Goal: Task Accomplishment & Management: Use online tool/utility

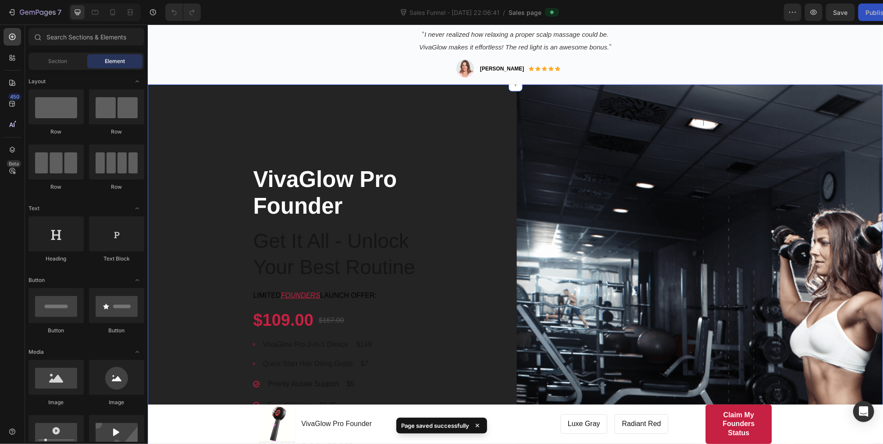
scroll to position [316, 0]
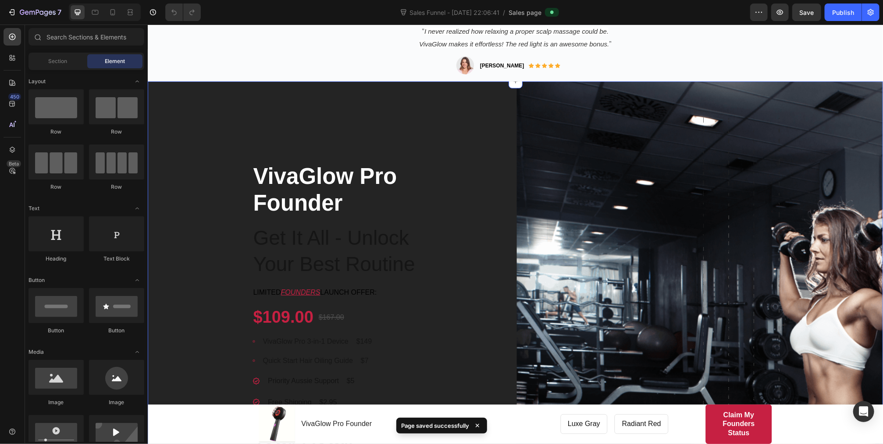
click at [458, 215] on div "VivaGlow Pro Founder Product Title Get It All - Unlock Your Best Routine Headin…" at bounding box center [514, 367] width 735 height 573
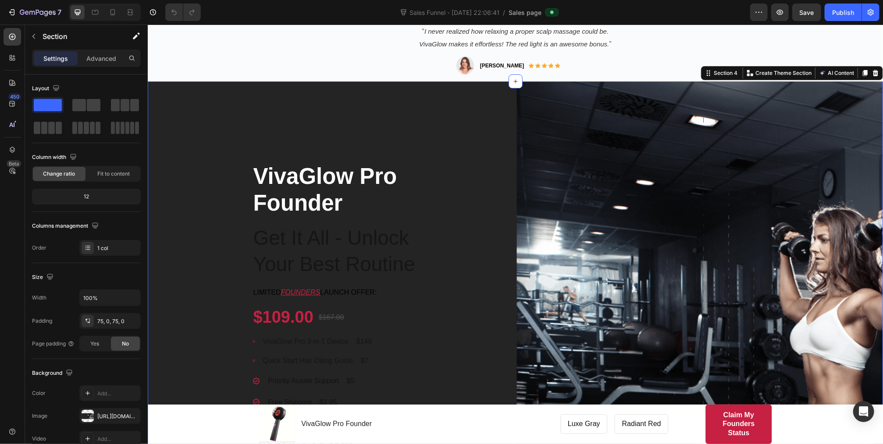
click at [440, 214] on div "VivaGlow Pro Founder Product Title Get It All - Unlock Your Best Routine Headin…" at bounding box center [514, 367] width 735 height 573
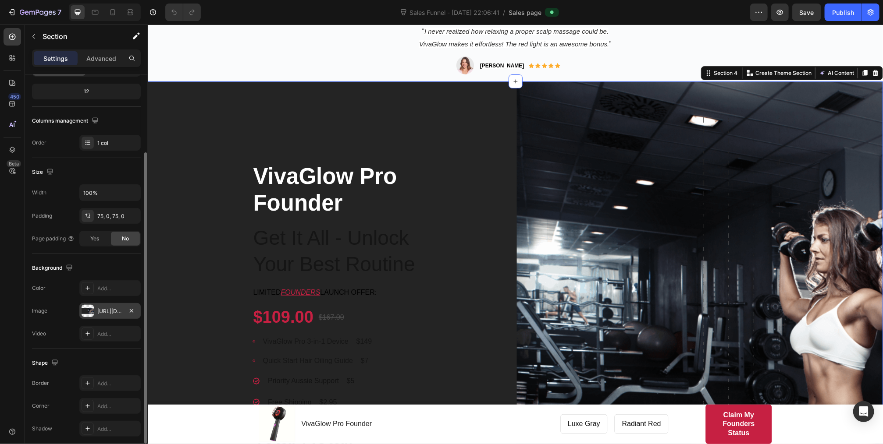
scroll to position [139, 0]
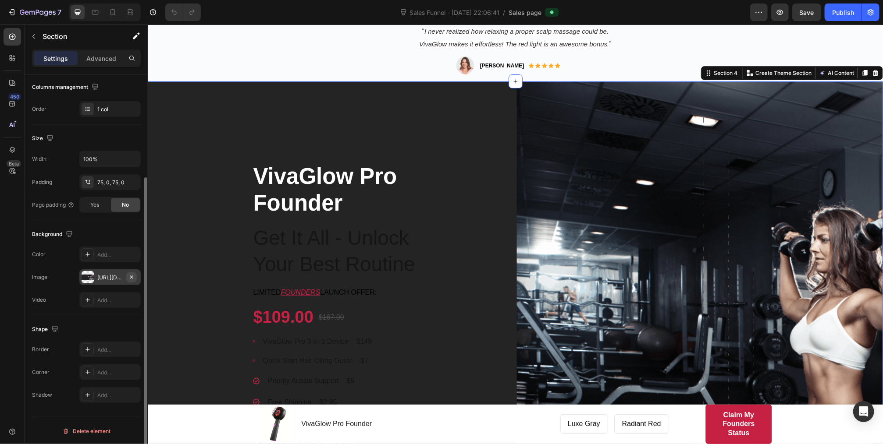
click at [131, 275] on icon "button" at bounding box center [132, 277] width 4 height 4
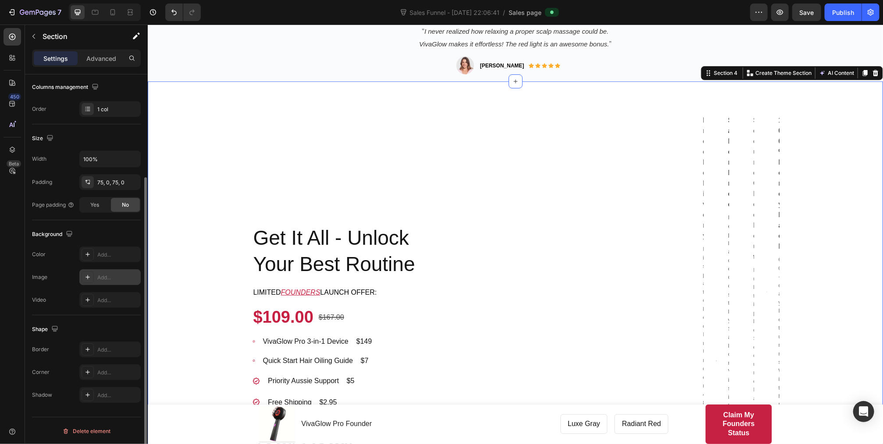
click at [112, 276] on div "Add..." at bounding box center [117, 278] width 41 height 8
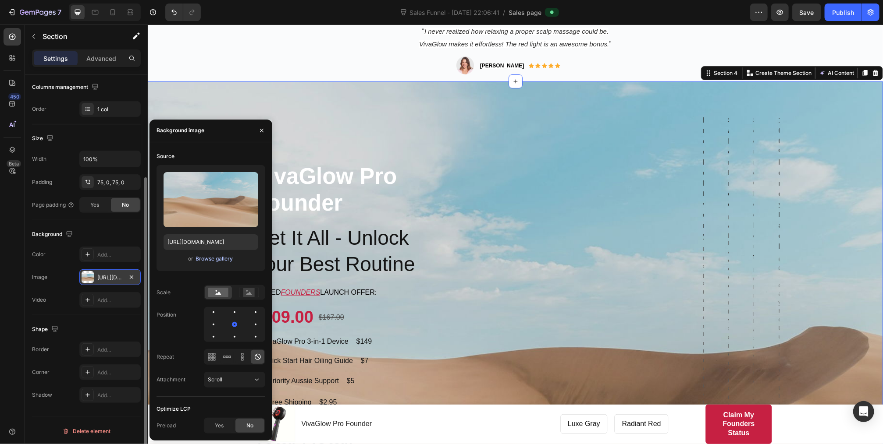
click at [220, 260] on div "Browse gallery" at bounding box center [214, 259] width 37 height 8
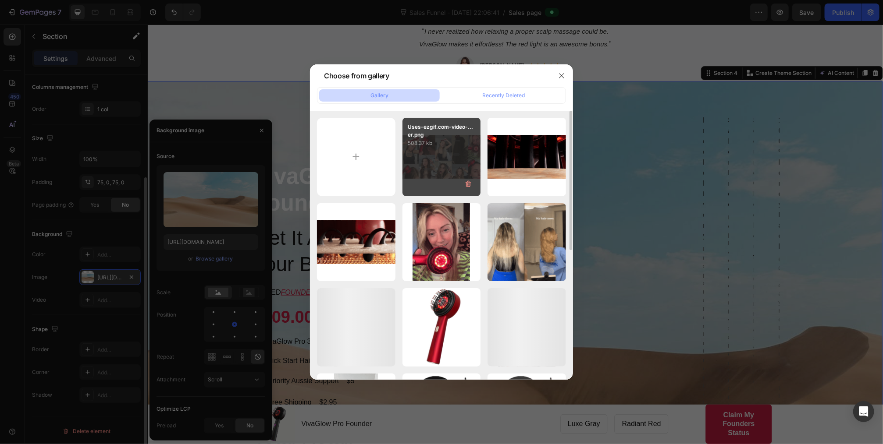
click at [443, 155] on div "Uses-ezgif.com-video-...er.png 508.37 kb" at bounding box center [441, 157] width 78 height 78
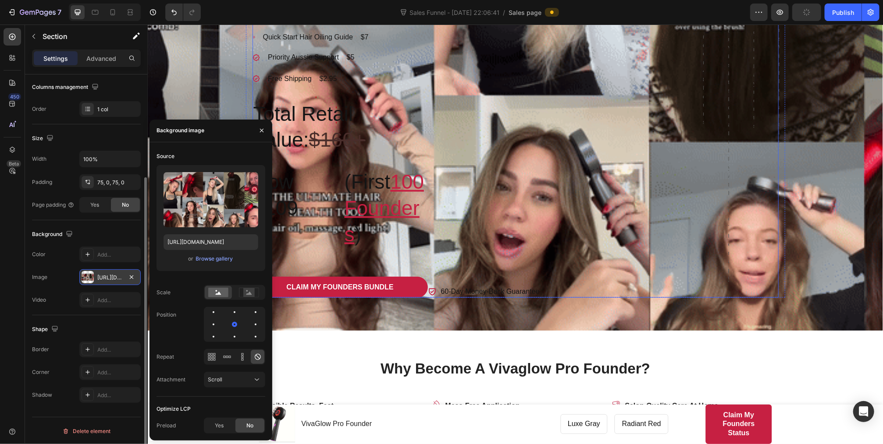
scroll to position [771, 0]
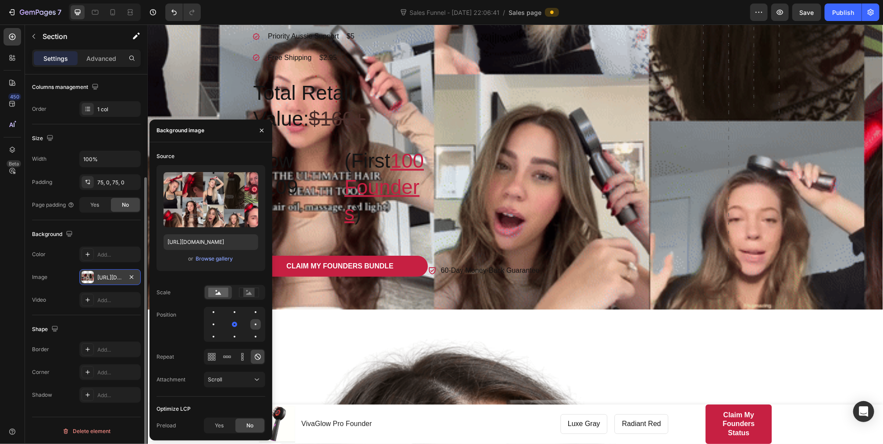
click at [252, 326] on div at bounding box center [255, 324] width 11 height 11
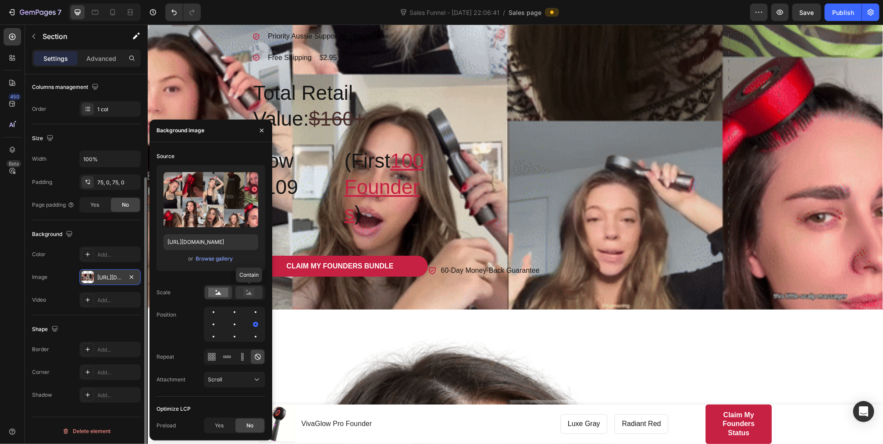
click at [246, 292] on rect at bounding box center [248, 292] width 11 height 9
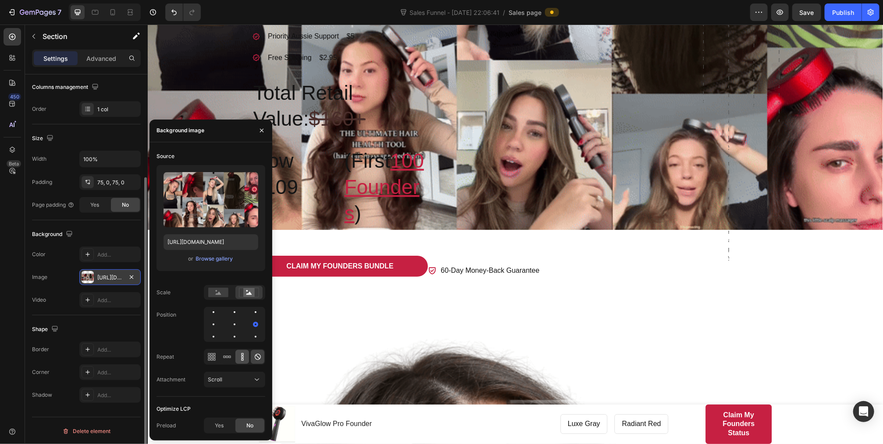
click at [244, 358] on icon at bounding box center [242, 357] width 9 height 9
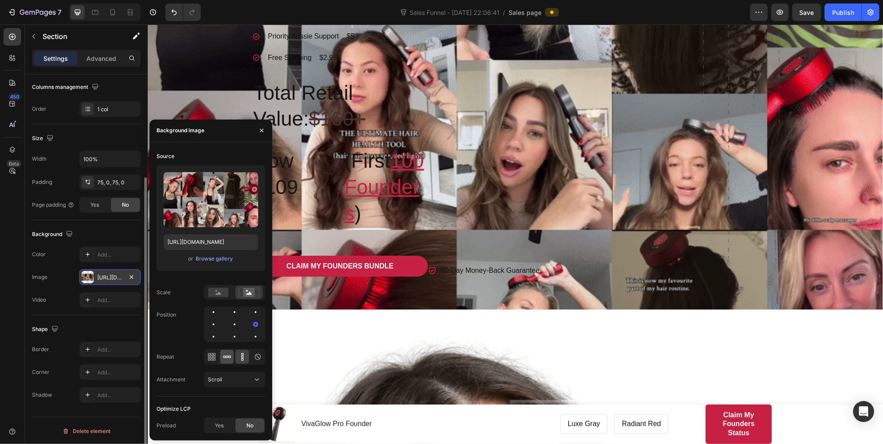
click at [220, 356] on div at bounding box center [227, 357] width 14 height 14
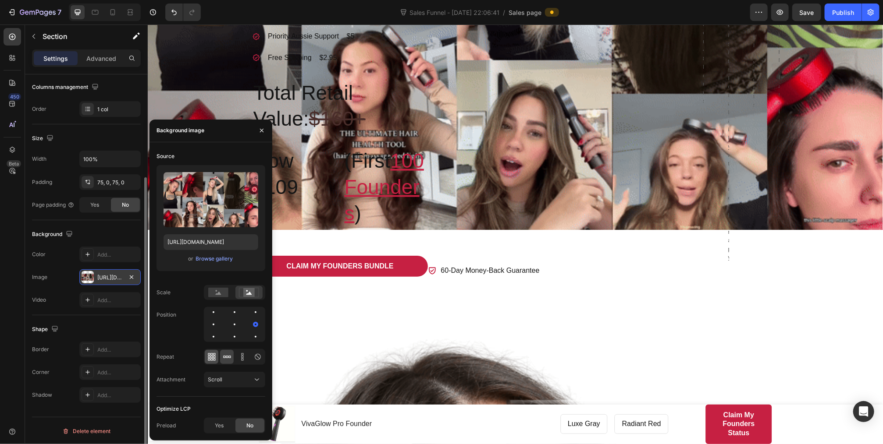
click at [209, 358] on icon at bounding box center [211, 357] width 9 height 9
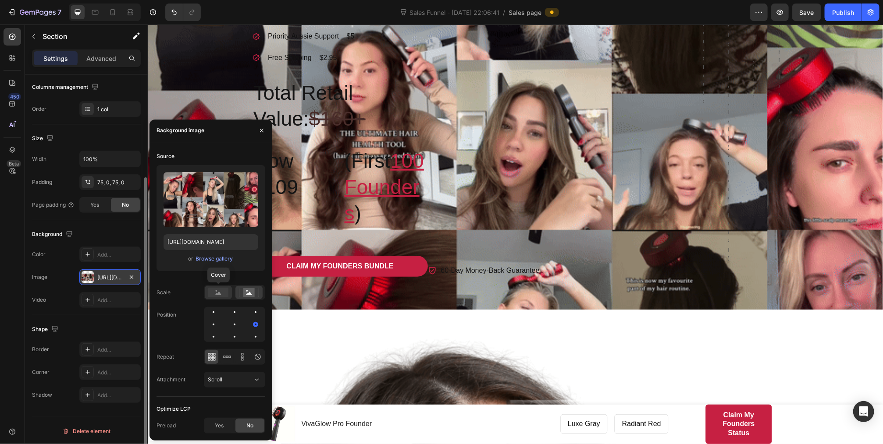
click at [218, 291] on rect at bounding box center [218, 293] width 20 height 10
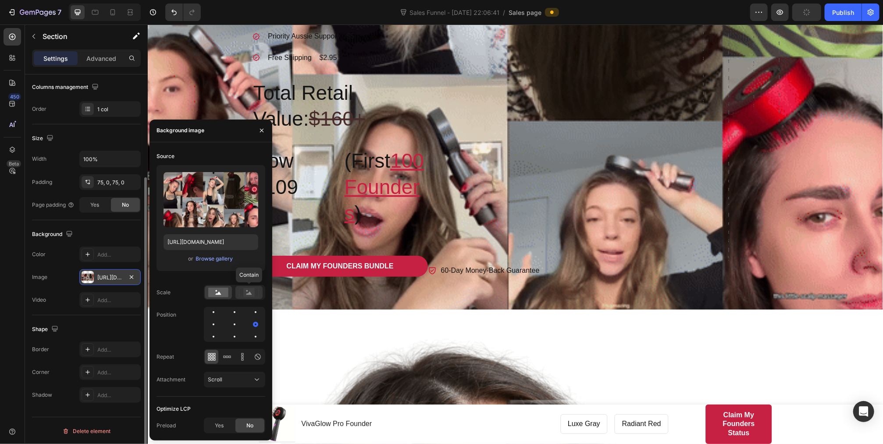
click at [247, 295] on icon at bounding box center [249, 293] width 6 height 3
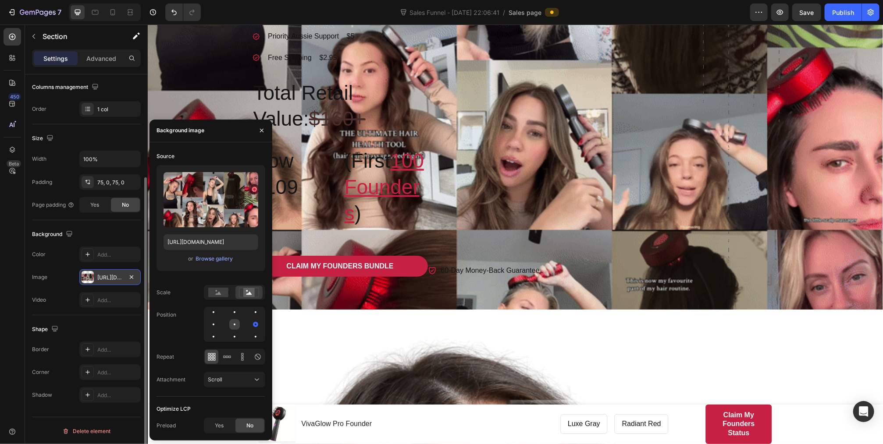
click at [232, 324] on div at bounding box center [234, 324] width 11 height 11
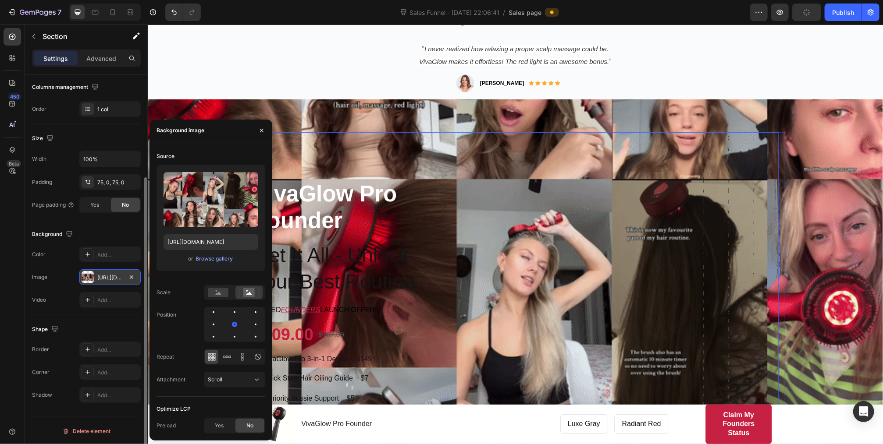
scroll to position [421, 0]
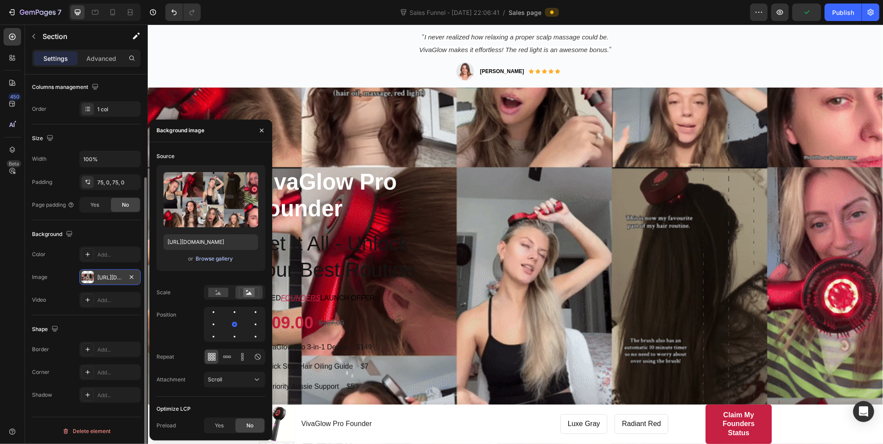
click at [213, 258] on div "Browse gallery" at bounding box center [214, 259] width 37 height 8
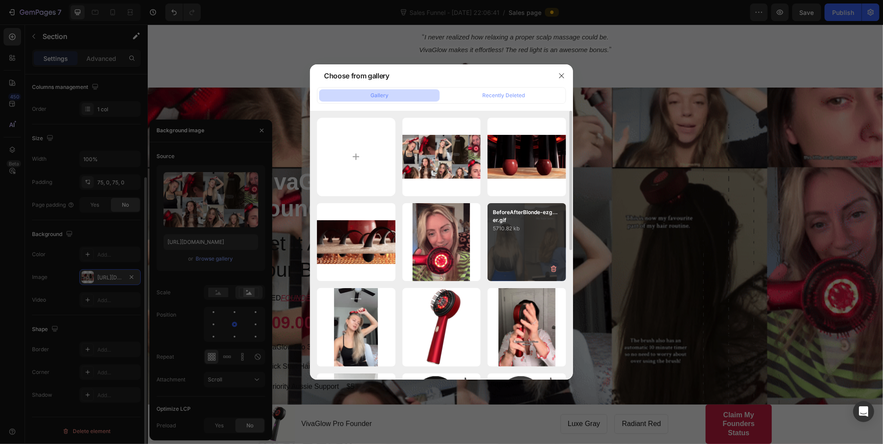
click at [530, 244] on div "BeforeAfterBlonde-ezg...er.gif 5710.82 kb" at bounding box center [526, 242] width 78 height 78
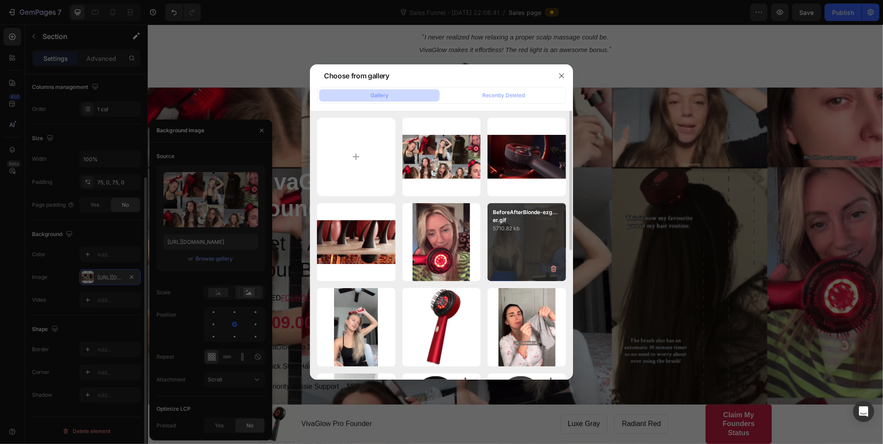
type input "https://cdn.shopify.com/s/files/1/0932/7807/7252/files/gempages_585836612877812…"
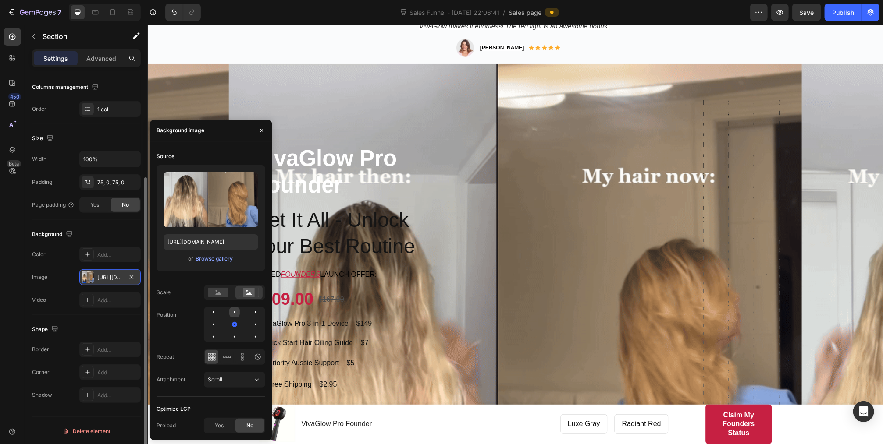
scroll to position [456, 0]
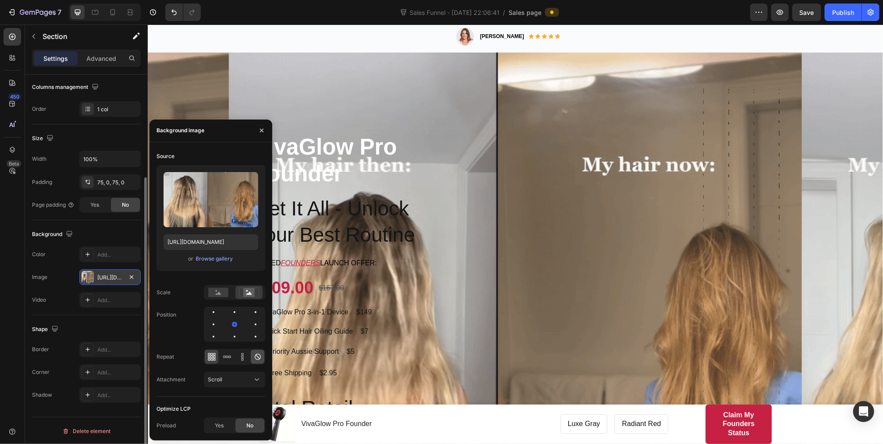
click at [257, 356] on icon at bounding box center [258, 357] width 6 height 6
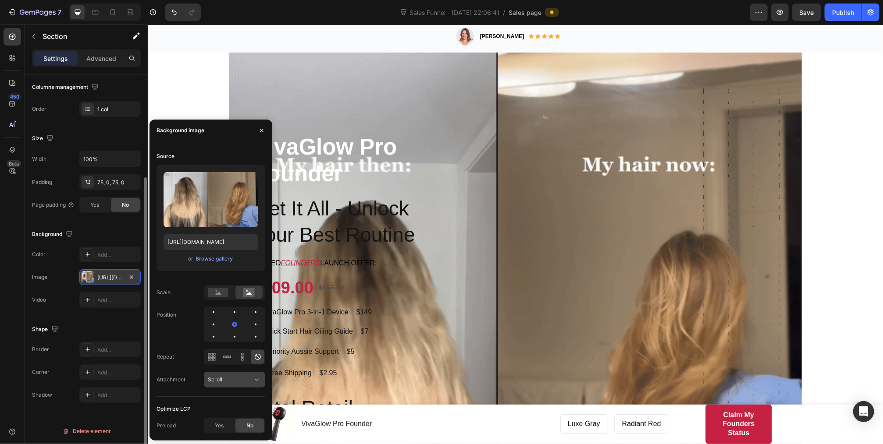
click at [223, 379] on div "Scroll" at bounding box center [230, 380] width 45 height 8
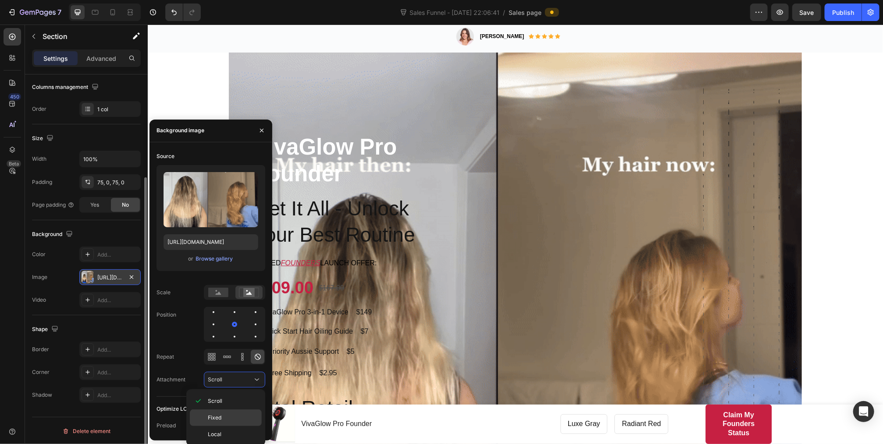
click at [224, 417] on p "Fixed" at bounding box center [233, 418] width 50 height 8
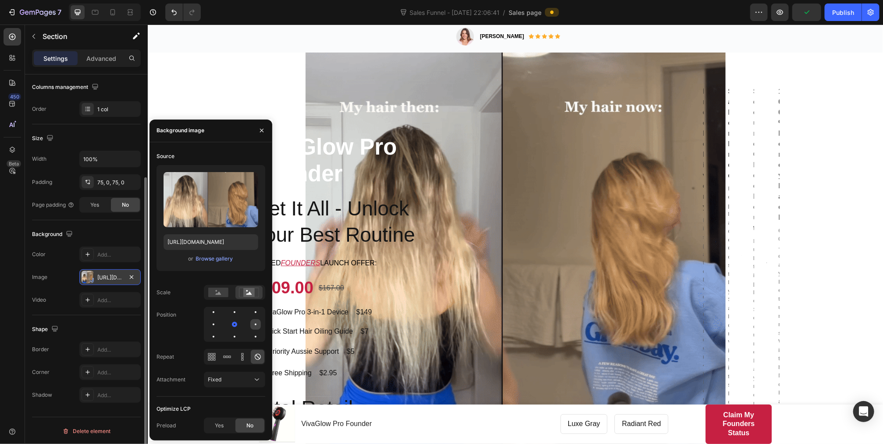
click at [255, 325] on div at bounding box center [256, 325] width 2 height 2
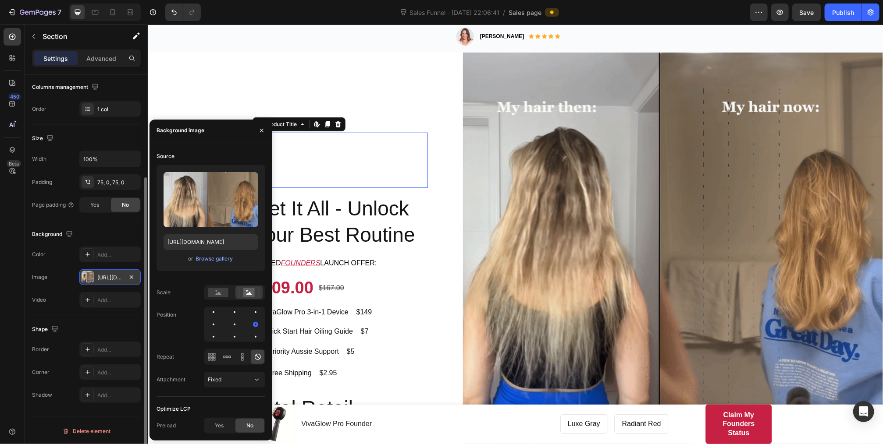
click at [377, 137] on h1 "VivaGlow Pro Founder" at bounding box center [339, 159] width 175 height 55
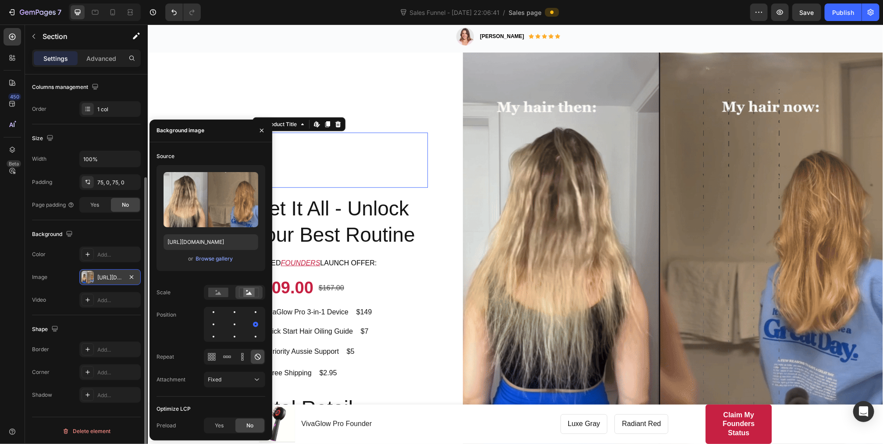
scroll to position [0, 0]
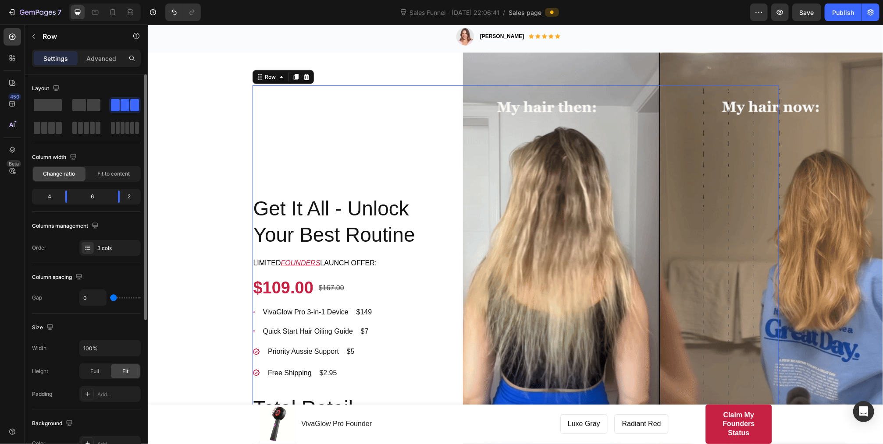
click at [434, 174] on div "Icon 60-Day Money-Back Guarantee Text block Row" at bounding box center [558, 338] width 263 height 507
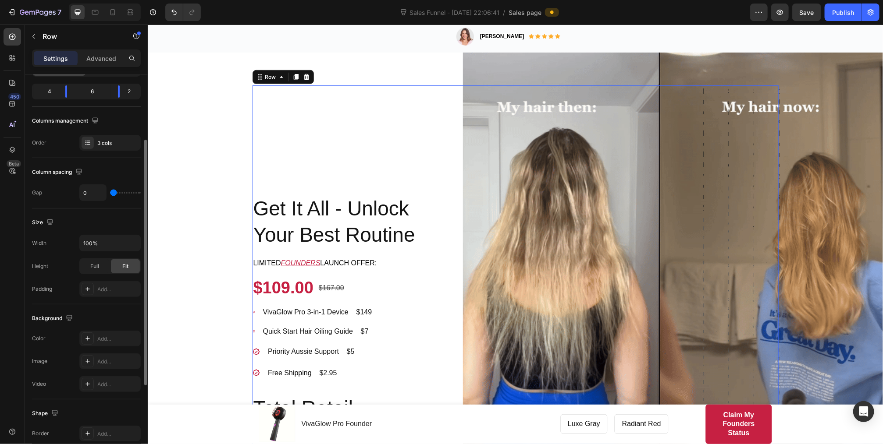
scroll to position [210, 0]
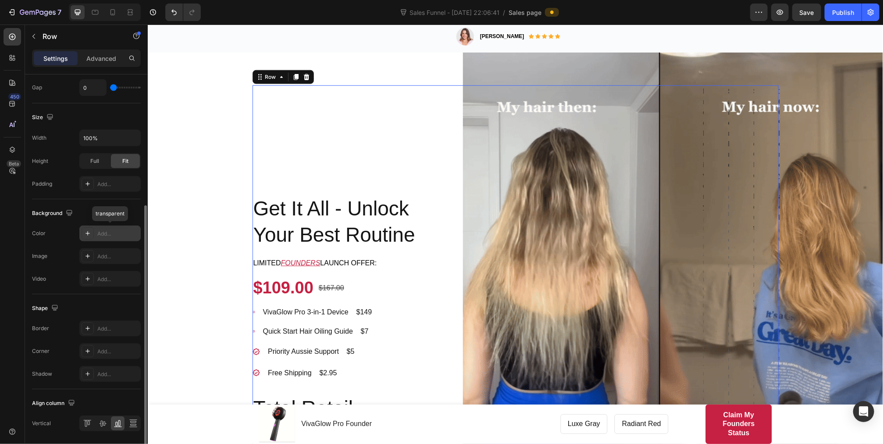
click at [100, 231] on div "Add..." at bounding box center [117, 234] width 41 height 8
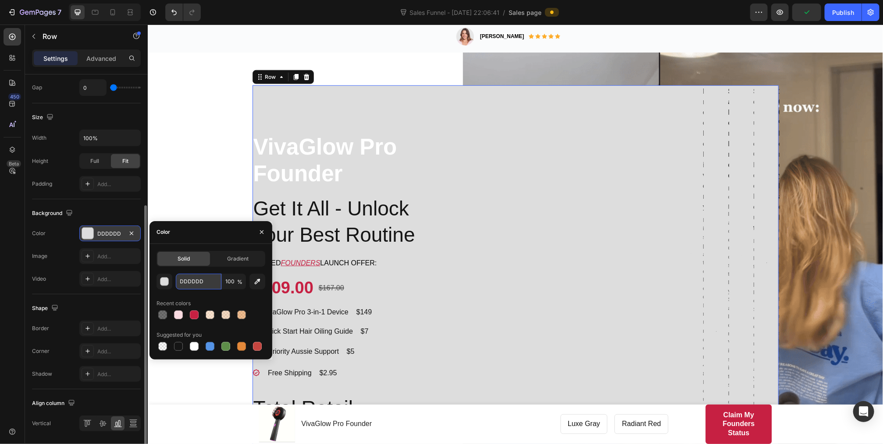
click at [212, 281] on input "DDDDDD" at bounding box center [199, 282] width 46 height 16
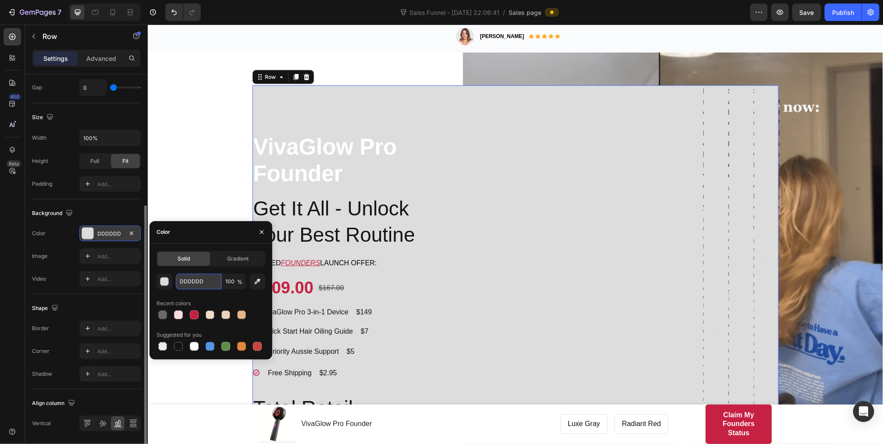
paste input "EAE0D5"
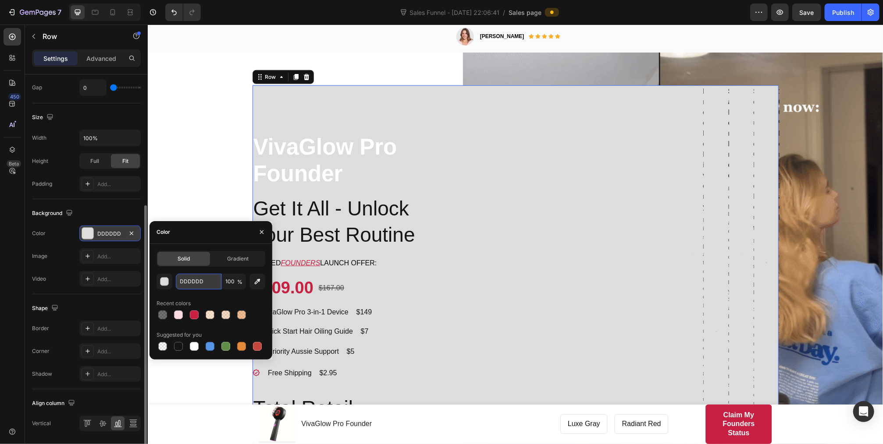
type input "EAE0D5"
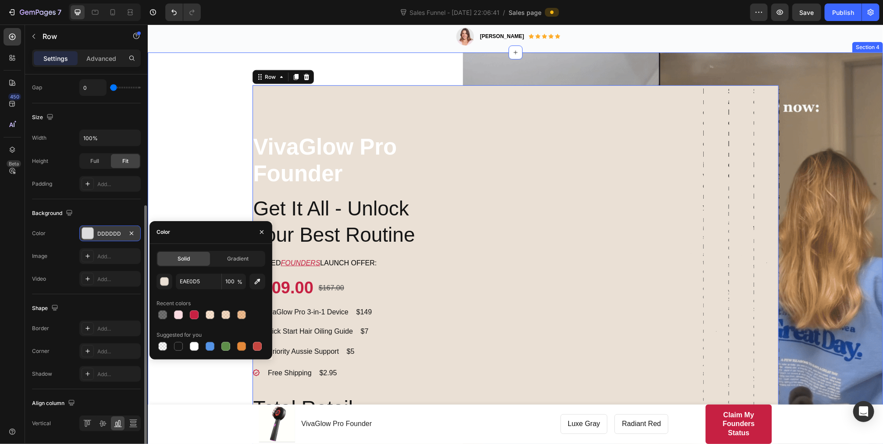
click at [179, 203] on div "VivaGlow Pro Founder Product Title Get It All - Unlock Your Best Routine Headin…" at bounding box center [514, 338] width 735 height 507
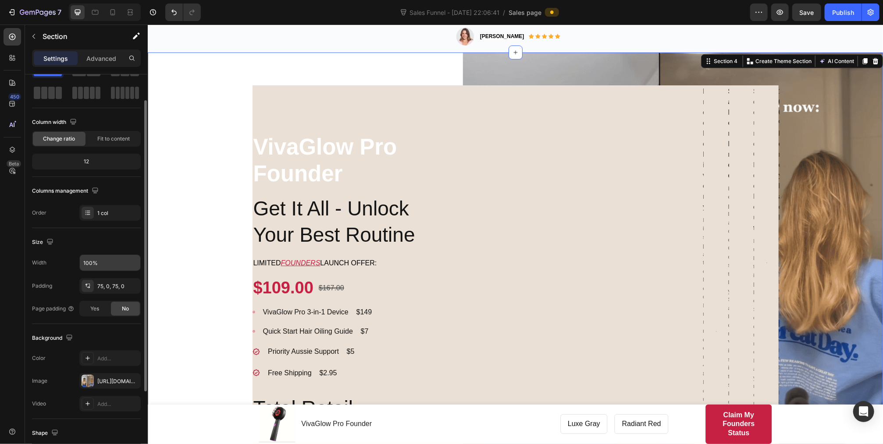
scroll to position [70, 0]
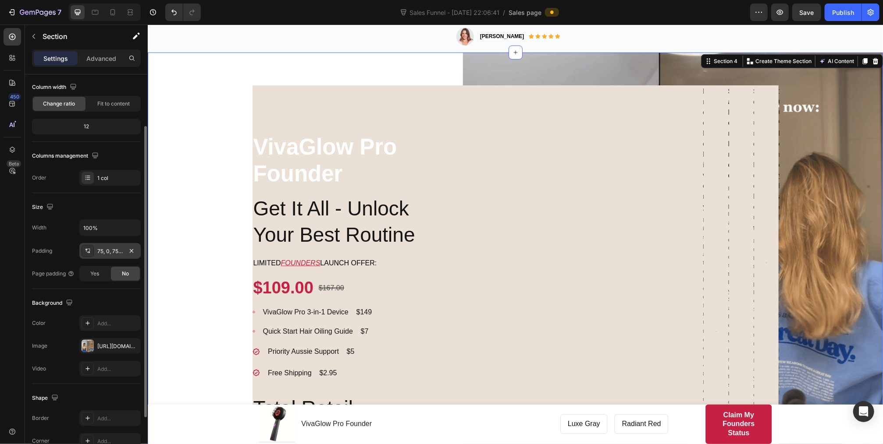
click at [107, 248] on div "75, 0, 75, 0" at bounding box center [109, 252] width 25 height 8
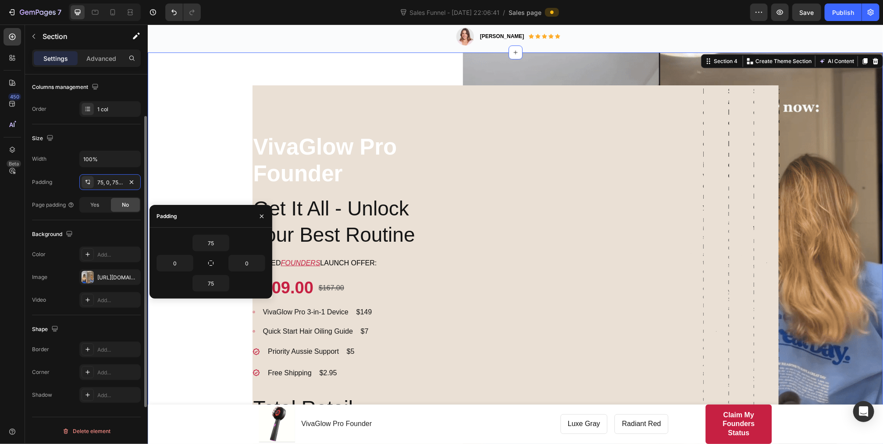
scroll to position [0, 0]
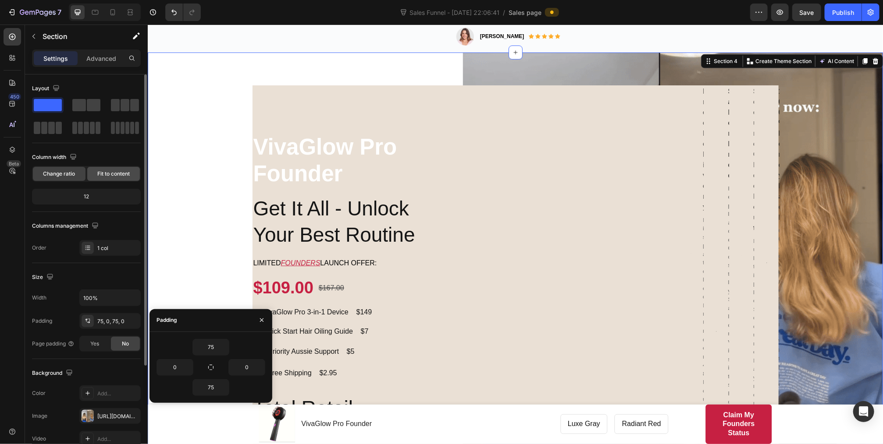
click at [116, 174] on span "Fit to content" at bounding box center [113, 174] width 32 height 8
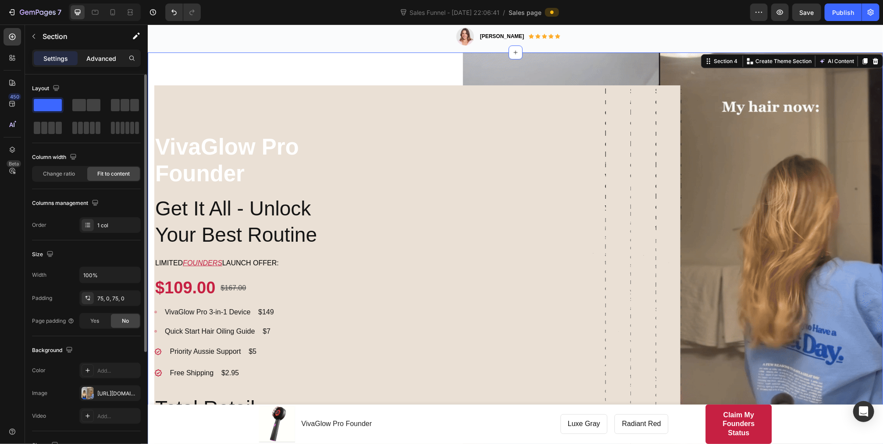
click at [99, 59] on p "Advanced" at bounding box center [101, 58] width 30 height 9
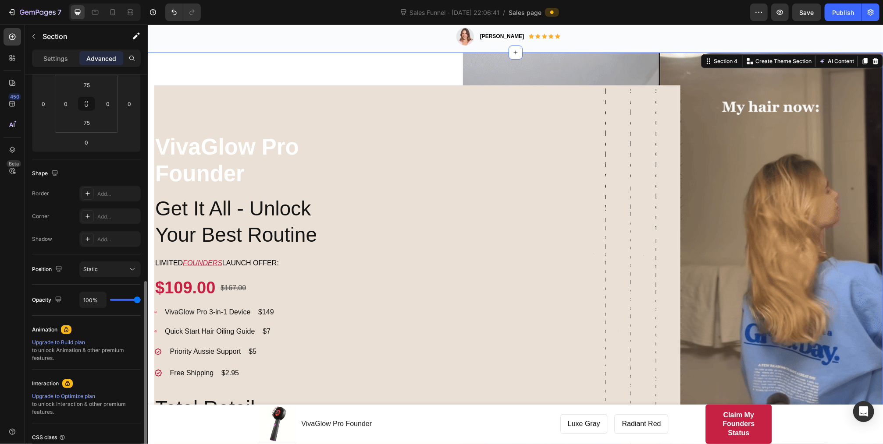
scroll to position [213, 0]
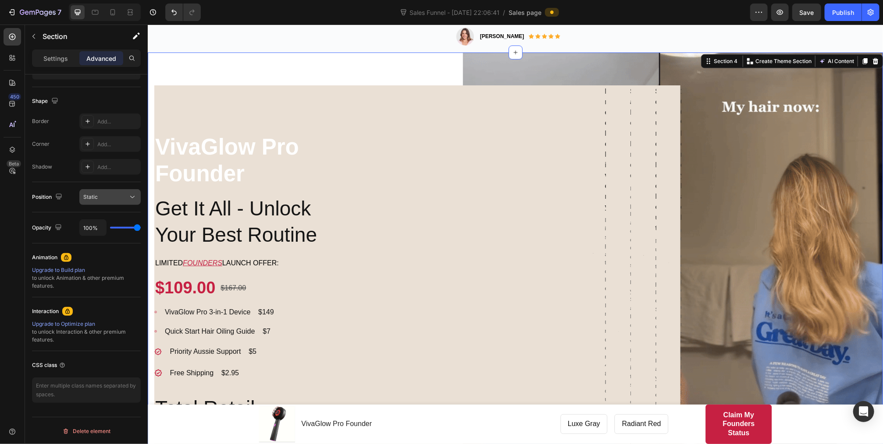
click at [108, 199] on div "Static" at bounding box center [105, 197] width 45 height 8
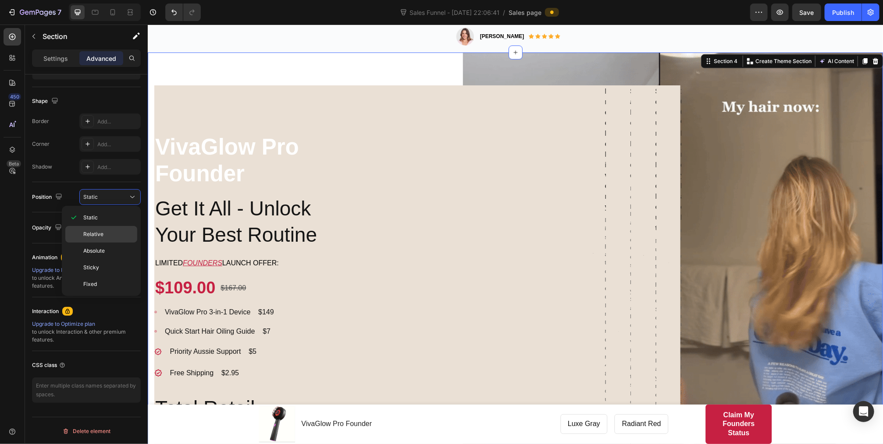
click at [102, 237] on span "Relative" at bounding box center [93, 235] width 20 height 8
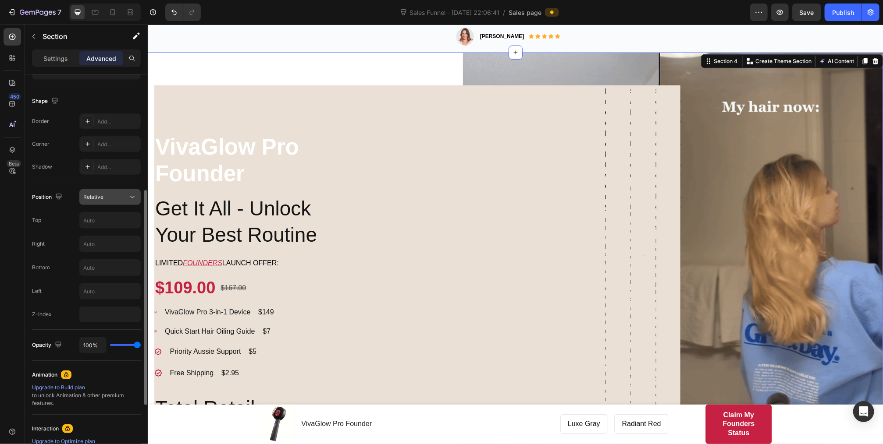
click at [109, 193] on div "Relative" at bounding box center [105, 197] width 45 height 8
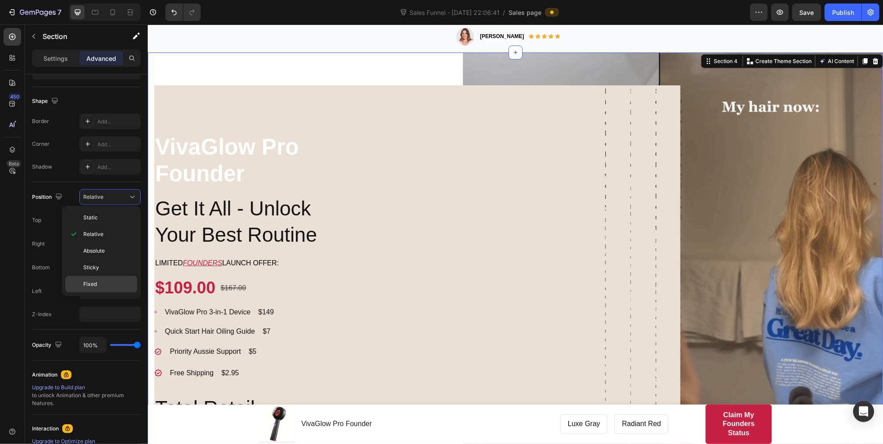
click at [100, 282] on p "Fixed" at bounding box center [108, 284] width 50 height 8
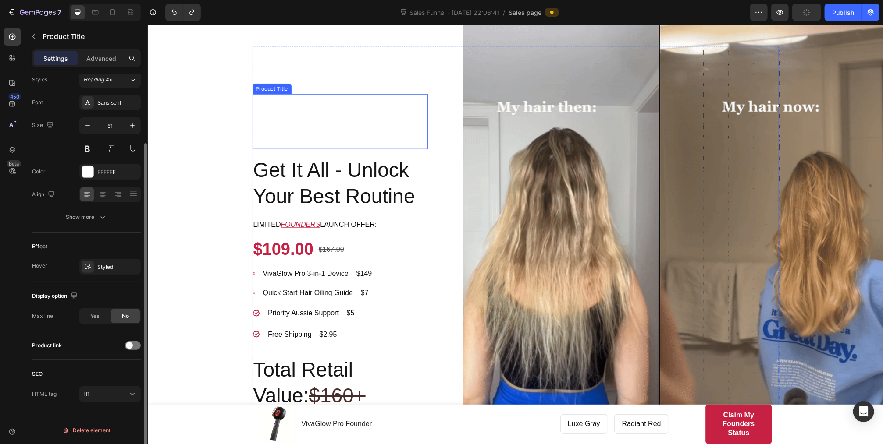
scroll to position [0, 0]
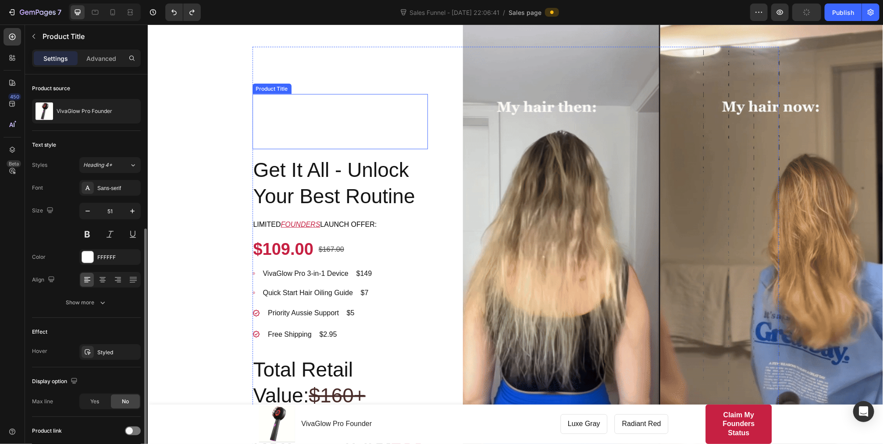
click at [347, 103] on h1 "VivaGlow Pro Founder" at bounding box center [339, 121] width 175 height 55
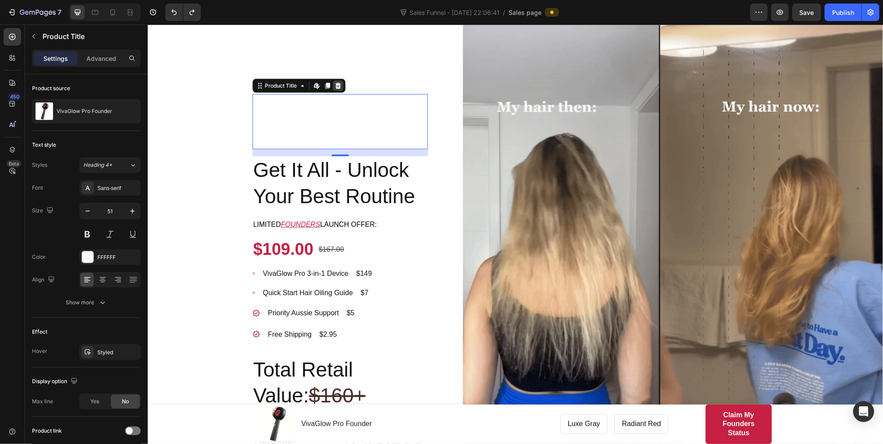
click at [336, 82] on icon at bounding box center [337, 85] width 6 height 6
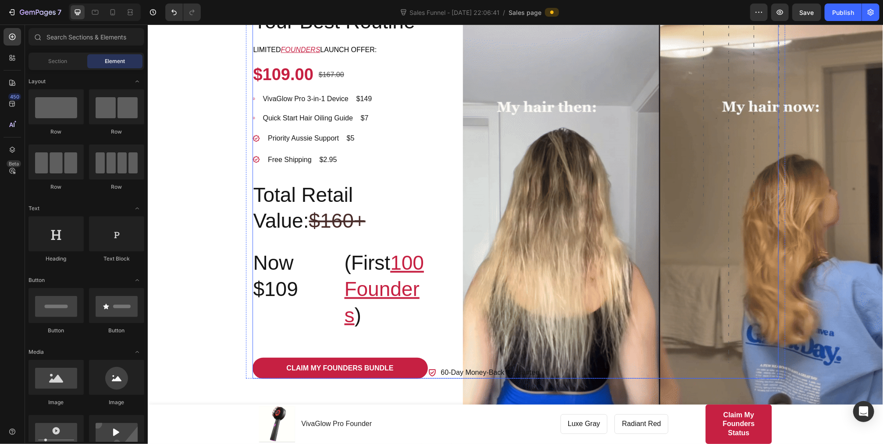
scroll to position [670, 0]
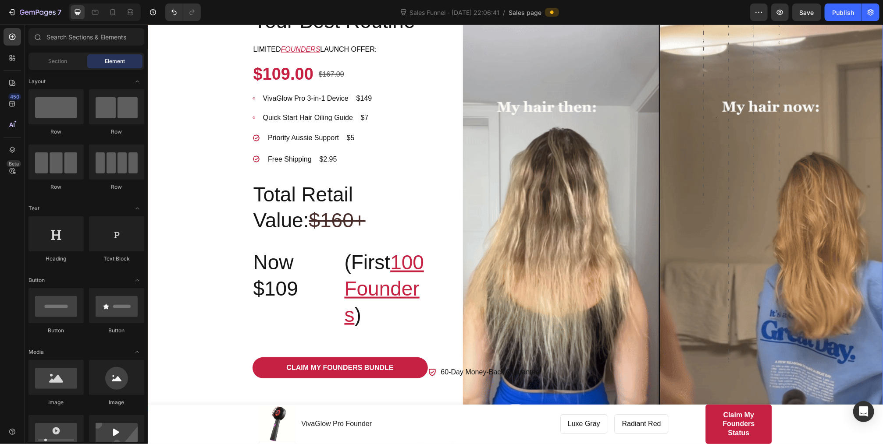
click at [811, 137] on div "Get It All - Unlock Your Best Routine Heading Limited FOUNDERS launch offer: Te…" at bounding box center [514, 124] width 735 height 507
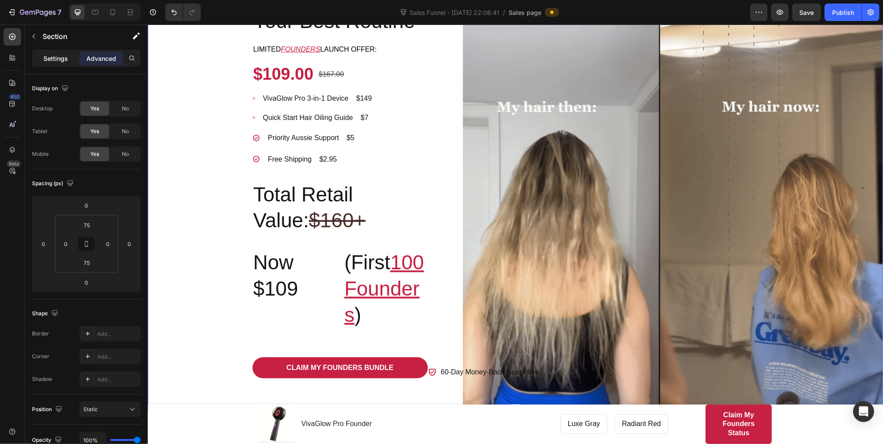
click at [54, 59] on p "Settings" at bounding box center [55, 58] width 25 height 9
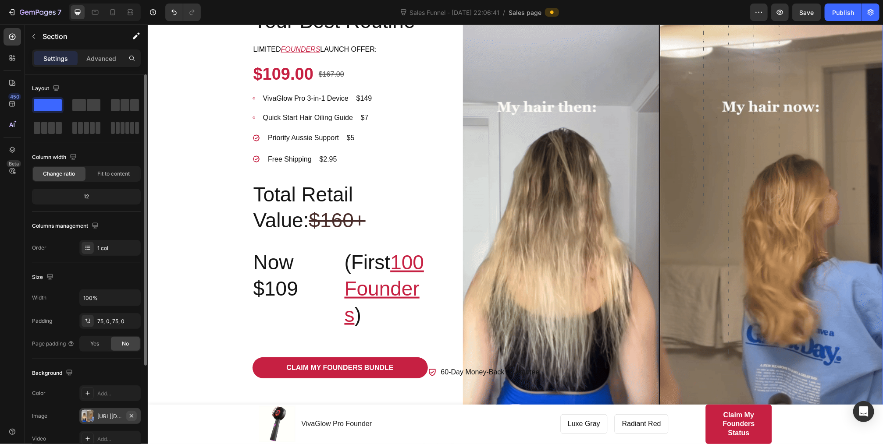
click at [131, 414] on icon "button" at bounding box center [132, 416] width 4 height 4
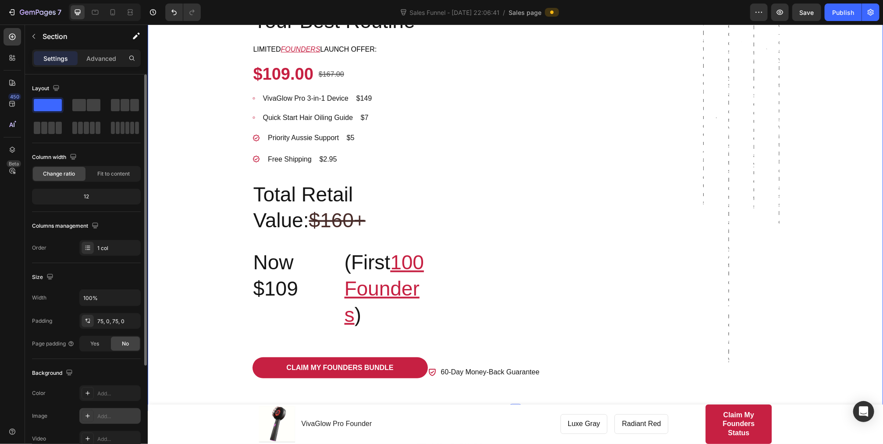
click at [96, 413] on div "Add..." at bounding box center [109, 416] width 61 height 16
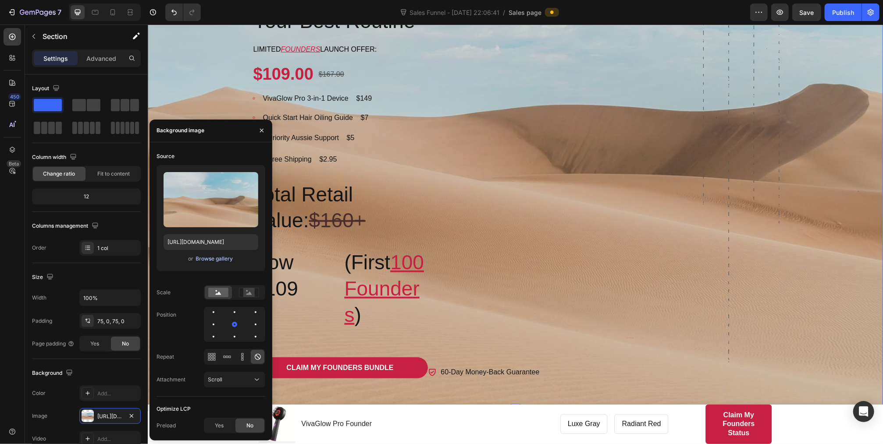
click at [215, 259] on div "Browse gallery" at bounding box center [214, 259] width 37 height 8
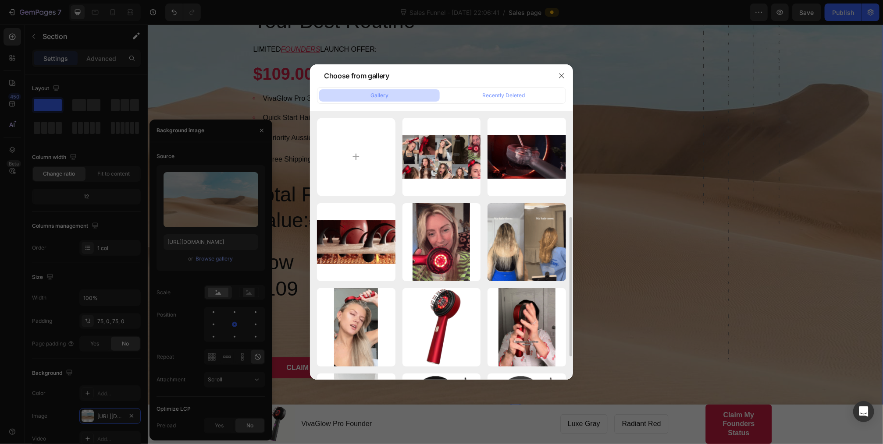
scroll to position [70, 0]
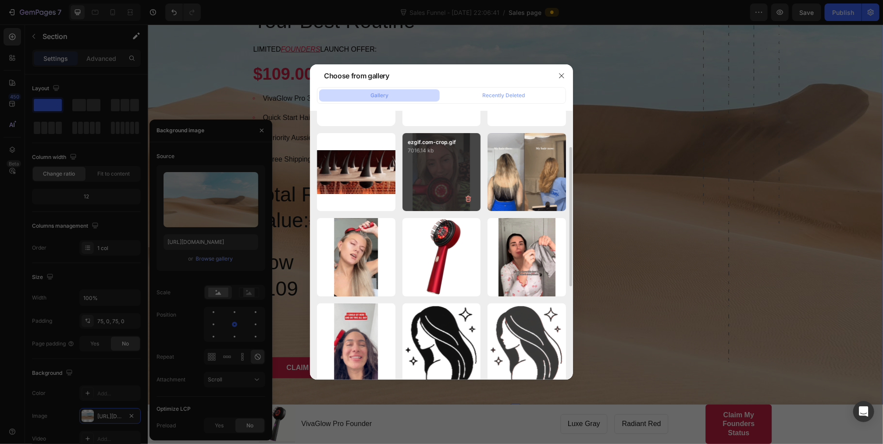
click at [440, 199] on div "ezgif.com-crop.gif 7016.14 kb" at bounding box center [441, 172] width 78 height 78
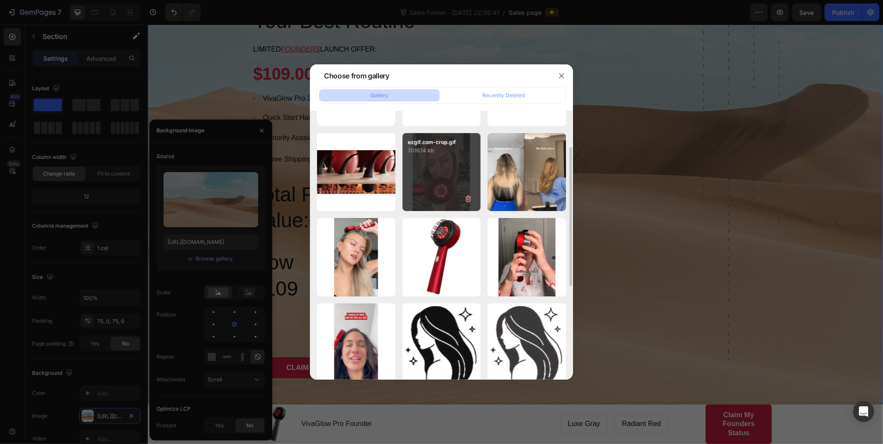
type input "https://cdn.shopify.com/s/files/1/0932/7807/7252/files/gempages_585836612877812…"
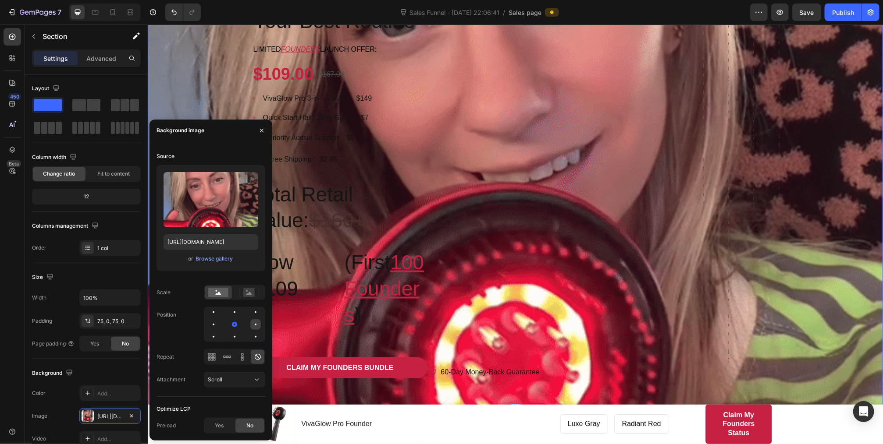
click at [255, 323] on div at bounding box center [255, 324] width 11 height 11
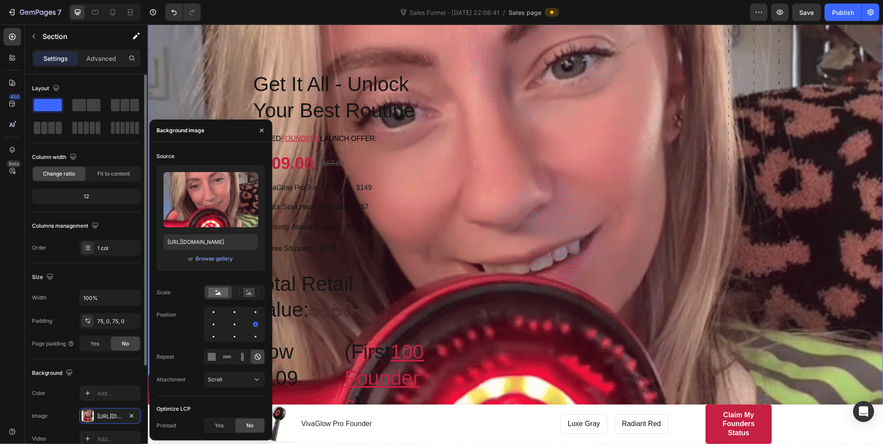
scroll to position [564, 0]
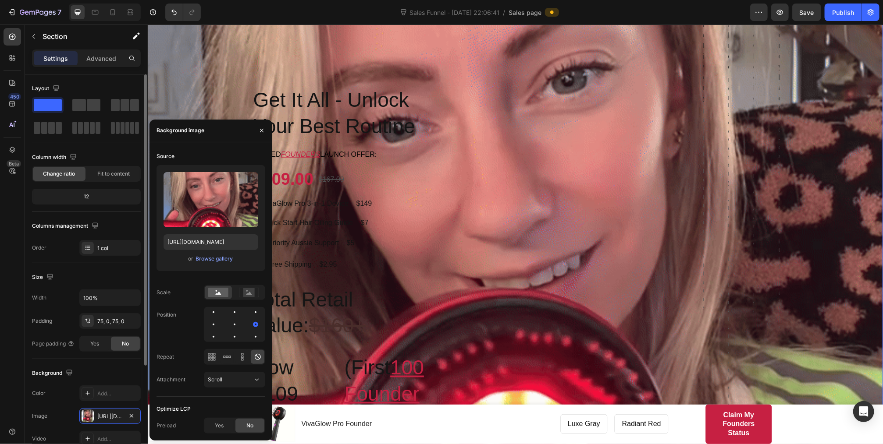
click at [86, 199] on div "12" at bounding box center [86, 197] width 105 height 12
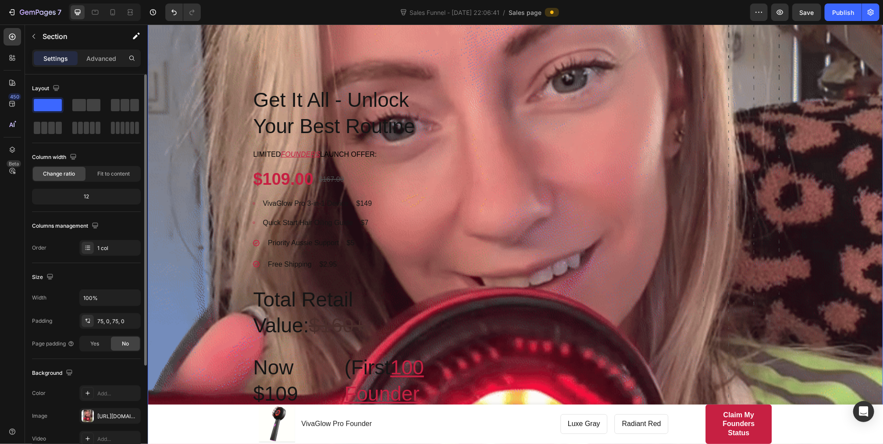
click at [85, 196] on div "12" at bounding box center [86, 197] width 105 height 12
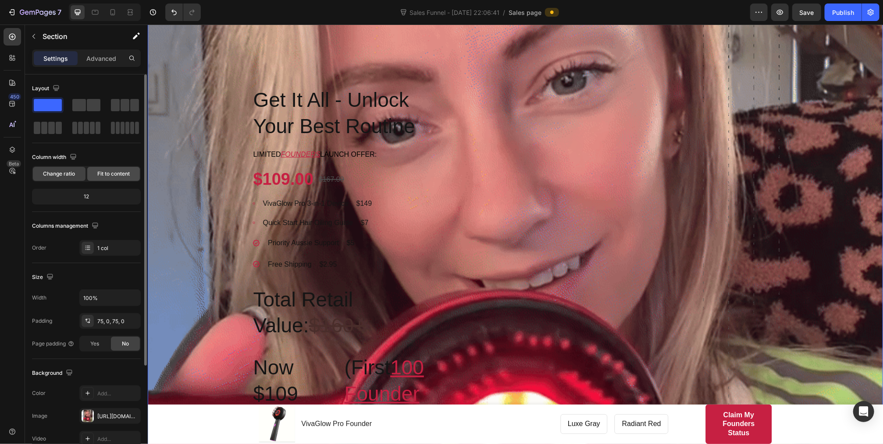
click at [108, 174] on span "Fit to content" at bounding box center [113, 174] width 32 height 8
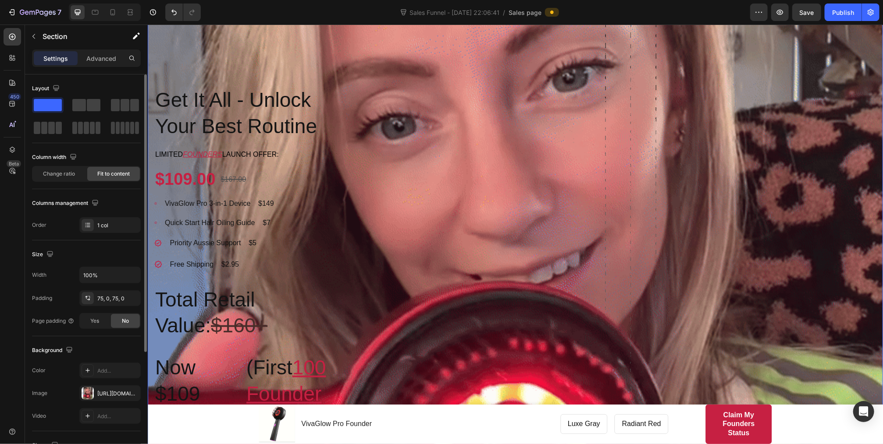
scroll to position [70, 0]
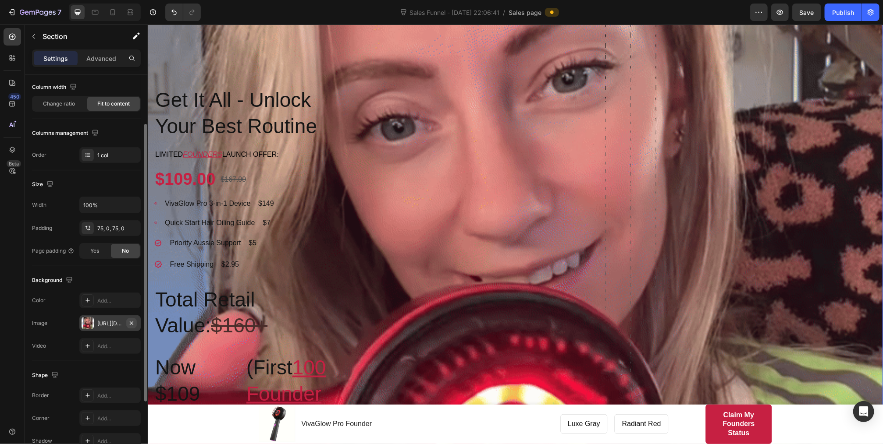
click at [132, 323] on icon "button" at bounding box center [132, 323] width 4 height 4
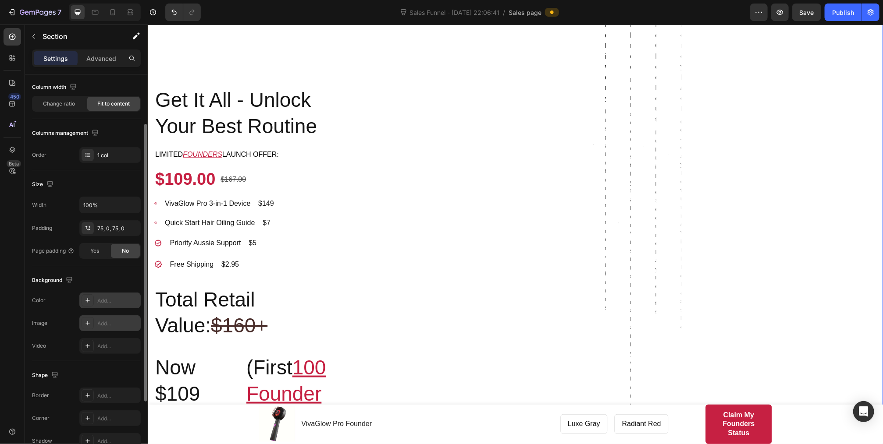
click at [114, 297] on div "Add..." at bounding box center [117, 301] width 41 height 8
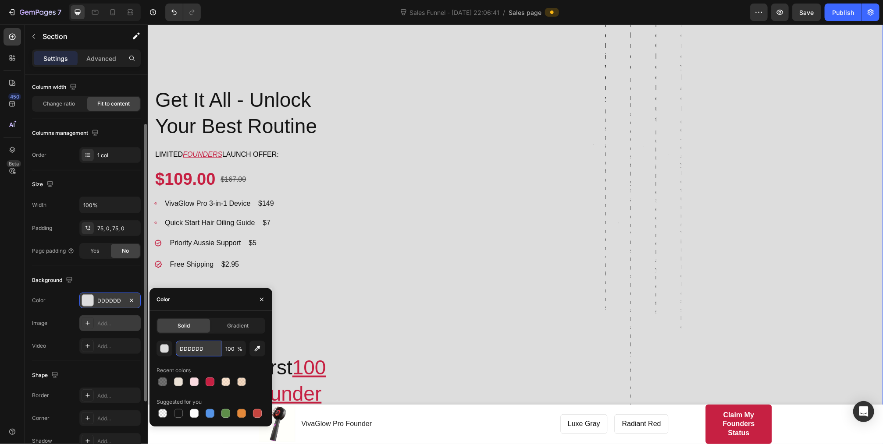
paste input "EAE0D5"
type input "EAE0D5"
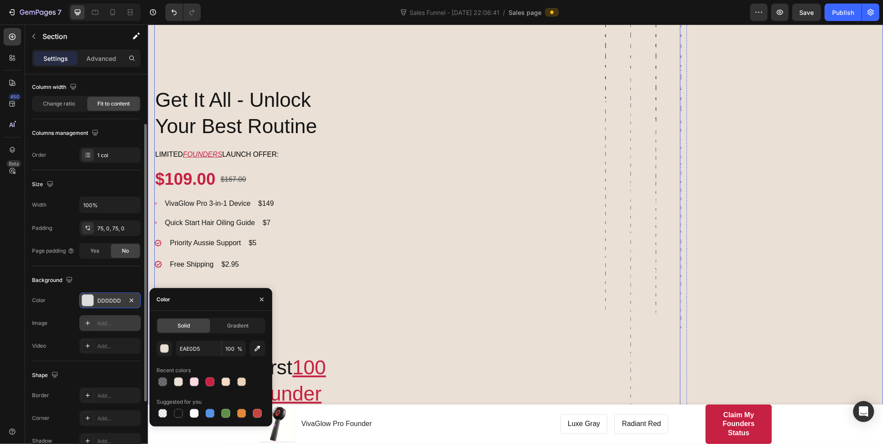
click at [478, 227] on div "Icon 60-Day Money-Back Guarantee Text block Row" at bounding box center [460, 229] width 263 height 507
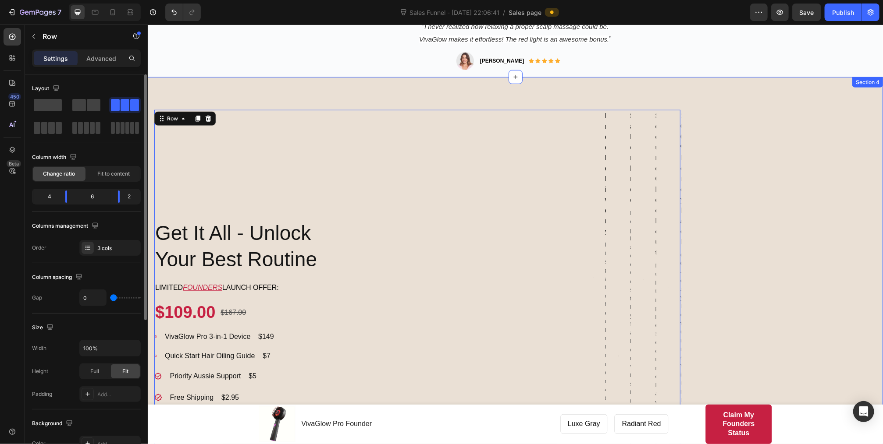
scroll to position [424, 0]
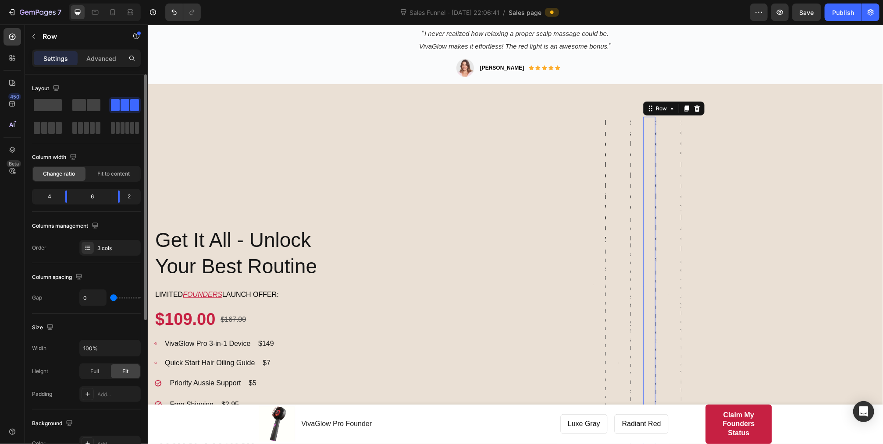
click at [646, 204] on div "Image Secure Checkout Text block Multiple Secure Payments Text block Row 0" at bounding box center [648, 287] width 12 height 341
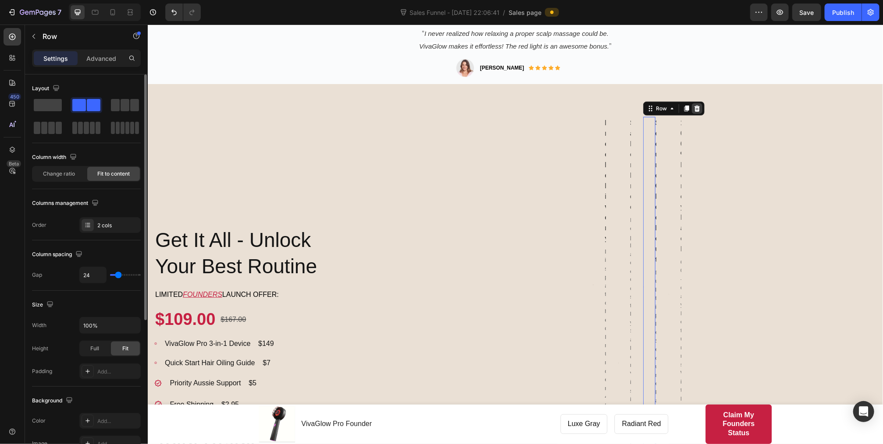
click at [697, 106] on icon at bounding box center [697, 108] width 6 height 6
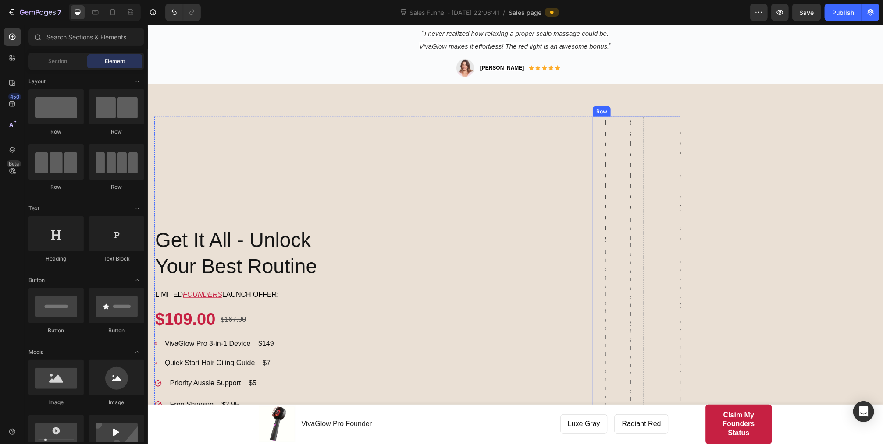
click at [632, 145] on div "Image Free Delivery Text block Dispatched In Under 48 Hours Text block Row Imag…" at bounding box center [636, 367] width 88 height 500
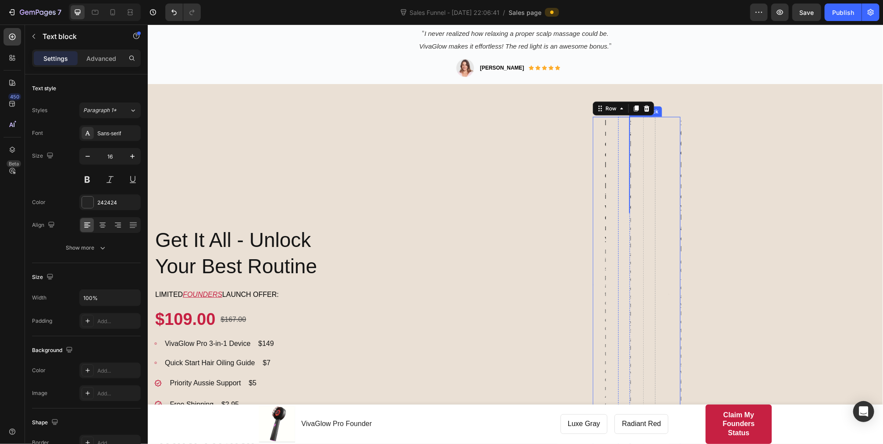
click at [628, 145] on div "Salon Free" at bounding box center [629, 165] width 2 height 96
click at [700, 109] on icon at bounding box center [697, 108] width 7 height 7
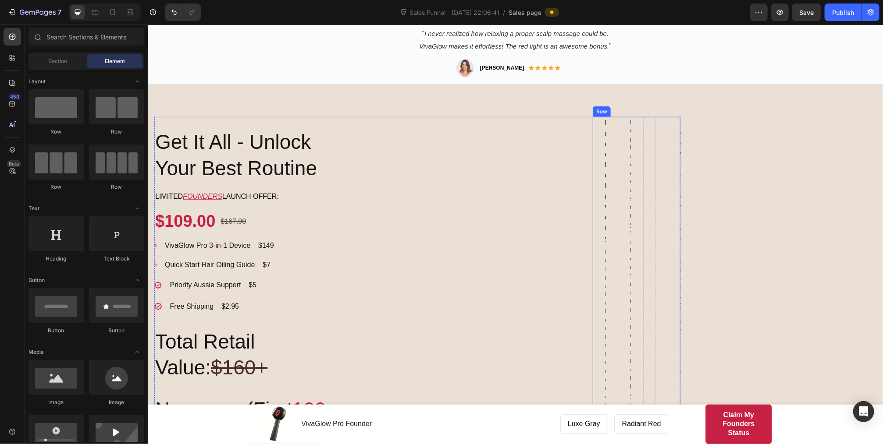
click at [609, 162] on div "Image Free Delivery Text block Dispatched In Under 48 Hours Text block Row Imag…" at bounding box center [636, 318] width 88 height 402
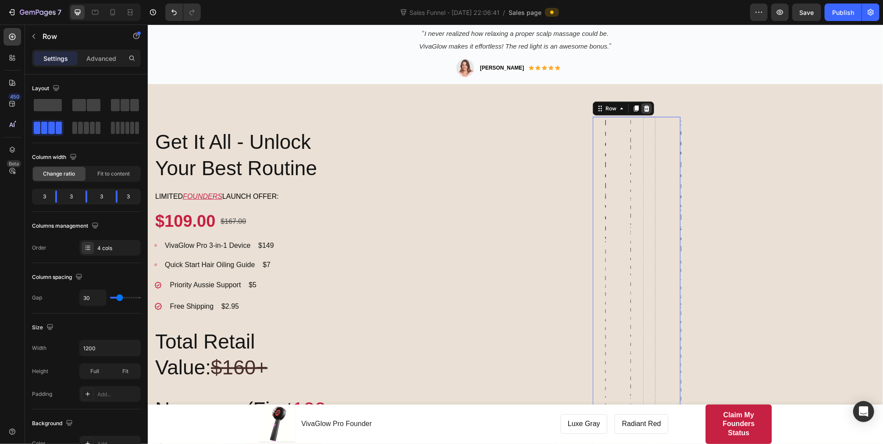
click at [648, 112] on icon at bounding box center [645, 108] width 7 height 7
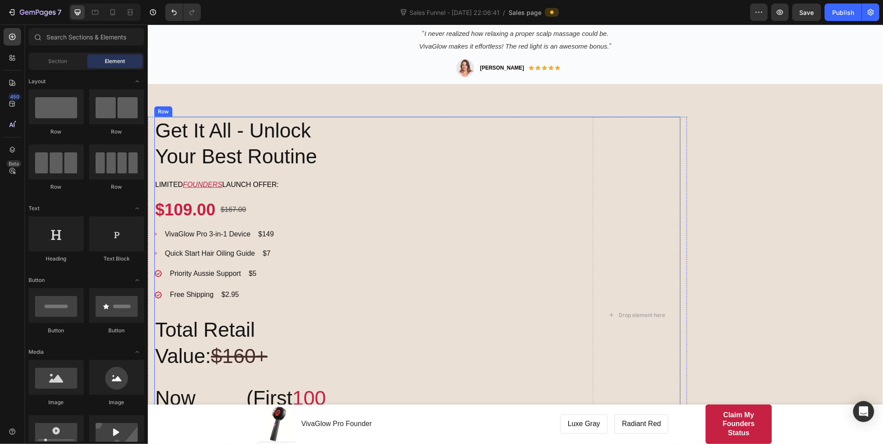
click at [559, 245] on div "Icon 60-Day Money-Back Guarantee Text block Row" at bounding box center [460, 315] width 263 height 397
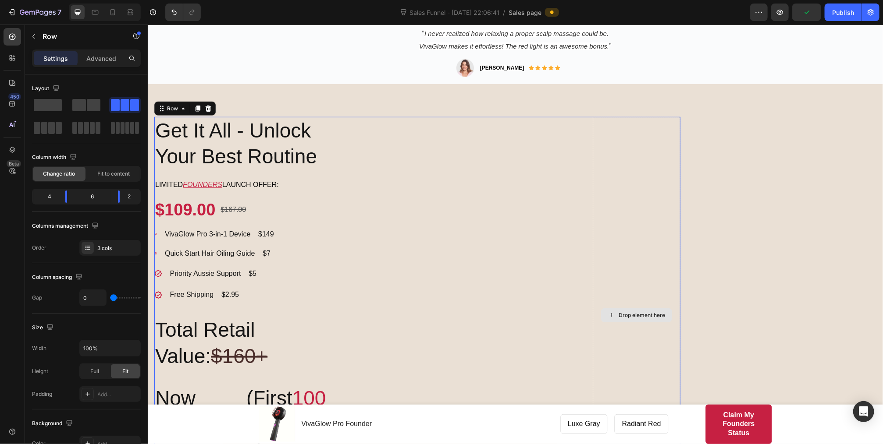
click at [628, 319] on div "Drop element here" at bounding box center [641, 315] width 46 height 7
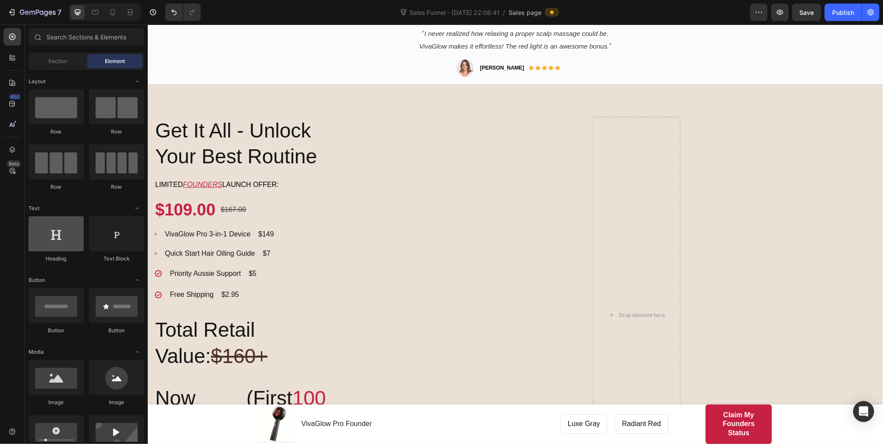
scroll to position [70, 0]
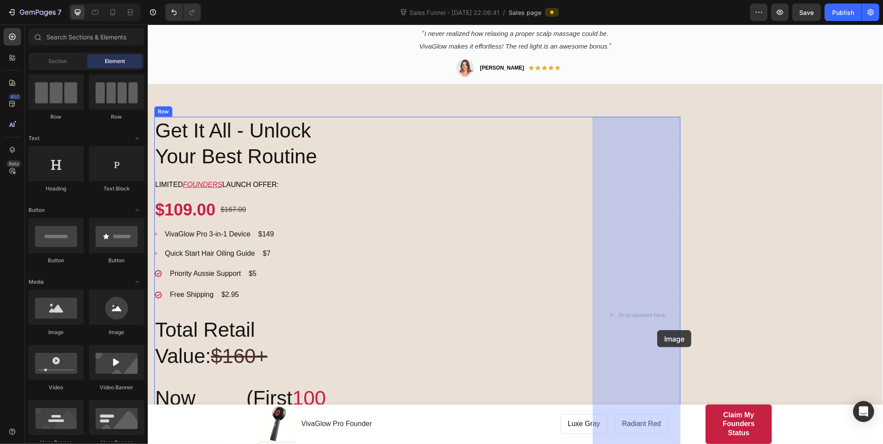
drag, startPoint x: 212, startPoint y: 332, endPoint x: 656, endPoint y: 330, distance: 444.4
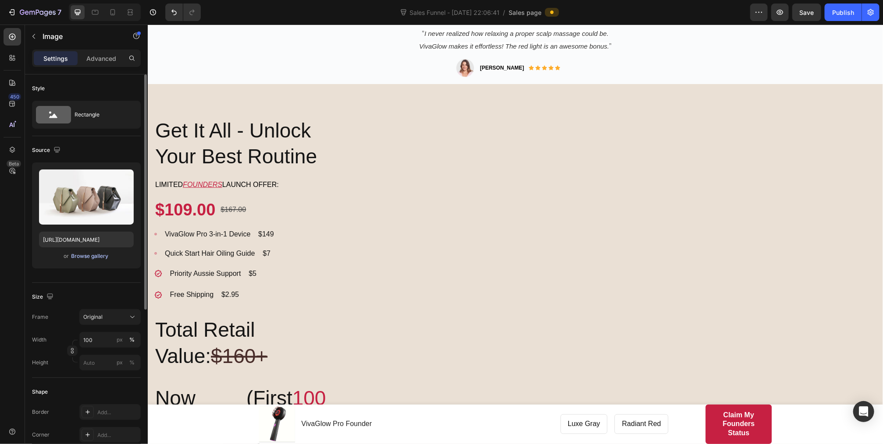
click at [82, 255] on div "Browse gallery" at bounding box center [89, 256] width 37 height 8
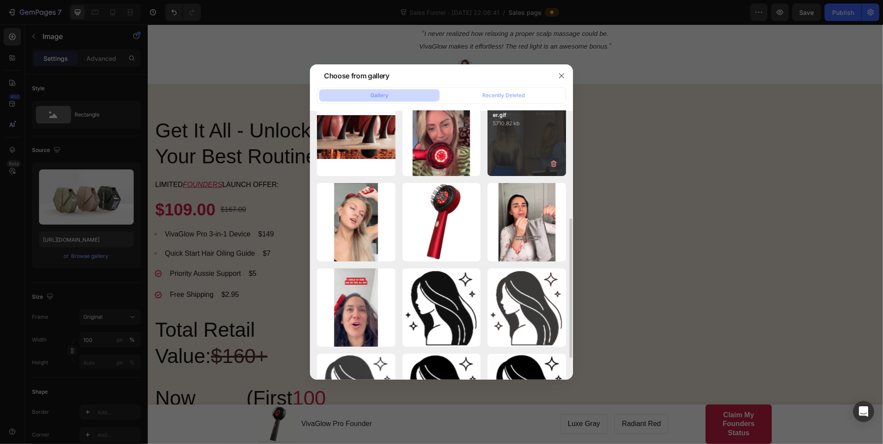
scroll to position [175, 0]
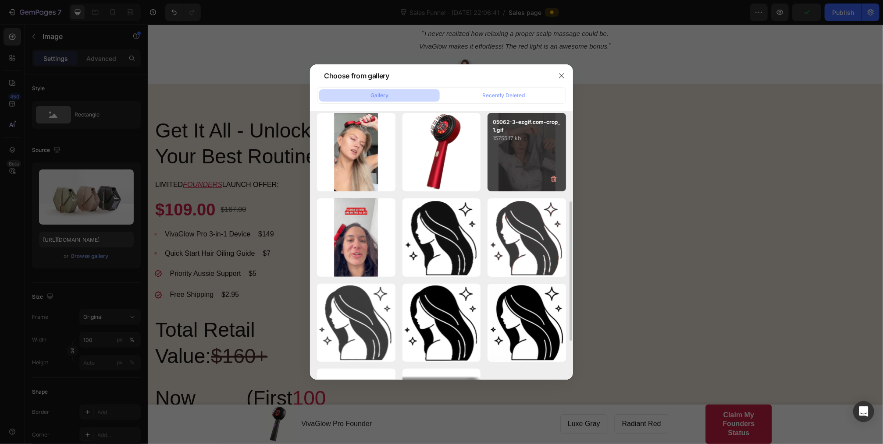
click at [522, 171] on div "05062-3-ezgif.com-crop_1.gif 15755.17 kb" at bounding box center [526, 152] width 78 height 78
type input "https://cdn.shopify.com/s/files/1/0932/7807/7252/files/gempages_585836612877812…"
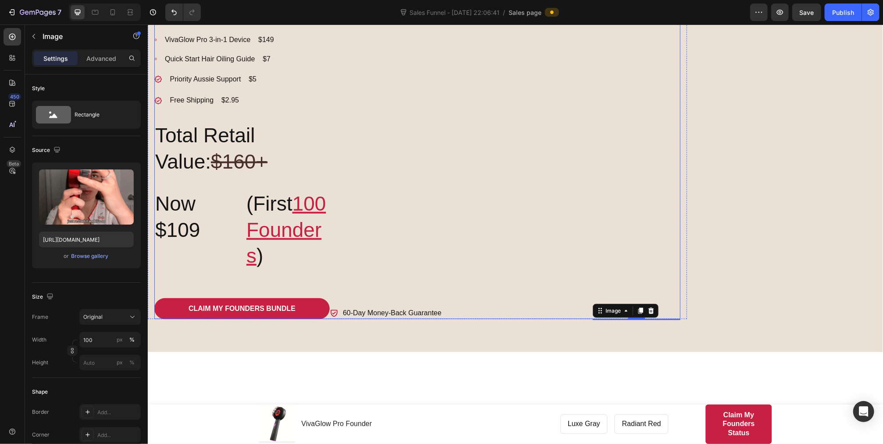
scroll to position [635, 0]
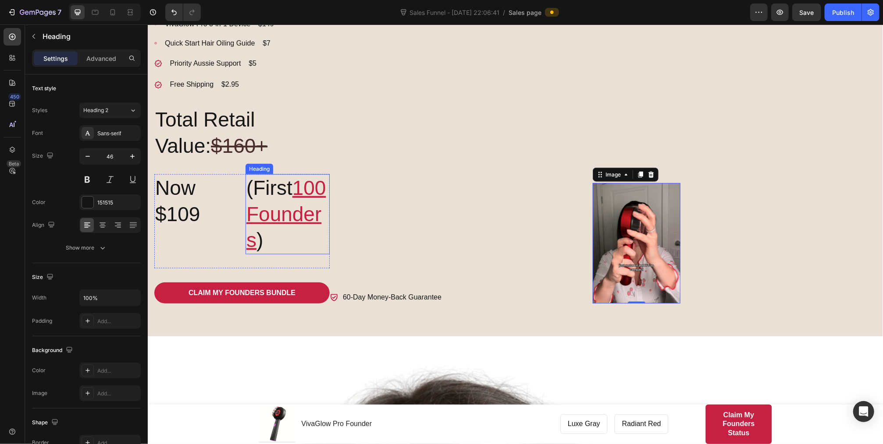
click at [326, 216] on h2 "(First 100 Founders )" at bounding box center [287, 214] width 84 height 80
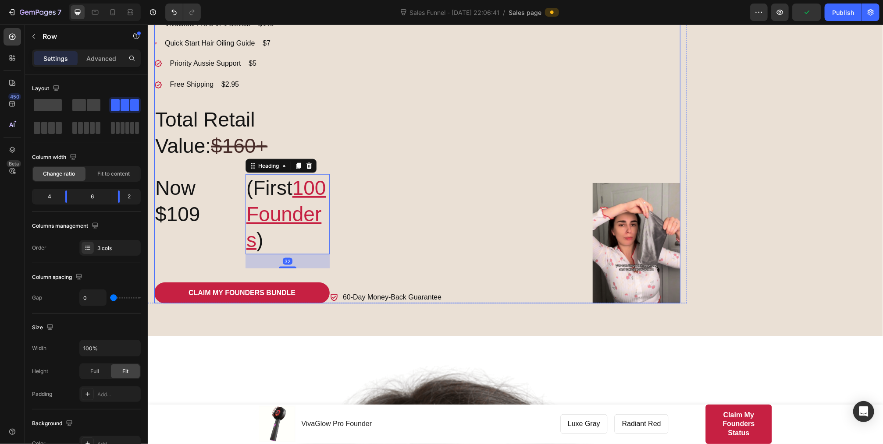
click at [330, 164] on div "Icon 60-Day Money-Back Guarantee Text block Row" at bounding box center [460, 104] width 263 height 397
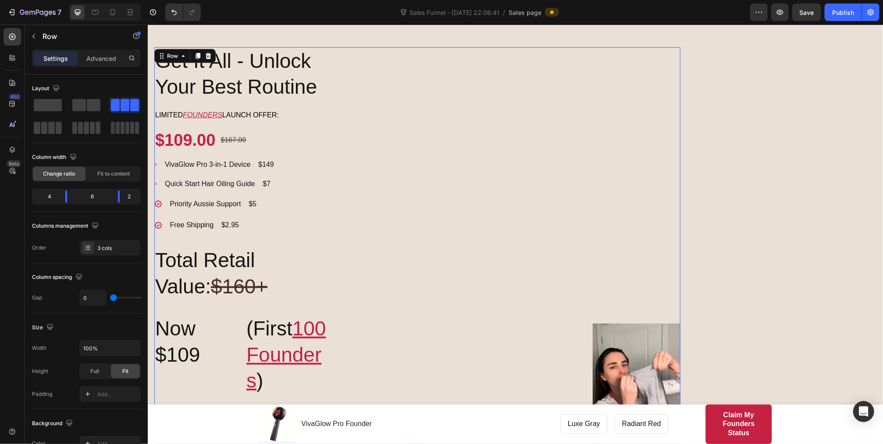
scroll to position [424, 0]
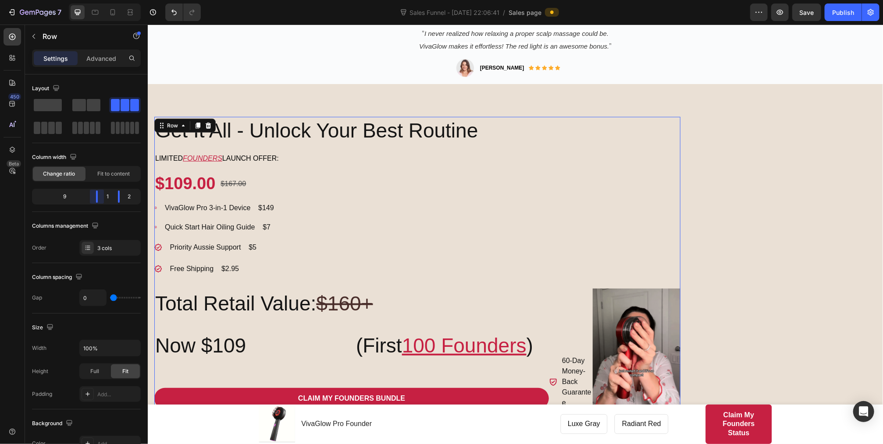
drag, startPoint x: 69, startPoint y: 196, endPoint x: 119, endPoint y: 196, distance: 50.0
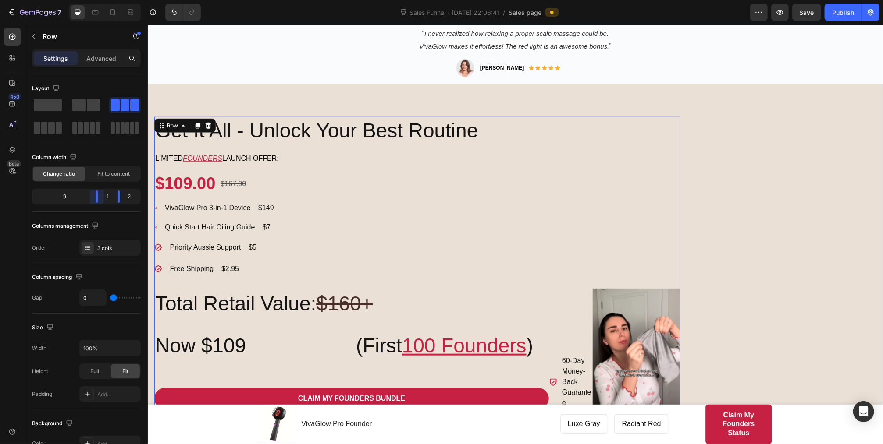
click at [119, 0] on body "7 Sales Funnel - Sep 24, 22:06:41 / Sales page Preview Save Publish 450 Beta Se…" at bounding box center [441, 0] width 883 height 0
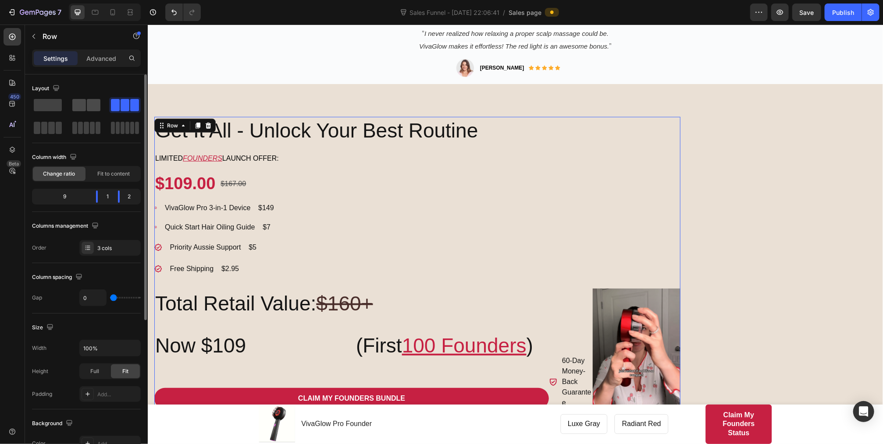
click at [80, 102] on span at bounding box center [79, 105] width 14 height 12
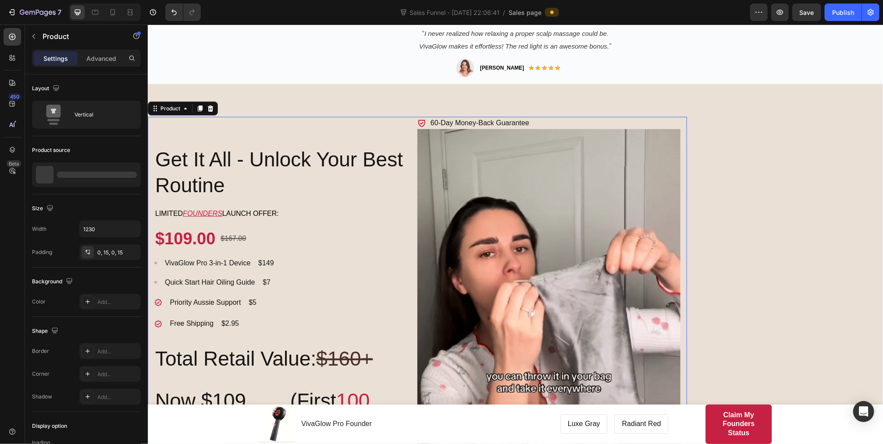
click at [684, 181] on div "Get It All - Unlock Your Best Routine Heading Limited FOUNDERS launch offer: Te…" at bounding box center [416, 304] width 539 height 374
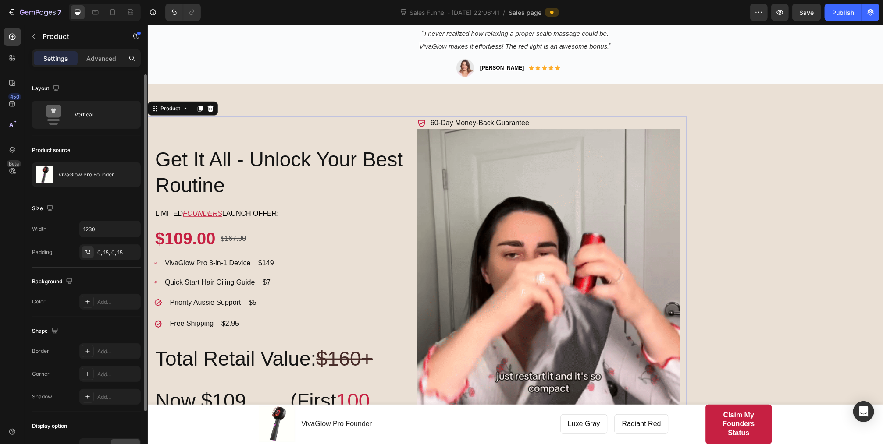
scroll to position [70, 0]
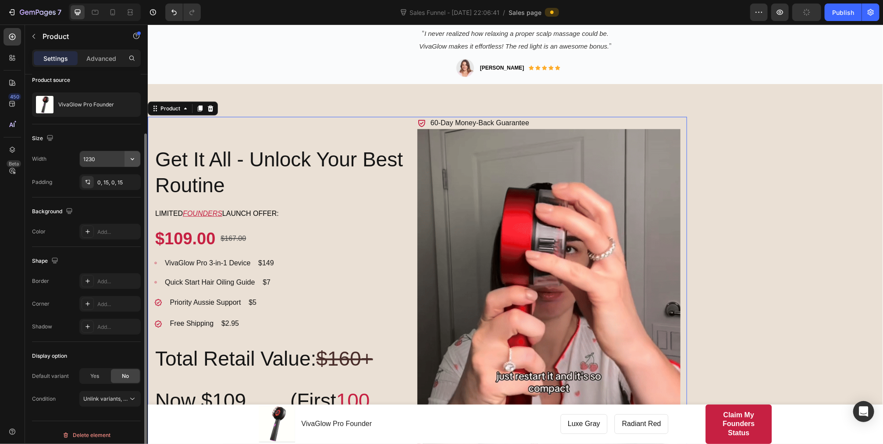
click at [126, 159] on button "button" at bounding box center [132, 159] width 16 height 16
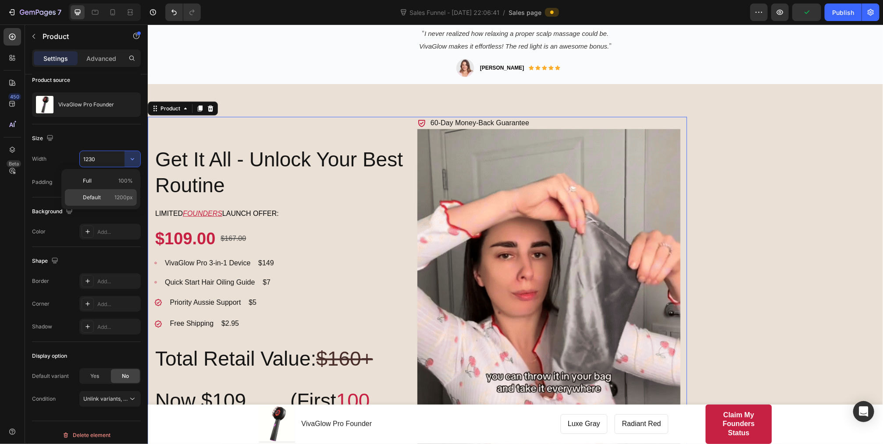
click at [99, 199] on span "Default" at bounding box center [92, 198] width 18 height 8
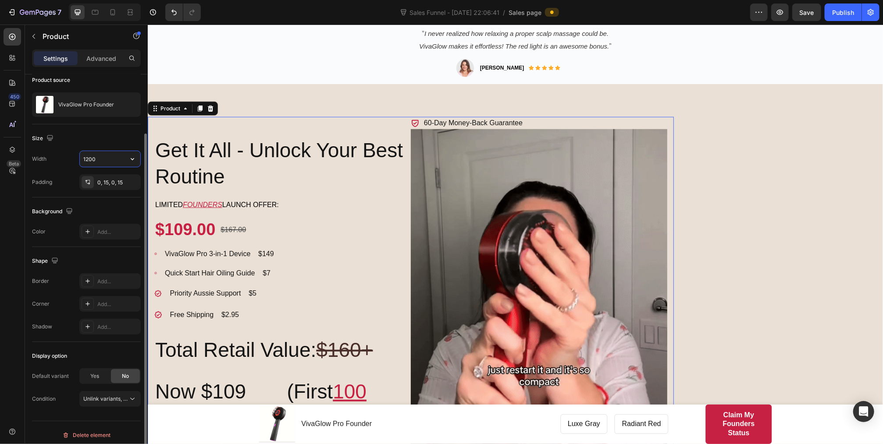
click at [119, 160] on input "1200" at bounding box center [110, 159] width 60 height 16
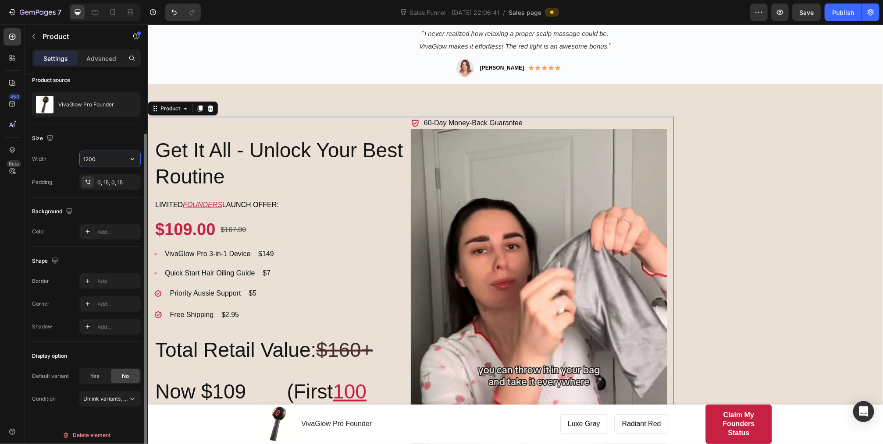
click at [140, 160] on div "1200" at bounding box center [109, 159] width 61 height 17
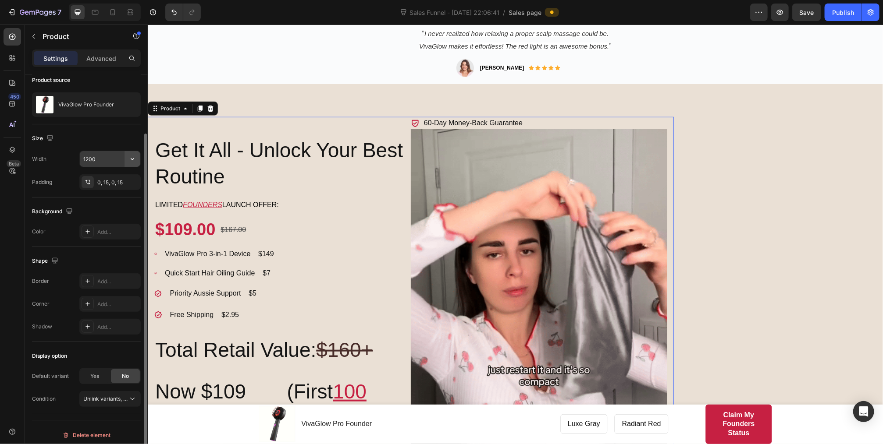
click at [135, 160] on icon "button" at bounding box center [132, 159] width 9 height 9
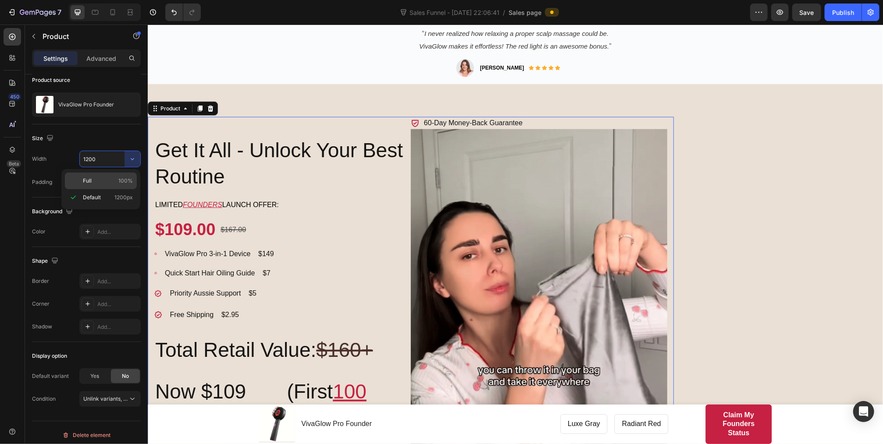
click at [112, 183] on p "Full 100%" at bounding box center [108, 181] width 50 height 8
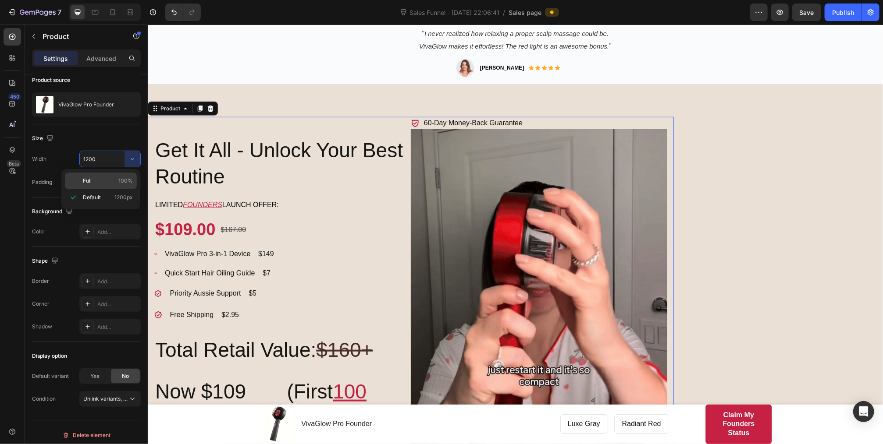
type input "100%"
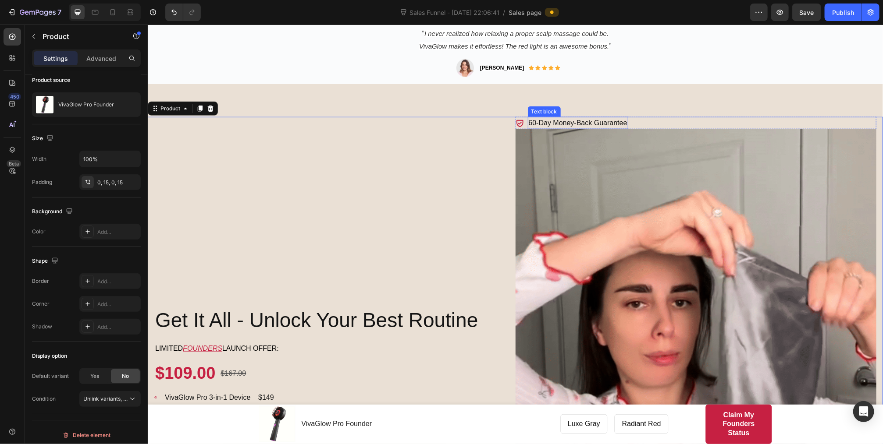
click at [535, 123] on p "60-Day Money-Back Guarantee" at bounding box center [577, 122] width 99 height 11
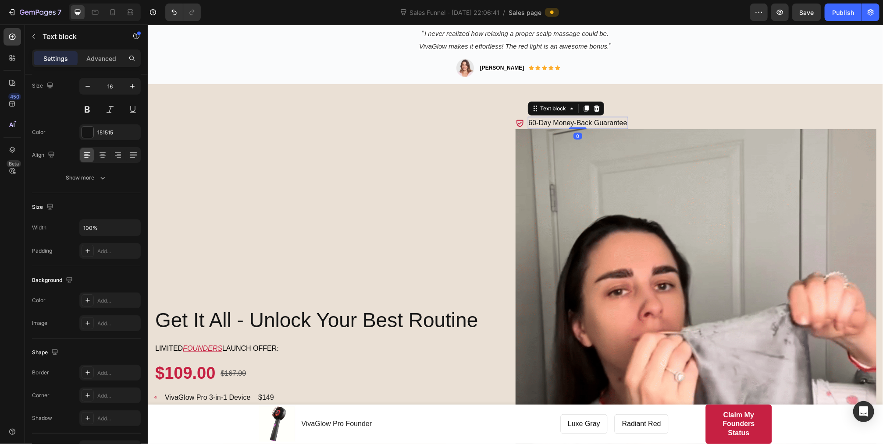
scroll to position [0, 0]
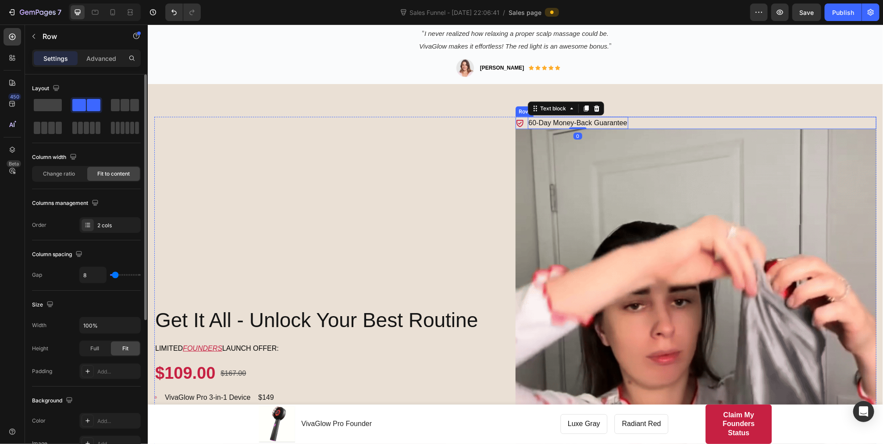
click at [632, 122] on div "Icon 60-Day Money-Back Guarantee Text block 0 Row" at bounding box center [695, 123] width 361 height 12
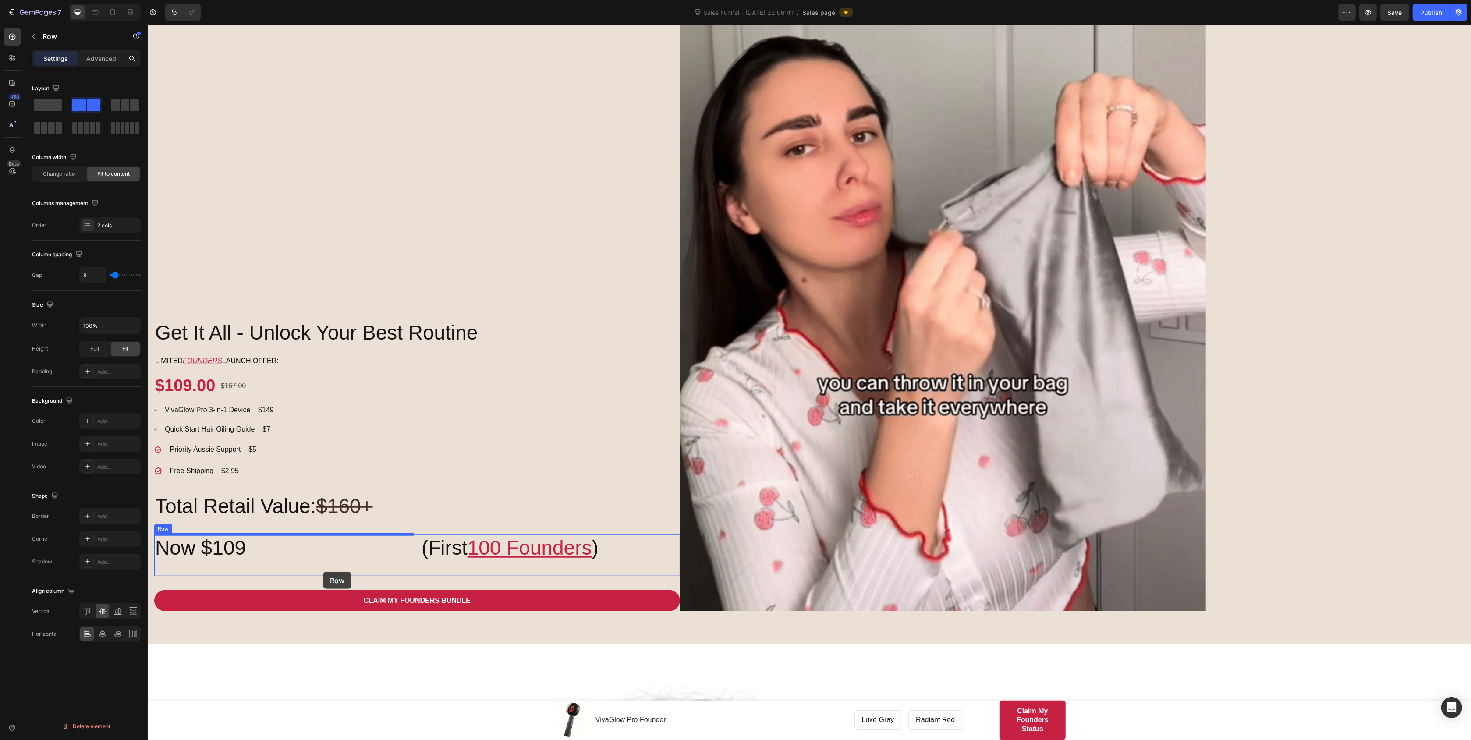
scroll to position [742, 0]
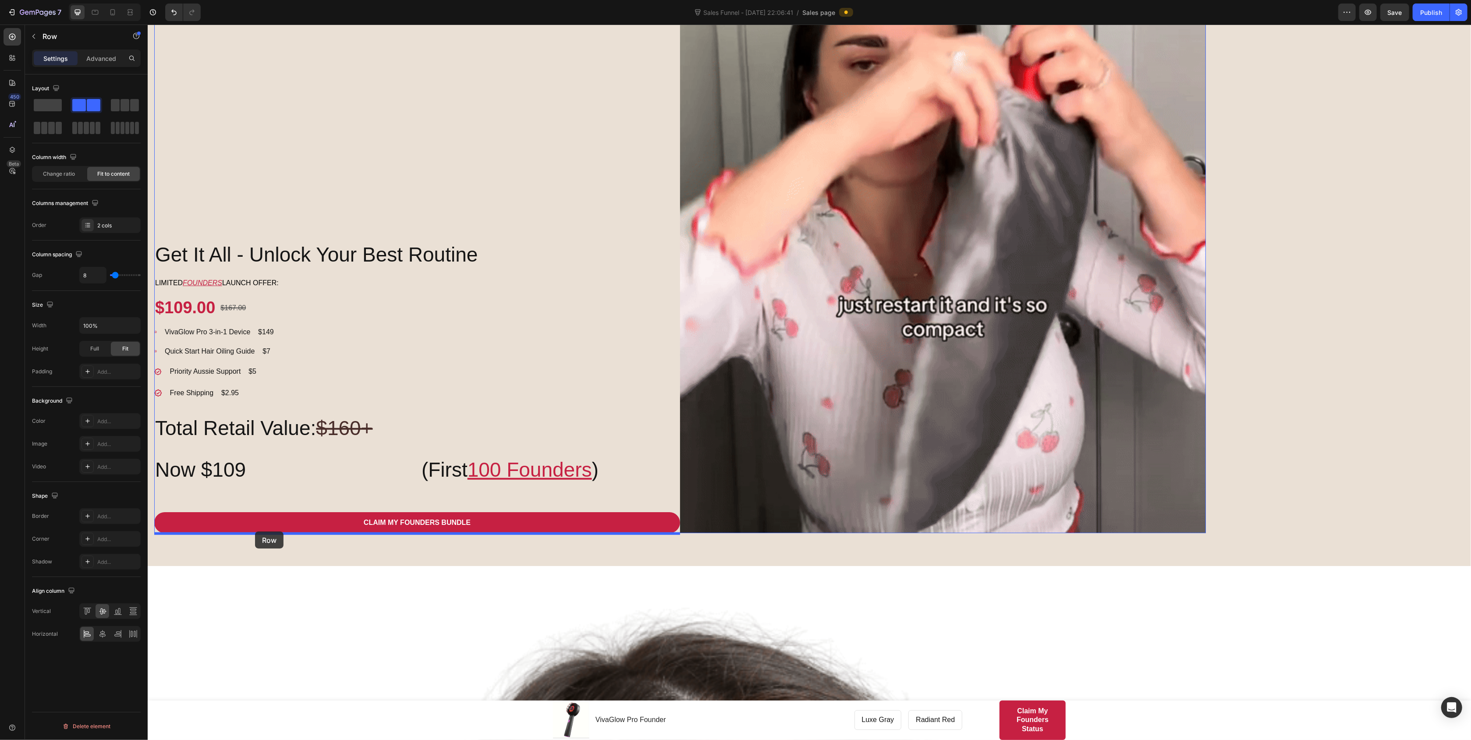
drag, startPoint x: 688, startPoint y: 86, endPoint x: 255, endPoint y: 532, distance: 621.7
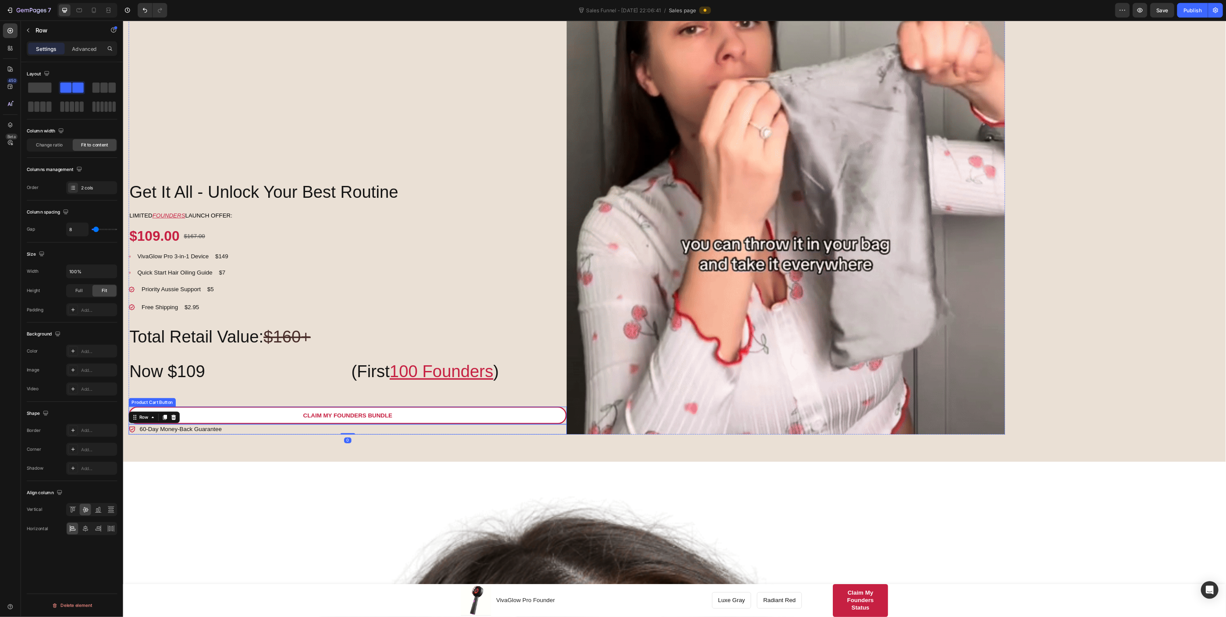
scroll to position [718, 0]
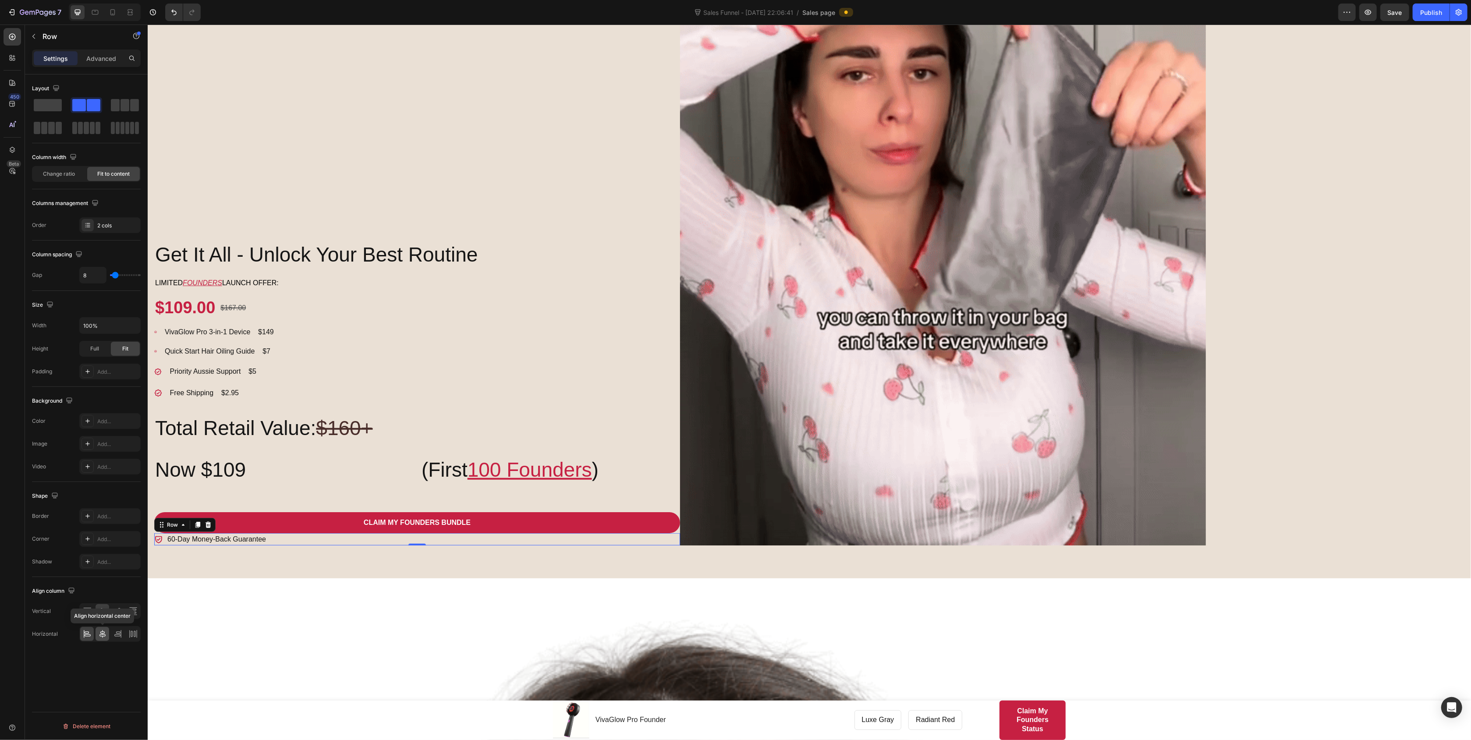
click at [102, 444] on icon at bounding box center [102, 634] width 6 height 8
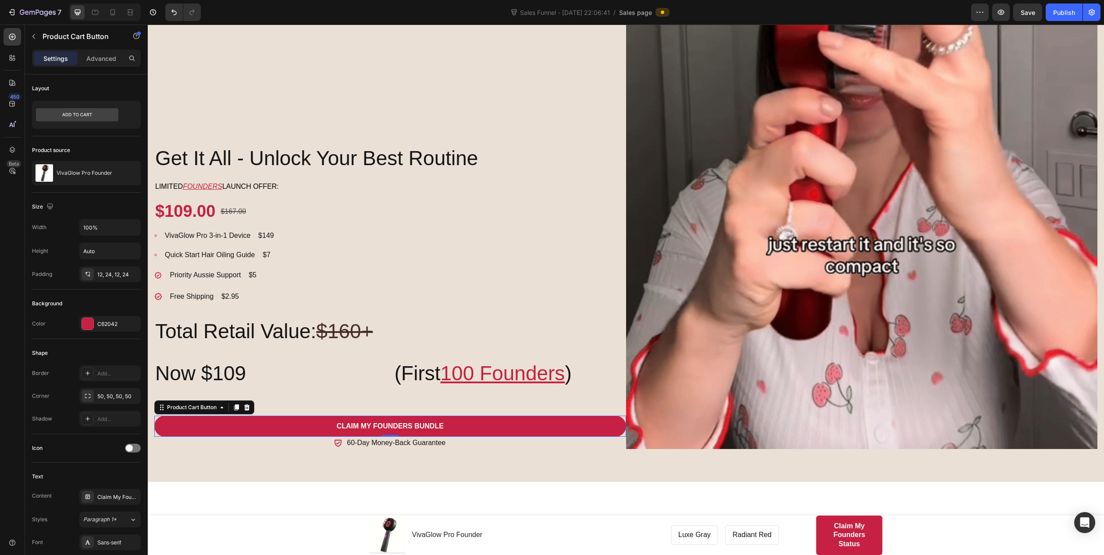
scroll to position [751, 0]
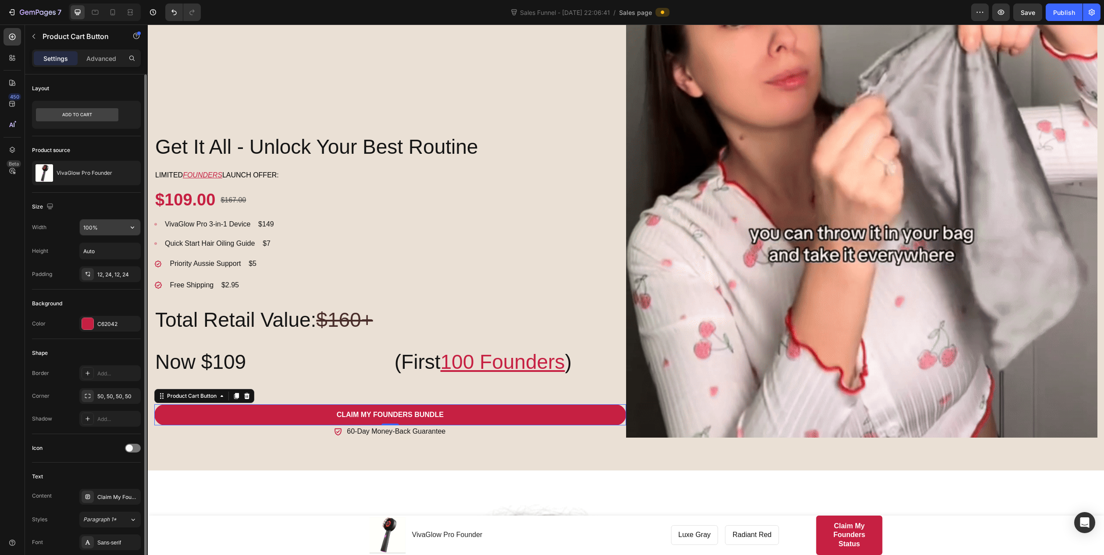
click at [122, 223] on input "100%" at bounding box center [110, 228] width 60 height 16
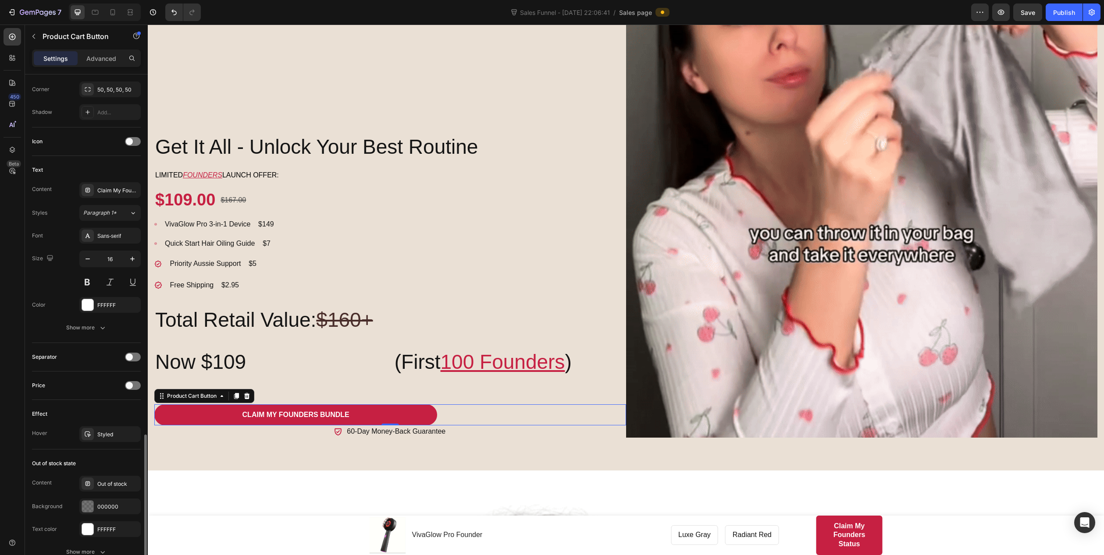
scroll to position [433, 0]
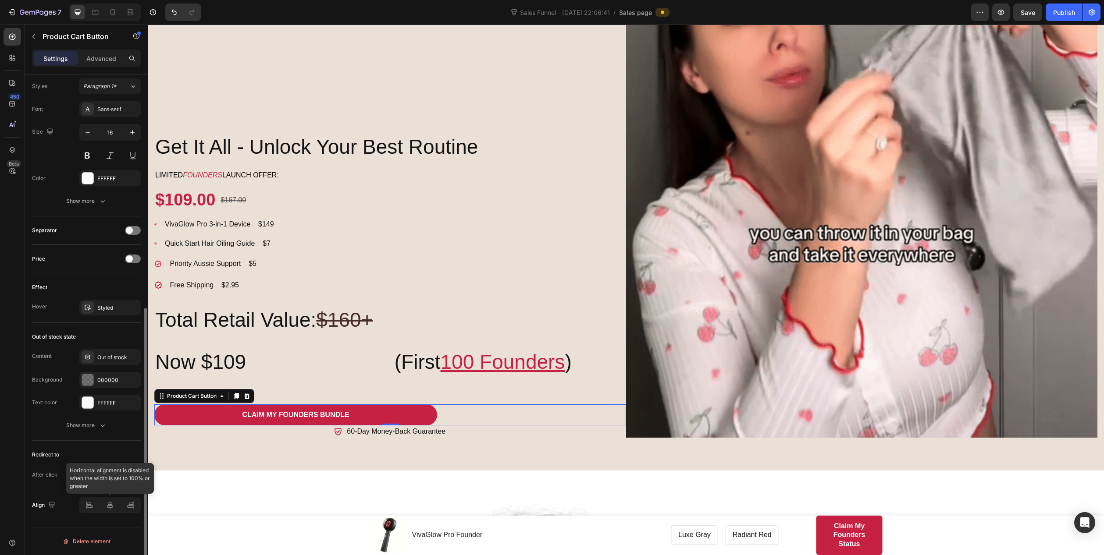
type input "60%"
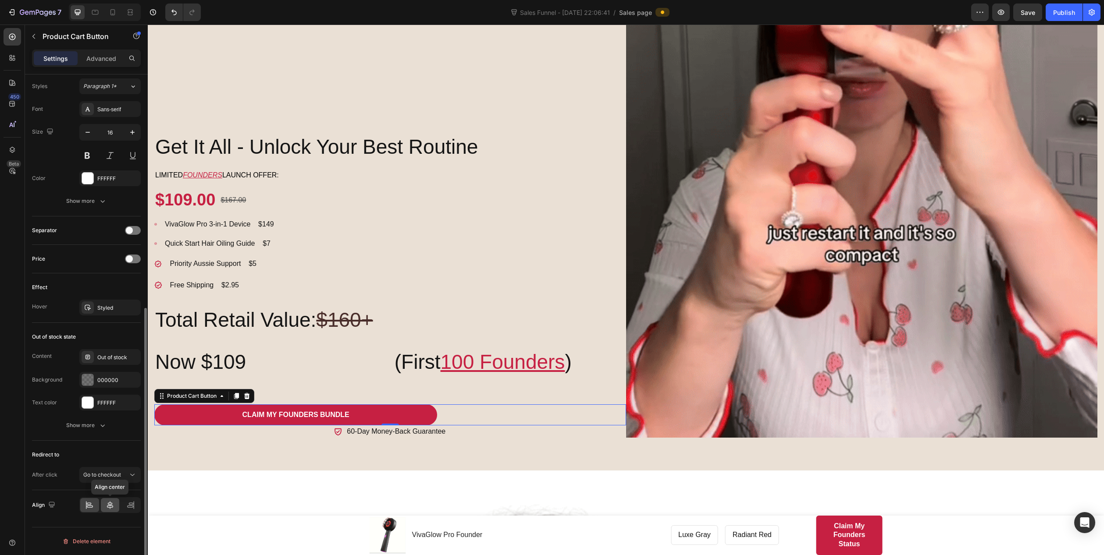
click at [106, 444] on icon at bounding box center [110, 505] width 9 height 9
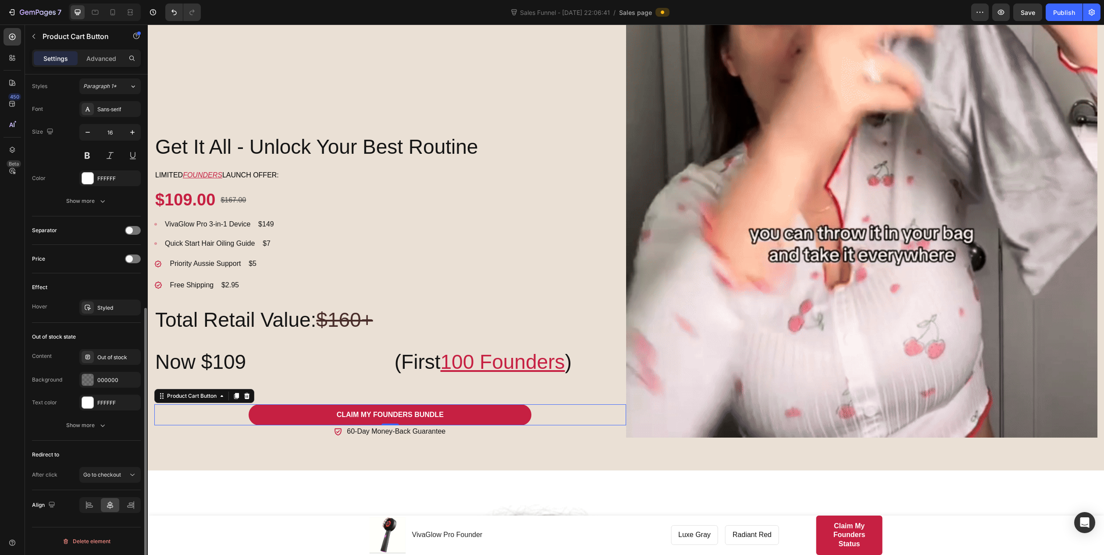
scroll to position [302, 0]
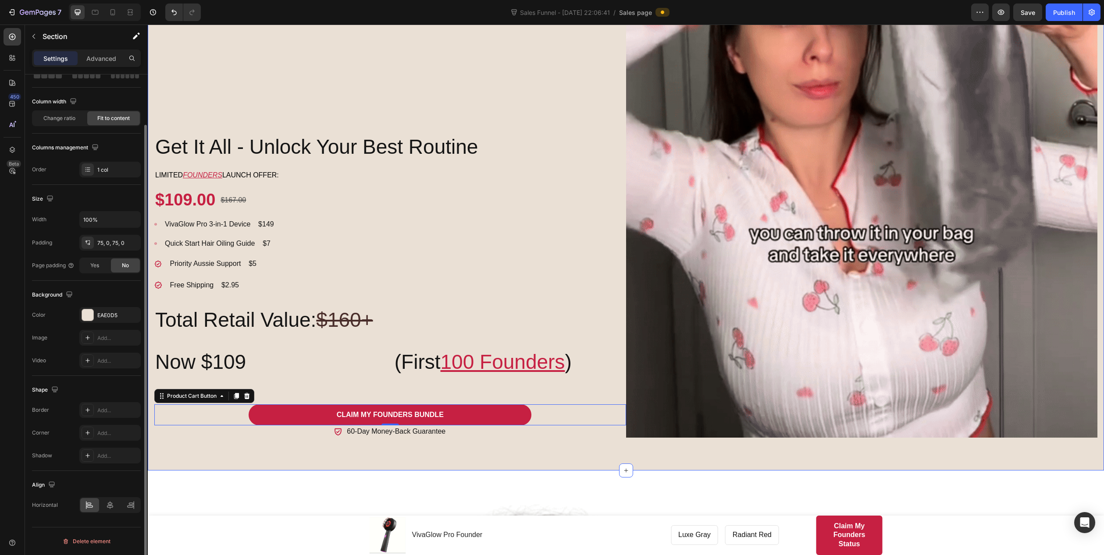
click at [218, 444] on div "Get It All - Unlock Your Best Routine Heading Limited FOUNDERS launch offer: Te…" at bounding box center [626, 114] width 956 height 714
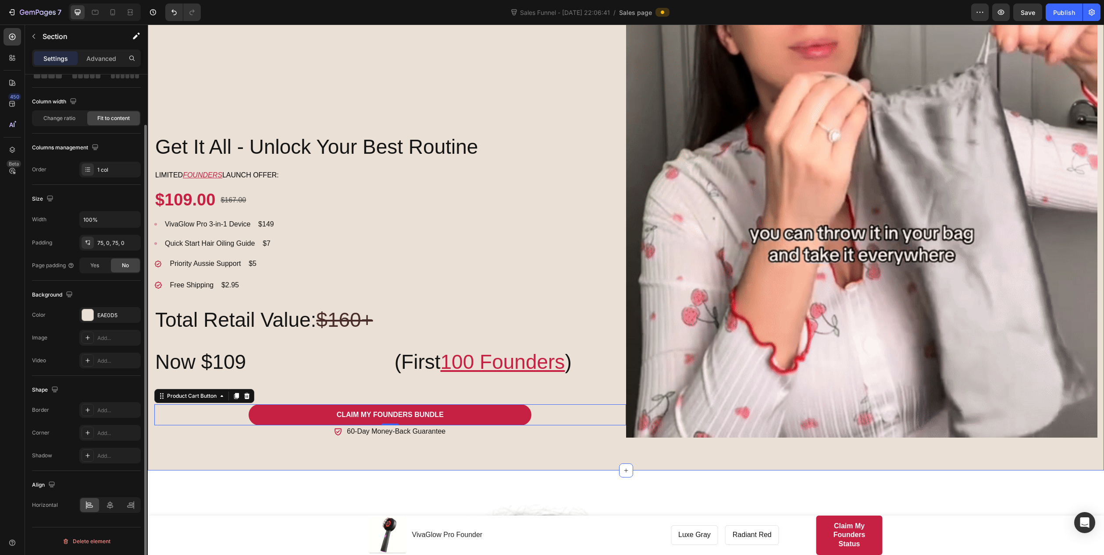
scroll to position [0, 0]
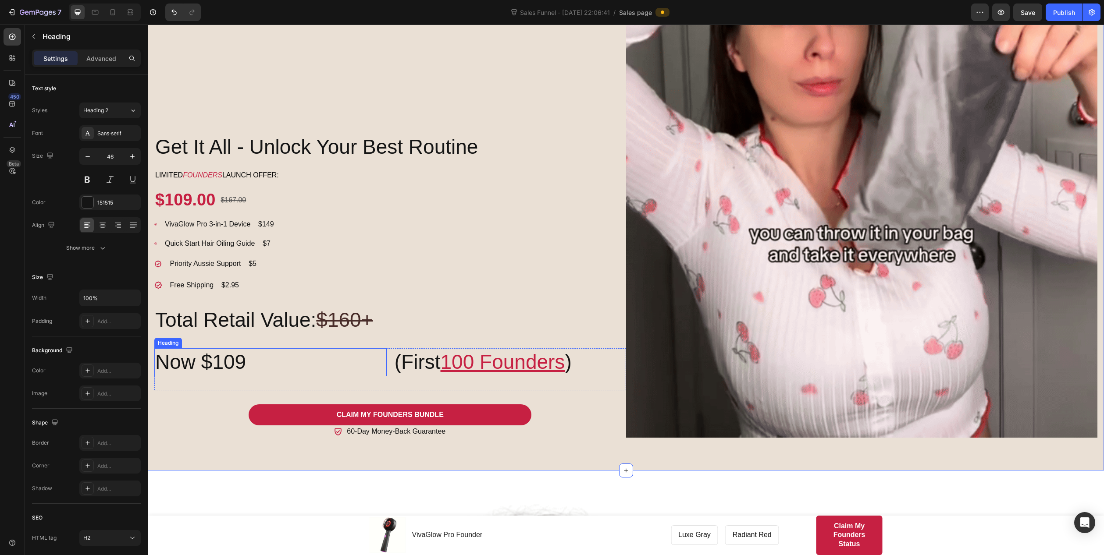
click at [378, 360] on h2 "Now $109" at bounding box center [270, 362] width 232 height 28
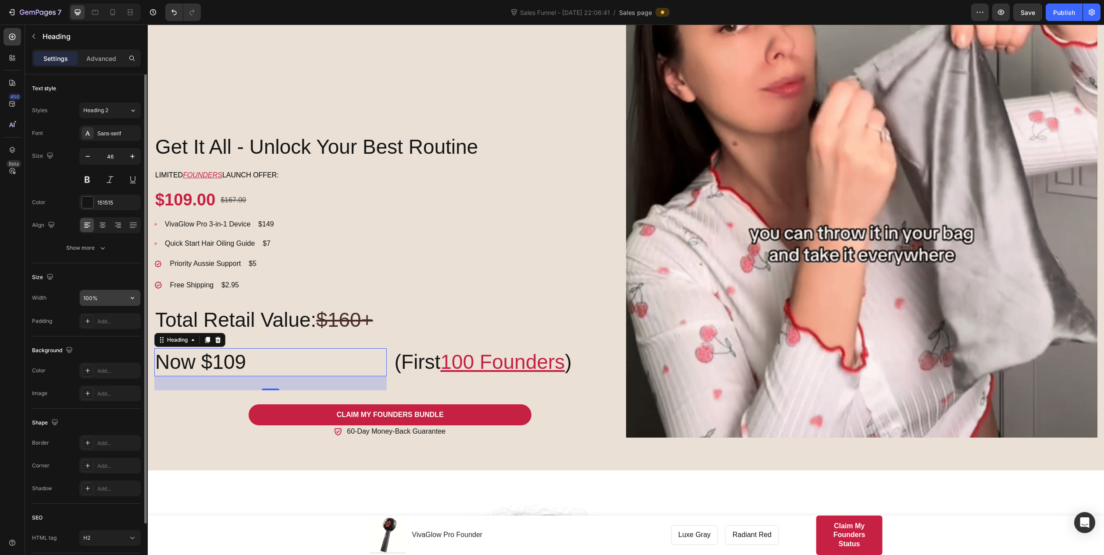
click at [110, 302] on input "100%" at bounding box center [110, 298] width 60 height 16
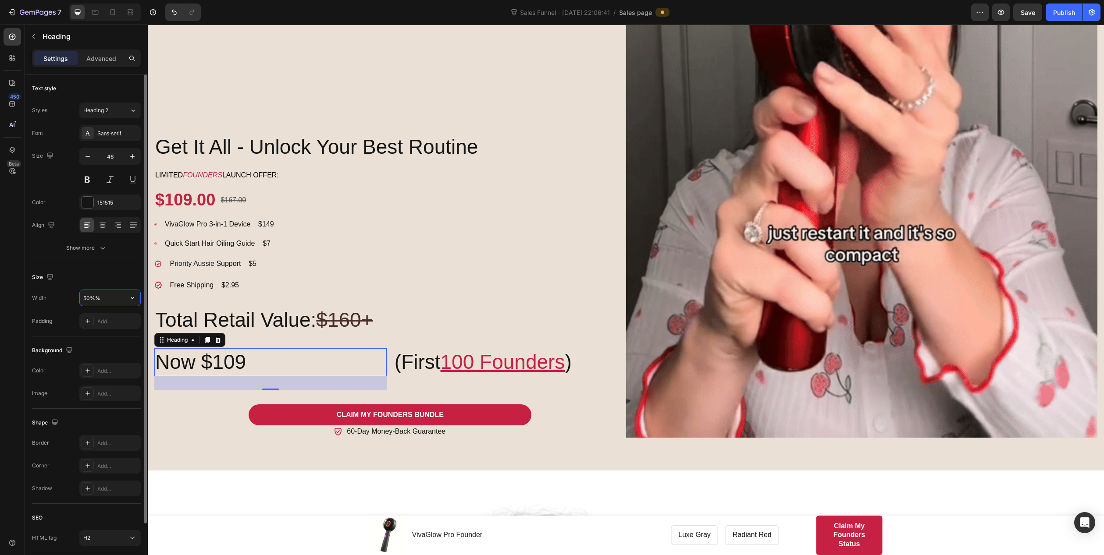
scroll to position [594, 0]
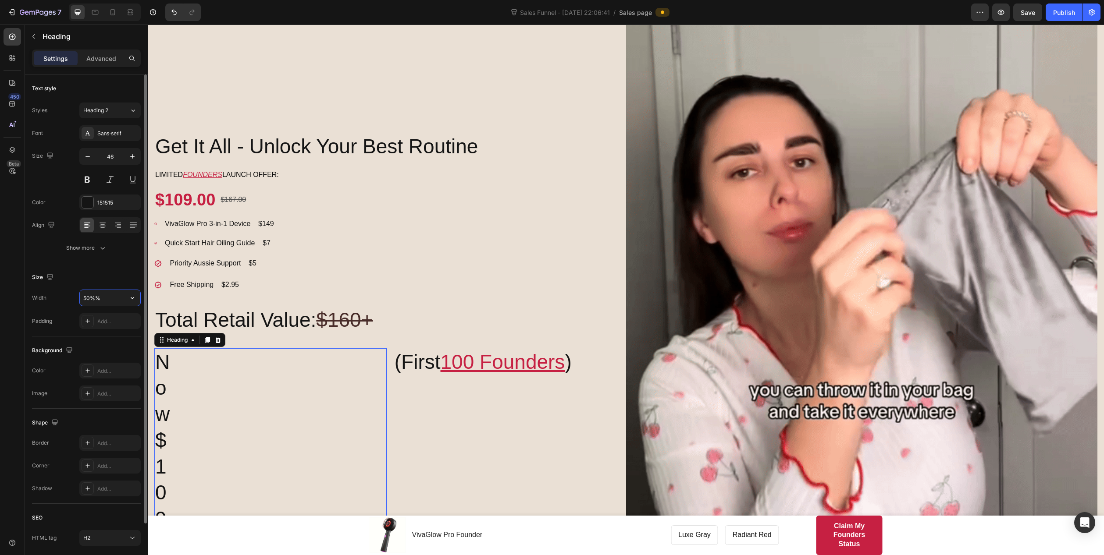
click at [113, 297] on input "50%%" at bounding box center [110, 298] width 60 height 16
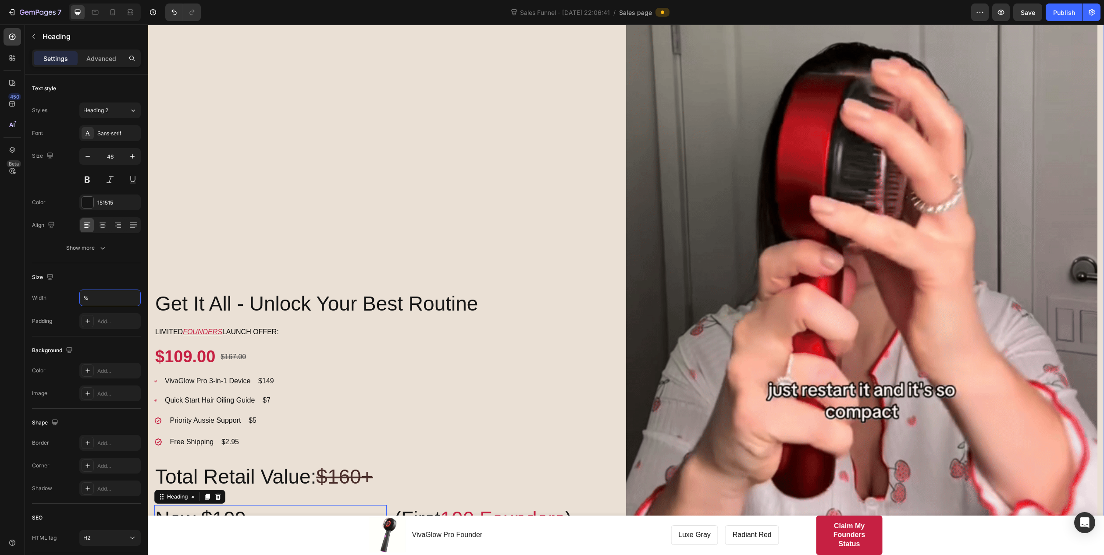
scroll to position [751, 0]
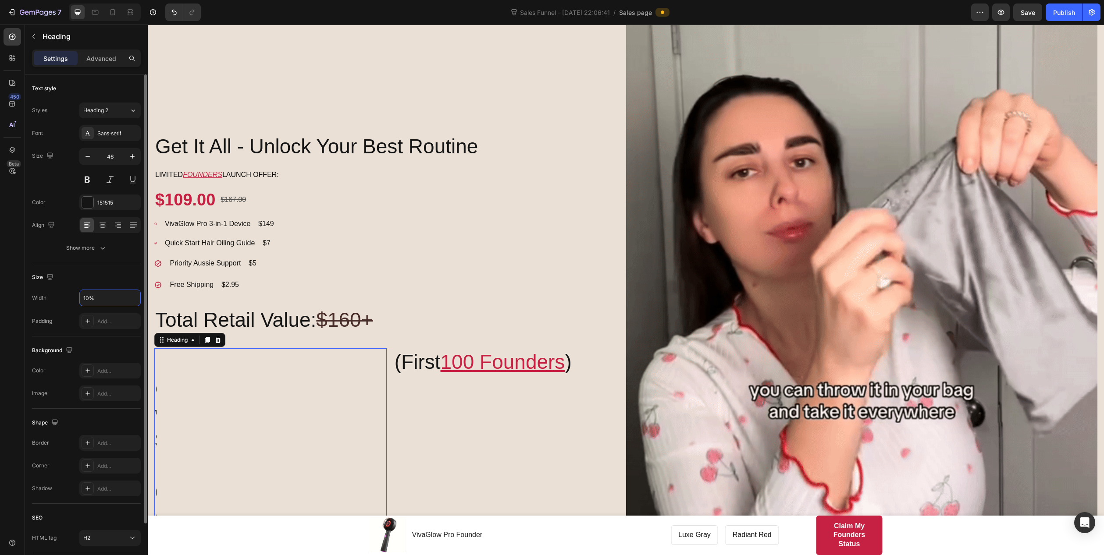
type input "100%"
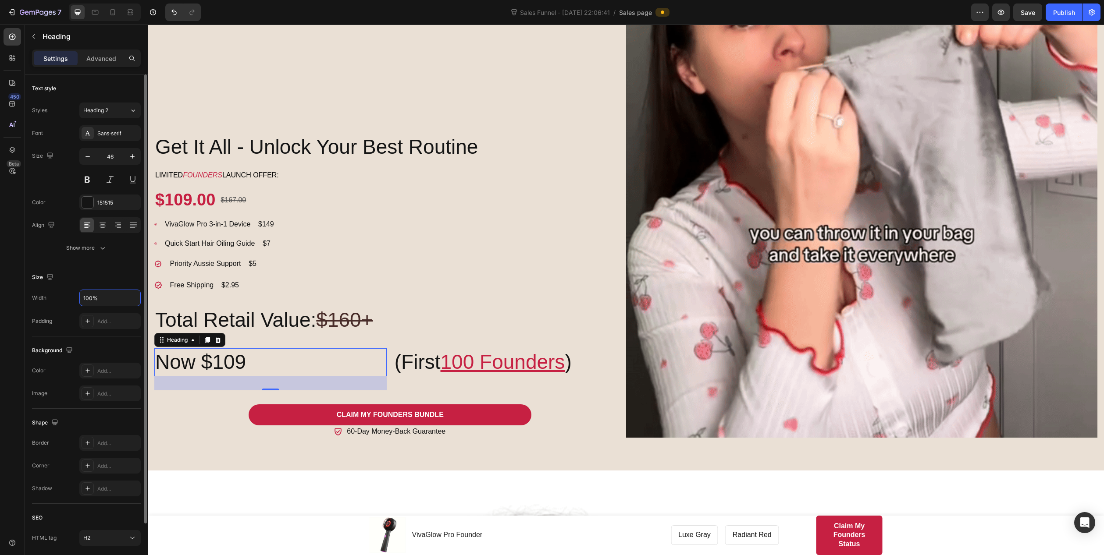
click at [59, 272] on div "Size" at bounding box center [86, 277] width 109 height 14
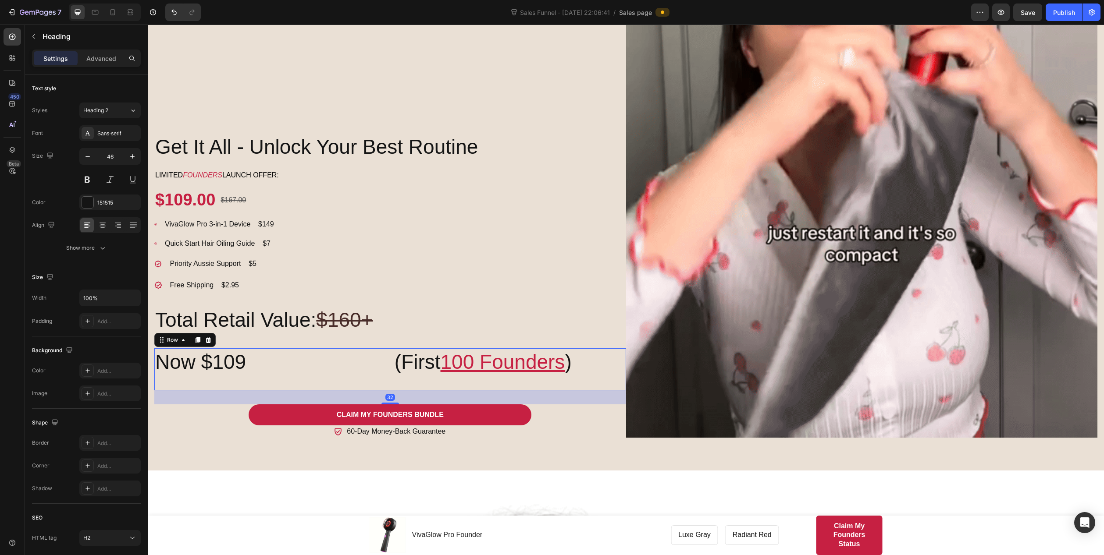
click at [387, 351] on div "Now $109 Heading (First 100 Founders ) Heading Row 32" at bounding box center [390, 369] width 472 height 42
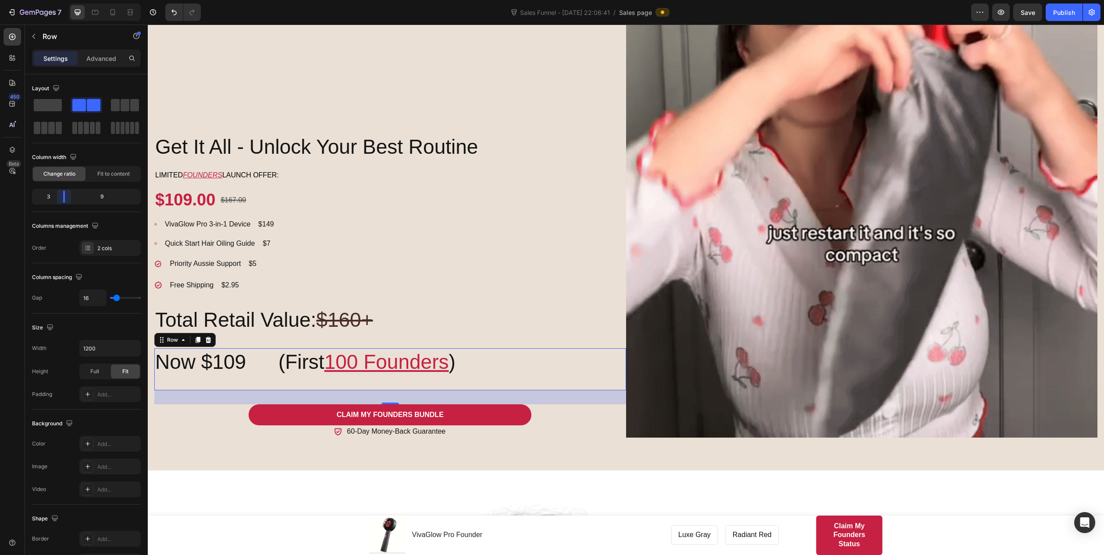
drag, startPoint x: 88, startPoint y: 196, endPoint x: 62, endPoint y: 194, distance: 25.5
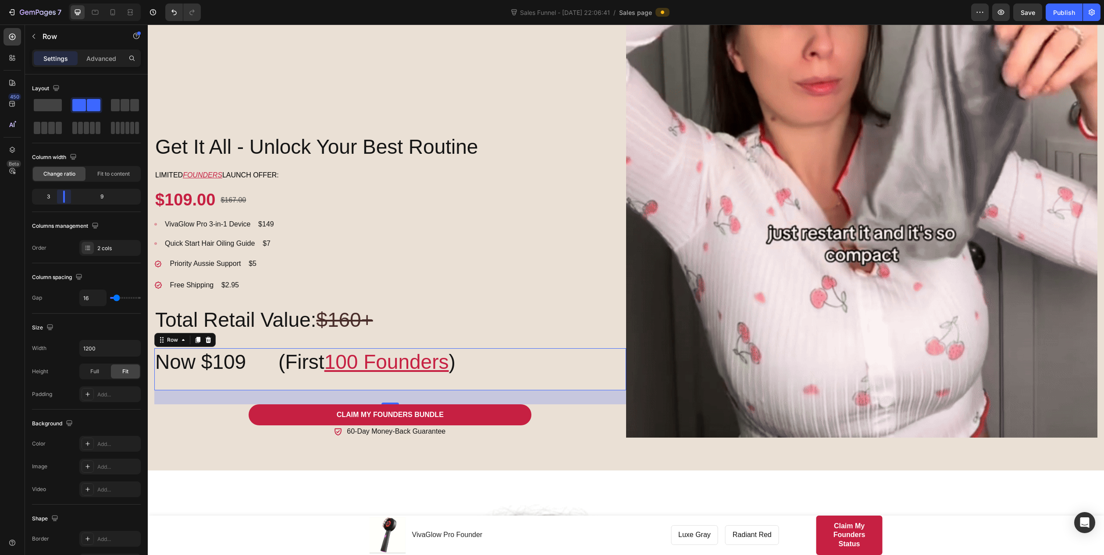
click at [62, 0] on body "7 Sales Funnel - Sep 24, 22:06:41 / Sales page Preview Save Publish 450 Beta Se…" at bounding box center [552, 0] width 1104 height 0
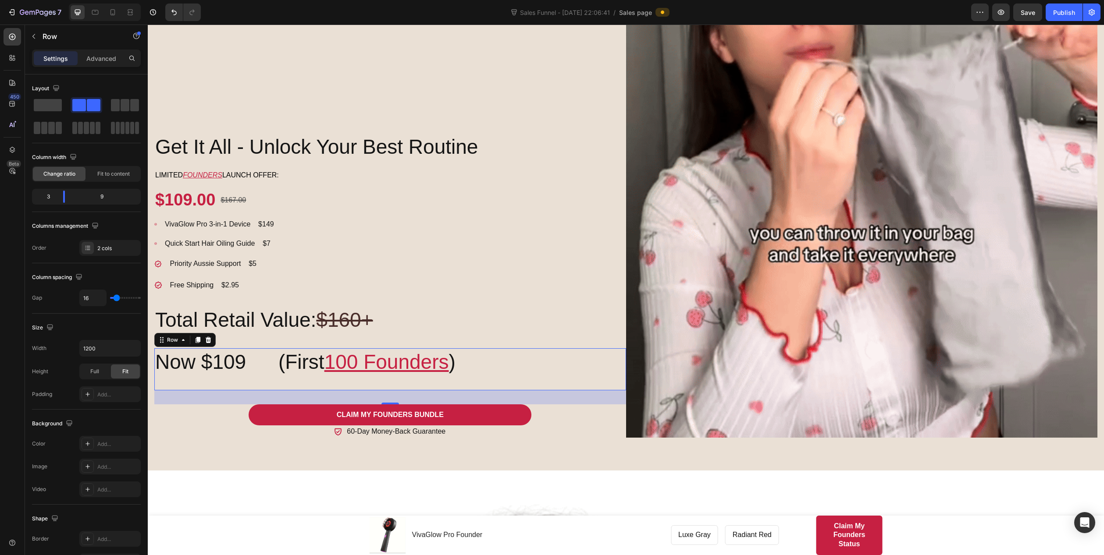
click at [209, 433] on div "Get It All - Unlock Your Best Routine Heading Limited FOUNDERS launch offer: Te…" at bounding box center [626, 114] width 956 height 714
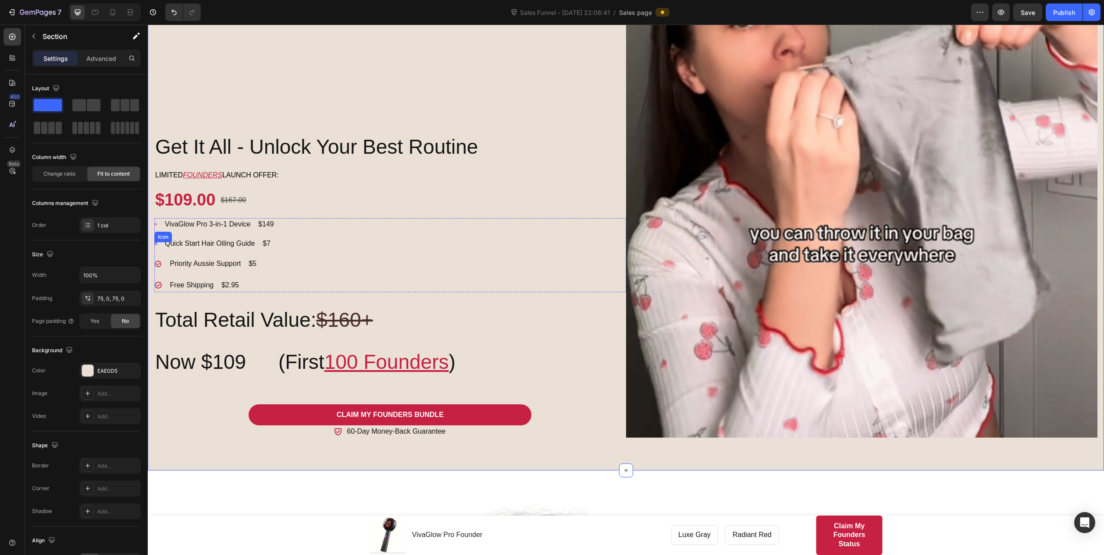
click at [156, 242] on div "Icon" at bounding box center [155, 243] width 3 height 3
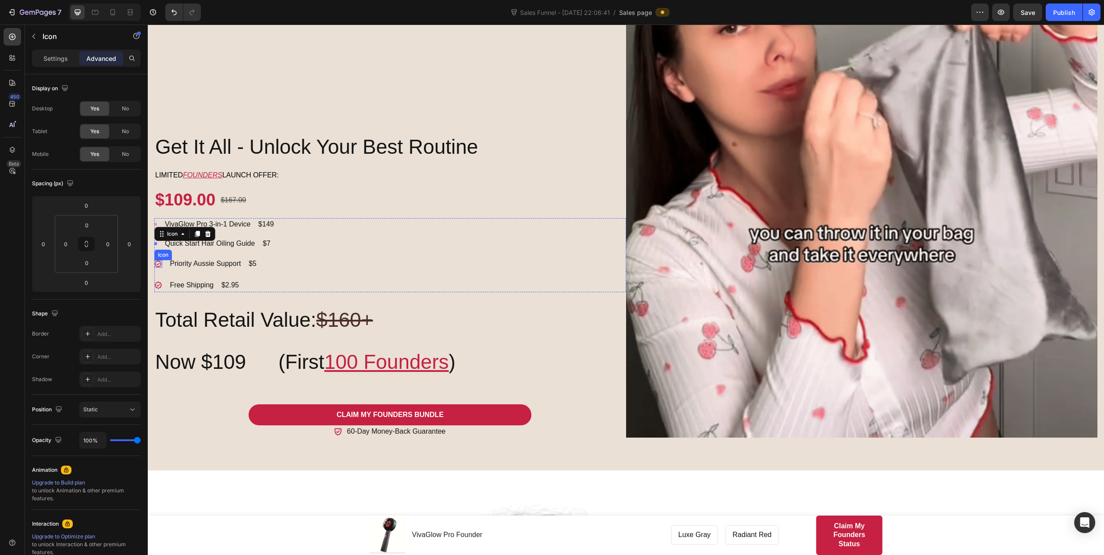
click at [157, 260] on div "Icon" at bounding box center [158, 264] width 8 height 8
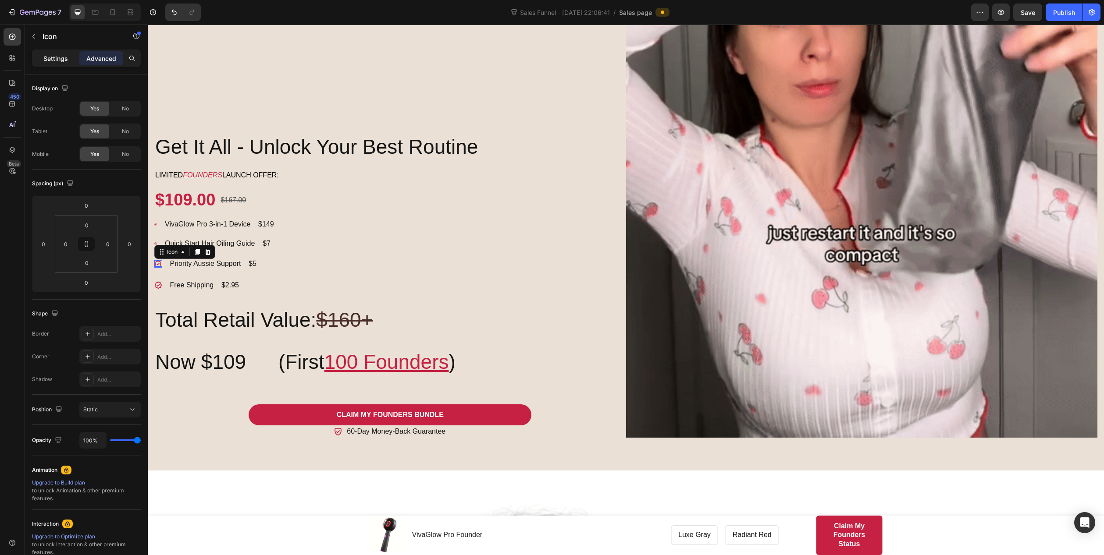
click at [56, 55] on p "Settings" at bounding box center [55, 58] width 25 height 9
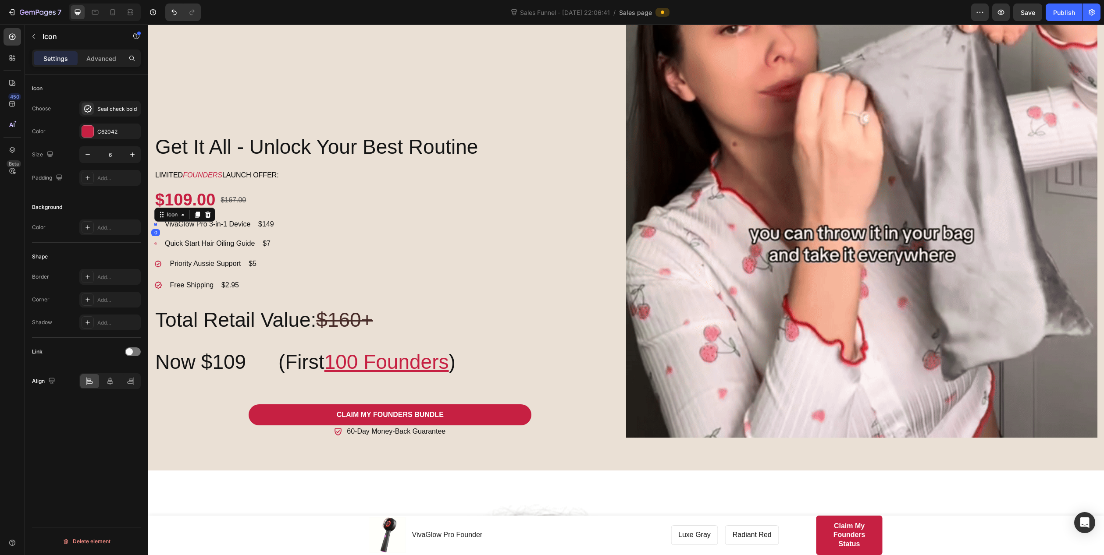
click at [156, 223] on div "Icon 0" at bounding box center [155, 224] width 3 height 3
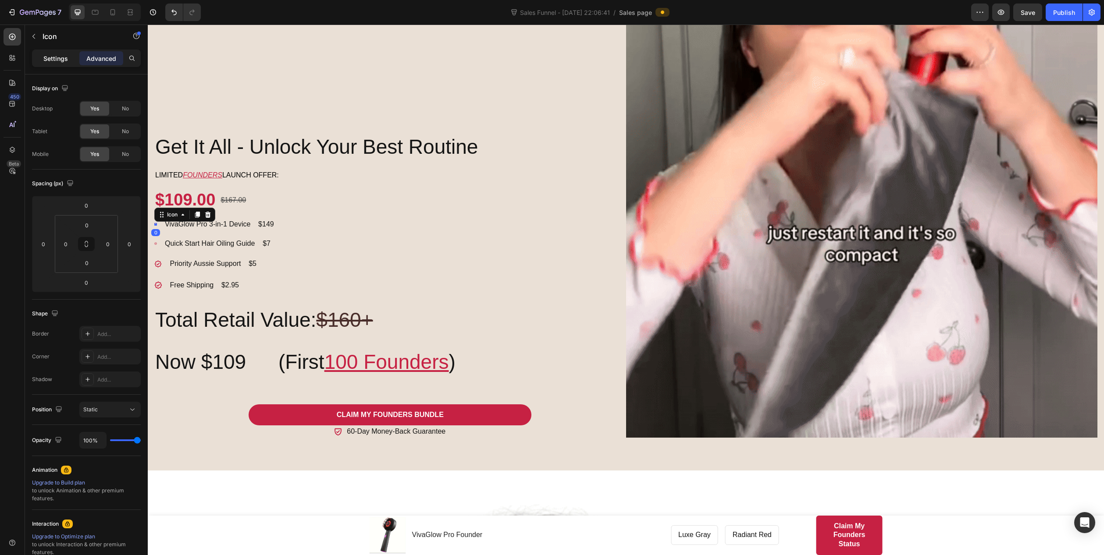
click at [61, 56] on p "Settings" at bounding box center [55, 58] width 25 height 9
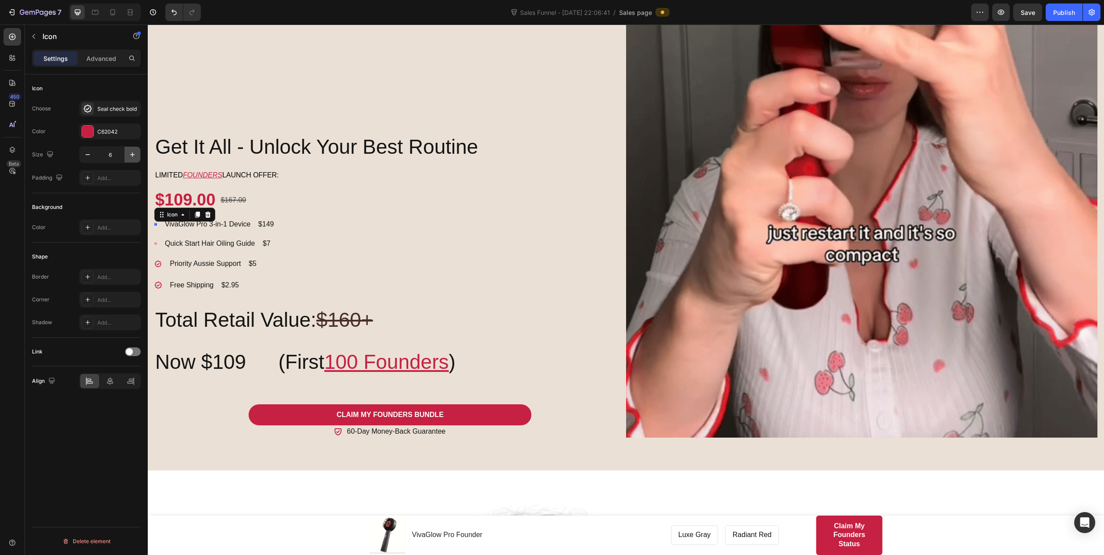
click at [134, 156] on icon "button" at bounding box center [132, 154] width 9 height 9
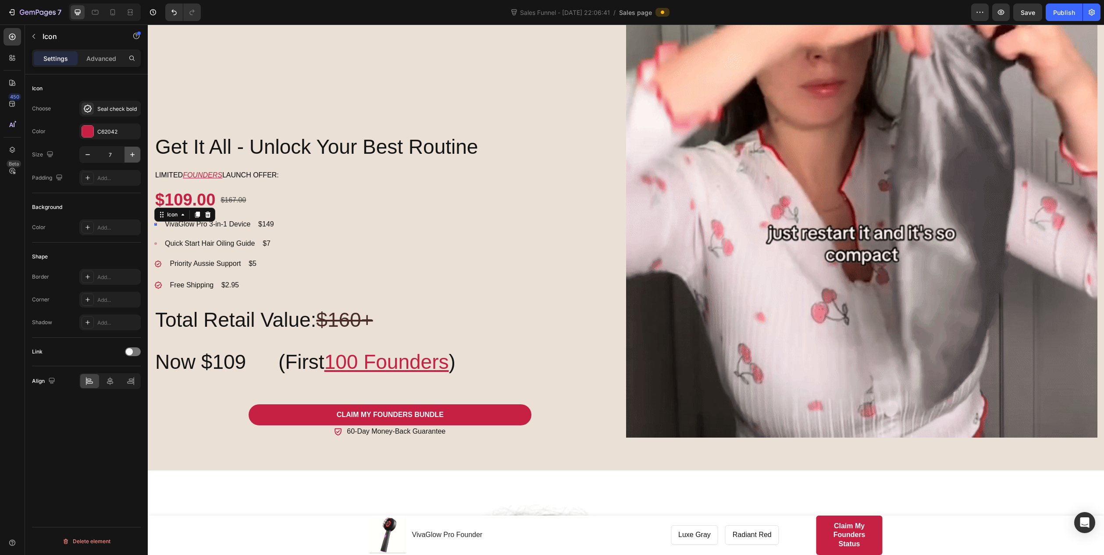
click at [134, 156] on icon "button" at bounding box center [132, 154] width 9 height 9
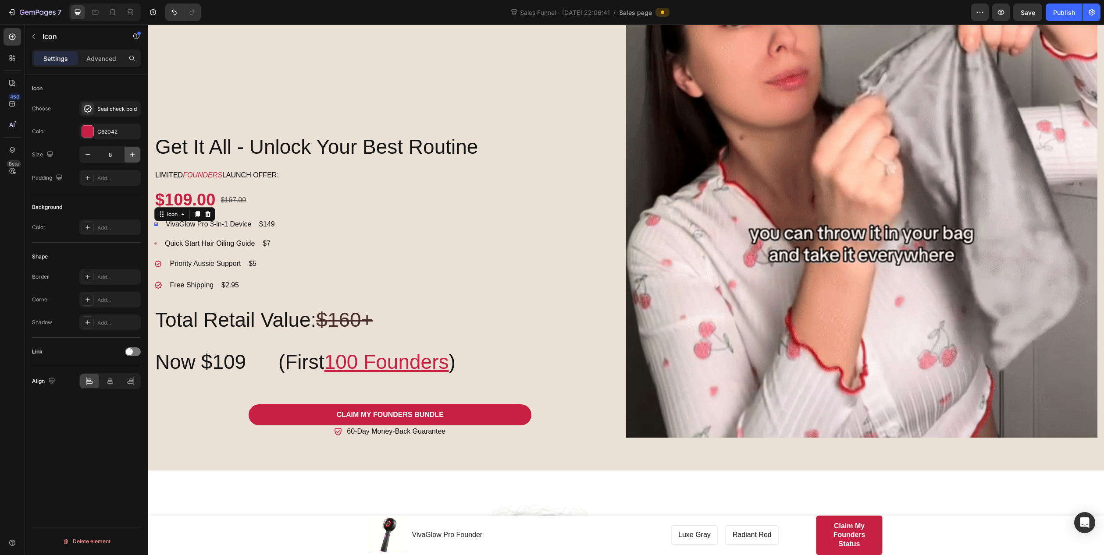
click at [134, 156] on icon "button" at bounding box center [132, 154] width 9 height 9
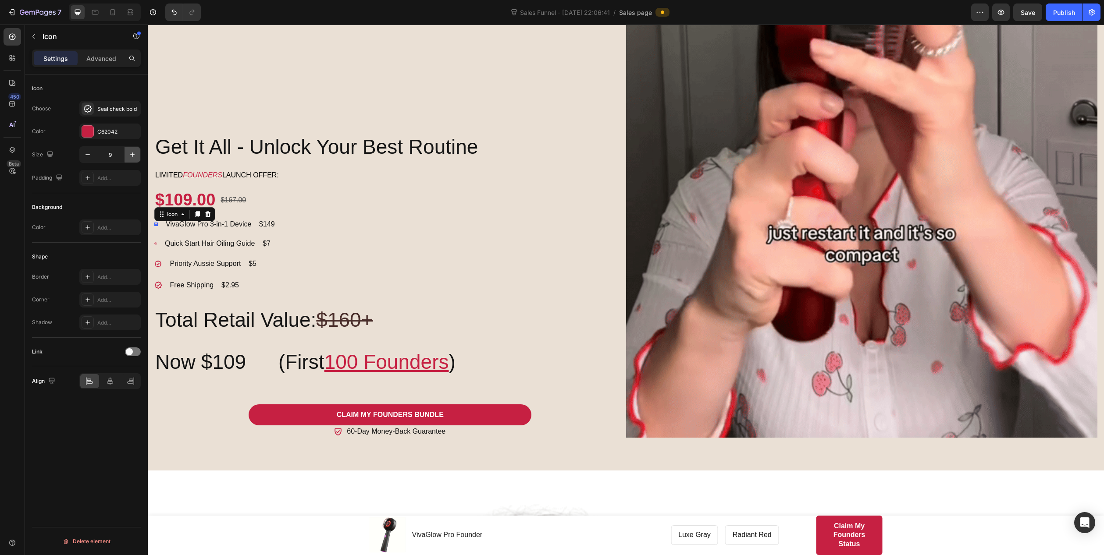
click at [134, 156] on icon "button" at bounding box center [132, 154] width 9 height 9
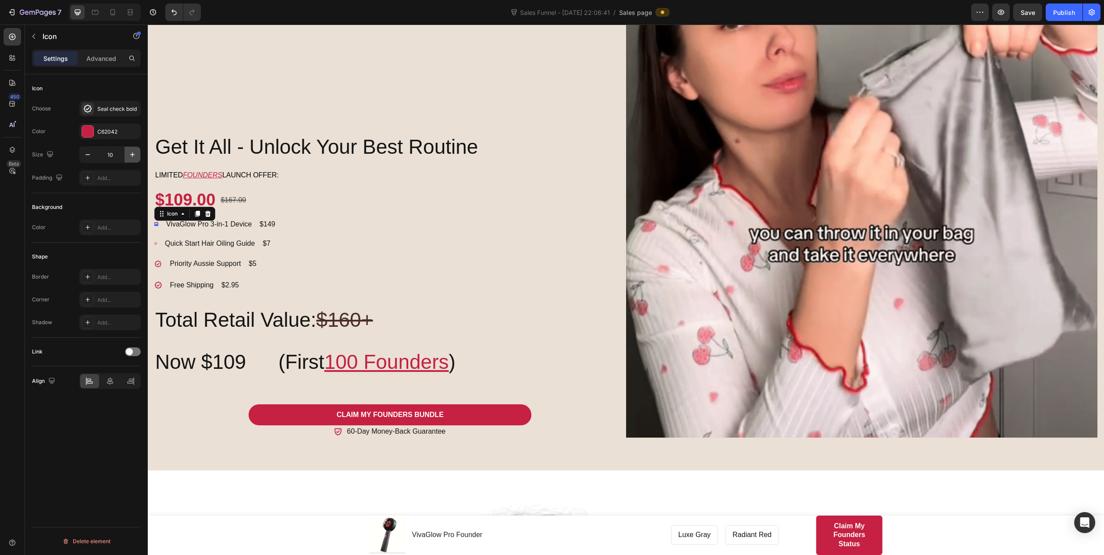
click at [134, 156] on icon "button" at bounding box center [132, 154] width 9 height 9
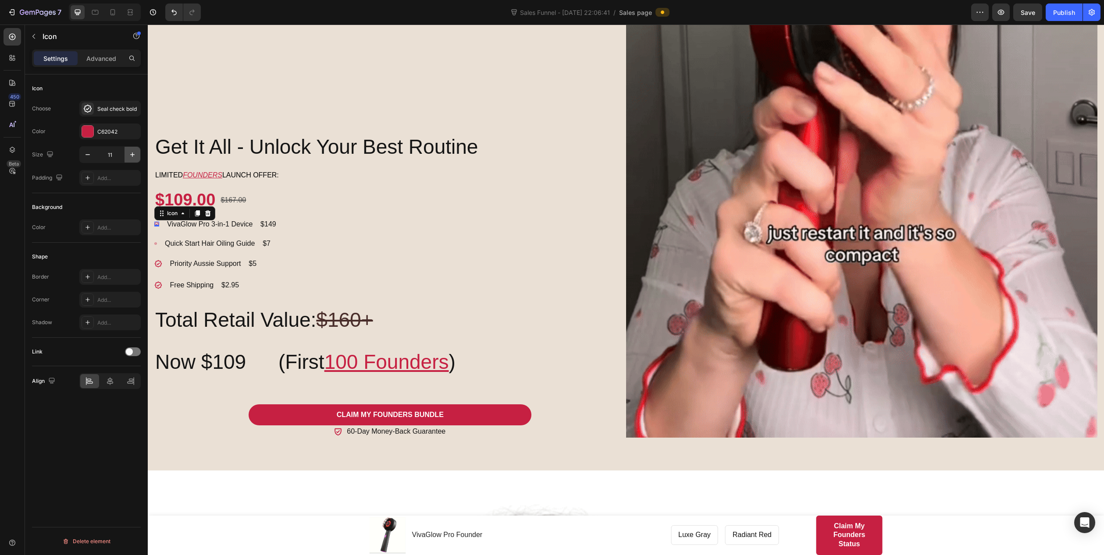
click at [134, 156] on icon "button" at bounding box center [132, 154] width 9 height 9
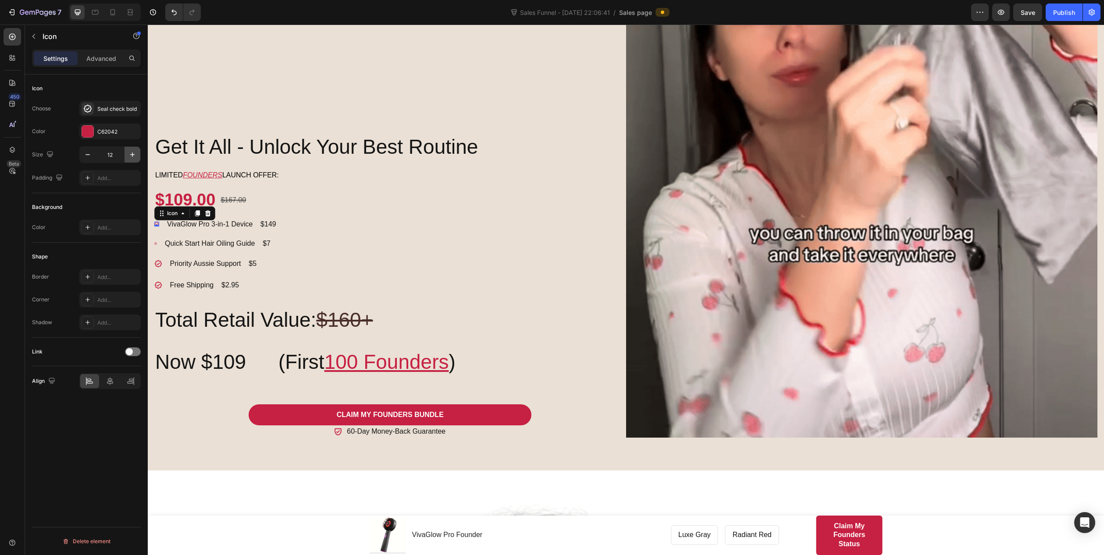
click at [134, 156] on icon "button" at bounding box center [132, 154] width 9 height 9
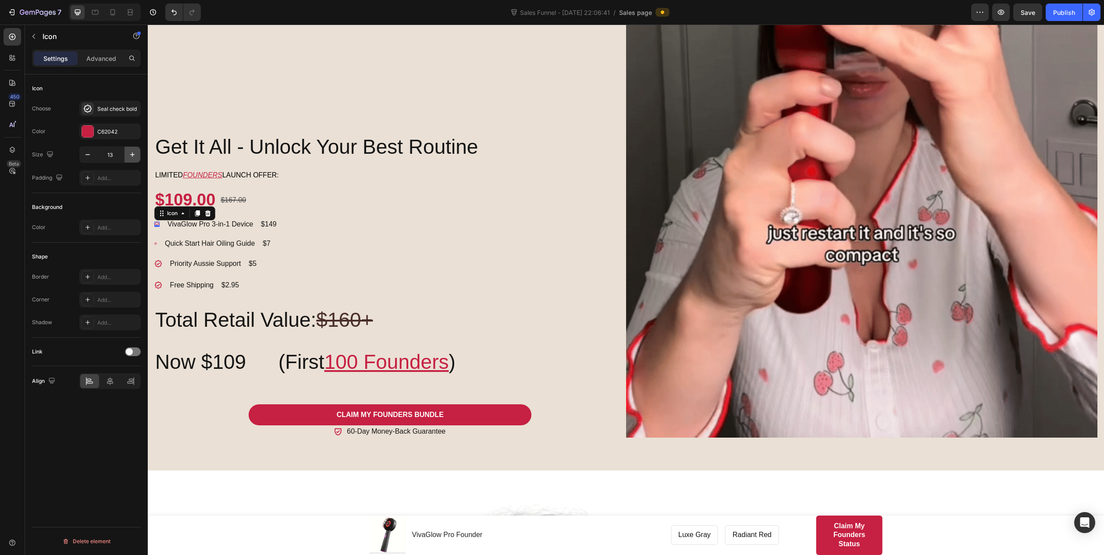
click at [134, 156] on icon "button" at bounding box center [132, 154] width 9 height 9
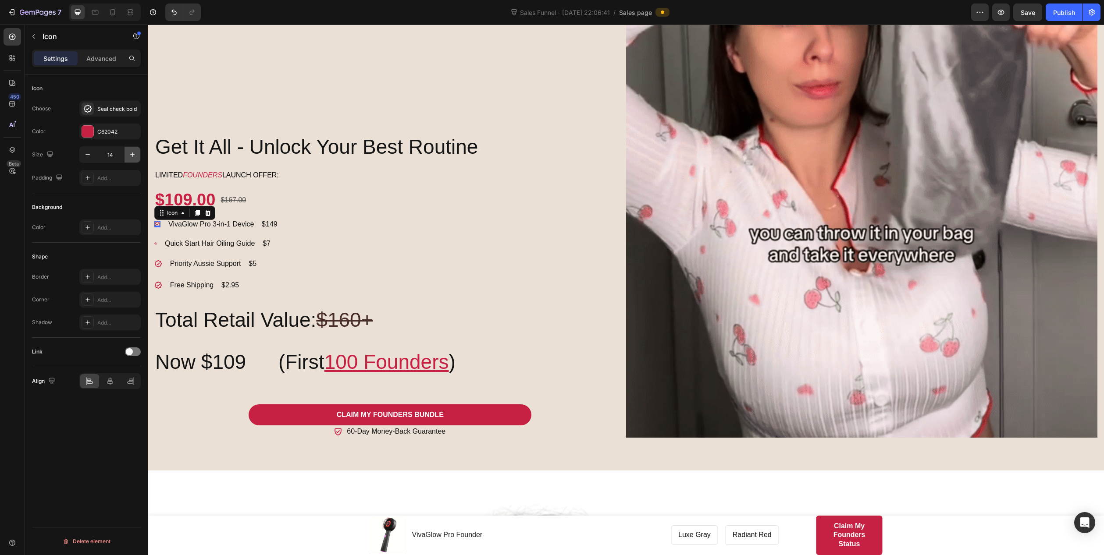
click at [134, 156] on icon "button" at bounding box center [132, 154] width 9 height 9
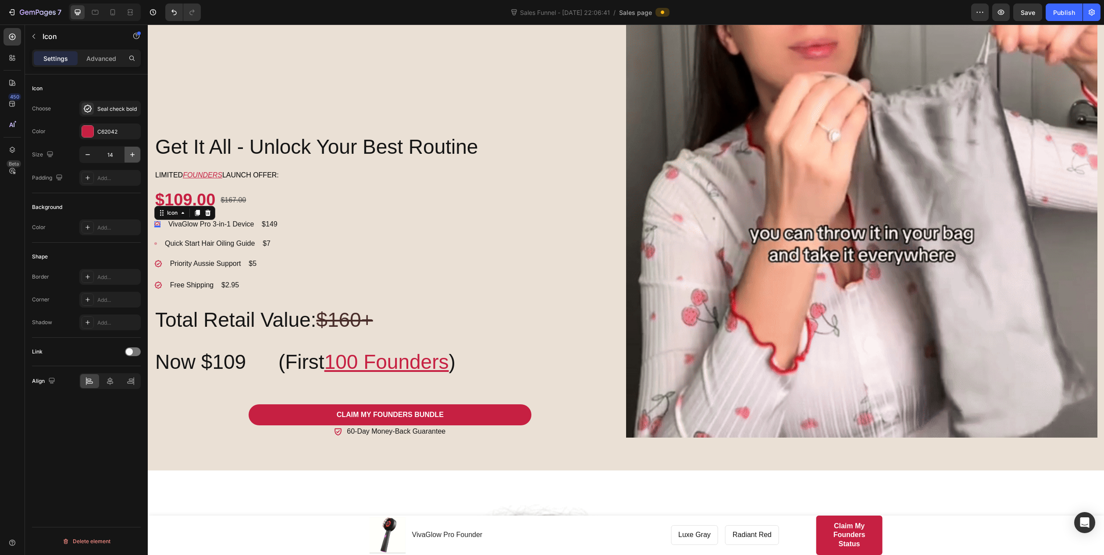
click at [134, 156] on icon "button" at bounding box center [132, 154] width 9 height 9
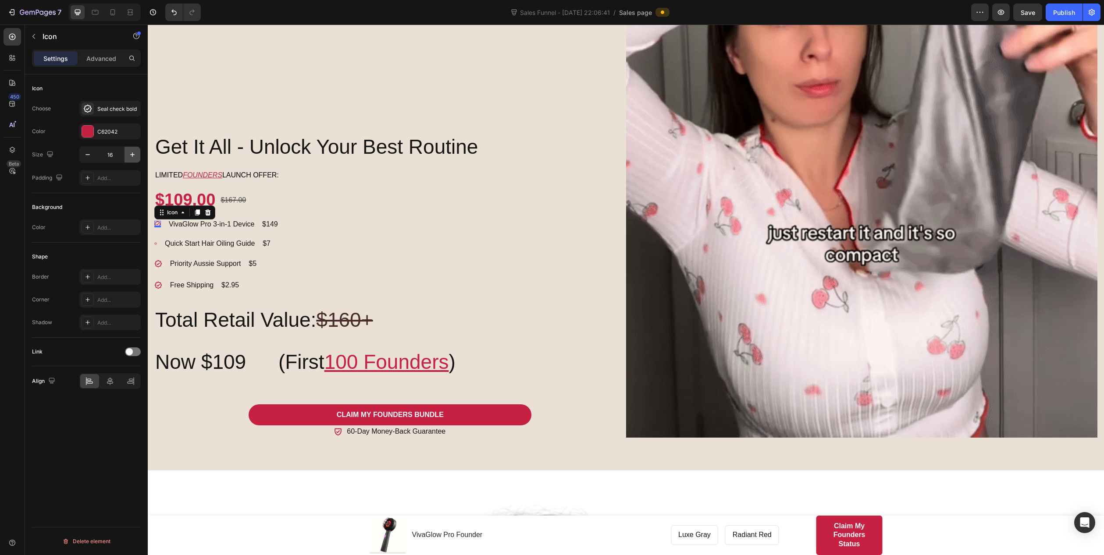
click at [134, 156] on icon "button" at bounding box center [132, 154] width 9 height 9
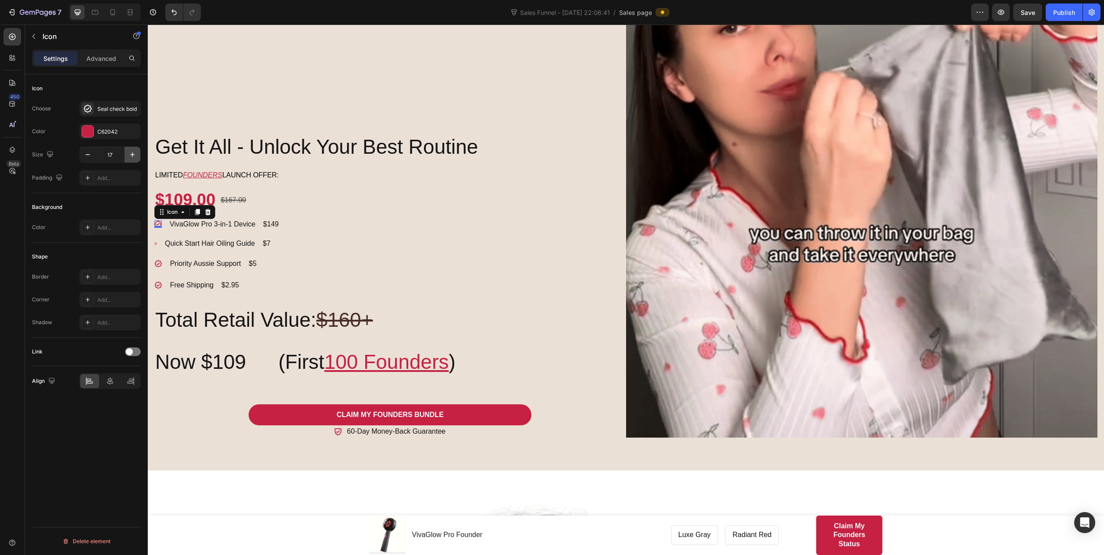
click at [134, 156] on icon "button" at bounding box center [132, 154] width 9 height 9
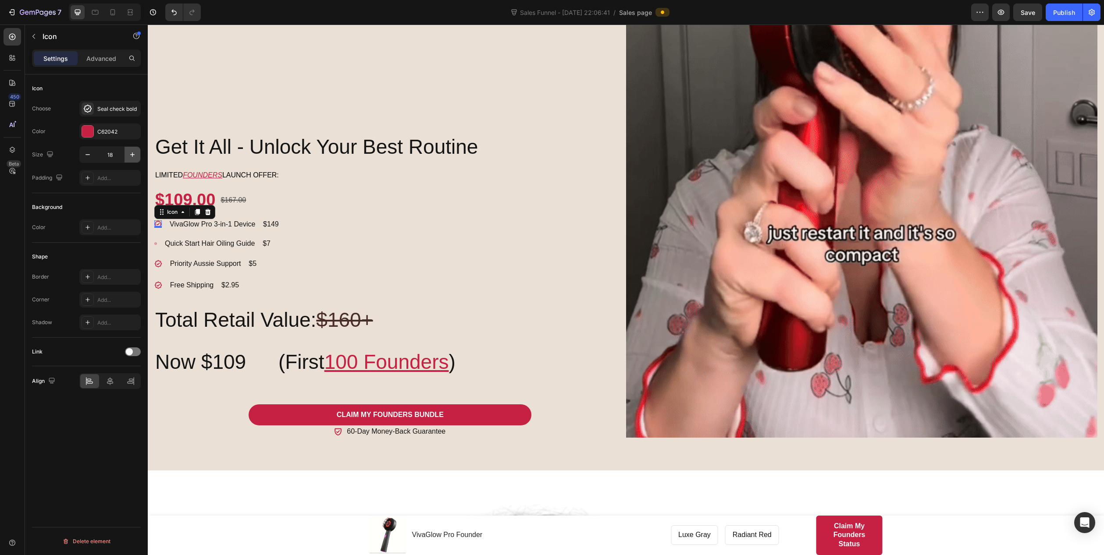
click at [134, 156] on icon "button" at bounding box center [132, 154] width 9 height 9
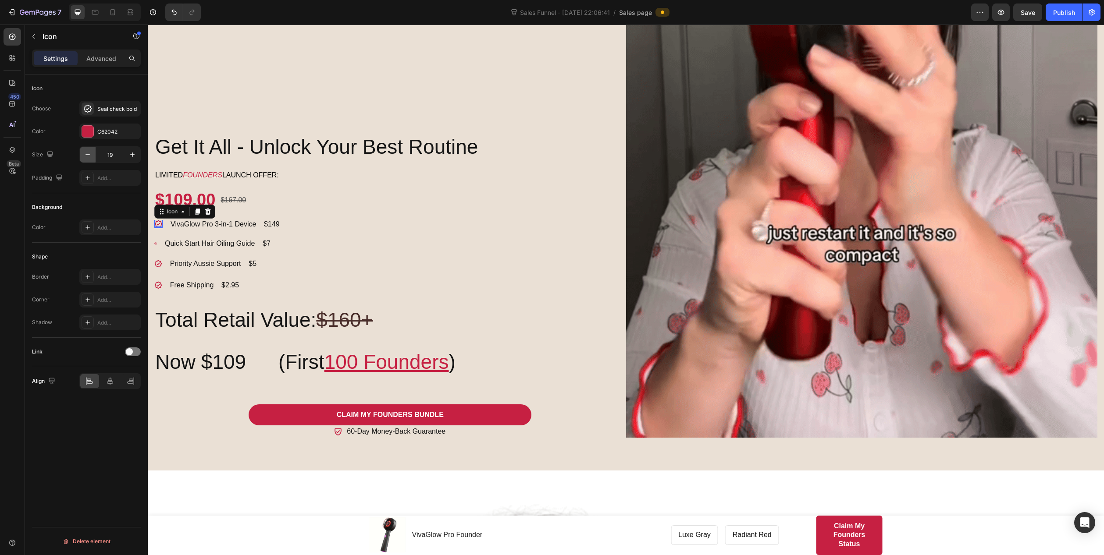
click at [85, 157] on icon "button" at bounding box center [87, 154] width 9 height 9
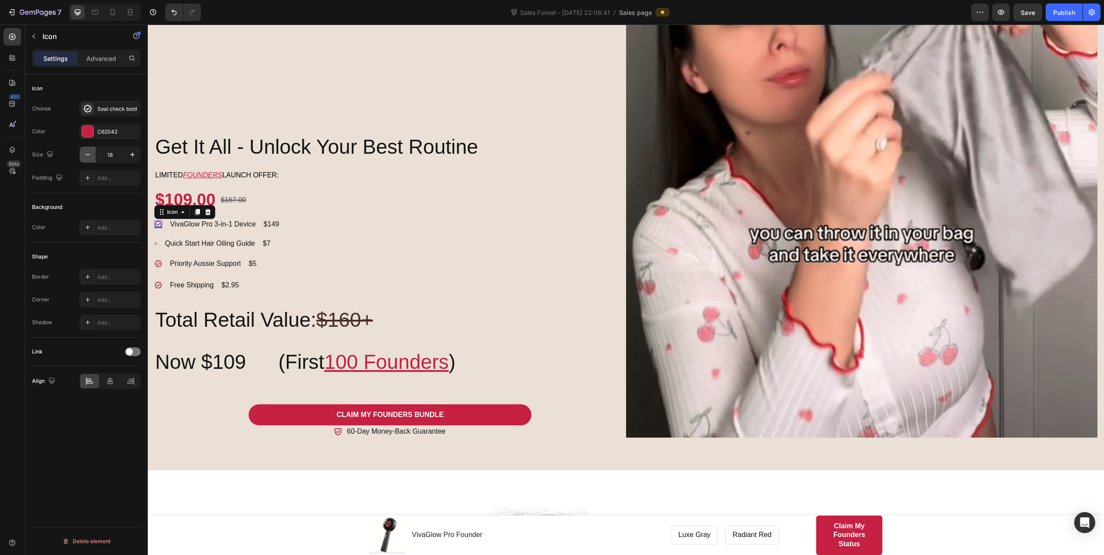
click at [85, 156] on icon "button" at bounding box center [87, 154] width 9 height 9
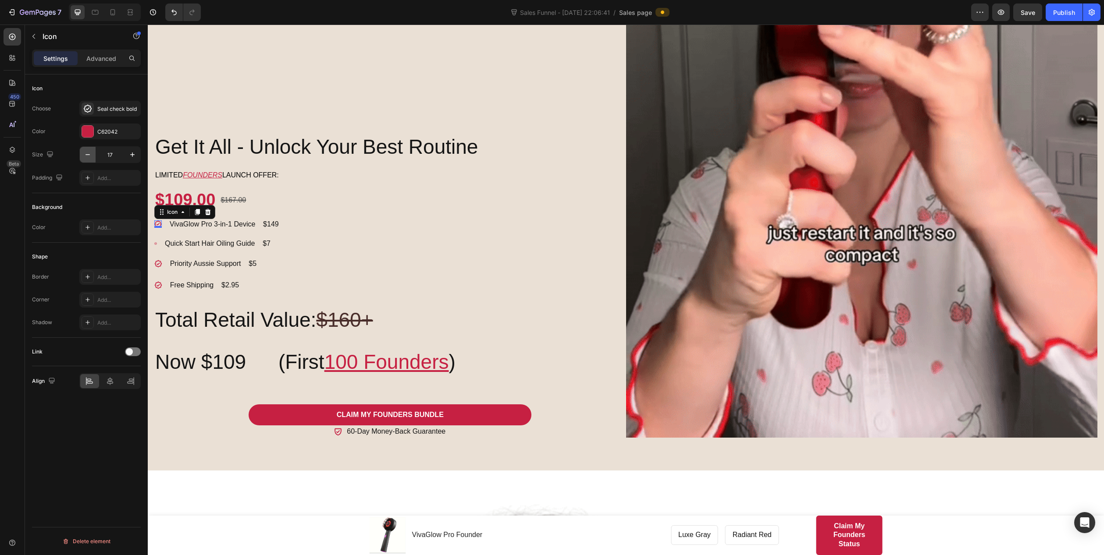
click at [85, 156] on icon "button" at bounding box center [87, 154] width 9 height 9
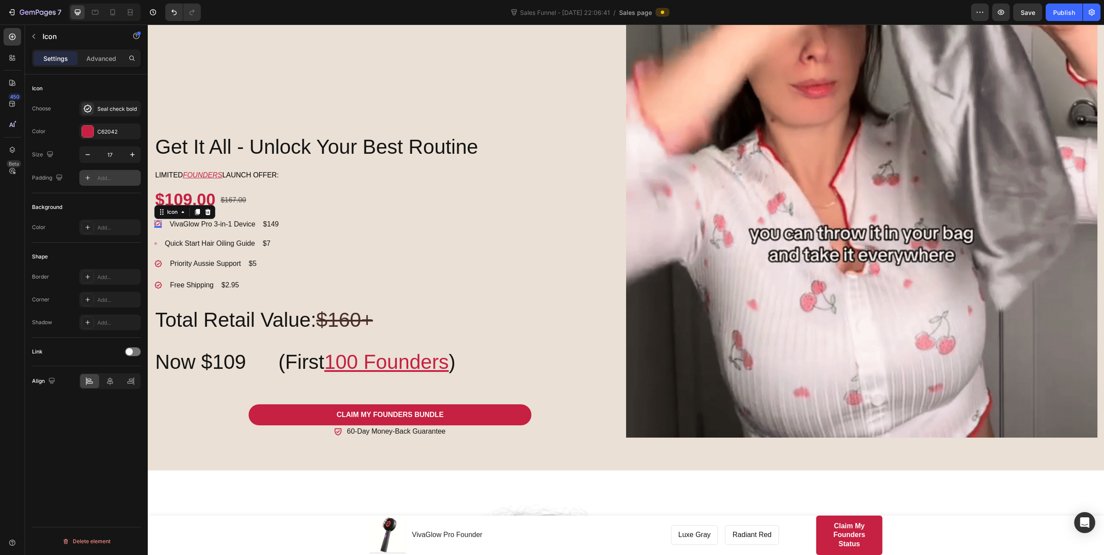
type input "16"
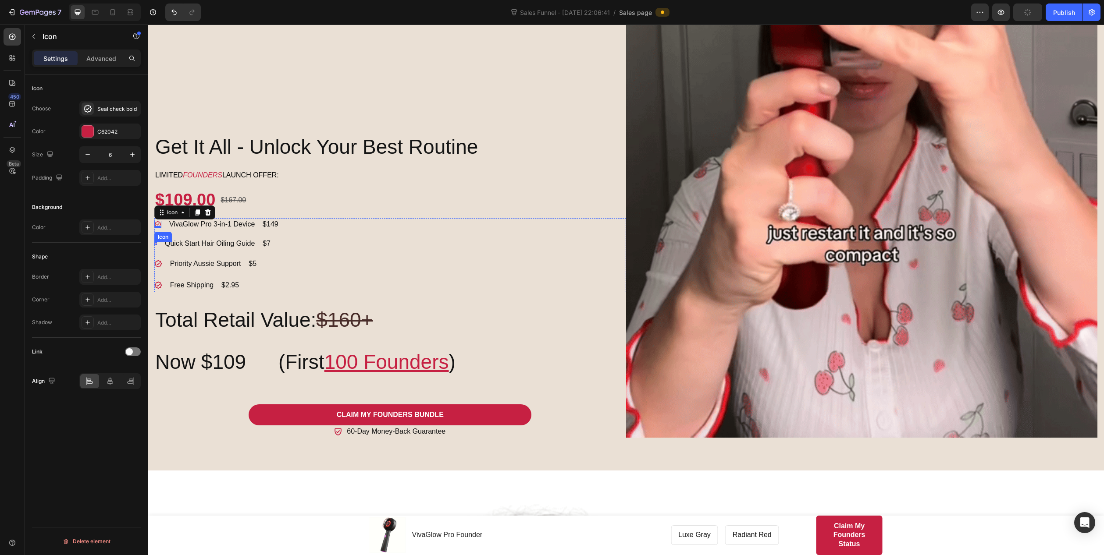
click at [156, 242] on div "Icon" at bounding box center [155, 243] width 3 height 3
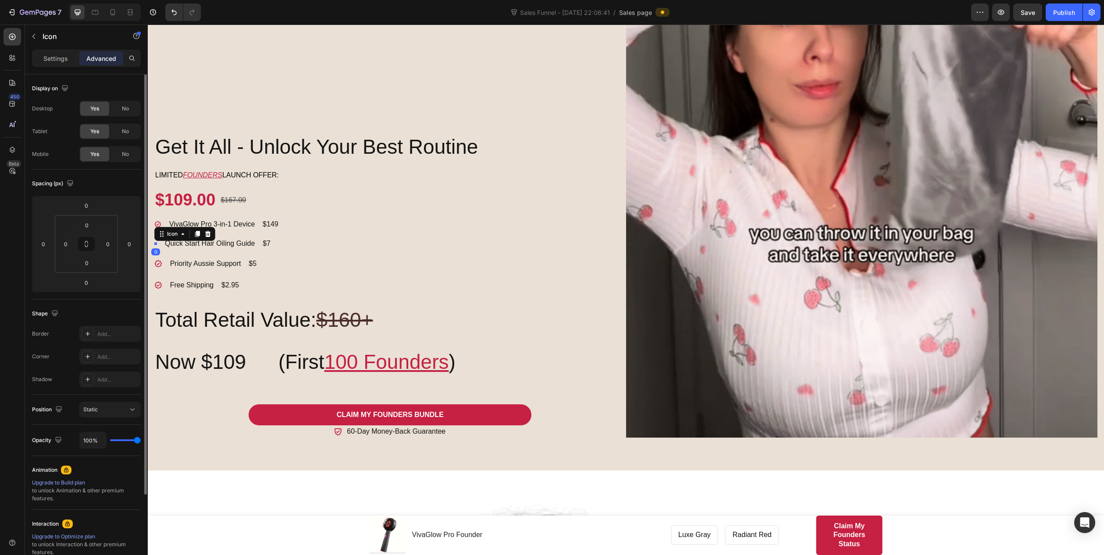
click at [57, 59] on p "Settings" at bounding box center [55, 58] width 25 height 9
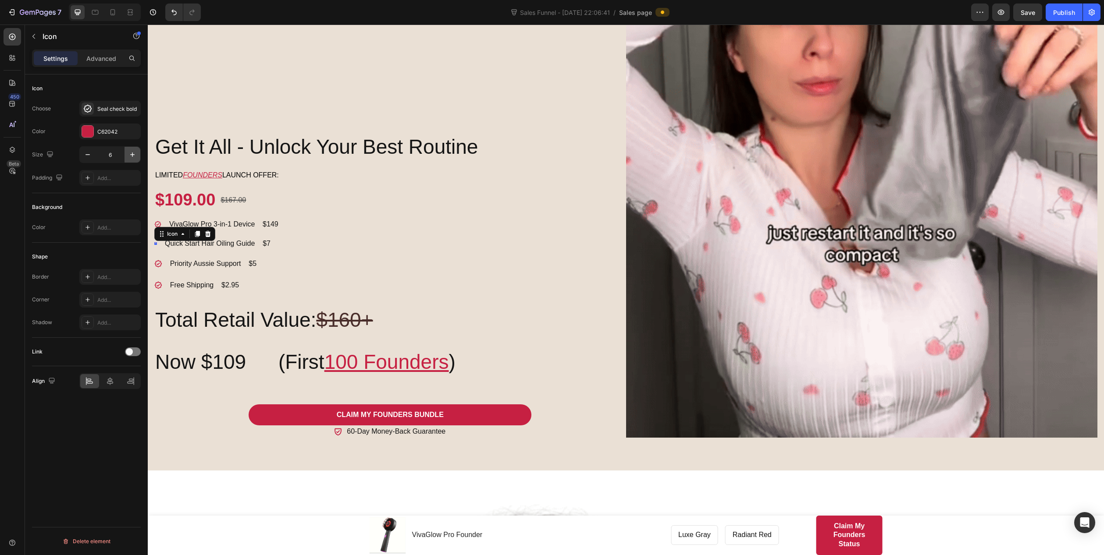
click at [133, 156] on icon "button" at bounding box center [132, 154] width 9 height 9
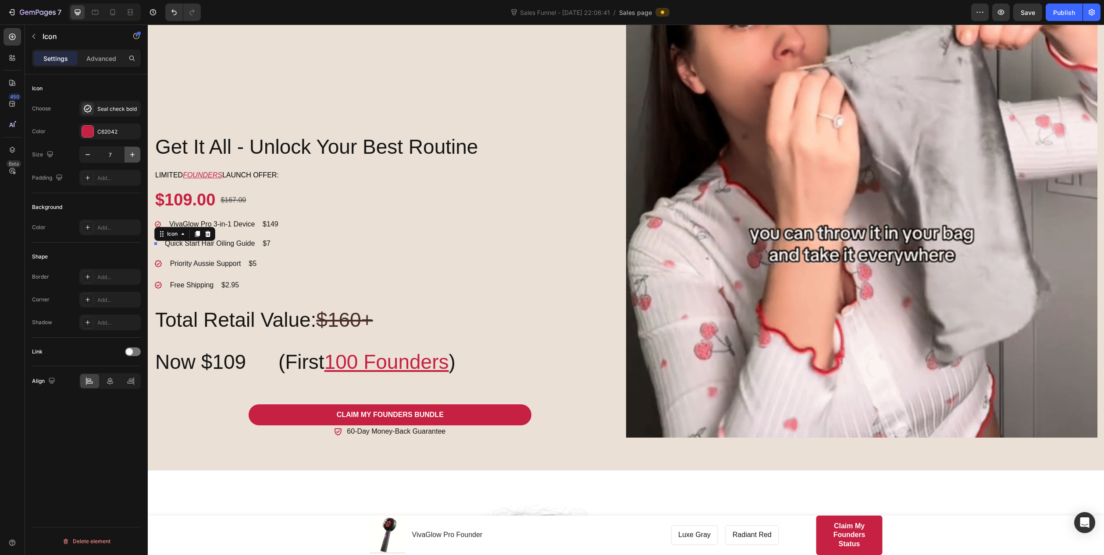
click at [133, 156] on icon "button" at bounding box center [132, 154] width 9 height 9
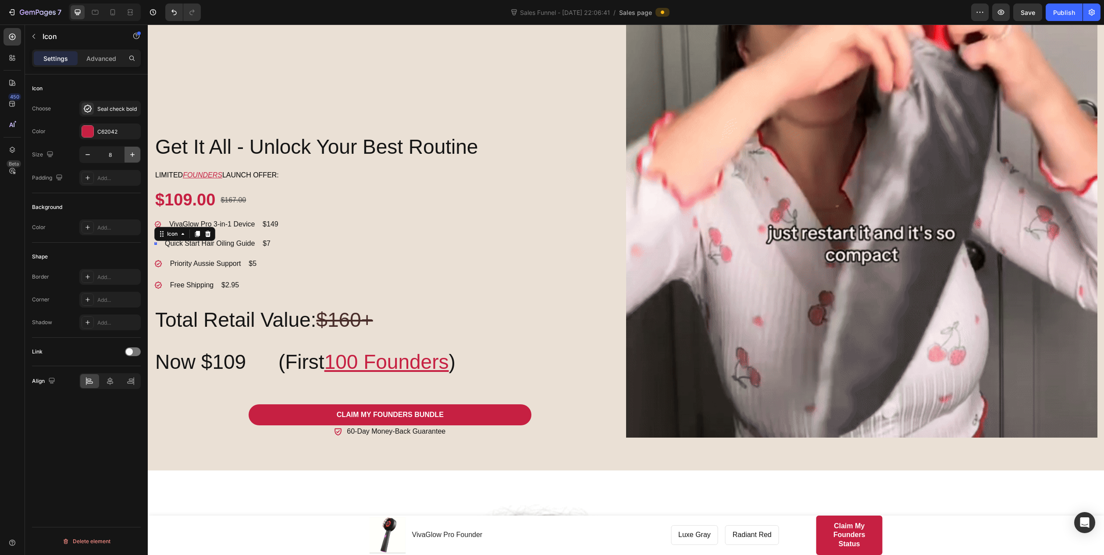
click at [133, 156] on icon "button" at bounding box center [132, 154] width 9 height 9
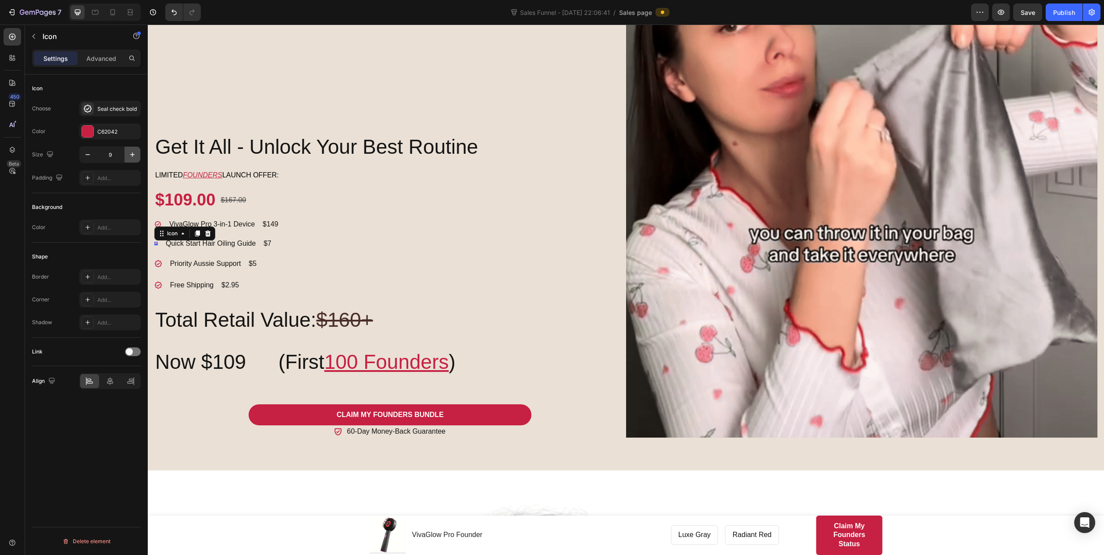
click at [133, 156] on icon "button" at bounding box center [132, 154] width 9 height 9
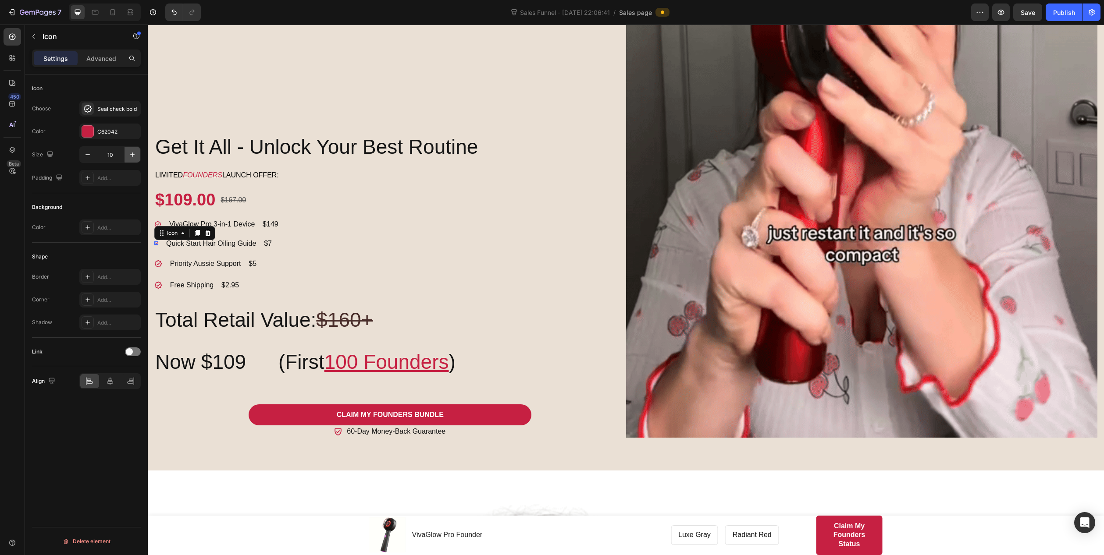
click at [133, 156] on icon "button" at bounding box center [132, 154] width 9 height 9
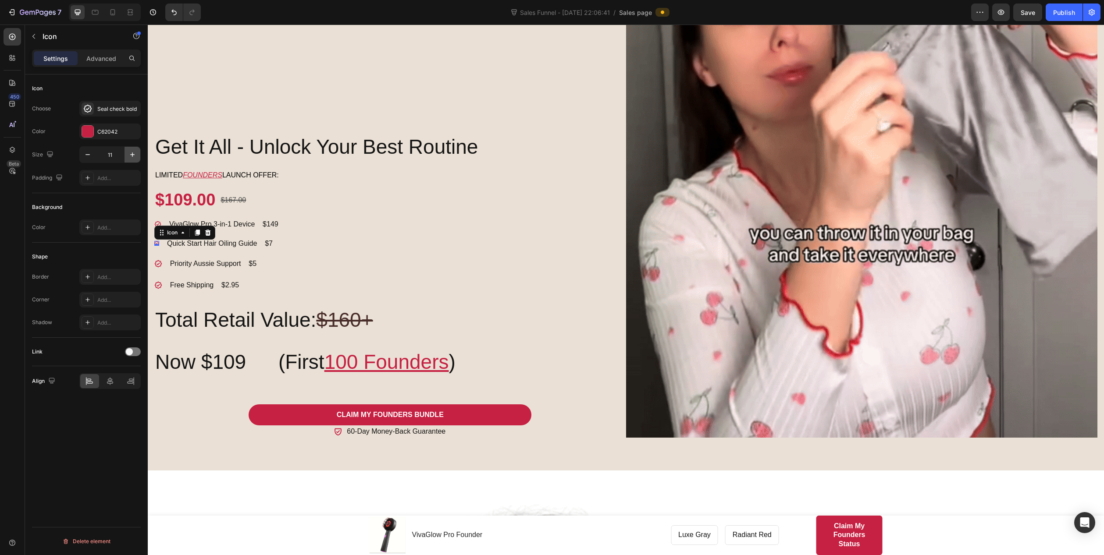
click at [133, 156] on icon "button" at bounding box center [132, 154] width 9 height 9
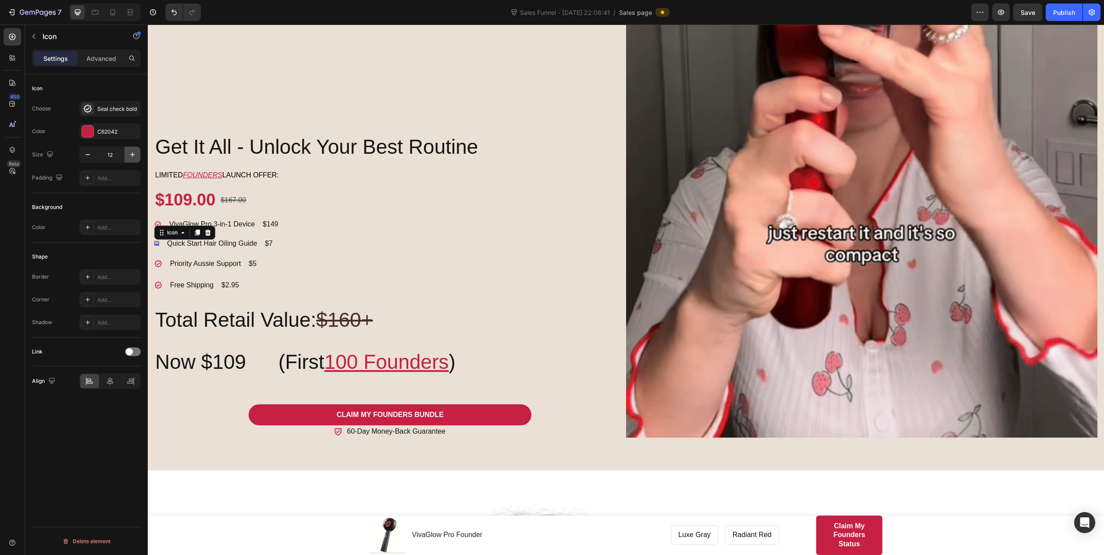
click at [133, 156] on icon "button" at bounding box center [132, 154] width 9 height 9
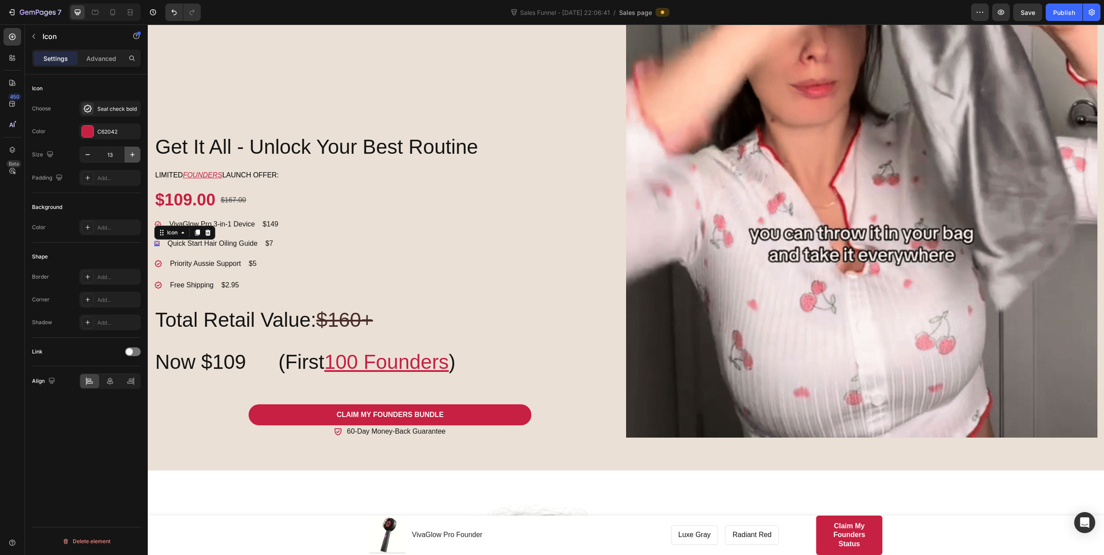
click at [133, 156] on icon "button" at bounding box center [132, 154] width 9 height 9
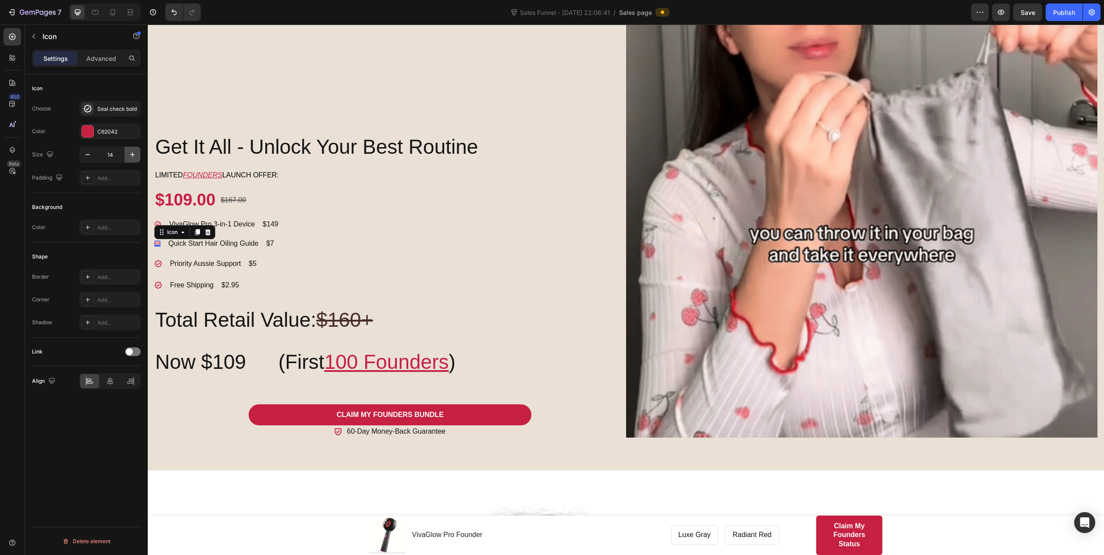
click at [133, 156] on icon "button" at bounding box center [132, 154] width 9 height 9
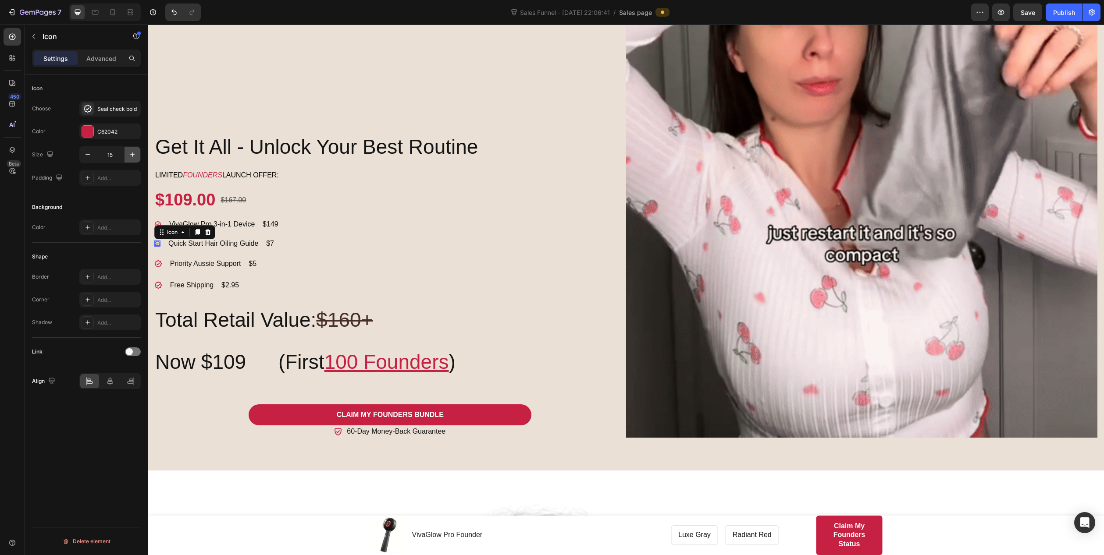
click at [133, 156] on icon "button" at bounding box center [132, 154] width 9 height 9
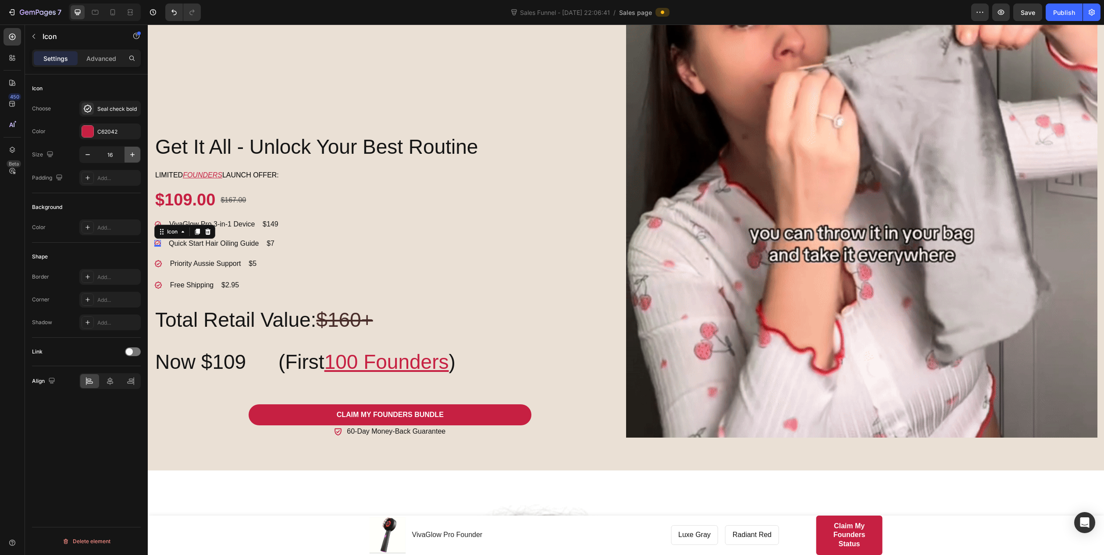
click at [133, 156] on icon "button" at bounding box center [132, 154] width 9 height 9
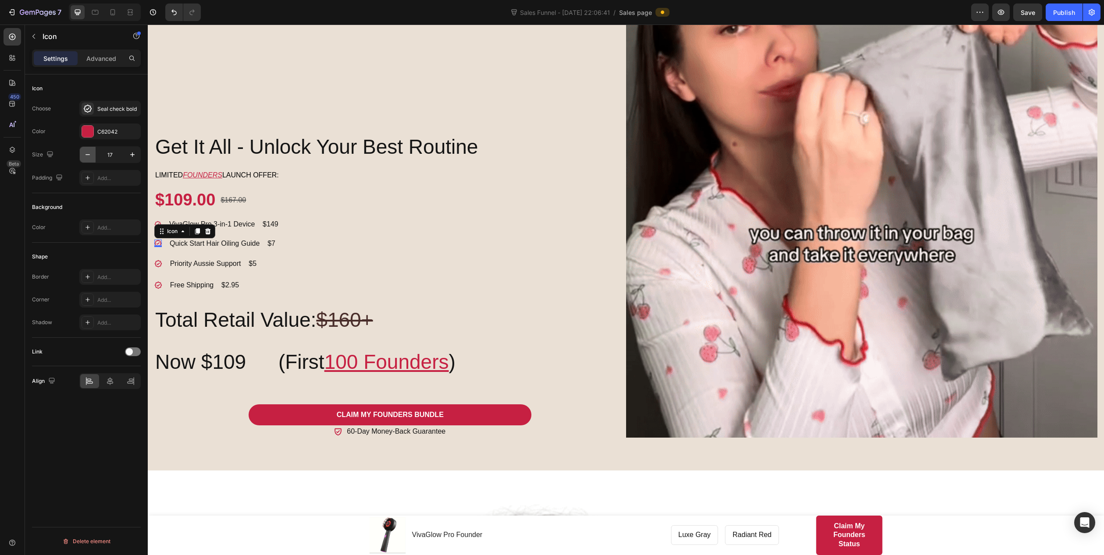
click at [89, 155] on icon "button" at bounding box center [87, 154] width 9 height 9
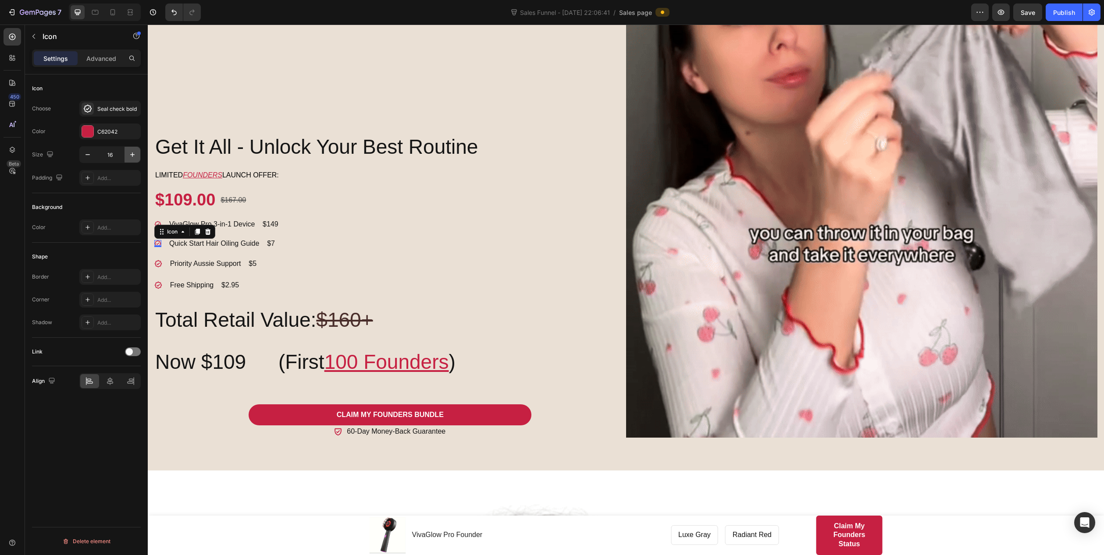
click at [135, 157] on icon "button" at bounding box center [132, 154] width 9 height 9
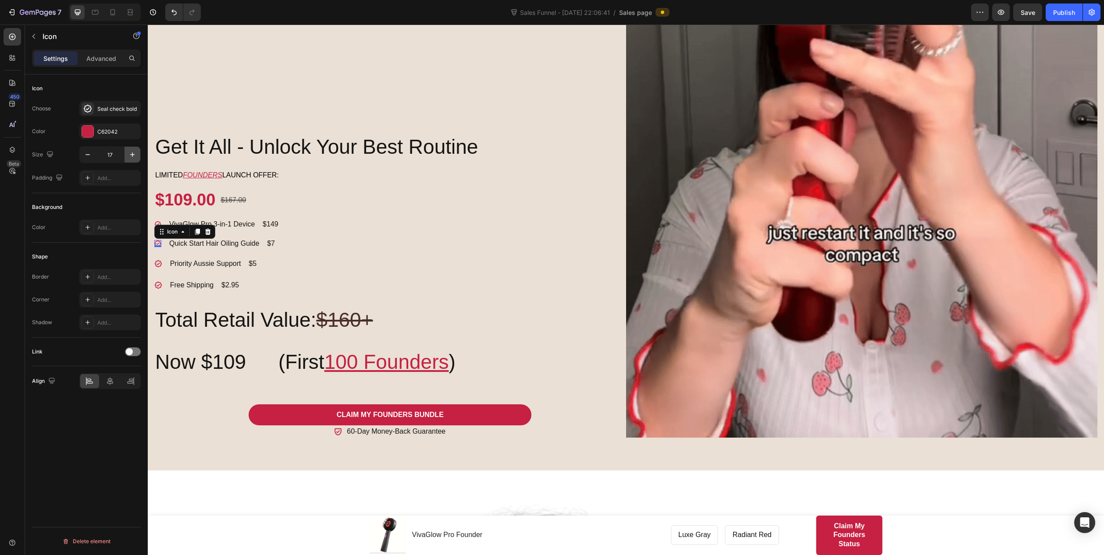
click at [135, 157] on icon "button" at bounding box center [132, 154] width 9 height 9
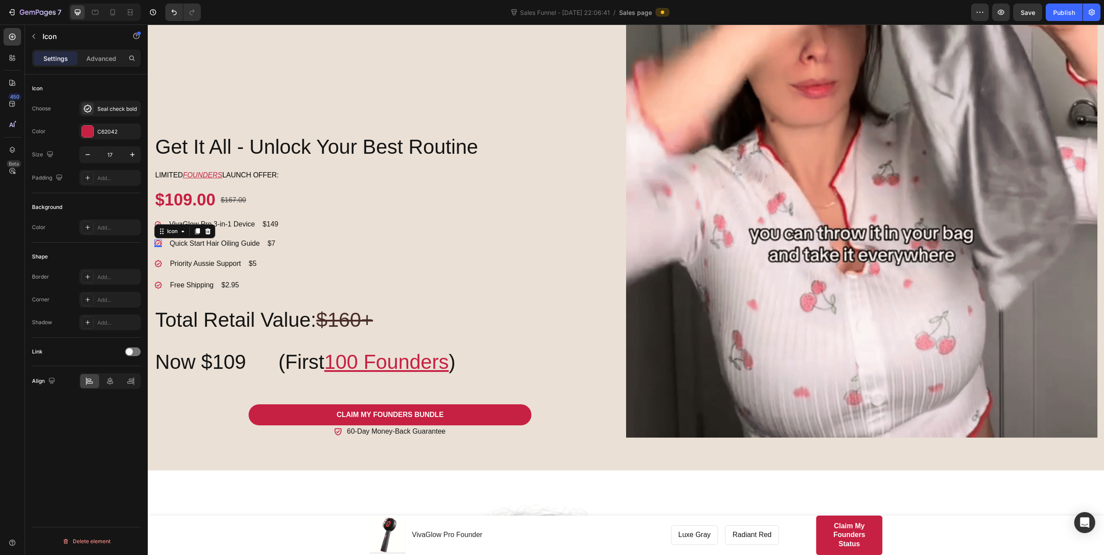
type input "18"
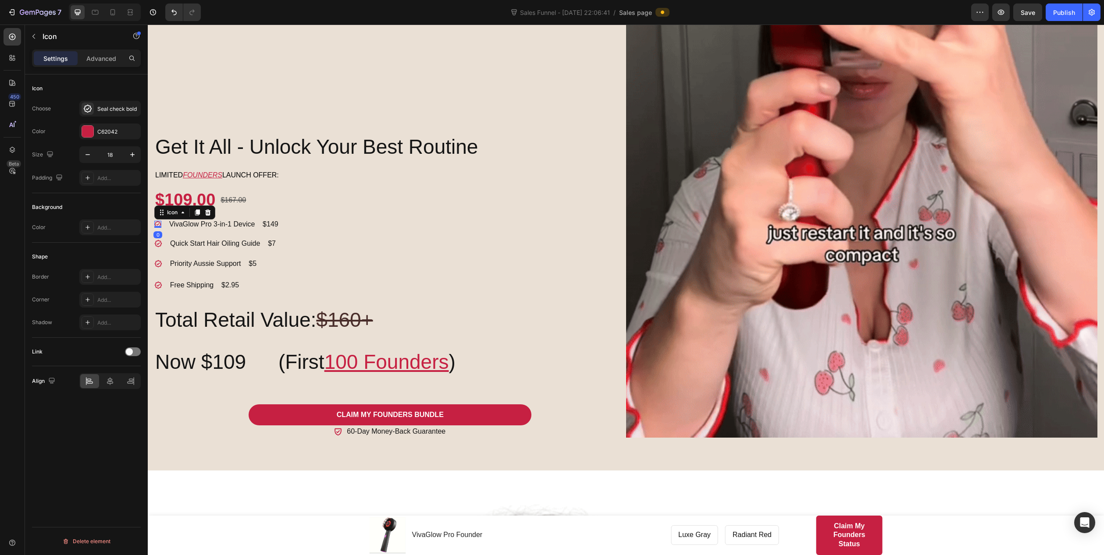
click at [157, 221] on icon at bounding box center [158, 224] width 7 height 7
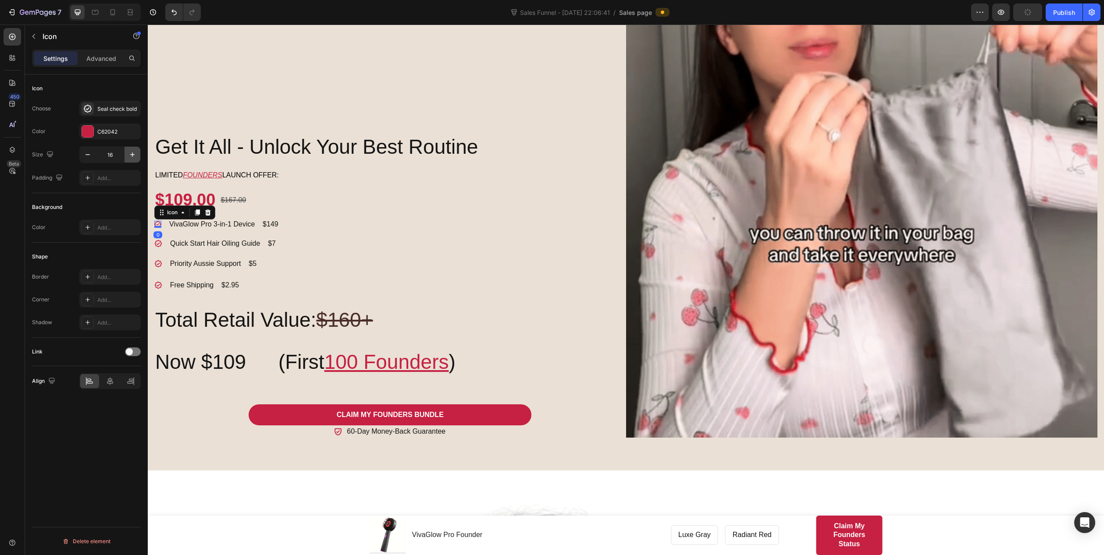
click at [132, 156] on icon "button" at bounding box center [132, 154] width 9 height 9
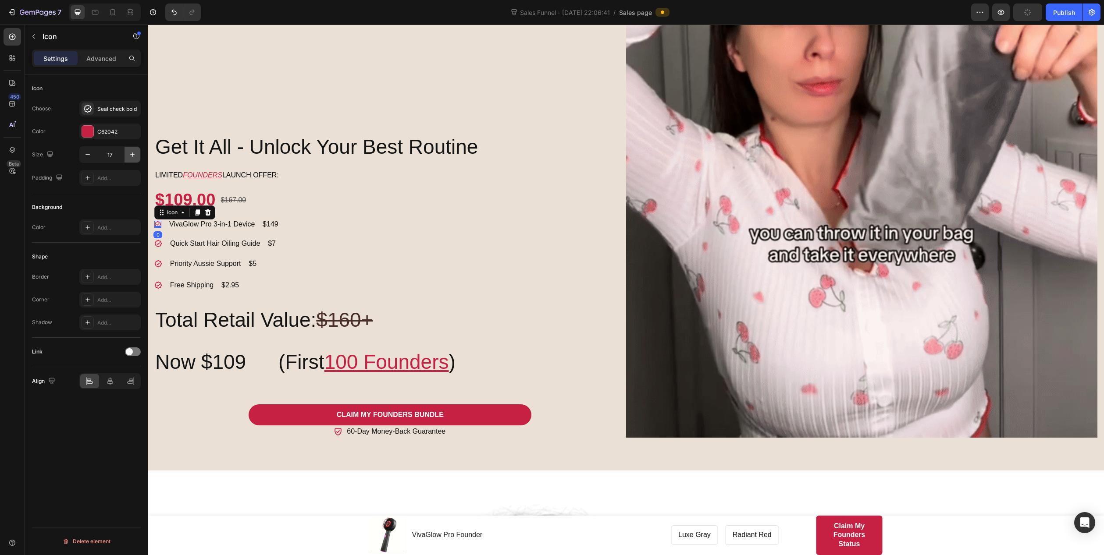
click at [132, 156] on icon "button" at bounding box center [132, 154] width 9 height 9
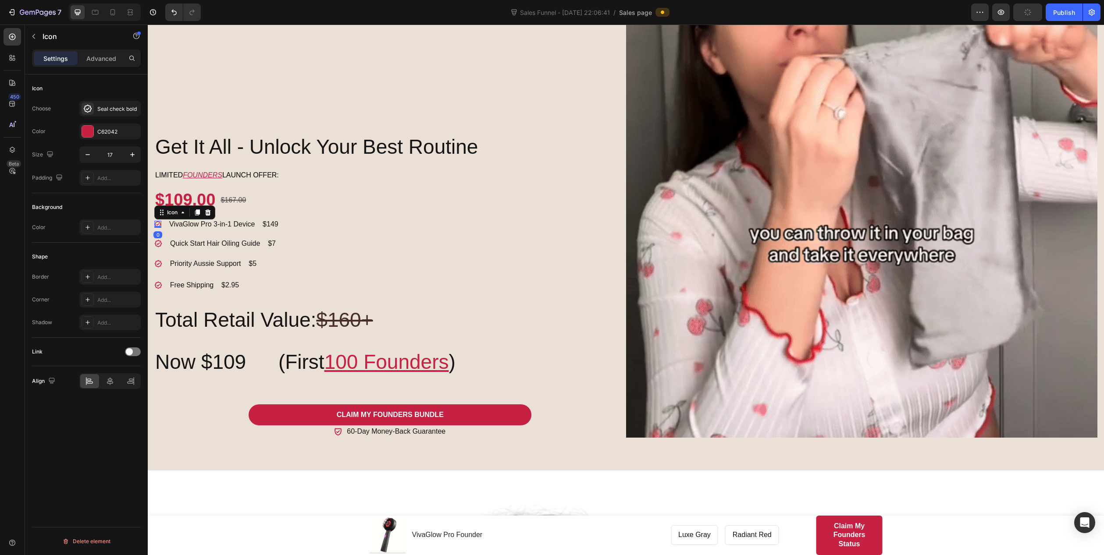
type input "18"
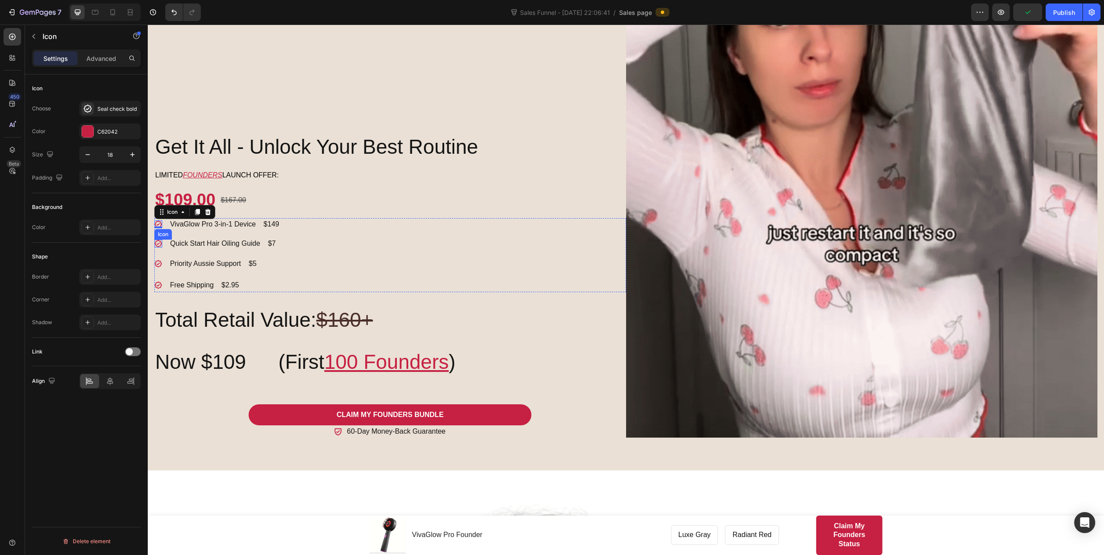
click at [158, 240] on icon at bounding box center [158, 244] width 8 height 8
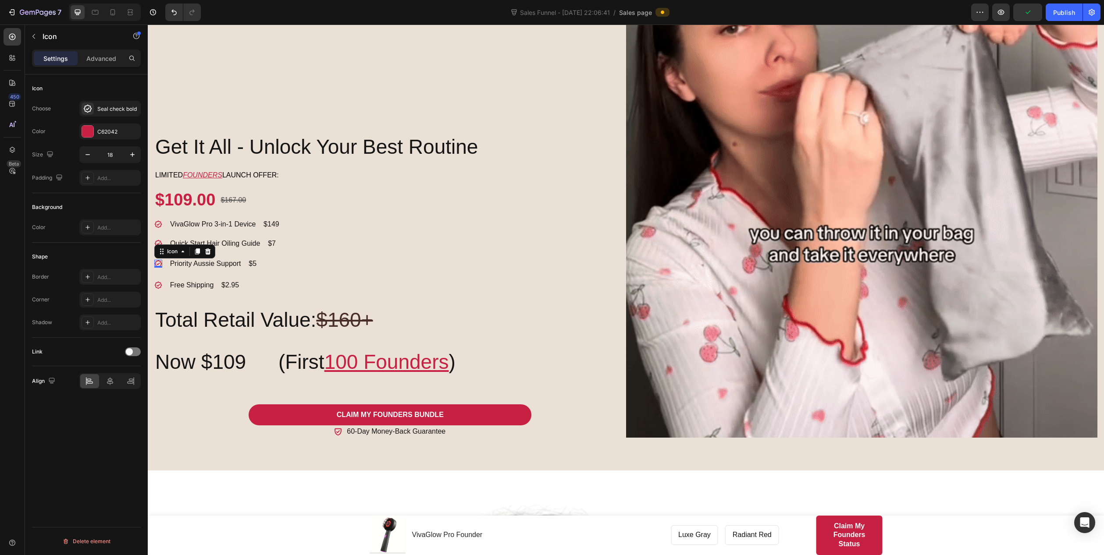
click at [158, 260] on div "Icon 0" at bounding box center [158, 264] width 8 height 8
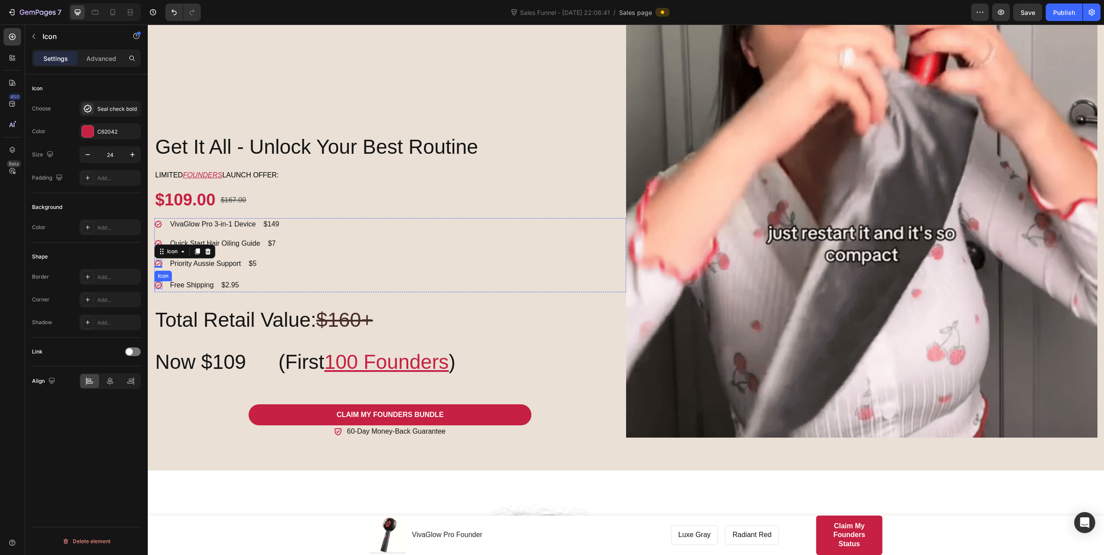
click at [159, 283] on div "Icon" at bounding box center [158, 285] width 8 height 8
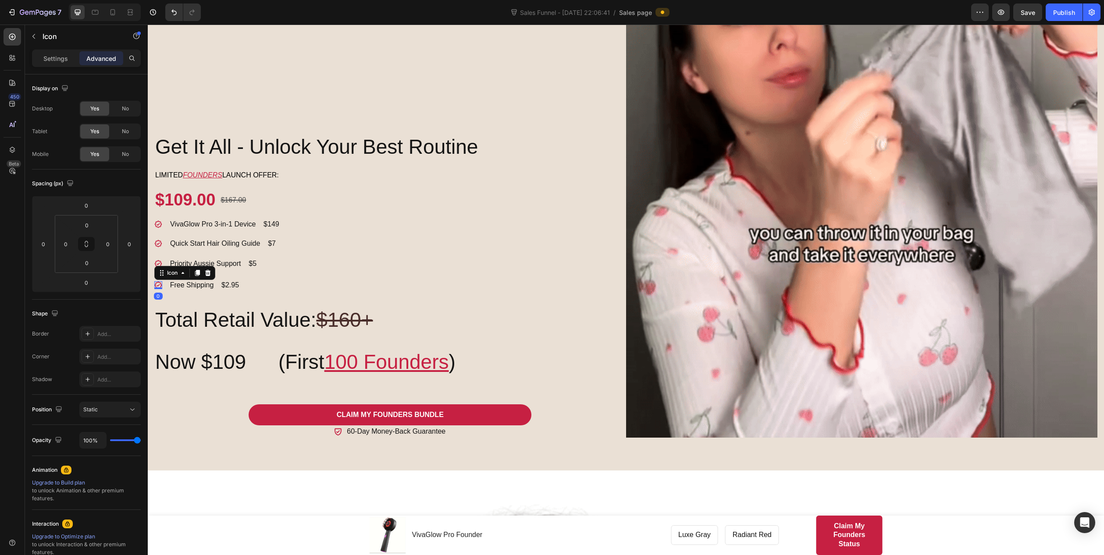
click at [156, 282] on icon at bounding box center [158, 285] width 8 height 8
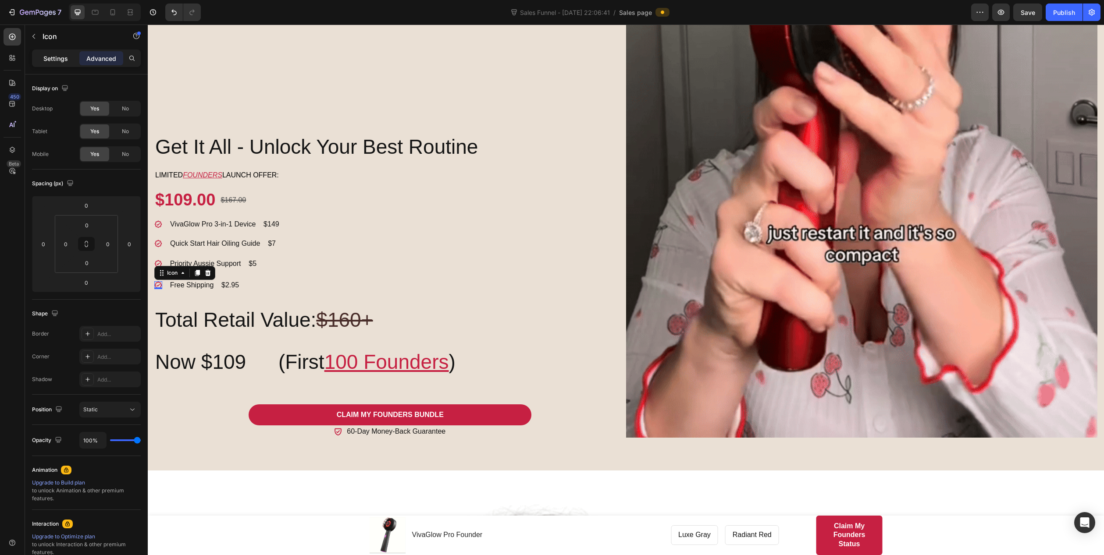
click at [68, 59] on div "Settings" at bounding box center [56, 58] width 44 height 14
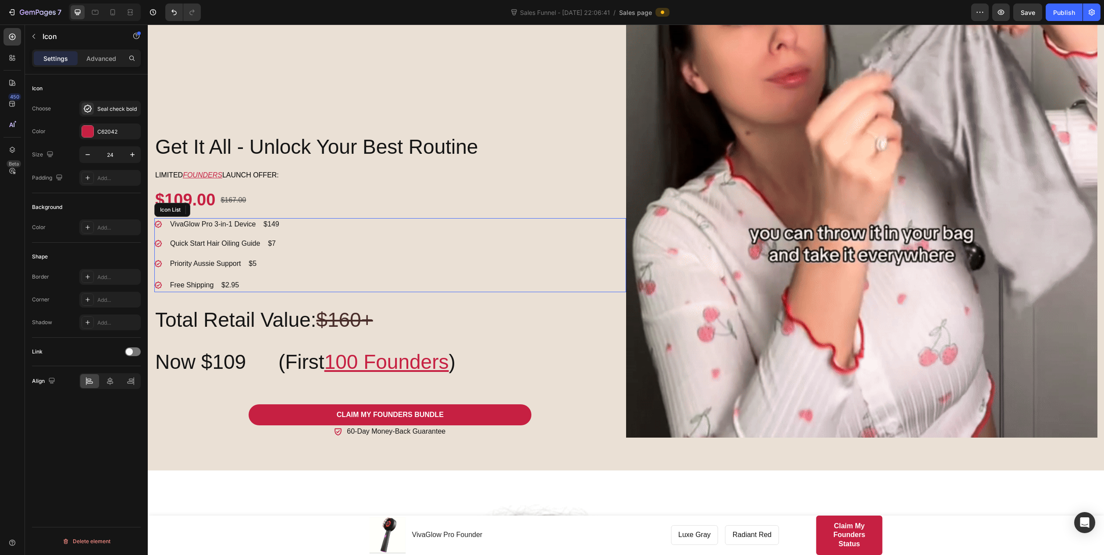
click at [323, 255] on div "Icon VivaGlow Pro 3-in-1 Device $149 Text block Icon Quick Start Hair Oiling Gu…" at bounding box center [390, 255] width 472 height 75
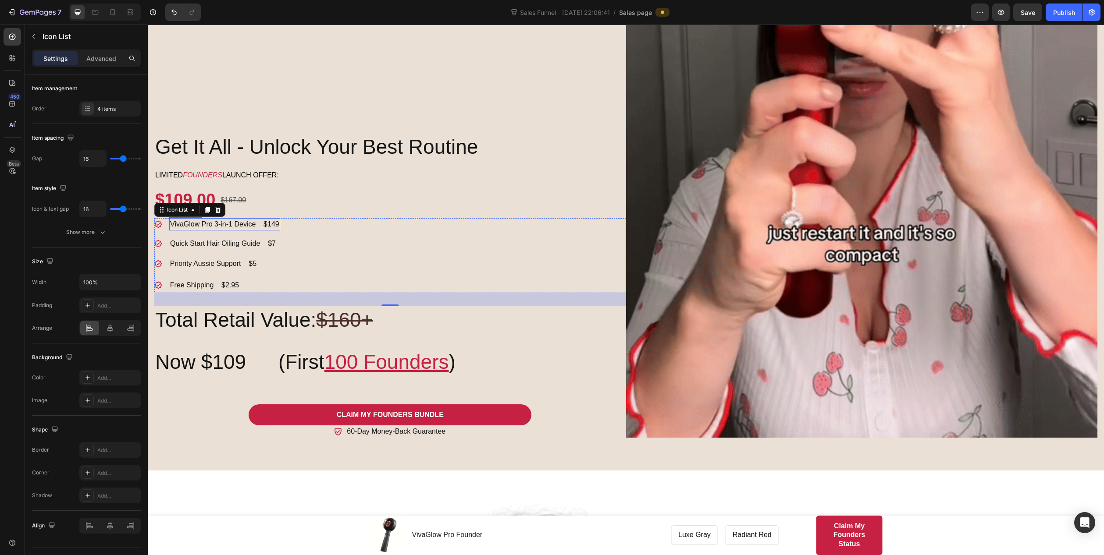
click at [269, 219] on p "VivaGlow Pro 3-in-1 Device $149" at bounding box center [224, 224] width 109 height 11
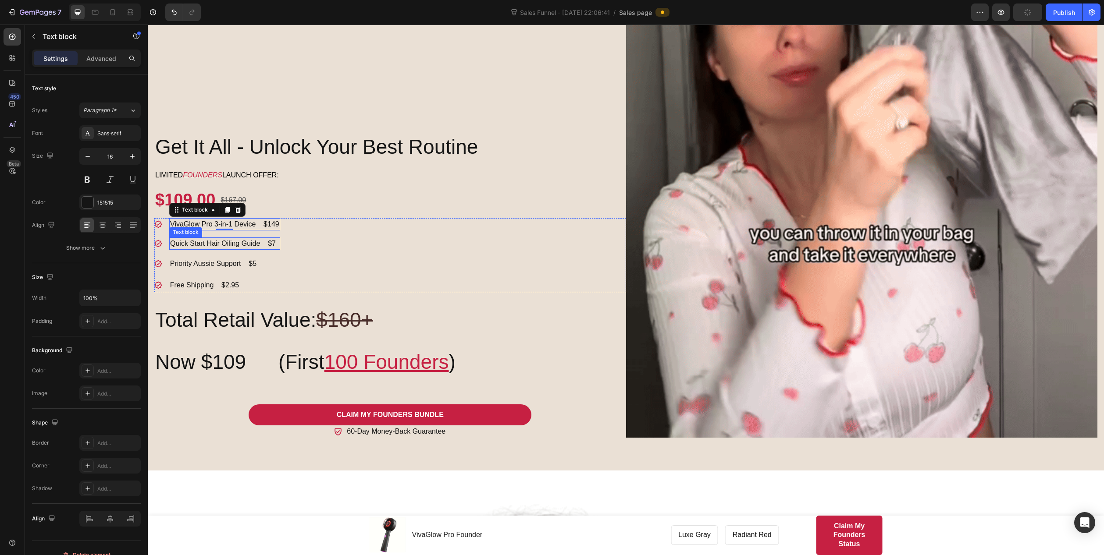
click at [273, 239] on p "Quick Start Hair Oiling Guide $7" at bounding box center [224, 243] width 109 height 11
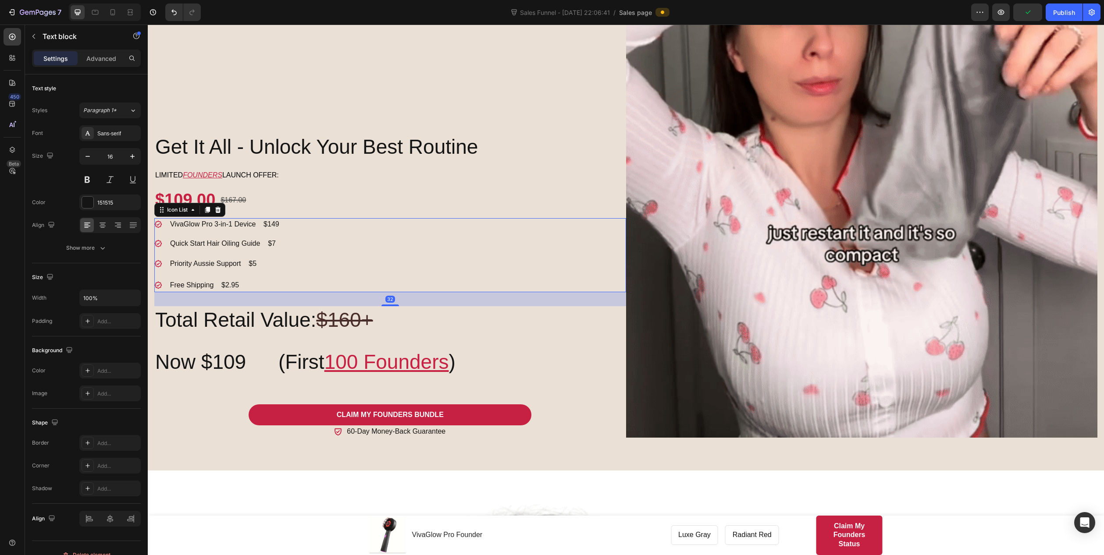
click at [328, 262] on div "Icon VivaGlow Pro 3-in-1 Device $149 Text block Icon Quick Start Hair Oiling Gu…" at bounding box center [390, 255] width 472 height 75
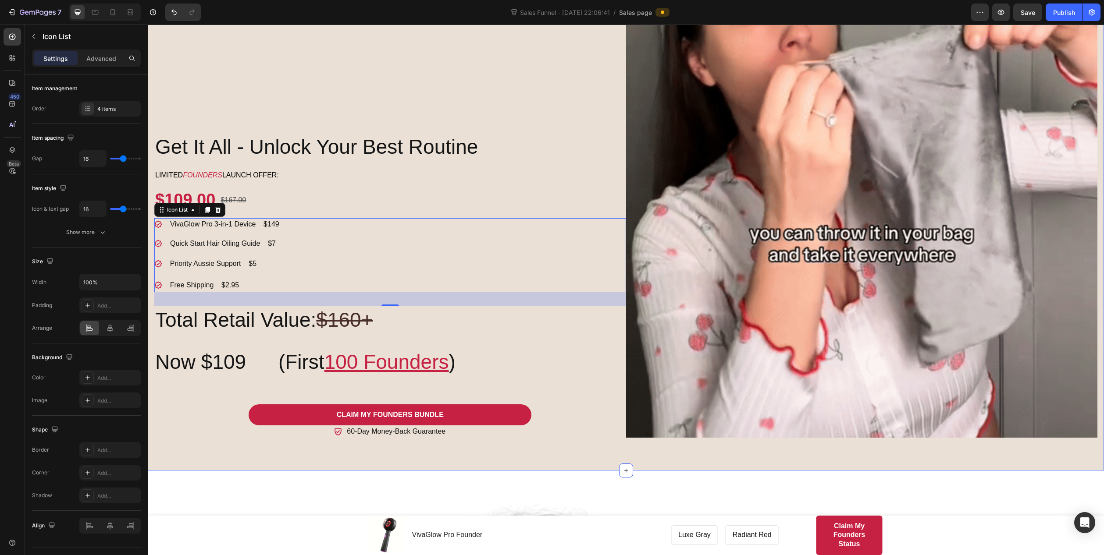
click at [576, 444] on div "Get It All - Unlock Your Best Routine Heading Limited FOUNDERS launch offer: Te…" at bounding box center [626, 114] width 956 height 714
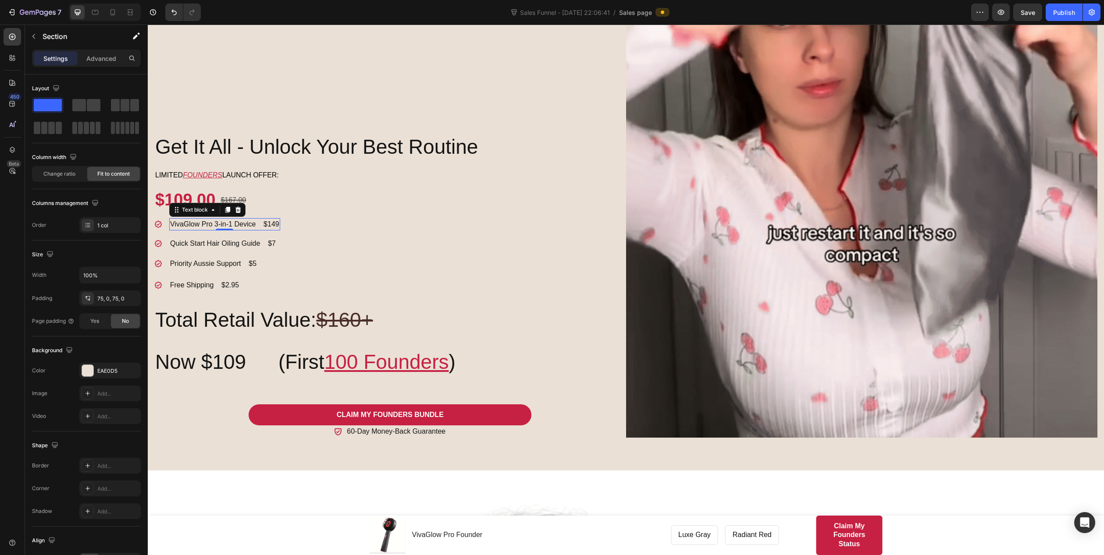
click at [269, 220] on p "VivaGlow Pro 3-in-1 Device $149" at bounding box center [224, 224] width 109 height 11
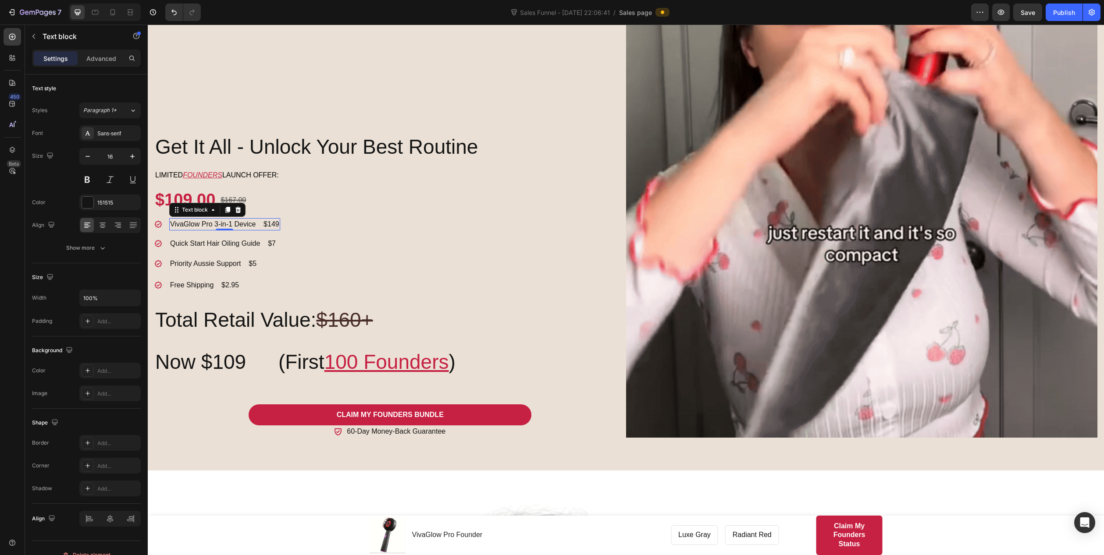
click at [268, 220] on p "VivaGlow Pro 3-in-1 Device $149" at bounding box center [224, 224] width 109 height 11
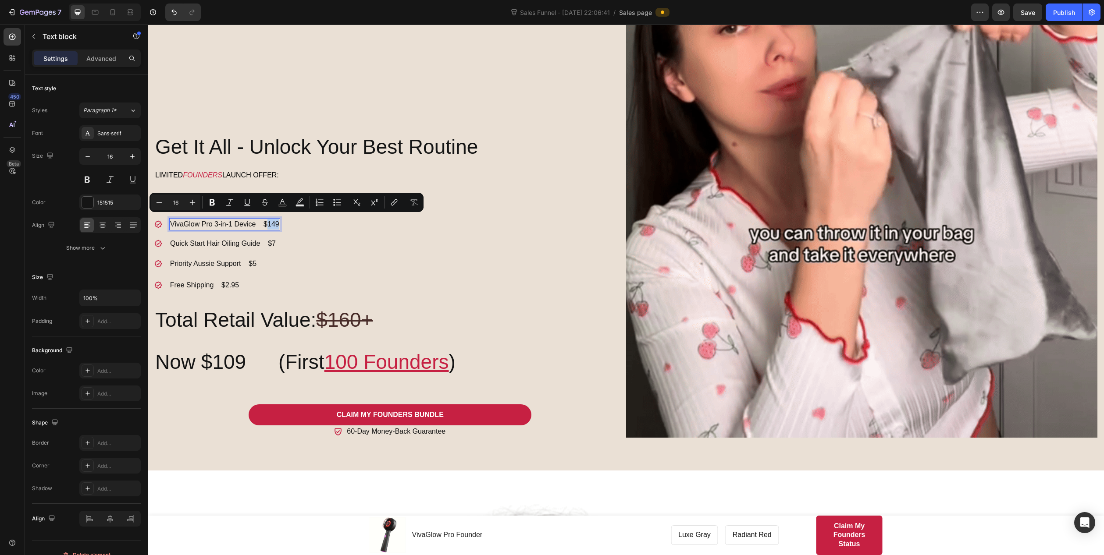
drag, startPoint x: 267, startPoint y: 220, endPoint x: 277, endPoint y: 220, distance: 10.1
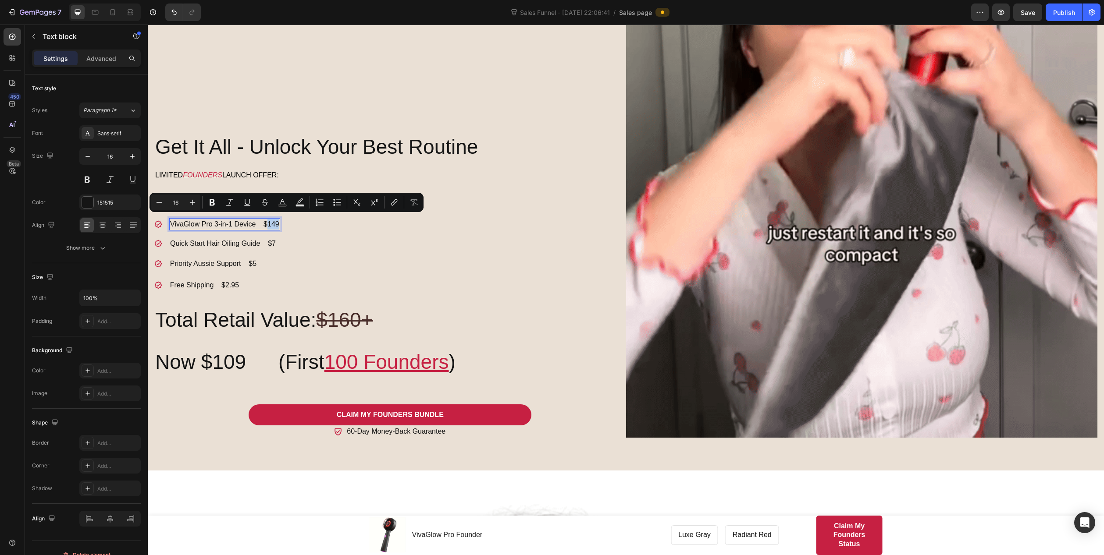
click at [277, 220] on p "VivaGlow Pro 3-in-1 Device $149" at bounding box center [224, 224] width 109 height 11
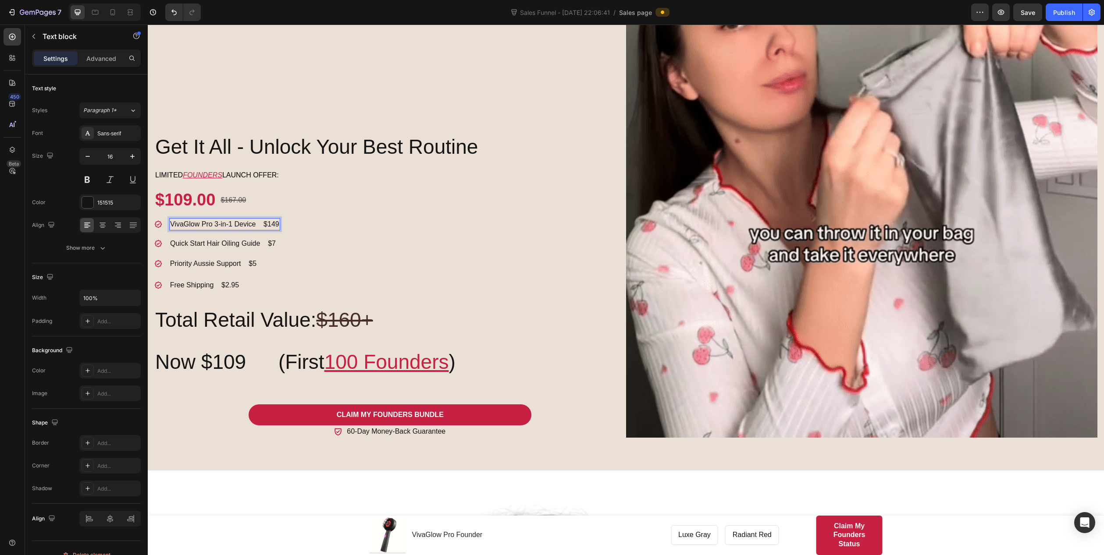
click at [265, 219] on p "VivaGlow Pro 3-in-1 Device $149" at bounding box center [224, 224] width 109 height 11
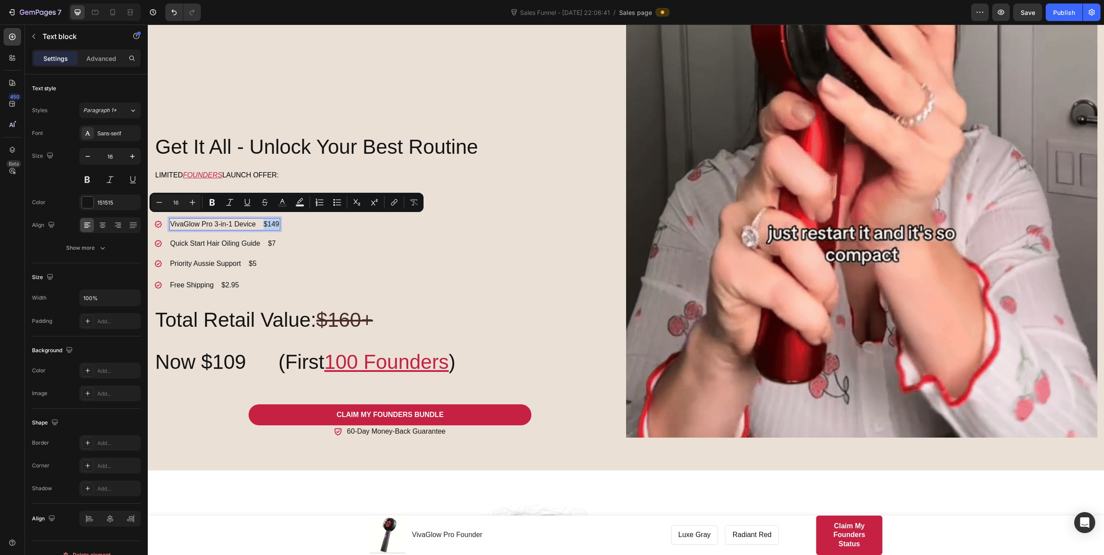
drag, startPoint x: 263, startPoint y: 219, endPoint x: 278, endPoint y: 222, distance: 15.2
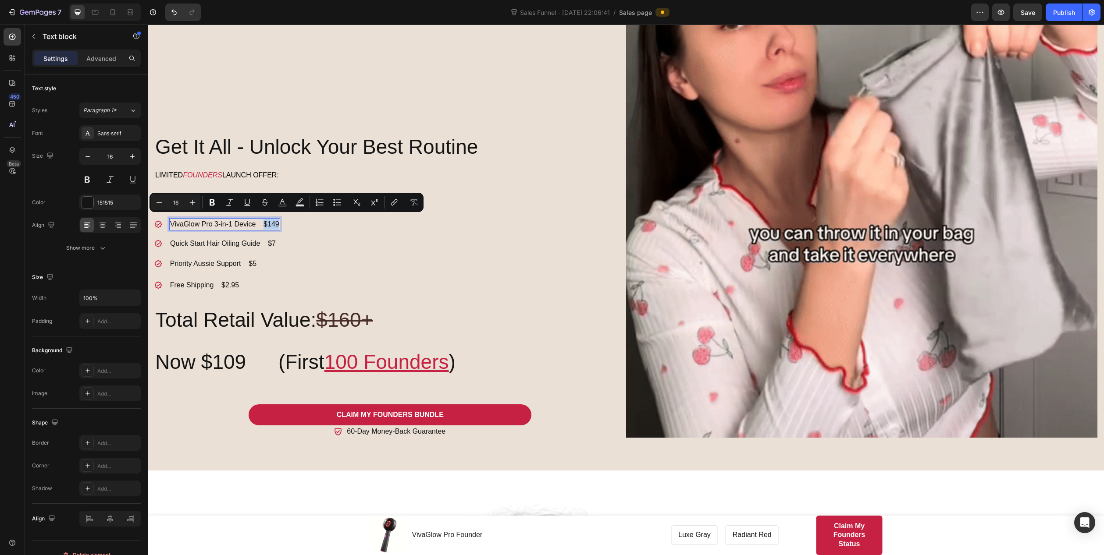
click at [278, 222] on p "VivaGlow Pro 3-in-1 Device $149" at bounding box center [224, 224] width 109 height 11
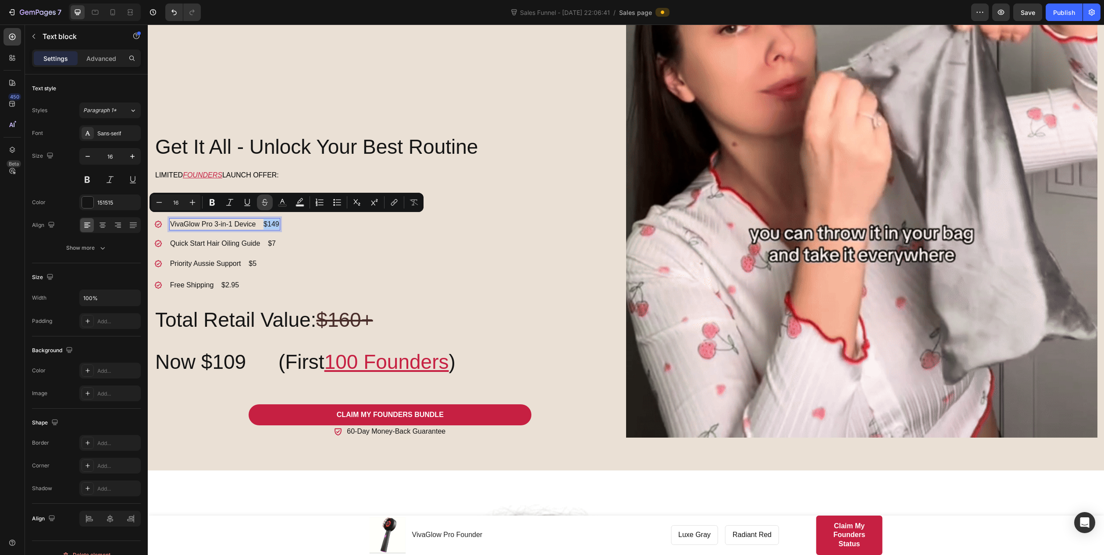
click at [267, 203] on icon "Editor contextual toolbar" at bounding box center [264, 202] width 9 height 9
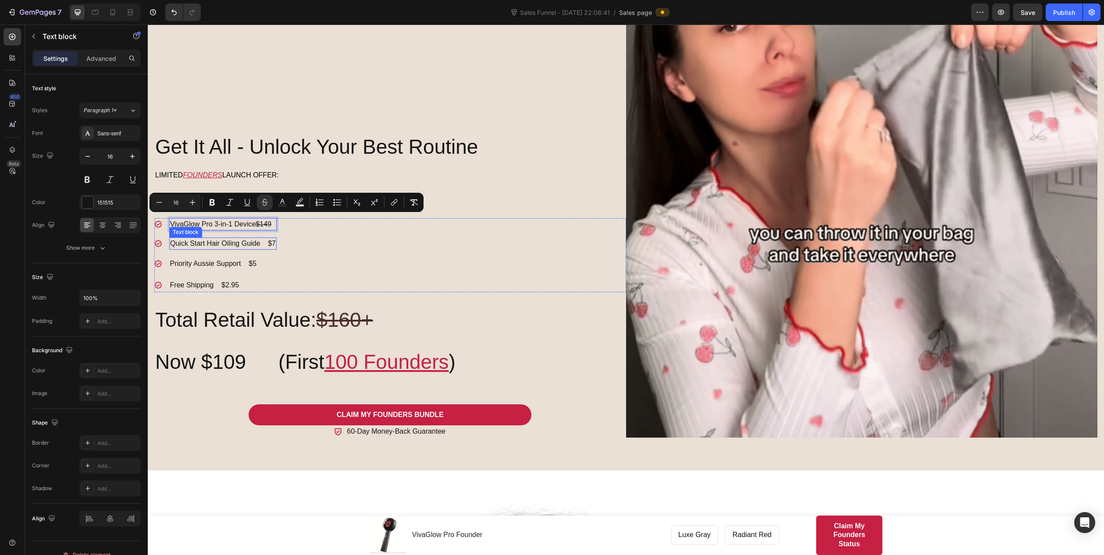
click at [270, 238] on p "Quick Start Hair Oiling Guide $7" at bounding box center [223, 243] width 106 height 11
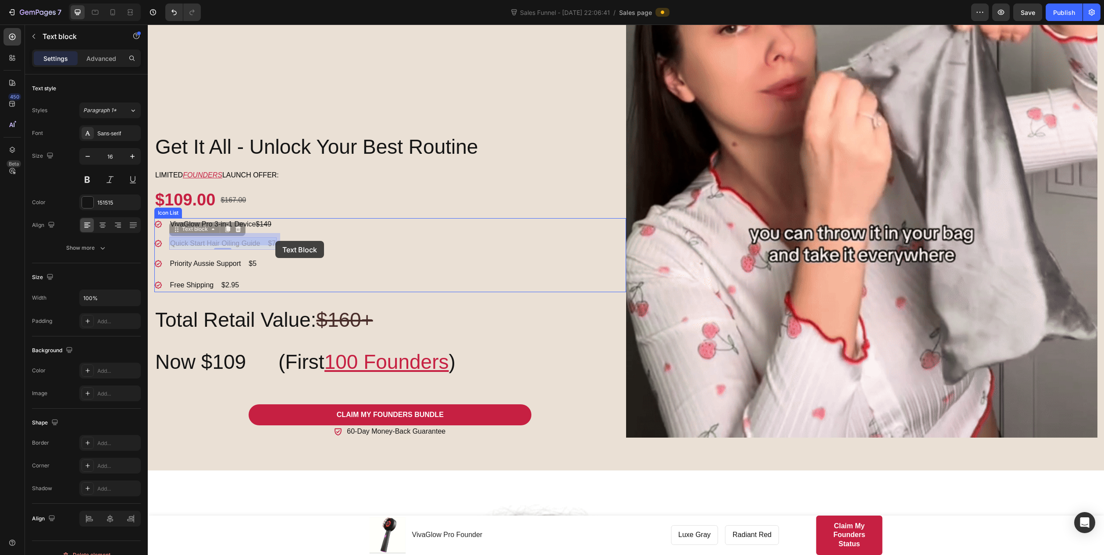
drag, startPoint x: 269, startPoint y: 240, endPoint x: 275, endPoint y: 240, distance: 6.6
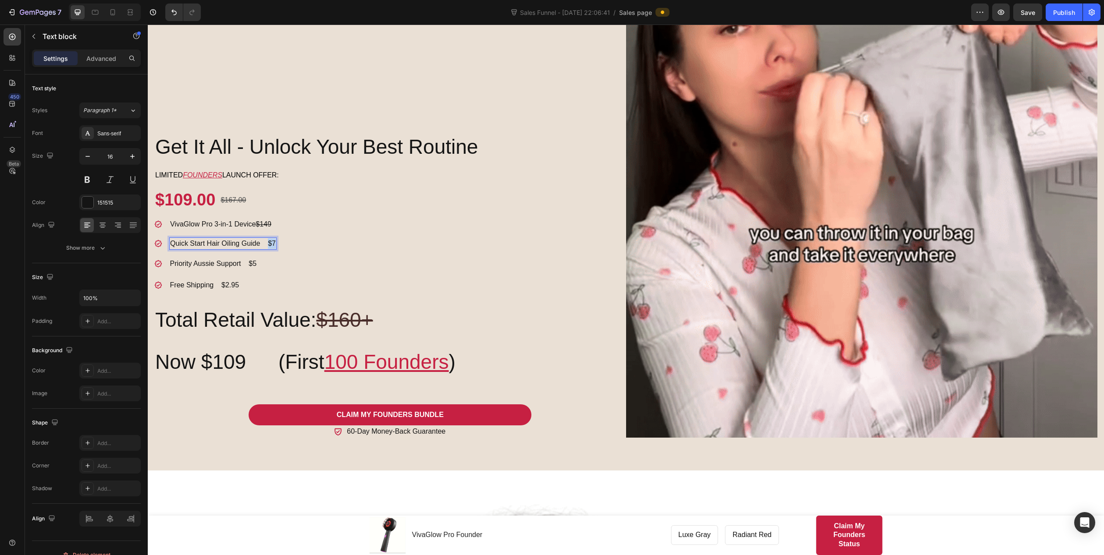
drag, startPoint x: 269, startPoint y: 239, endPoint x: 275, endPoint y: 239, distance: 6.6
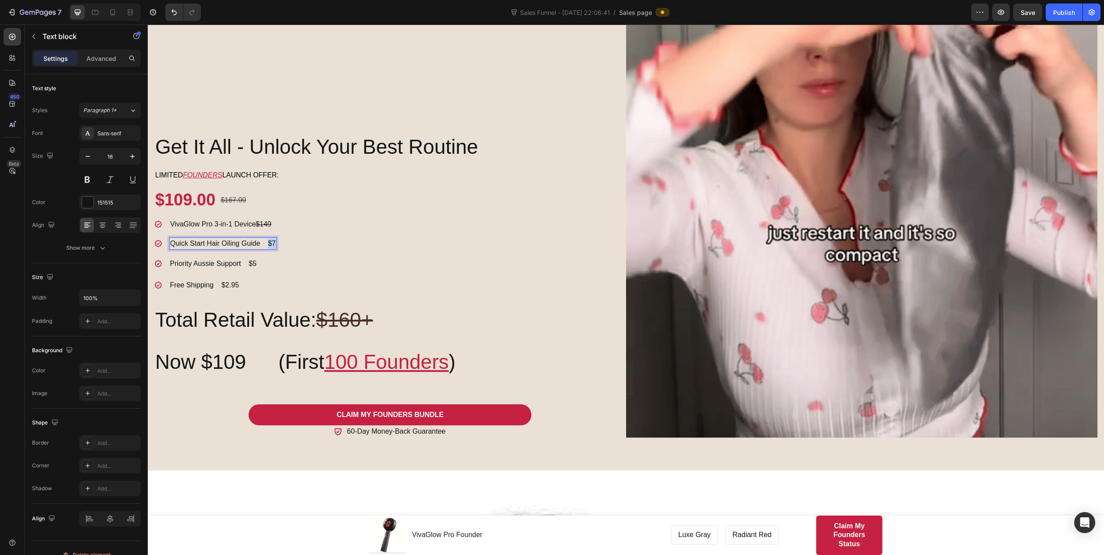
click at [275, 239] on p "Quick Start Hair Oiling Guide $7" at bounding box center [223, 243] width 106 height 11
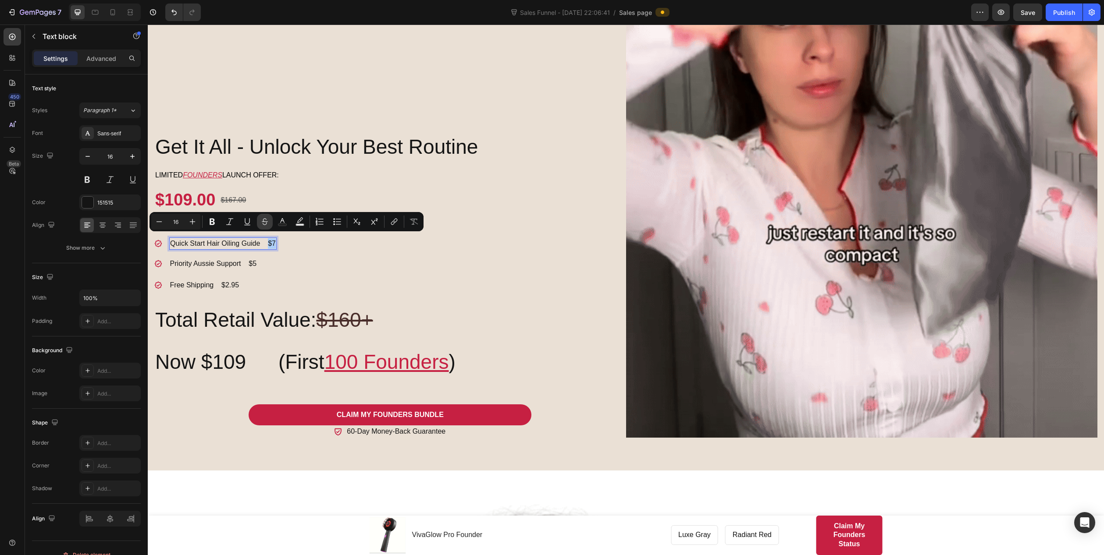
click at [264, 223] on icon "Editor contextual toolbar" at bounding box center [264, 221] width 9 height 9
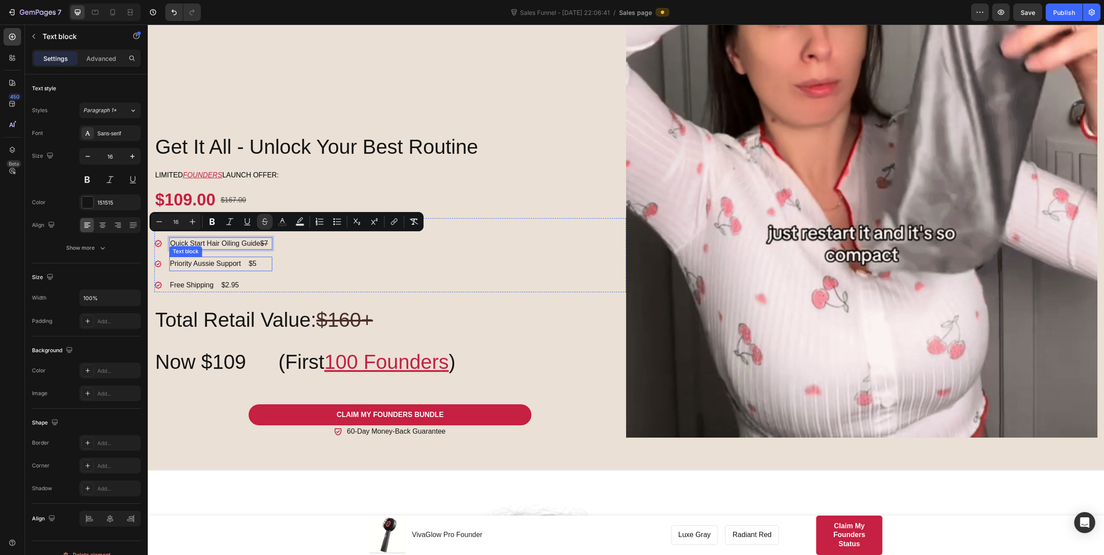
click at [252, 258] on p "Priority Aussie Support $5" at bounding box center [220, 264] width 101 height 13
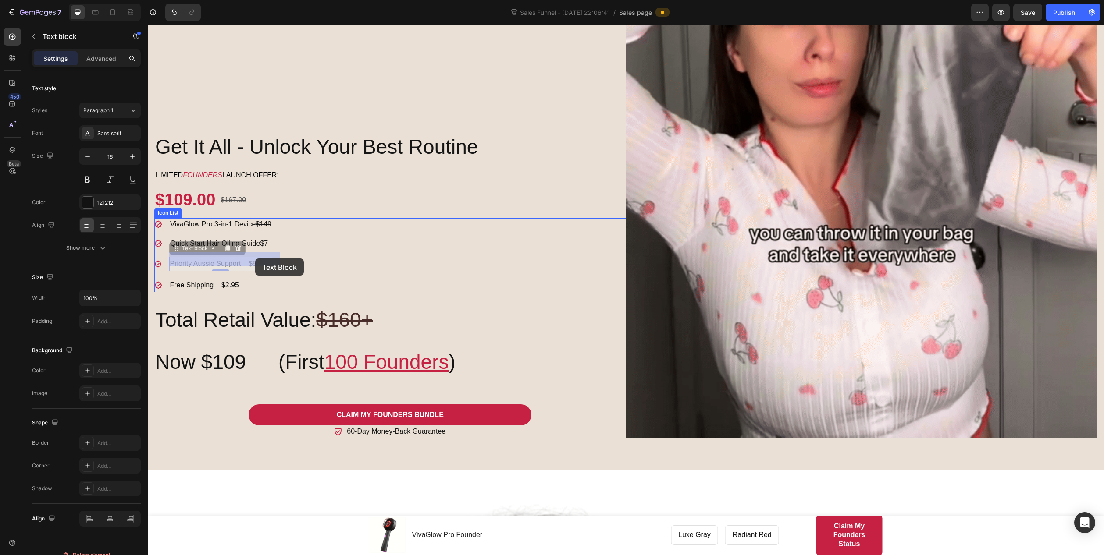
scroll to position [750, 0]
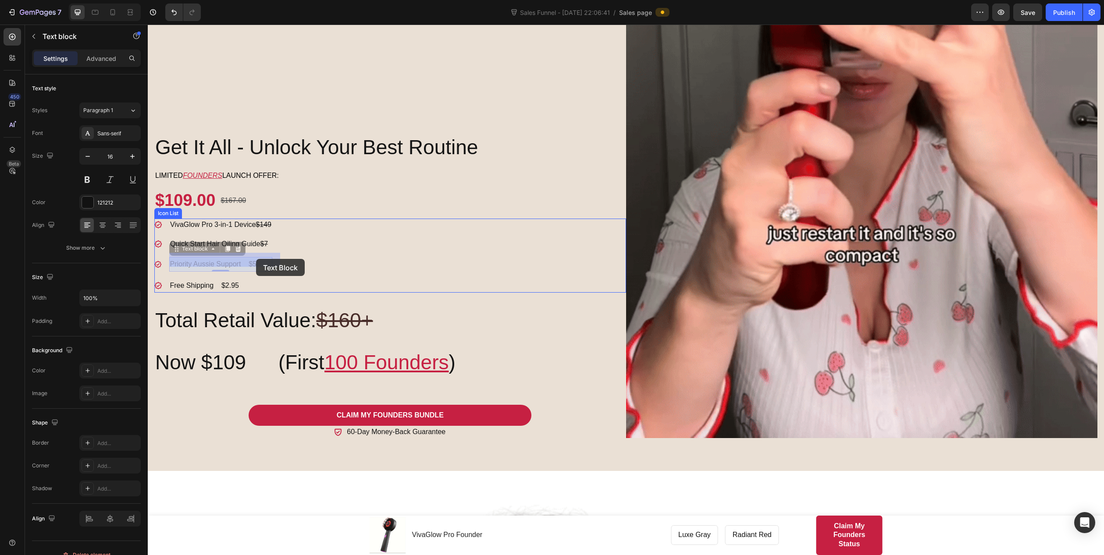
drag, startPoint x: 250, startPoint y: 259, endPoint x: 255, endPoint y: 259, distance: 4.9
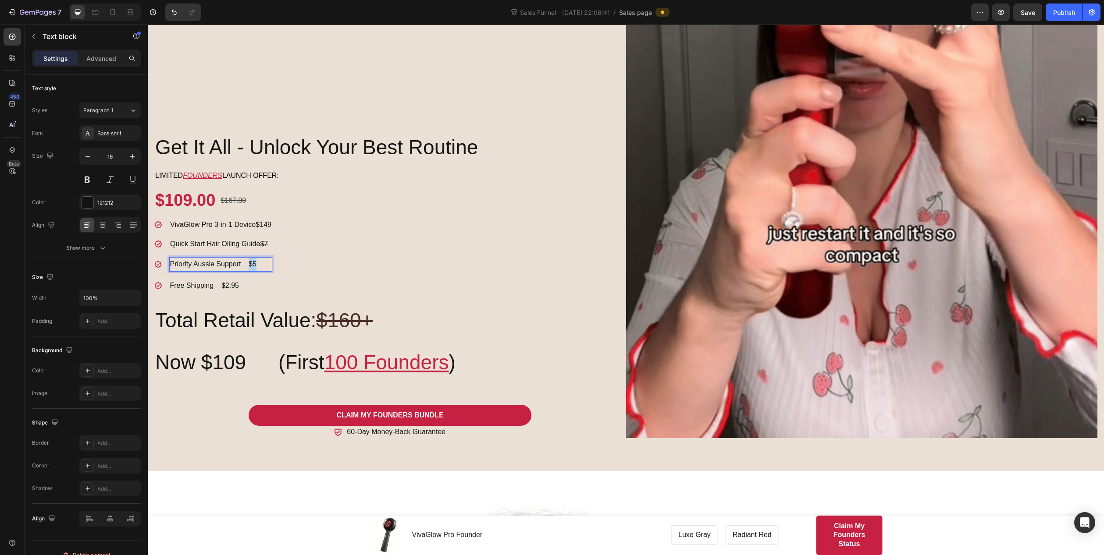
drag, startPoint x: 249, startPoint y: 260, endPoint x: 255, endPoint y: 261, distance: 5.8
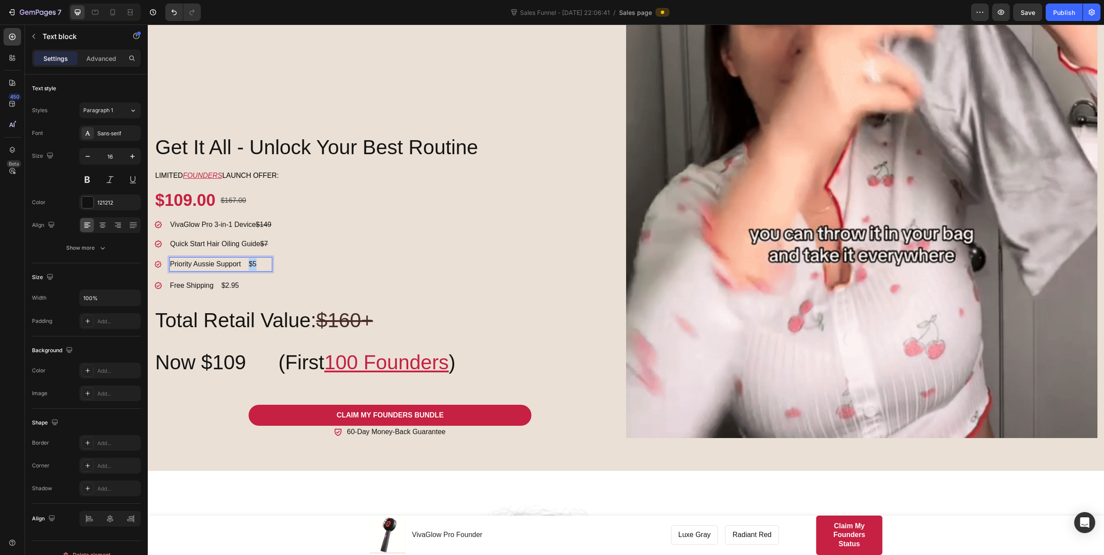
click at [255, 261] on p "Priority Aussie Support $5" at bounding box center [220, 264] width 101 height 13
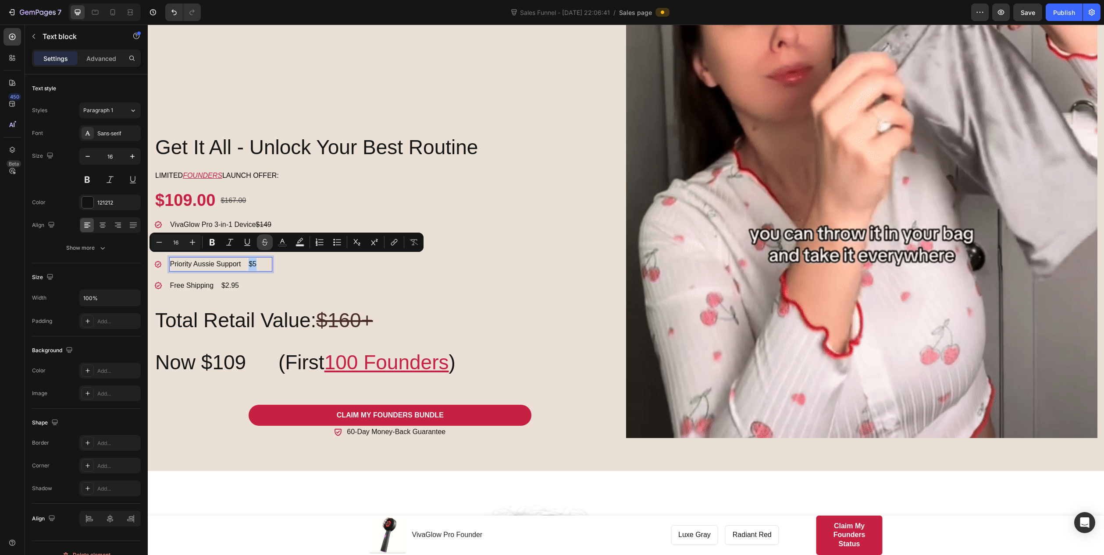
click at [261, 243] on icon "Editor contextual toolbar" at bounding box center [264, 242] width 9 height 9
click at [231, 282] on p "Free Shipping $2.95" at bounding box center [220, 286] width 101 height 13
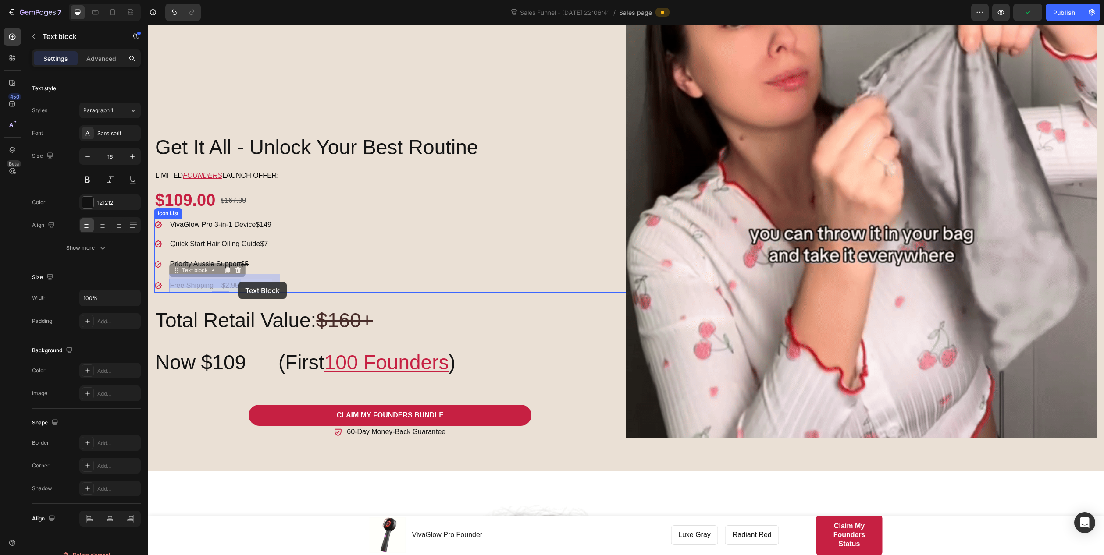
drag, startPoint x: 222, startPoint y: 281, endPoint x: 238, endPoint y: 282, distance: 16.2
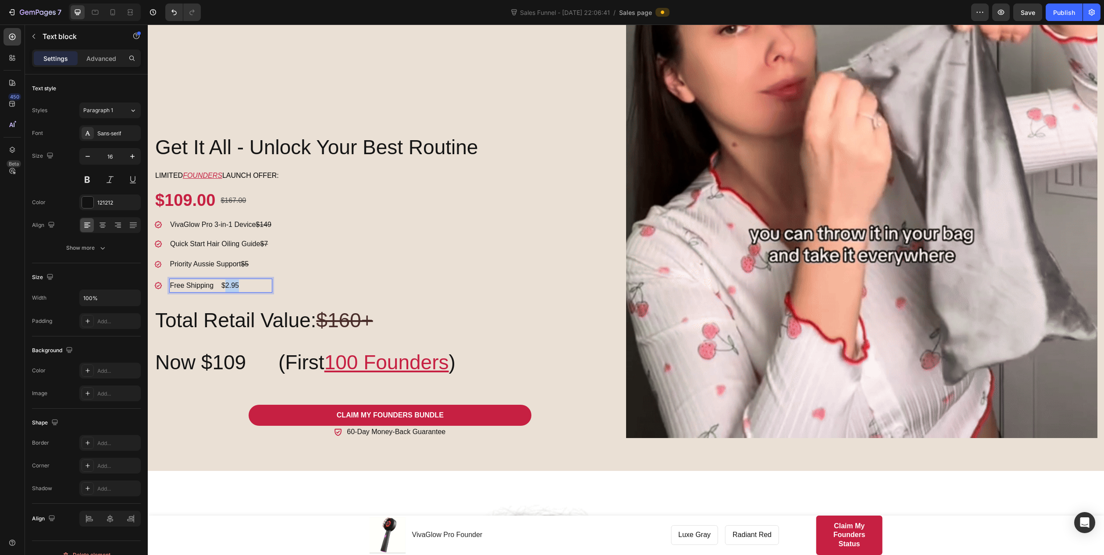
drag, startPoint x: 224, startPoint y: 280, endPoint x: 238, endPoint y: 282, distance: 14.1
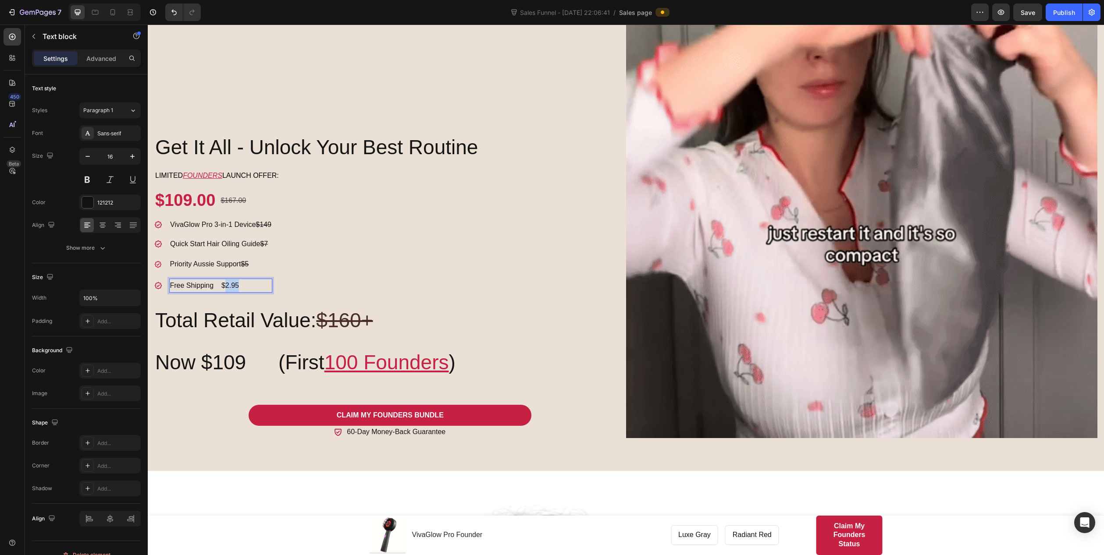
click at [238, 282] on p "Free Shipping $2.95" at bounding box center [220, 286] width 101 height 13
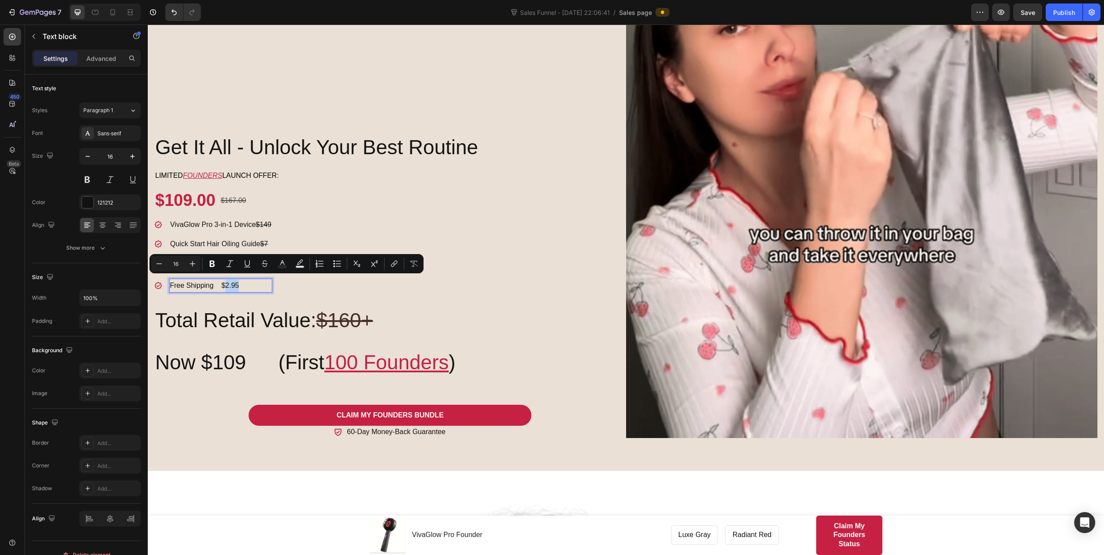
click at [224, 280] on p "Free Shipping $2.95" at bounding box center [220, 286] width 101 height 13
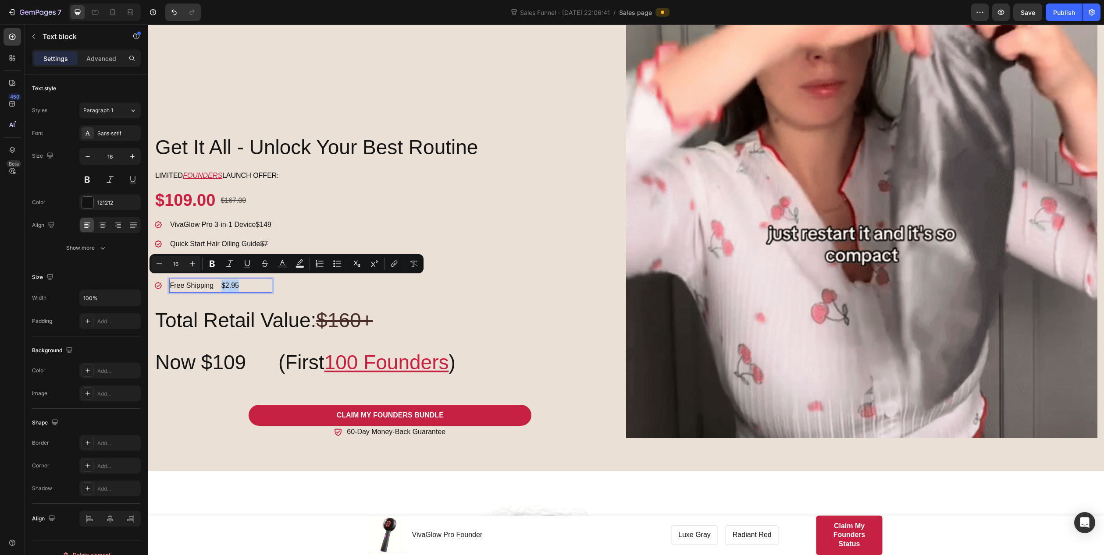
drag, startPoint x: 222, startPoint y: 280, endPoint x: 238, endPoint y: 282, distance: 15.8
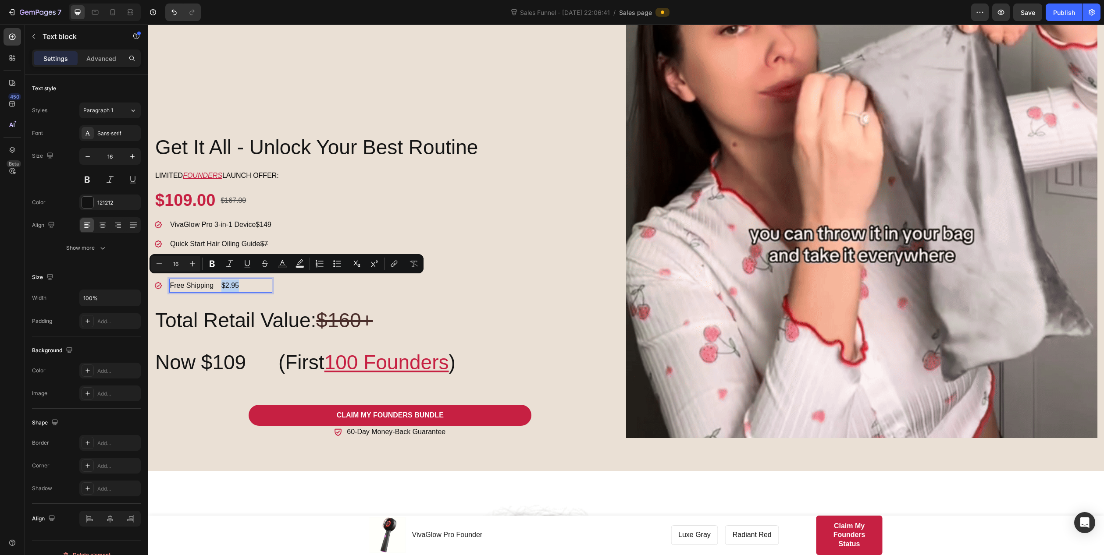
click at [238, 282] on p "Free Shipping $2.95" at bounding box center [220, 286] width 101 height 13
click at [265, 269] on button "Strikethrough" at bounding box center [265, 264] width 16 height 16
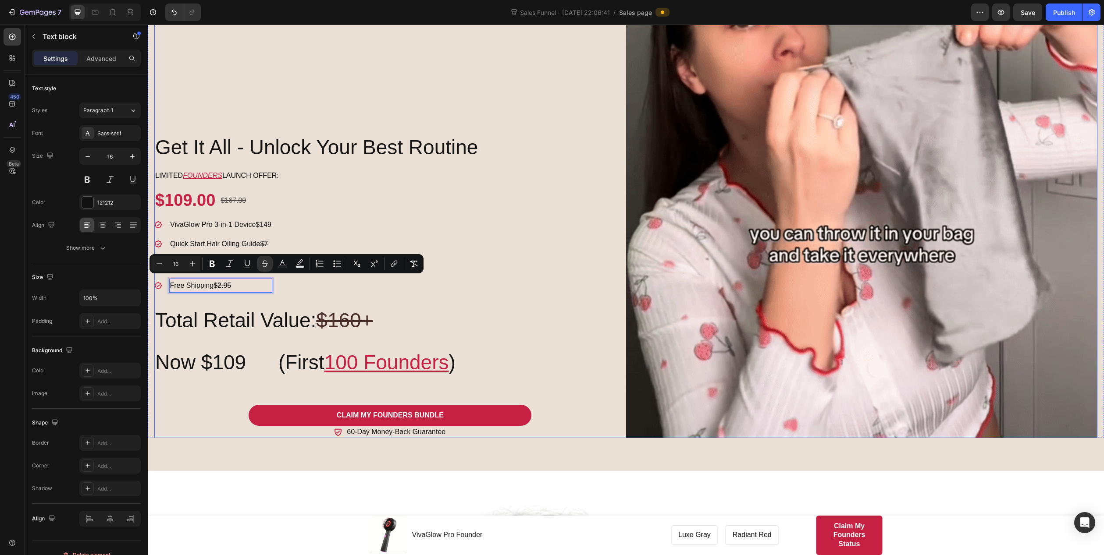
click at [340, 293] on div "Get It All - Unlock Your Best Routine Heading Limited FOUNDERS launch offer: Te…" at bounding box center [390, 114] width 472 height 648
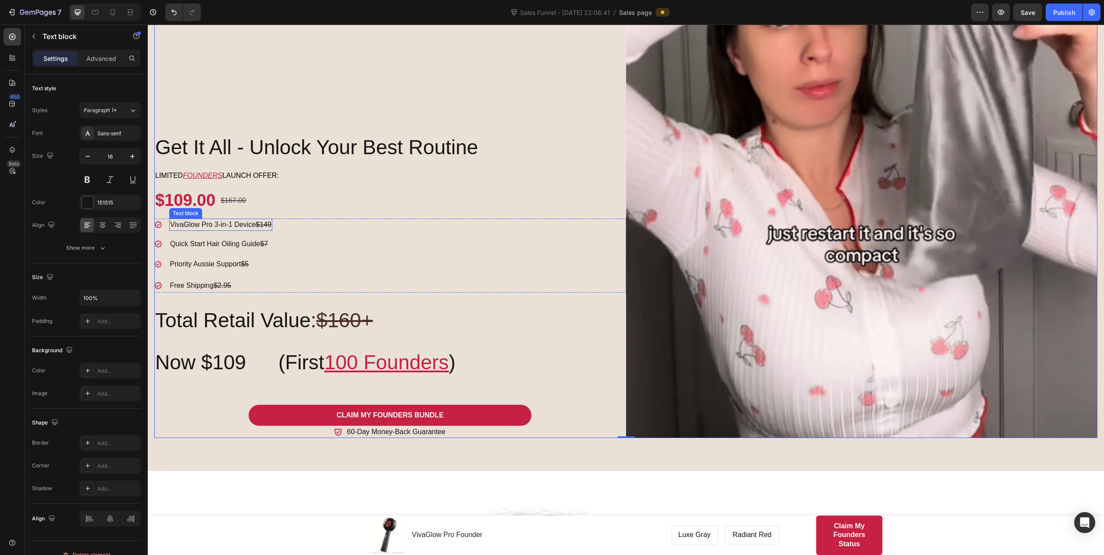
click at [271, 221] on s "$149" at bounding box center [263, 224] width 16 height 7
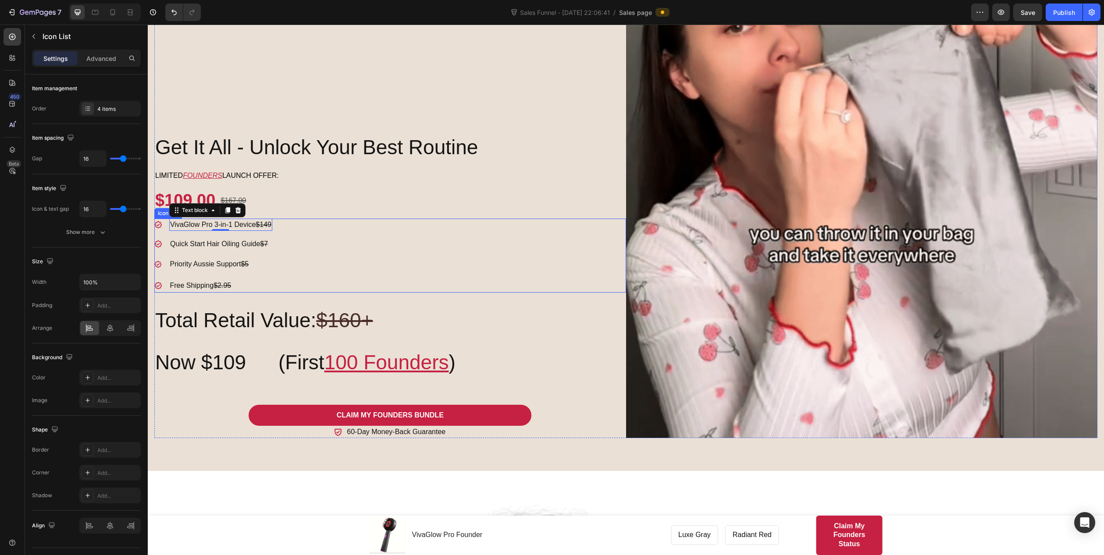
click at [280, 220] on div "Icon VivaGlow Pro 3-in-1 Device $149 Text block 0 Icon Quick Start Hair Oiling …" at bounding box center [390, 256] width 472 height 75
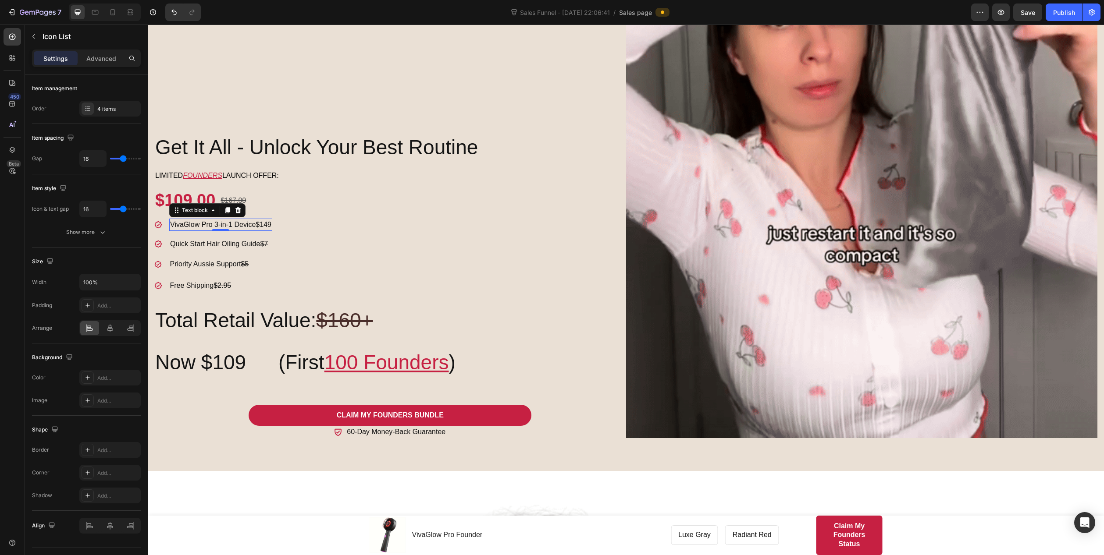
click at [271, 221] on s "$149" at bounding box center [263, 224] width 16 height 7
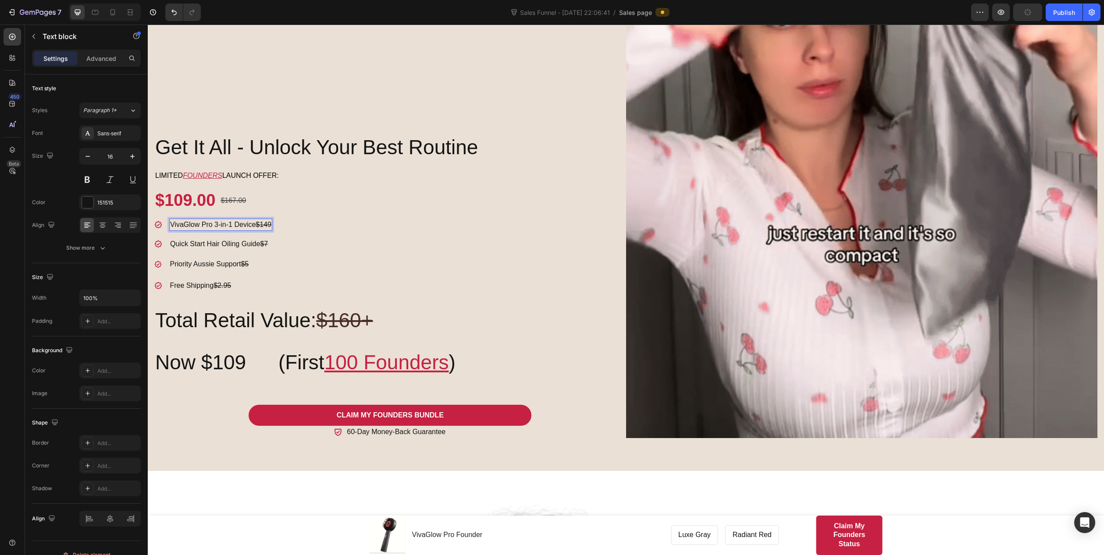
click at [271, 221] on s "$149" at bounding box center [263, 224] width 16 height 7
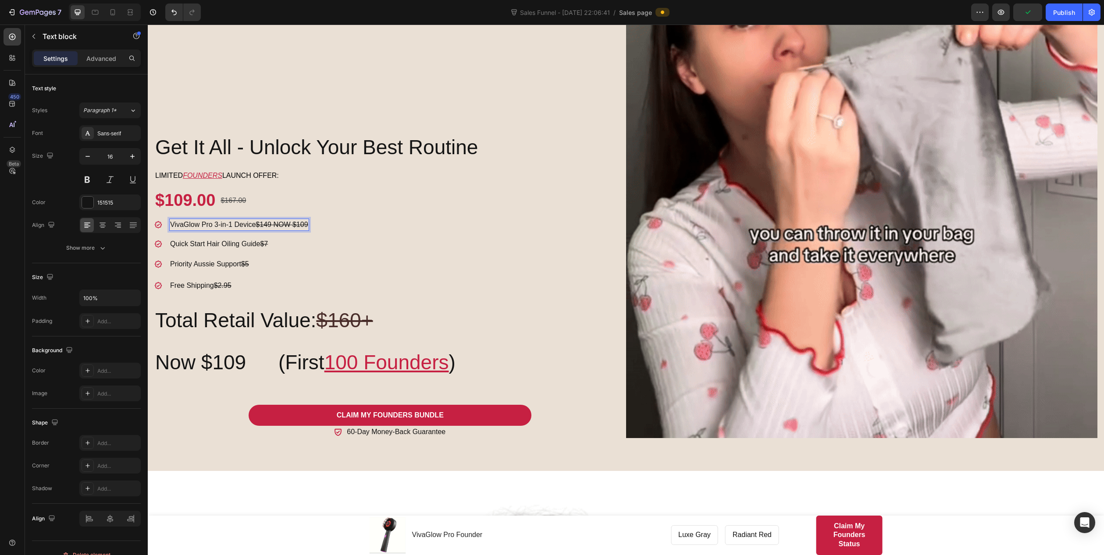
click at [279, 221] on s "$149 NOW $109" at bounding box center [281, 224] width 52 height 7
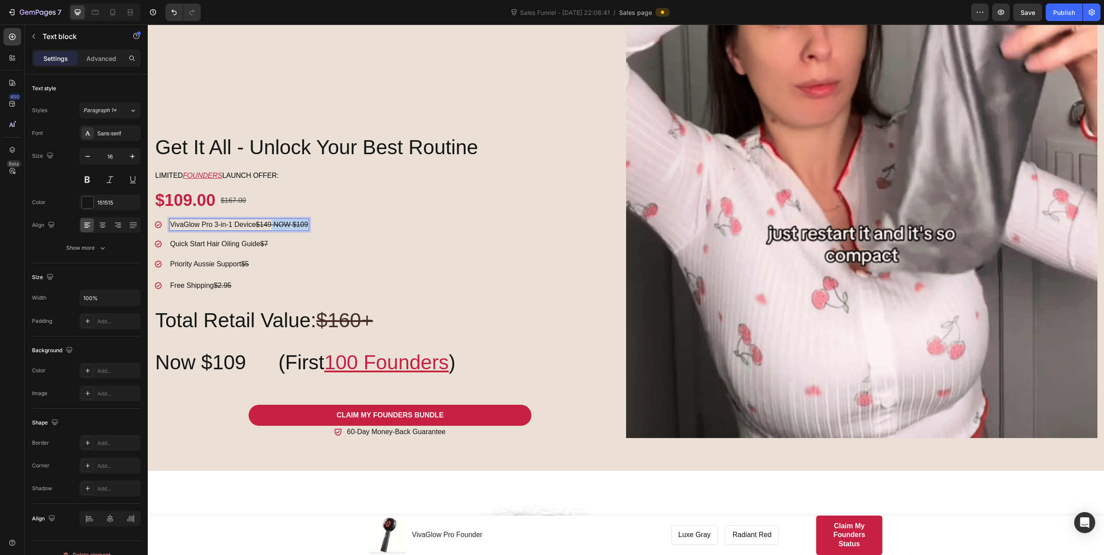
drag, startPoint x: 279, startPoint y: 218, endPoint x: 314, endPoint y: 218, distance: 34.6
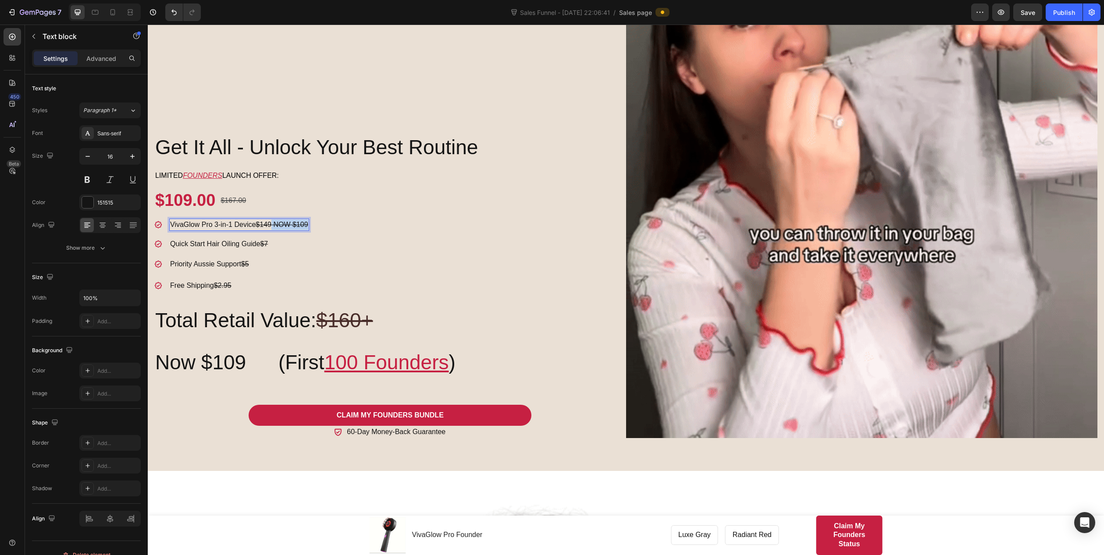
click at [308, 221] on s "$149 NOW $109" at bounding box center [281, 224] width 52 height 7
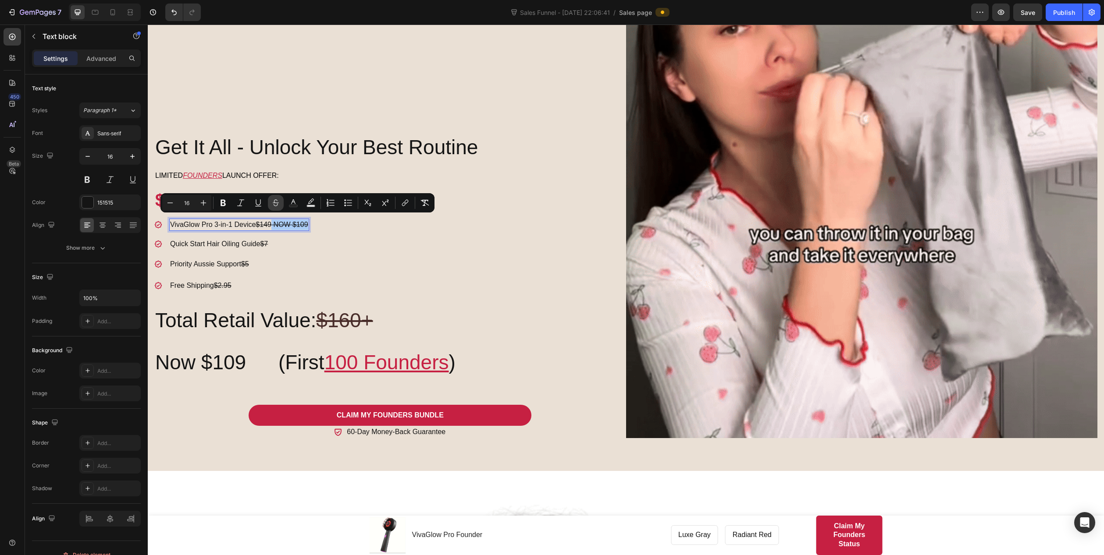
click at [277, 202] on icon "Editor contextual toolbar" at bounding box center [275, 203] width 9 height 9
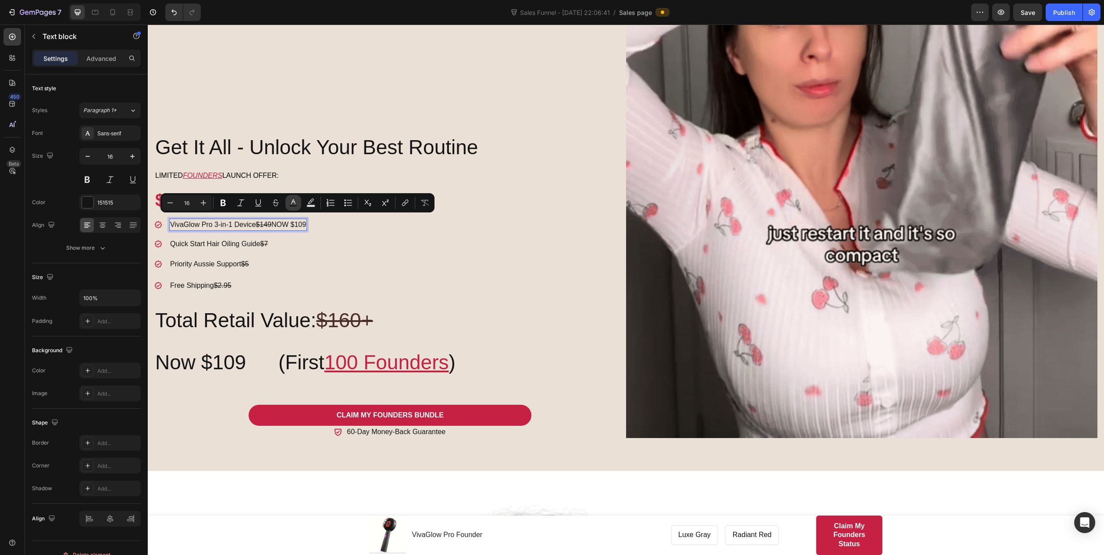
click at [295, 203] on icon "Editor contextual toolbar" at bounding box center [293, 201] width 4 height 5
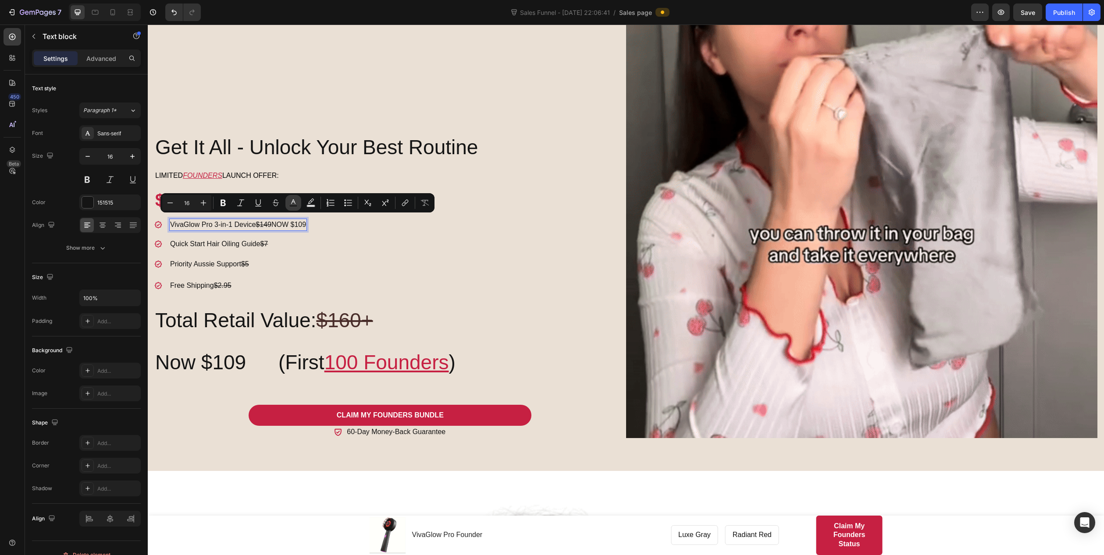
type input "151515"
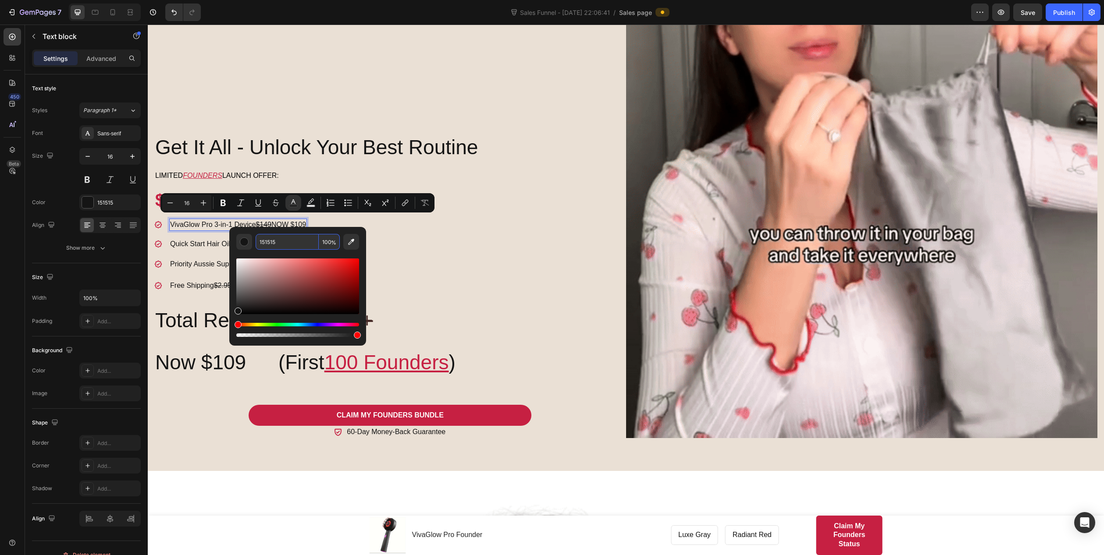
click at [282, 242] on input "151515" at bounding box center [286, 242] width 63 height 16
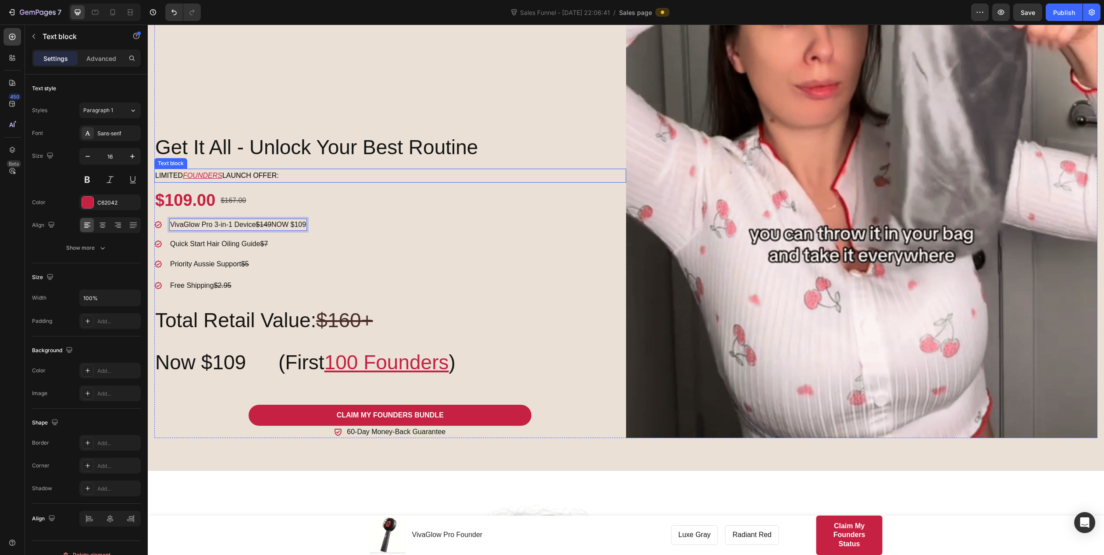
click at [206, 172] on u "FOUNDERS" at bounding box center [202, 175] width 39 height 7
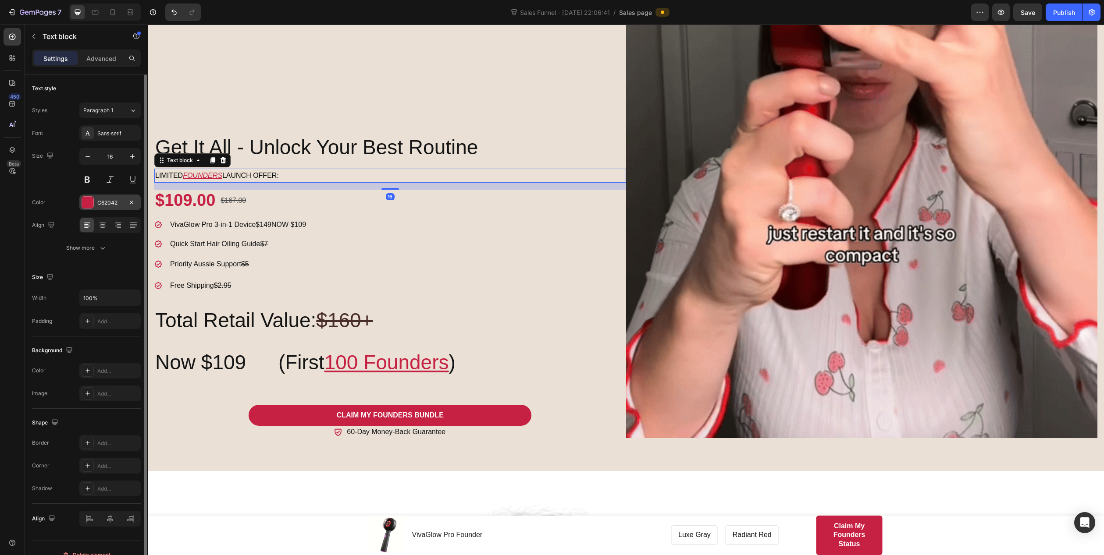
click at [118, 202] on div "C62042" at bounding box center [109, 203] width 25 height 8
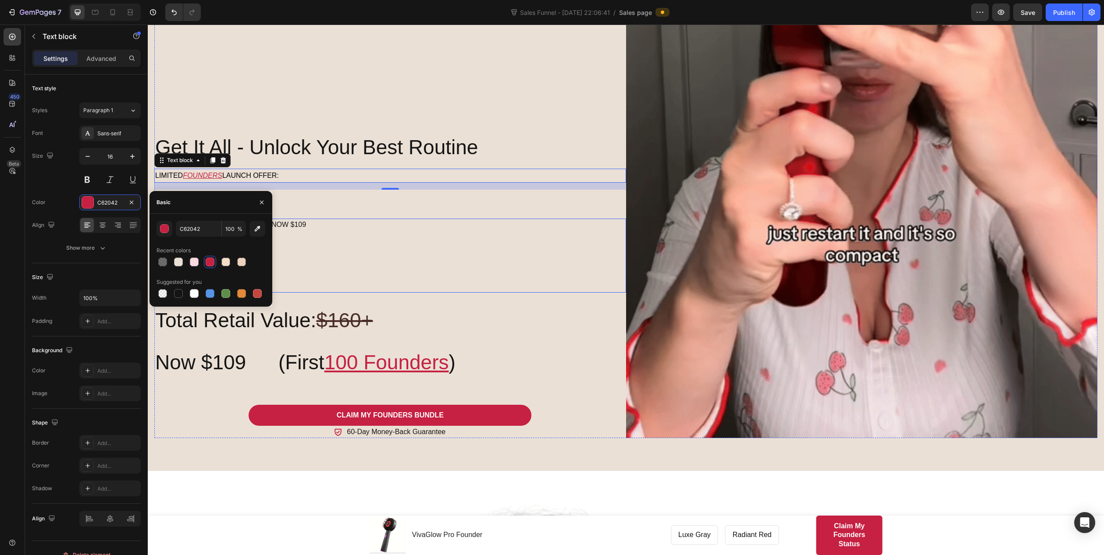
click at [391, 220] on div "Icon VivaGlow Pro 3-in-1 Device $149 NOW $109 Text block Icon Quick Start Hair …" at bounding box center [390, 256] width 472 height 75
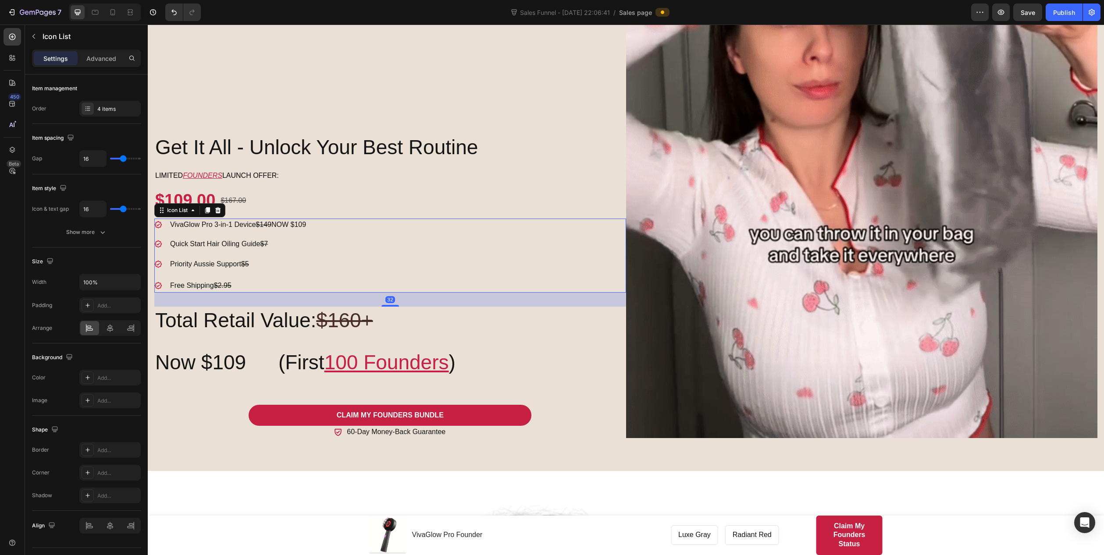
click at [300, 220] on p "VivaGlow Pro 3-in-1 Device $149 NOW $109" at bounding box center [238, 225] width 136 height 11
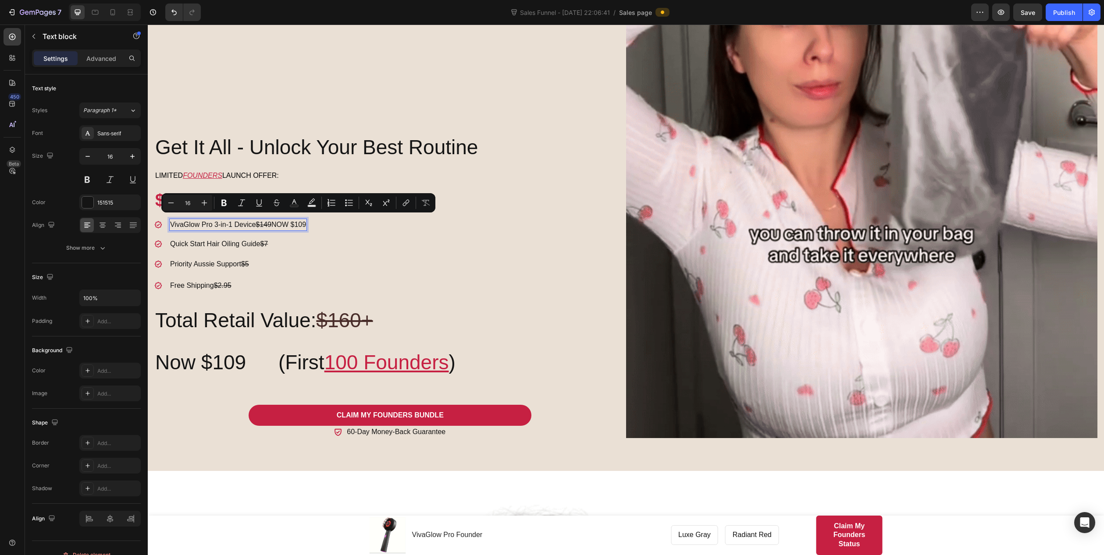
drag, startPoint x: 282, startPoint y: 220, endPoint x: 314, endPoint y: 220, distance: 32.0
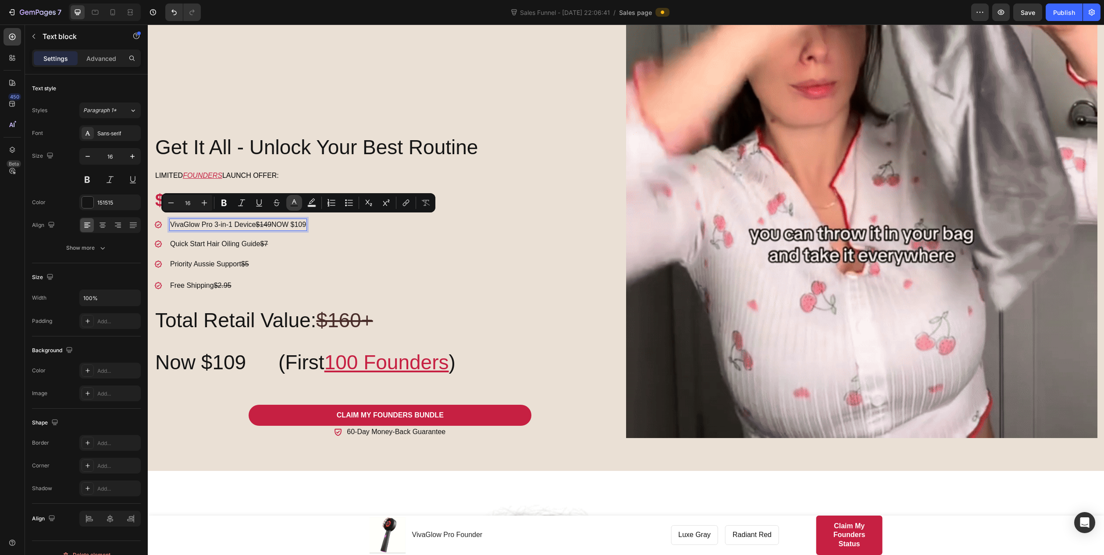
click at [291, 202] on icon "Editor contextual toolbar" at bounding box center [294, 203] width 9 height 9
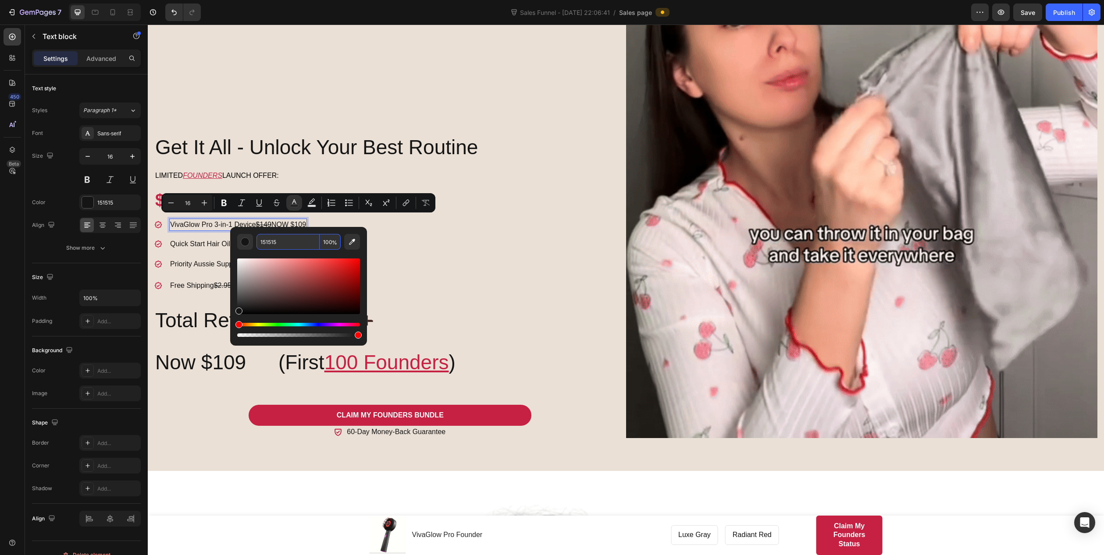
click at [287, 240] on input "151515" at bounding box center [287, 242] width 63 height 16
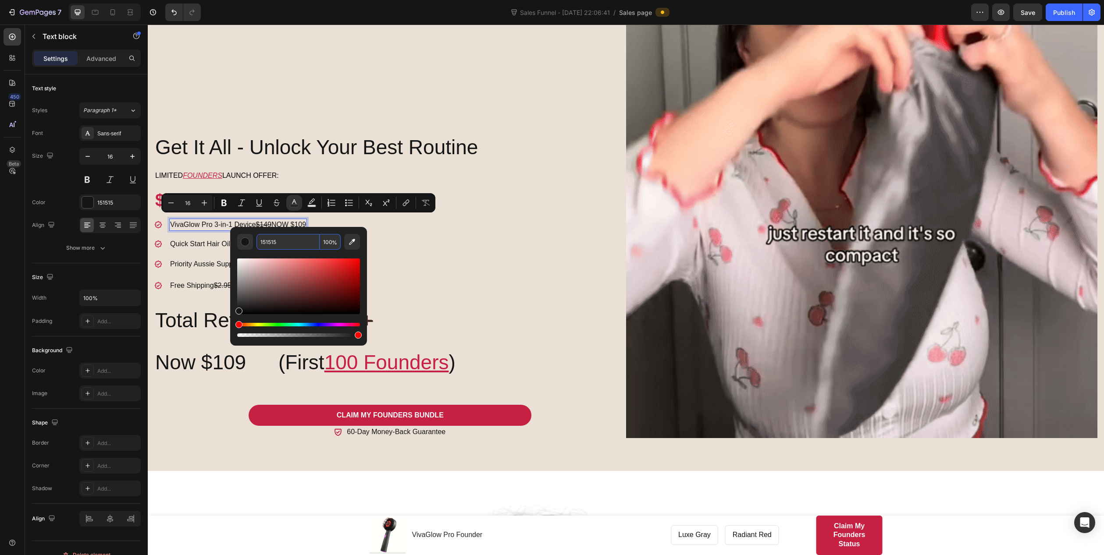
paste input "C62042"
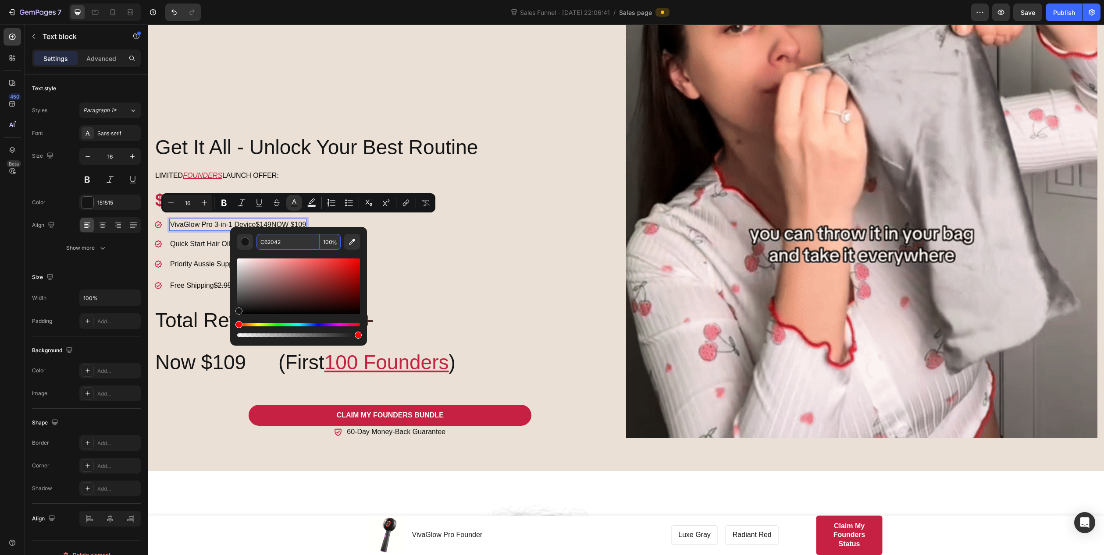
type input "C62042"
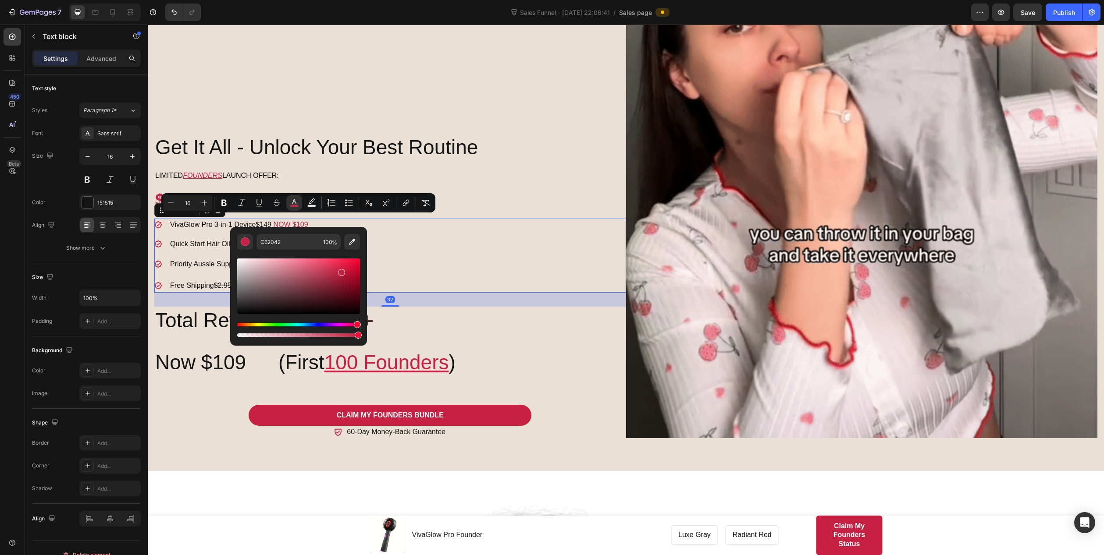
click at [417, 248] on div "Icon VivaGlow Pro 3-in-1 Device $149 NOW $109 Text block Icon Quick Start Hair …" at bounding box center [390, 256] width 472 height 75
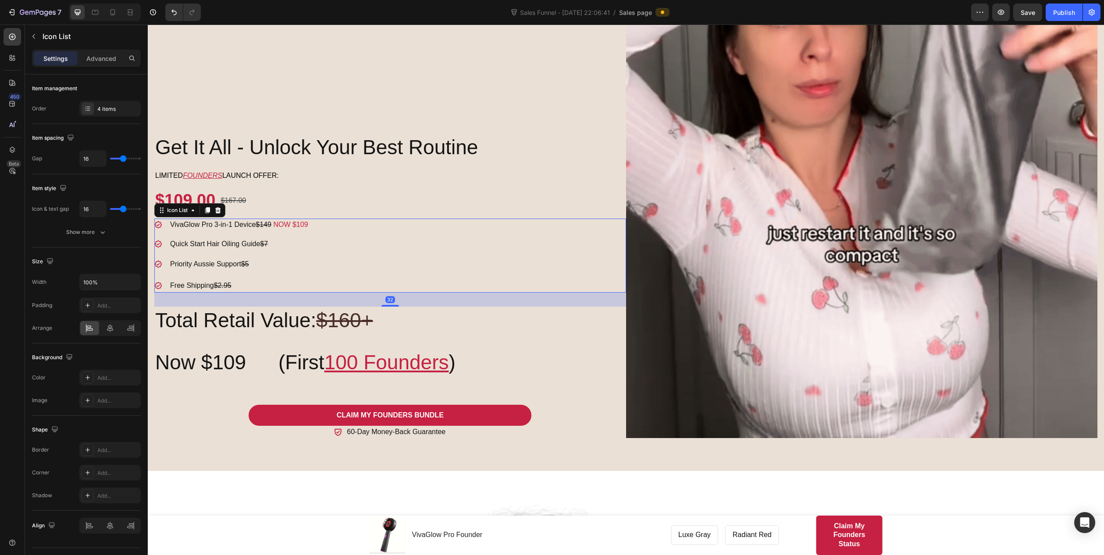
click at [326, 259] on div "Icon VivaGlow Pro 3-in-1 Device $149 NOW $109 Text block Icon Quick Start Hair …" at bounding box center [390, 256] width 472 height 75
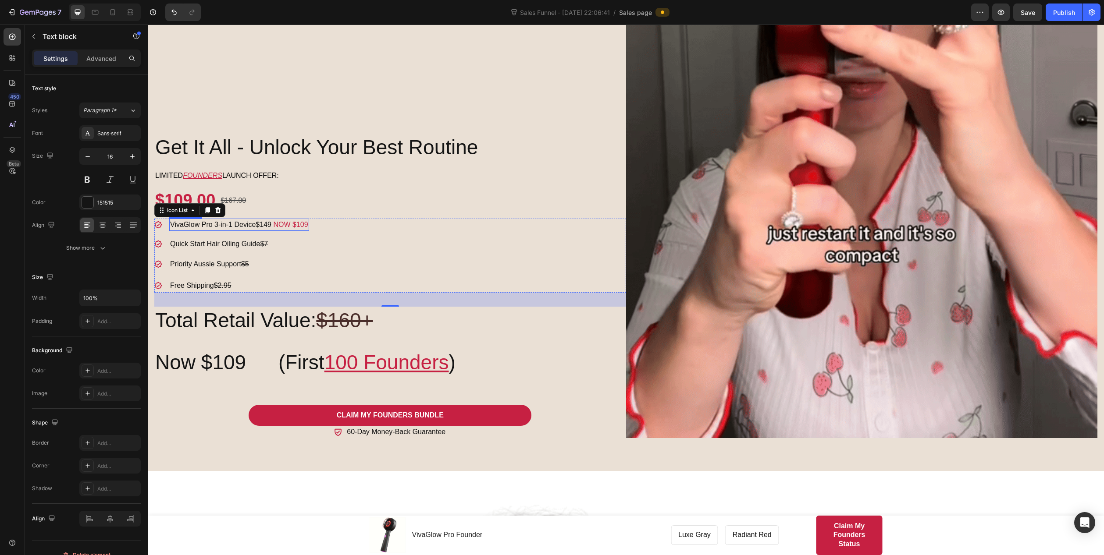
click at [285, 221] on span "NOW $109" at bounding box center [290, 224] width 35 height 7
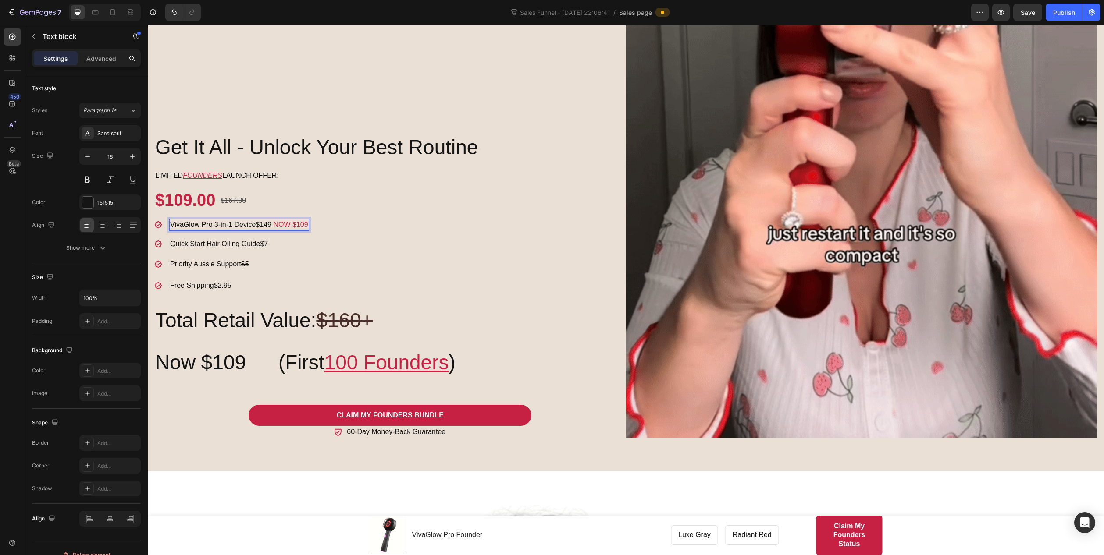
click at [280, 220] on p "VivaGlow Pro 3-in-1 Device $149 NOW $109" at bounding box center [239, 225] width 138 height 11
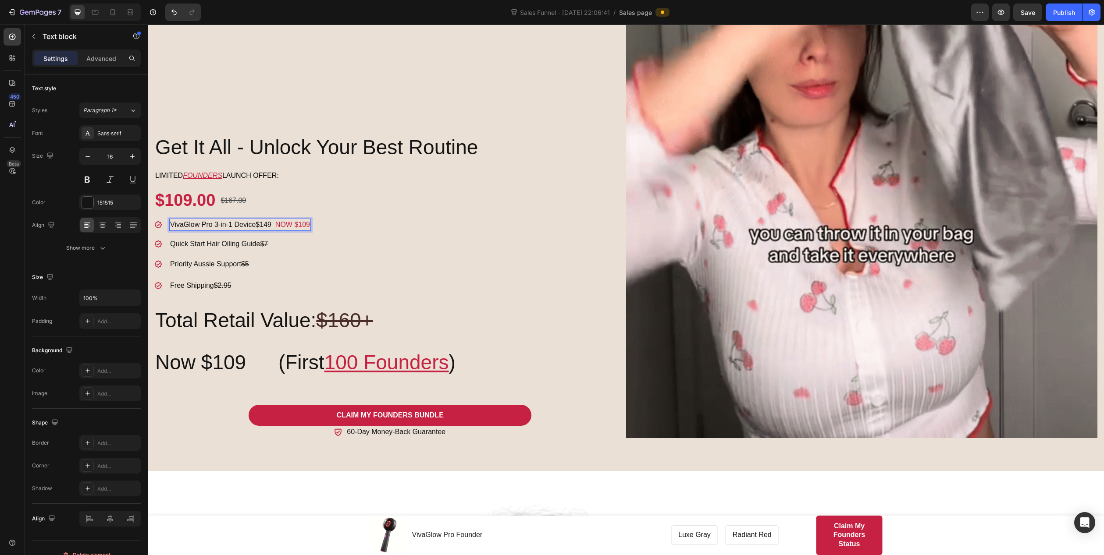
click at [261, 221] on p "VivaGlow Pro 3-in-1 Device $149 NOW $109" at bounding box center [240, 225] width 140 height 11
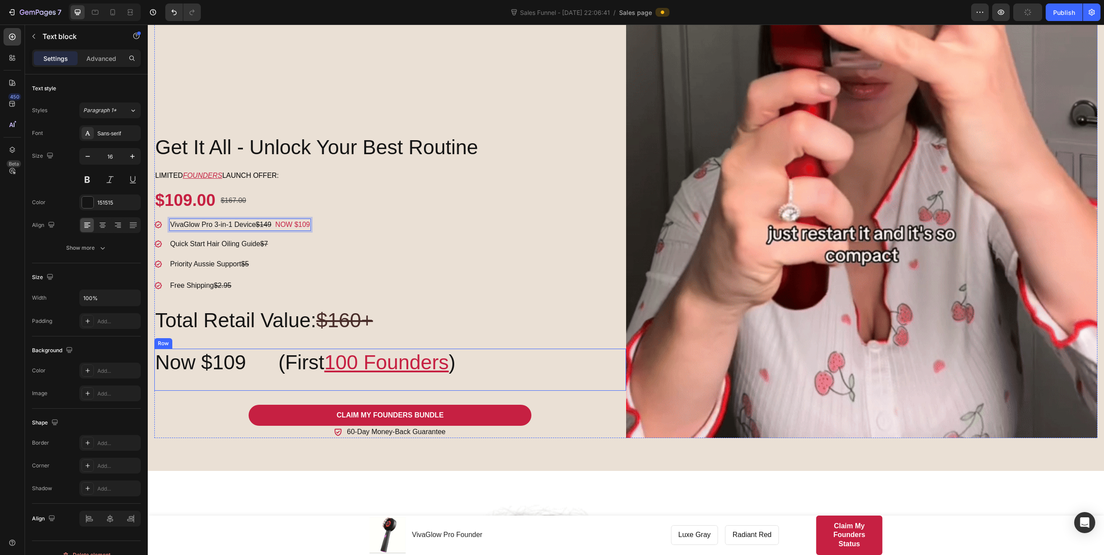
click at [522, 375] on div "(First 100 Founders ) Heading" at bounding box center [451, 370] width 348 height 42
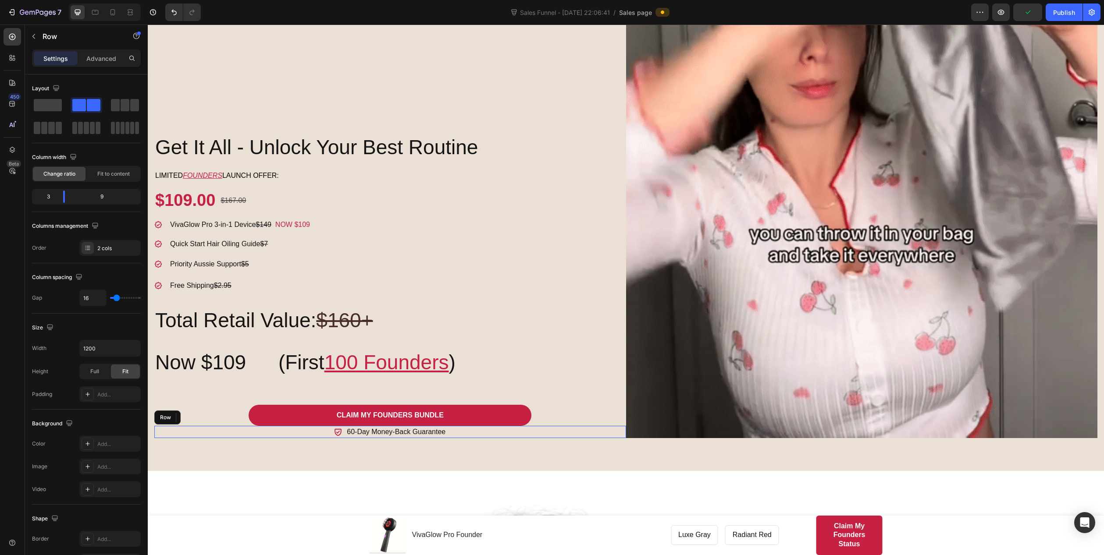
click at [593, 429] on div "Icon 60-Day Money-Back Guarantee Text block Row" at bounding box center [390, 432] width 472 height 12
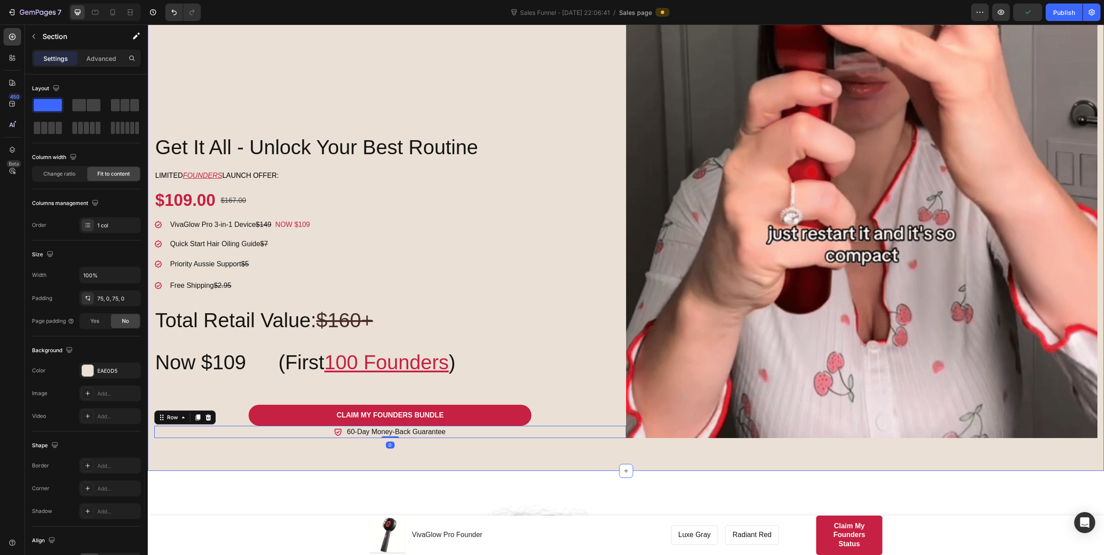
click at [391, 444] on div "Get It All - Unlock Your Best Routine Heading Limited FOUNDERS launch offer: Te…" at bounding box center [626, 114] width 956 height 714
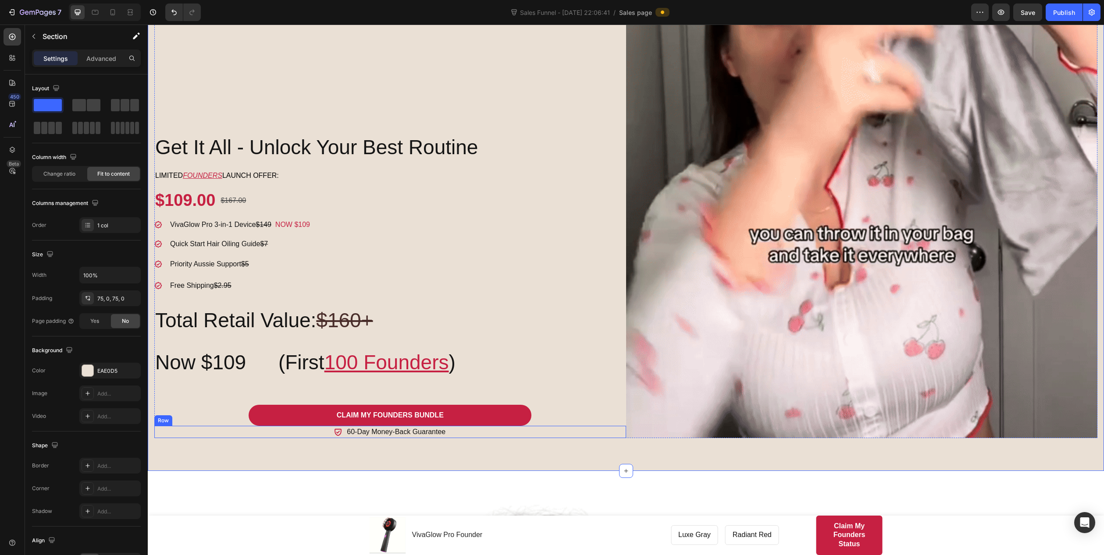
click at [312, 427] on div "Icon 60-Day Money-Back Guarantee Text block Row" at bounding box center [390, 432] width 472 height 12
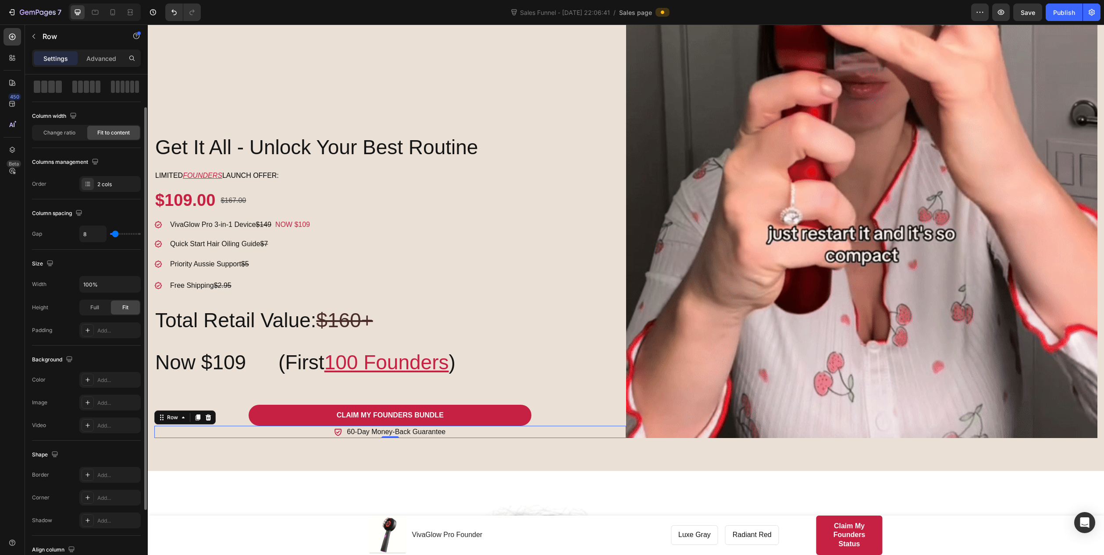
scroll to position [0, 0]
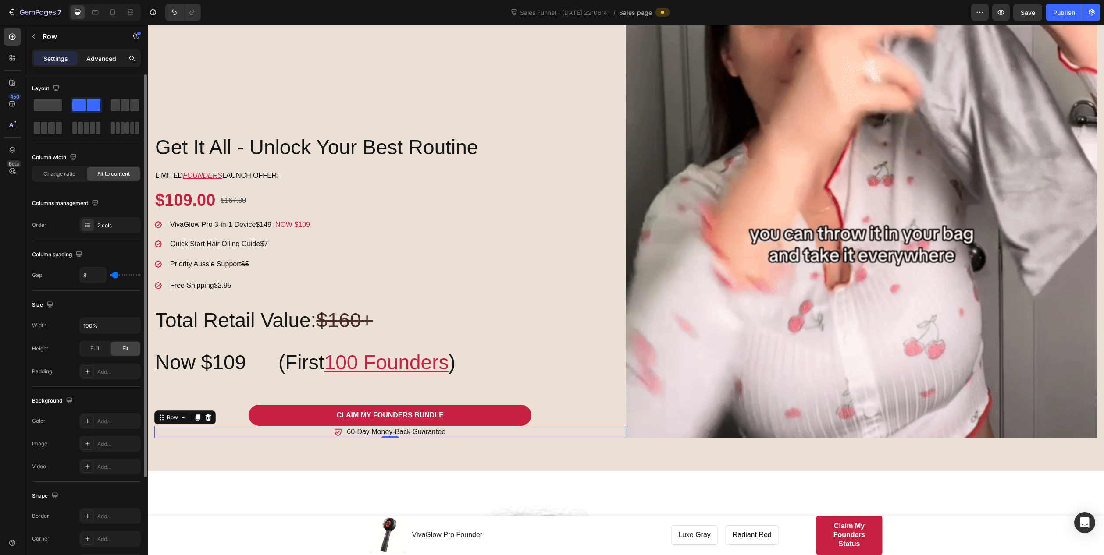
click at [100, 60] on p "Advanced" at bounding box center [101, 58] width 30 height 9
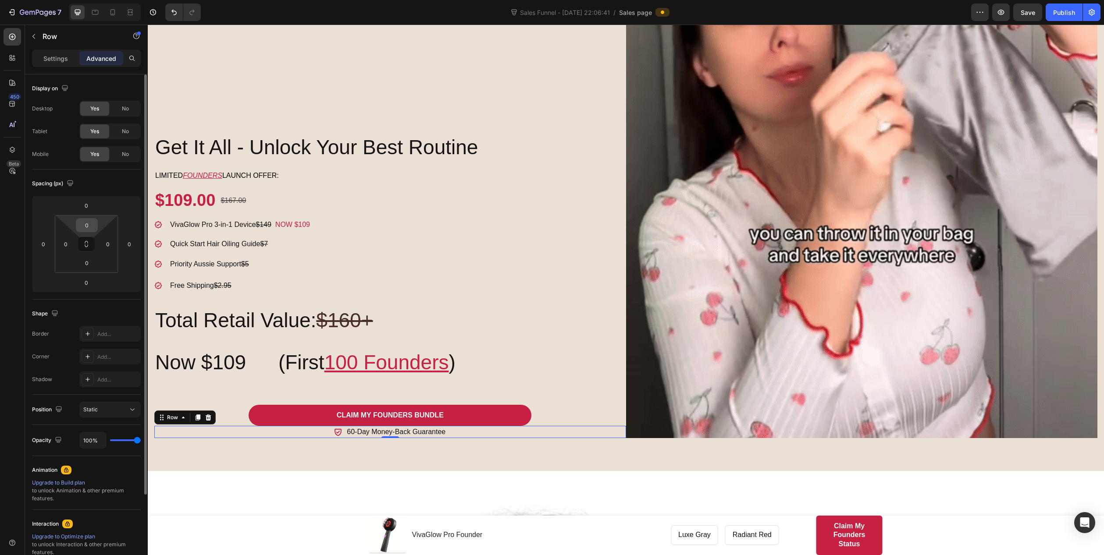
click at [93, 228] on input "0" at bounding box center [87, 225] width 18 height 13
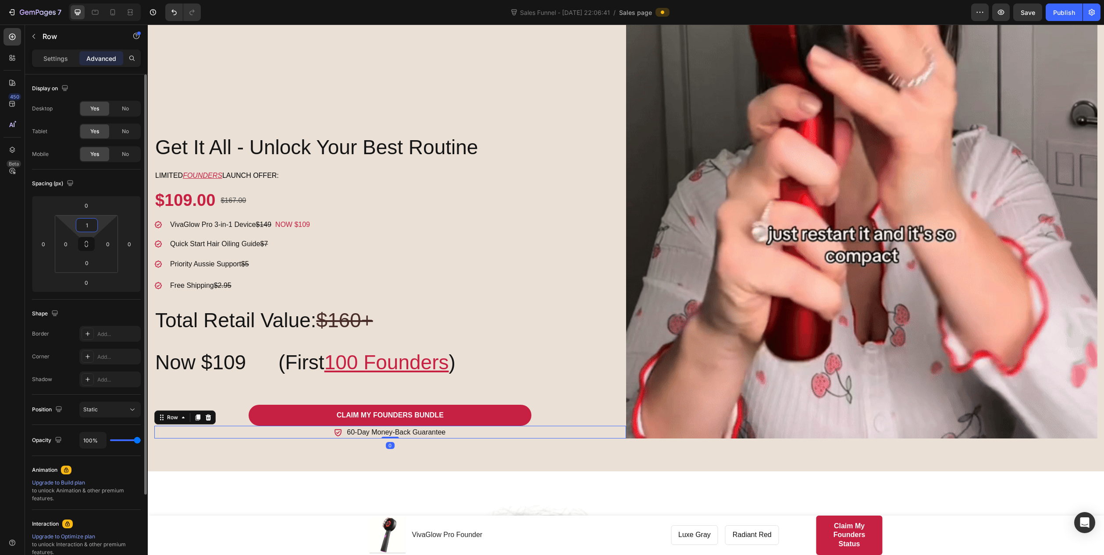
type input "10"
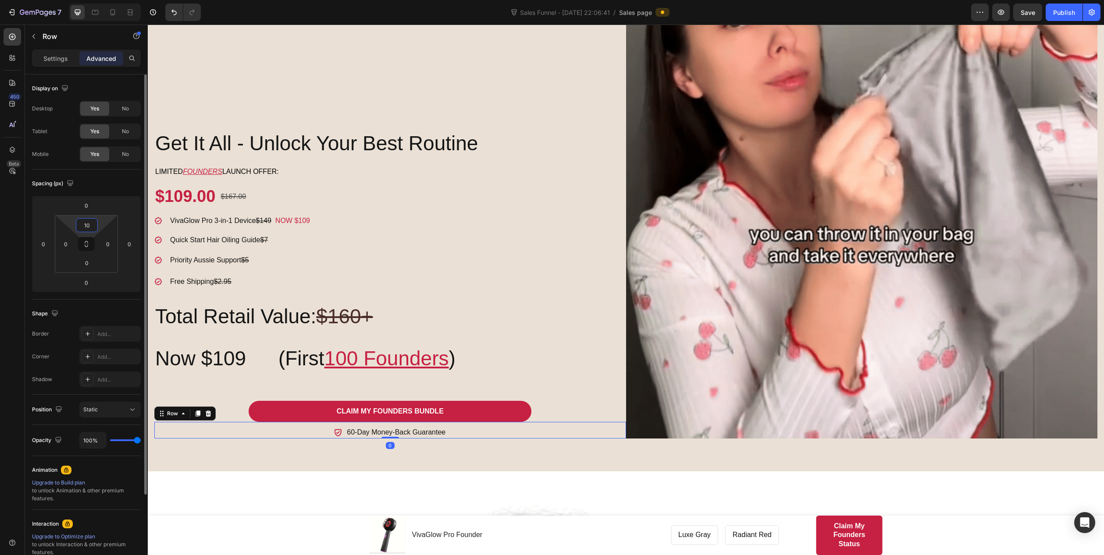
scroll to position [746, 0]
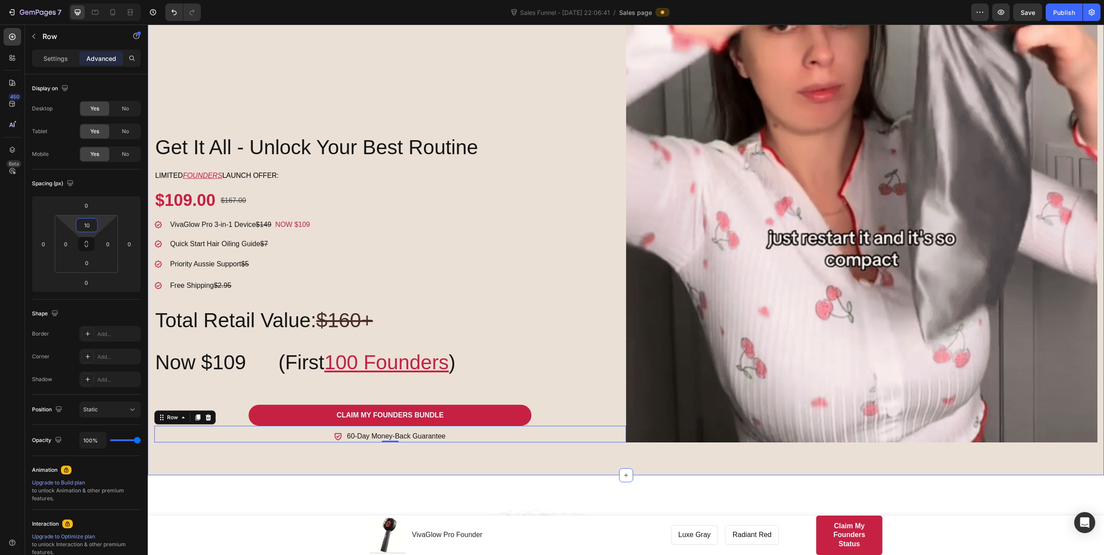
click at [305, 444] on div "Get It All - Unlock Your Best Routine Heading Limited FOUNDERS launch offer: Te…" at bounding box center [626, 119] width 956 height 714
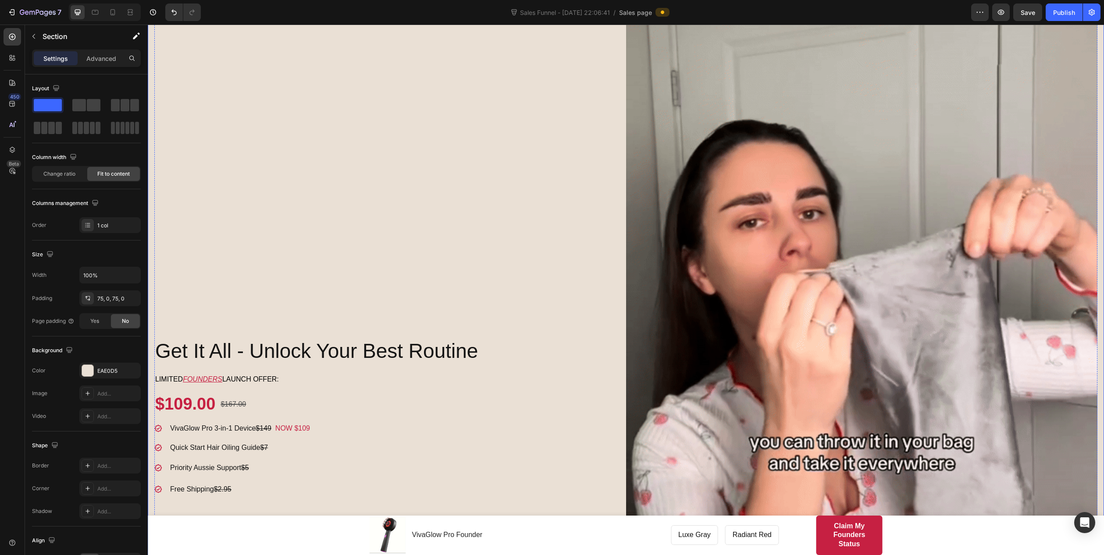
scroll to position [527, 0]
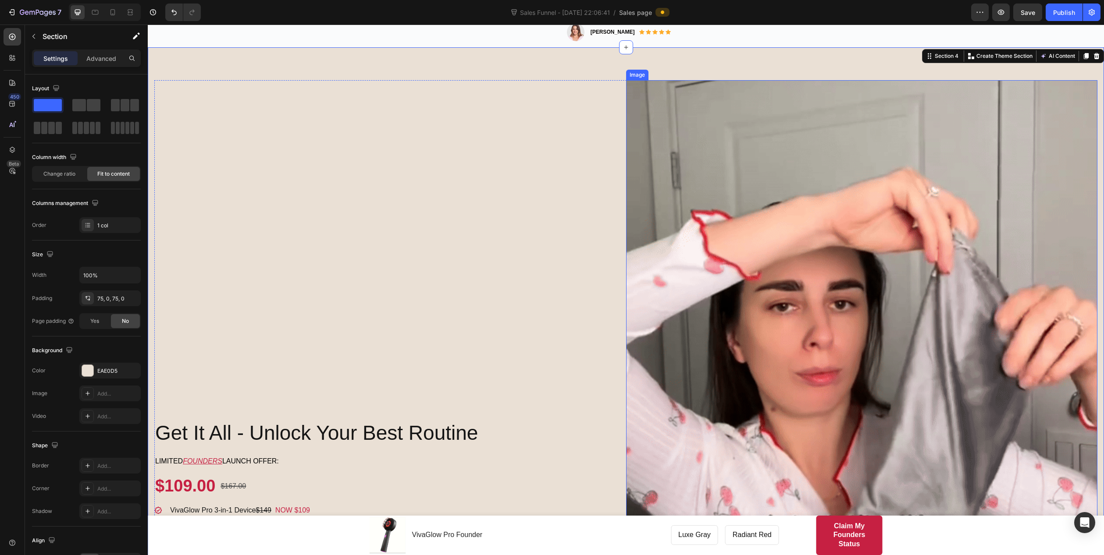
click at [794, 319] on img at bounding box center [862, 404] width 472 height 648
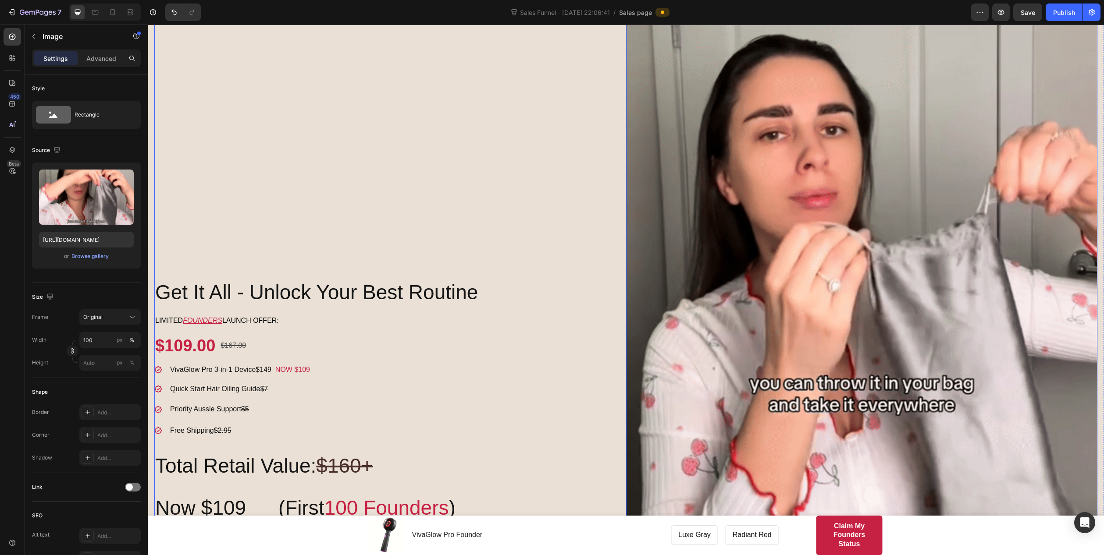
scroll to position [638, 0]
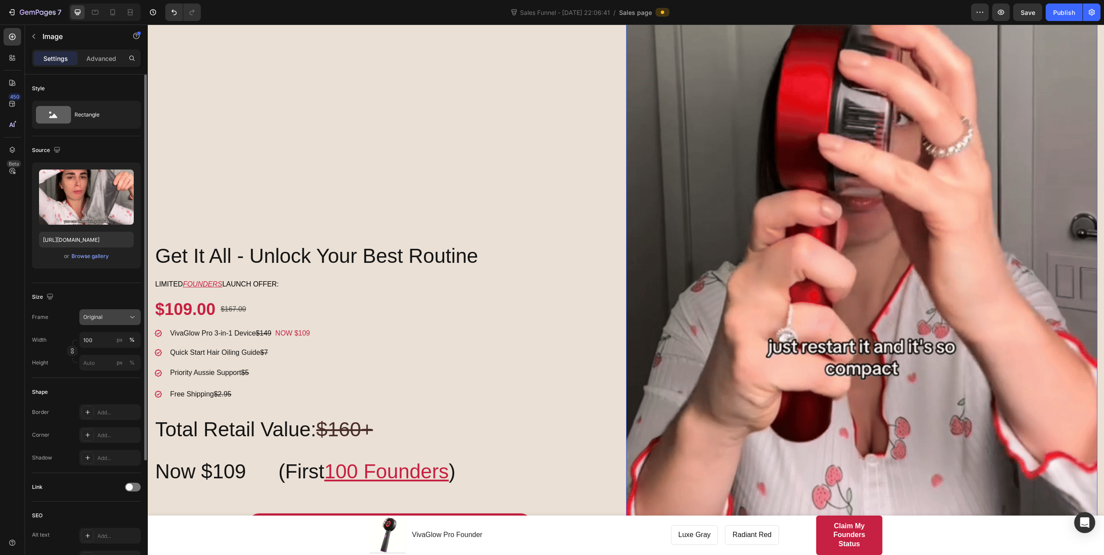
click at [119, 318] on div "Original" at bounding box center [104, 317] width 43 height 8
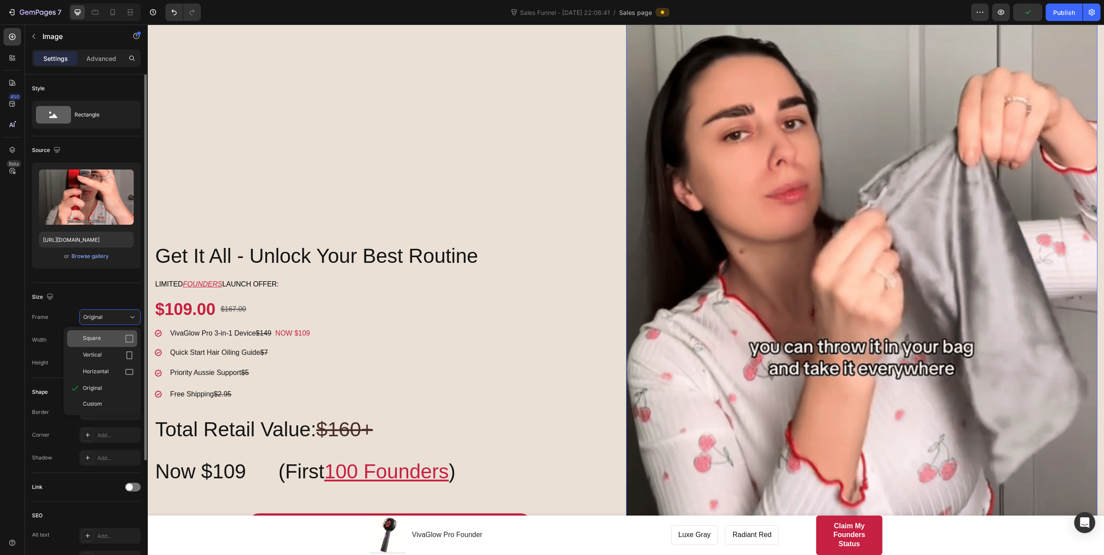
click at [107, 338] on div "Square" at bounding box center [108, 338] width 51 height 9
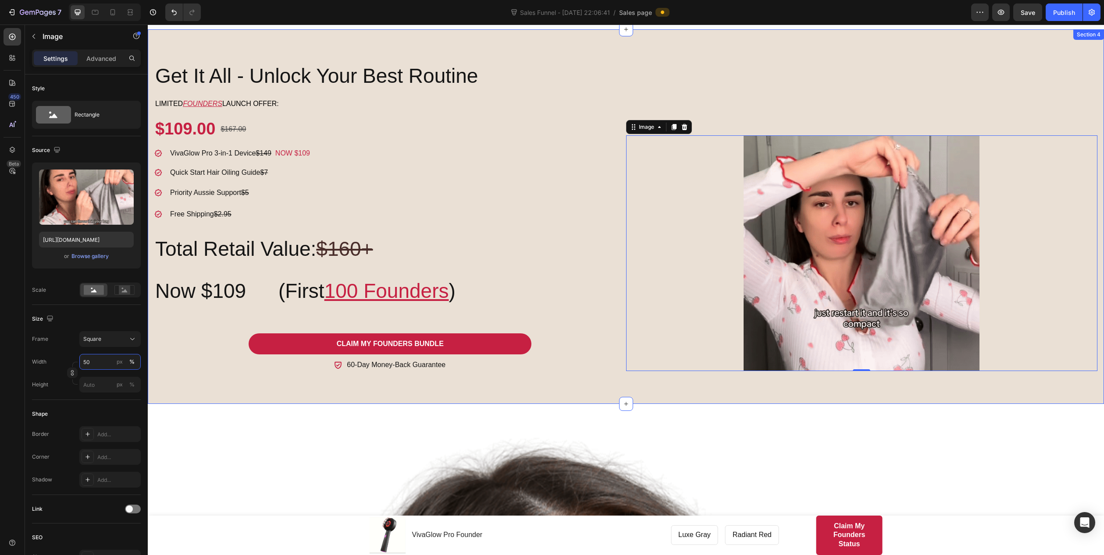
scroll to position [479, 0]
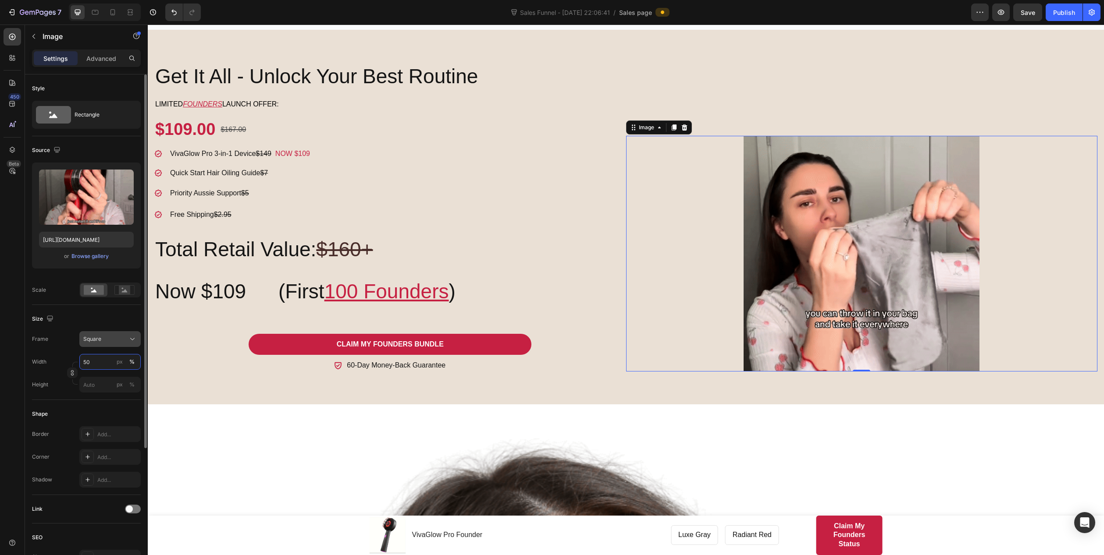
type input "50"
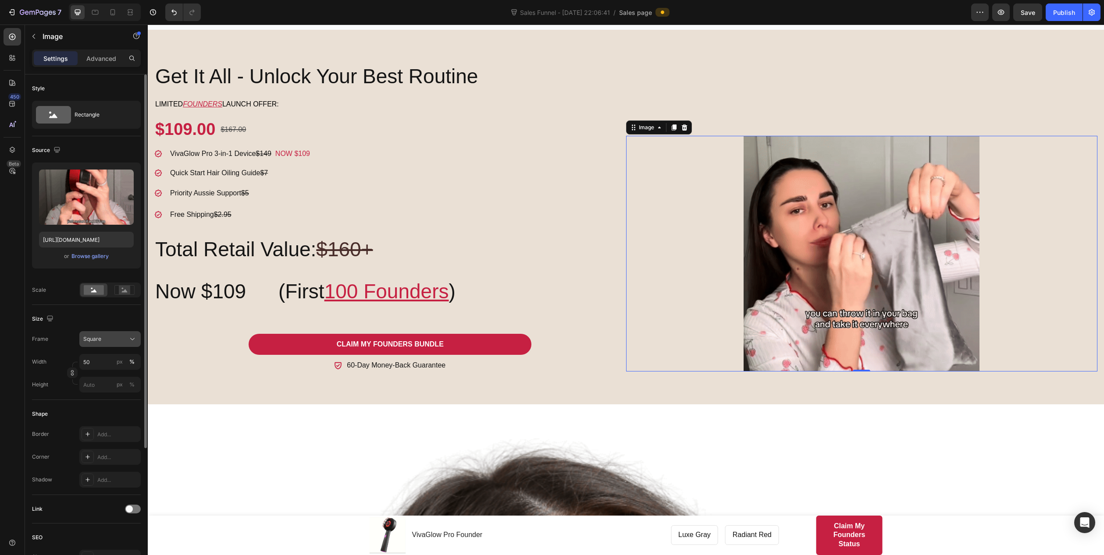
click at [99, 341] on span "Square" at bounding box center [92, 339] width 18 height 8
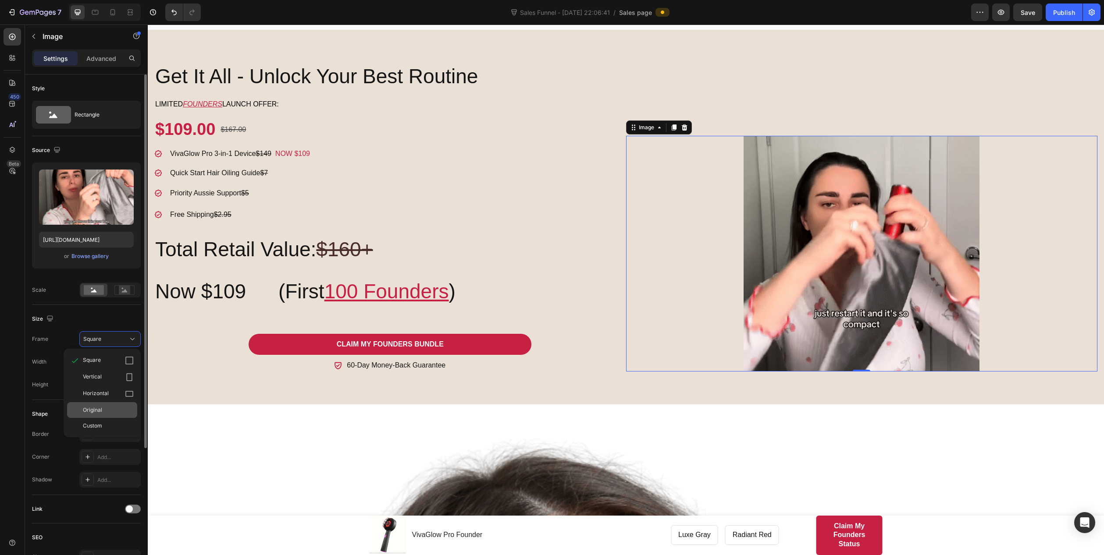
click at [94, 412] on span "Original" at bounding box center [92, 410] width 19 height 8
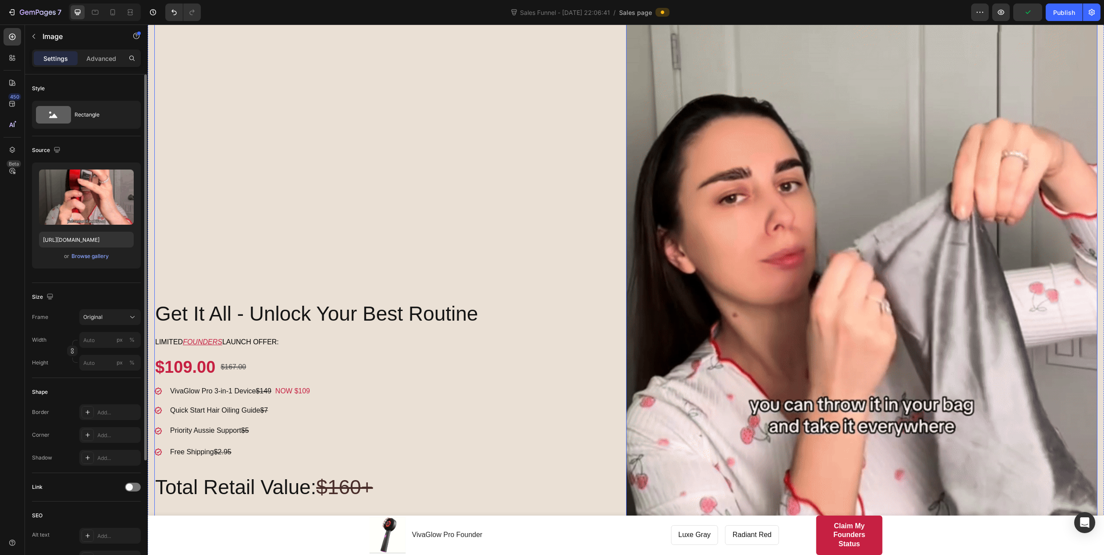
scroll to position [610, 0]
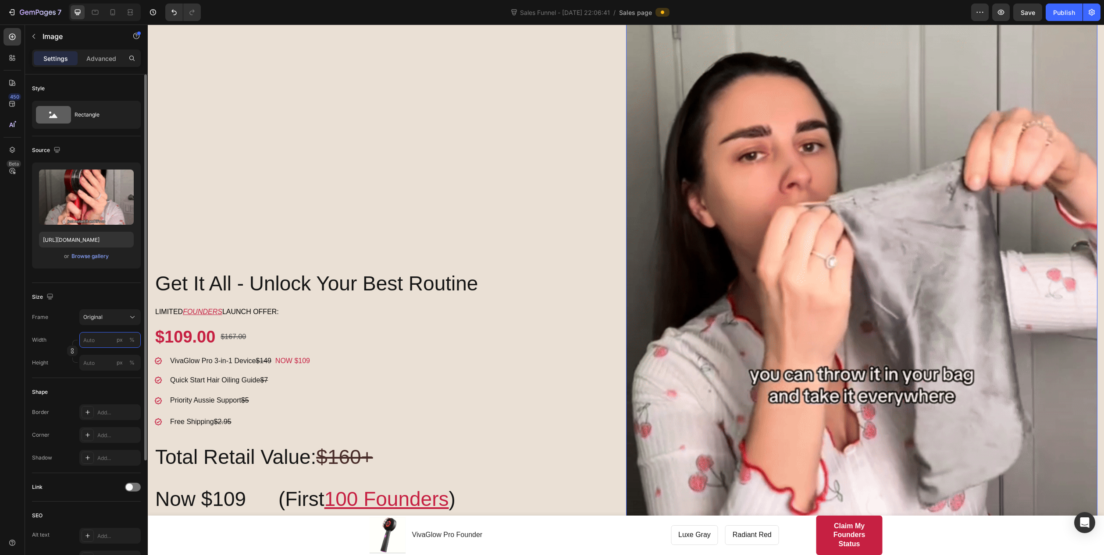
click at [85, 342] on input "px %" at bounding box center [109, 340] width 61 height 16
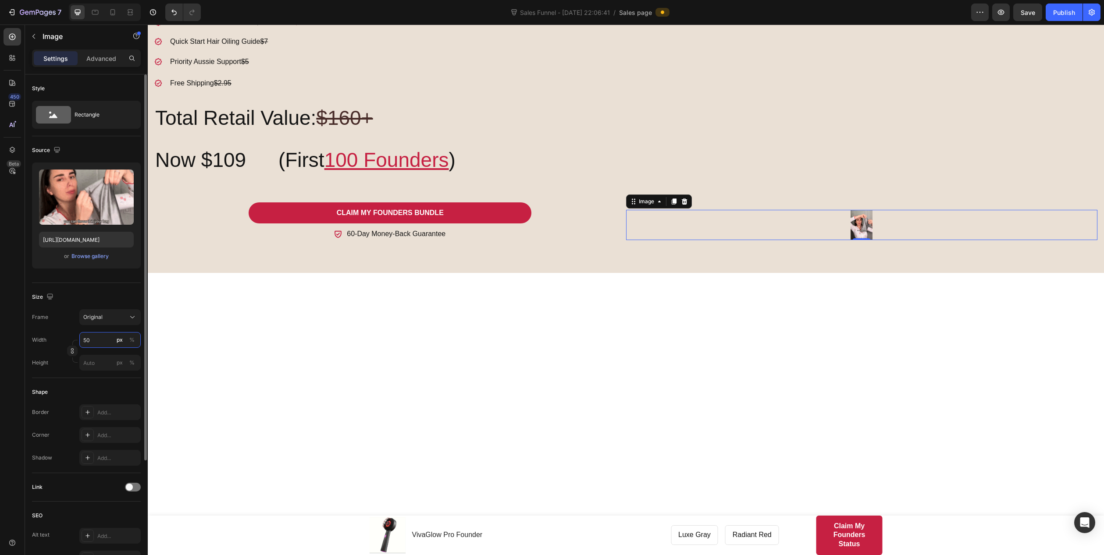
scroll to position [276, 0]
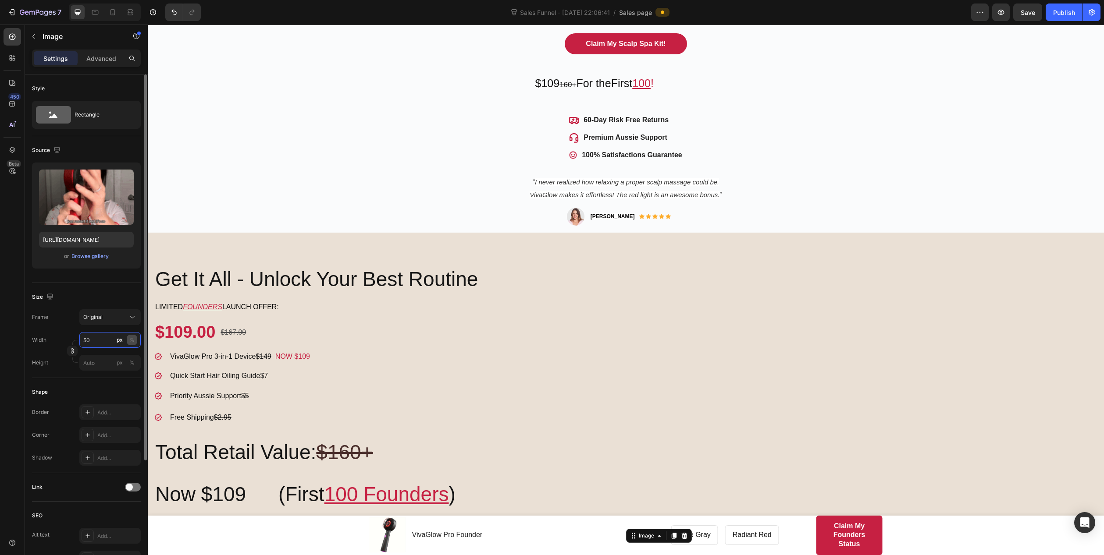
type input "50"
click at [132, 339] on div "%" at bounding box center [131, 340] width 5 height 8
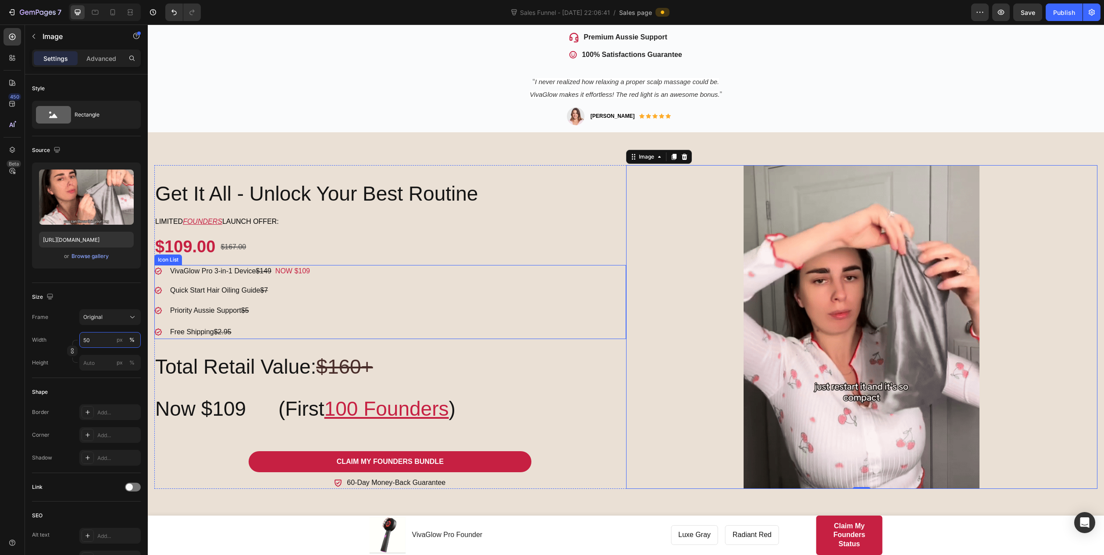
scroll to position [376, 0]
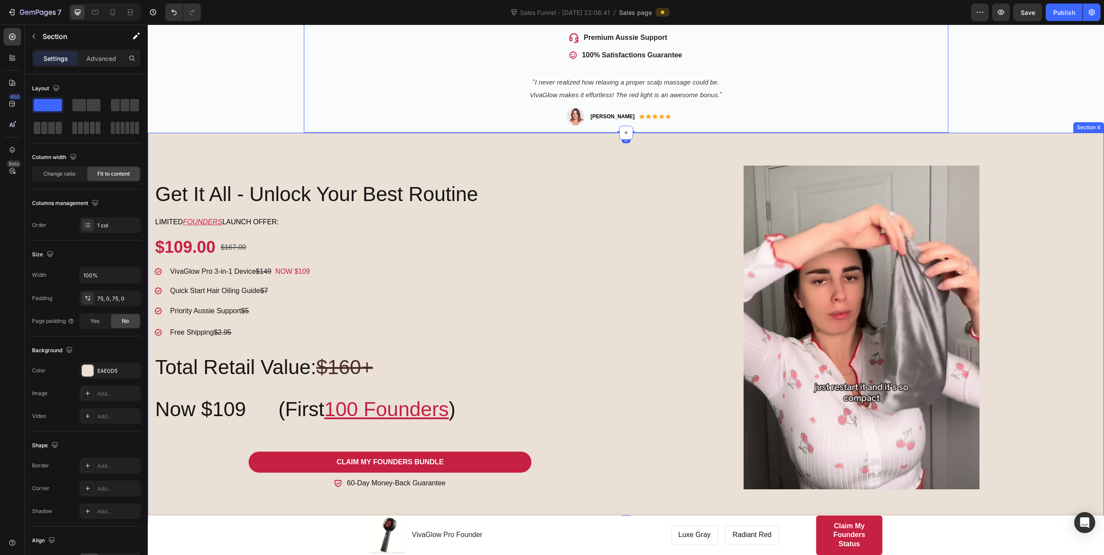
click at [217, 160] on div "Get It All - Unlock Your Best Routine Heading Limited FOUNDERS launch offer: Te…" at bounding box center [626, 328] width 956 height 390
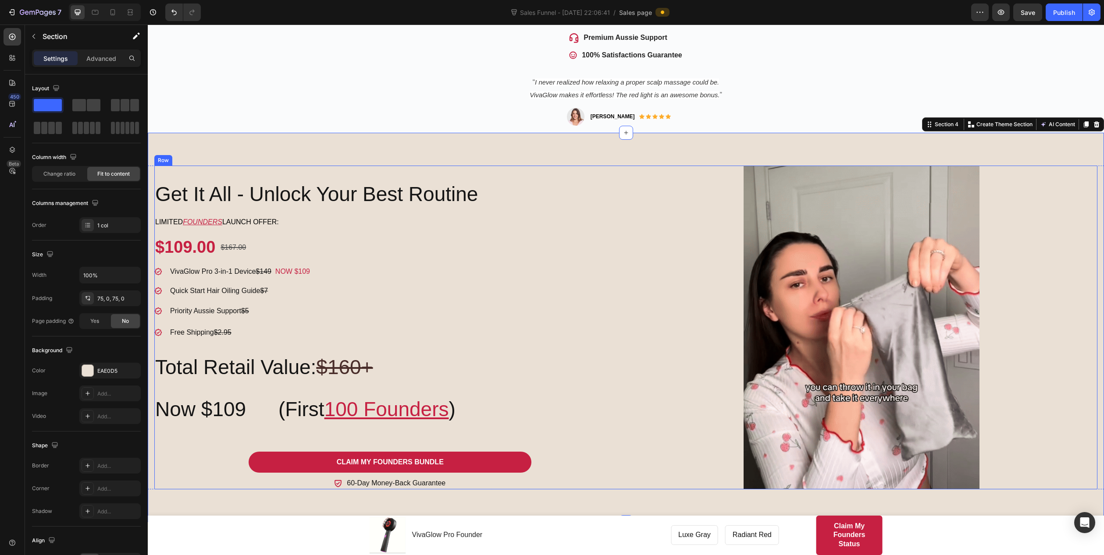
click at [213, 174] on div "Get It All - Unlock Your Best Routine Heading Limited FOUNDERS launch offer: Te…" at bounding box center [390, 328] width 472 height 324
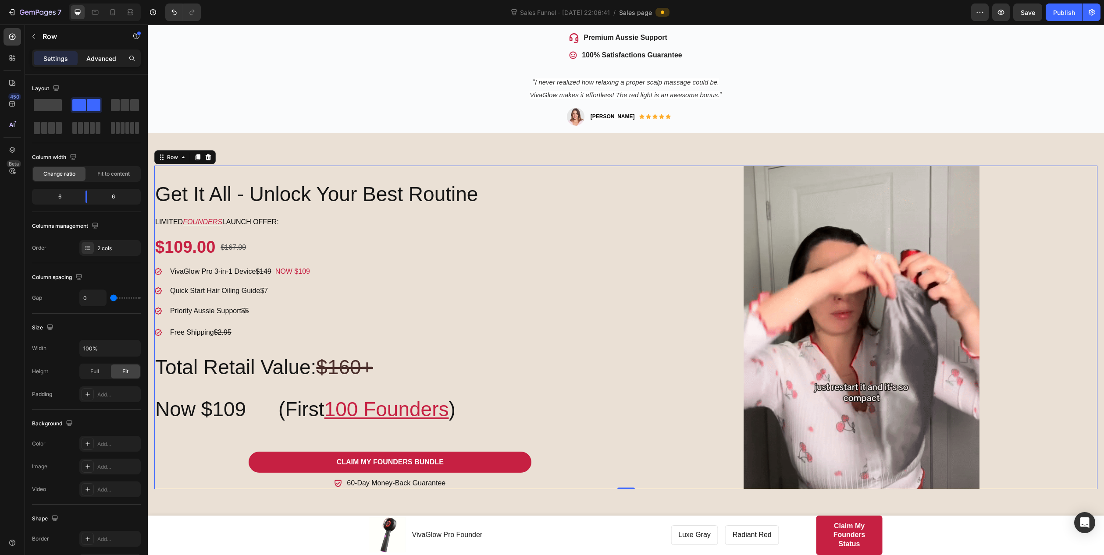
click at [99, 54] on p "Advanced" at bounding box center [101, 58] width 30 height 9
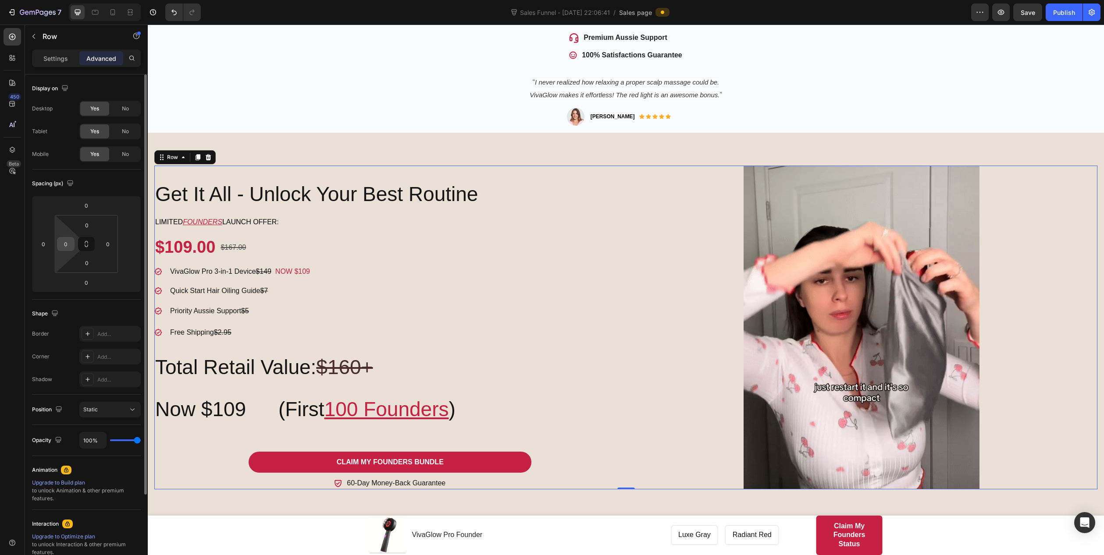
click at [69, 245] on input "0" at bounding box center [65, 244] width 13 height 13
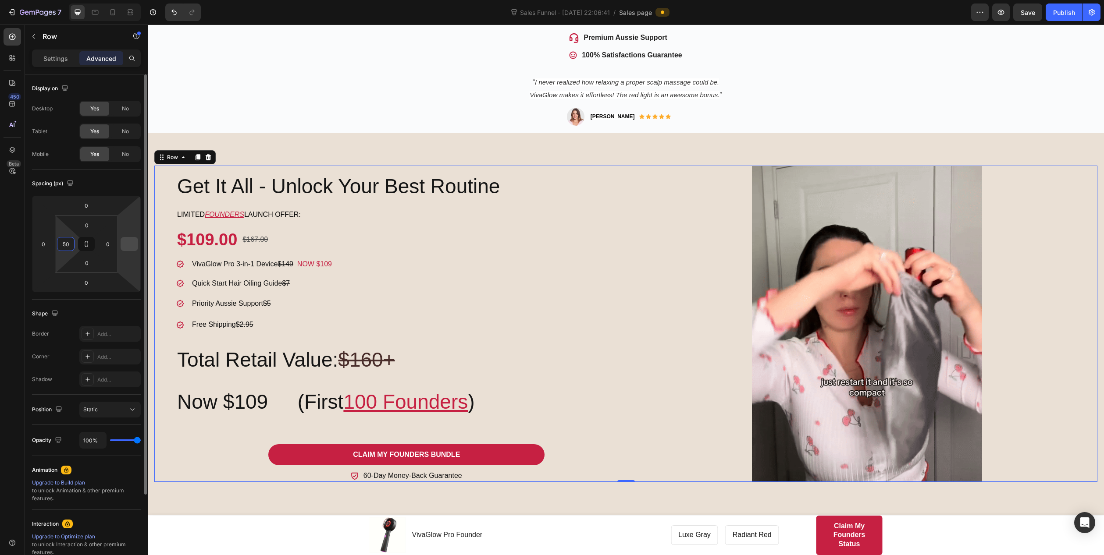
type input "5"
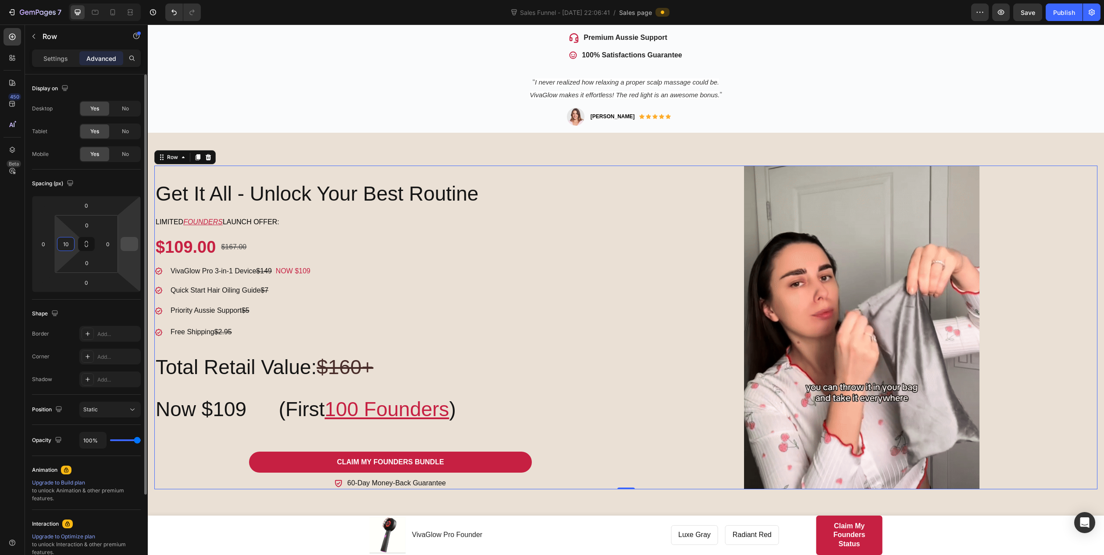
type input "100"
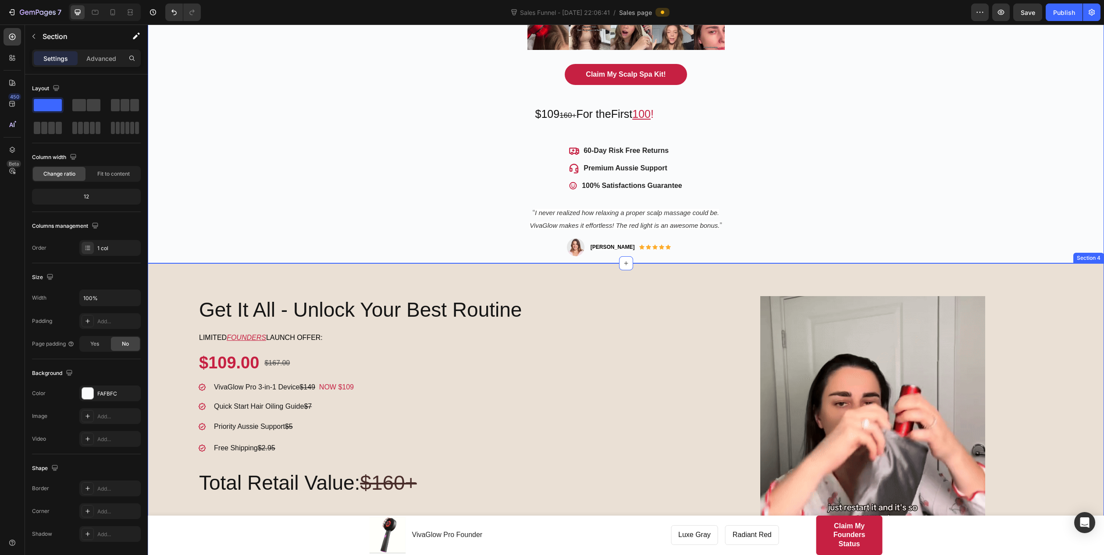
scroll to position [244, 0]
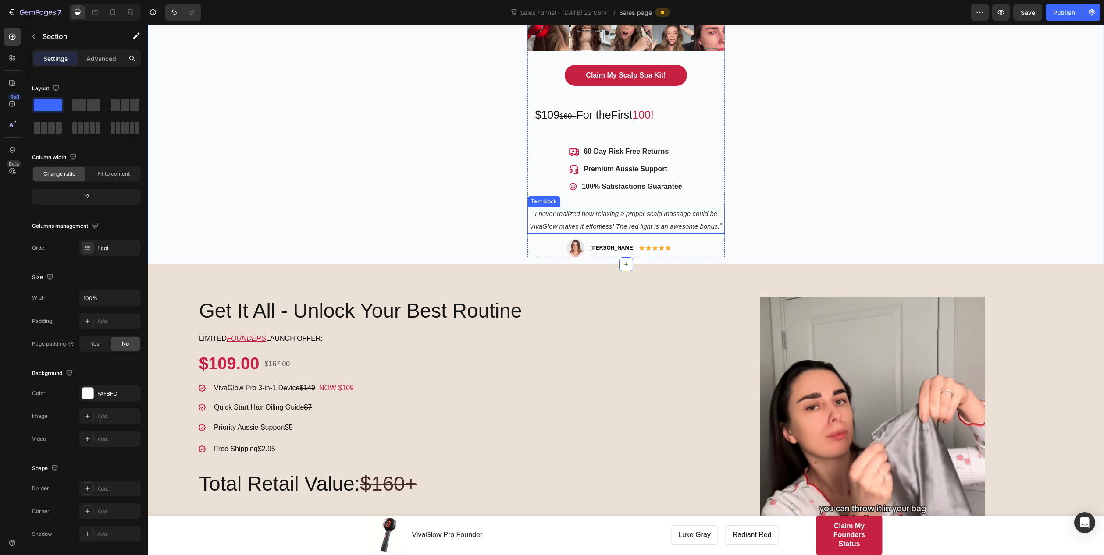
click at [576, 212] on icon "I never realized how relaxing a proper scalp massage could be. VivaGlow makes i…" at bounding box center [624, 220] width 190 height 20
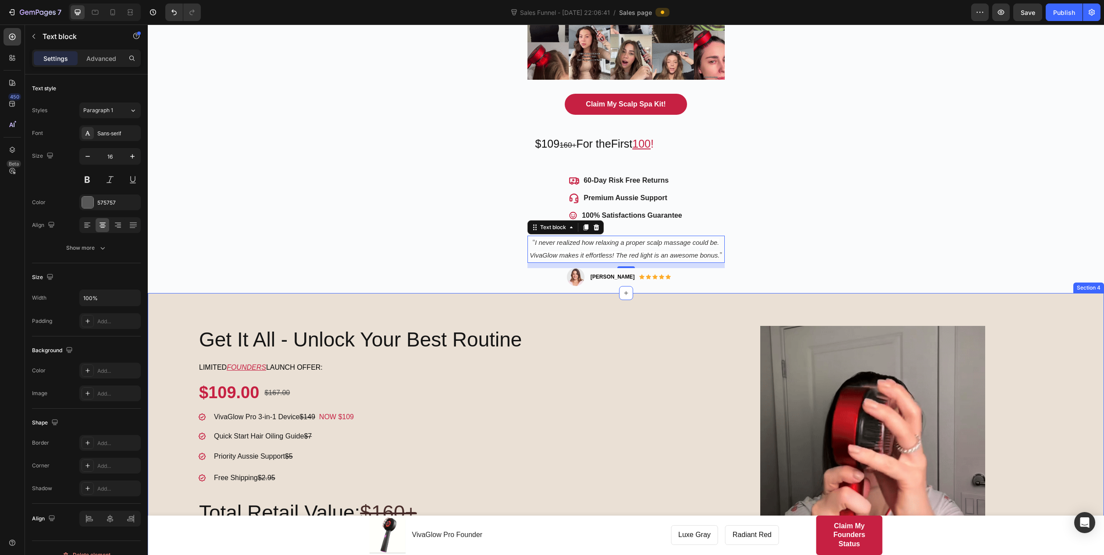
scroll to position [200, 0]
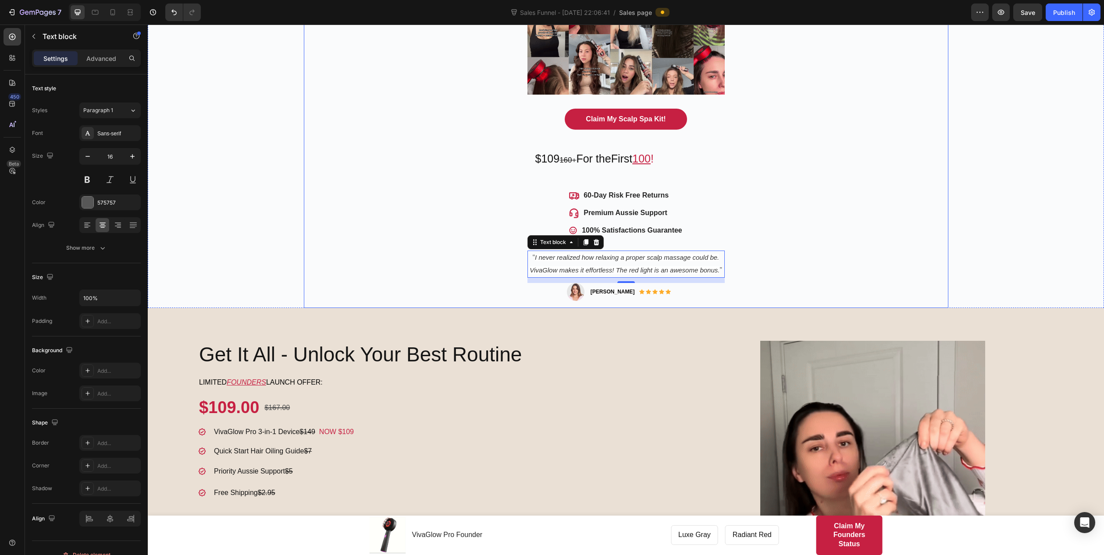
click at [469, 254] on div "Salon-Quality Scalp Wellness, At Home - No Mess. No Guesswork. Heading Unwind, …" at bounding box center [626, 86] width 644 height 443
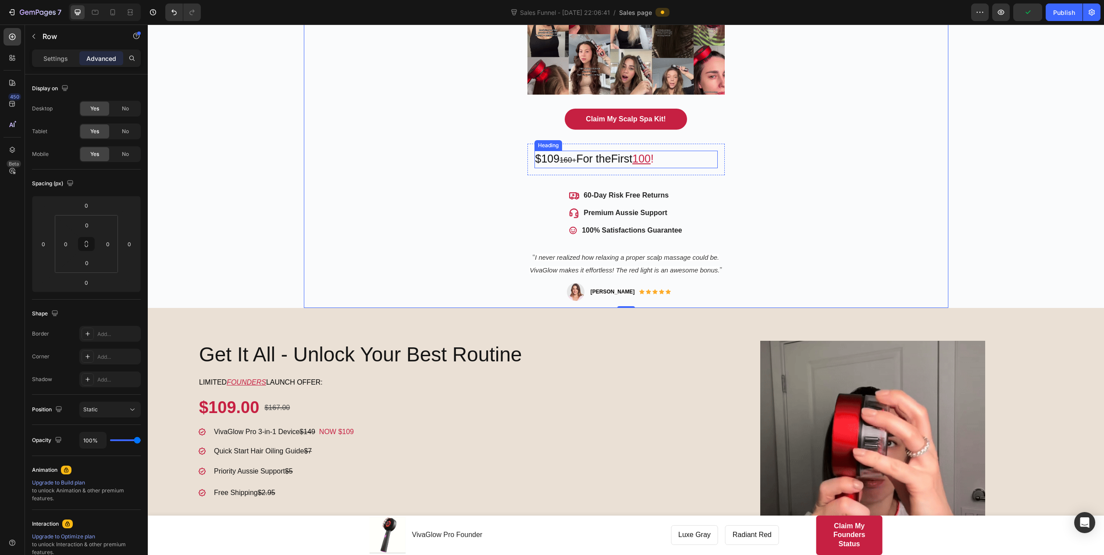
click at [557, 160] on h2 "$109 160+ For the First 100 !" at bounding box center [625, 160] width 183 height 18
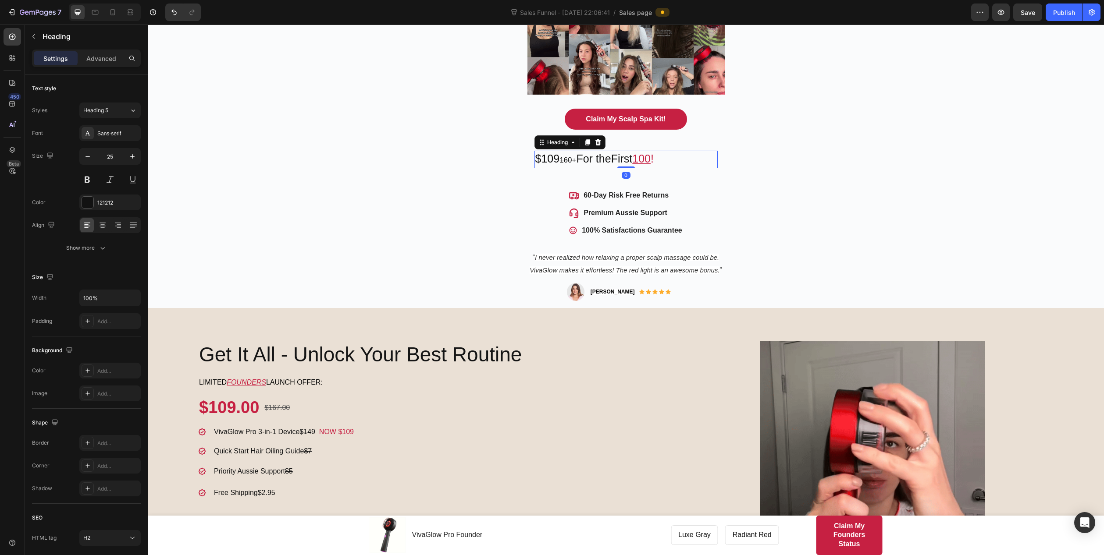
click at [541, 165] on h2 "$109 160+ For the First 100 !" at bounding box center [625, 160] width 183 height 18
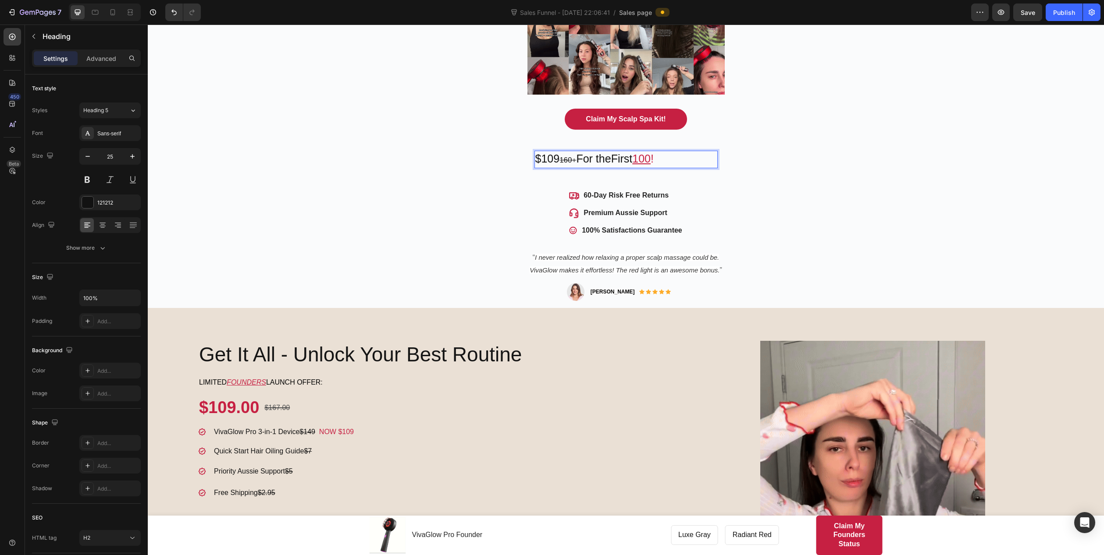
click at [688, 160] on p "$109 160+ For the First 100 !" at bounding box center [625, 160] width 181 height 16
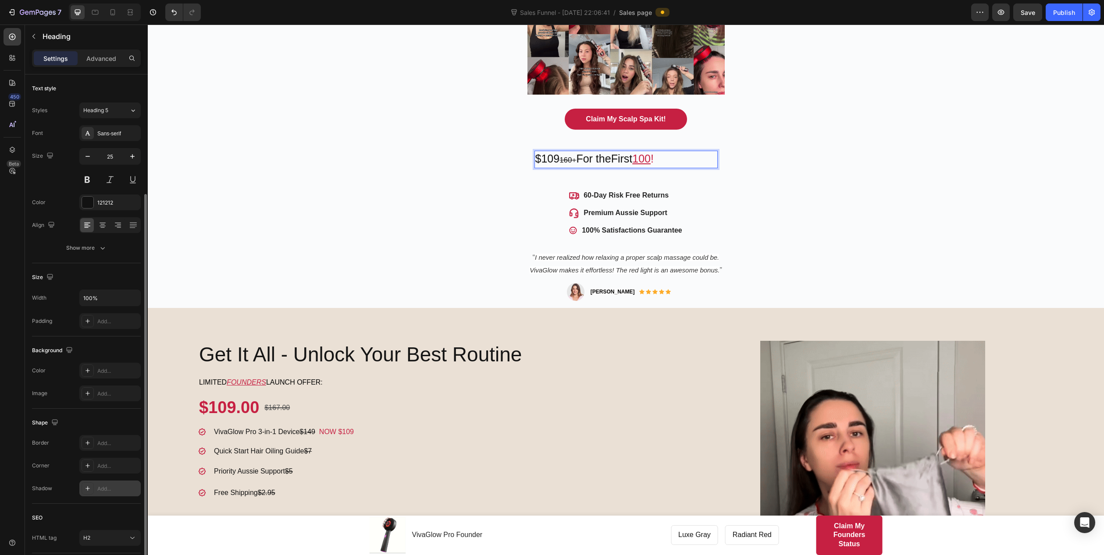
scroll to position [63, 0]
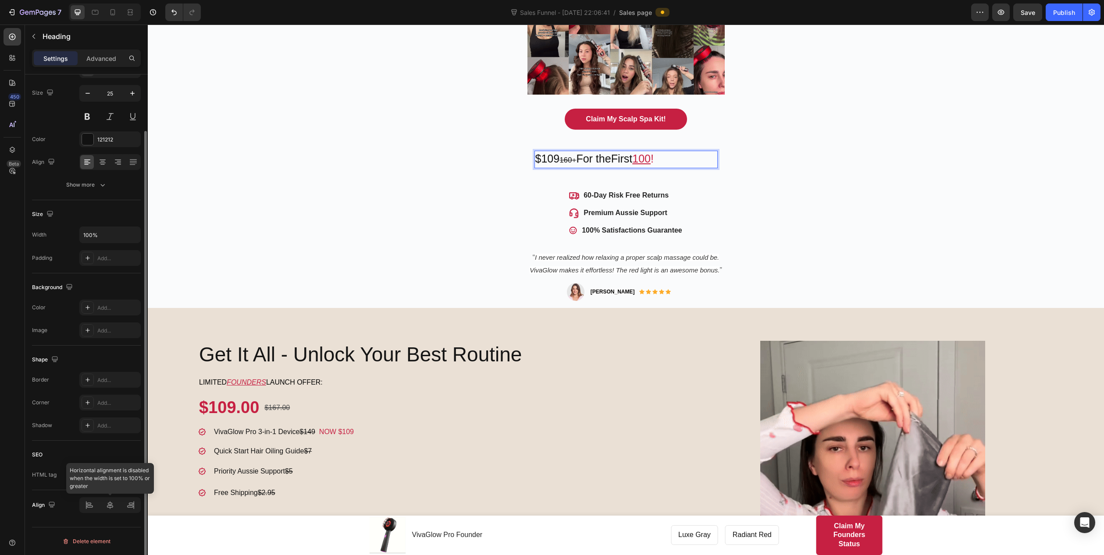
click at [114, 444] on div at bounding box center [109, 505] width 61 height 16
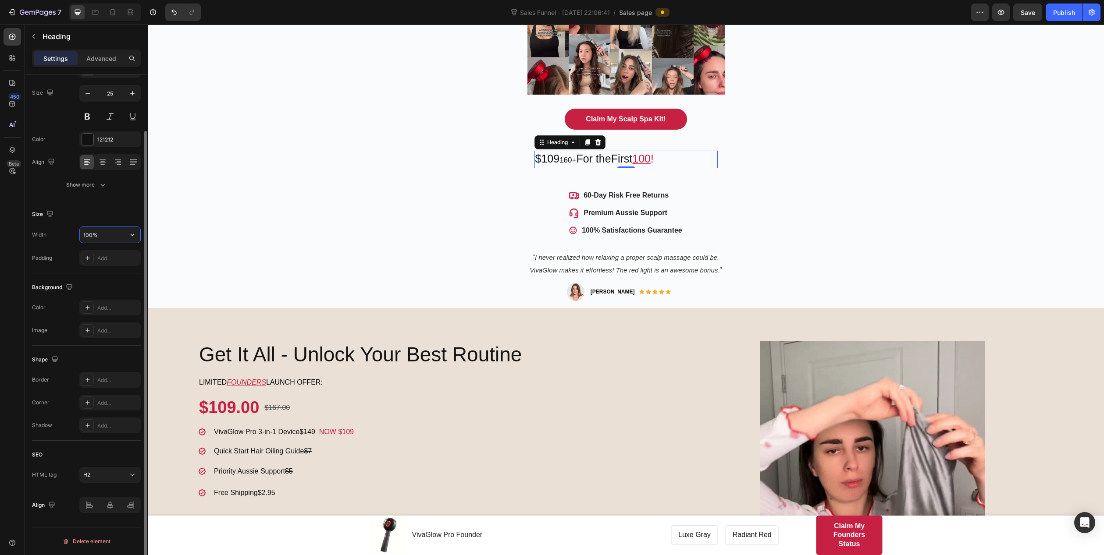
click at [112, 233] on input "100%" at bounding box center [110, 235] width 60 height 16
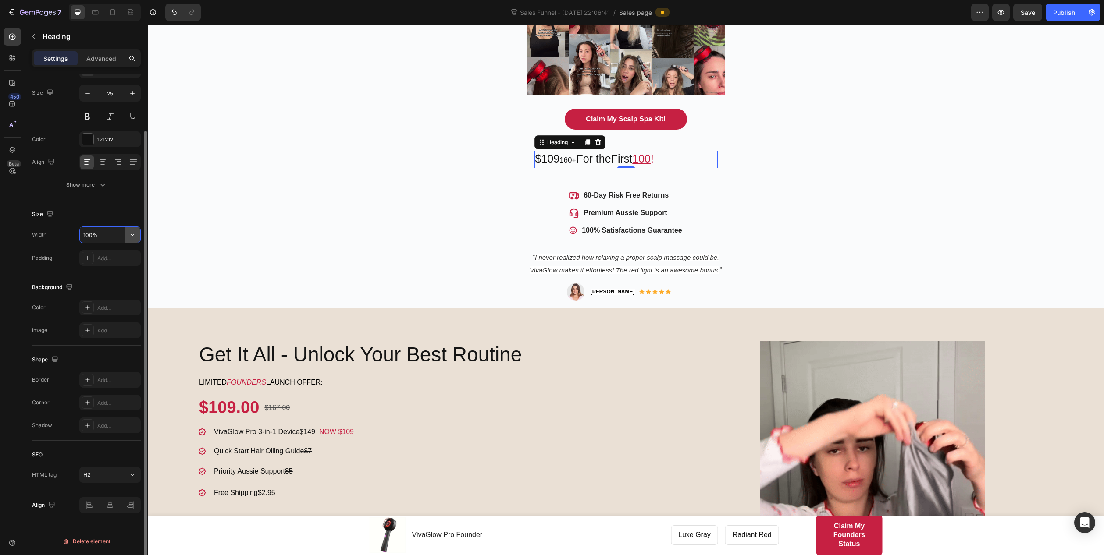
click at [136, 231] on icon "button" at bounding box center [132, 235] width 9 height 9
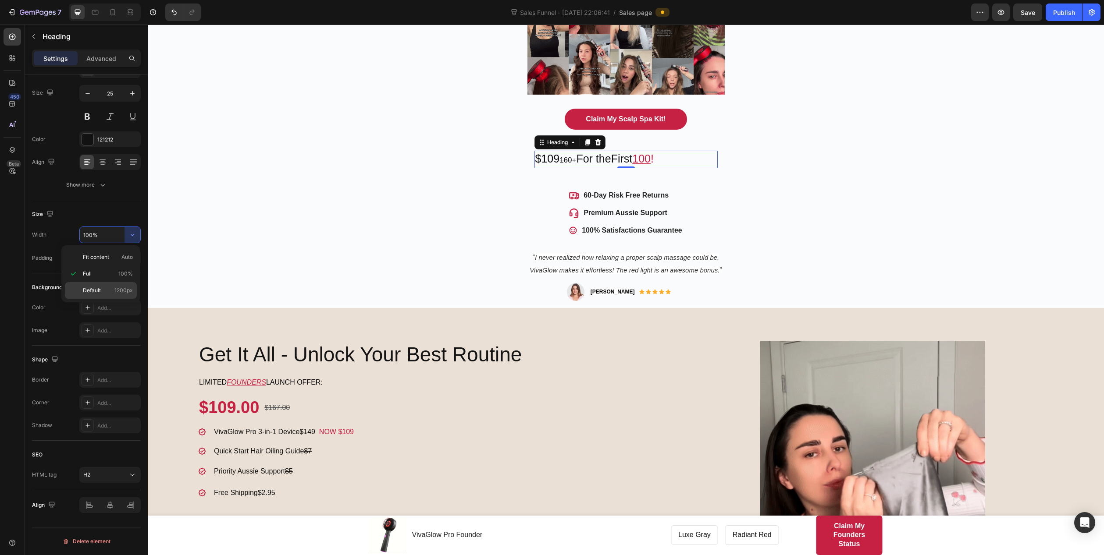
click at [100, 289] on span "Default" at bounding box center [92, 291] width 18 height 8
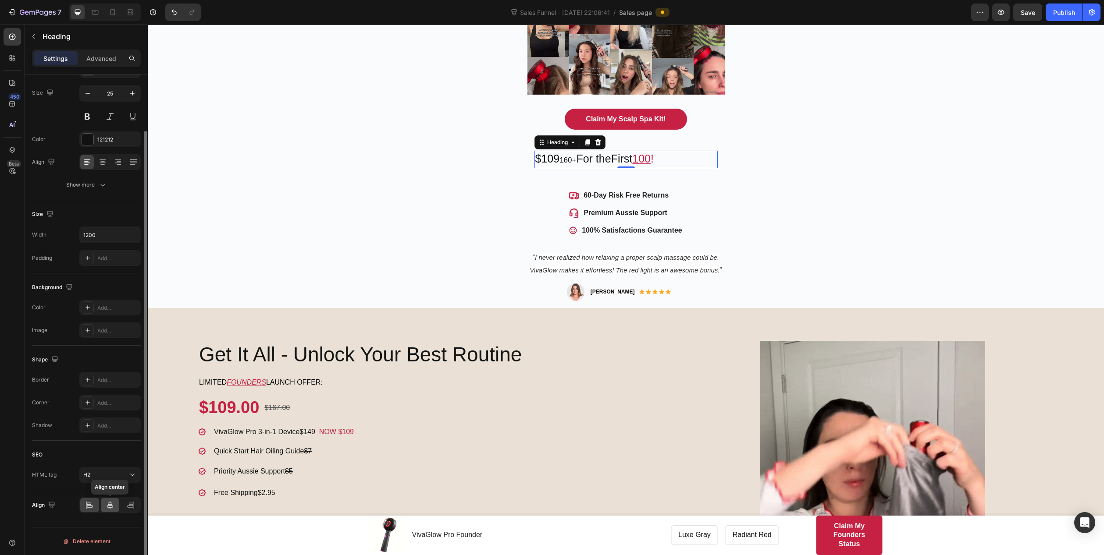
click at [113, 444] on icon at bounding box center [110, 505] width 9 height 9
click at [708, 159] on p "$109 160+ For the First 100 !" at bounding box center [625, 160] width 181 height 16
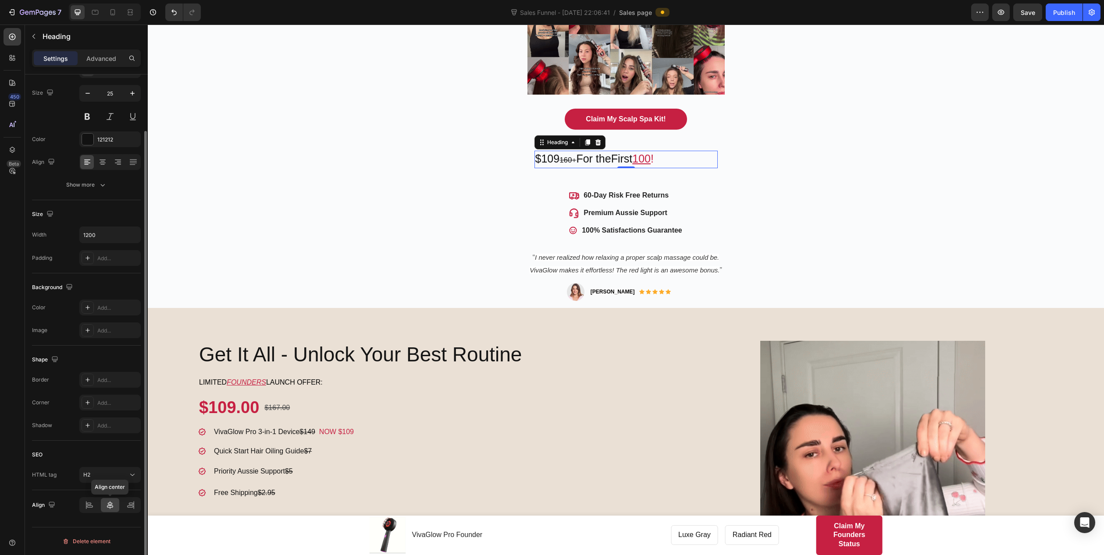
click at [109, 444] on icon at bounding box center [110, 505] width 9 height 9
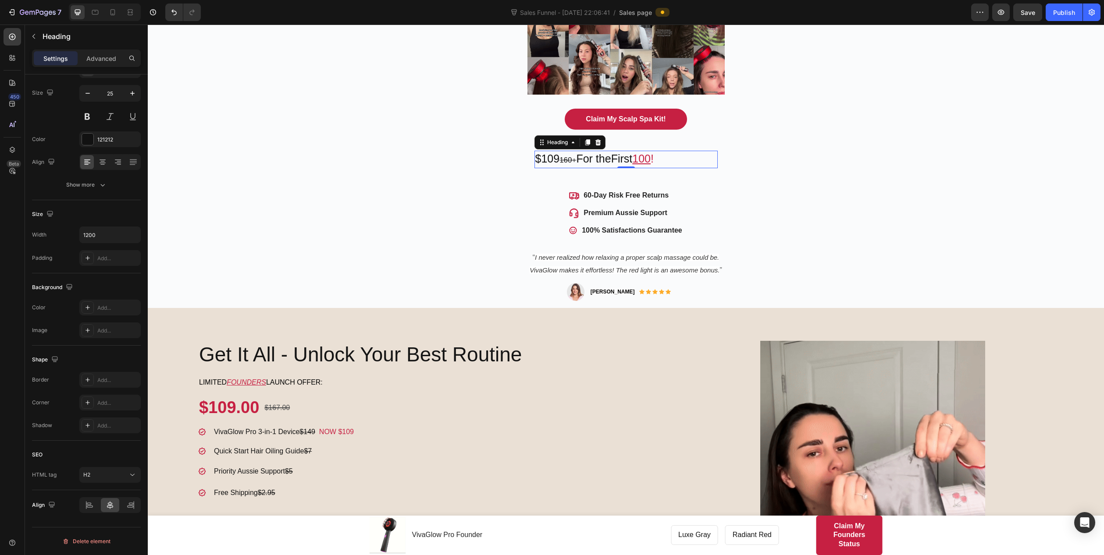
click at [674, 160] on p "$109 160+ For the First 100 !" at bounding box center [625, 160] width 181 height 16
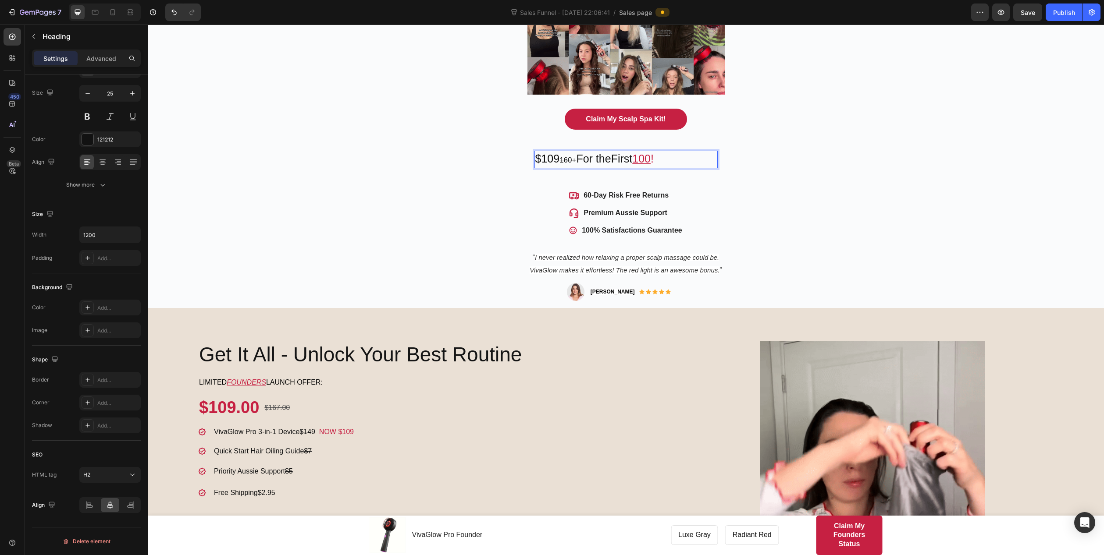
click at [653, 161] on span "100 !" at bounding box center [642, 159] width 21 height 12
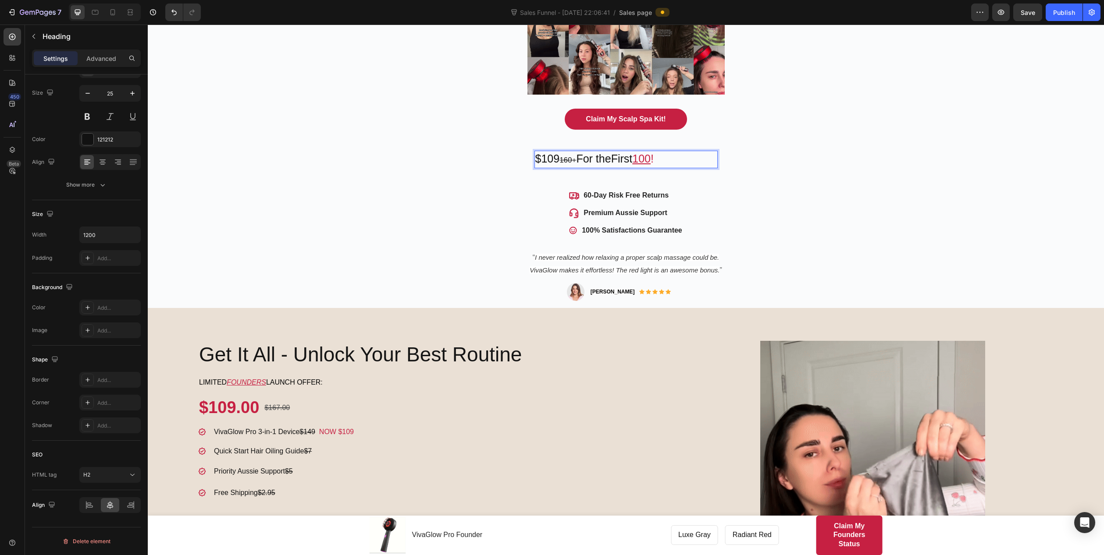
click at [653, 161] on span "100 !" at bounding box center [642, 159] width 21 height 12
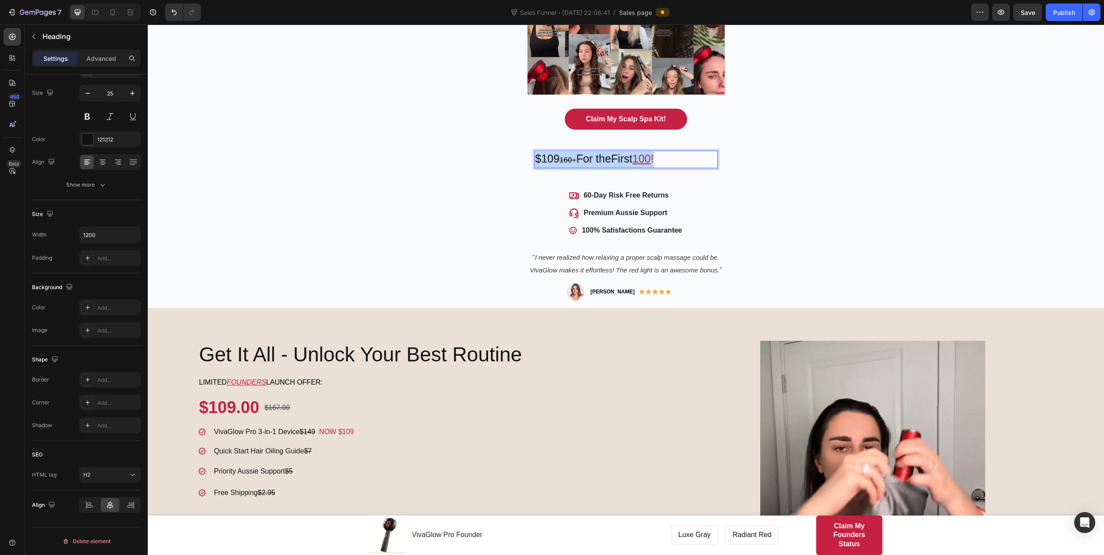
click at [653, 161] on span "100 !" at bounding box center [642, 159] width 21 height 12
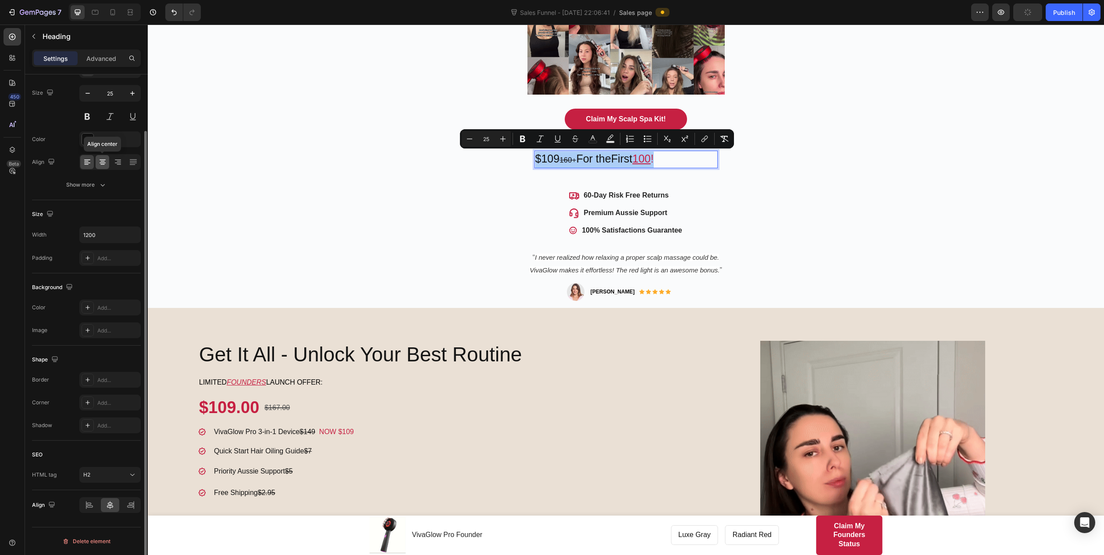
click at [102, 158] on icon at bounding box center [102, 162] width 9 height 9
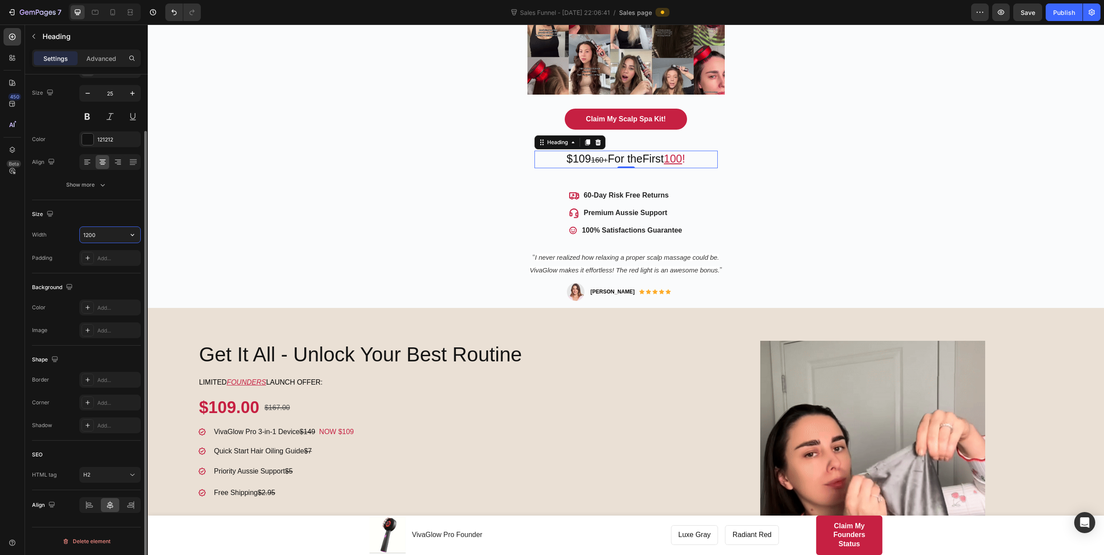
click at [110, 231] on input "1200" at bounding box center [110, 235] width 60 height 16
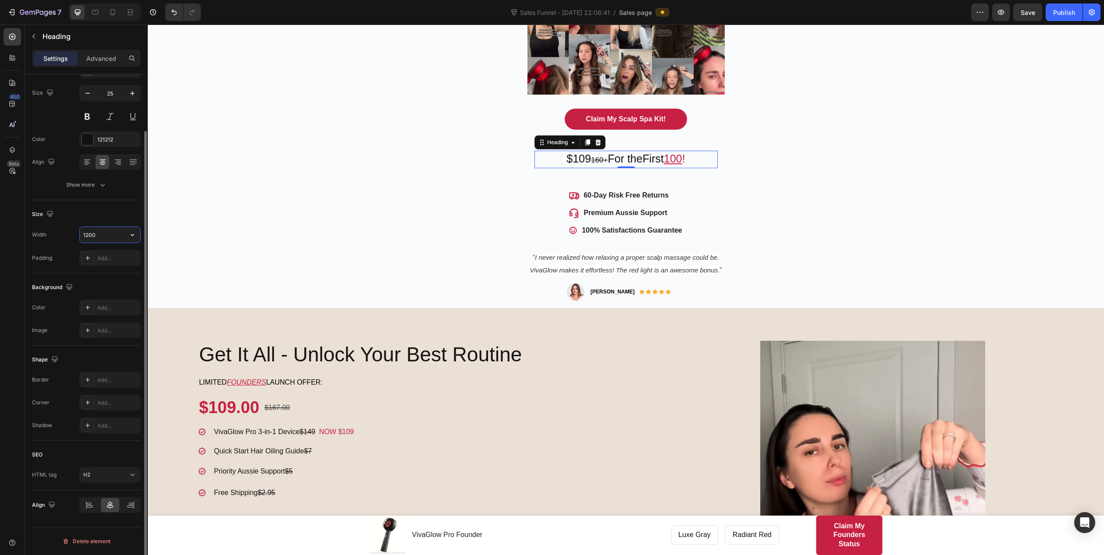
click at [133, 229] on button "button" at bounding box center [132, 235] width 16 height 16
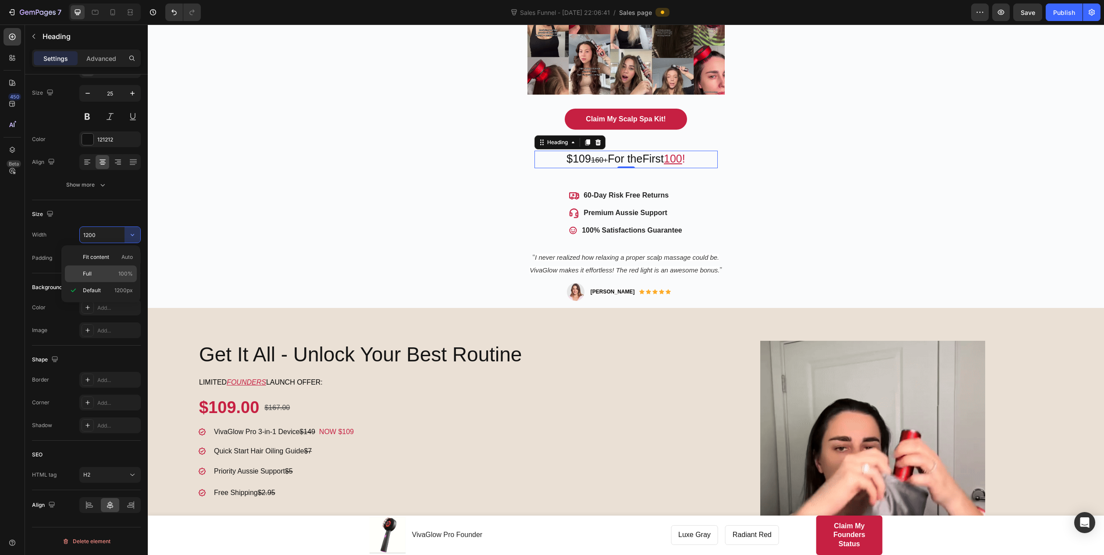
click at [94, 271] on p "Full 100%" at bounding box center [108, 274] width 50 height 8
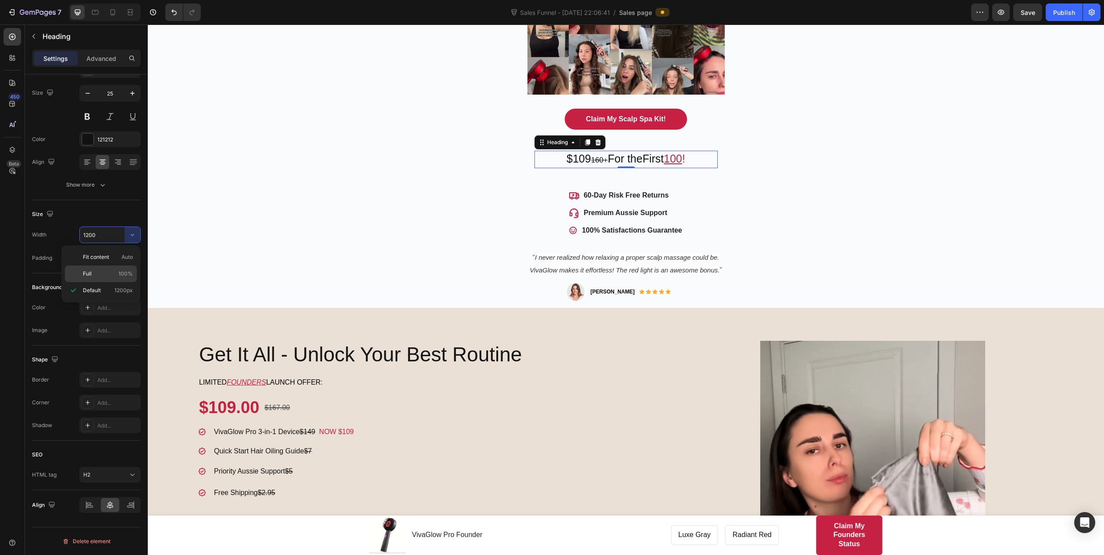
type input "100%"
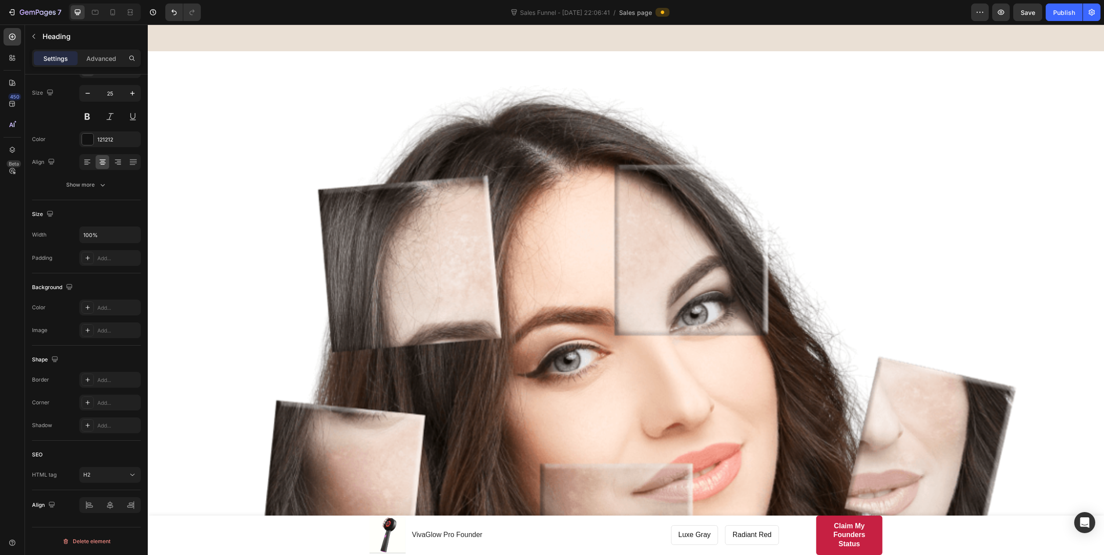
scroll to position [920, 0]
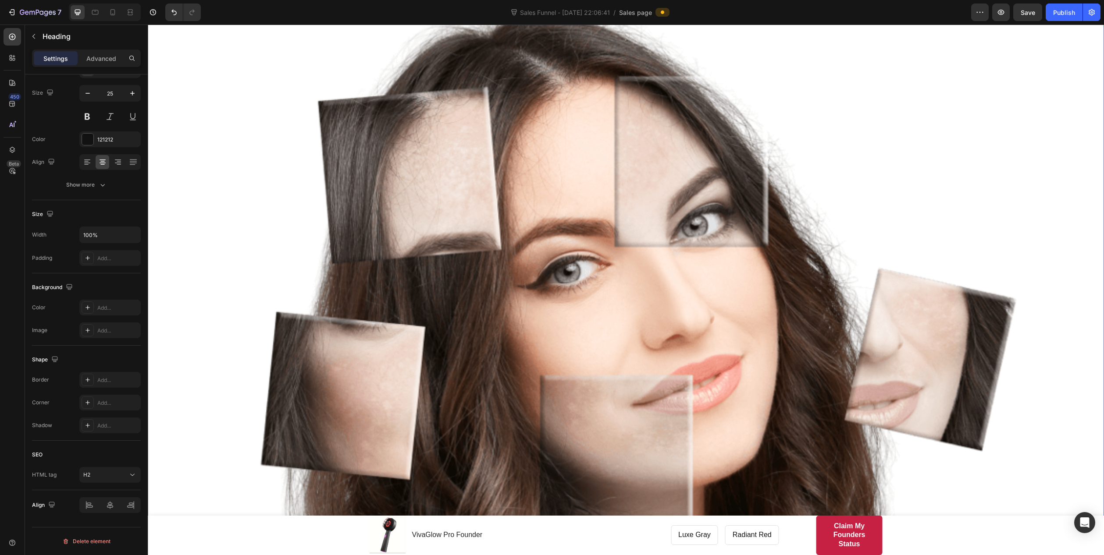
click at [558, 263] on img at bounding box center [626, 307] width 956 height 661
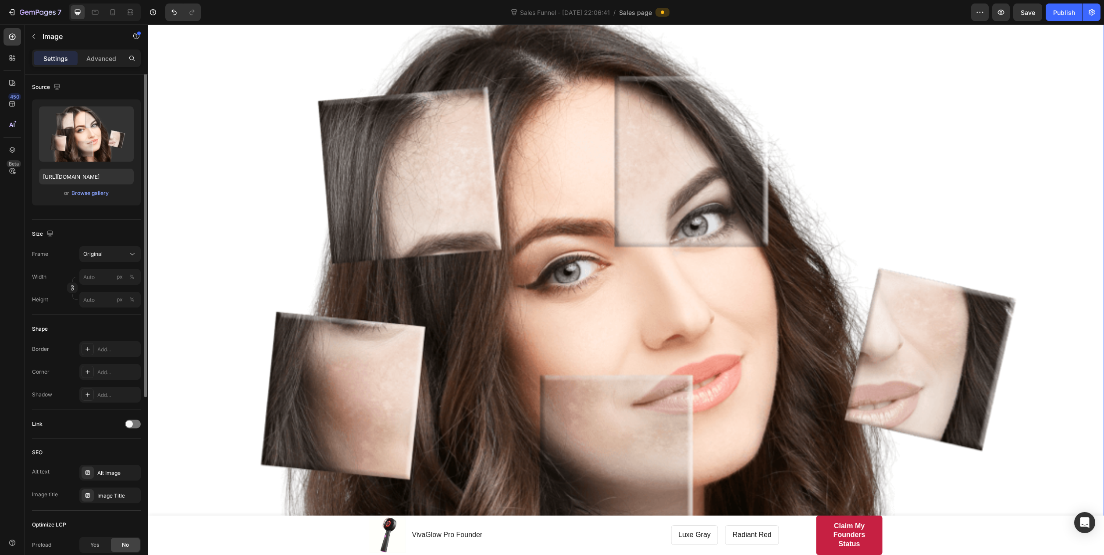
scroll to position [0, 0]
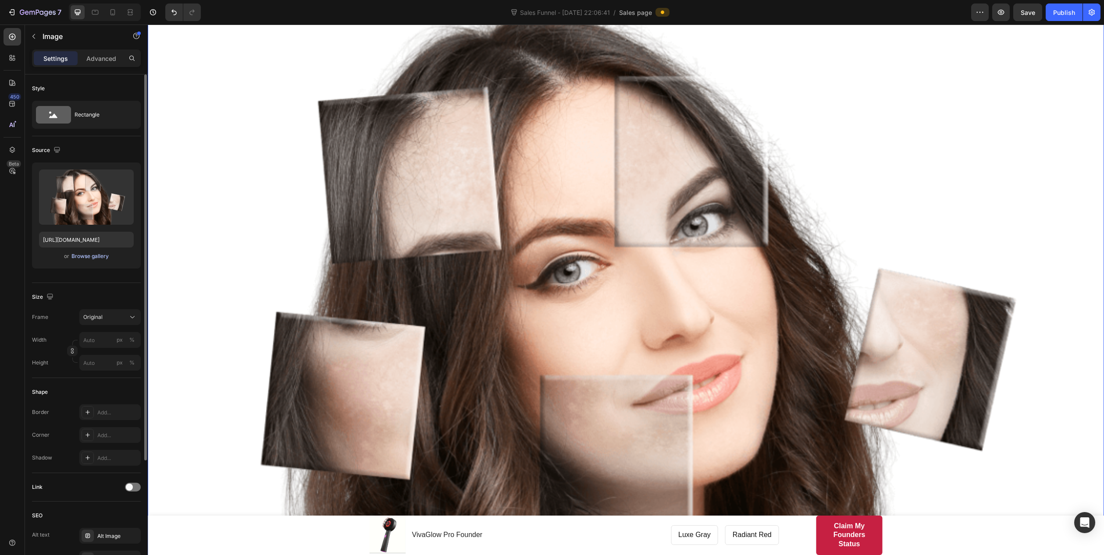
click at [92, 257] on div "Browse gallery" at bounding box center [89, 256] width 37 height 8
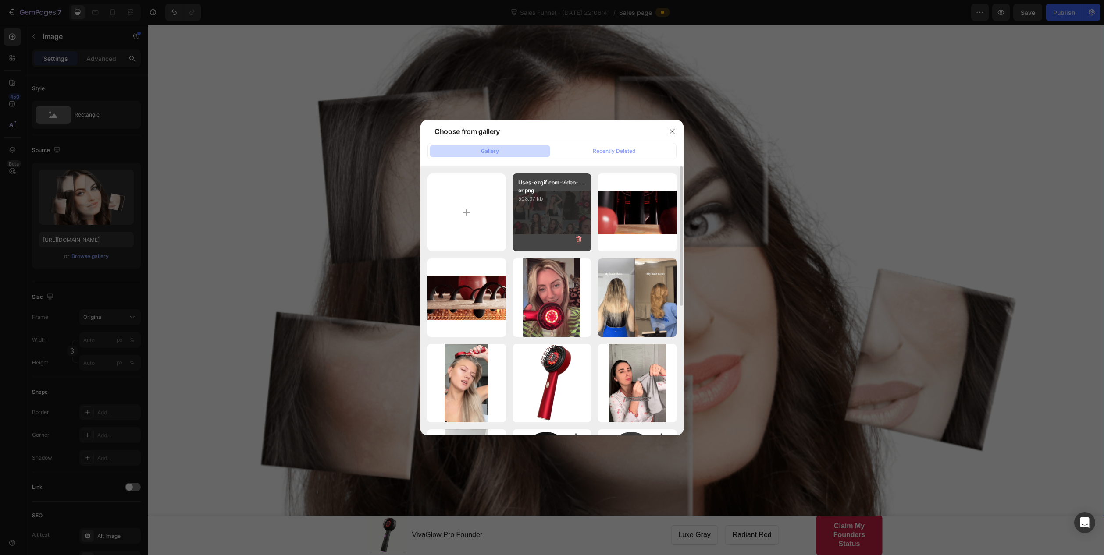
click at [563, 220] on div "Uses-ezgif.com-video-...er.png 508.37 kb" at bounding box center [552, 213] width 78 height 78
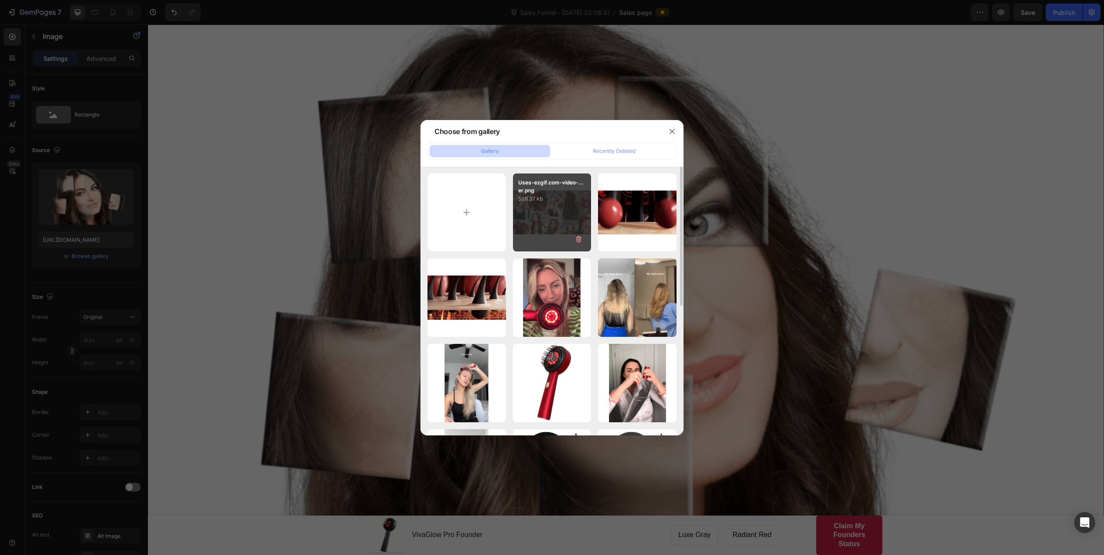
type input "https://cdn.shopify.com/s/files/1/0932/7807/7252/files/gempages_585836612877812…"
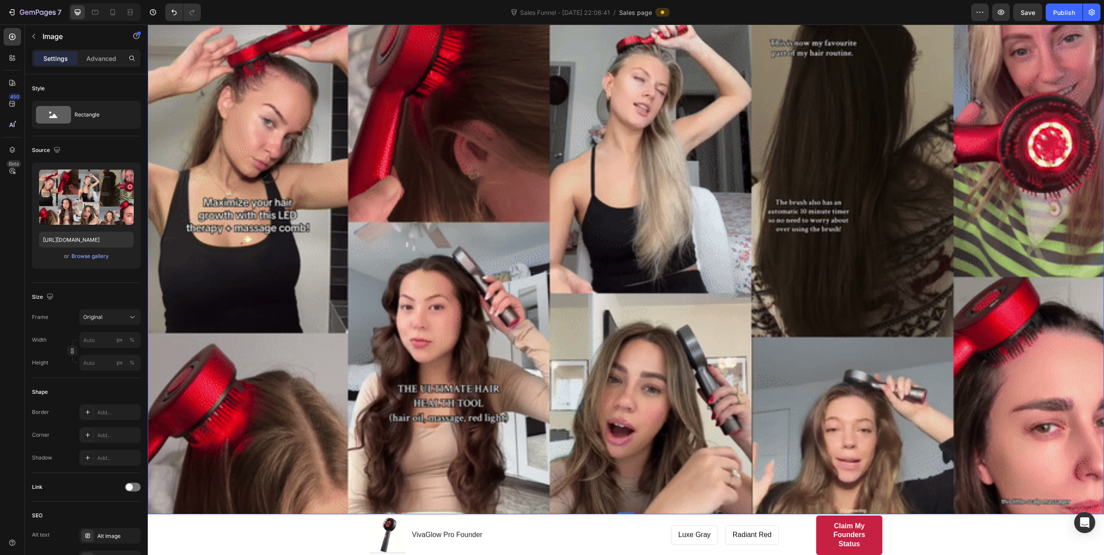
scroll to position [701, 0]
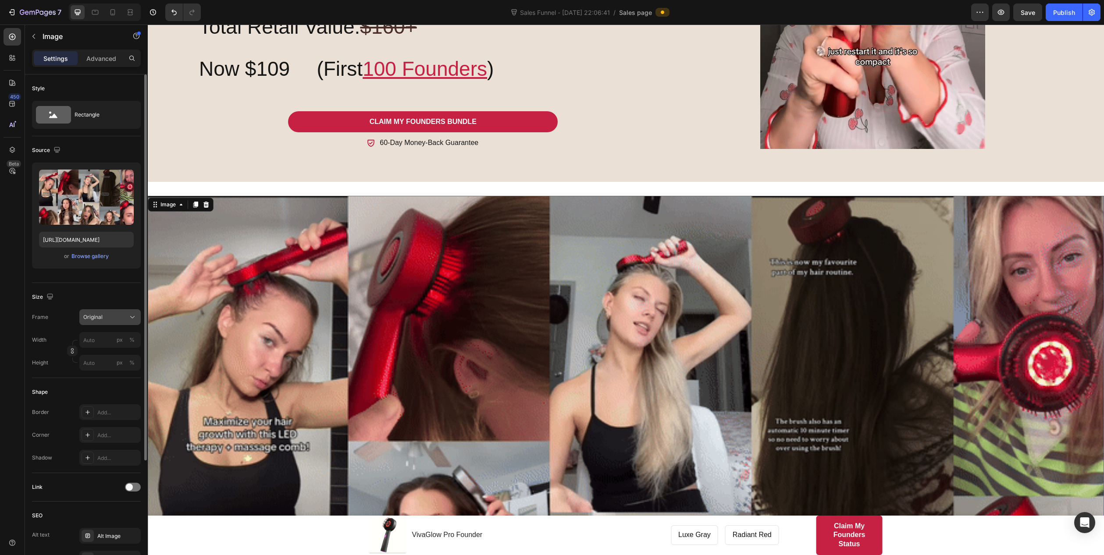
click at [99, 317] on span "Original" at bounding box center [92, 317] width 19 height 8
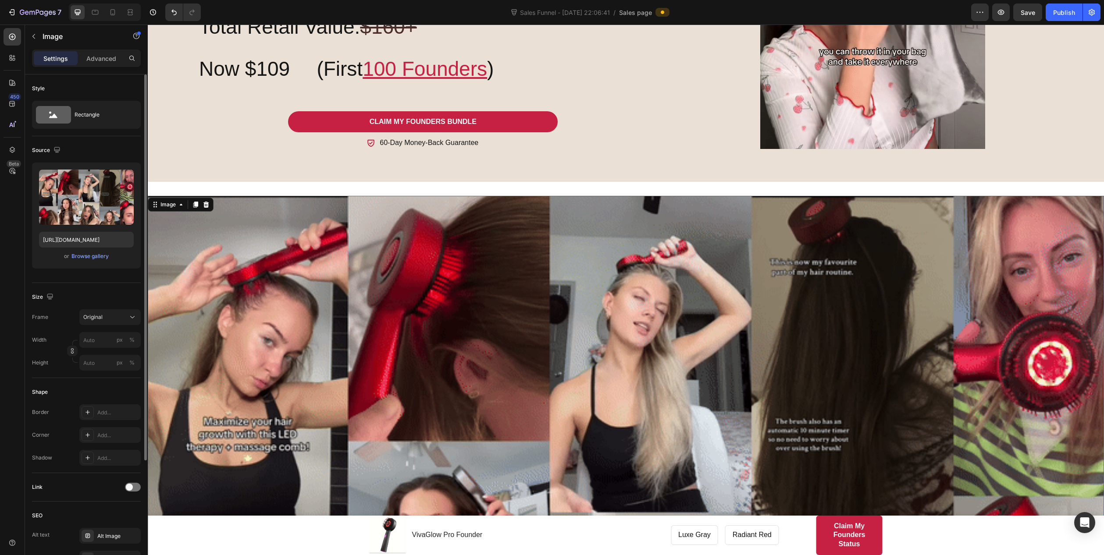
click at [119, 307] on div "Size Frame Original Width px % Height px %" at bounding box center [86, 330] width 109 height 95
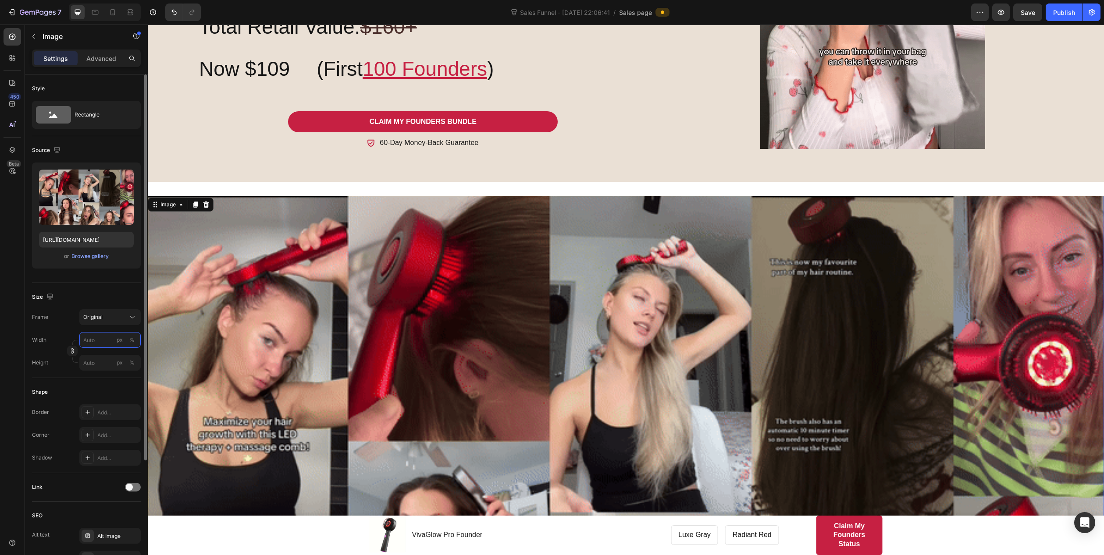
click at [103, 341] on input "px %" at bounding box center [109, 340] width 61 height 16
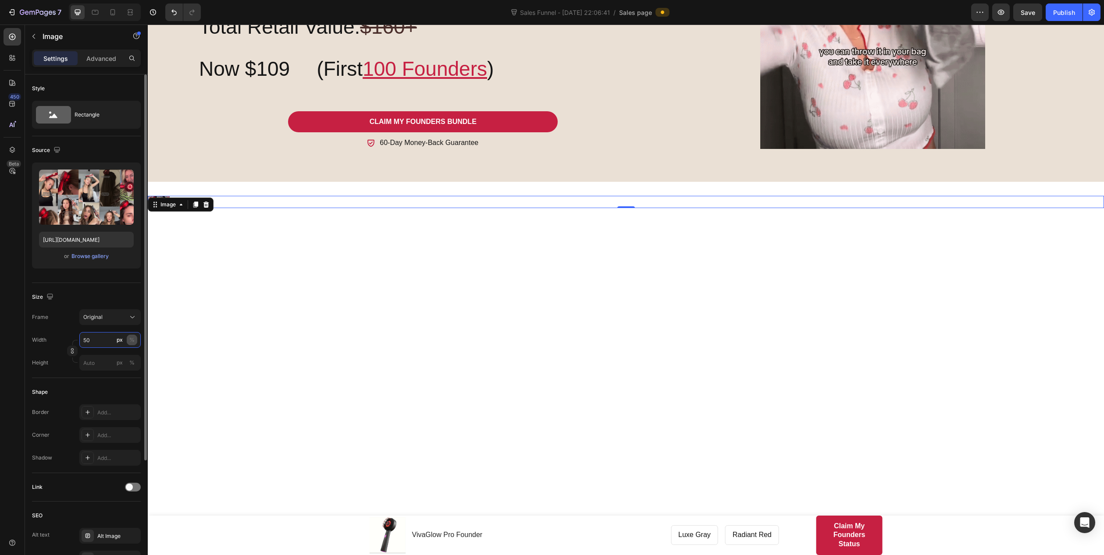
type input "50"
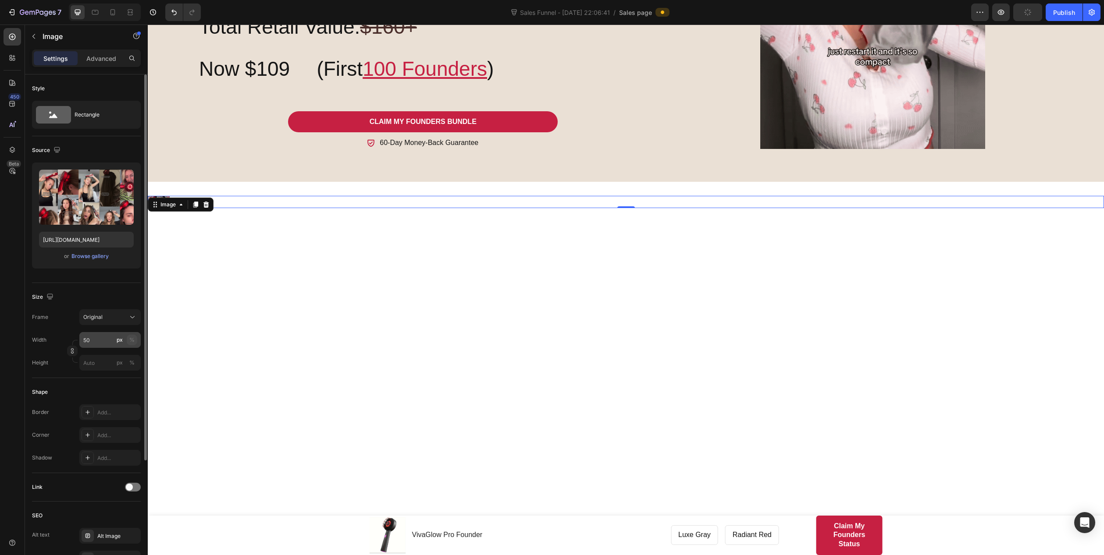
click at [131, 342] on div "%" at bounding box center [131, 340] width 5 height 8
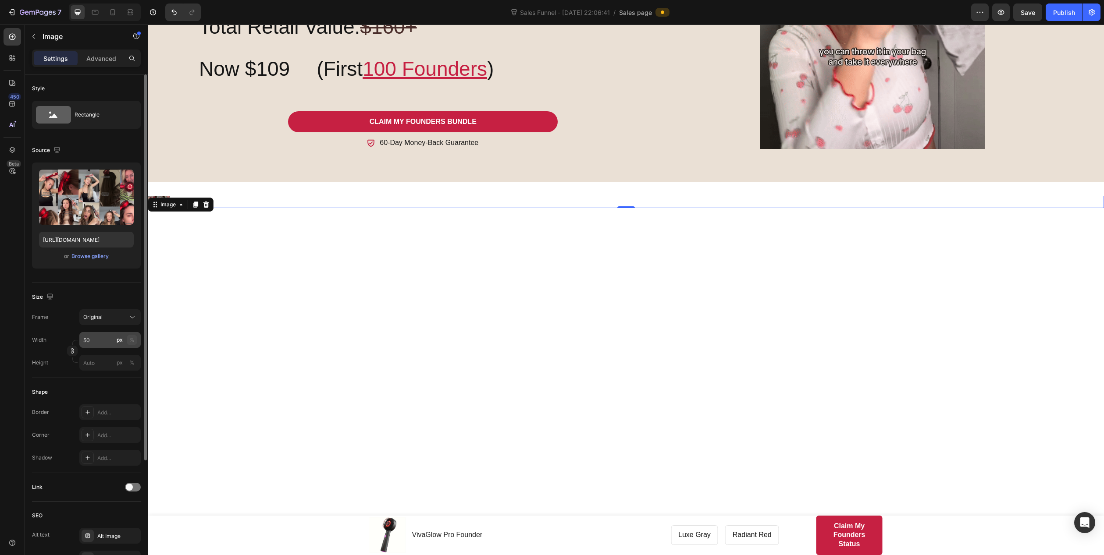
click at [132, 335] on button "%" at bounding box center [132, 340] width 11 height 11
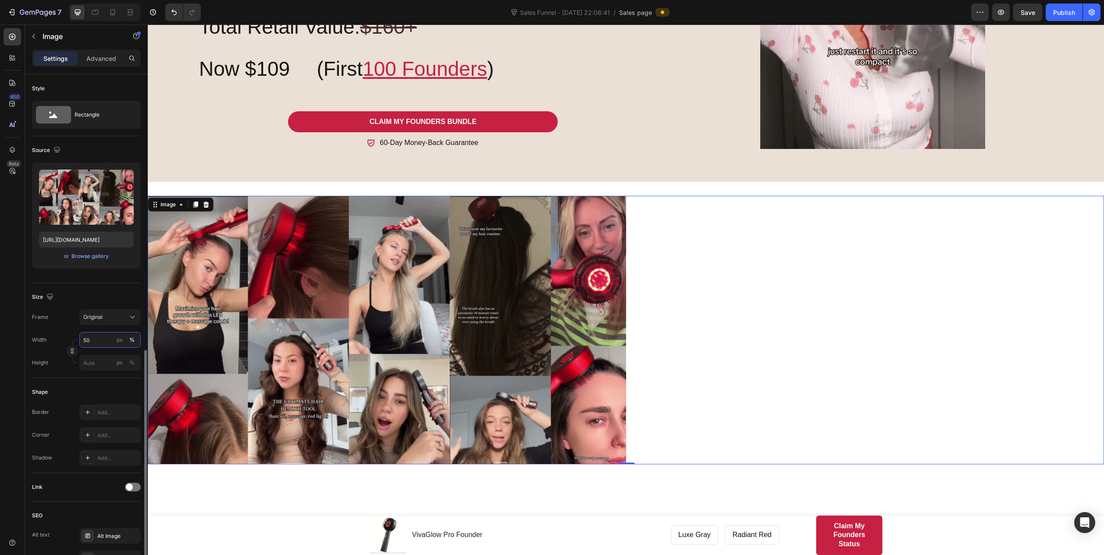
scroll to position [156, 0]
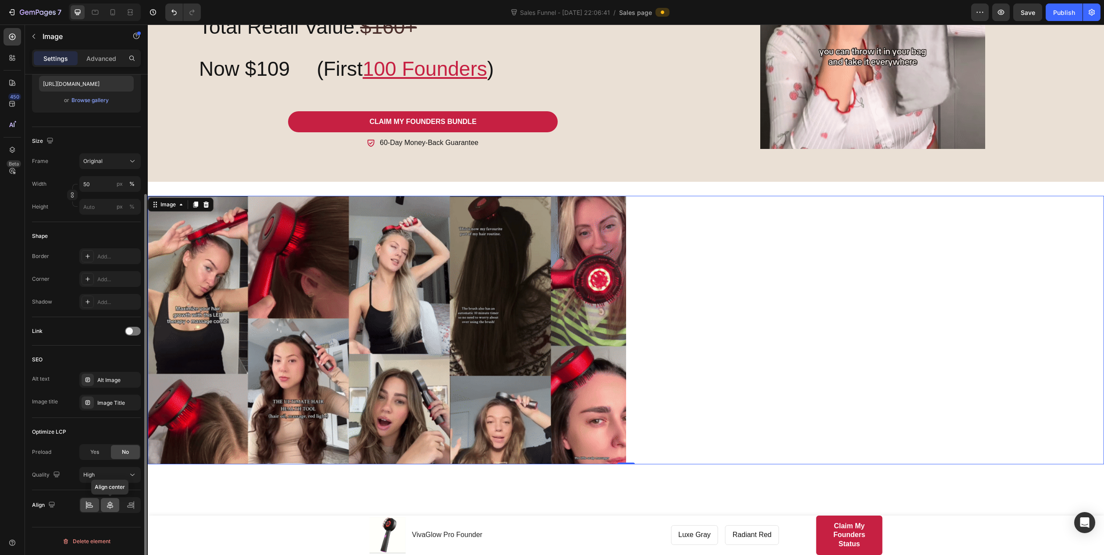
click at [114, 444] on icon at bounding box center [110, 505] width 9 height 9
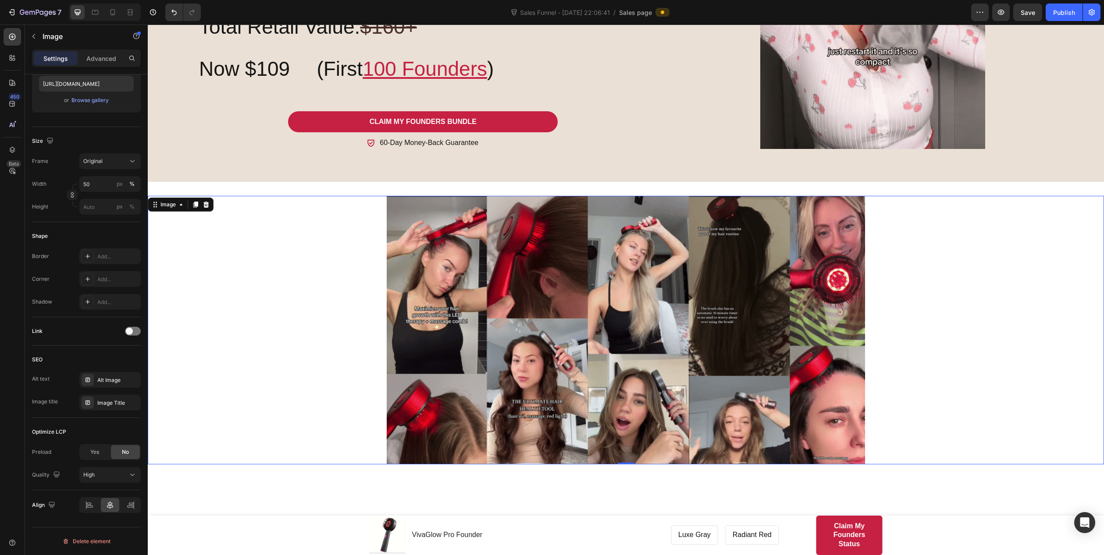
click at [287, 330] on div at bounding box center [626, 330] width 956 height 269
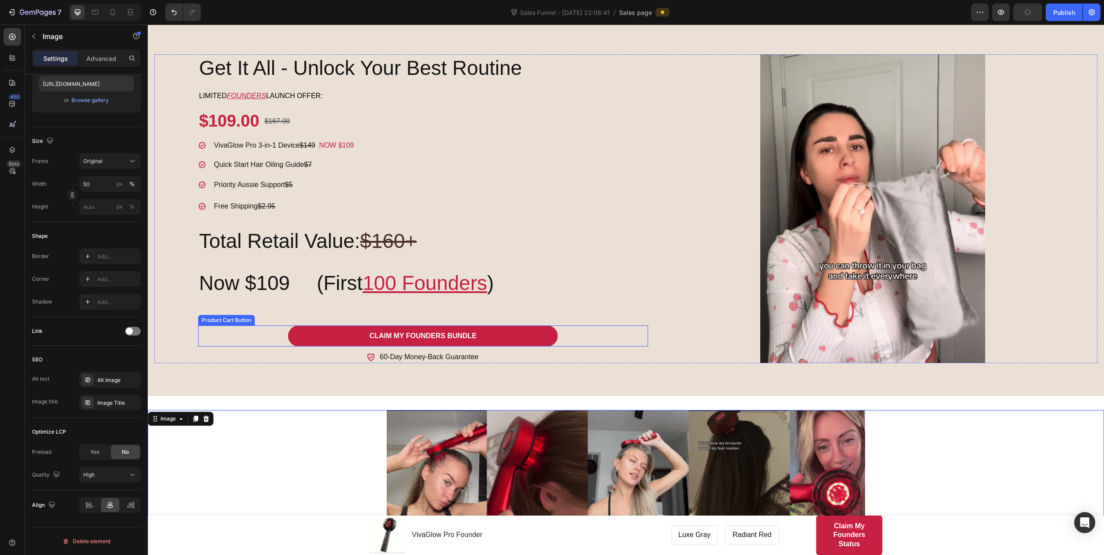
scroll to position [482, 0]
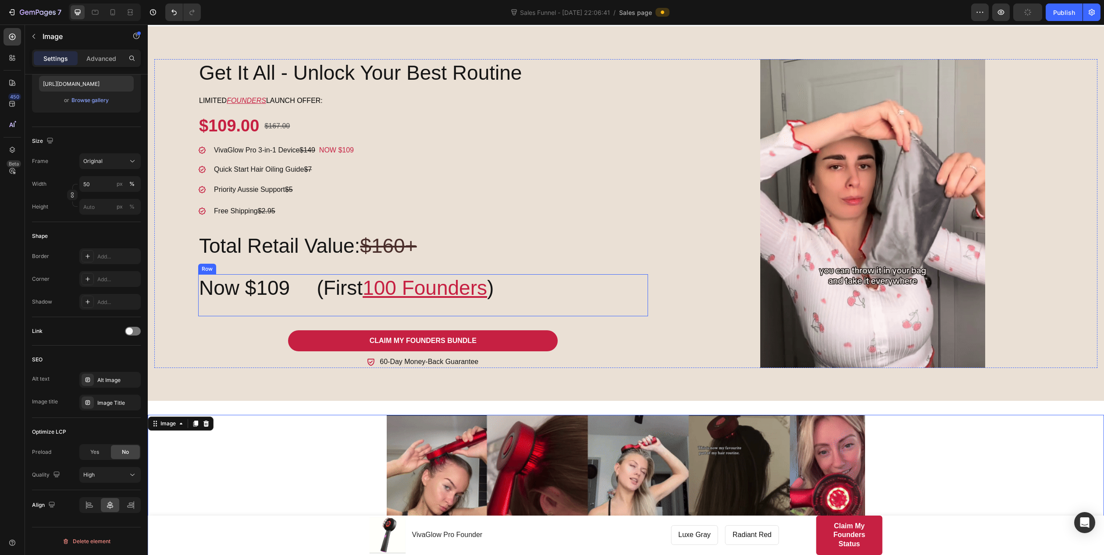
click at [616, 303] on div "(First 100 Founders ) Heading" at bounding box center [482, 295] width 332 height 42
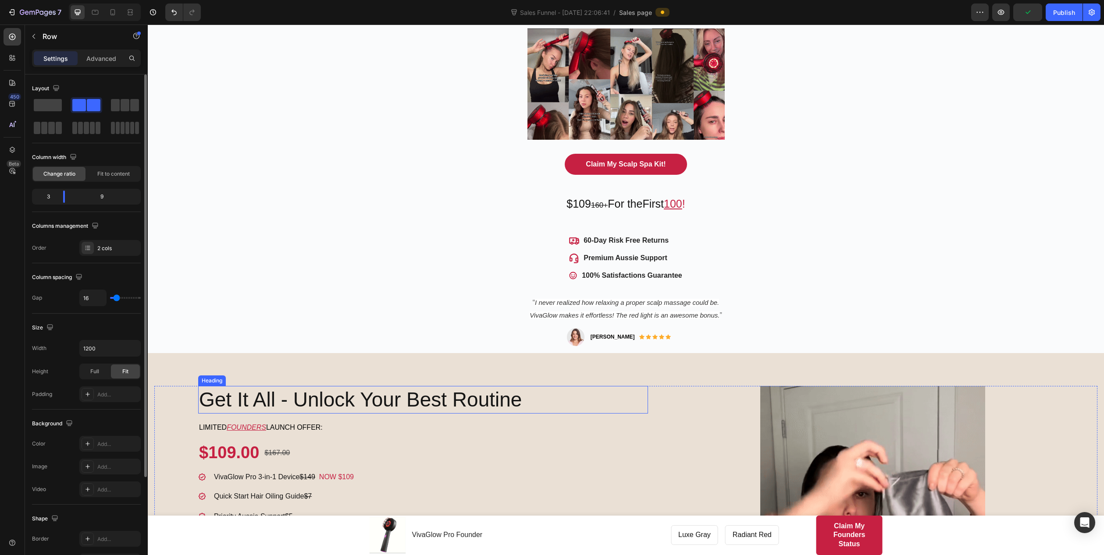
scroll to position [44, 0]
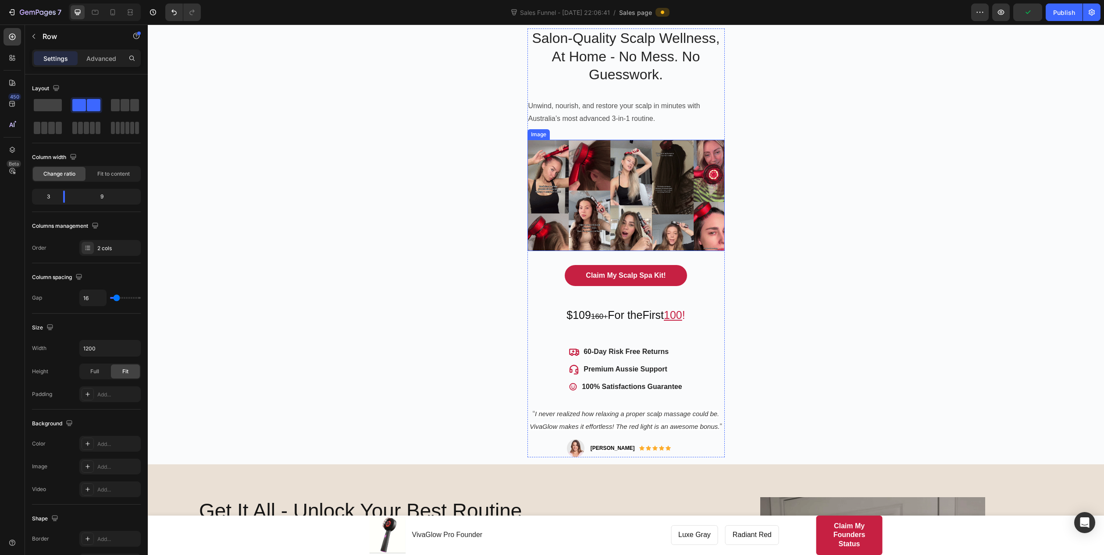
click at [614, 186] on img at bounding box center [625, 195] width 197 height 111
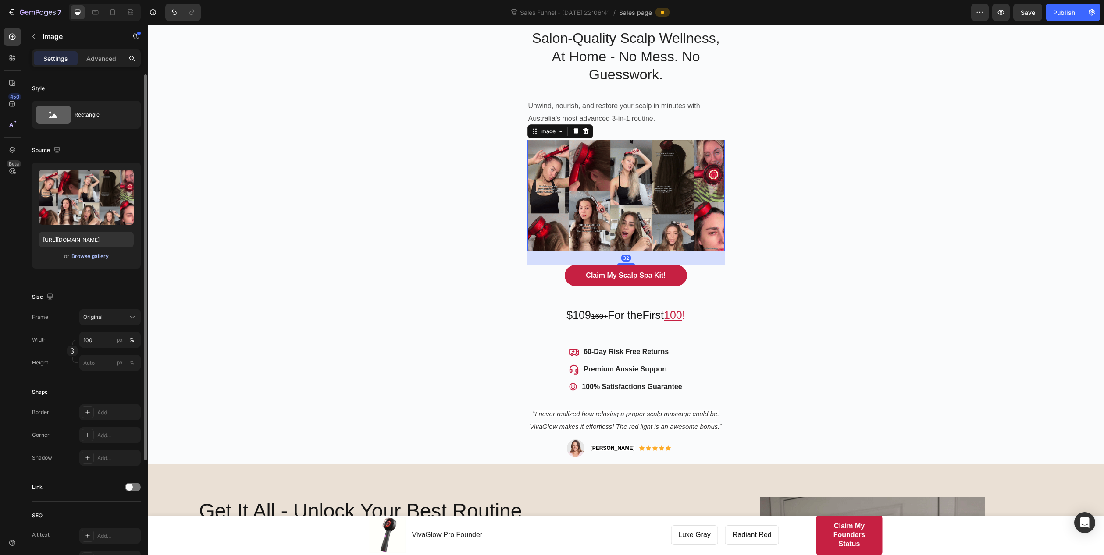
click at [96, 258] on div "Browse gallery" at bounding box center [89, 256] width 37 height 8
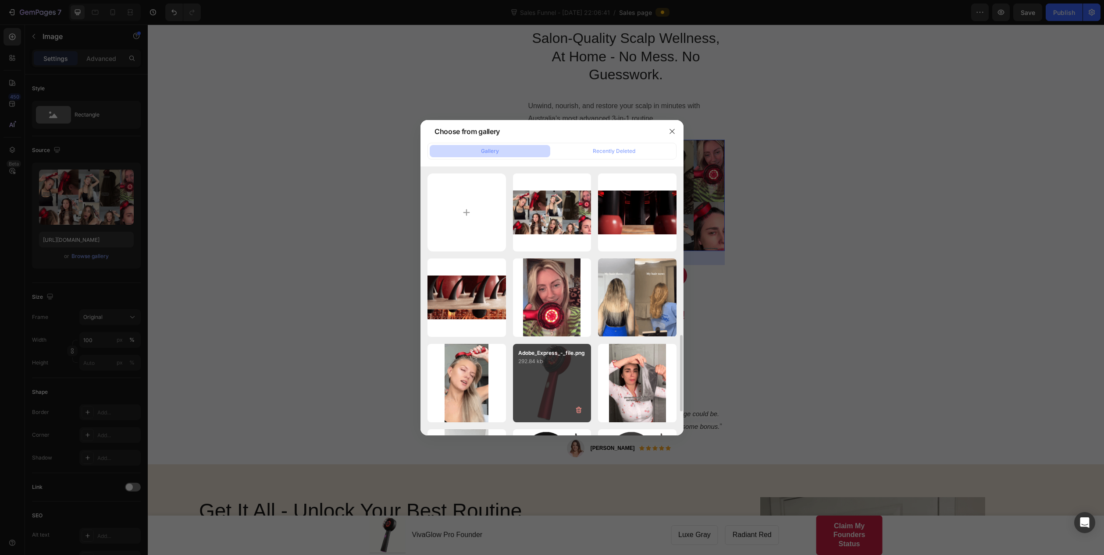
scroll to position [219, 0]
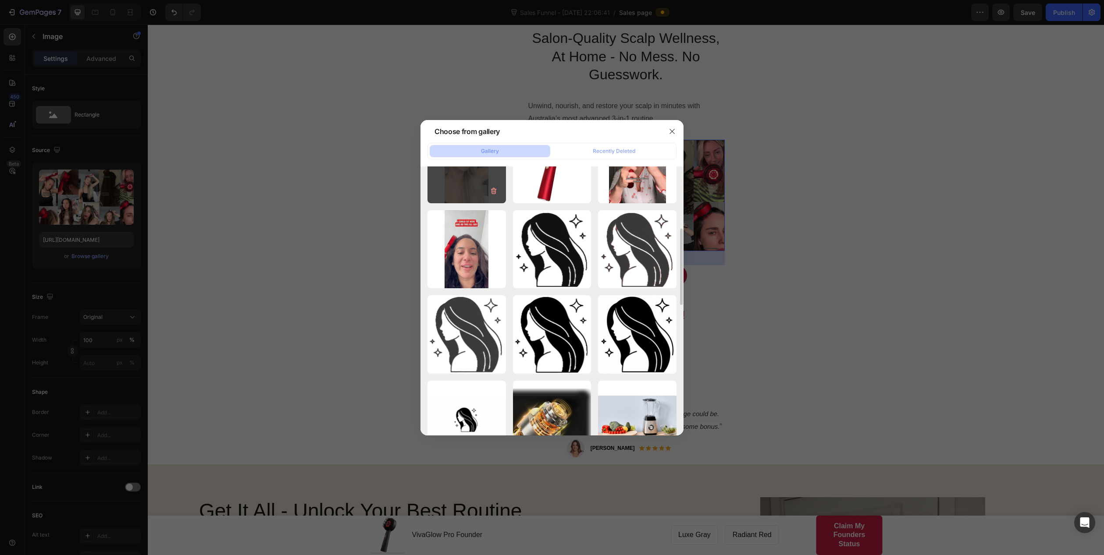
click at [465, 185] on div "Amazing-ezgif.com-vid...er.gif 12433.79 kb" at bounding box center [466, 164] width 78 height 78
type input "https://cdn.shopify.com/s/files/1/0932/7807/7252/files/gempages_585836612877812…"
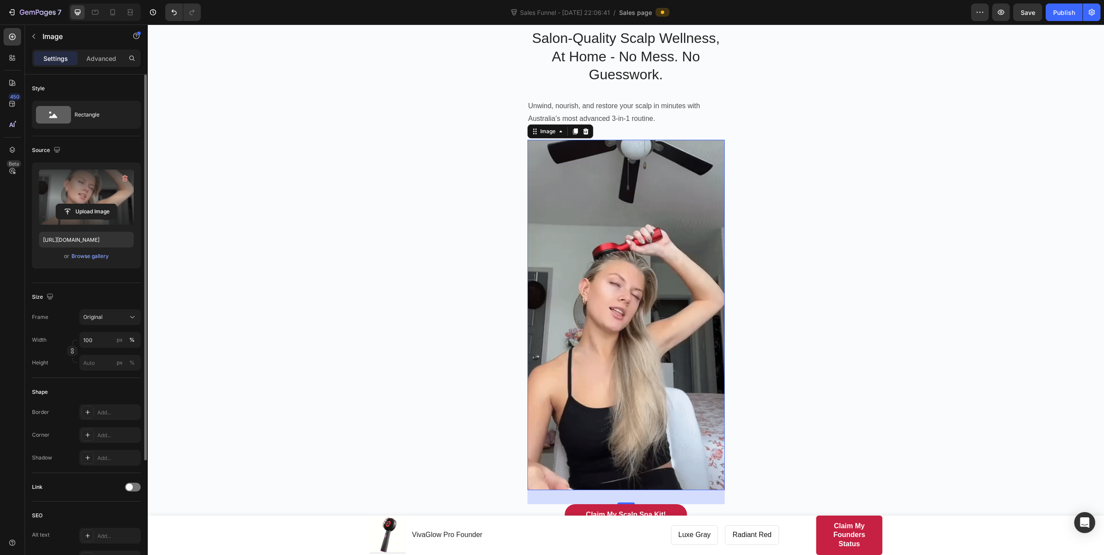
click at [93, 186] on label at bounding box center [86, 197] width 95 height 55
click at [93, 204] on input "file" at bounding box center [86, 211] width 60 height 15
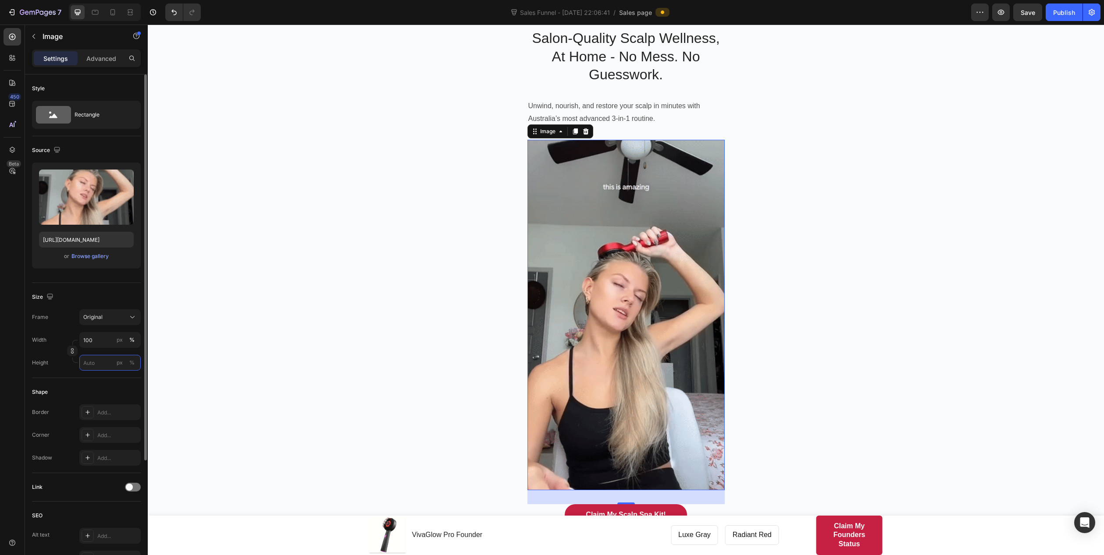
click at [97, 364] on input "px %" at bounding box center [109, 363] width 61 height 16
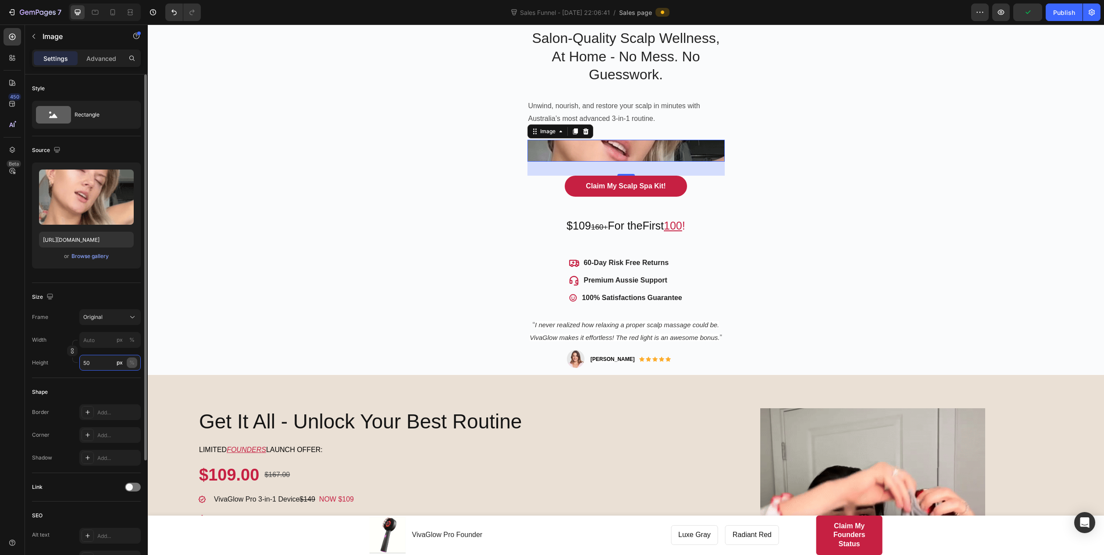
type input "50"
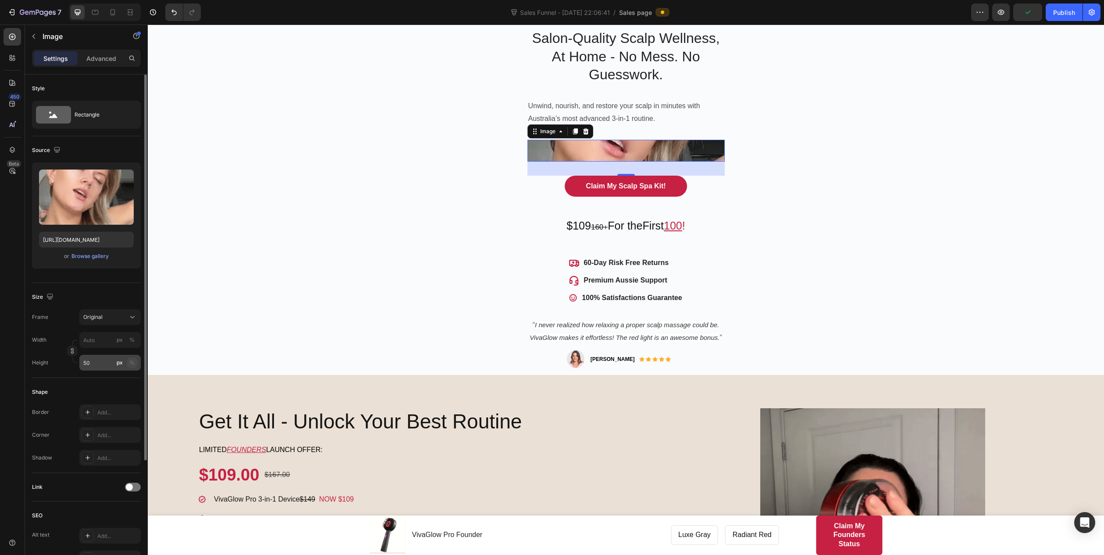
click at [132, 363] on div "%" at bounding box center [131, 363] width 5 height 8
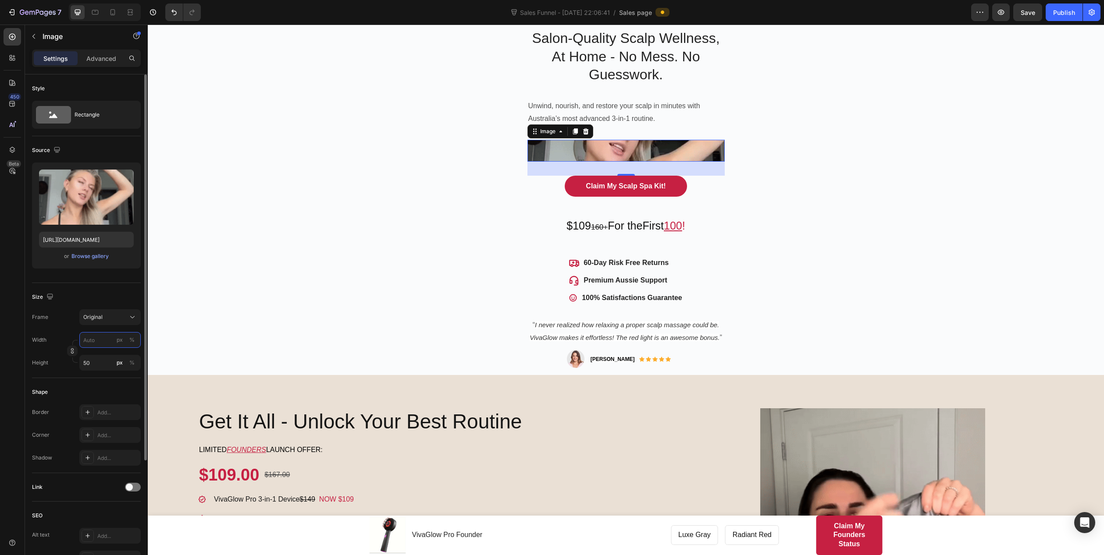
click at [102, 339] on input "px %" at bounding box center [109, 340] width 61 height 16
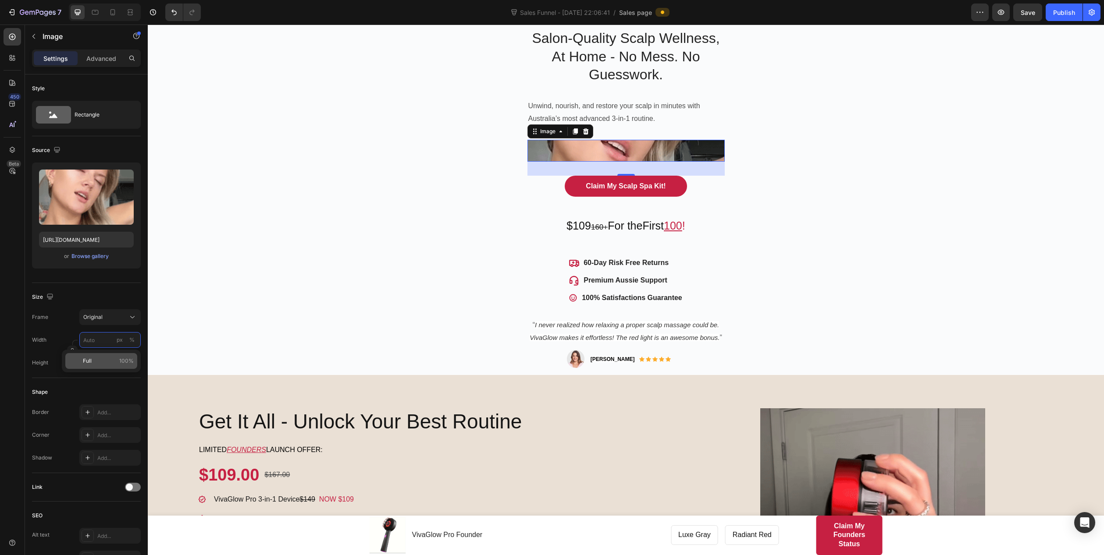
type input "5"
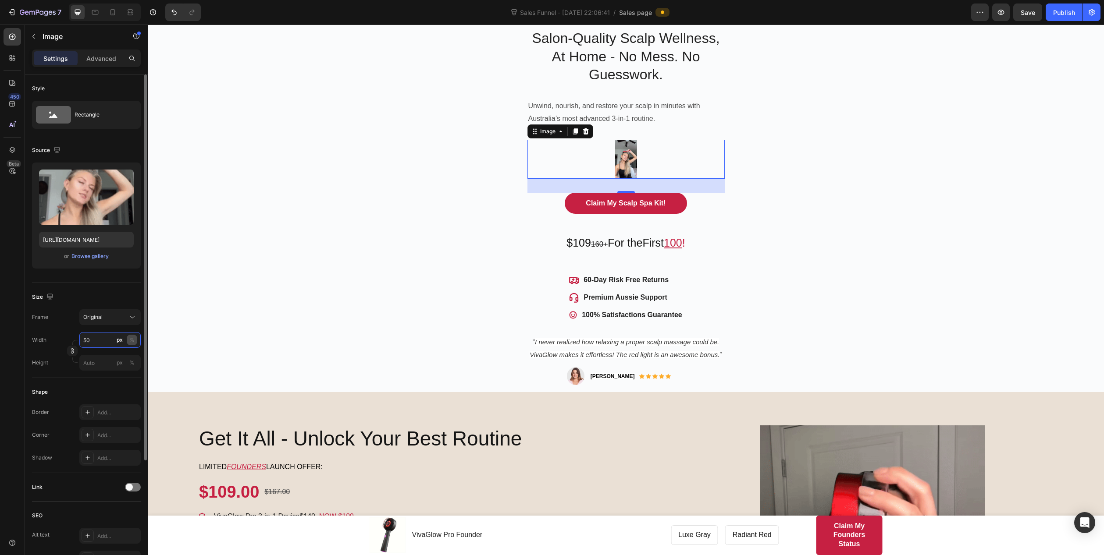
type input "50"
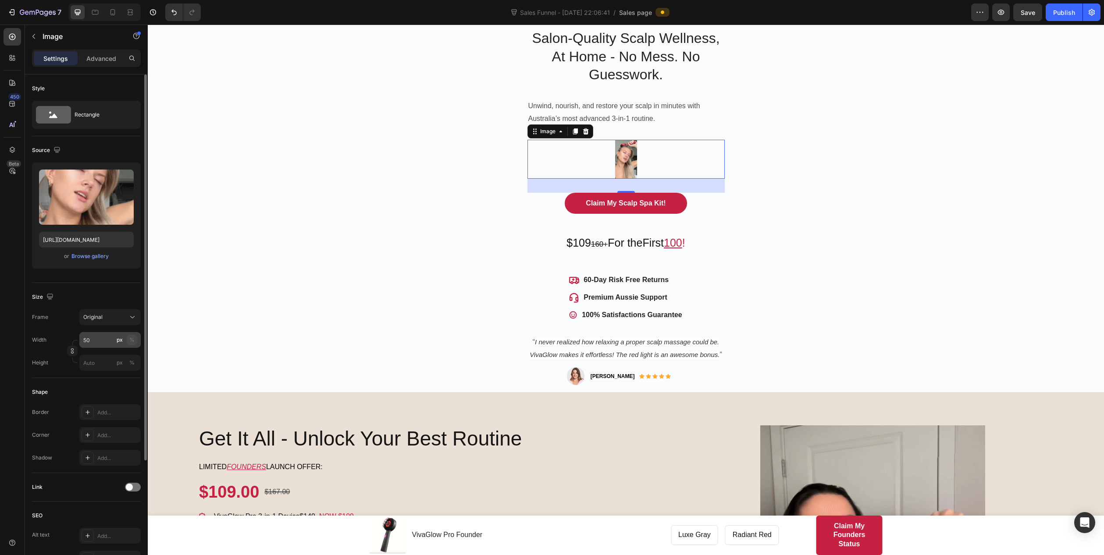
click at [134, 337] on div "%" at bounding box center [131, 340] width 5 height 8
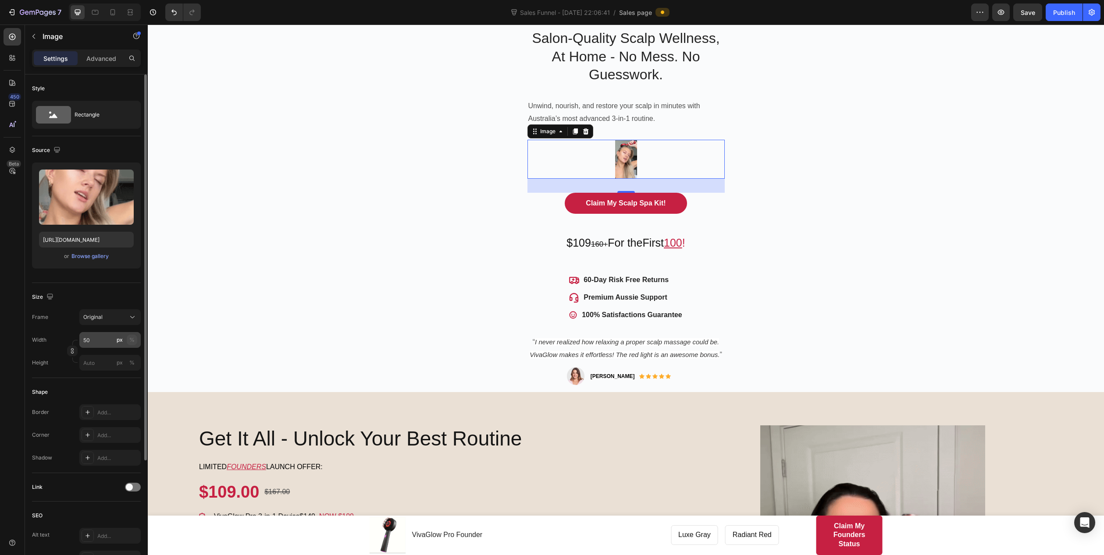
click at [133, 341] on div "%" at bounding box center [131, 340] width 5 height 8
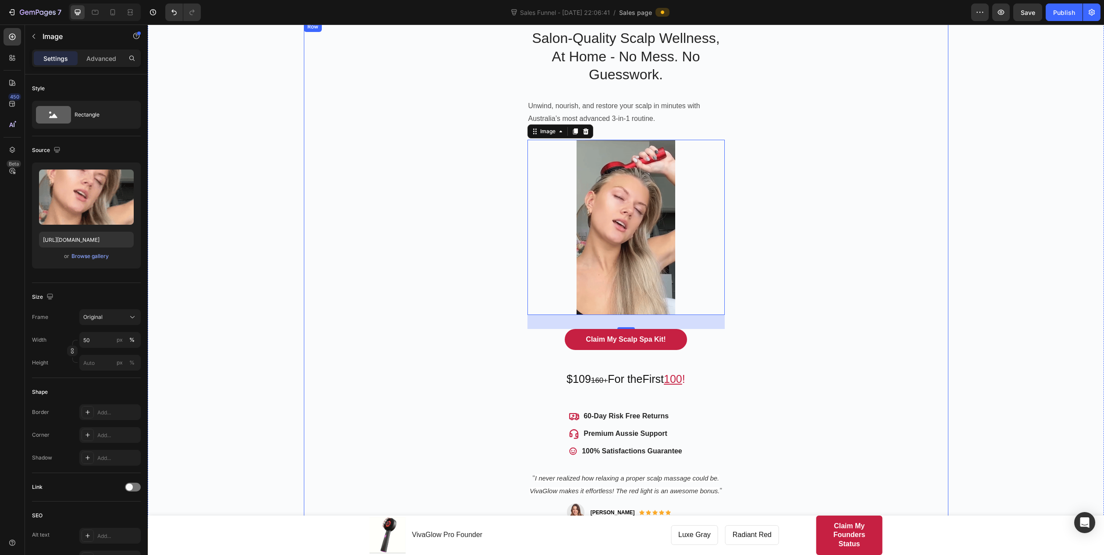
click at [332, 309] on div "Salon-Quality Scalp Wellness, At Home - No Mess. No Guesswork. Heading Unwind, …" at bounding box center [626, 274] width 644 height 507
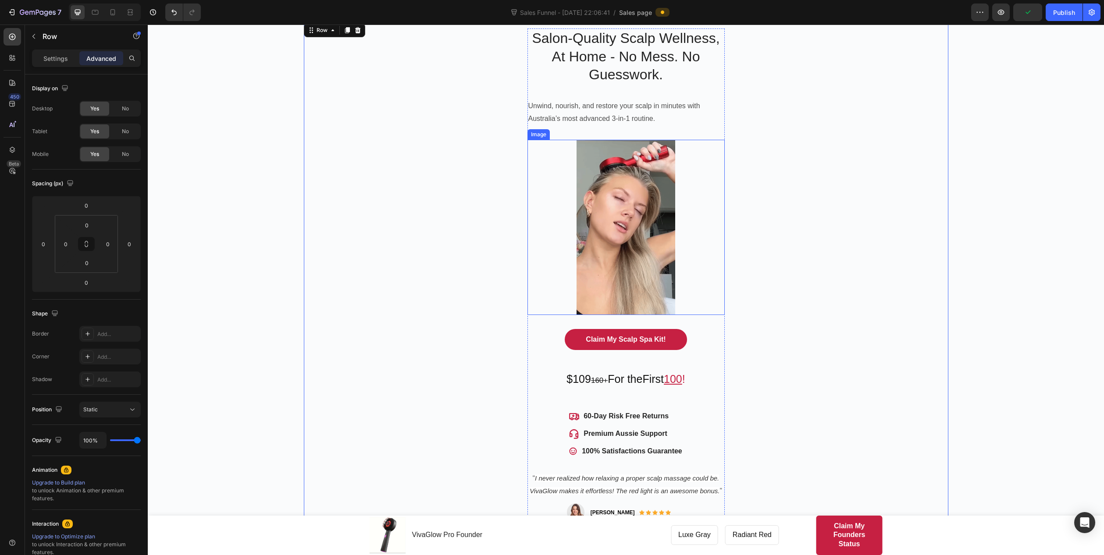
click at [624, 235] on img at bounding box center [625, 227] width 99 height 175
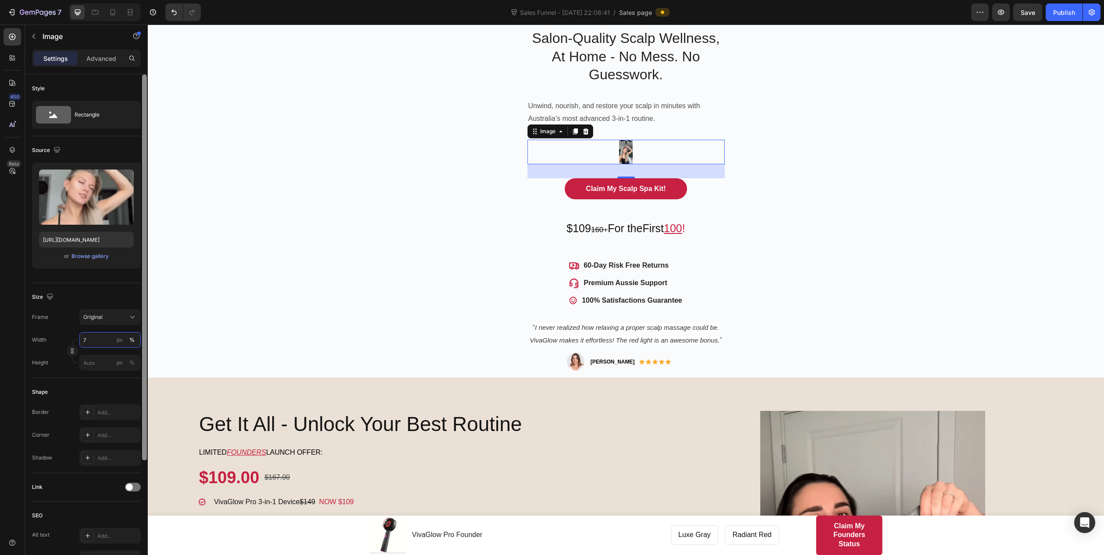
type input "75"
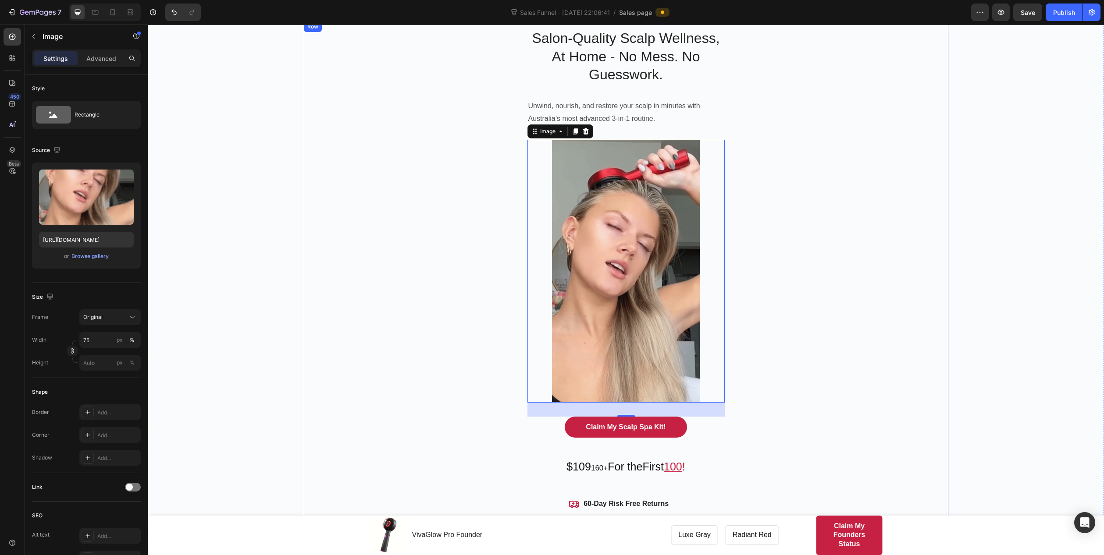
click at [390, 257] on div "Salon-Quality Scalp Wellness, At Home - No Mess. No Guesswork. Heading Unwind, …" at bounding box center [626, 318] width 644 height 595
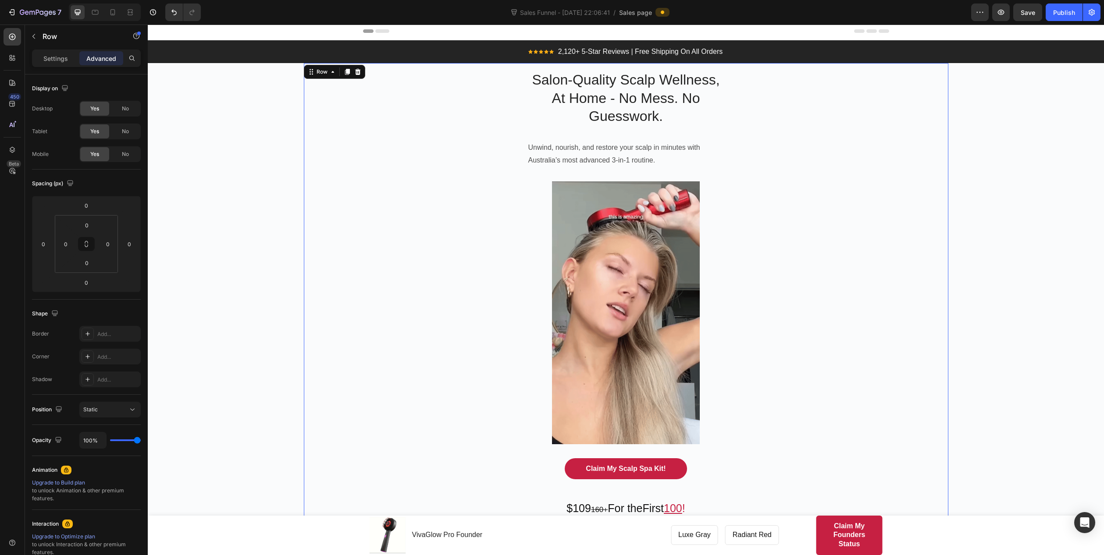
scroll to position [0, 0]
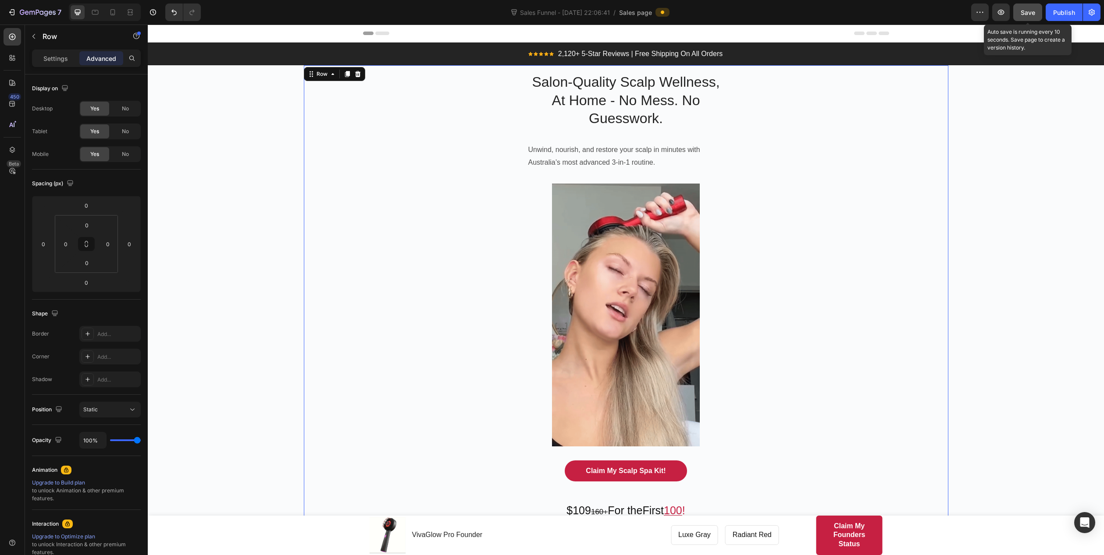
click at [882, 12] on span "Save" at bounding box center [1027, 12] width 14 height 7
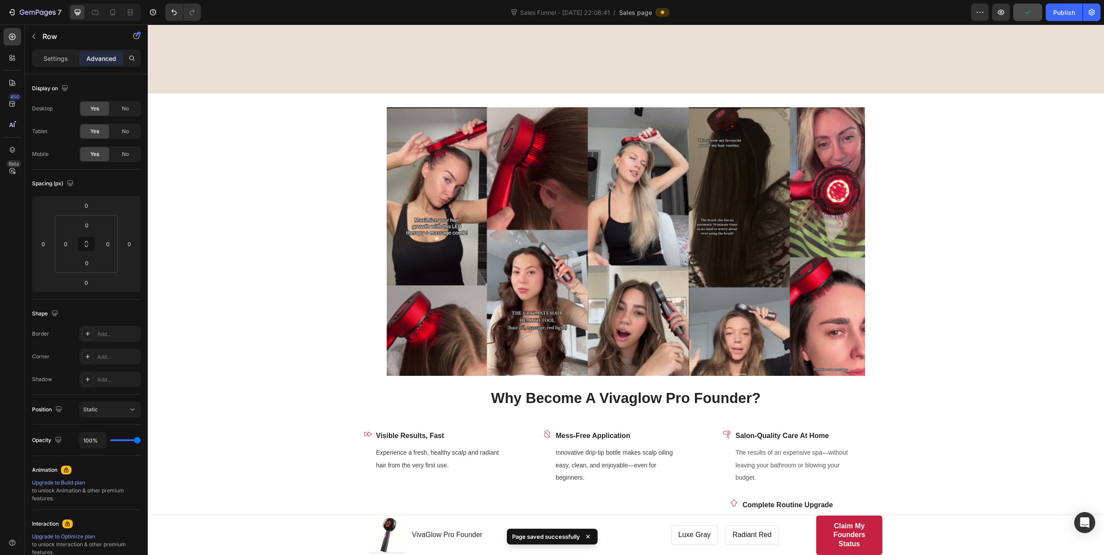
scroll to position [1227, 0]
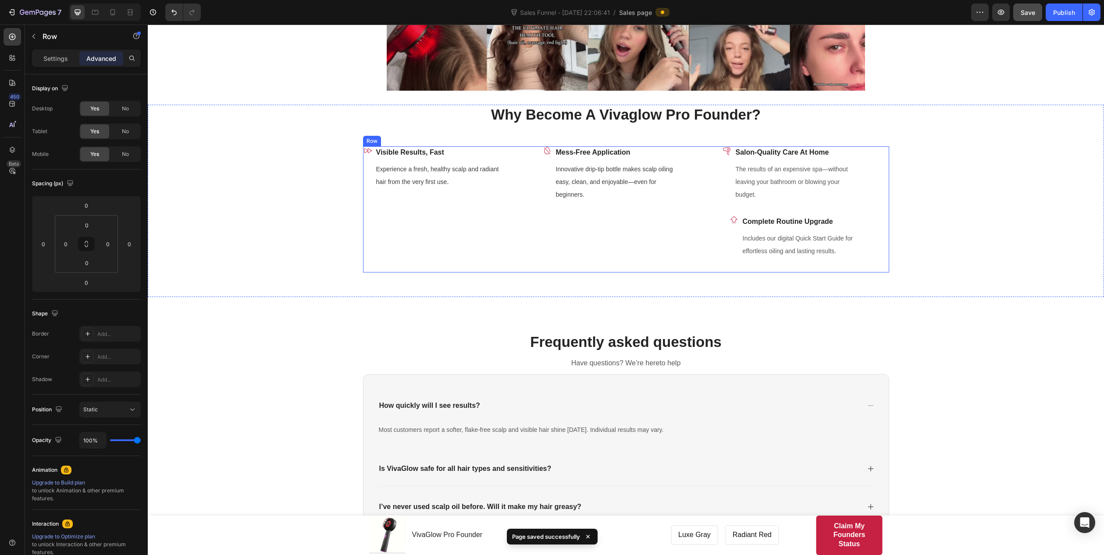
click at [704, 233] on div "Icon Mess-Free Application Text block Innovative drip-tip bottle makes scalp oi…" at bounding box center [626, 209] width 167 height 126
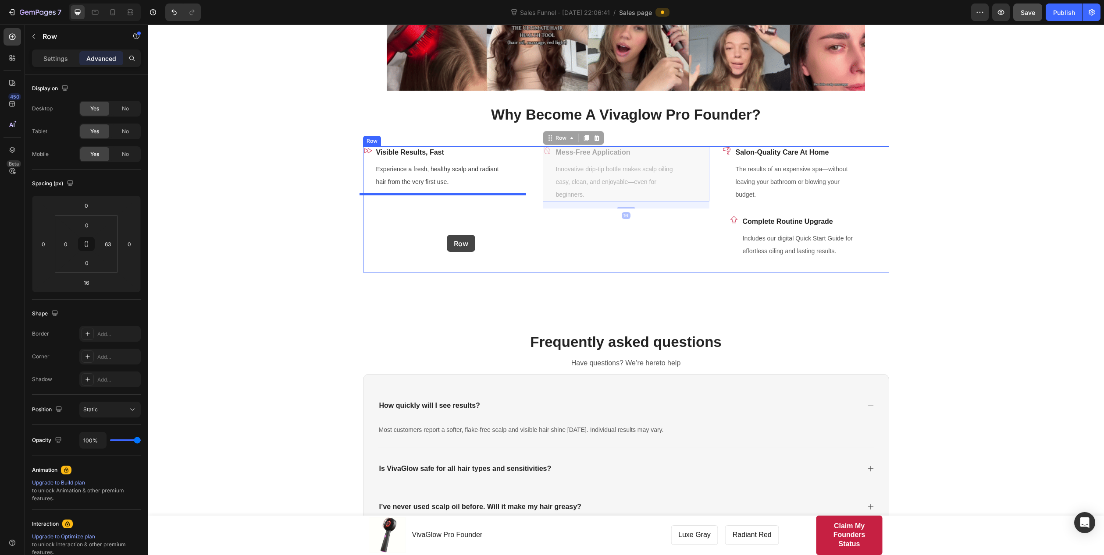
drag, startPoint x: 683, startPoint y: 158, endPoint x: 447, endPoint y: 235, distance: 248.5
type input "0"
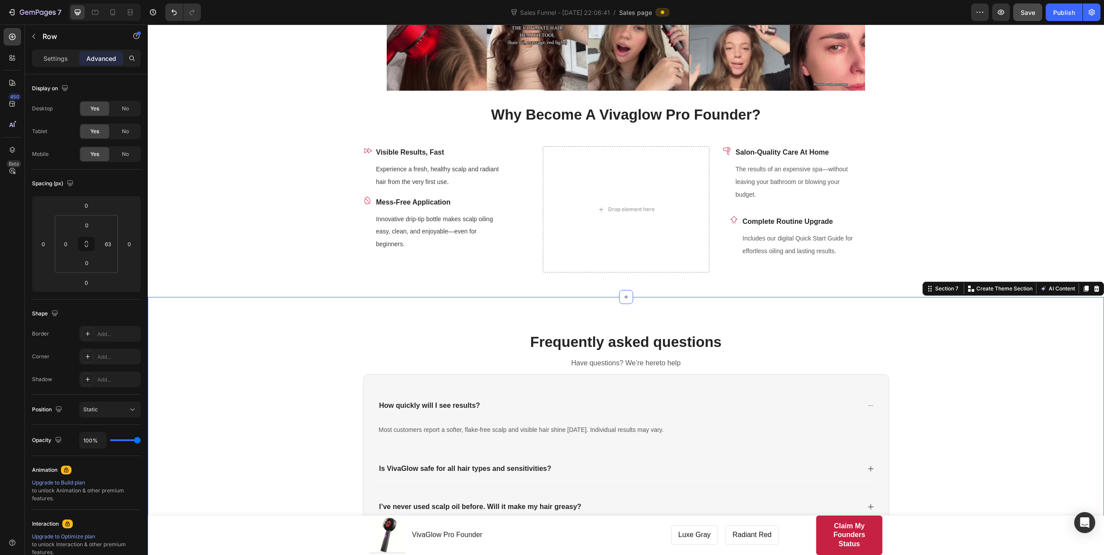
click at [882, 326] on div "Frequently asked questions Heading Have questions? We’re hereto help Text block…" at bounding box center [626, 508] width 956 height 422
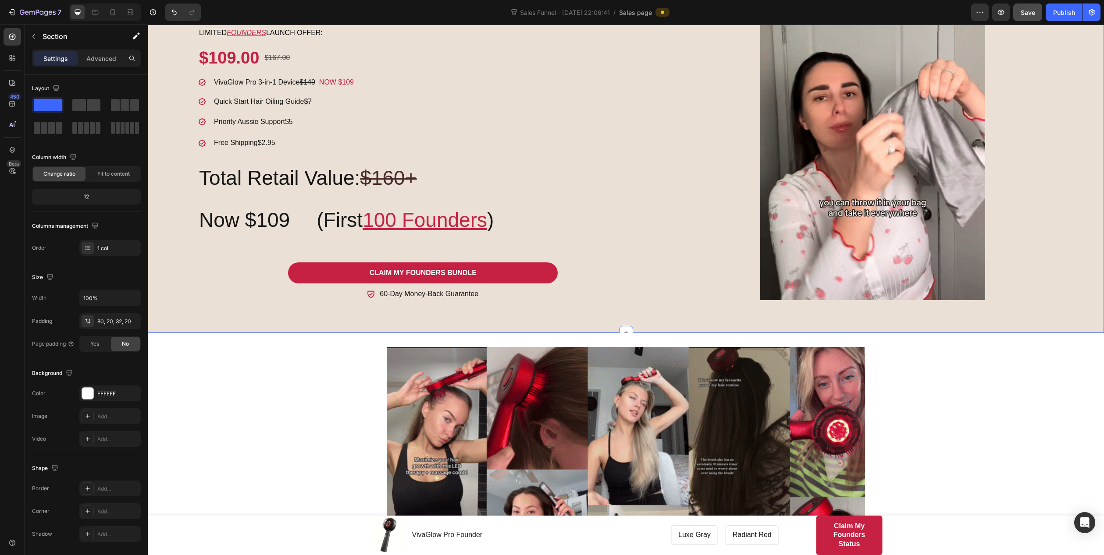
scroll to position [701, 0]
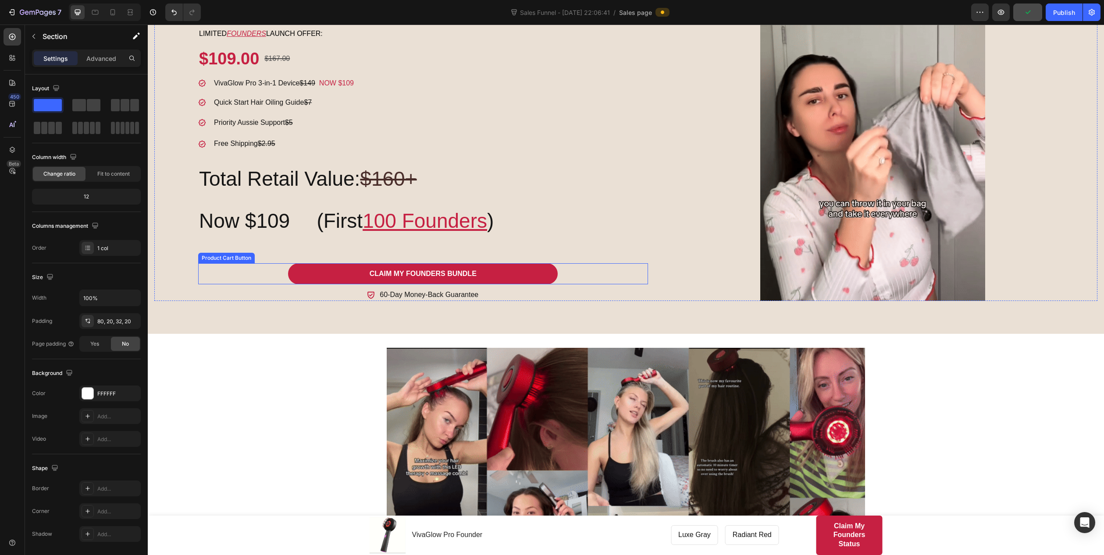
click at [582, 274] on div "Claim My Founders Bundle Product Cart Button" at bounding box center [423, 273] width 450 height 21
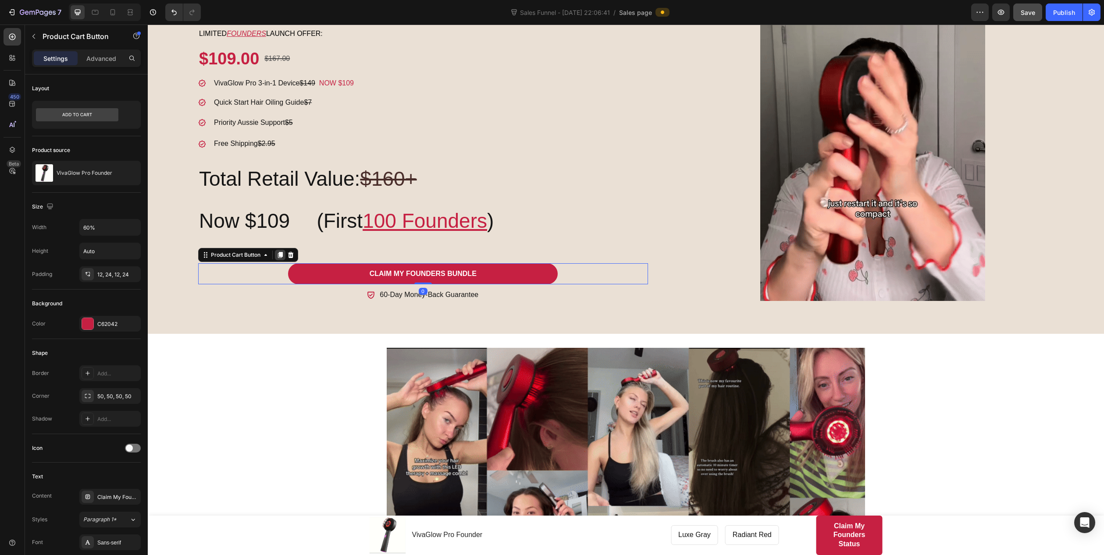
click at [280, 252] on icon at bounding box center [280, 255] width 5 height 6
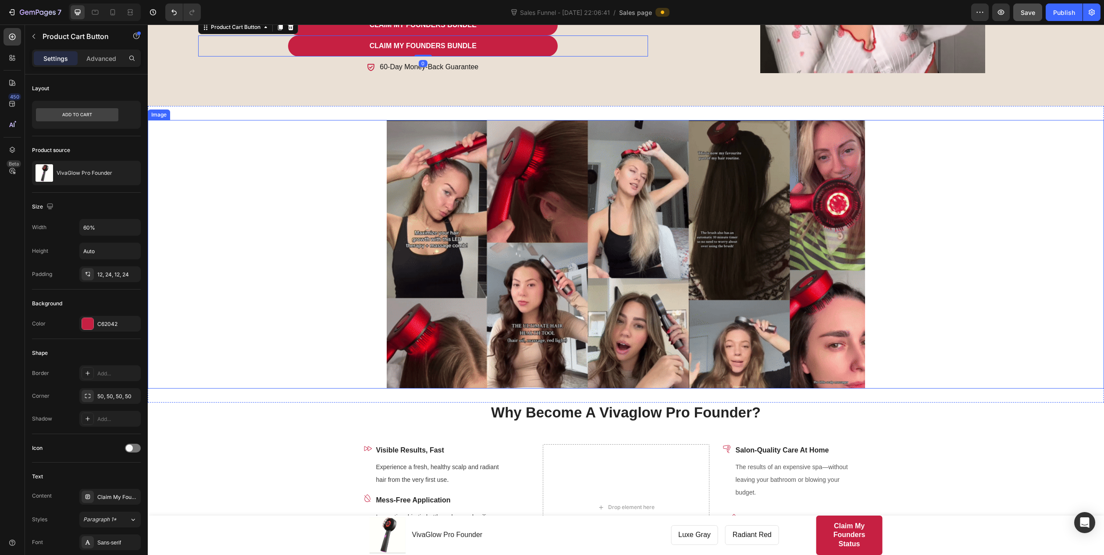
scroll to position [964, 0]
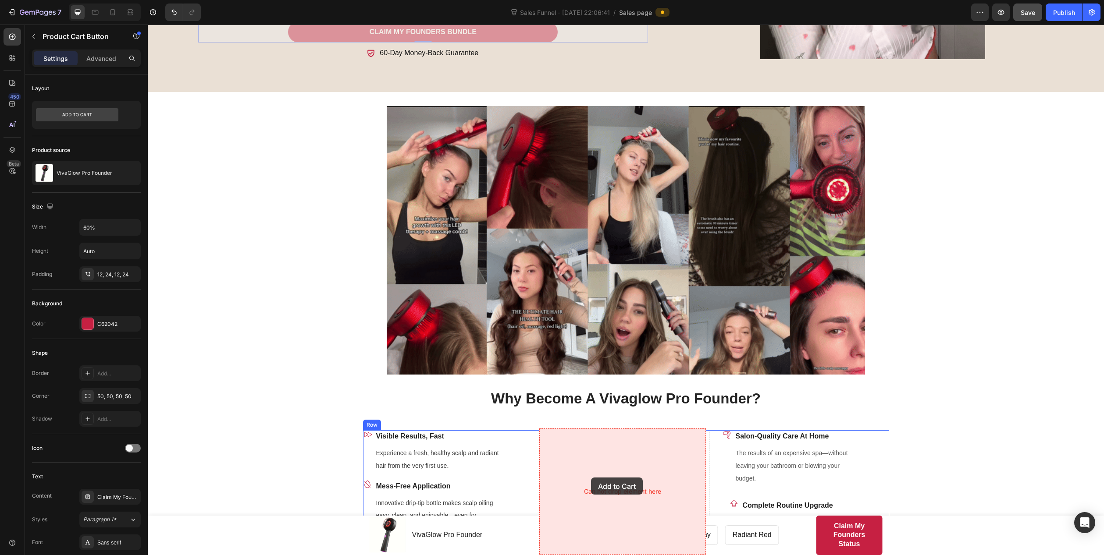
drag, startPoint x: 299, startPoint y: 32, endPoint x: 591, endPoint y: 478, distance: 532.5
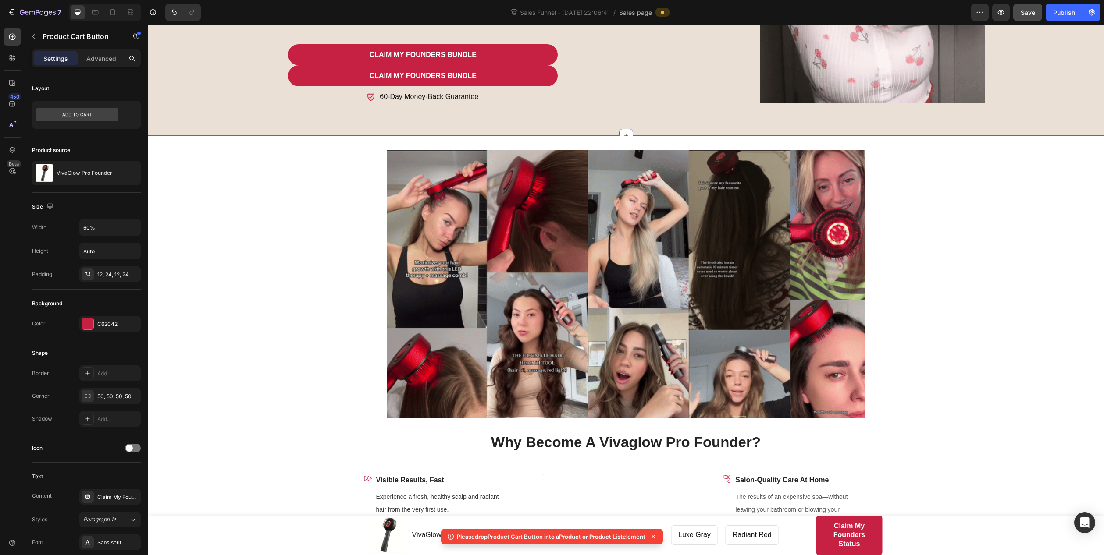
scroll to position [876, 0]
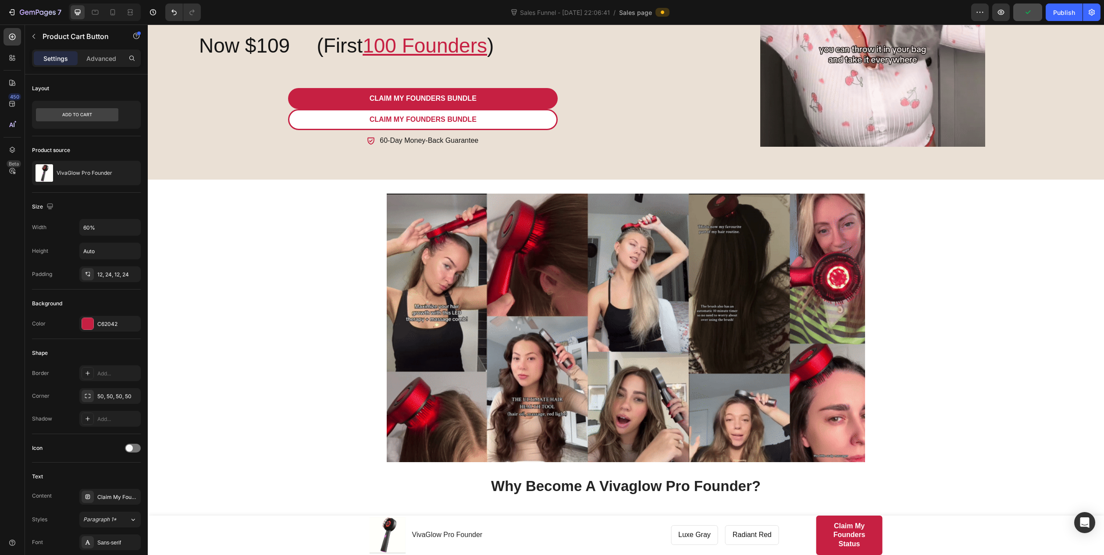
click at [554, 121] on button "Claim My Founders Bundle" at bounding box center [423, 119] width 270 height 21
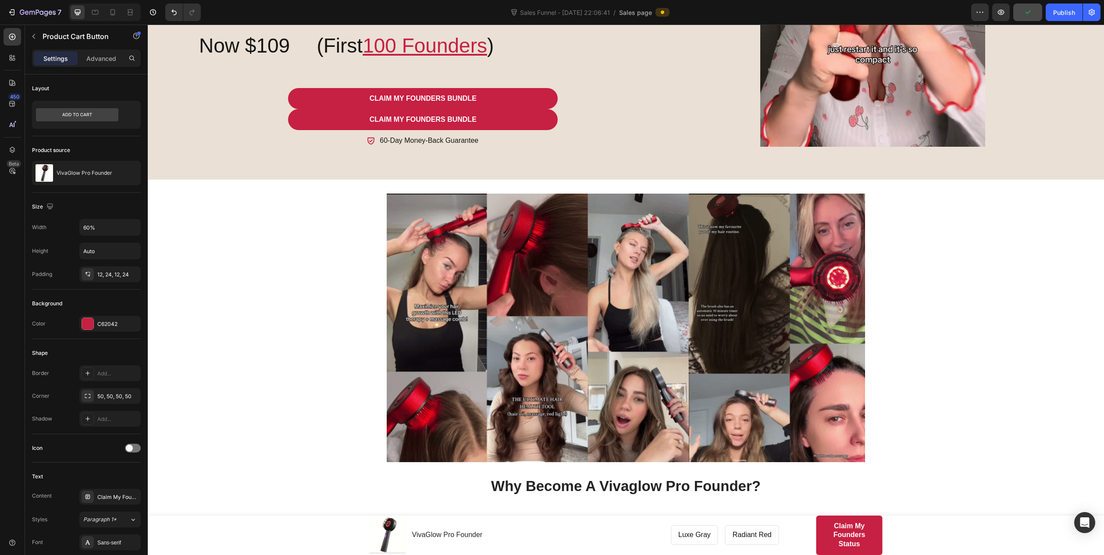
click at [574, 124] on div "Claim My Founders Bundle Product Cart Button" at bounding box center [423, 119] width 450 height 21
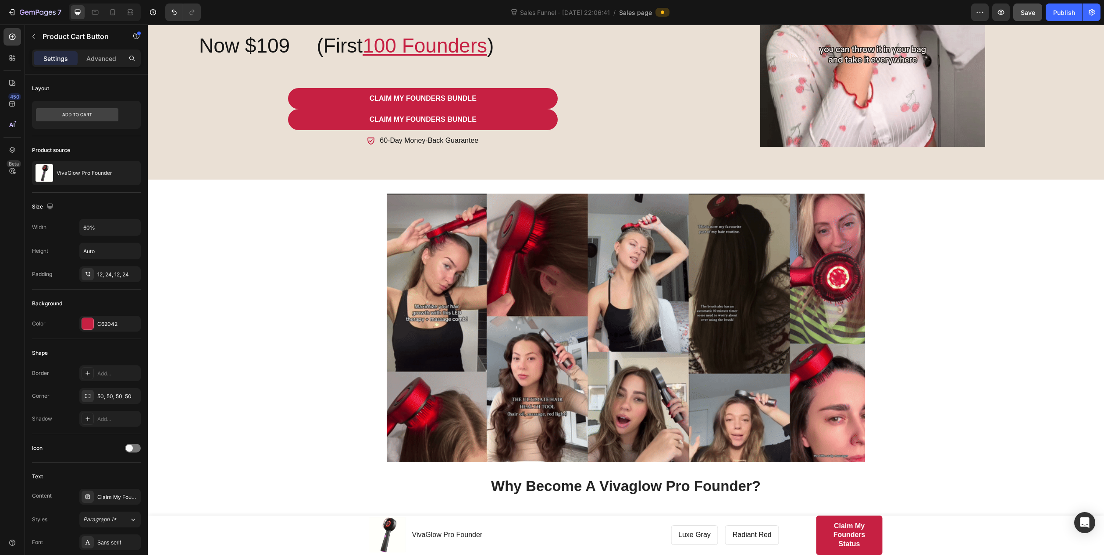
click at [277, 124] on div "Claim My Founders Bundle Product Cart Button" at bounding box center [423, 119] width 450 height 21
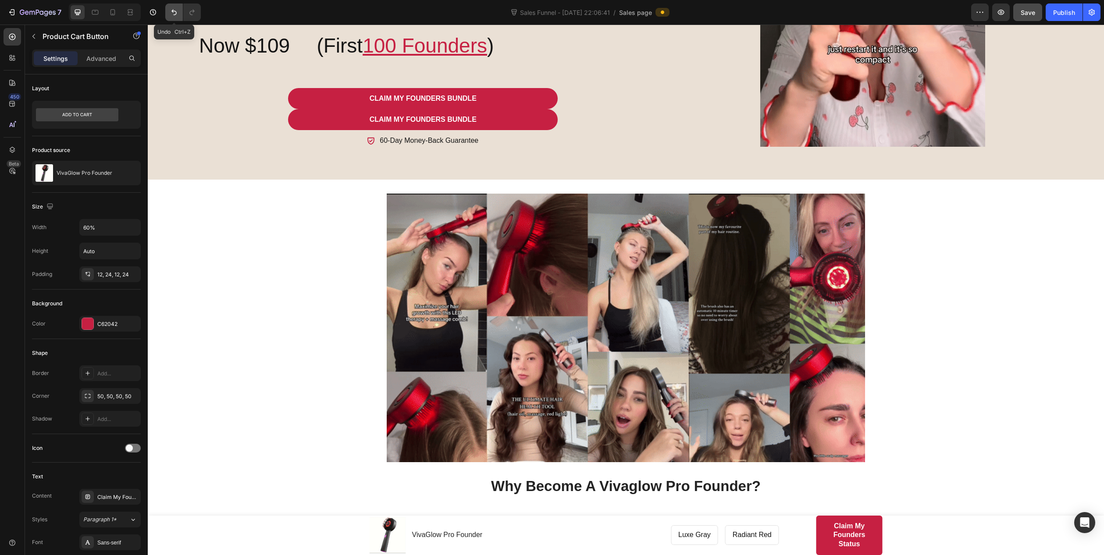
click at [174, 10] on icon "Undo/Redo" at bounding box center [174, 12] width 9 height 9
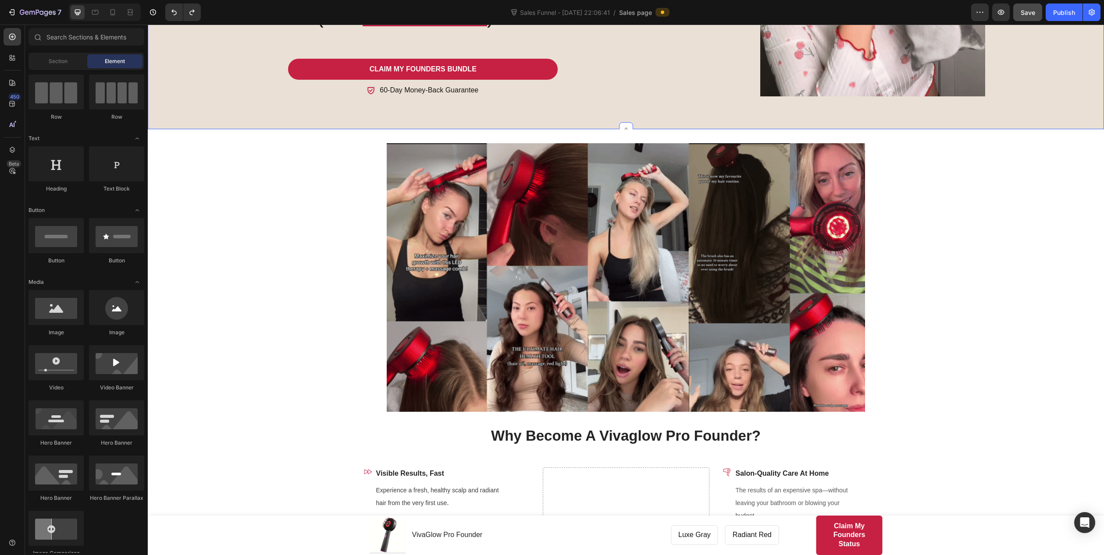
scroll to position [1139, 0]
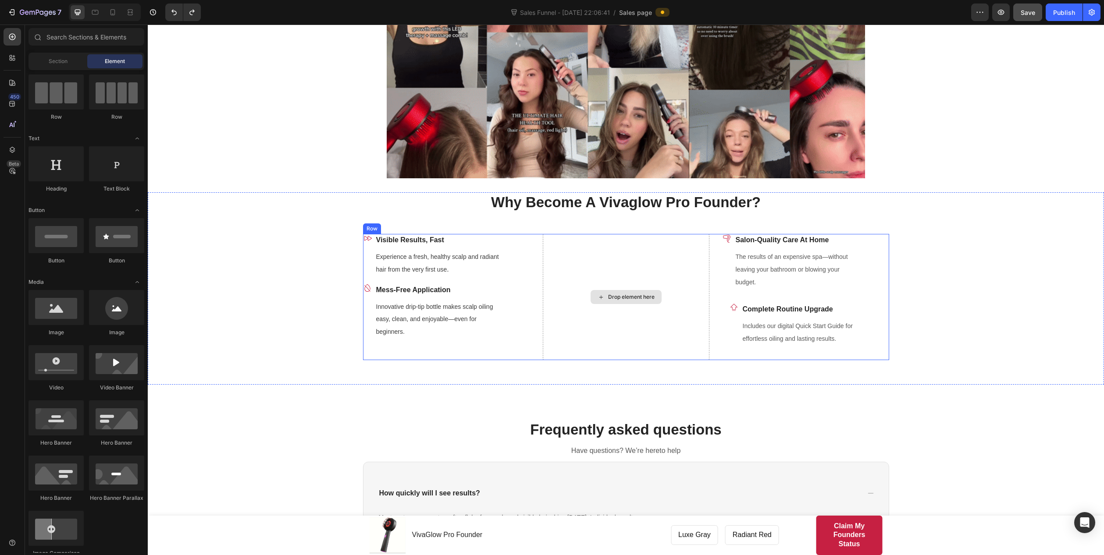
click at [647, 296] on div "Drop element here" at bounding box center [631, 297] width 46 height 7
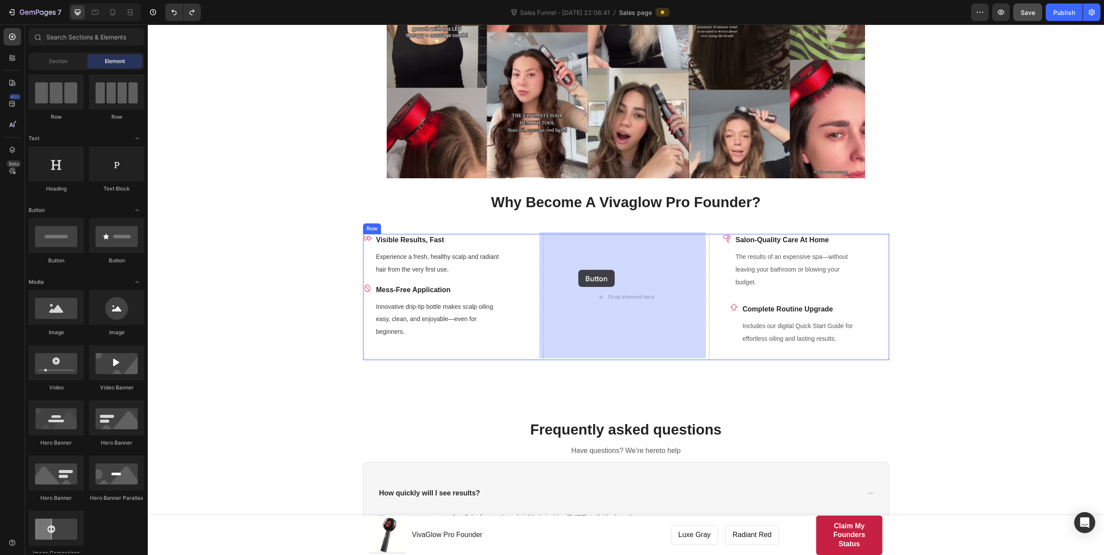
drag, startPoint x: 205, startPoint y: 251, endPoint x: 612, endPoint y: 348, distance: 418.1
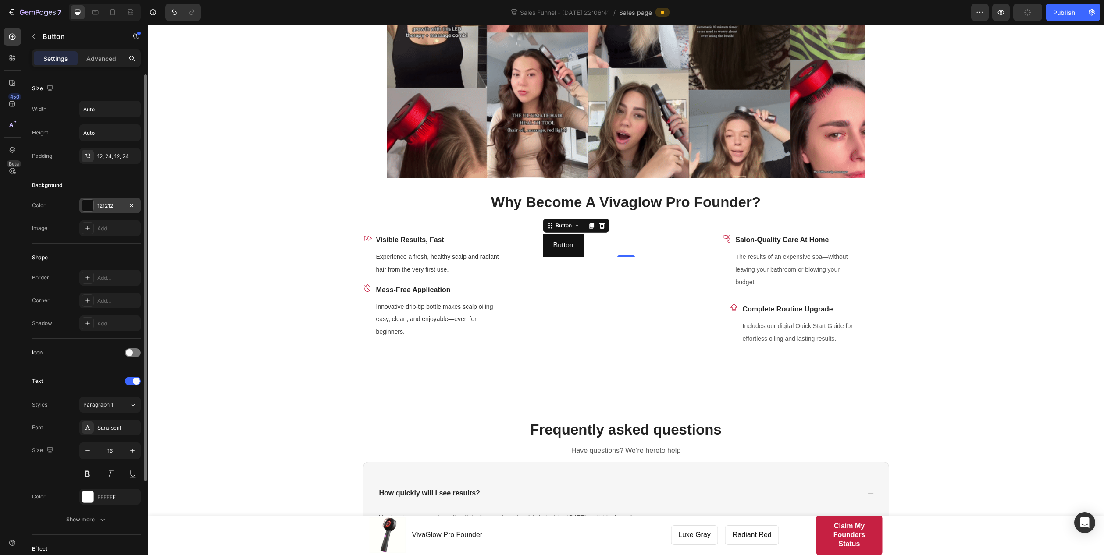
click at [100, 204] on div "121212" at bounding box center [109, 206] width 25 height 8
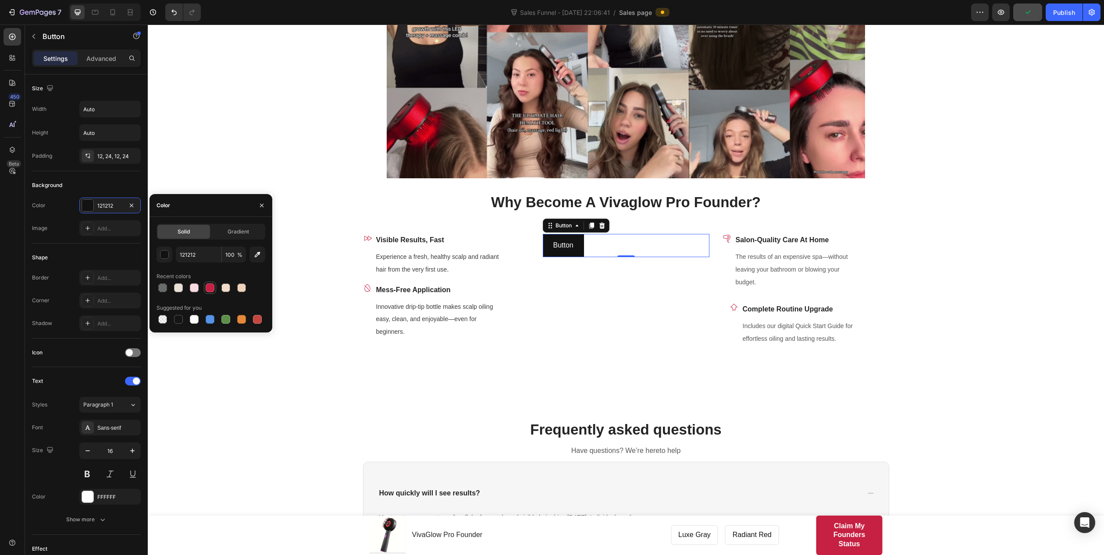
click at [211, 287] on div at bounding box center [210, 288] width 9 height 9
type input "C62042"
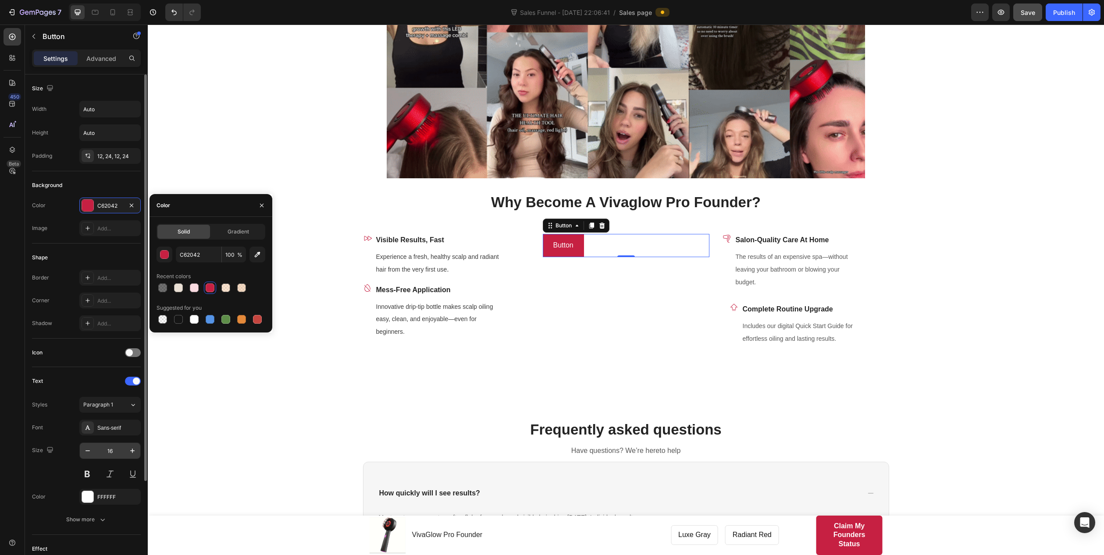
scroll to position [123, 0]
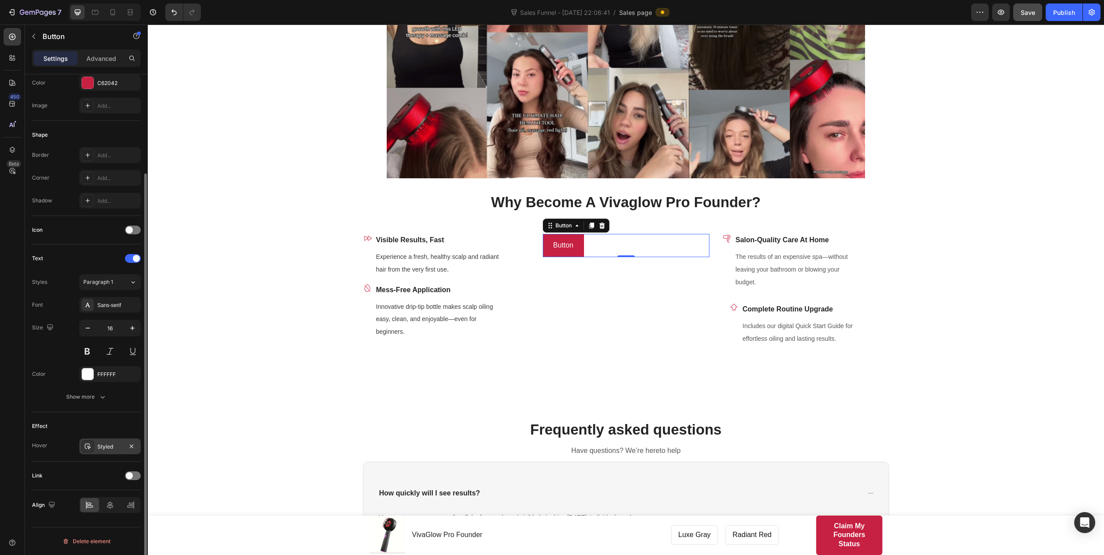
click at [107, 444] on div "Styled" at bounding box center [109, 447] width 25 height 8
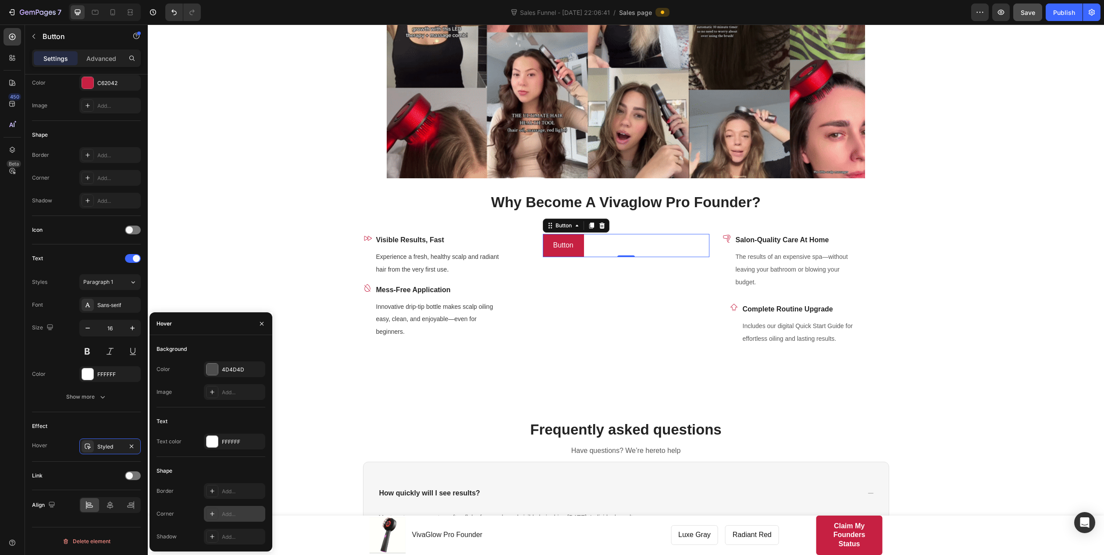
click at [213, 444] on div at bounding box center [212, 514] width 12 height 12
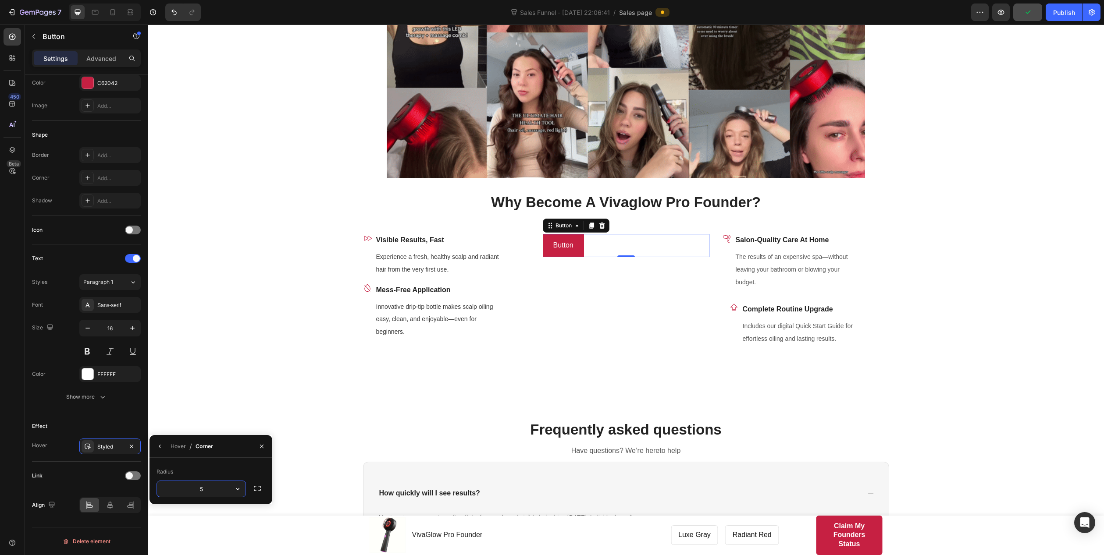
type input "50"
click at [99, 422] on div "Effect" at bounding box center [86, 426] width 109 height 14
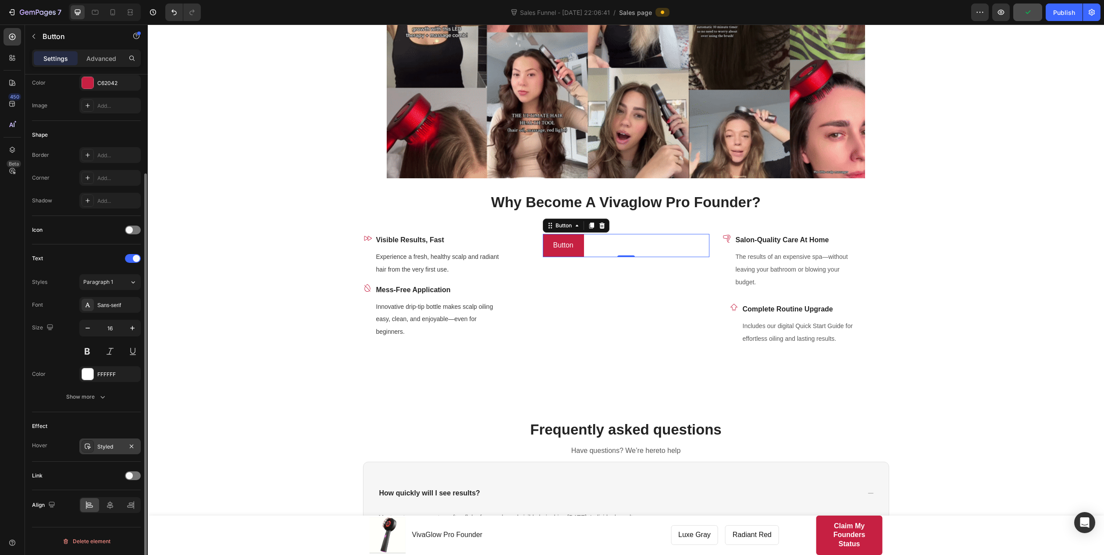
click at [103, 444] on div "Styled" at bounding box center [109, 447] width 25 height 8
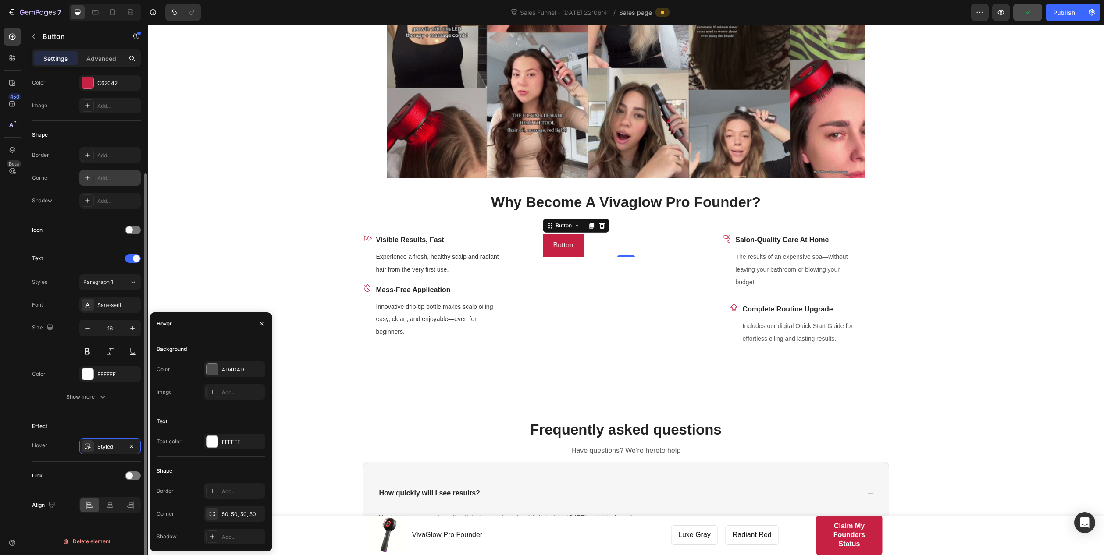
click at [89, 177] on icon at bounding box center [87, 177] width 7 height 7
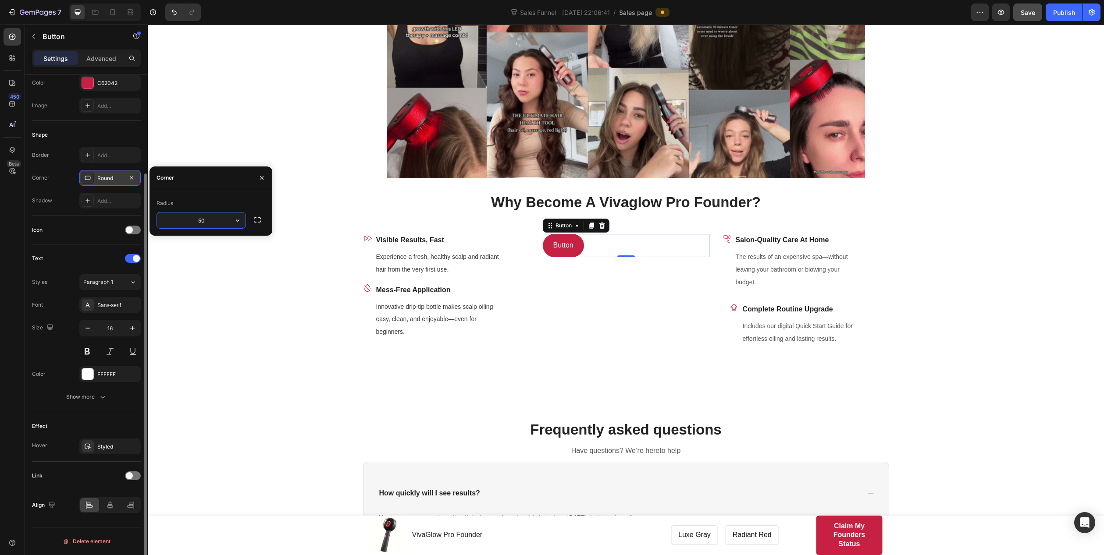
type input "50"
click at [108, 444] on div "Styled" at bounding box center [109, 447] width 25 height 8
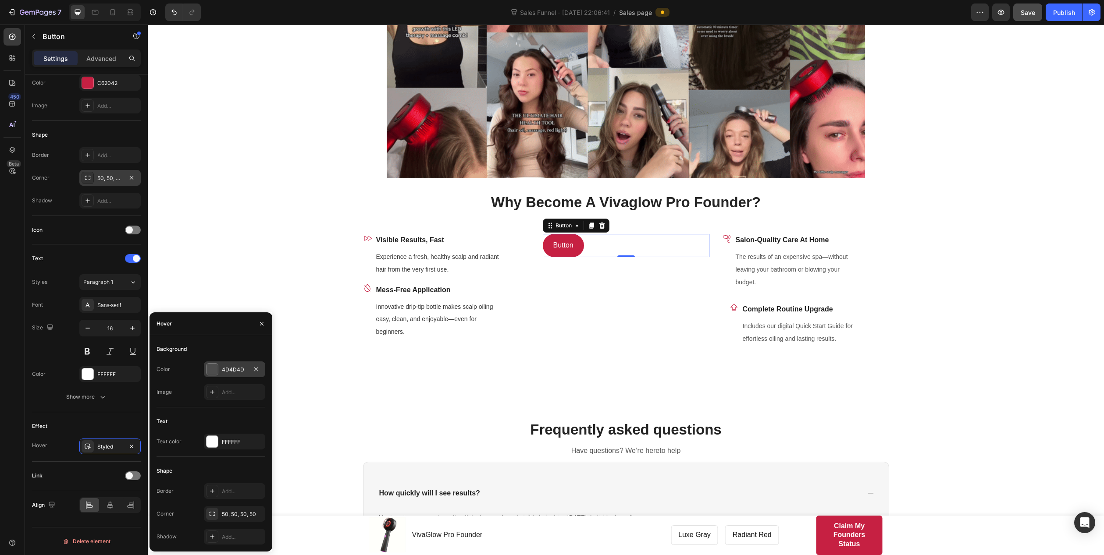
click at [231, 367] on div "4D4D4D" at bounding box center [234, 370] width 25 height 8
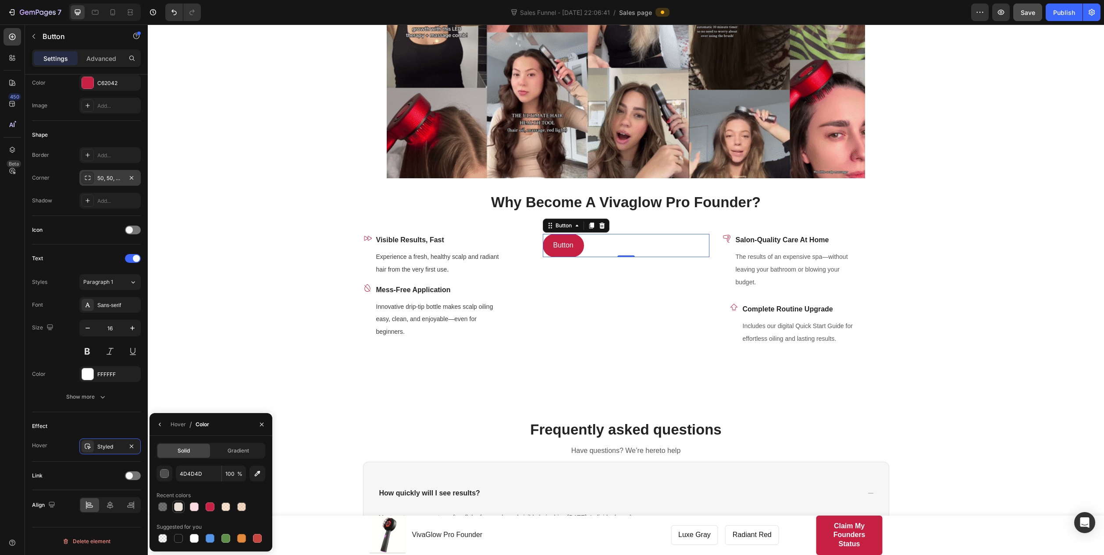
click at [179, 444] on div at bounding box center [178, 507] width 9 height 9
type input "EAE0D5"
click at [161, 424] on icon "button" at bounding box center [159, 424] width 7 height 7
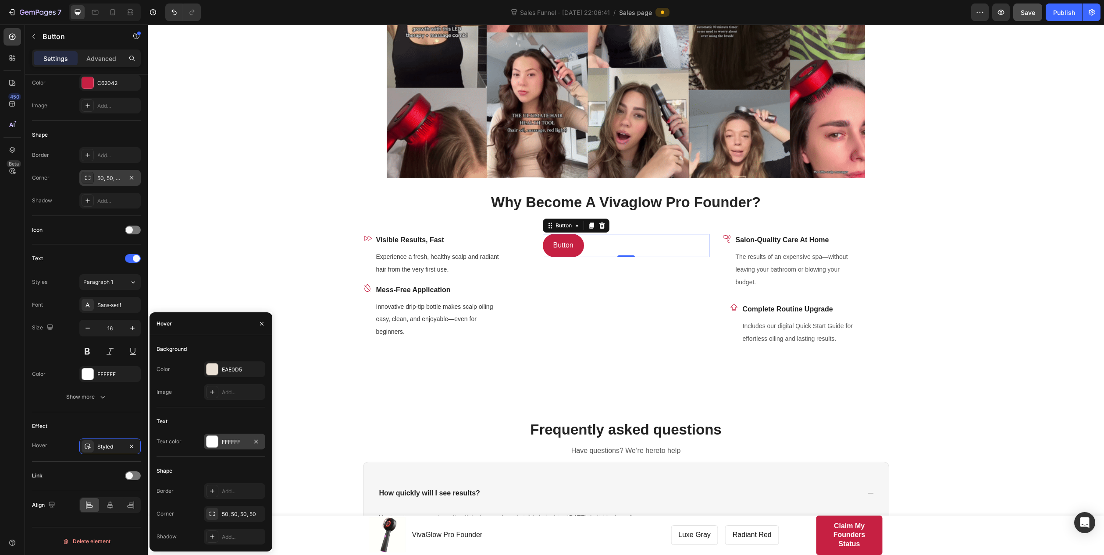
click at [224, 443] on div "FFFFFF" at bounding box center [234, 442] width 25 height 8
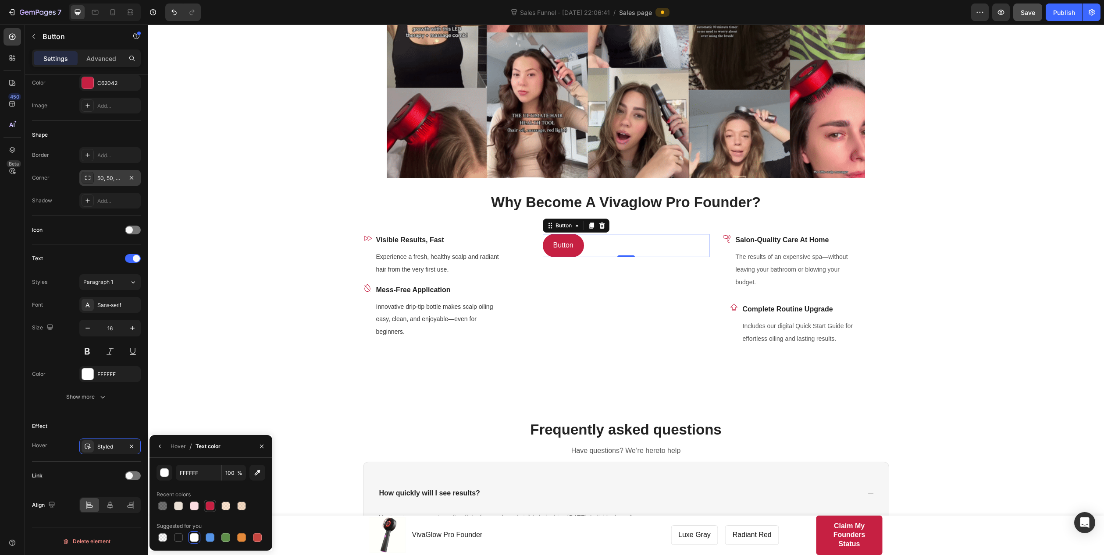
click at [210, 444] on div at bounding box center [210, 506] width 9 height 9
type input "C62042"
click at [155, 444] on button "button" at bounding box center [160, 447] width 14 height 14
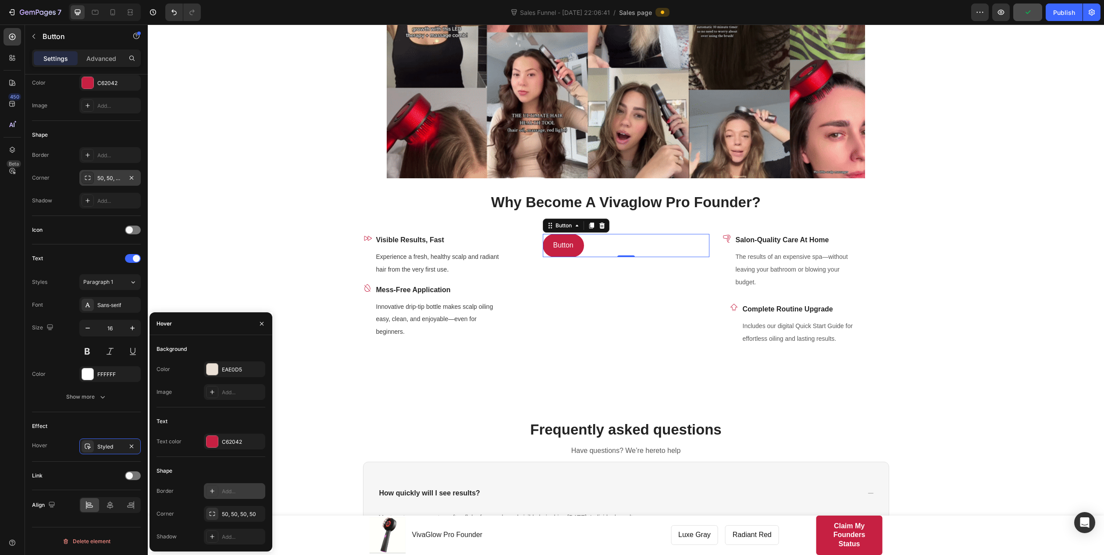
click at [218, 444] on div at bounding box center [212, 491] width 12 height 12
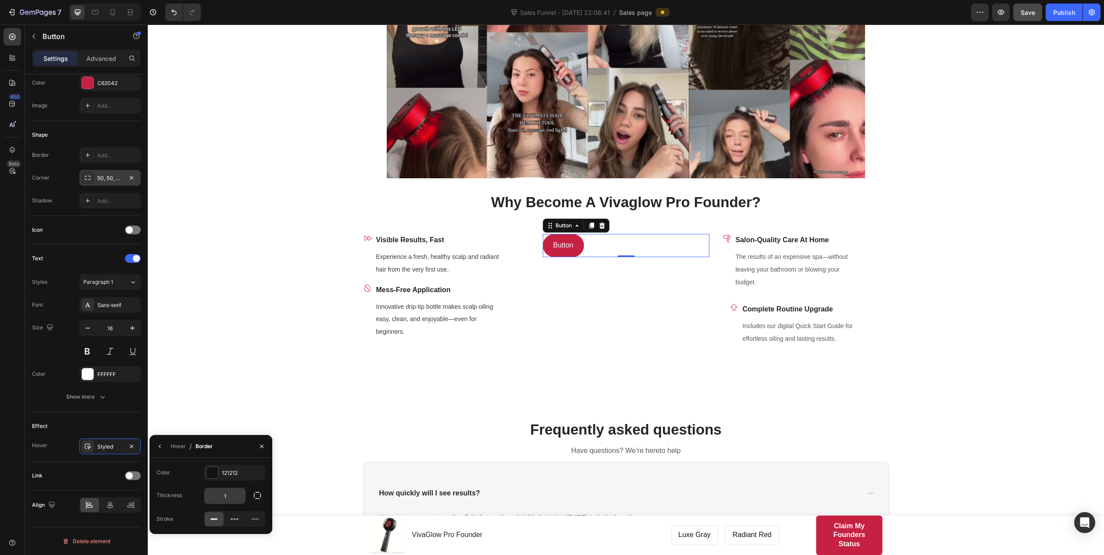
click at [228, 444] on input "1" at bounding box center [224, 496] width 41 height 16
type input "3"
click at [229, 444] on div "121212" at bounding box center [234, 473] width 25 height 8
click at [208, 444] on div at bounding box center [210, 506] width 9 height 9
type input "C62042"
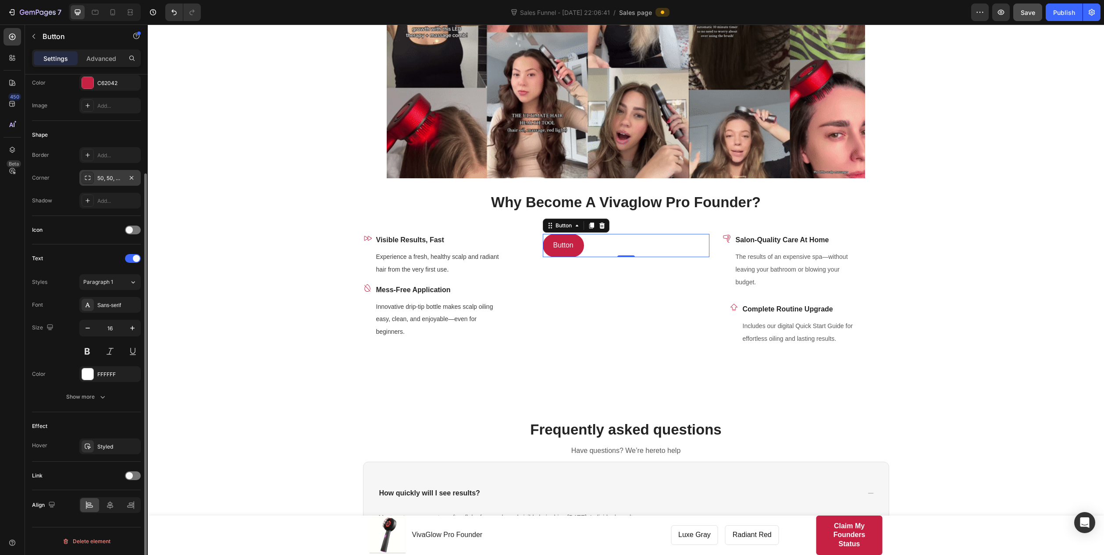
click at [125, 422] on div "Effect" at bounding box center [86, 426] width 109 height 14
click at [133, 444] on div at bounding box center [133, 476] width 16 height 9
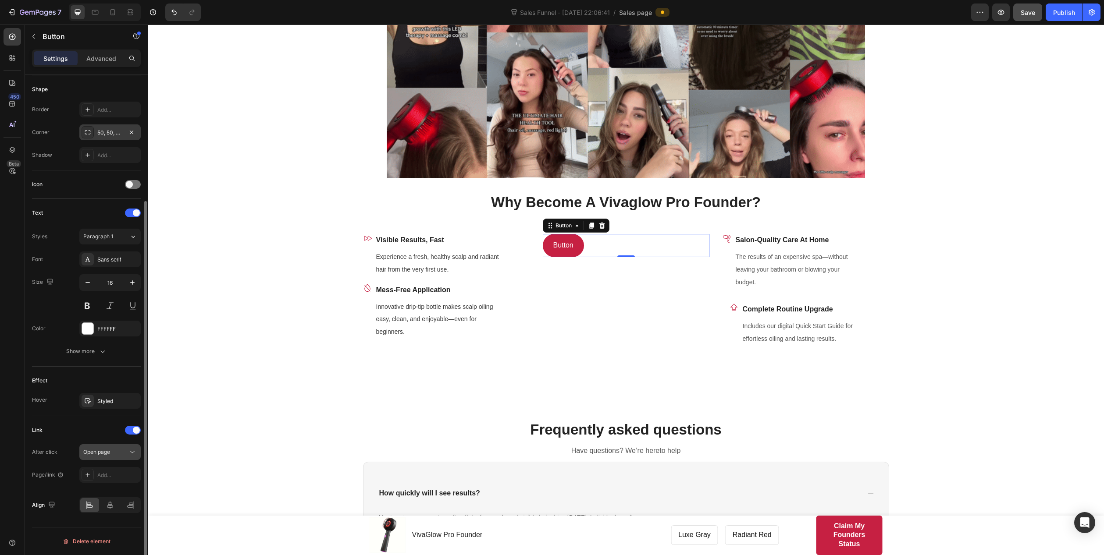
click at [98, 444] on span "Open page" at bounding box center [96, 452] width 27 height 7
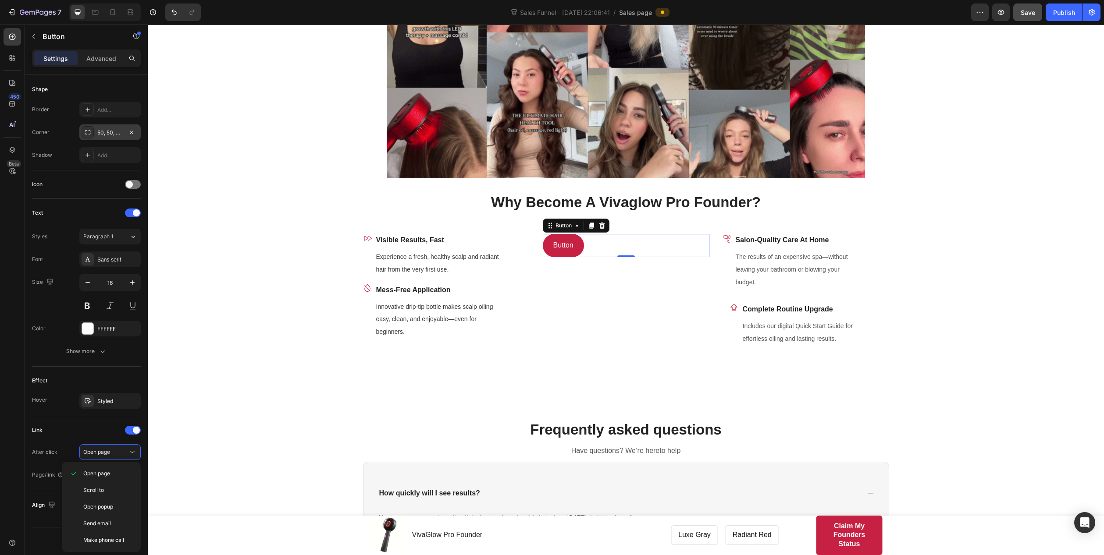
drag, startPoint x: 78, startPoint y: 445, endPoint x: 84, endPoint y: 462, distance: 17.9
click at [77, 444] on div "After click Open page" at bounding box center [86, 452] width 109 height 16
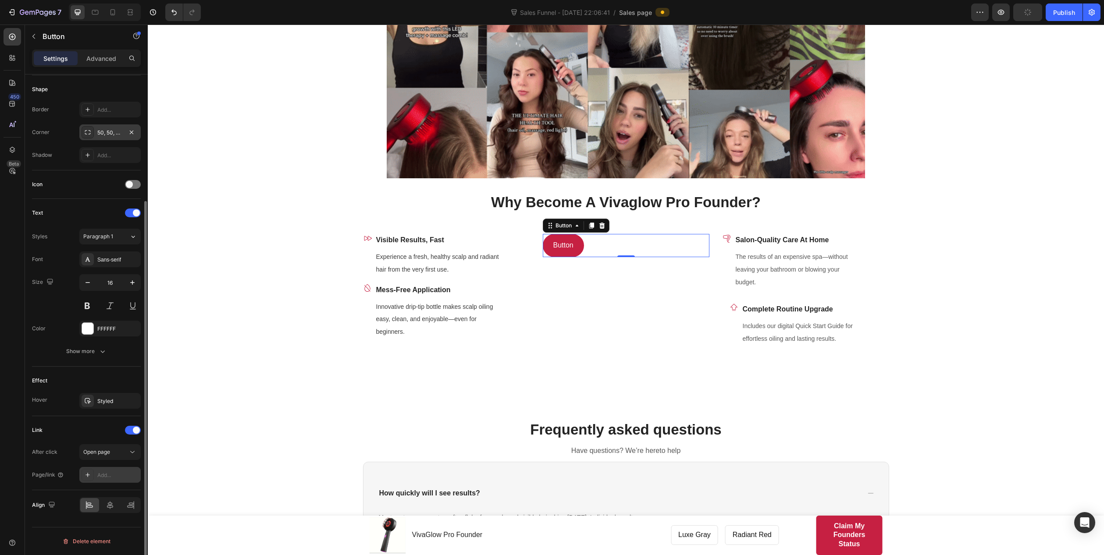
click at [97, 444] on div "Add..." at bounding box center [117, 476] width 41 height 8
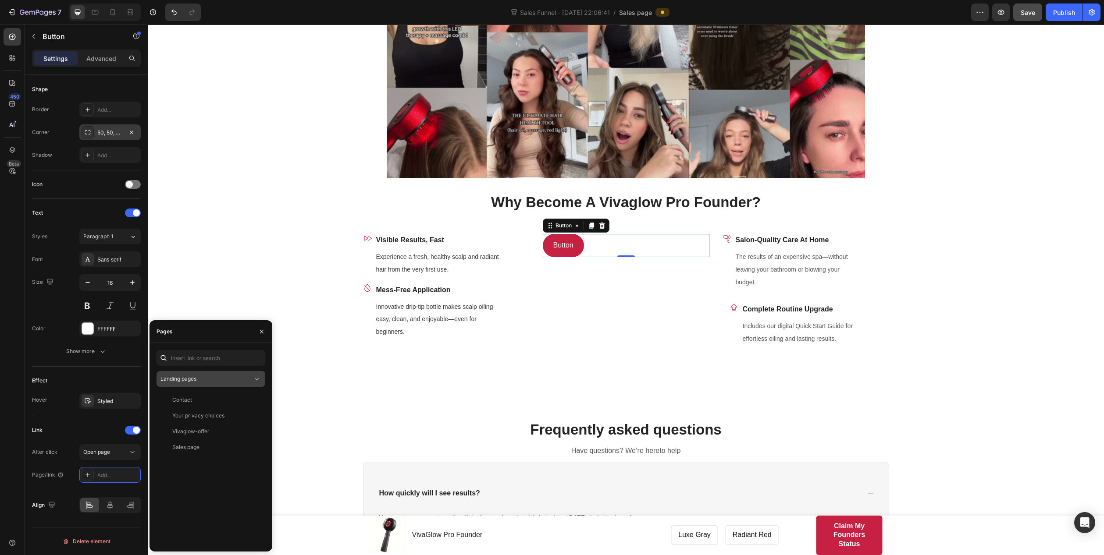
click at [223, 380] on div "Landing pages" at bounding box center [206, 379] width 92 height 8
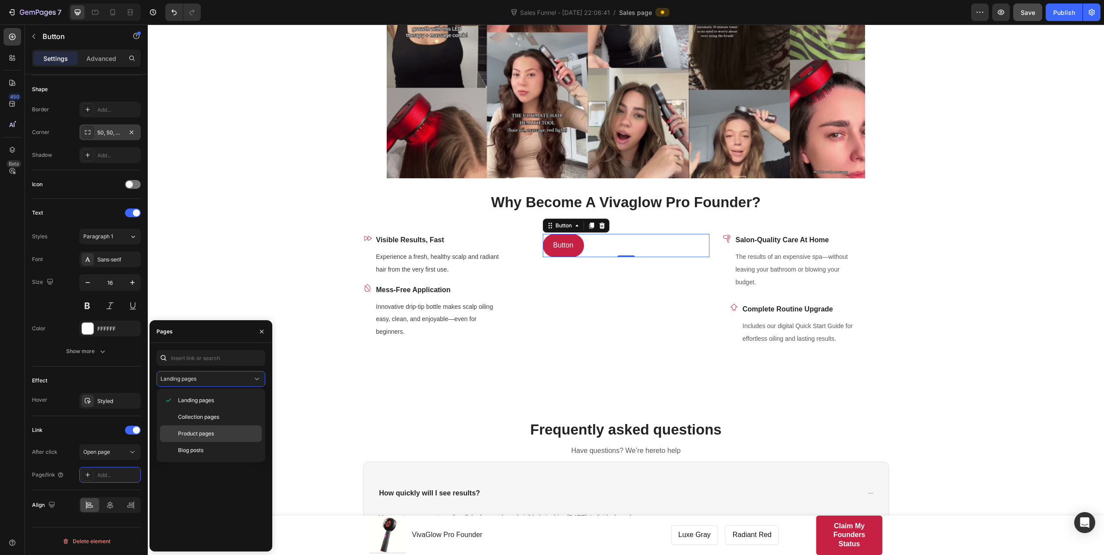
click at [212, 436] on span "Product pages" at bounding box center [196, 434] width 36 height 8
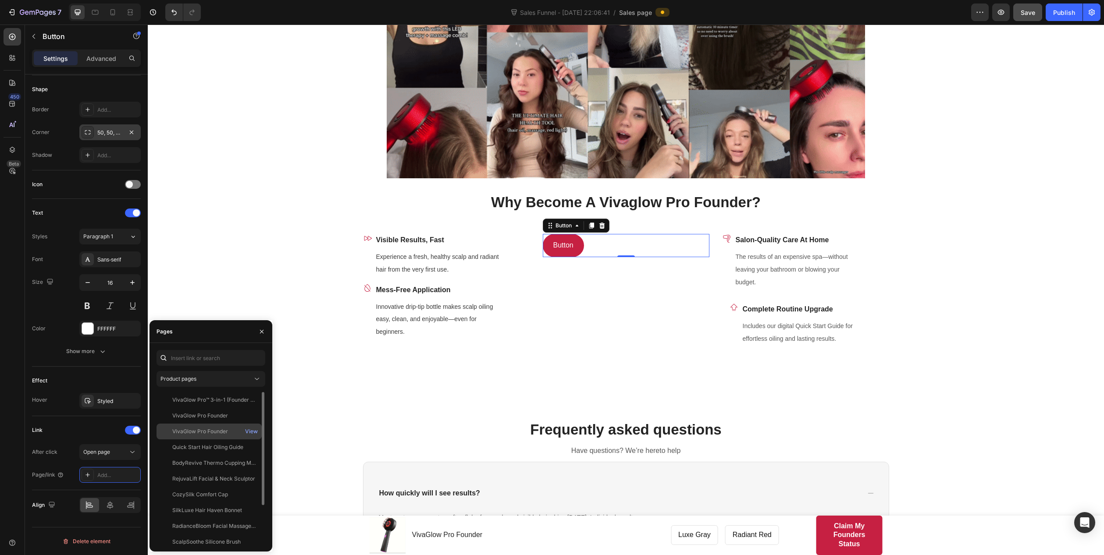
click at [234, 431] on div "VivaGlow Pro Founder" at bounding box center [209, 432] width 98 height 8
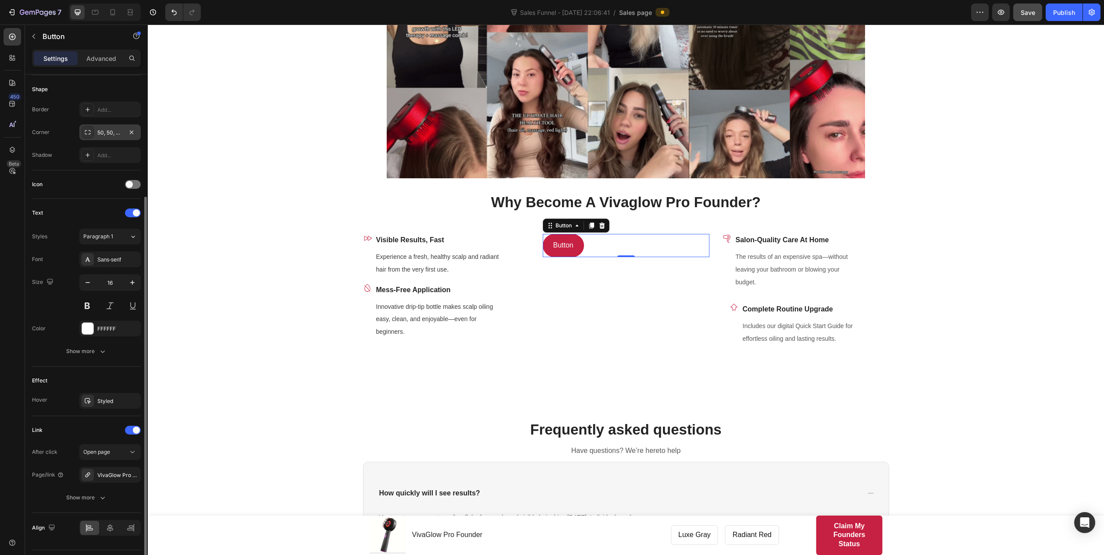
click at [89, 433] on div "Link" at bounding box center [86, 430] width 109 height 14
click at [94, 444] on div "Show more" at bounding box center [86, 497] width 41 height 9
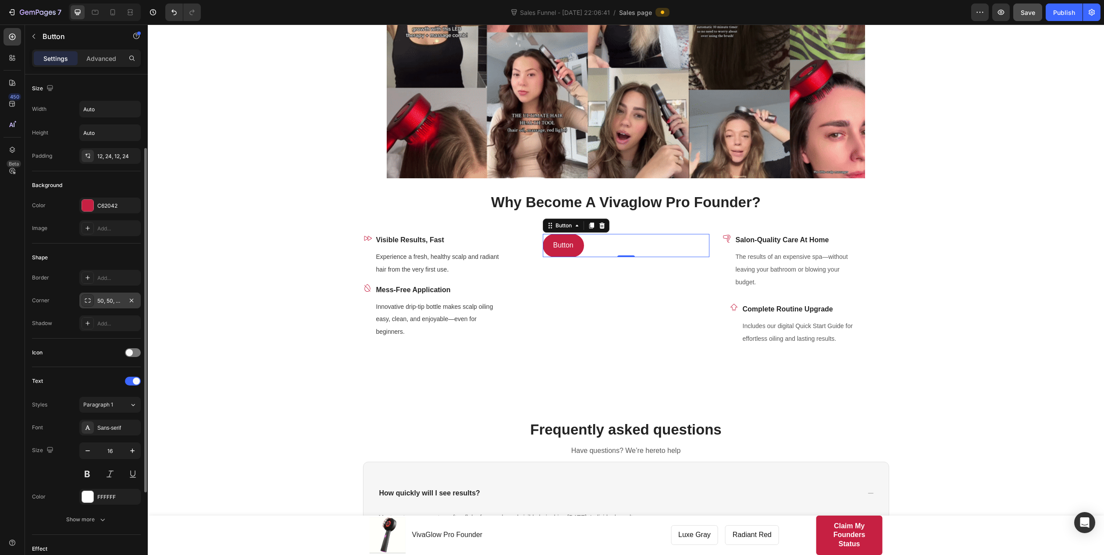
scroll to position [237, 0]
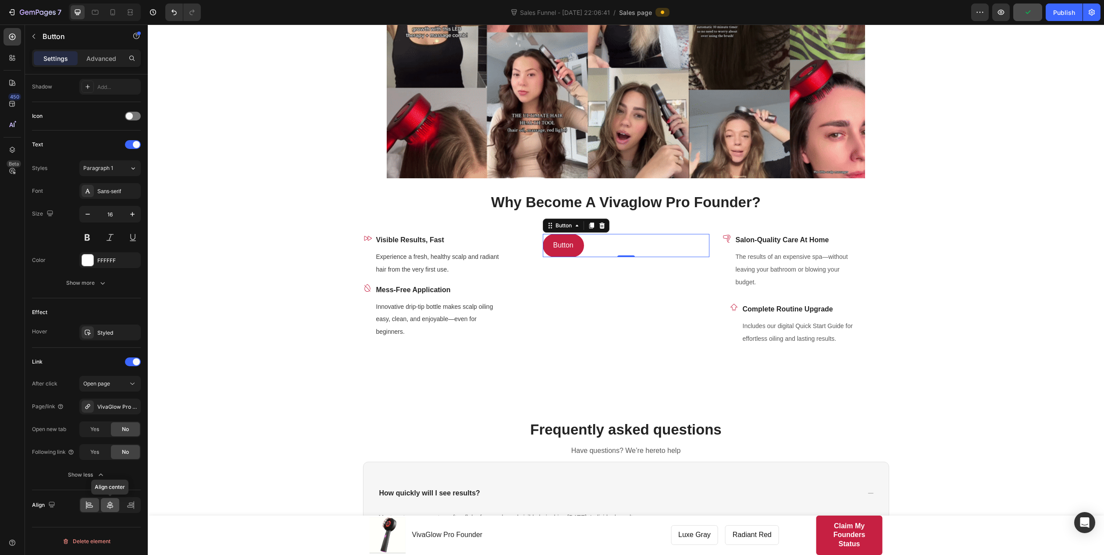
click at [114, 444] on icon at bounding box center [110, 505] width 9 height 9
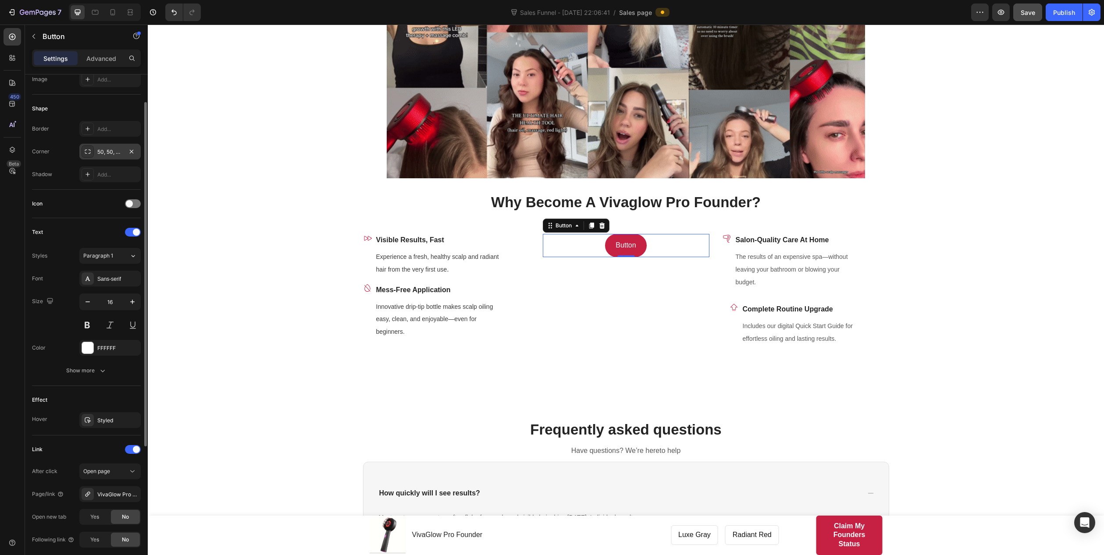
scroll to position [61, 0]
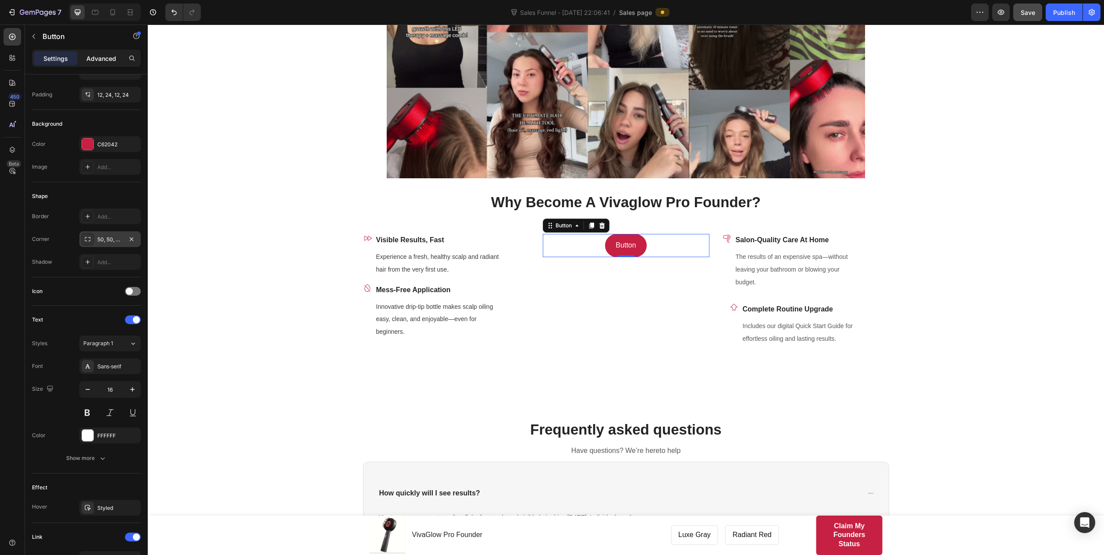
click at [109, 58] on p "Advanced" at bounding box center [101, 58] width 30 height 9
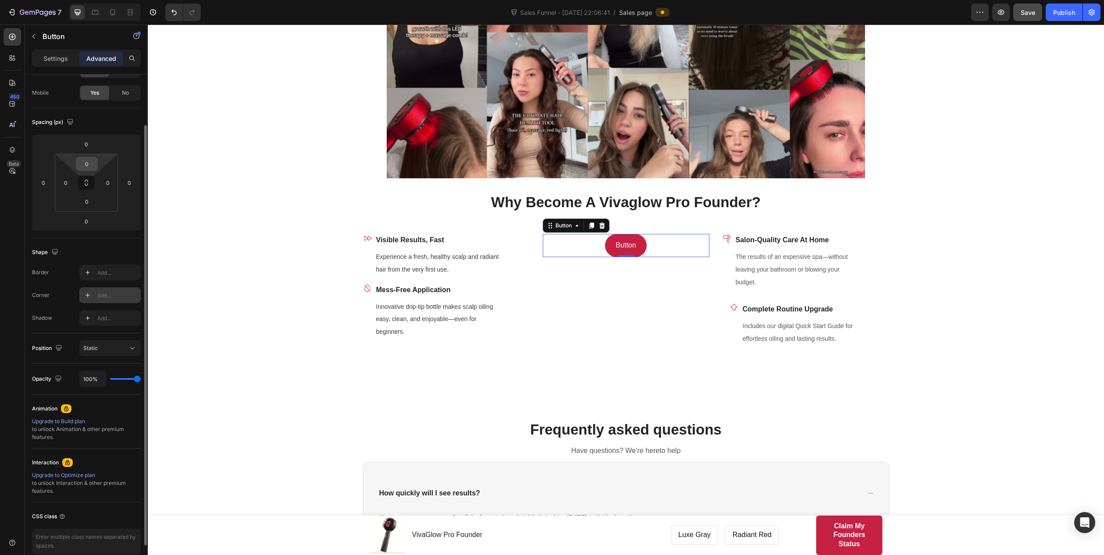
click at [90, 163] on input "0" at bounding box center [87, 163] width 18 height 13
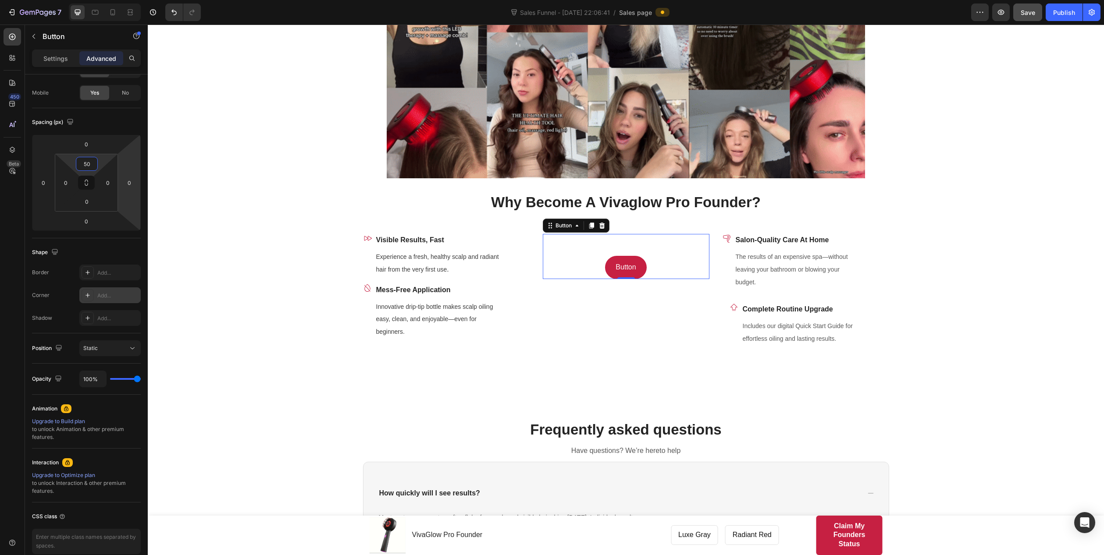
type input "5"
type input "2"
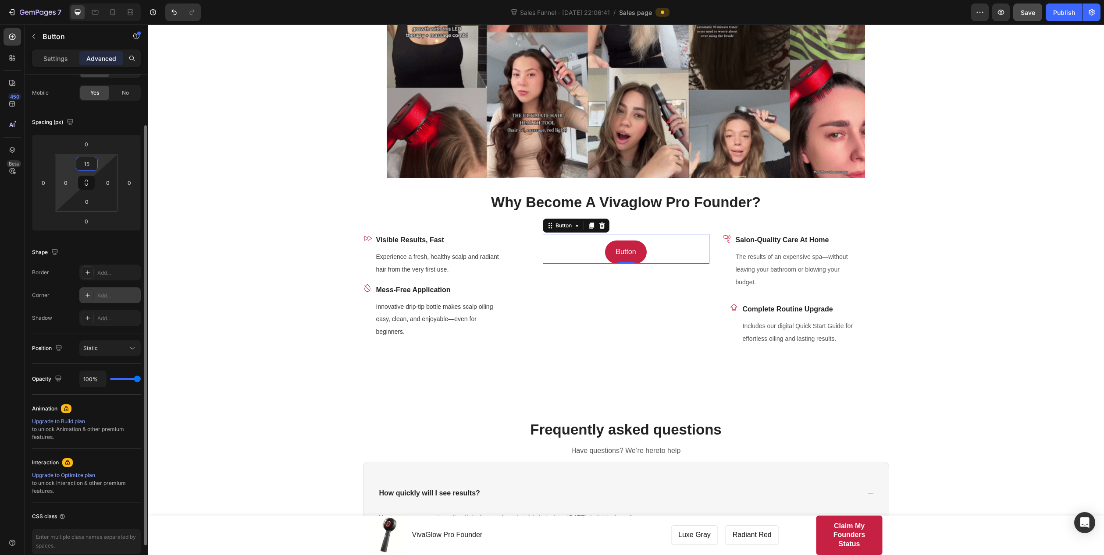
type input "1"
type input "100"
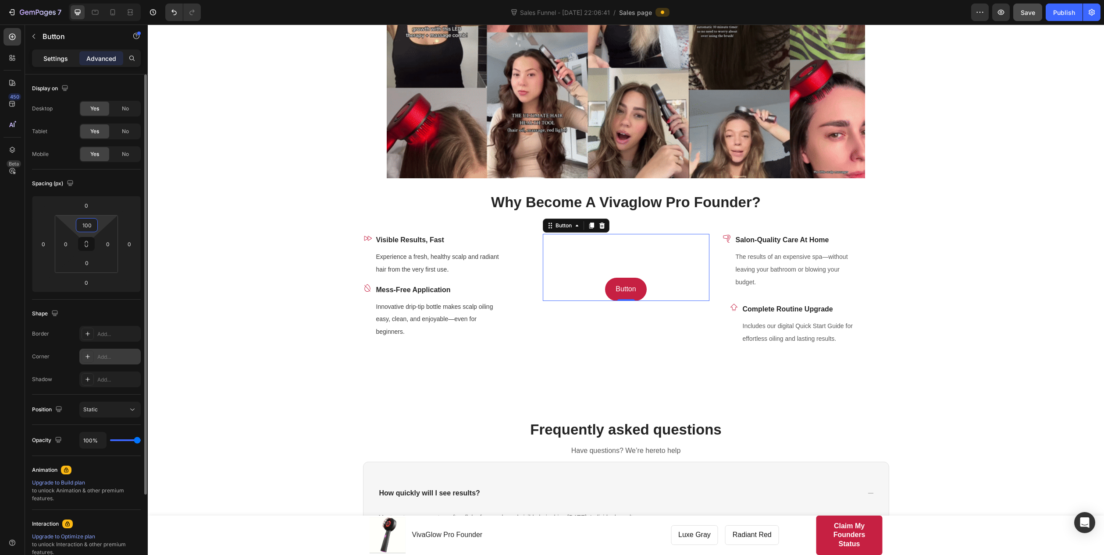
click at [59, 60] on p "Settings" at bounding box center [55, 58] width 25 height 9
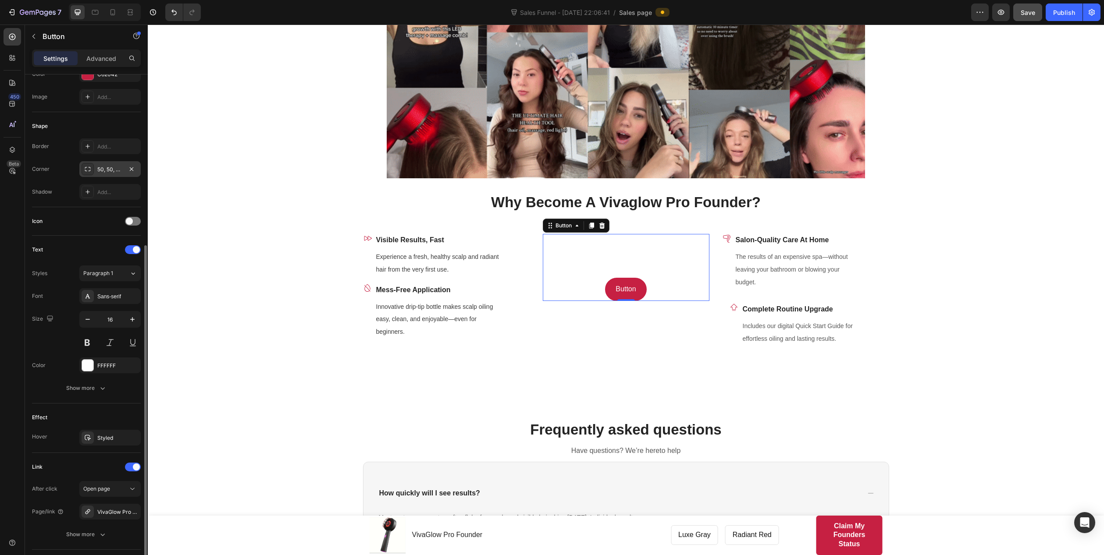
scroll to position [175, 0]
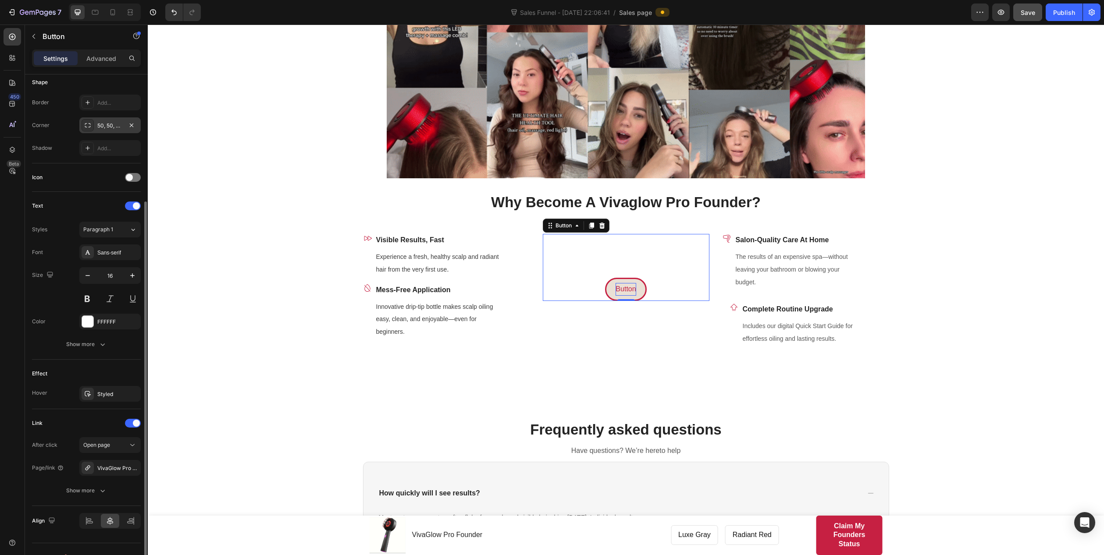
click at [627, 283] on p "Button" at bounding box center [625, 289] width 20 height 13
click at [625, 288] on p "Button" at bounding box center [625, 289] width 20 height 13
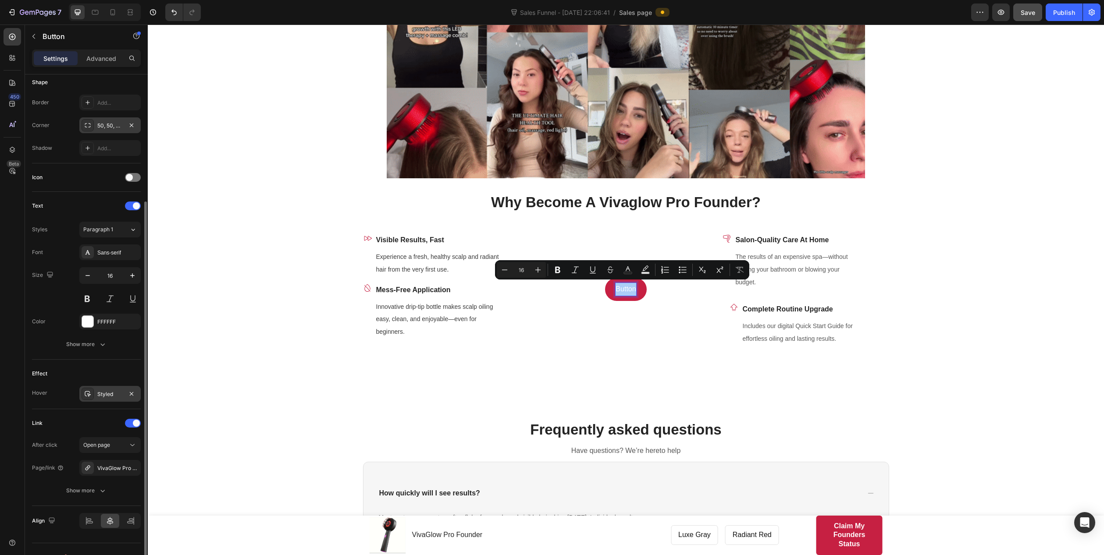
click at [111, 390] on div "Styled" at bounding box center [109, 394] width 61 height 16
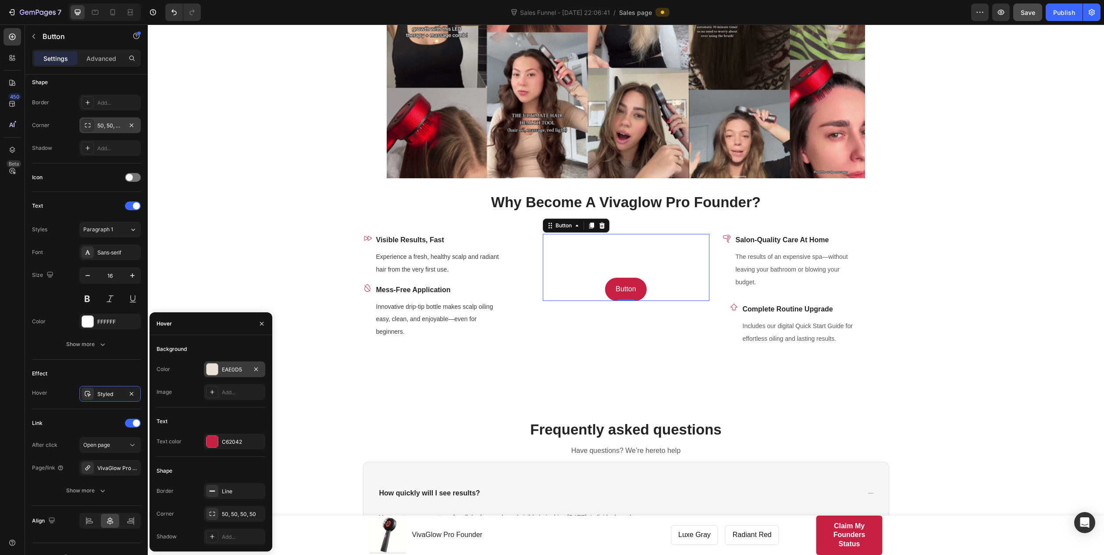
click at [224, 370] on div "EAE0D5" at bounding box center [234, 370] width 25 height 8
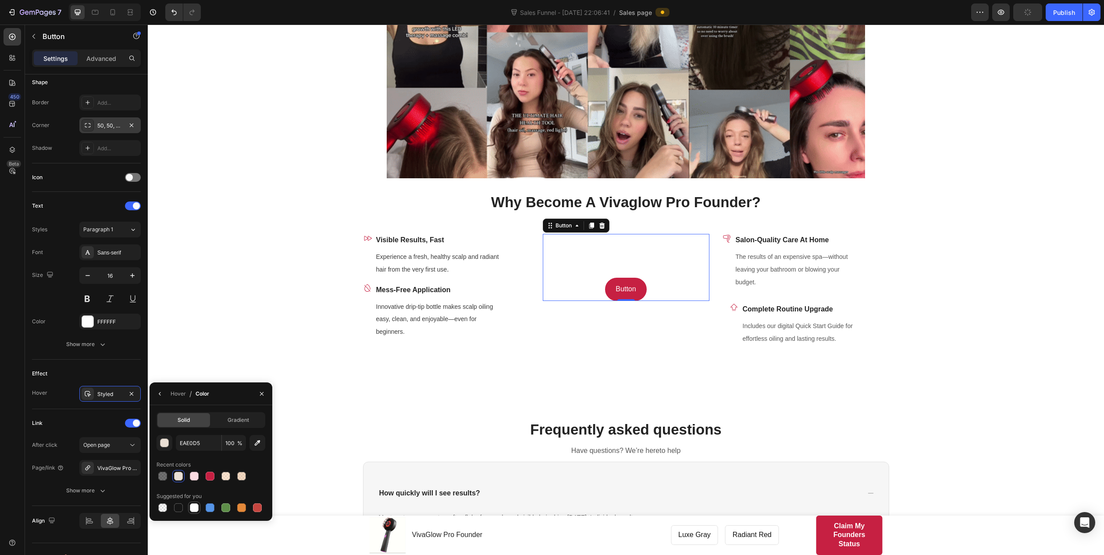
click at [195, 444] on div at bounding box center [194, 508] width 9 height 9
type input "FFFFFF"
click at [77, 377] on div "Effect" at bounding box center [86, 374] width 109 height 14
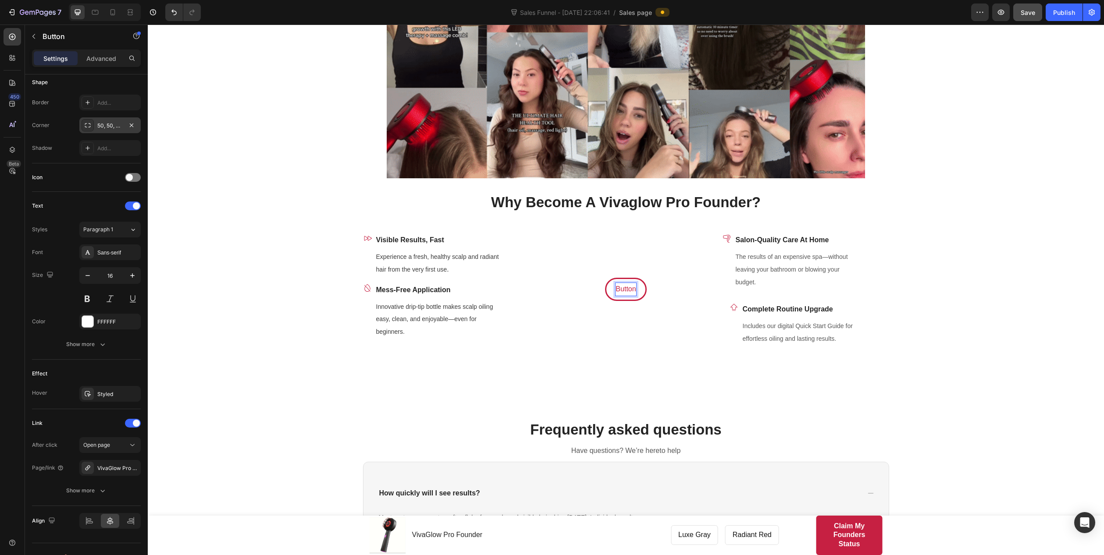
click at [621, 287] on p "Button" at bounding box center [625, 289] width 20 height 13
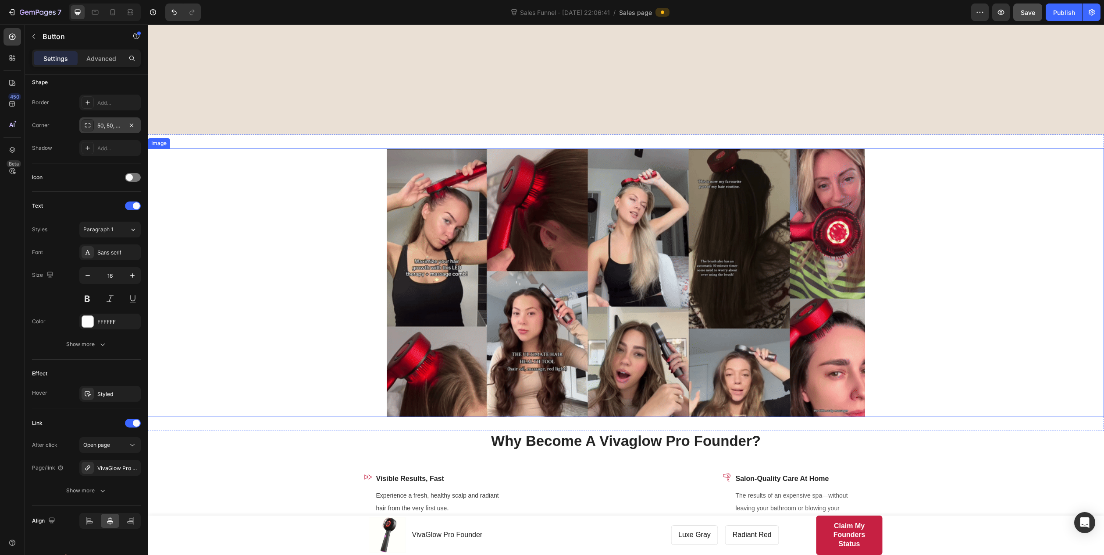
scroll to position [1139, 0]
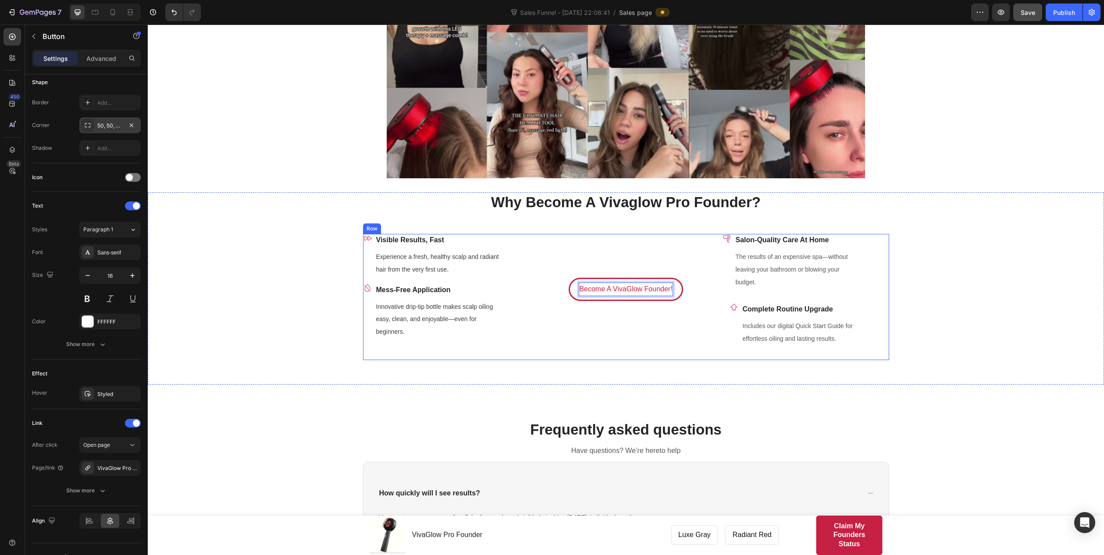
click at [586, 325] on div "Become A VivaGlow Founder! Button 0" at bounding box center [626, 297] width 167 height 126
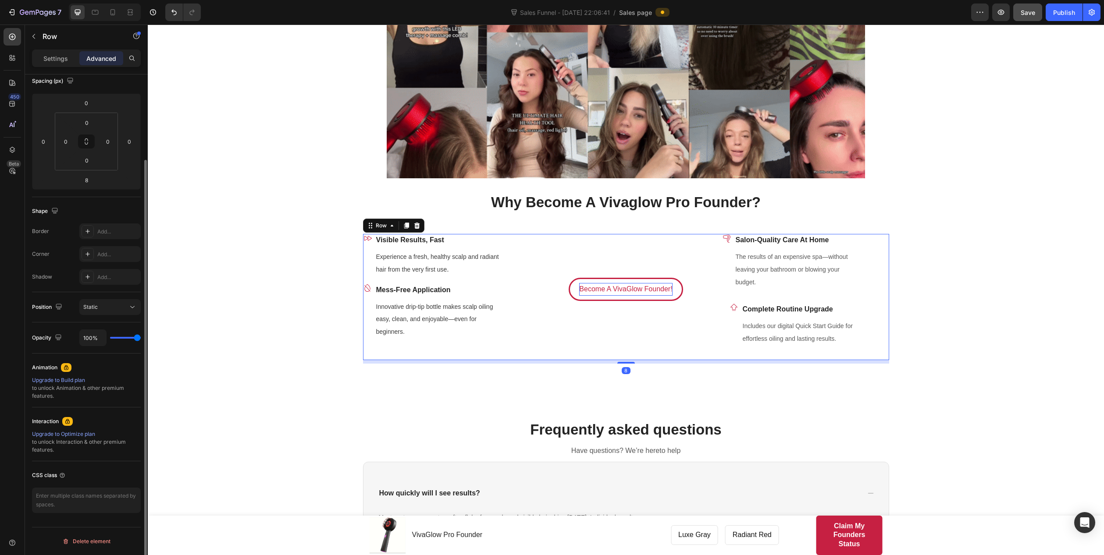
scroll to position [0, 0]
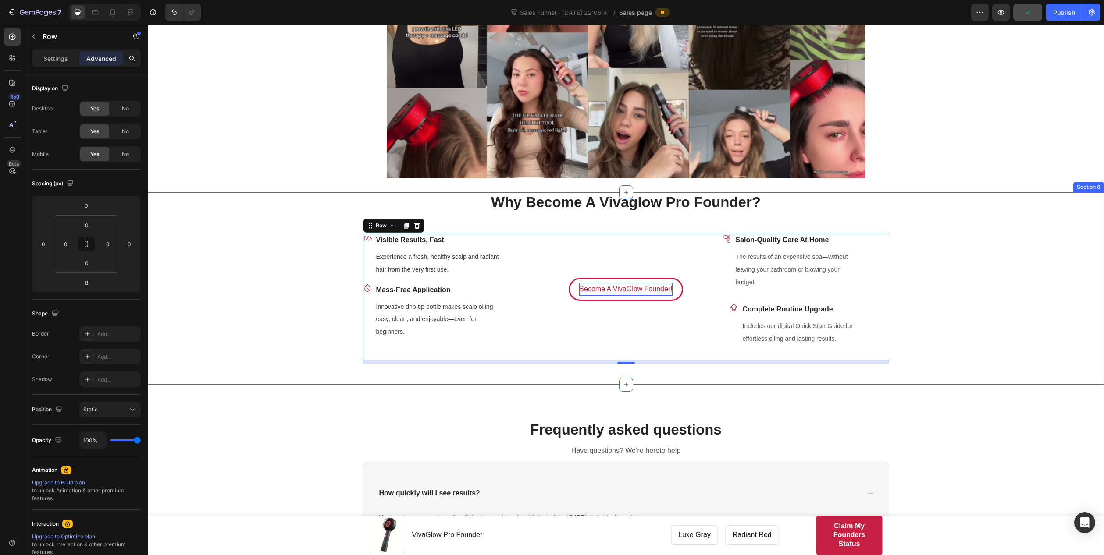
click at [256, 325] on div "Why Become A Vivaglow Pro Founder? Heading Row Icon Visible Results, Fast Text …" at bounding box center [625, 277] width 943 height 171
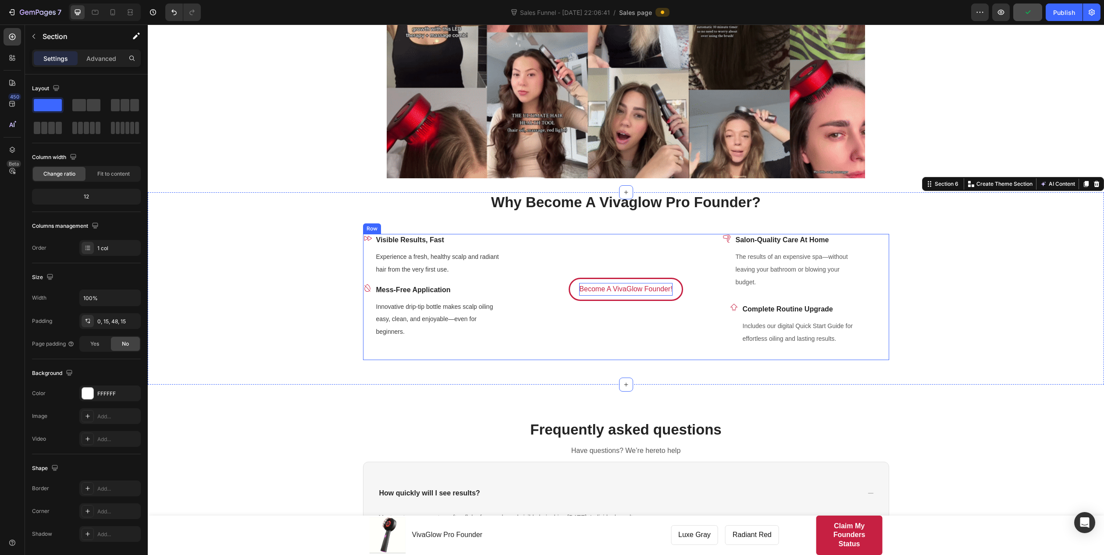
click at [579, 335] on div "Become A VivaGlow Founder! Button" at bounding box center [626, 297] width 167 height 126
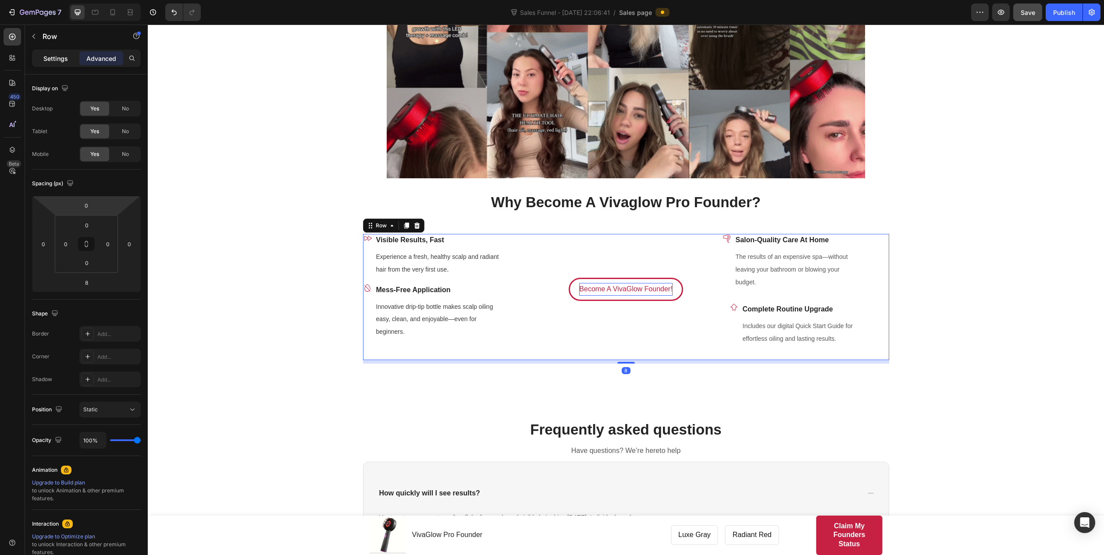
click at [55, 54] on p "Settings" at bounding box center [55, 58] width 25 height 9
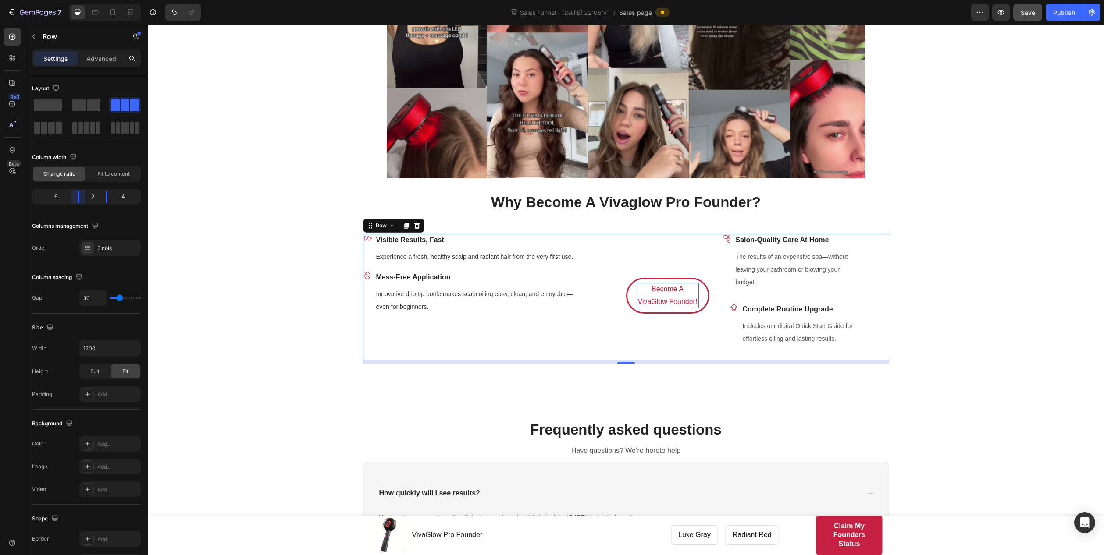
drag, startPoint x: 68, startPoint y: 201, endPoint x: 84, endPoint y: 202, distance: 15.8
click at [84, 0] on body "7 Sales Funnel - Sep 24, 22:06:41 / Sales page Preview Save Publish 450 Beta Se…" at bounding box center [552, 0] width 1104 height 0
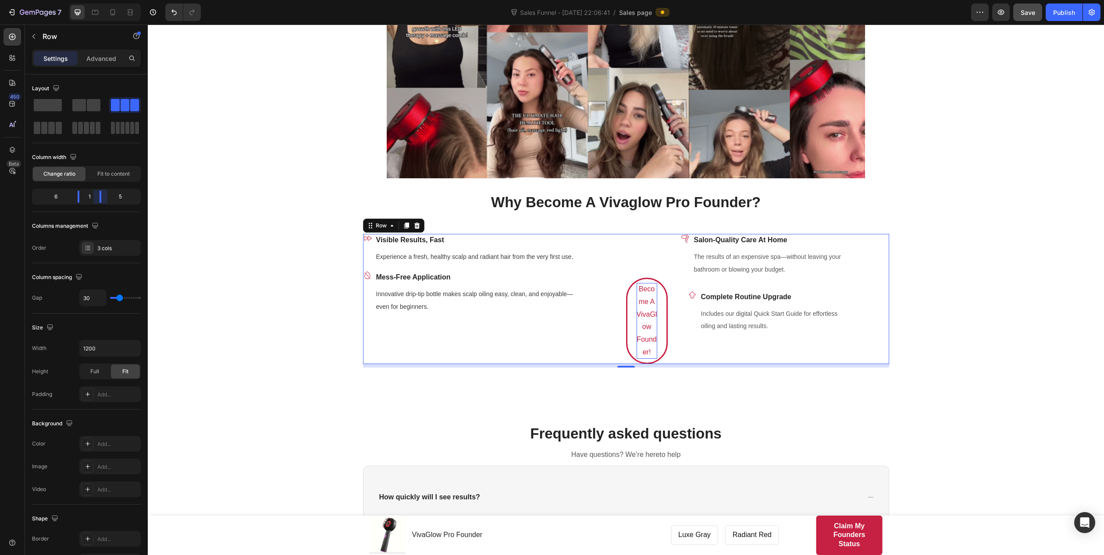
drag, startPoint x: 107, startPoint y: 202, endPoint x: 96, endPoint y: 202, distance: 11.0
click at [96, 0] on body "7 Sales Funnel - Sep 24, 22:06:41 / Sales page Preview Save Publish 450 Beta Se…" at bounding box center [552, 0] width 1104 height 0
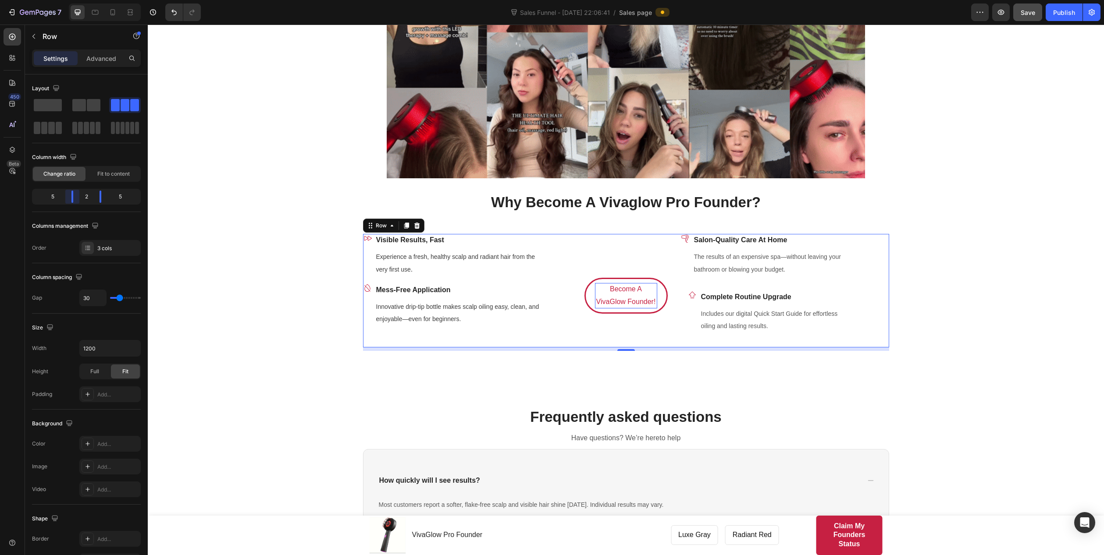
click at [76, 0] on body "7 Sales Funnel - Sep 24, 22:06:41 / Sales page Preview Save Publish 450 Beta Se…" at bounding box center [552, 0] width 1104 height 0
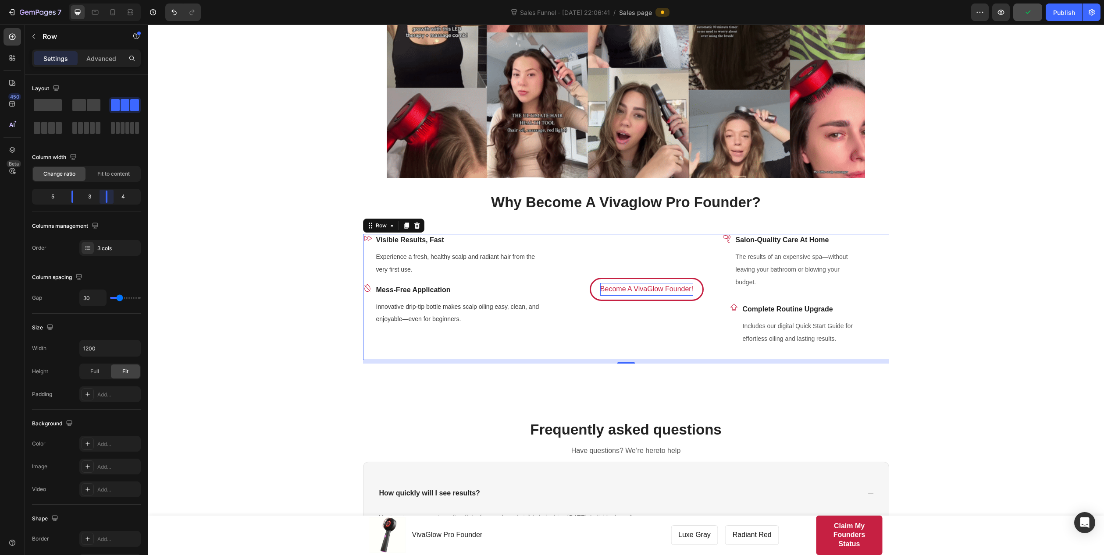
click at [102, 0] on body "7 Sales Funnel - Sep 24, 22:06:41 / Sales page Preview Publish 450 Beta Section…" at bounding box center [552, 0] width 1104 height 0
click at [69, 0] on body "7 Sales Funnel - Sep 24, 22:06:41 / Sales page Preview Save Publish 450 Beta Se…" at bounding box center [552, 0] width 1104 height 0
click at [554, 290] on div "Become A VivaGlow Founder! Button" at bounding box center [626, 267] width 167 height 67
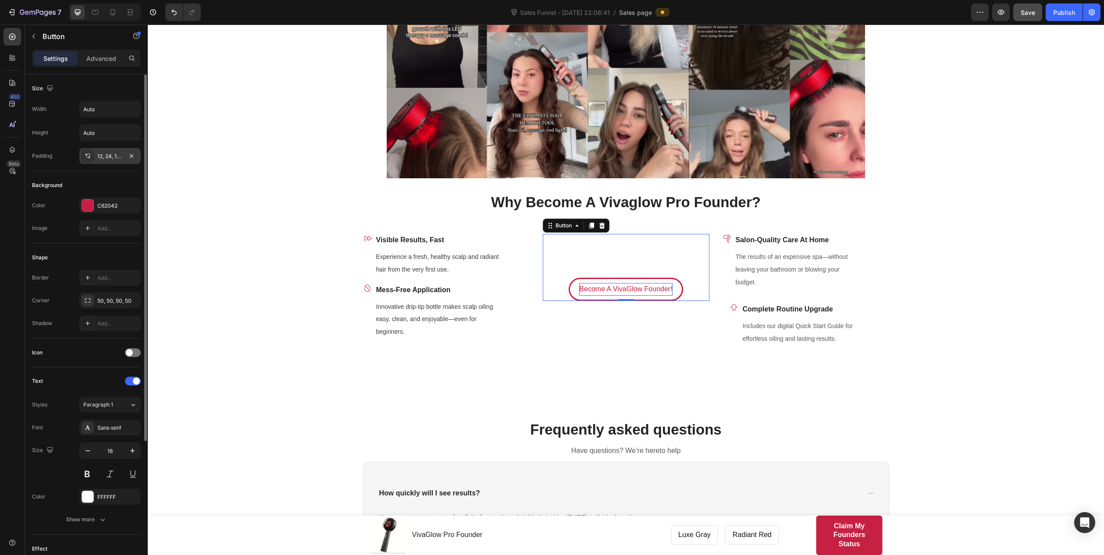
click at [105, 157] on div "12, 24, 12, 24" at bounding box center [109, 157] width 25 height 8
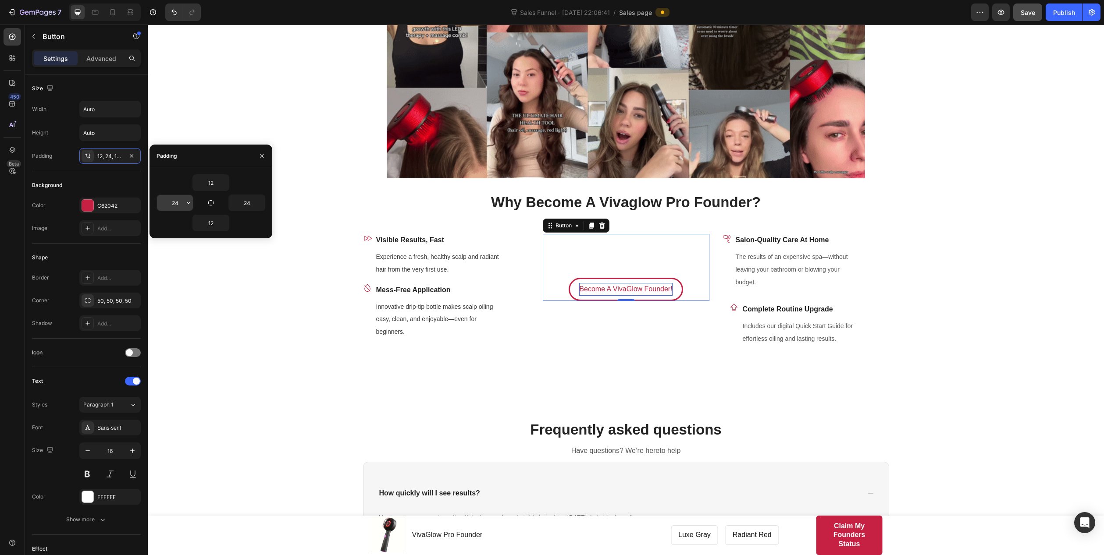
click at [182, 205] on input "24" at bounding box center [175, 203] width 36 height 16
click at [167, 202] on input "24" at bounding box center [175, 203] width 36 height 16
click at [186, 201] on icon "button" at bounding box center [188, 202] width 7 height 7
type input "0"
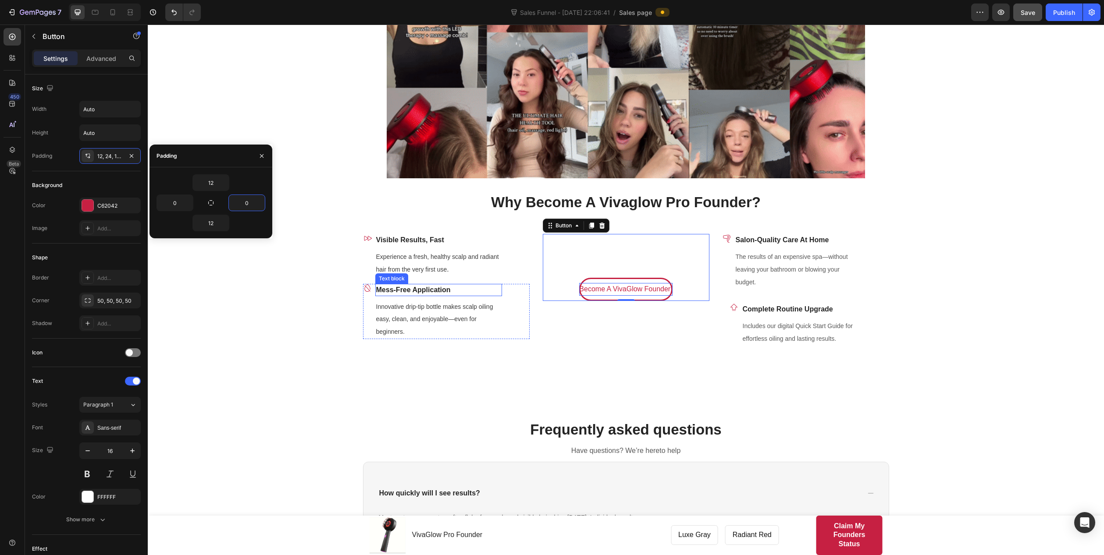
type input "24"
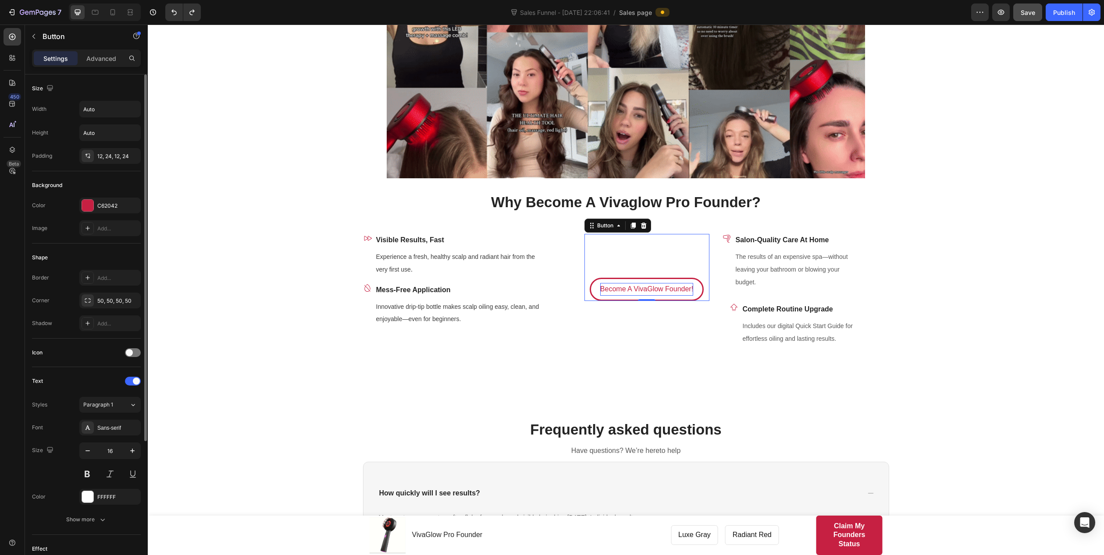
click at [112, 184] on div "Background" at bounding box center [86, 185] width 109 height 14
click at [106, 59] on p "Advanced" at bounding box center [101, 58] width 30 height 9
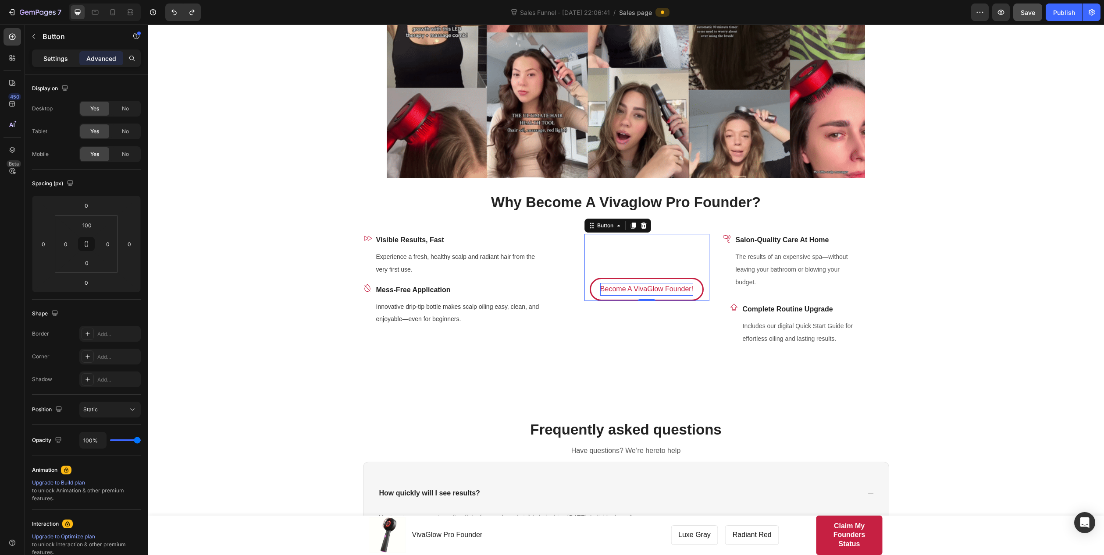
click at [60, 57] on p "Settings" at bounding box center [55, 58] width 25 height 9
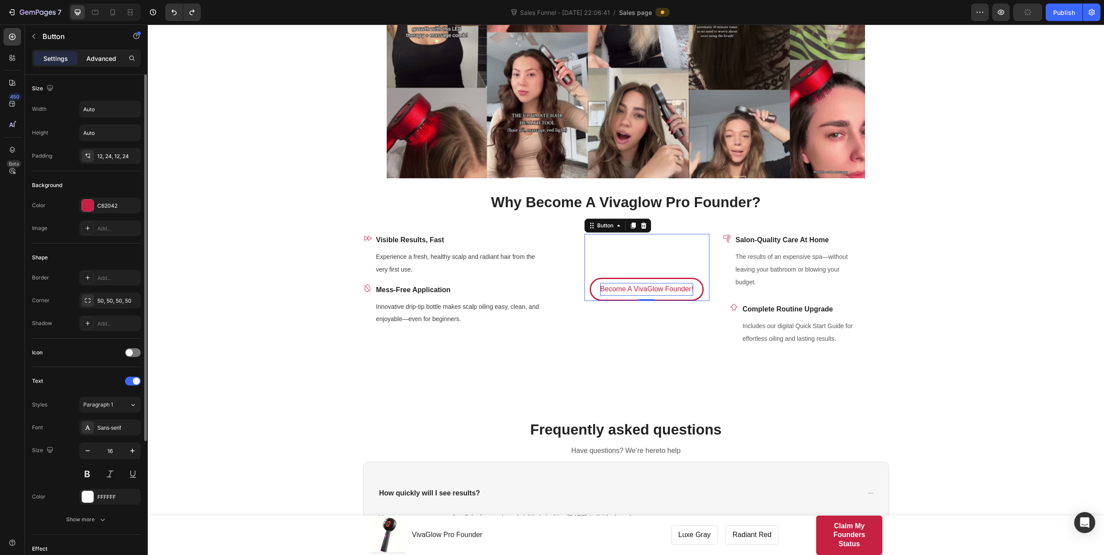
click at [98, 55] on p "Advanced" at bounding box center [101, 58] width 30 height 9
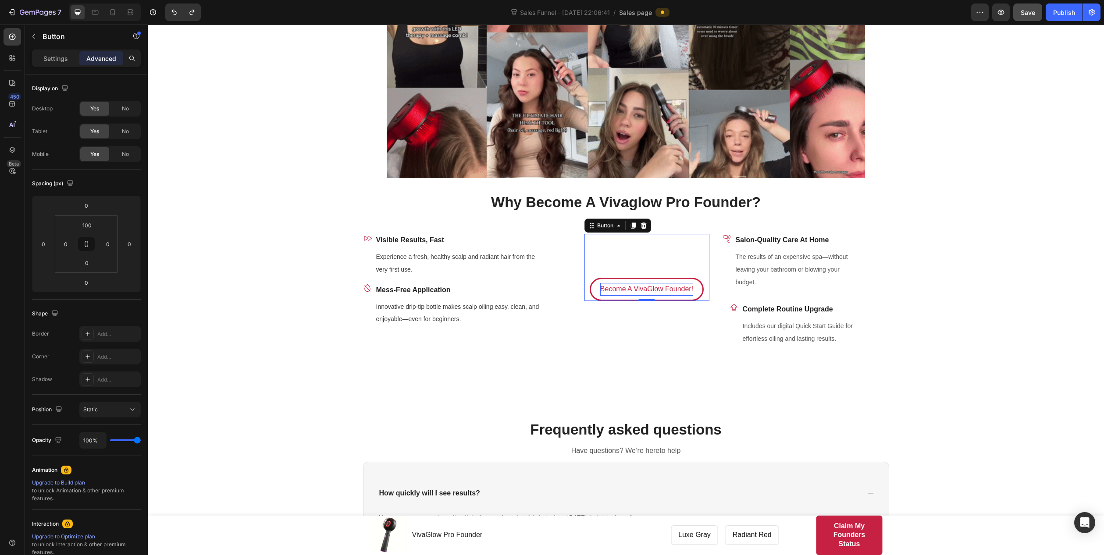
click at [589, 263] on div "Become A VivaGlow Founder! Button 0" at bounding box center [646, 267] width 125 height 67
click at [593, 280] on link "Become A VivaGlow Founder!" at bounding box center [646, 289] width 114 height 23
click at [584, 358] on div "Become A VivaGlow Founder! Button 0" at bounding box center [646, 297] width 125 height 126
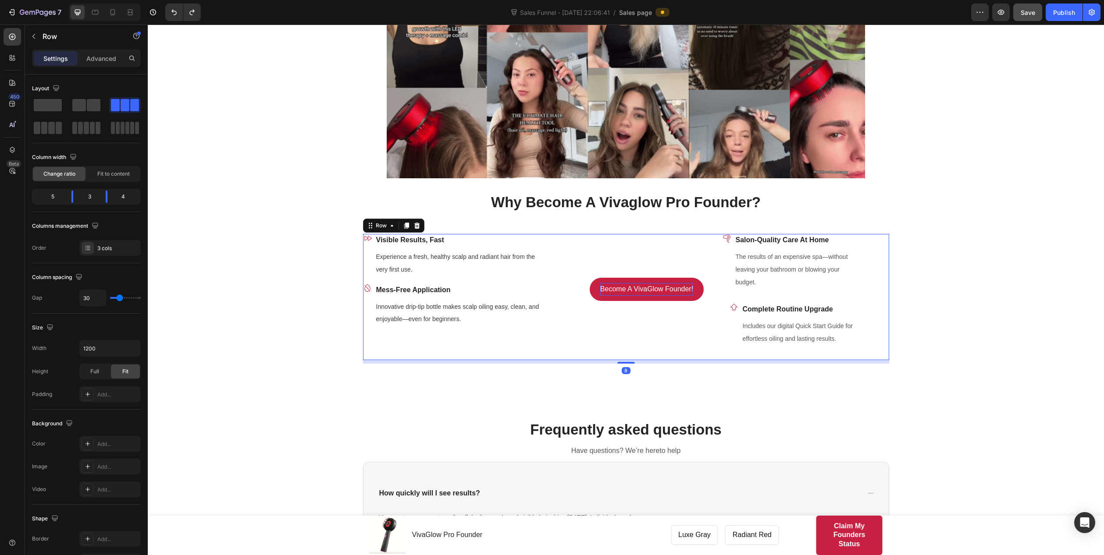
click at [589, 326] on div "Become A VivaGlow Founder! Button" at bounding box center [646, 297] width 125 height 126
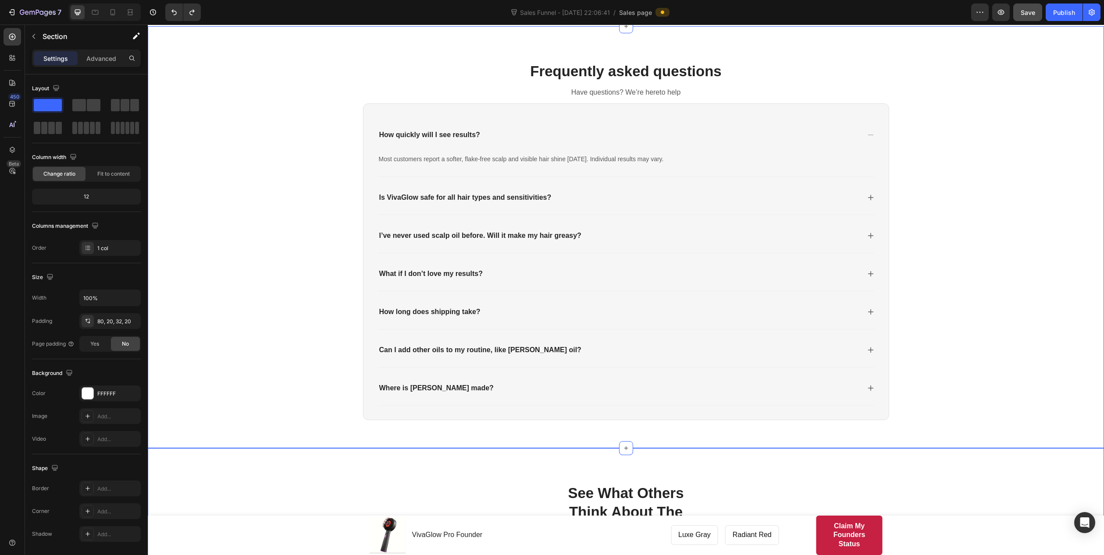
scroll to position [1490, 0]
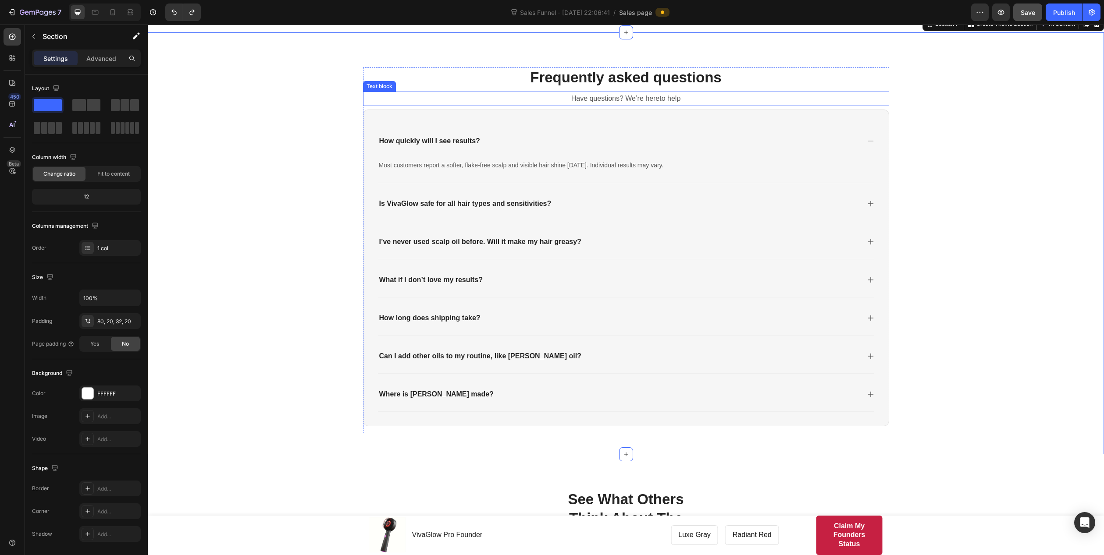
click at [658, 99] on p "Have questions? We’re hereto help" at bounding box center [626, 98] width 524 height 13
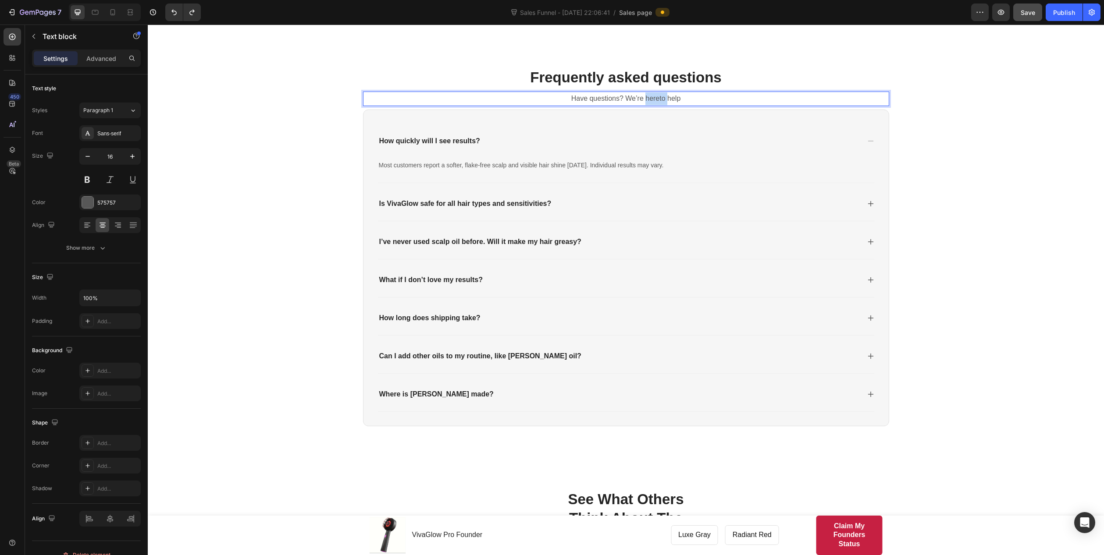
click at [658, 99] on p "Have questions? We’re hereto help" at bounding box center [626, 98] width 524 height 13
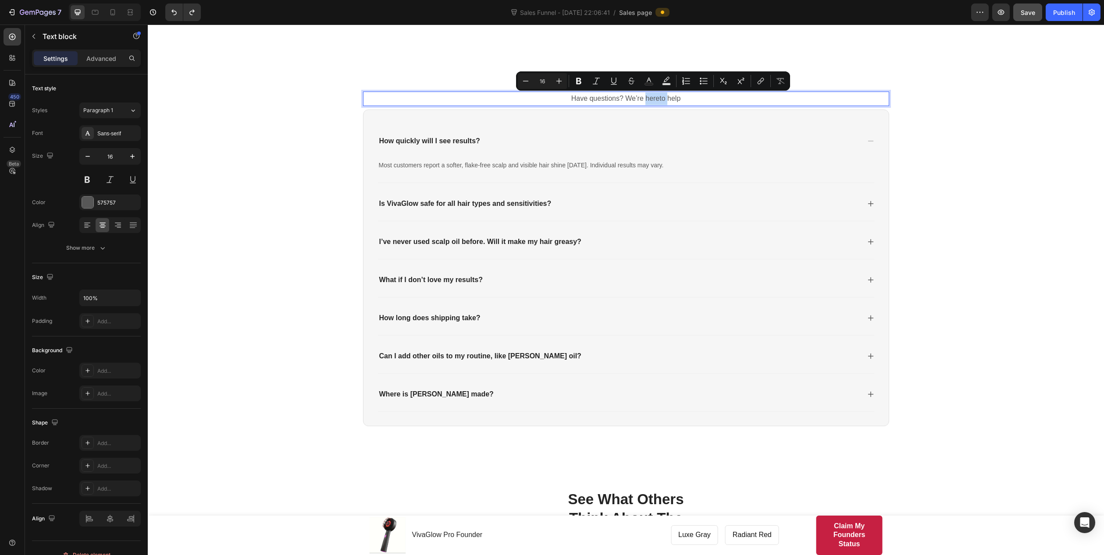
click at [657, 99] on p "Have questions? We’re hereto help" at bounding box center [626, 98] width 524 height 13
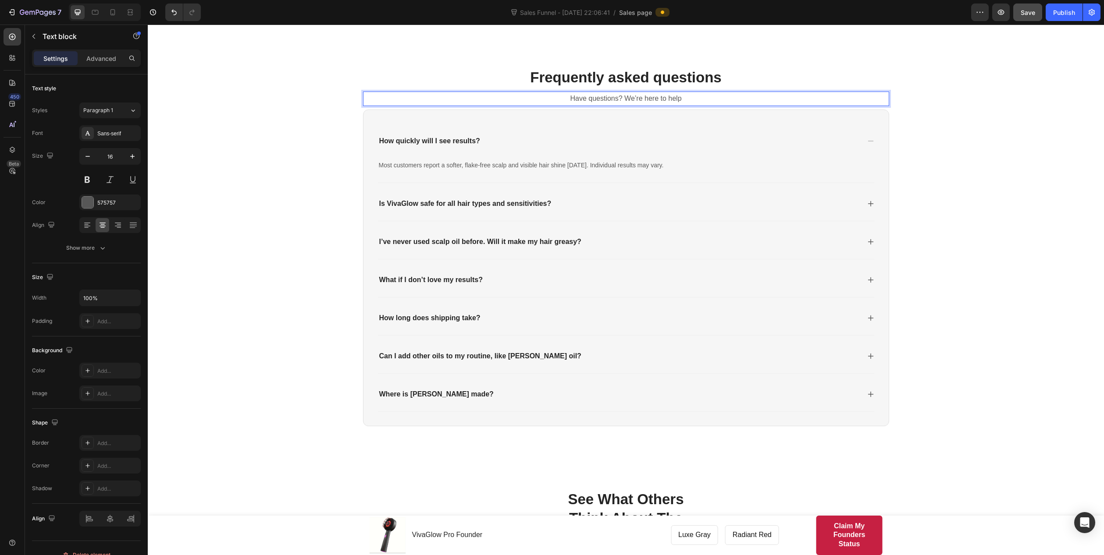
click at [681, 94] on p "Have questions? We’re here to help" at bounding box center [626, 98] width 524 height 13
click at [283, 249] on div "Frequently asked questions Heading Have questions? We’re here to help! Text blo…" at bounding box center [625, 253] width 938 height 373
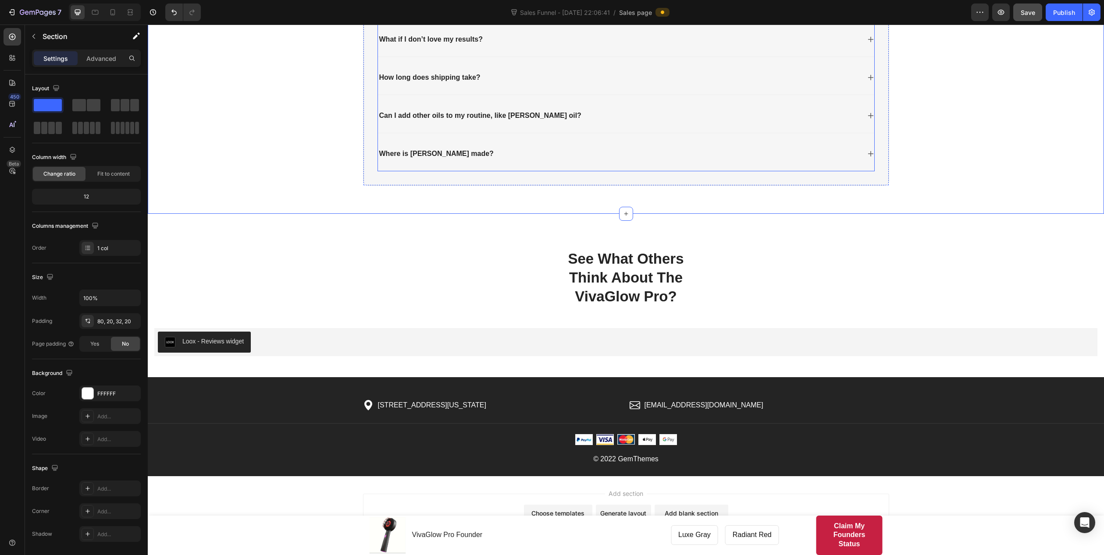
scroll to position [1753, 0]
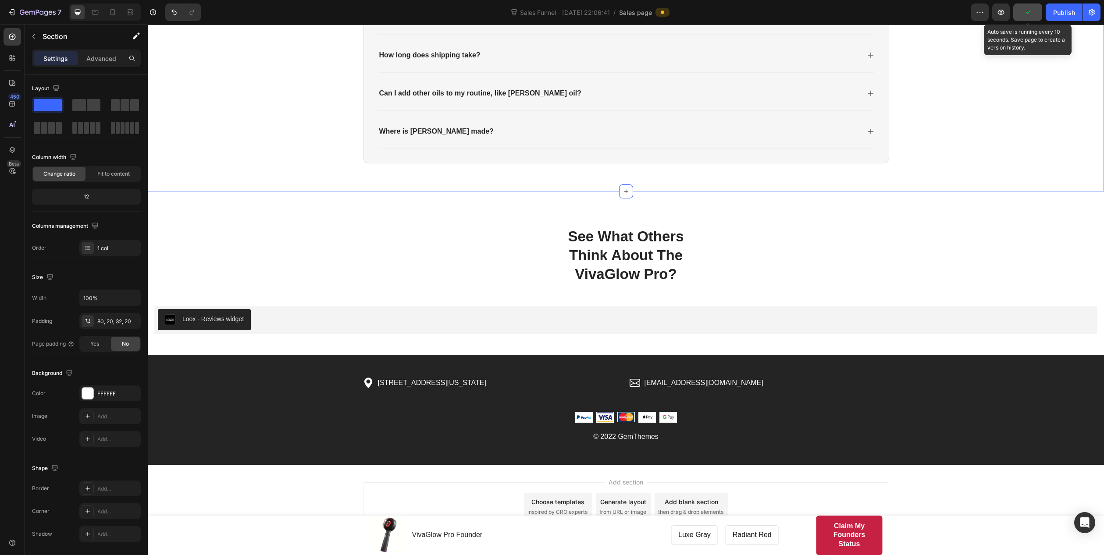
click at [882, 9] on button "button" at bounding box center [1027, 13] width 29 height 18
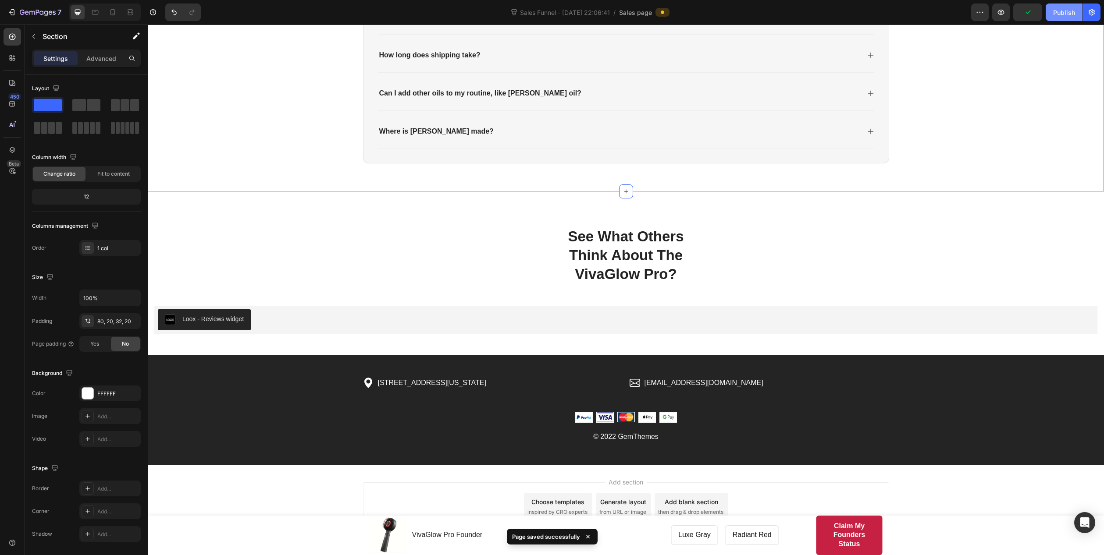
click at [882, 15] on div "Publish" at bounding box center [1064, 12] width 22 height 9
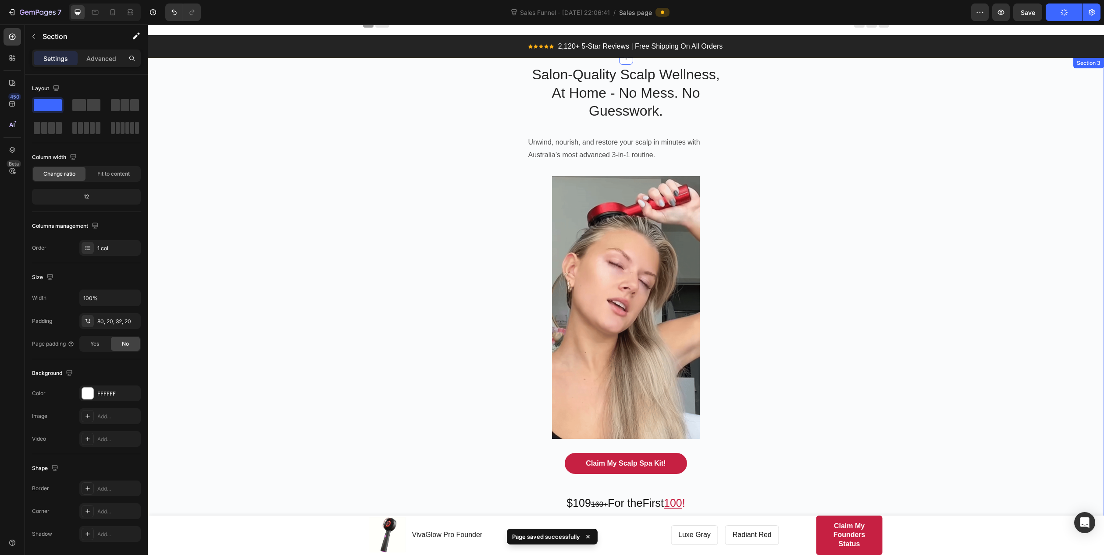
scroll to position [0, 0]
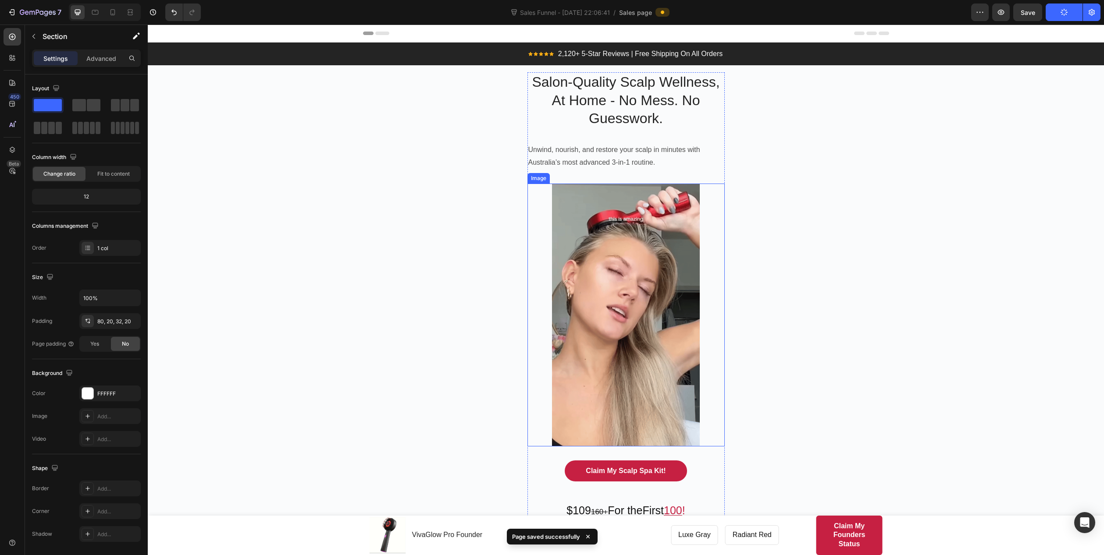
click at [632, 254] on img at bounding box center [626, 315] width 148 height 263
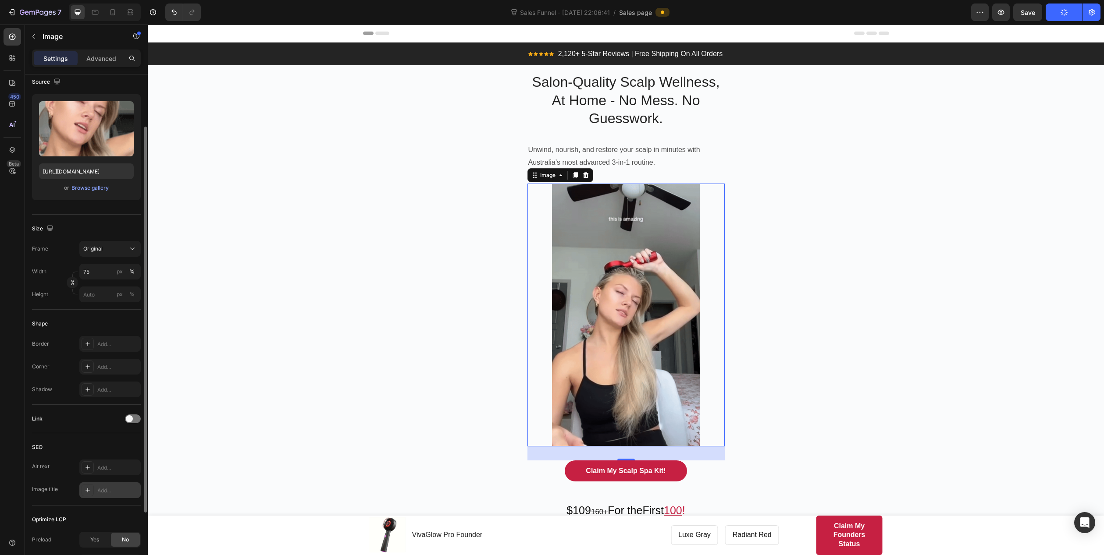
scroll to position [156, 0]
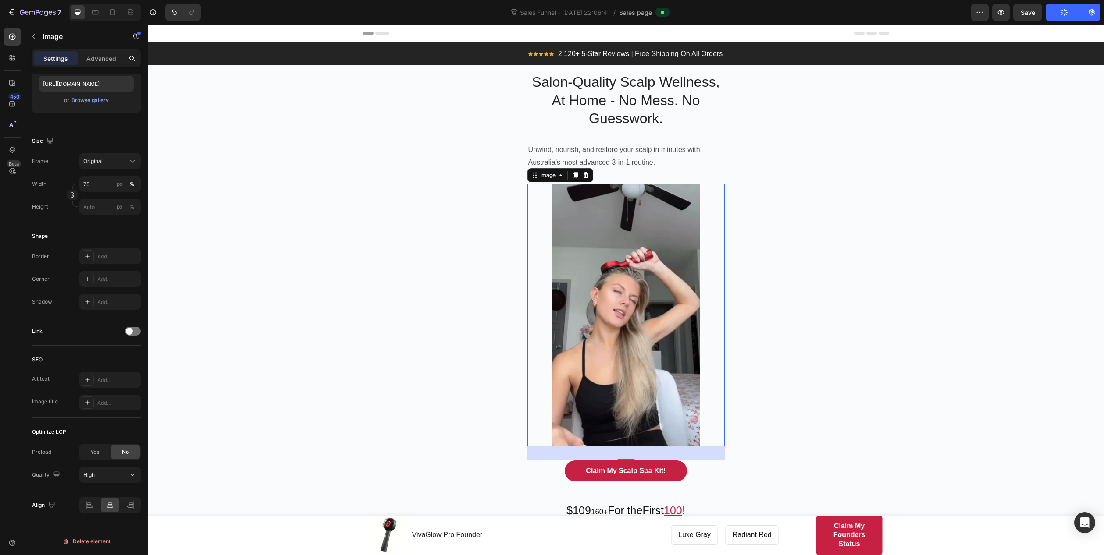
click at [591, 308] on img at bounding box center [626, 315] width 148 height 263
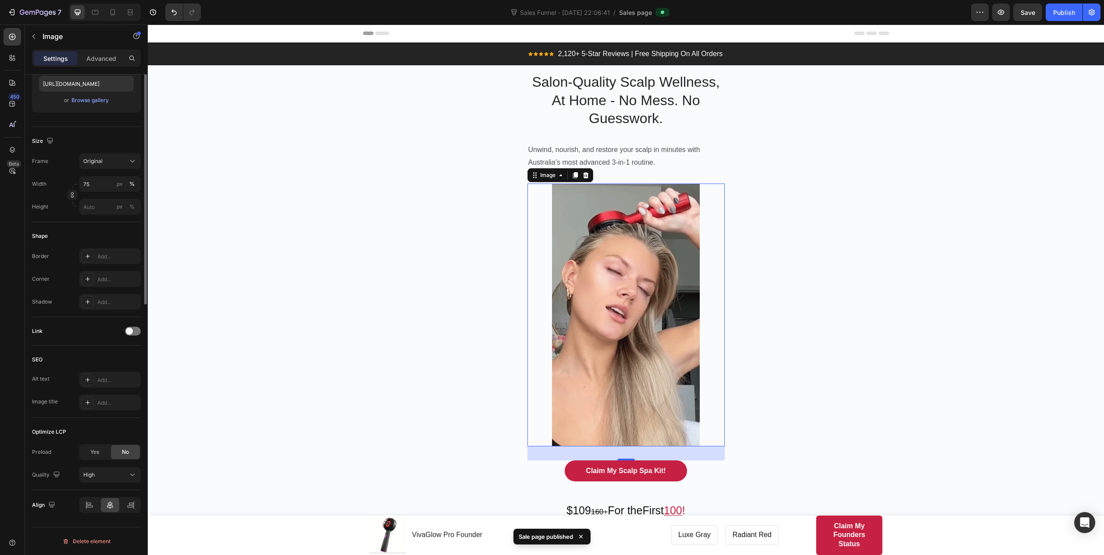
scroll to position [0, 0]
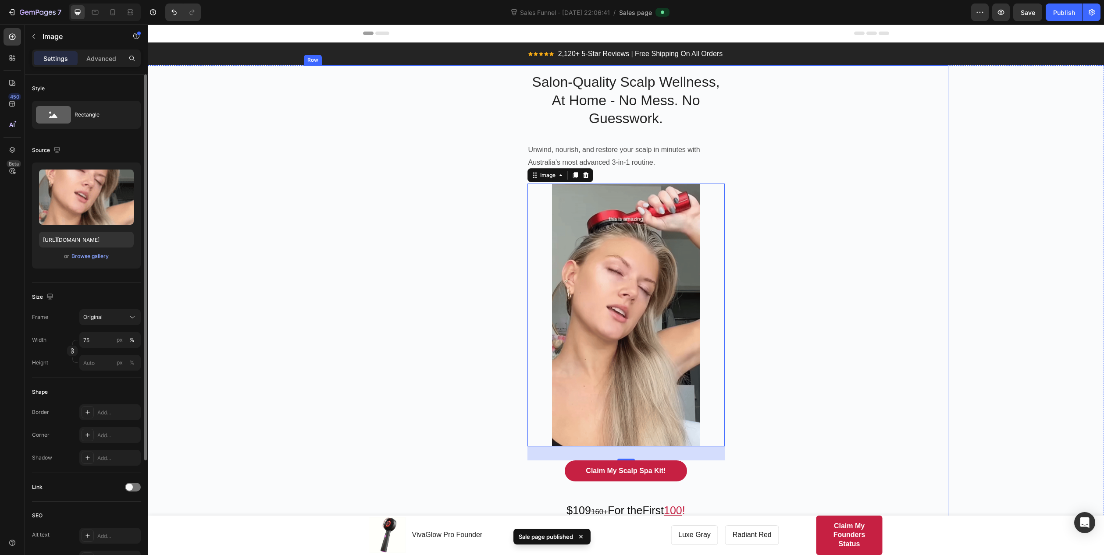
click at [330, 240] on div "Salon-Quality Scalp Wellness, At Home - No Mess. No Guesswork. Heading Unwind, …" at bounding box center [626, 362] width 644 height 595
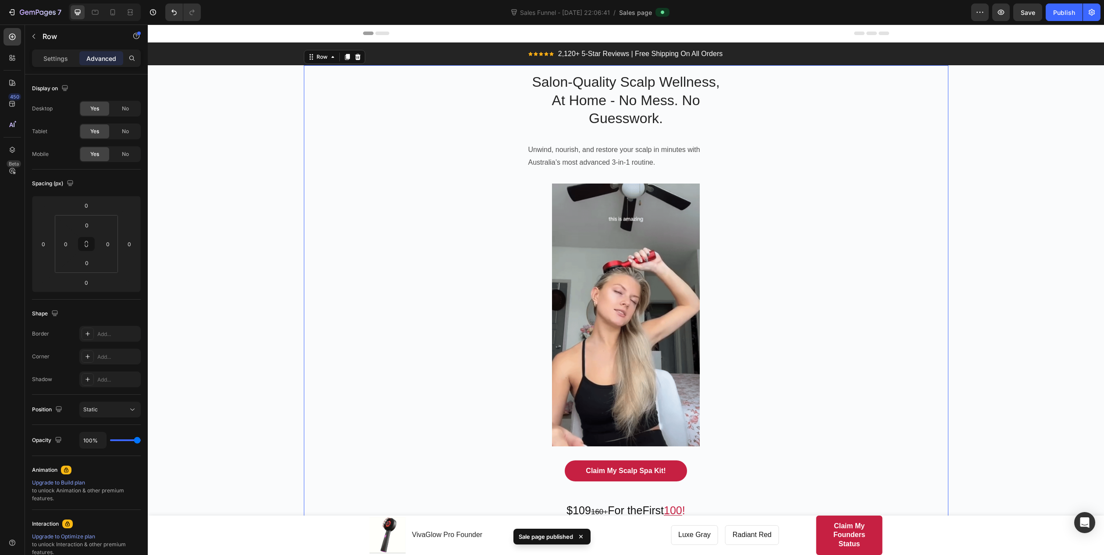
click at [247, 145] on div "Salon-Quality Scalp Wellness, At Home - No Mess. No Guesswork. Heading Unwind, …" at bounding box center [626, 362] width 956 height 595
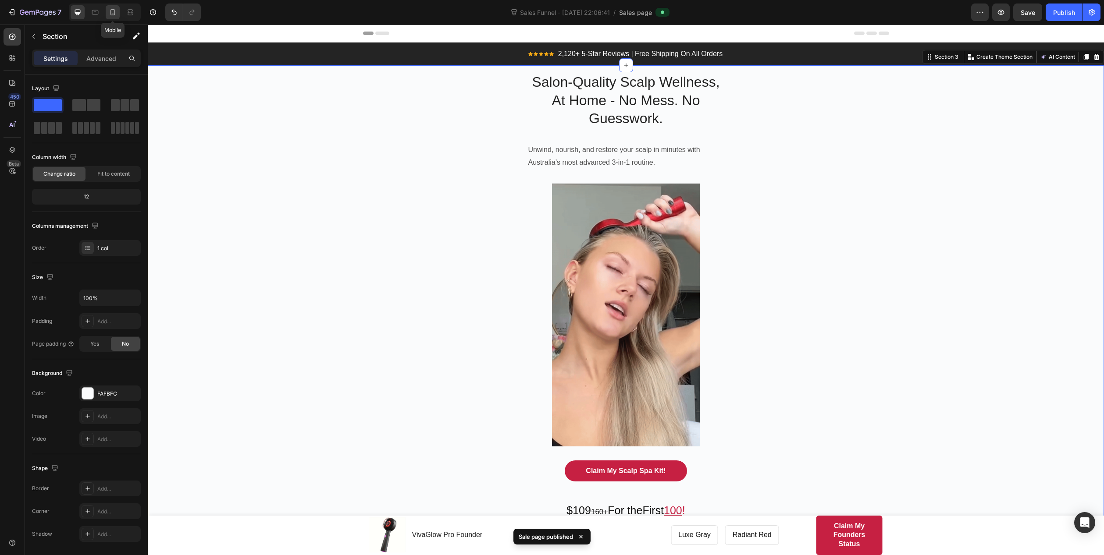
click at [110, 10] on icon at bounding box center [112, 12] width 9 height 9
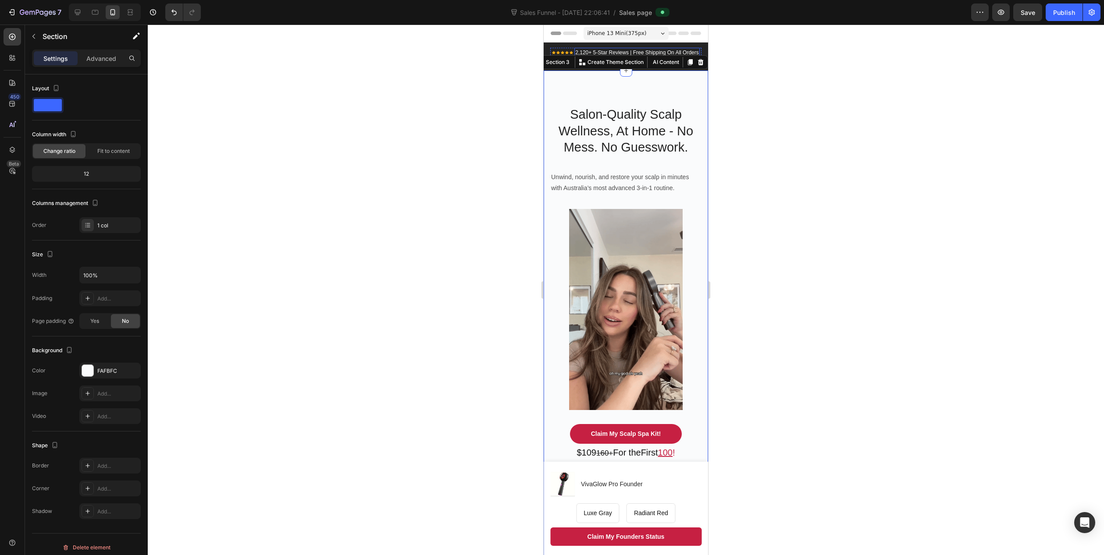
click at [584, 51] on p "2,120+ 5-Star Reviews | Free Shipping On All Orders" at bounding box center [637, 53] width 124 height 8
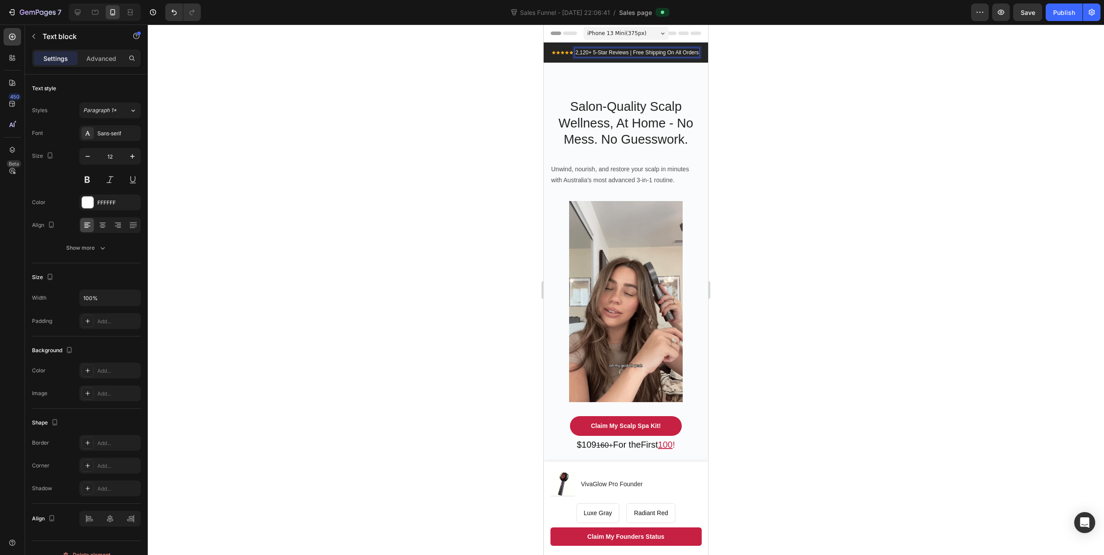
click at [586, 53] on p "2,120+ 5-Star Reviews | Free Shipping On All Orders" at bounding box center [637, 53] width 124 height 8
click at [585, 51] on p "2,120+ 5-Star Reviews | Free Shipping On All Orders" at bounding box center [637, 53] width 124 height 8
click at [585, 52] on p "2,120+ 5-Star Reviews | Free Shipping On All Orders" at bounding box center [637, 53] width 124 height 8
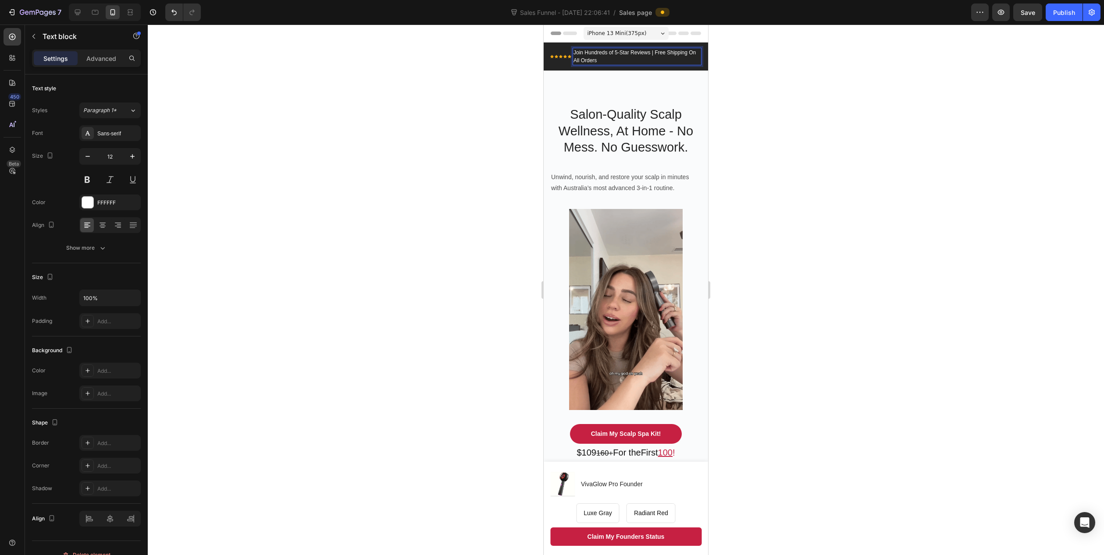
click at [611, 55] on p "Join Hundreds of 5-Star Reviews | Free Shipping On All Orders" at bounding box center [636, 57] width 127 height 16
click at [611, 60] on p "Join Hundreds of 5-Star Reviews | Free Shipping On All Orders" at bounding box center [636, 57] width 127 height 16
click at [557, 64] on div "Icon Icon Icon Icon Icon Icon List Hoz" at bounding box center [560, 57] width 21 height 18
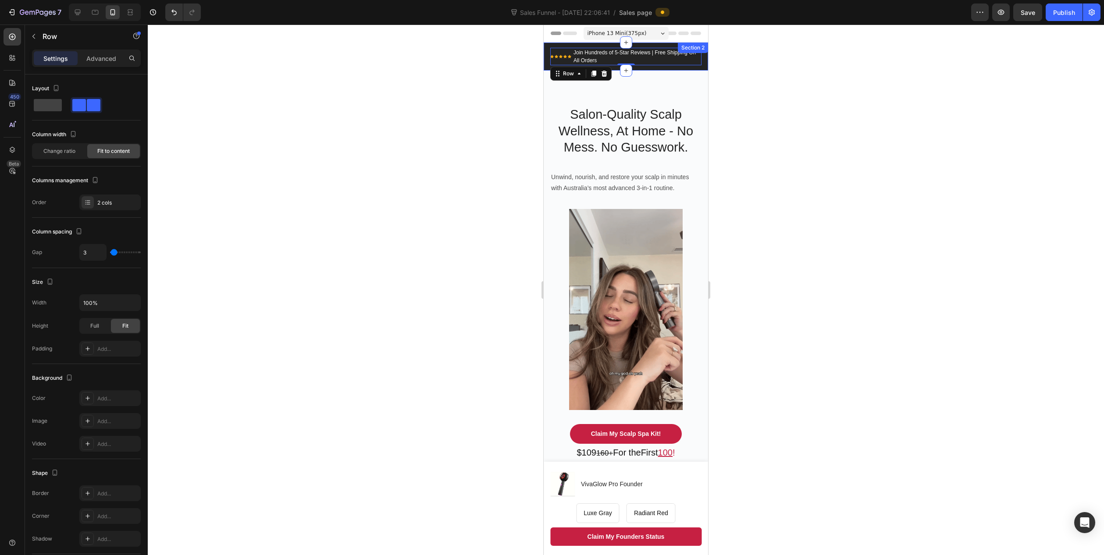
click at [547, 64] on div "Icon Icon Icon Icon Icon Icon List Hoz Join Hundreds of 5-Star Reviews | Free S…" at bounding box center [625, 57] width 164 height 28
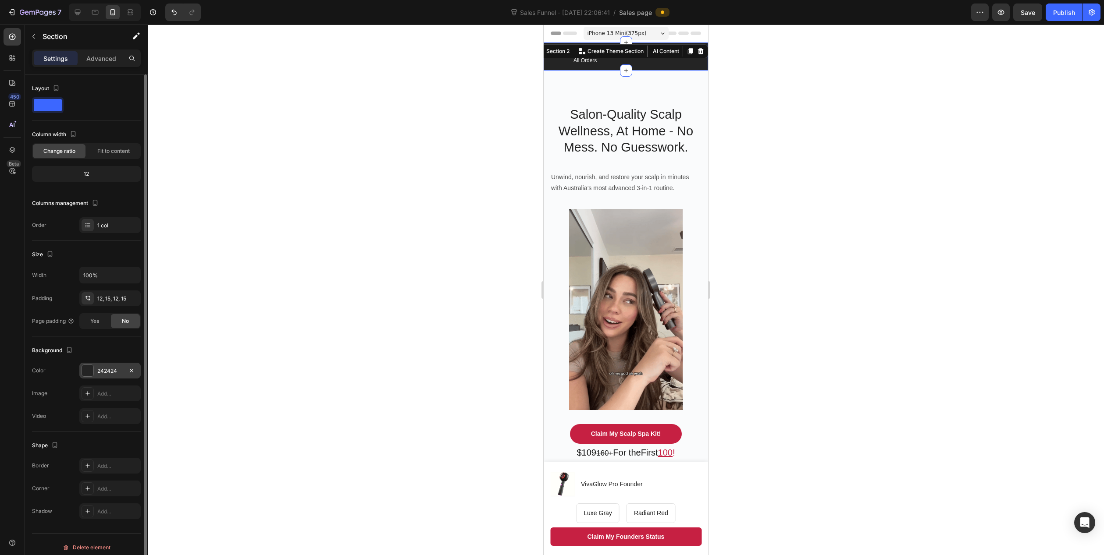
click at [103, 370] on div "242424" at bounding box center [109, 371] width 25 height 8
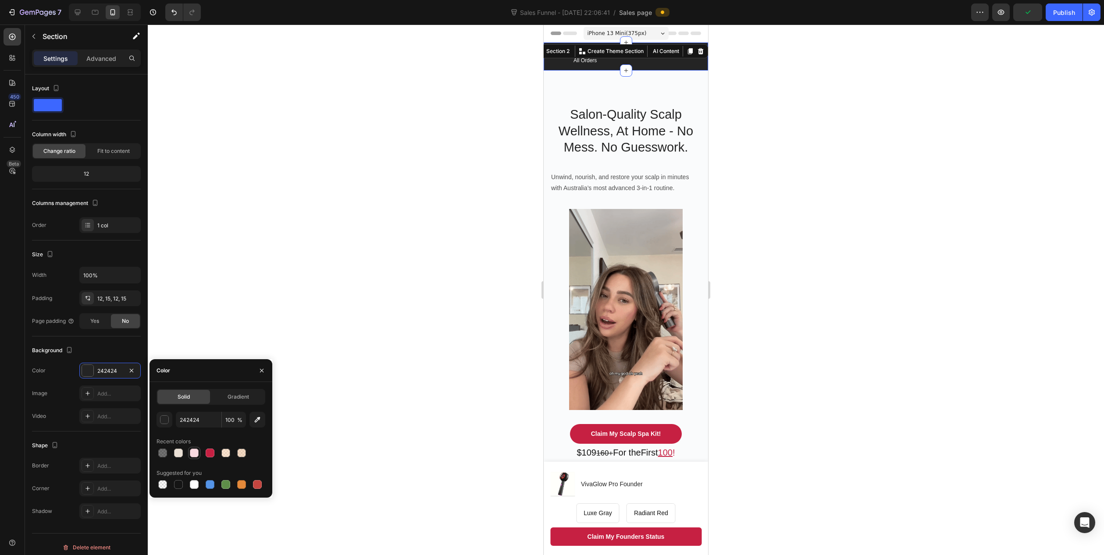
click at [197, 444] on div at bounding box center [194, 453] width 9 height 9
type input "FADBE1"
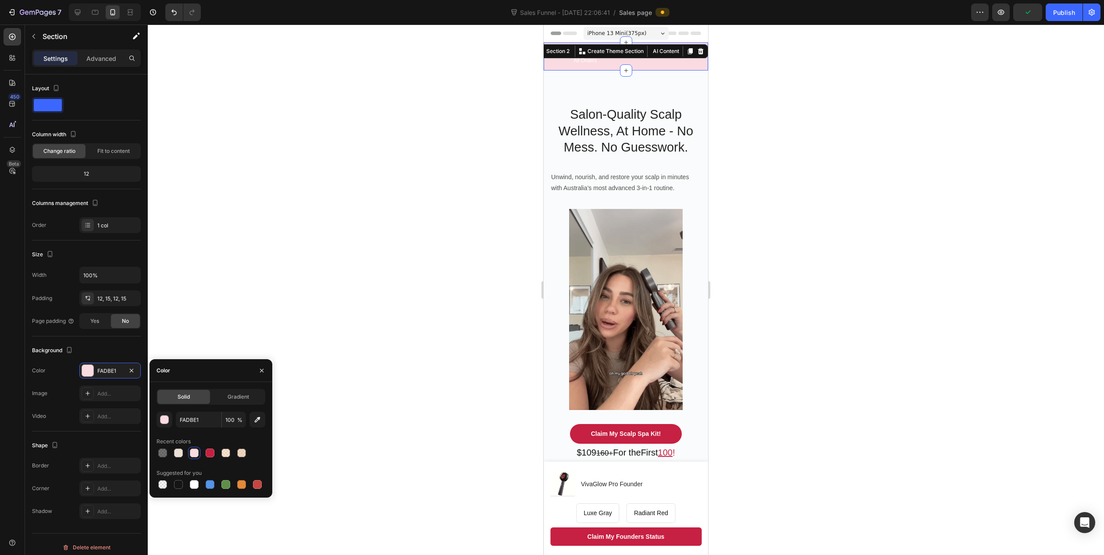
click at [266, 301] on div at bounding box center [626, 290] width 956 height 531
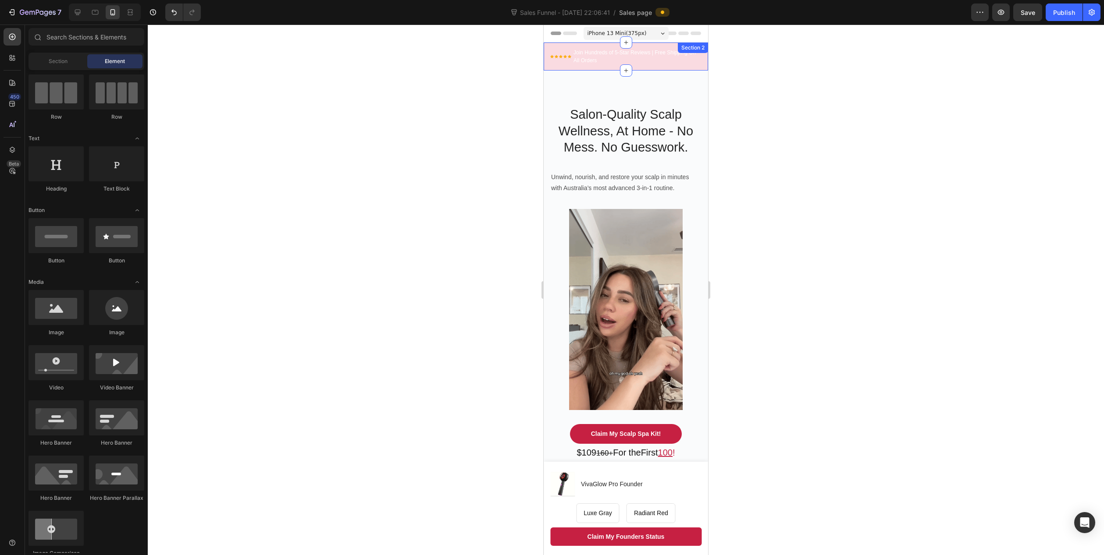
click at [548, 50] on div "Icon Icon Icon Icon Icon Icon List Hoz Join Hundreds of 5-Star Reviews | Free S…" at bounding box center [625, 57] width 164 height 28
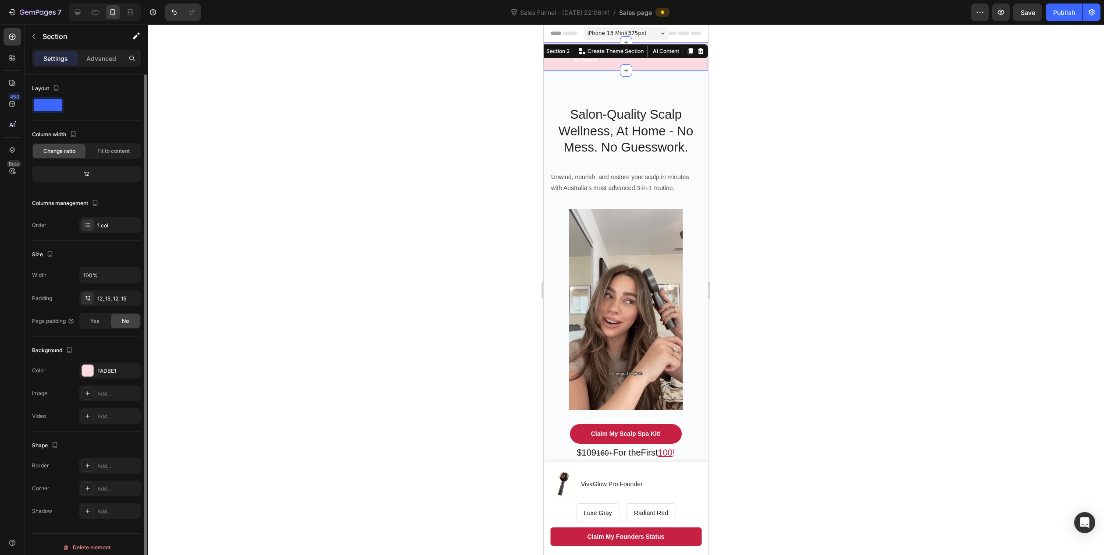
scroll to position [6, 0]
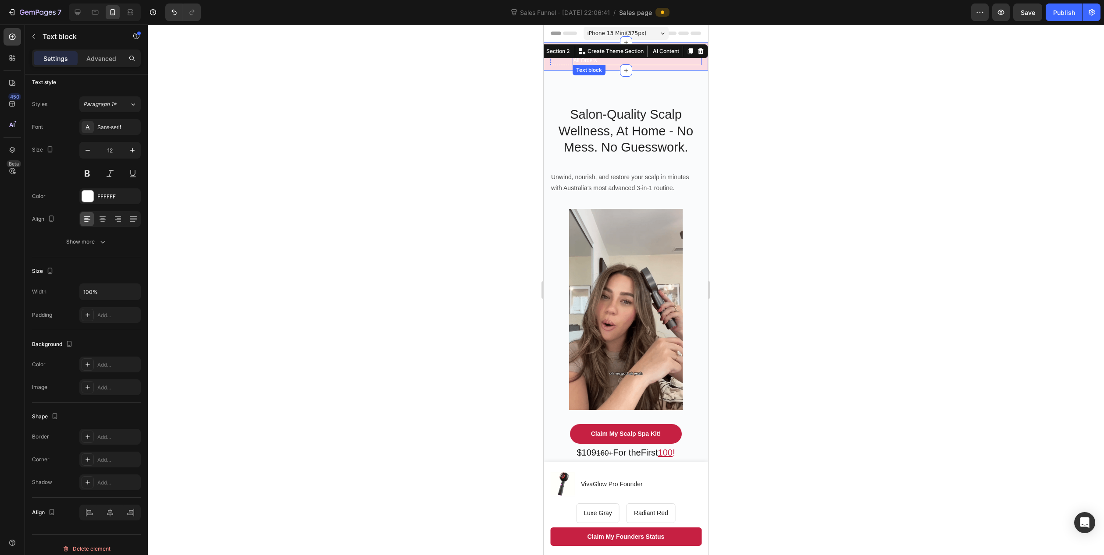
click at [590, 60] on p "Join Hundreds of 5-Star Reviews | Free Shipping On All Orders" at bounding box center [636, 57] width 127 height 16
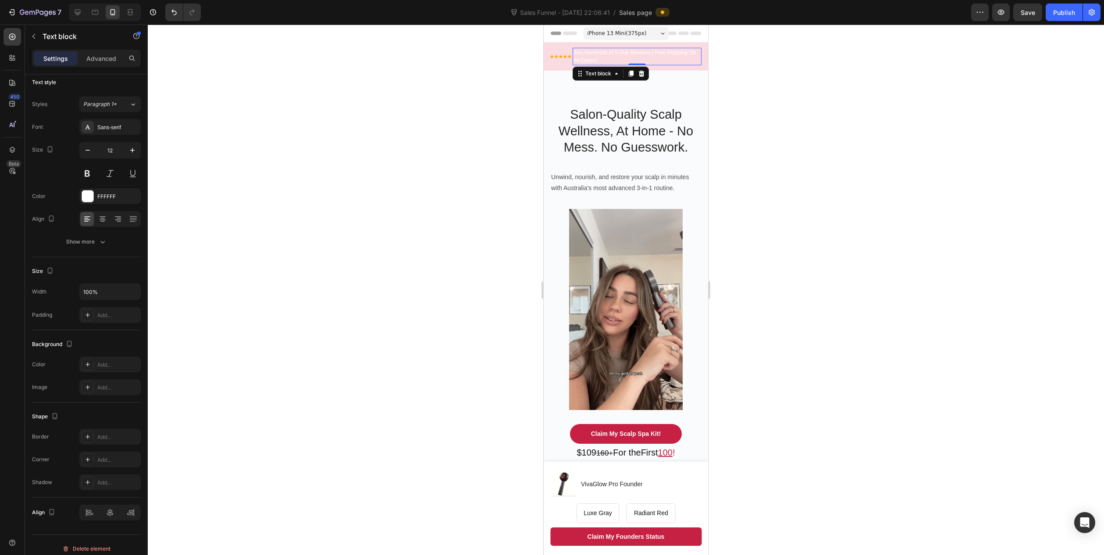
scroll to position [0, 0]
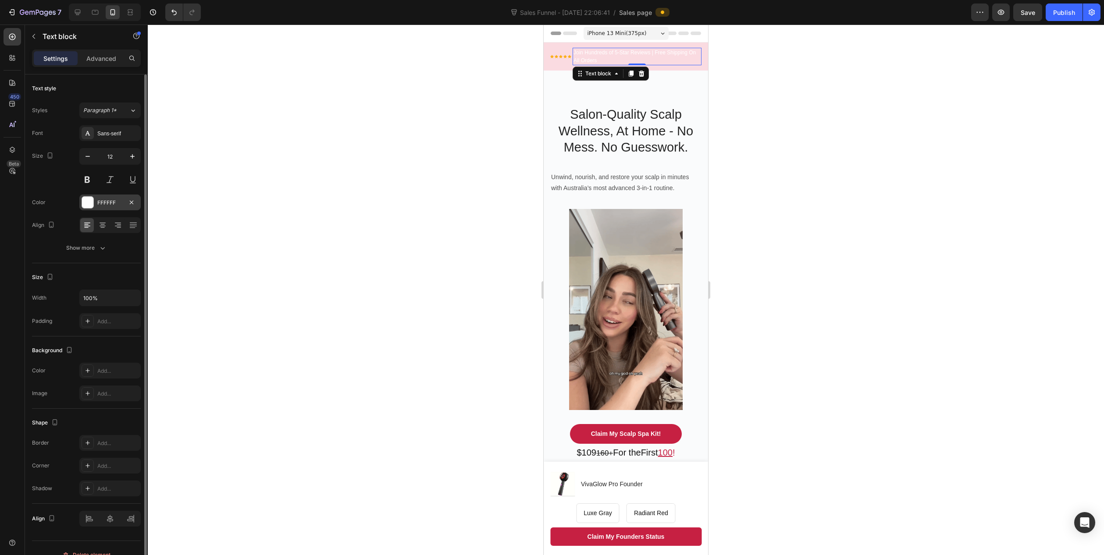
click at [110, 203] on div "FFFFFF" at bounding box center [109, 203] width 25 height 8
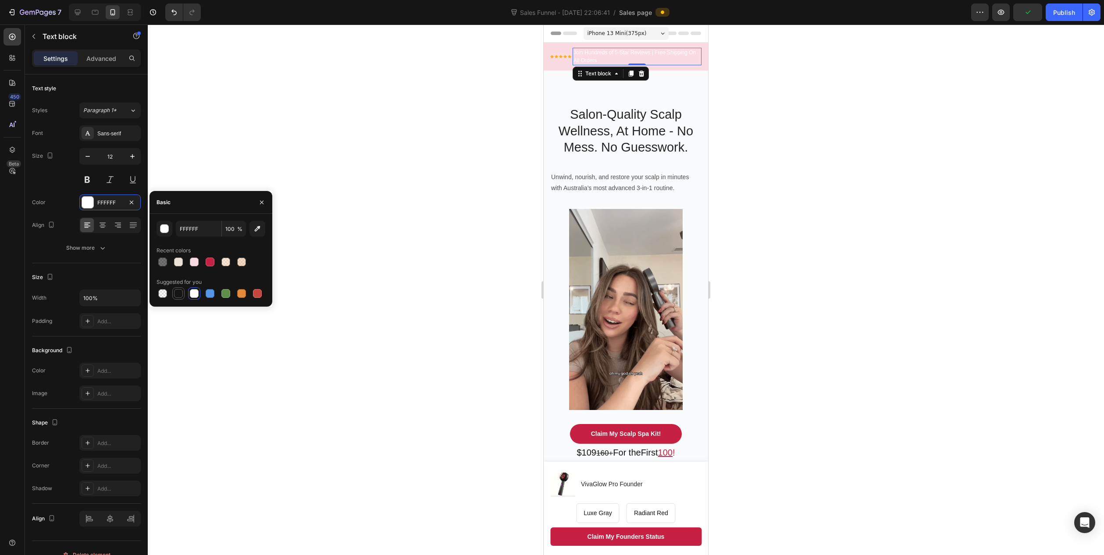
click at [179, 296] on div at bounding box center [178, 293] width 9 height 9
type input "151515"
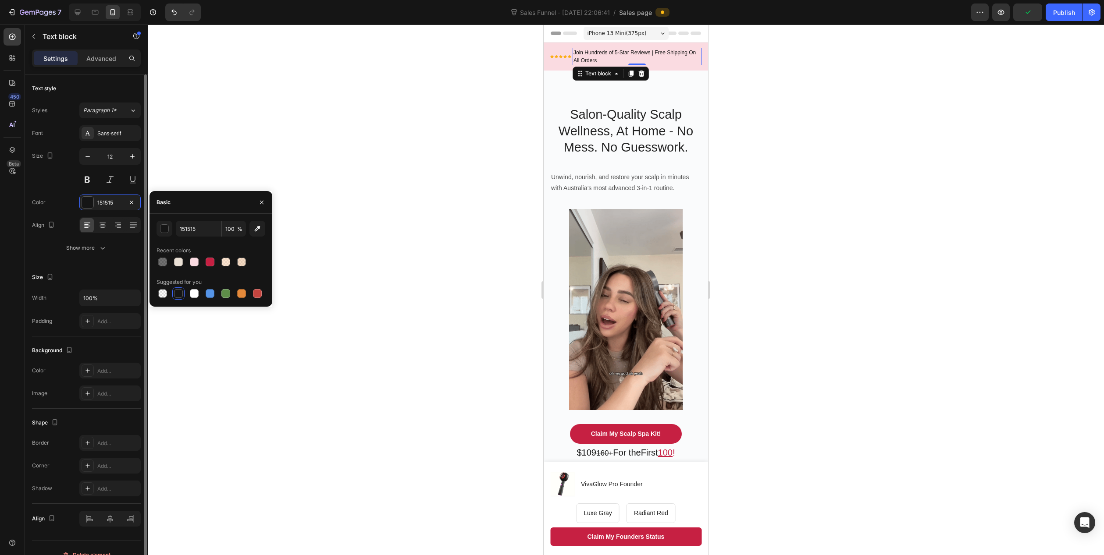
click at [80, 266] on div "Size Width 100% Padding Add..." at bounding box center [86, 299] width 109 height 73
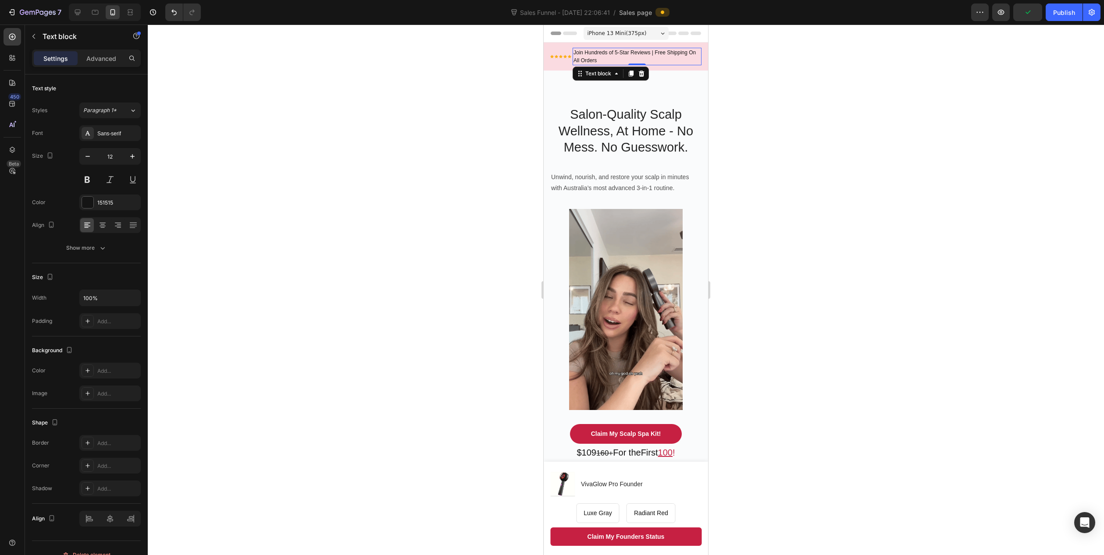
click at [331, 257] on div at bounding box center [626, 290] width 956 height 531
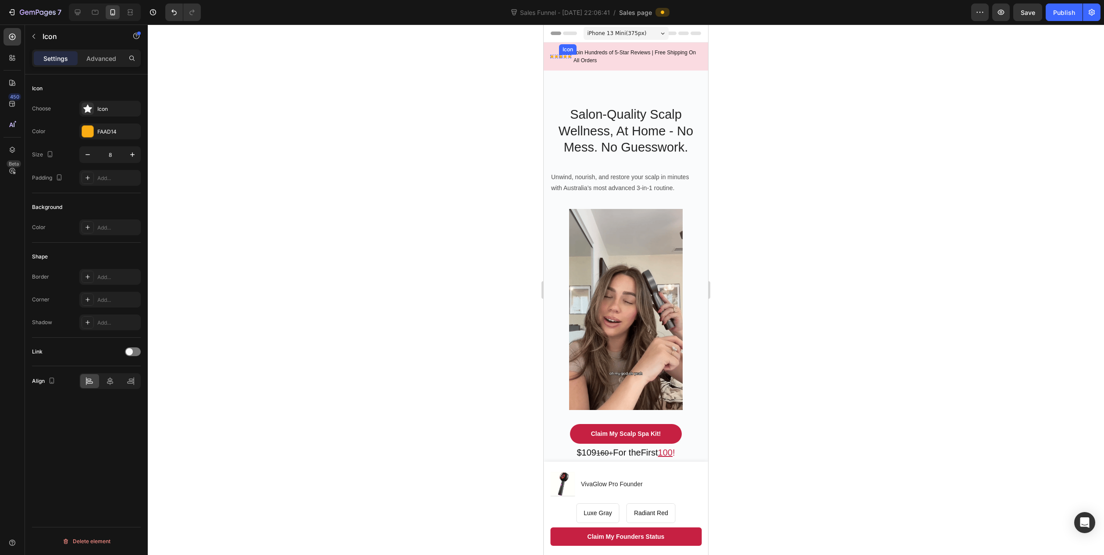
click at [561, 56] on div "Icon" at bounding box center [561, 57] width 4 height 4
click at [421, 149] on div at bounding box center [626, 290] width 956 height 531
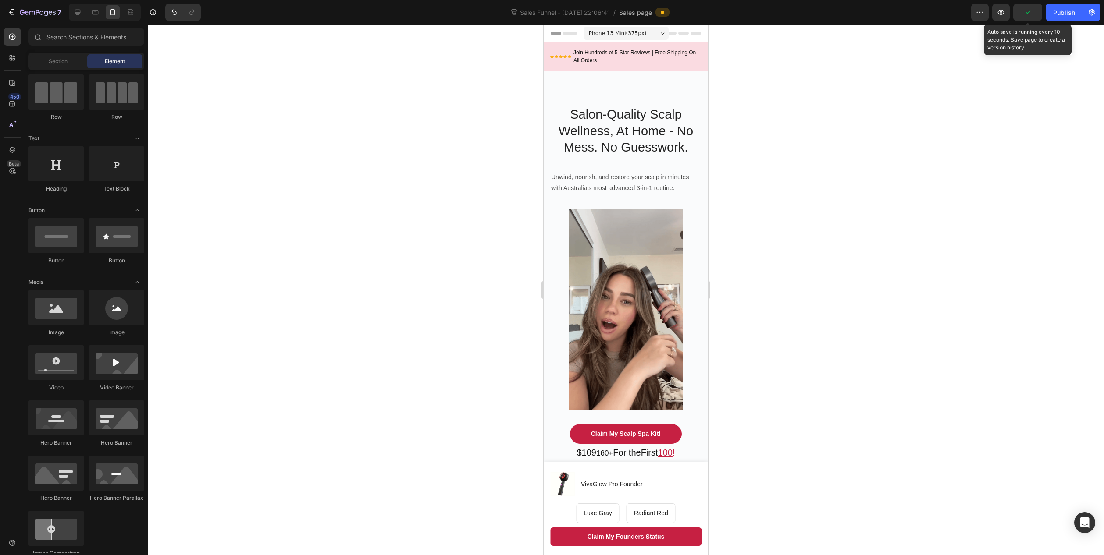
click at [882, 15] on icon "button" at bounding box center [1027, 12] width 9 height 9
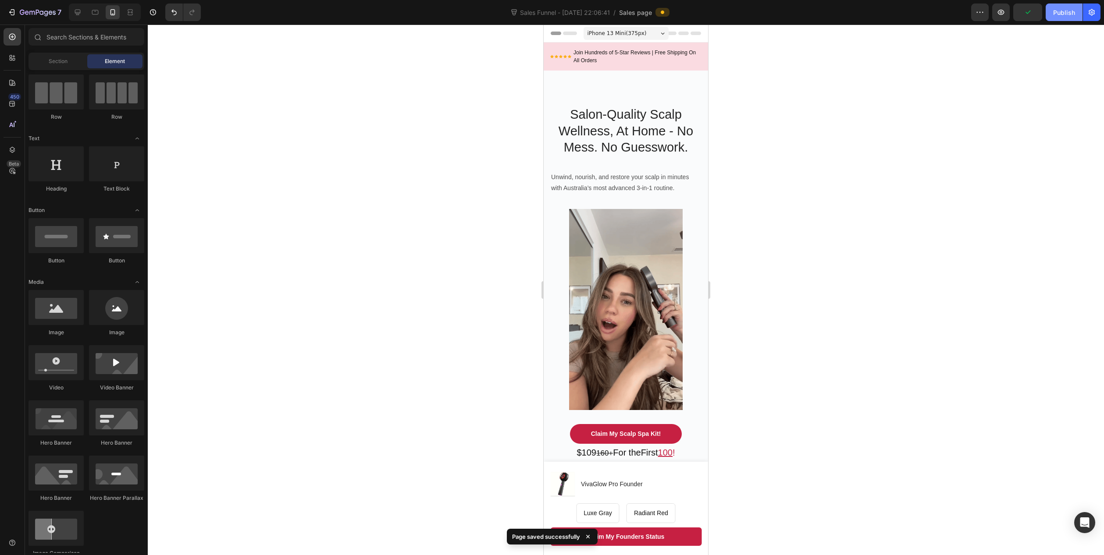
click at [882, 11] on div "Publish" at bounding box center [1064, 12] width 22 height 9
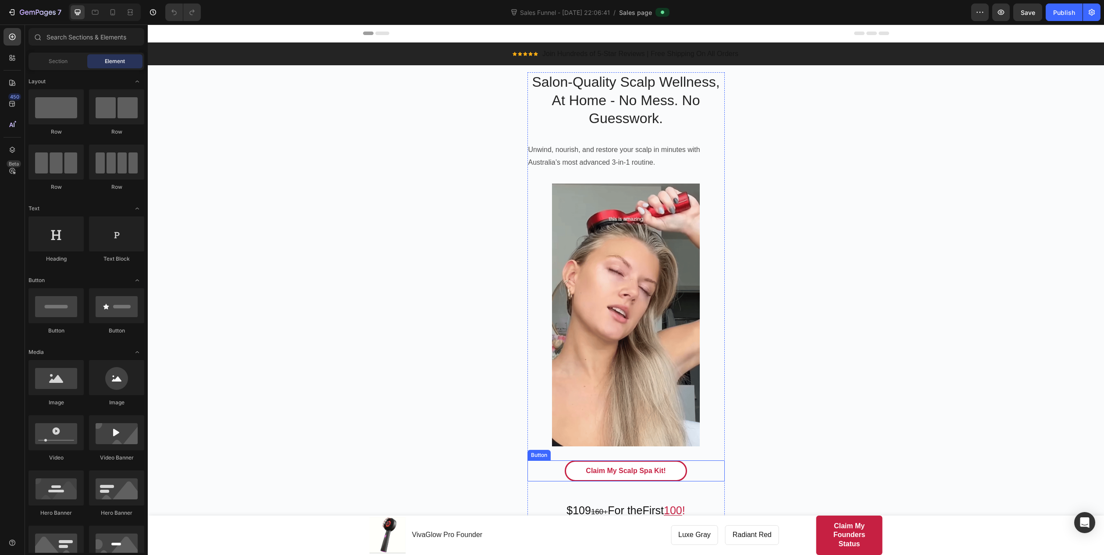
click at [679, 472] on link "Claim My Scalp Spa Kit!" at bounding box center [625, 471] width 122 height 21
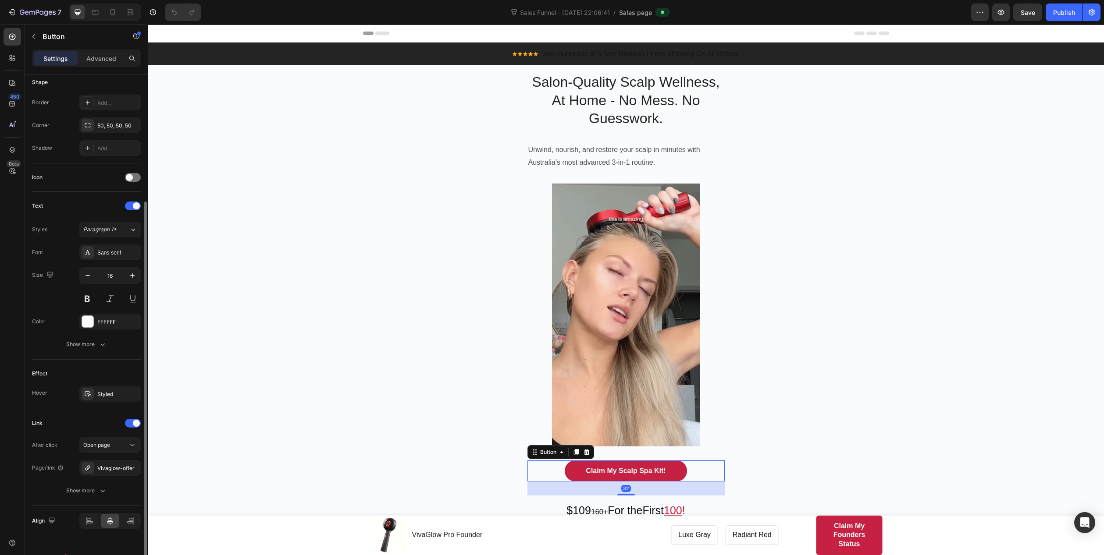
scroll to position [191, 0]
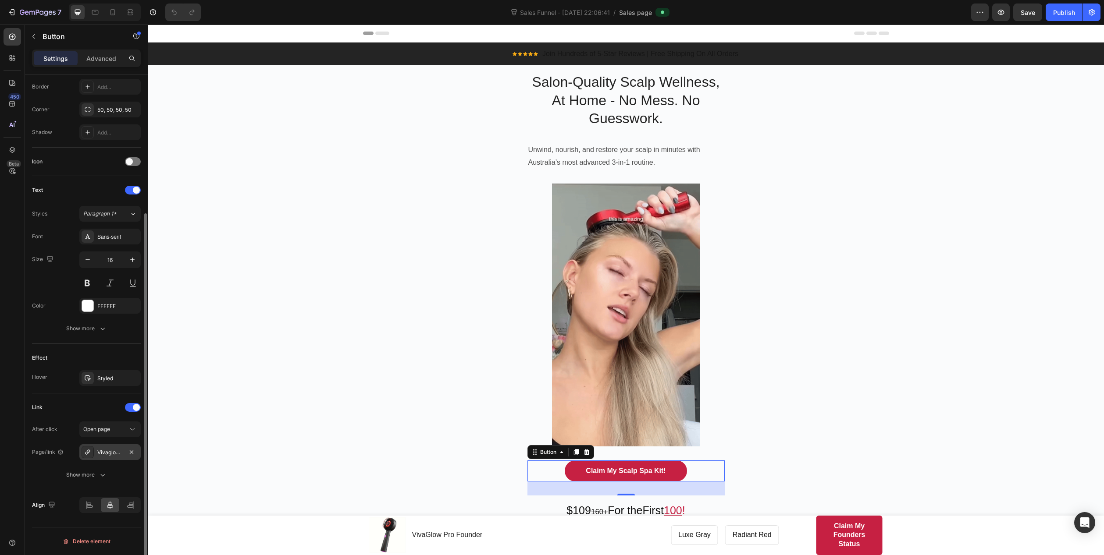
click at [115, 454] on div "Vivaglow-offer" at bounding box center [109, 453] width 25 height 8
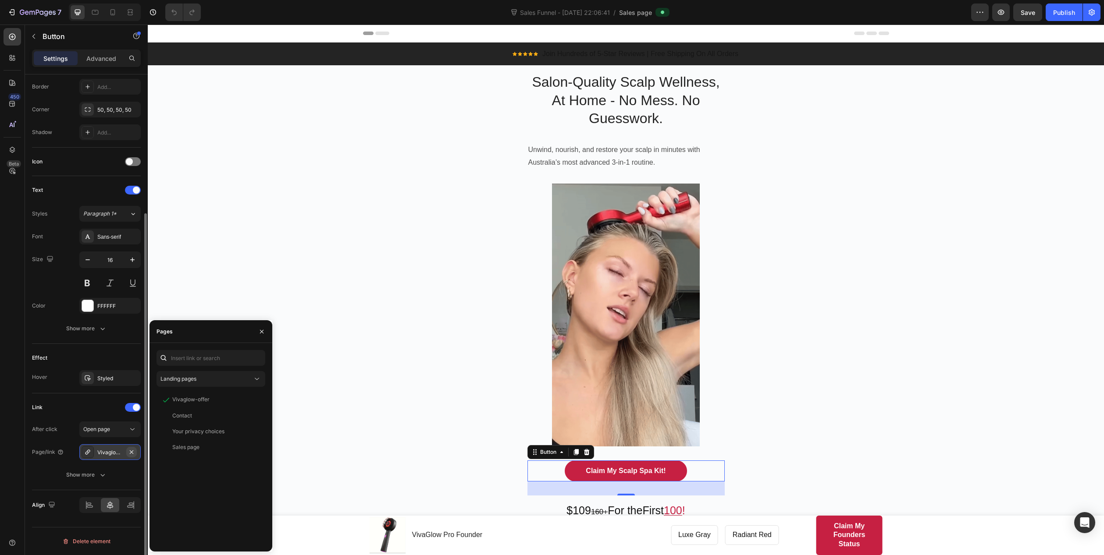
click at [133, 450] on icon "button" at bounding box center [131, 452] width 7 height 7
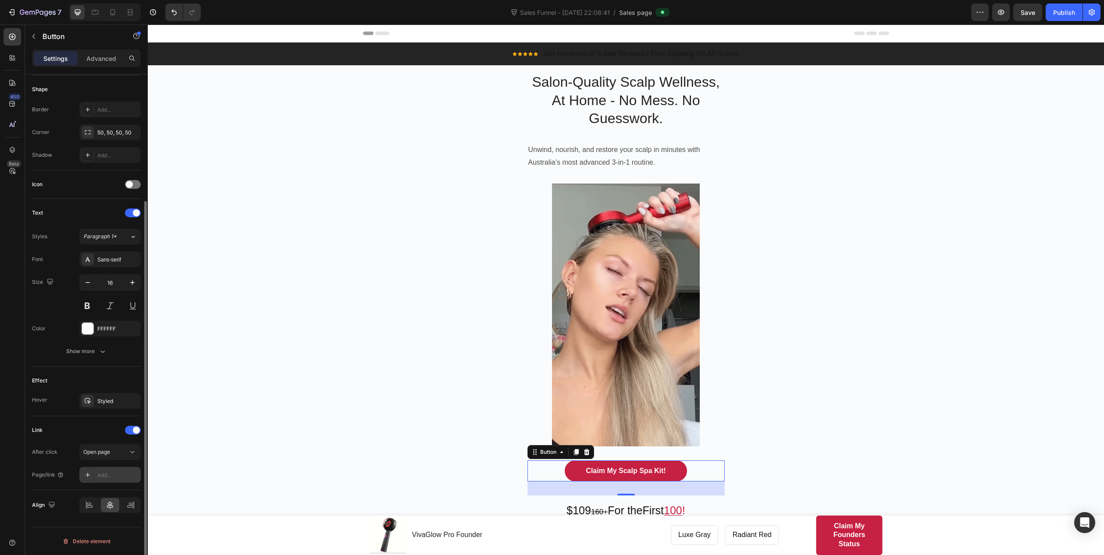
scroll to position [168, 0]
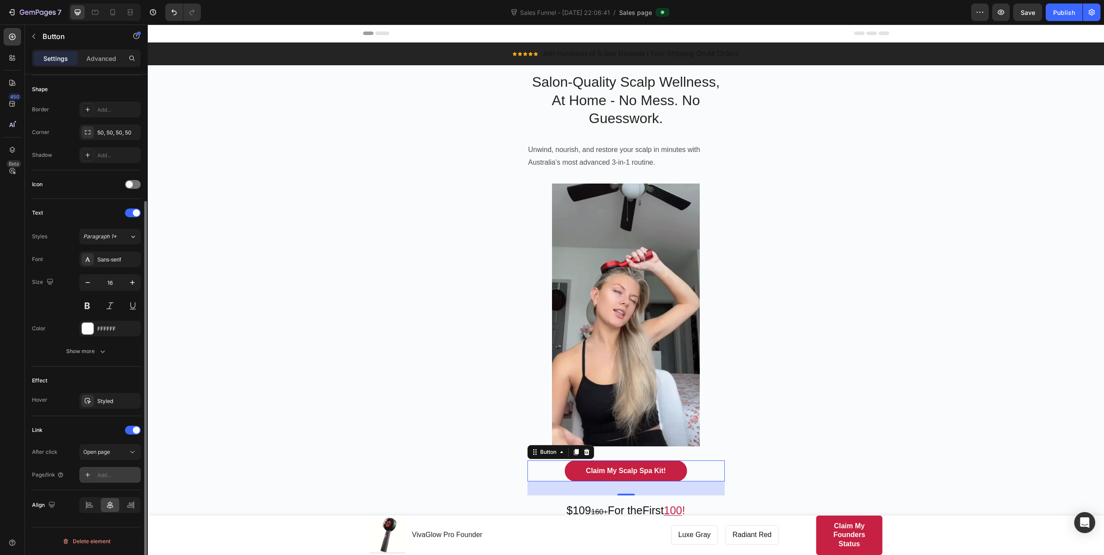
click at [109, 472] on div "Add..." at bounding box center [117, 476] width 41 height 8
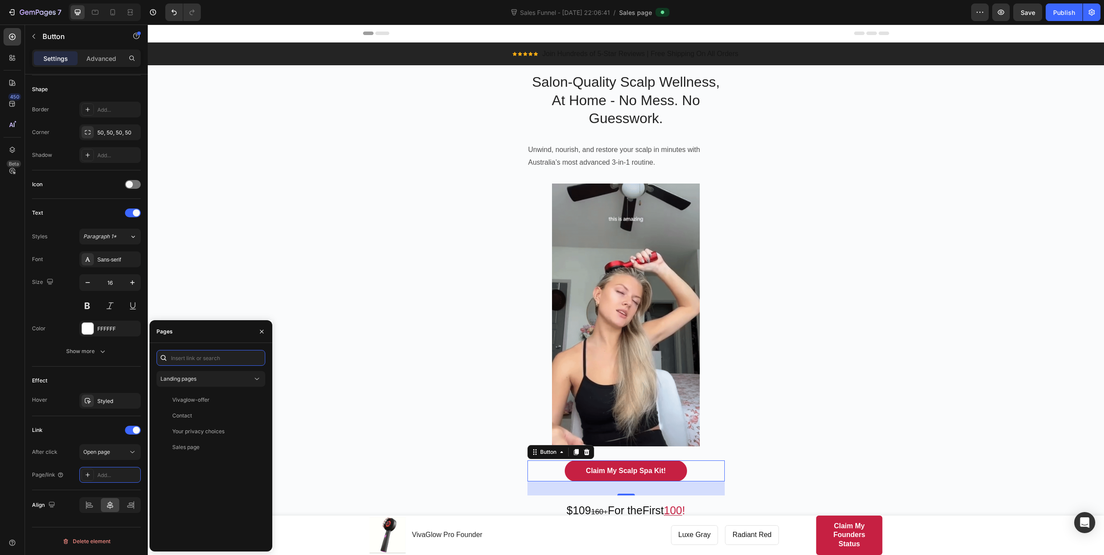
paste input "https://presspausewellness.shop/cart/VARIANT_ID:QUANTITY"
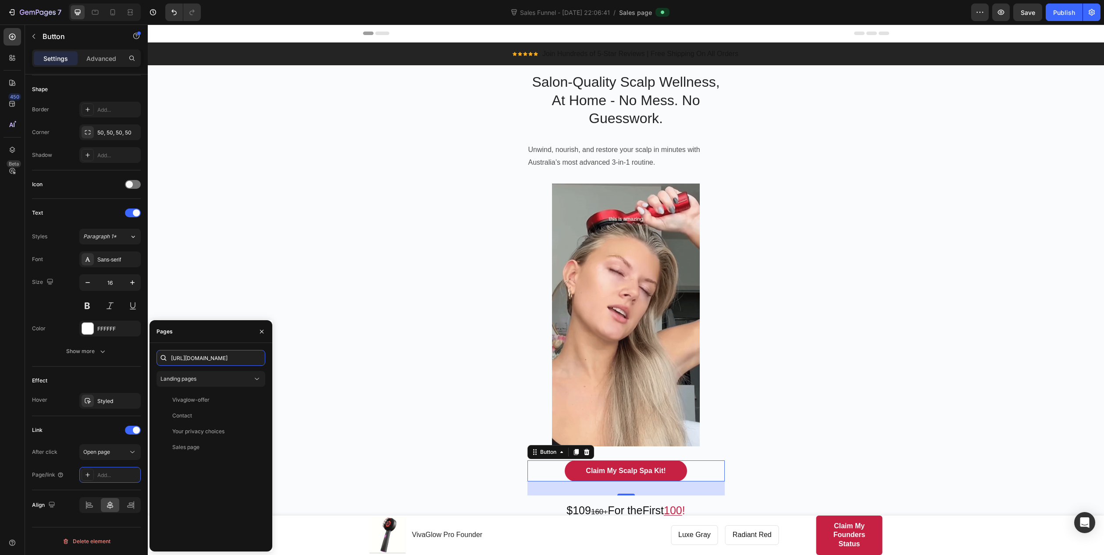
scroll to position [0, 78]
type input "https://presspausewellness.shop/cart/VARIANT_ID:QUANTITY"
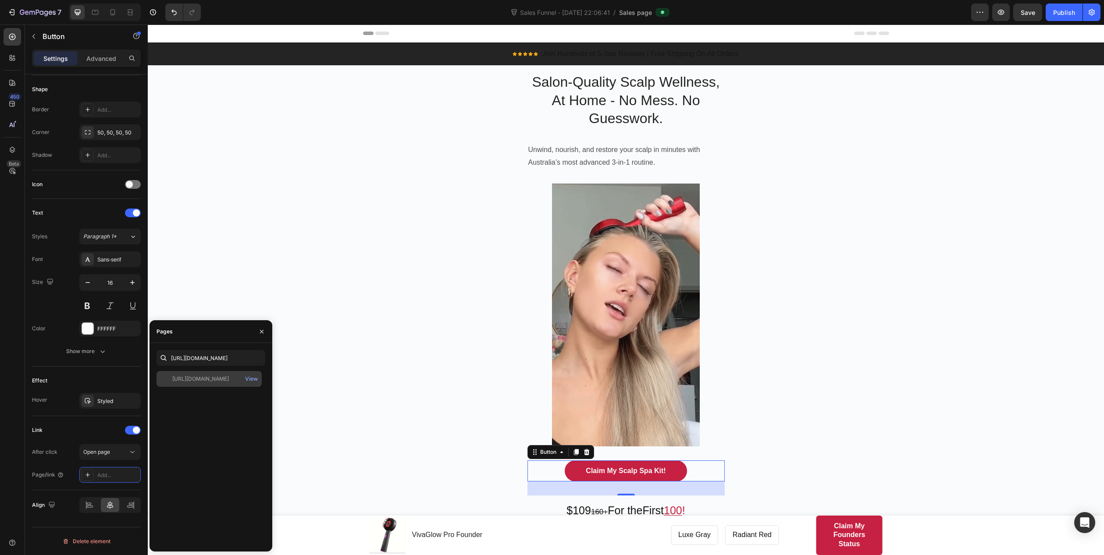
scroll to position [0, 0]
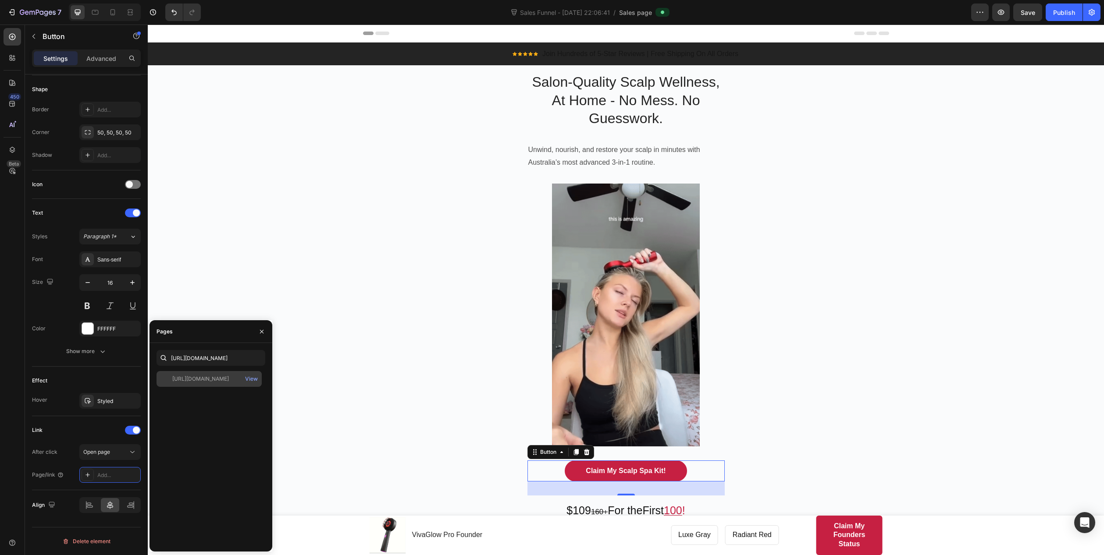
click at [220, 377] on div "https://presspausewellness.shop/cart/VARIANT_ID:QUANTITY" at bounding box center [200, 379] width 57 height 8
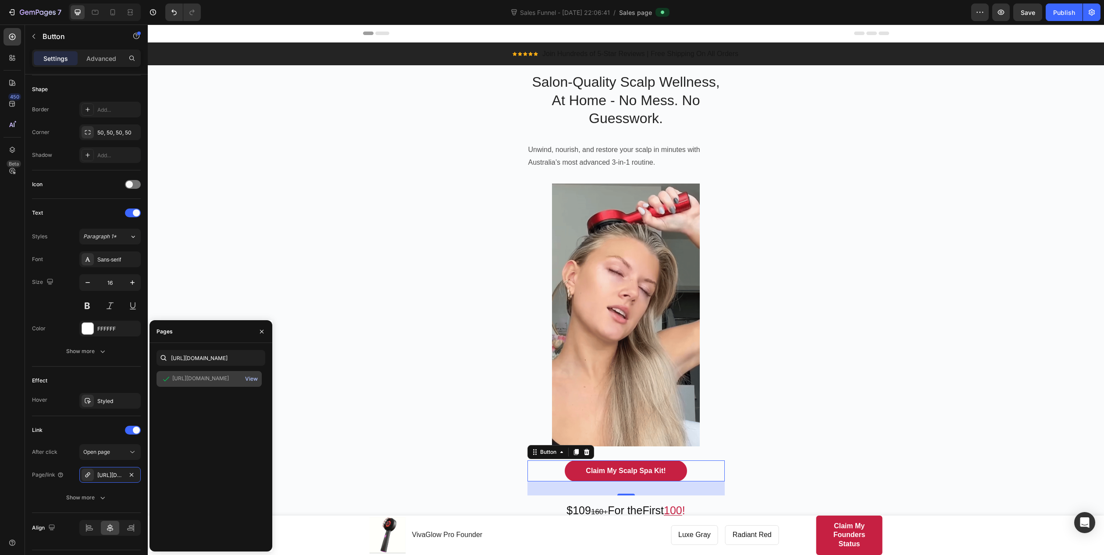
click at [250, 378] on div "View" at bounding box center [251, 379] width 13 height 8
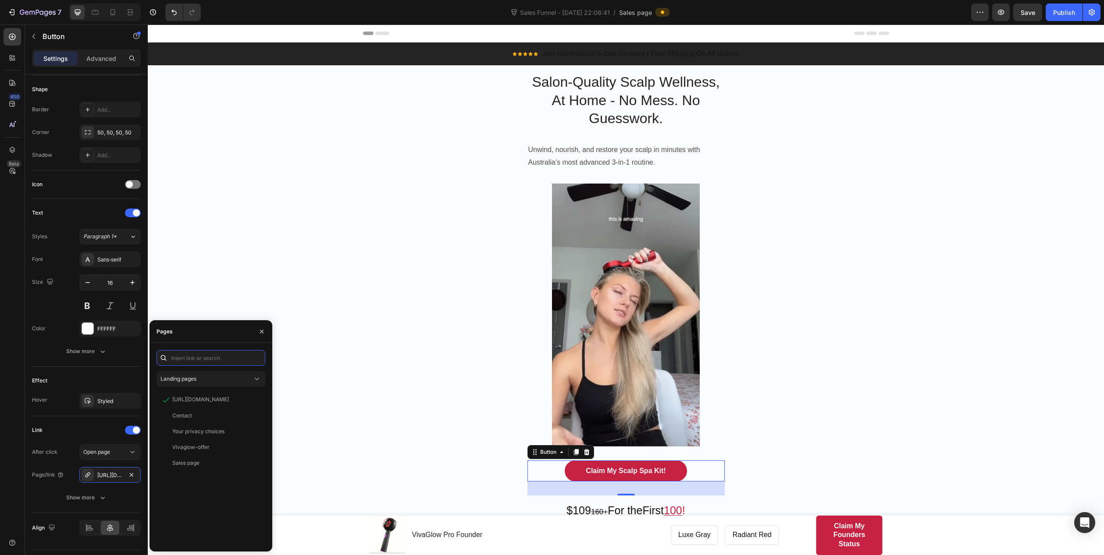
paste input "https://presspausewellness.shop/cart/55697884741956:1"
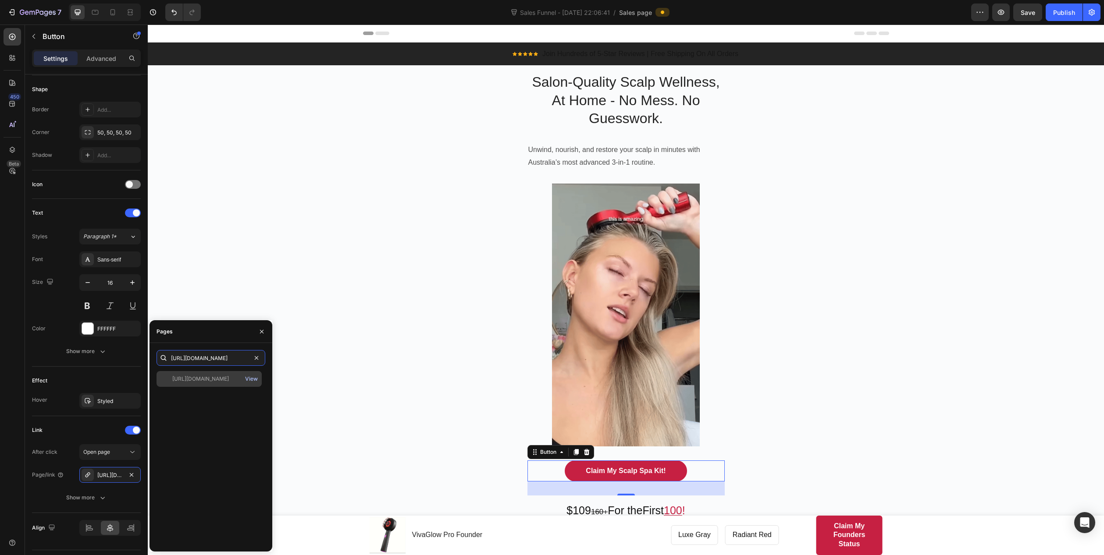
type input "https://presspausewellness.shop/cart/55697884741956:1"
click at [254, 378] on div "View" at bounding box center [251, 379] width 13 height 8
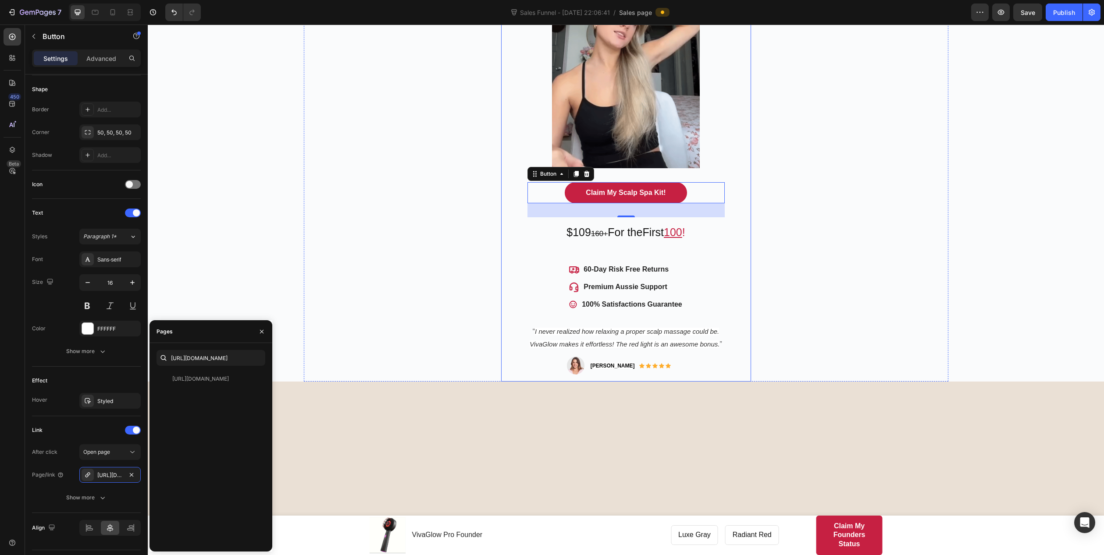
scroll to position [307, 0]
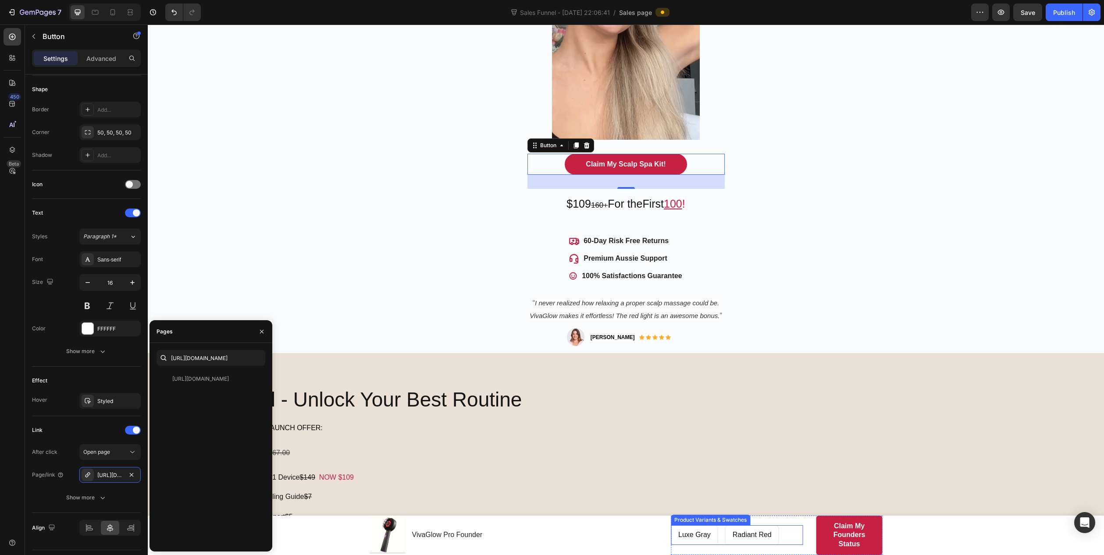
click at [786, 537] on div "Luxe Gray Luxe Gray Luxe Gray Radiant Red Radiant Red Radiant Red" at bounding box center [737, 535] width 132 height 20
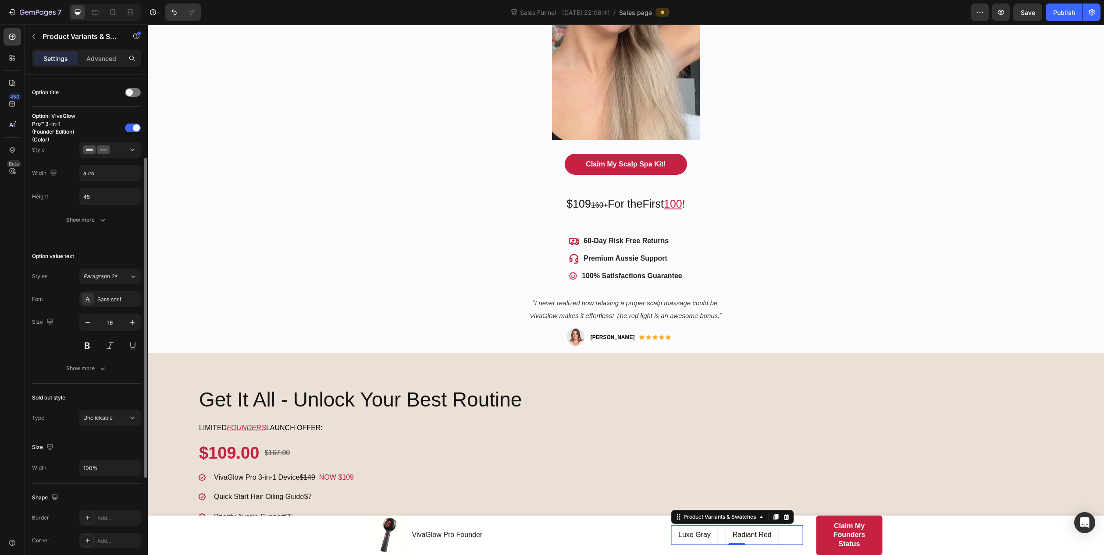
scroll to position [292, 0]
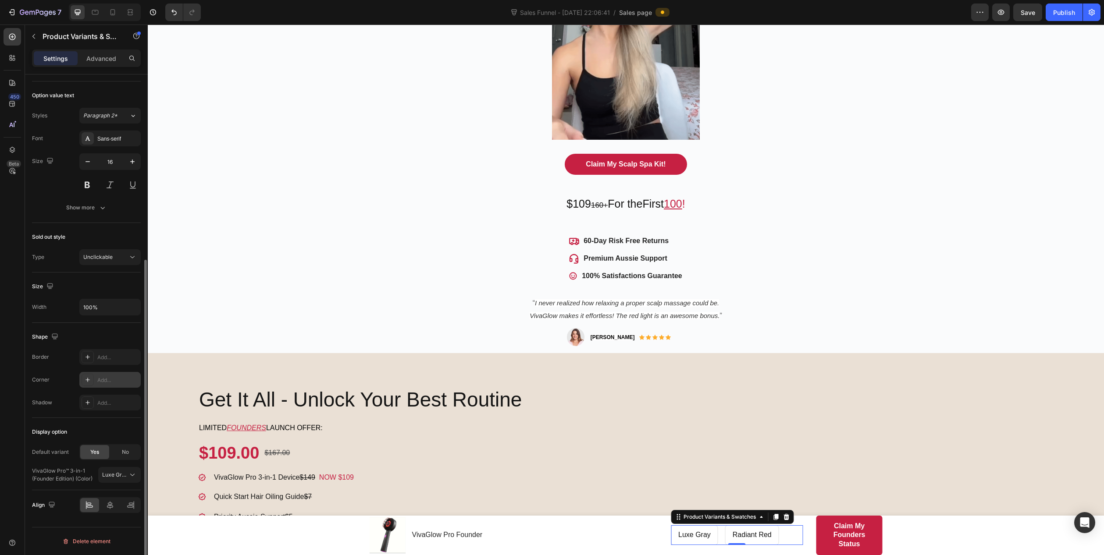
click at [120, 378] on div "Add..." at bounding box center [117, 380] width 41 height 8
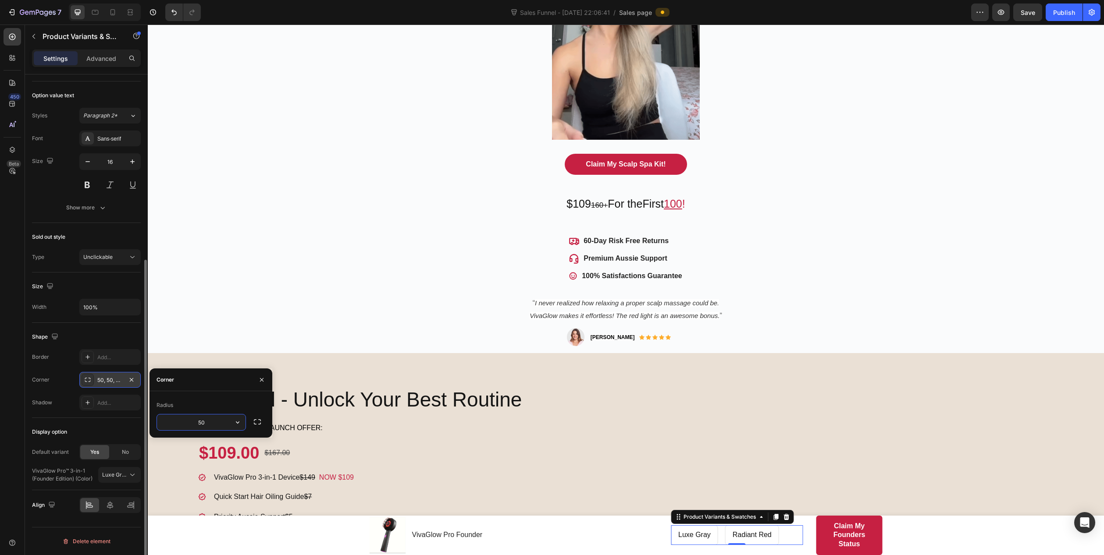
click at [123, 336] on div "Shape" at bounding box center [86, 337] width 109 height 14
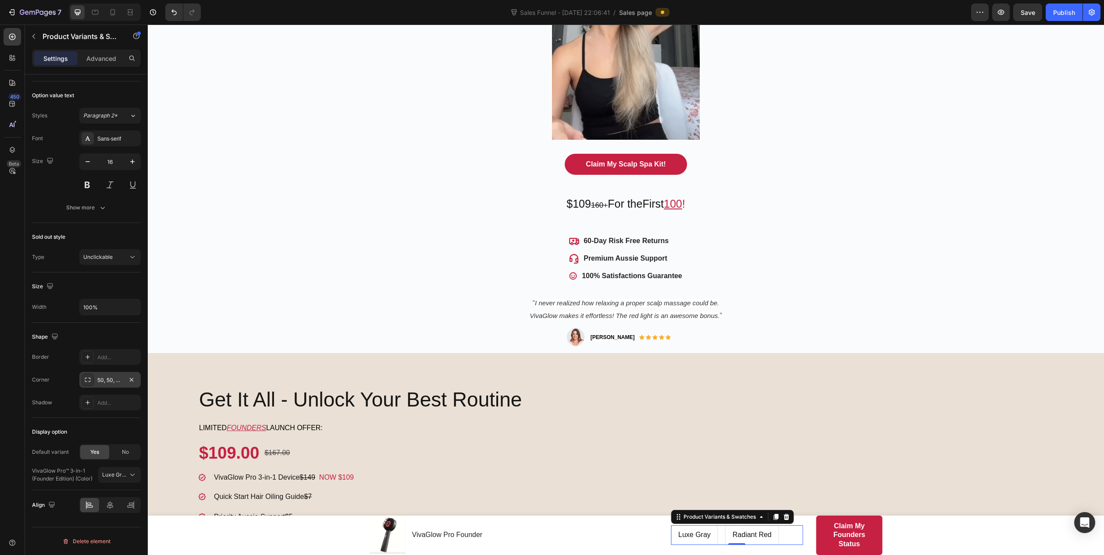
click at [117, 384] on div "50, 50, 50, 50" at bounding box center [109, 380] width 25 height 8
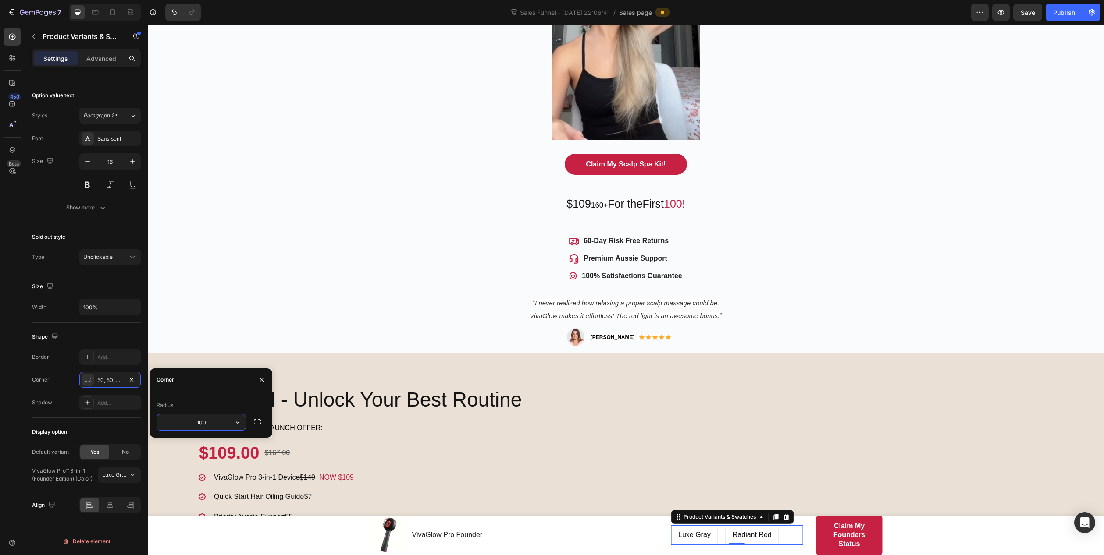
type input "100"
click at [98, 325] on div "Shape Border Add... Corner 100, 100, 100, 100 Shadow Add..." at bounding box center [86, 370] width 109 height 95
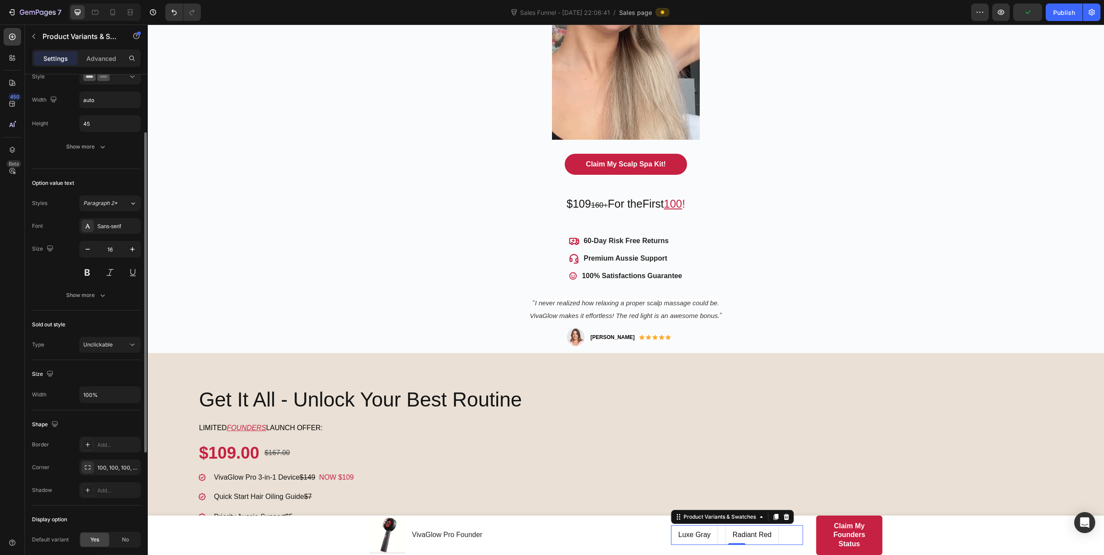
scroll to position [117, 0]
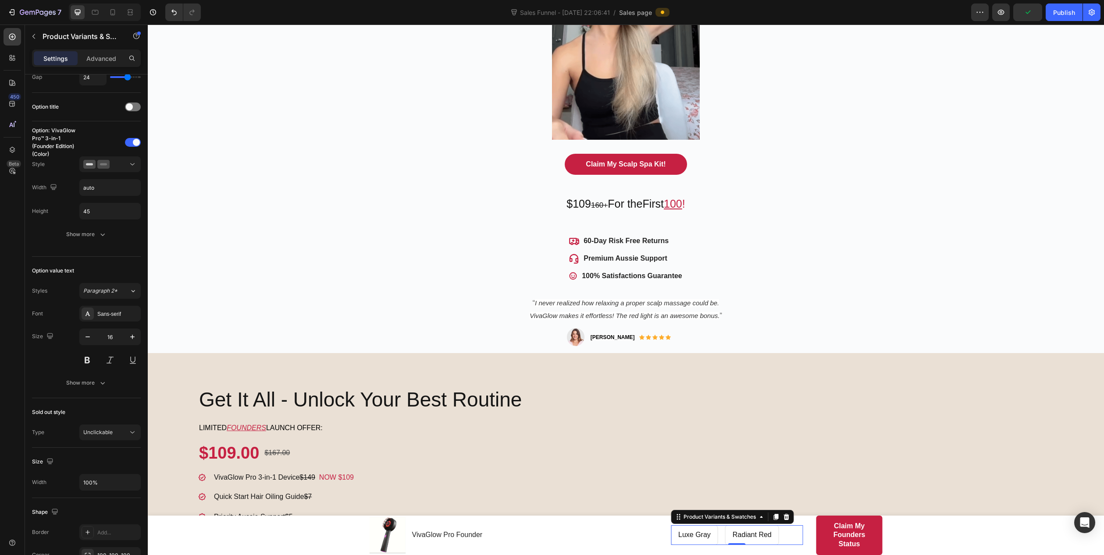
click at [702, 534] on span "Luxe Gray" at bounding box center [694, 534] width 32 height 7
click at [671, 525] on input "Luxe Gray Luxe Gray Luxe Gray" at bounding box center [670, 525] width 0 height 0
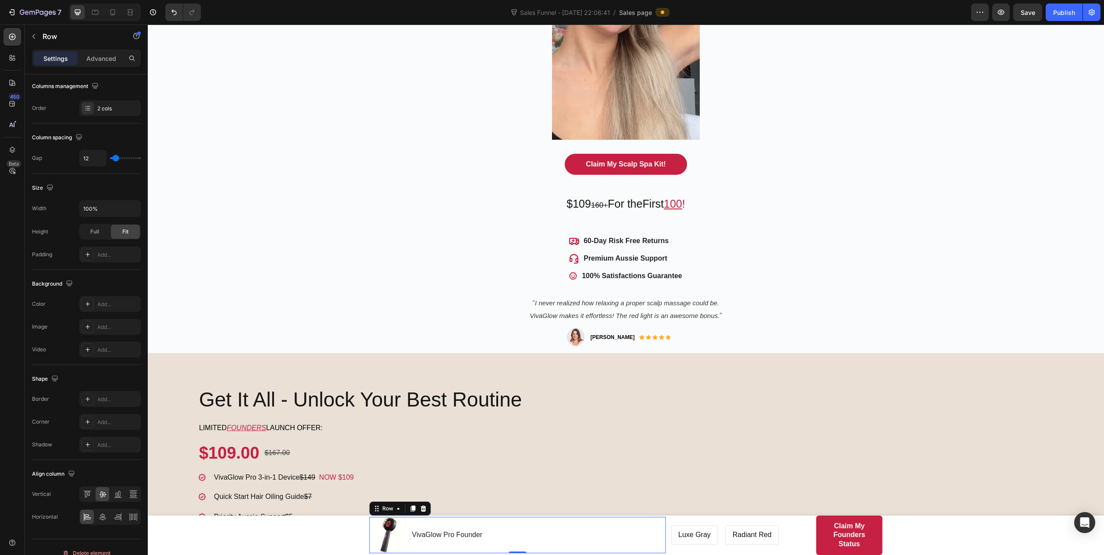
click at [608, 533] on div "Product Images VivaGlow Pro Founder Product Title Row 0" at bounding box center [517, 535] width 296 height 36
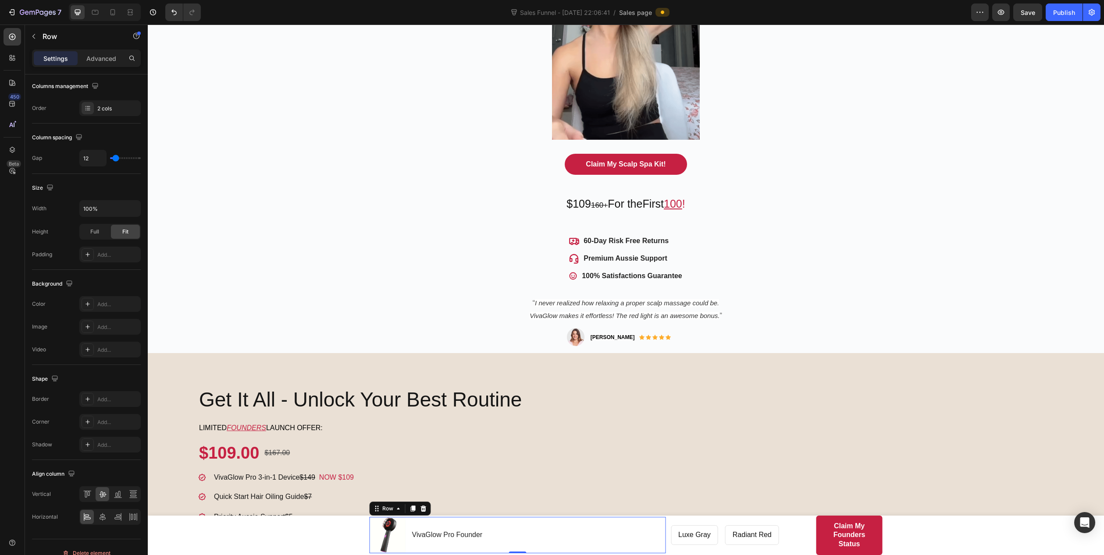
scroll to position [0, 0]
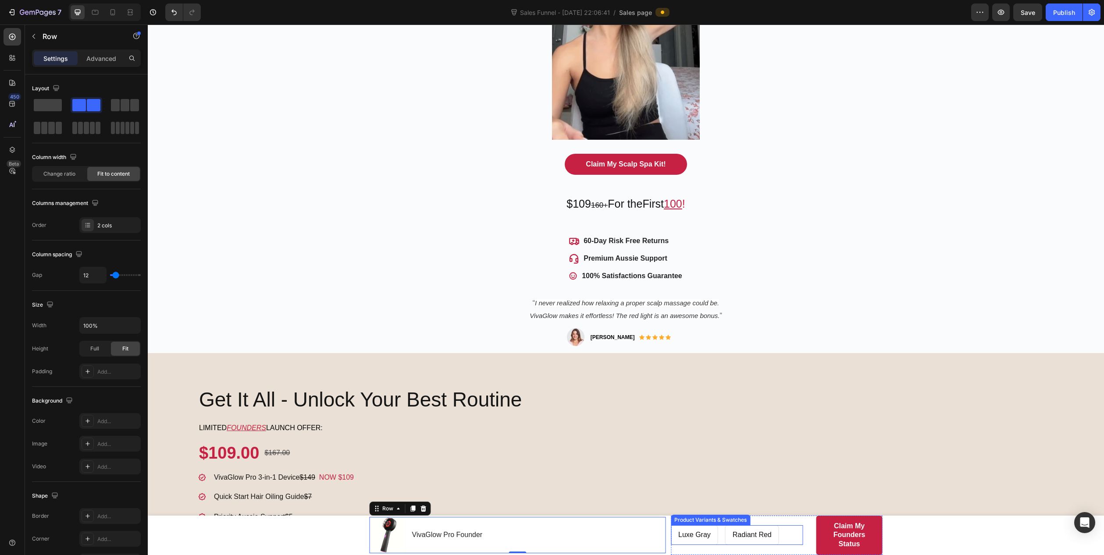
click at [694, 539] on div "Luxe Gray" at bounding box center [694, 535] width 46 height 16
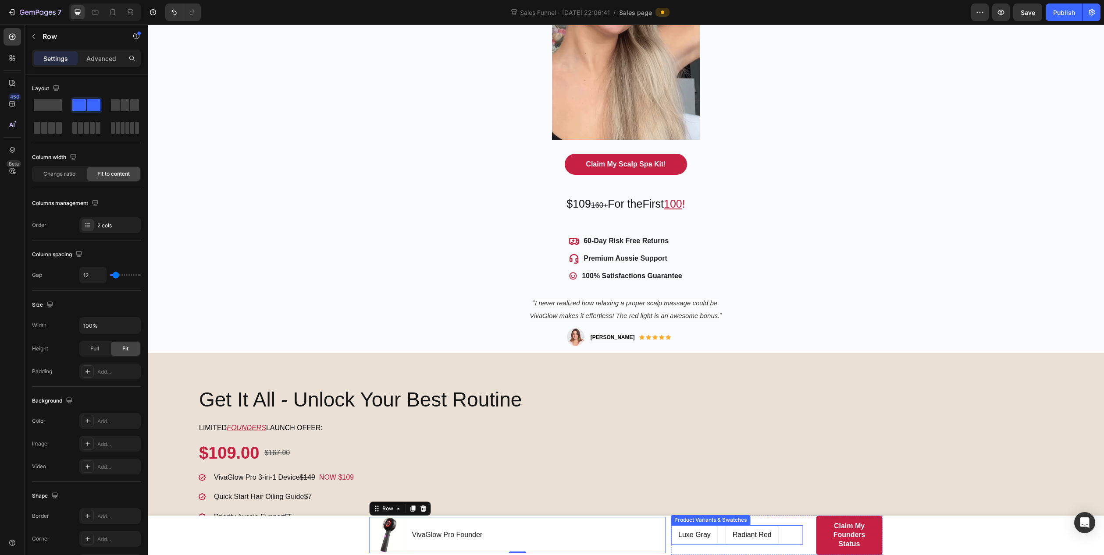
click at [671, 525] on input "Luxe Gray Luxe Gray Luxe Gray" at bounding box center [670, 525] width 0 height 0
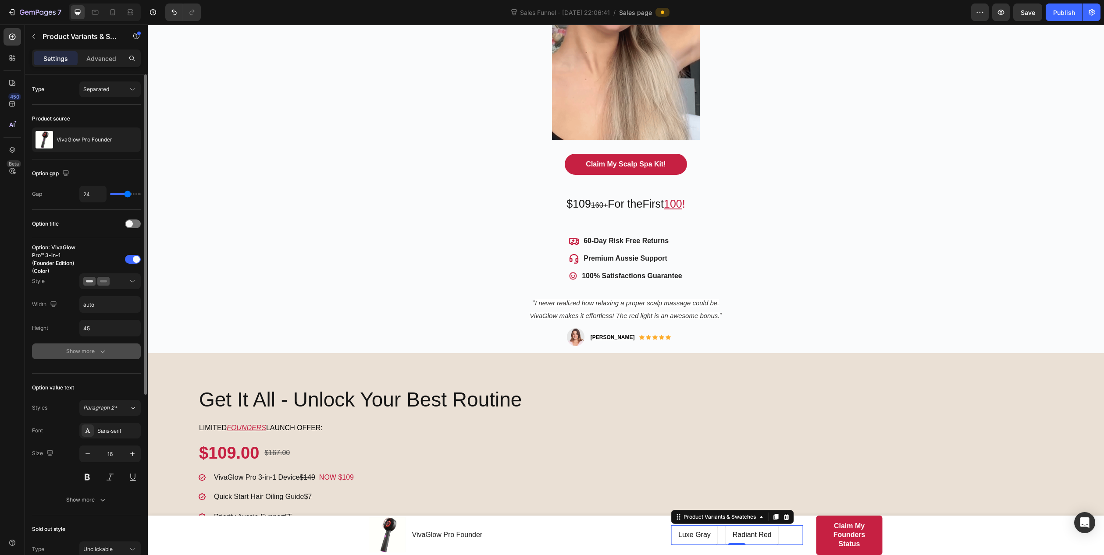
click at [96, 349] on div "Show more" at bounding box center [86, 351] width 41 height 9
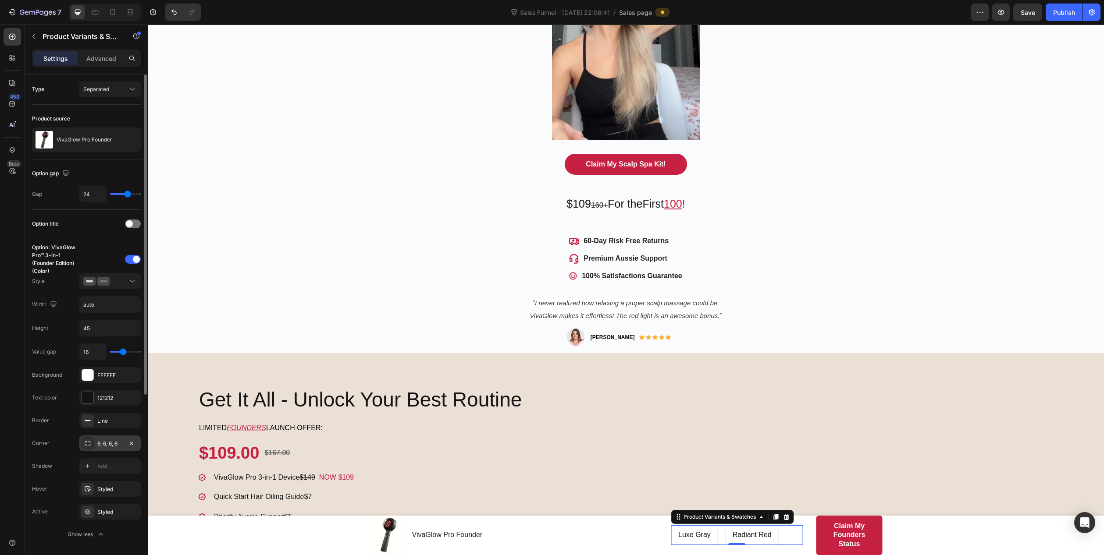
click at [112, 442] on div "6, 6, 6, 6" at bounding box center [109, 444] width 25 height 8
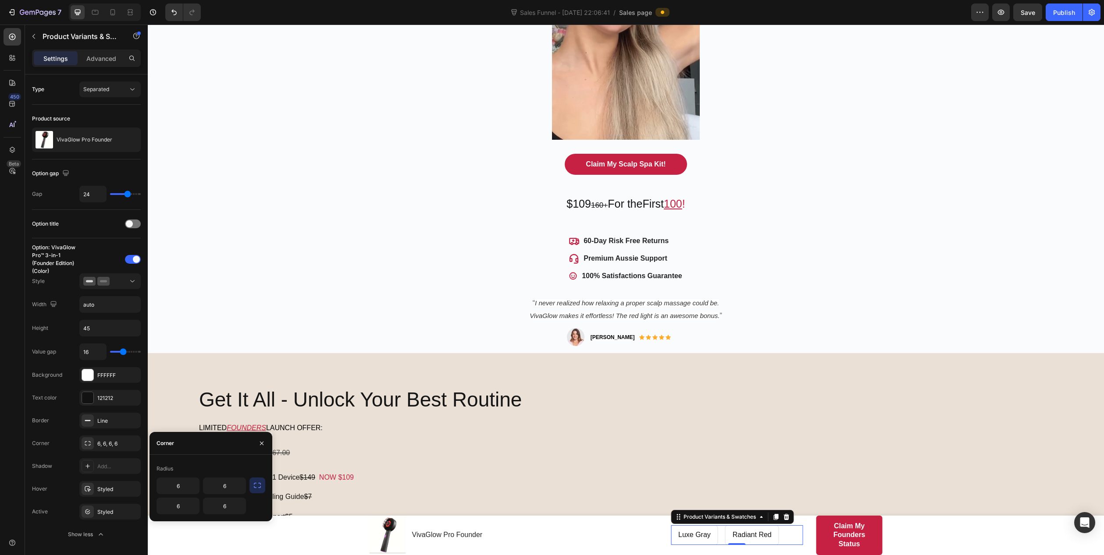
click at [258, 486] on icon "button" at bounding box center [257, 485] width 9 height 9
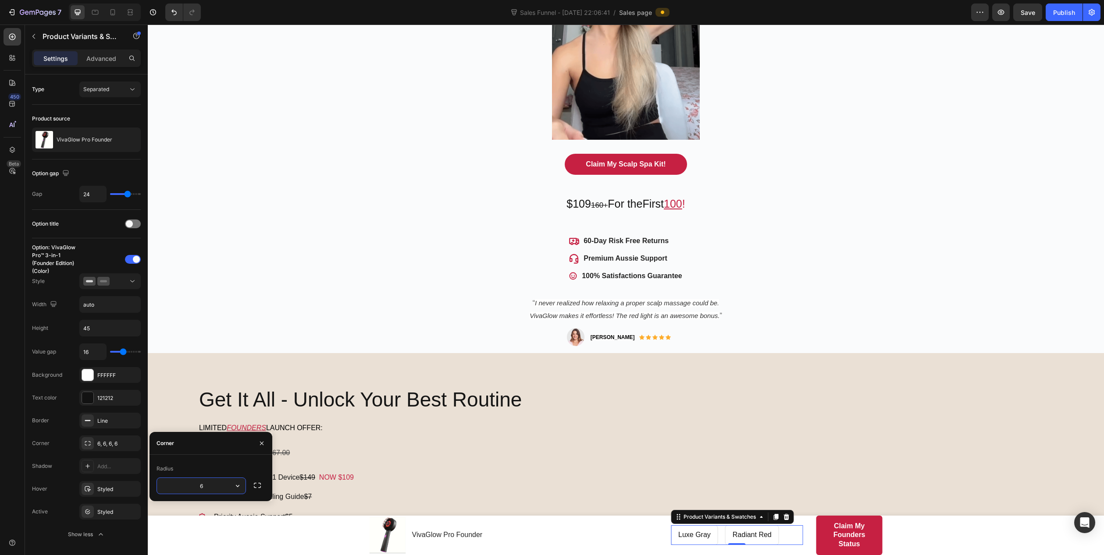
click at [197, 487] on input "6" at bounding box center [201, 486] width 89 height 16
type input "50"
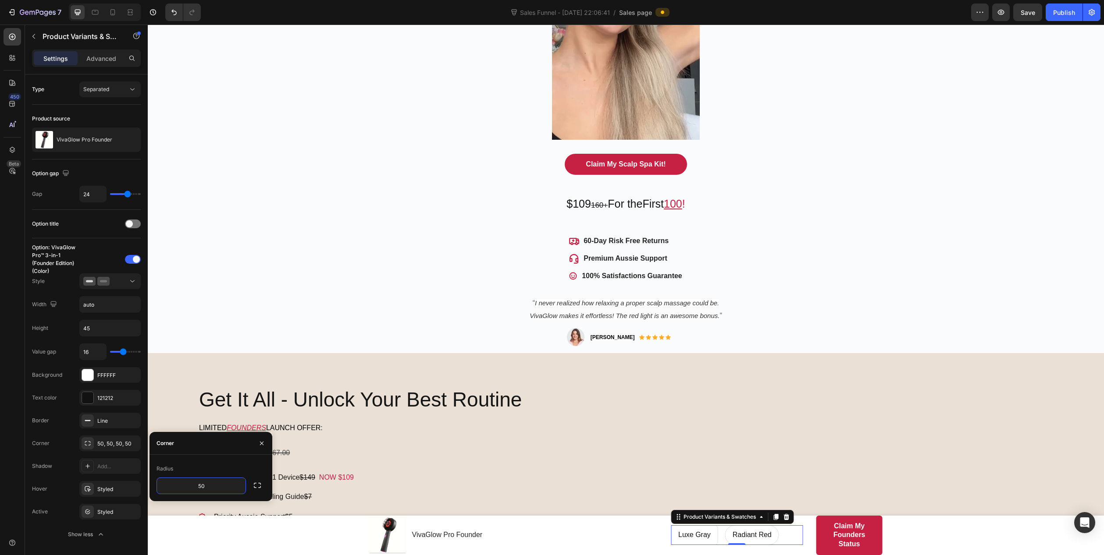
click at [688, 536] on span "Luxe Gray" at bounding box center [694, 534] width 32 height 7
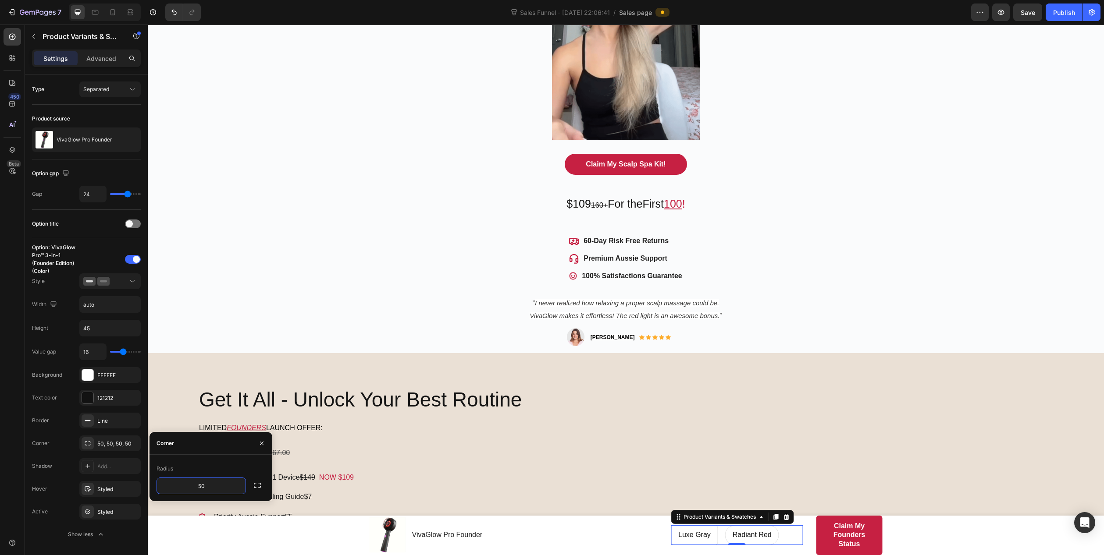
click at [671, 525] on input "Luxe Gray Luxe Gray Luxe Gray" at bounding box center [670, 525] width 0 height 0
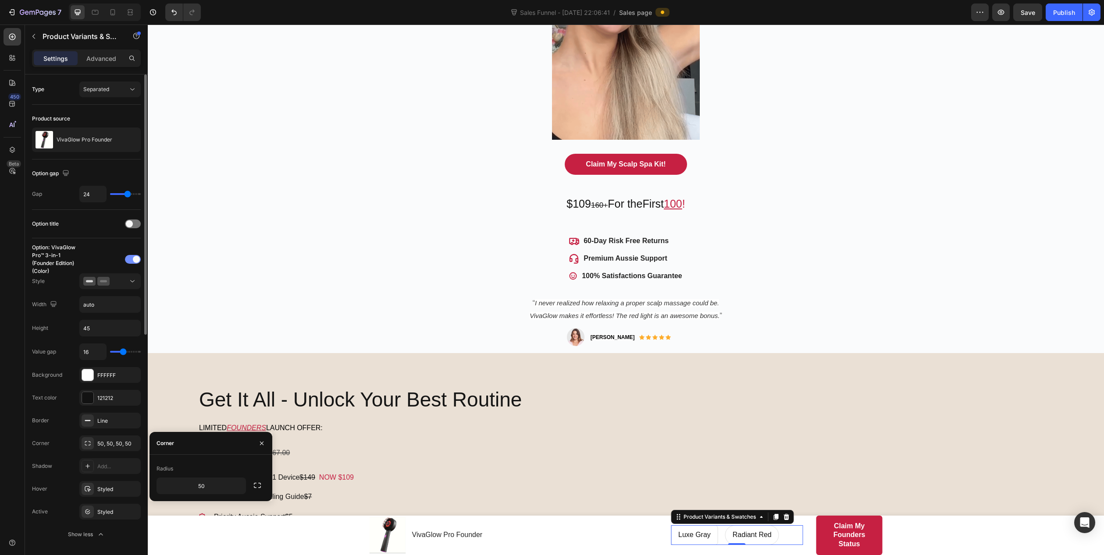
click at [132, 260] on div at bounding box center [133, 259] width 16 height 9
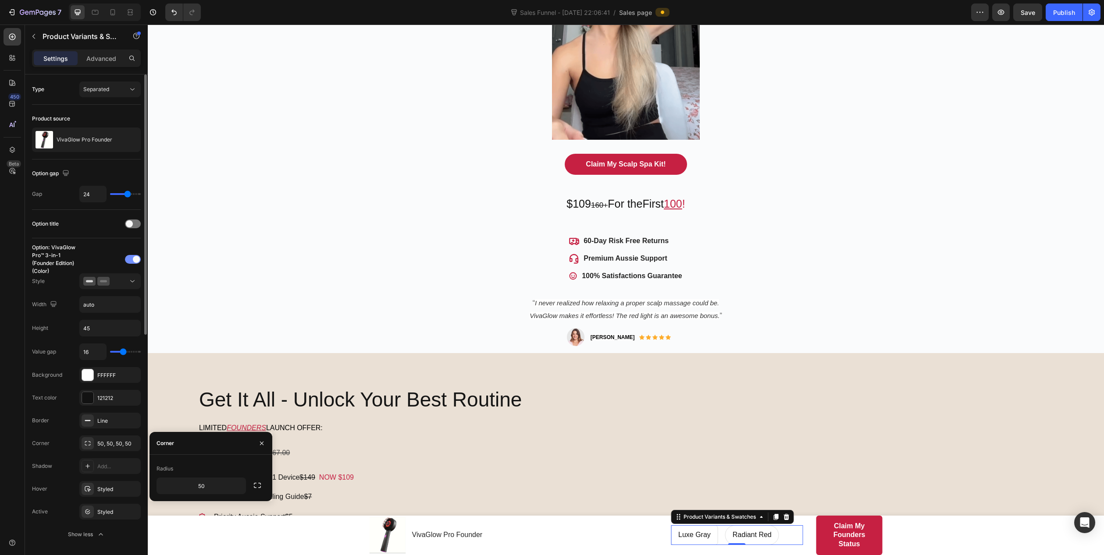
click at [130, 259] on div at bounding box center [133, 259] width 16 height 9
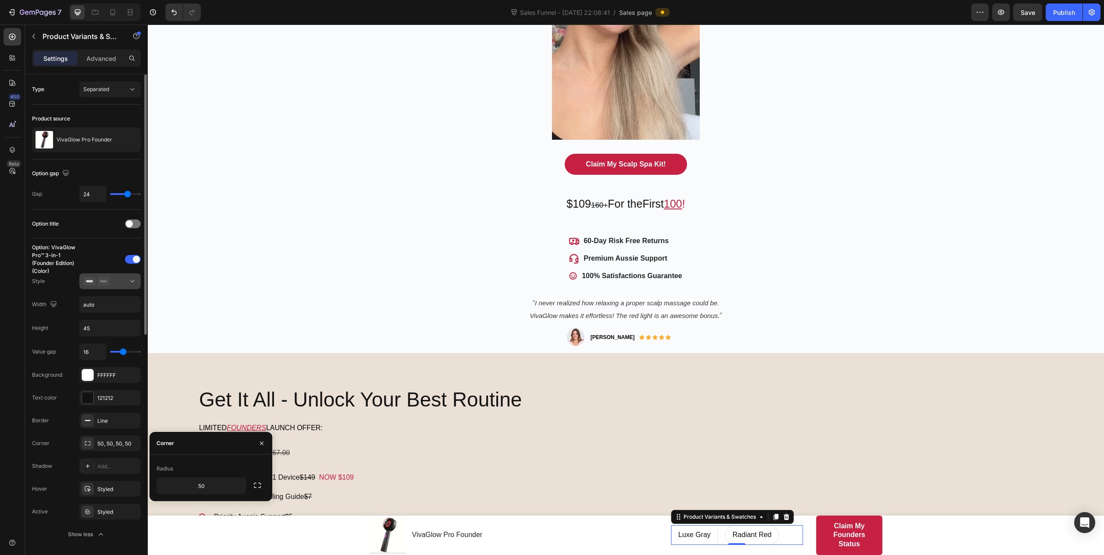
click at [114, 277] on div at bounding box center [109, 281] width 53 height 9
click at [98, 252] on div "Option: VivaGlow Pro™ 3-in-1 (Founder Edition) (Color)" at bounding box center [86, 259] width 109 height 14
click at [104, 264] on div "Option: VivaGlow Pro™ 3-in-1 (Founder Edition) (Color)" at bounding box center [86, 259] width 109 height 14
click at [130, 258] on div at bounding box center [133, 259] width 16 height 9
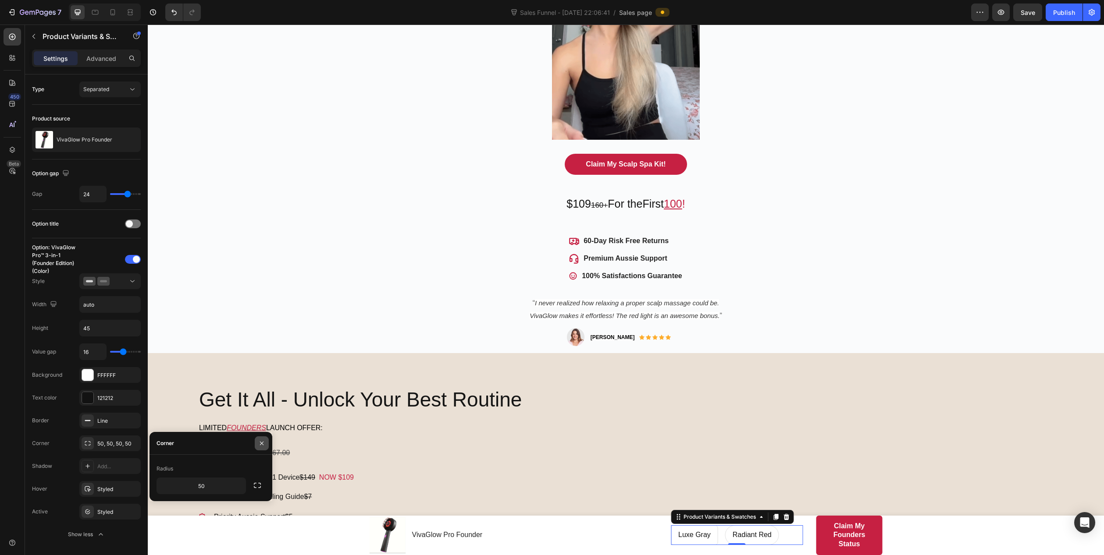
click at [262, 441] on icon "button" at bounding box center [261, 443] width 7 height 7
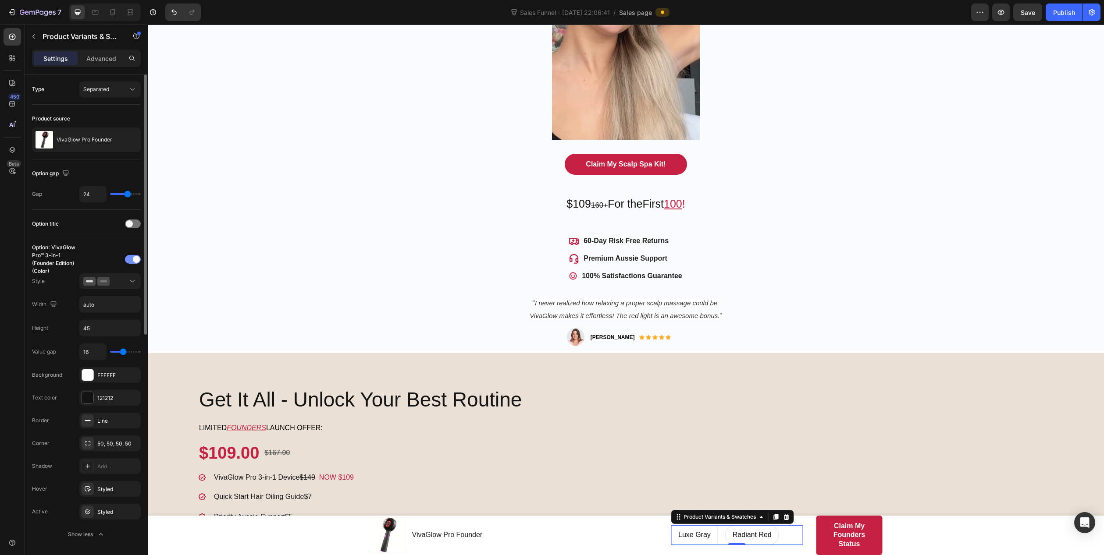
click at [135, 257] on span at bounding box center [136, 259] width 7 height 7
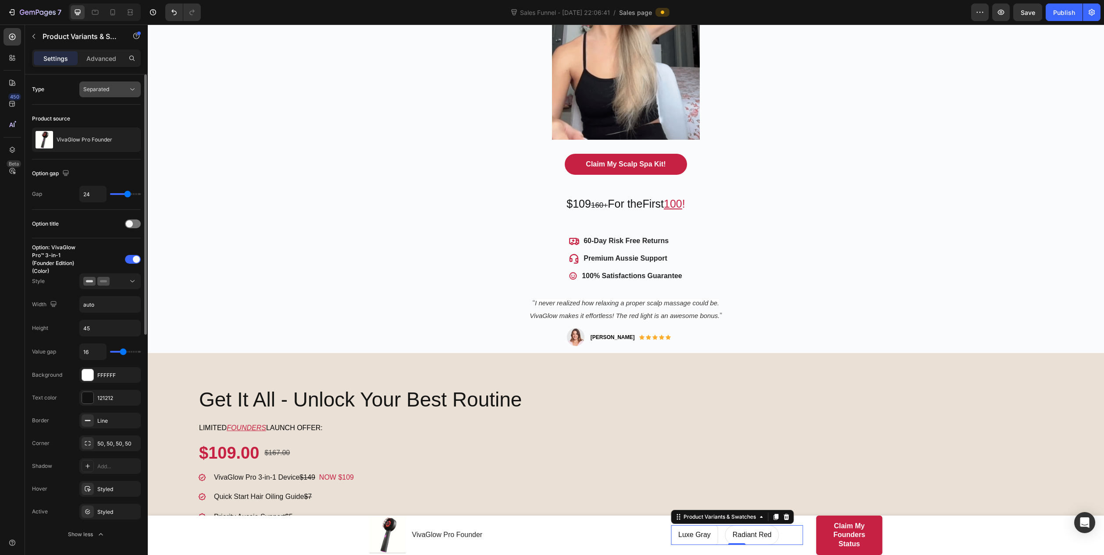
click at [103, 91] on span "Separated" at bounding box center [96, 89] width 26 height 7
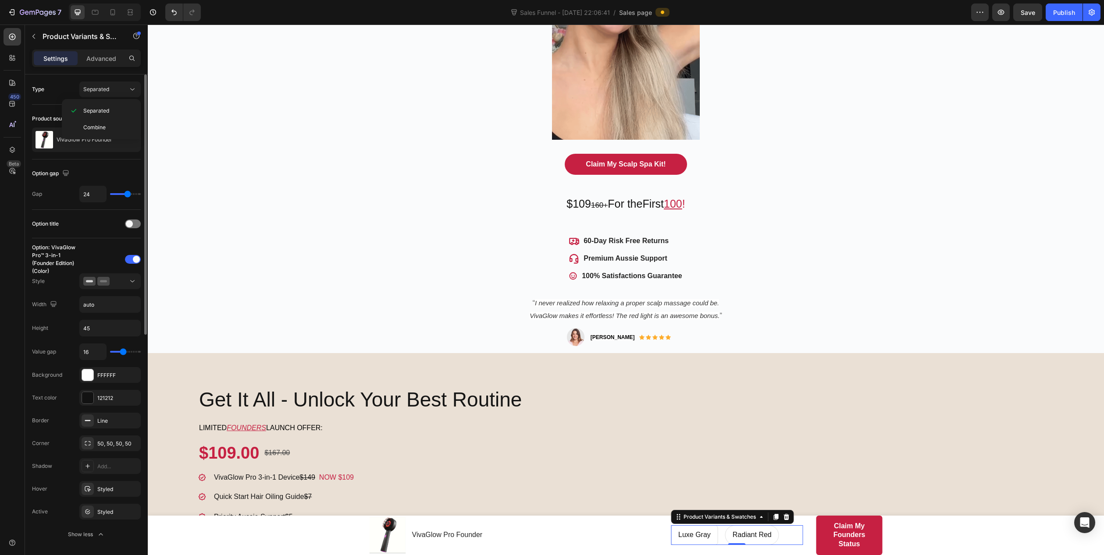
click at [67, 92] on div "Type Separated" at bounding box center [86, 90] width 109 height 16
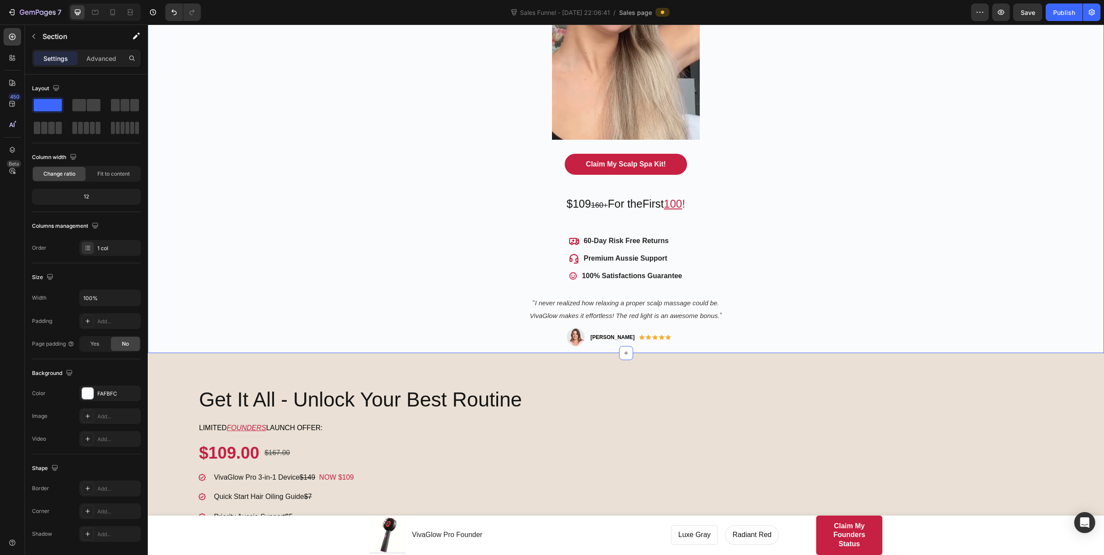
click at [231, 294] on div "Salon-Quality Scalp Wellness, At Home - No Mess. No Guesswork. Heading Unwind, …" at bounding box center [626, 56] width 956 height 595
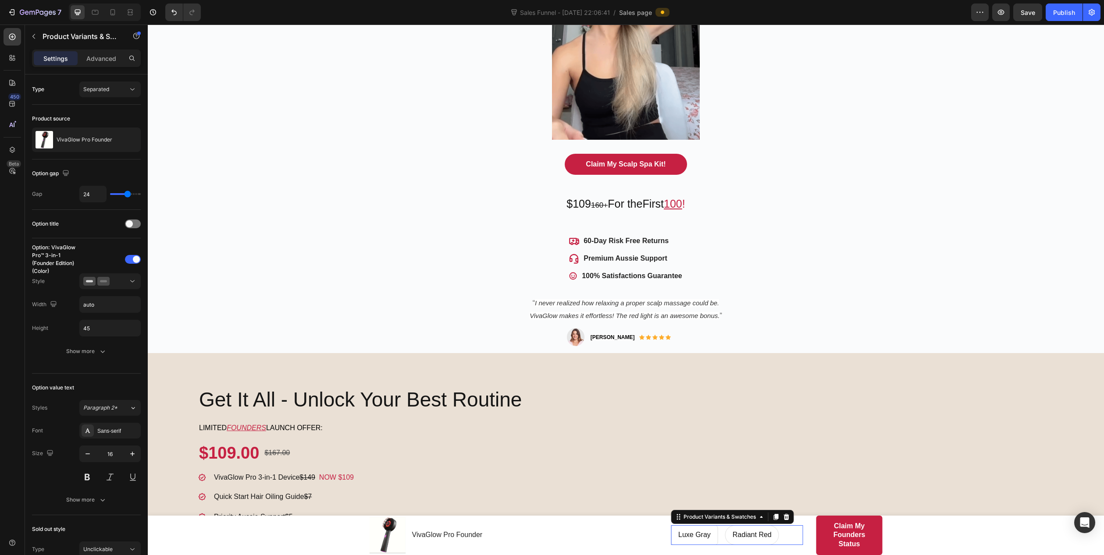
click at [694, 536] on span "Luxe Gray" at bounding box center [694, 534] width 32 height 7
click at [671, 525] on input "Luxe Gray Luxe Gray Luxe Gray" at bounding box center [670, 525] width 0 height 0
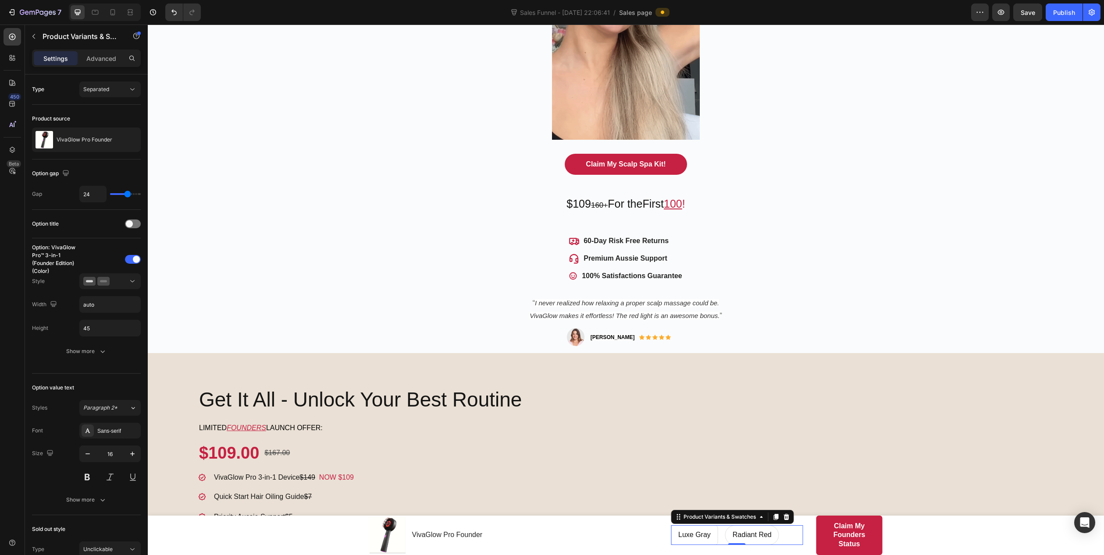
click at [690, 535] on span "Luxe Gray" at bounding box center [694, 534] width 32 height 7
click at [671, 525] on input "Luxe Gray Luxe Gray Luxe Gray" at bounding box center [670, 525] width 0 height 0
click at [90, 353] on div "Show more" at bounding box center [86, 351] width 41 height 9
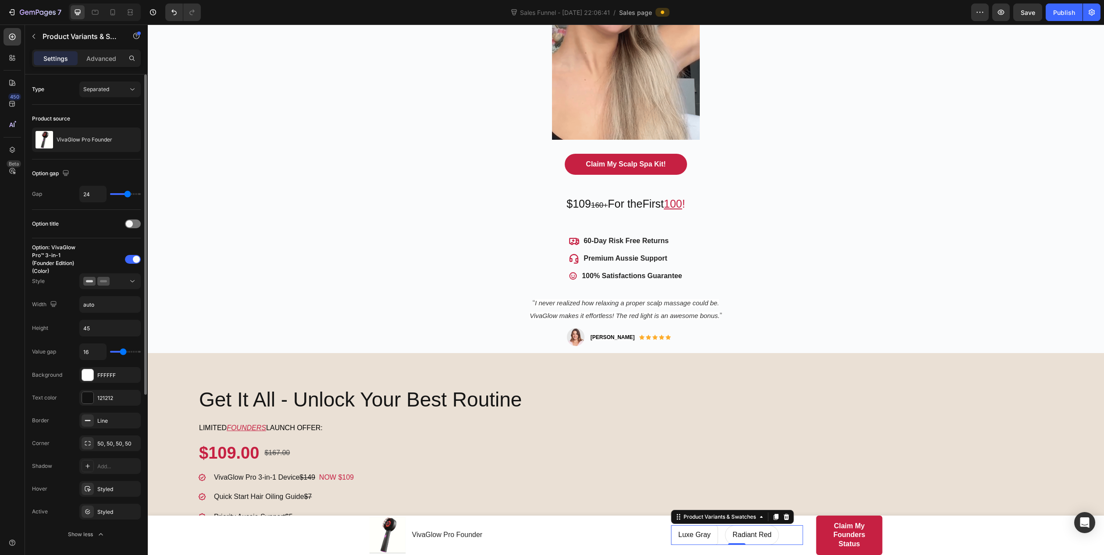
scroll to position [44, 0]
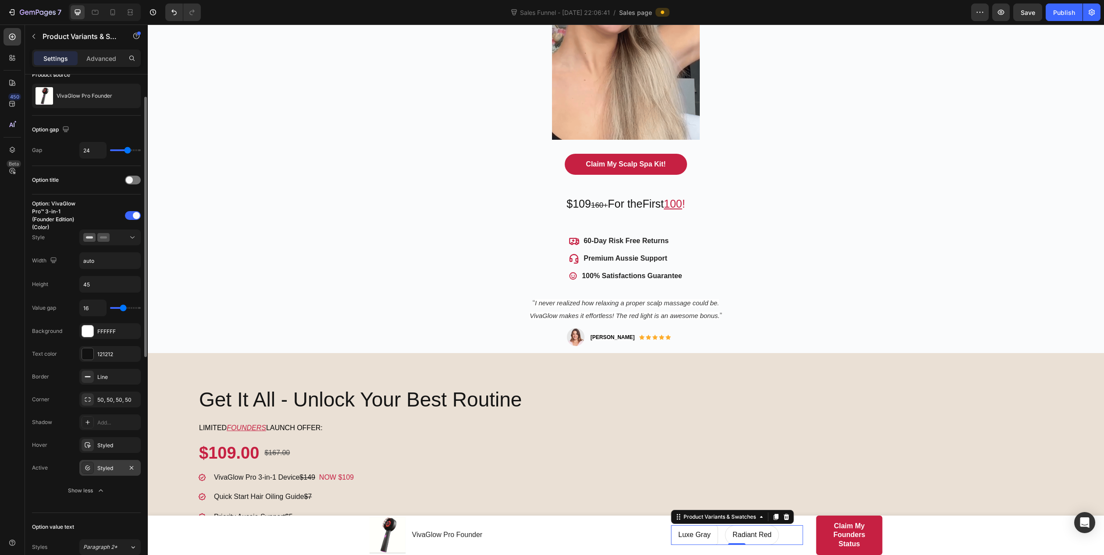
click at [96, 468] on div "Styled" at bounding box center [109, 468] width 61 height 16
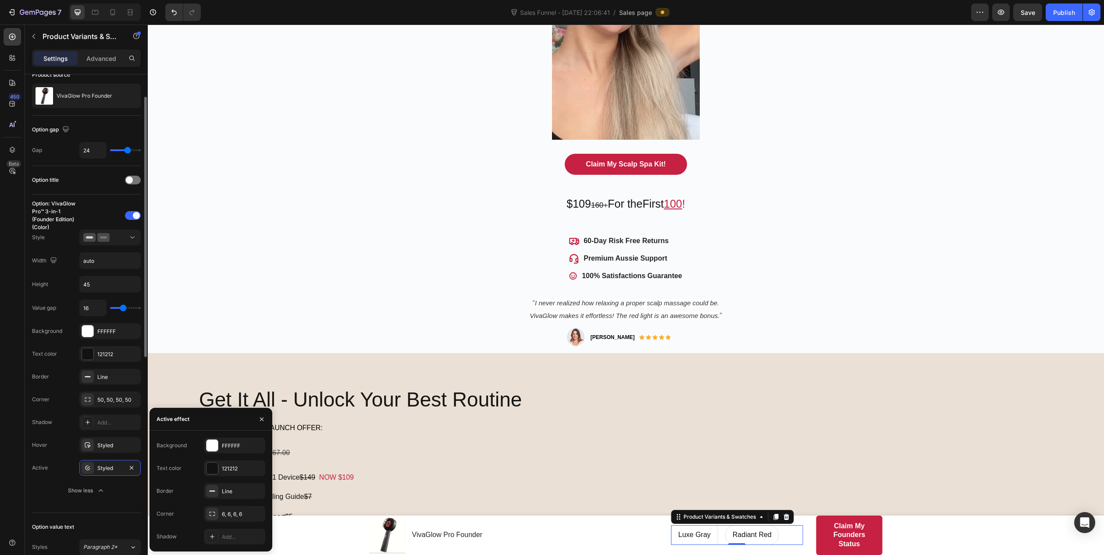
click at [54, 424] on div "Shadow Add..." at bounding box center [86, 423] width 109 height 16
click at [103, 330] on div "FFFFFF" at bounding box center [109, 332] width 25 height 8
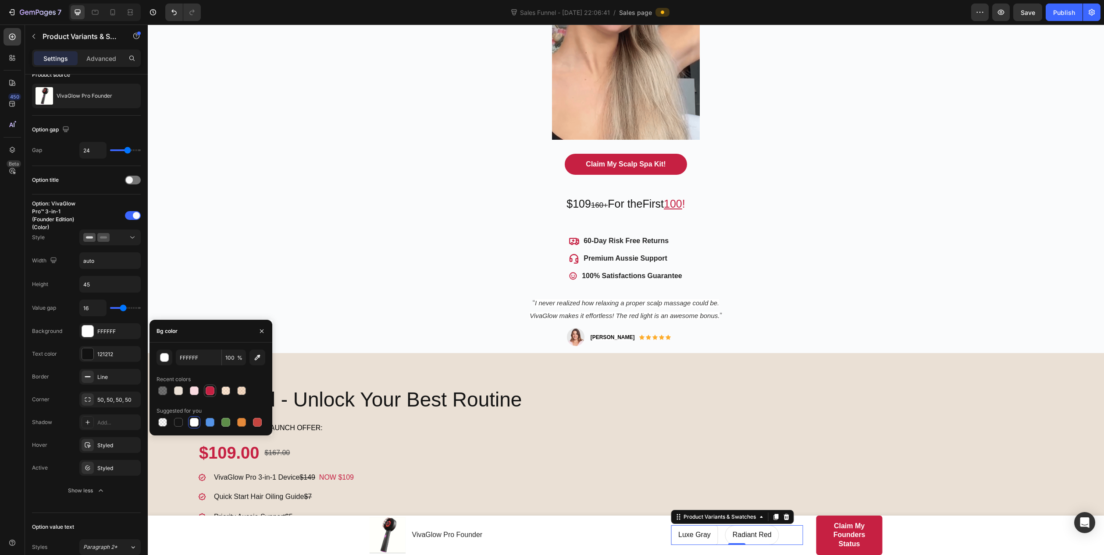
click at [210, 390] on div at bounding box center [210, 391] width 9 height 9
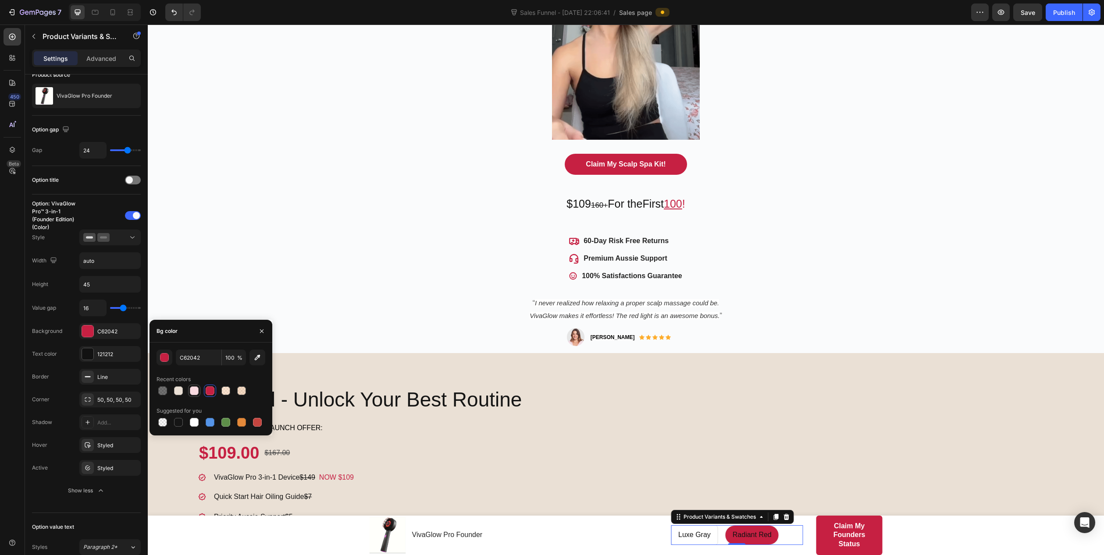
click at [191, 390] on div at bounding box center [194, 391] width 9 height 9
type input "FADBE1"
click at [107, 395] on div "50, 50, 50, 50" at bounding box center [109, 400] width 61 height 16
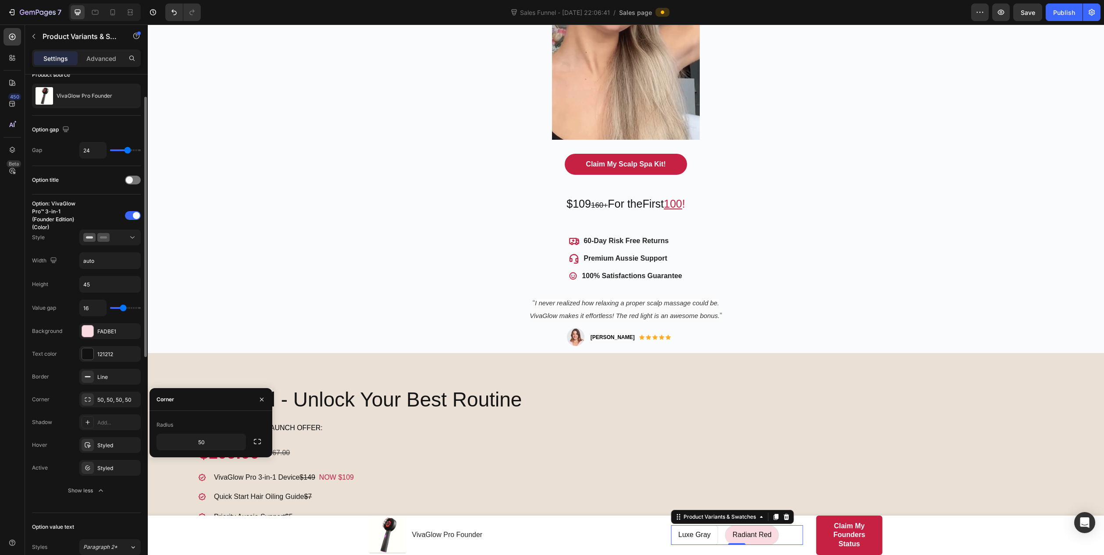
click at [50, 392] on div "Corner 50, 50, 50, 50" at bounding box center [86, 400] width 109 height 16
click at [109, 445] on div "Styled" at bounding box center [109, 446] width 25 height 8
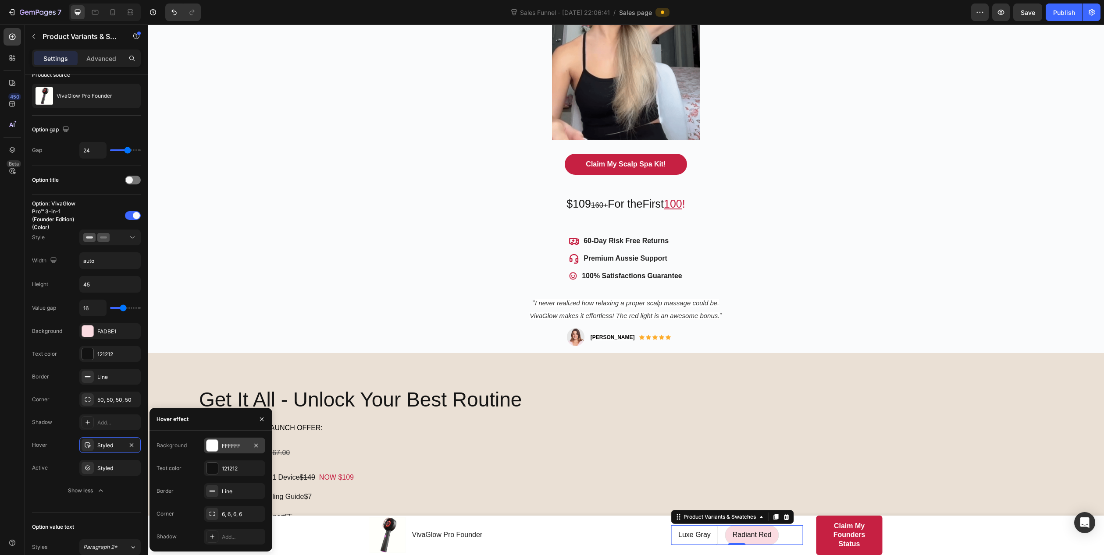
click at [222, 447] on div "FFFFFF" at bounding box center [234, 446] width 25 height 8
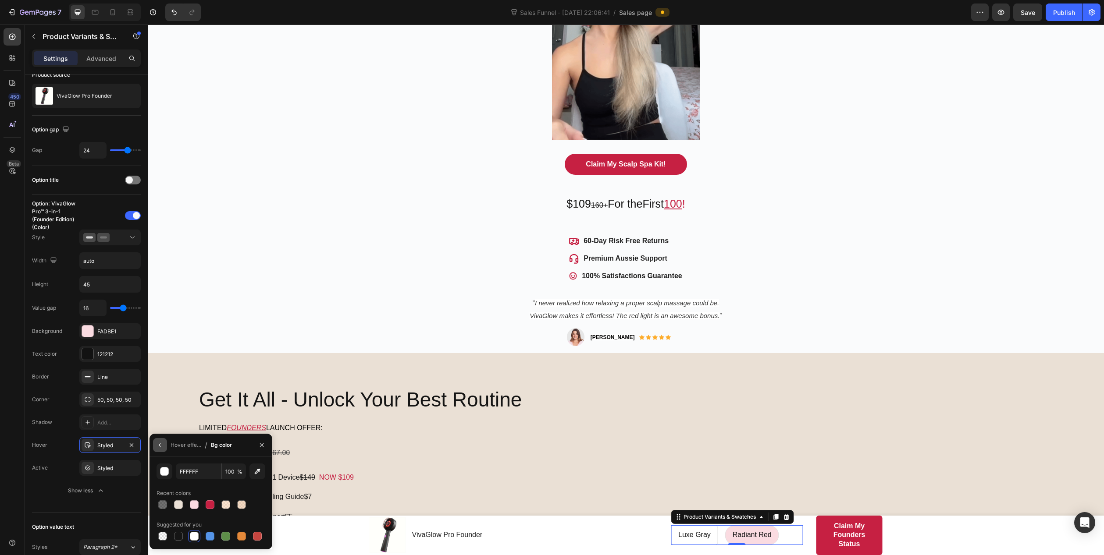
click at [161, 447] on icon "button" at bounding box center [159, 445] width 7 height 7
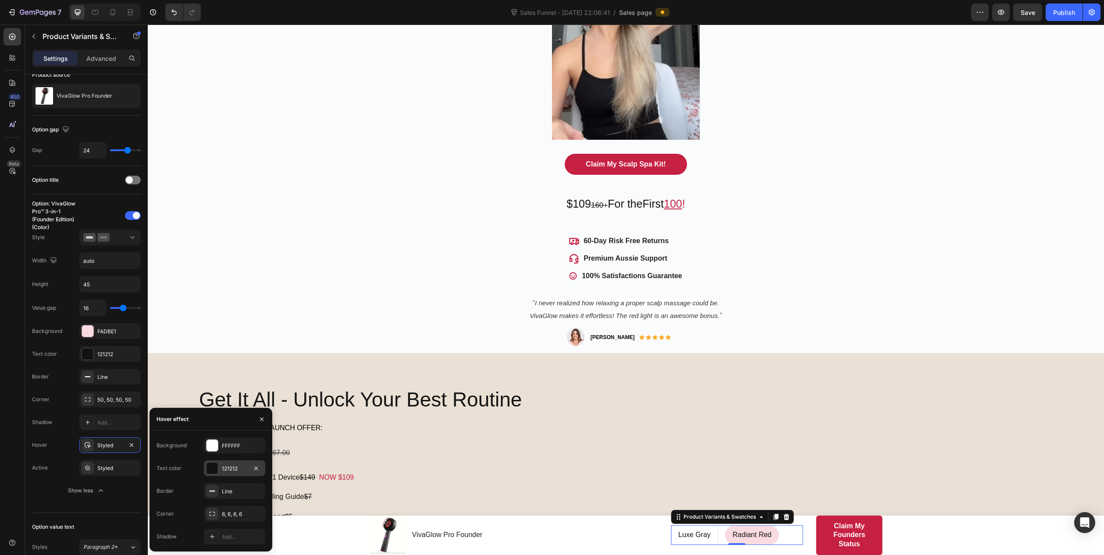
click at [217, 471] on div at bounding box center [211, 468] width 11 height 11
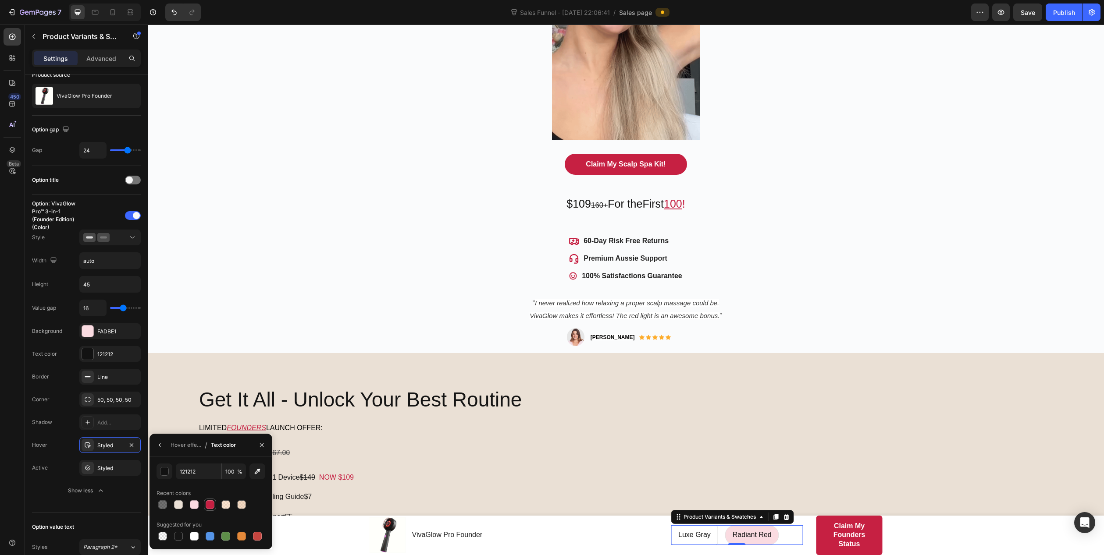
click at [207, 504] on div at bounding box center [210, 504] width 9 height 9
type input "C62042"
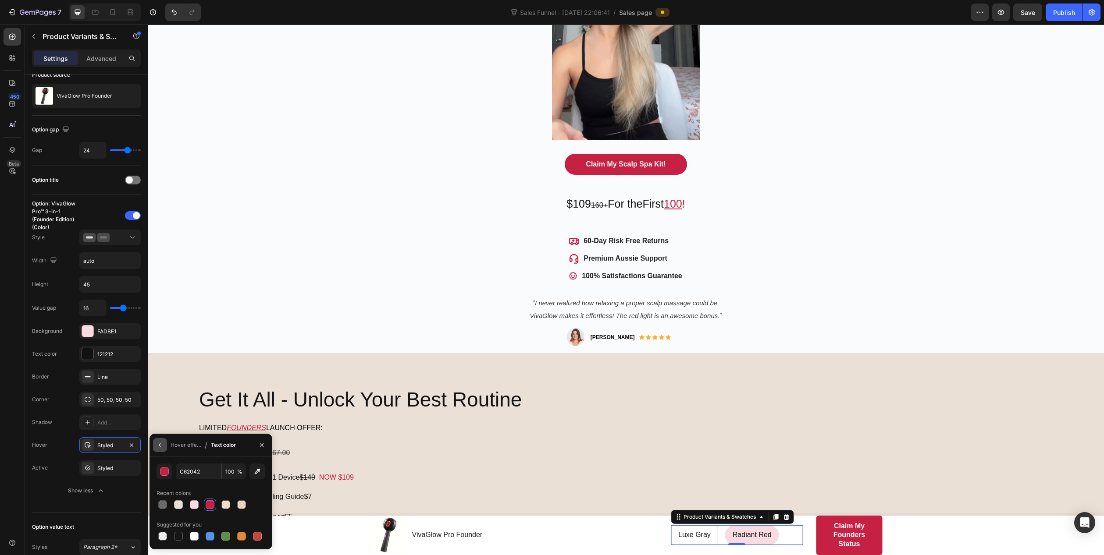
click at [162, 444] on icon "button" at bounding box center [159, 445] width 7 height 7
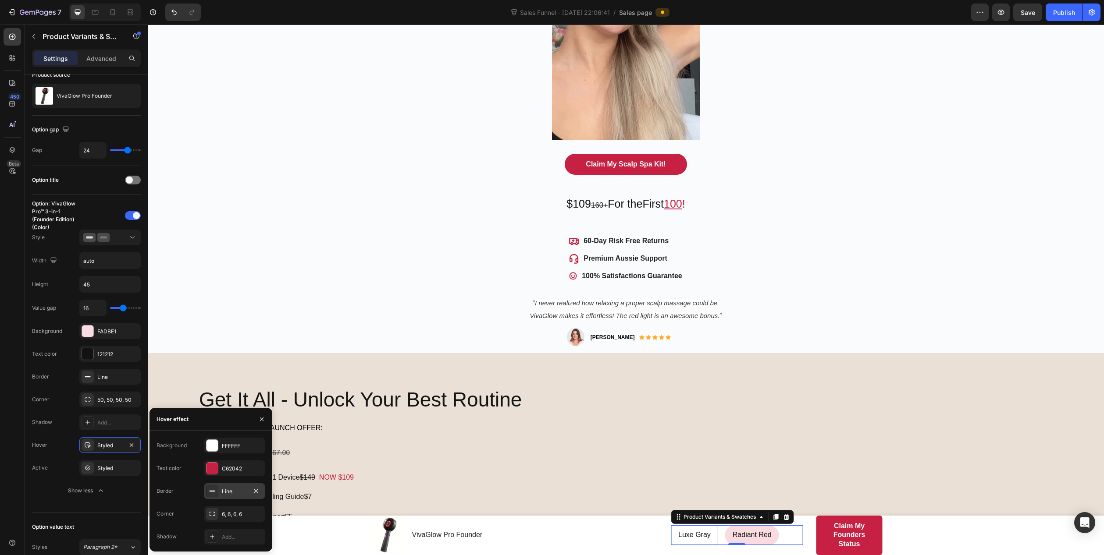
click at [228, 489] on div "Line" at bounding box center [234, 492] width 25 height 8
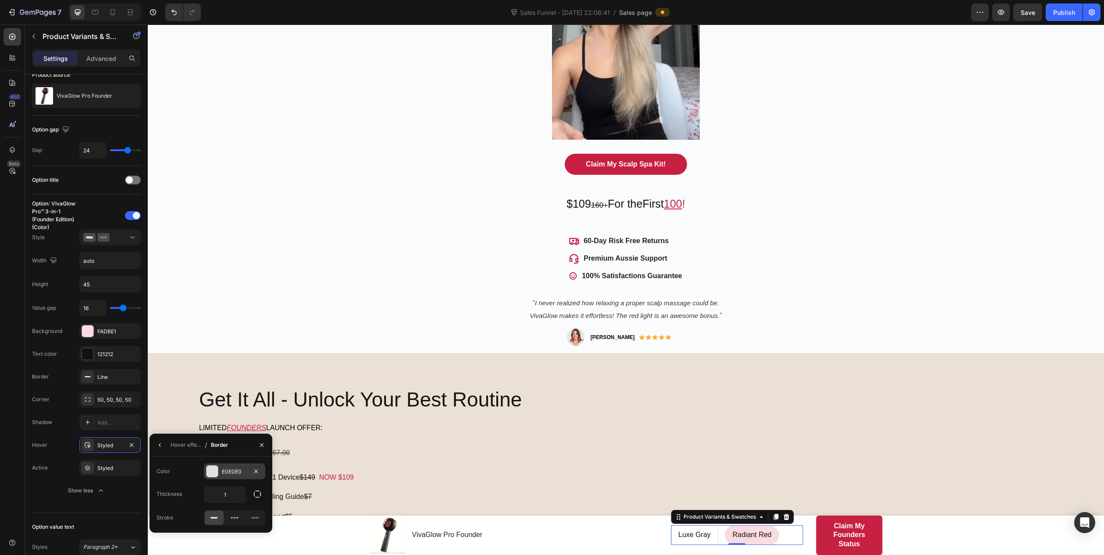
click at [229, 469] on div "E0E0E0" at bounding box center [234, 472] width 25 height 8
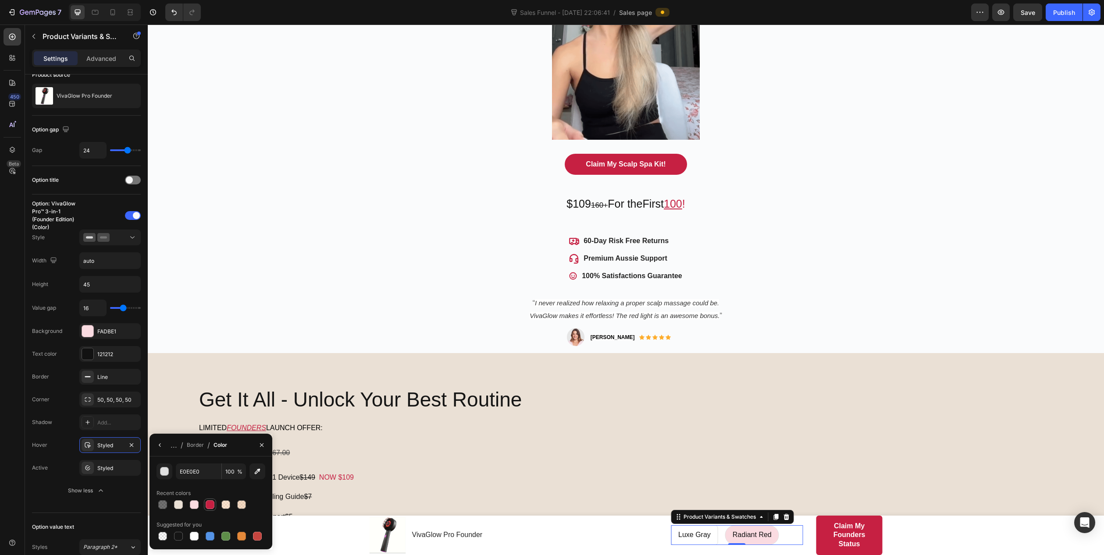
click at [210, 504] on div at bounding box center [210, 504] width 9 height 9
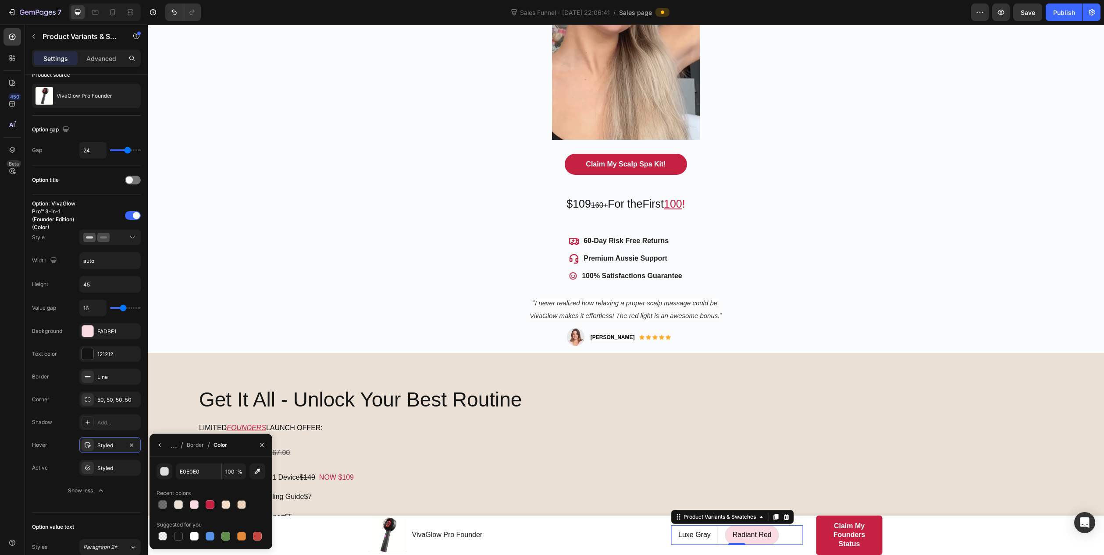
type input "C62042"
click at [160, 444] on icon "button" at bounding box center [159, 445] width 7 height 7
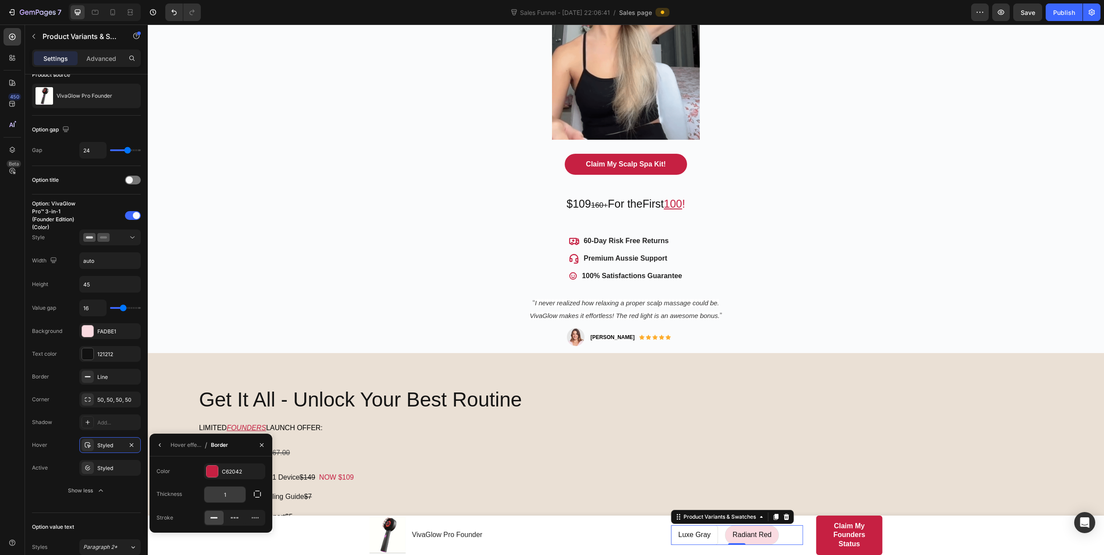
click at [230, 499] on input "1" at bounding box center [224, 495] width 41 height 16
type input "3"
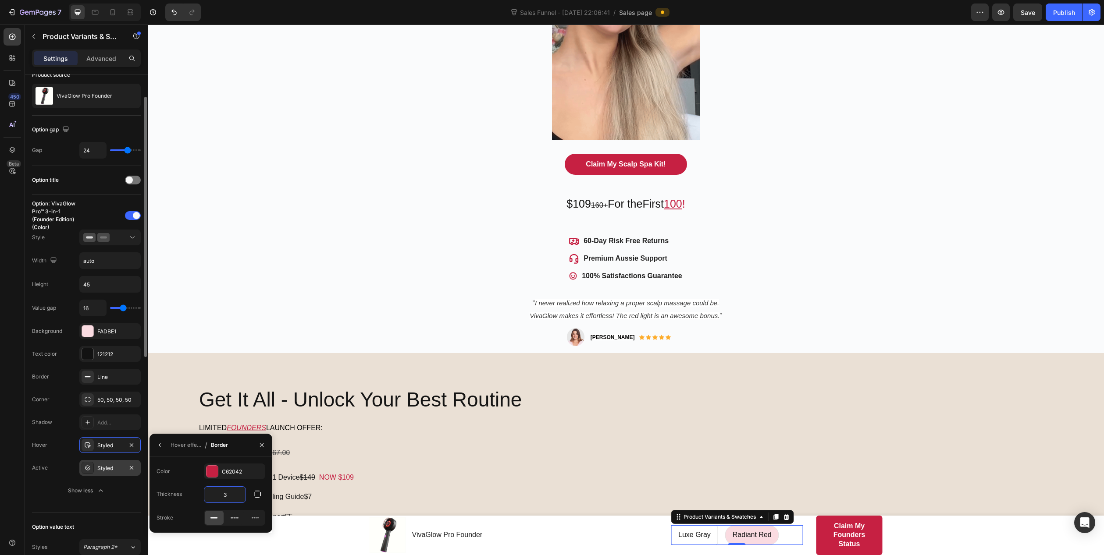
click at [106, 471] on div "Styled" at bounding box center [109, 469] width 25 height 8
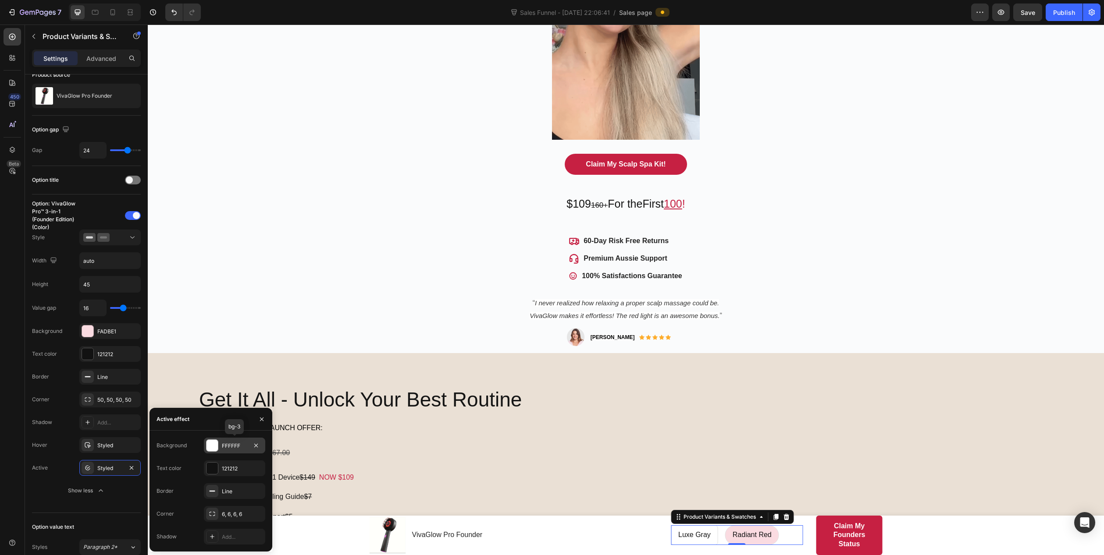
click at [220, 446] on div "FFFFFF" at bounding box center [234, 446] width 61 height 16
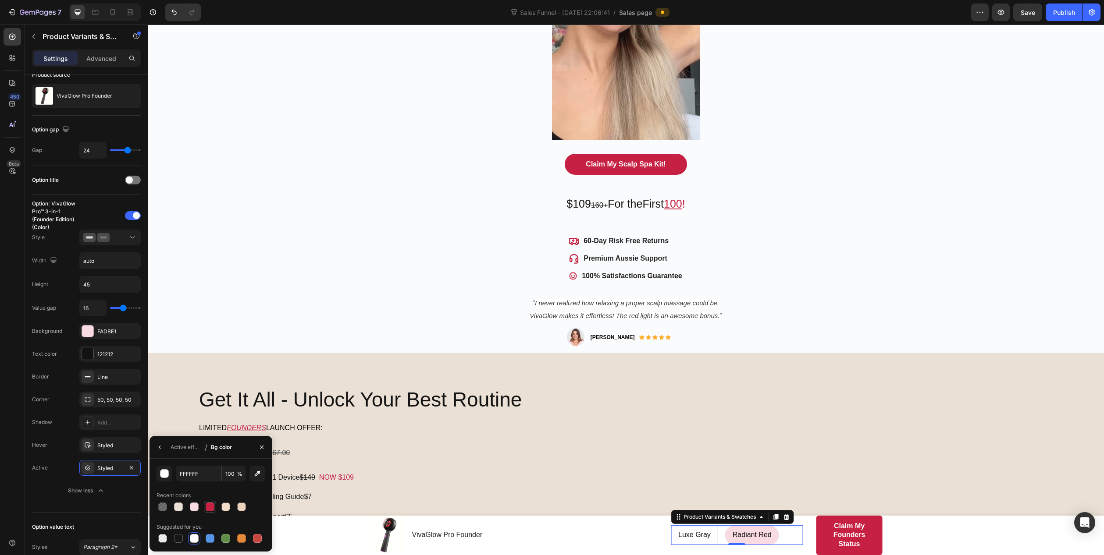
click at [209, 507] on div at bounding box center [210, 507] width 9 height 9
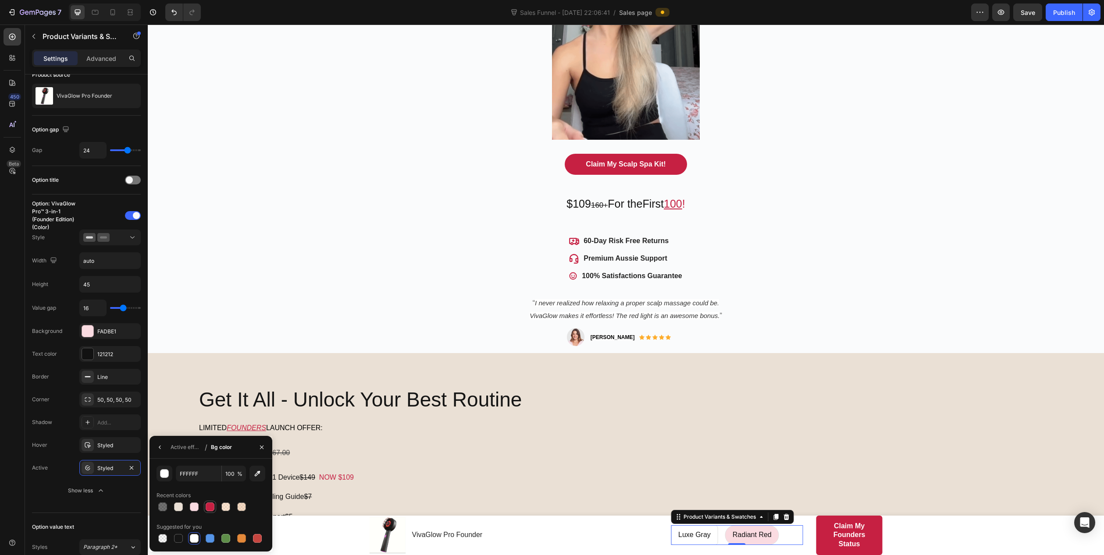
type input "C62042"
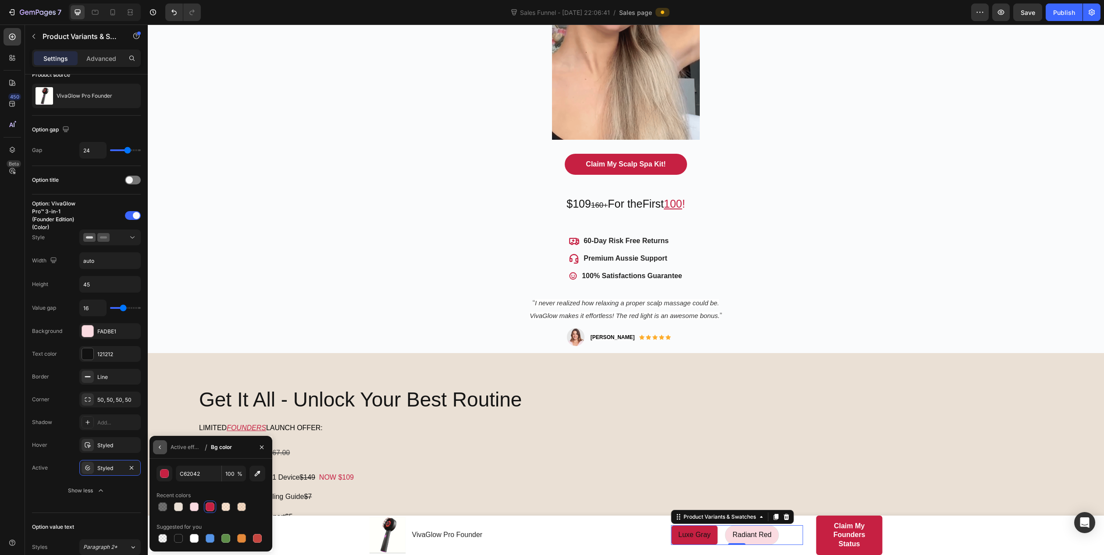
click at [161, 445] on icon "button" at bounding box center [159, 447] width 7 height 7
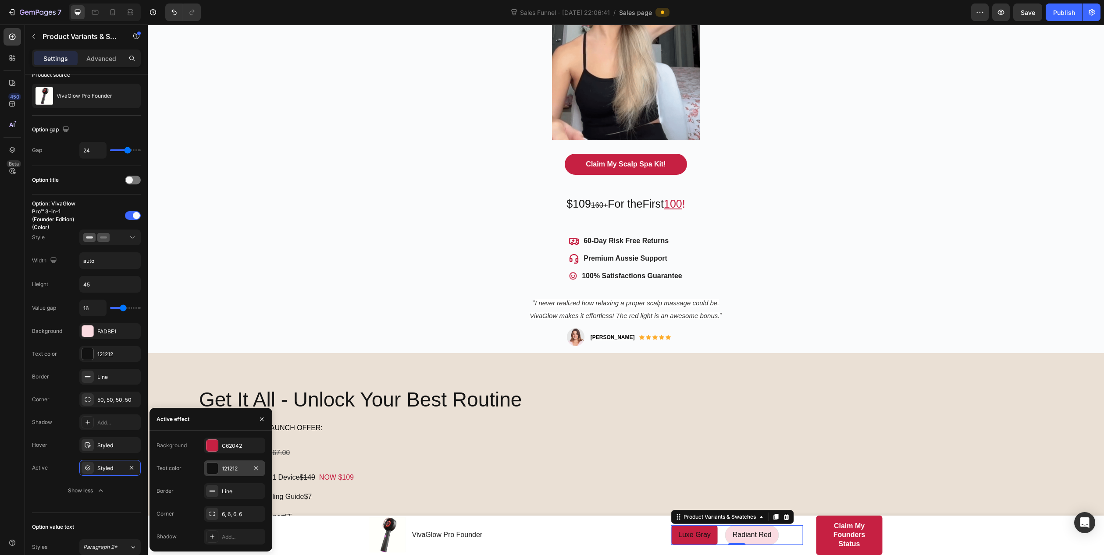
click at [228, 469] on div "121212" at bounding box center [234, 469] width 25 height 8
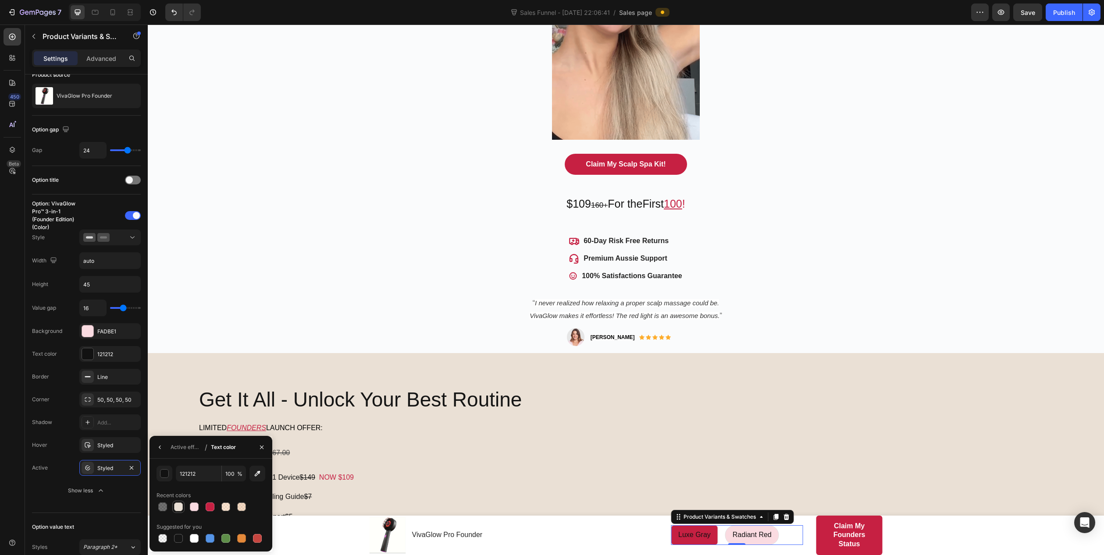
click at [180, 507] on div at bounding box center [178, 507] width 9 height 9
click at [193, 540] on div at bounding box center [194, 538] width 9 height 9
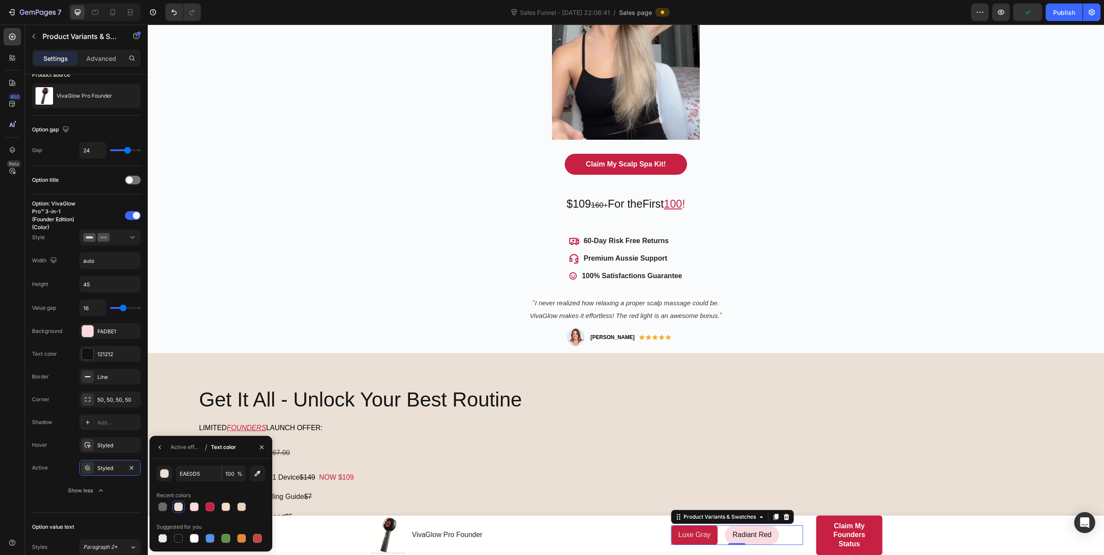
type input "FFFFFF"
click at [159, 447] on icon "button" at bounding box center [159, 447] width 7 height 7
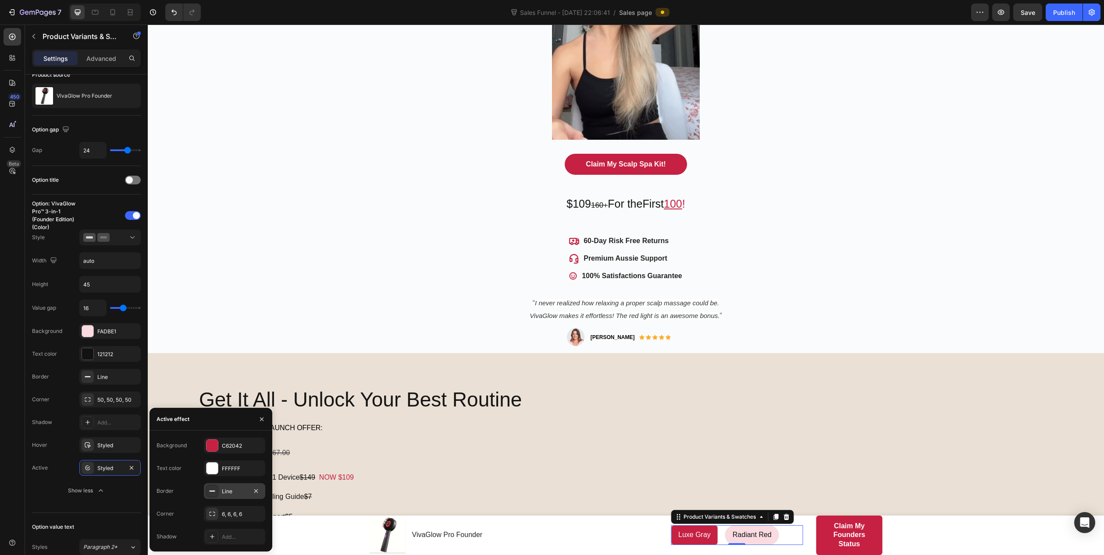
click at [229, 493] on div "Line" at bounding box center [234, 492] width 25 height 8
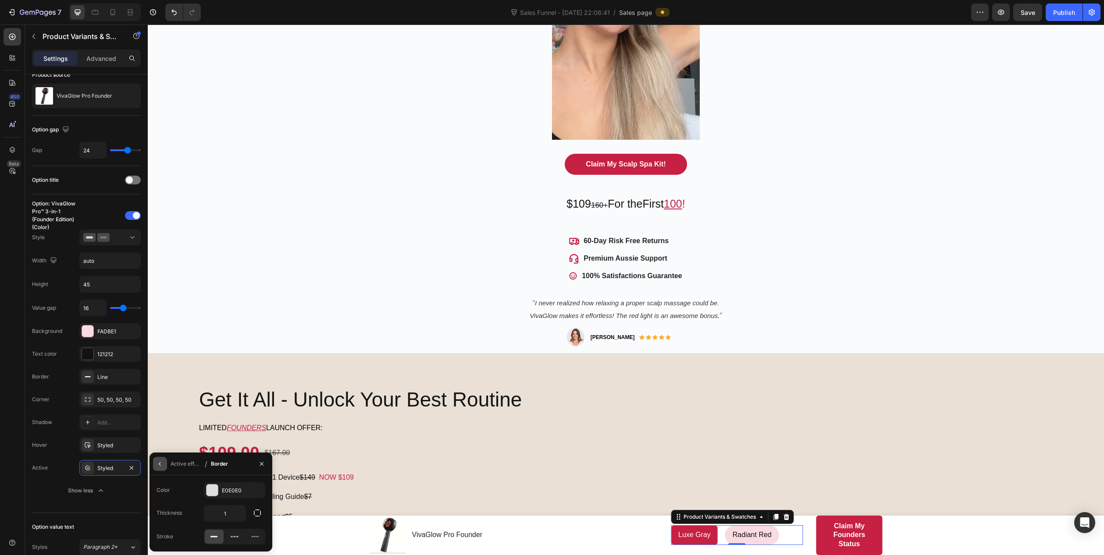
click at [160, 461] on icon "button" at bounding box center [159, 464] width 7 height 7
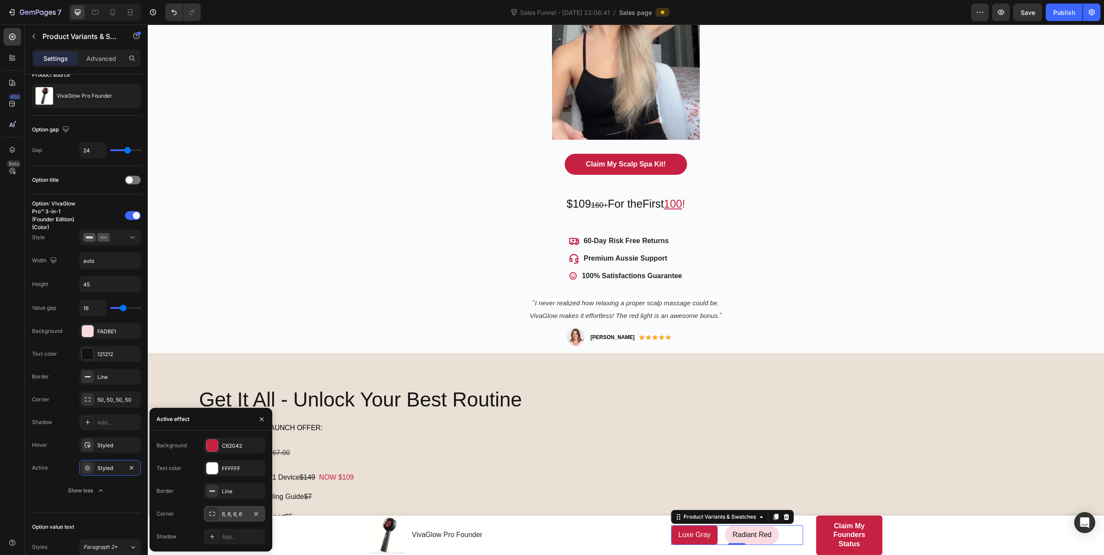
click at [233, 515] on div "6, 6, 6, 6" at bounding box center [234, 515] width 25 height 8
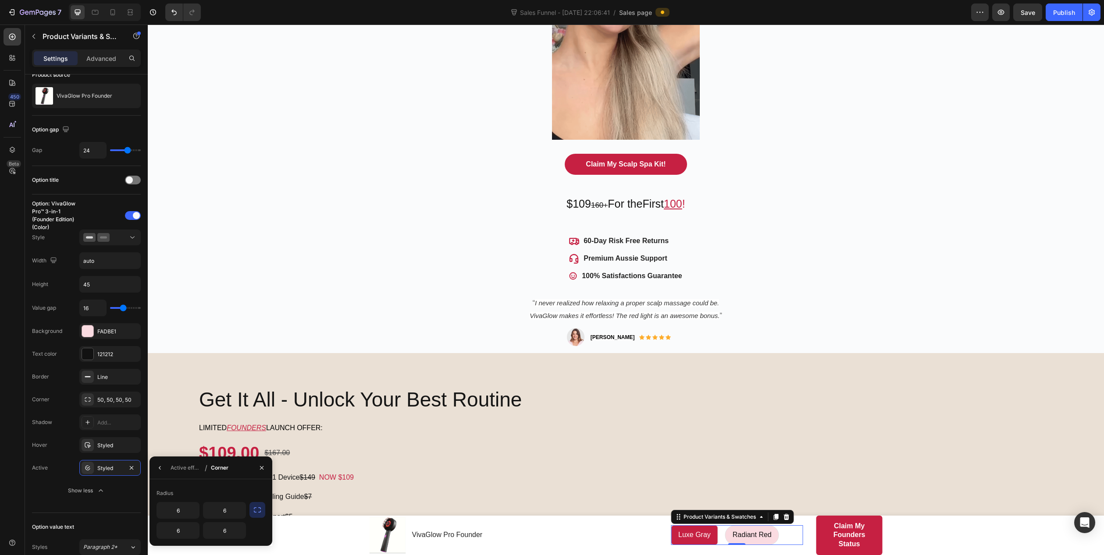
click at [257, 511] on icon "button" at bounding box center [257, 510] width 9 height 9
click at [215, 507] on input "6" at bounding box center [201, 511] width 89 height 16
type input "50"
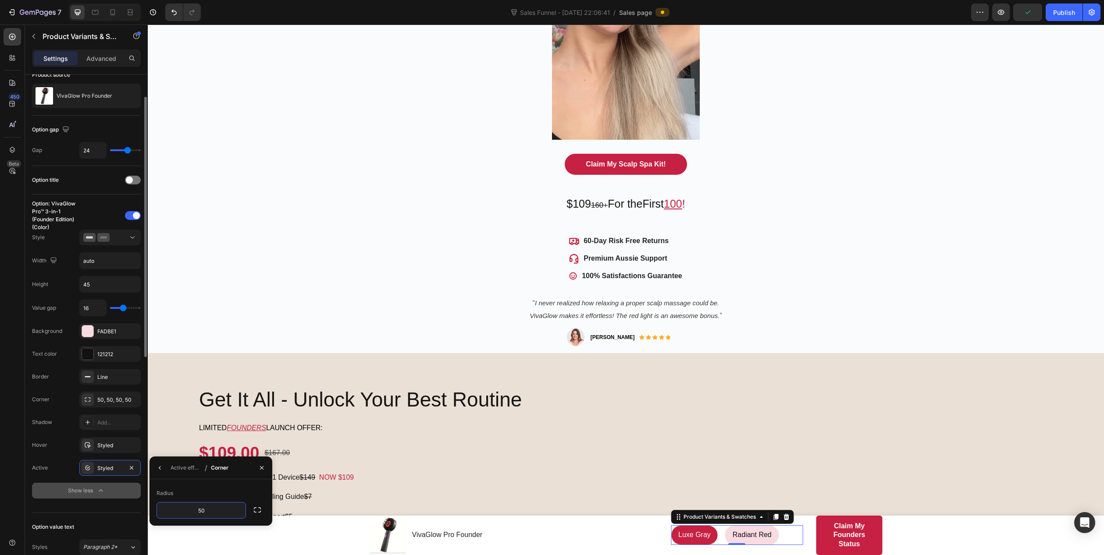
click at [127, 496] on button "Show less" at bounding box center [86, 491] width 109 height 16
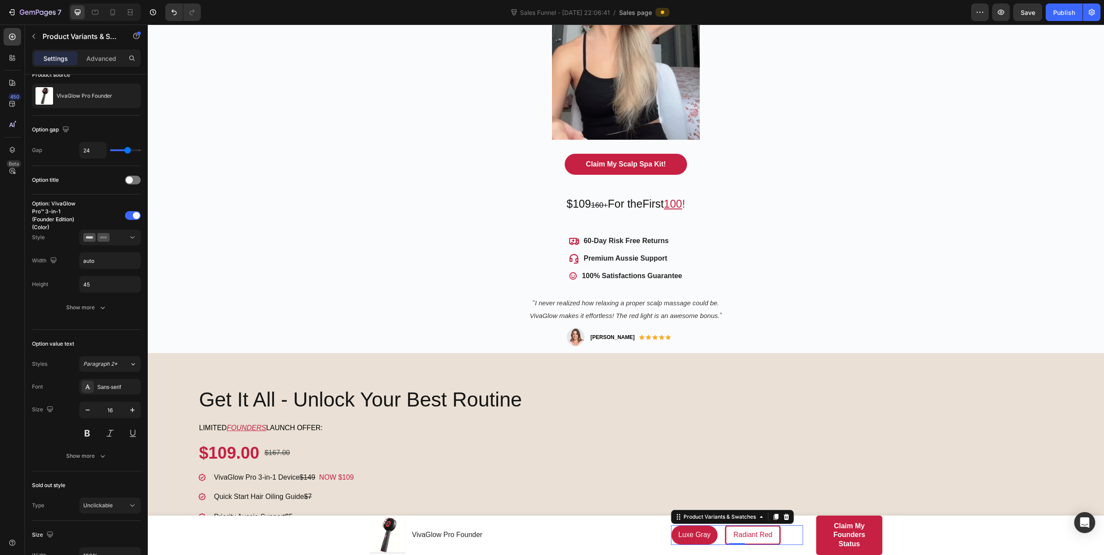
click at [744, 532] on span "Radiant Red" at bounding box center [752, 534] width 39 height 7
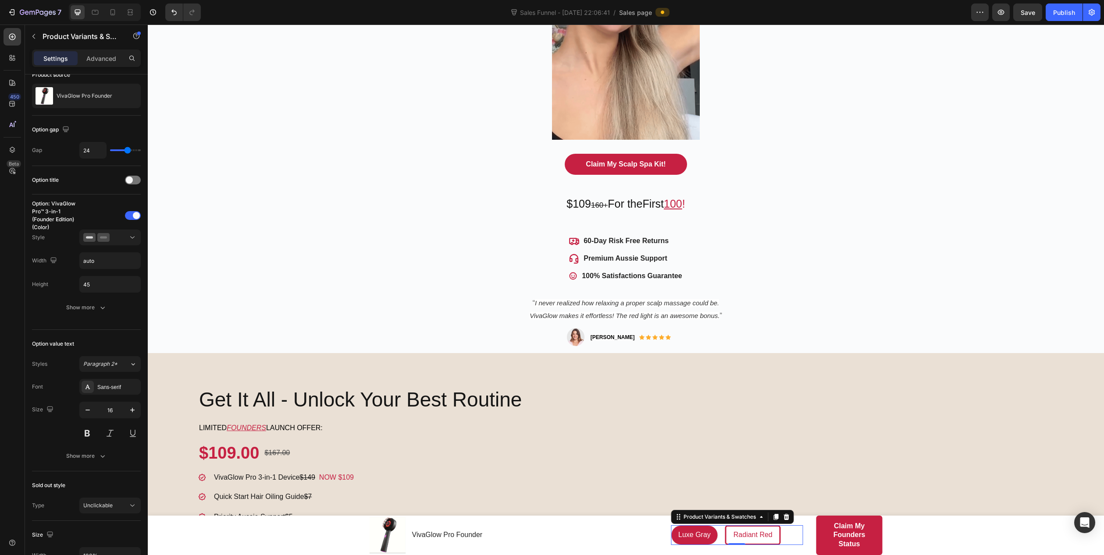
click at [725, 525] on input "Radiant Red Radiant Red Radiant Red" at bounding box center [724, 525] width 0 height 0
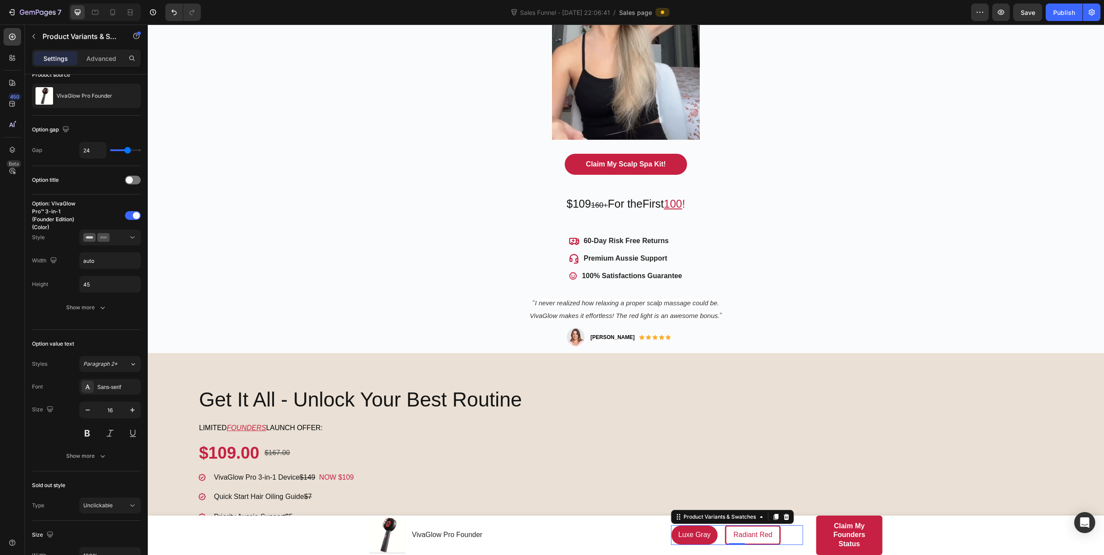
radio input "true"
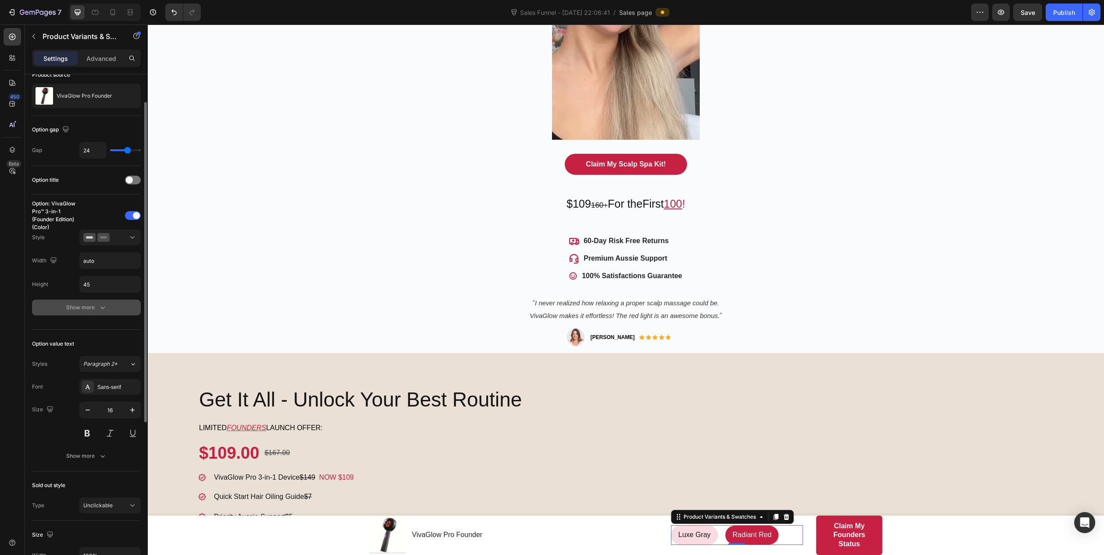
click at [70, 309] on div "Show more" at bounding box center [86, 307] width 41 height 9
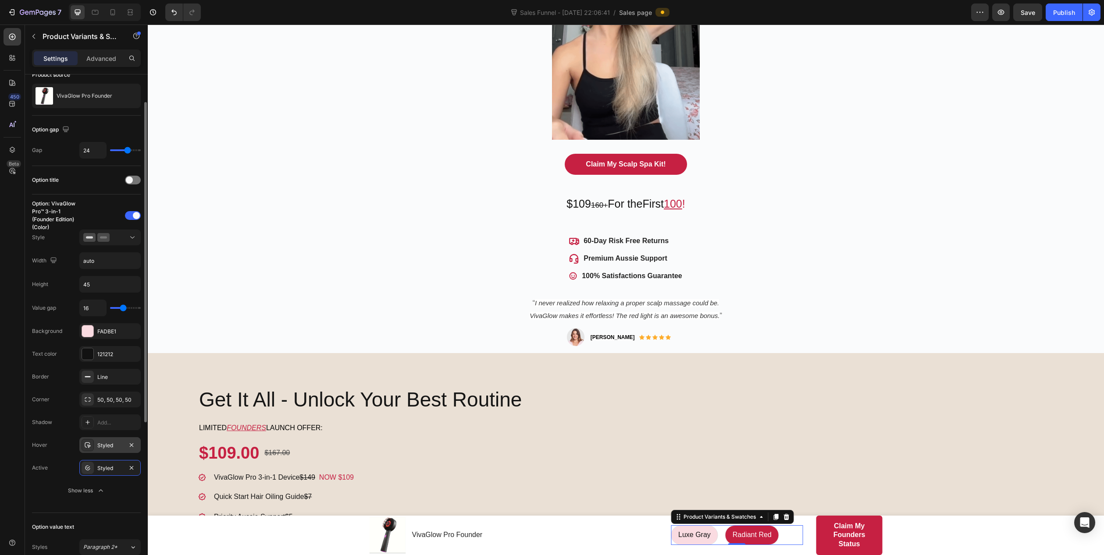
click at [101, 447] on div "Styled" at bounding box center [109, 446] width 25 height 8
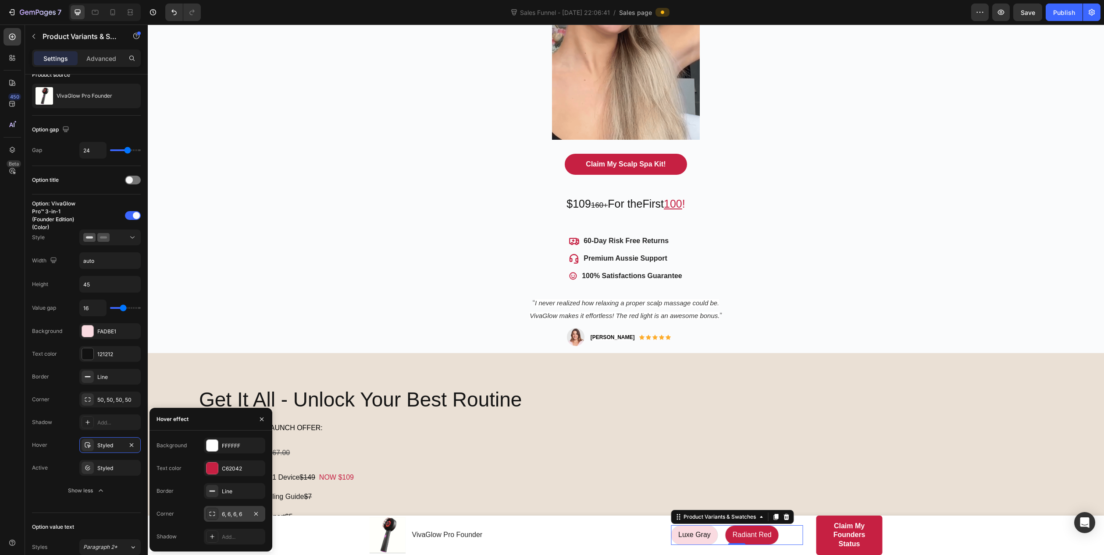
click at [230, 514] on div "6, 6, 6, 6" at bounding box center [234, 515] width 25 height 8
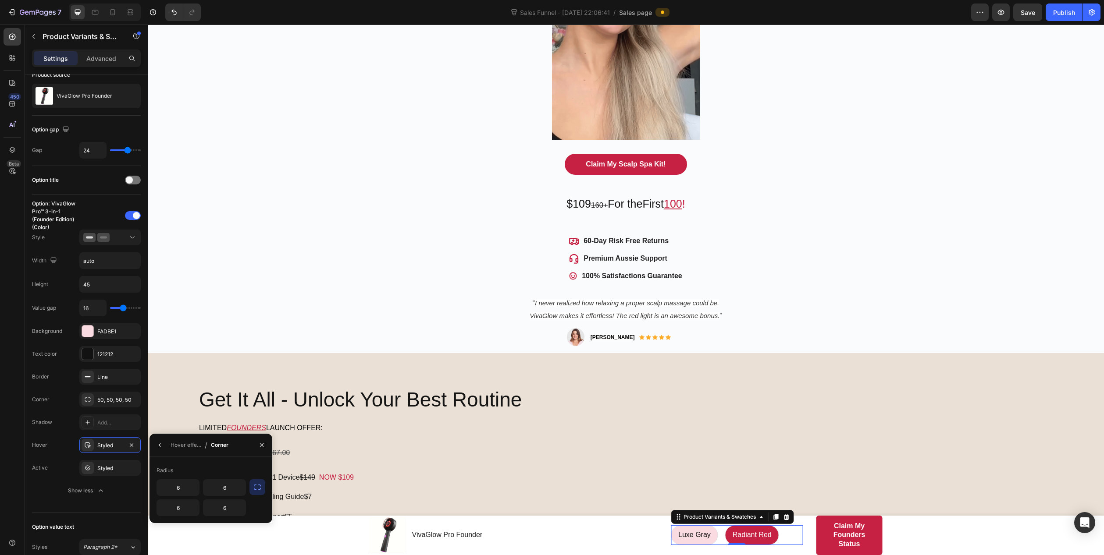
click at [252, 484] on button "button" at bounding box center [257, 487] width 16 height 16
click at [206, 492] on input "6" at bounding box center [201, 488] width 89 height 16
type input "50"
click at [162, 447] on icon "button" at bounding box center [159, 445] width 7 height 7
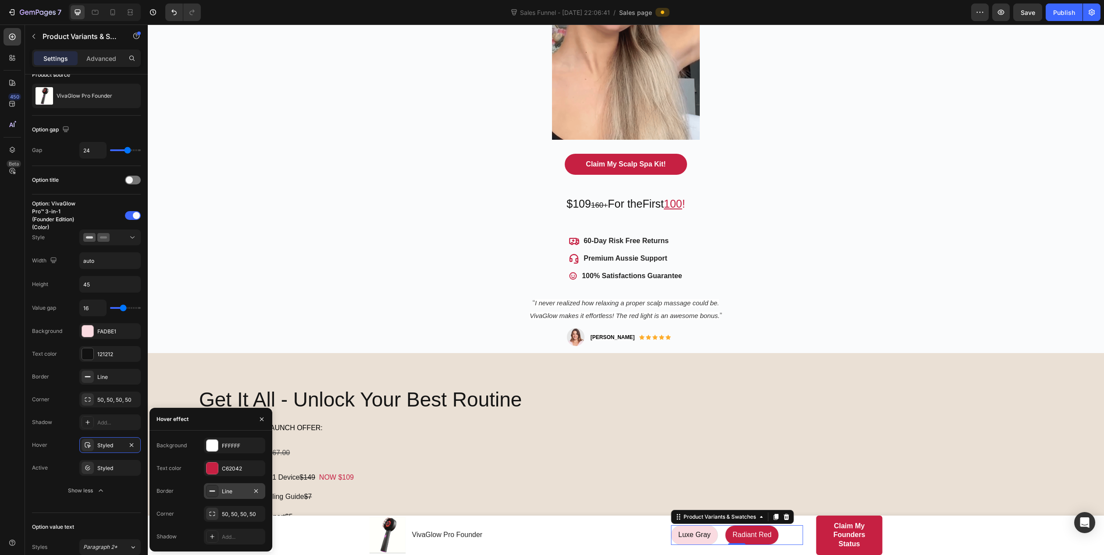
click at [238, 492] on div "Line" at bounding box center [234, 492] width 25 height 8
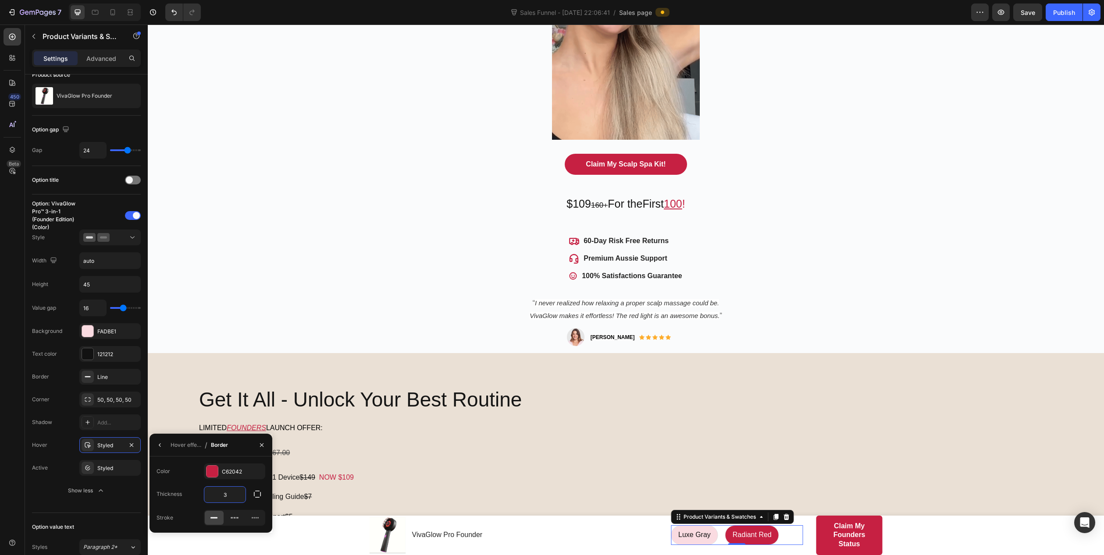
click at [225, 500] on input "3" at bounding box center [224, 495] width 41 height 16
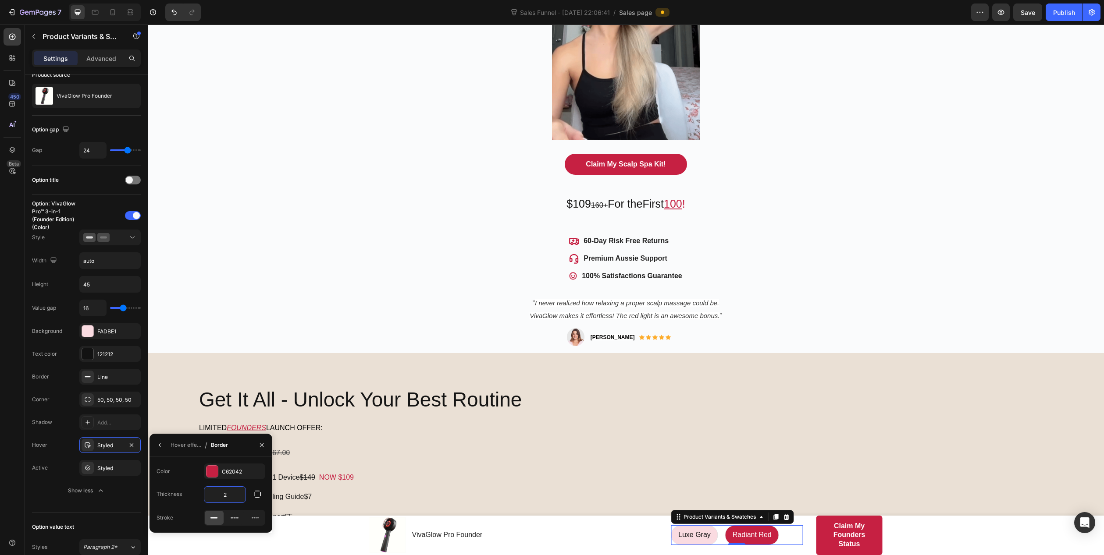
type input "2"
click at [852, 543] on div "Claim My Founders Status" at bounding box center [849, 535] width 45 height 27
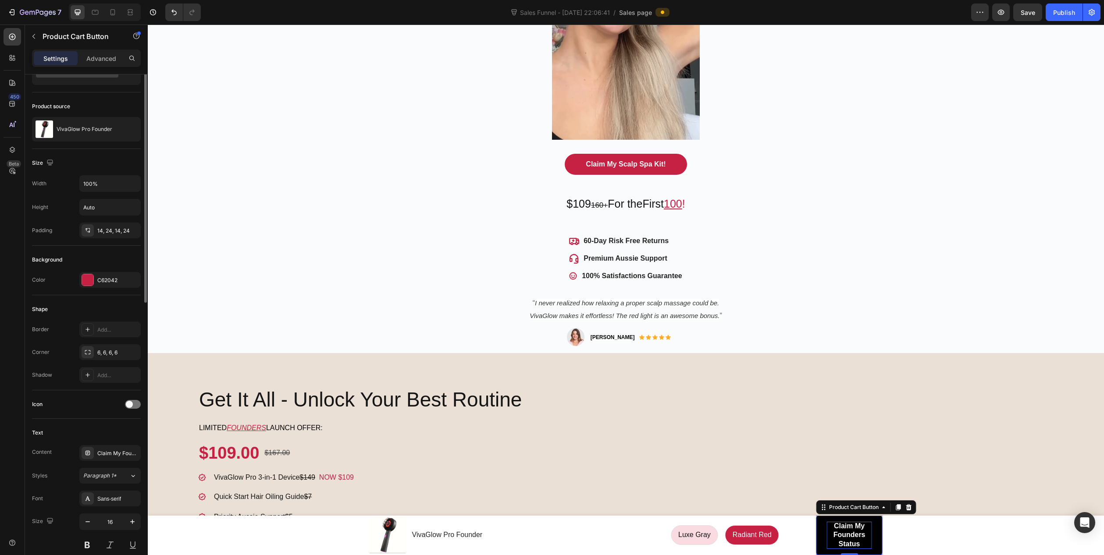
scroll to position [0, 0]
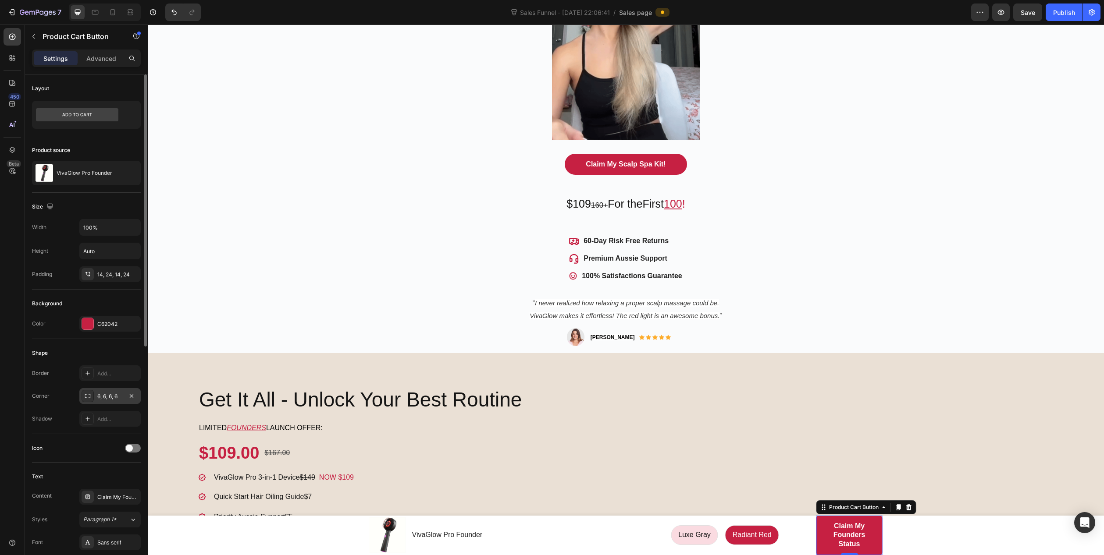
click at [112, 401] on div "6, 6, 6, 6" at bounding box center [109, 396] width 61 height 16
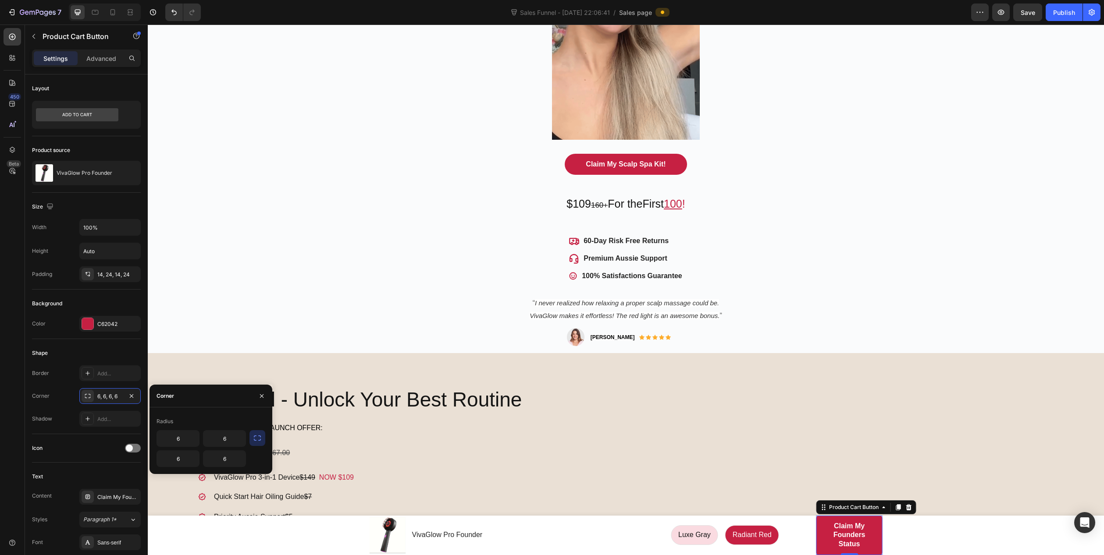
click at [259, 440] on icon "button" at bounding box center [257, 438] width 9 height 9
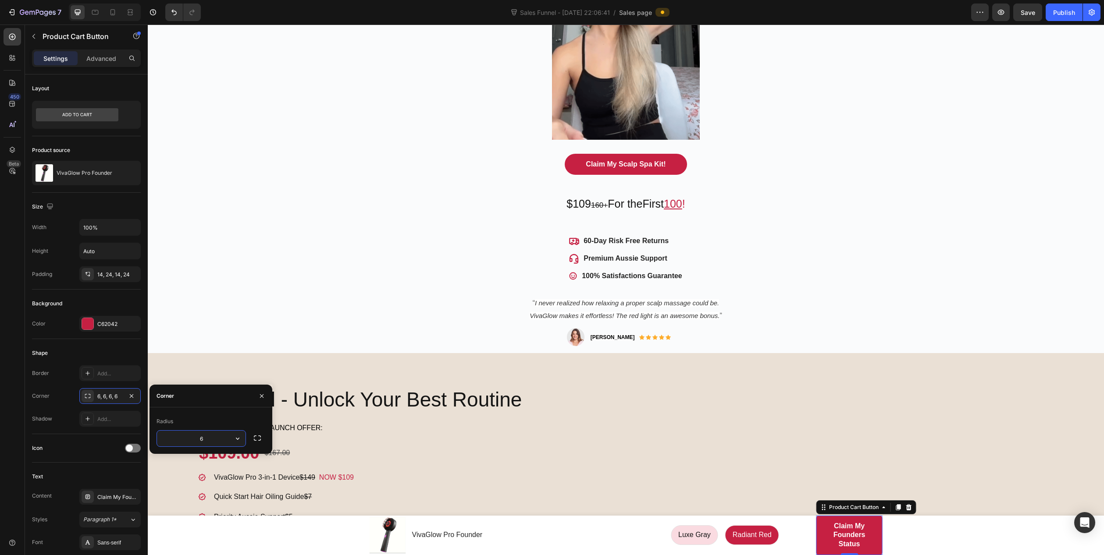
click at [202, 439] on input "6" at bounding box center [201, 439] width 89 height 16
type input "50"
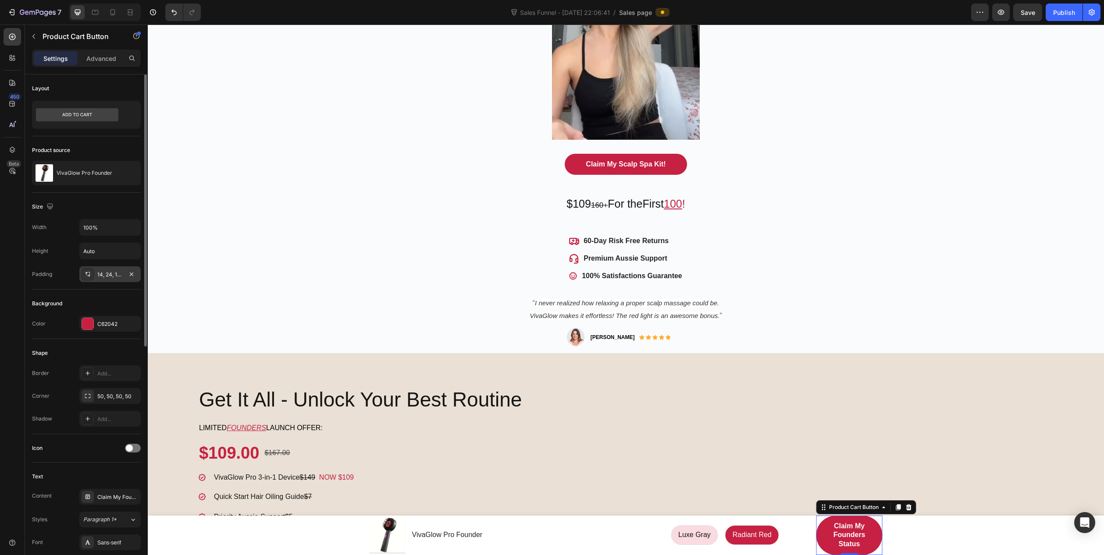
click at [108, 274] on div "14, 24, 14, 24" at bounding box center [109, 275] width 25 height 8
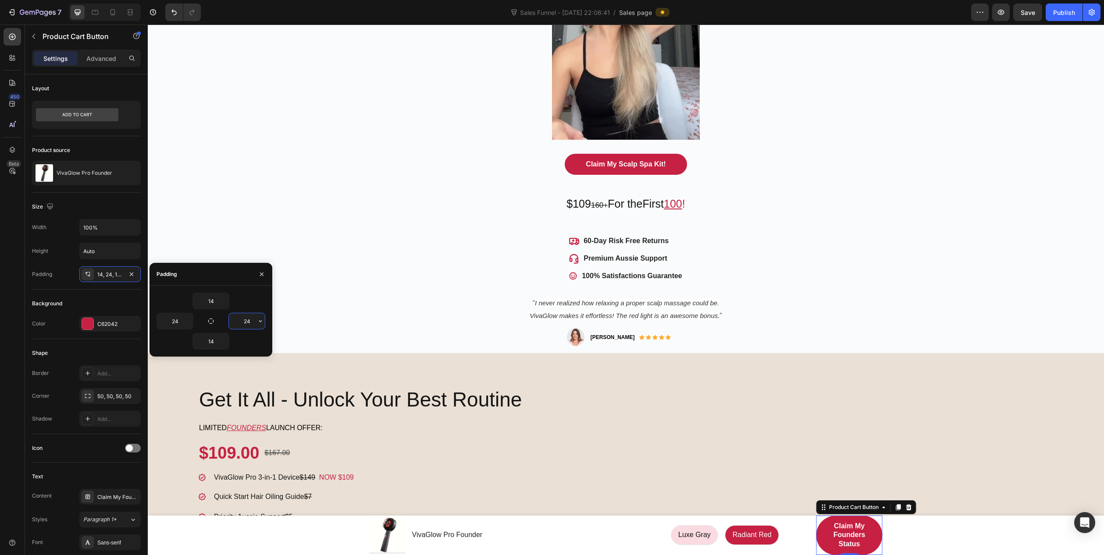
click at [254, 323] on input "24" at bounding box center [247, 321] width 36 height 16
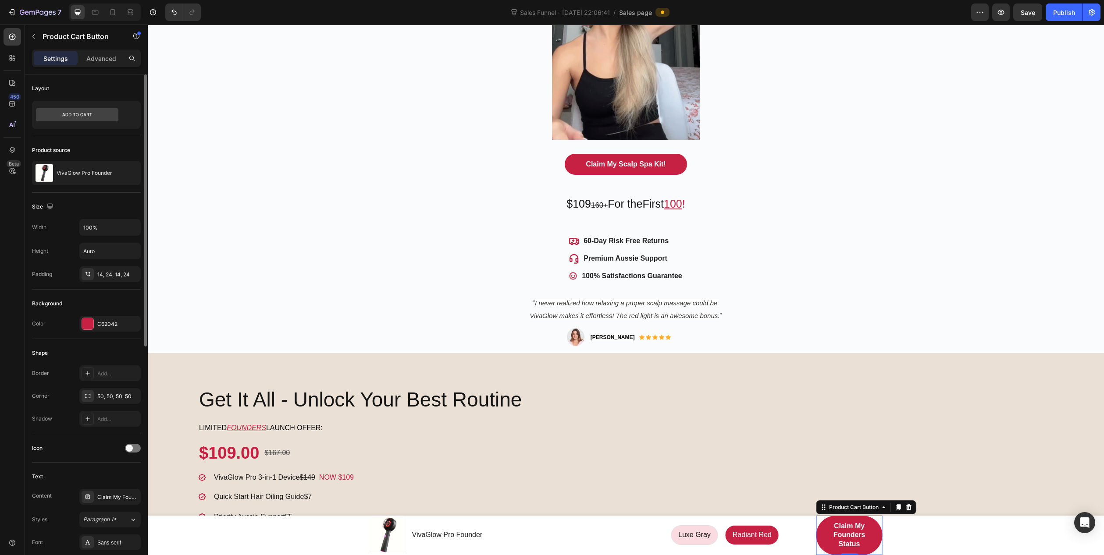
click at [108, 288] on div "Size Width 100% Height Auto Padding 14, 24, 14, 24" at bounding box center [86, 241] width 109 height 97
click at [108, 254] on input "Auto" at bounding box center [110, 251] width 60 height 16
click at [113, 235] on input "100%" at bounding box center [110, 228] width 60 height 16
click at [133, 229] on icon "button" at bounding box center [132, 227] width 9 height 9
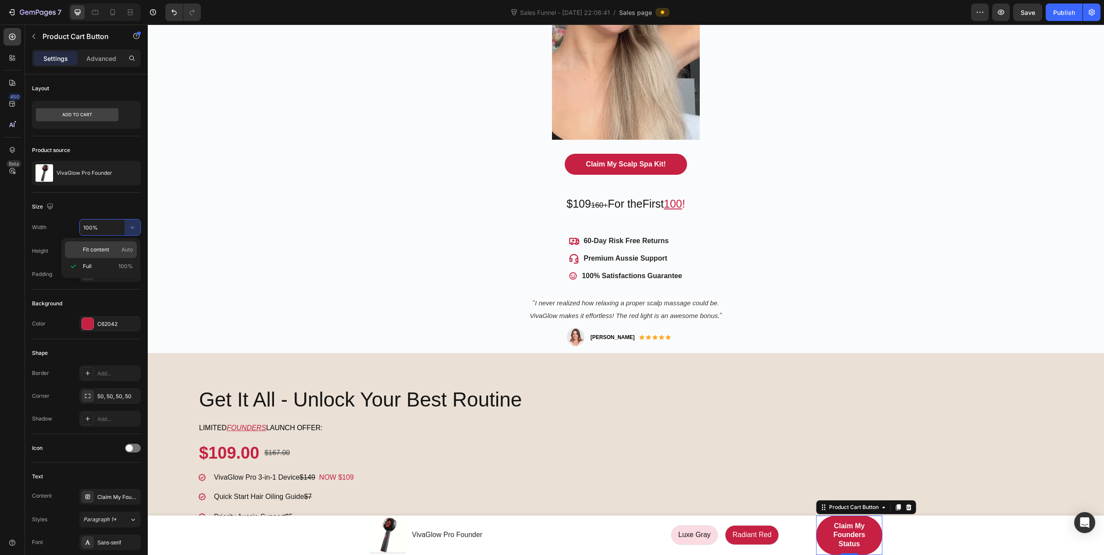
click at [104, 249] on span "Fit content" at bounding box center [96, 250] width 26 height 8
type input "Auto"
click at [93, 207] on div "Size" at bounding box center [86, 207] width 109 height 14
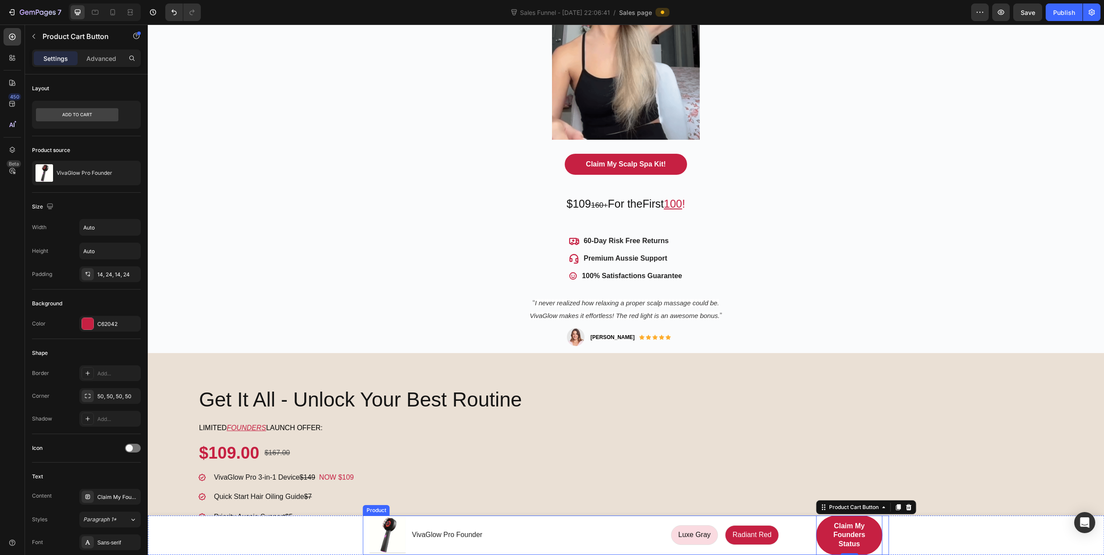
click at [363, 531] on div "Product Images VivaGlow Pro Founder Product Title Row Luxe Gray Luxe Gray Luxe …" at bounding box center [626, 535] width 526 height 39
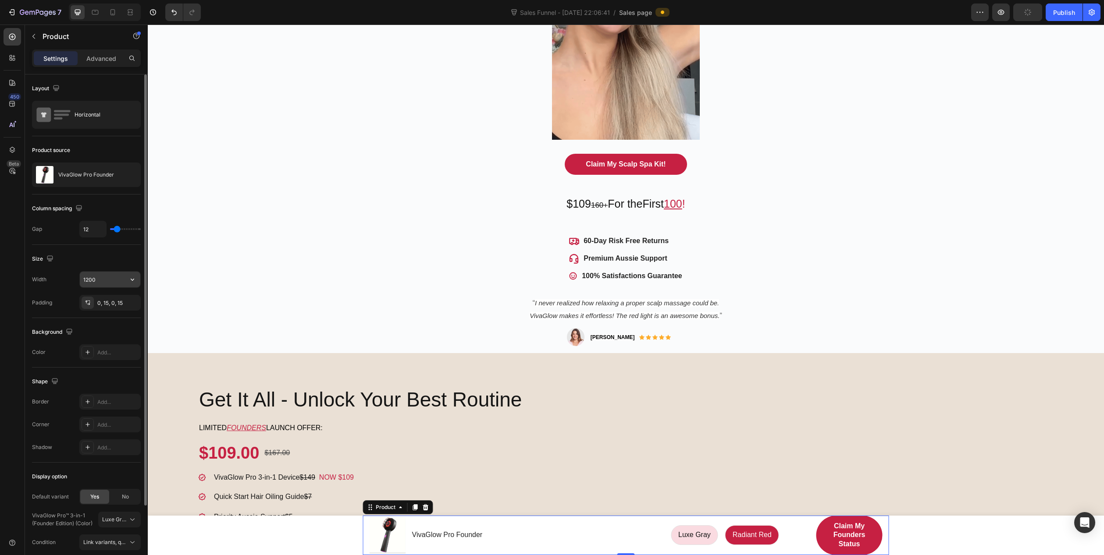
click at [109, 280] on input "1200" at bounding box center [110, 280] width 60 height 16
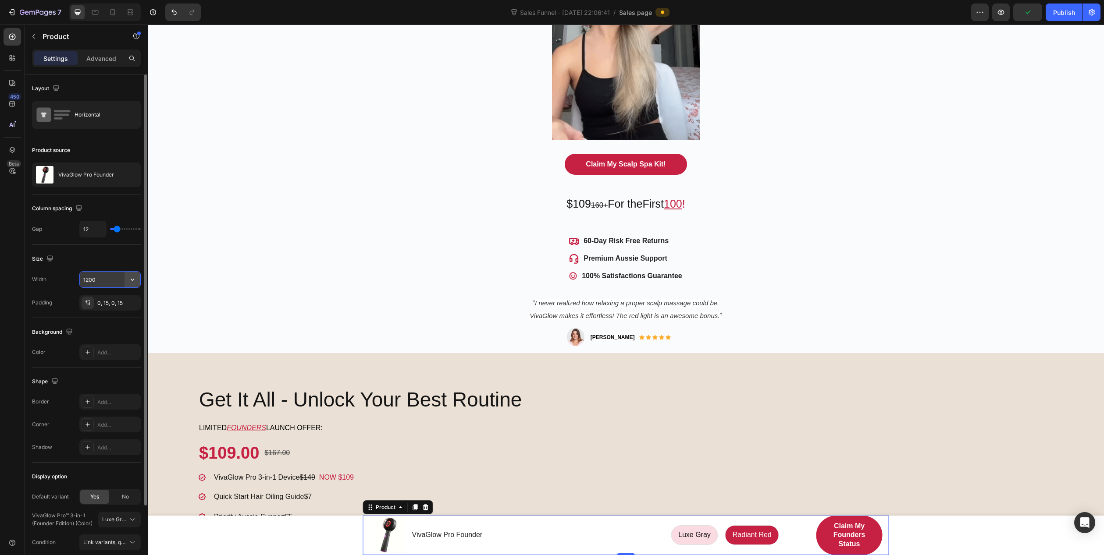
click at [135, 282] on icon "button" at bounding box center [132, 279] width 9 height 9
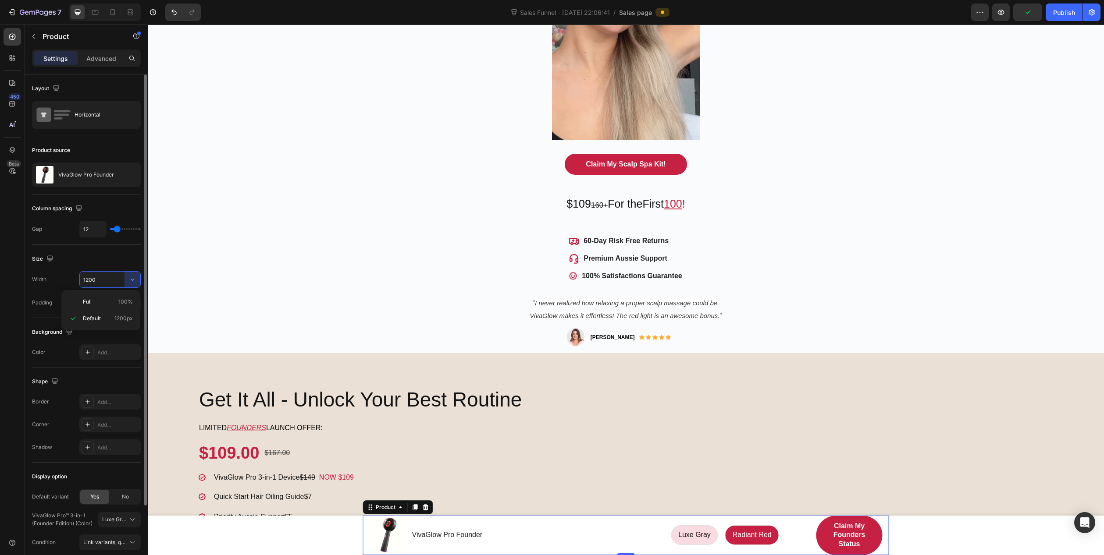
click at [107, 278] on input "1200" at bounding box center [110, 280] width 60 height 16
drag, startPoint x: 104, startPoint y: 279, endPoint x: 95, endPoint y: 281, distance: 10.0
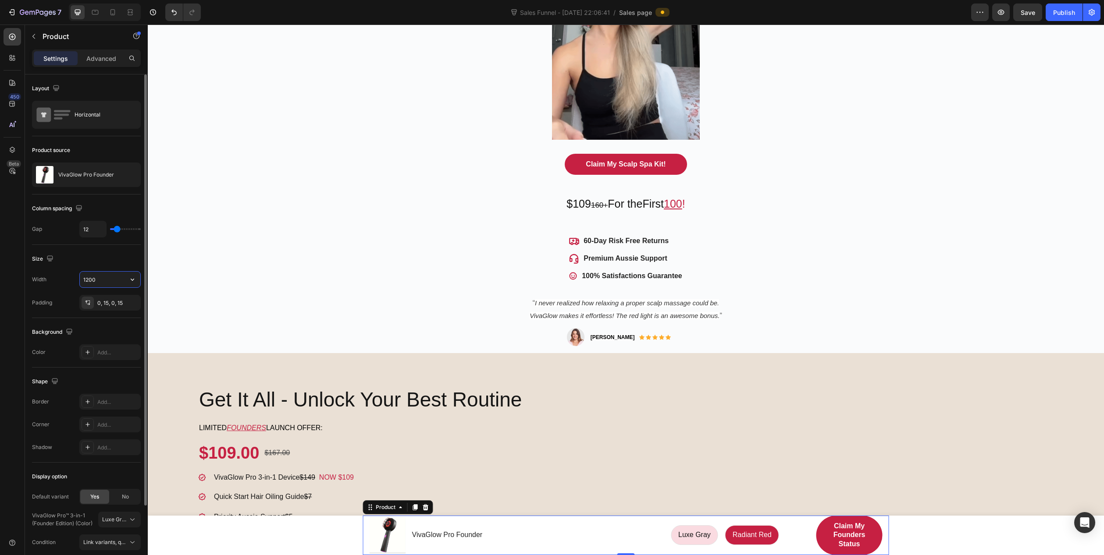
click at [95, 281] on input "1200" at bounding box center [110, 280] width 60 height 16
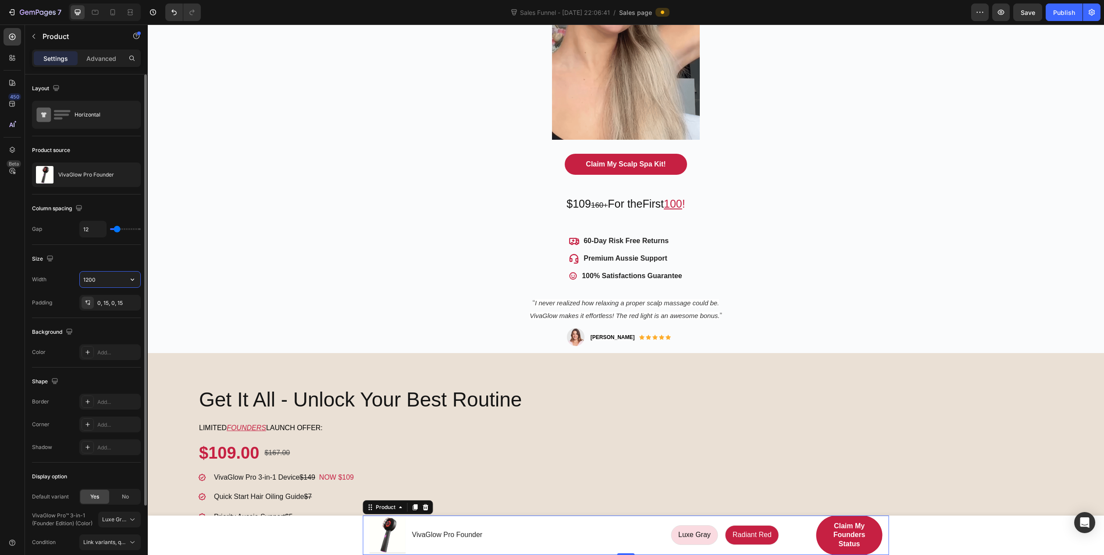
click at [88, 280] on input "1200" at bounding box center [110, 280] width 60 height 16
click at [634, 533] on div "Product Images VivaGlow Pro Founder Product Title Row" at bounding box center [517, 535] width 296 height 36
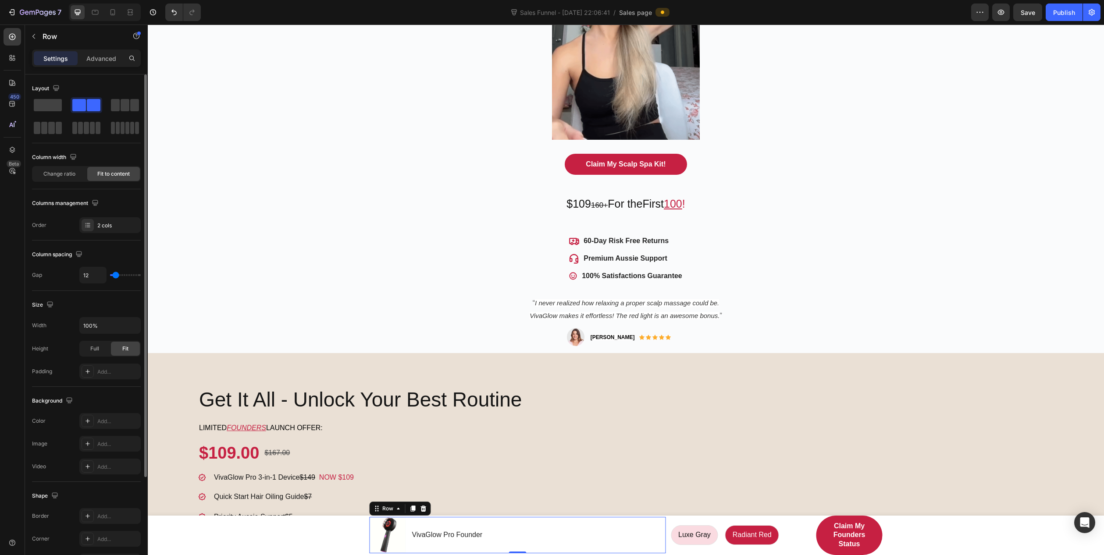
type input "9"
type input "1"
type input "0"
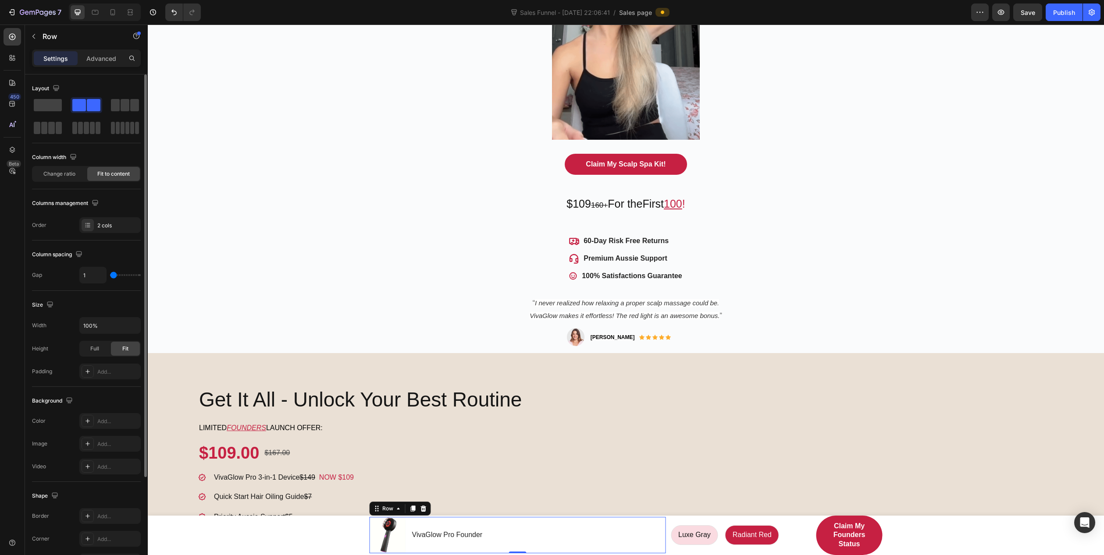
type input "0"
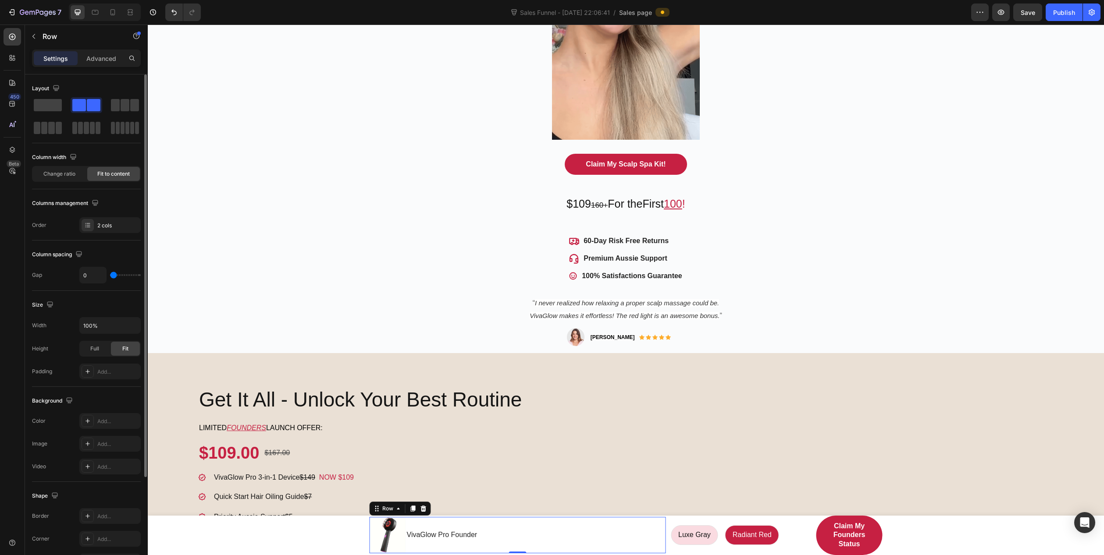
type input "1"
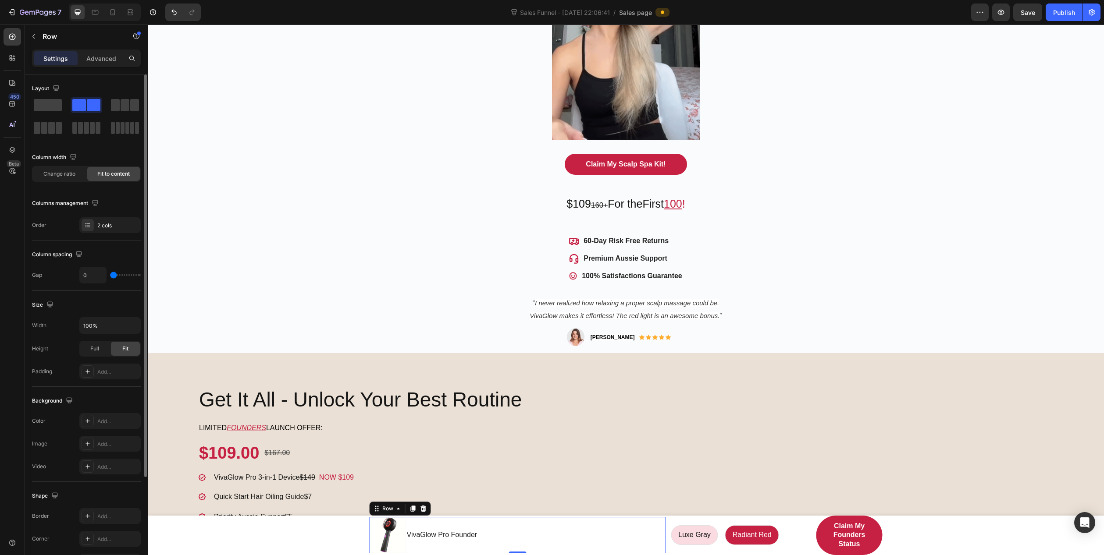
type input "1"
type input "3"
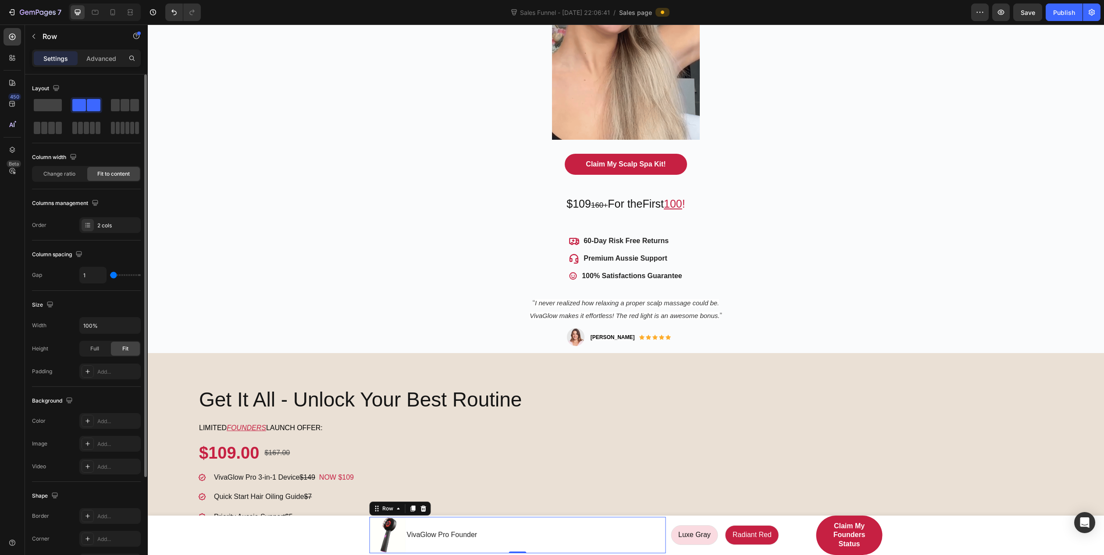
type input "3"
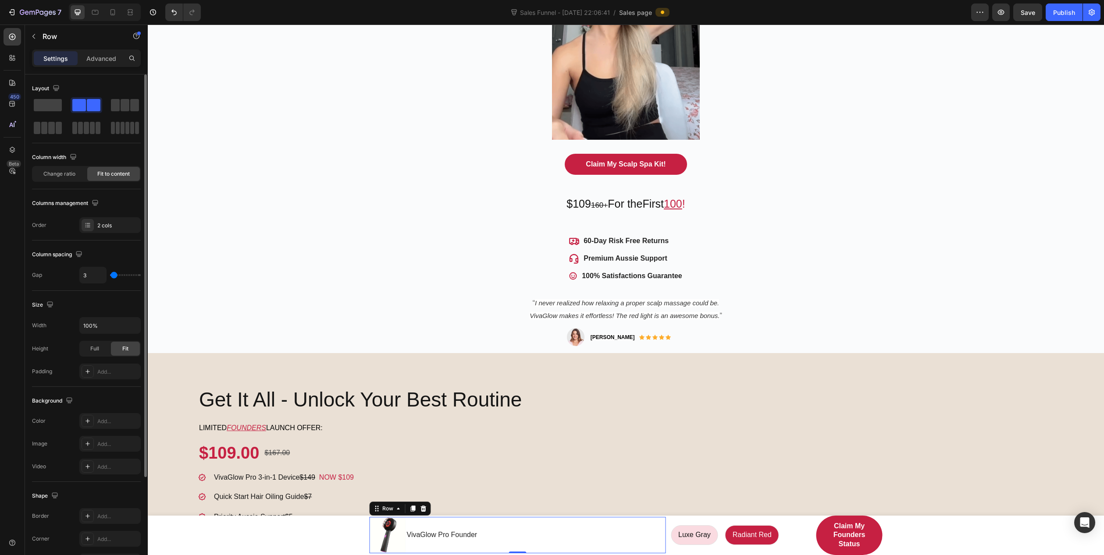
type input "5"
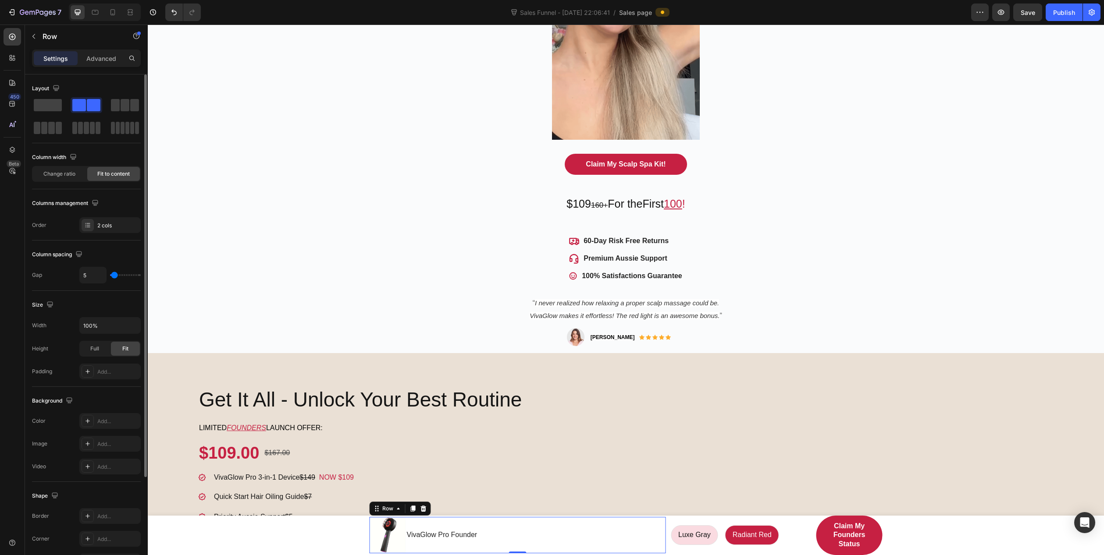
type input "7"
type input "9"
type input "11"
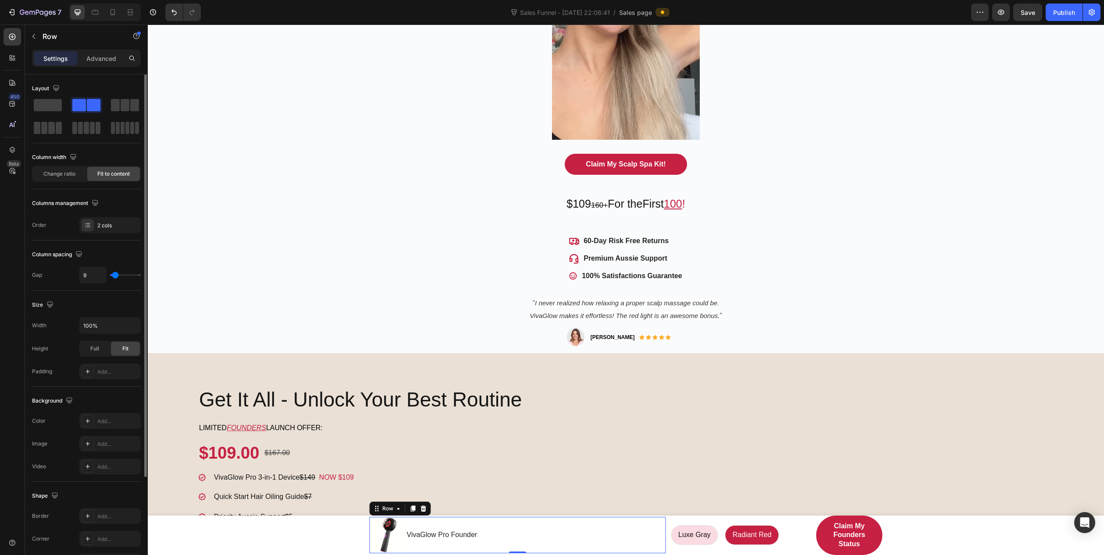
type input "11"
type input "13"
type input "15"
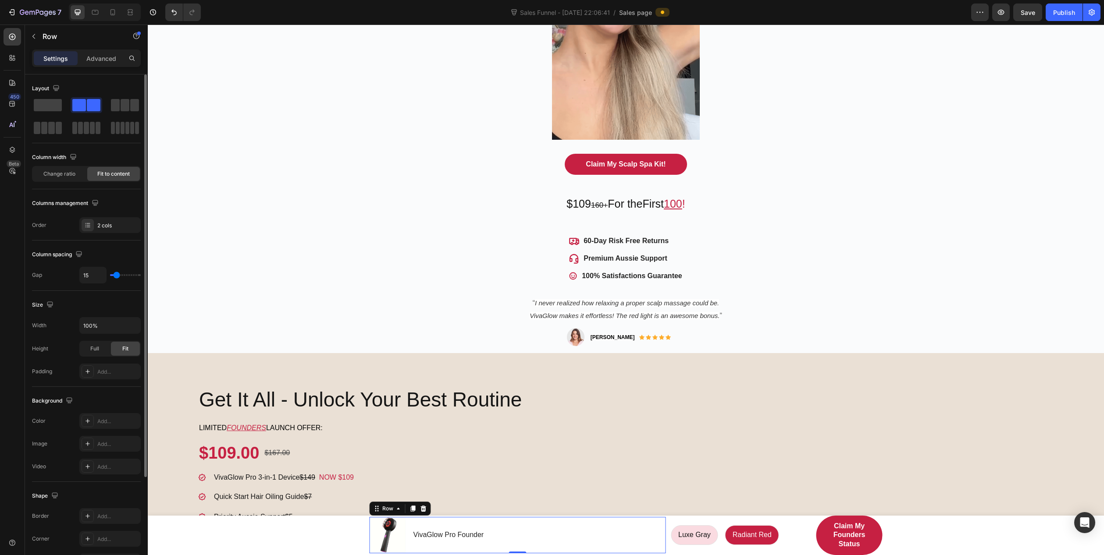
type input "13"
type input "11"
type input "13"
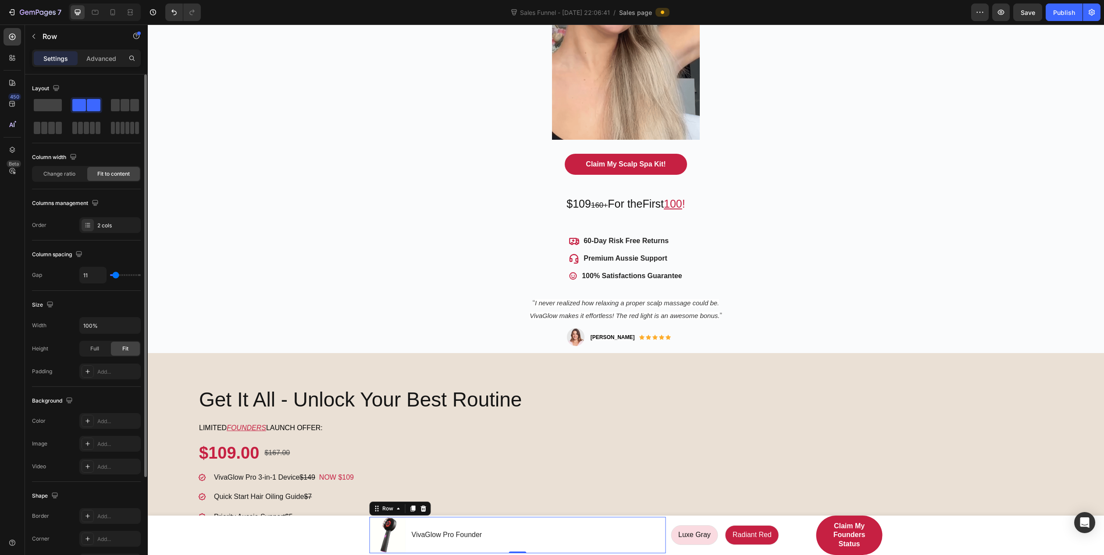
type input "13"
type input "15"
type input "13"
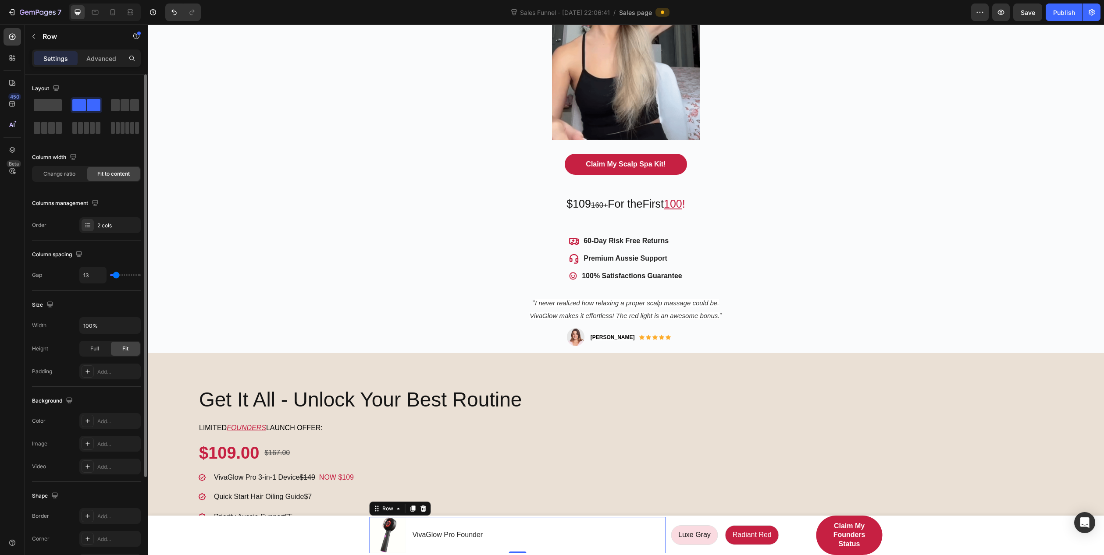
type input "11"
click at [115, 276] on input "range" at bounding box center [125, 275] width 31 height 2
click at [113, 328] on input "100%" at bounding box center [110, 326] width 60 height 16
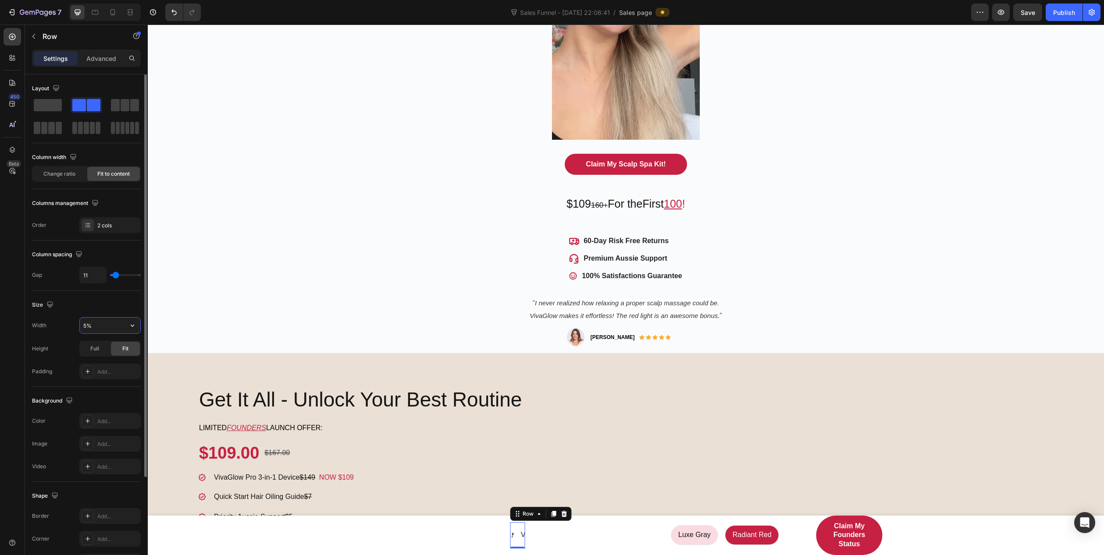
type input "50%"
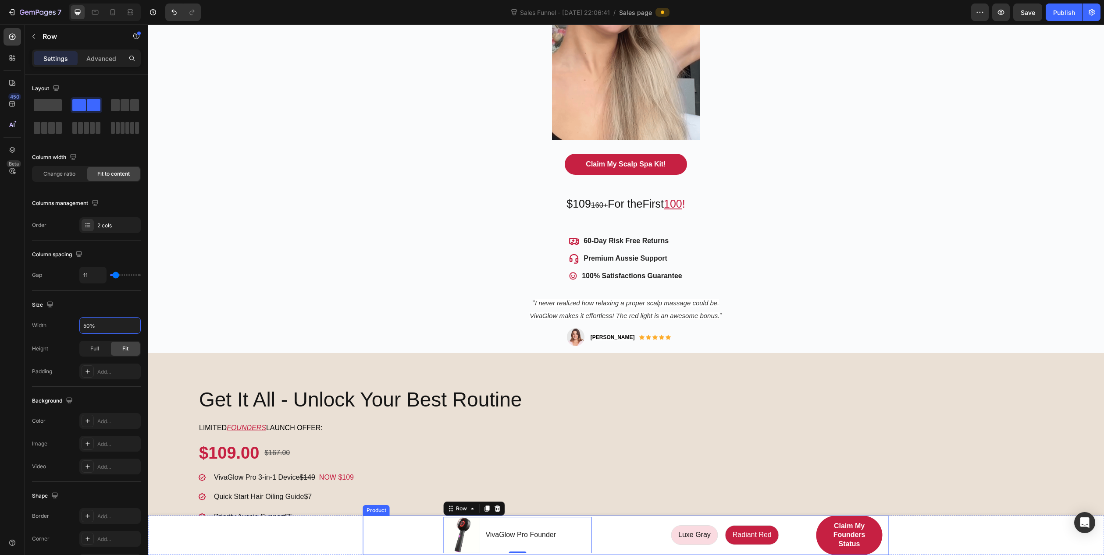
click at [627, 533] on div "Product Images VivaGlow Pro Founder Product Title Row 0" at bounding box center [517, 535] width 296 height 39
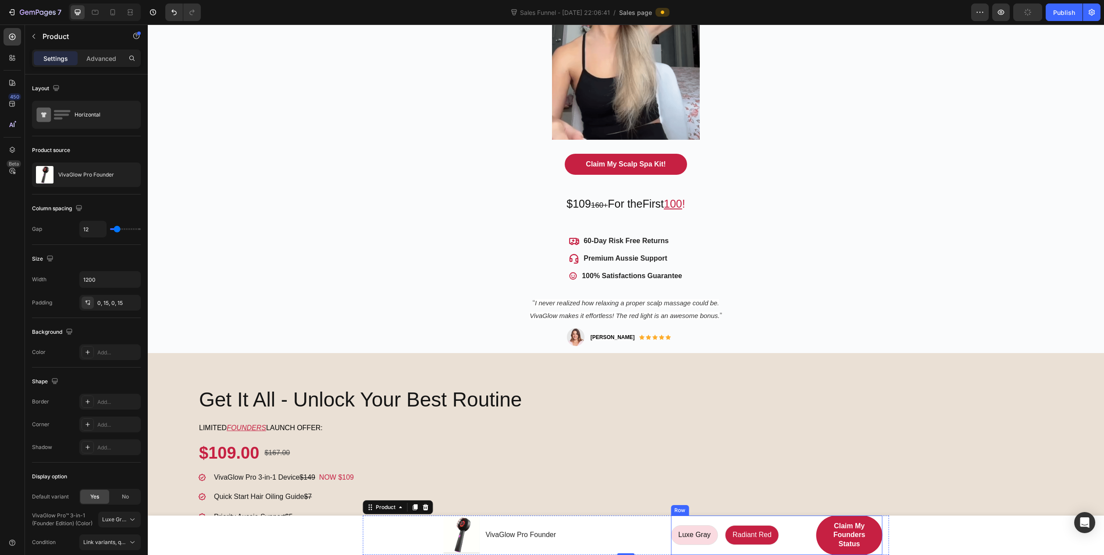
click at [671, 549] on div "Luxe Gray Luxe Gray Luxe Gray Radiant Red Radiant Red Radiant Red Product Varia…" at bounding box center [737, 535] width 132 height 39
click at [637, 542] on div "Product Images VivaGlow Pro Founder Product Title Row" at bounding box center [517, 535] width 296 height 39
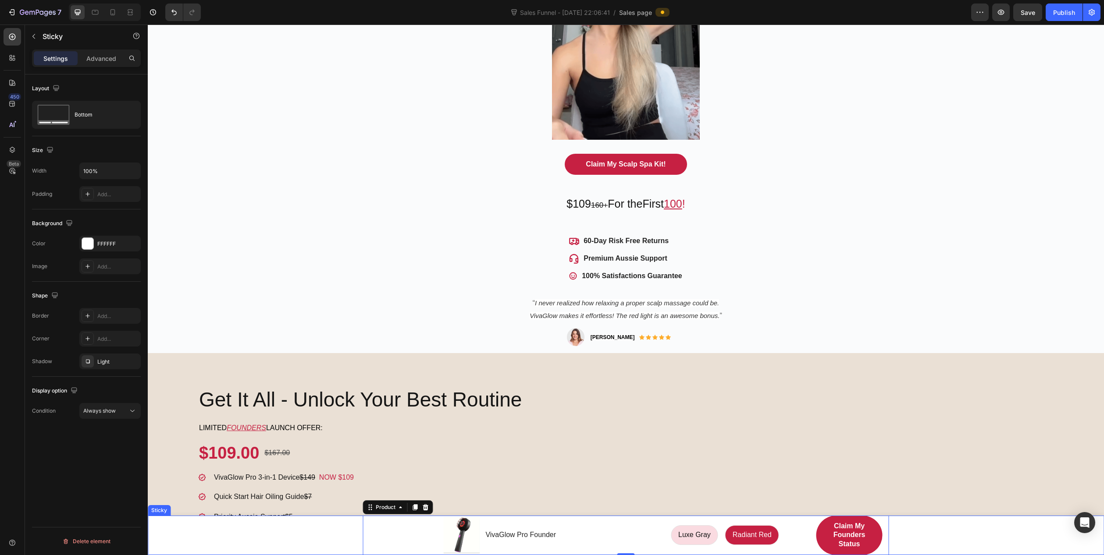
click at [350, 533] on div "Product Images VivaGlow Pro Founder Product Title Row Luxe Gray Luxe Gray Luxe …" at bounding box center [626, 535] width 956 height 39
click at [91, 58] on p "Advanced" at bounding box center [101, 58] width 30 height 9
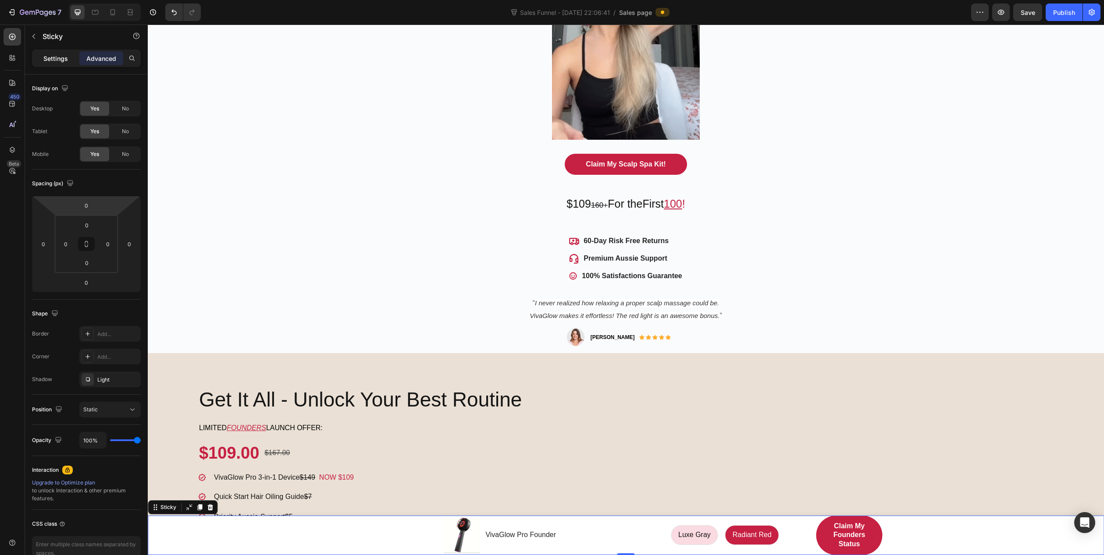
click at [55, 59] on p "Settings" at bounding box center [55, 58] width 25 height 9
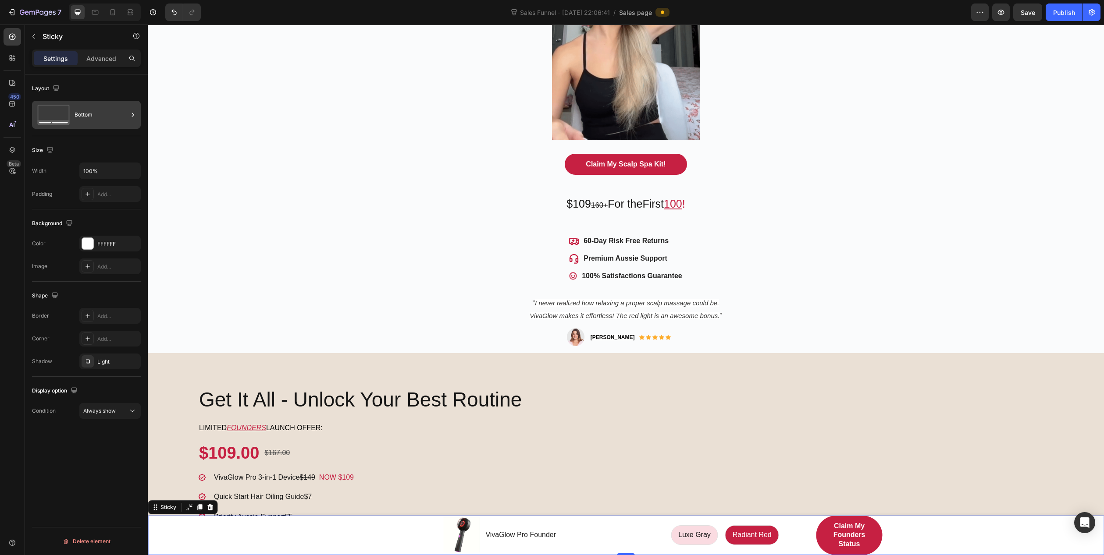
click at [110, 119] on div "Bottom" at bounding box center [101, 115] width 53 height 20
click at [112, 88] on div "Layout" at bounding box center [86, 89] width 109 height 14
click at [625, 534] on div "Product Images VivaGlow Pro Founder Product Title Row" at bounding box center [517, 535] width 296 height 39
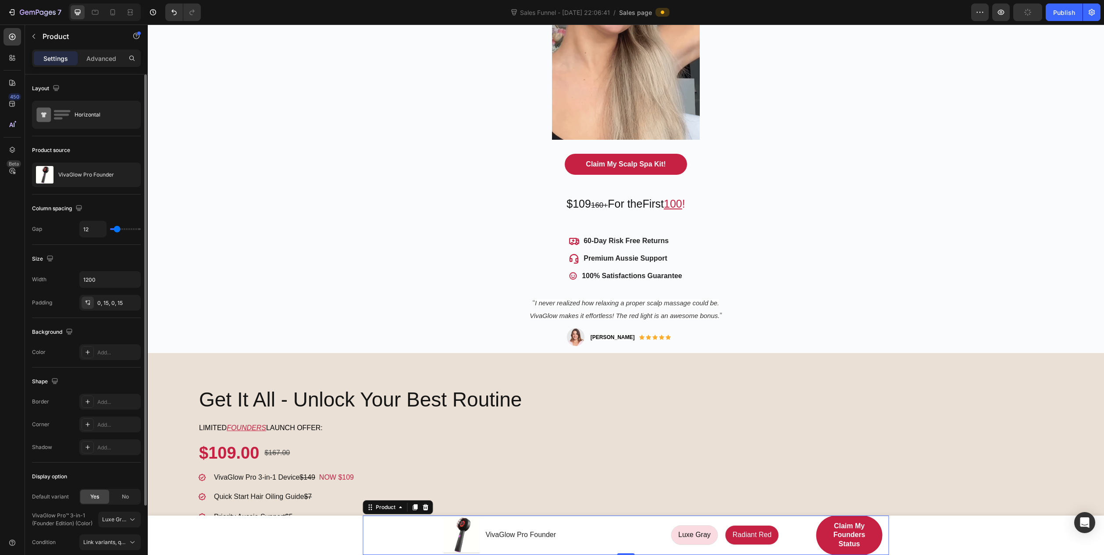
scroll to position [44, 0]
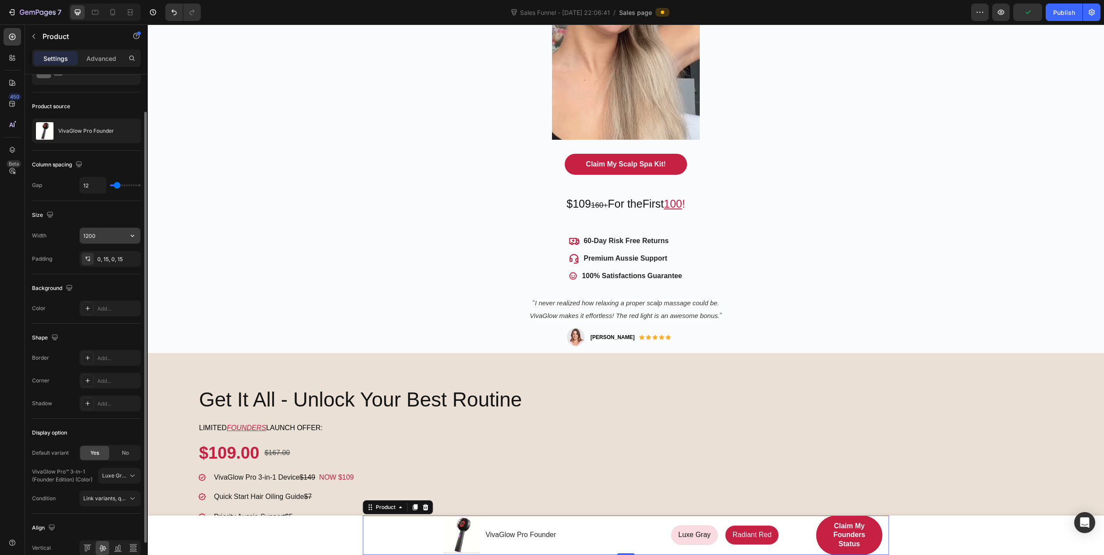
click at [110, 238] on input "1200" at bounding box center [110, 236] width 60 height 16
click at [87, 237] on input "1200" at bounding box center [110, 236] width 60 height 16
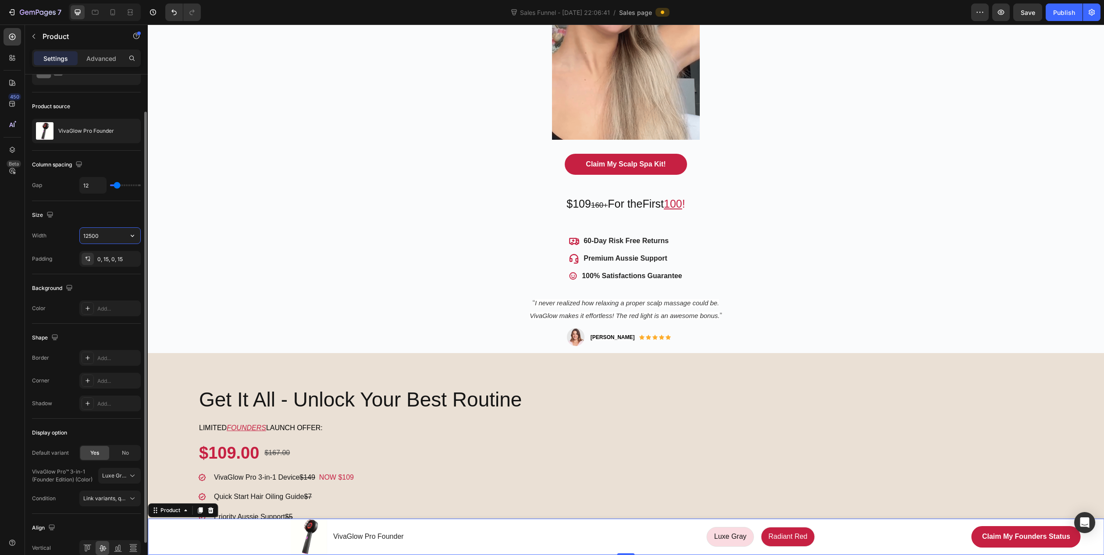
type input "1200"
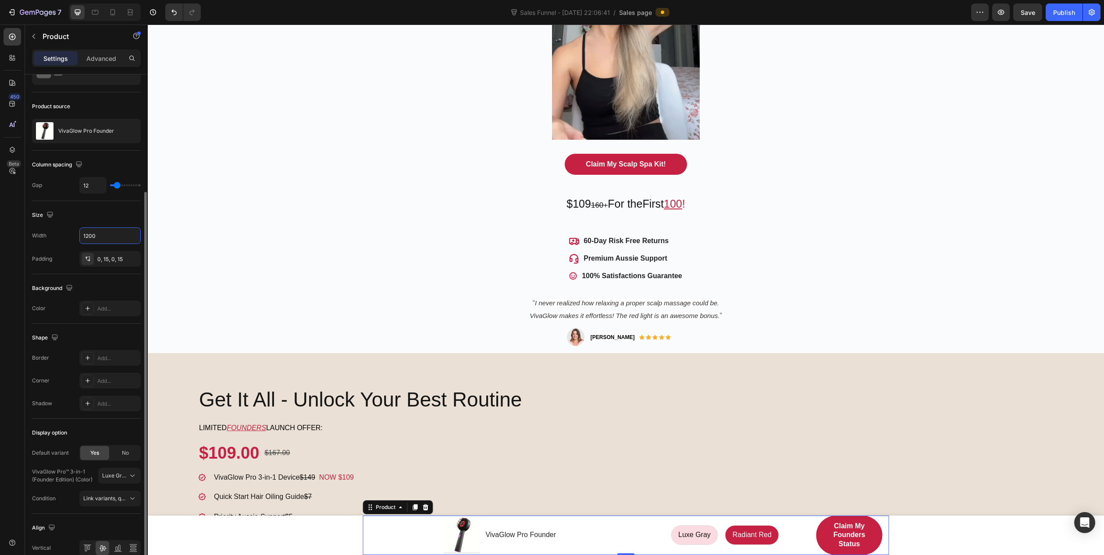
scroll to position [87, 0]
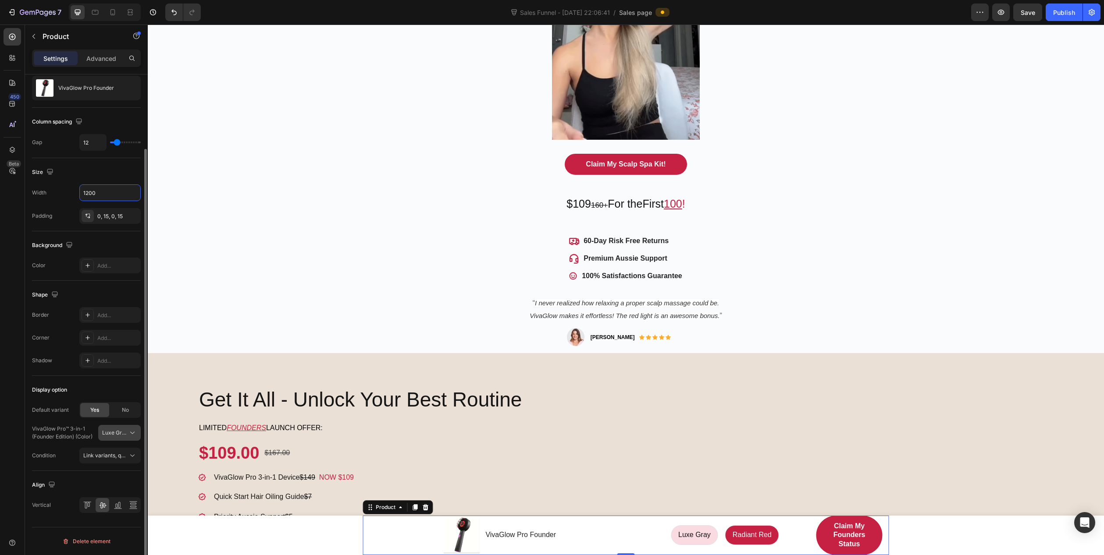
click at [115, 431] on span "Luxe Gray" at bounding box center [114, 433] width 24 height 8
click at [92, 469] on span "Radiant Red" at bounding box center [97, 470] width 30 height 8
click at [104, 455] on span "Link variants, quantity <br> between same products" at bounding box center [147, 455] width 129 height 7
click at [66, 452] on div "Condition Link variants, quantity <br> between same products" at bounding box center [86, 456] width 109 height 16
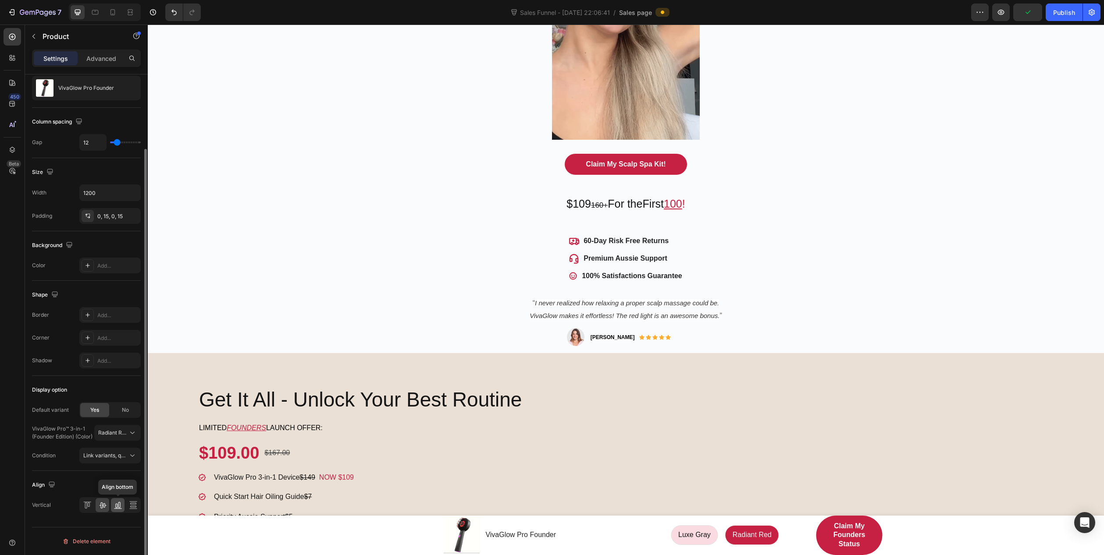
click at [114, 503] on icon at bounding box center [118, 505] width 9 height 9
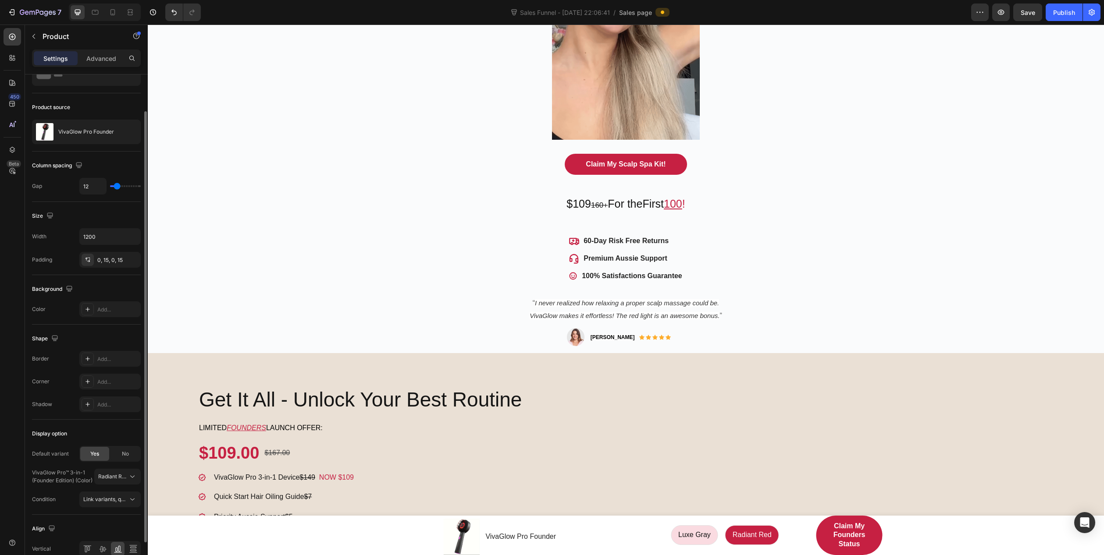
scroll to position [0, 0]
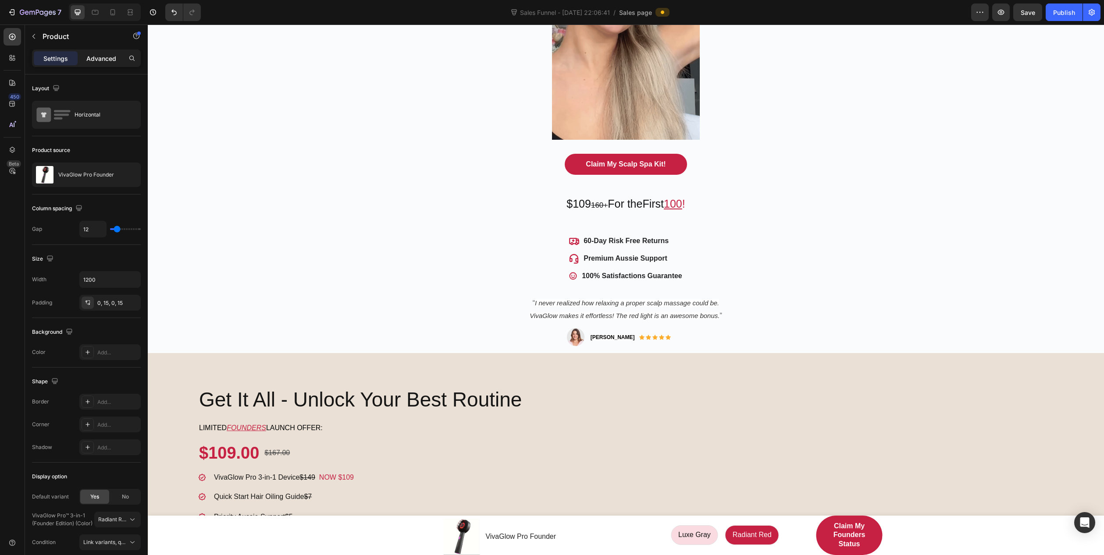
click at [105, 60] on p "Advanced" at bounding box center [101, 58] width 30 height 9
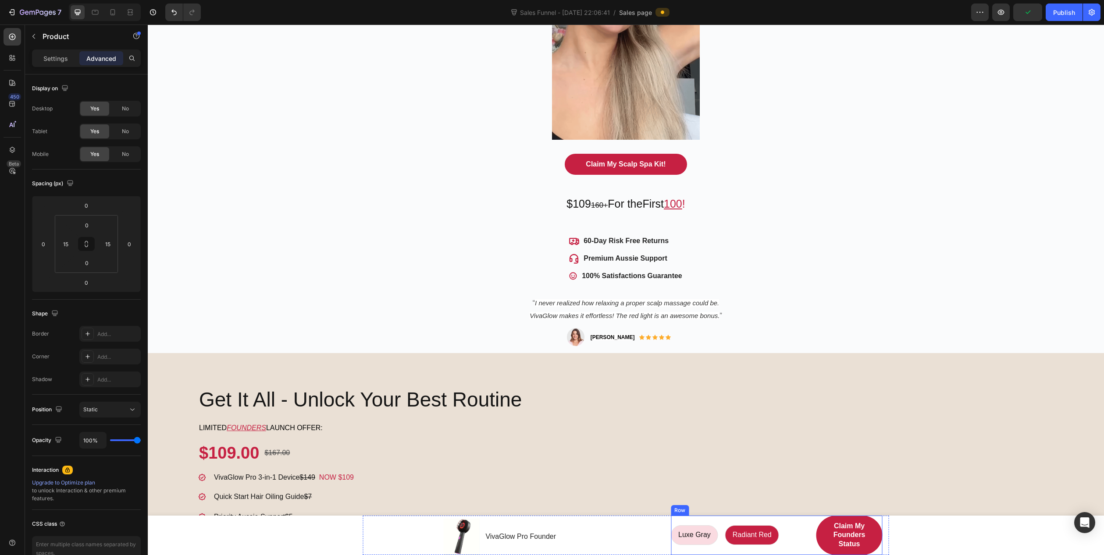
click at [671, 548] on div "Luxe Gray Luxe Gray Luxe Gray Radiant Red Radiant Red Radiant Red Product Varia…" at bounding box center [737, 535] width 132 height 39
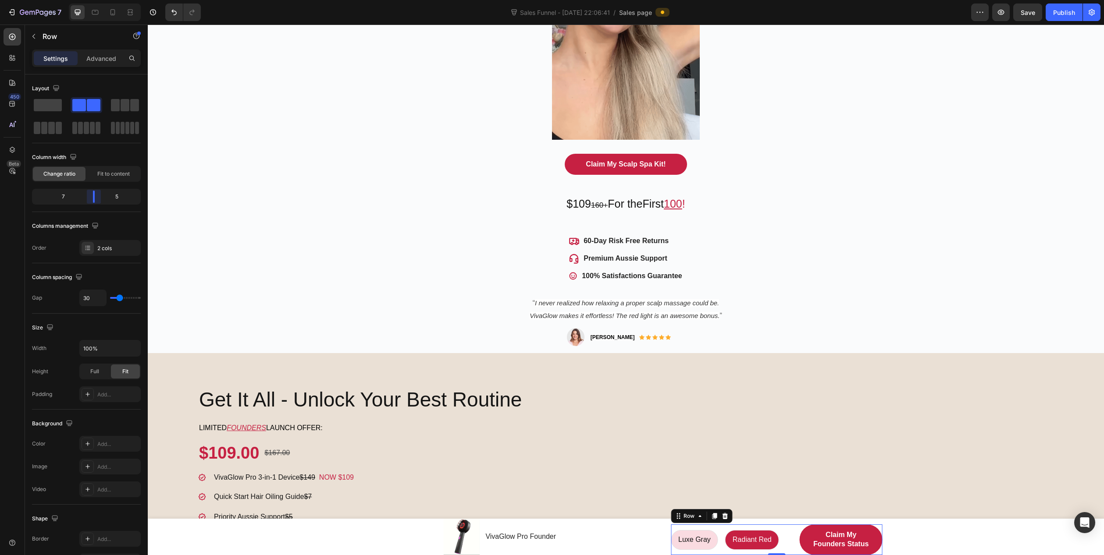
drag, startPoint x: 104, startPoint y: 200, endPoint x: 99, endPoint y: 199, distance: 5.1
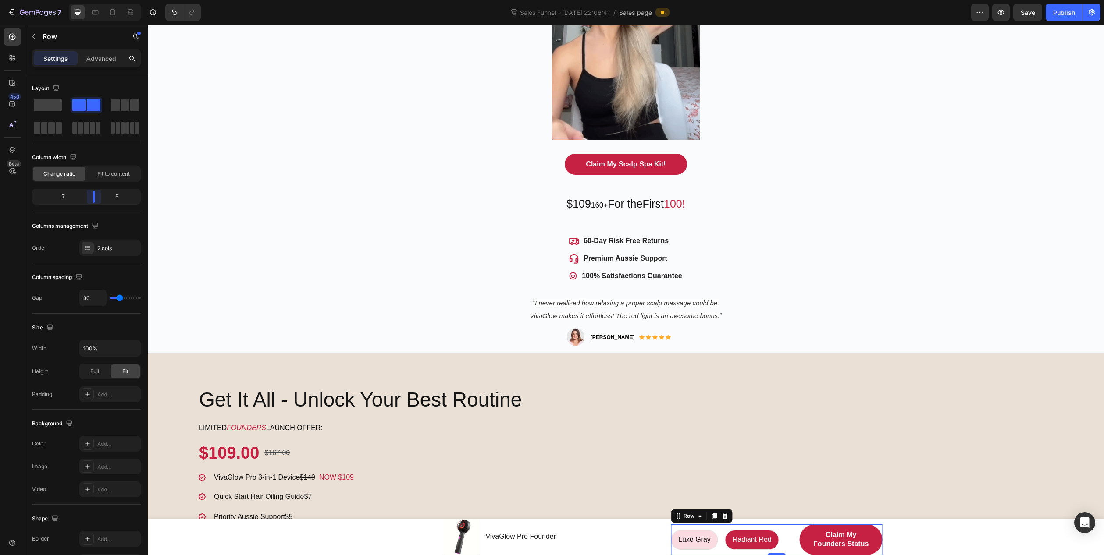
click at [99, 0] on body "7 Sales Funnel - Sep 24, 22:06:41 / Sales page Preview Save Publish 450 Beta Se…" at bounding box center [552, 0] width 1104 height 0
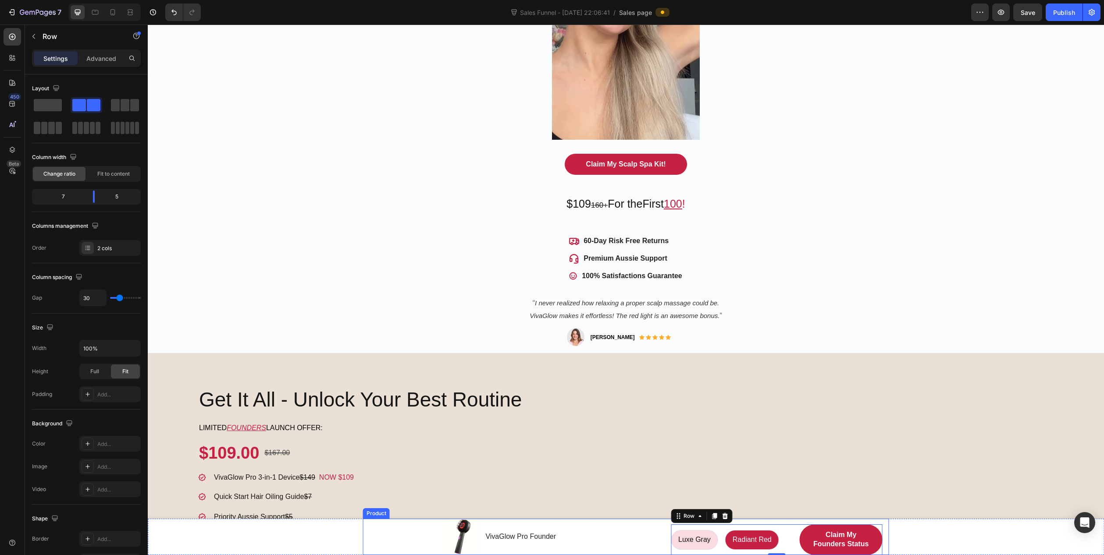
click at [776, 523] on div "Luxe Gray Luxe Gray Luxe Gray Radiant Red Radiant Red Radiant Red Product Varia…" at bounding box center [777, 537] width 212 height 36
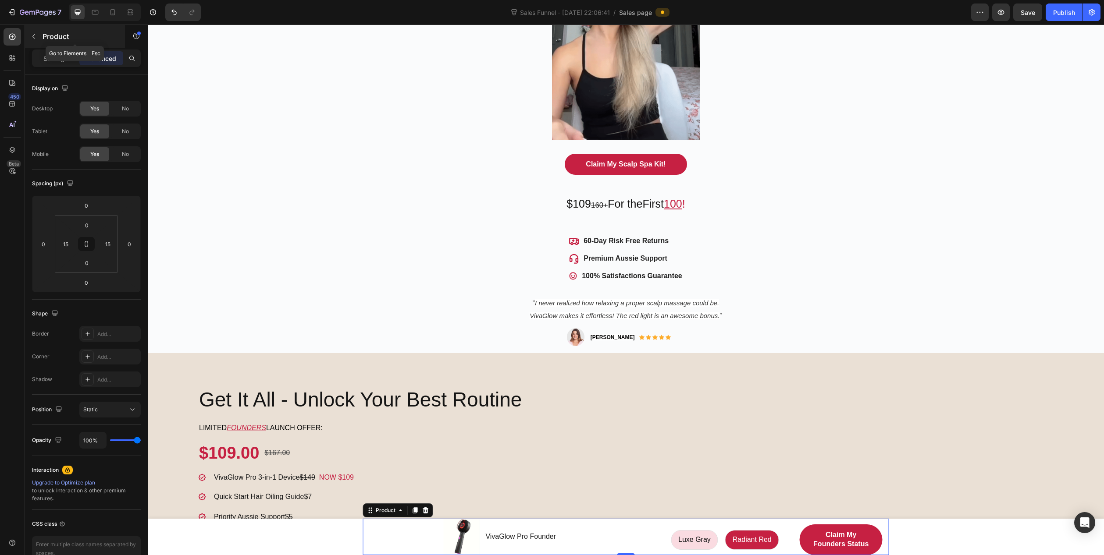
click at [50, 40] on p "Product" at bounding box center [80, 36] width 75 height 11
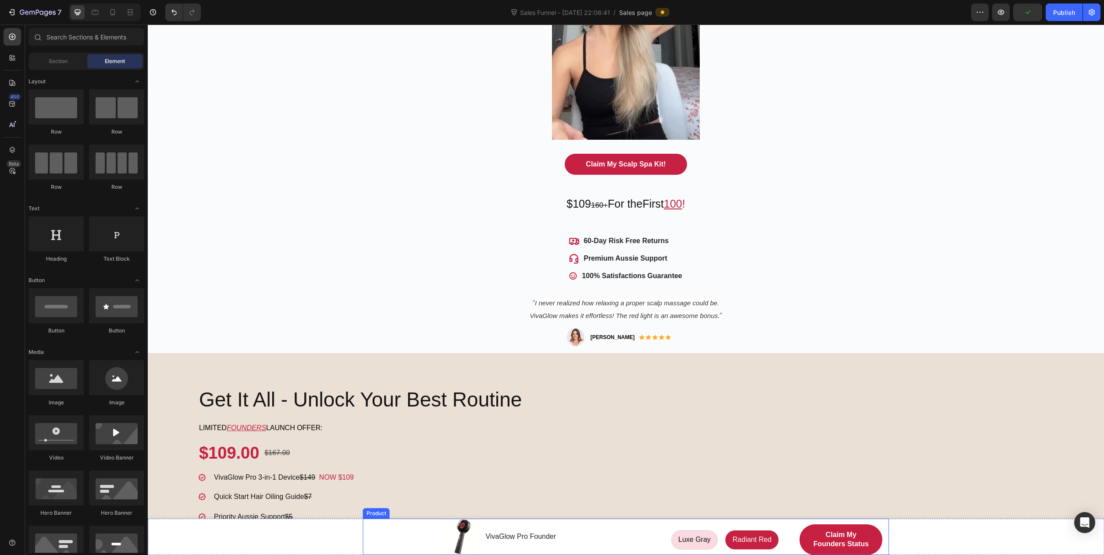
click at [662, 523] on div "Product Images VivaGlow Pro Founder Product Title Row Luxe Gray Luxe Gray Luxe …" at bounding box center [626, 537] width 526 height 36
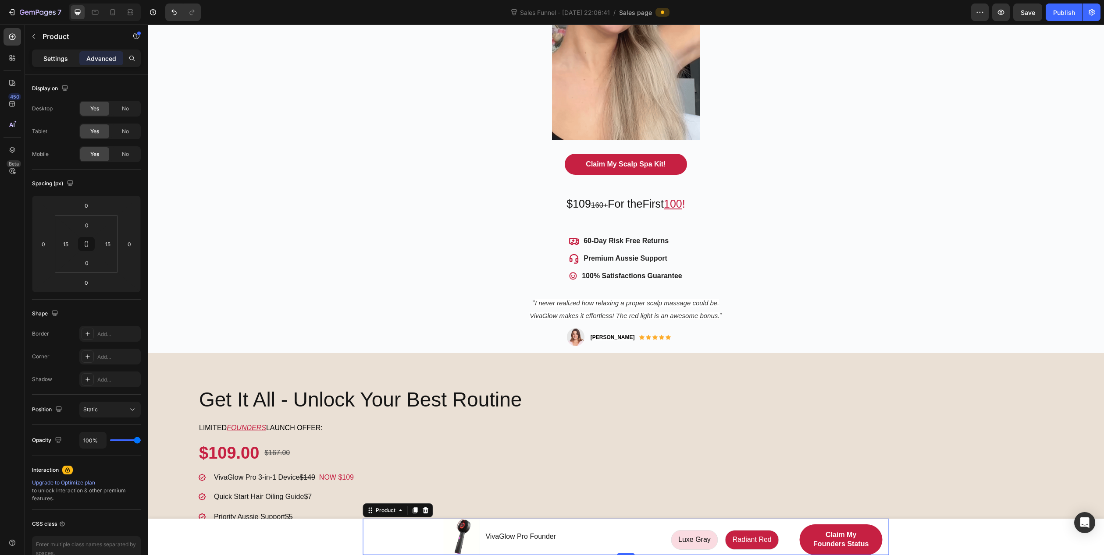
click at [56, 60] on p "Settings" at bounding box center [55, 58] width 25 height 9
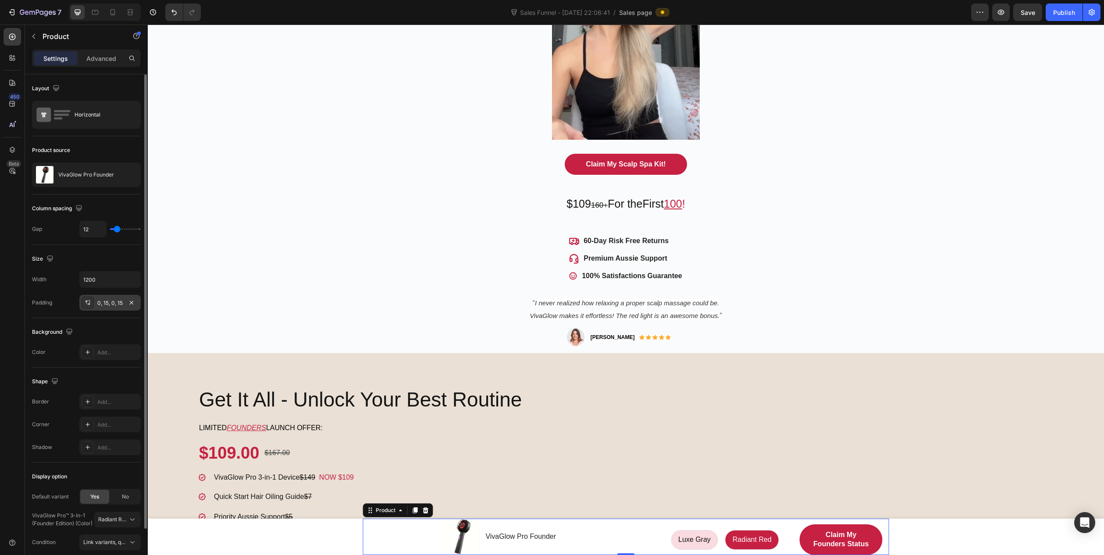
click at [111, 302] on div "0, 15, 0, 15" at bounding box center [109, 303] width 25 height 8
click at [61, 366] on div "Background The changes might be hidden by the video. Color Add..." at bounding box center [86, 343] width 109 height 50
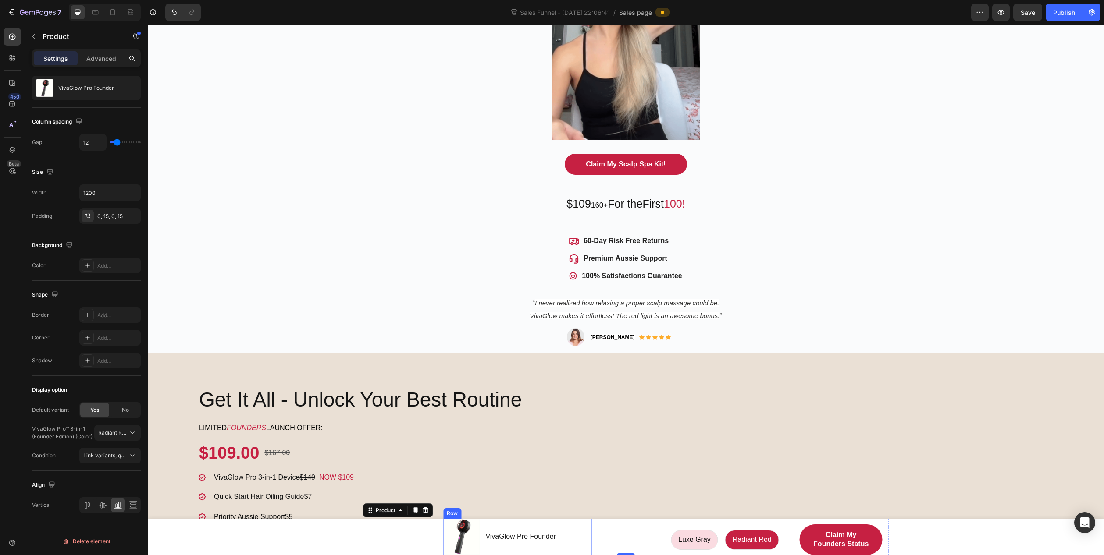
click at [539, 544] on div "VivaGlow Pro Founder Product Title" at bounding box center [520, 537] width 72 height 36
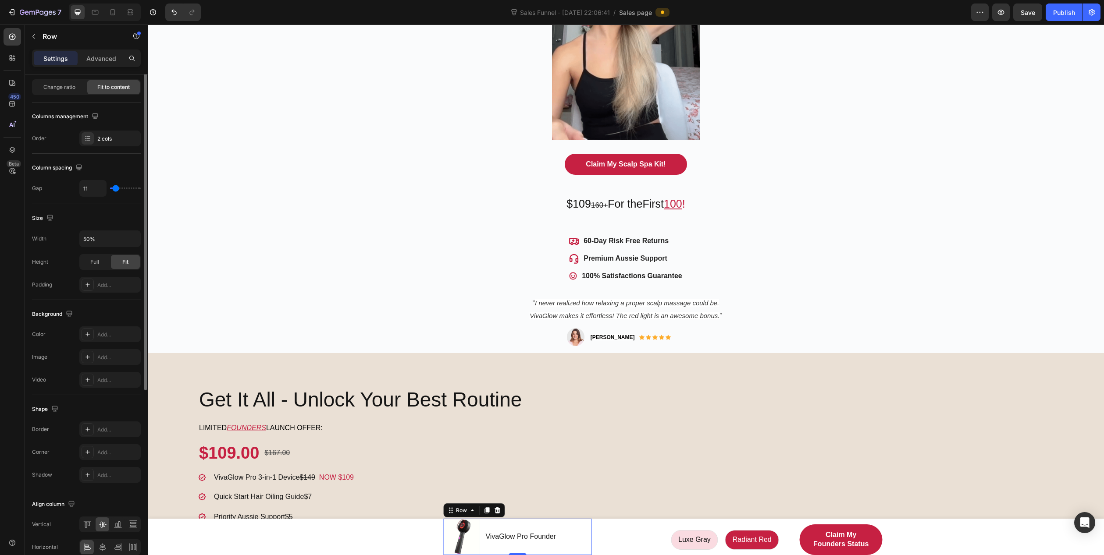
scroll to position [0, 0]
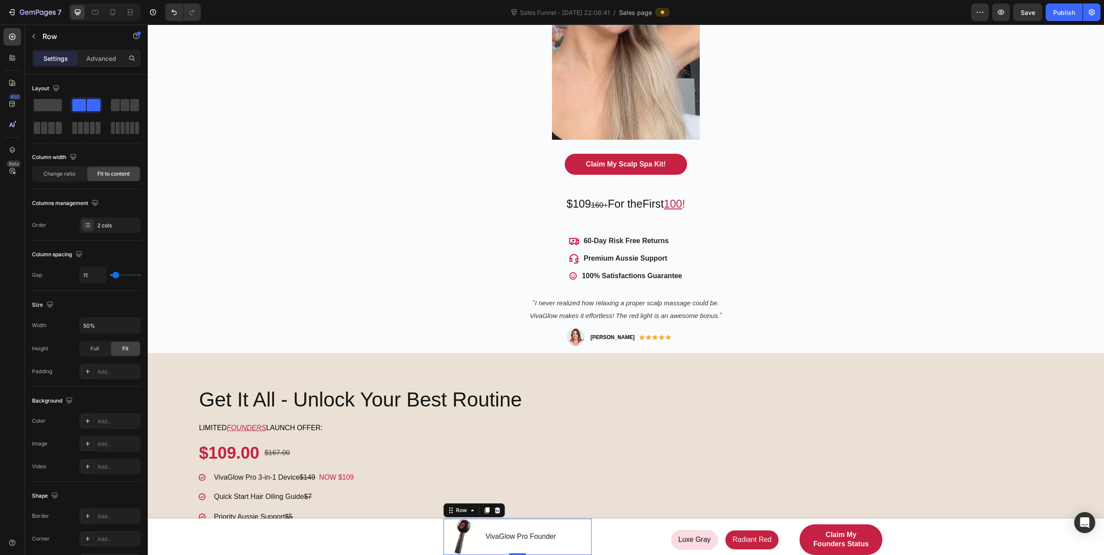
click at [101, 50] on div "Settings Advanced" at bounding box center [86, 59] width 109 height 18
click at [103, 57] on p "Advanced" at bounding box center [101, 58] width 30 height 9
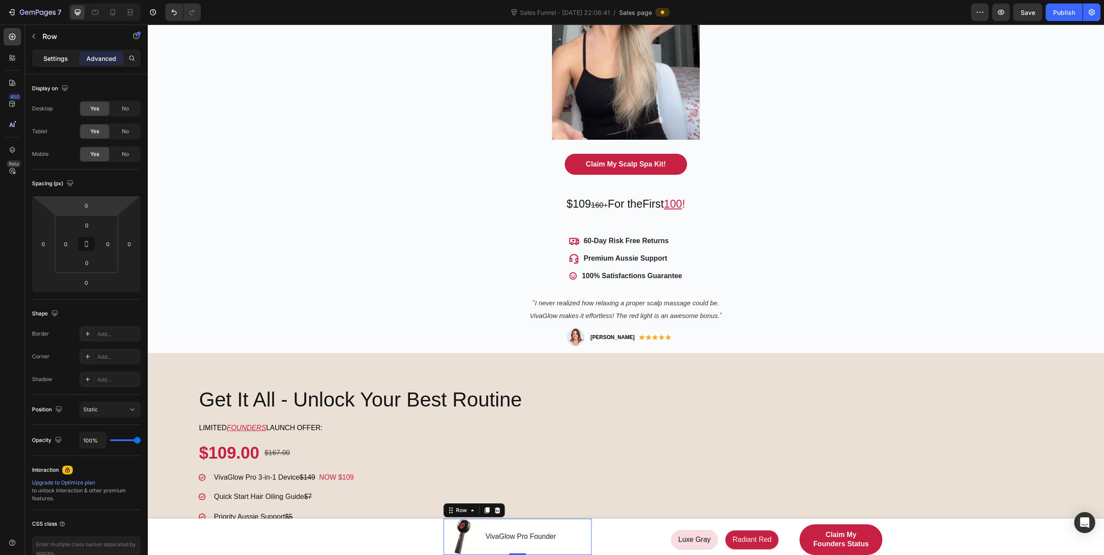
click at [53, 57] on p "Settings" at bounding box center [55, 58] width 25 height 9
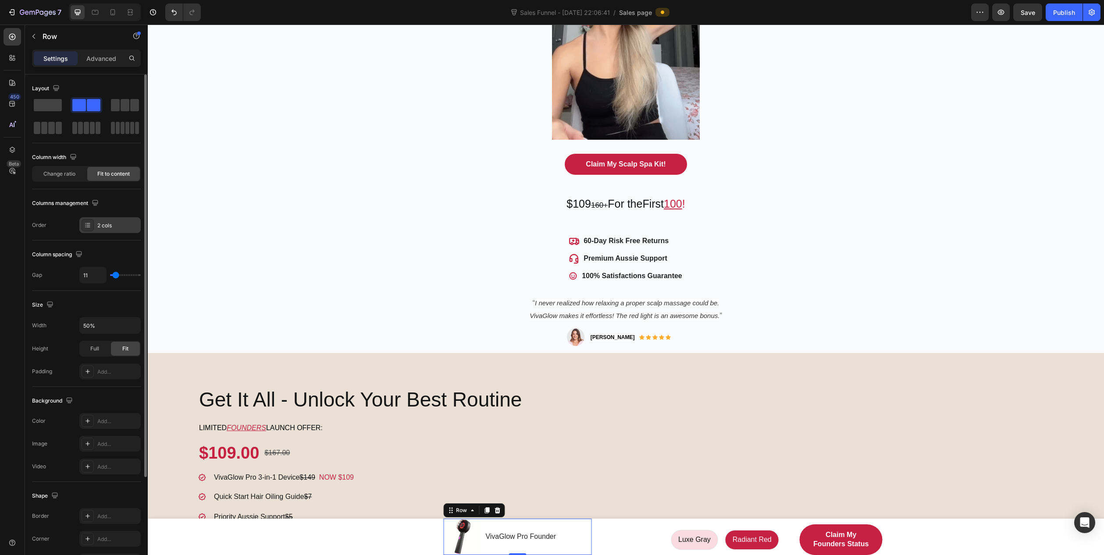
click at [103, 227] on div "2 cols" at bounding box center [117, 226] width 41 height 8
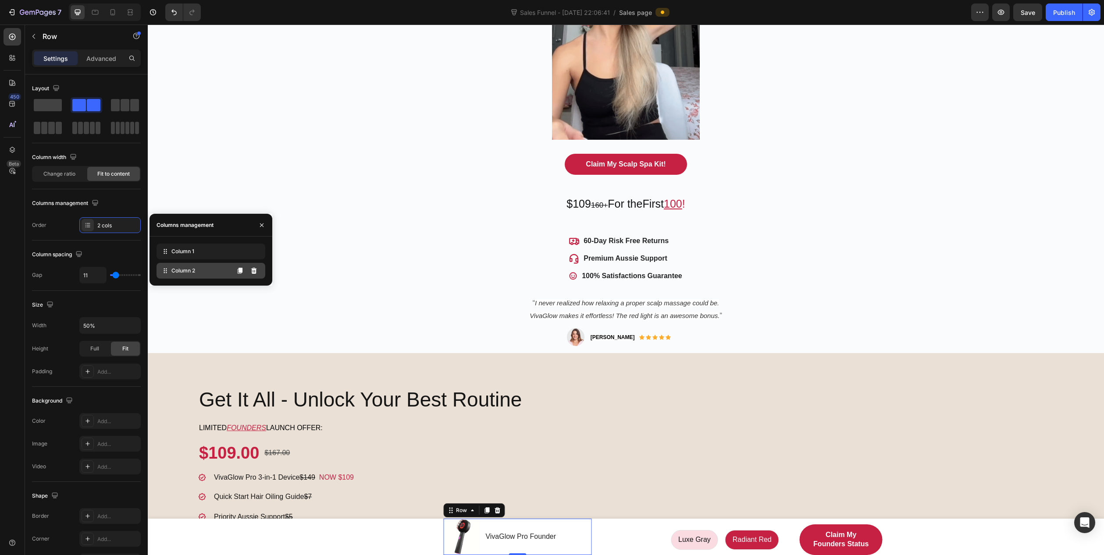
click at [208, 270] on div "Column 2" at bounding box center [210, 271] width 109 height 16
drag, startPoint x: 160, startPoint y: 270, endPoint x: 163, endPoint y: 251, distance: 19.0
drag, startPoint x: 166, startPoint y: 252, endPoint x: 166, endPoint y: 276, distance: 24.1
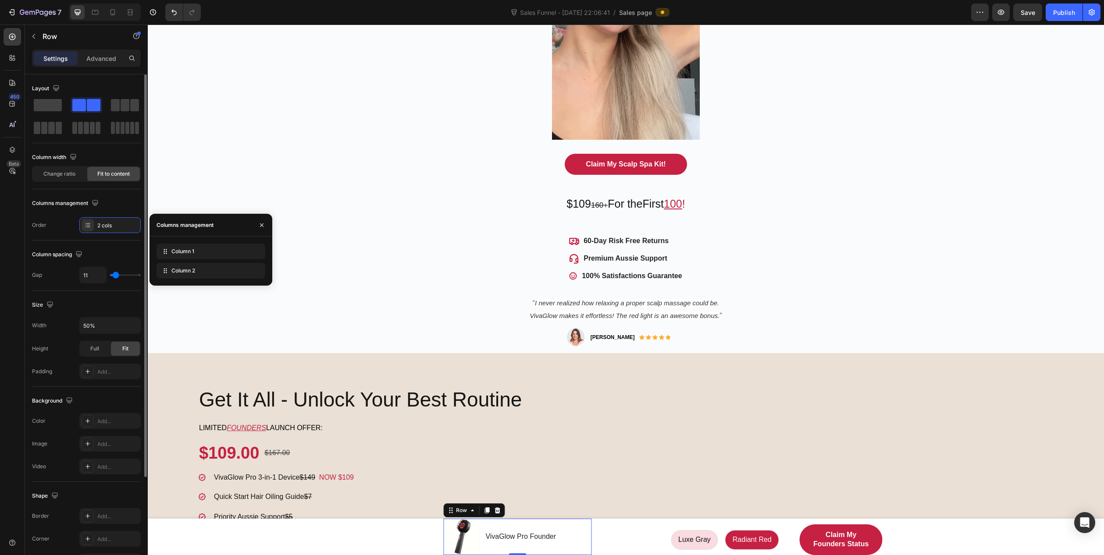
scroll to position [129, 0]
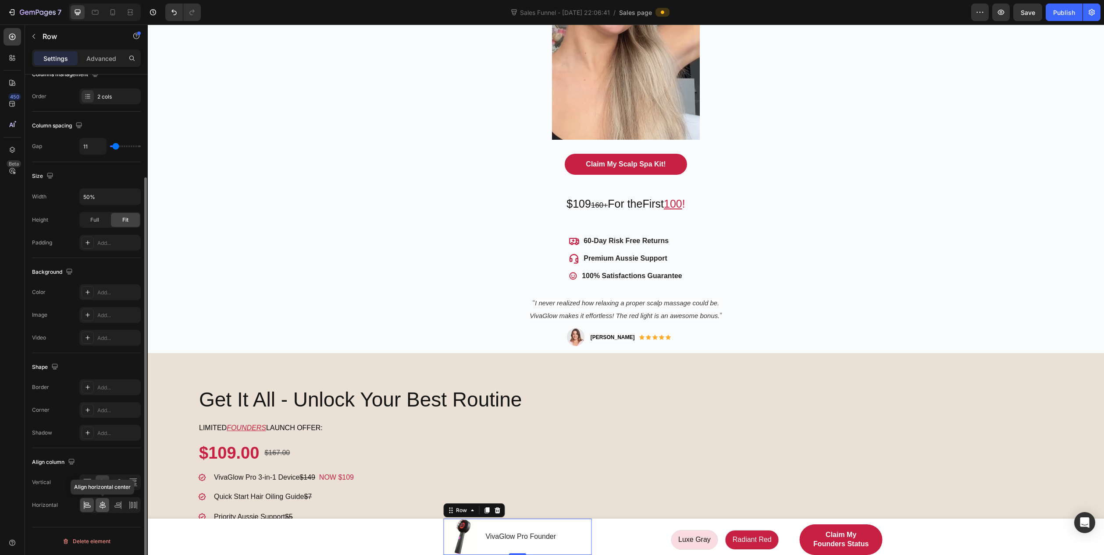
click at [103, 502] on icon at bounding box center [102, 505] width 9 height 9
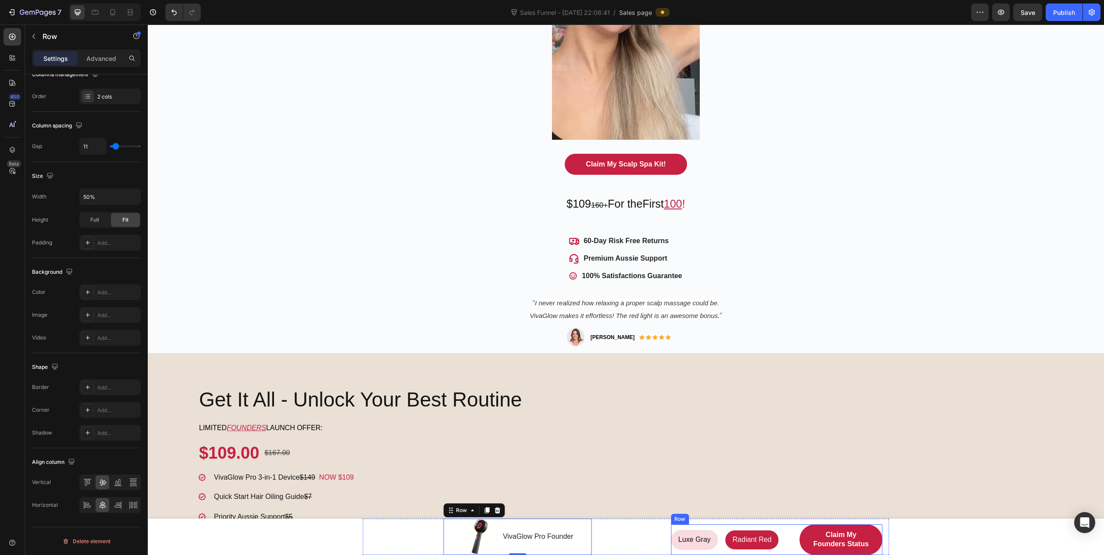
click at [689, 525] on div "Luxe Gray Luxe Gray Luxe Gray Radiant Red Radiant Red Radiant Red Product Varia…" at bounding box center [729, 540] width 116 height 31
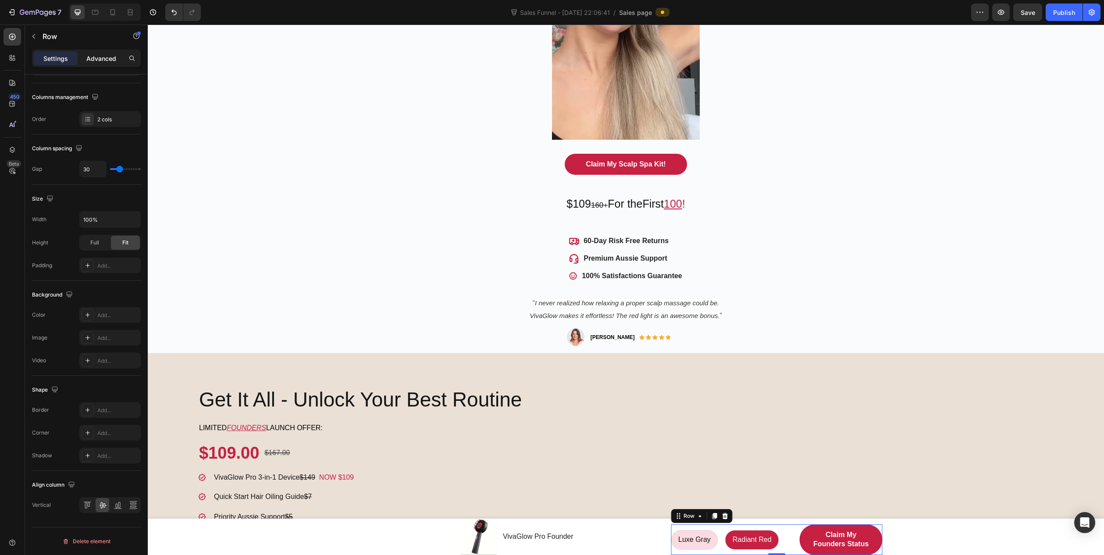
click at [99, 59] on p "Advanced" at bounding box center [101, 58] width 30 height 9
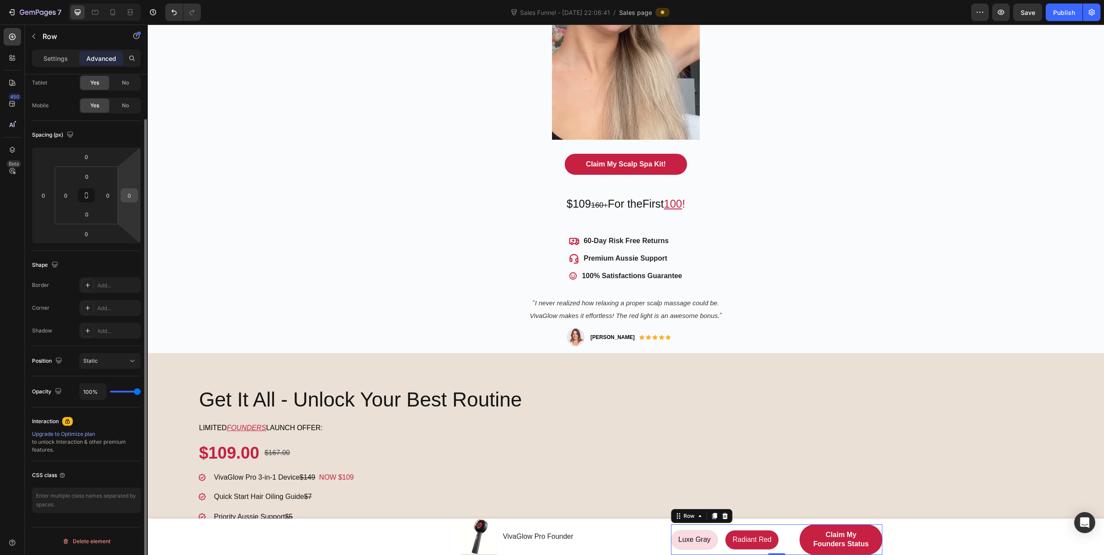
drag, startPoint x: 130, startPoint y: 195, endPoint x: 151, endPoint y: 237, distance: 47.0
click at [130, 195] on input "0" at bounding box center [129, 195] width 13 height 13
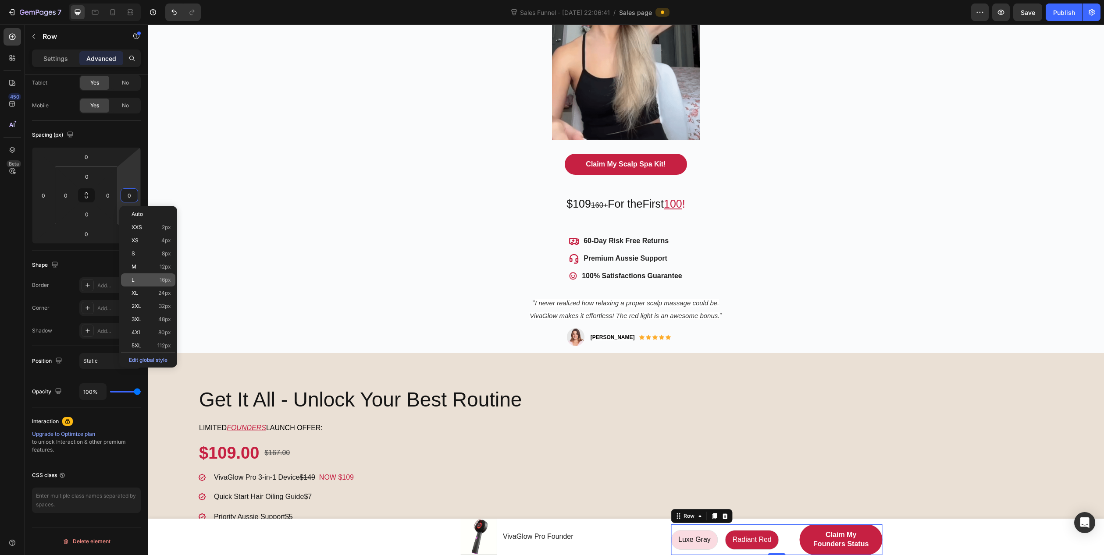
click at [141, 279] on p "L 16px" at bounding box center [150, 280] width 39 height 6
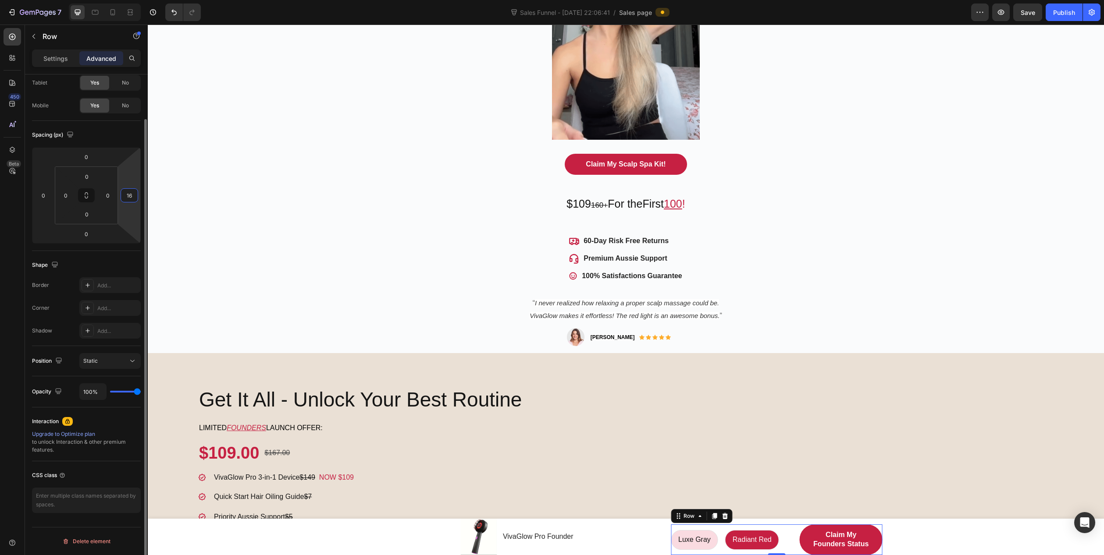
click at [127, 196] on input "16" at bounding box center [129, 195] width 13 height 13
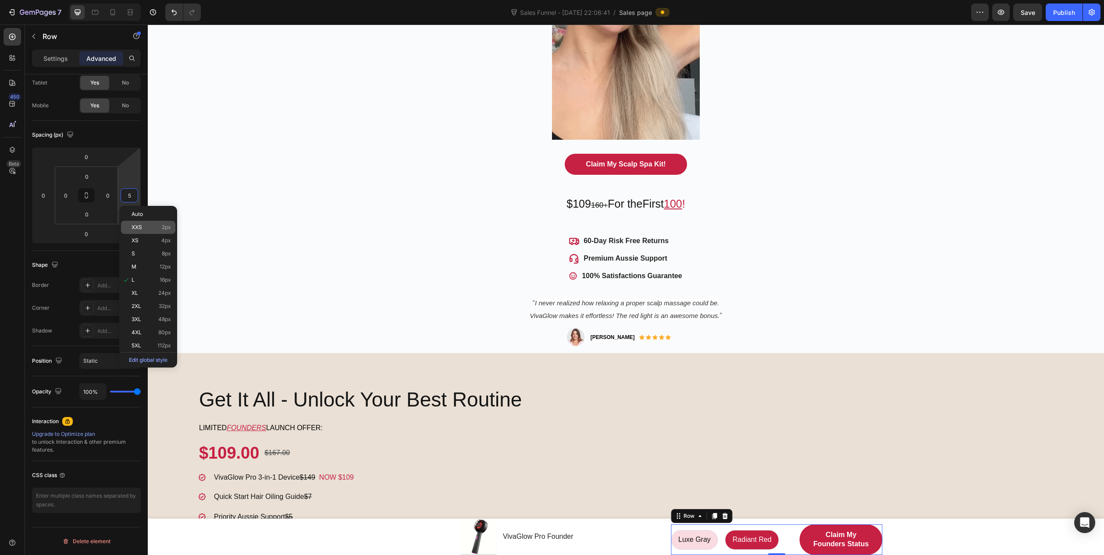
type input "50"
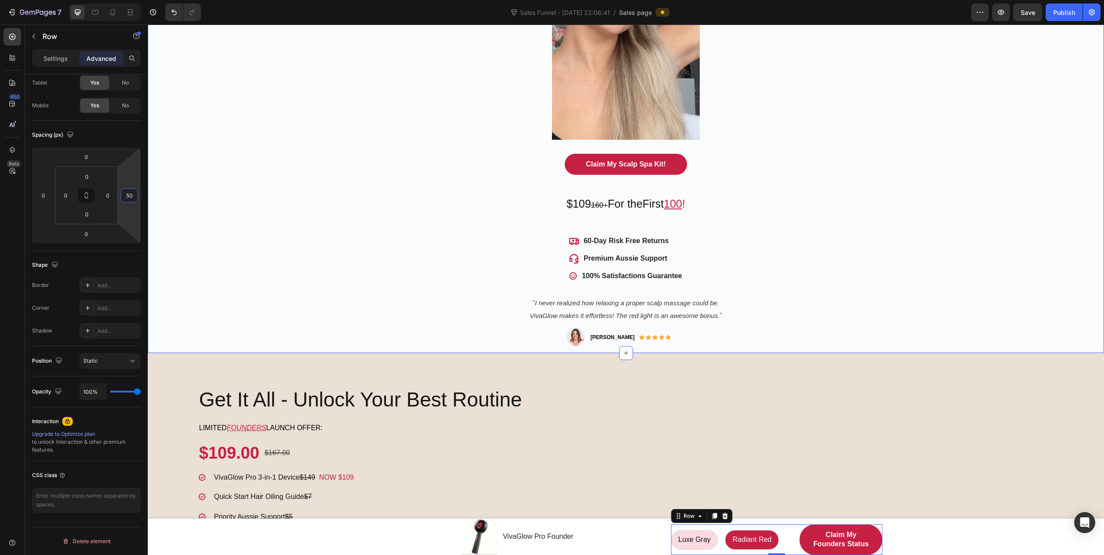
click at [293, 210] on div "Salon-Quality Scalp Wellness, At Home - No Mess. No Guesswork. Heading Unwind, …" at bounding box center [626, 56] width 956 height 595
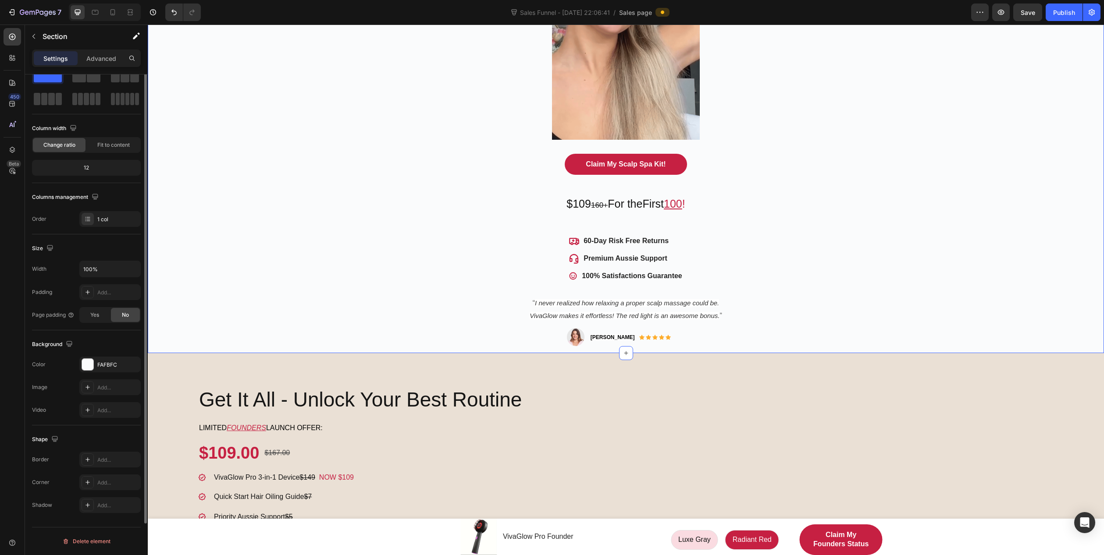
scroll to position [0, 0]
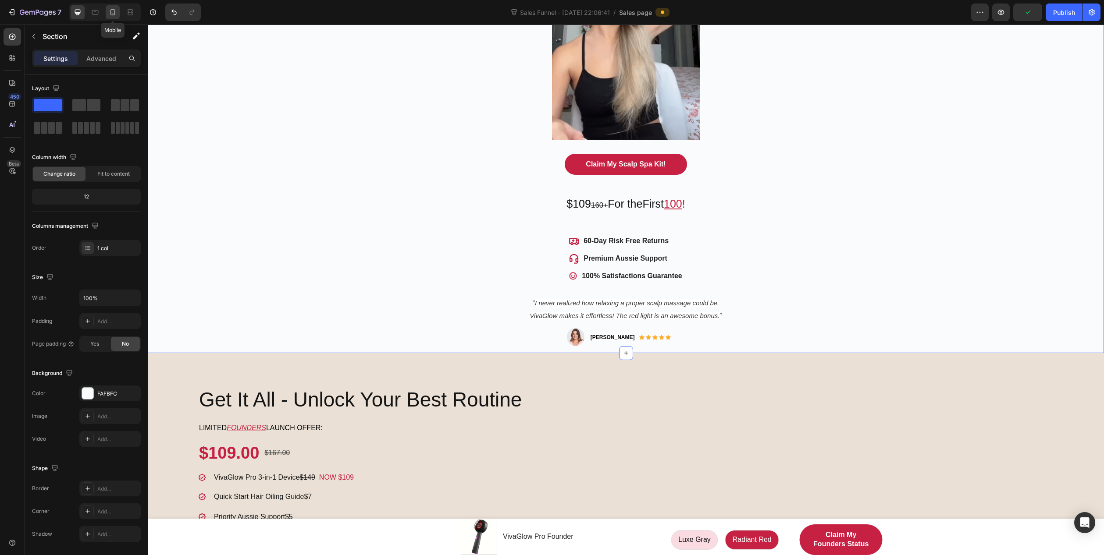
click at [115, 11] on icon at bounding box center [112, 12] width 5 height 6
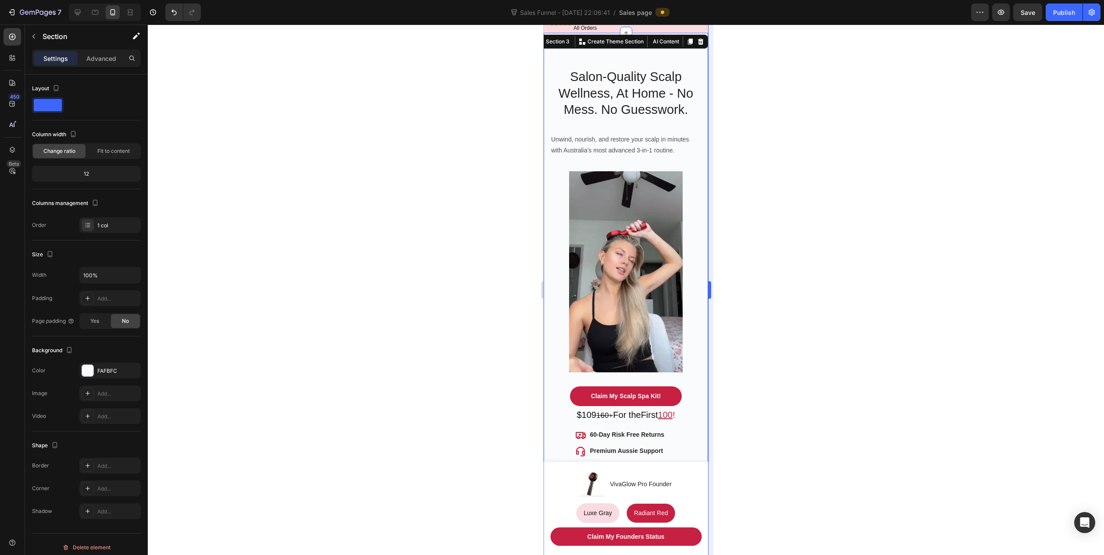
scroll to position [10, 0]
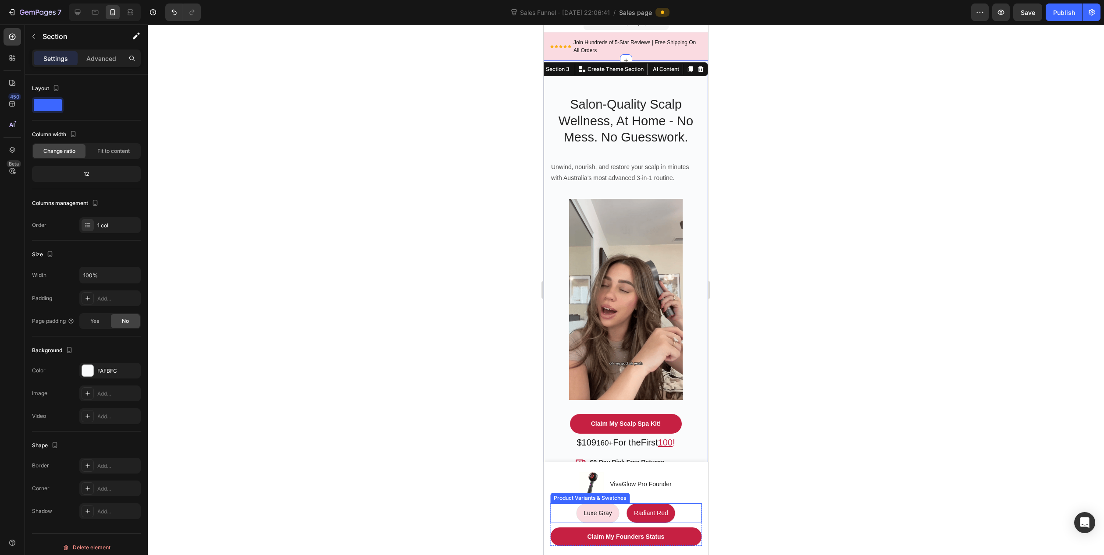
click at [685, 510] on div "Luxe Gray Luxe Gray Luxe Gray Radiant Red Radiant Red Radiant Red" at bounding box center [625, 514] width 151 height 20
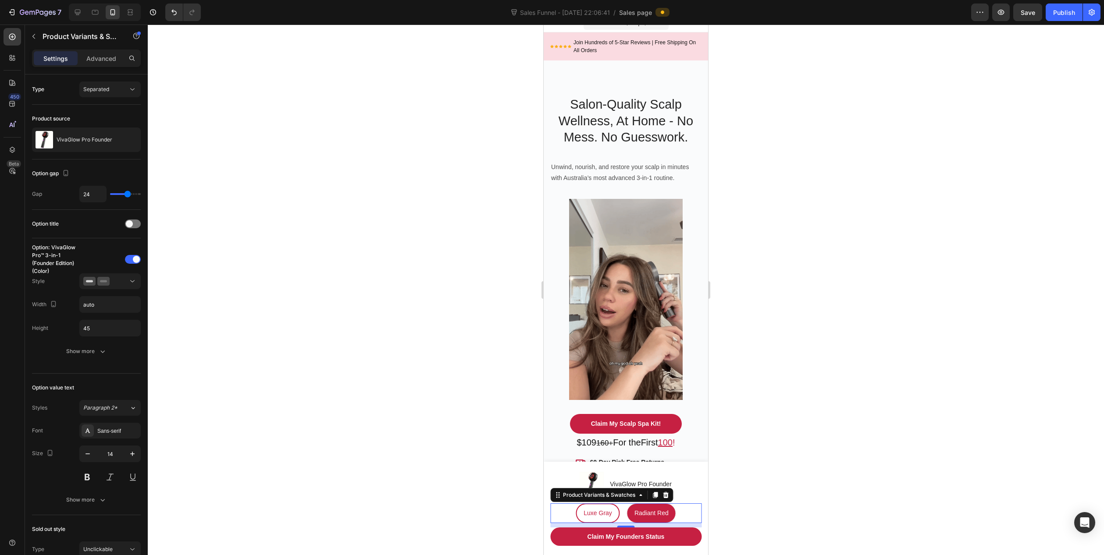
click at [600, 513] on span "Luxe Gray" at bounding box center [597, 513] width 28 height 7
click at [598, 504] on input "Luxe Gray Luxe Gray Luxe Gray" at bounding box center [597, 503] width 0 height 0
radio input "true"
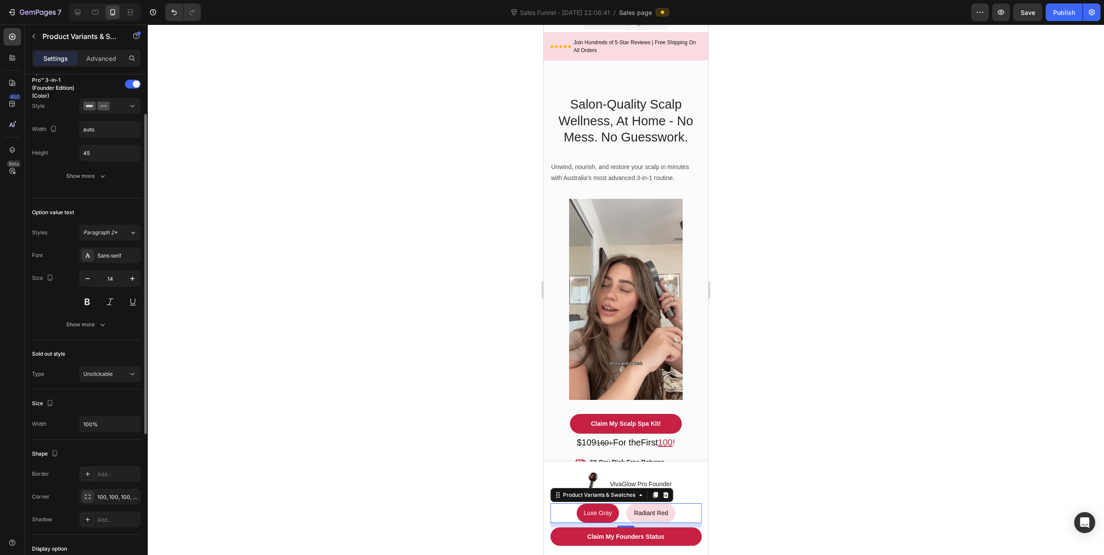
scroll to position [0, 0]
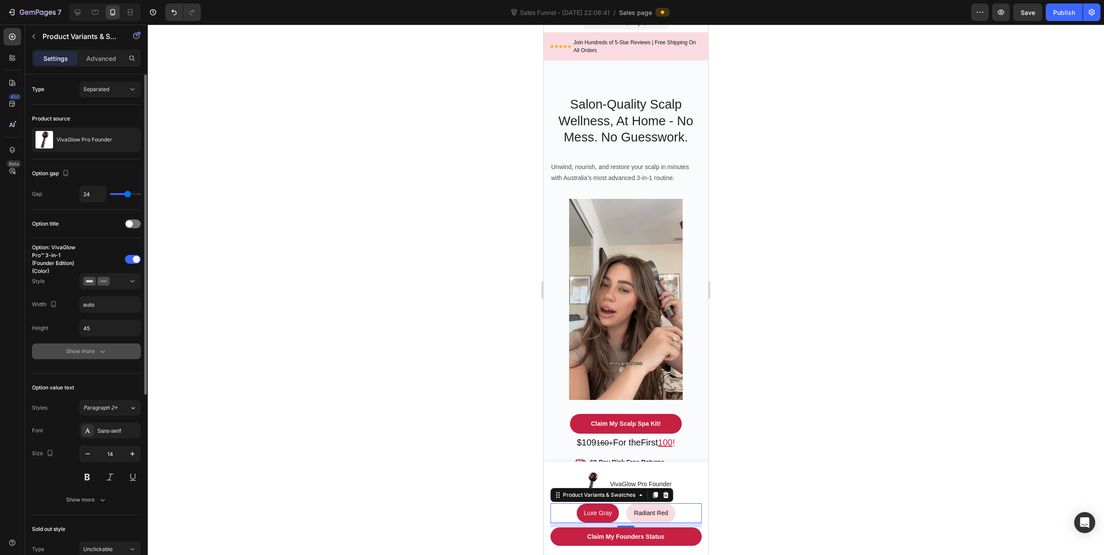
click at [91, 345] on button "Show more" at bounding box center [86, 352] width 109 height 16
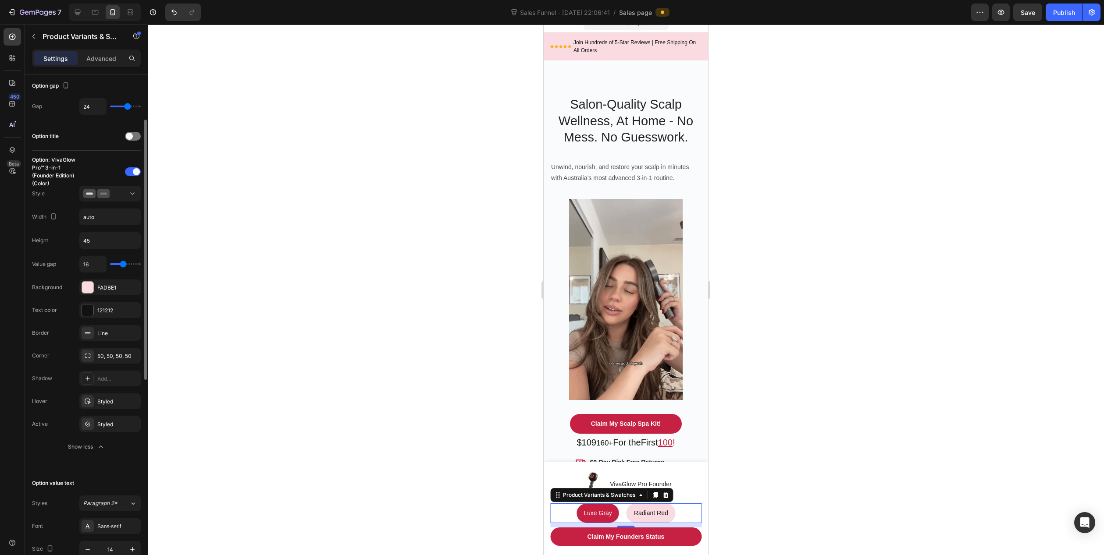
scroll to position [131, 0]
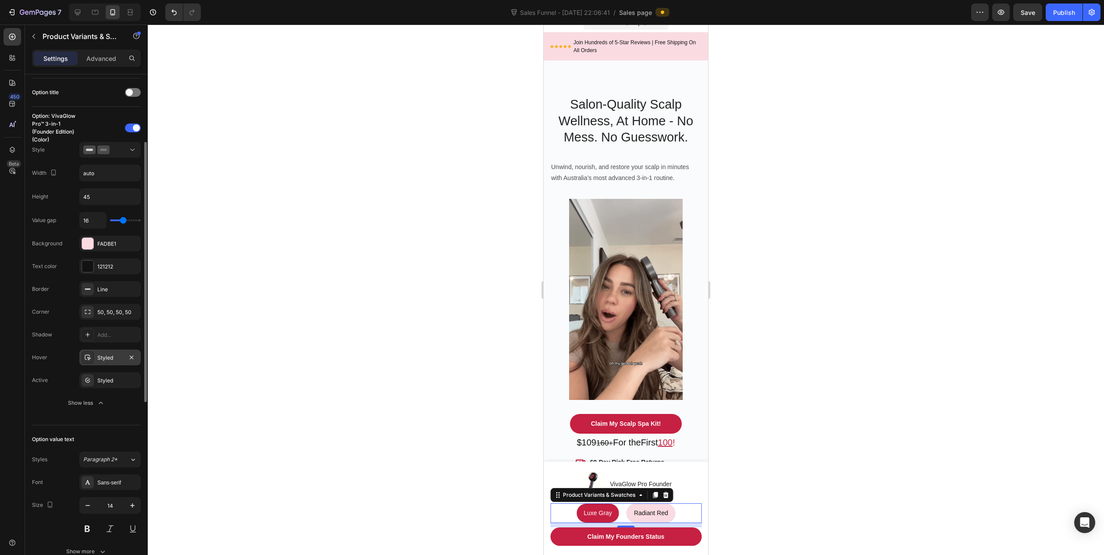
click at [106, 356] on div "Styled" at bounding box center [109, 358] width 25 height 8
click at [101, 381] on div "Styled" at bounding box center [109, 381] width 25 height 8
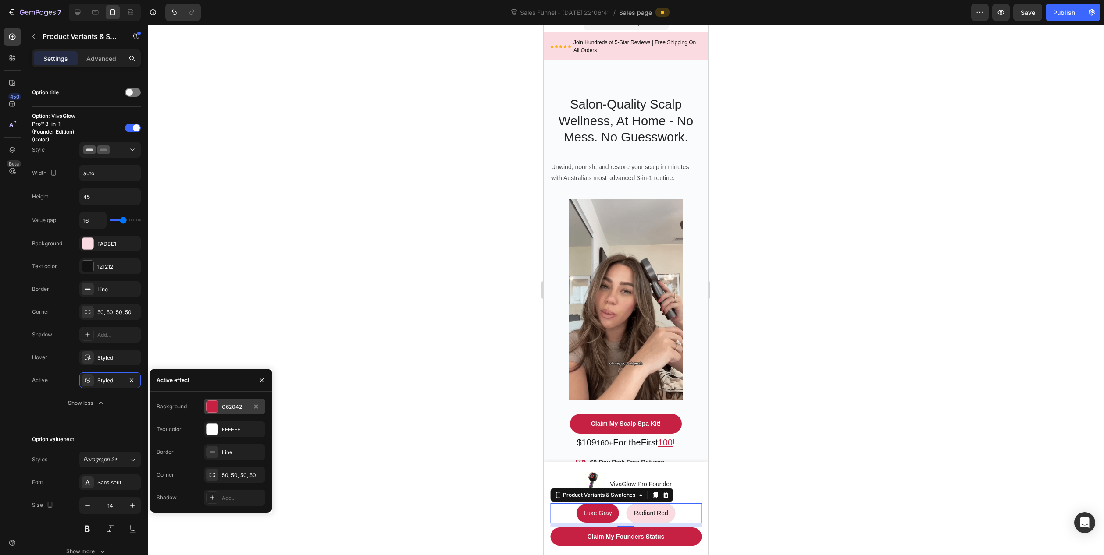
click at [234, 404] on div "C62042" at bounding box center [234, 407] width 25 height 8
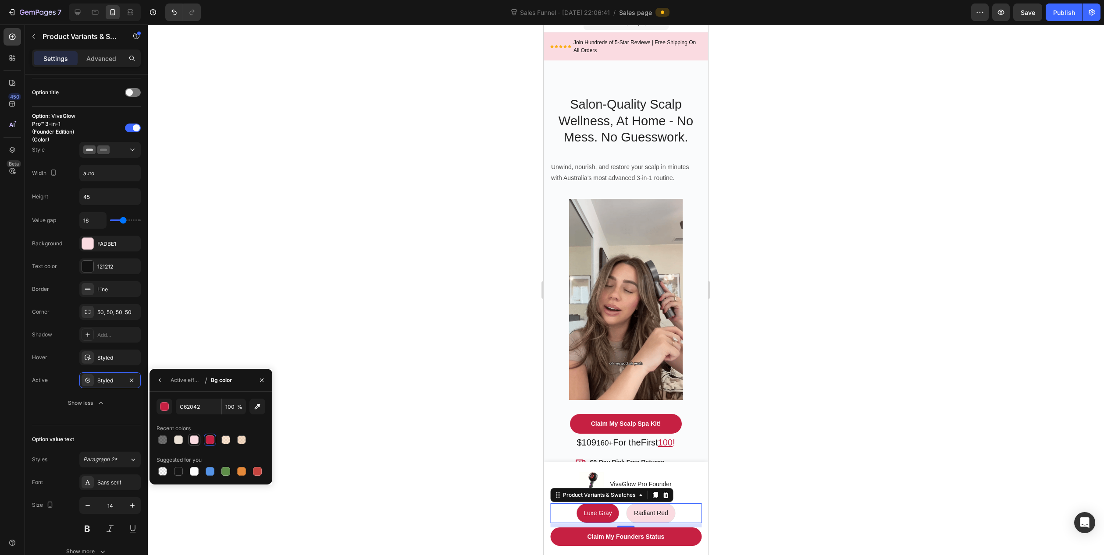
click at [195, 441] on div at bounding box center [194, 440] width 9 height 9
type input "FADBE1"
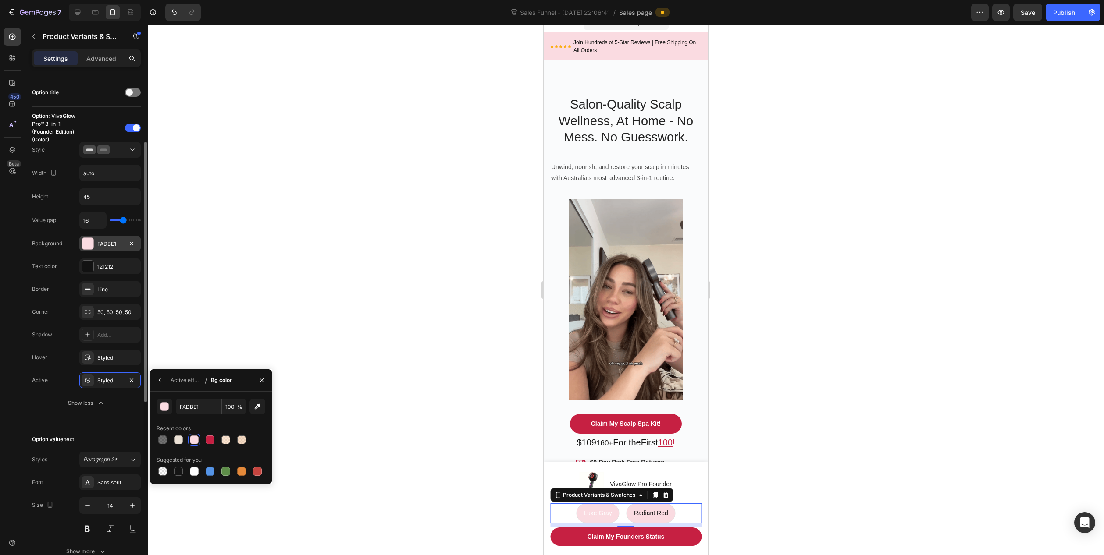
click at [112, 247] on div "FADBE1" at bounding box center [109, 244] width 25 height 8
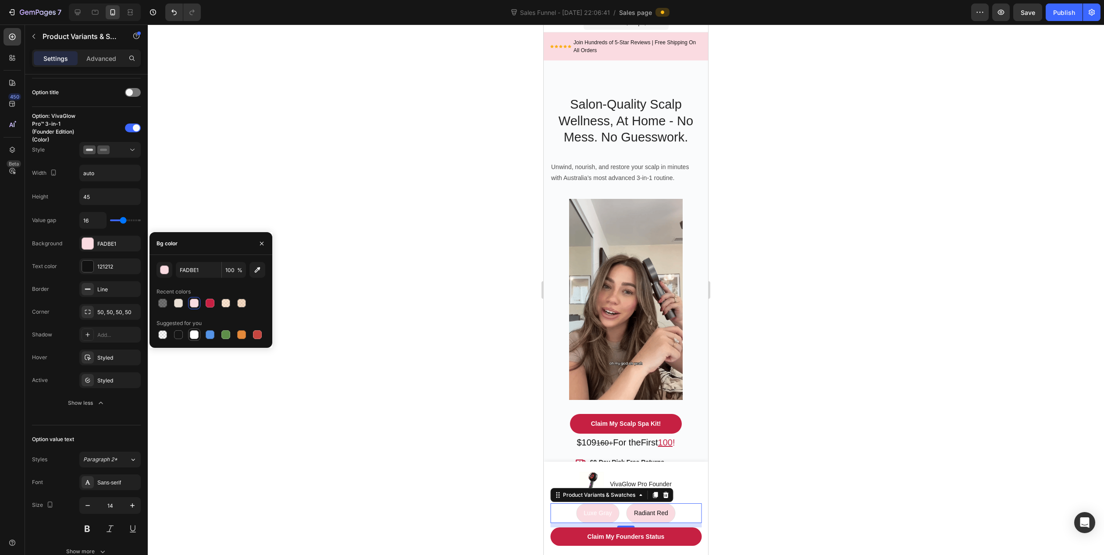
click at [196, 335] on div at bounding box center [194, 334] width 9 height 9
type input "FFFFFF"
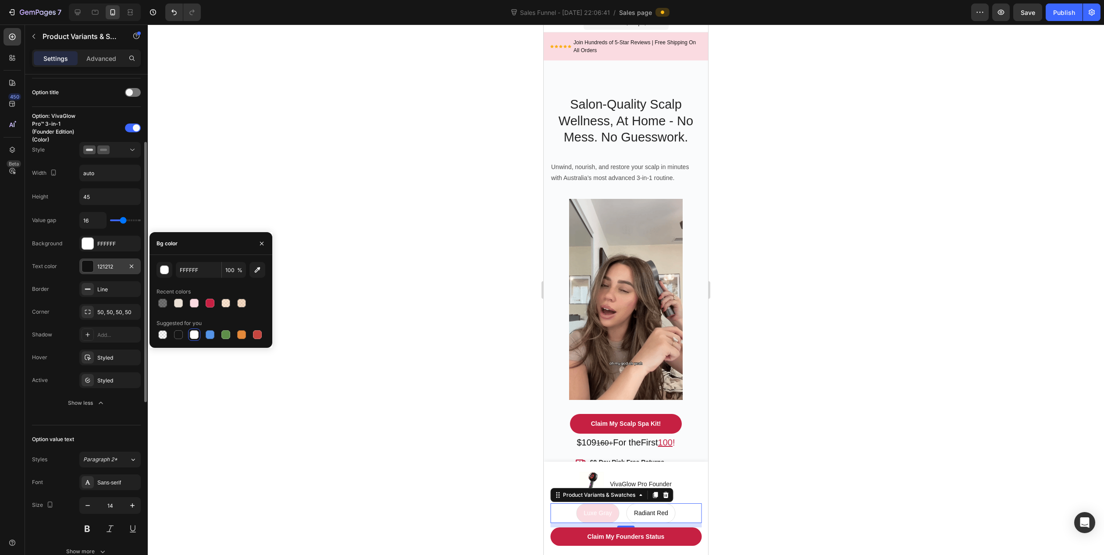
click at [105, 264] on div "121212" at bounding box center [109, 267] width 25 height 8
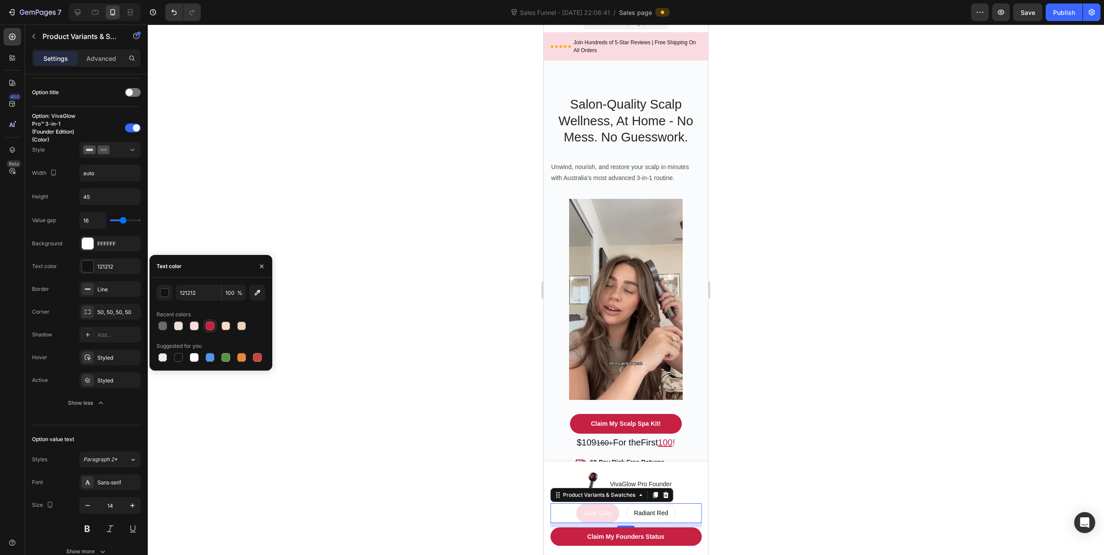
click at [211, 327] on div at bounding box center [210, 326] width 9 height 9
click at [195, 326] on div at bounding box center [194, 326] width 9 height 9
click at [212, 326] on div at bounding box center [210, 326] width 9 height 9
click at [162, 324] on div at bounding box center [162, 326] width 9 height 9
type input "000000"
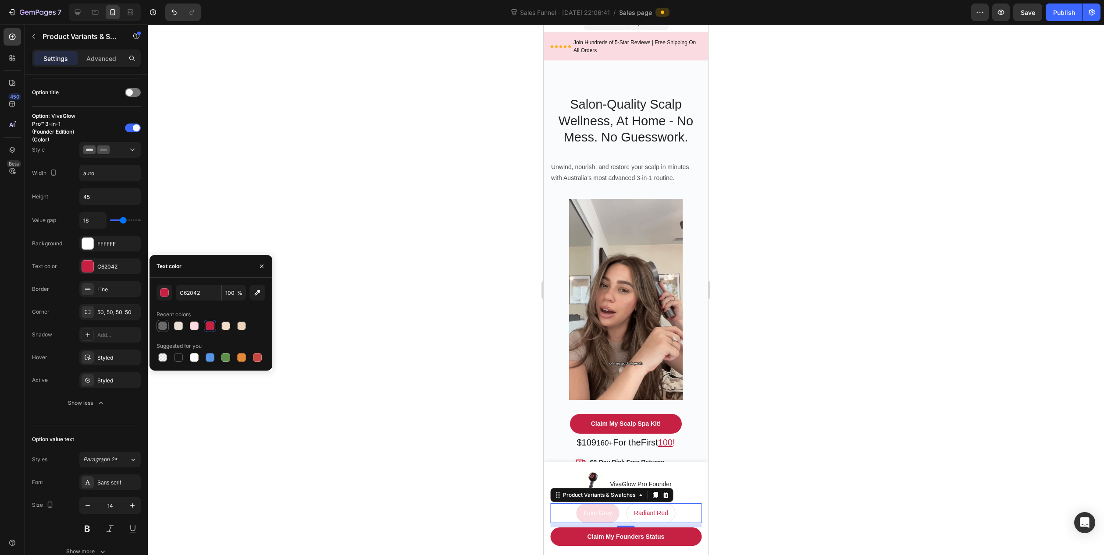
type input "55"
click at [114, 359] on div "Styled" at bounding box center [109, 358] width 25 height 8
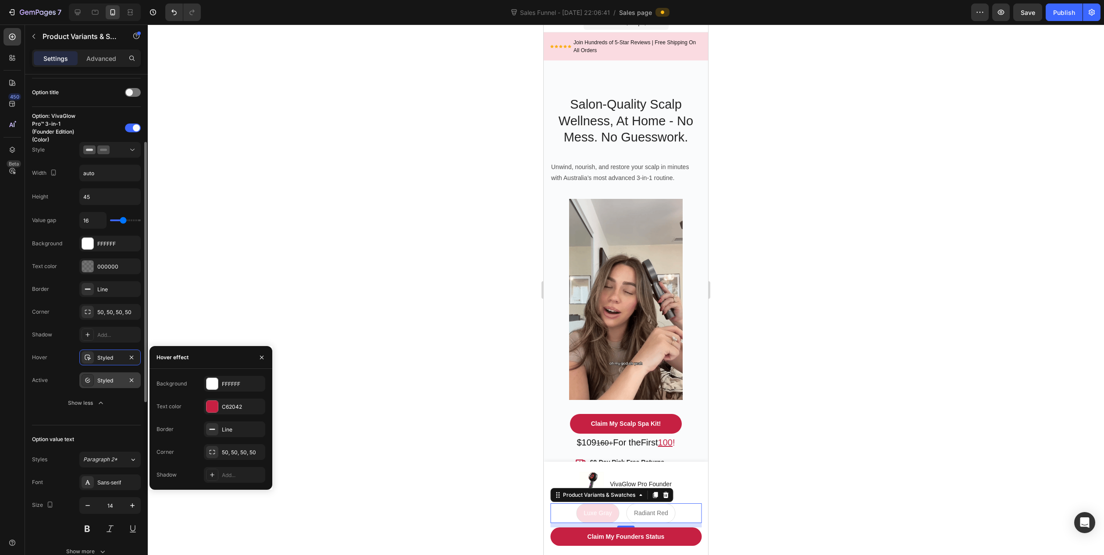
click at [114, 384] on div "Styled" at bounding box center [109, 381] width 25 height 8
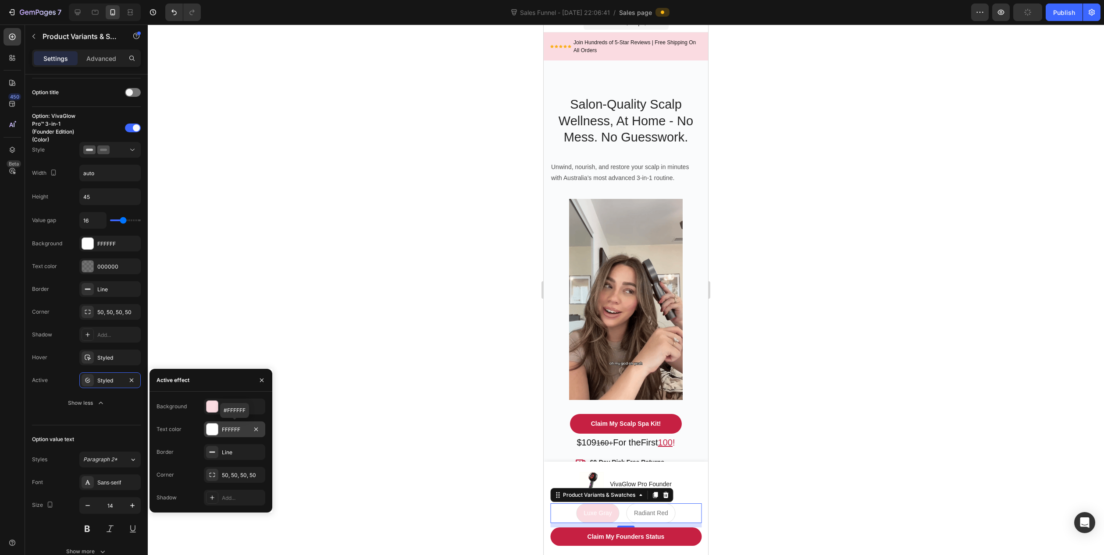
click at [231, 430] on div "FFFFFF" at bounding box center [234, 430] width 25 height 8
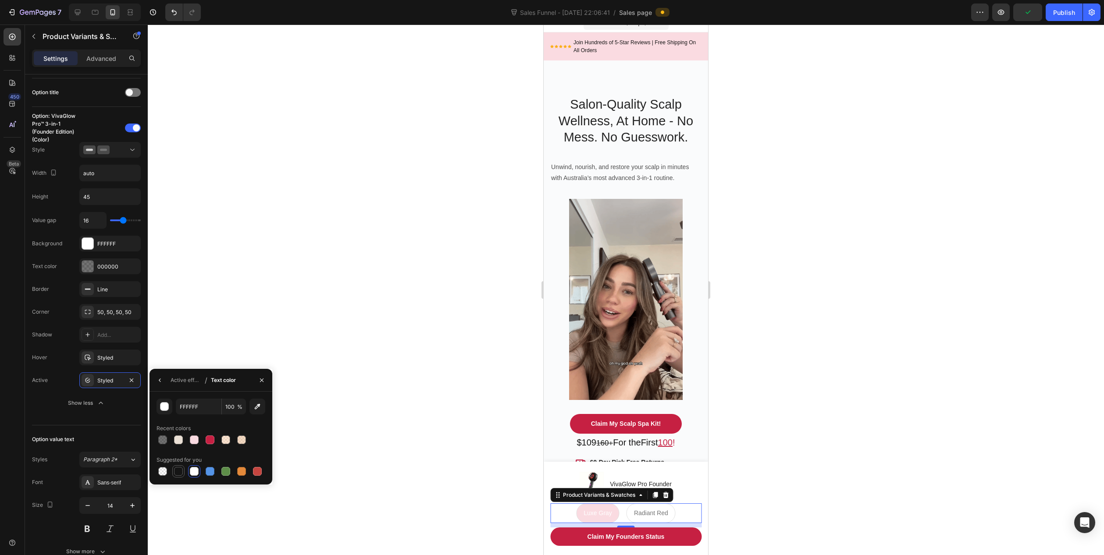
click at [178, 474] on div at bounding box center [178, 471] width 9 height 9
type input "151515"
click at [644, 517] on div "Radiant Red" at bounding box center [651, 513] width 48 height 15
click at [650, 504] on input "Radiant Red Radiant Red Radiant Red" at bounding box center [650, 503] width 0 height 0
radio input "true"
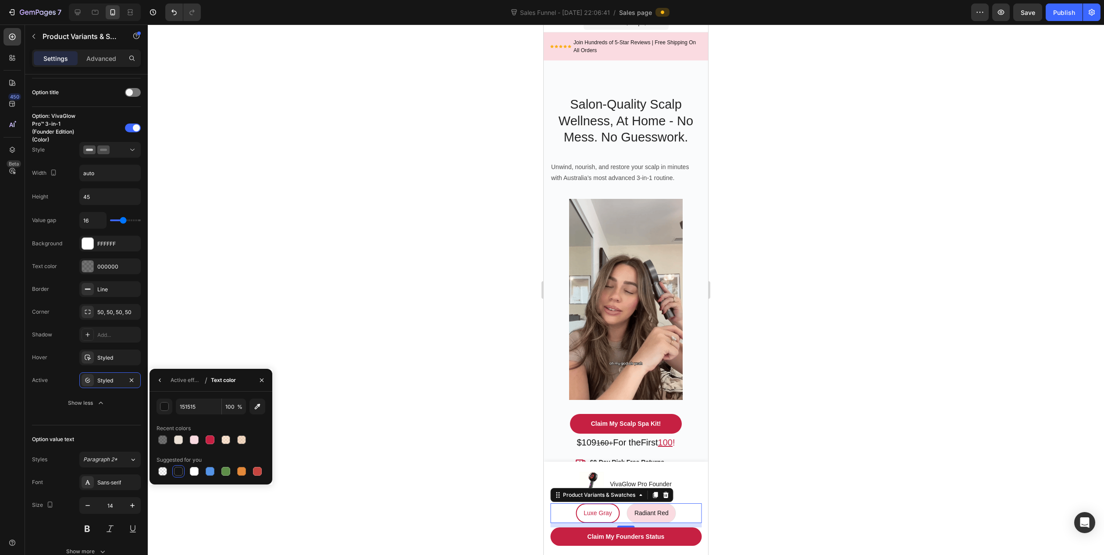
click at [588, 515] on span "Luxe Gray" at bounding box center [597, 513] width 28 height 7
click at [597, 504] on input "Luxe Gray Luxe Gray Luxe Gray" at bounding box center [597, 503] width 0 height 0
radio input "true"
click at [492, 459] on div at bounding box center [626, 290] width 956 height 531
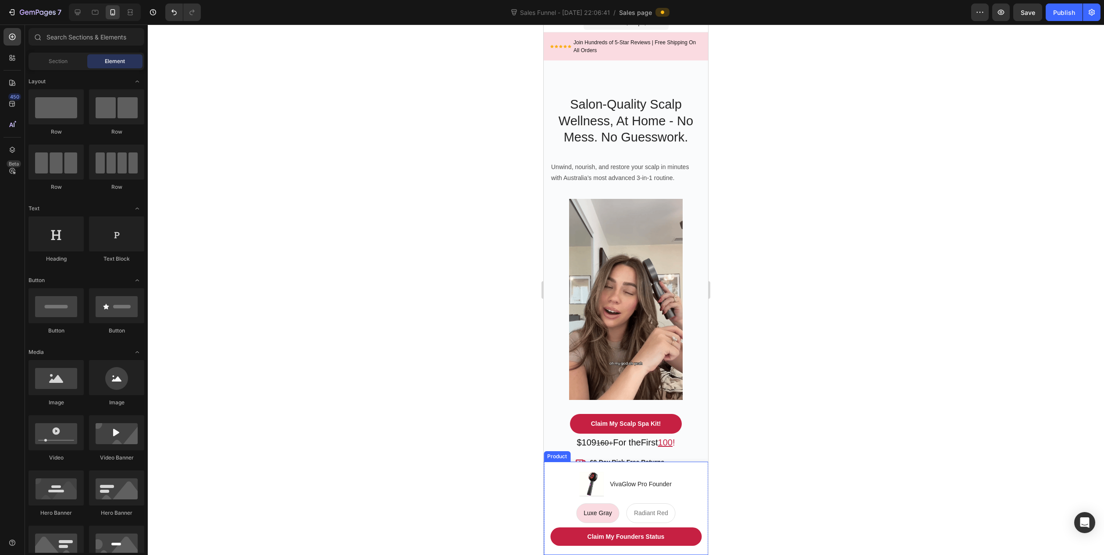
click at [687, 466] on div "Product Images VivaGlow Pro Founder Product Title Row Luxe Gray Luxe Gray Luxe …" at bounding box center [625, 508] width 164 height 93
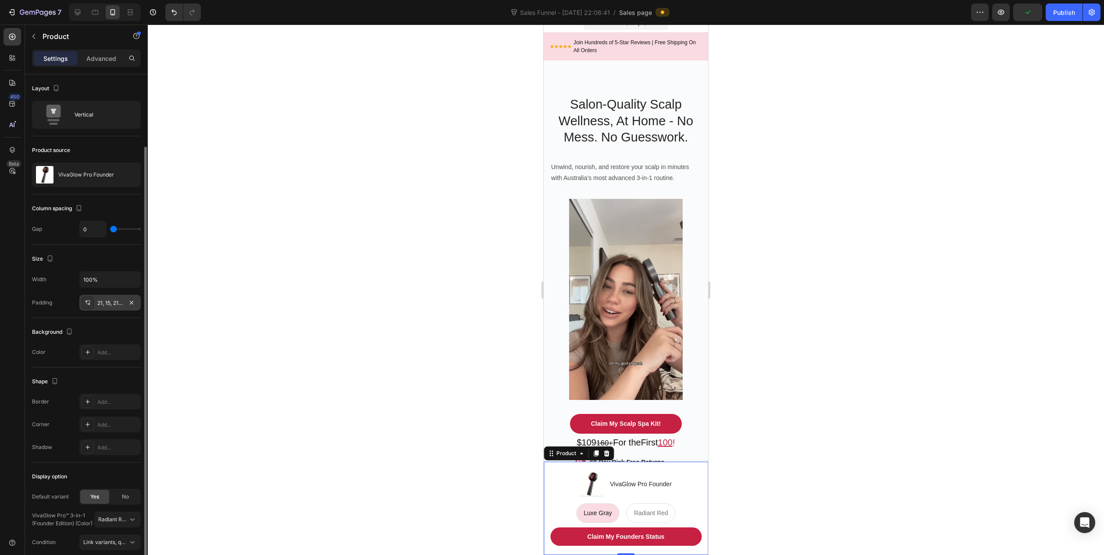
scroll to position [37, 0]
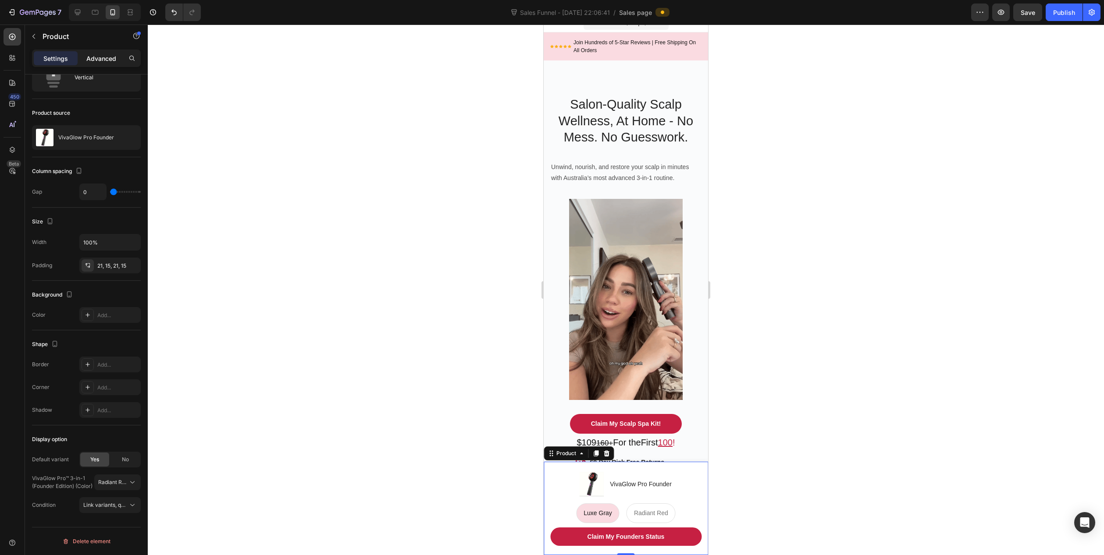
click at [103, 56] on p "Advanced" at bounding box center [101, 58] width 30 height 9
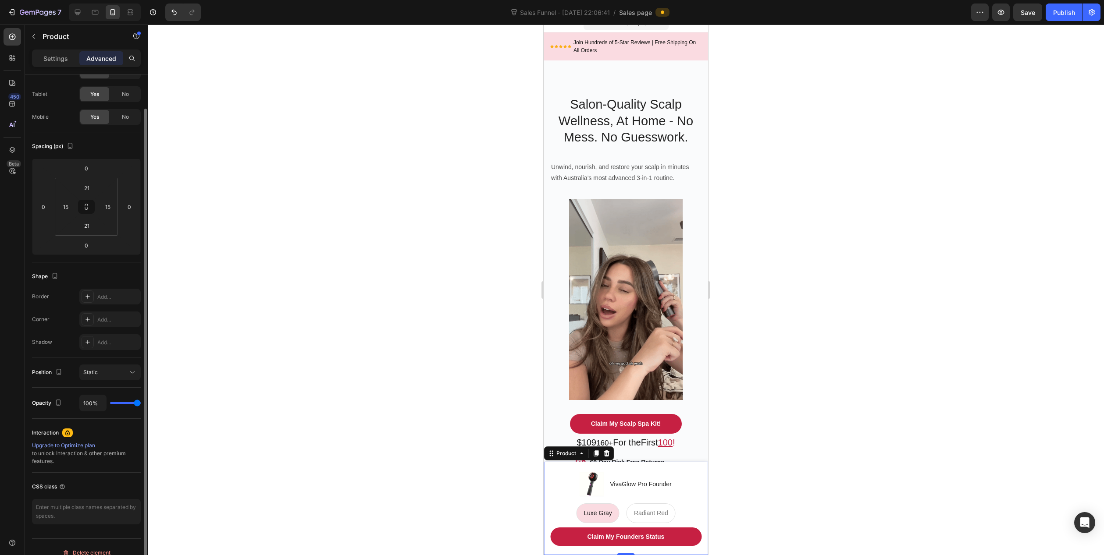
type input "92%"
type input "92"
type input "72%"
type input "72"
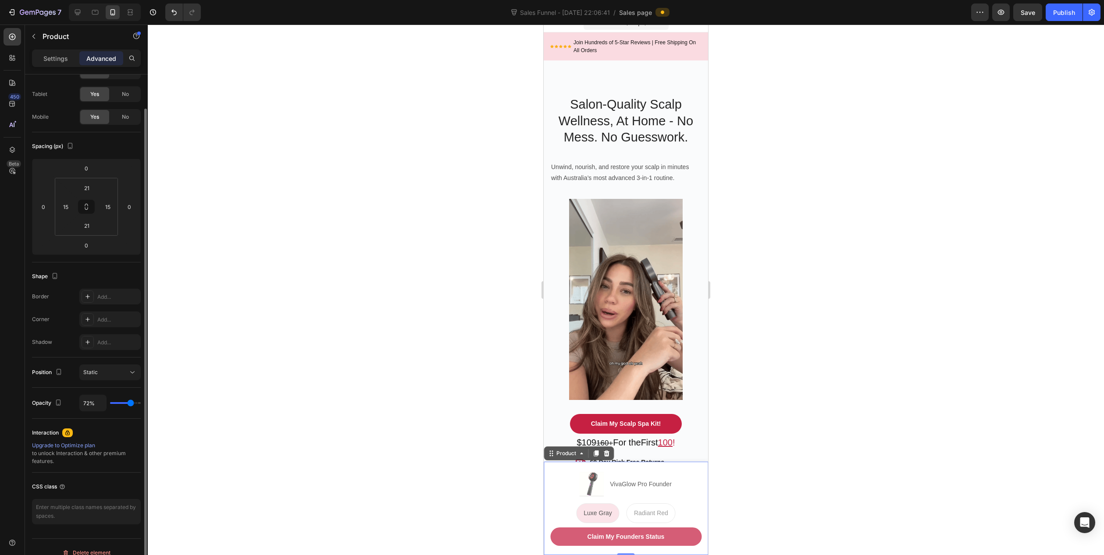
type input "70%"
type input "70"
type input "69%"
type input "69"
type input "67%"
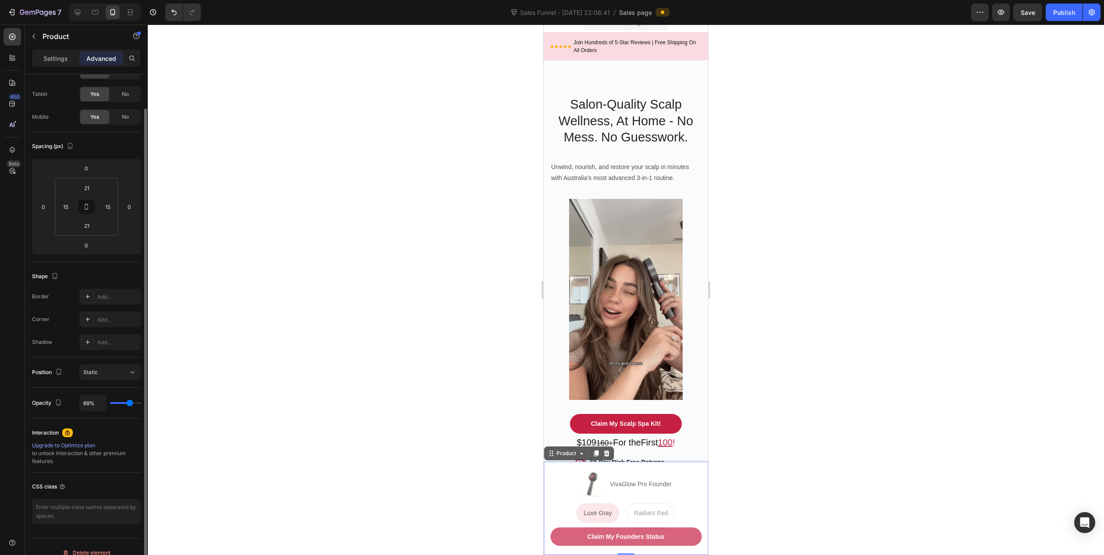
type input "67"
type input "65%"
type input "65"
type input "64%"
type input "64"
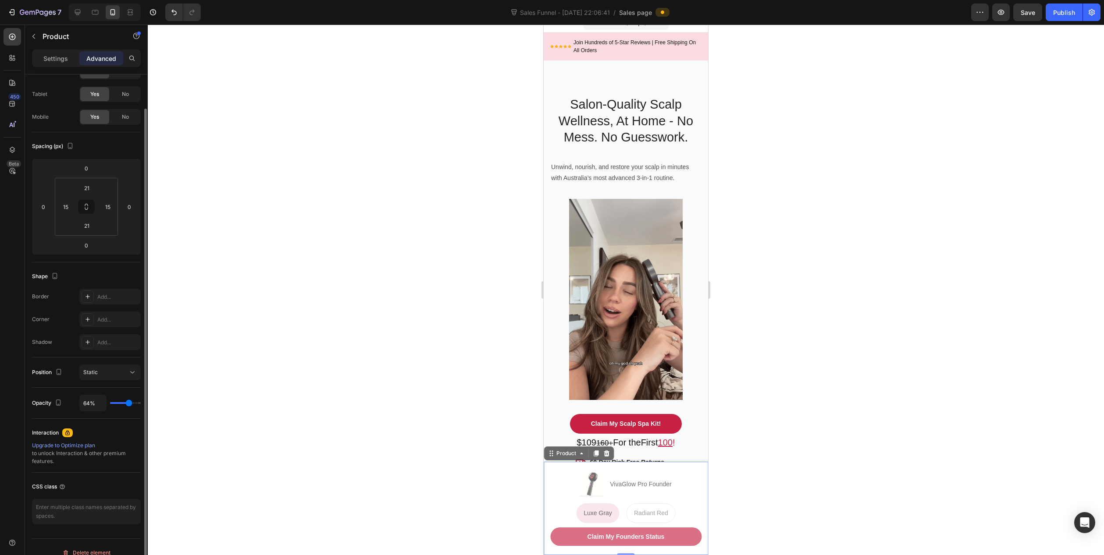
type input "60%"
type input "60"
type input "58%"
type input "58"
type input "57%"
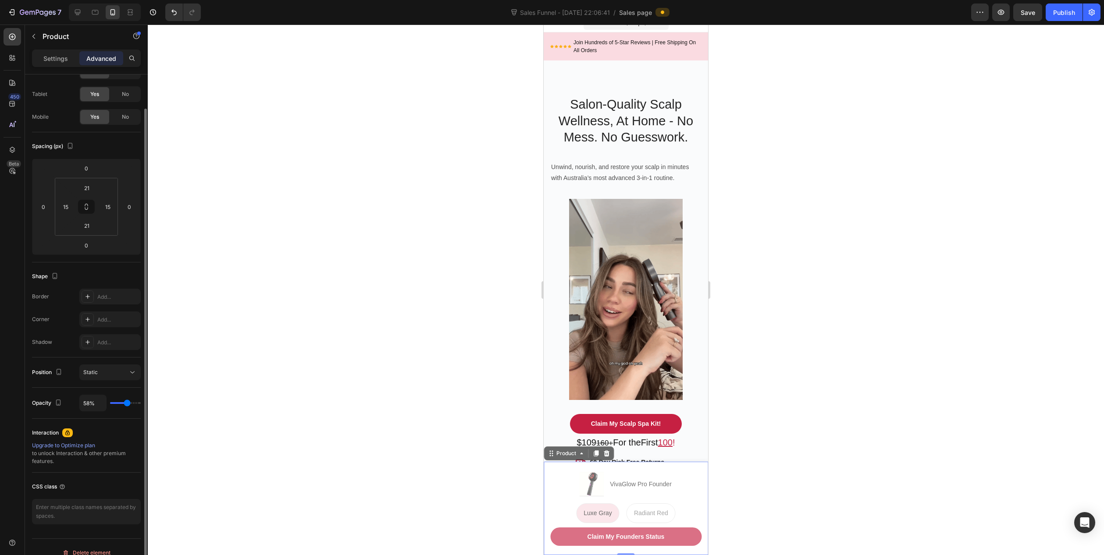
type input "57"
type input "55%"
type input "55"
type input "52%"
type input "52"
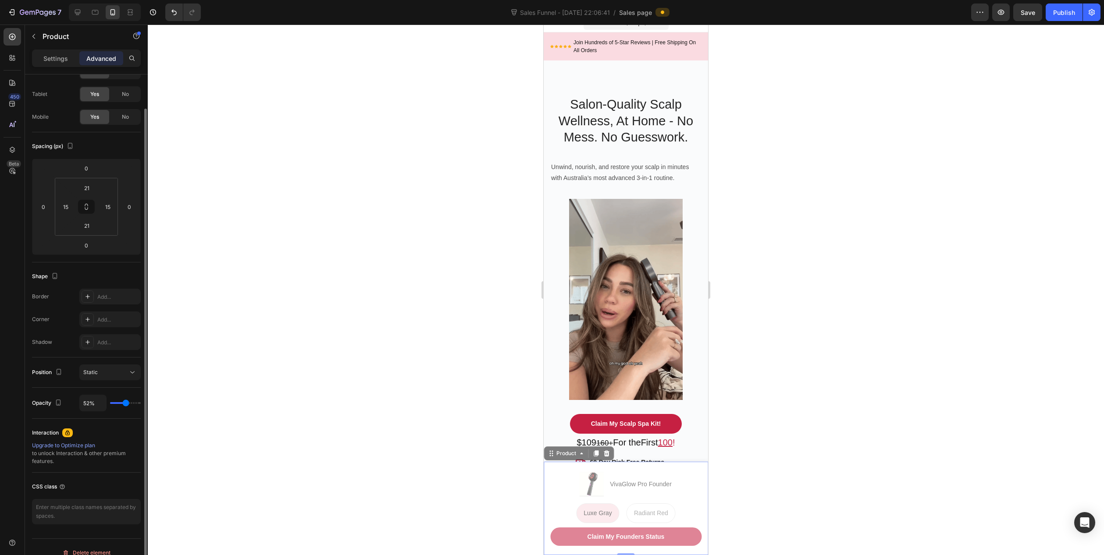
type input "50%"
type input "50"
type input "48%"
type input "48"
type input "47%"
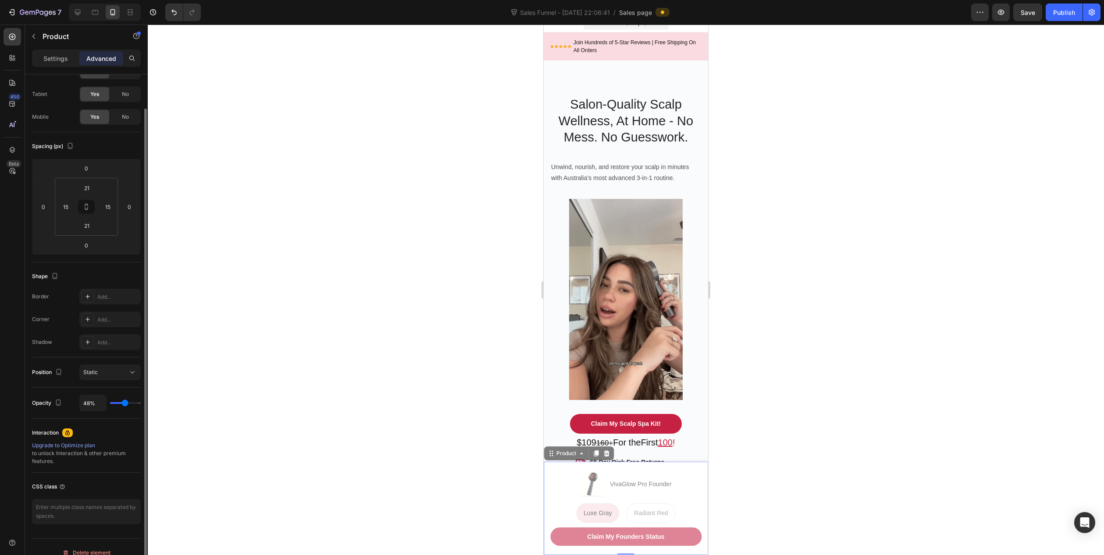
type input "47"
type input "45%"
type input "45"
type input "43%"
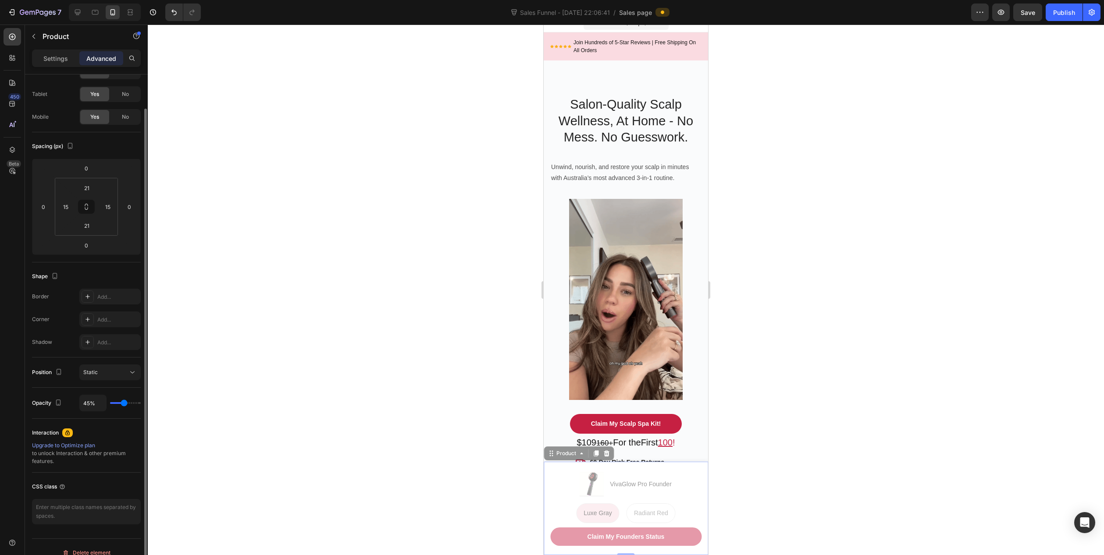
type input "43"
type input "42%"
type input "42"
type input "38%"
type input "38"
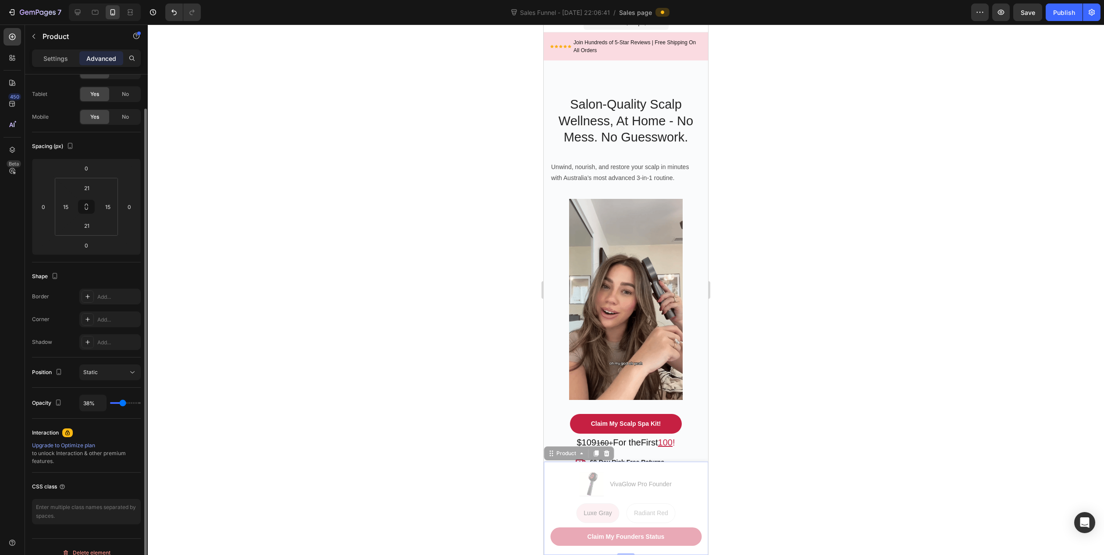
type input "43%"
type input "43"
type input "92%"
type input "92"
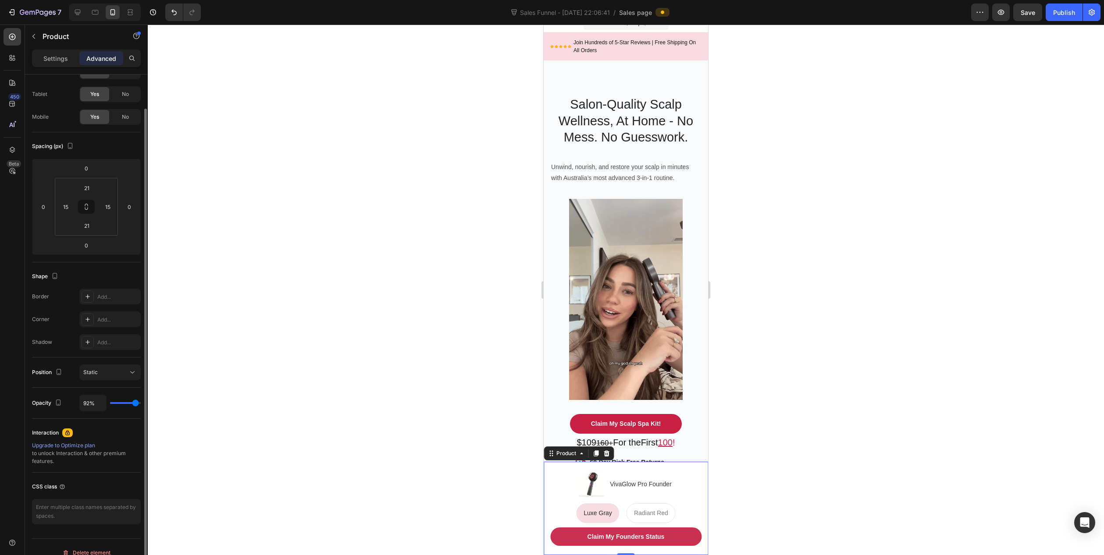
type input "100%"
type input "100"
drag, startPoint x: 137, startPoint y: 401, endPoint x: 291, endPoint y: 419, distance: 154.4
click at [141, 402] on input "range" at bounding box center [125, 403] width 31 height 2
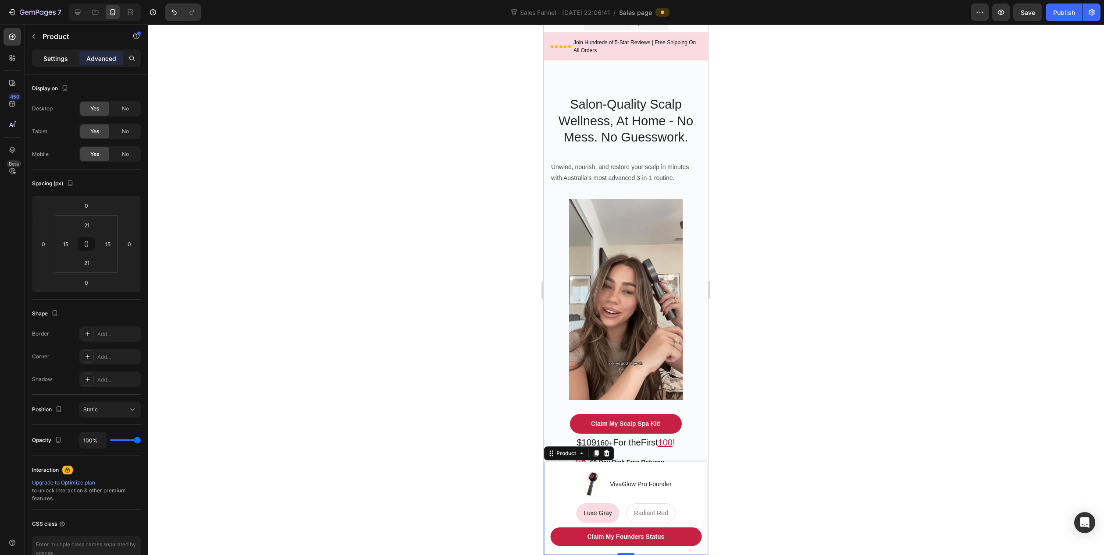
click at [57, 60] on p "Settings" at bounding box center [55, 58] width 25 height 9
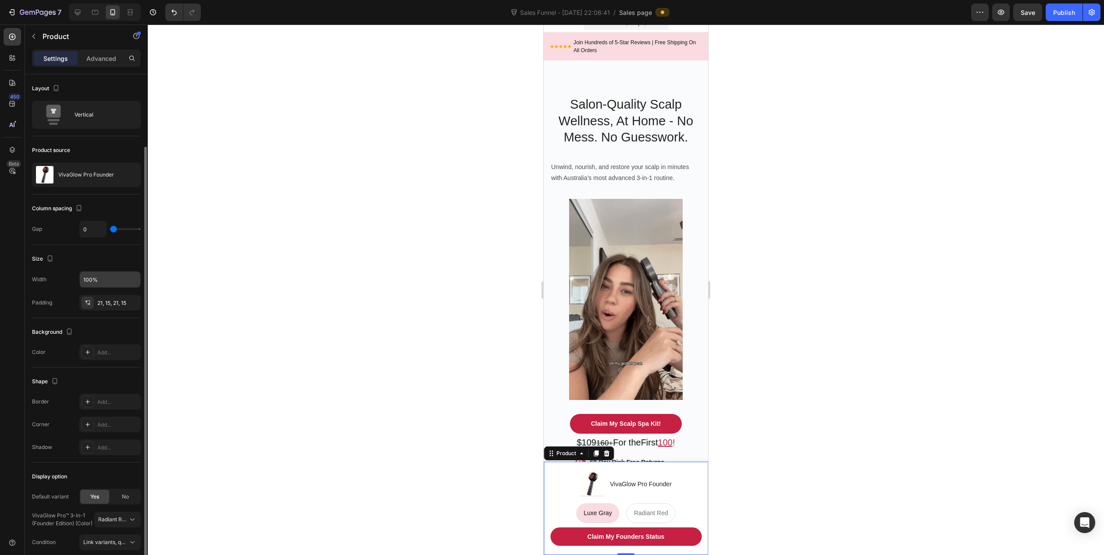
scroll to position [37, 0]
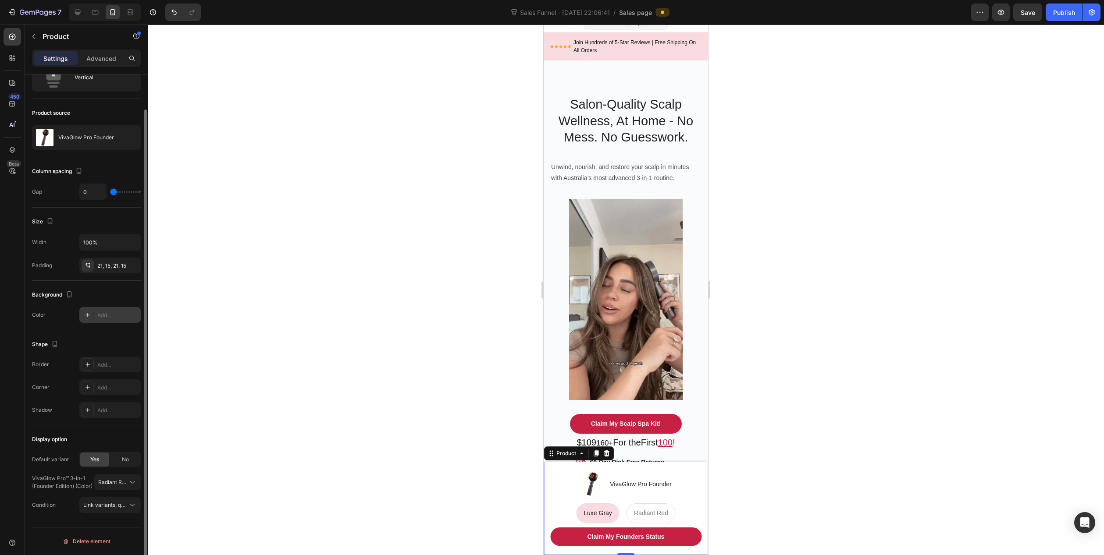
click at [103, 316] on div "Add..." at bounding box center [117, 316] width 41 height 8
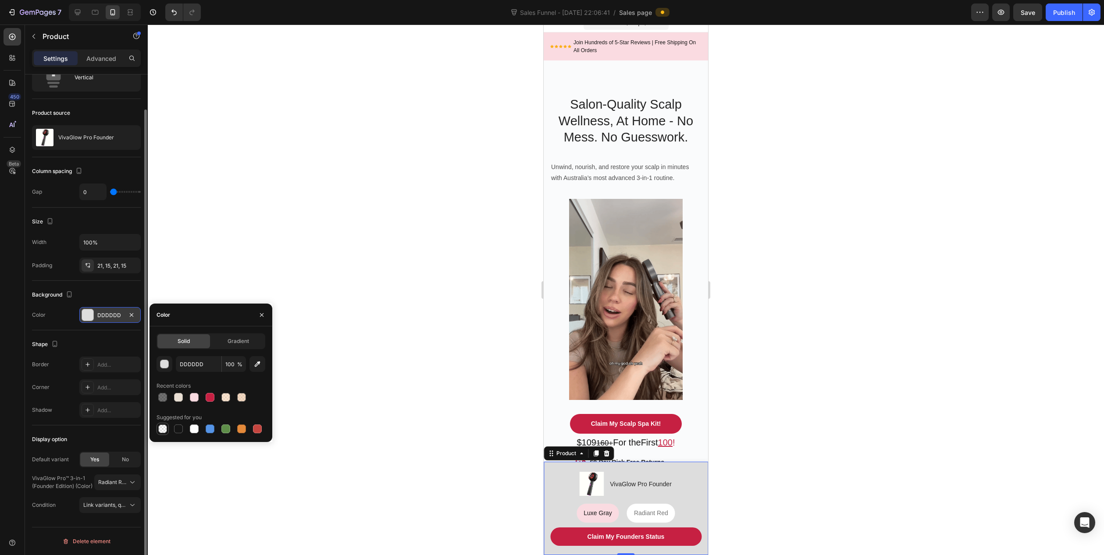
click at [161, 430] on div at bounding box center [162, 429] width 9 height 9
type input "000000"
type input "0"
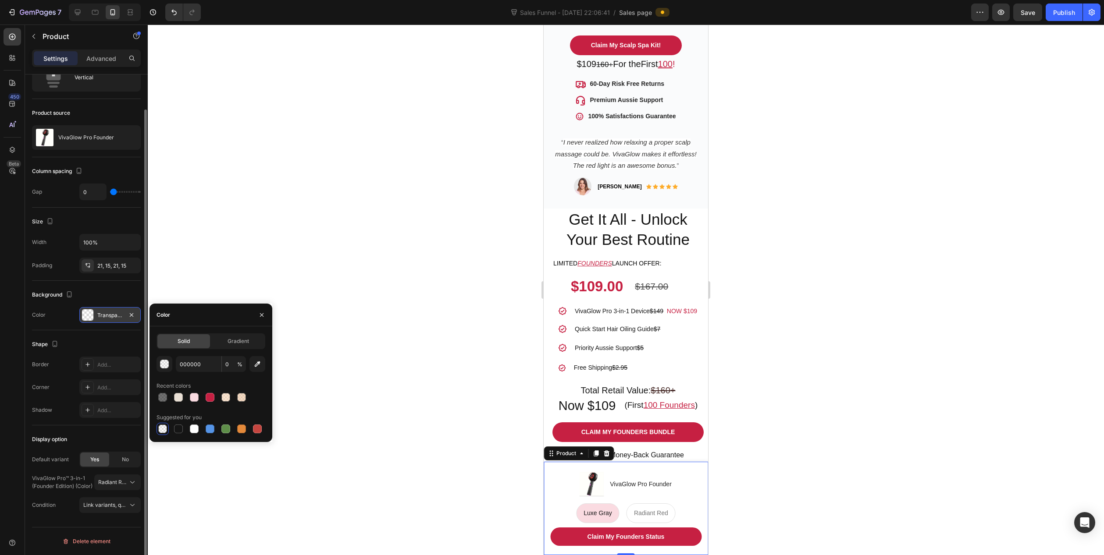
scroll to position [394, 0]
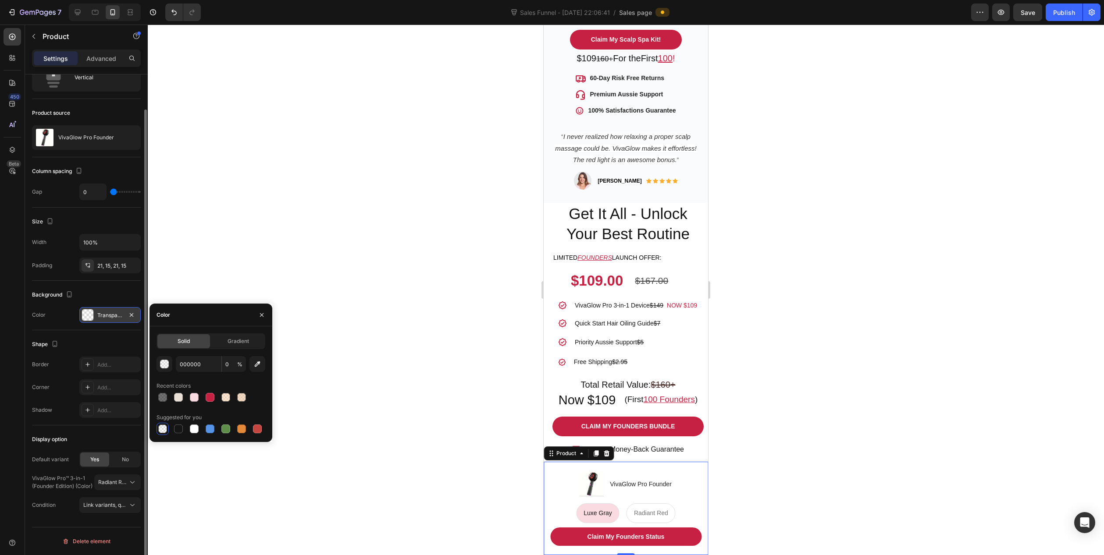
click at [806, 363] on div at bounding box center [626, 290] width 956 height 531
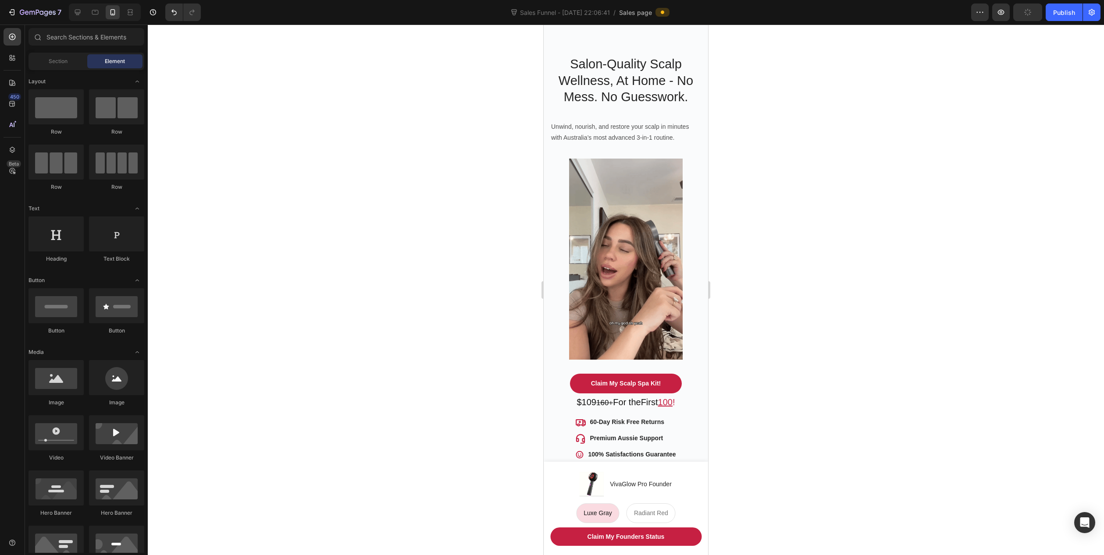
scroll to position [44, 0]
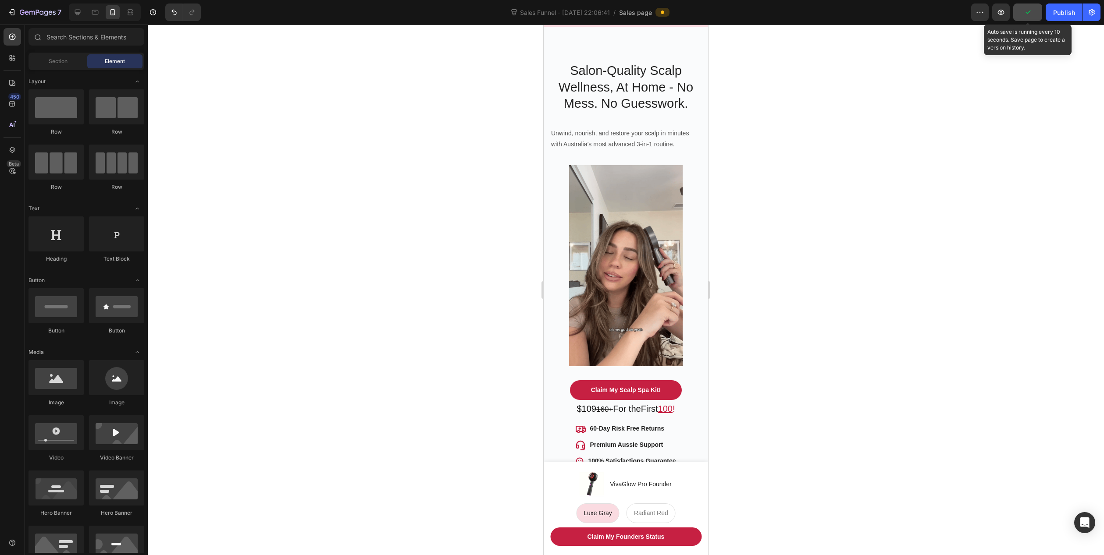
click at [1032, 17] on button "button" at bounding box center [1027, 13] width 29 height 18
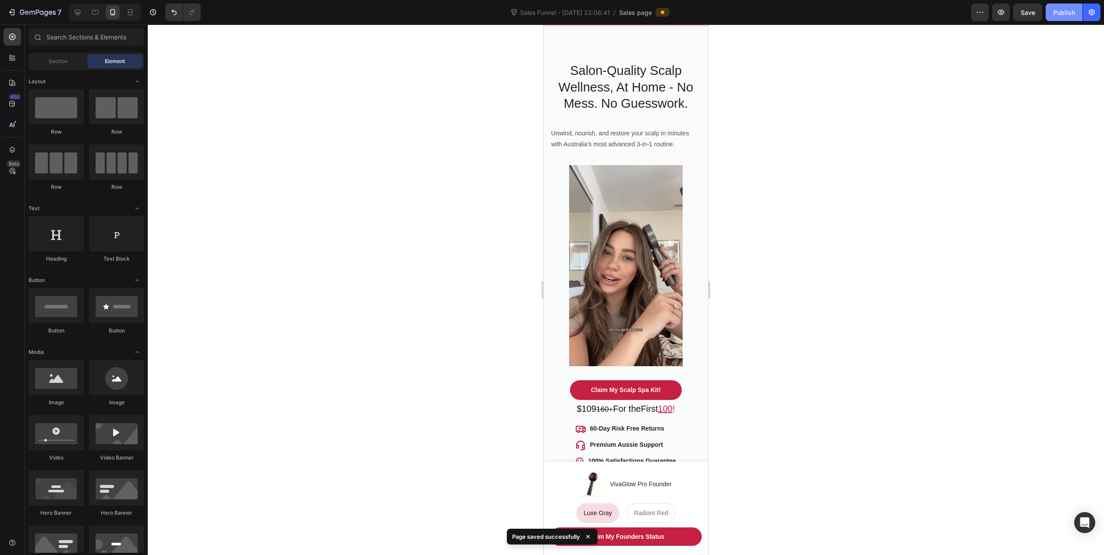
click at [1057, 12] on div "Publish" at bounding box center [1064, 12] width 22 height 9
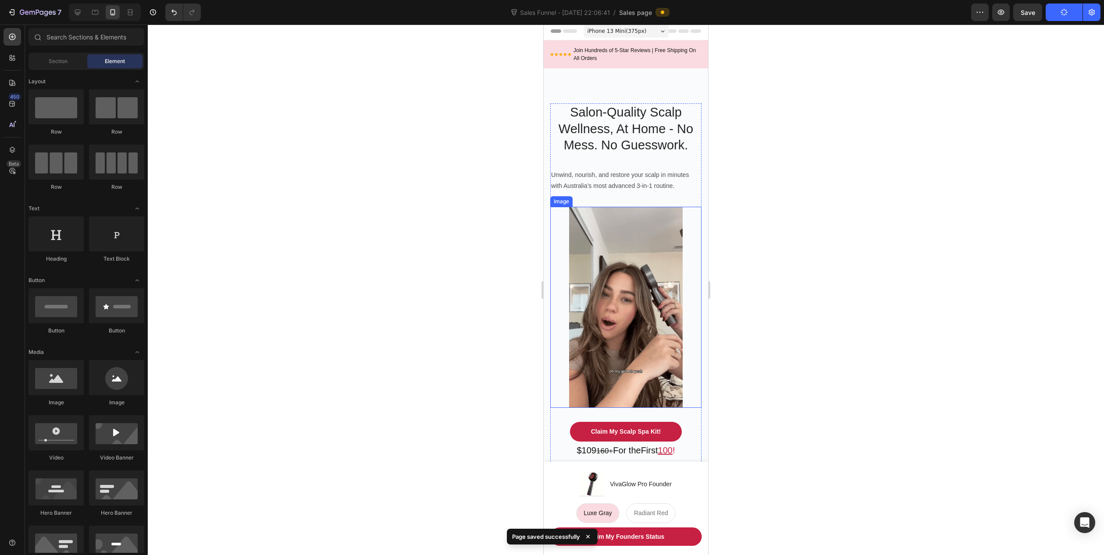
scroll to position [0, 0]
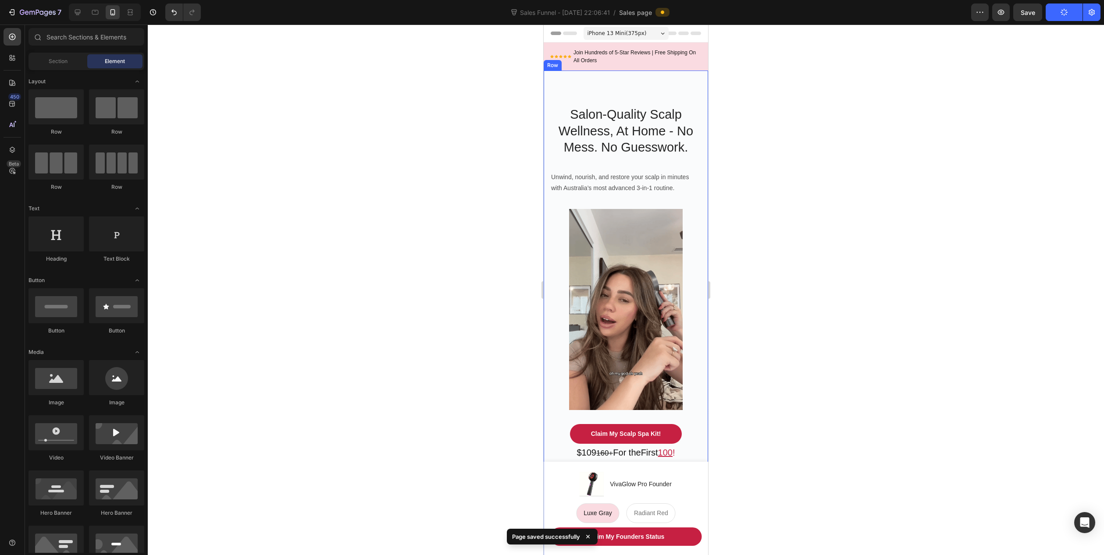
click at [591, 85] on div "Salon-Quality Scalp Wellness, At Home - No Mess. No Guesswork. Heading Unwind, …" at bounding box center [625, 334] width 164 height 527
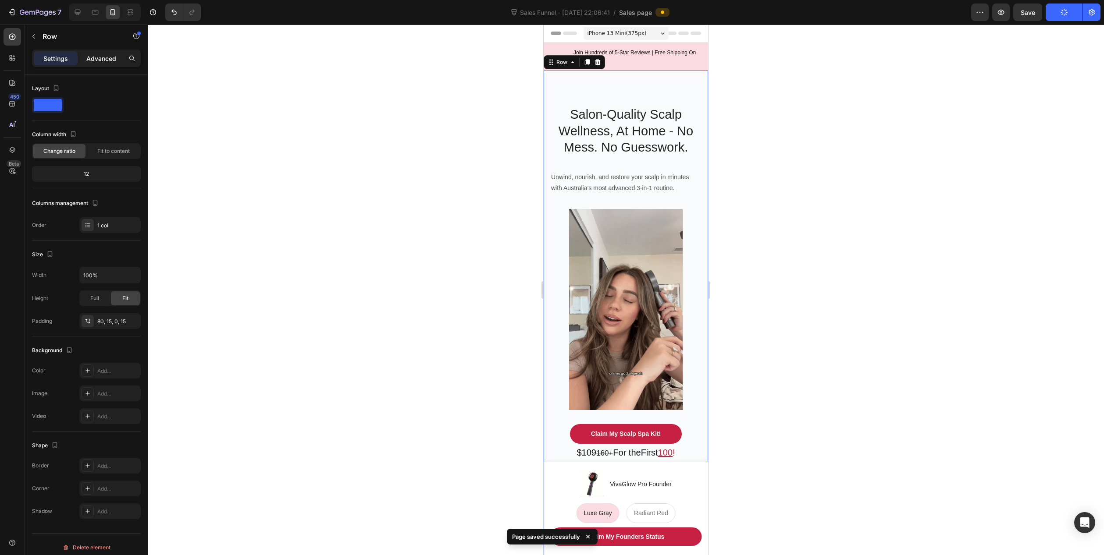
click at [89, 59] on p "Advanced" at bounding box center [101, 58] width 30 height 9
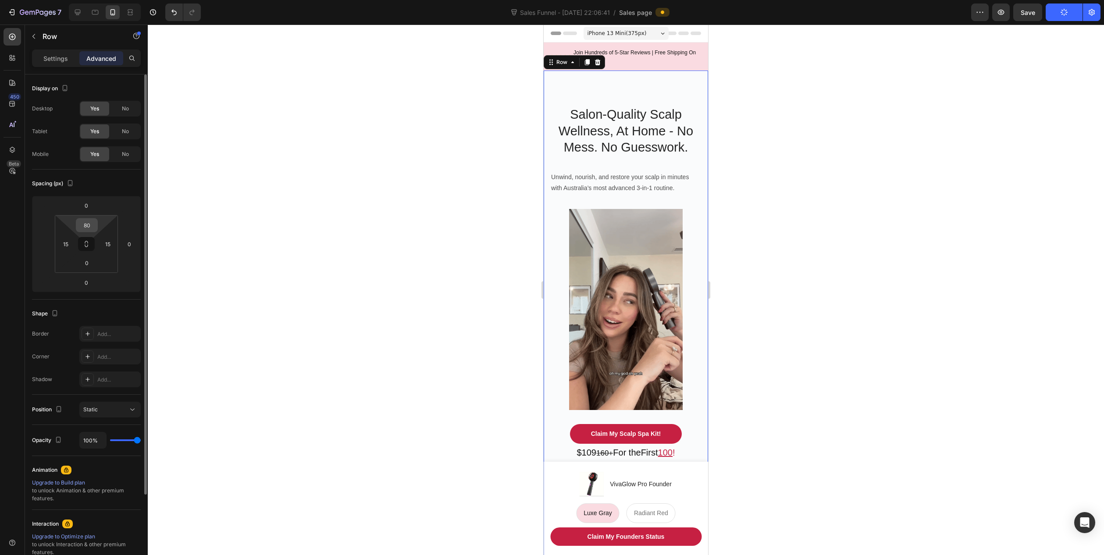
click at [88, 224] on input "80" at bounding box center [87, 225] width 18 height 13
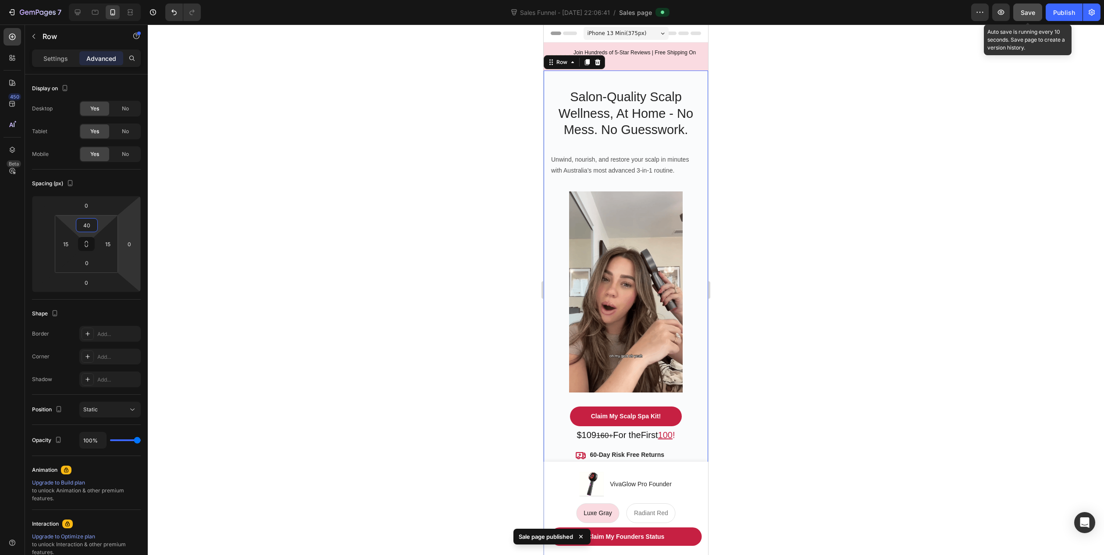
type input "40"
click at [1027, 15] on span "Save" at bounding box center [1027, 12] width 14 height 7
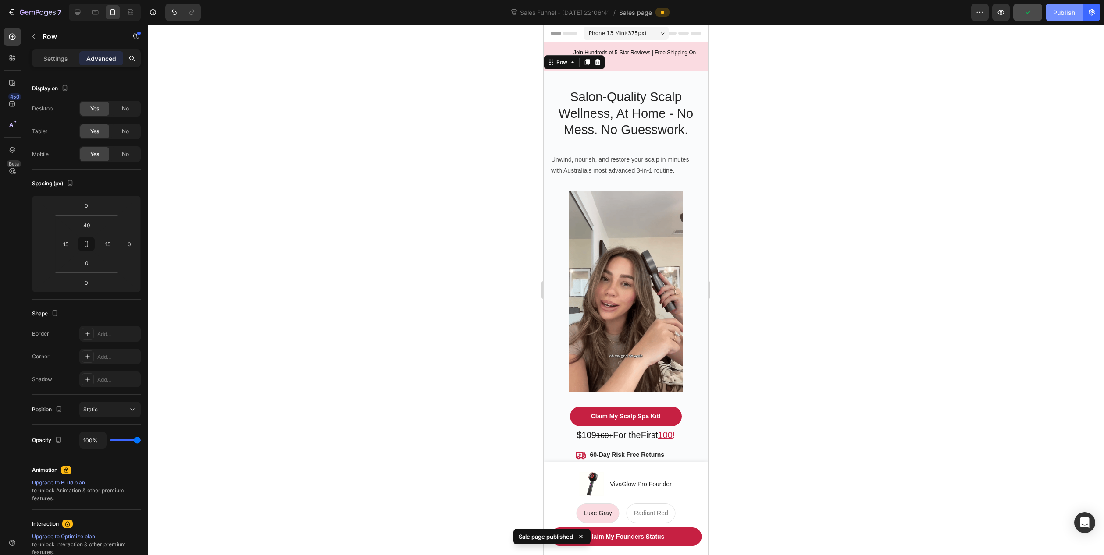
click at [1066, 12] on div "Publish" at bounding box center [1064, 12] width 22 height 9
click at [1064, 11] on div "Publish" at bounding box center [1064, 12] width 22 height 9
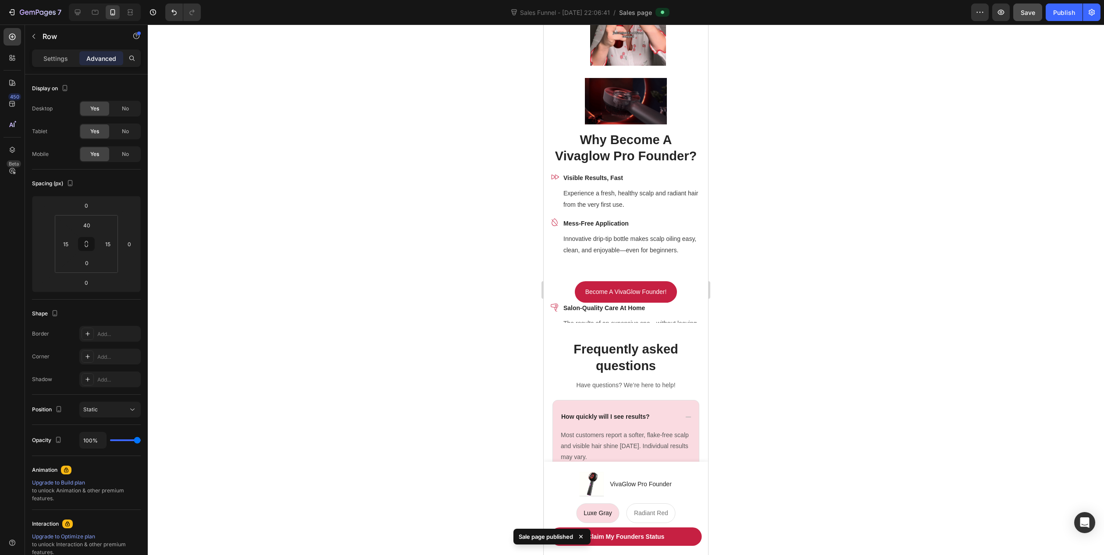
scroll to position [920, 0]
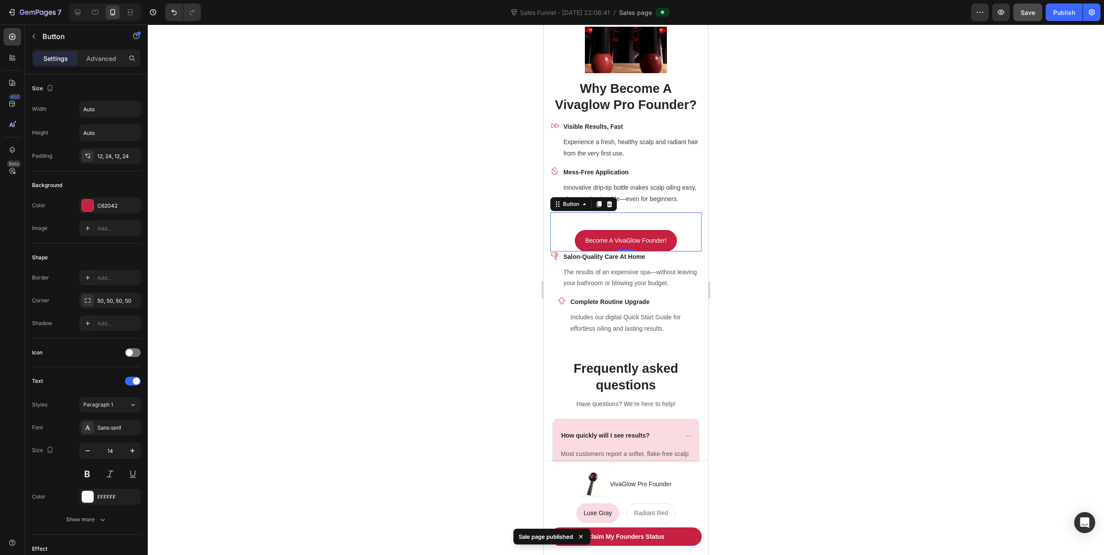
click at [679, 246] on div "Become A VivaGlow Founder! Button 0" at bounding box center [625, 232] width 151 height 39
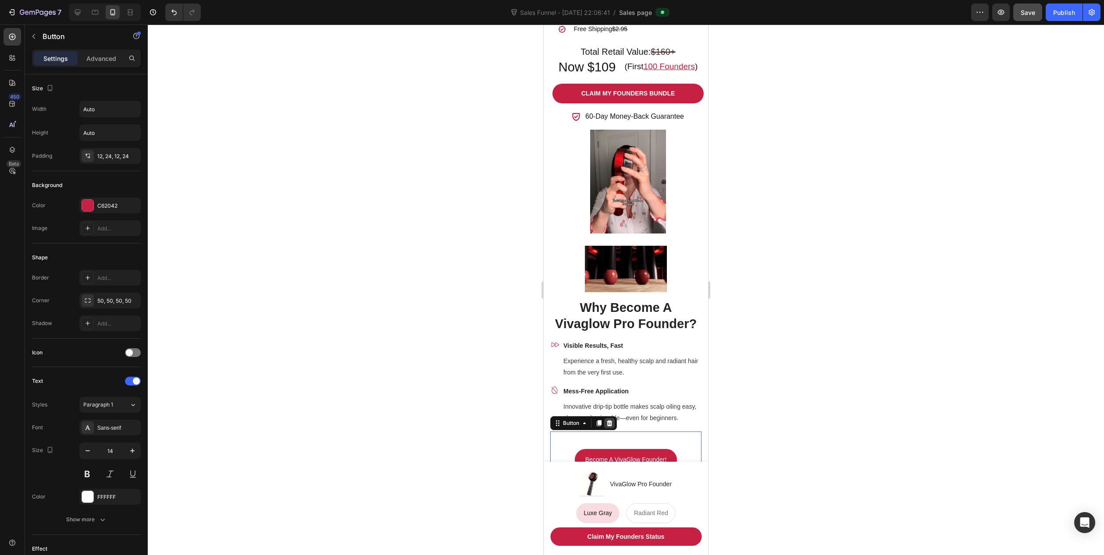
scroll to position [657, 0]
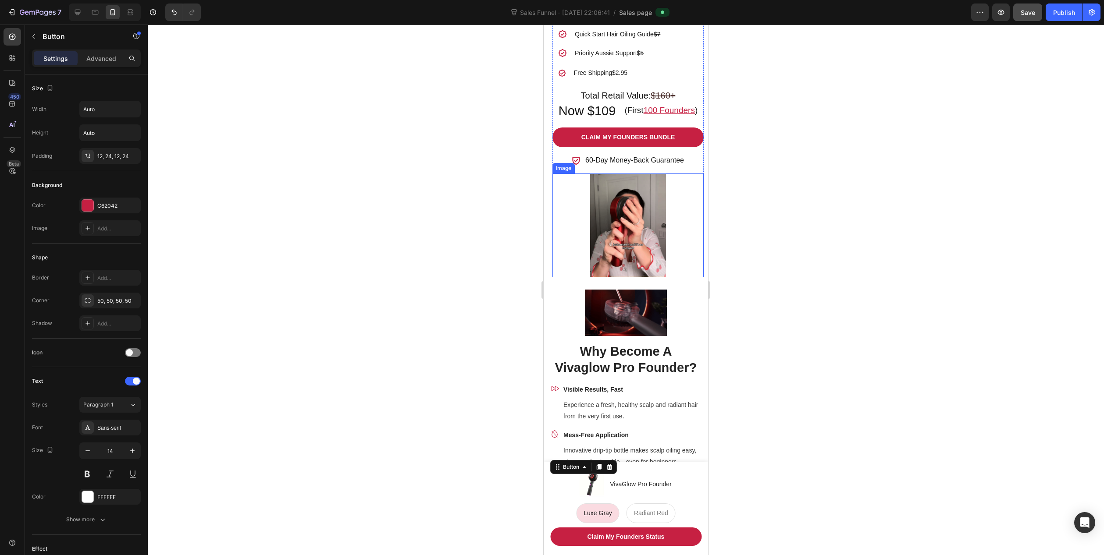
click at [678, 246] on div at bounding box center [627, 226] width 151 height 104
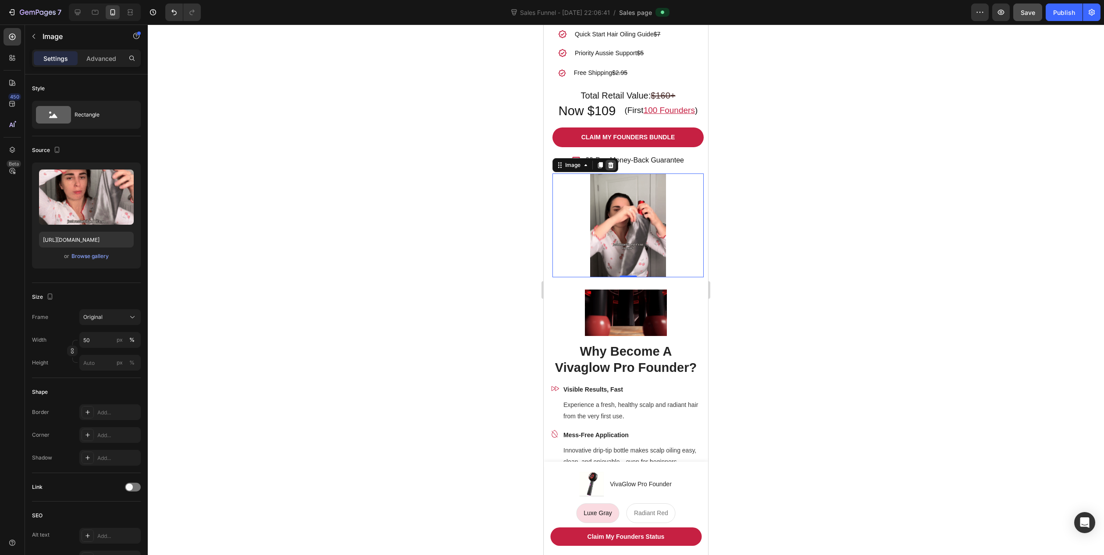
click at [608, 169] on icon at bounding box center [610, 165] width 7 height 7
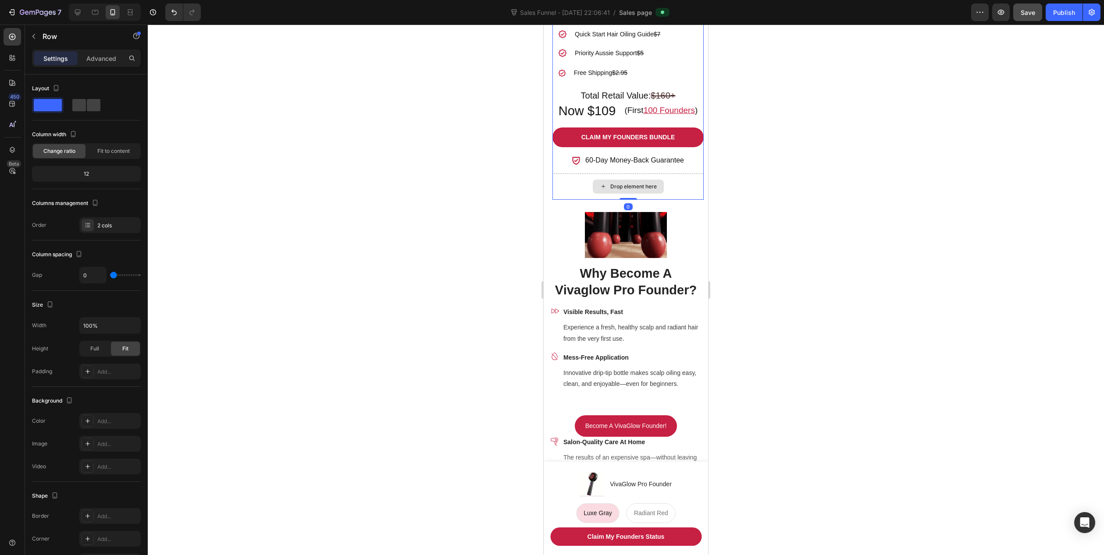
click at [677, 197] on div "Drop element here" at bounding box center [627, 187] width 151 height 26
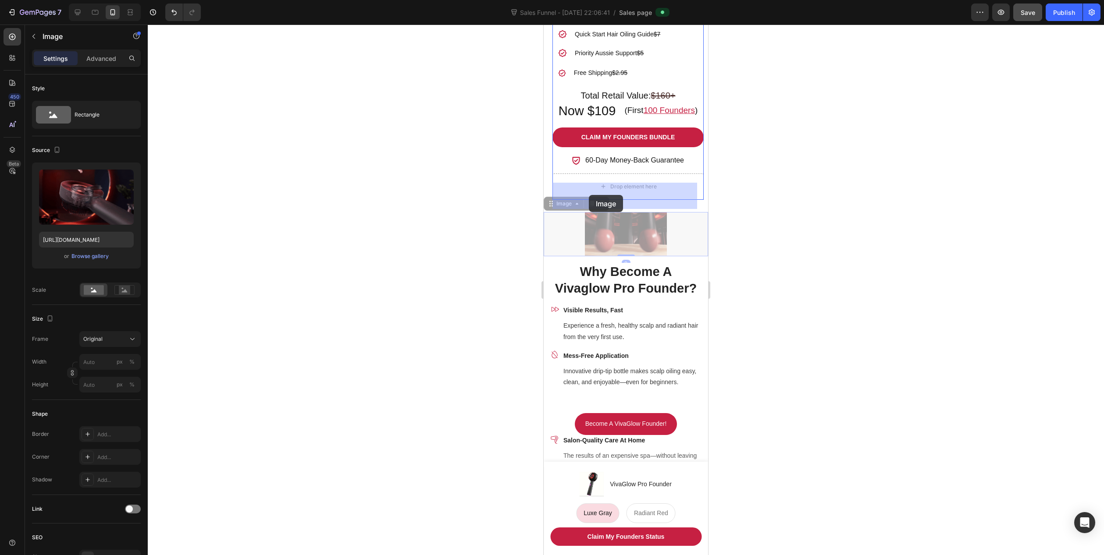
drag, startPoint x: 568, startPoint y: 243, endPoint x: 589, endPoint y: 195, distance: 53.2
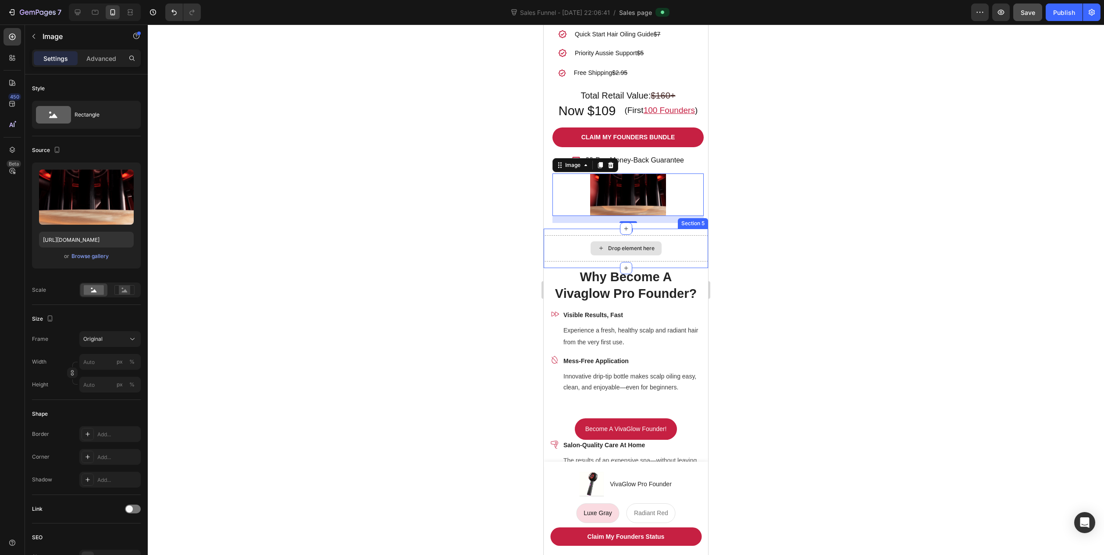
click at [681, 253] on div "Drop element here" at bounding box center [625, 248] width 164 height 26
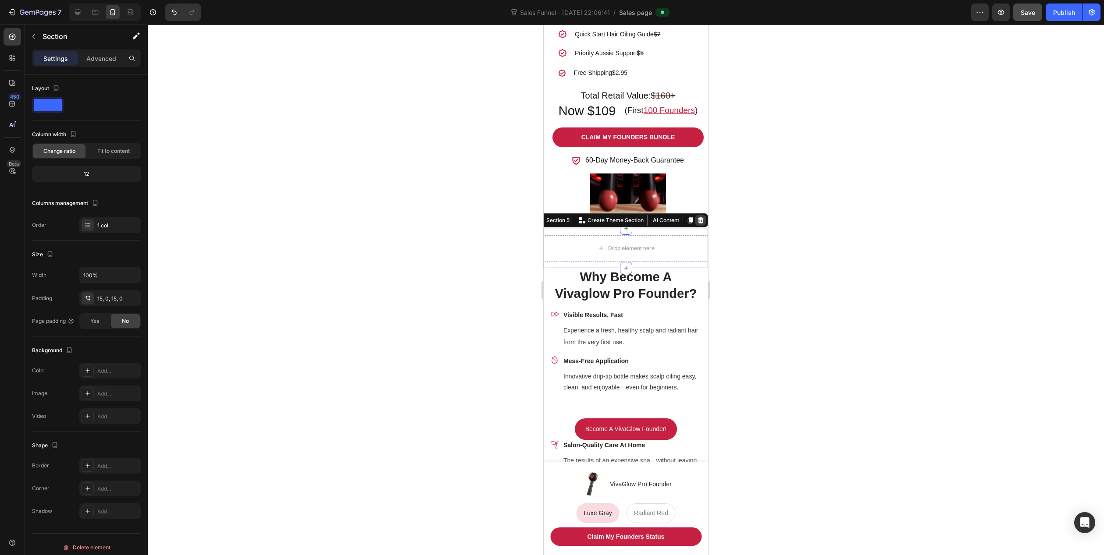
click at [698, 224] on icon at bounding box center [701, 220] width 6 height 6
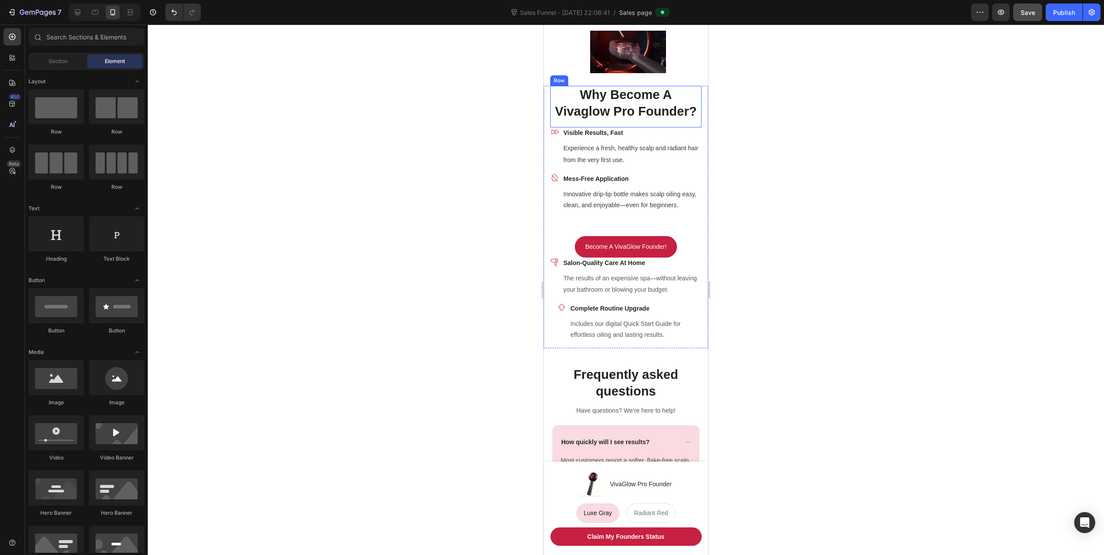
scroll to position [833, 0]
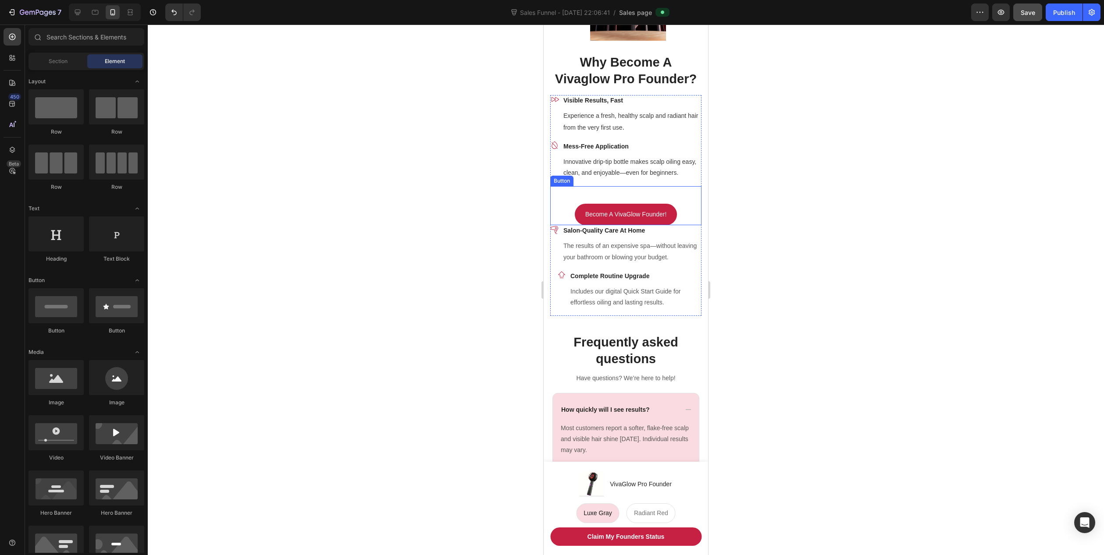
click at [685, 220] on div "Become A VivaGlow Founder! Button" at bounding box center [625, 205] width 151 height 39
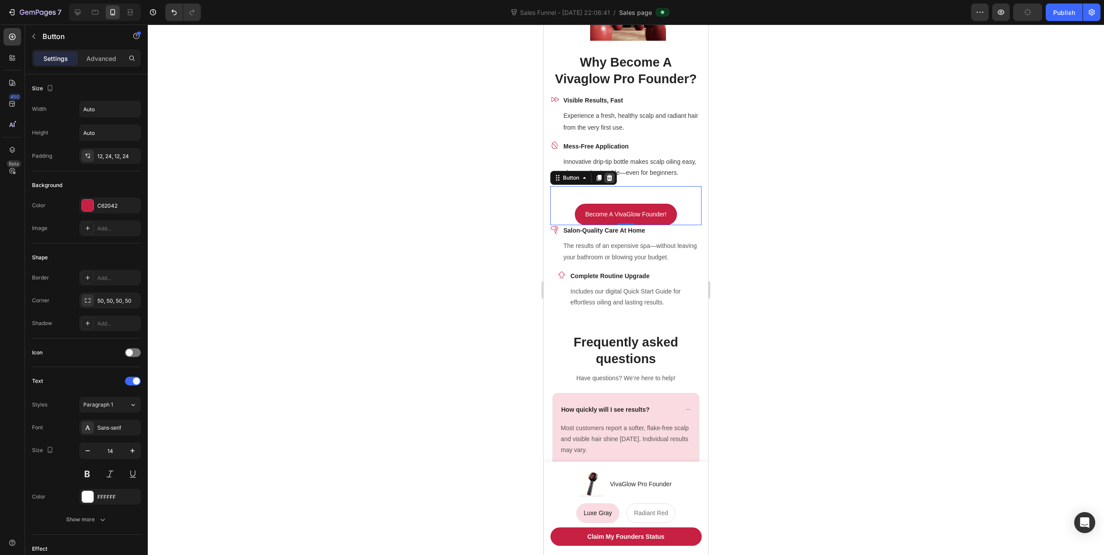
click at [610, 181] on icon at bounding box center [610, 178] width 6 height 6
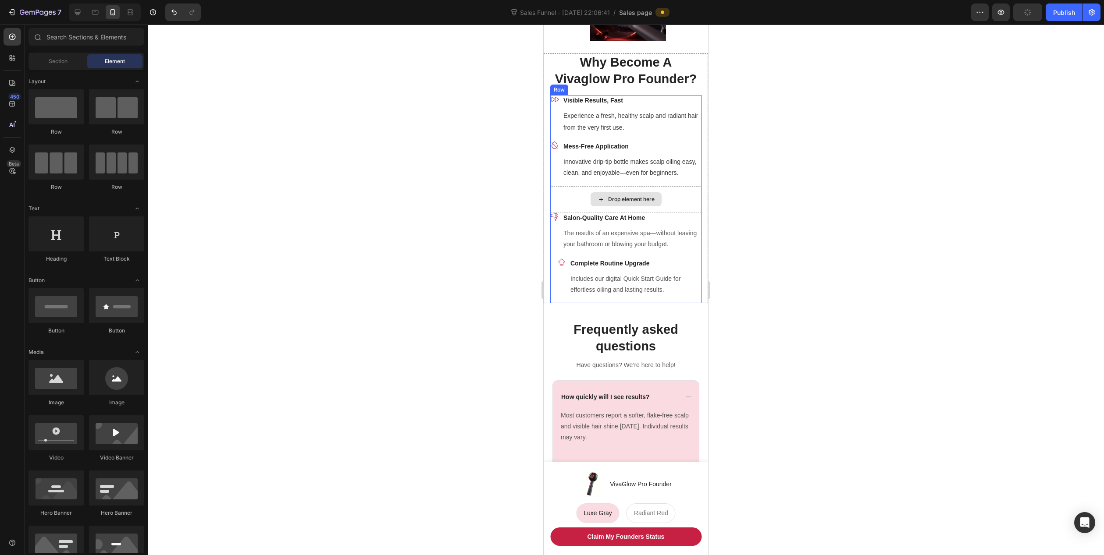
click at [680, 213] on div "Drop element here" at bounding box center [625, 199] width 151 height 26
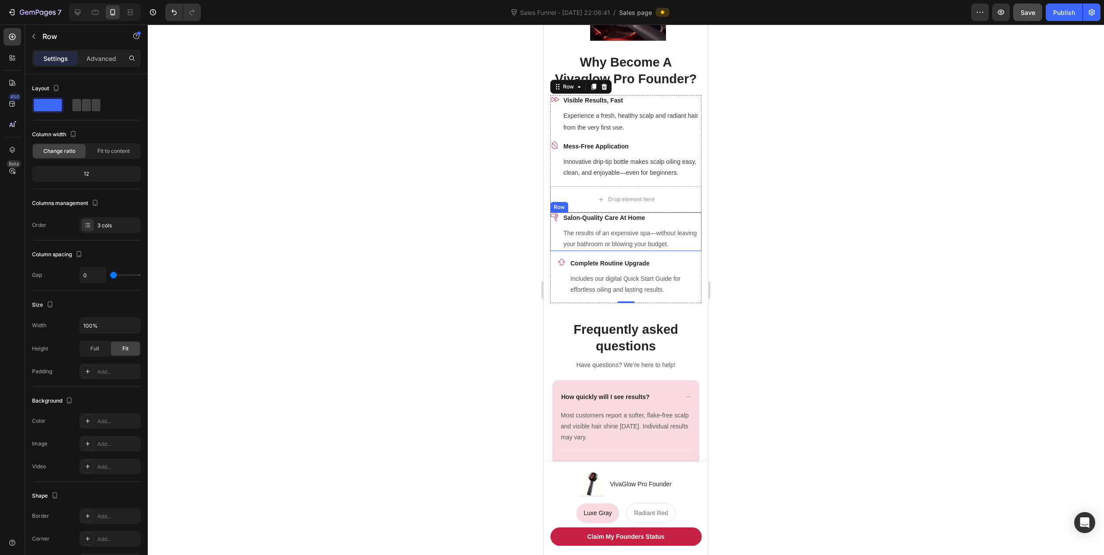
scroll to position [37, 0]
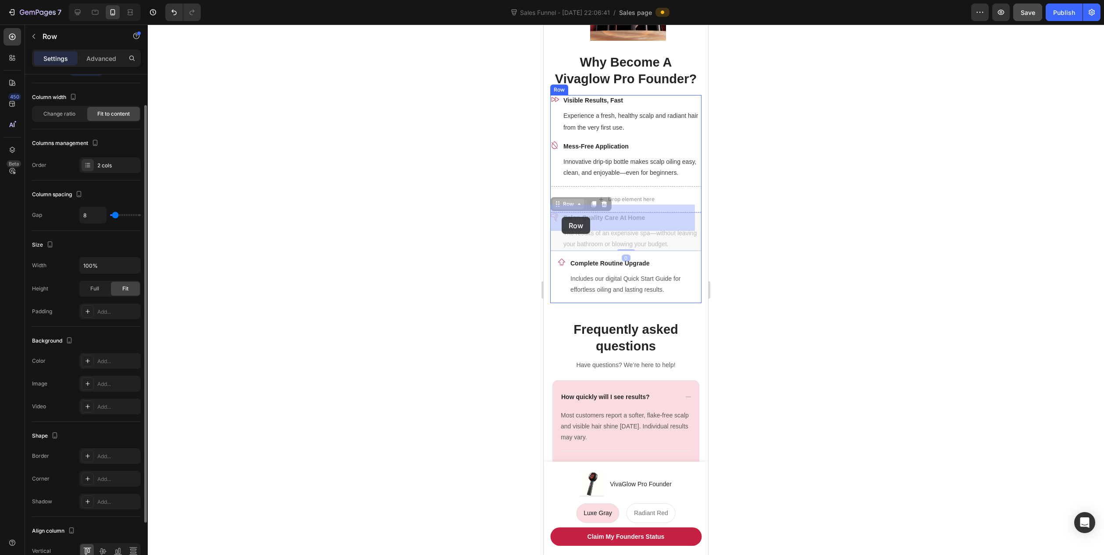
drag, startPoint x: 554, startPoint y: 253, endPoint x: 561, endPoint y: 219, distance: 35.4
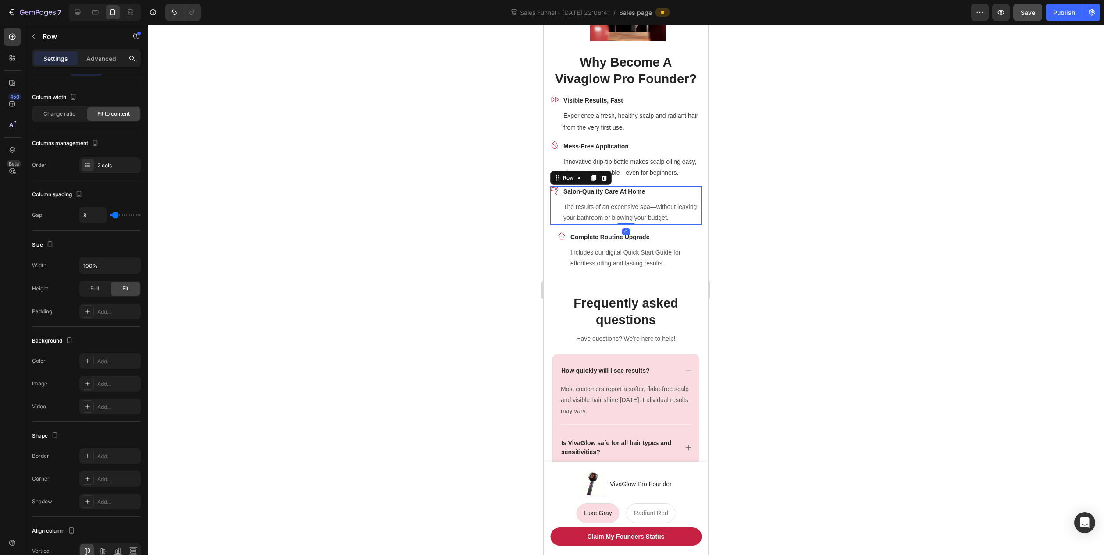
click at [778, 292] on div at bounding box center [626, 290] width 956 height 531
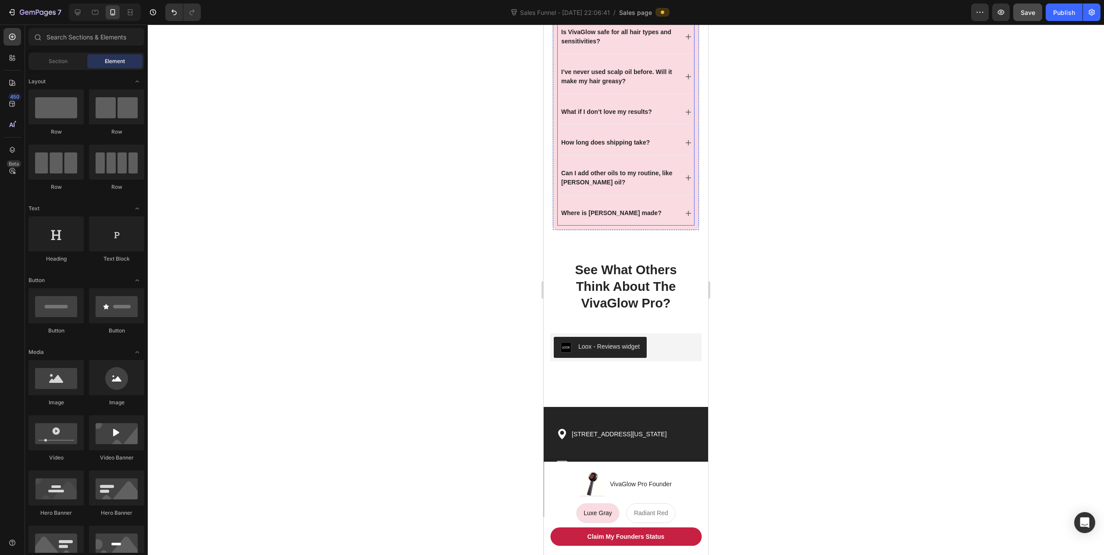
scroll to position [1359, 0]
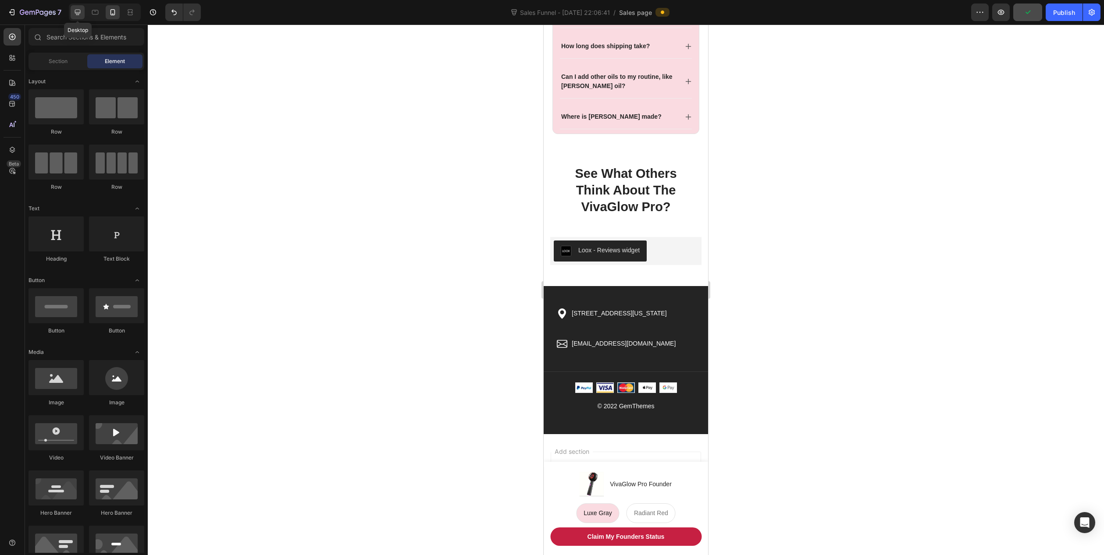
click at [76, 14] on icon at bounding box center [78, 13] width 6 height 6
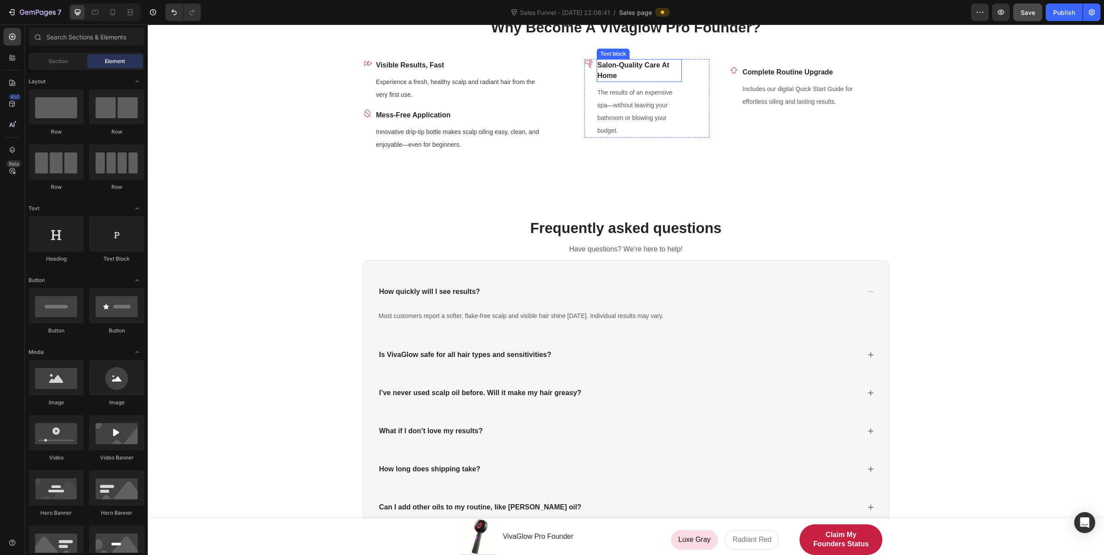
scroll to position [964, 0]
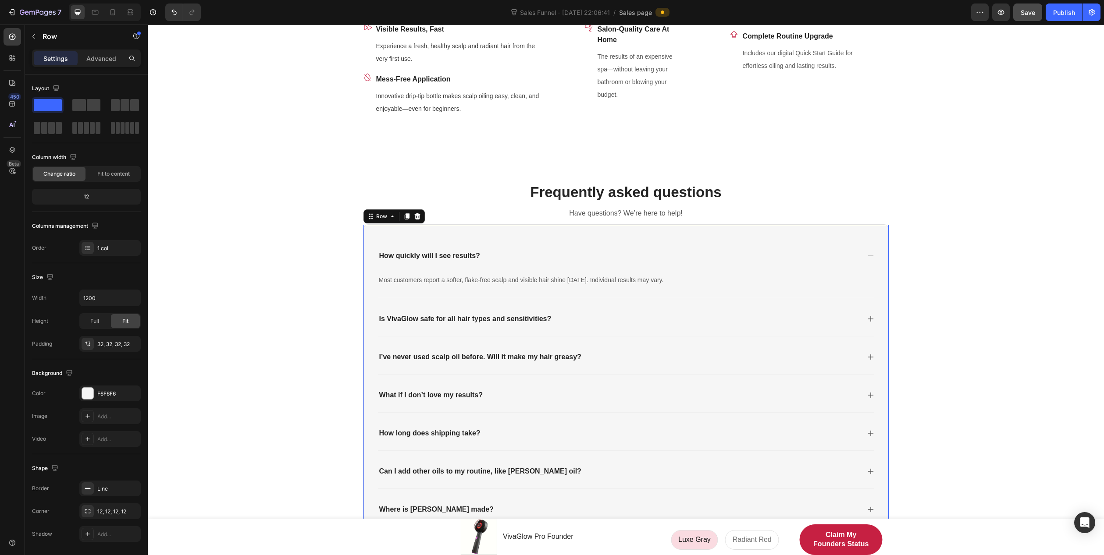
click at [581, 231] on div "How quickly will I see results? Most customers report a softer, flake-free scal…" at bounding box center [626, 382] width 526 height 317
click at [113, 395] on div "F6F6F6" at bounding box center [109, 394] width 25 height 8
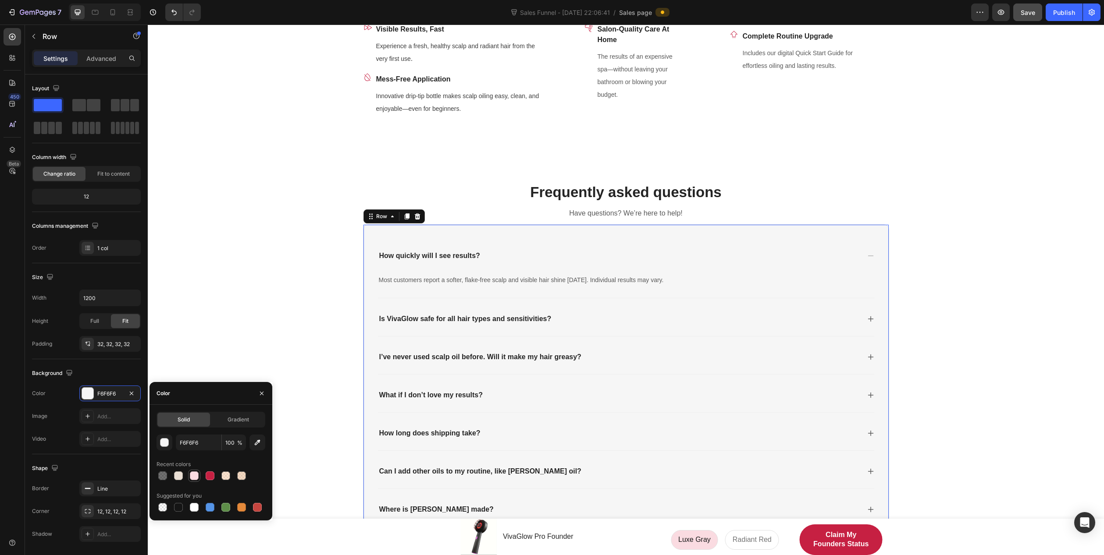
click at [195, 475] on div at bounding box center [194, 476] width 9 height 9
type input "FADBE1"
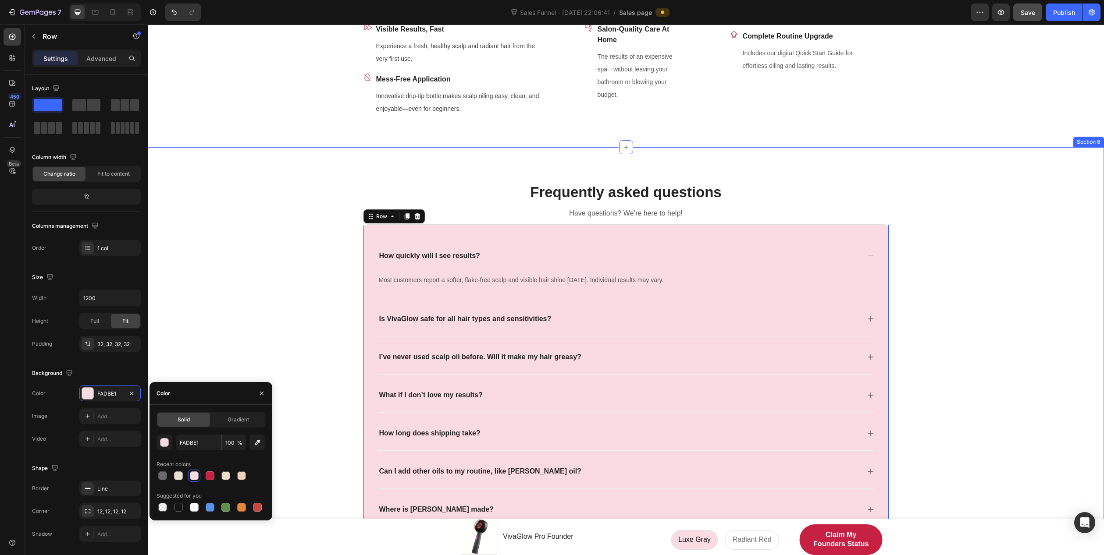
click at [263, 274] on div "Frequently asked questions Heading Have questions? We’re here to help! Text blo…" at bounding box center [625, 368] width 938 height 373
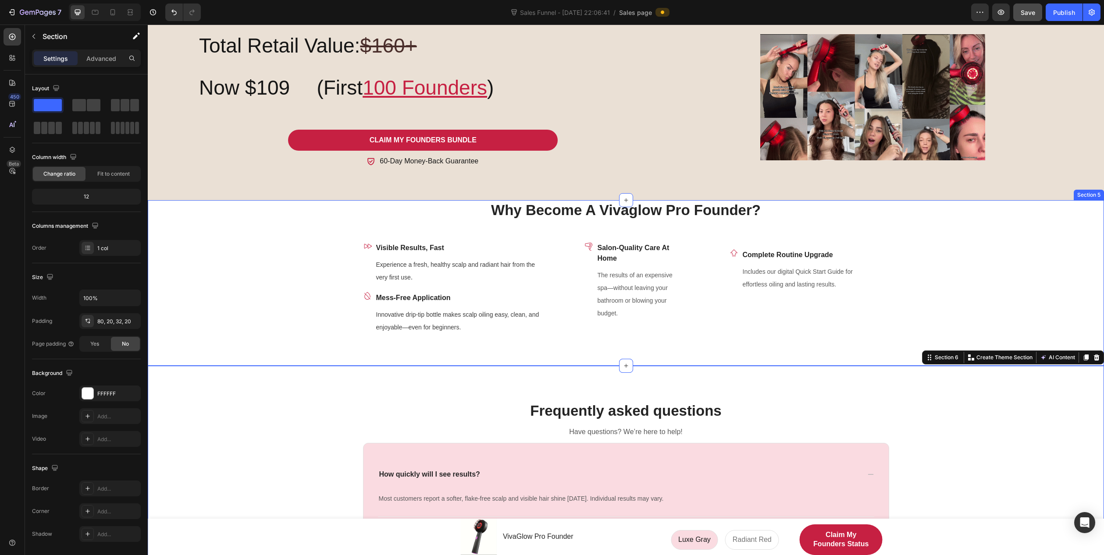
scroll to position [745, 0]
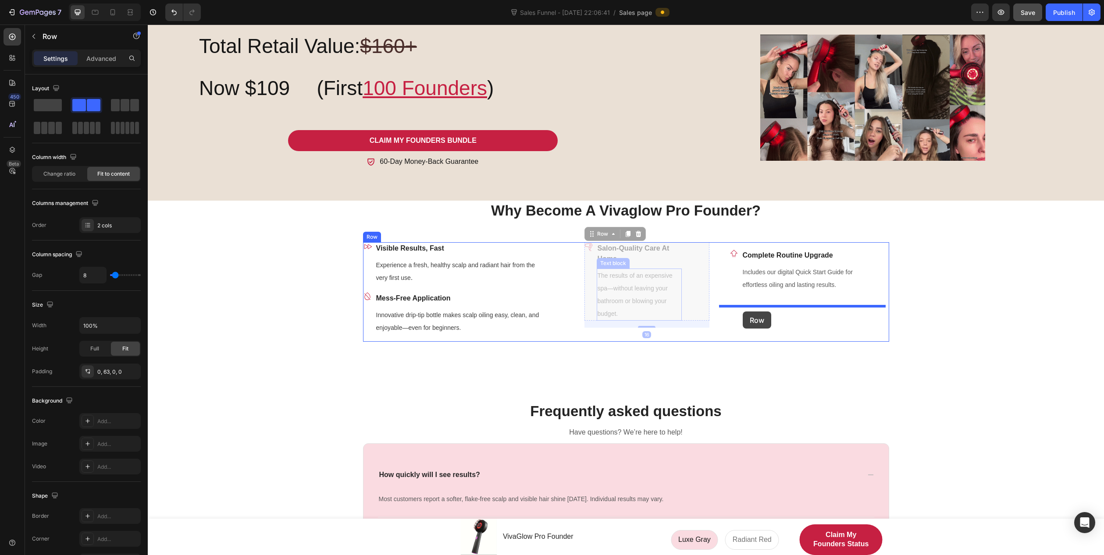
drag, startPoint x: 588, startPoint y: 264, endPoint x: 742, endPoint y: 312, distance: 161.4
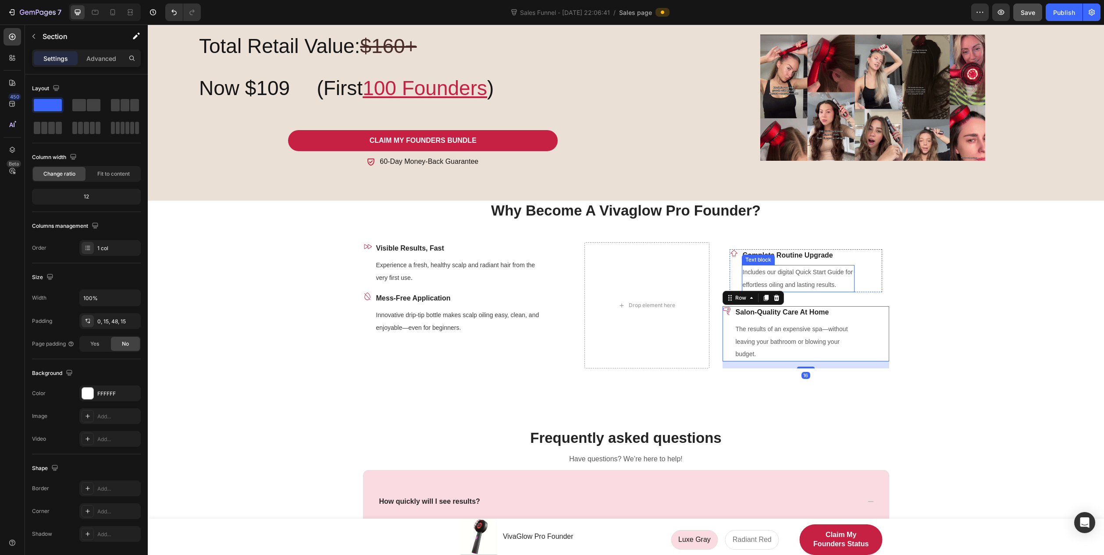
click at [972, 287] on div "Why Become A Vivaglow Pro Founder? Heading Row Icon Visible Results, Fast Text …" at bounding box center [625, 286] width 943 height 171
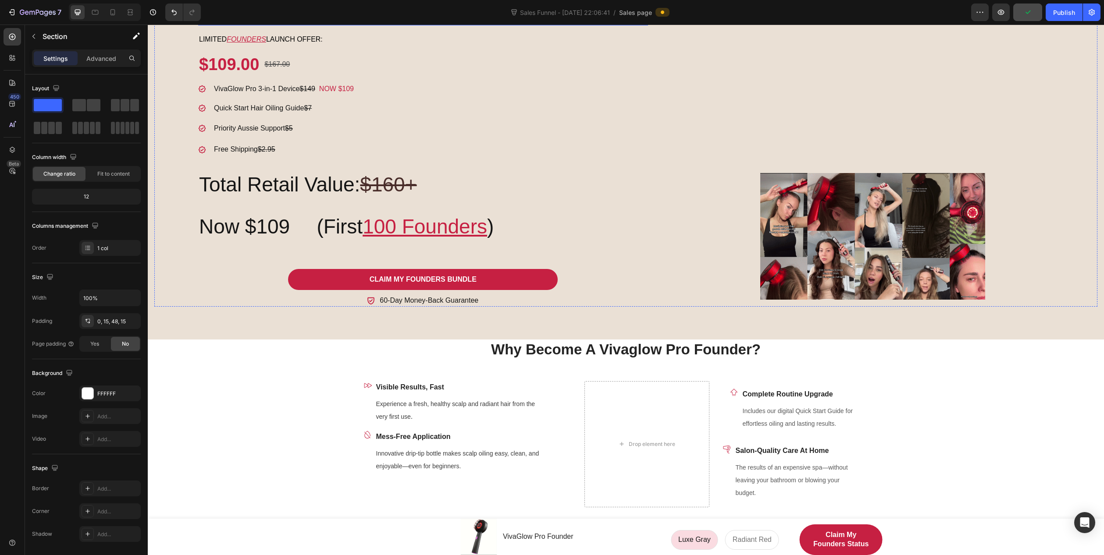
scroll to position [570, 0]
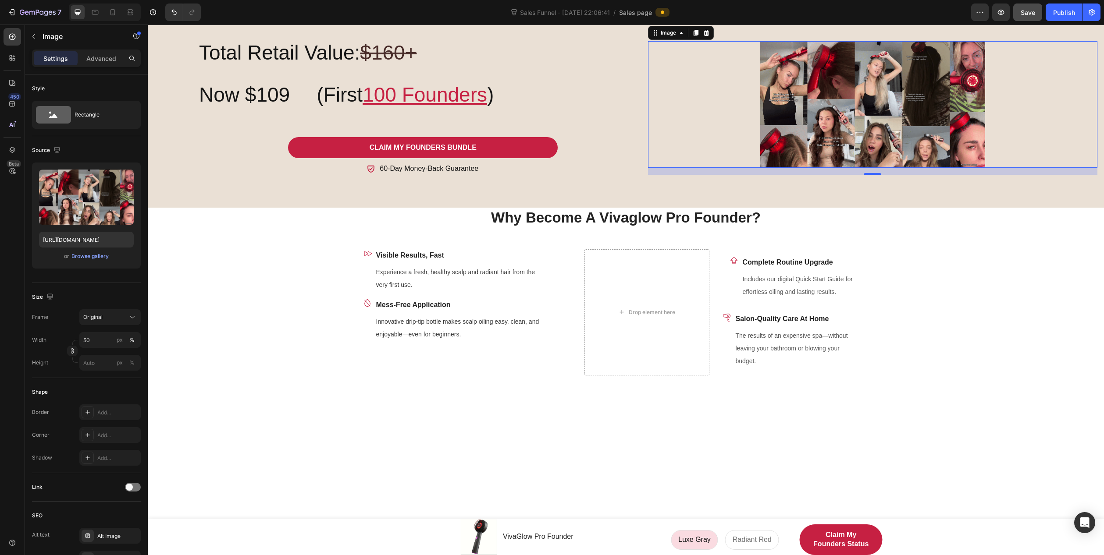
click at [845, 167] on img at bounding box center [872, 104] width 225 height 126
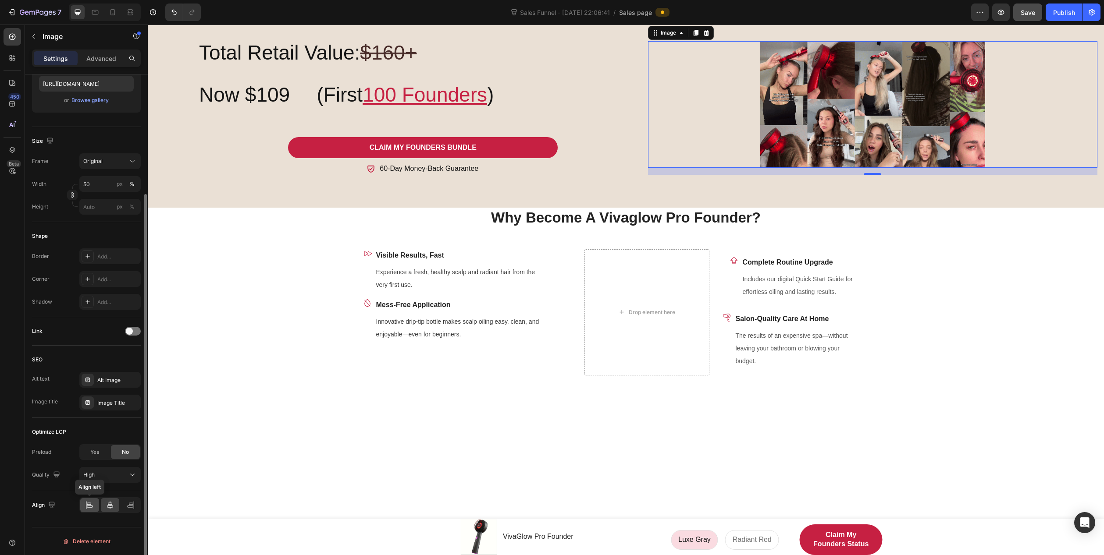
click at [90, 501] on icon at bounding box center [89, 505] width 9 height 9
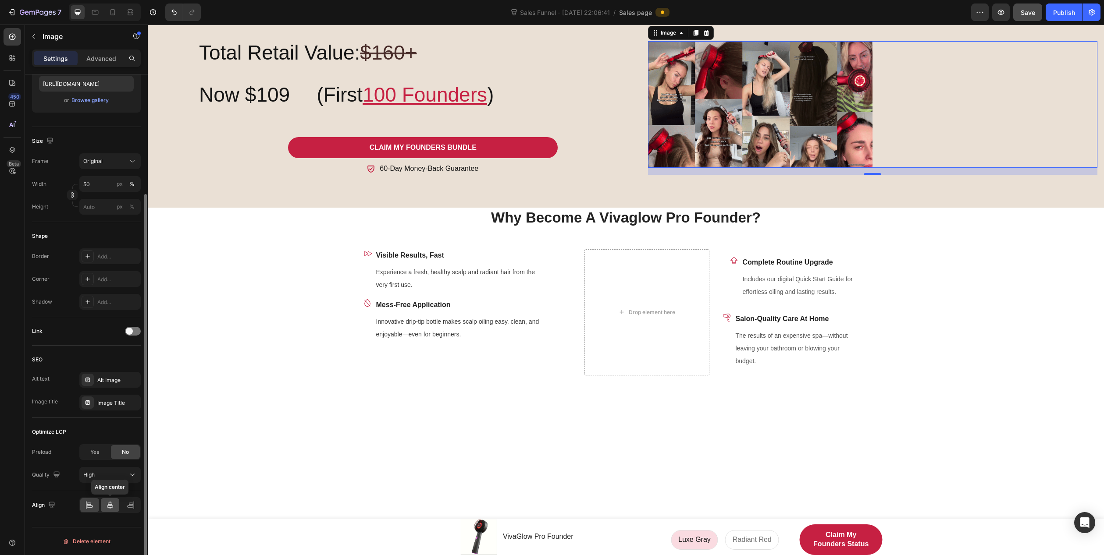
click at [117, 506] on div at bounding box center [110, 505] width 19 height 14
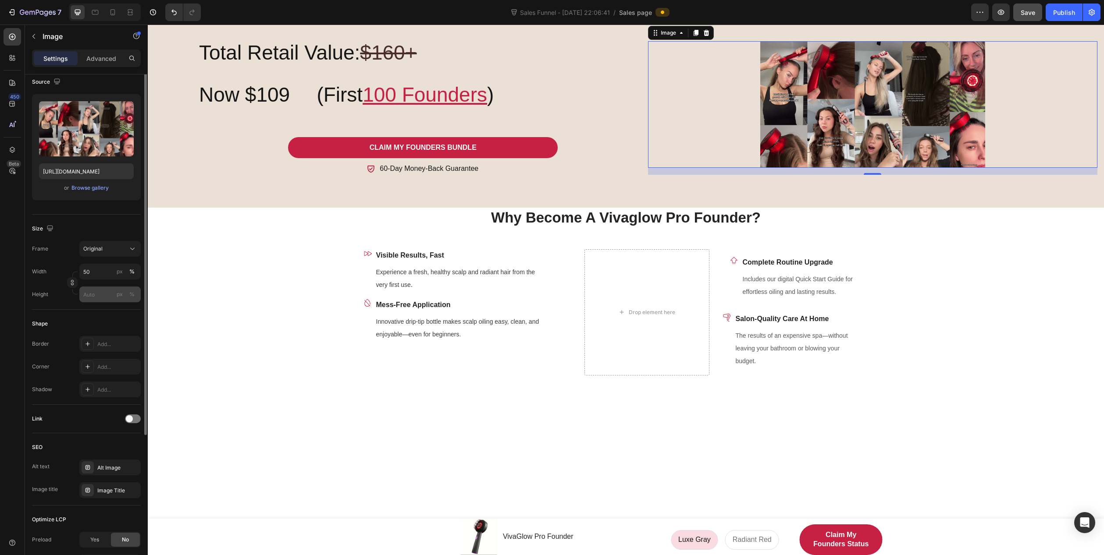
scroll to position [25, 0]
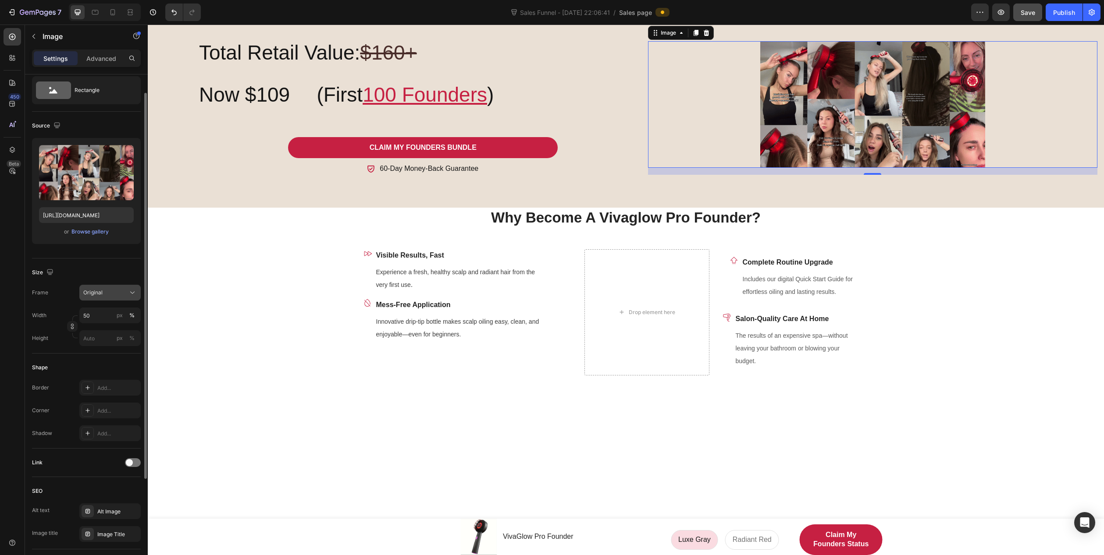
click at [113, 295] on div "Original" at bounding box center [104, 293] width 43 height 8
click at [111, 273] on div "Size" at bounding box center [86, 273] width 109 height 14
click at [115, 317] on button "px" at bounding box center [119, 315] width 11 height 11
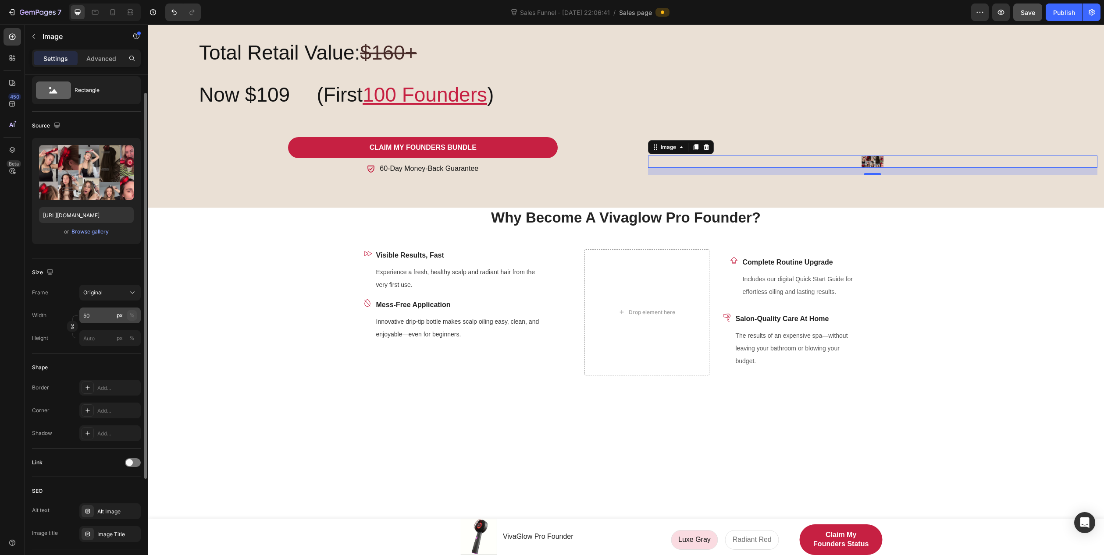
click at [131, 316] on div "%" at bounding box center [131, 316] width 5 height 8
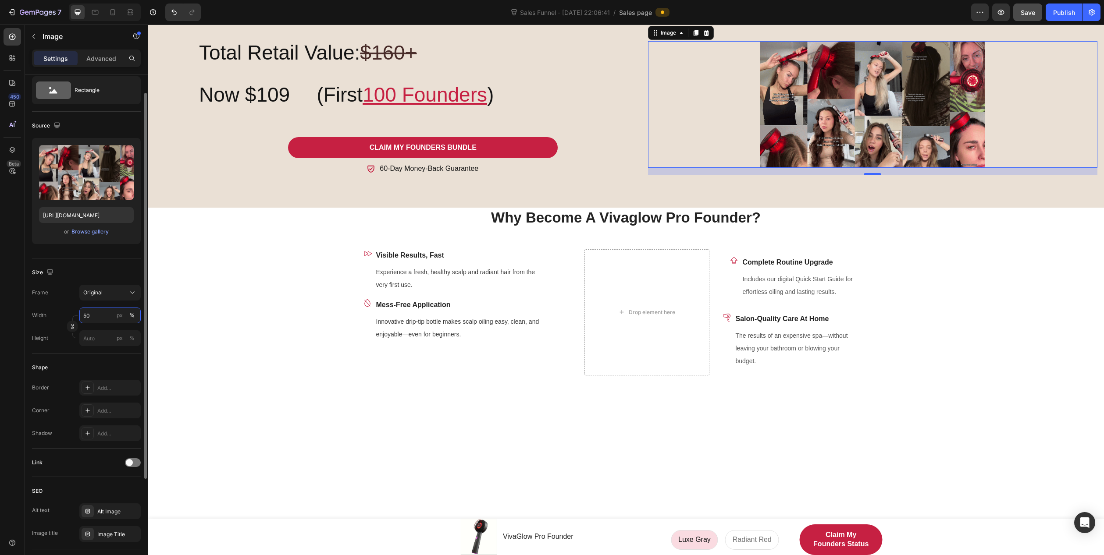
click at [94, 316] on input "50" at bounding box center [109, 316] width 61 height 16
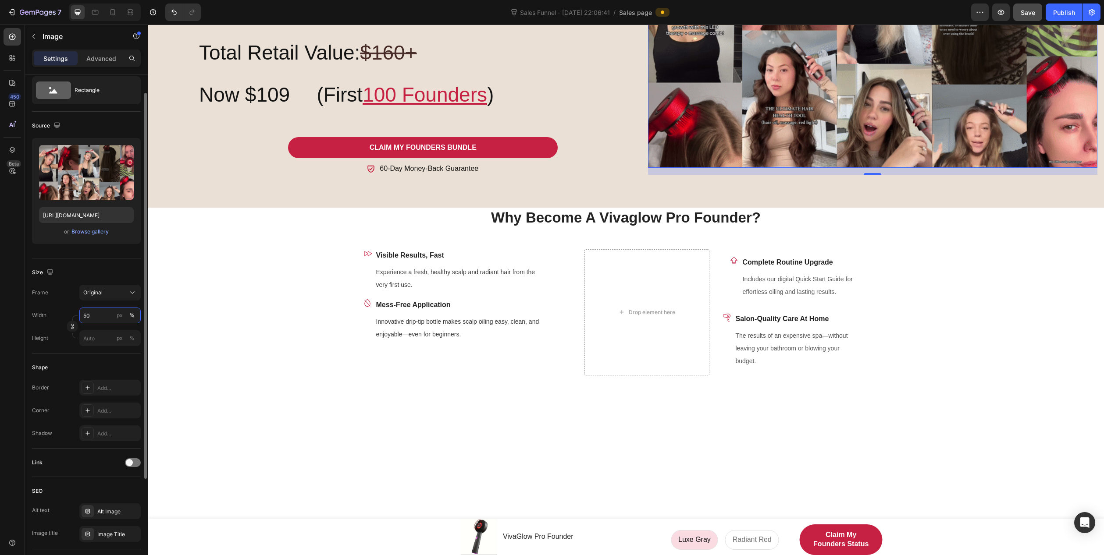
type input "5"
type input "5100"
click at [583, 67] on h2 "Total Retail Value: $160+" at bounding box center [423, 53] width 450 height 28
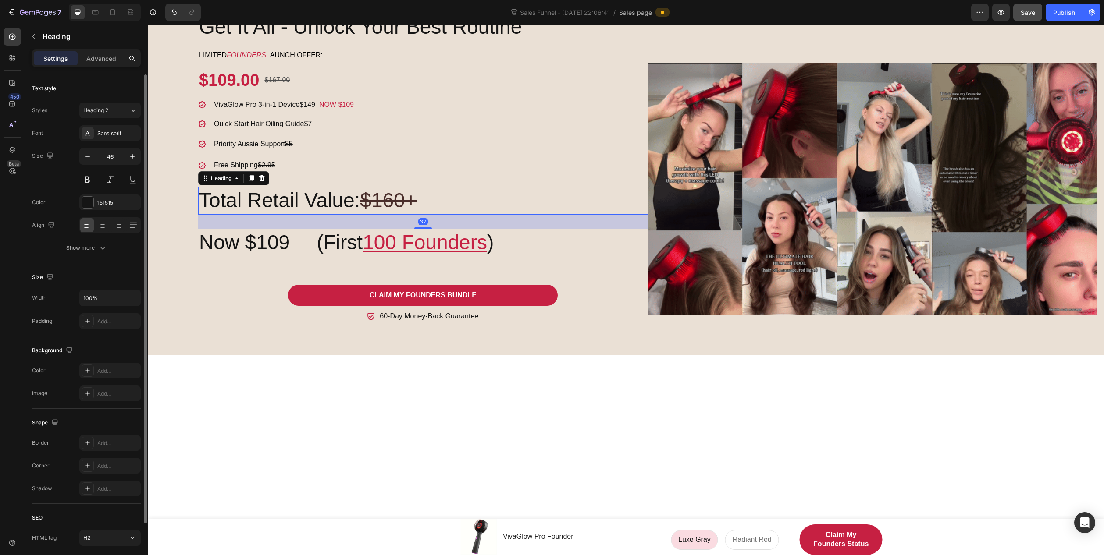
scroll to position [394, 0]
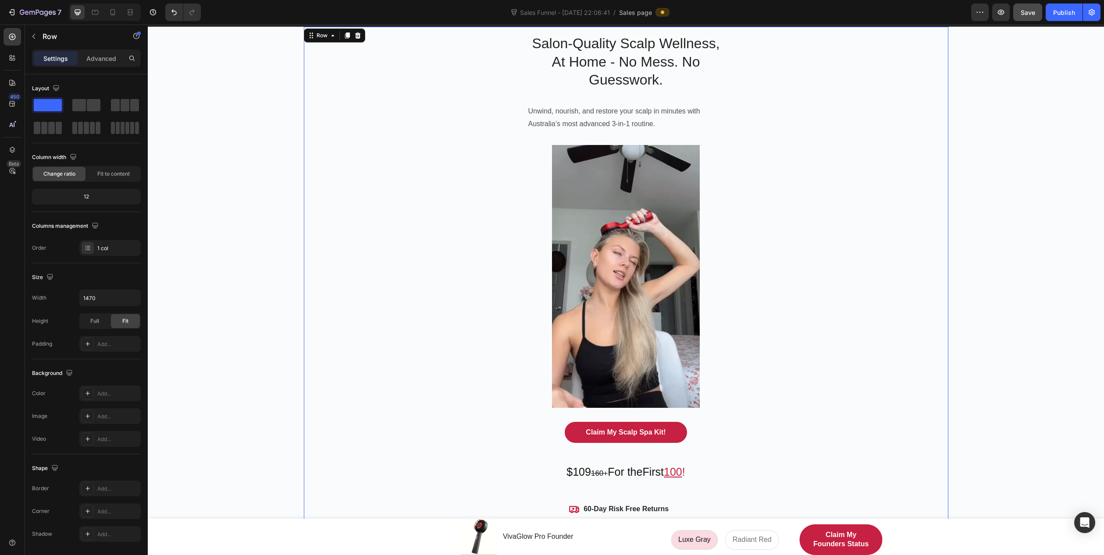
scroll to position [0, 0]
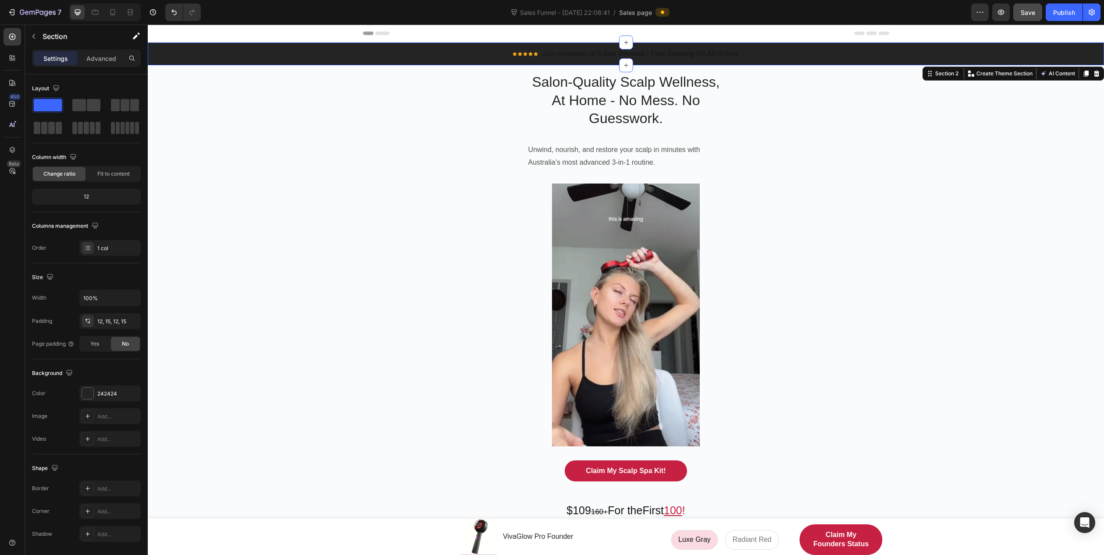
click at [254, 54] on div "Icon Icon Icon Icon Icon Icon List Hoz Join Hundreds of 5-Star Reviews | Free S…" at bounding box center [625, 54] width 943 height 12
click at [108, 396] on div "242424" at bounding box center [109, 394] width 25 height 8
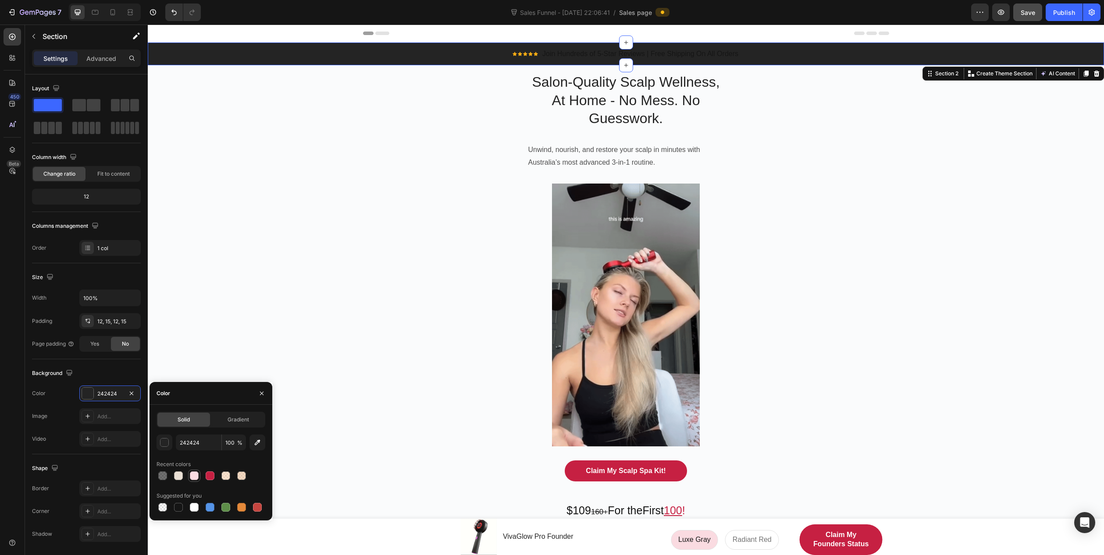
click at [195, 476] on div at bounding box center [194, 476] width 9 height 9
type input "FADBE1"
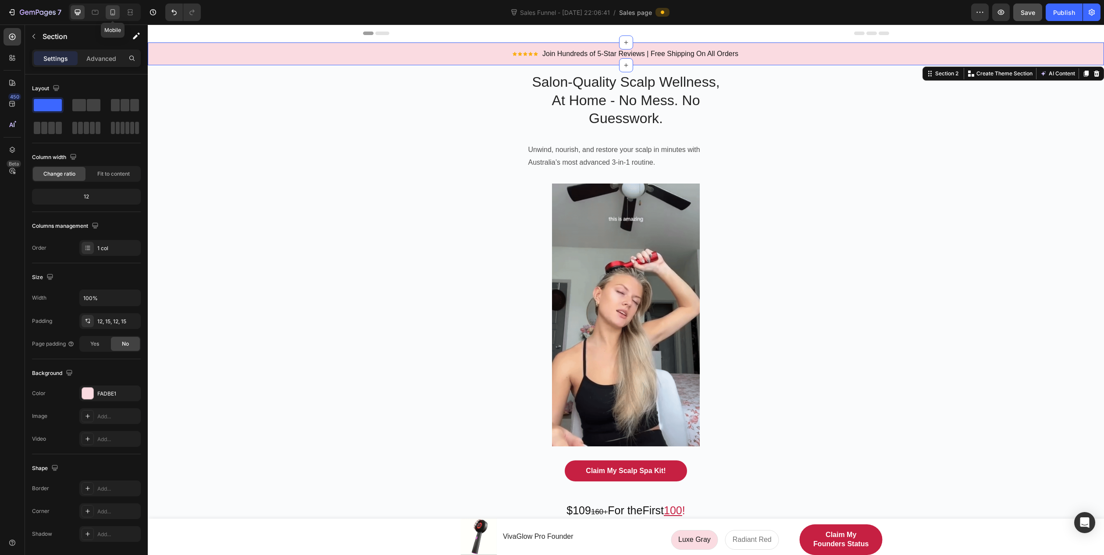
click at [114, 13] on icon at bounding box center [112, 12] width 5 height 6
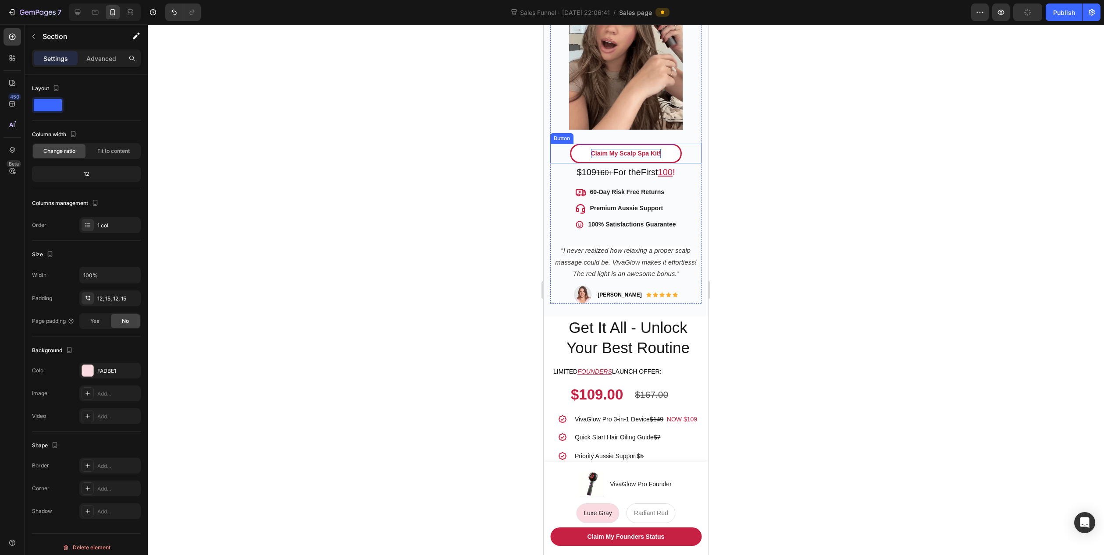
scroll to position [351, 0]
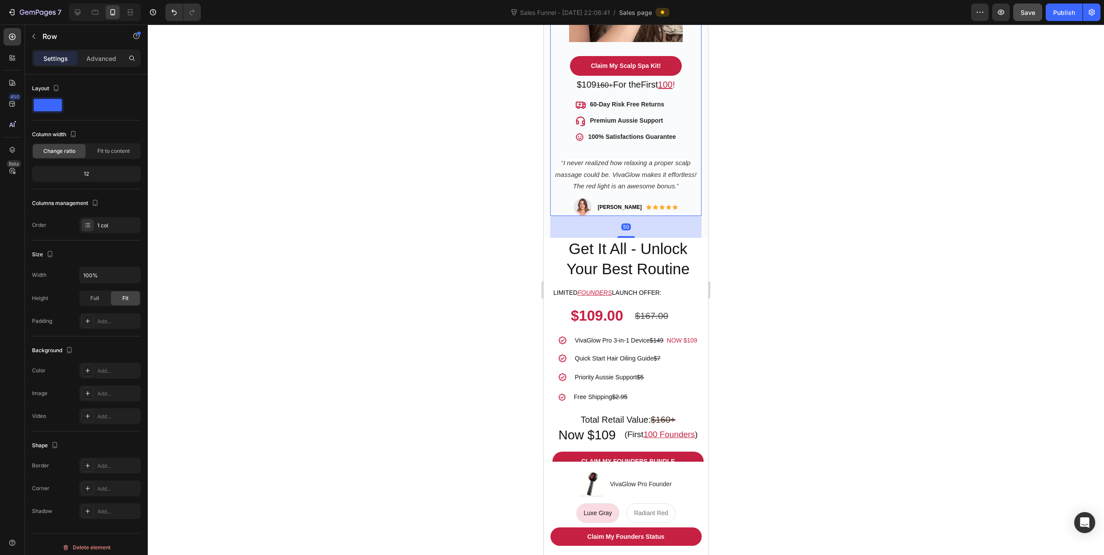
drag, startPoint x: 626, startPoint y: 220, endPoint x: 626, endPoint y: 228, distance: 8.8
click at [626, 236] on div at bounding box center [626, 237] width 18 height 2
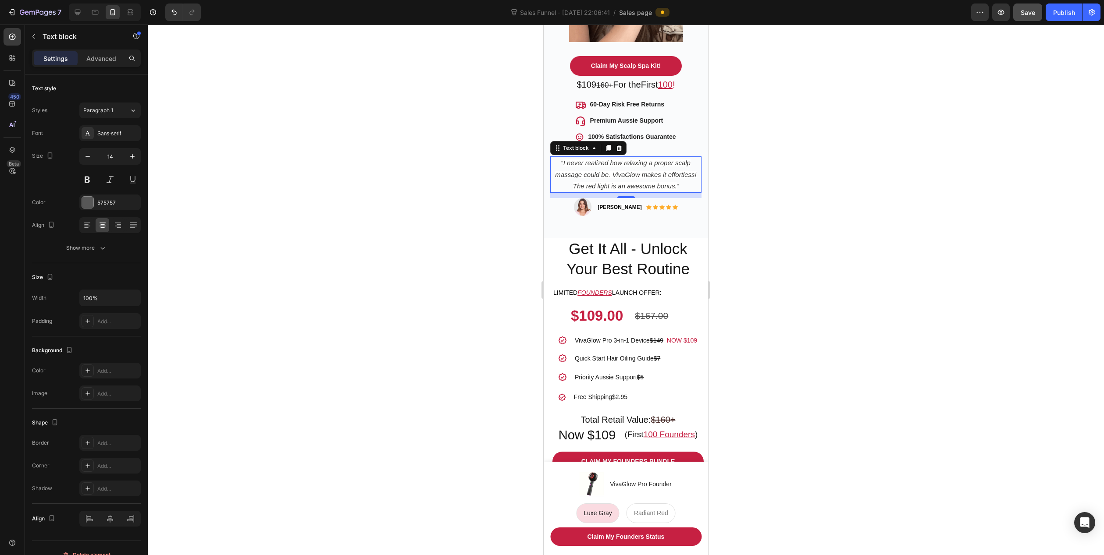
click at [611, 159] on icon "I never realized how relaxing a proper scalp massage could be. VivaGlow makes i…" at bounding box center [625, 174] width 141 height 30
click at [641, 132] on p "100% Satisfactions Guarantee" at bounding box center [632, 136] width 88 height 9
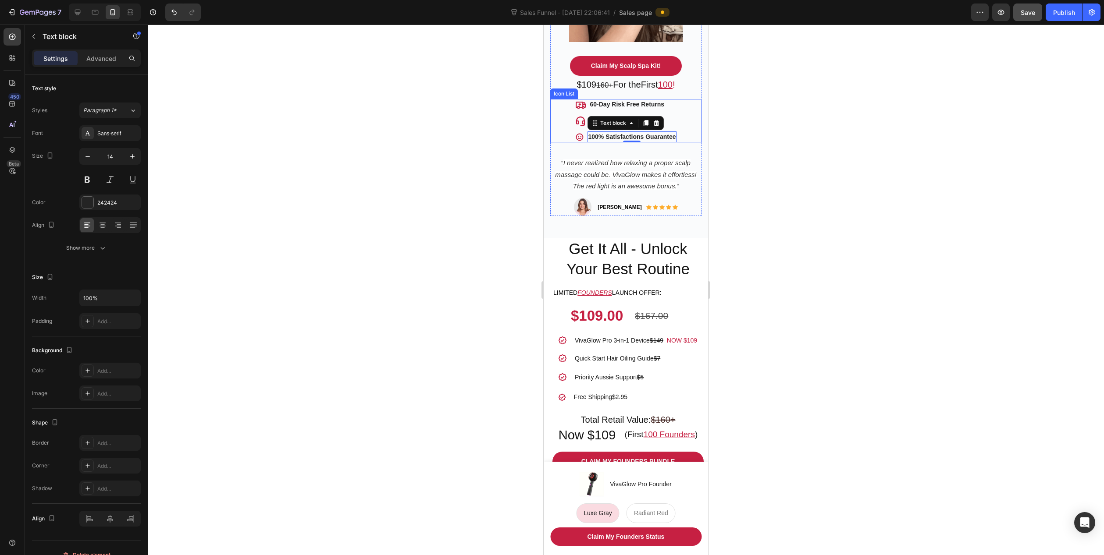
click at [679, 128] on div "Icon 60-Day Risk Free Returns Text block Icon Premium Aussie Support Text block…" at bounding box center [625, 120] width 151 height 43
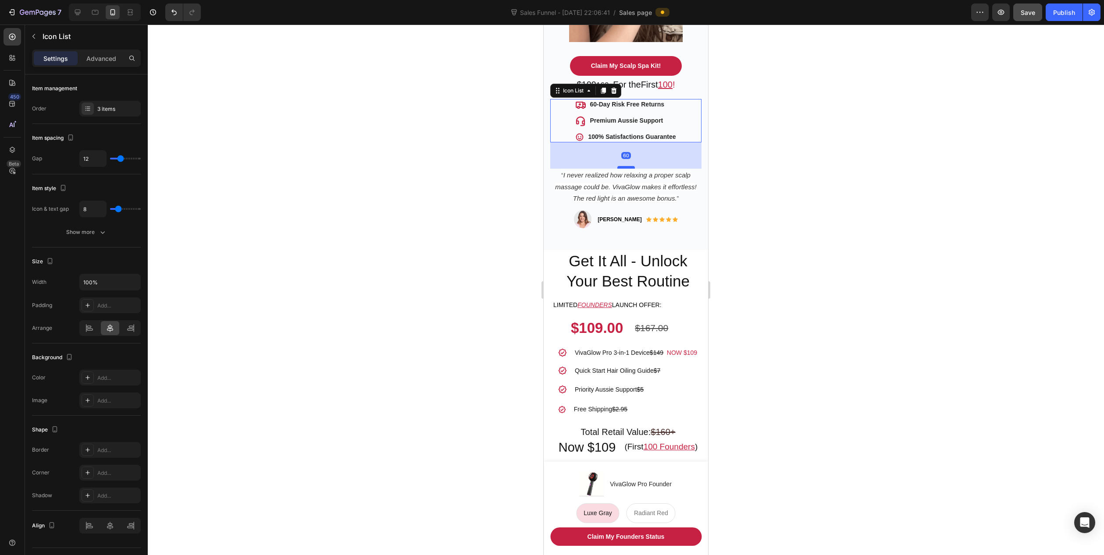
drag, startPoint x: 621, startPoint y: 145, endPoint x: 621, endPoint y: 158, distance: 12.3
click at [621, 166] on div at bounding box center [626, 167] width 18 height 3
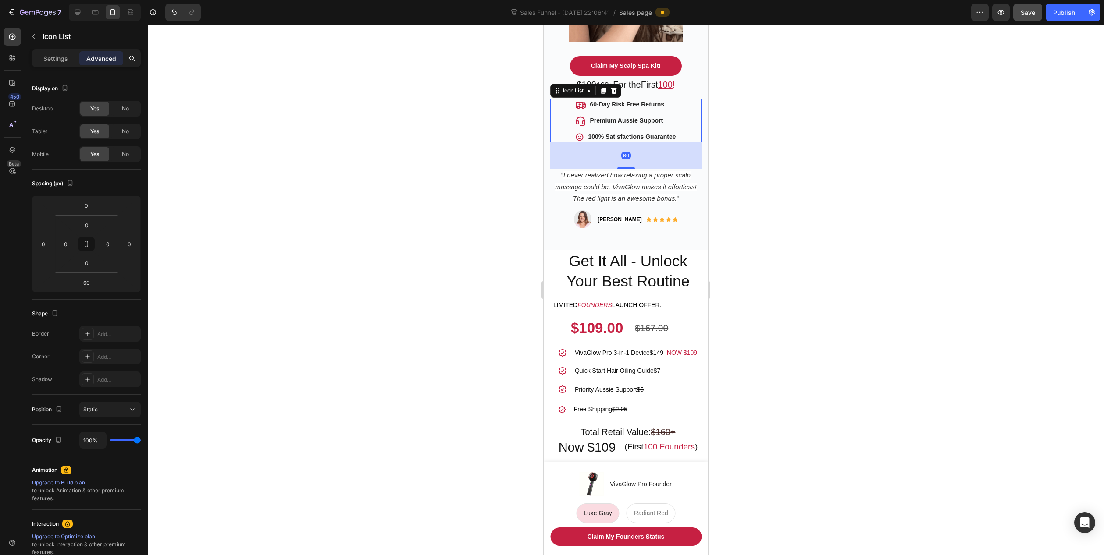
click at [511, 212] on div at bounding box center [626, 290] width 956 height 531
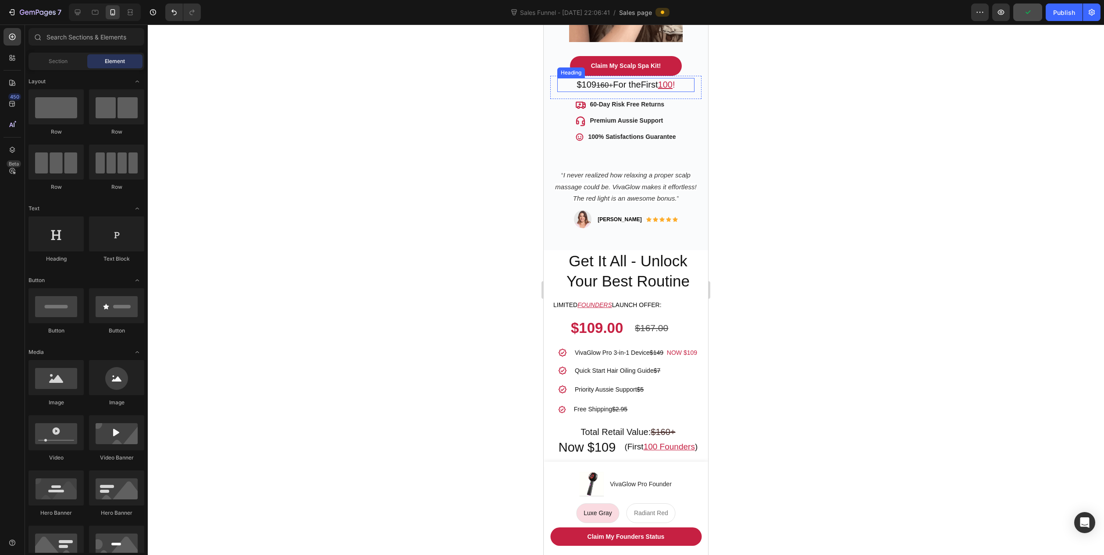
click at [632, 79] on h2 "$109 160+ For the First 100 !" at bounding box center [625, 85] width 137 height 14
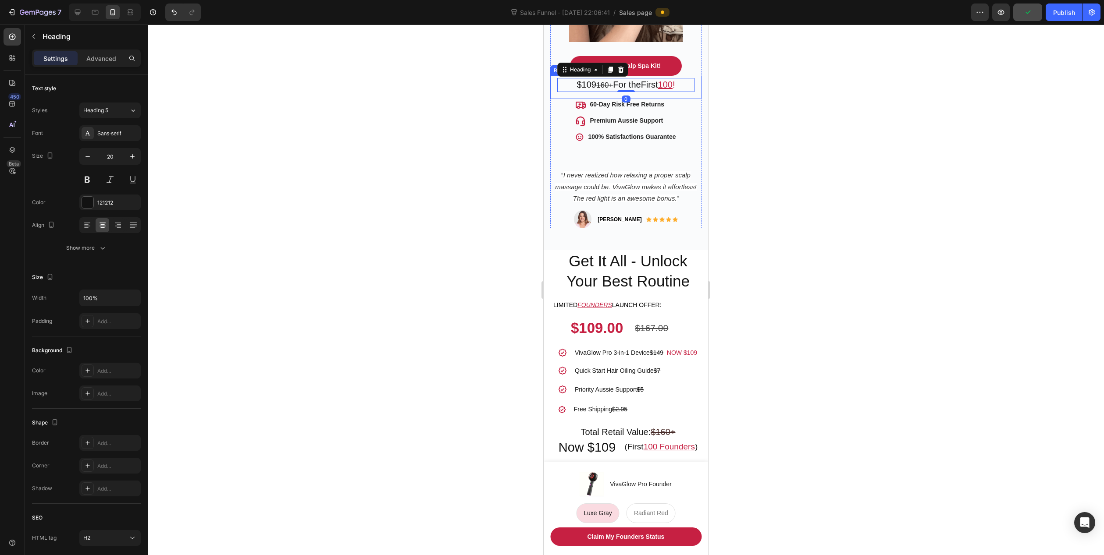
click at [666, 86] on div "$109 160+ For the First 100 ! Heading 0 Row" at bounding box center [625, 87] width 151 height 23
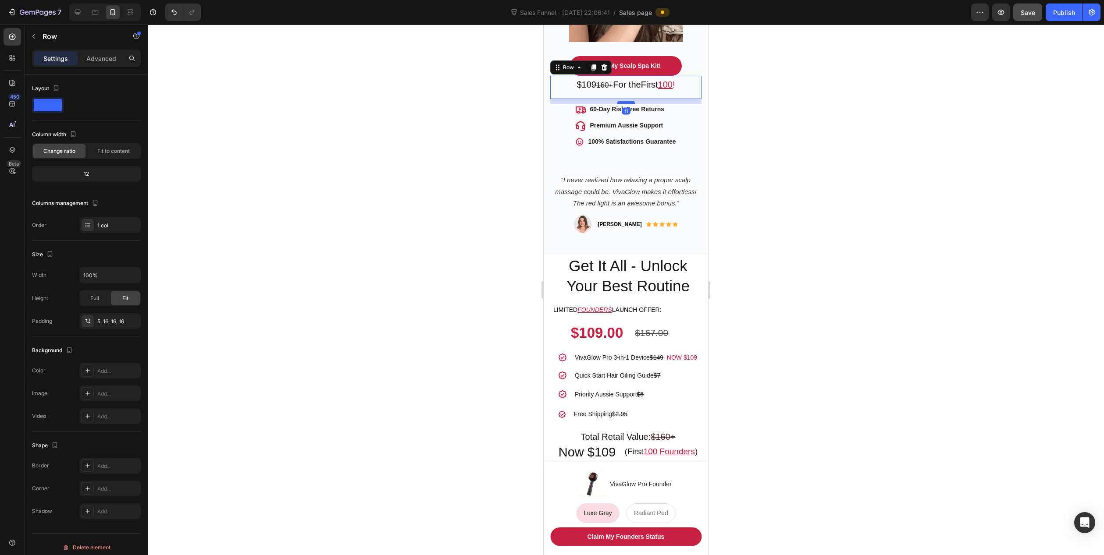
drag, startPoint x: 623, startPoint y: 89, endPoint x: 623, endPoint y: 93, distance: 4.8
click at [623, 101] on div at bounding box center [626, 102] width 18 height 3
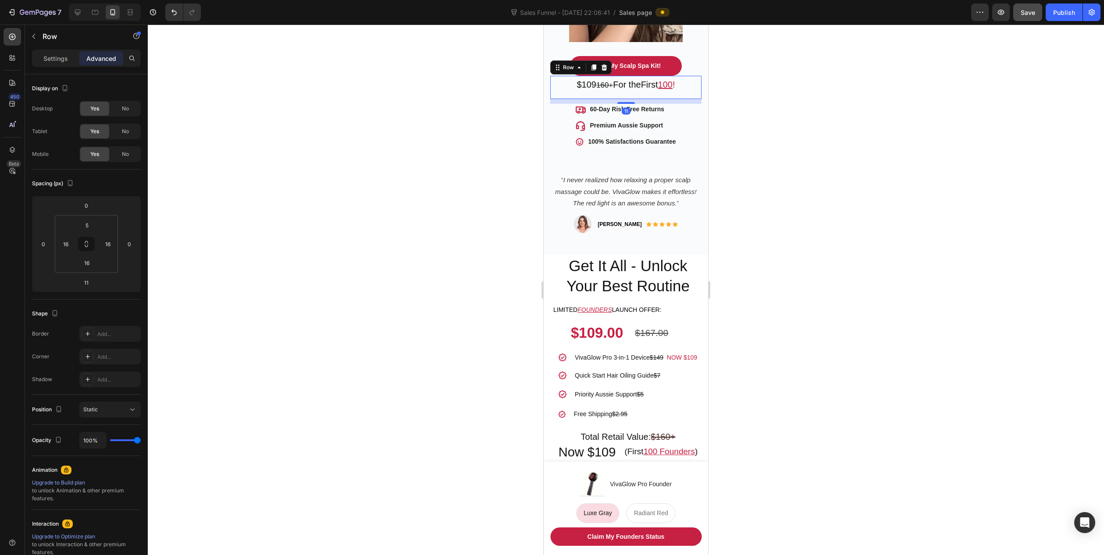
click at [487, 152] on div at bounding box center [626, 290] width 956 height 531
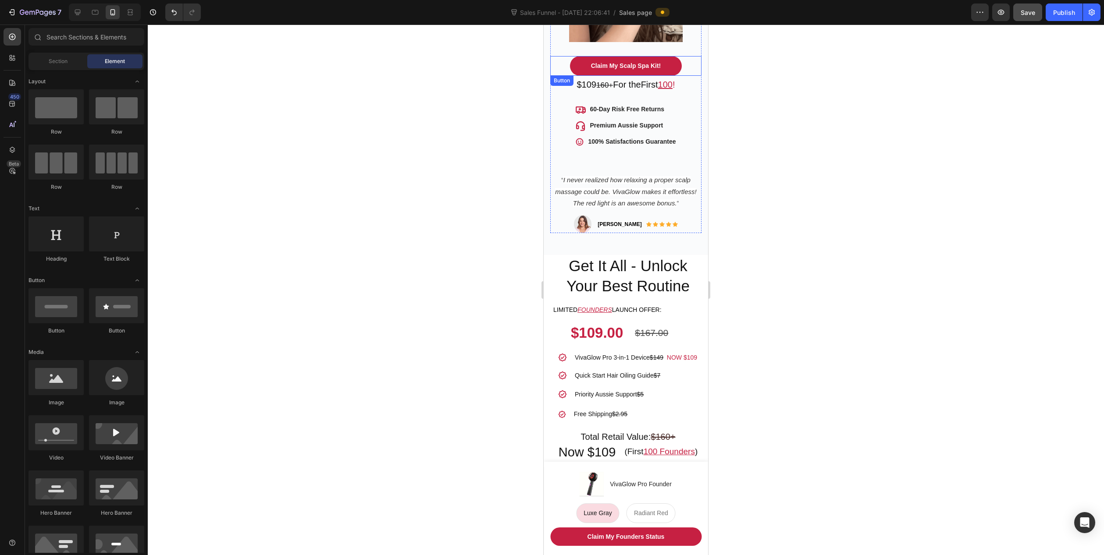
click at [683, 62] on div "Claim My Scalp Spa Kit! Button" at bounding box center [625, 66] width 151 height 20
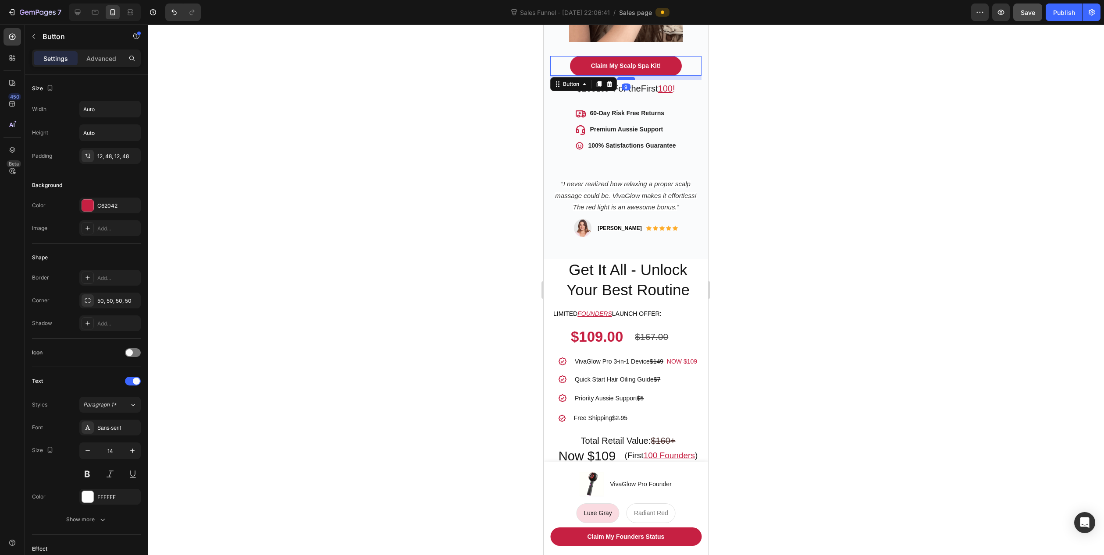
click at [625, 77] on div at bounding box center [626, 78] width 18 height 3
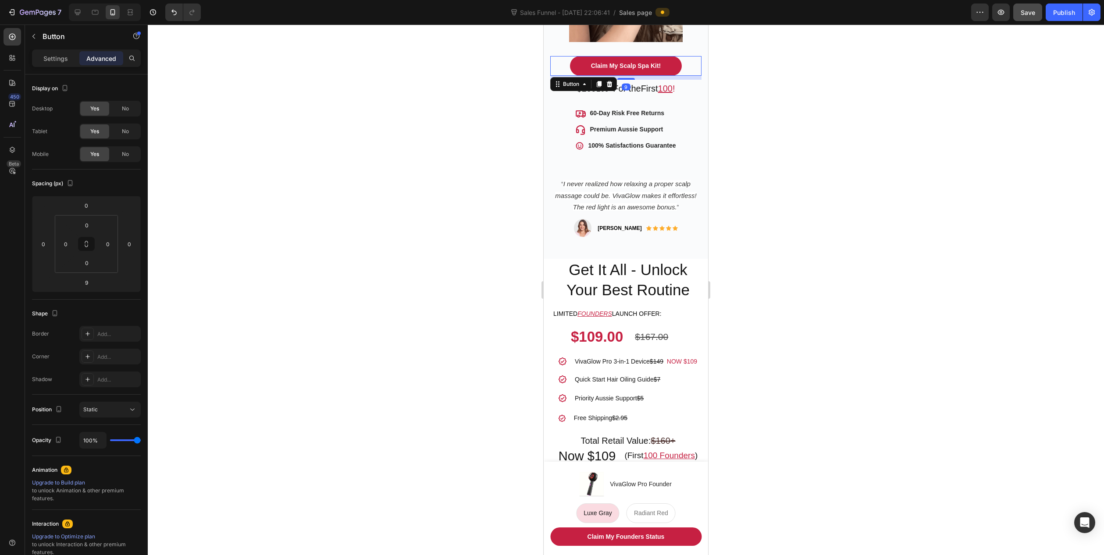
drag, startPoint x: 502, startPoint y: 90, endPoint x: 531, endPoint y: 96, distance: 29.6
click at [502, 91] on div at bounding box center [626, 290] width 956 height 531
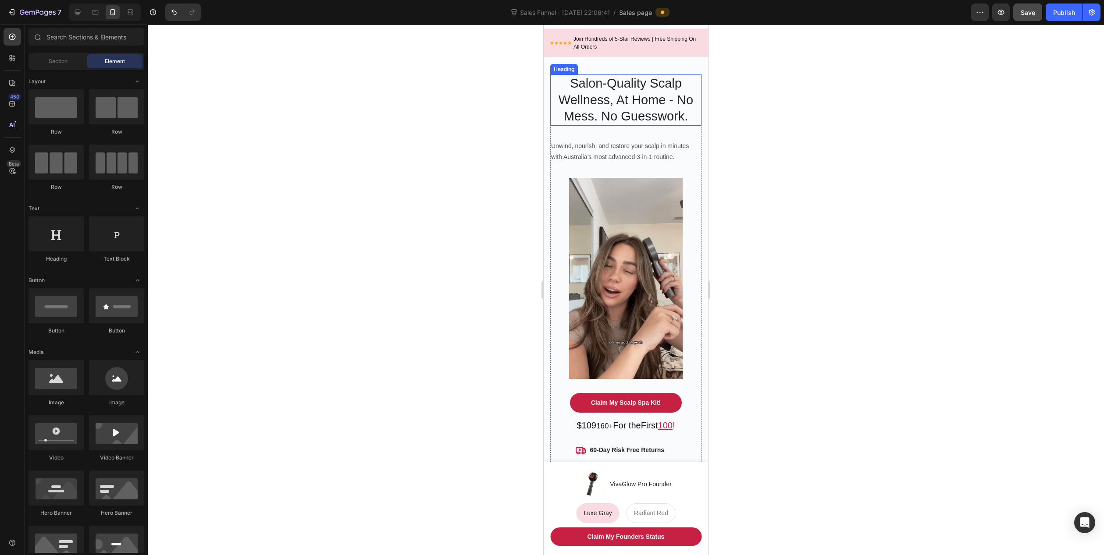
scroll to position [0, 0]
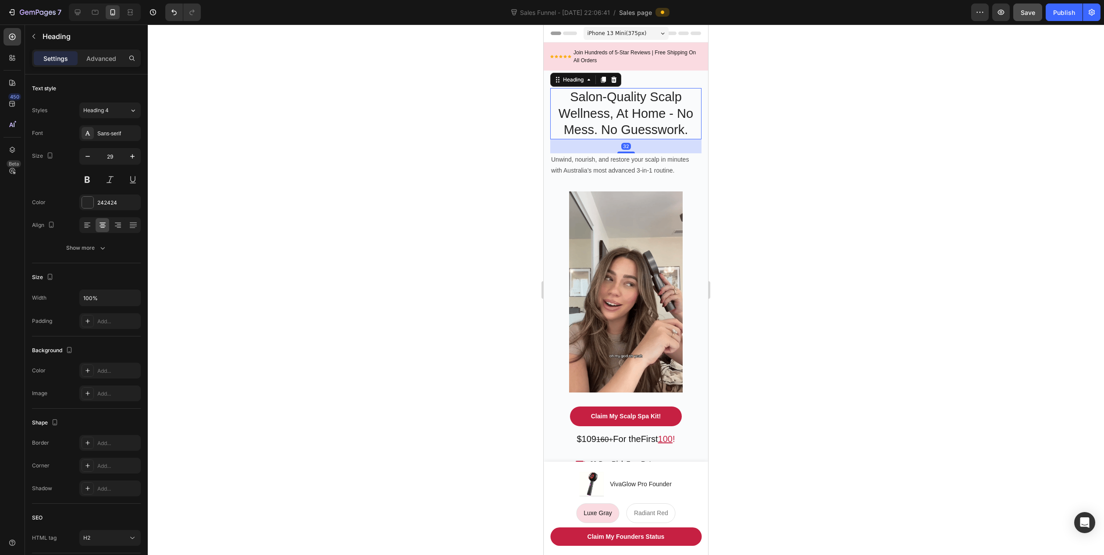
click at [675, 131] on h2 "Salon-Quality Scalp Wellness, At Home - No Mess. No Guesswork." at bounding box center [625, 113] width 151 height 51
drag, startPoint x: 622, startPoint y: 153, endPoint x: 613, endPoint y: 153, distance: 9.7
click at [622, 151] on div at bounding box center [626, 151] width 18 height 2
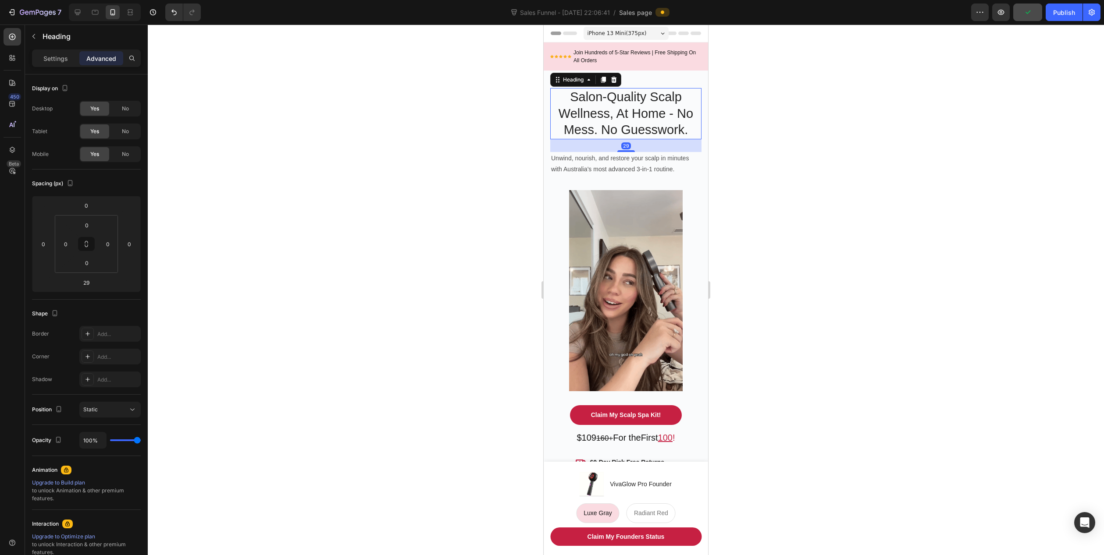
click at [459, 186] on div at bounding box center [626, 290] width 956 height 531
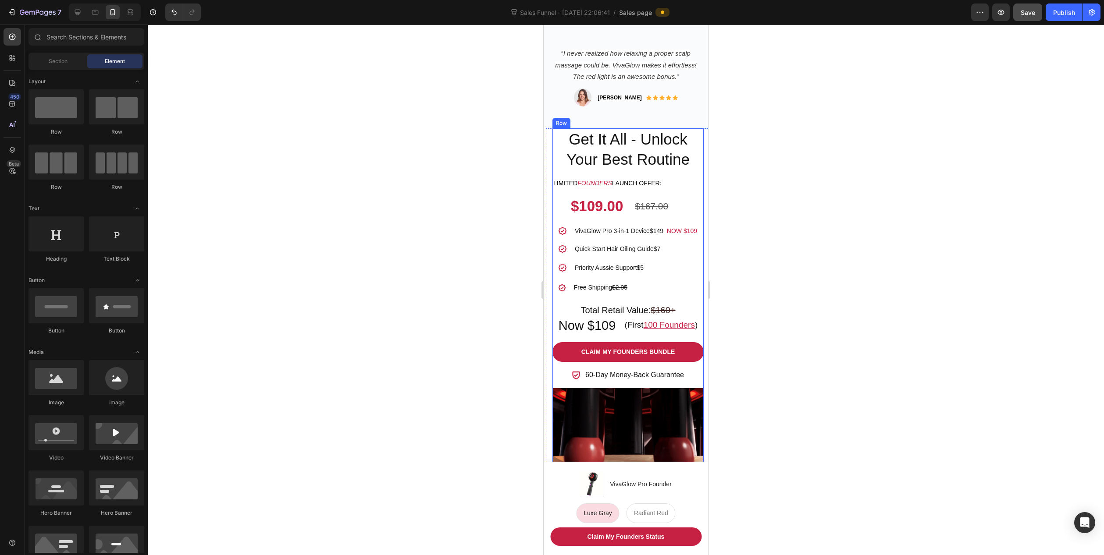
scroll to position [482, 0]
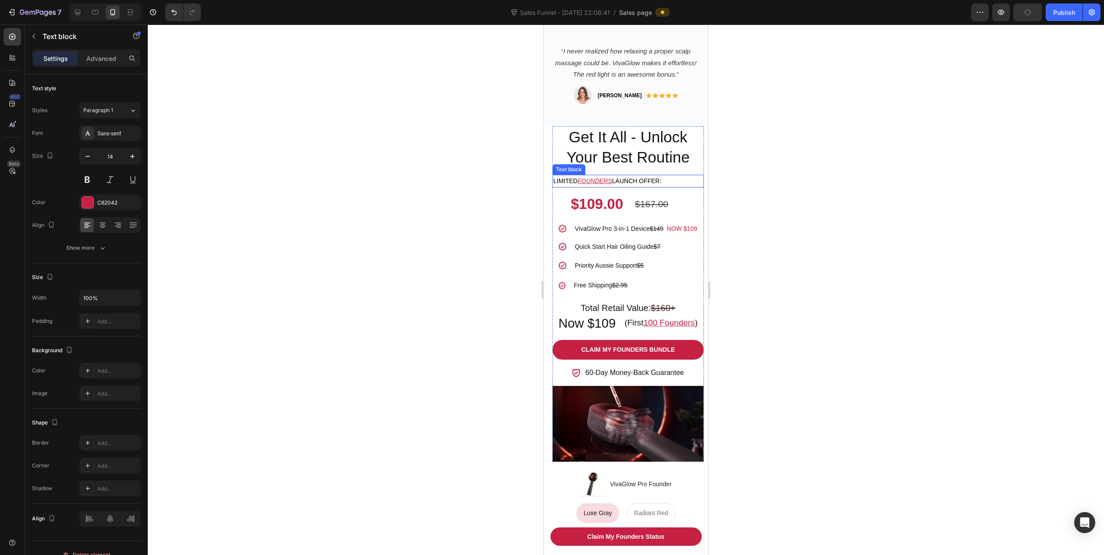
click at [632, 177] on span "launch offer:" at bounding box center [637, 180] width 50 height 7
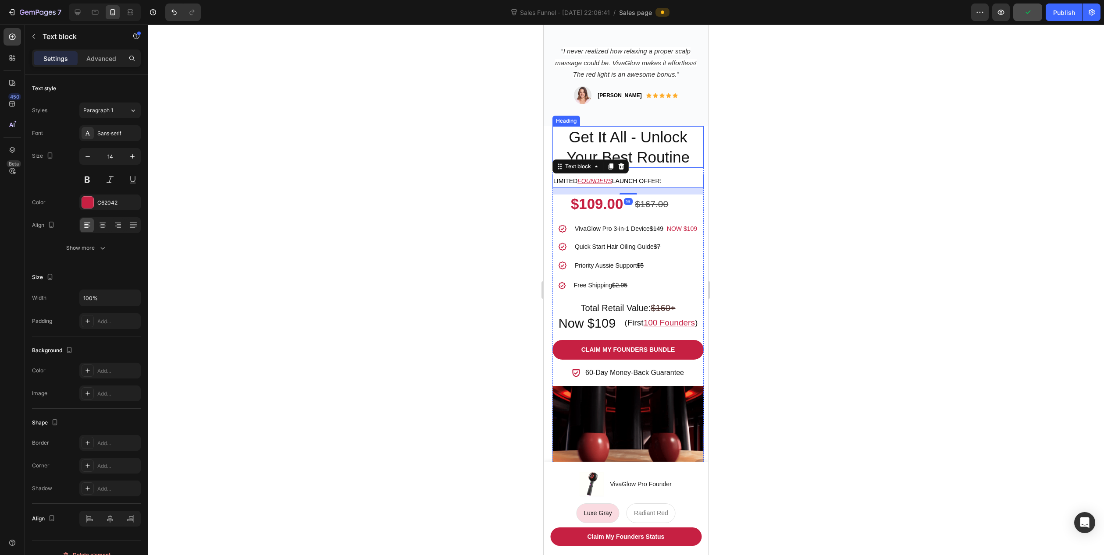
click at [639, 155] on h2 "Get It All - Unlock Your Best Routine" at bounding box center [627, 147] width 151 height 42
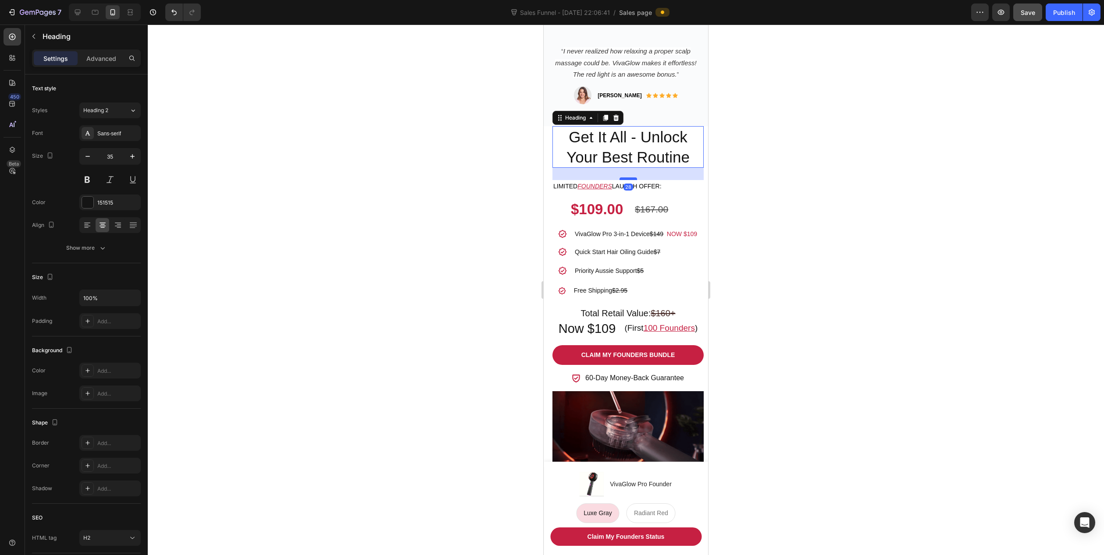
drag, startPoint x: 627, startPoint y: 166, endPoint x: 627, endPoint y: 171, distance: 5.3
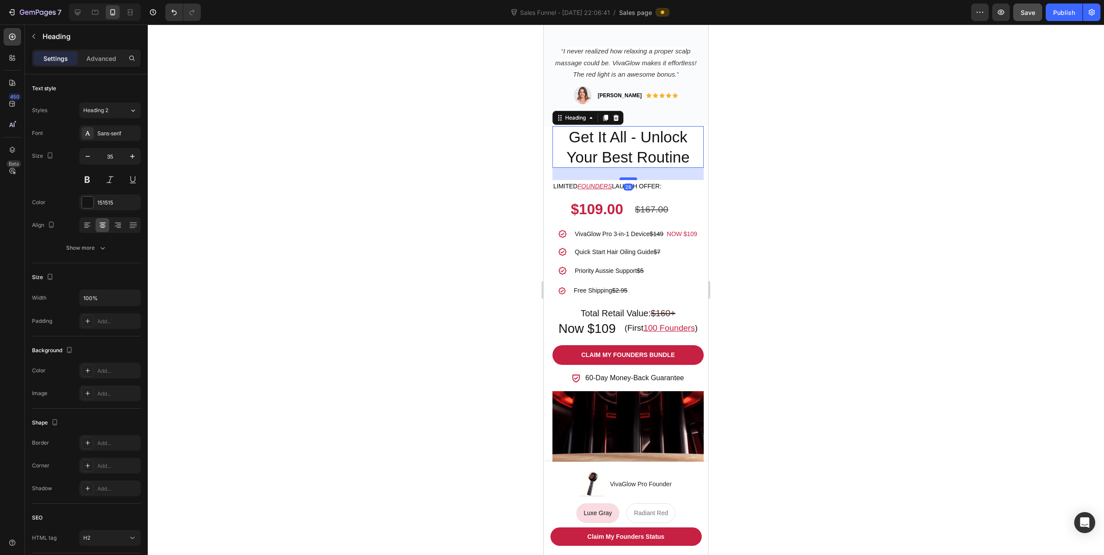
click at [627, 177] on div at bounding box center [628, 178] width 18 height 3
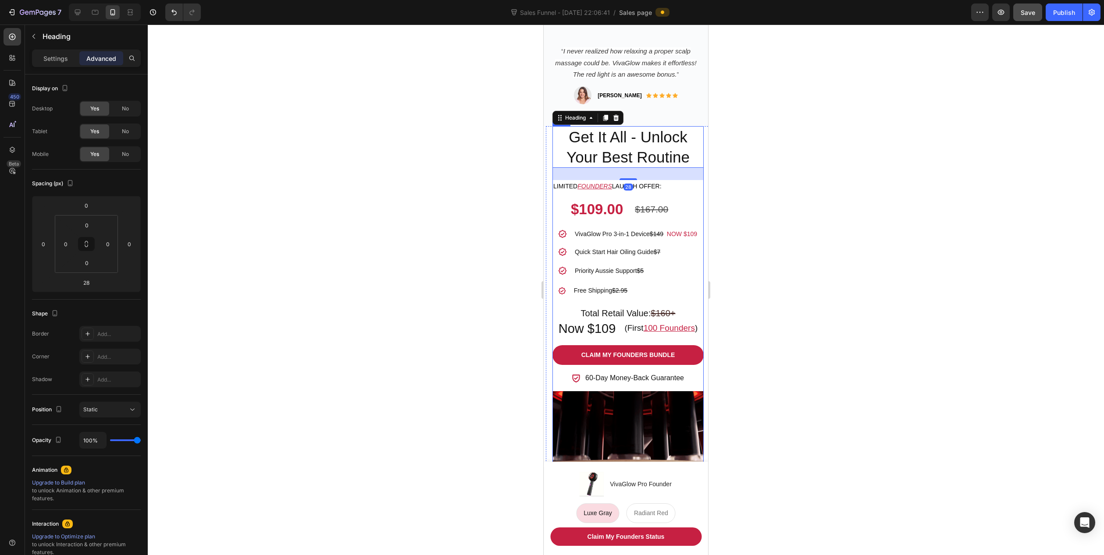
click at [506, 201] on div at bounding box center [626, 290] width 956 height 531
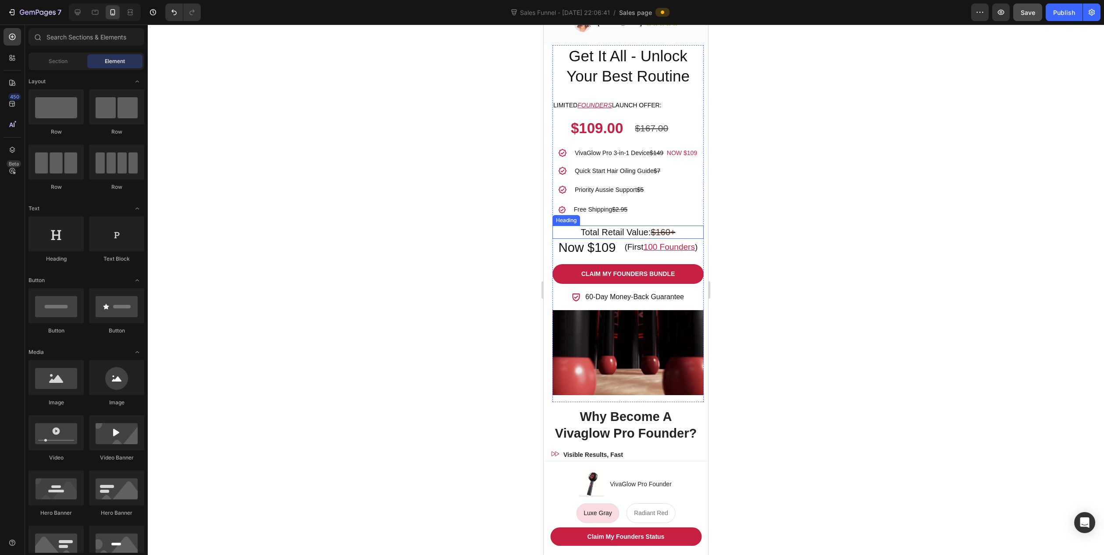
scroll to position [614, 0]
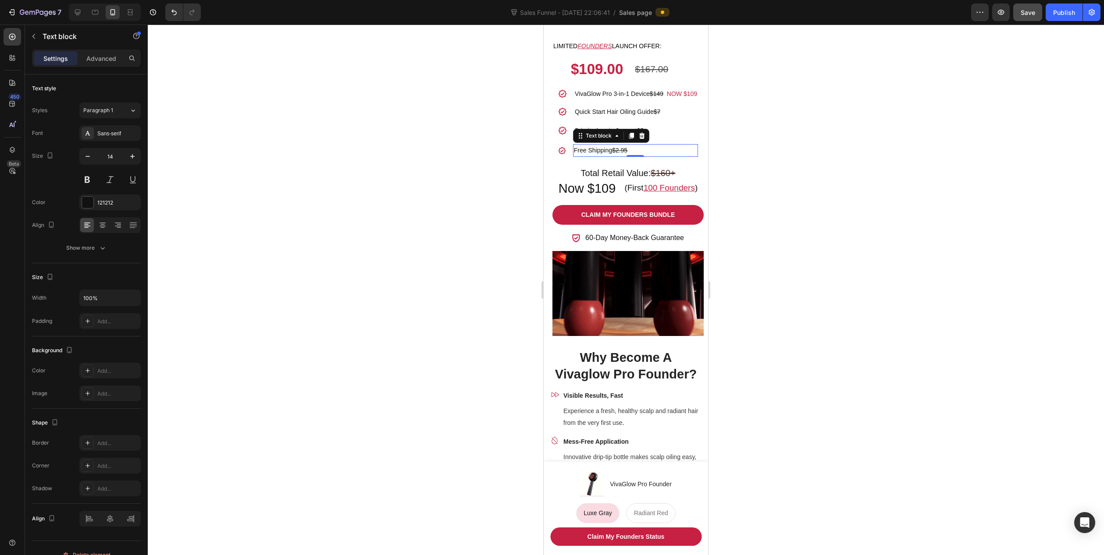
click at [632, 157] on div "Free Shipping $2.95 Text block 0" at bounding box center [635, 150] width 125 height 13
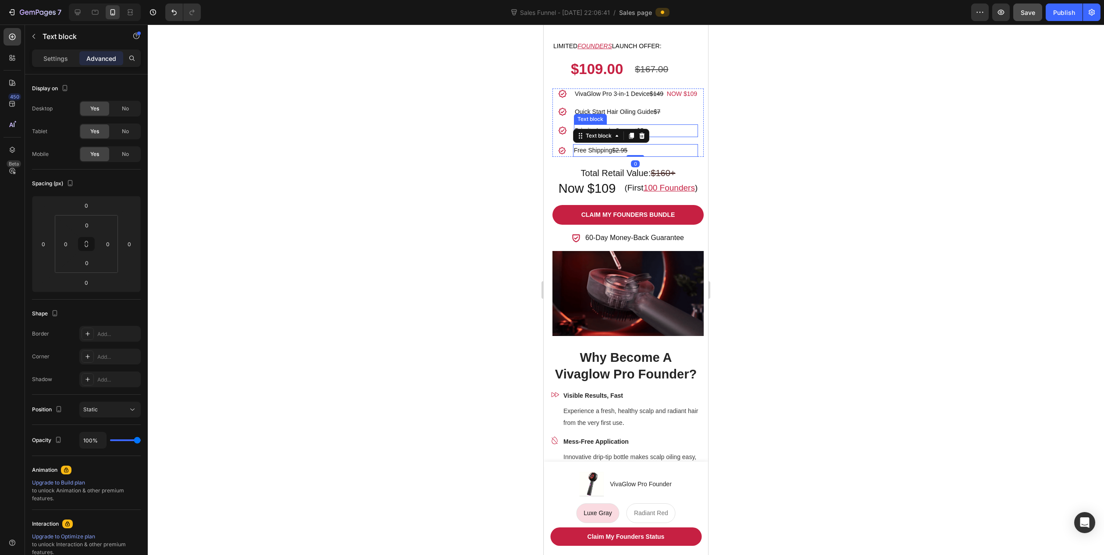
click at [695, 136] on p "Priority Aussie Support $5" at bounding box center [636, 130] width 122 height 11
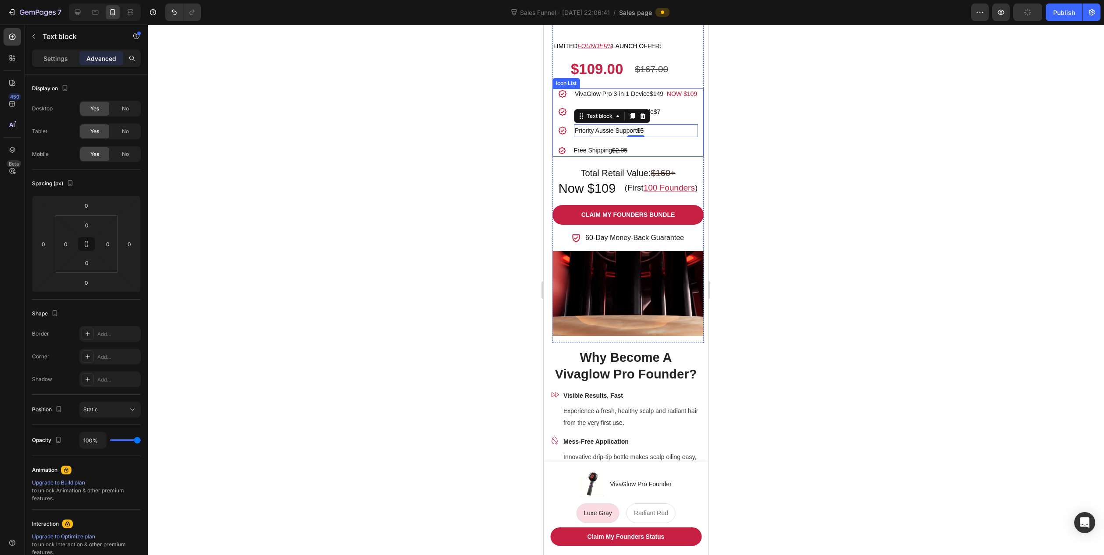
click at [694, 148] on ul "Icon VivaGlow Pro 3-in-1 Device $149 NOW $109 Text block Icon Quick Start Hair …" at bounding box center [628, 123] width 140 height 68
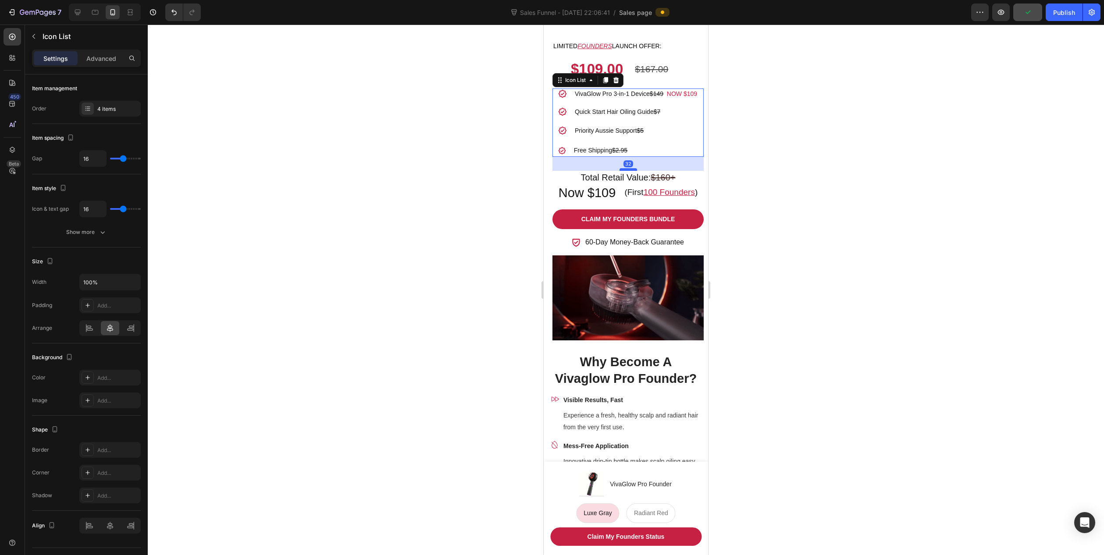
drag, startPoint x: 622, startPoint y: 174, endPoint x: 623, endPoint y: 179, distance: 4.5
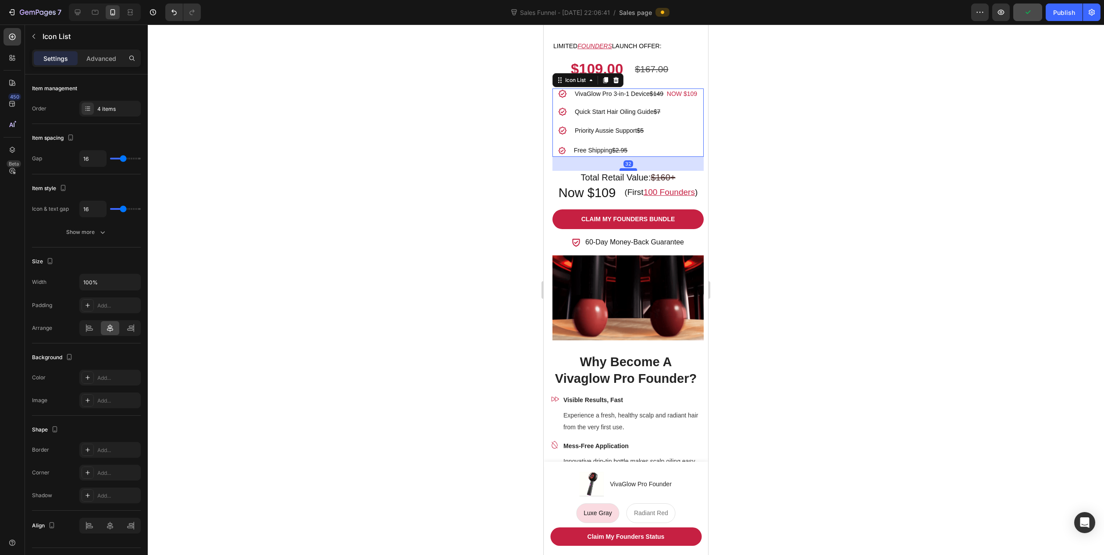
click at [623, 171] on div at bounding box center [628, 169] width 18 height 3
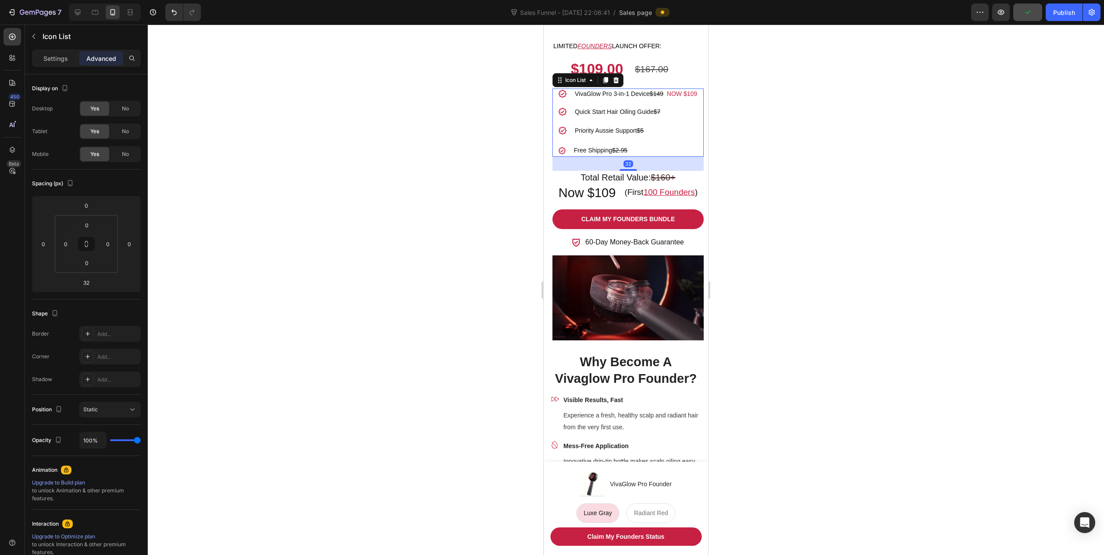
click at [500, 203] on div at bounding box center [626, 290] width 956 height 531
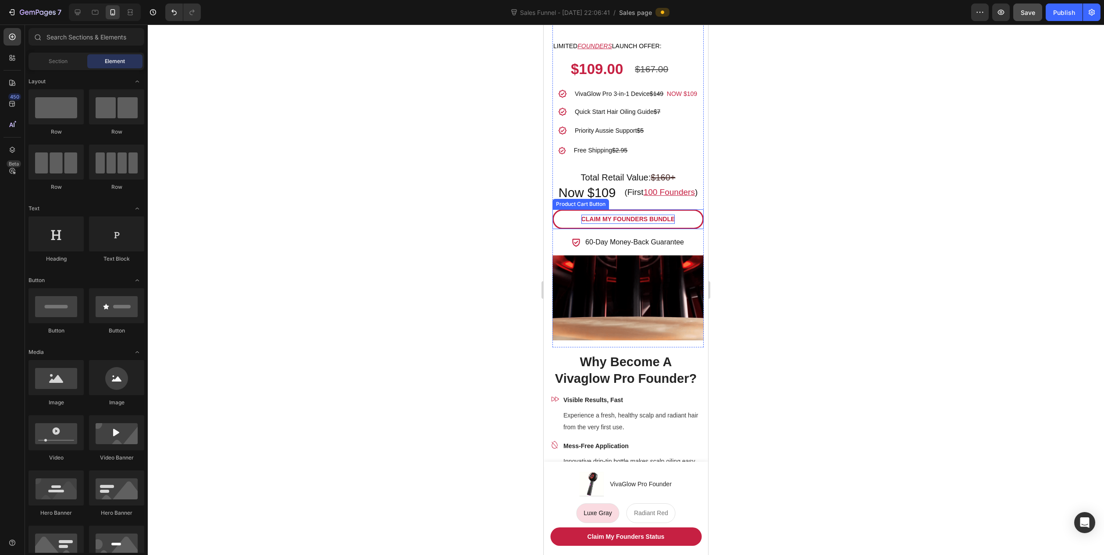
scroll to position [657, 0]
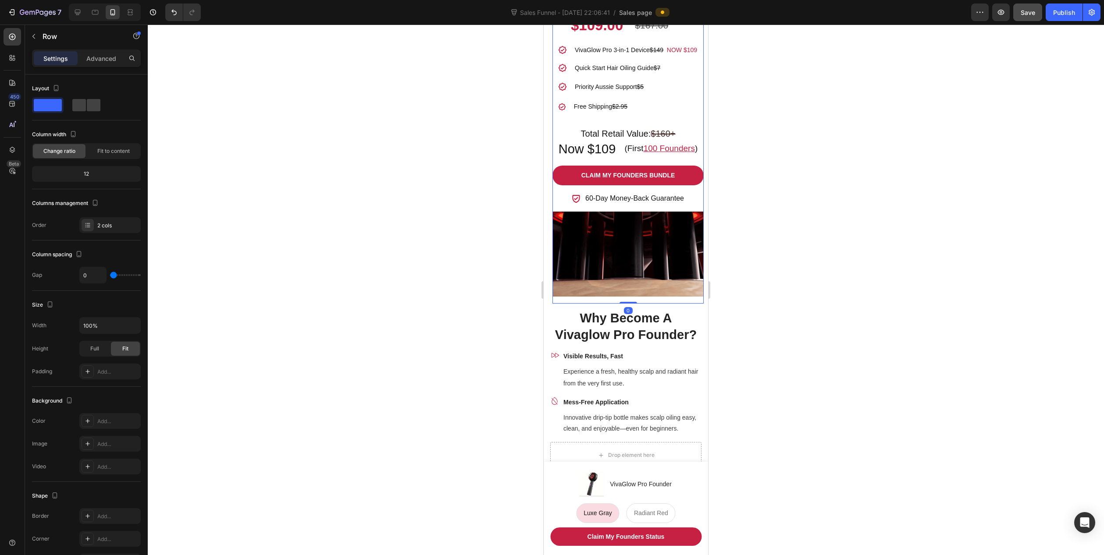
click at [691, 212] on div "Get It All - Unlock Your Best Routine Heading Limited FOUNDERS launch offer: Te…" at bounding box center [627, 77] width 151 height 270
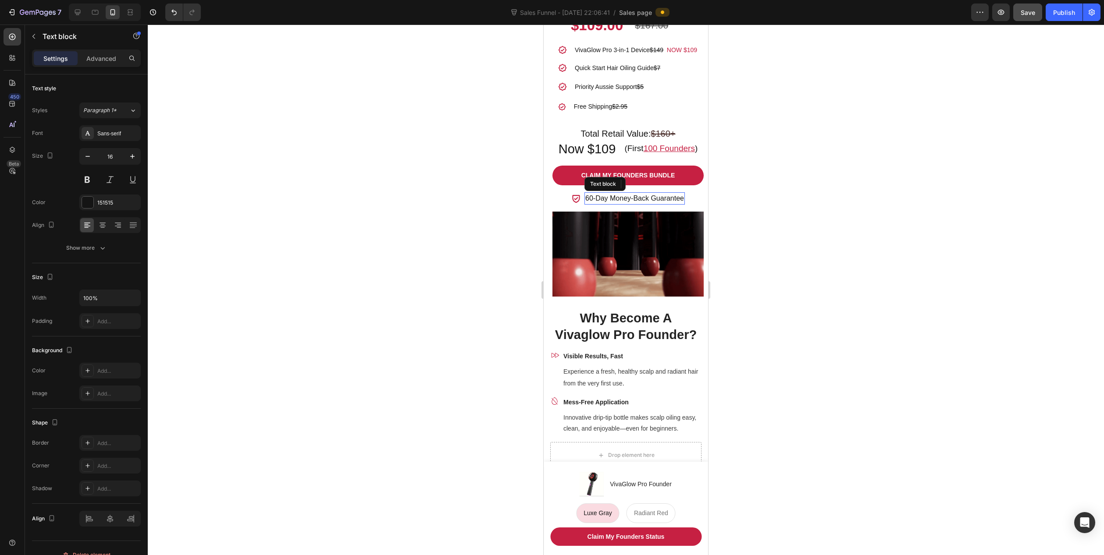
click at [649, 204] on p "60-Day Money-Back Guarantee" at bounding box center [634, 198] width 99 height 11
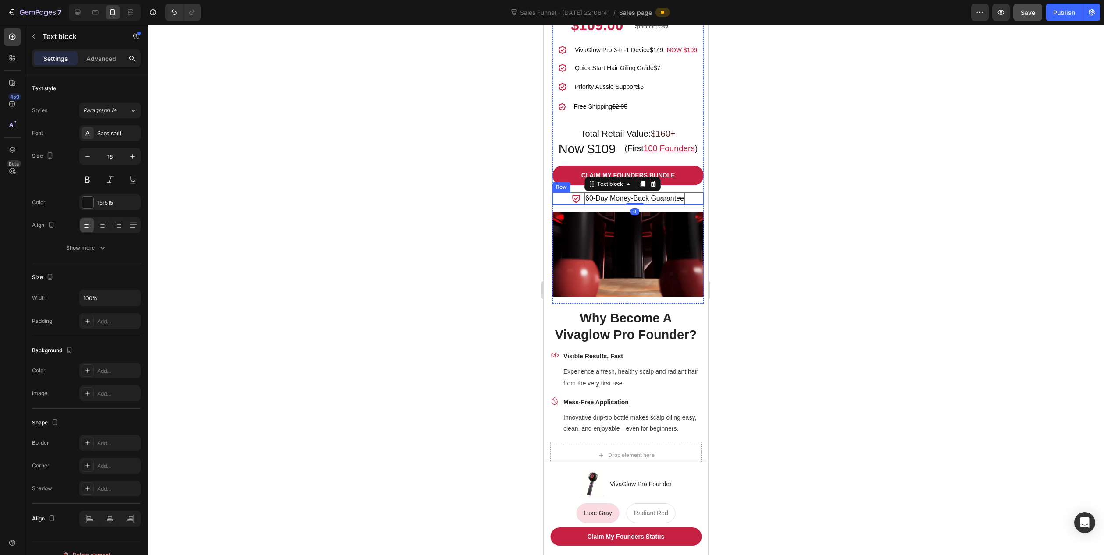
click at [688, 205] on div "Icon 60-Day Money-Back Guarantee Text block 0 Row" at bounding box center [627, 198] width 151 height 12
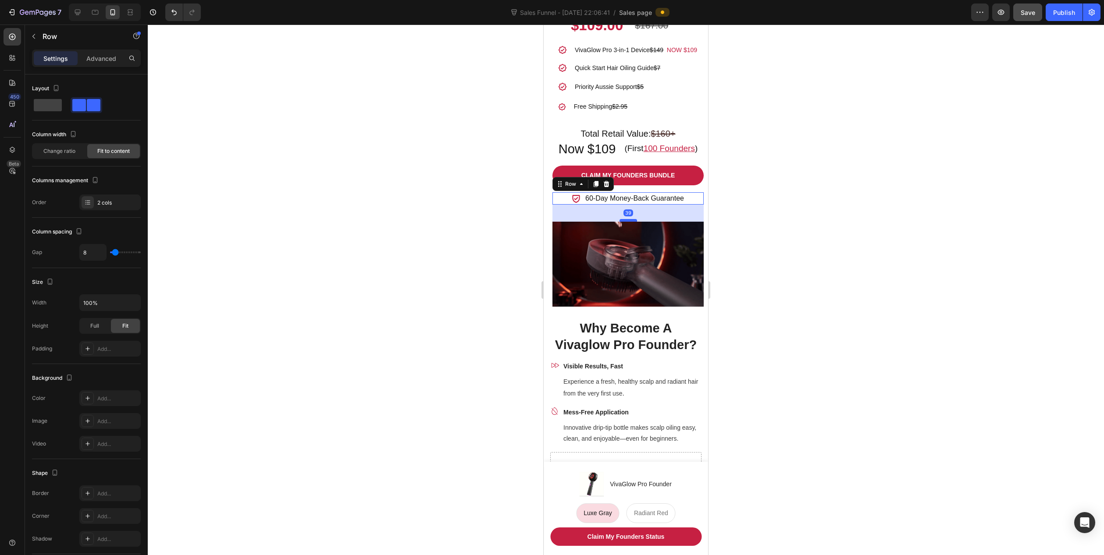
drag, startPoint x: 622, startPoint y: 220, endPoint x: 624, endPoint y: 230, distance: 10.2
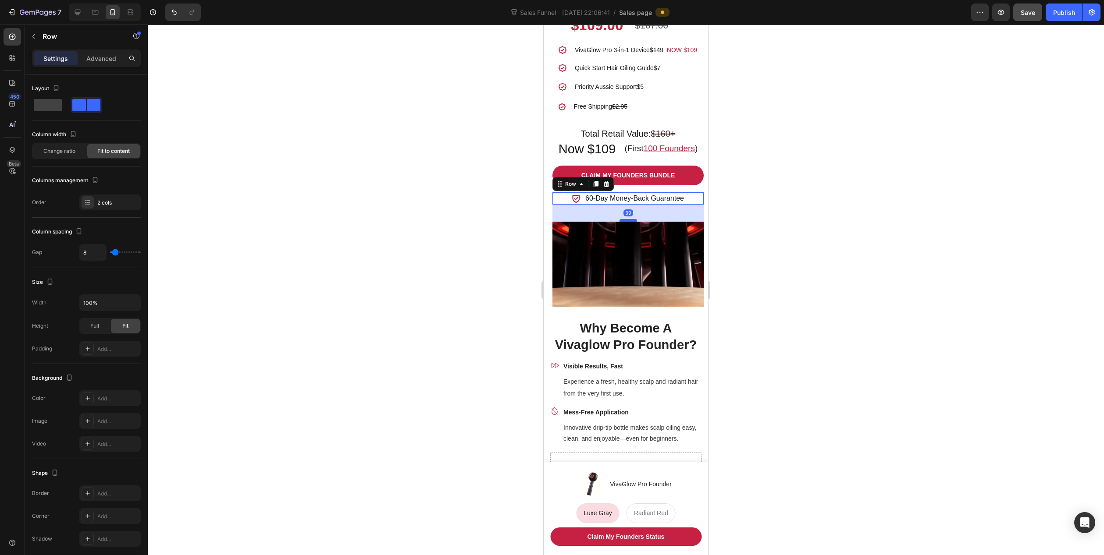
click at [624, 222] on div at bounding box center [628, 220] width 18 height 3
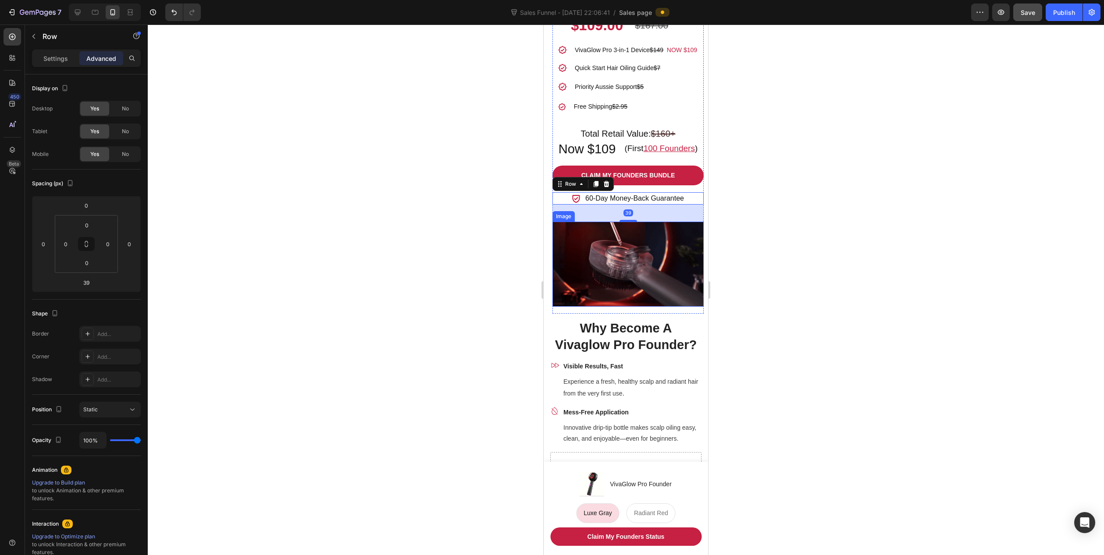
click at [465, 240] on div at bounding box center [626, 290] width 956 height 531
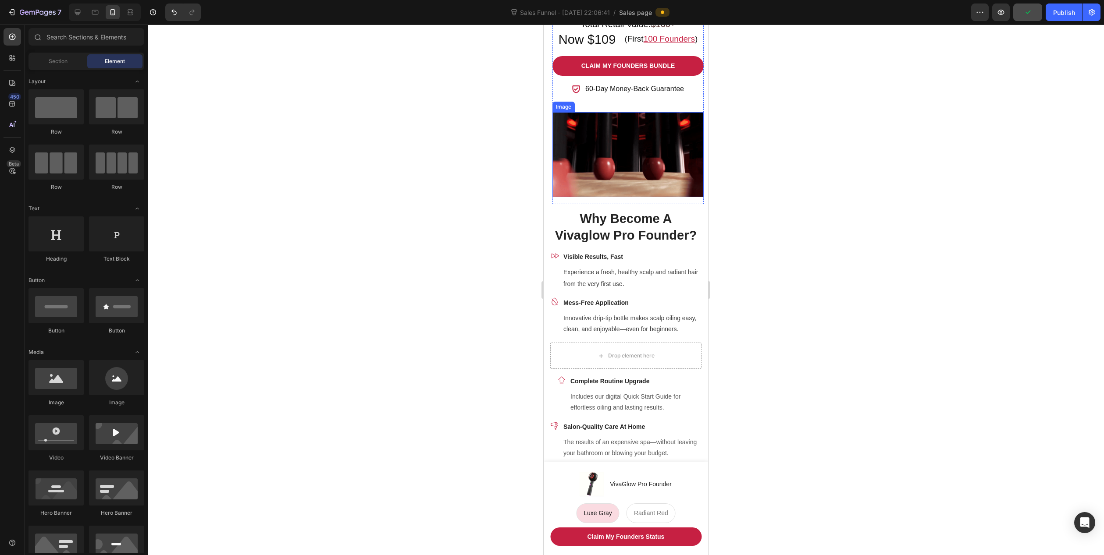
scroll to position [789, 0]
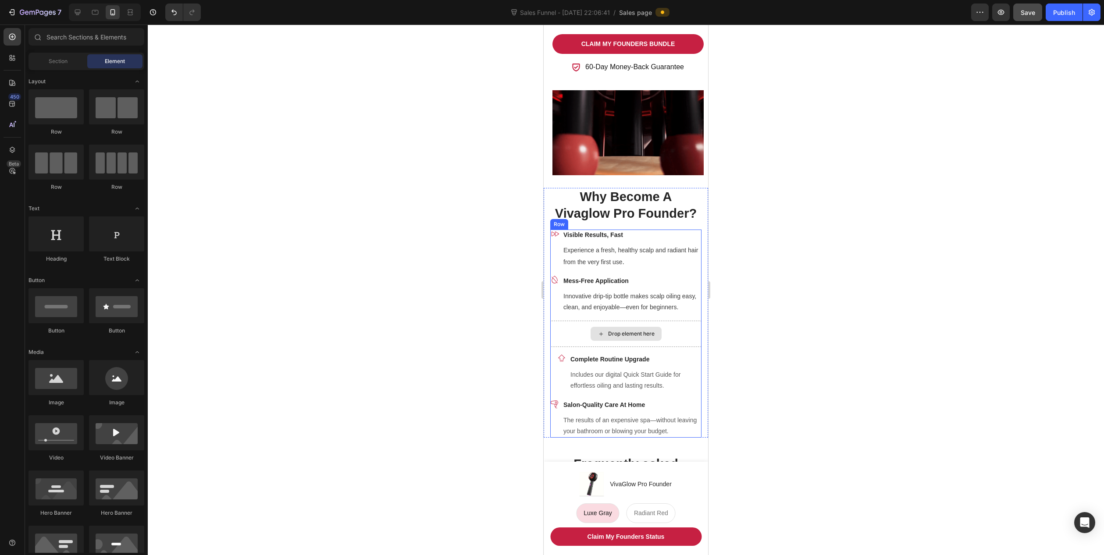
click at [564, 347] on div "Drop element here" at bounding box center [625, 334] width 151 height 26
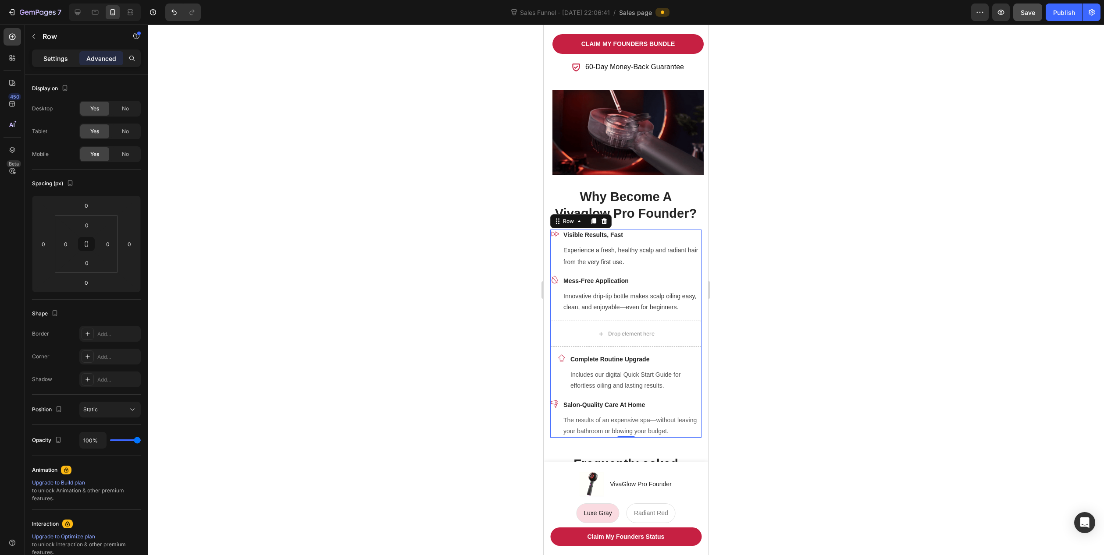
click at [56, 57] on p "Settings" at bounding box center [55, 58] width 25 height 9
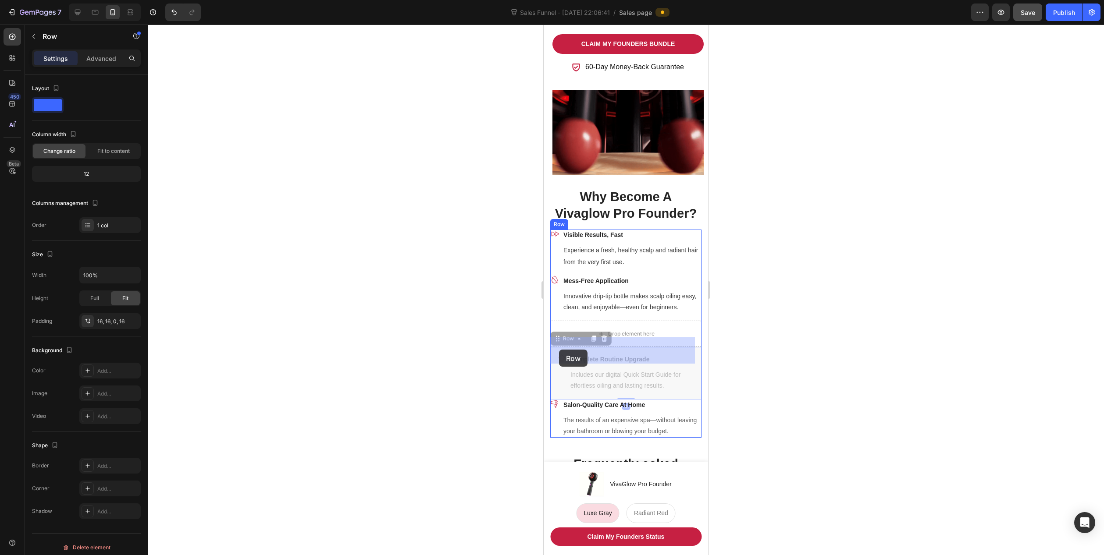
drag, startPoint x: 554, startPoint y: 392, endPoint x: 559, endPoint y: 350, distance: 42.3
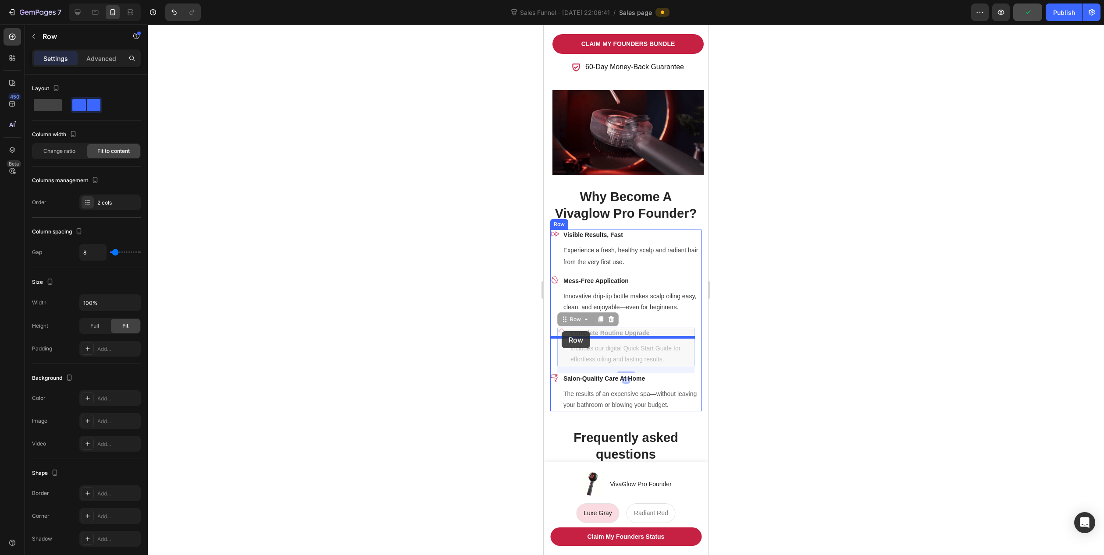
drag, startPoint x: 561, startPoint y: 365, endPoint x: 561, endPoint y: 331, distance: 33.3
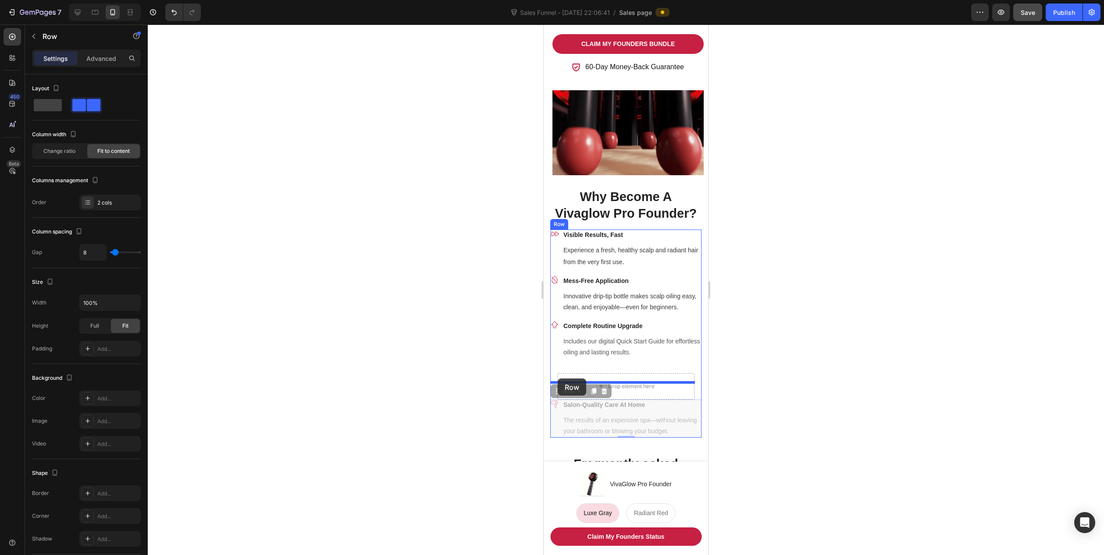
drag, startPoint x: 558, startPoint y: 438, endPoint x: 557, endPoint y: 379, distance: 59.2
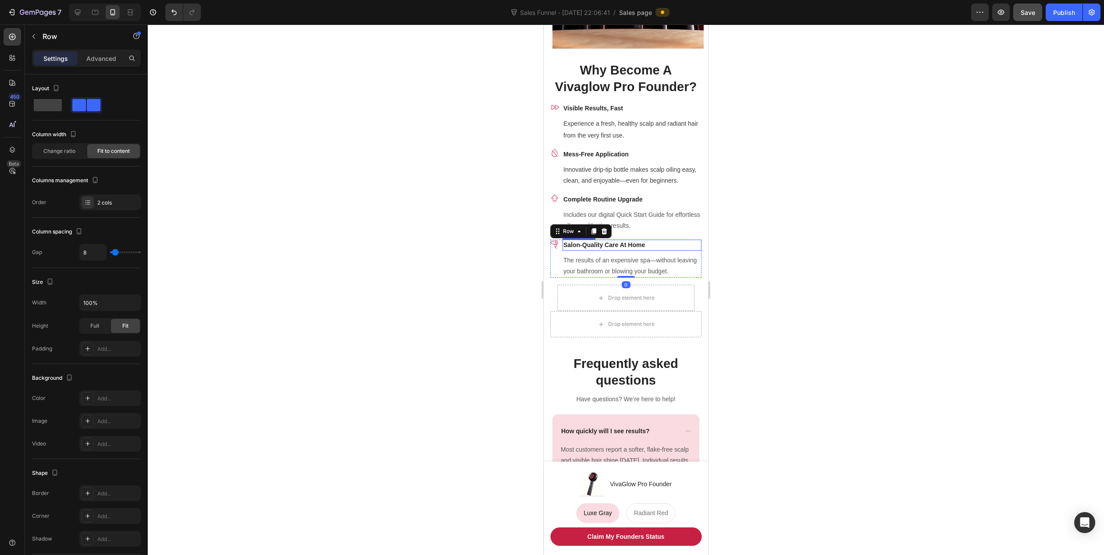
scroll to position [920, 0]
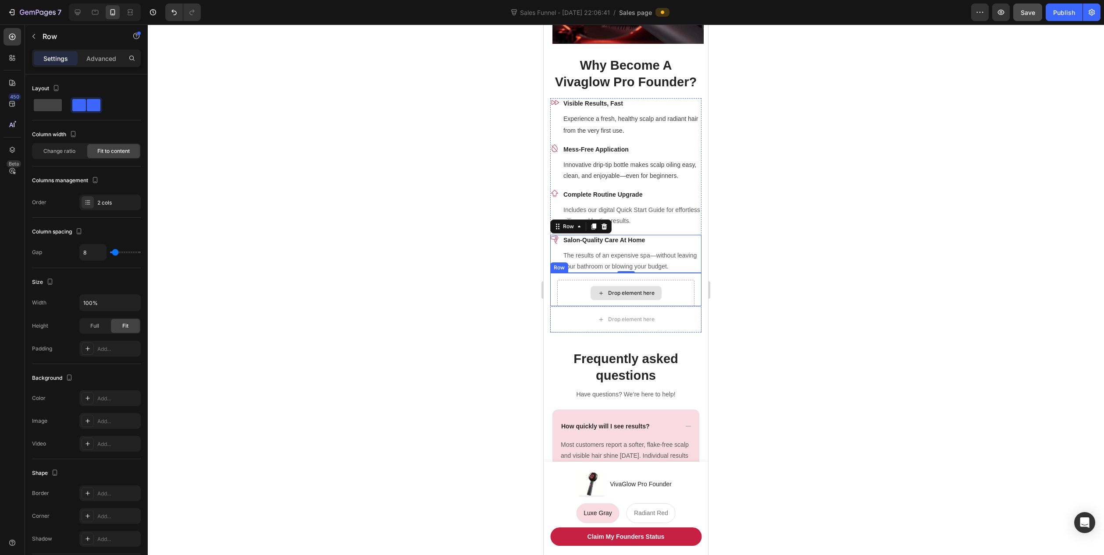
click at [646, 306] on div "Drop element here" at bounding box center [625, 293] width 137 height 26
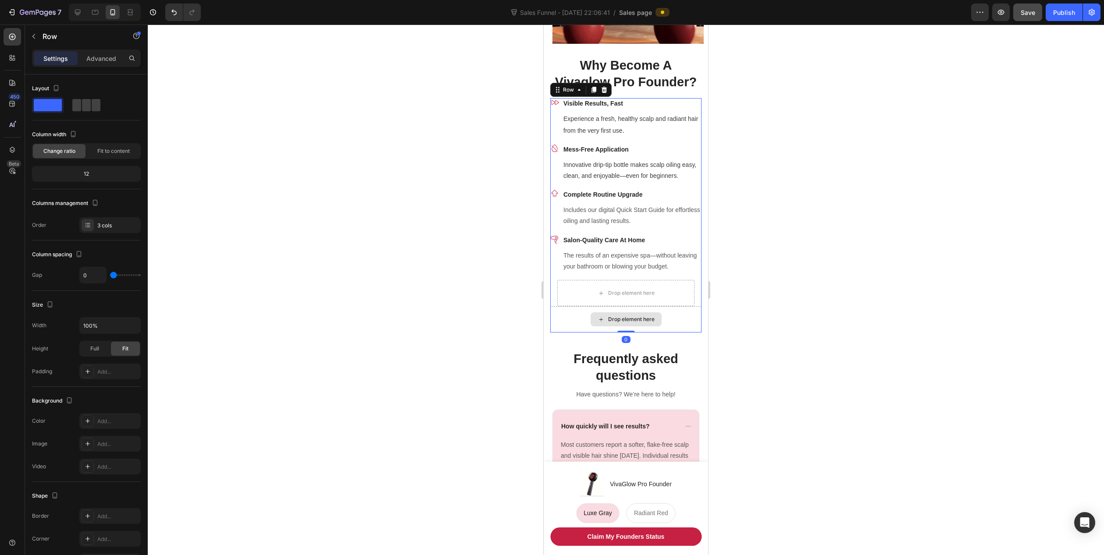
click at [665, 333] on div "Drop element here" at bounding box center [625, 319] width 151 height 26
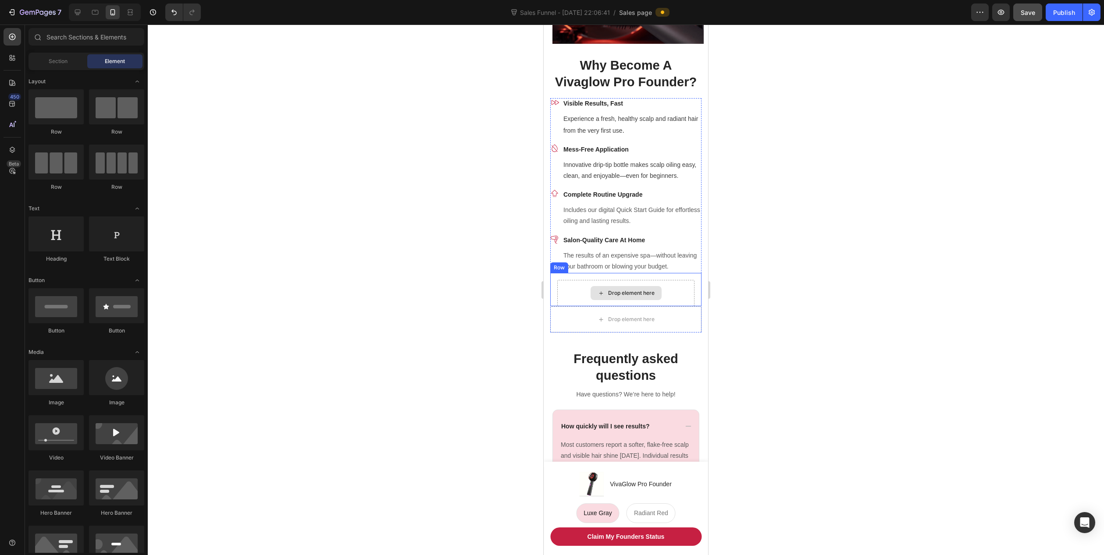
click at [654, 300] on div "Drop element here" at bounding box center [625, 293] width 71 height 14
click at [678, 304] on div "Drop element here" at bounding box center [625, 293] width 137 height 26
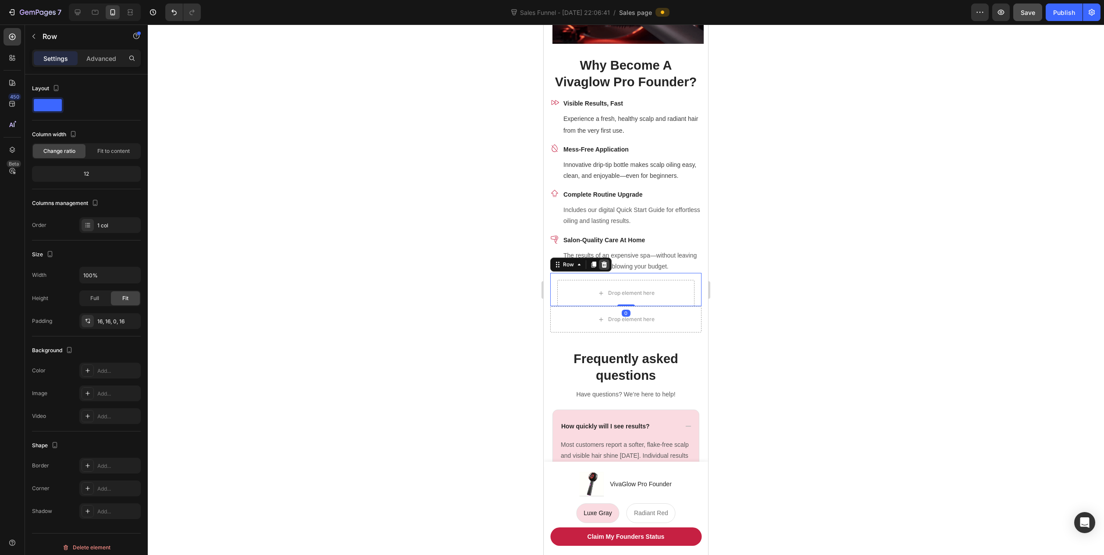
click at [603, 268] on icon at bounding box center [604, 265] width 6 height 6
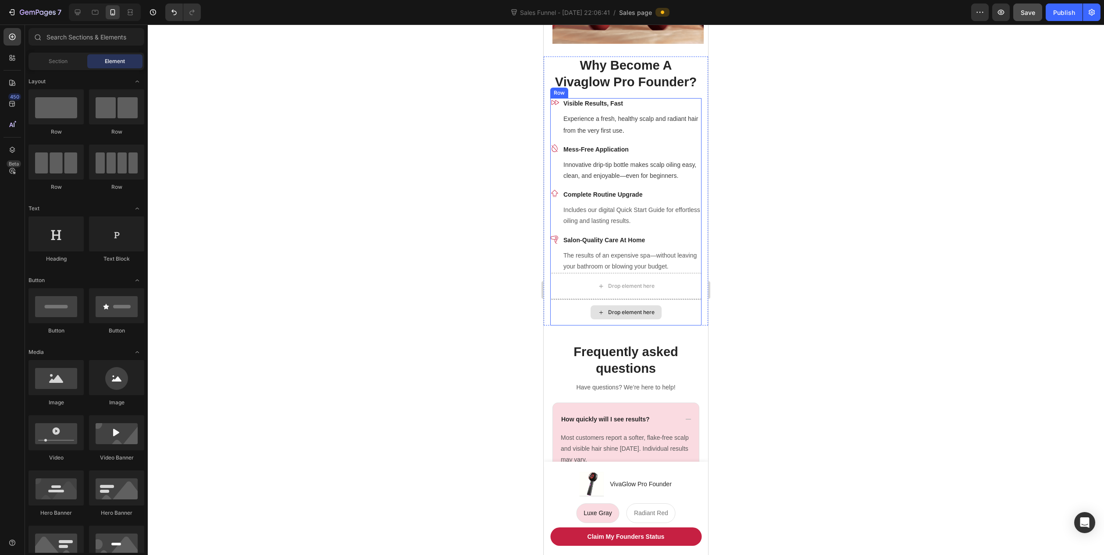
click at [682, 324] on div "Drop element here" at bounding box center [625, 312] width 151 height 26
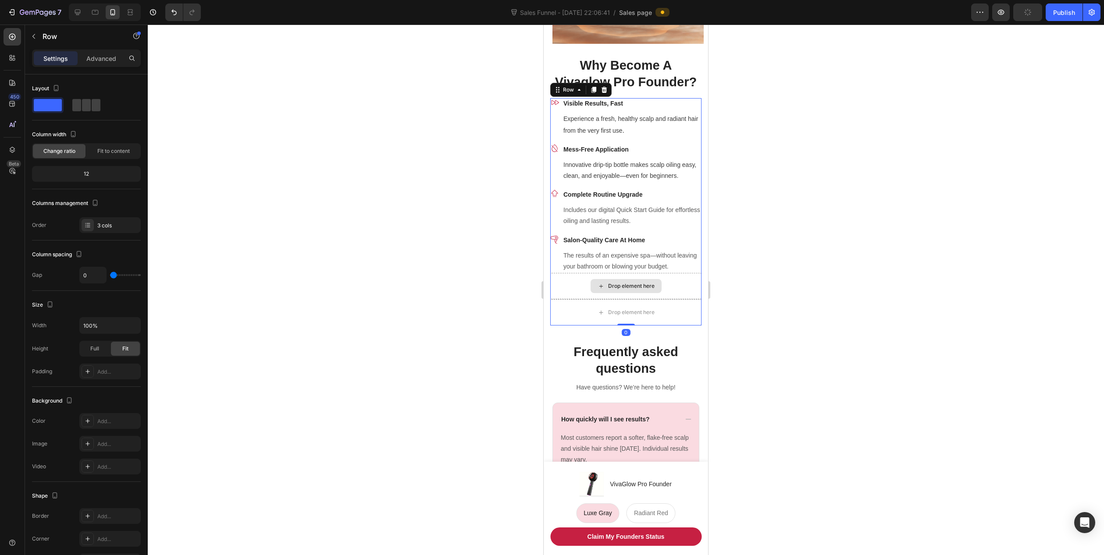
click at [682, 299] on div "Drop element here" at bounding box center [625, 286] width 151 height 26
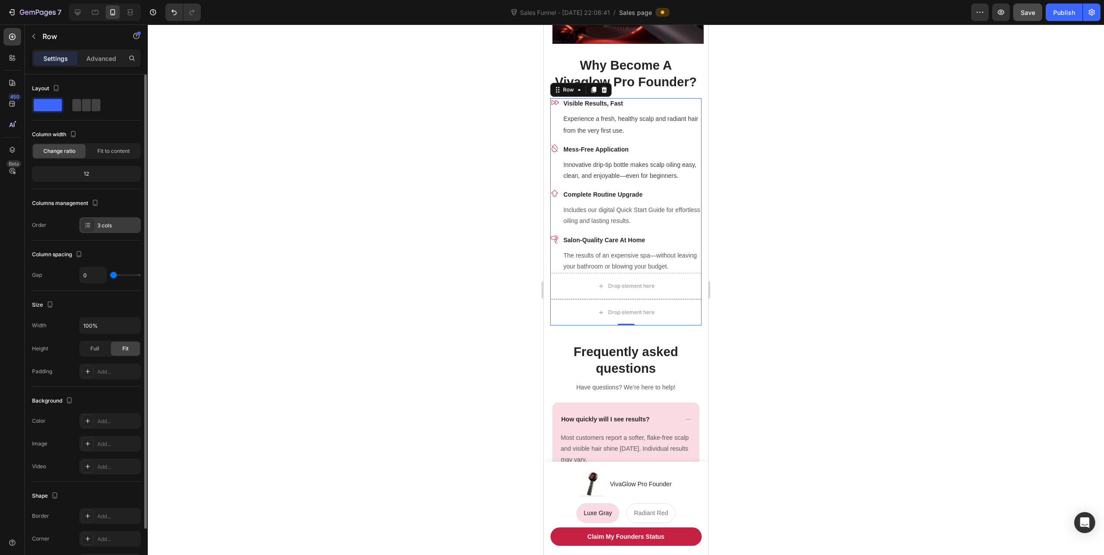
click at [111, 225] on div "3 cols" at bounding box center [117, 226] width 41 height 8
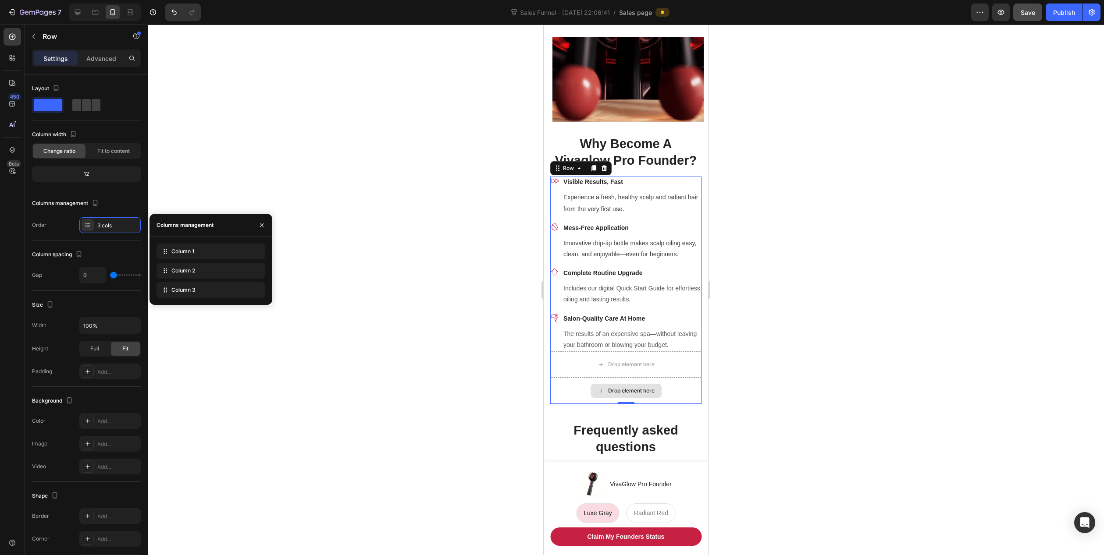
scroll to position [789, 0]
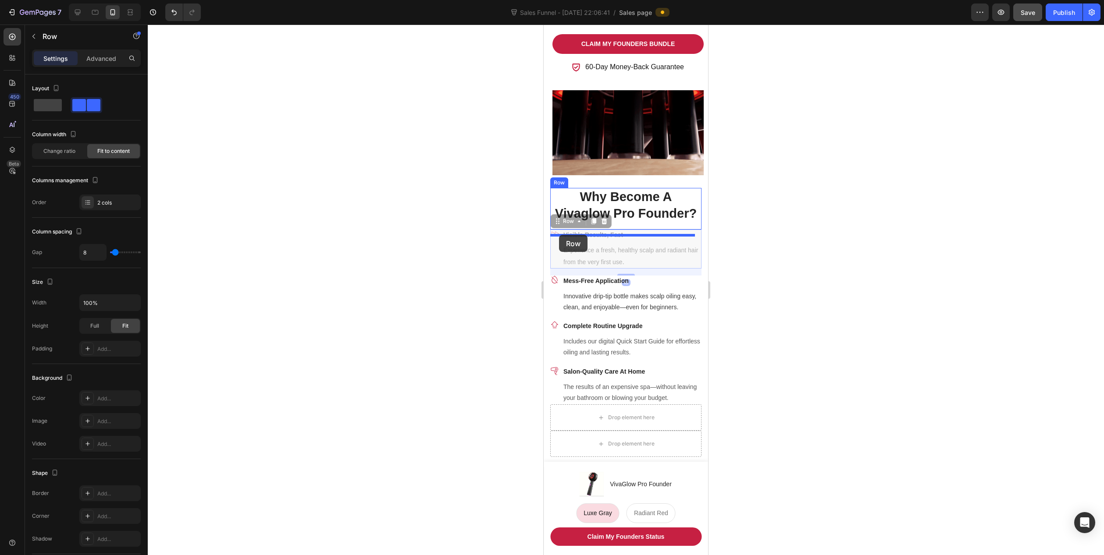
drag, startPoint x: 554, startPoint y: 259, endPoint x: 559, endPoint y: 235, distance: 24.1
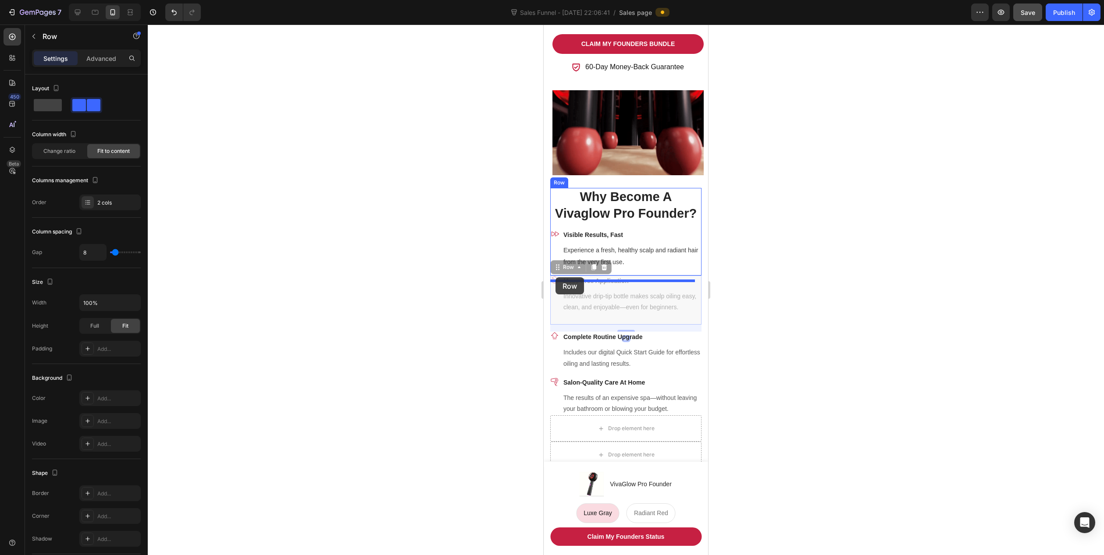
drag, startPoint x: 555, startPoint y: 318, endPoint x: 555, endPoint y: 277, distance: 40.3
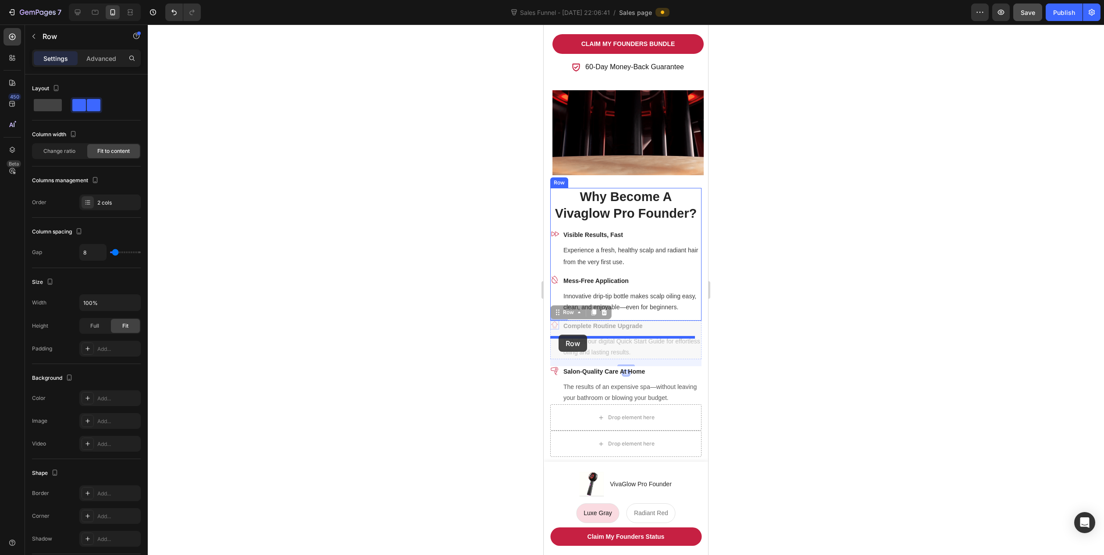
drag, startPoint x: 555, startPoint y: 360, endPoint x: 558, endPoint y: 335, distance: 25.2
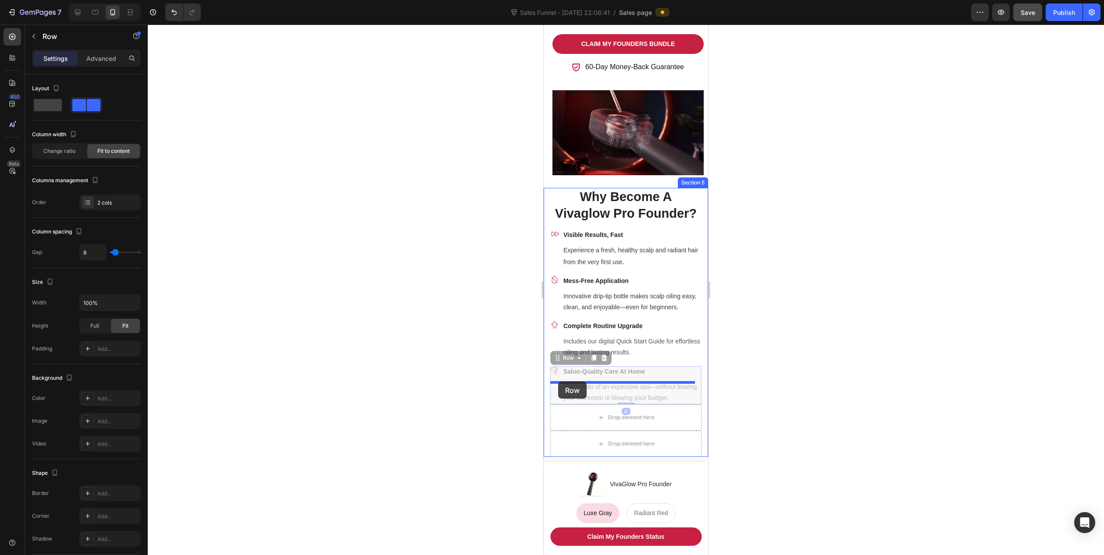
drag, startPoint x: 555, startPoint y: 410, endPoint x: 558, endPoint y: 382, distance: 28.7
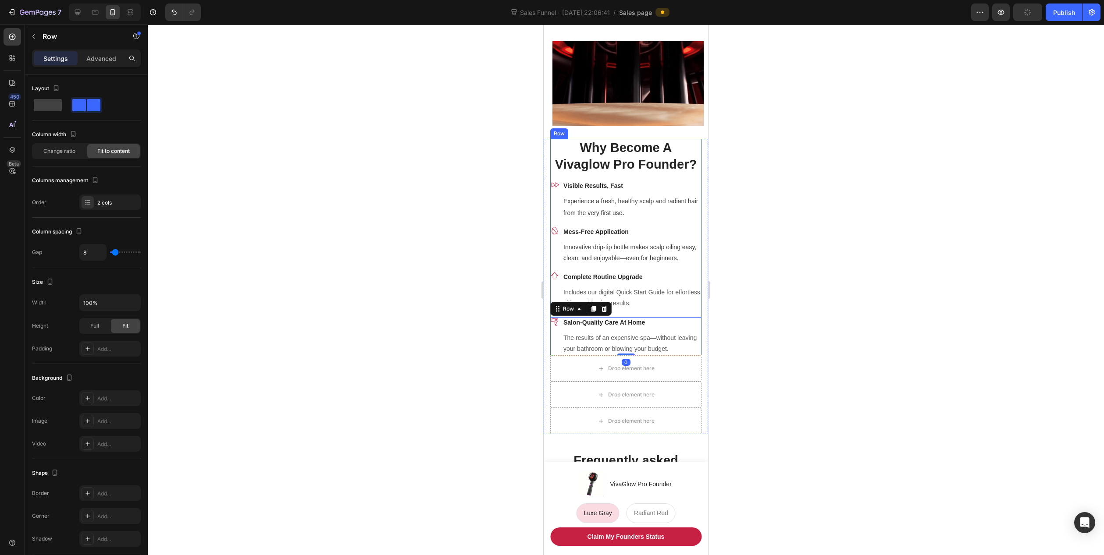
scroll to position [920, 0]
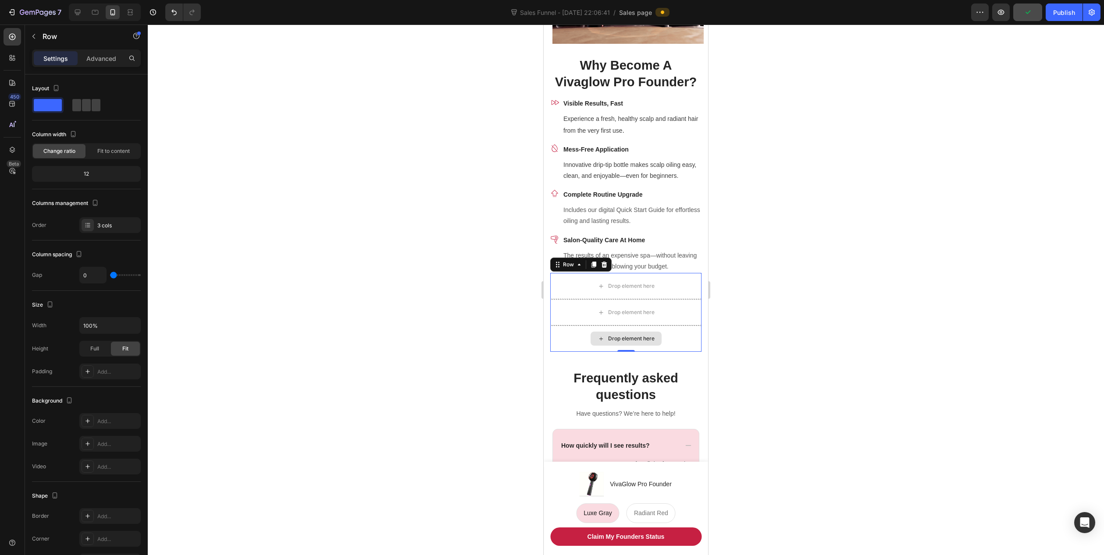
click at [686, 352] on div "Drop element here" at bounding box center [625, 339] width 151 height 26
click at [605, 268] on icon at bounding box center [604, 265] width 6 height 6
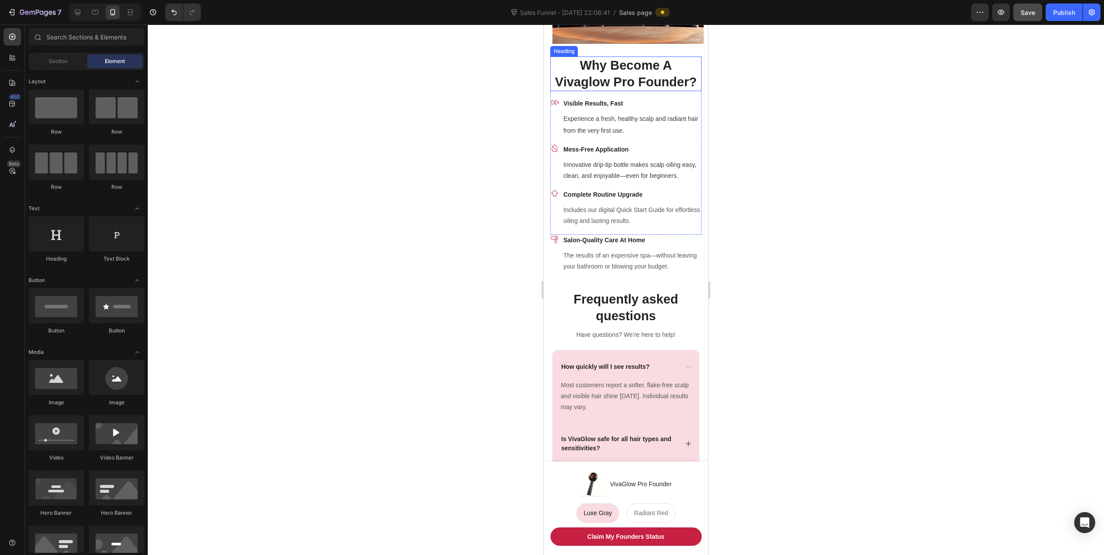
click at [644, 91] on h2 "Why Become A Vivaglow Pro Founder?" at bounding box center [625, 74] width 151 height 35
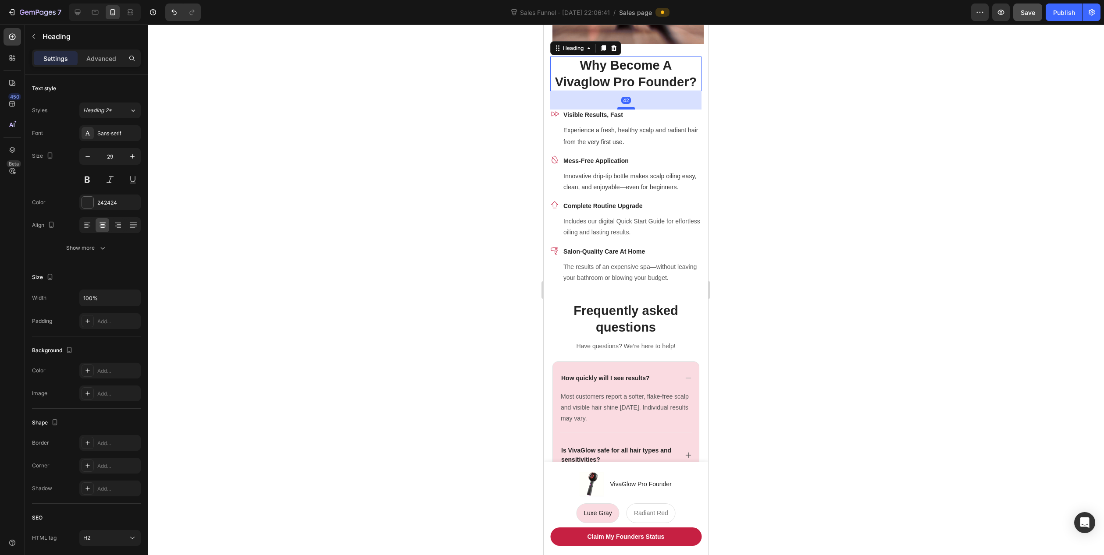
drag, startPoint x: 626, startPoint y: 103, endPoint x: 628, endPoint y: 114, distance: 11.5
click at [628, 110] on div at bounding box center [626, 108] width 18 height 3
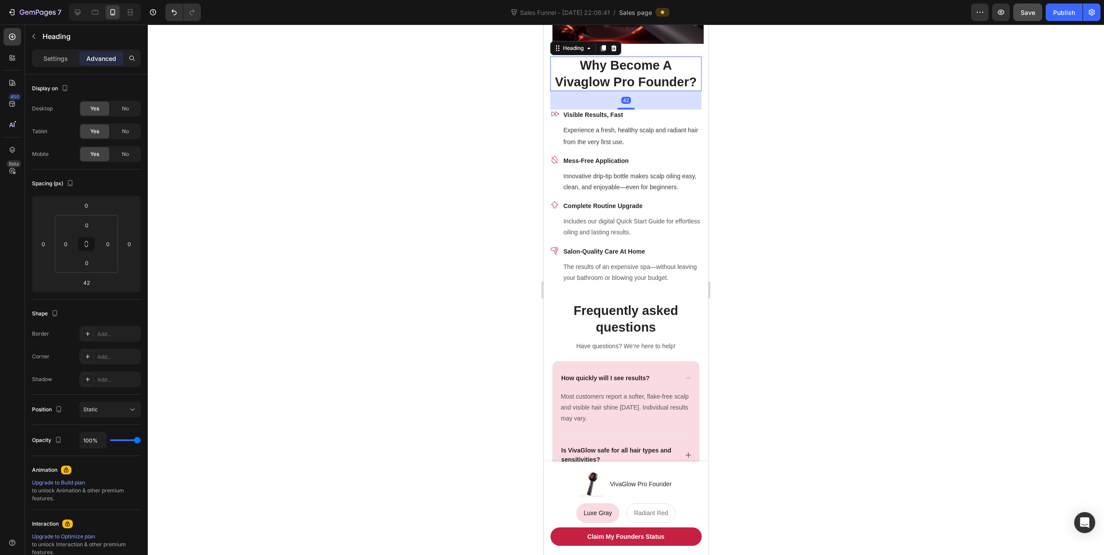
click at [477, 211] on div at bounding box center [626, 290] width 956 height 531
click at [509, 295] on div at bounding box center [626, 290] width 956 height 531
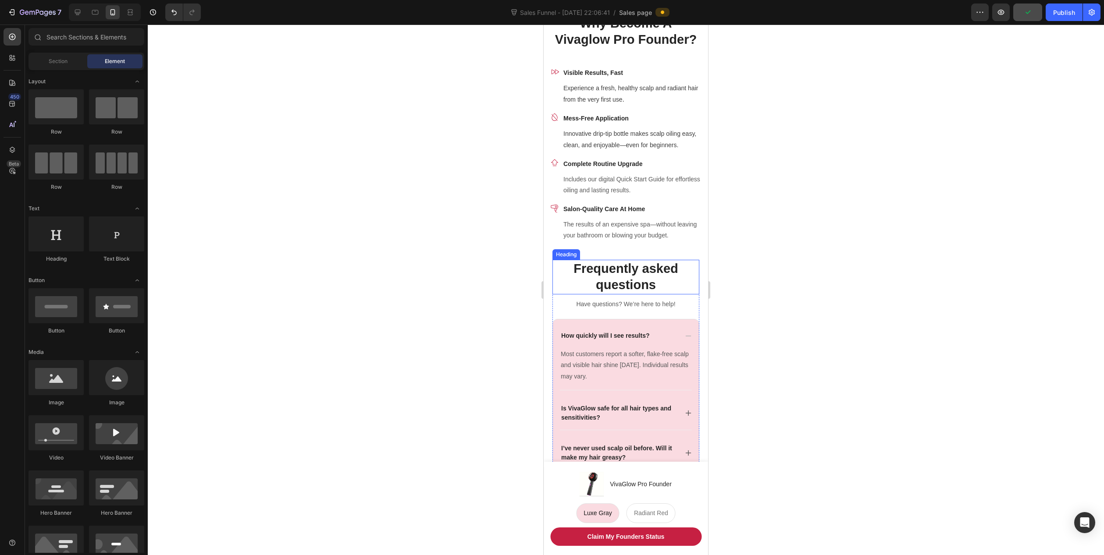
scroll to position [876, 0]
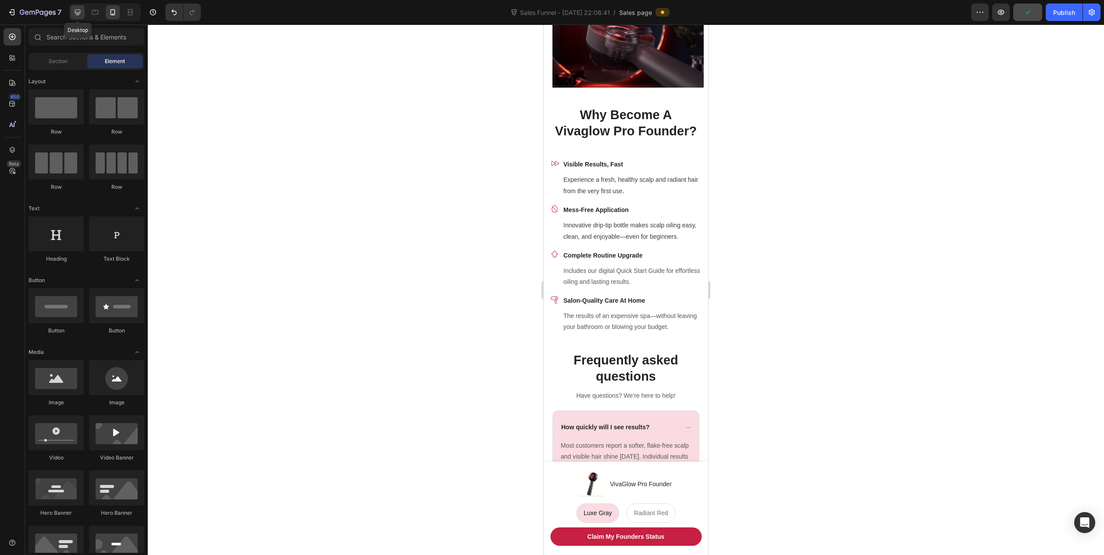
click at [78, 11] on icon at bounding box center [77, 12] width 9 height 9
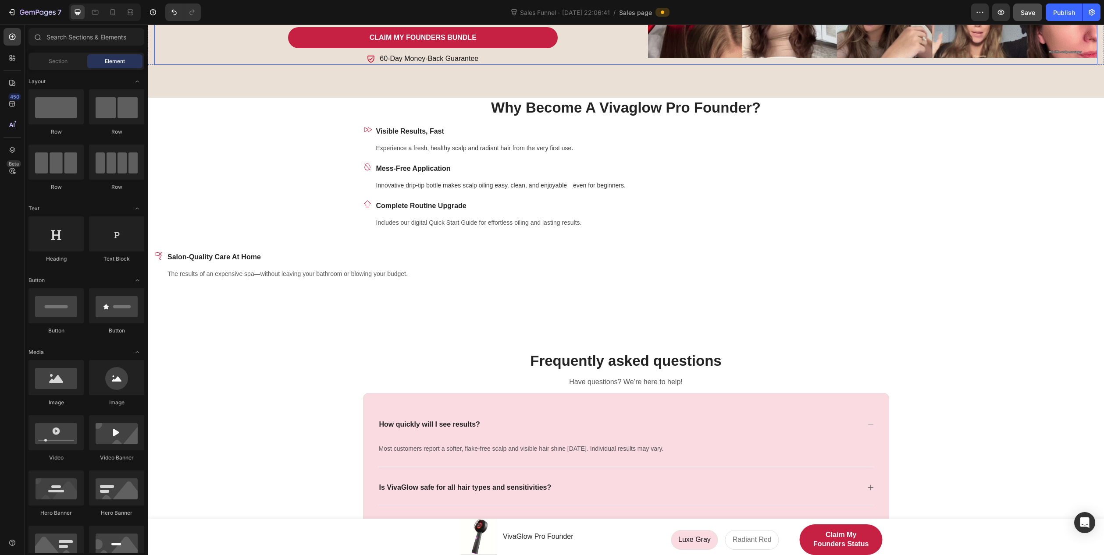
scroll to position [867, 0]
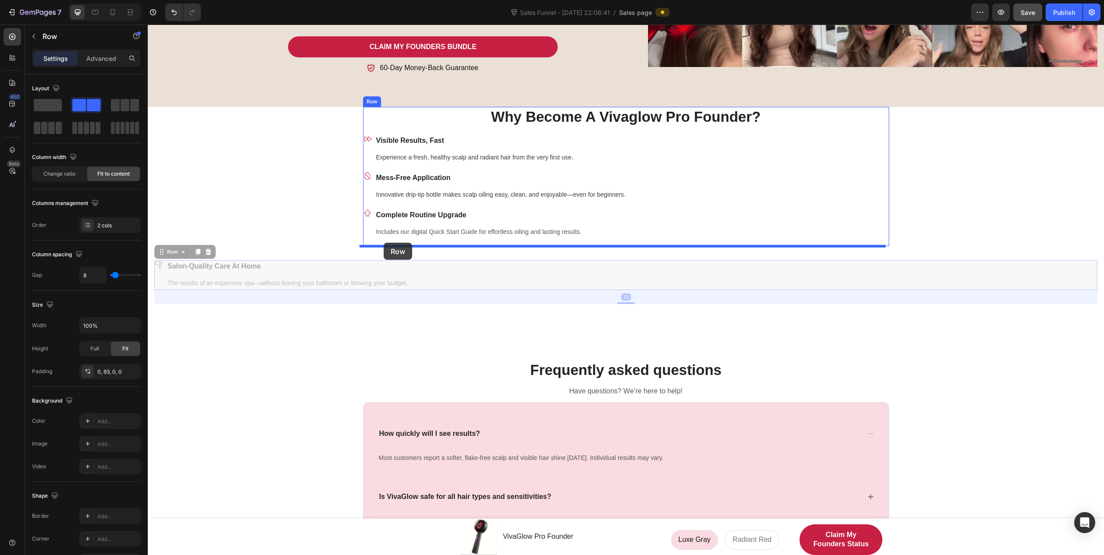
drag, startPoint x: 160, startPoint y: 277, endPoint x: 383, endPoint y: 243, distance: 225.7
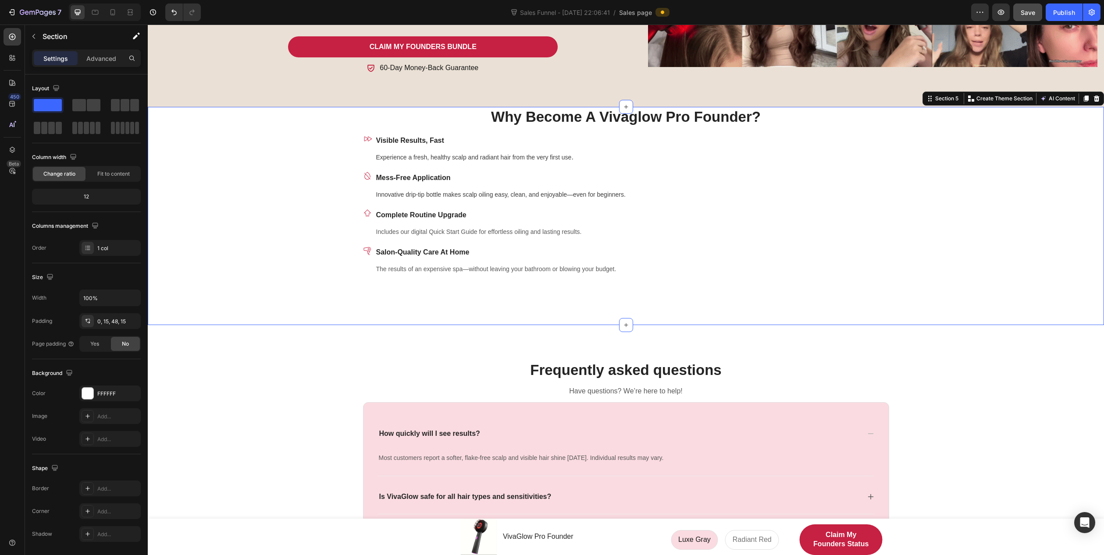
click at [297, 232] on div "Why Become A Vivaglow Pro Founder? Heading Icon Visible Results, Fast Text bloc…" at bounding box center [625, 205] width 943 height 197
click at [516, 120] on h2 "Why Become A Vivaglow Pro Founder?" at bounding box center [626, 117] width 526 height 21
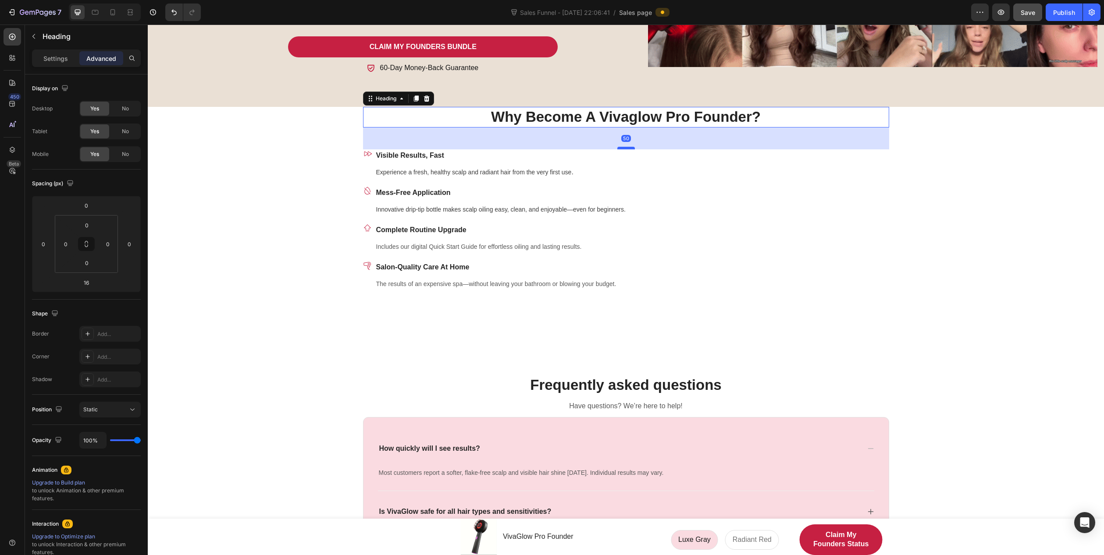
drag, startPoint x: 620, startPoint y: 133, endPoint x: 622, endPoint y: 148, distance: 15.0
click at [622, 148] on div at bounding box center [626, 148] width 18 height 3
type input "50"
click at [237, 218] on div "Why Become A Vivaglow Pro Founder? Heading 50 Icon Visible Results, Fast Text b…" at bounding box center [625, 213] width 943 height 212
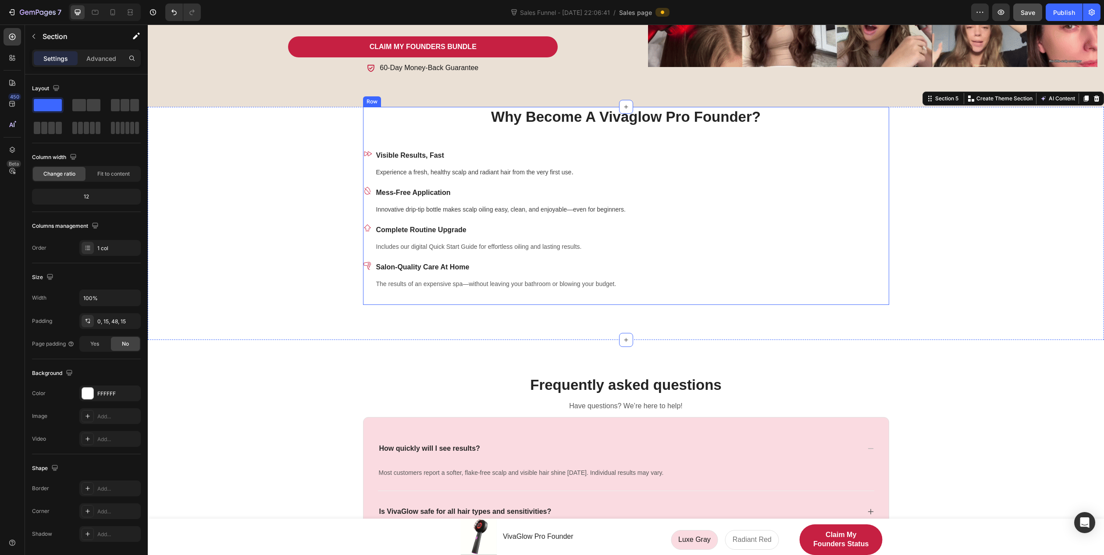
click at [460, 301] on div "Why Become A Vivaglow Pro Founder? Heading Icon Visible Results, Fast Text bloc…" at bounding box center [626, 206] width 526 height 198
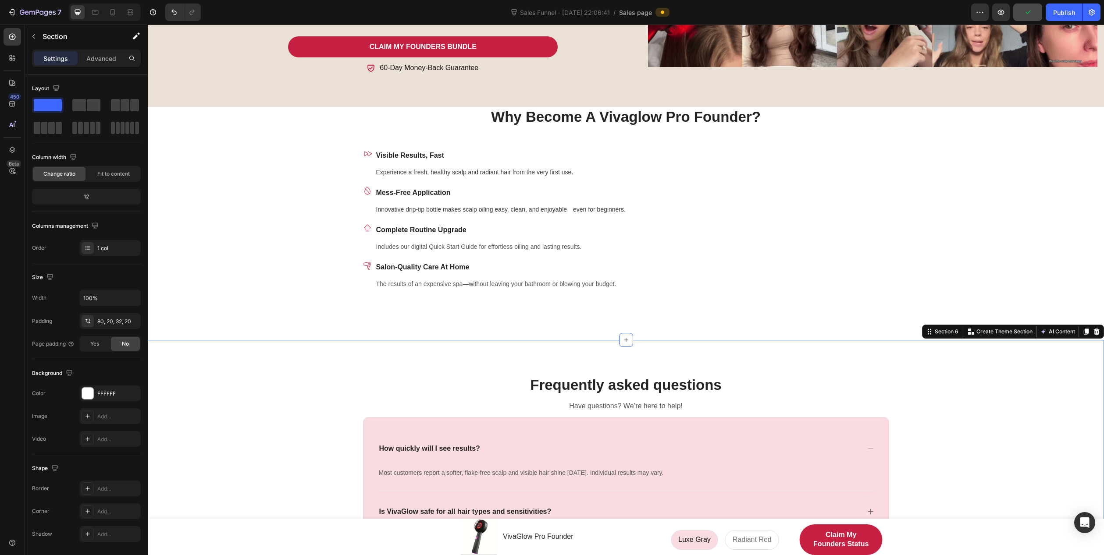
click at [587, 355] on div "Frequently asked questions Heading Have questions? We’re here to help! Text blo…" at bounding box center [626, 551] width 956 height 422
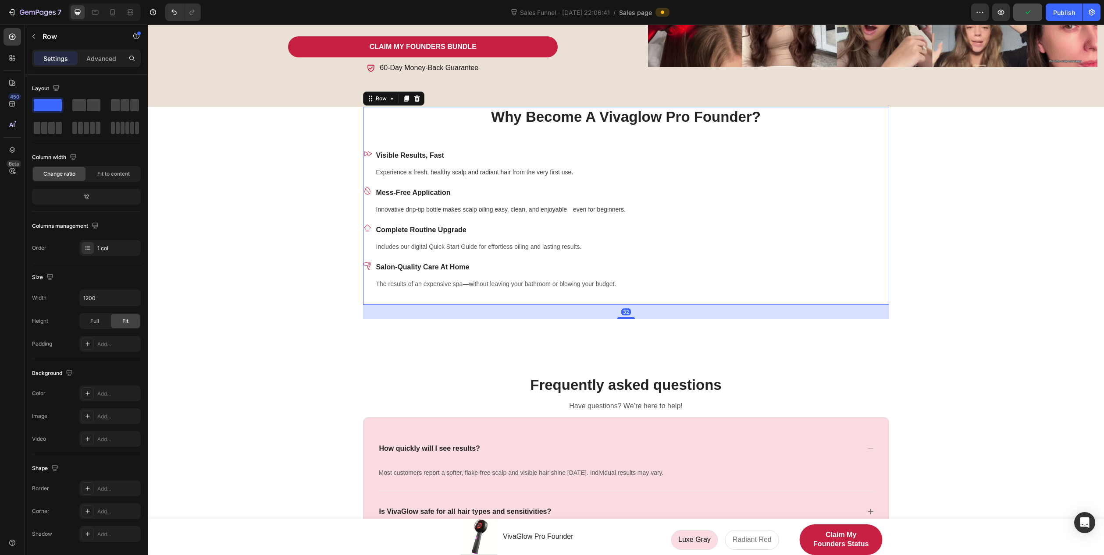
click at [622, 302] on div "Why Become A Vivaglow Pro Founder? Heading Icon Visible Results, Fast Text bloc…" at bounding box center [626, 206] width 526 height 198
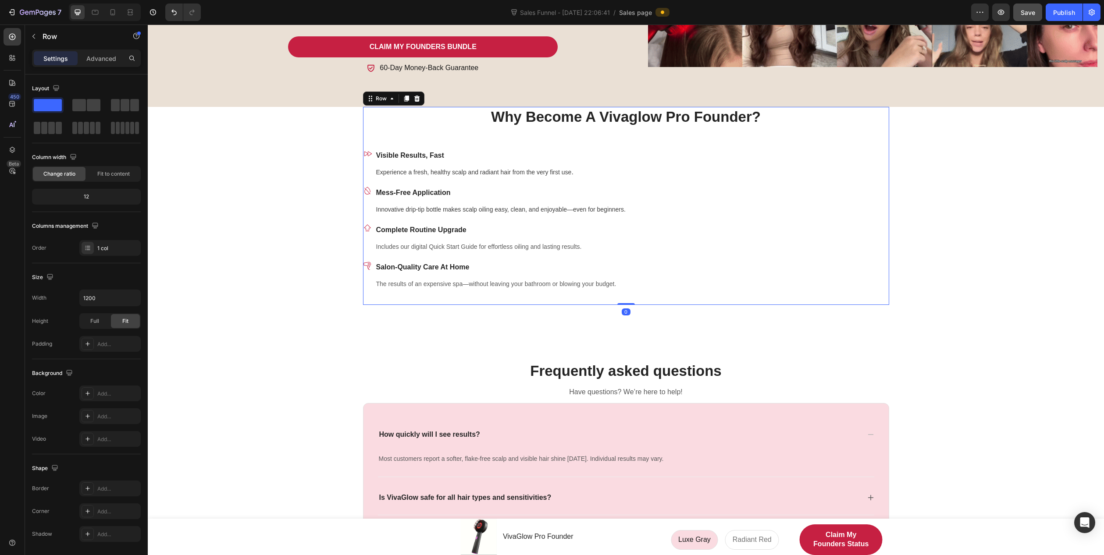
click at [621, 300] on div "Why Become A Vivaglow Pro Founder? Heading Icon Visible Results, Fast Text bloc…" at bounding box center [626, 206] width 526 height 198
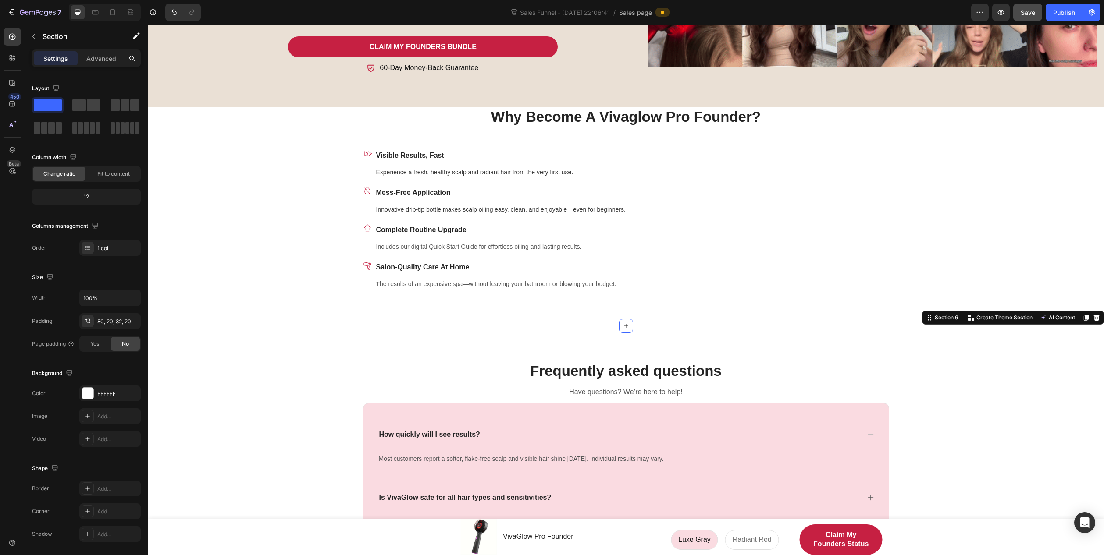
click at [615, 351] on div "Frequently asked questions Heading Have questions? We’re here to help! Text blo…" at bounding box center [626, 537] width 956 height 422
click at [783, 373] on p "Frequently asked questions" at bounding box center [626, 371] width 524 height 19
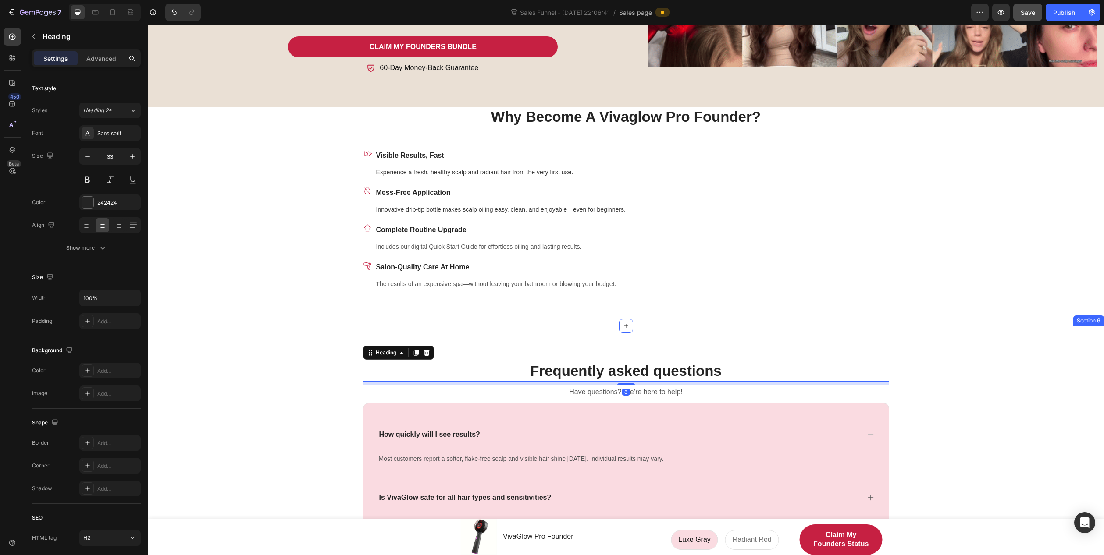
click at [590, 343] on div "Frequently asked questions Heading 8 Have questions? We’re here to help! Text b…" at bounding box center [626, 537] width 956 height 422
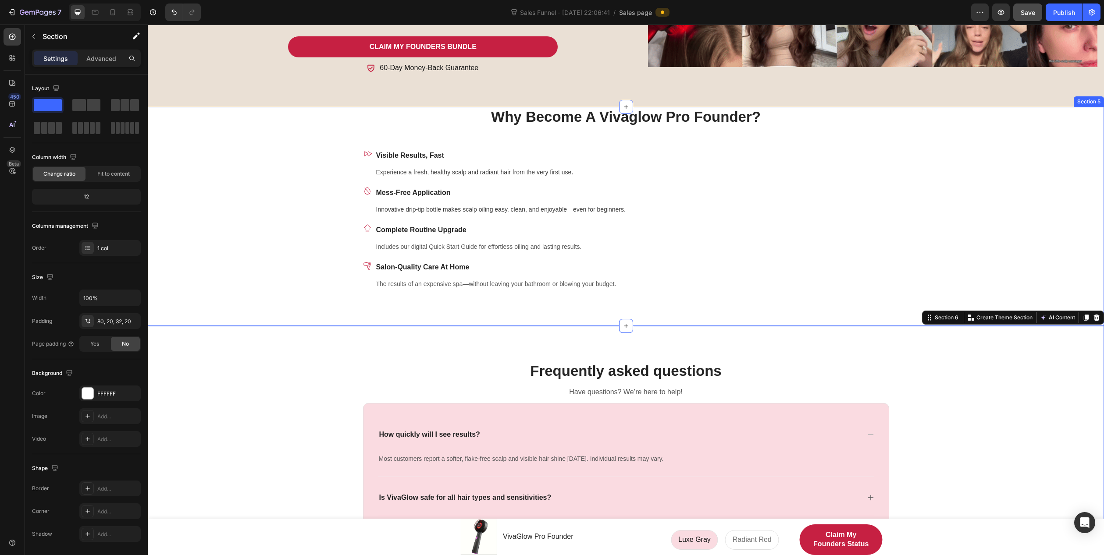
click at [289, 317] on div "Why Become A Vivaglow Pro Founder? Heading Icon Visible Results, Fast Text bloc…" at bounding box center [626, 216] width 956 height 219
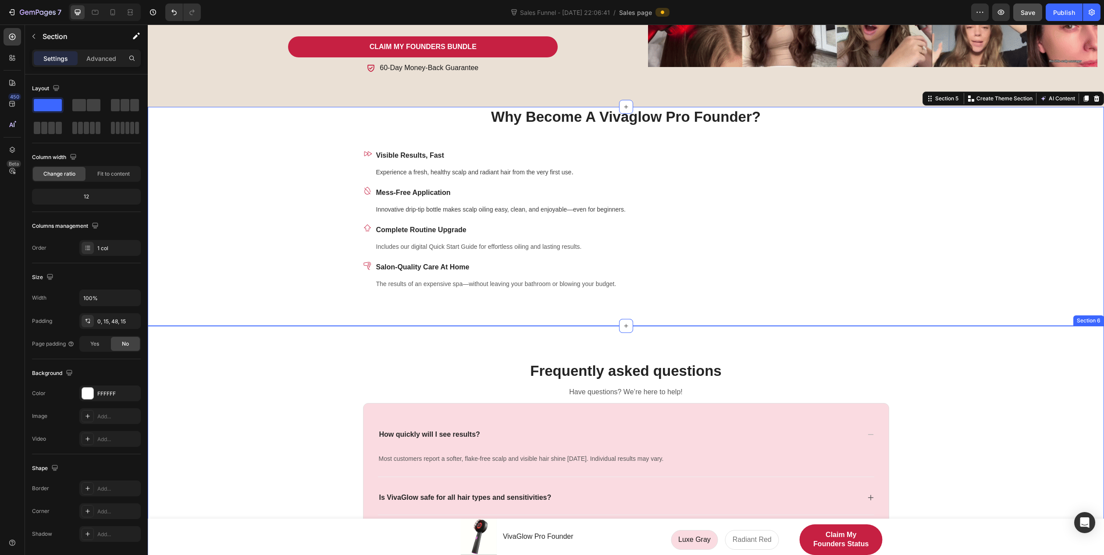
click at [204, 369] on div "Frequently asked questions Heading Have questions? We’re here to help! Text blo…" at bounding box center [625, 547] width 938 height 373
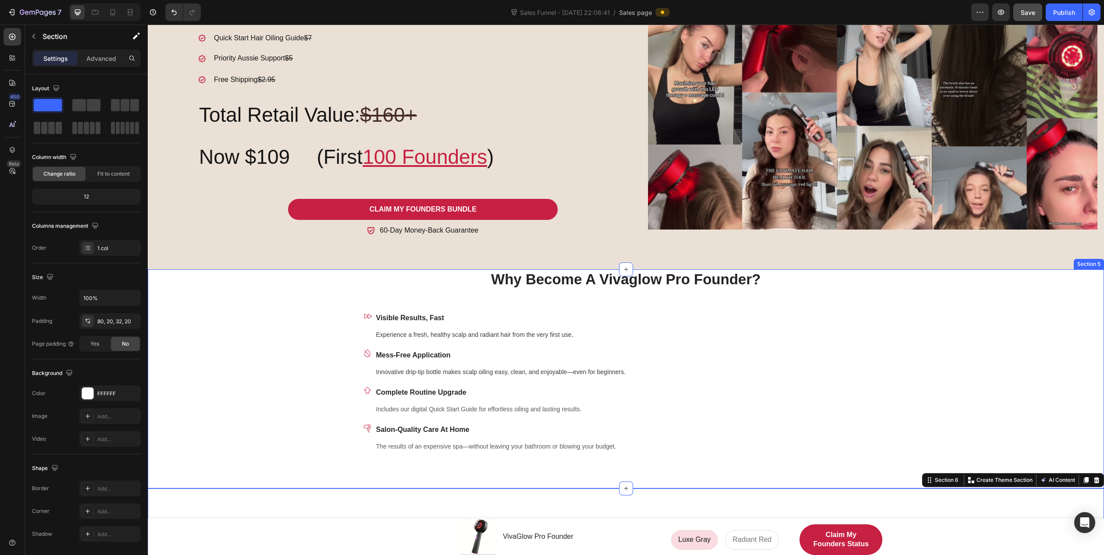
scroll to position [692, 0]
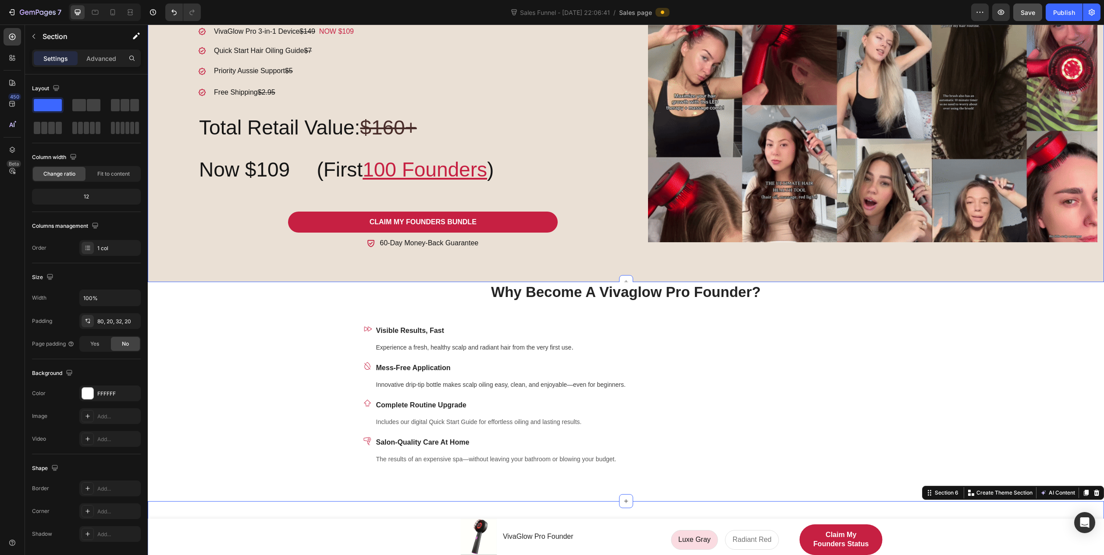
click at [483, 276] on div "Get It All - Unlock Your Best Routine Heading Limited FOUNDERS launch offer: Te…" at bounding box center [626, 95] width 956 height 375
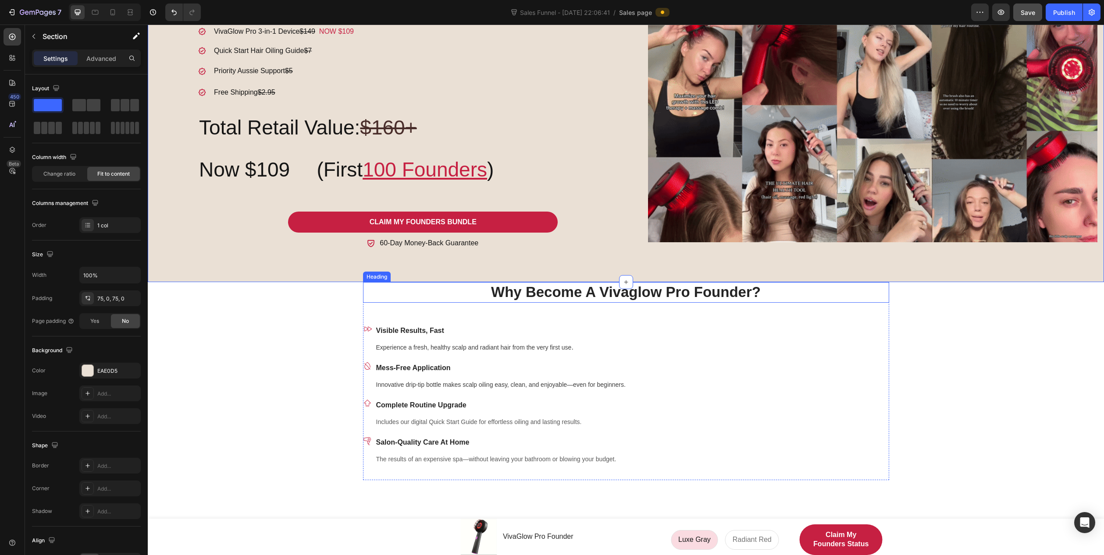
click at [448, 298] on h2 "Why Become A Vivaglow Pro Founder?" at bounding box center [626, 292] width 526 height 21
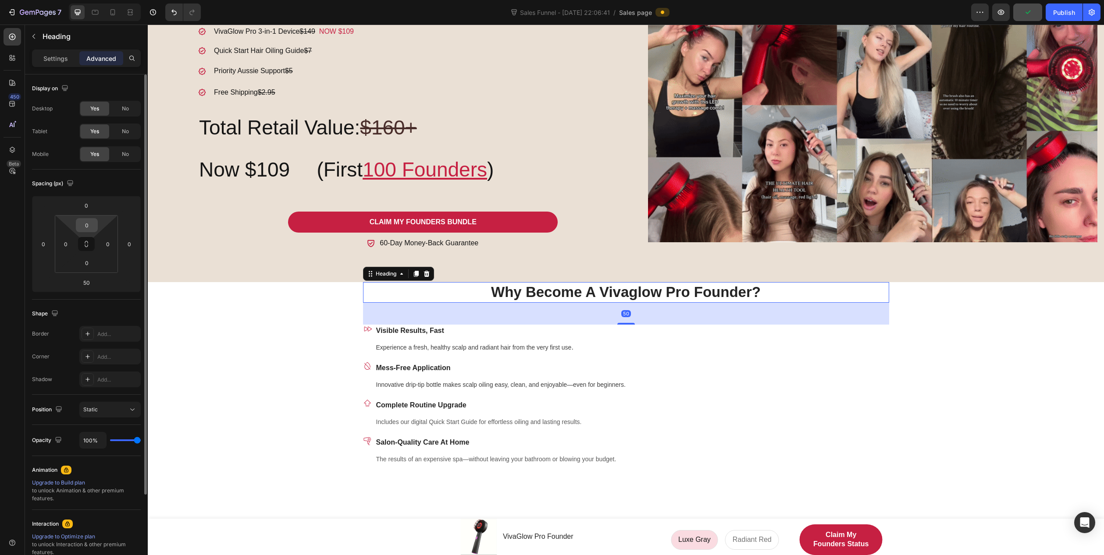
click at [82, 225] on input "0" at bounding box center [87, 225] width 18 height 13
click at [89, 209] on input "0" at bounding box center [87, 205] width 18 height 13
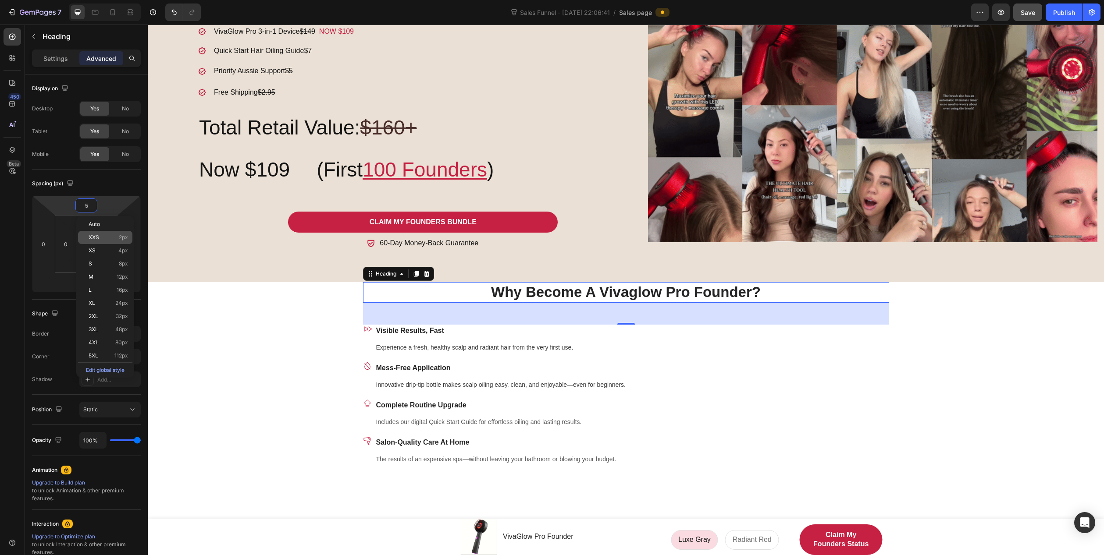
type input "50"
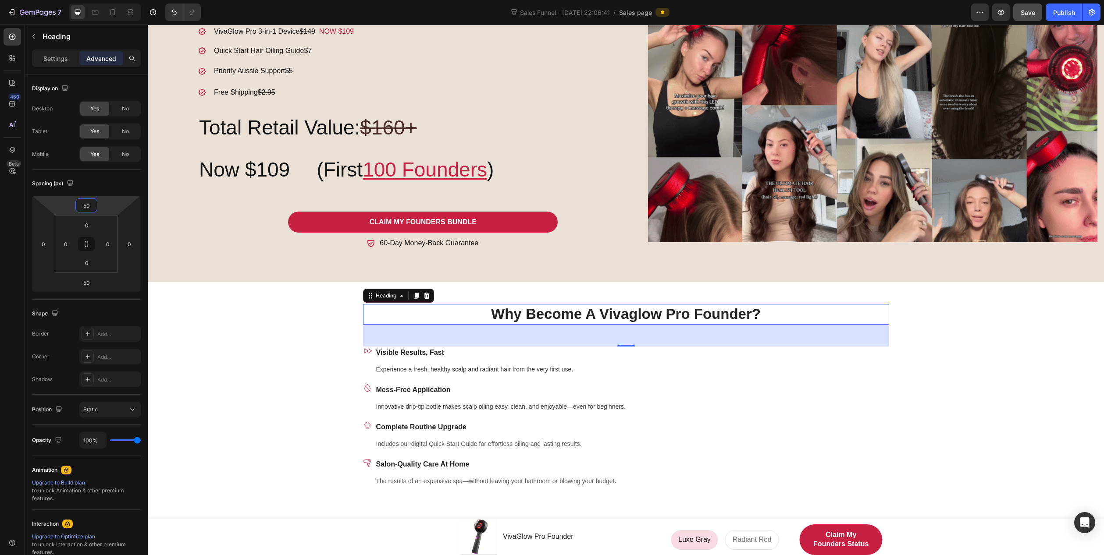
click at [239, 323] on div "Why Become A Vivaglow Pro Founder? Heading 50 Icon Visible Results, Fast Text b…" at bounding box center [625, 392] width 943 height 220
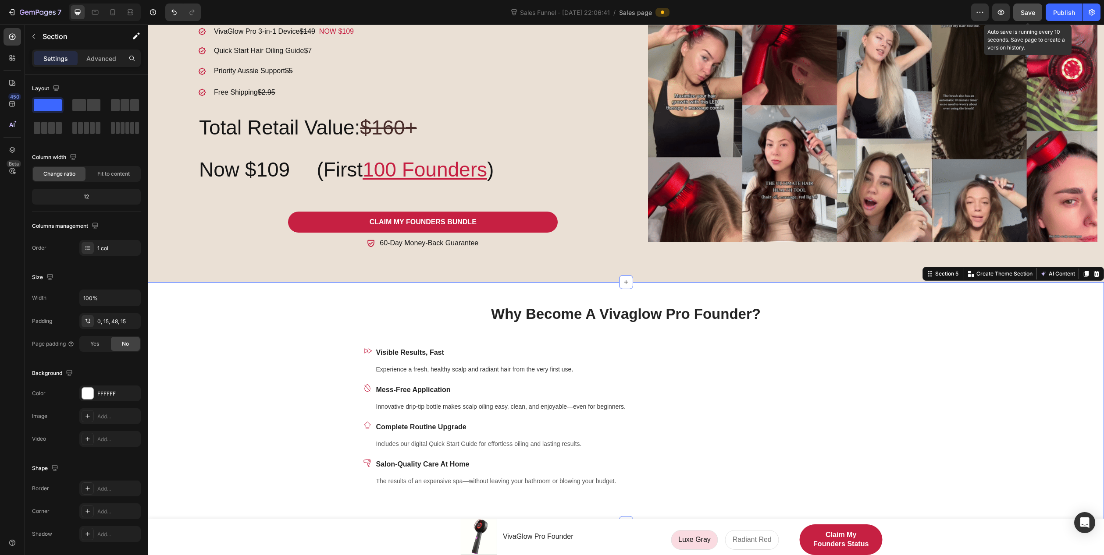
click at [1030, 11] on span "Save" at bounding box center [1027, 12] width 14 height 7
click at [108, 10] on icon at bounding box center [112, 12] width 9 height 9
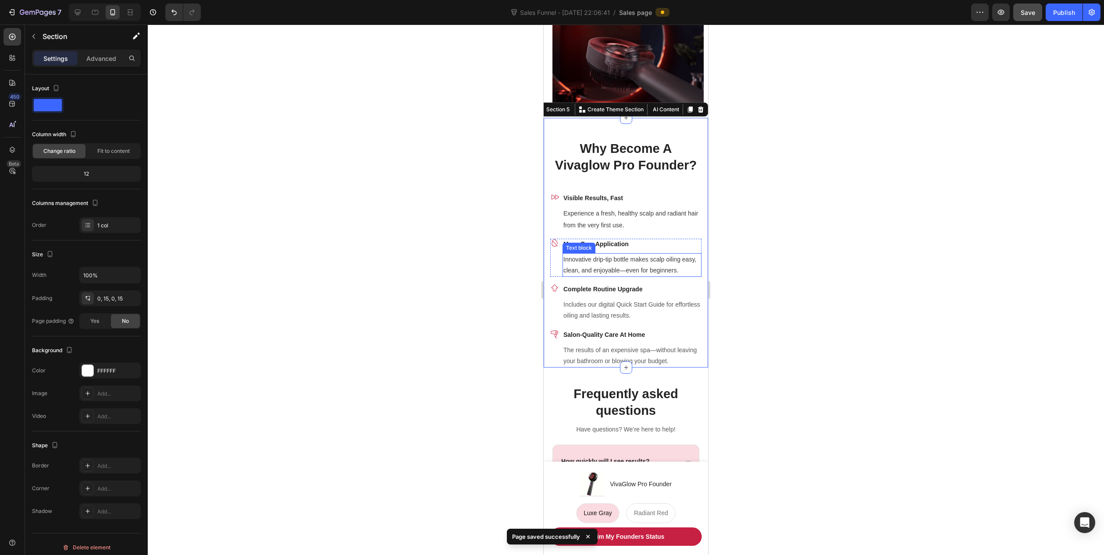
scroll to position [840, 0]
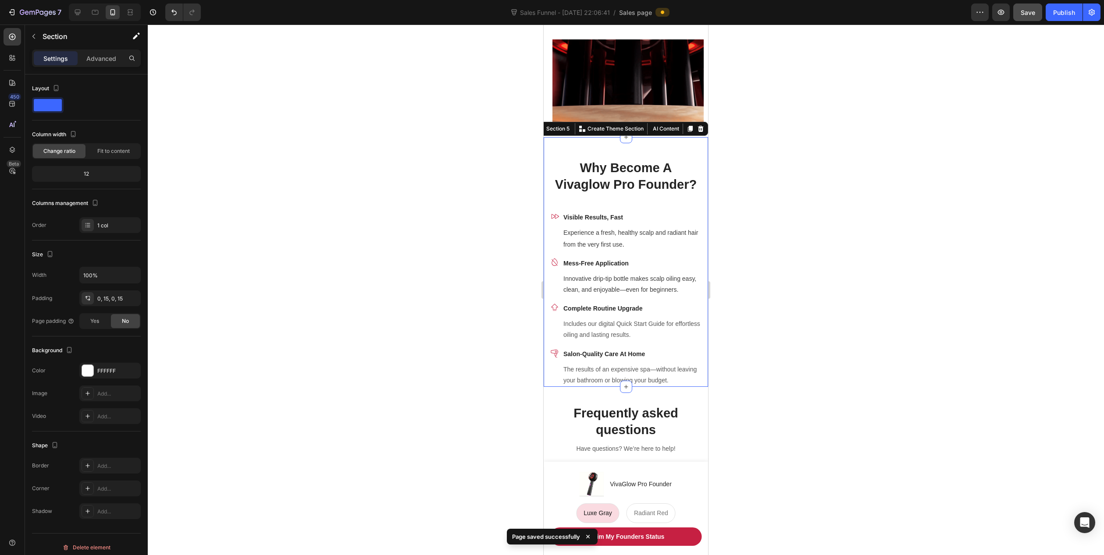
click at [471, 166] on div at bounding box center [626, 290] width 956 height 531
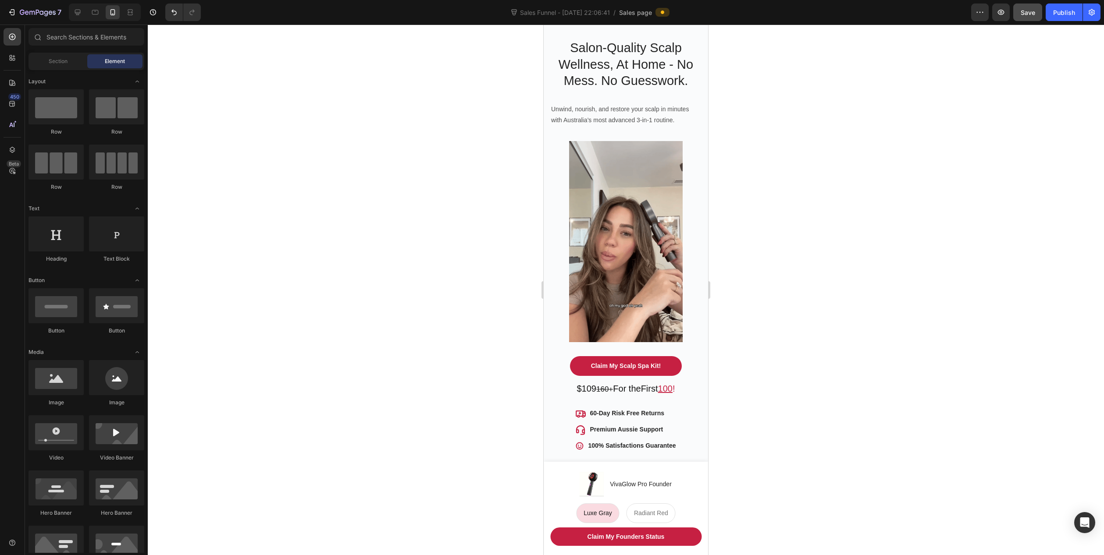
scroll to position [263, 0]
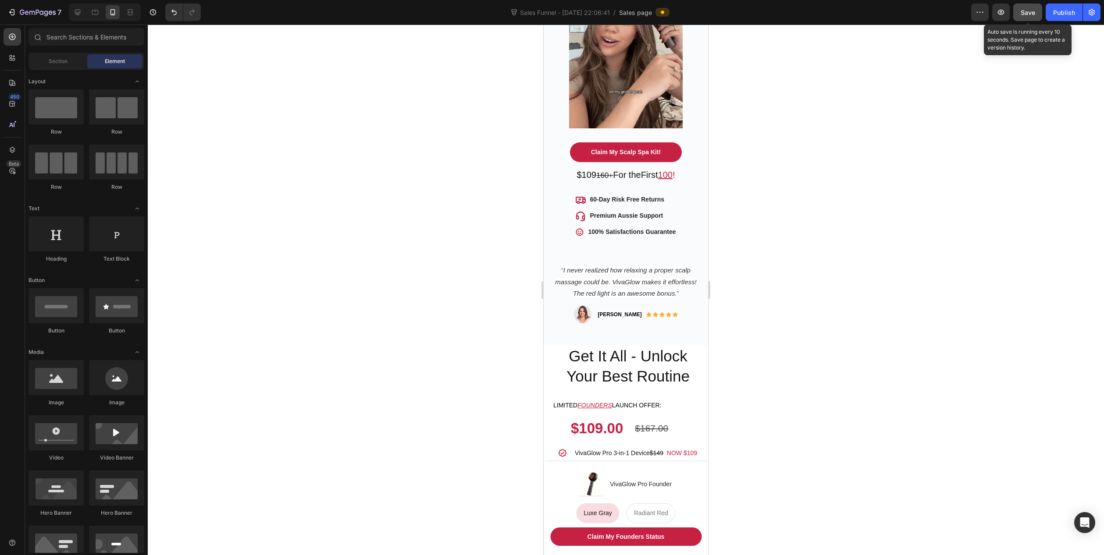
click at [1024, 15] on span "Save" at bounding box center [1027, 12] width 14 height 7
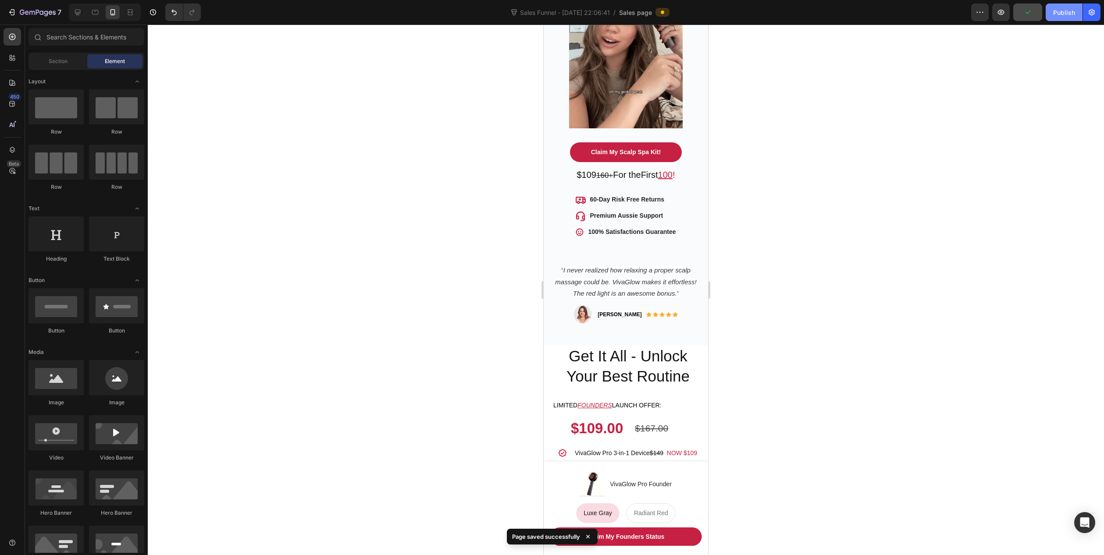
click at [1067, 9] on div "Publish" at bounding box center [1064, 12] width 22 height 9
click at [667, 142] on link "Claim My Scalp Spa Kit!" at bounding box center [626, 152] width 112 height 20
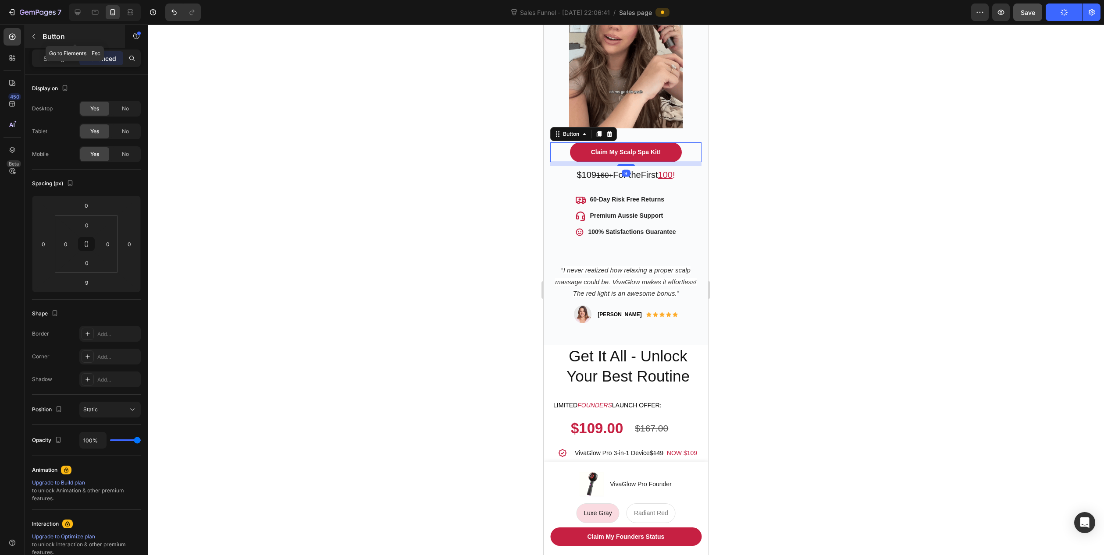
click at [51, 47] on div "Button" at bounding box center [75, 36] width 100 height 23
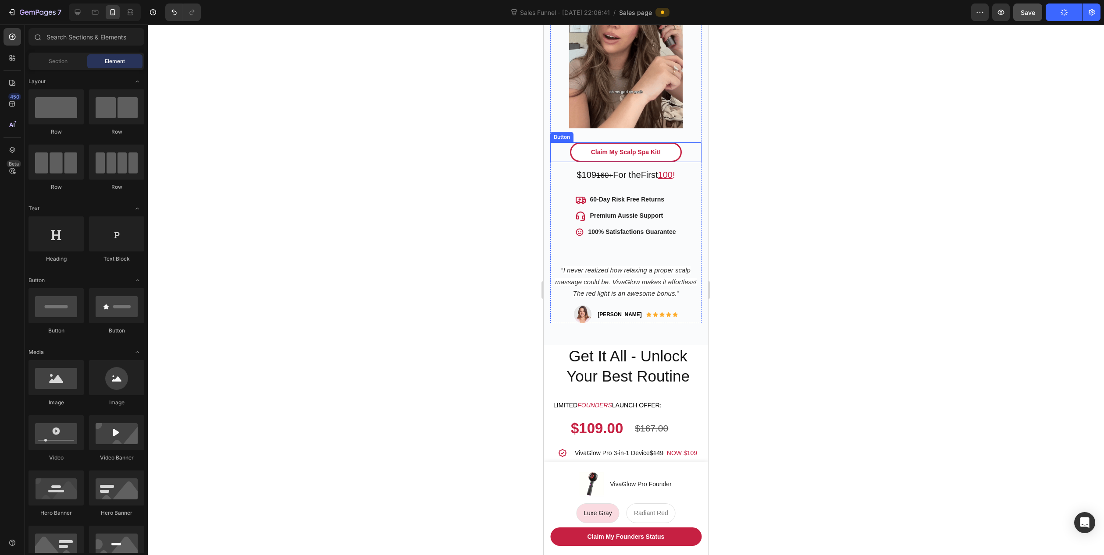
click at [667, 144] on link "Claim My Scalp Spa Kit!" at bounding box center [626, 152] width 112 height 20
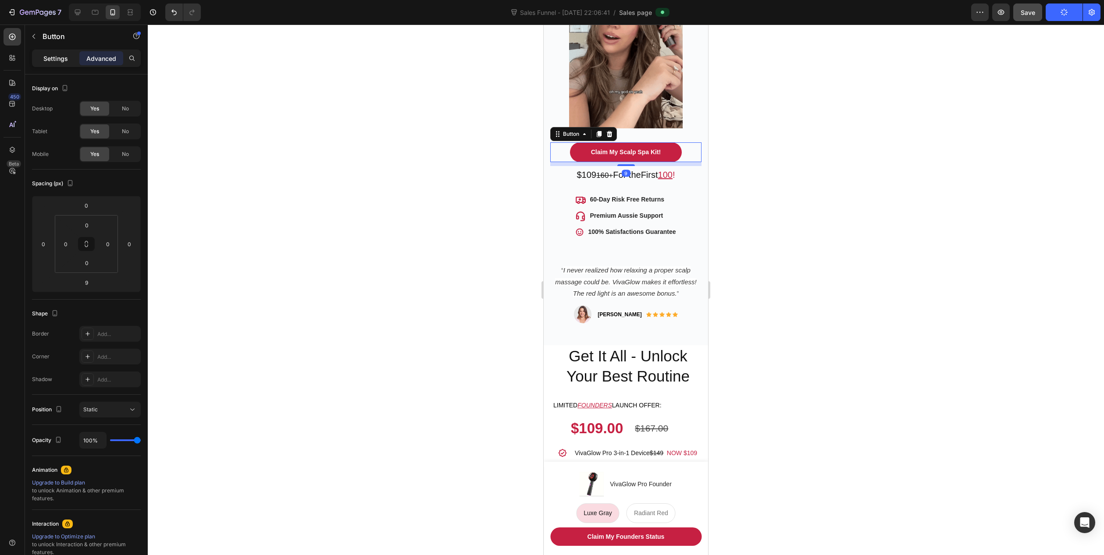
click at [63, 61] on p "Settings" at bounding box center [55, 58] width 25 height 9
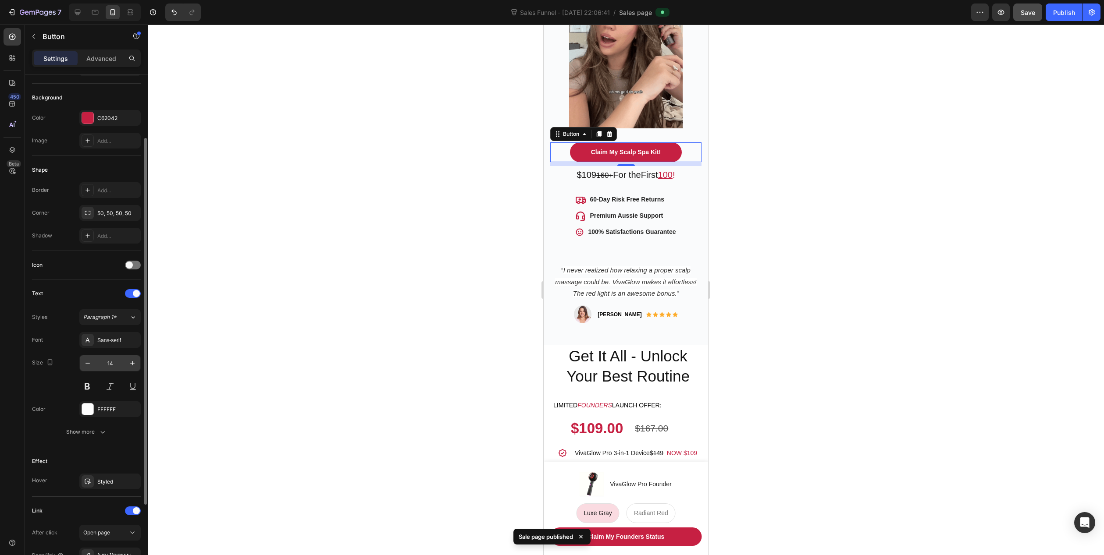
scroll to position [191, 0]
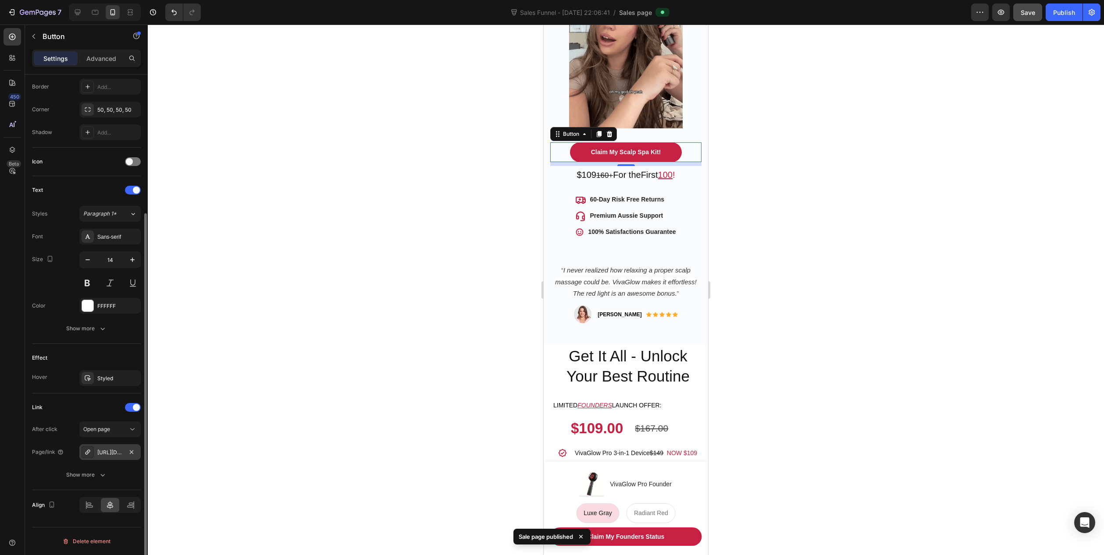
click at [87, 453] on icon at bounding box center [87, 452] width 7 height 7
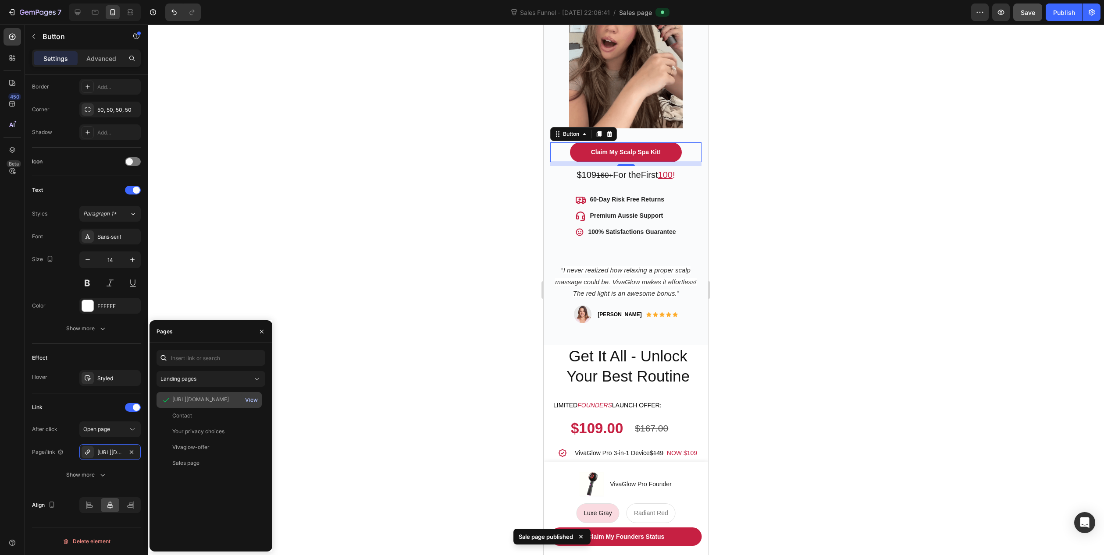
click at [253, 397] on div "View" at bounding box center [251, 400] width 13 height 8
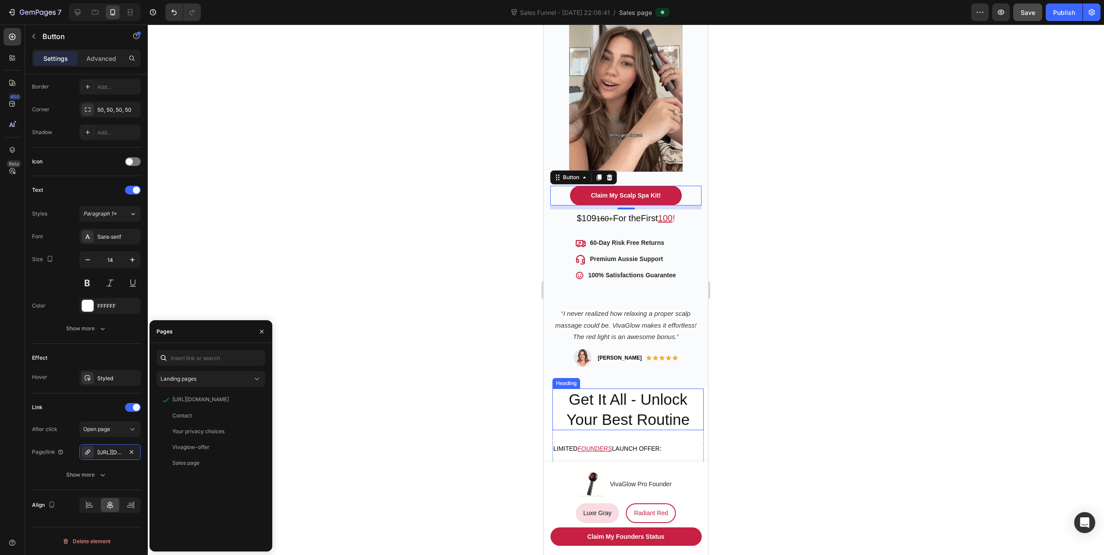
scroll to position [219, 0]
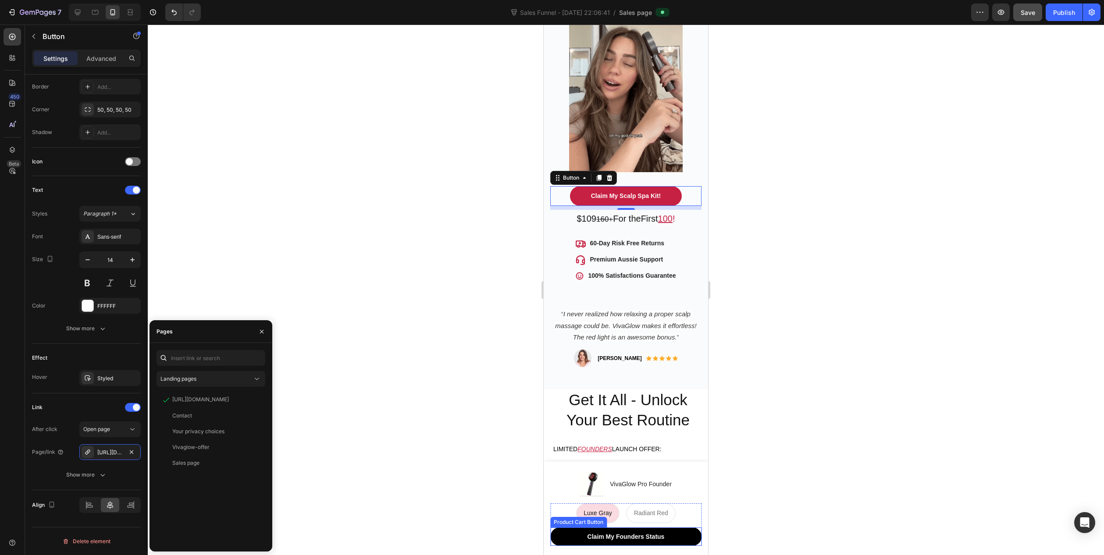
click at [681, 536] on button "Claim My Founders Status" at bounding box center [625, 537] width 151 height 18
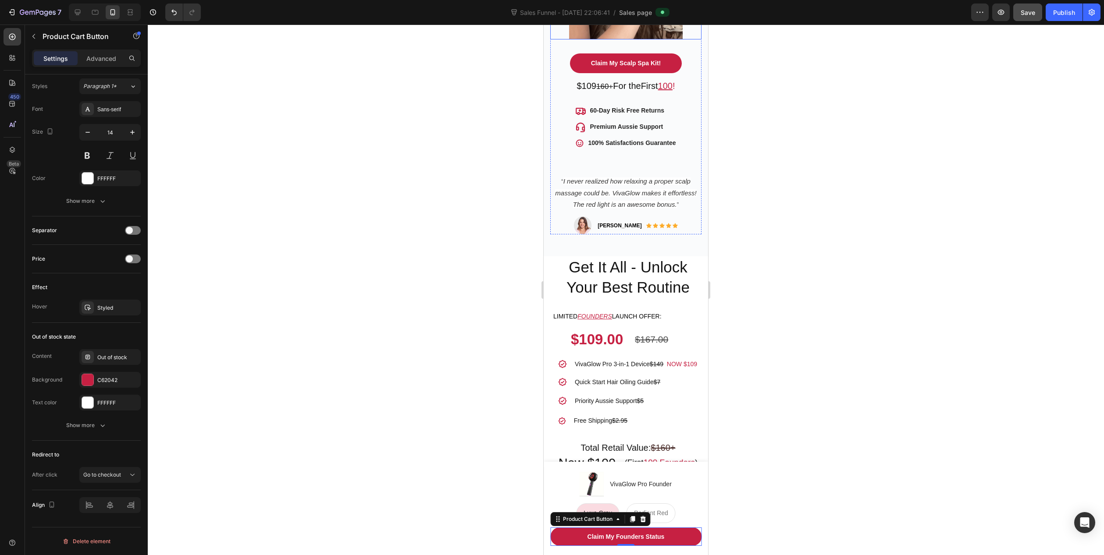
scroll to position [526, 0]
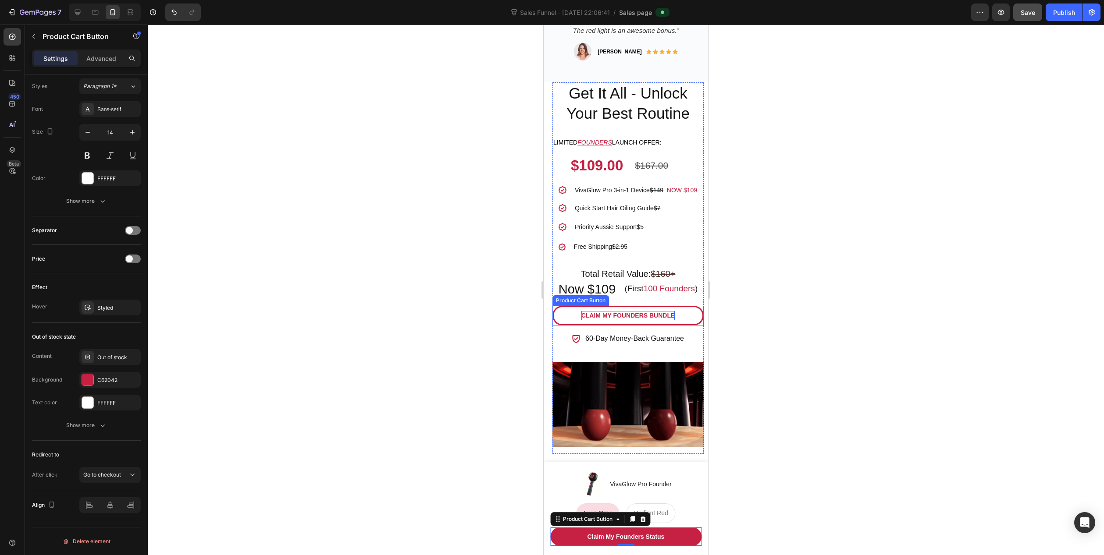
click at [669, 313] on div "Claim My Founders Bundle" at bounding box center [628, 315] width 94 height 9
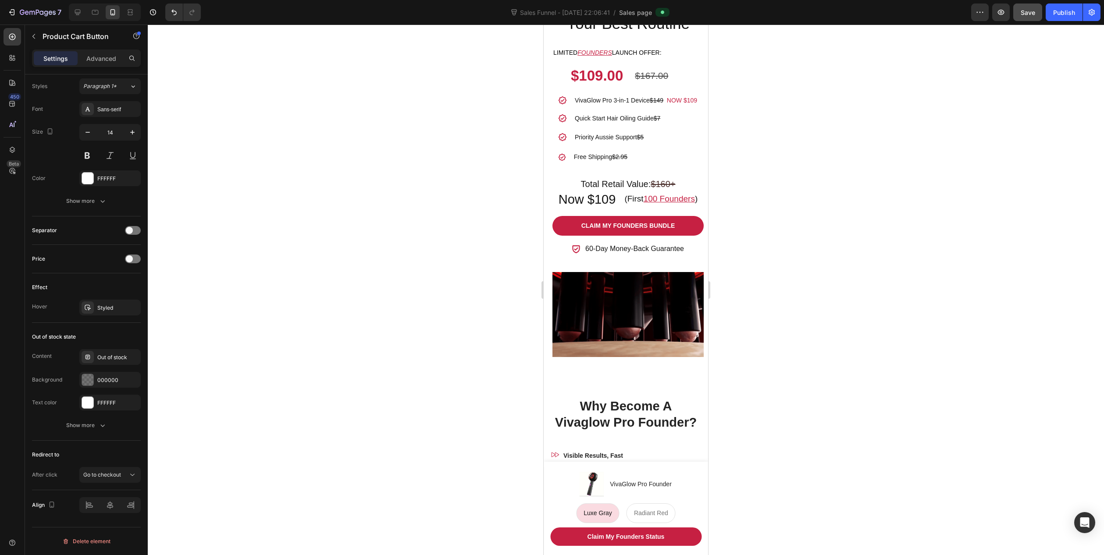
scroll to position [605, 0]
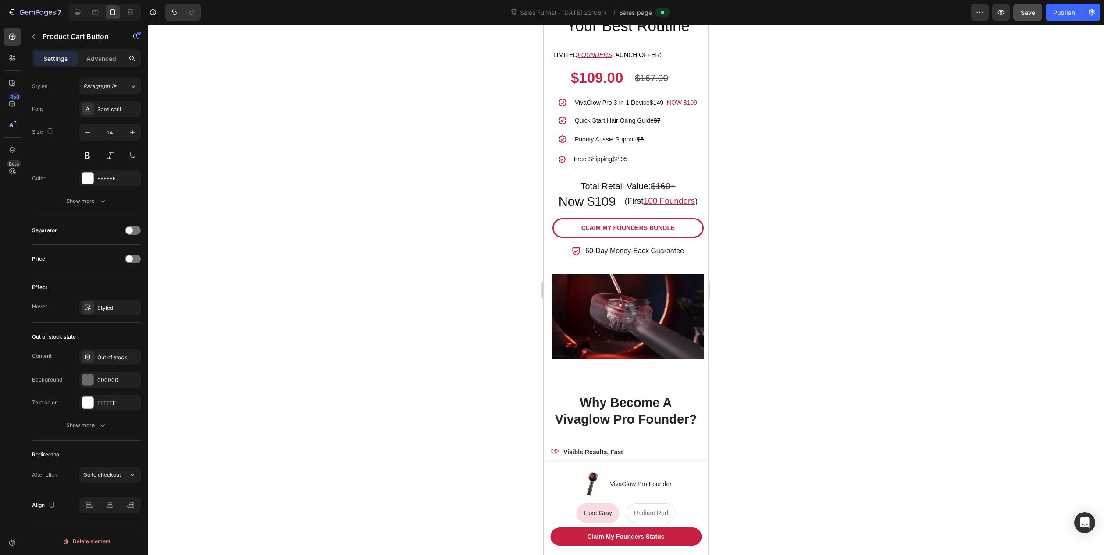
click at [684, 234] on button "Claim My Founders Bundle" at bounding box center [627, 228] width 151 height 20
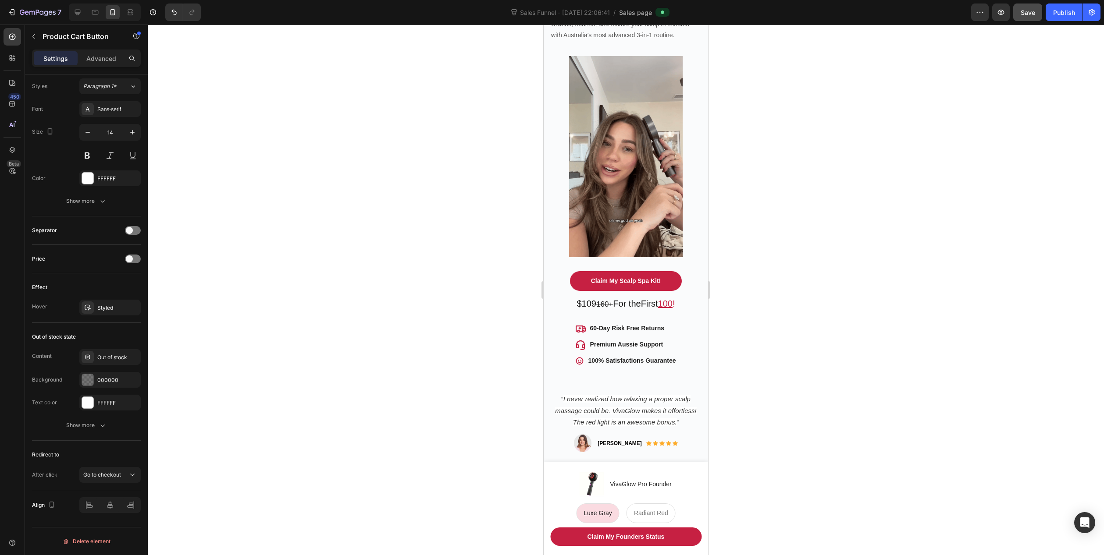
scroll to position [0, 0]
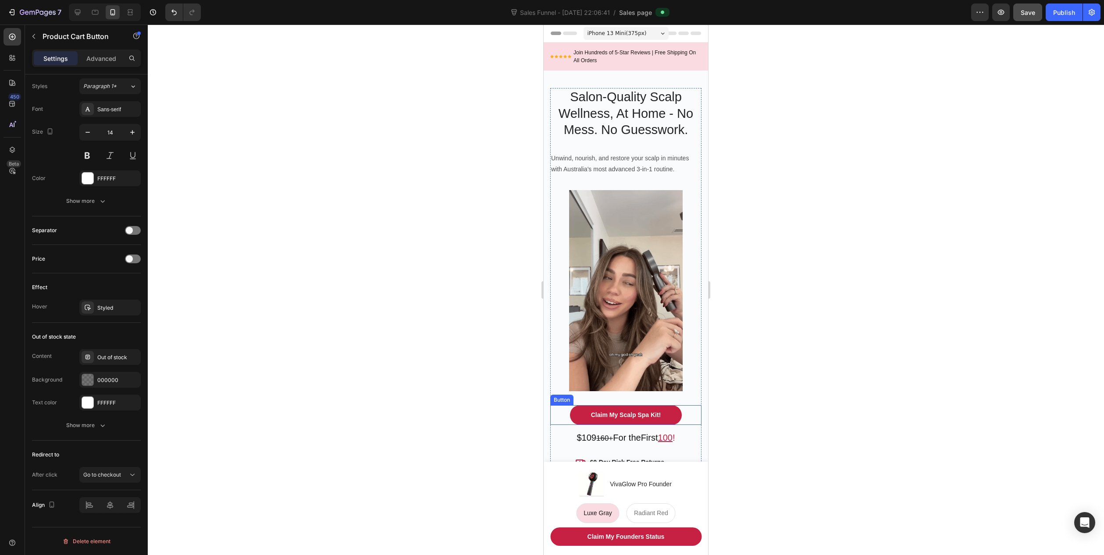
click at [684, 408] on div "Claim My Scalp Spa Kit! Button" at bounding box center [625, 415] width 151 height 20
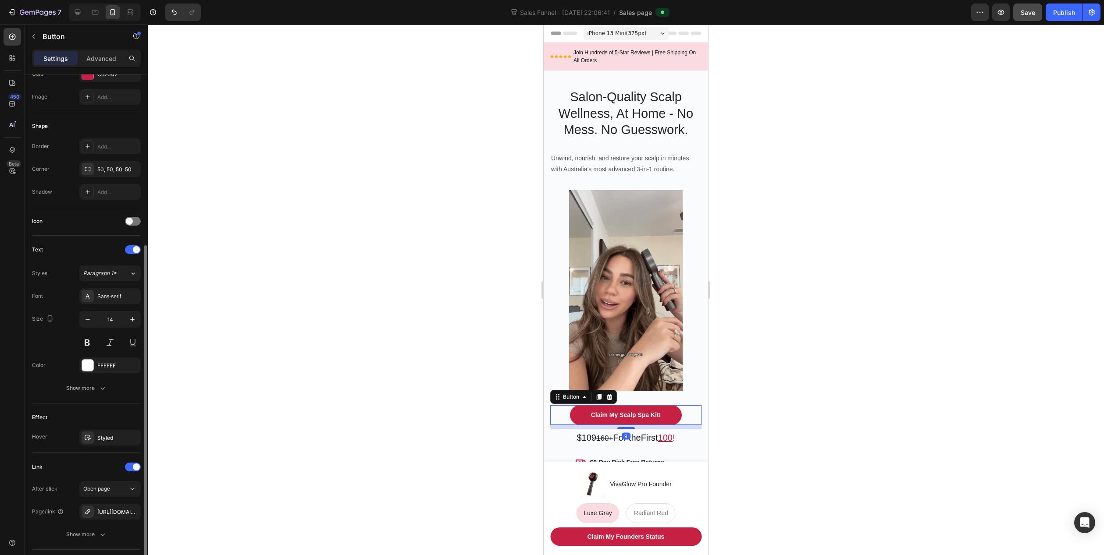
scroll to position [175, 0]
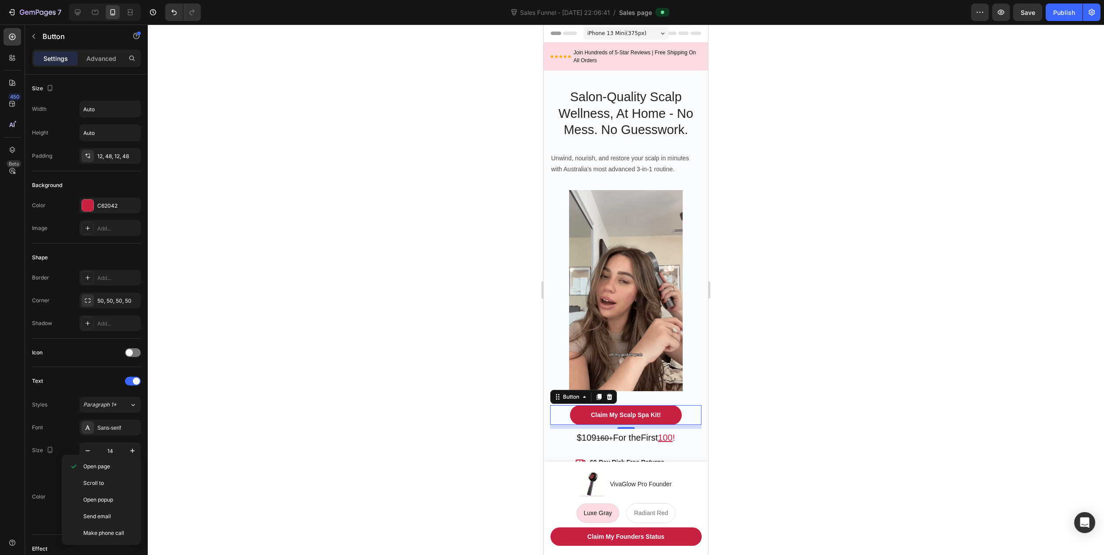
scroll to position [175, 0]
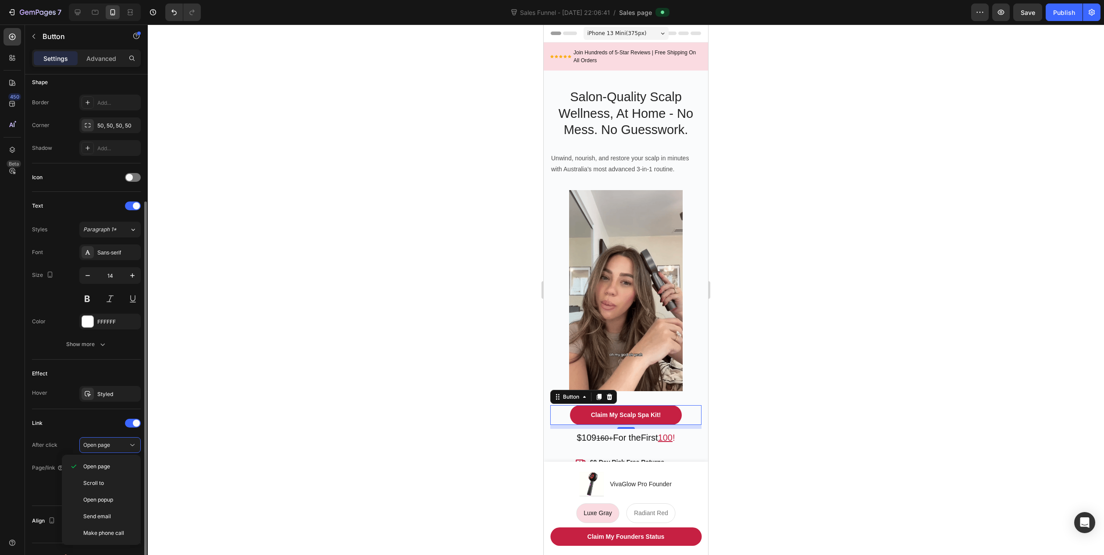
click at [50, 437] on div "After click Open page" at bounding box center [86, 445] width 109 height 16
click at [90, 471] on icon at bounding box center [87, 468] width 7 height 7
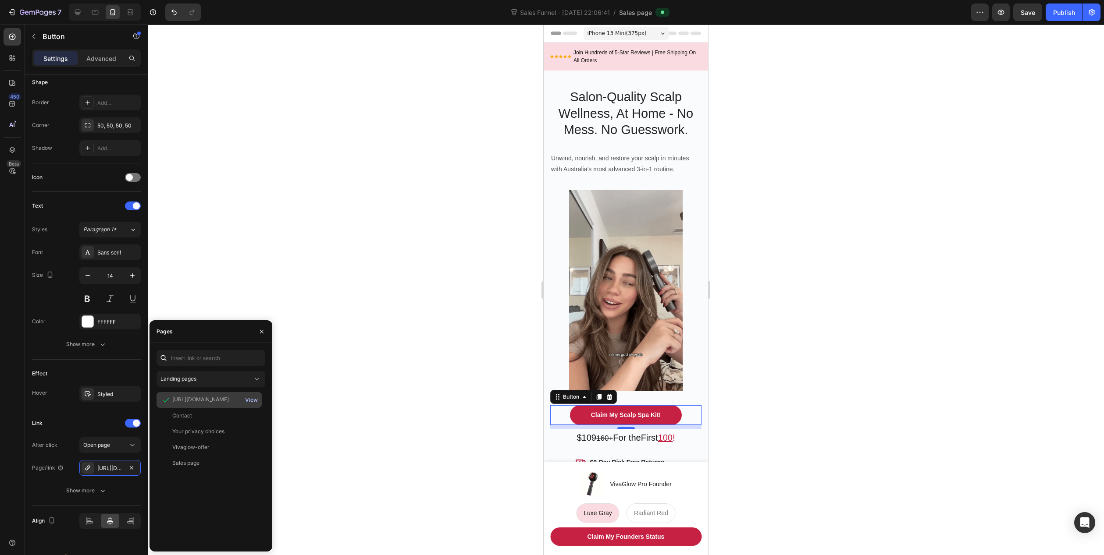
click at [257, 400] on div "View" at bounding box center [251, 400] width 13 height 8
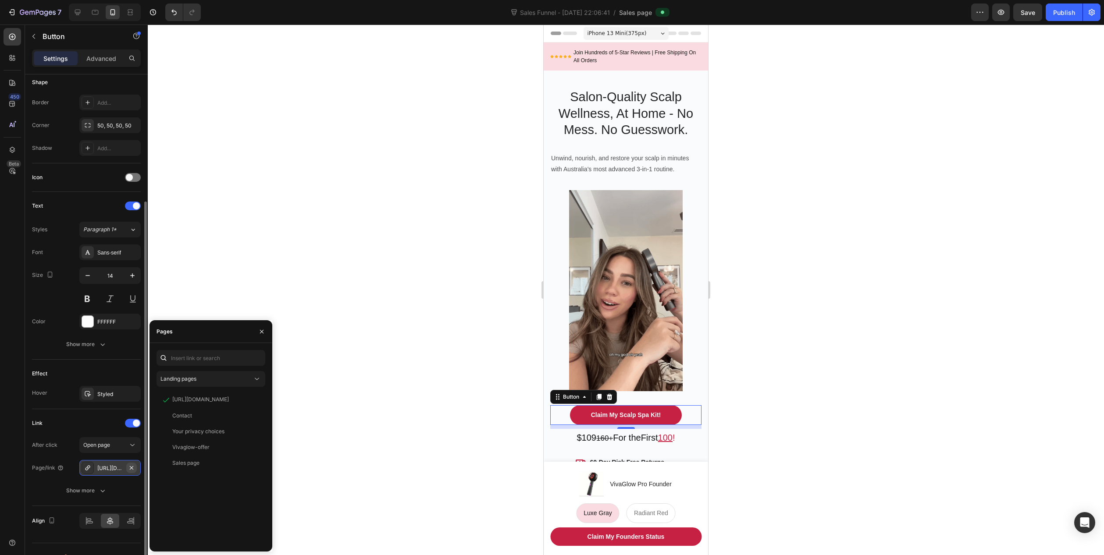
click at [130, 468] on icon "button" at bounding box center [131, 468] width 7 height 7
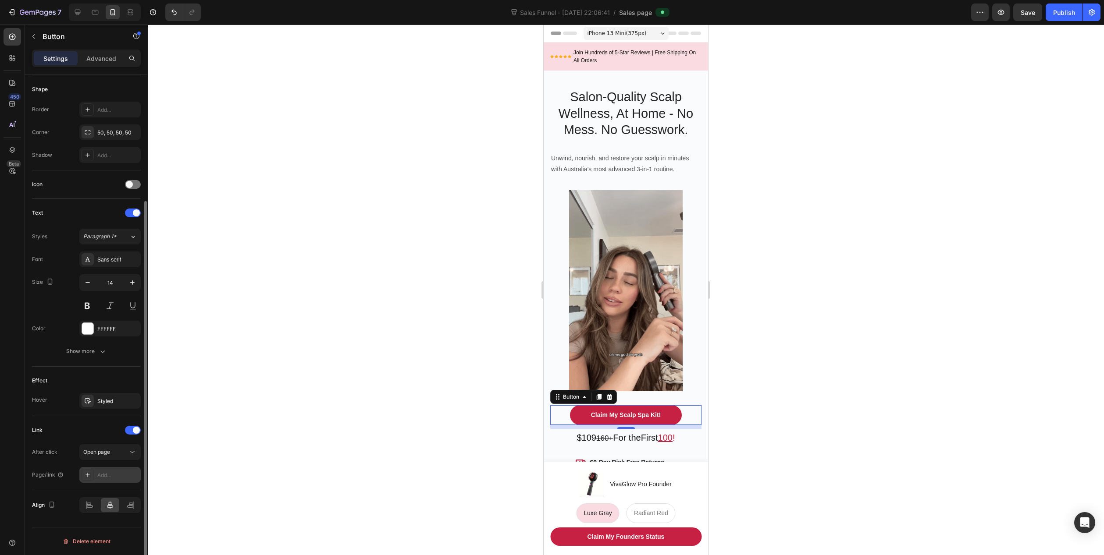
scroll to position [168, 0]
click at [119, 481] on div "Add..." at bounding box center [109, 475] width 61 height 16
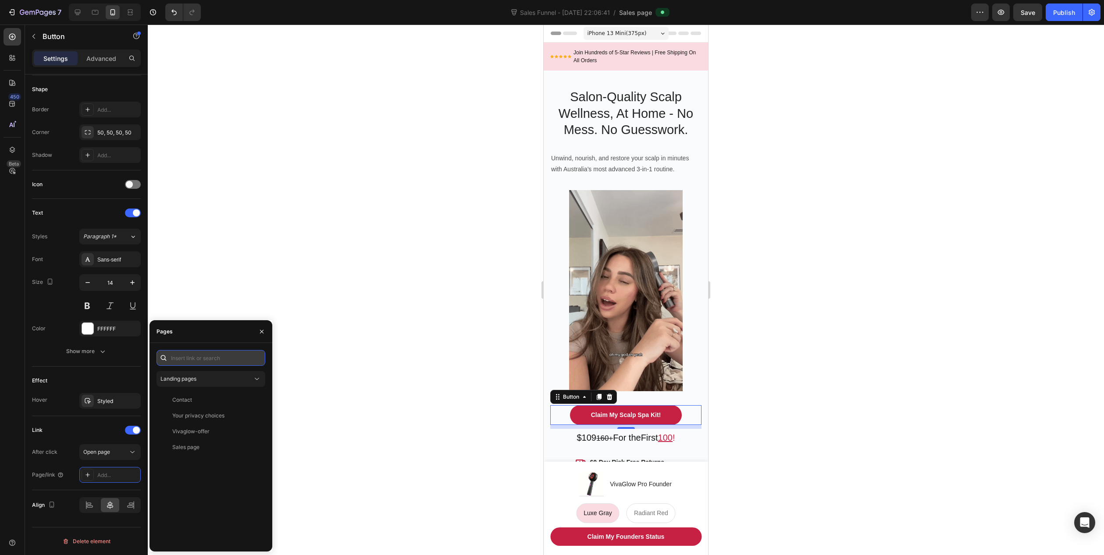
paste input "https://presspausewellness.shop/cart/55697884741956:1"
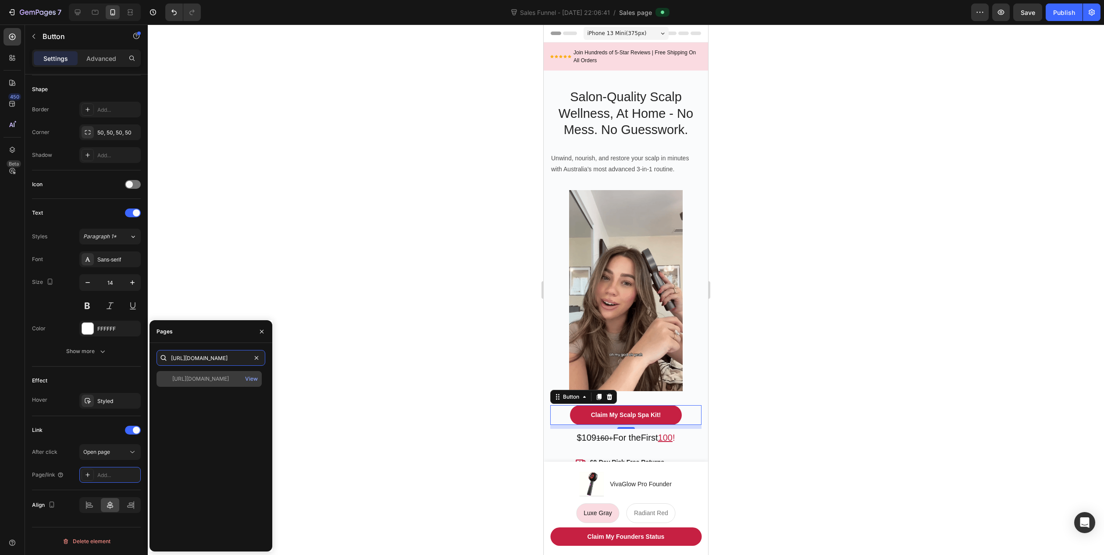
type input "https://presspausewellness.shop/cart/55697884741956:1"
click at [202, 378] on div "https://presspausewellness.shop/cart/55697884741956:1" at bounding box center [200, 379] width 57 height 8
click at [254, 380] on div "View" at bounding box center [251, 379] width 13 height 8
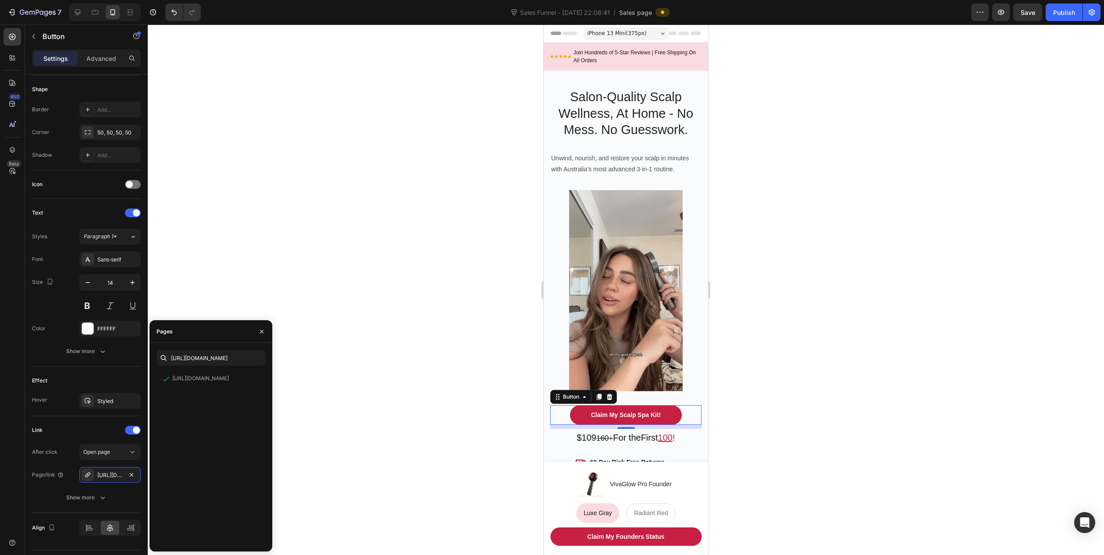
click at [281, 293] on div at bounding box center [626, 290] width 956 height 531
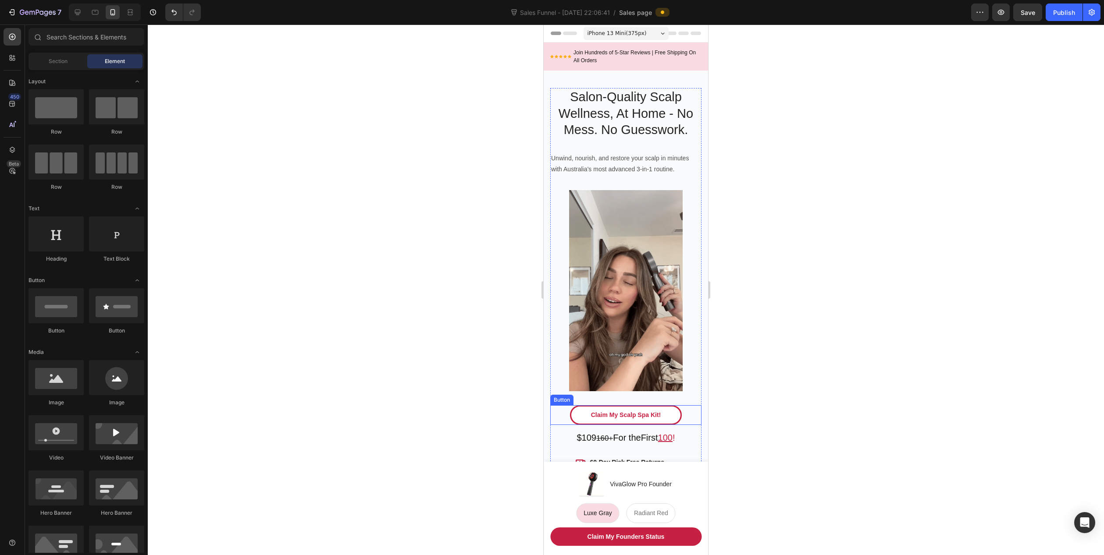
click at [614, 405] on link "Claim My Scalp Spa Kit!" at bounding box center [626, 415] width 112 height 20
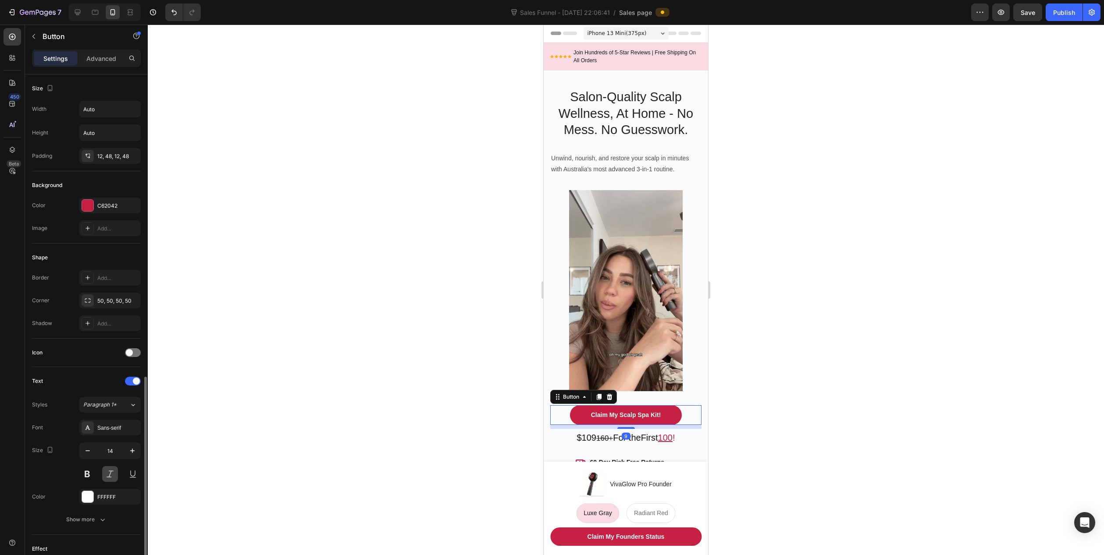
scroll to position [191, 0]
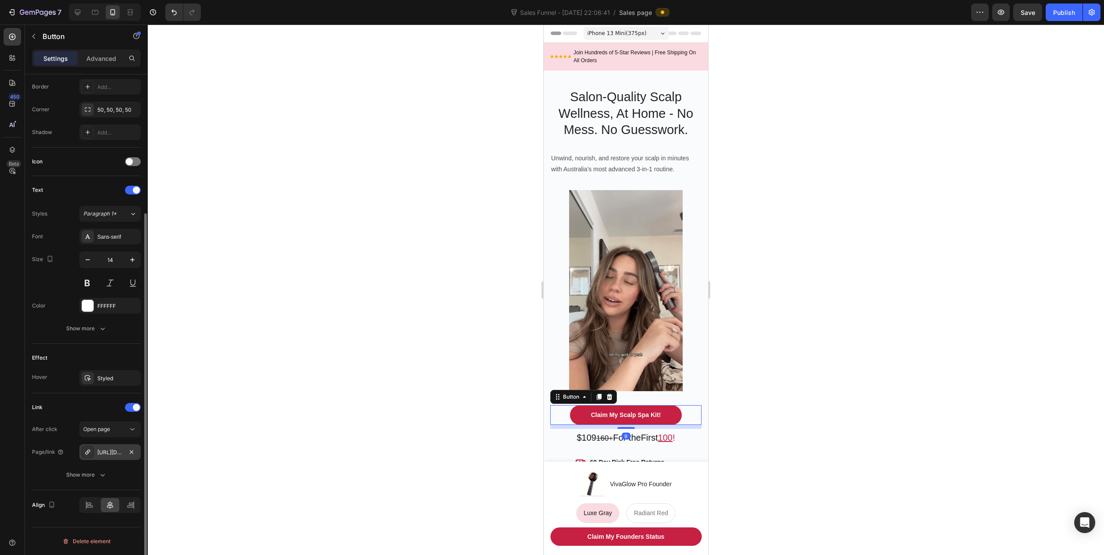
click at [113, 453] on div "https://presspausewellness.shop/cart/55697884741956:1" at bounding box center [109, 453] width 25 height 8
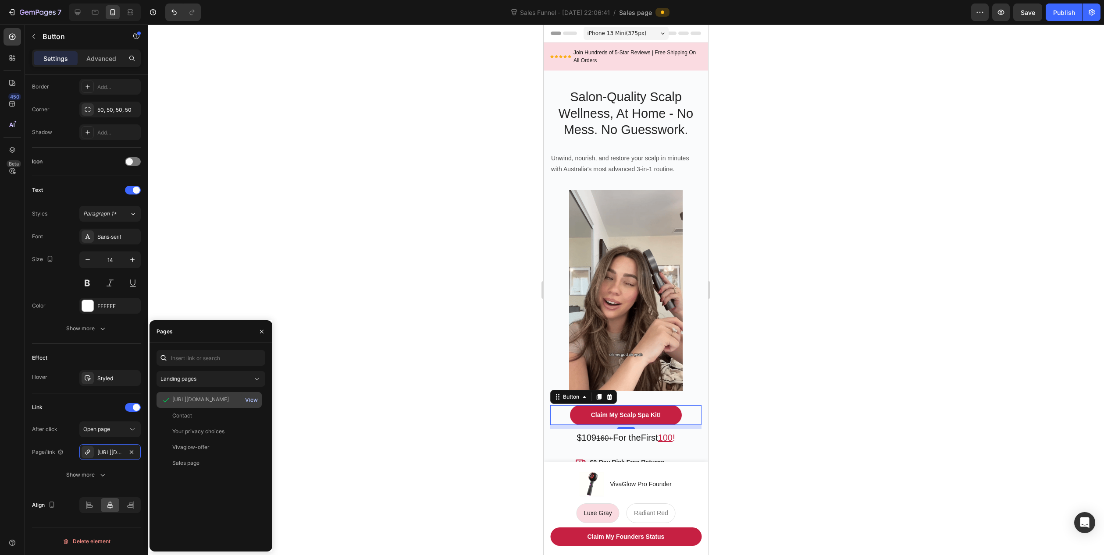
click at [252, 400] on div "View" at bounding box center [251, 400] width 13 height 8
drag, startPoint x: 433, startPoint y: 195, endPoint x: 438, endPoint y: 198, distance: 5.1
click at [433, 195] on div at bounding box center [626, 290] width 956 height 531
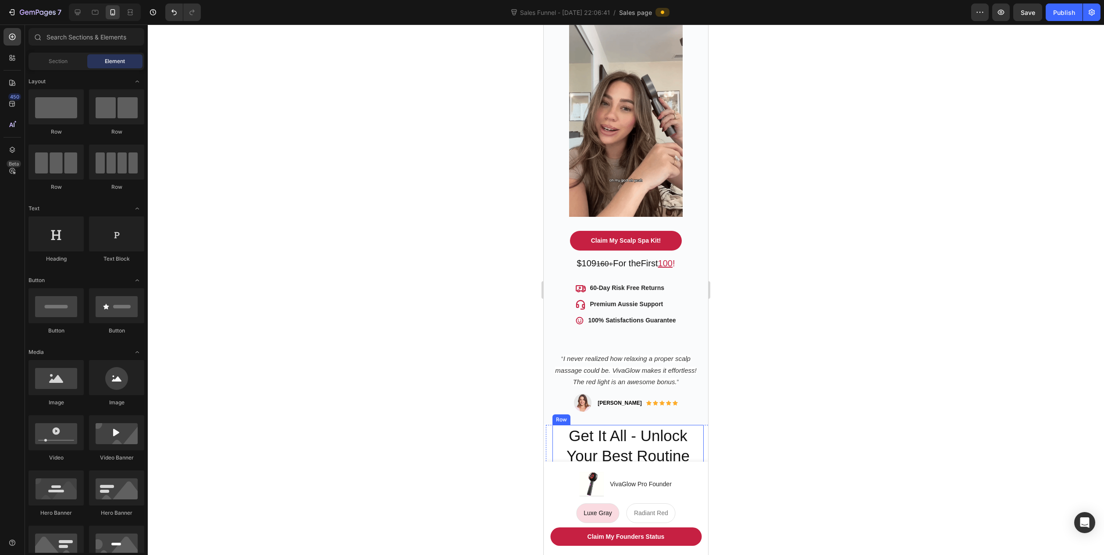
scroll to position [131, 0]
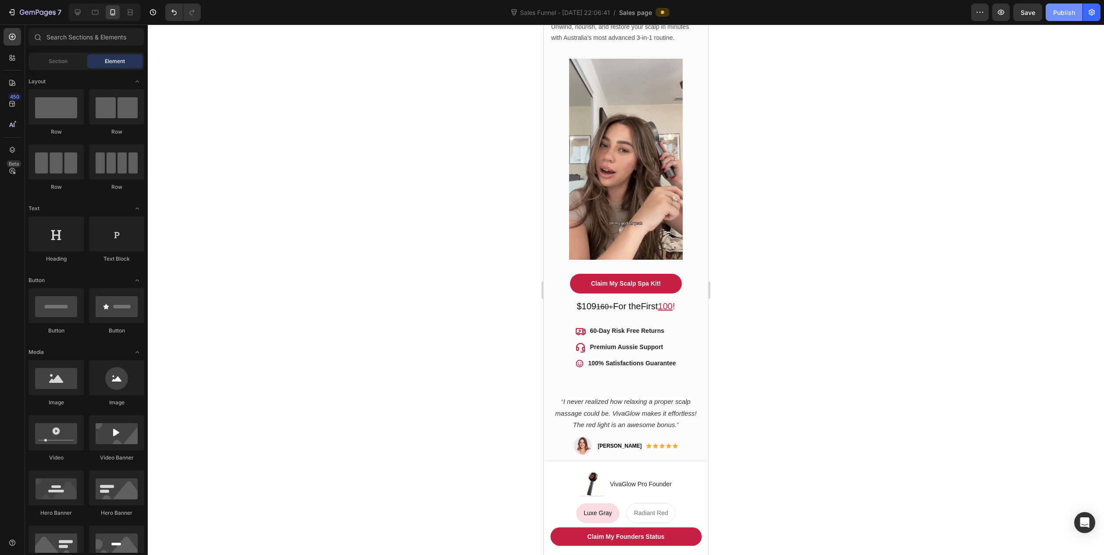
click at [1069, 9] on div "Publish" at bounding box center [1064, 12] width 22 height 9
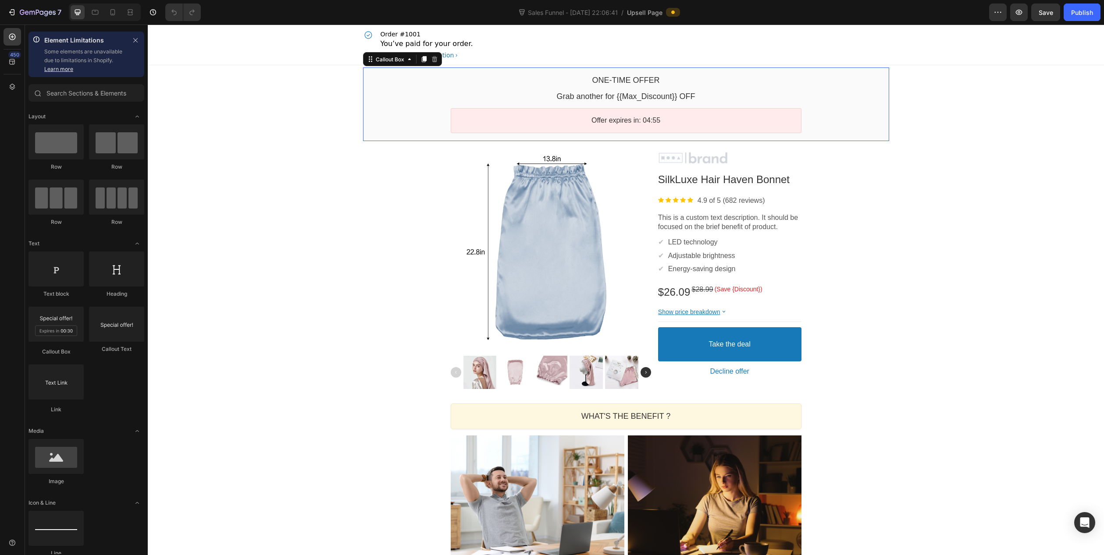
click at [416, 74] on div "One-time Offer Callout Text Grab another for {{Max_Discount}} OFF Callout Text …" at bounding box center [626, 104] width 526 height 74
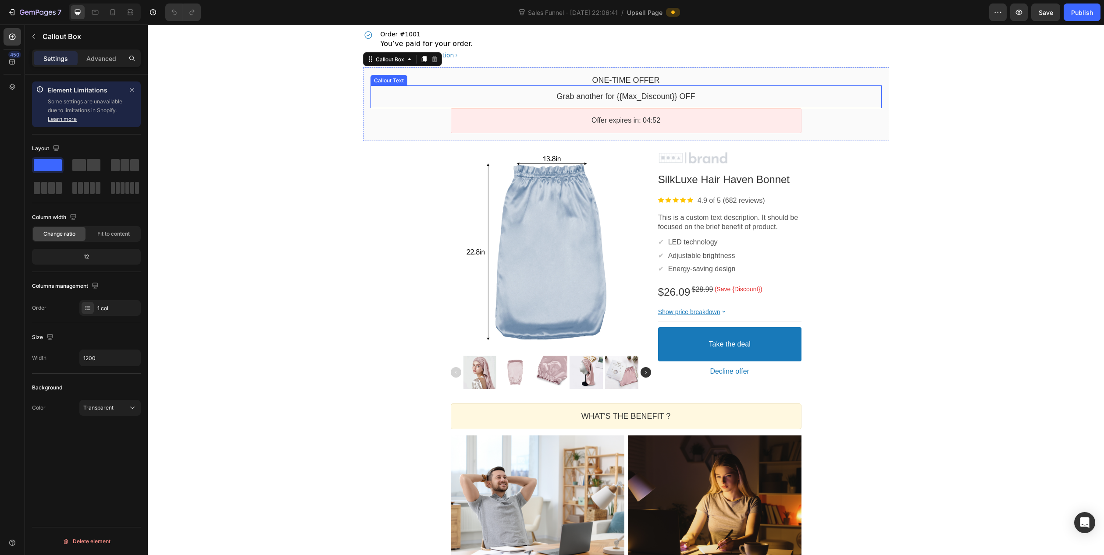
click at [637, 96] on bdo "Grab another for {{Max_Discount}} OFF" at bounding box center [625, 96] width 138 height 9
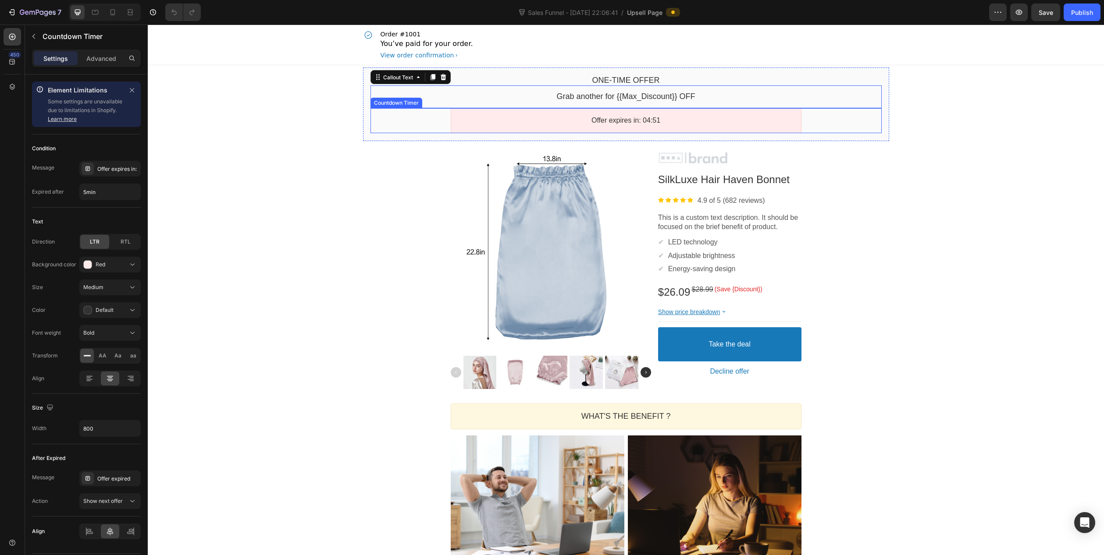
click at [607, 114] on div "Offer expires in: 04:51" at bounding box center [626, 120] width 351 height 25
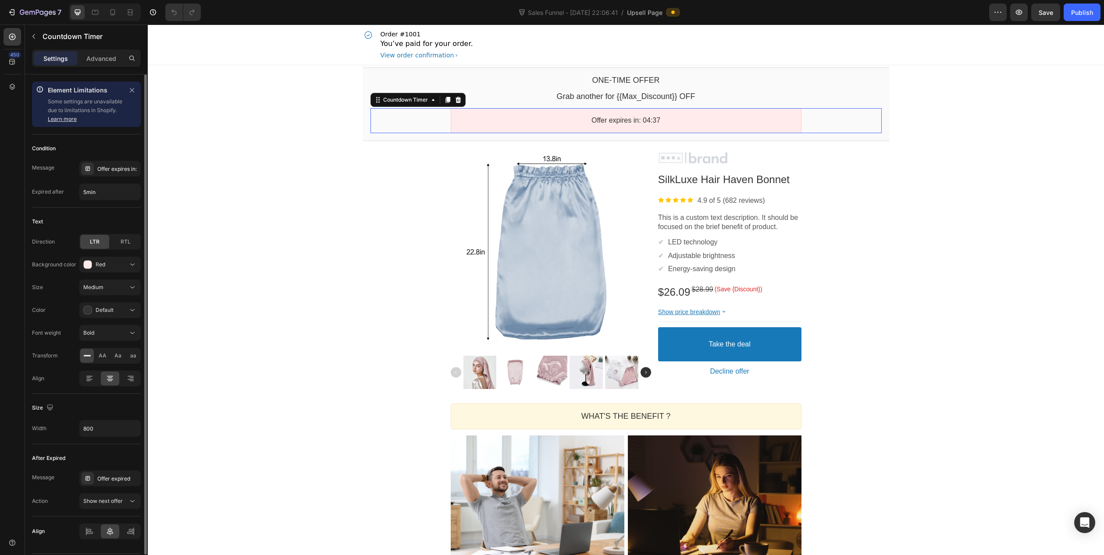
scroll to position [26, 0]
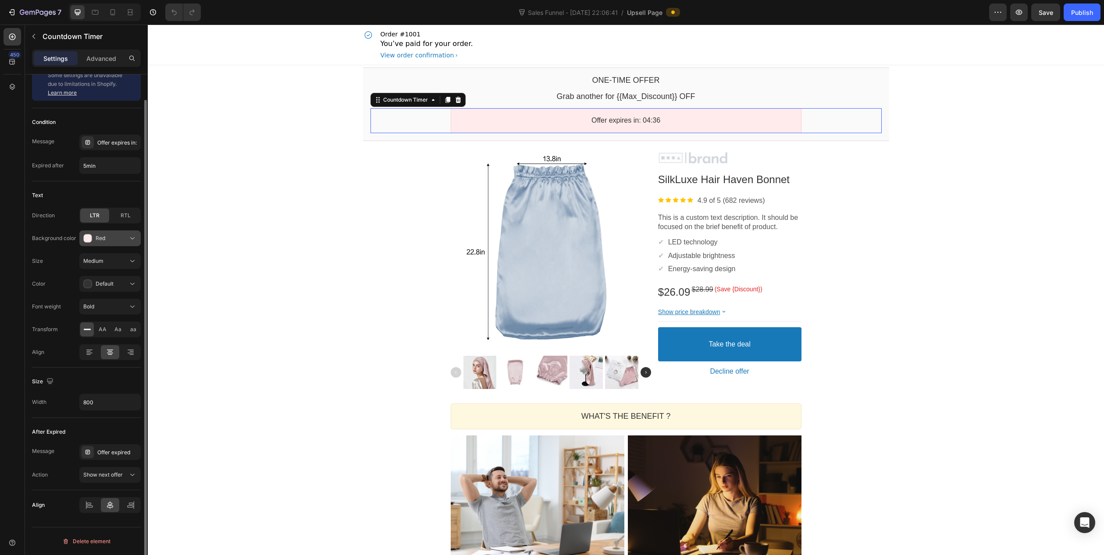
click at [109, 241] on div "Red" at bounding box center [105, 238] width 45 height 9
click at [111, 240] on div "Red" at bounding box center [105, 238] width 45 height 9
click at [122, 478] on span "Show next offer" at bounding box center [102, 475] width 39 height 8
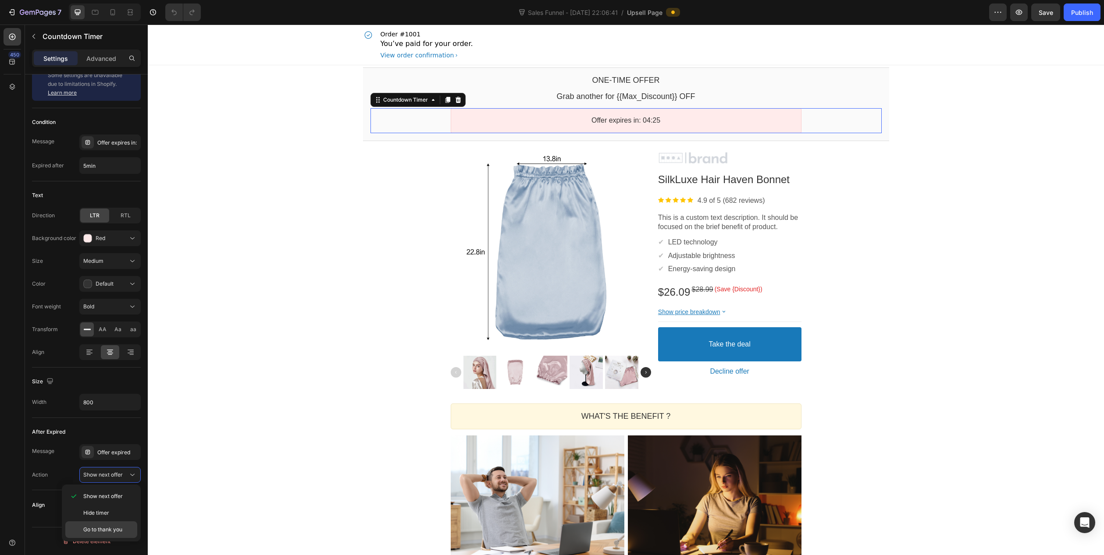
click at [115, 529] on span "Go to thank you" at bounding box center [102, 530] width 39 height 8
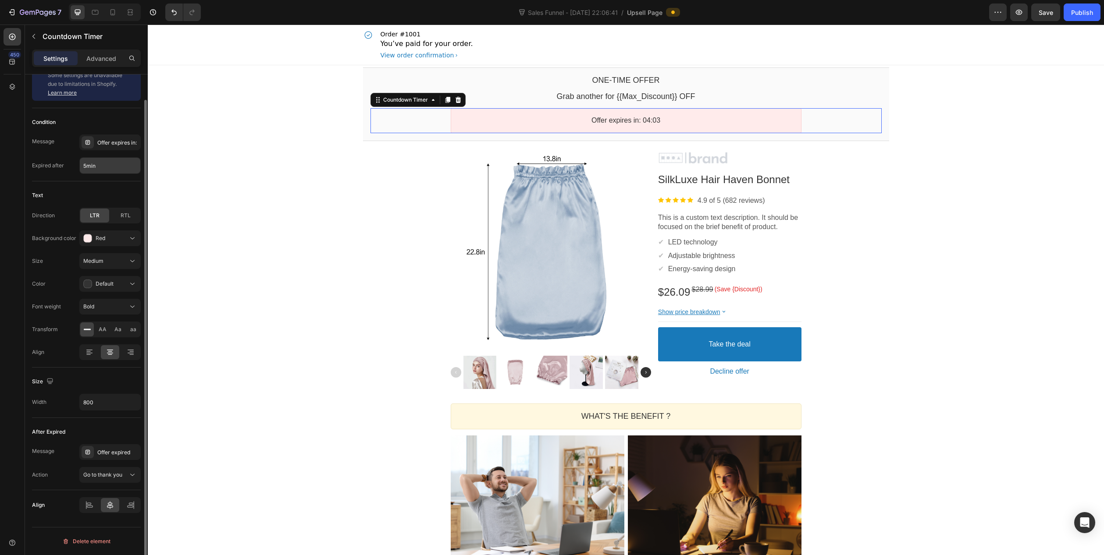
scroll to position [0, 0]
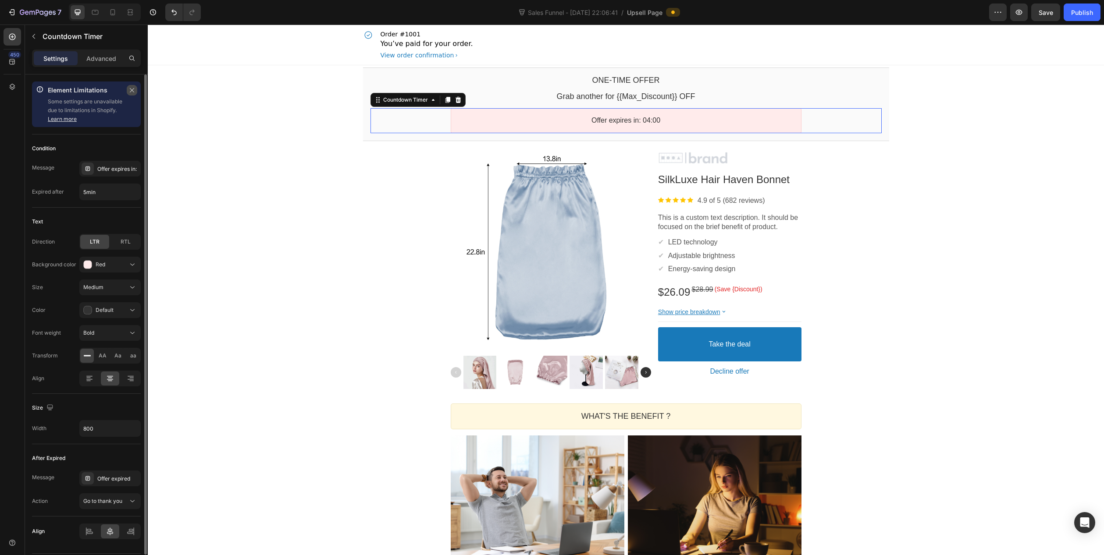
click at [130, 92] on icon "button" at bounding box center [132, 90] width 4 height 4
click at [106, 64] on div "Advanced" at bounding box center [101, 58] width 44 height 14
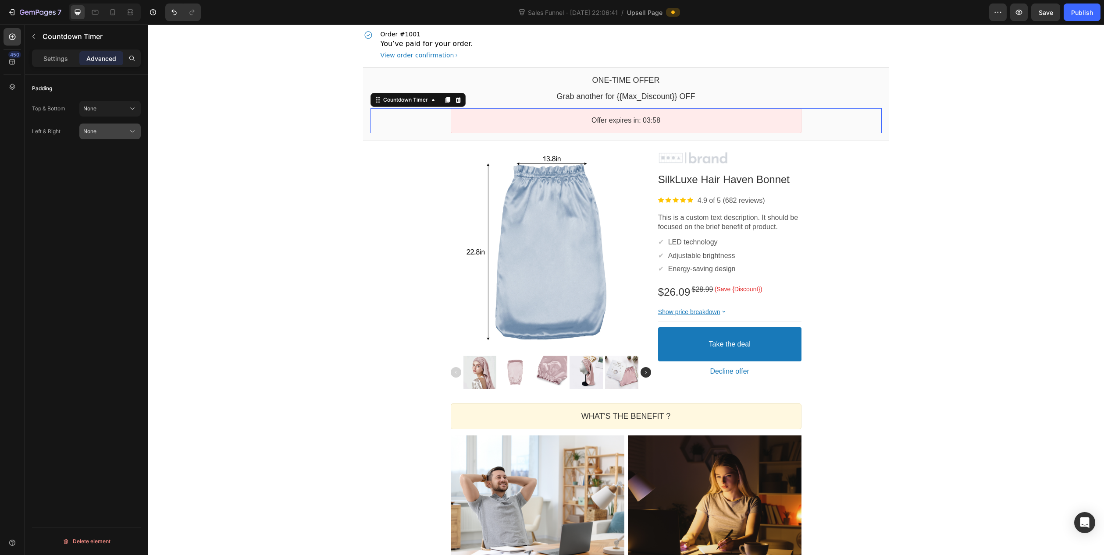
click at [97, 134] on div "None" at bounding box center [105, 132] width 45 height 8
click at [42, 160] on div "Padding Top & Bottom None Left & Right None Delete element" at bounding box center [86, 328] width 123 height 506
click at [53, 62] on p "Settings" at bounding box center [55, 58] width 25 height 9
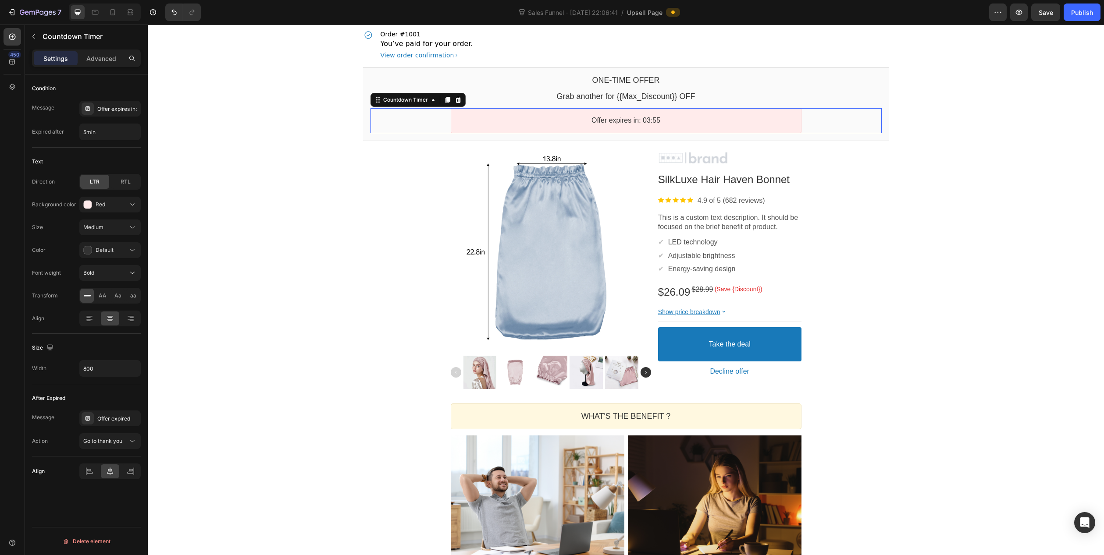
click at [466, 117] on div "Offer expires in: 03:55" at bounding box center [625, 120] width 335 height 9
click at [385, 245] on div "Product Images Image SilkLuxe Hair Haven Bonnet Product Title Image 4.9 of 5 (6…" at bounding box center [626, 270] width 526 height 242
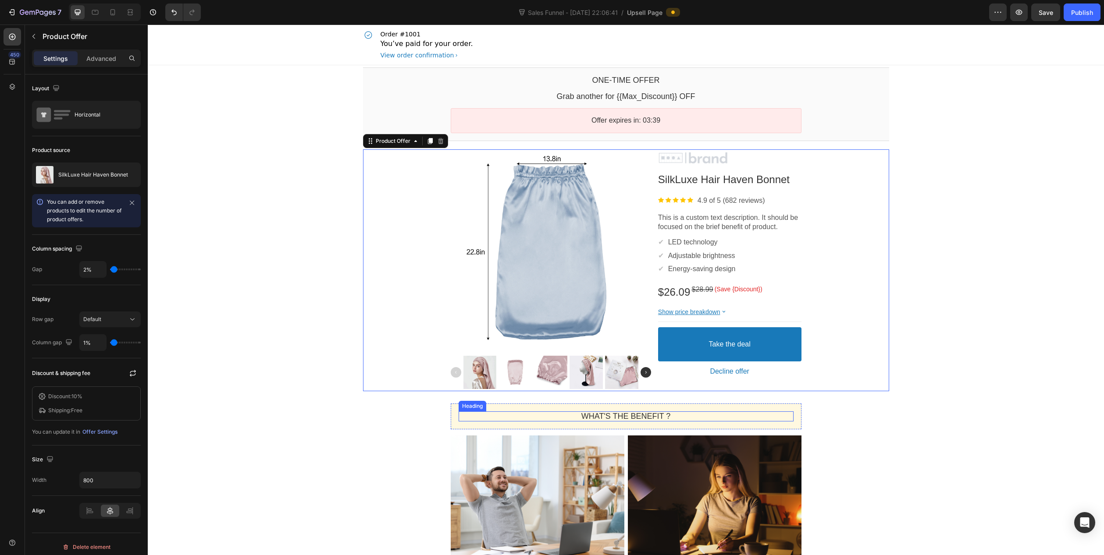
click at [476, 418] on p "WHAT'S THE BENEFIT ?" at bounding box center [625, 417] width 335 height 10
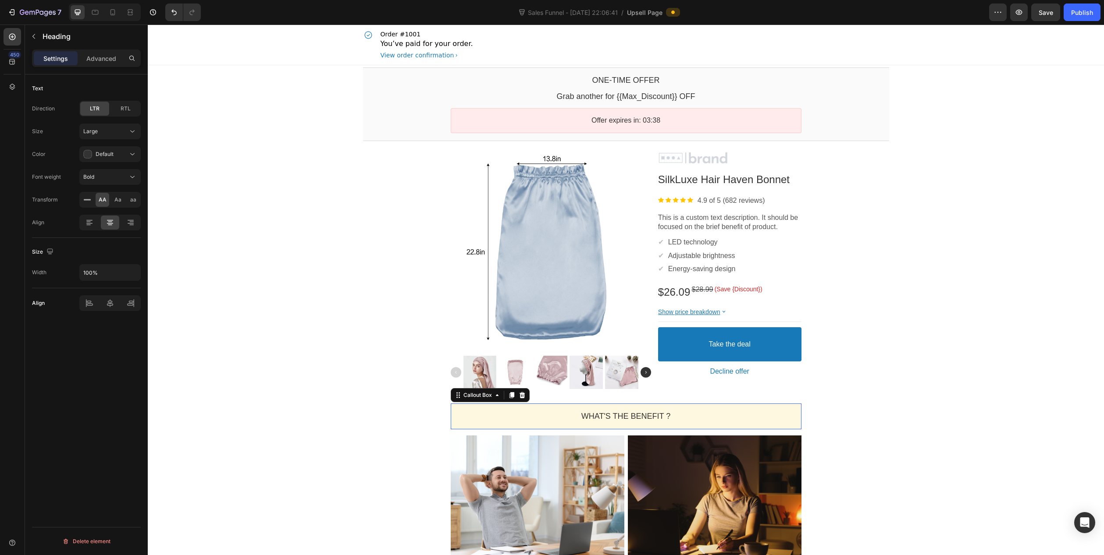
click at [451, 422] on div "WHAT'S THE BENEFIT ? Heading" at bounding box center [626, 417] width 351 height 26
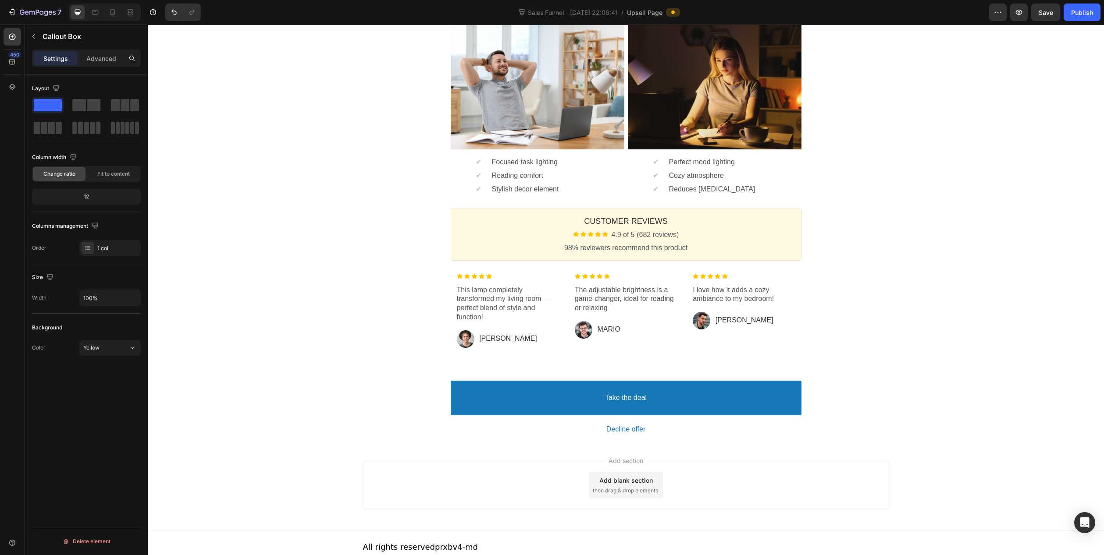
scroll to position [426, 0]
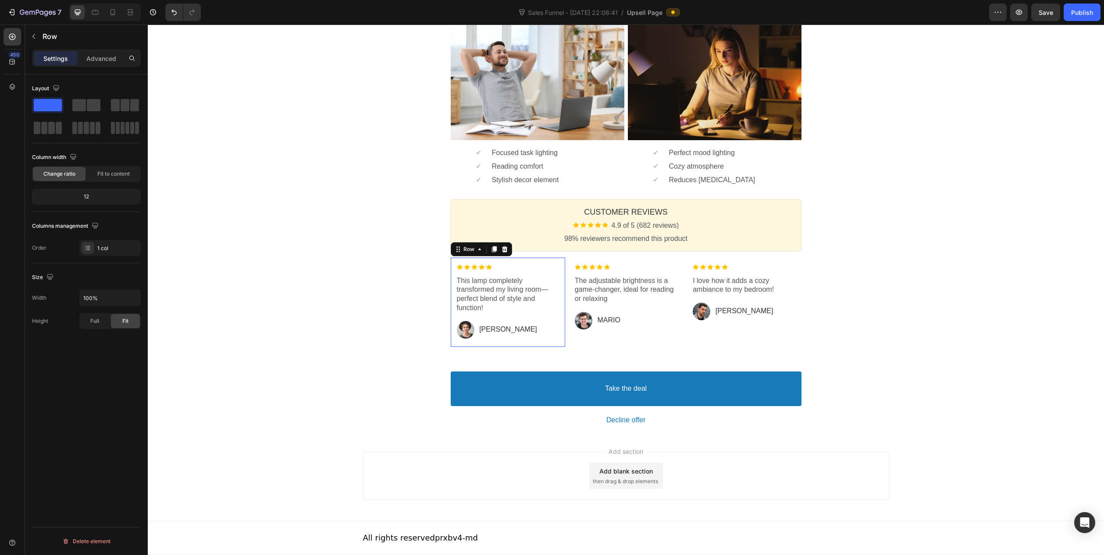
click at [451, 286] on div "Image This lamp completely transformed my living room—perfect blend of style an…" at bounding box center [508, 302] width 114 height 89
click at [570, 258] on div "Image The adjustable brightness is a game-changer, ideal for reading or relaxin…" at bounding box center [625, 298] width 114 height 80
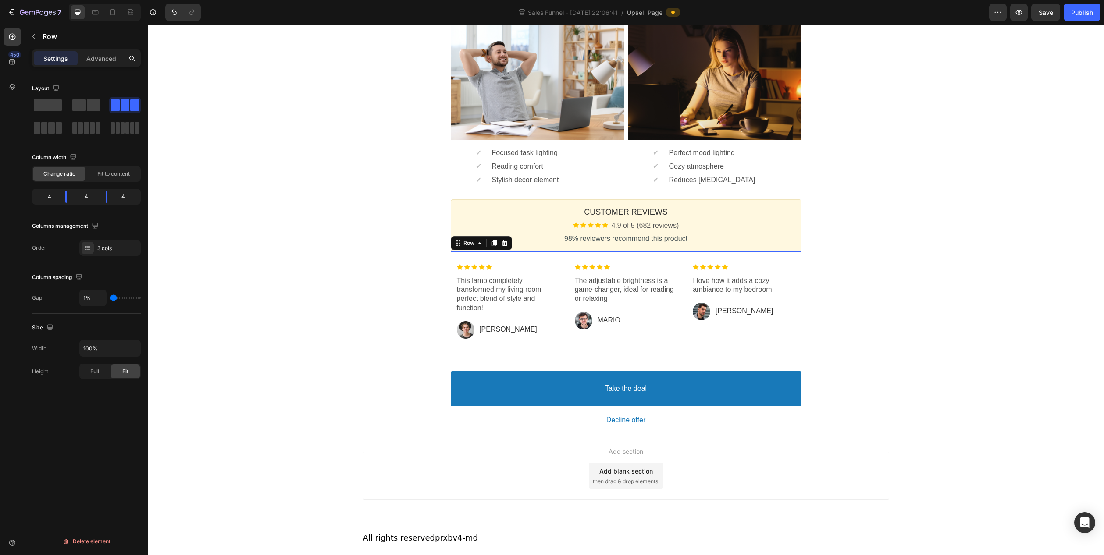
click at [562, 255] on div "Image This lamp completely transformed my living room—perfect blend of style an…" at bounding box center [626, 303] width 351 height 102
click at [501, 242] on icon at bounding box center [504, 243] width 6 height 6
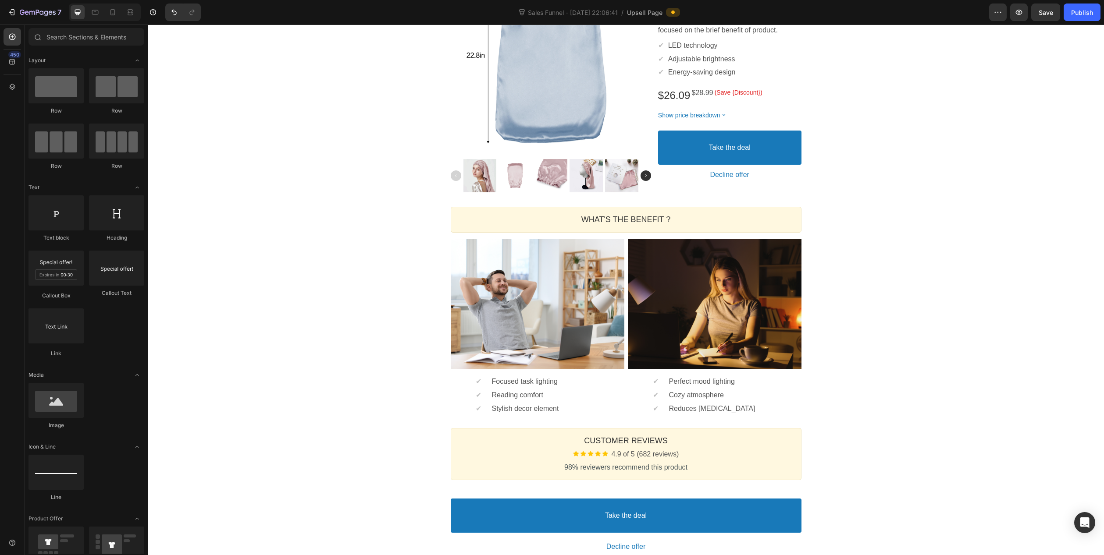
scroll to position [192, 0]
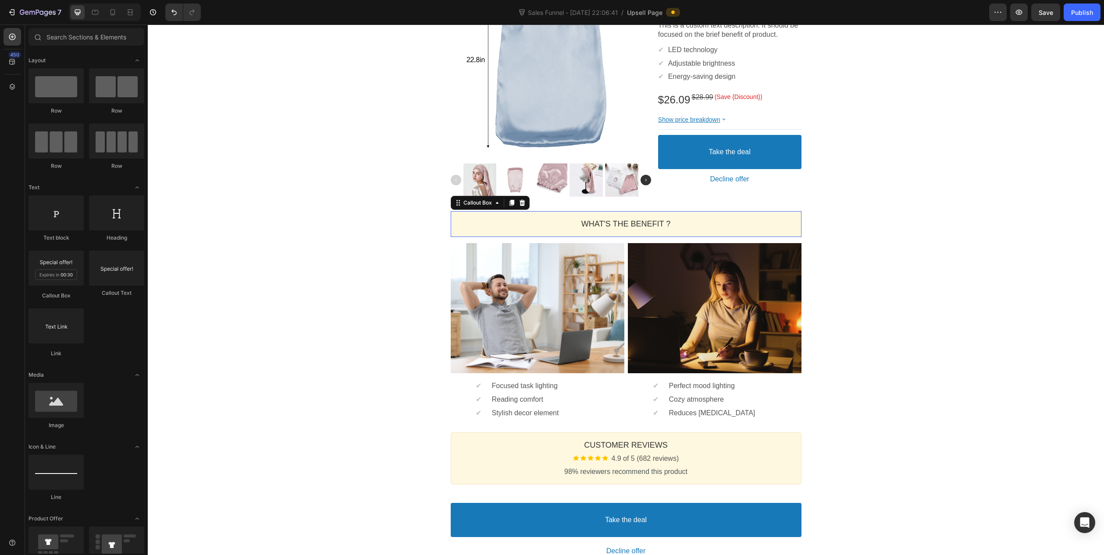
click at [478, 230] on div "WHAT'S THE BENEFIT ? Heading" at bounding box center [626, 224] width 351 height 26
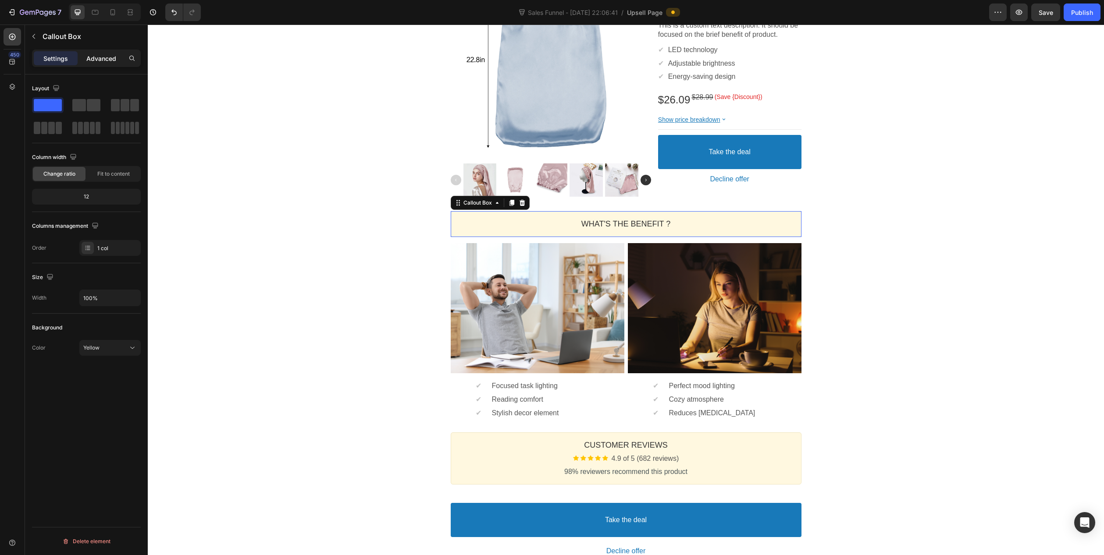
click at [110, 56] on p "Advanced" at bounding box center [101, 58] width 30 height 9
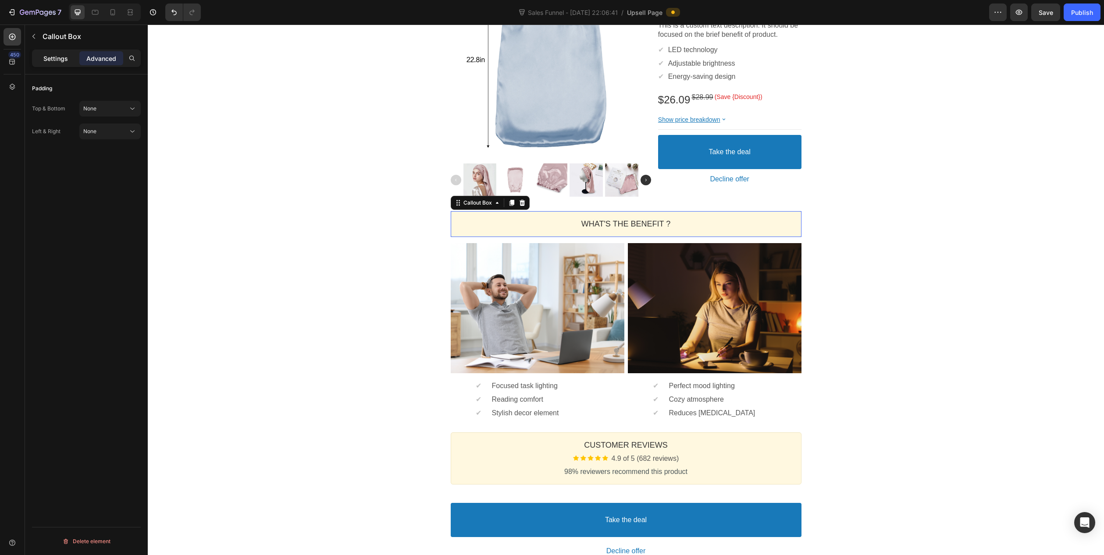
click at [57, 54] on p "Settings" at bounding box center [55, 58] width 25 height 9
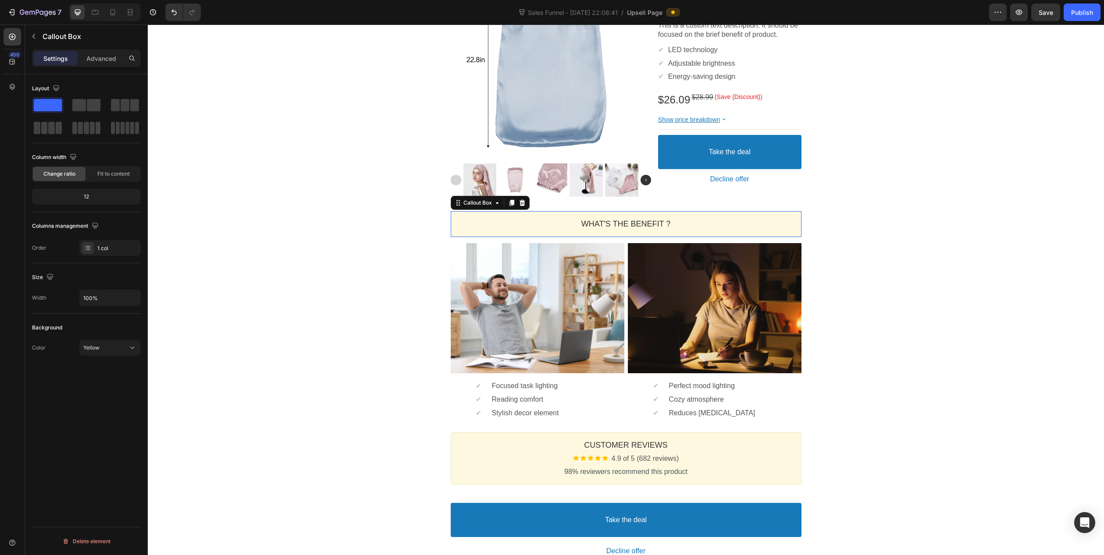
click at [468, 231] on div "WHAT'S THE BENEFIT ? Heading" at bounding box center [626, 224] width 351 height 26
click at [608, 223] on p "WHAT'S THE BENEFIT ?" at bounding box center [625, 224] width 335 height 10
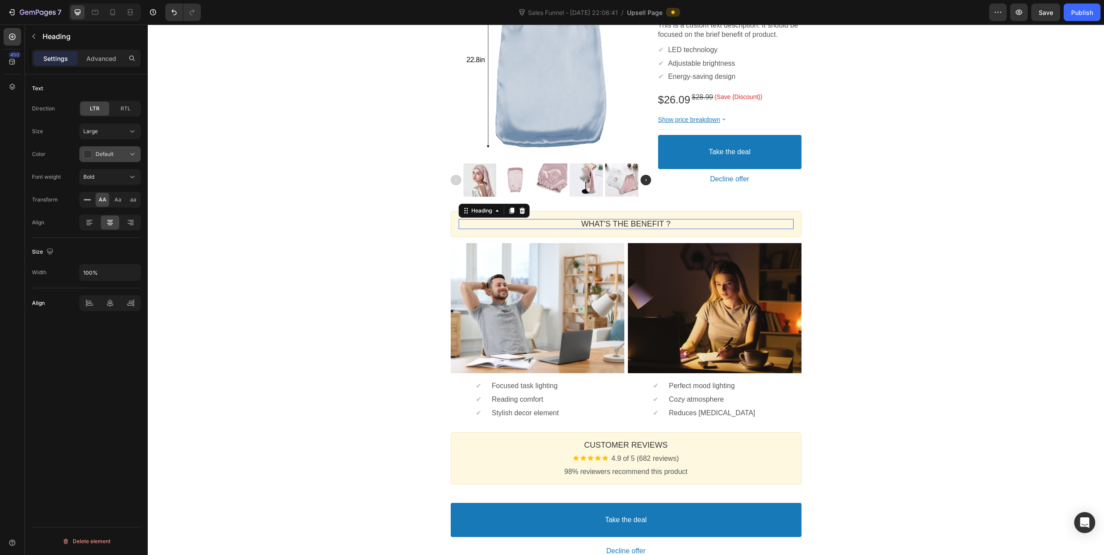
click at [101, 156] on span "Default" at bounding box center [105, 154] width 18 height 7
click at [103, 193] on p "Critical" at bounding box center [108, 192] width 50 height 9
click at [112, 174] on div "Bold" at bounding box center [105, 177] width 45 height 8
click at [104, 153] on span "Critical" at bounding box center [105, 154] width 18 height 7
click at [109, 174] on p "Default" at bounding box center [108, 175] width 50 height 9
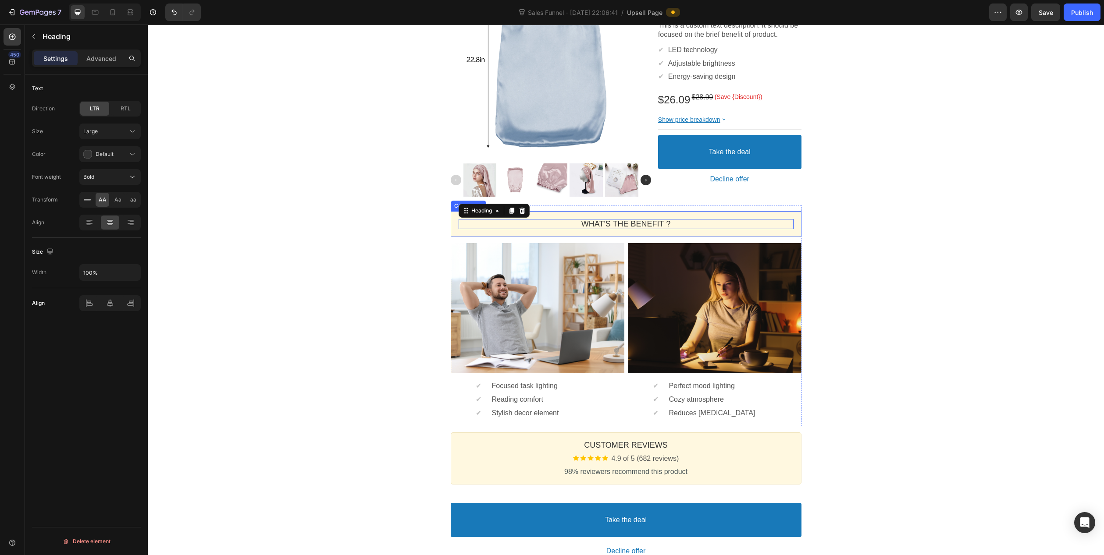
click at [451, 230] on div "WHAT'S THE BENEFIT ? Heading" at bounding box center [626, 224] width 351 height 26
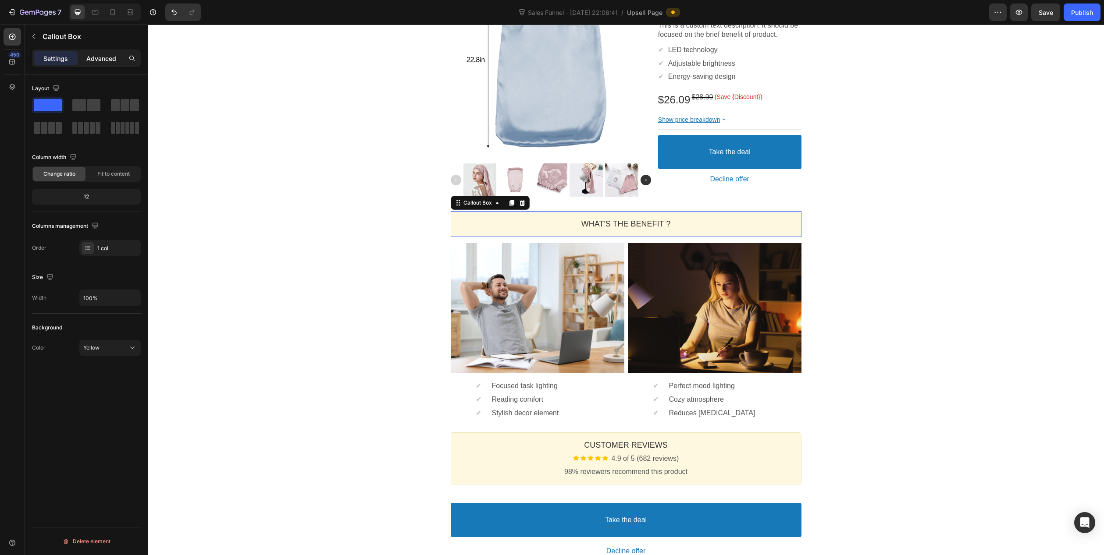
click at [97, 55] on p "Advanced" at bounding box center [101, 58] width 30 height 9
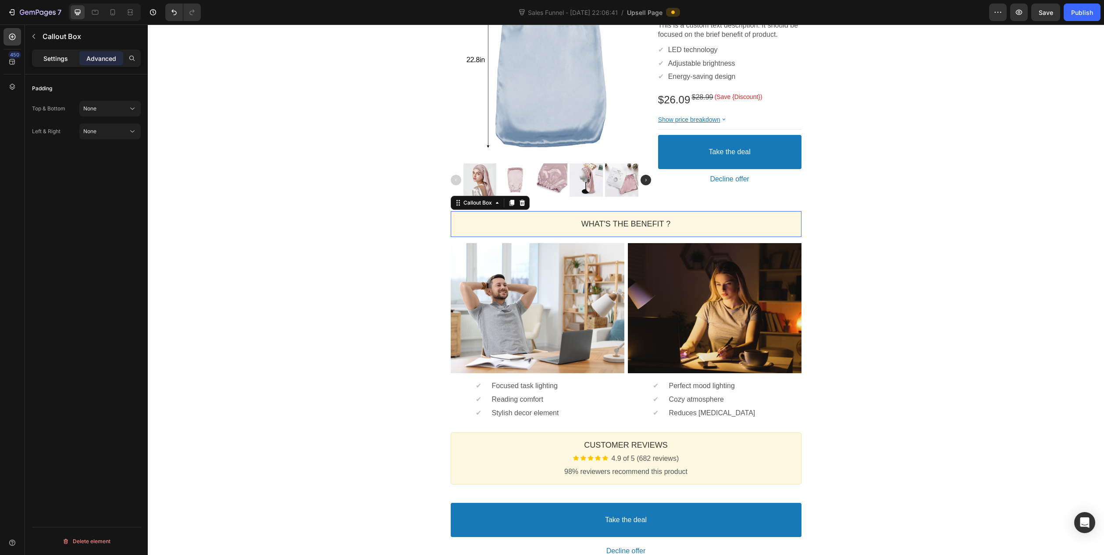
click at [57, 60] on p "Settings" at bounding box center [55, 58] width 25 height 9
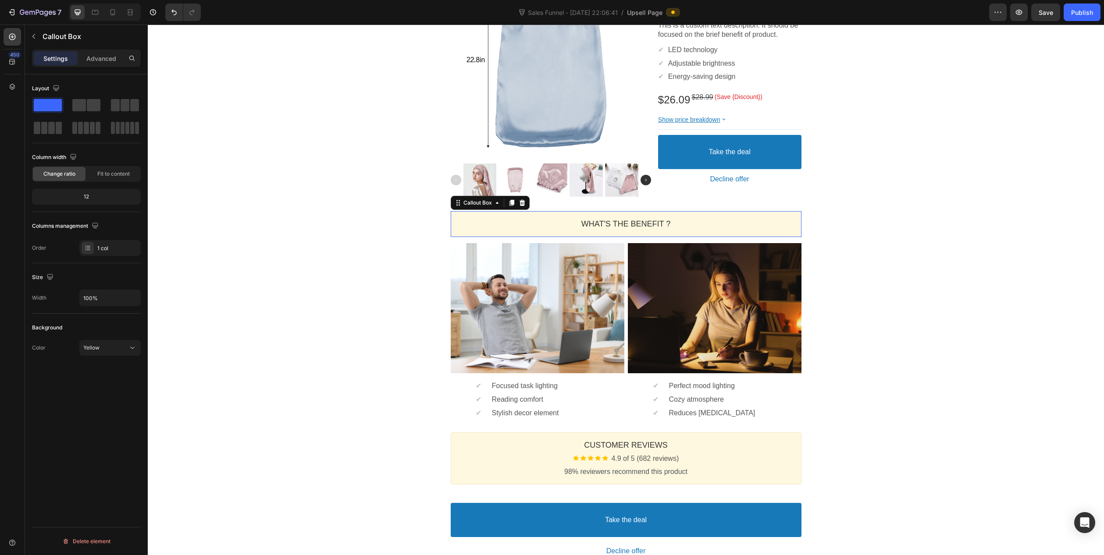
click at [328, 249] on div "One-time Offer Callout Text Grab another for {{Max_Discount}} OFF Callout Text …" at bounding box center [626, 219] width 956 height 693
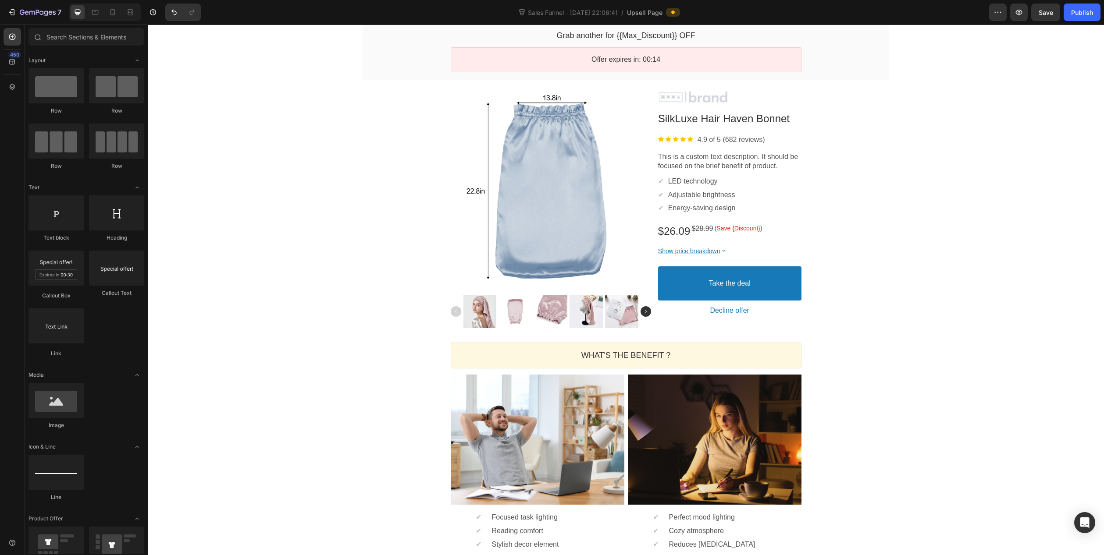
scroll to position [149, 0]
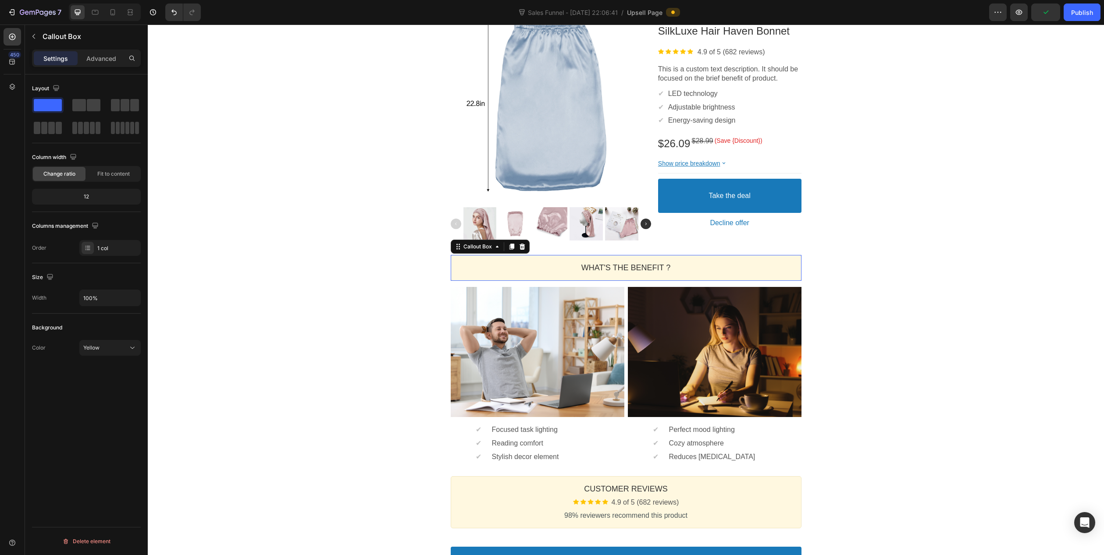
click at [454, 266] on div "WHAT'S THE BENEFIT ? Heading" at bounding box center [626, 268] width 351 height 26
click at [519, 248] on icon at bounding box center [522, 247] width 6 height 6
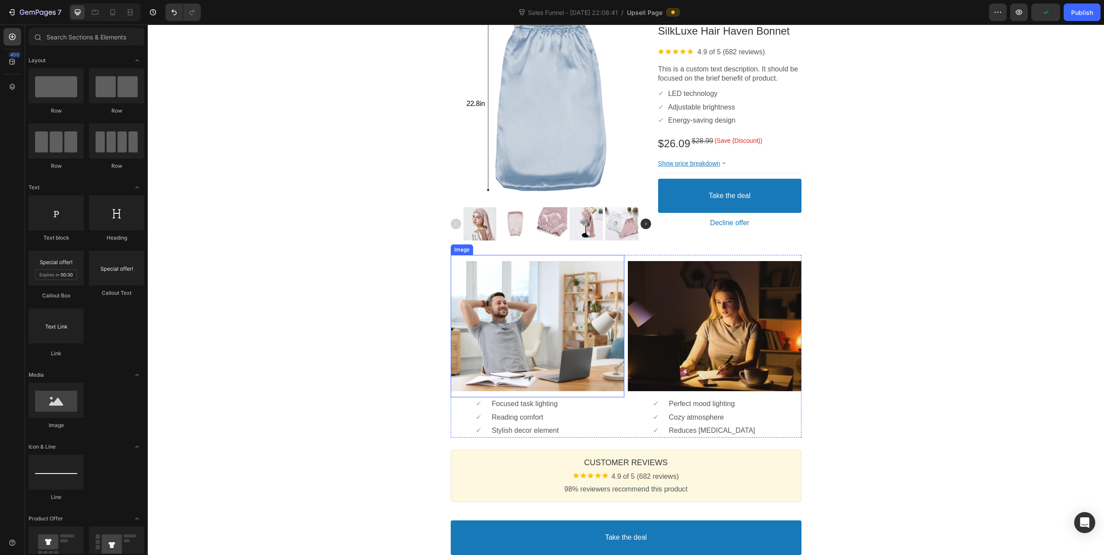
click at [470, 263] on div at bounding box center [538, 326] width 174 height 130
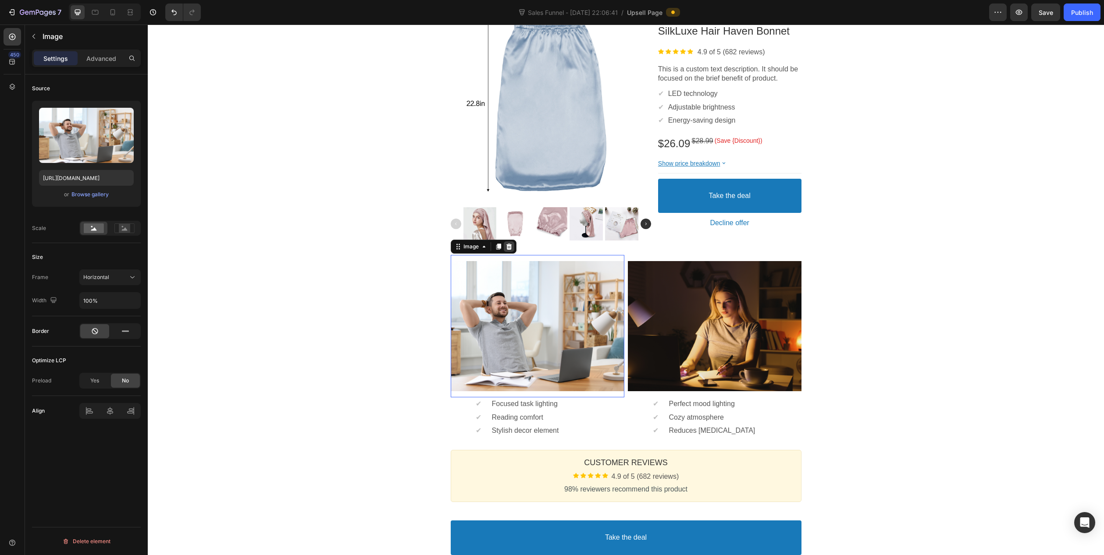
click at [507, 248] on icon at bounding box center [509, 247] width 6 height 6
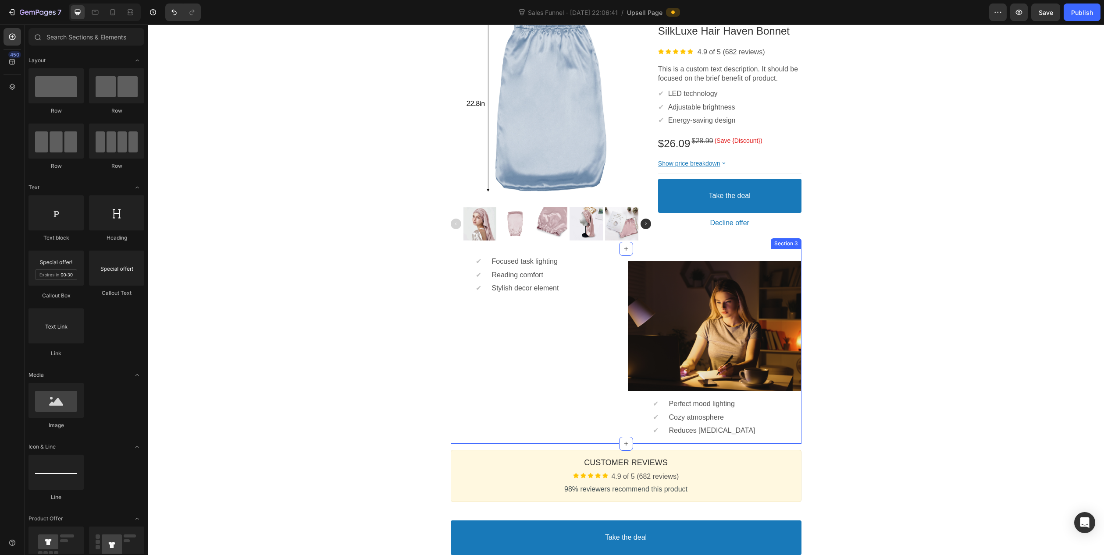
click at [632, 254] on div "✔ Text block Focused task lighting Text block Row ✔ Text block Reading comfort …" at bounding box center [626, 346] width 351 height 195
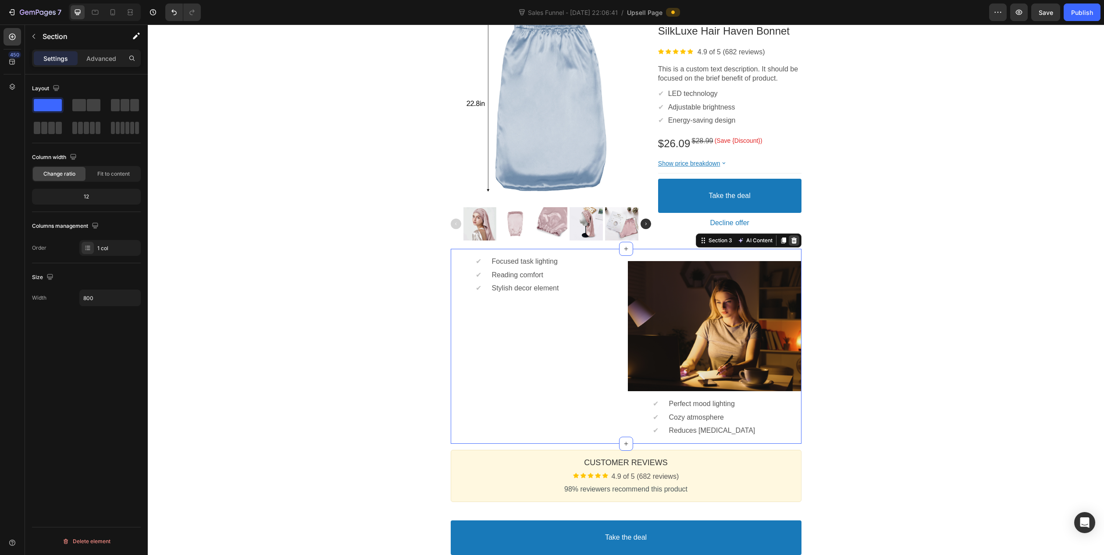
click at [794, 242] on div at bounding box center [793, 240] width 11 height 11
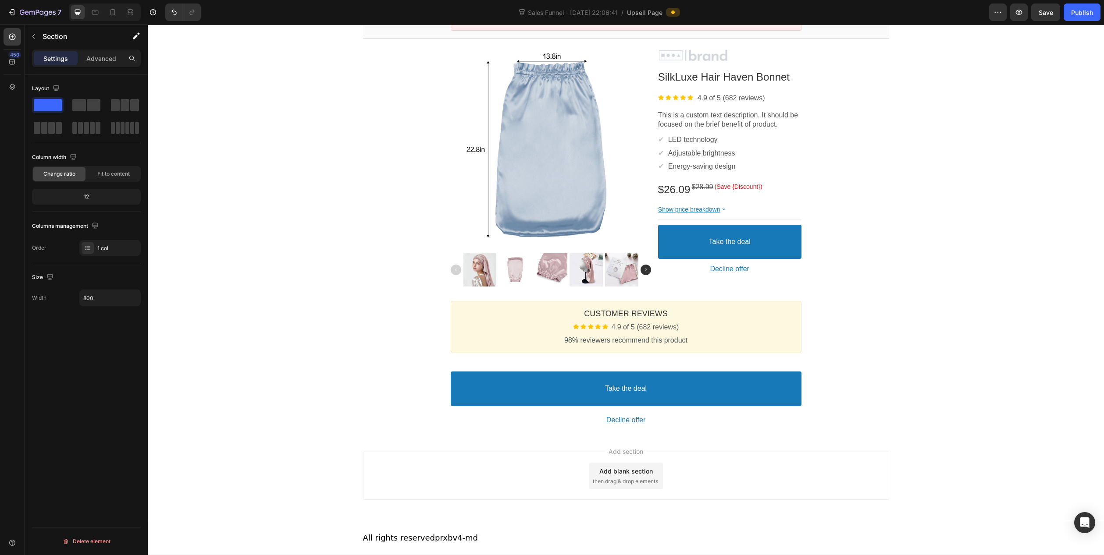
scroll to position [103, 0]
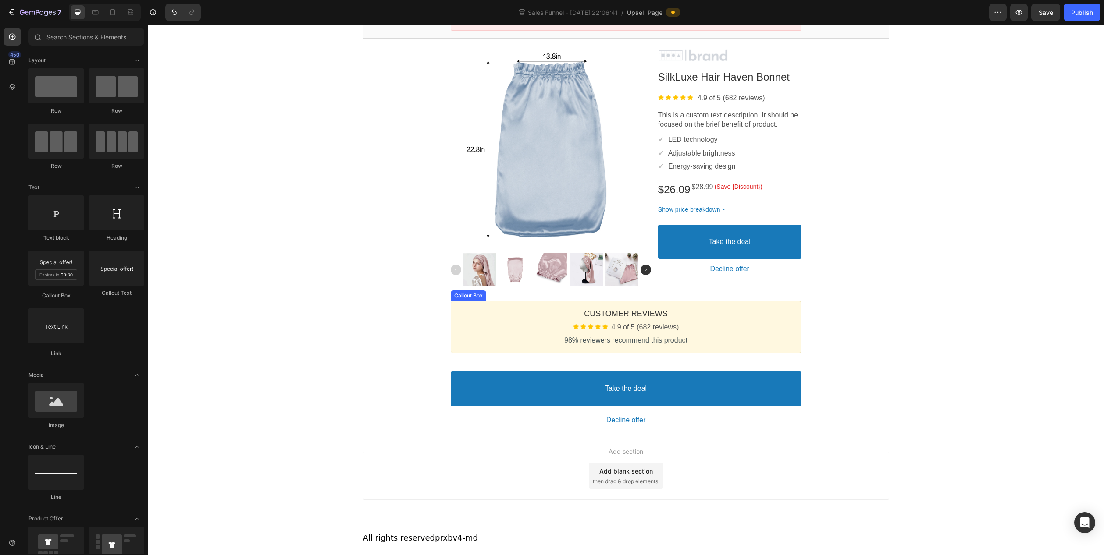
click at [738, 305] on div "Customer Reviews Heading Image 4.9 of 5 (682 reviews) Text block Row 98% review…" at bounding box center [626, 327] width 351 height 52
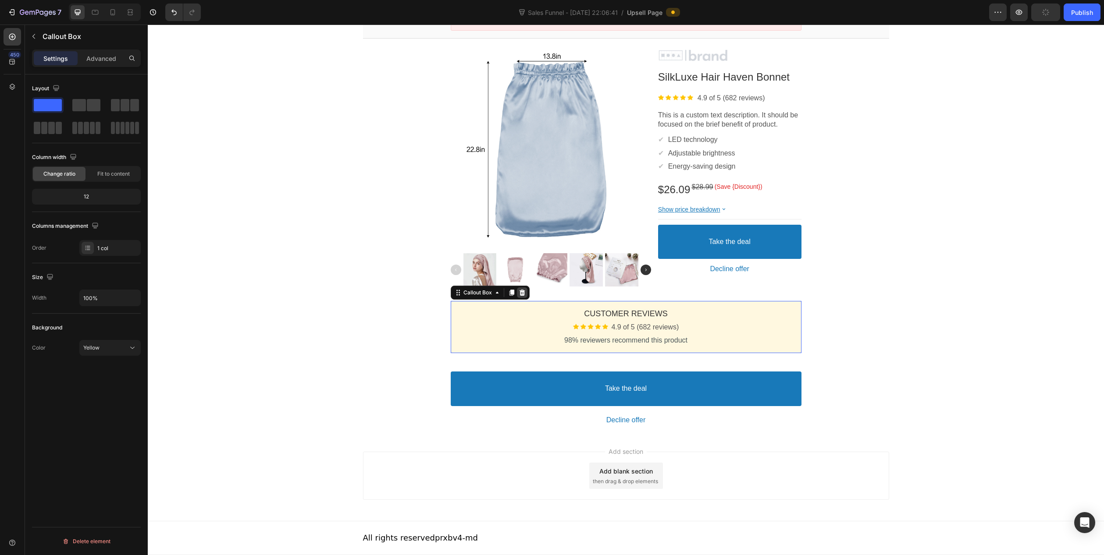
click at [519, 291] on icon at bounding box center [522, 293] width 6 height 6
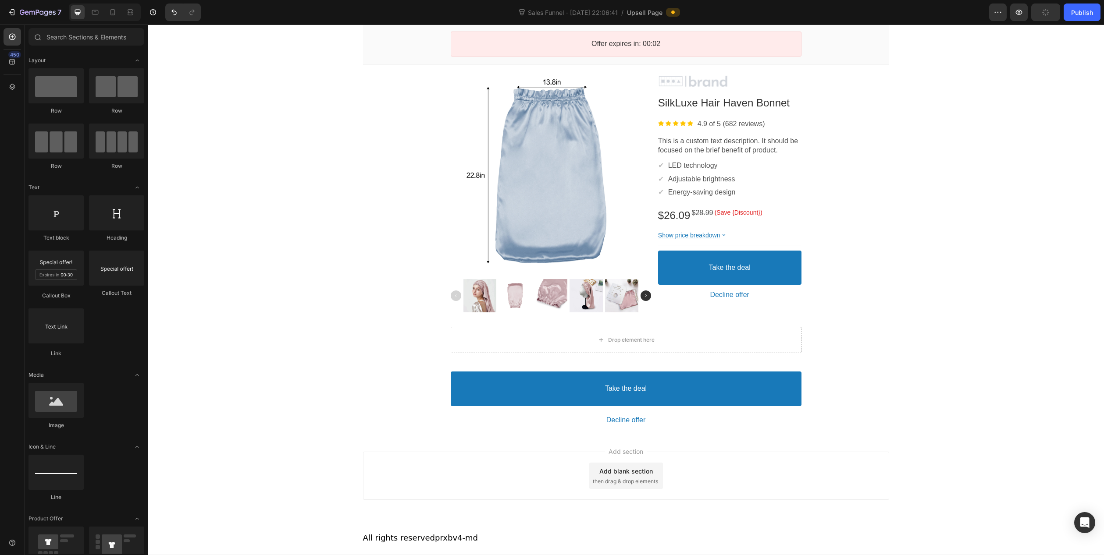
scroll to position [77, 0]
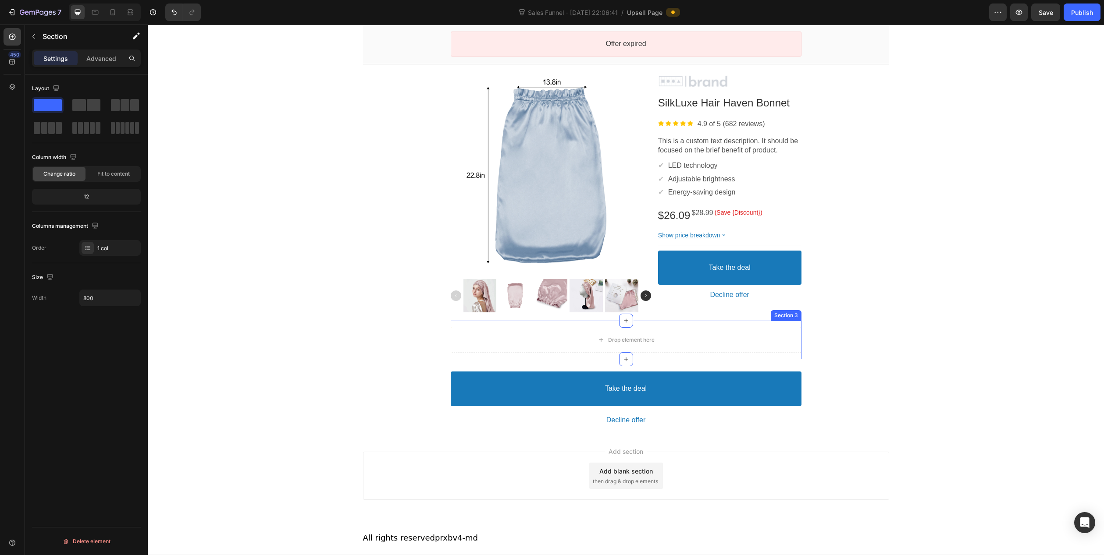
click at [759, 322] on div "Drop element here Section 3" at bounding box center [626, 340] width 351 height 39
click at [792, 310] on icon at bounding box center [794, 312] width 6 height 6
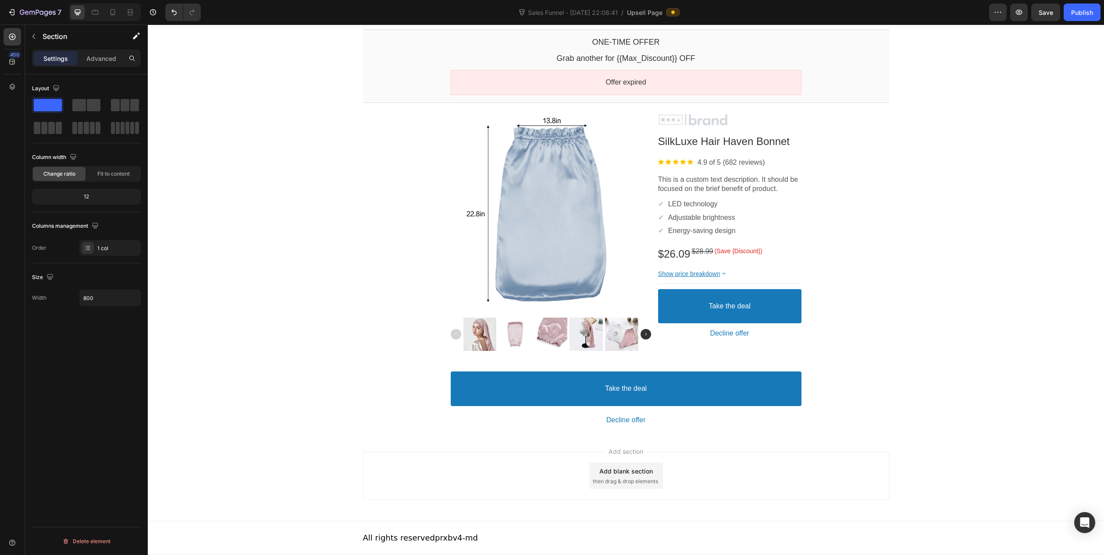
scroll to position [38, 0]
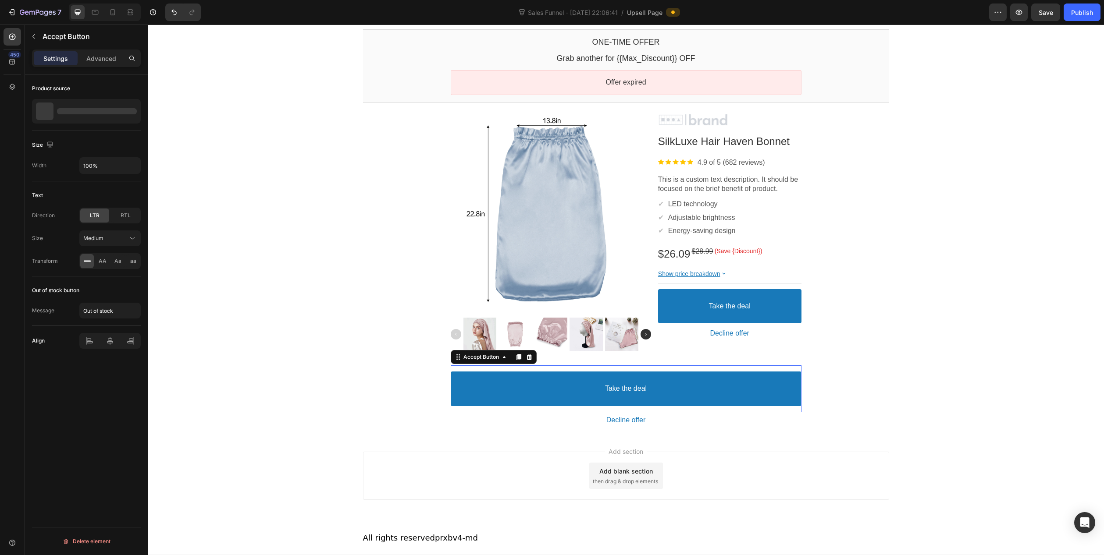
click at [463, 382] on button "Take the deal" at bounding box center [626, 389] width 351 height 35
click at [324, 346] on div "One-time Offer Callout Text Grab another for {{Max_Discount}} OFF Callout Text …" at bounding box center [626, 230] width 956 height 407
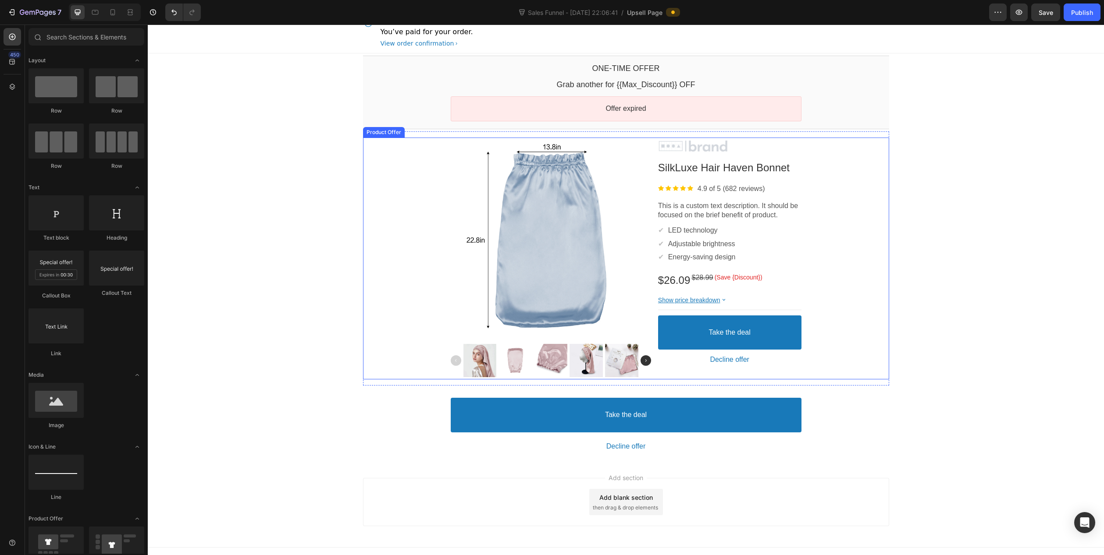
scroll to position [0, 0]
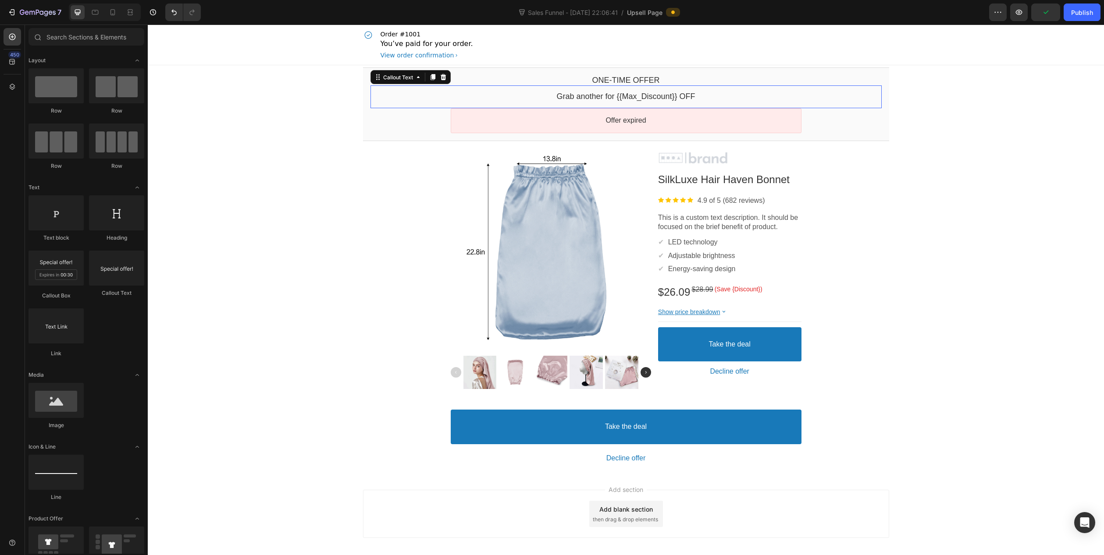
click at [632, 98] on bdo "Grab another for {{Max_Discount}} OFF" at bounding box center [625, 96] width 138 height 9
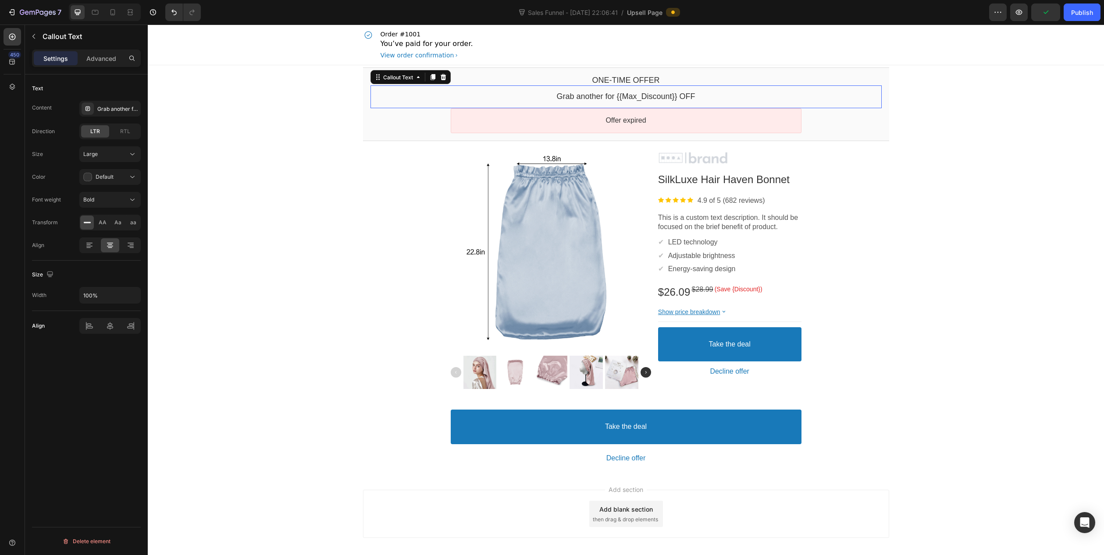
click at [631, 94] on bdo "Grab another for {{Max_Discount}} OFF" at bounding box center [625, 96] width 138 height 9
click at [639, 94] on bdo "Grab another for {{Max_Discount}} OFF" at bounding box center [625, 96] width 138 height 9
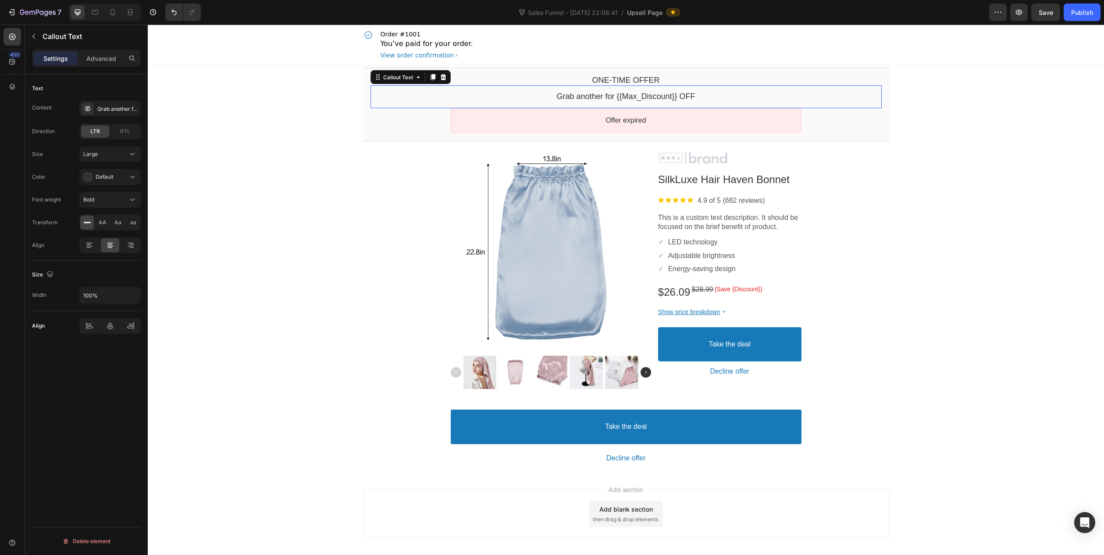
click at [610, 97] on bdo "Grab another for {{Max_Discount}} OFF" at bounding box center [625, 96] width 138 height 9
click at [574, 96] on bdo "Grab another for {{Max_Discount}} OFF" at bounding box center [625, 96] width 138 height 9
click at [648, 97] on bdo "Grab another for {{Max_Discount}} OFF" at bounding box center [625, 96] width 138 height 9
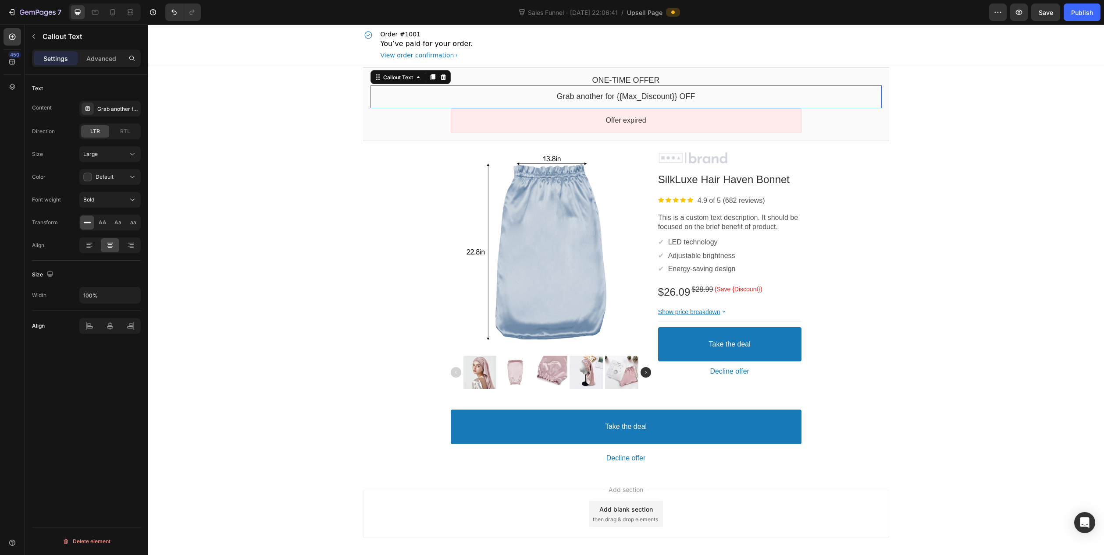
click at [649, 97] on bdo "Grab another for {{Max_Discount}} OFF" at bounding box center [625, 96] width 138 height 9
click at [106, 59] on p "Advanced" at bounding box center [101, 58] width 30 height 9
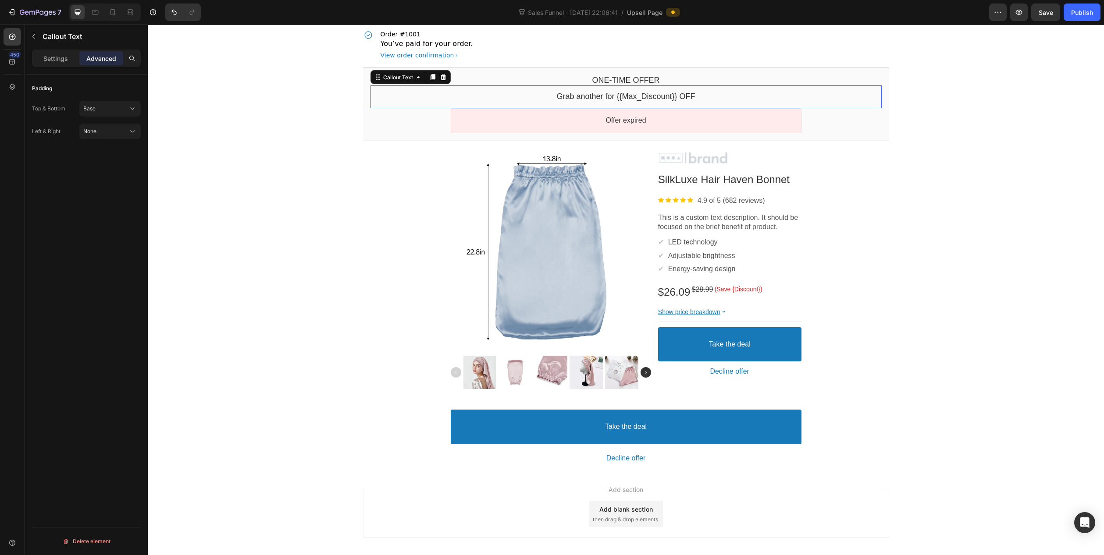
drag, startPoint x: 60, startPoint y: 52, endPoint x: 92, endPoint y: 72, distance: 38.0
click at [60, 52] on div "Settings" at bounding box center [56, 58] width 44 height 14
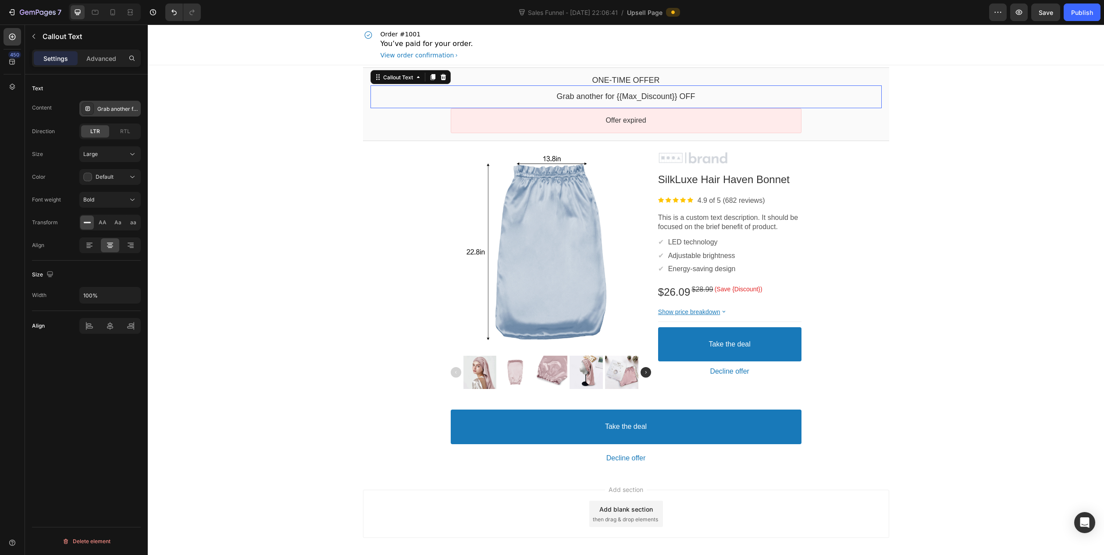
click at [106, 107] on div "Grab another for {{Max_Discount}} OFF" at bounding box center [117, 109] width 41 height 8
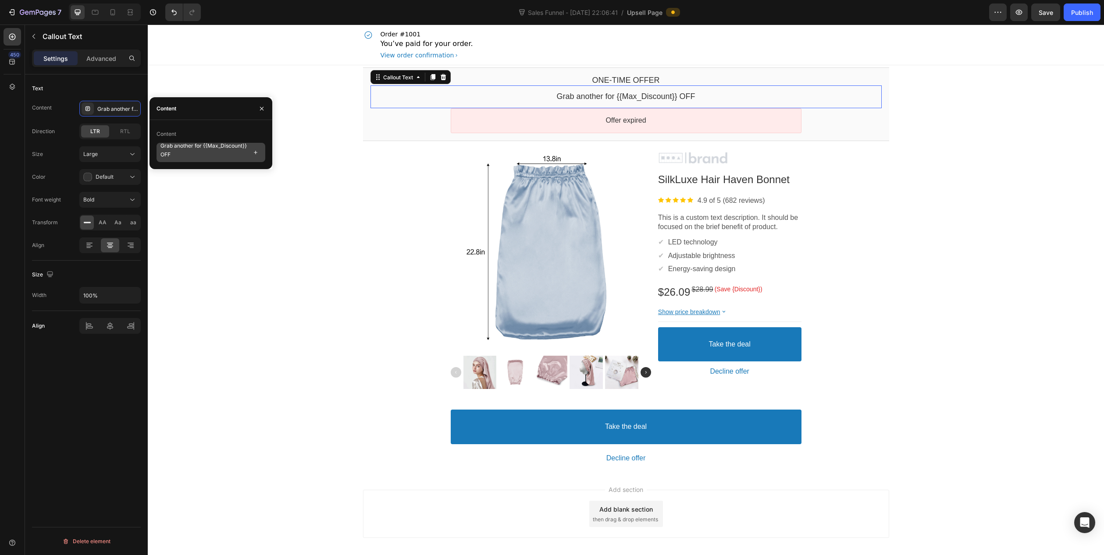
scroll to position [6, 0]
click at [259, 116] on div at bounding box center [261, 108] width 21 height 22
click at [336, 120] on div "One-time Offer Callout Text Grab another for {{Max_Discount}} OFF Callout Text …" at bounding box center [626, 268] width 956 height 407
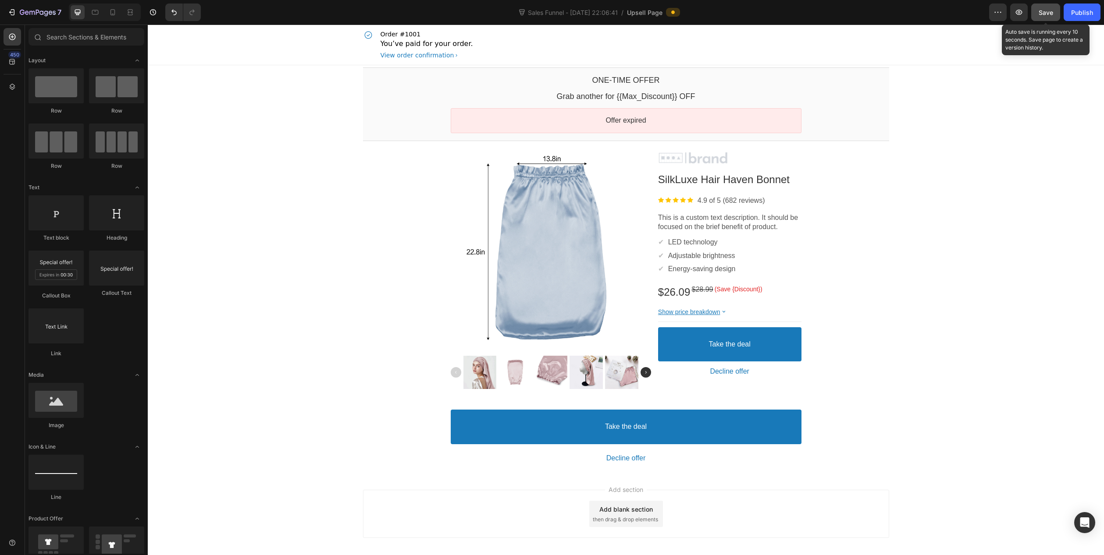
click at [1034, 11] on button "Save" at bounding box center [1045, 13] width 29 height 18
click at [1021, 13] on icon "button" at bounding box center [1018, 12] width 9 height 9
click at [702, 343] on button "Take the deal" at bounding box center [729, 344] width 143 height 35
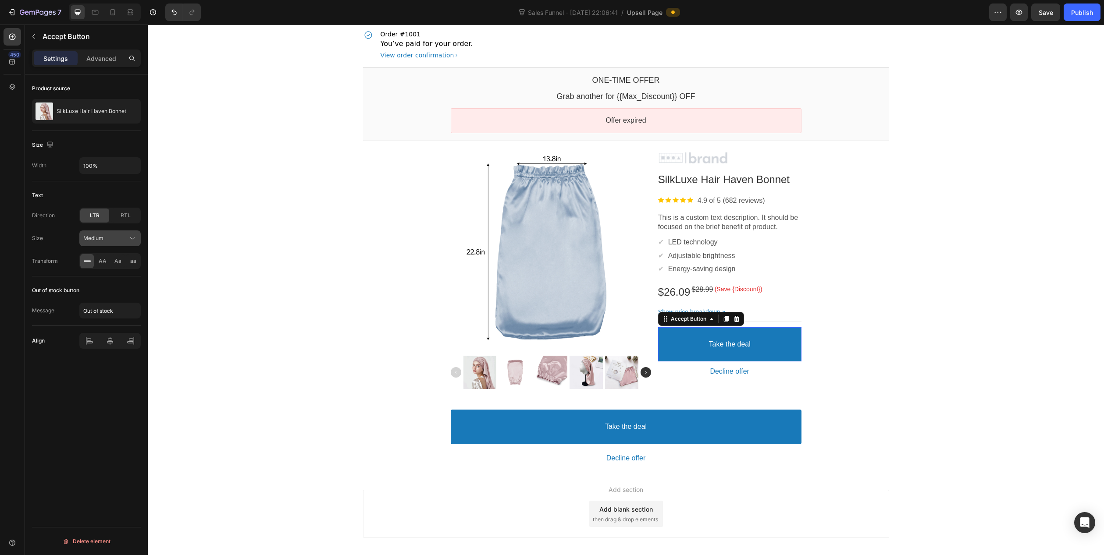
click at [111, 241] on div "Medium" at bounding box center [105, 238] width 45 height 8
click at [639, 98] on bdo "Grab another for {{Max_Discount}} OFF" at bounding box center [625, 96] width 138 height 9
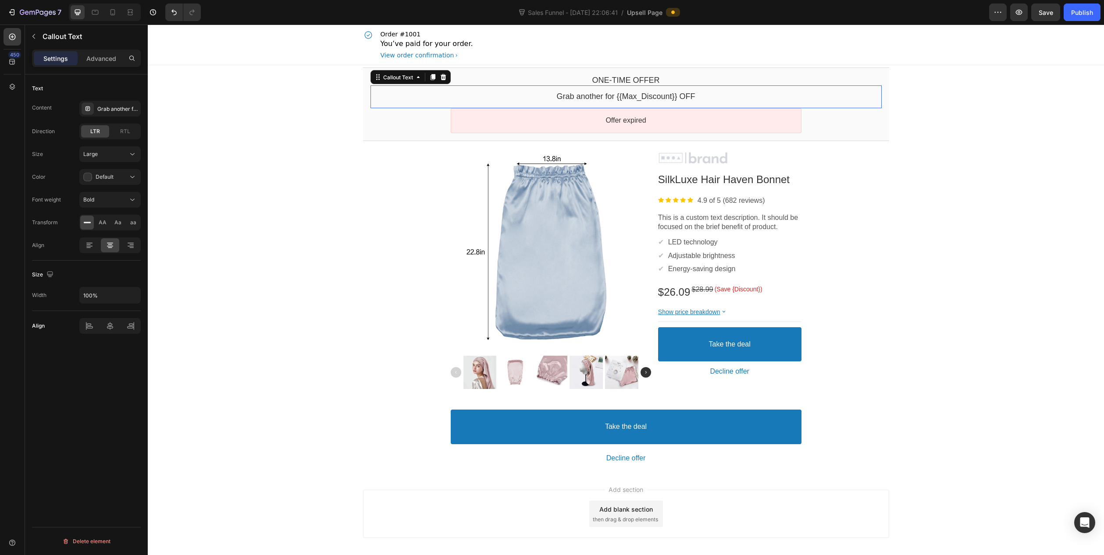
click at [639, 97] on bdo "Grab another for {{Max_Discount}} OFF" at bounding box center [625, 96] width 138 height 9
click at [109, 108] on div "Grab another for {{Max_Discount}} OFF" at bounding box center [117, 109] width 41 height 8
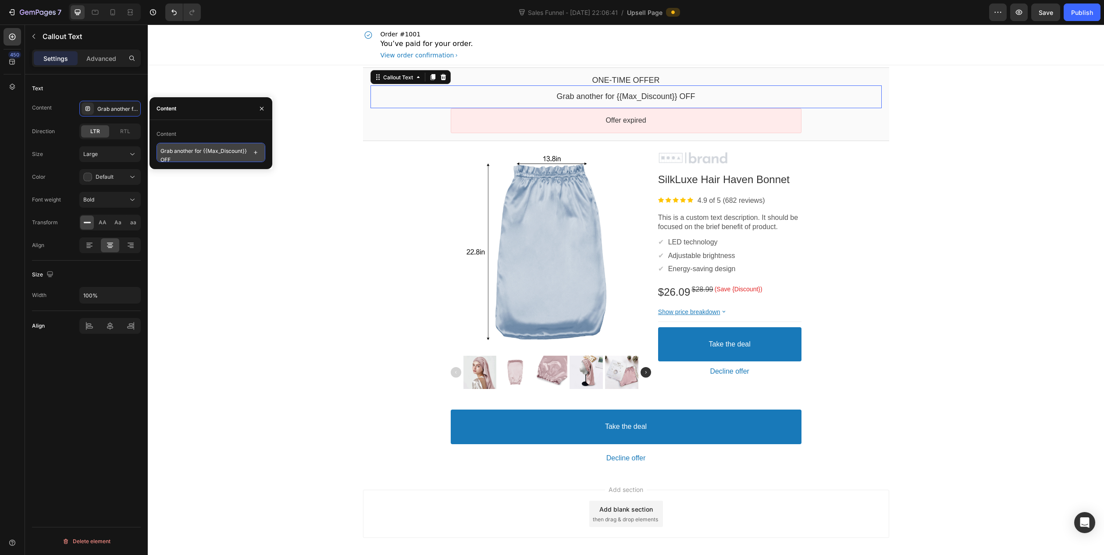
click at [196, 156] on textarea "Grab another for {{Max_Discount}} OFF" at bounding box center [210, 152] width 109 height 19
drag, startPoint x: 203, startPoint y: 159, endPoint x: 160, endPoint y: 156, distance: 43.0
click at [160, 156] on textarea "Grab another for {{Max_Discount}} OFF" at bounding box center [210, 152] width 109 height 19
type textarea "Grab another for 10% OFF"
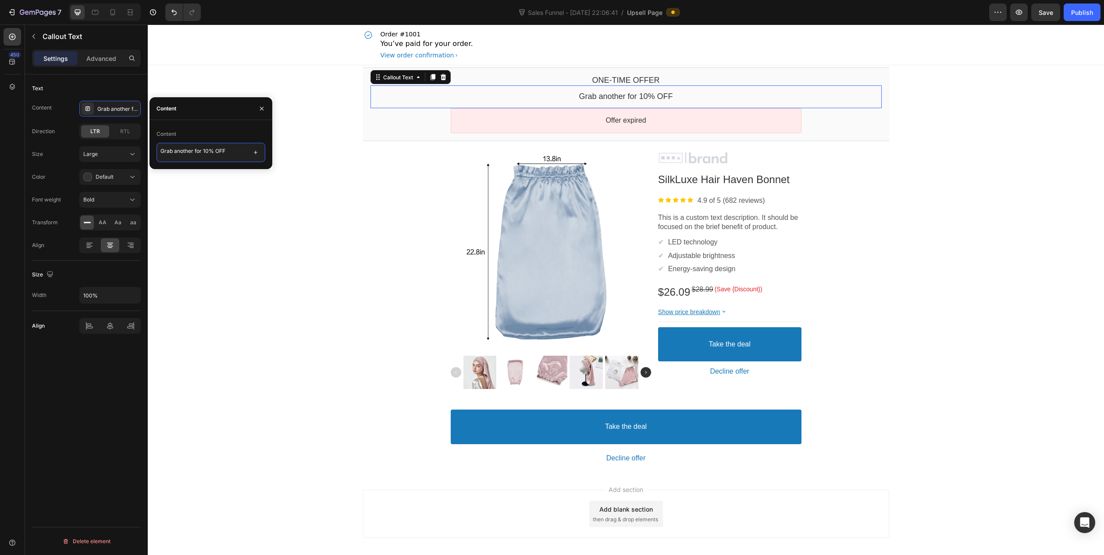
drag, startPoint x: 202, startPoint y: 151, endPoint x: 217, endPoint y: 164, distance: 19.3
click at [203, 151] on textarea "Grab another for 10% OFF" at bounding box center [210, 152] width 109 height 19
click at [267, 234] on div "One-time Offer Callout Text Grab another for 10% OFF Callout Text Offer expired…" at bounding box center [626, 268] width 956 height 407
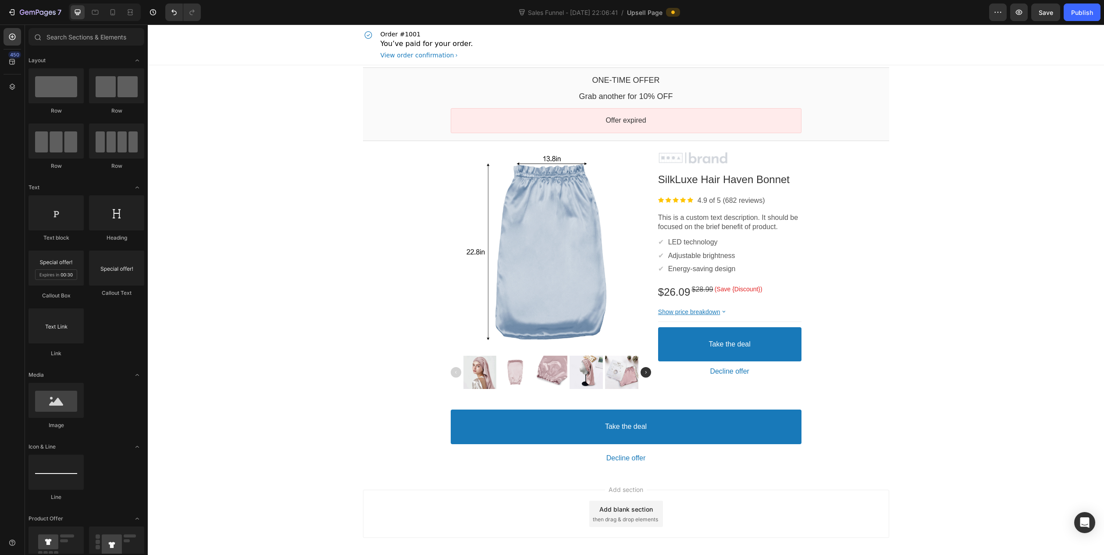
click at [261, 296] on div "One-time Offer Callout Text Grab another for 10% OFF Callout Text Offer expired…" at bounding box center [626, 268] width 956 height 407
click at [1045, 15] on span "Save" at bounding box center [1045, 12] width 14 height 7
click at [1082, 9] on div "Publish" at bounding box center [1082, 12] width 22 height 9
click at [1070, 12] on button "Publish" at bounding box center [1081, 13] width 37 height 18
click at [1083, 14] on div "Publish" at bounding box center [1082, 12] width 22 height 9
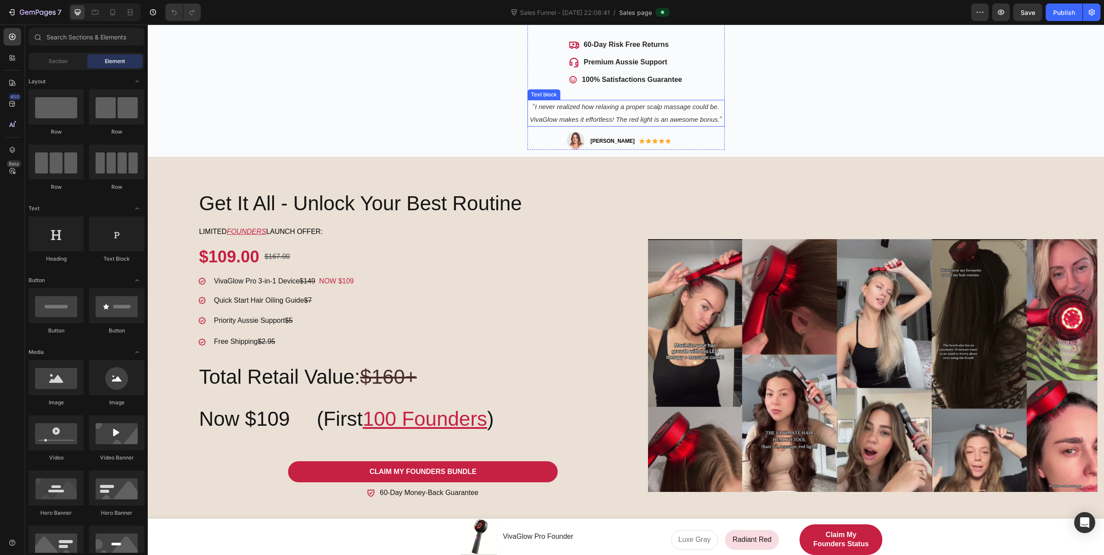
scroll to position [263, 0]
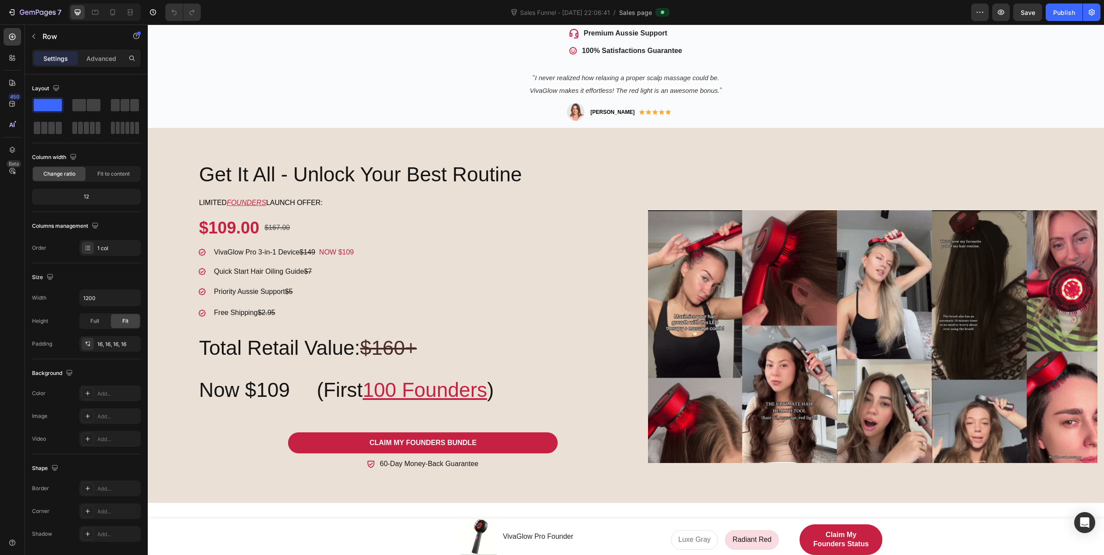
drag, startPoint x: 624, startPoint y: 277, endPoint x: 623, endPoint y: 270, distance: 6.2
click at [623, 10] on div at bounding box center [626, 8] width 18 height 3
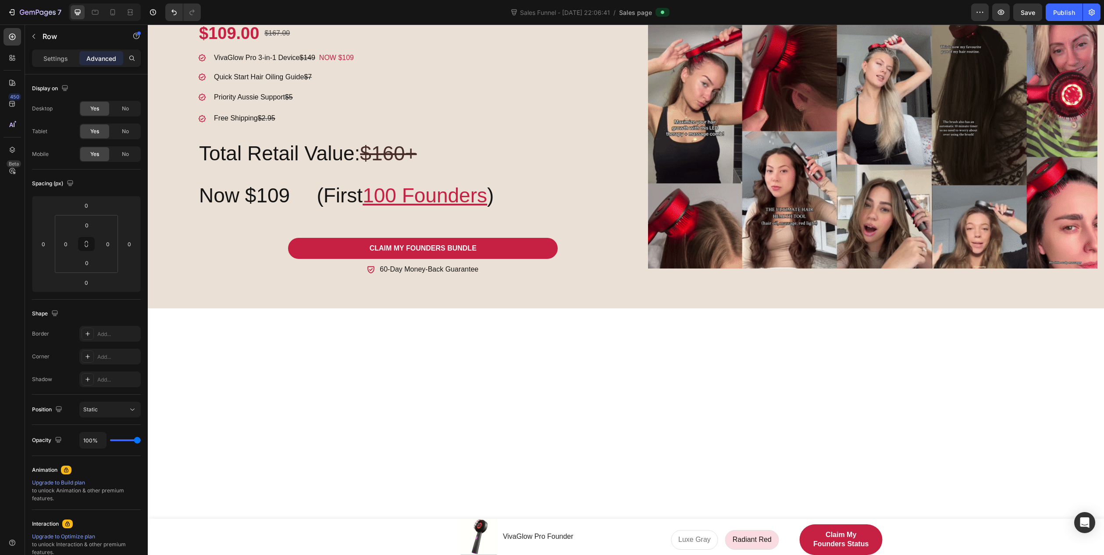
scroll to position [482, 0]
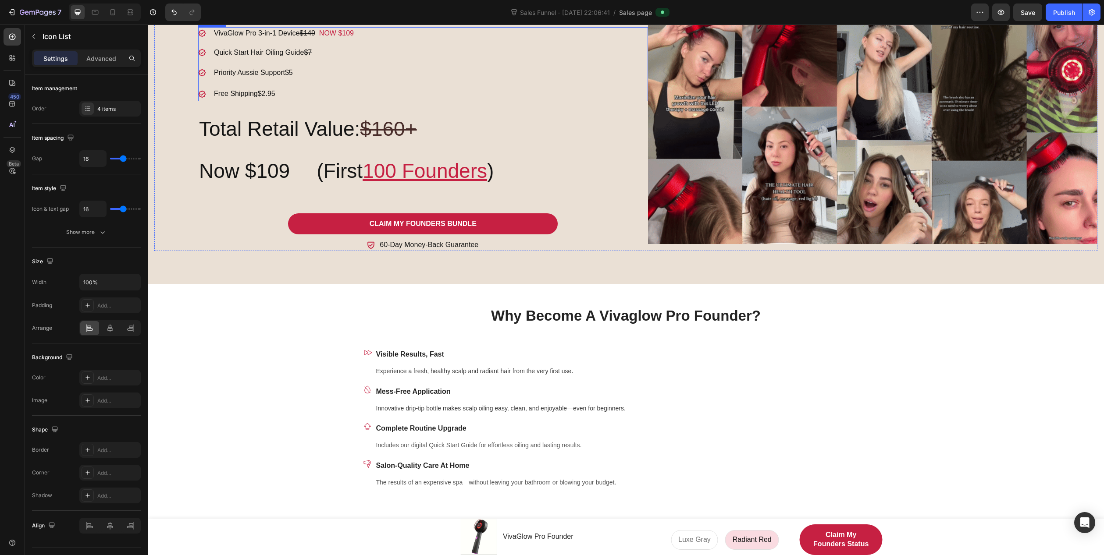
click at [375, 102] on div "Icon VivaGlow Pro 3-in-1 Device $149 NOW $109 Text block Icon Quick Start Hair …" at bounding box center [423, 64] width 450 height 75
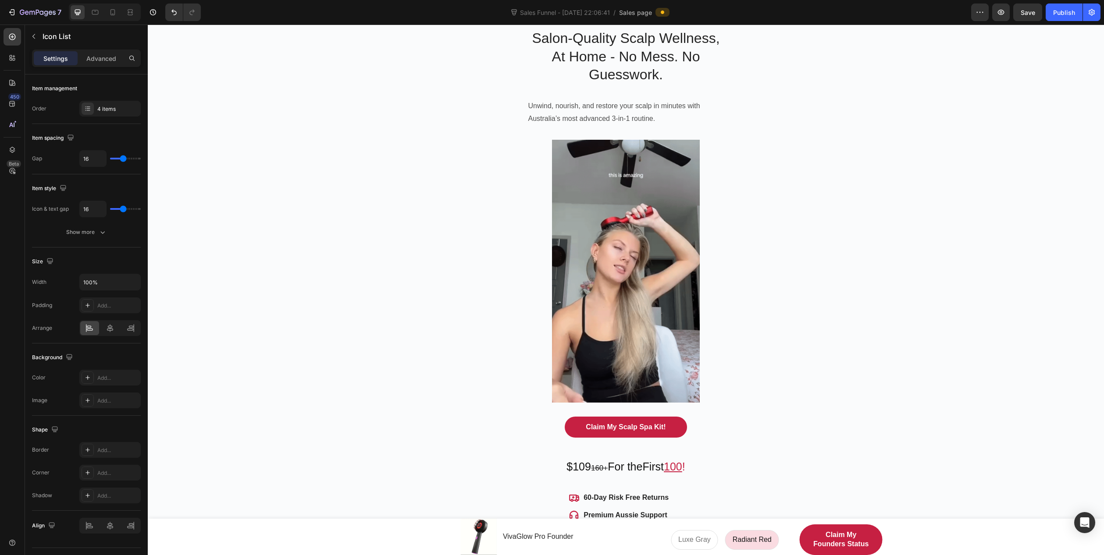
scroll to position [0, 0]
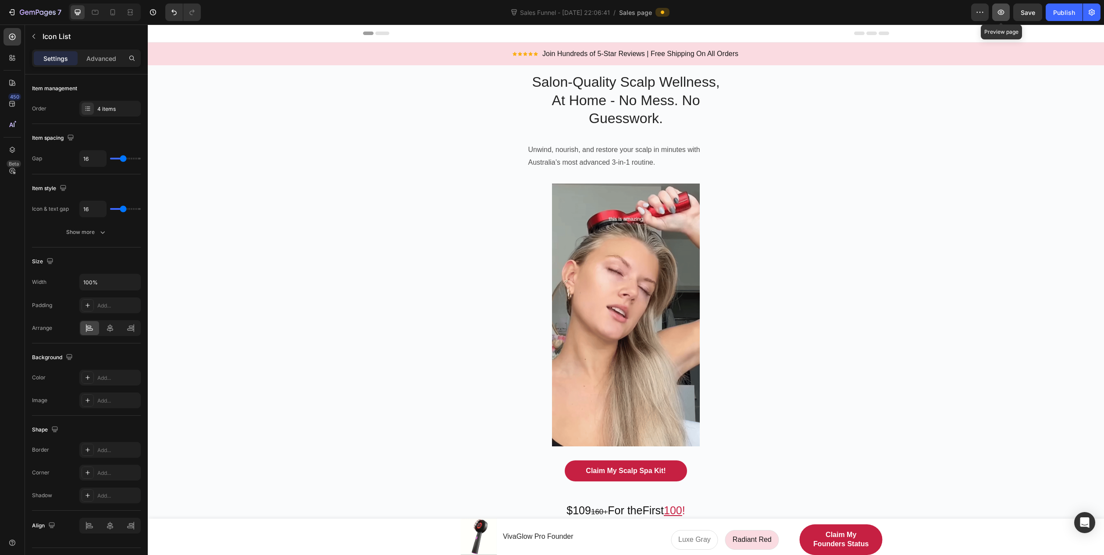
click at [1003, 14] on icon "button" at bounding box center [1000, 12] width 7 height 5
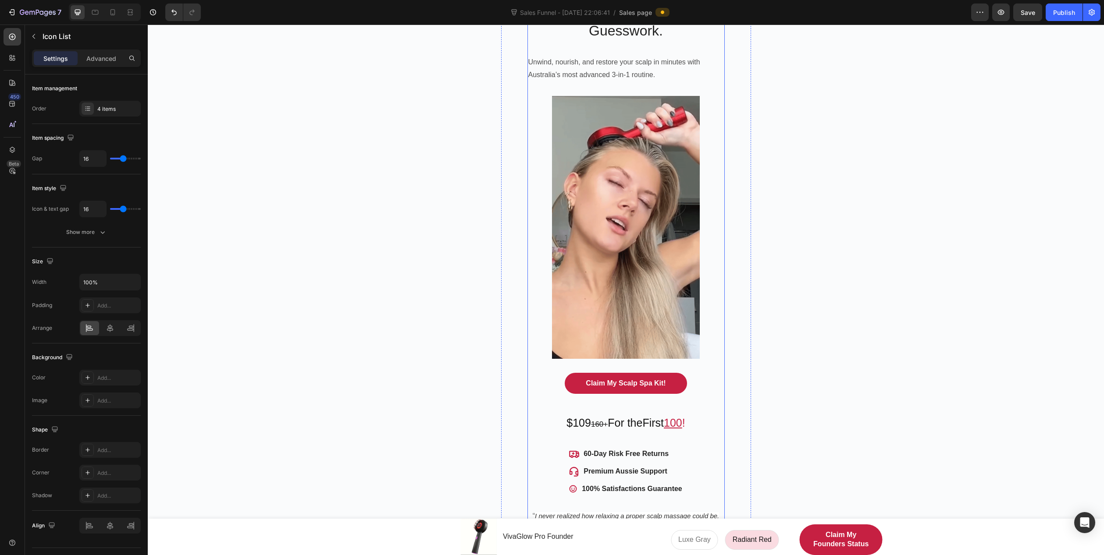
scroll to position [175, 0]
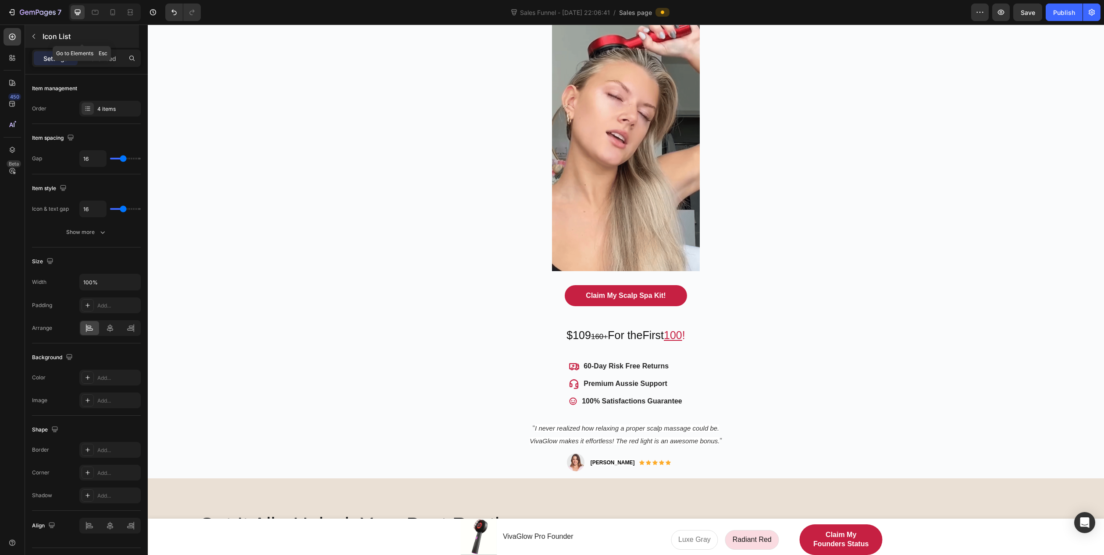
click at [33, 35] on icon "button" at bounding box center [33, 36] width 7 height 7
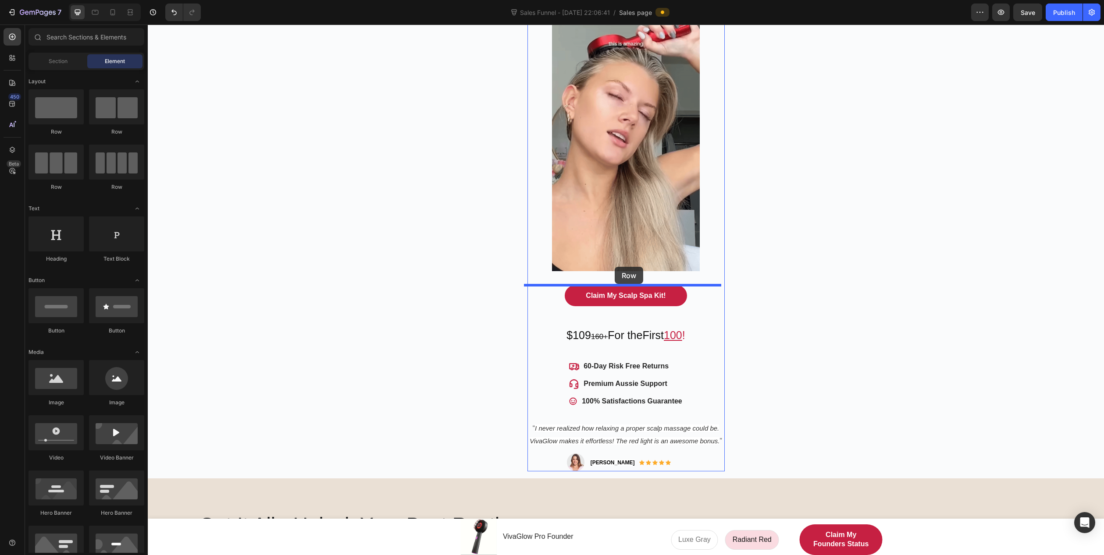
drag, startPoint x: 205, startPoint y: 141, endPoint x: 614, endPoint y: 267, distance: 428.2
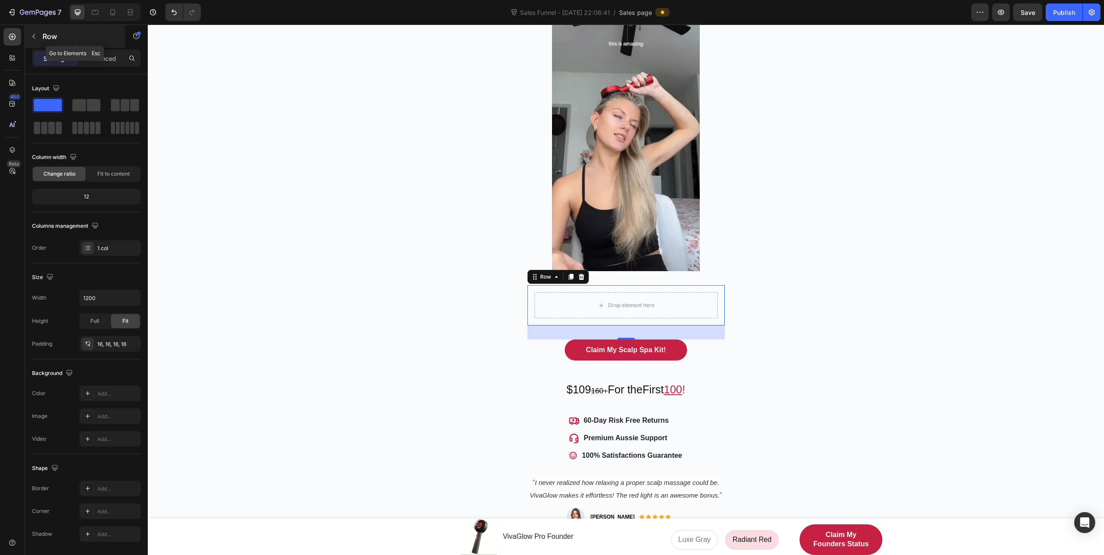
click at [40, 36] on button "button" at bounding box center [34, 36] width 14 height 14
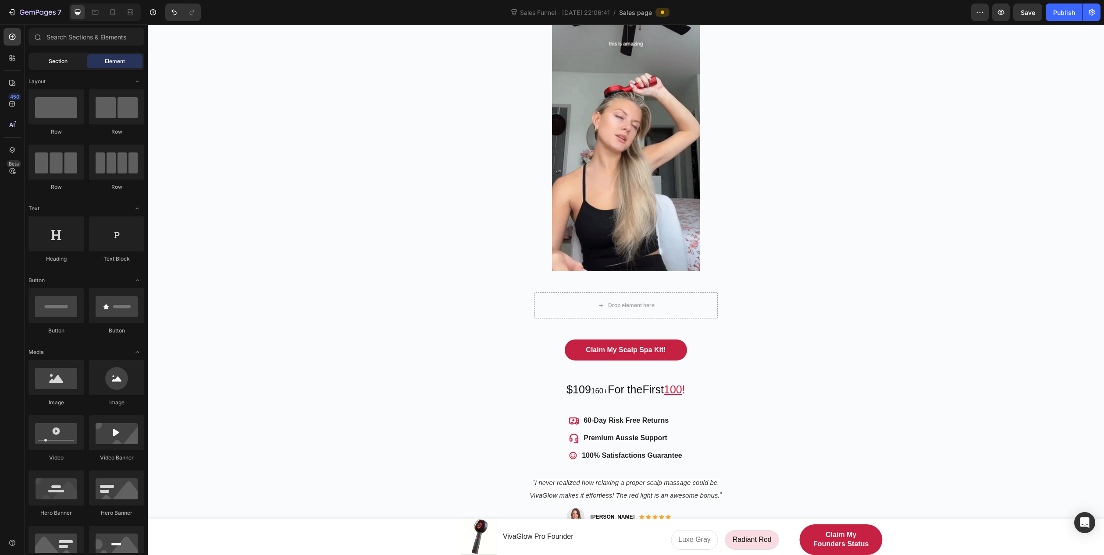
click at [49, 64] on span "Section" at bounding box center [58, 61] width 19 height 8
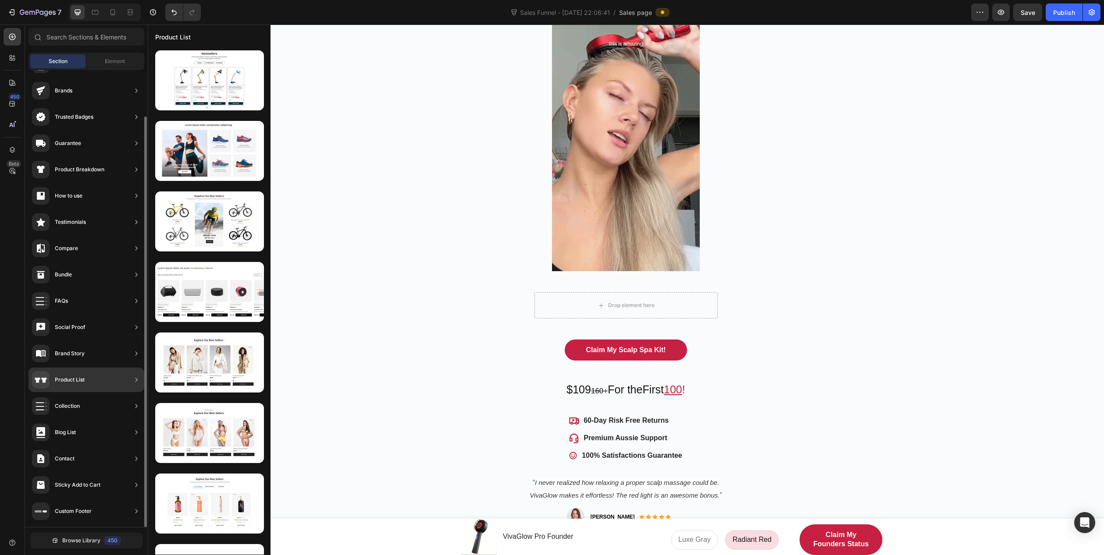
scroll to position [0, 0]
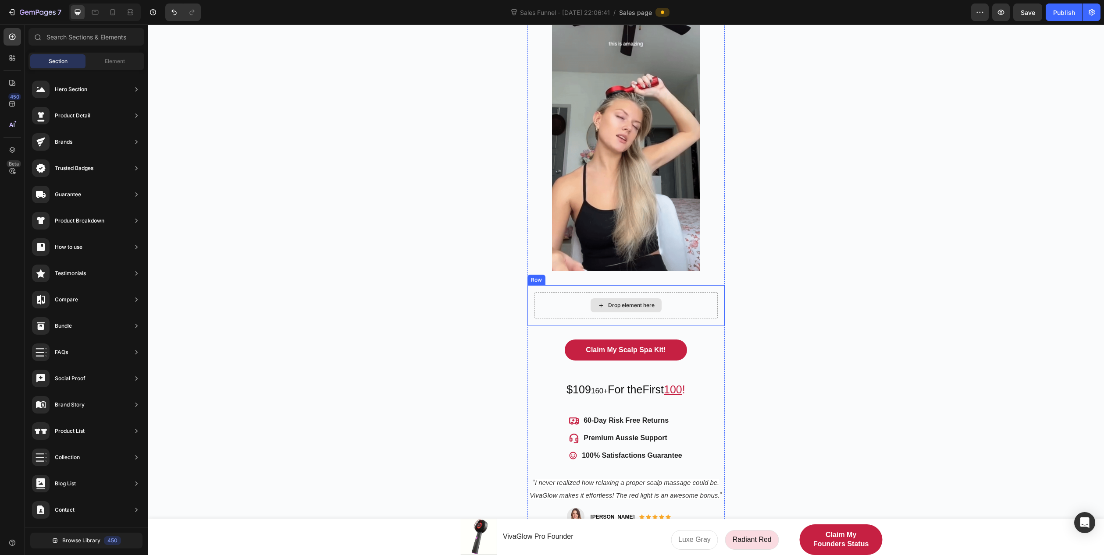
click at [609, 309] on div "Drop element here" at bounding box center [631, 305] width 46 height 7
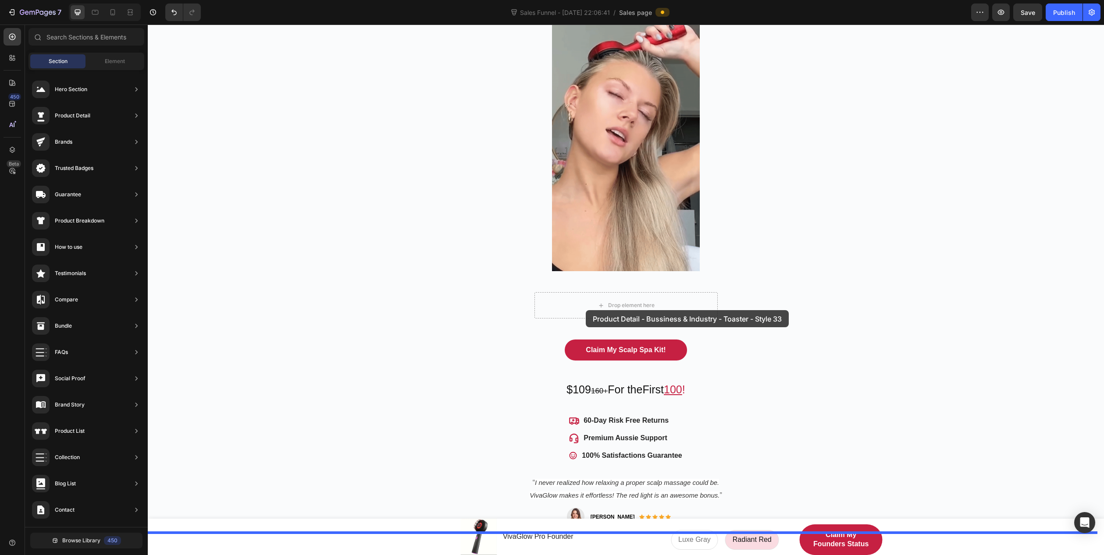
drag, startPoint x: 344, startPoint y: 253, endPoint x: 586, endPoint y: 310, distance: 248.5
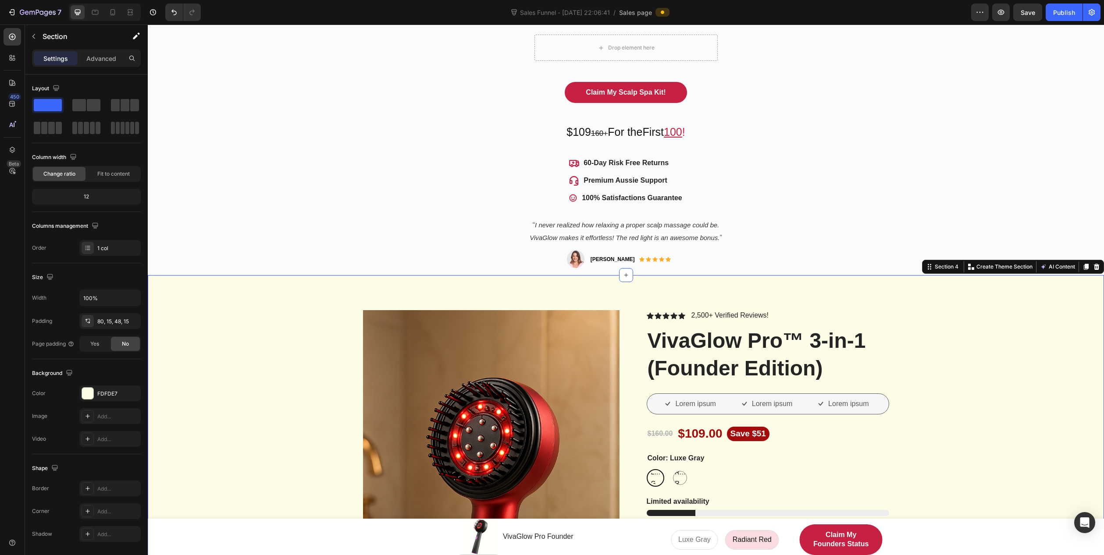
scroll to position [434, 0]
click at [1093, 266] on icon at bounding box center [1096, 266] width 7 height 7
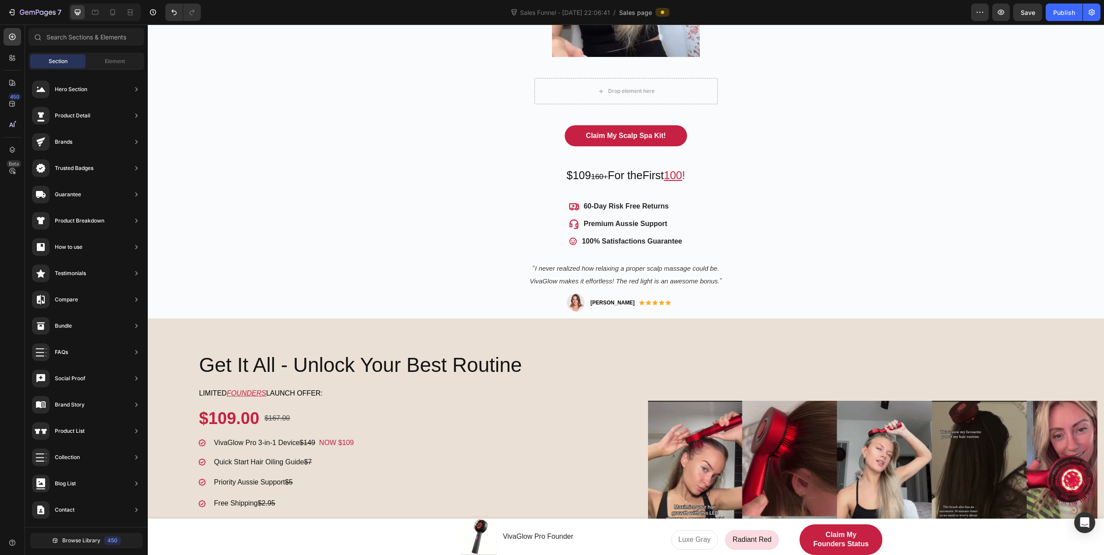
scroll to position [390, 0]
click at [436, 401] on div "Get It All - Unlock Your Best Routine Heading Limited FOUNDERS launch offer: Te…" at bounding box center [423, 505] width 450 height 309
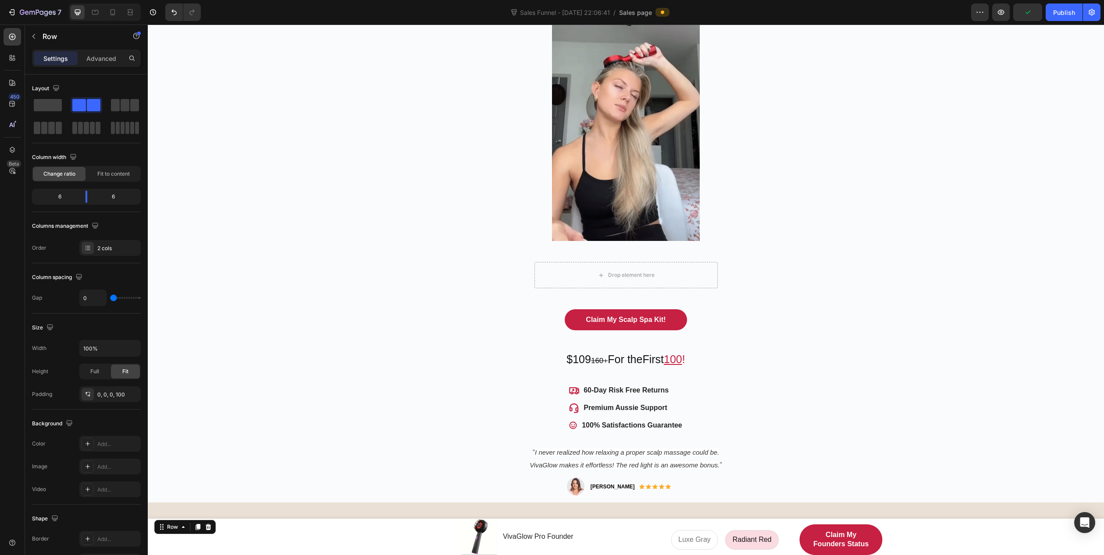
scroll to position [171, 0]
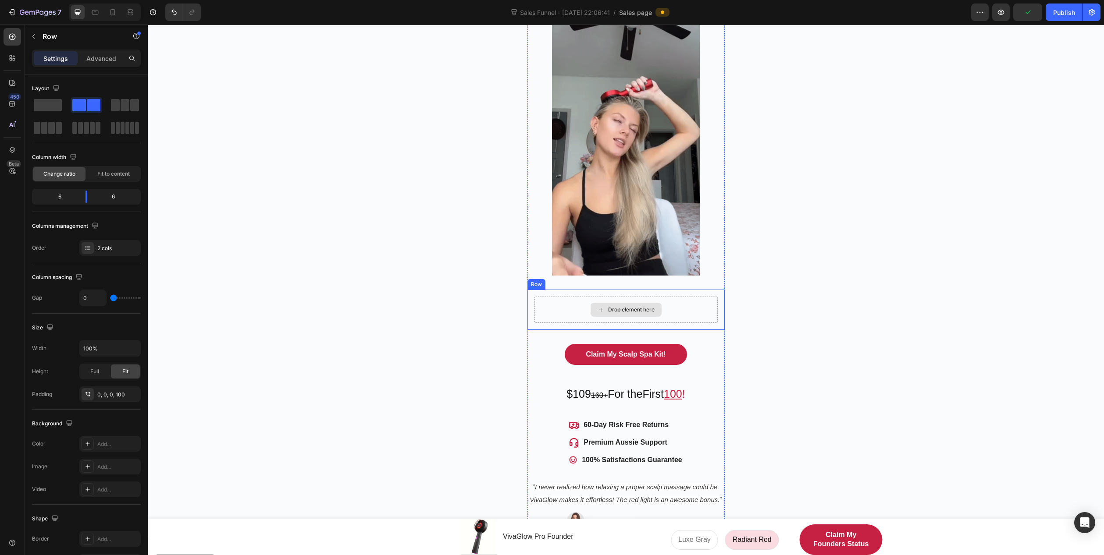
click at [582, 305] on div "Drop element here" at bounding box center [625, 310] width 183 height 26
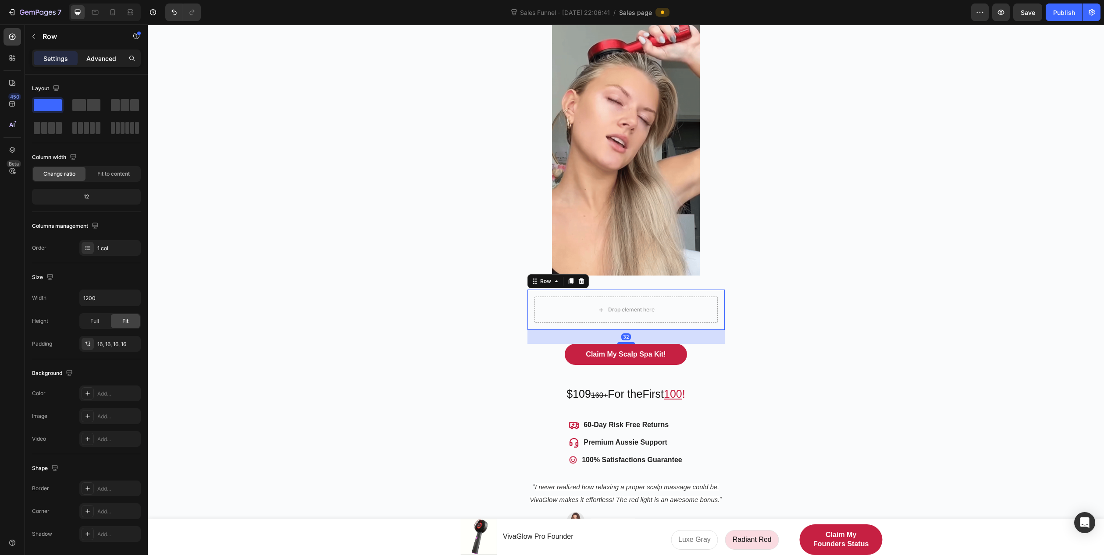
click at [101, 57] on p "Advanced" at bounding box center [101, 58] width 30 height 9
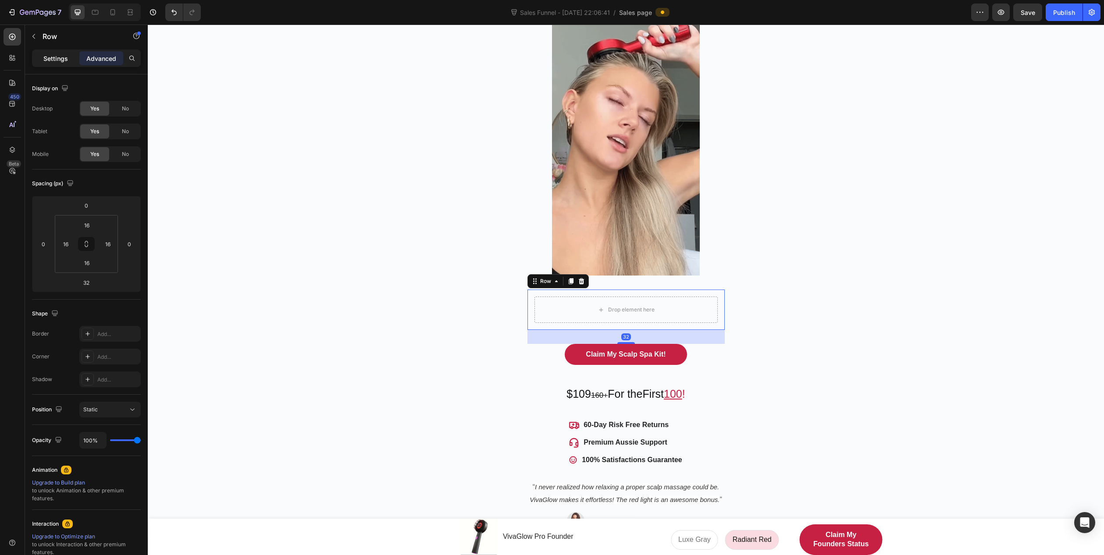
click at [53, 60] on p "Settings" at bounding box center [55, 58] width 25 height 9
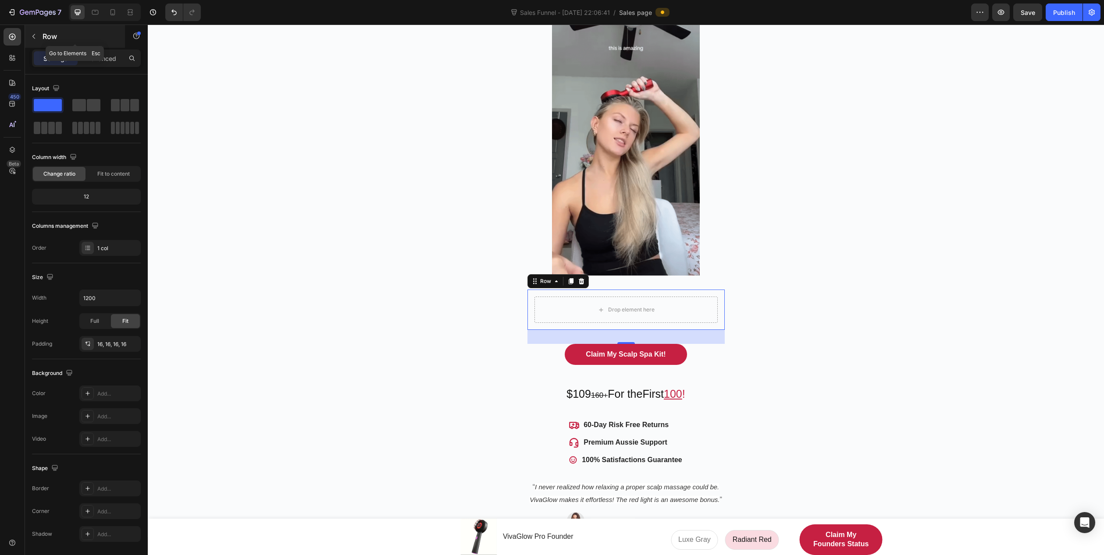
click at [32, 38] on icon "button" at bounding box center [33, 36] width 7 height 7
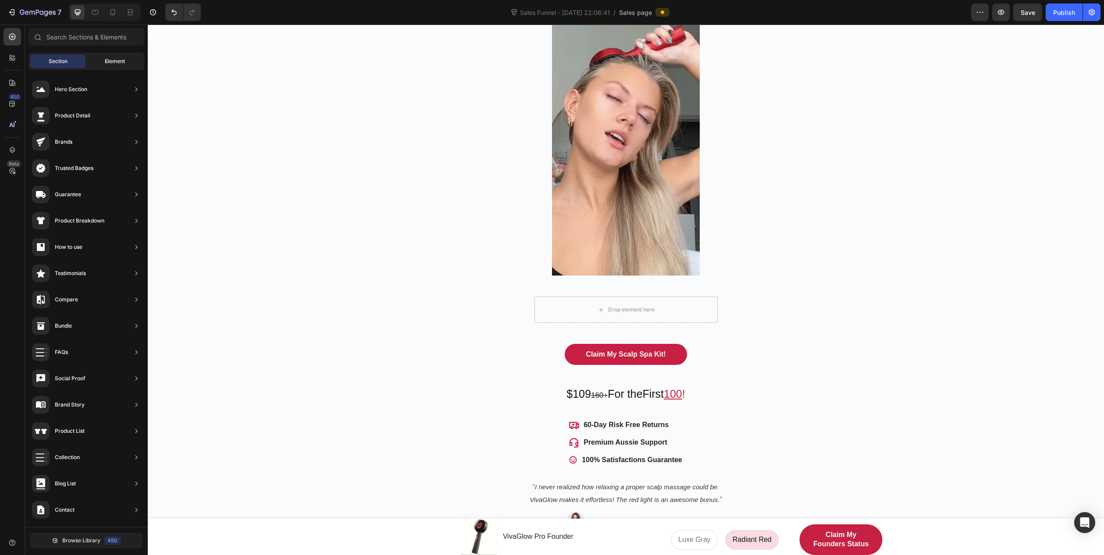
click at [116, 60] on span "Element" at bounding box center [115, 61] width 20 height 8
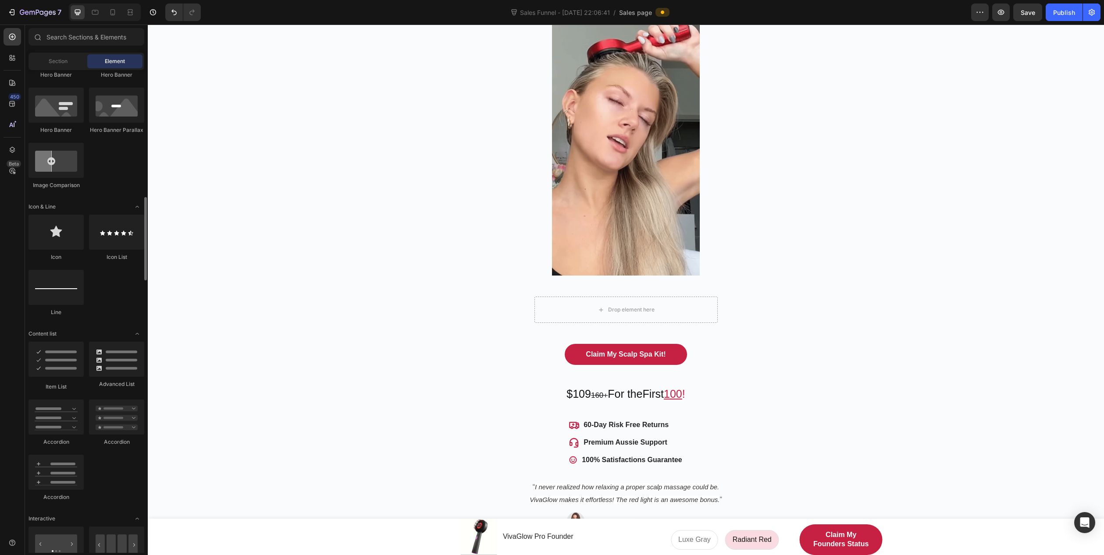
scroll to position [482, 0]
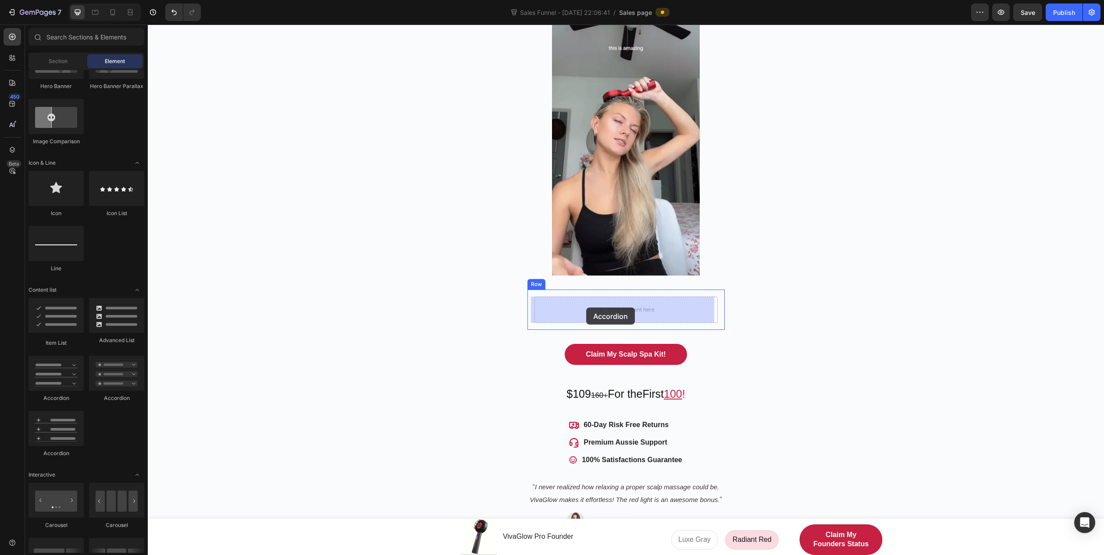
drag, startPoint x: 265, startPoint y: 403, endPoint x: 586, endPoint y: 308, distance: 334.6
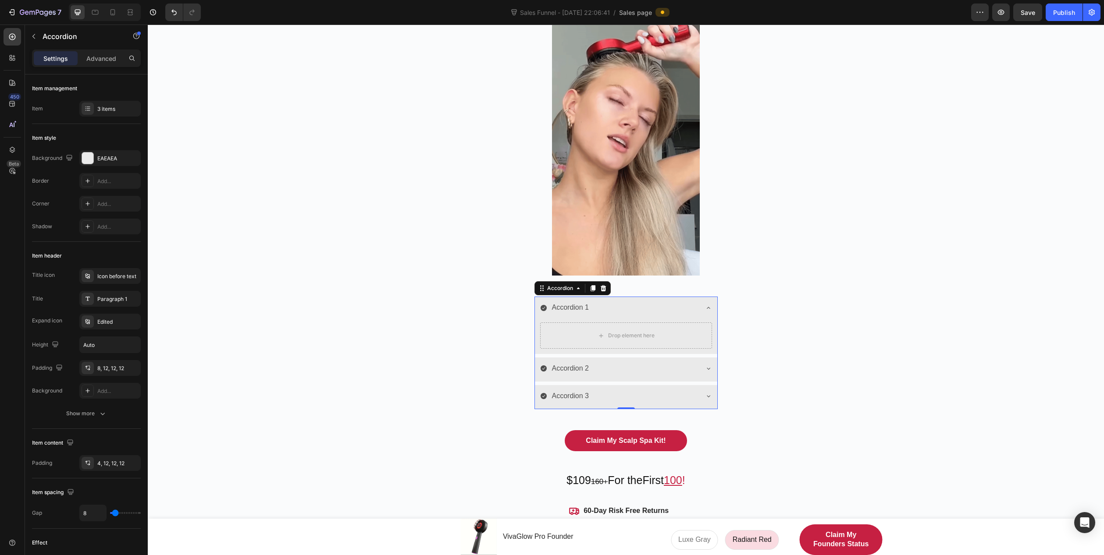
click at [597, 307] on div "Accordion 1" at bounding box center [619, 307] width 158 height 15
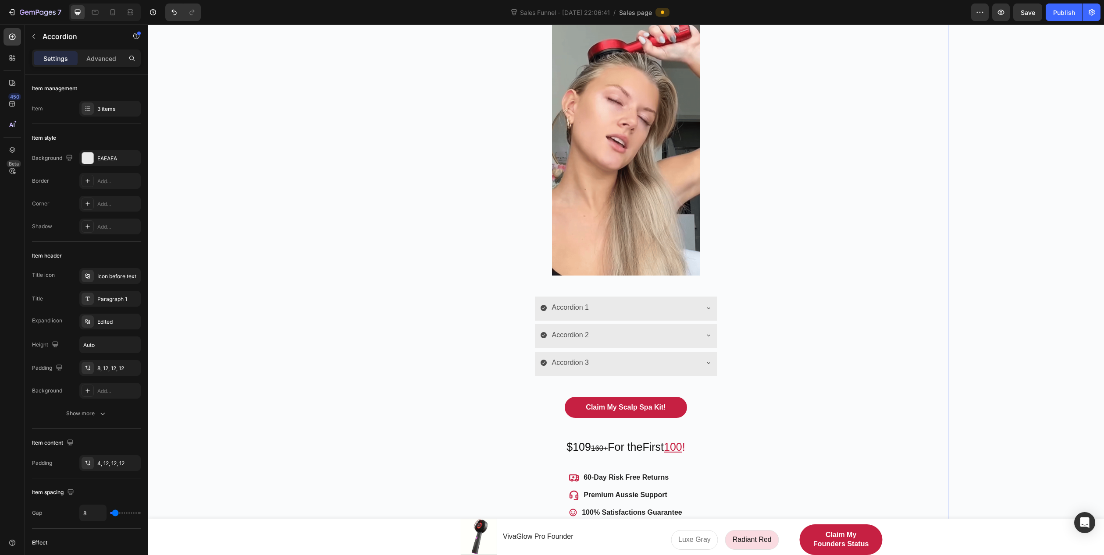
click at [389, 351] on div "Salon-Quality Scalp Wellness, At Home - No Mess. No Guesswork. Heading Unwind, …" at bounding box center [626, 242] width 644 height 696
click at [597, 306] on div "Accordion 1" at bounding box center [619, 307] width 158 height 15
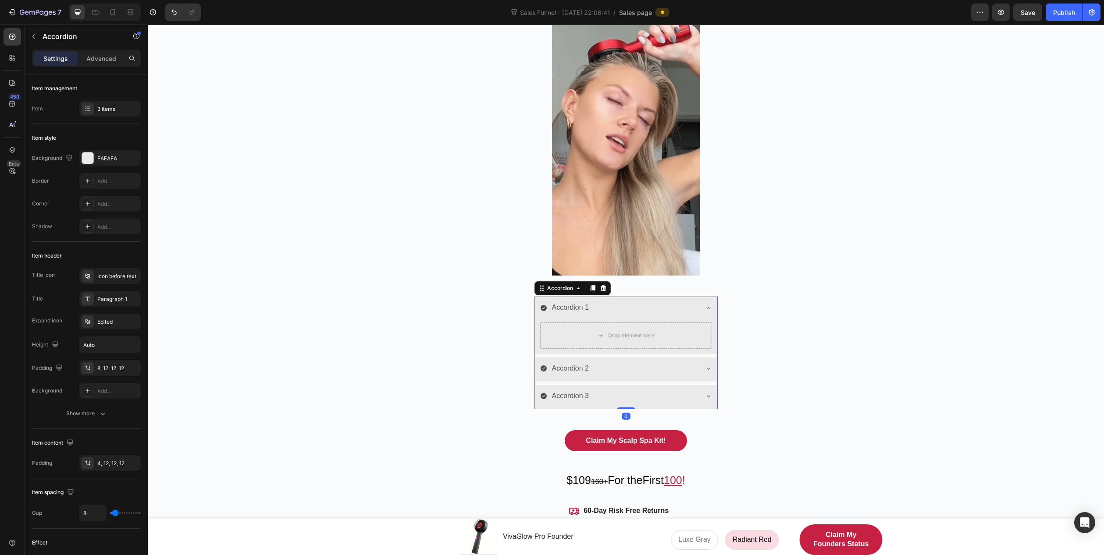
click at [566, 307] on div "Accordion 1" at bounding box center [570, 307] width 40 height 15
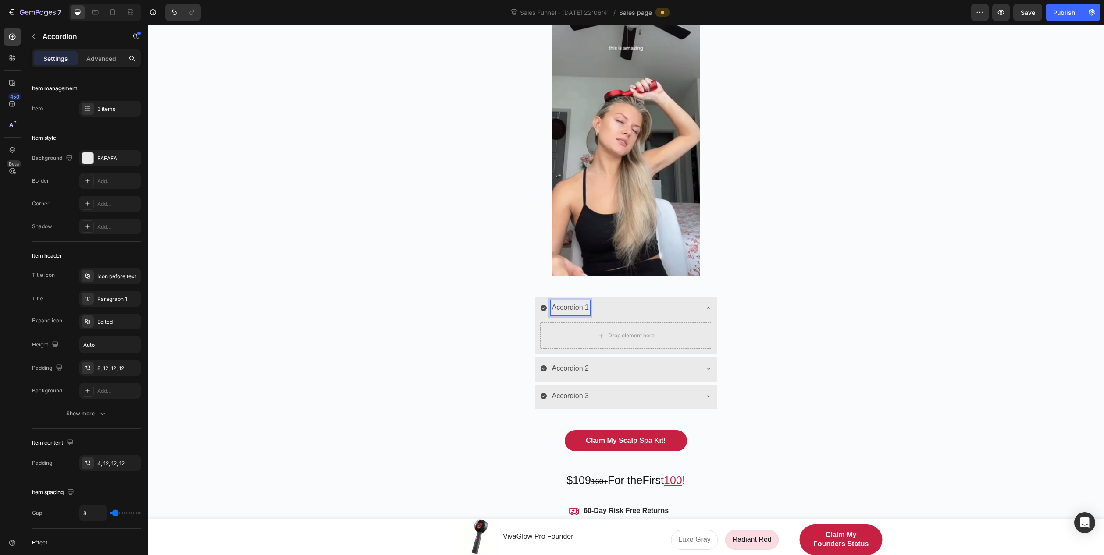
click at [585, 309] on p "Accordion 1" at bounding box center [570, 308] width 37 height 13
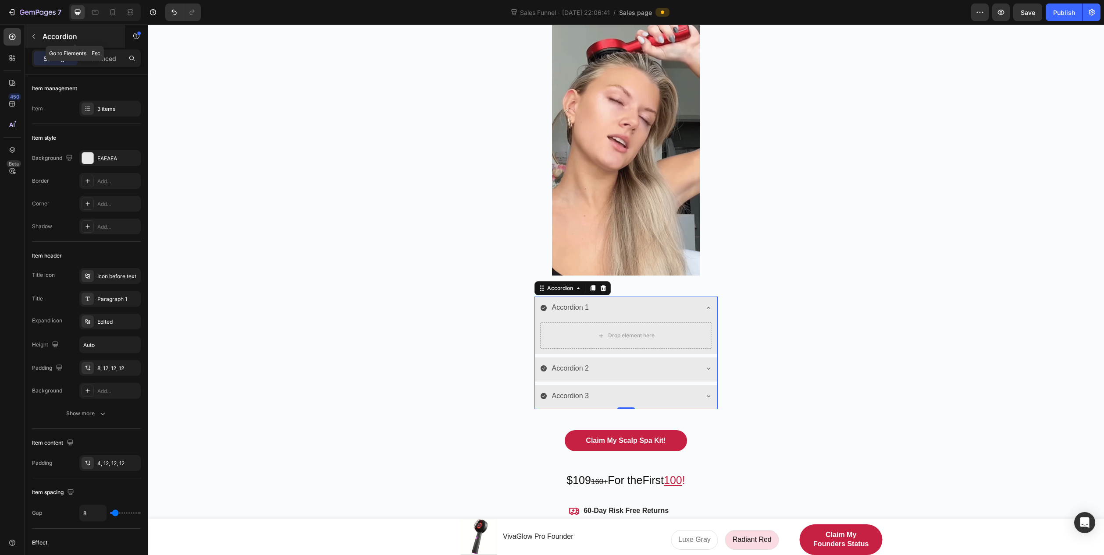
click at [39, 31] on button "button" at bounding box center [34, 36] width 14 height 14
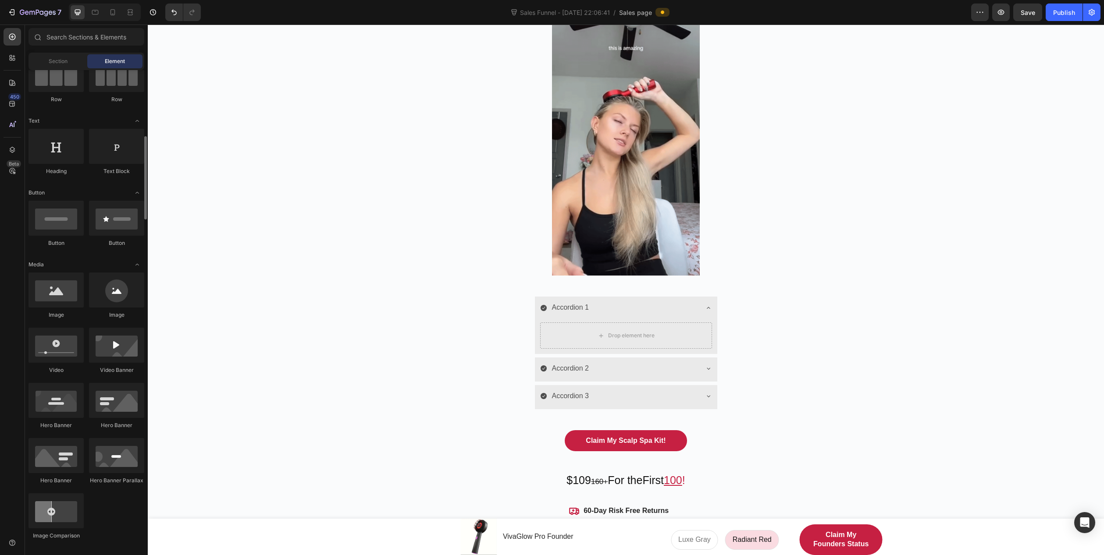
scroll to position [0, 0]
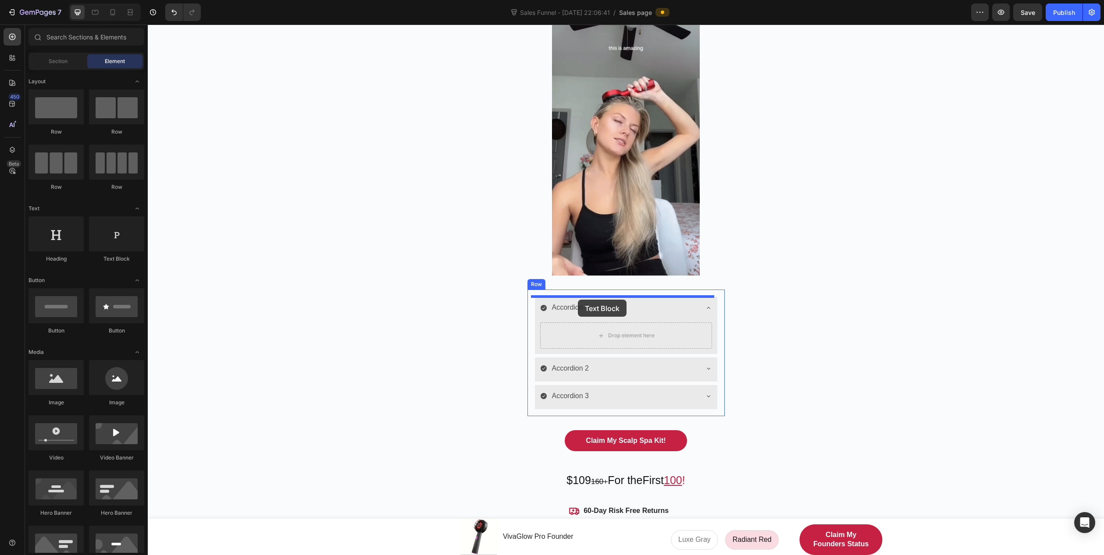
drag, startPoint x: 261, startPoint y: 263, endPoint x: 578, endPoint y: 300, distance: 319.0
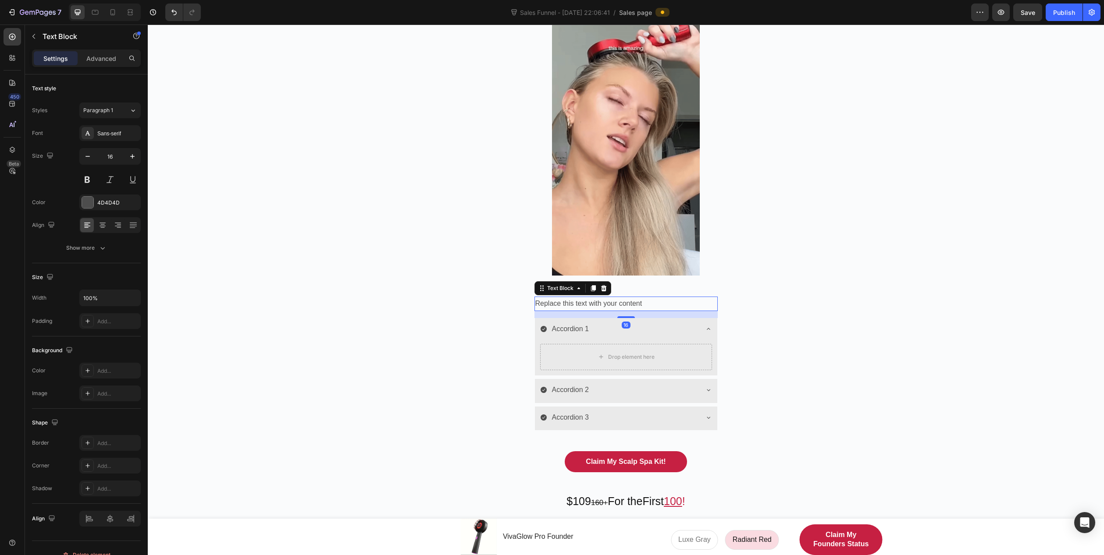
click at [600, 300] on div "Replace this text with your content" at bounding box center [625, 304] width 183 height 14
click at [600, 300] on p "Replace this text with your content" at bounding box center [625, 304] width 181 height 13
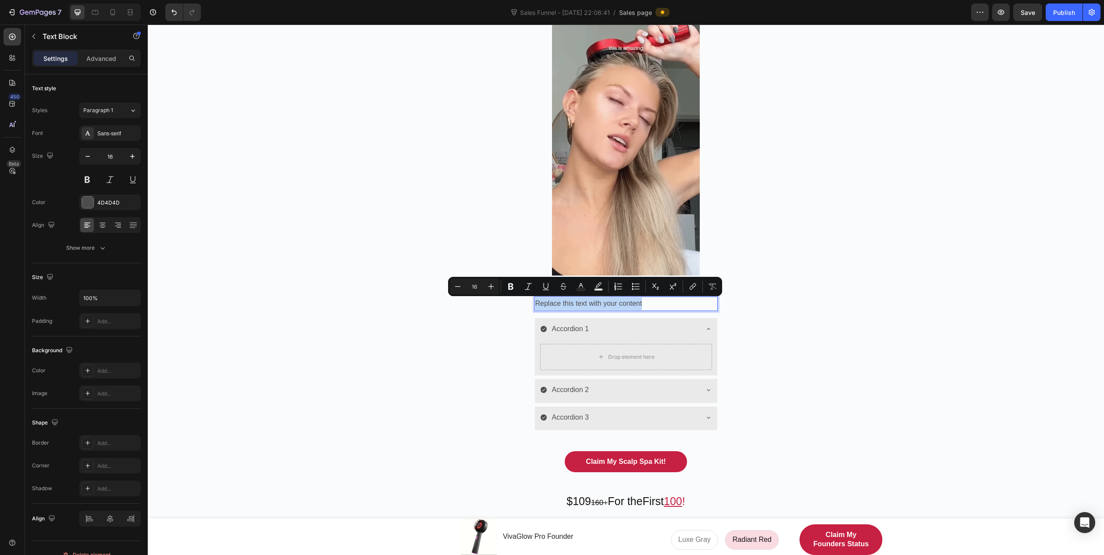
click at [629, 300] on p "Replace this text with your content" at bounding box center [625, 304] width 181 height 13
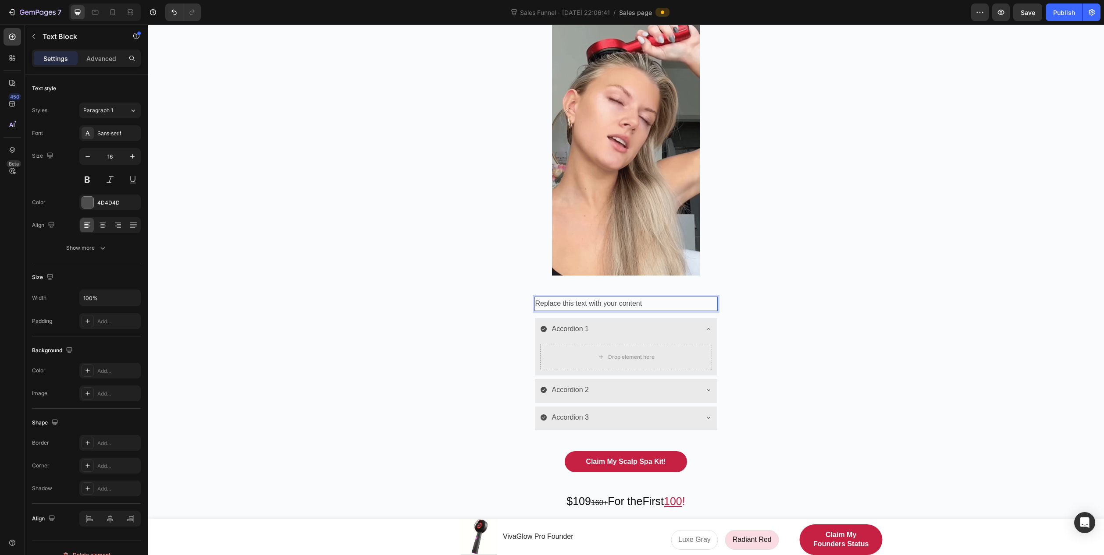
click at [617, 304] on p "Replace this text with your content" at bounding box center [625, 304] width 181 height 13
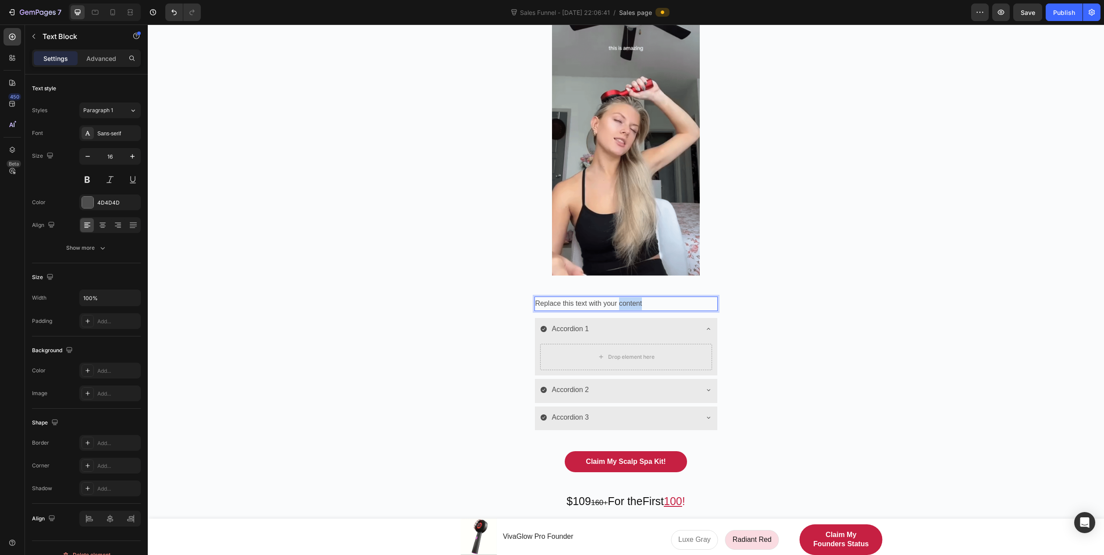
click at [617, 304] on p "Replace this text with your content" at bounding box center [625, 304] width 181 height 13
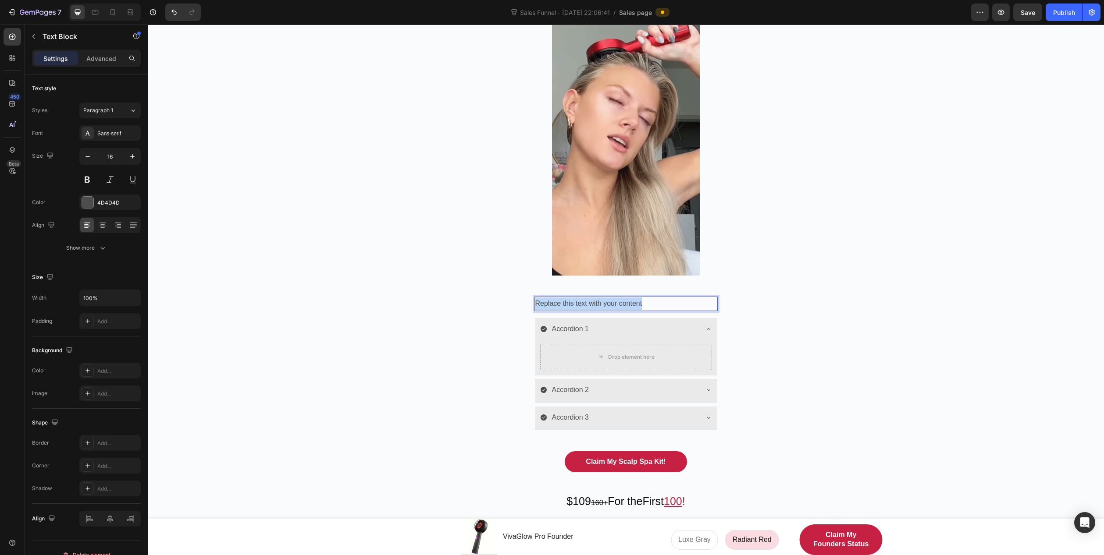
click at [617, 304] on p "Replace this text with your content" at bounding box center [625, 304] width 181 height 13
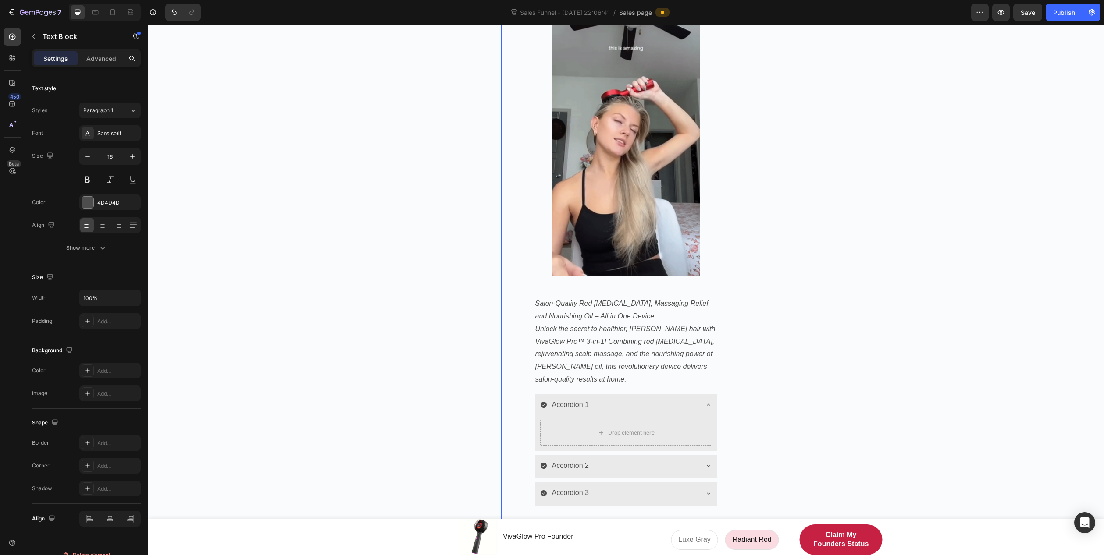
click at [746, 320] on div "Salon-Quality Scalp Wellness, At Home - No Mess. No Guesswork. Heading Unwind, …" at bounding box center [626, 307] width 250 height 826
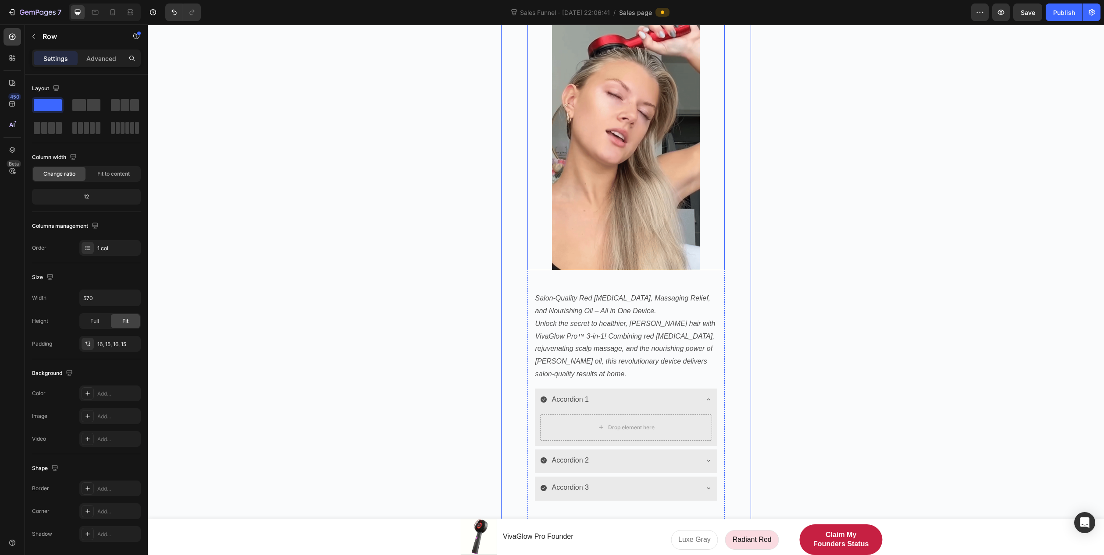
scroll to position [175, 0]
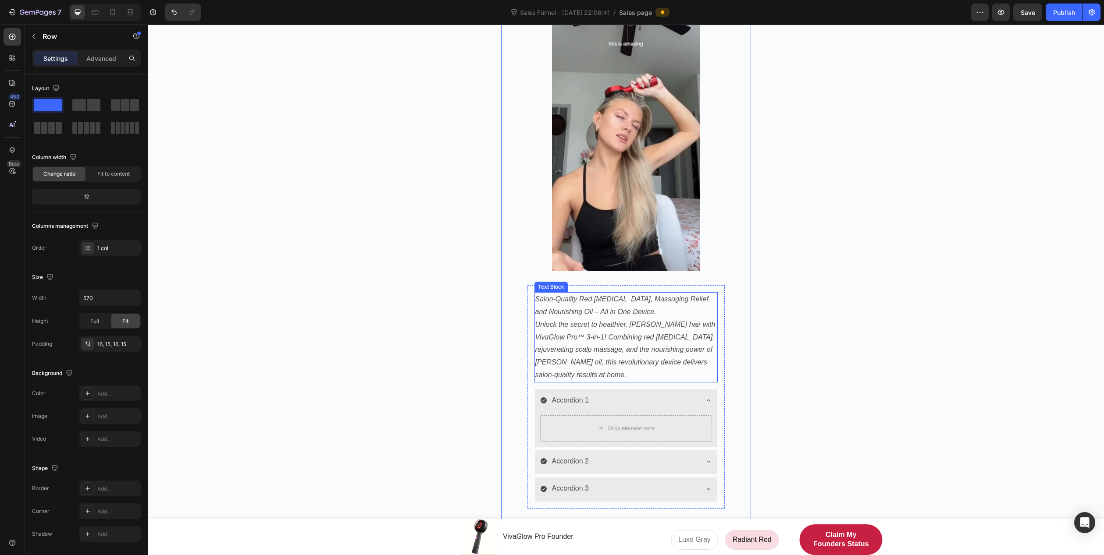
click at [596, 323] on icon "Unlock the secret to healthier, [PERSON_NAME] hair with VivaGlow Pro™ 3-in-1! C…" at bounding box center [625, 350] width 180 height 58
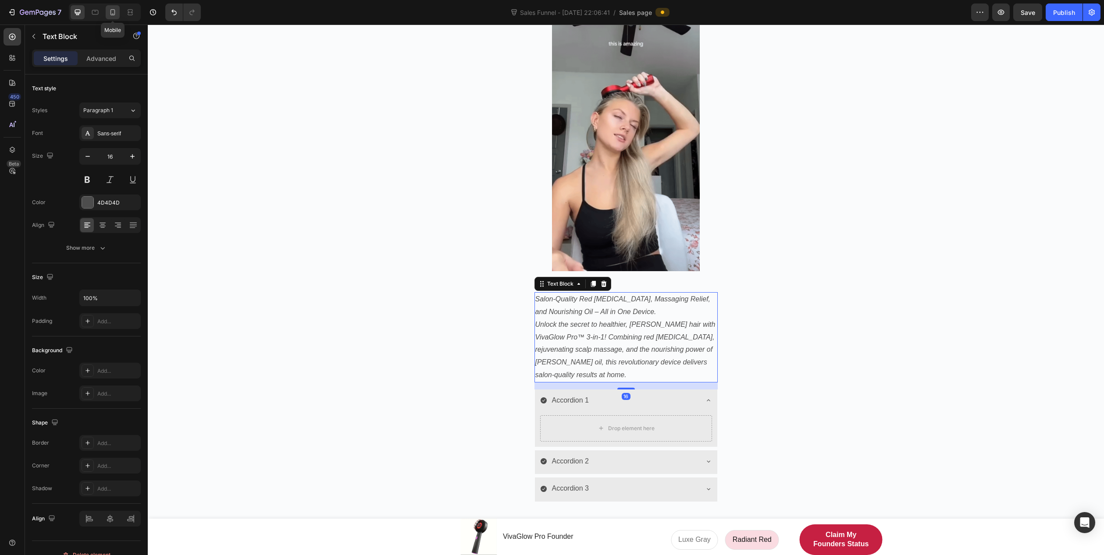
click at [111, 11] on icon at bounding box center [112, 12] width 9 height 9
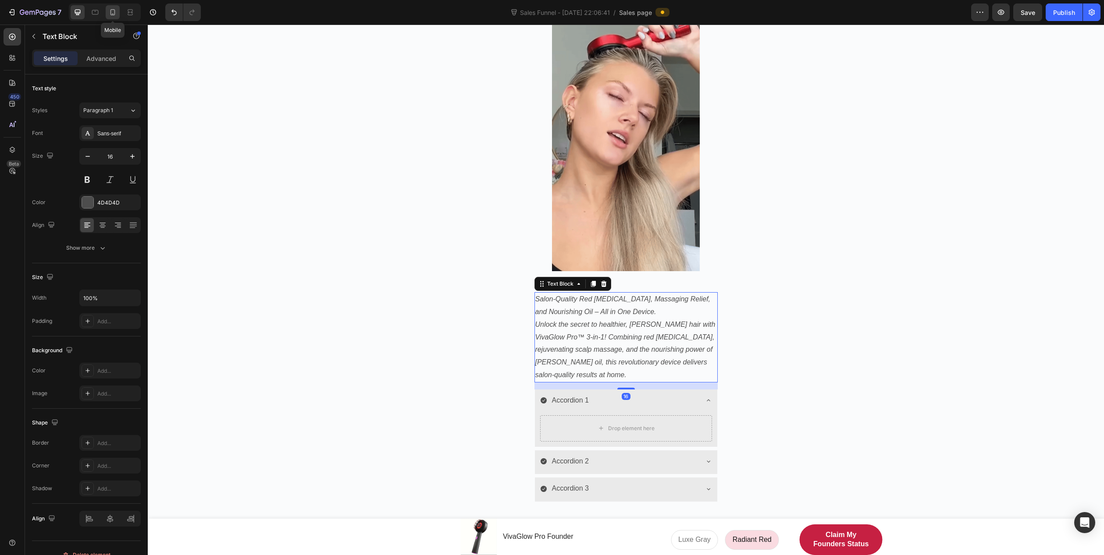
type input "14"
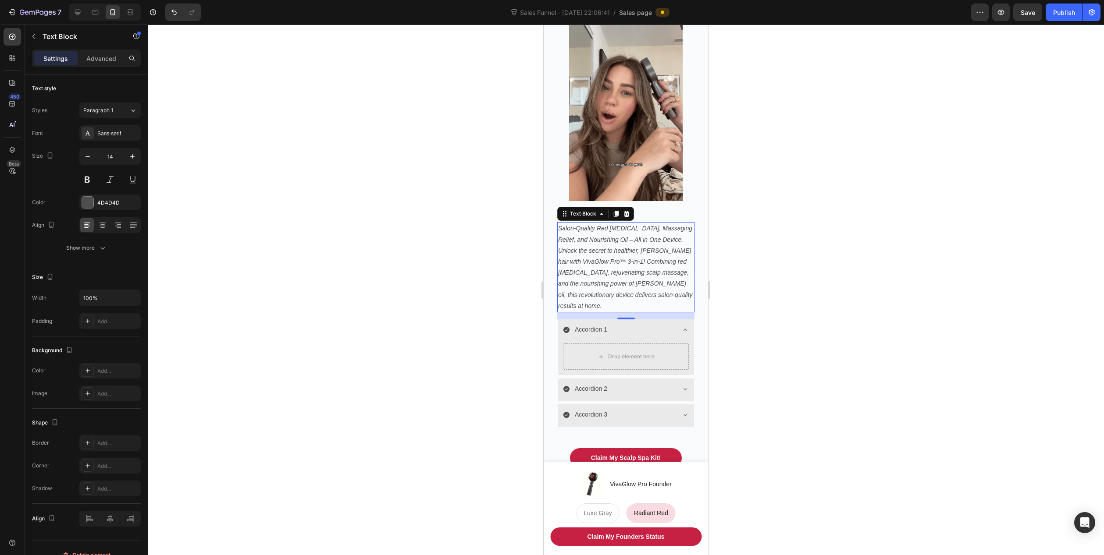
scroll to position [168, 0]
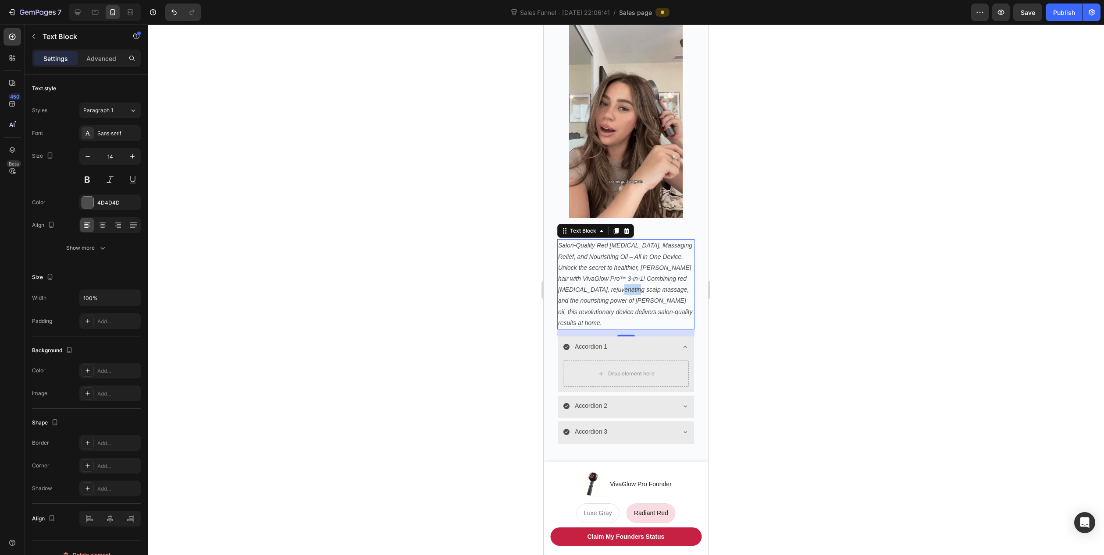
click at [623, 279] on icon "Unlock the secret to healthier, [PERSON_NAME] hair with VivaGlow Pro™ 3-in-1! C…" at bounding box center [625, 295] width 135 height 62
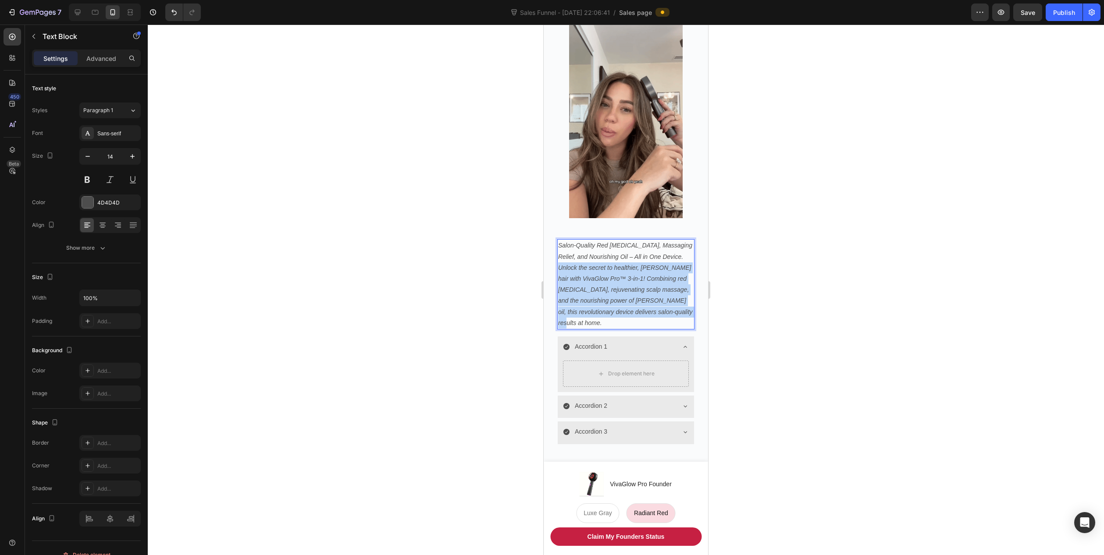
click at [623, 279] on icon "Unlock the secret to healthier, [PERSON_NAME] hair with VivaGlow Pro™ 3-in-1! C…" at bounding box center [625, 295] width 135 height 62
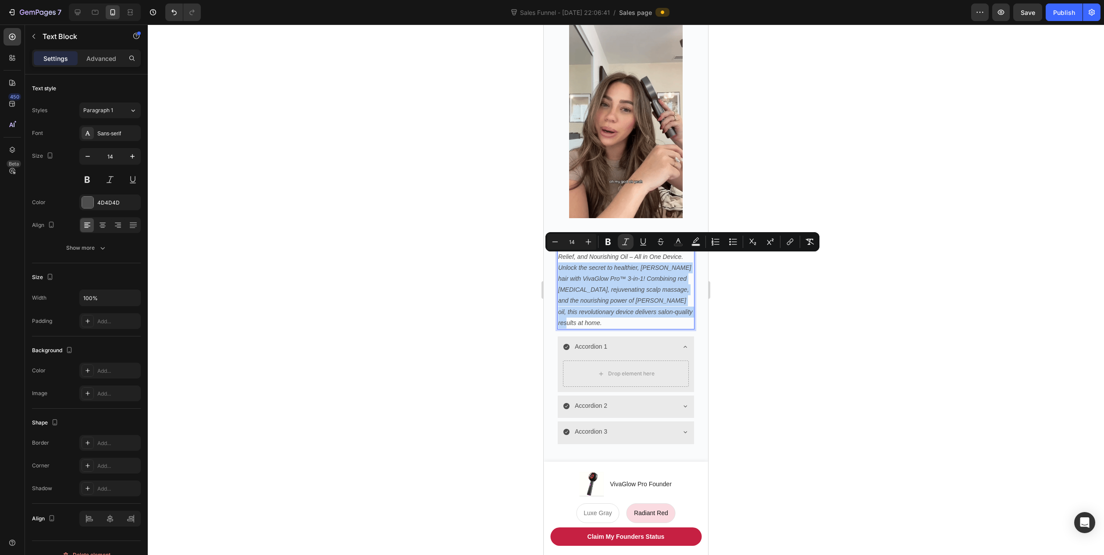
click at [607, 316] on p "Salon-Quality Red [MEDICAL_DATA], Massaging Relief, and Nourishing Oil – All in…" at bounding box center [625, 284] width 135 height 89
drag, startPoint x: 614, startPoint y: 315, endPoint x: 555, endPoint y: 258, distance: 82.1
click at [555, 258] on div "Salon-Quality Red [MEDICAL_DATA], Massaging Relief, and Nourishing Oil – All in…" at bounding box center [625, 341] width 151 height 219
click at [632, 317] on p "Salon-Quality Red [MEDICAL_DATA], Massaging Relief, and Nourishing Oil – All in…" at bounding box center [625, 284] width 135 height 89
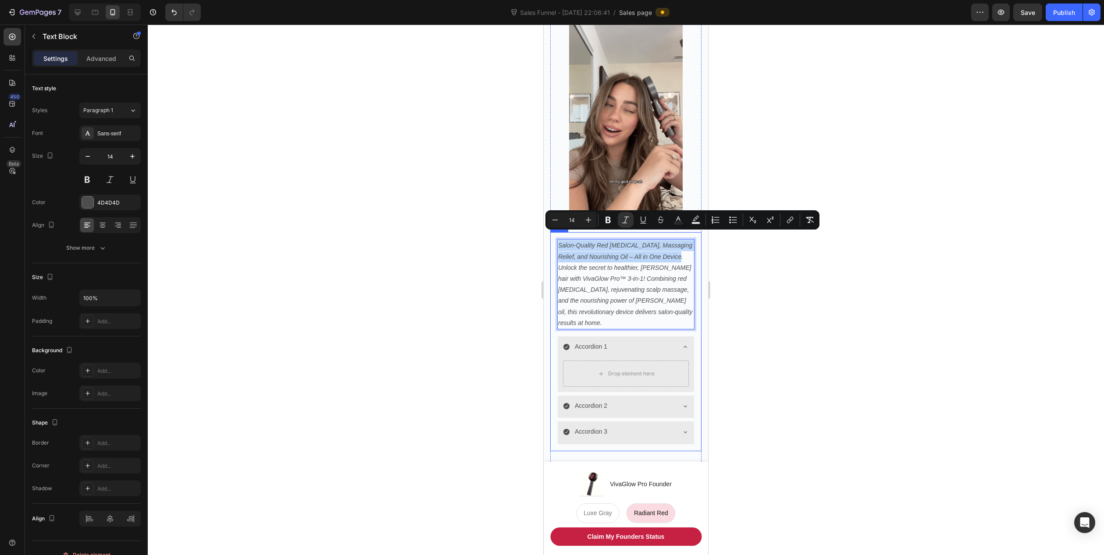
drag, startPoint x: 684, startPoint y: 248, endPoint x: 552, endPoint y: 233, distance: 132.8
click at [552, 233] on div "Salon-Quality Red [MEDICAL_DATA], Massaging Relief, and Nourishing Oil – All in…" at bounding box center [625, 341] width 151 height 219
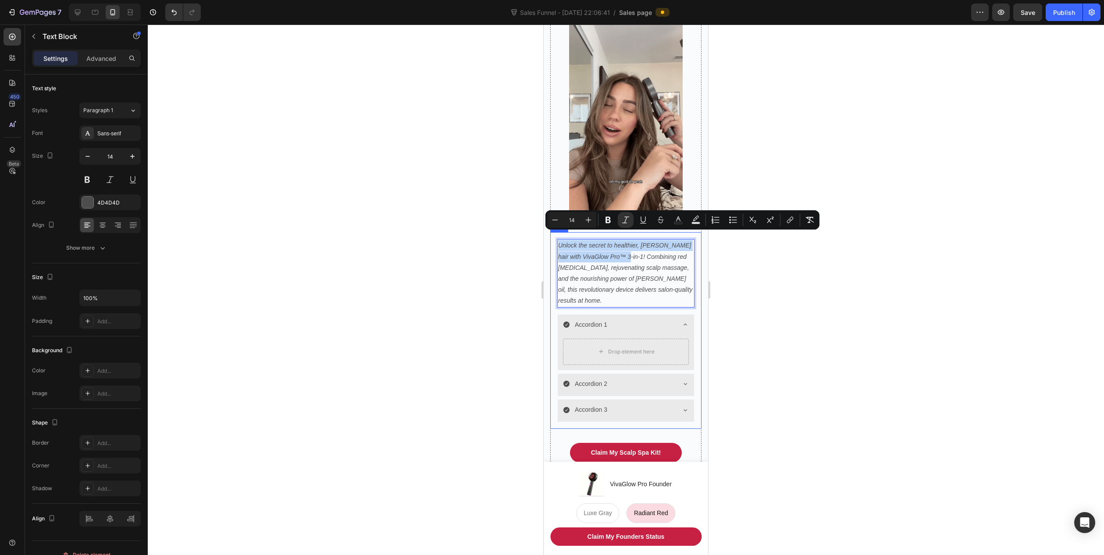
drag, startPoint x: 623, startPoint y: 248, endPoint x: 557, endPoint y: 236, distance: 67.3
click at [557, 236] on div "Unlock the secret to healthier, [PERSON_NAME] hair with VivaGlow Pro™ 3-in-1! C…" at bounding box center [625, 330] width 151 height 197
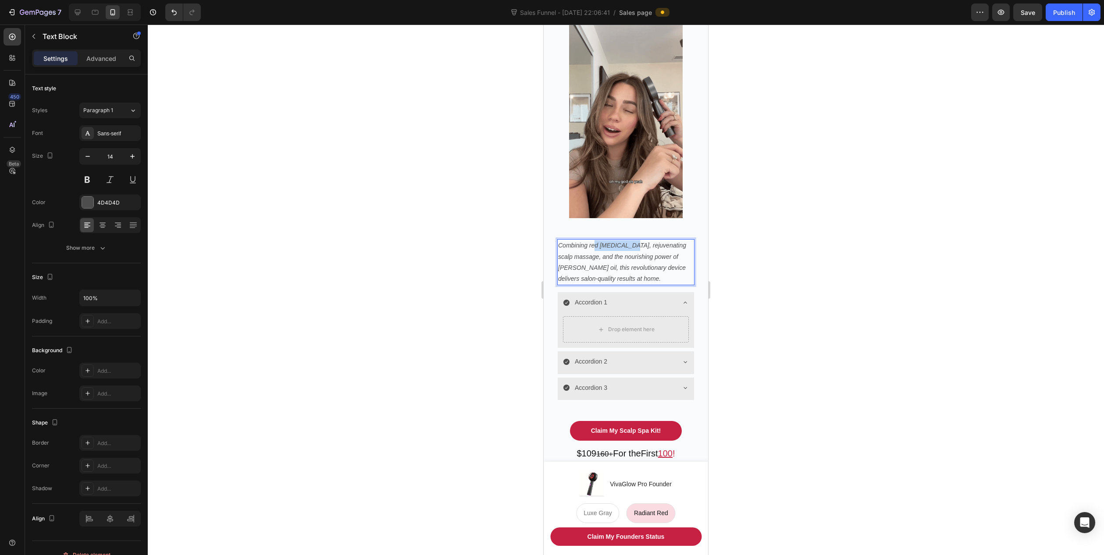
drag, startPoint x: 598, startPoint y: 238, endPoint x: 627, endPoint y: 241, distance: 29.0
click at [627, 241] on p "Combining red [MEDICAL_DATA], rejuvenating scalp massage, and the nourishing po…" at bounding box center [625, 262] width 135 height 44
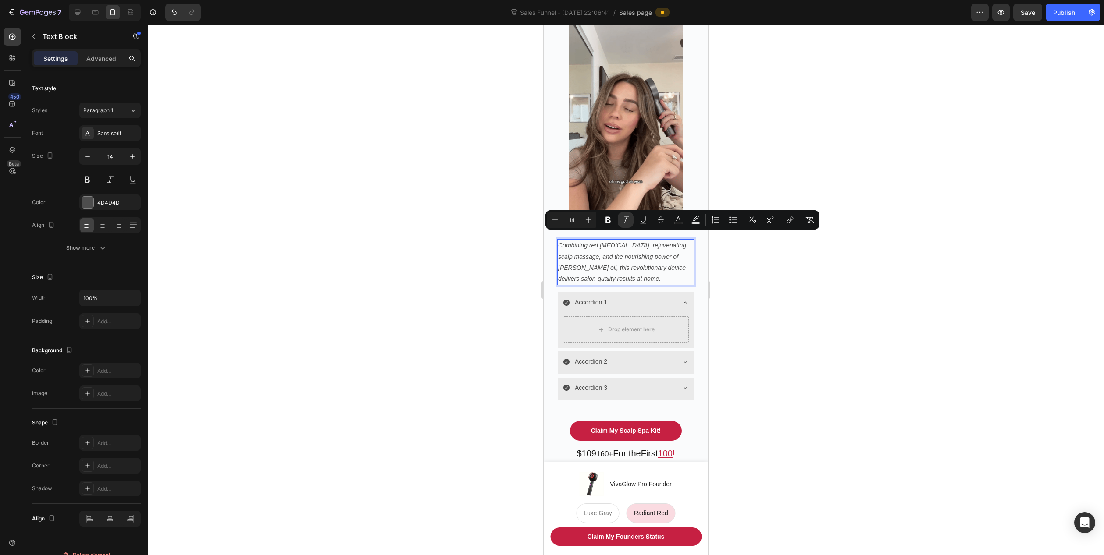
click at [653, 242] on icon "Combining red [MEDICAL_DATA], rejuvenating scalp massage, and the nourishing po…" at bounding box center [622, 262] width 128 height 40
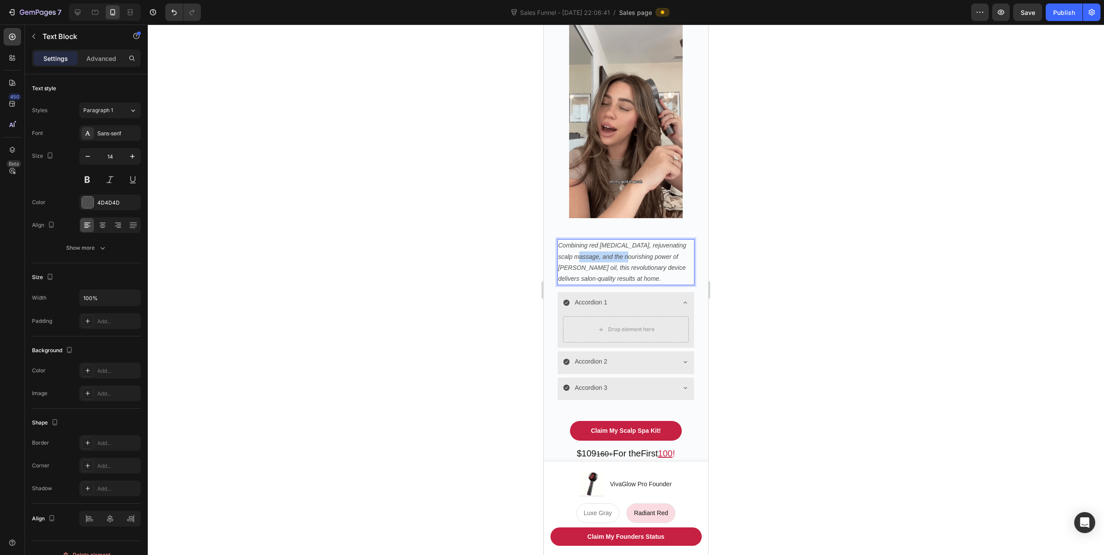
drag, startPoint x: 567, startPoint y: 249, endPoint x: 617, endPoint y: 251, distance: 49.6
click at [617, 251] on icon "Combining red [MEDICAL_DATA], rejuvenating scalp massage, and the nourishing po…" at bounding box center [622, 262] width 128 height 40
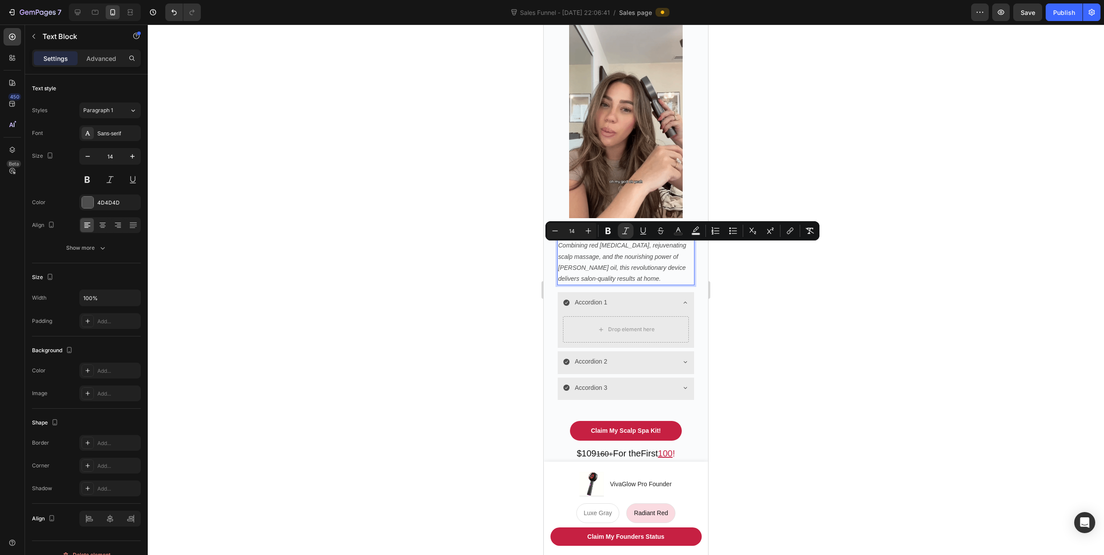
click at [662, 250] on p "Combining red [MEDICAL_DATA], rejuvenating scalp massage, and the nourishing po…" at bounding box center [625, 262] width 135 height 44
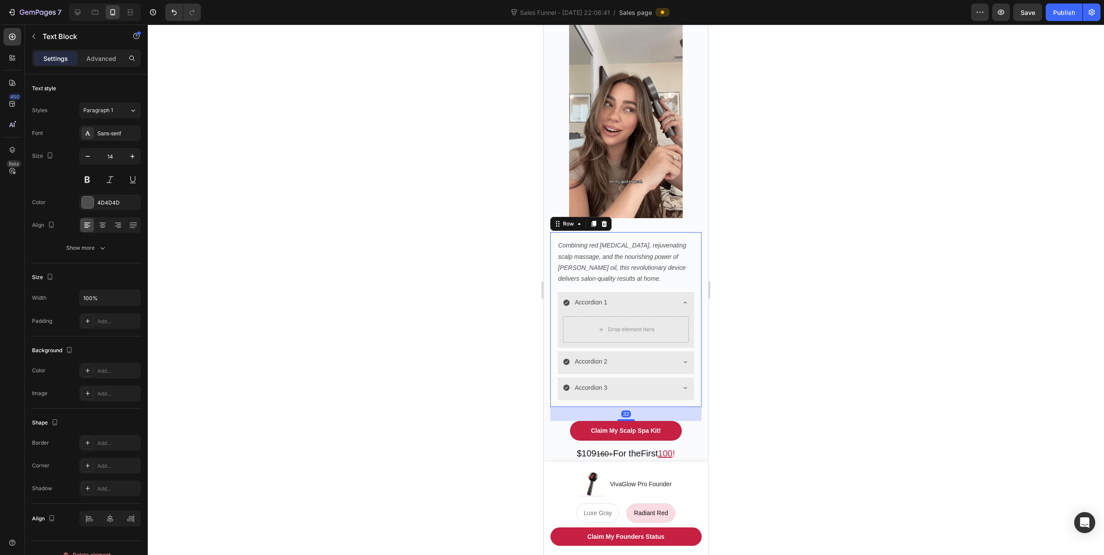
click at [665, 280] on div "Combining red [MEDICAL_DATA], rejuvenating scalp massage, and the nourishing po…" at bounding box center [625, 319] width 137 height 160
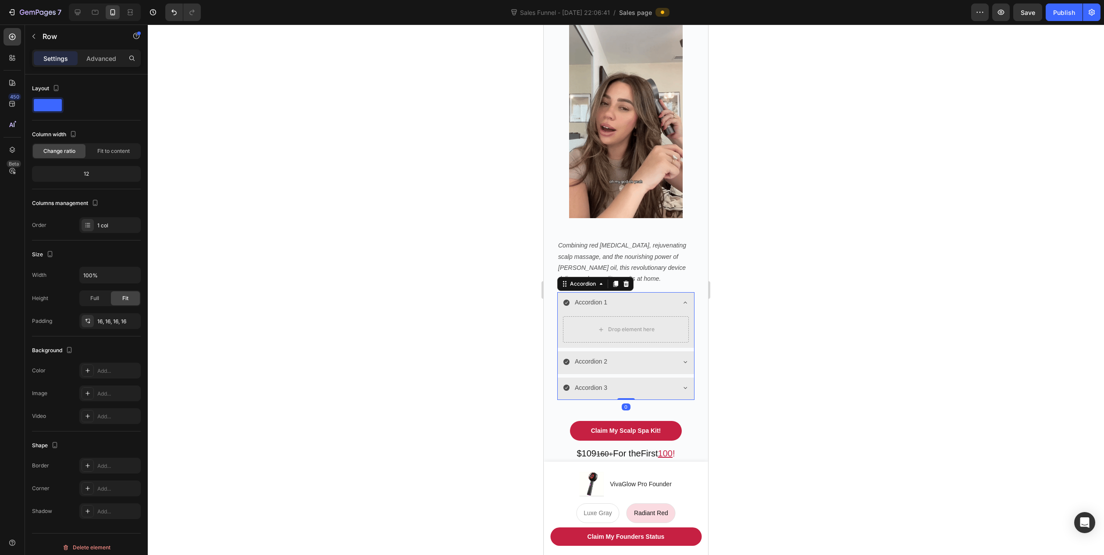
click at [603, 297] on p "Accordion 1" at bounding box center [591, 302] width 32 height 11
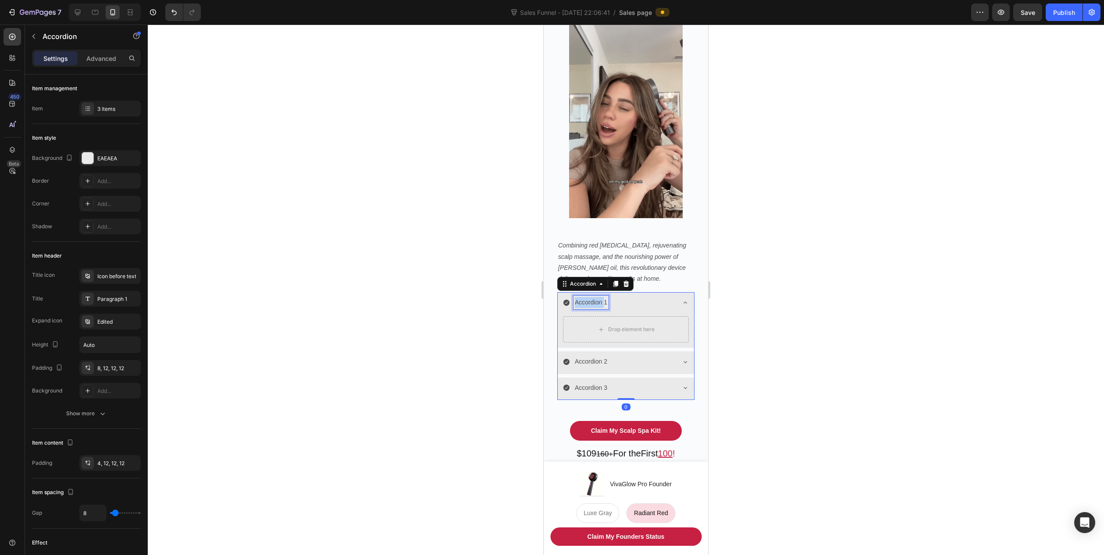
click at [594, 297] on p "Accordion 1" at bounding box center [591, 302] width 32 height 11
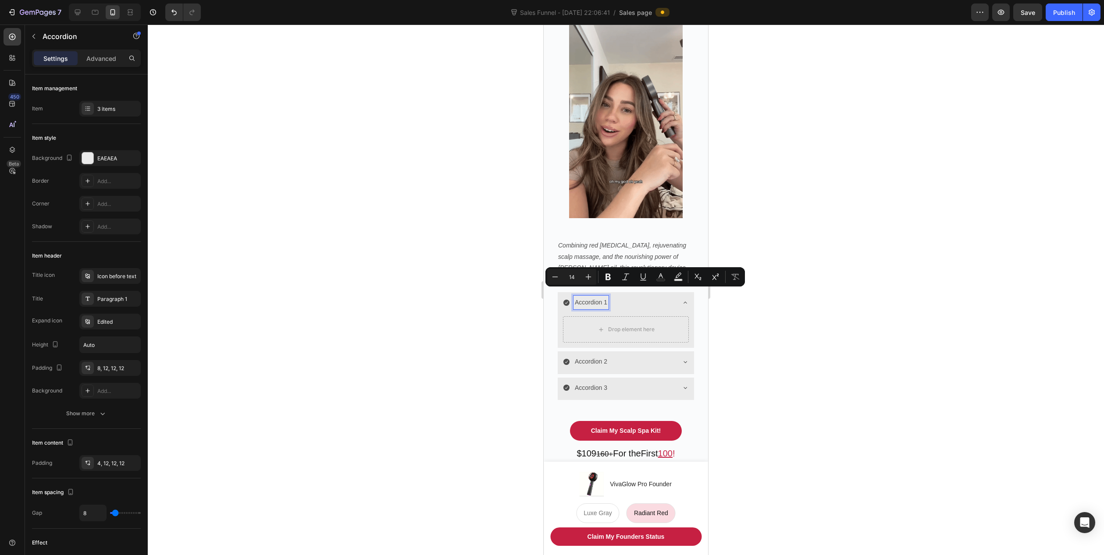
click at [605, 297] on p "Accordion 1" at bounding box center [591, 302] width 32 height 11
drag, startPoint x: 607, startPoint y: 295, endPoint x: 566, endPoint y: 295, distance: 40.8
click at [566, 296] on div "Accordion 1" at bounding box center [619, 303] width 112 height 14
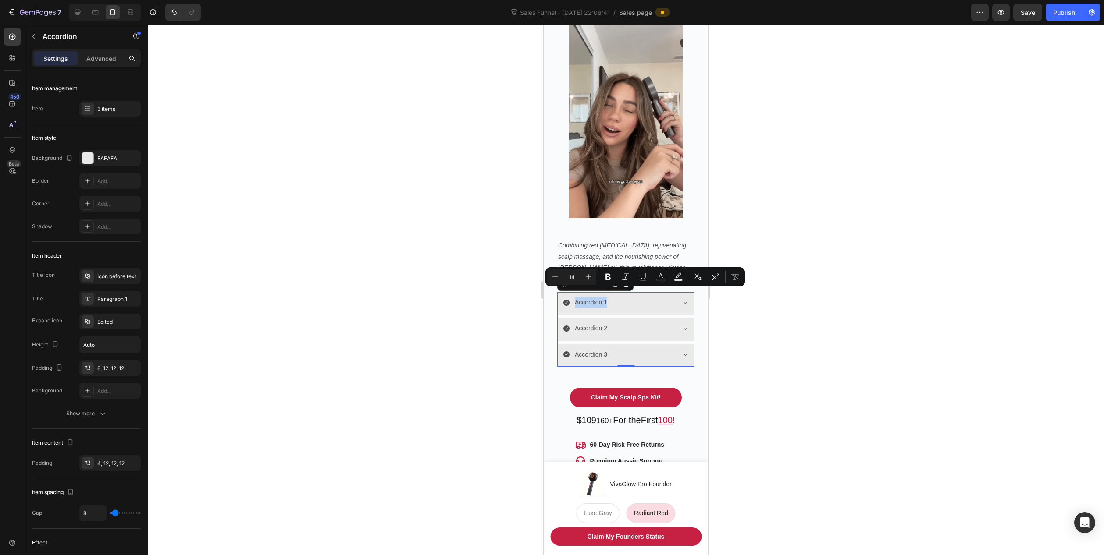
click at [598, 297] on p "Accordion 1" at bounding box center [591, 302] width 32 height 11
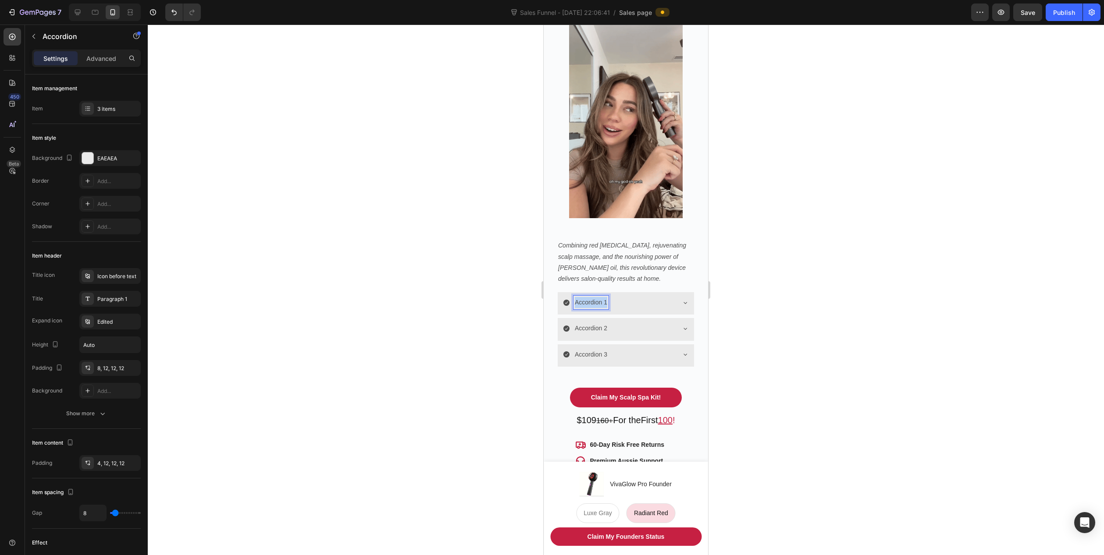
click at [598, 297] on p "Accordion 1" at bounding box center [591, 302] width 32 height 11
click at [562, 292] on div "Boost GROWTH & Fullness" at bounding box center [625, 303] width 136 height 22
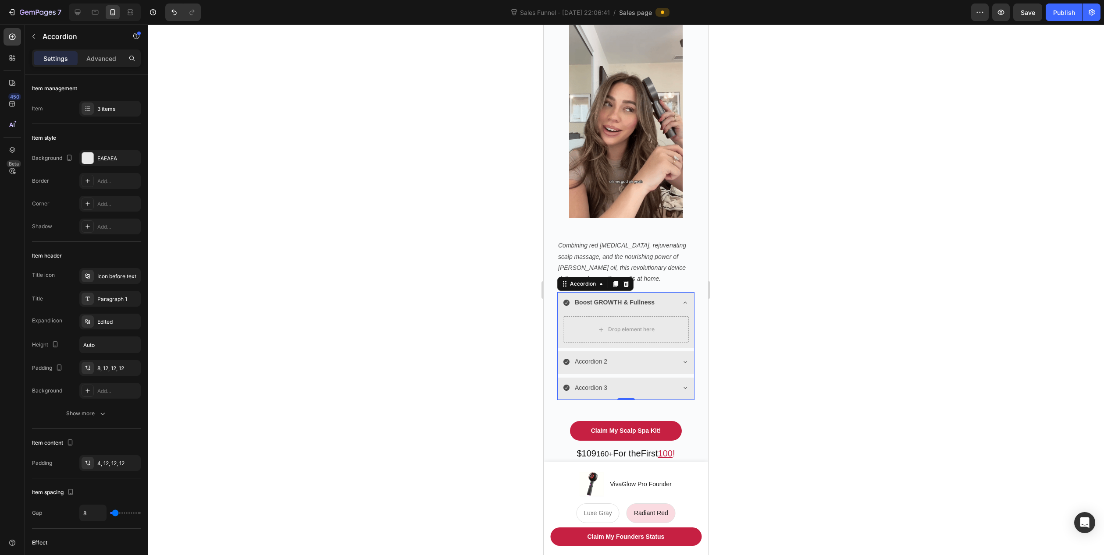
click at [566, 300] on icon at bounding box center [566, 303] width 6 height 6
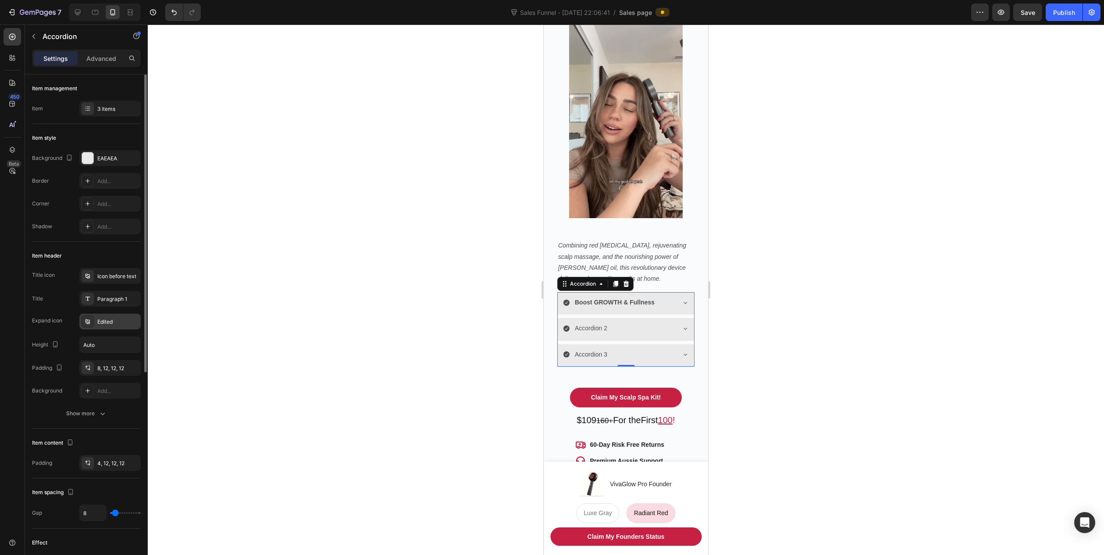
click at [112, 323] on div "Edited" at bounding box center [117, 322] width 41 height 8
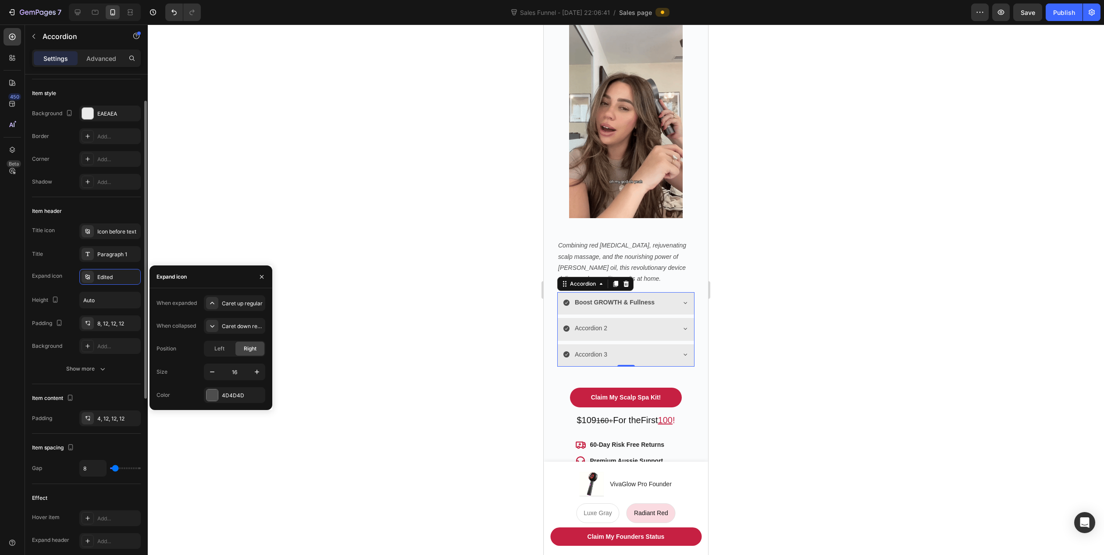
scroll to position [0, 0]
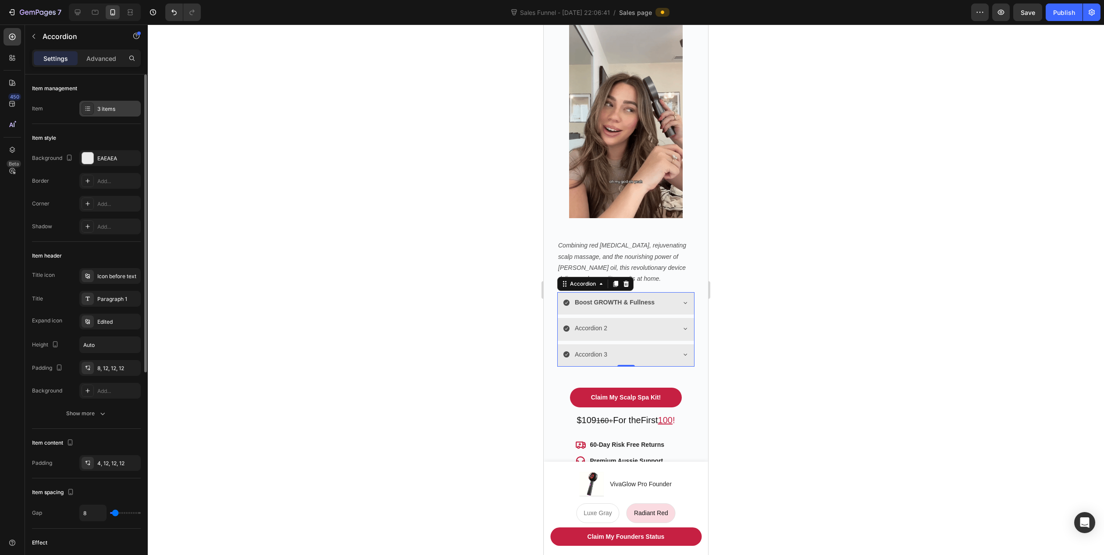
click at [98, 106] on div "3 items" at bounding box center [117, 109] width 41 height 8
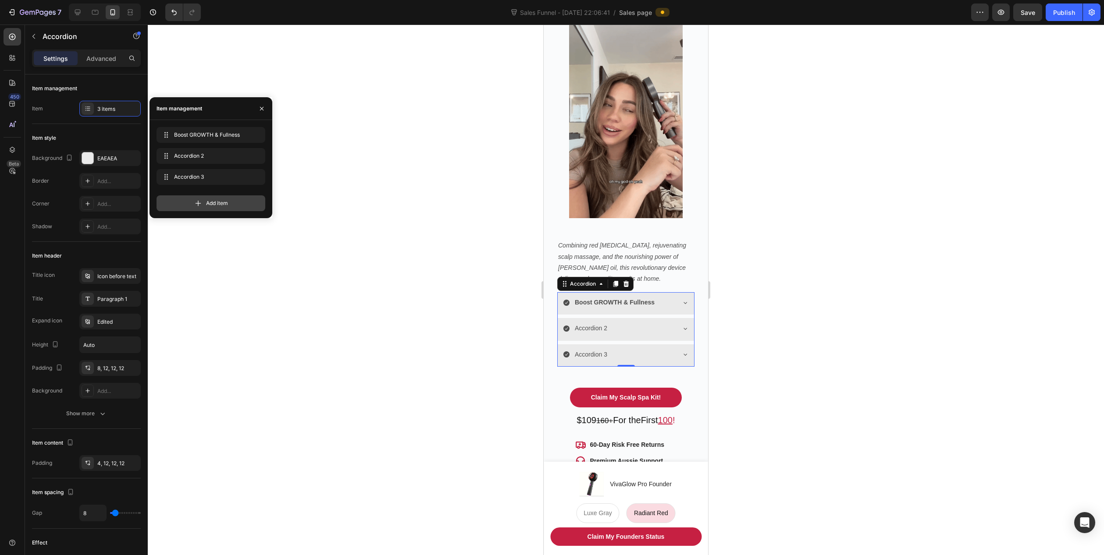
click at [227, 206] on span "Add item" at bounding box center [217, 203] width 22 height 8
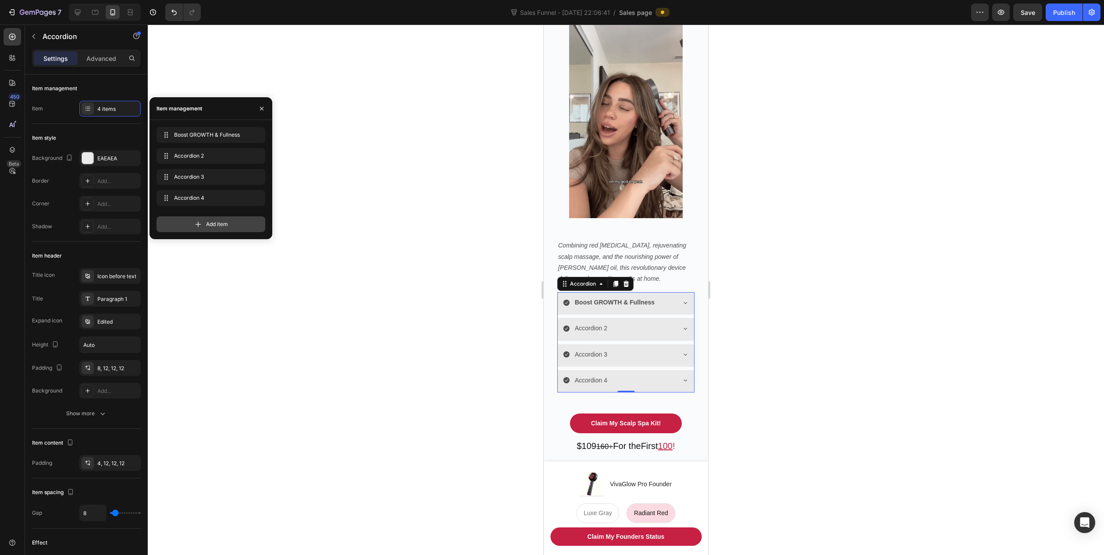
click at [209, 231] on div "Add item" at bounding box center [210, 224] width 109 height 16
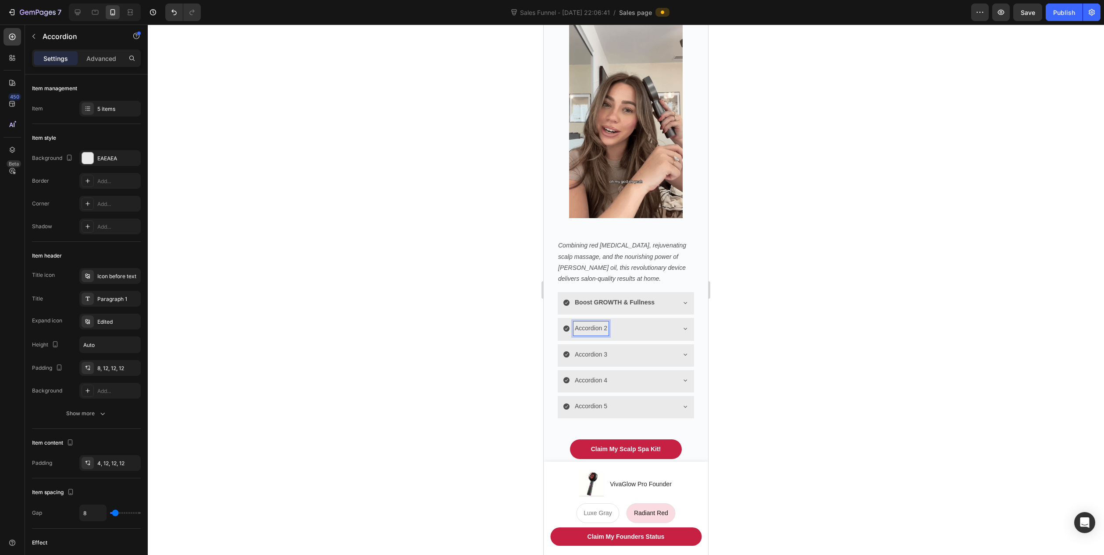
click at [593, 323] on p "Accordion 2" at bounding box center [591, 328] width 32 height 11
click at [594, 349] on p "Accordion 3" at bounding box center [591, 354] width 32 height 11
click at [593, 349] on p "Accordion 3" at bounding box center [591, 354] width 32 height 11
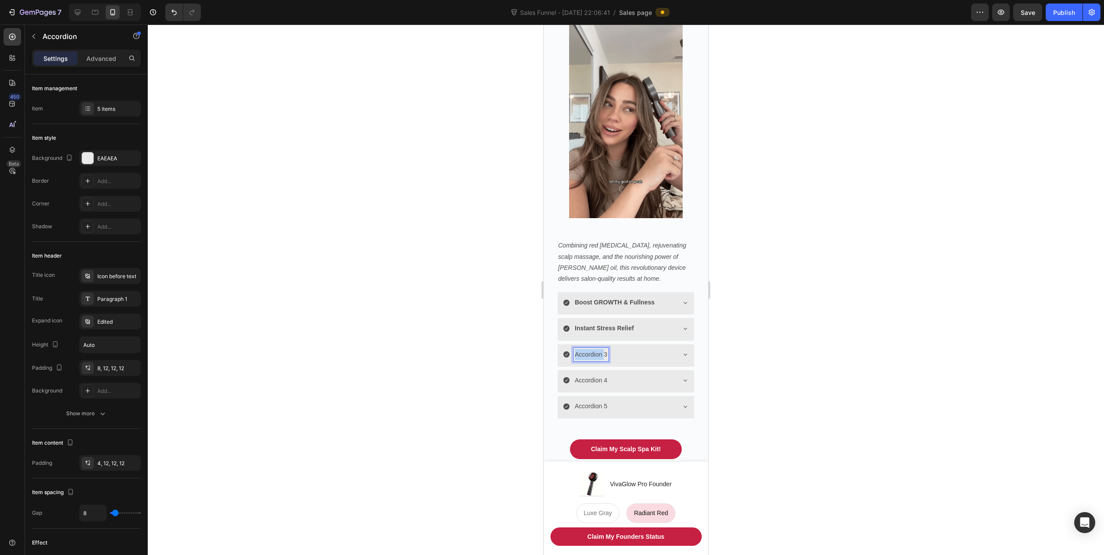
click at [593, 349] on p "Accordion 3" at bounding box center [591, 354] width 32 height 11
click at [596, 349] on p "Accordion 3" at bounding box center [591, 354] width 32 height 11
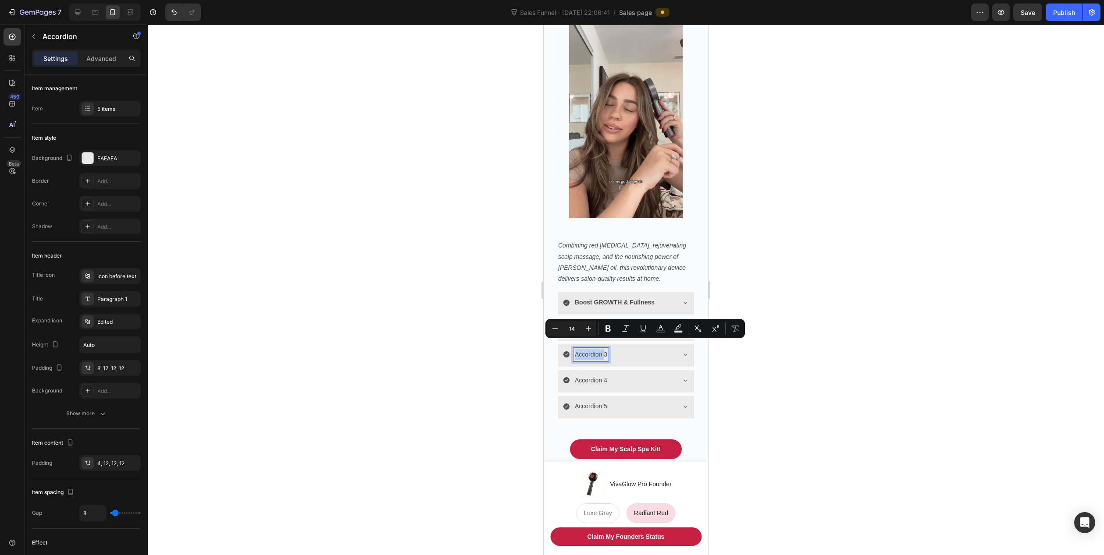
click at [596, 349] on p "Accordion 3" at bounding box center [591, 354] width 32 height 11
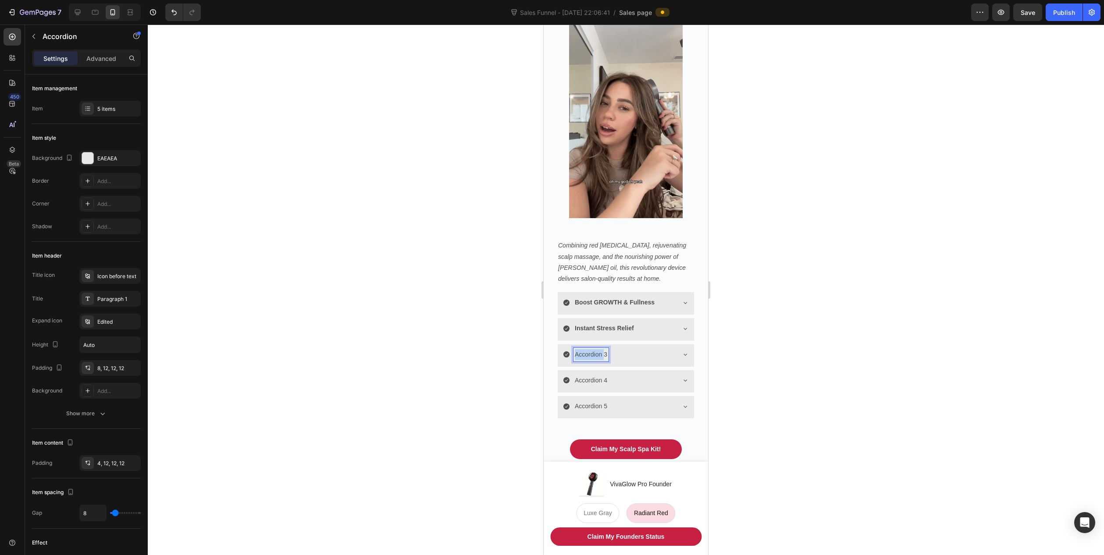
click at [596, 349] on p "Accordion 3" at bounding box center [591, 354] width 32 height 11
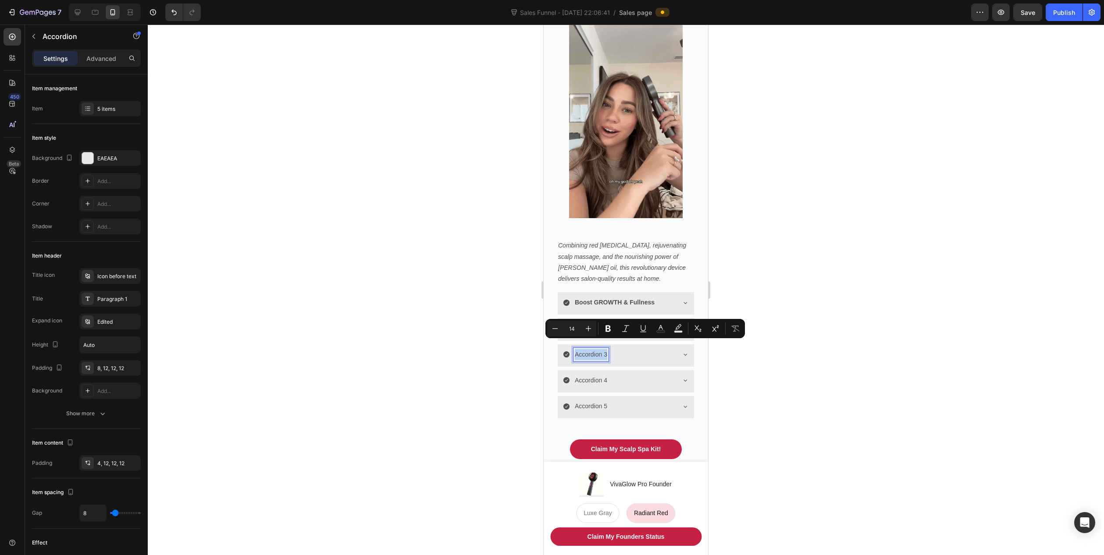
click at [596, 349] on p "Accordion 3" at bounding box center [591, 354] width 32 height 11
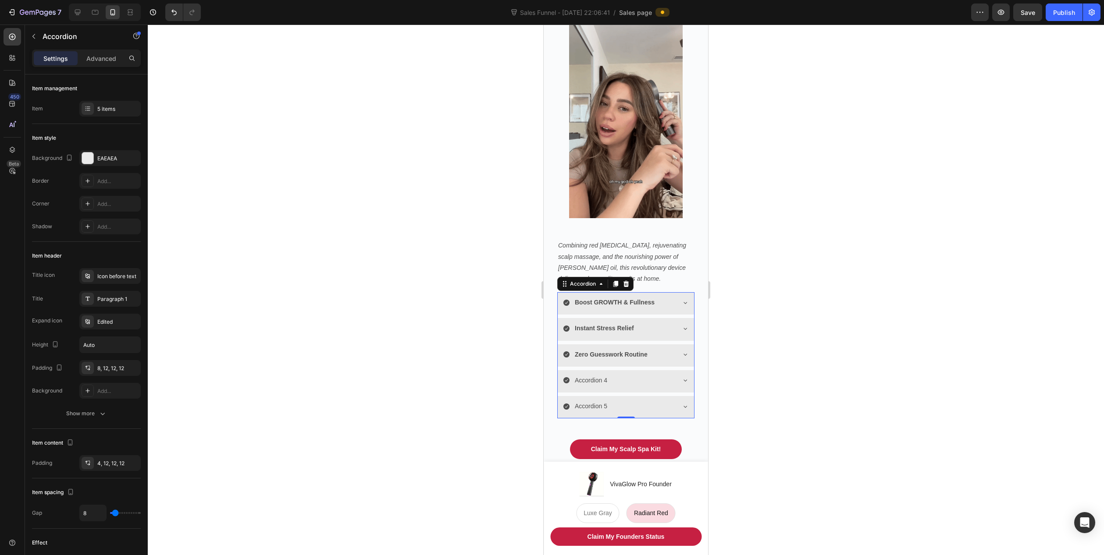
click at [586, 375] on p "Accordion 4" at bounding box center [591, 380] width 32 height 11
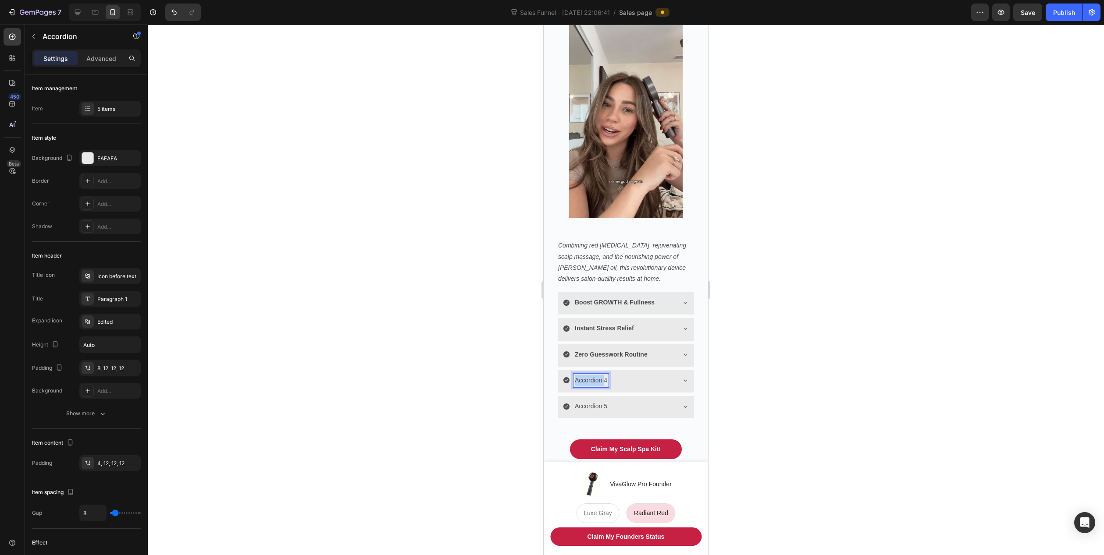
click at [586, 375] on p "Accordion 4" at bounding box center [591, 380] width 32 height 11
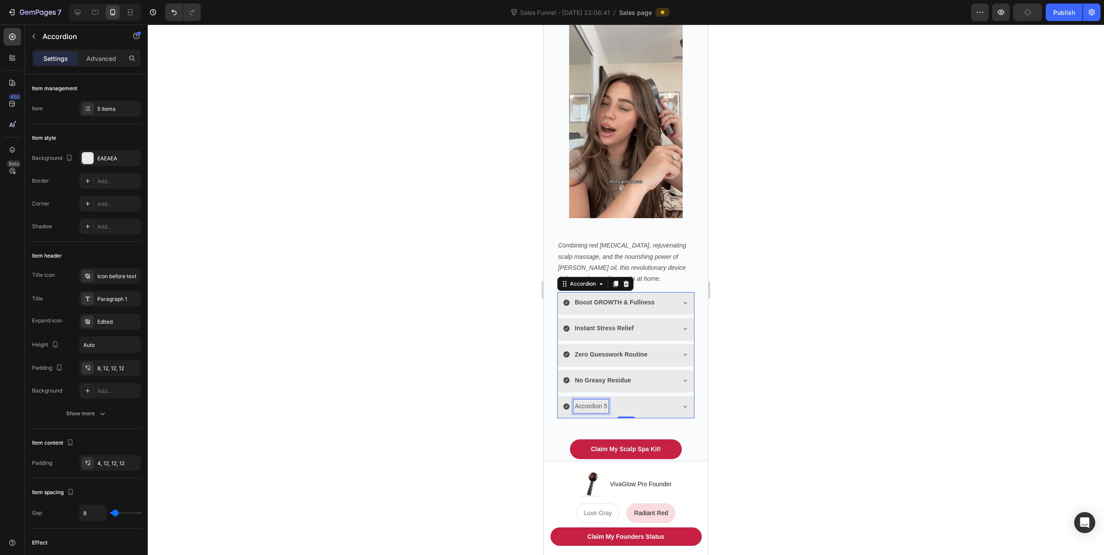
click at [585, 401] on p "Accordion 5" at bounding box center [591, 406] width 32 height 11
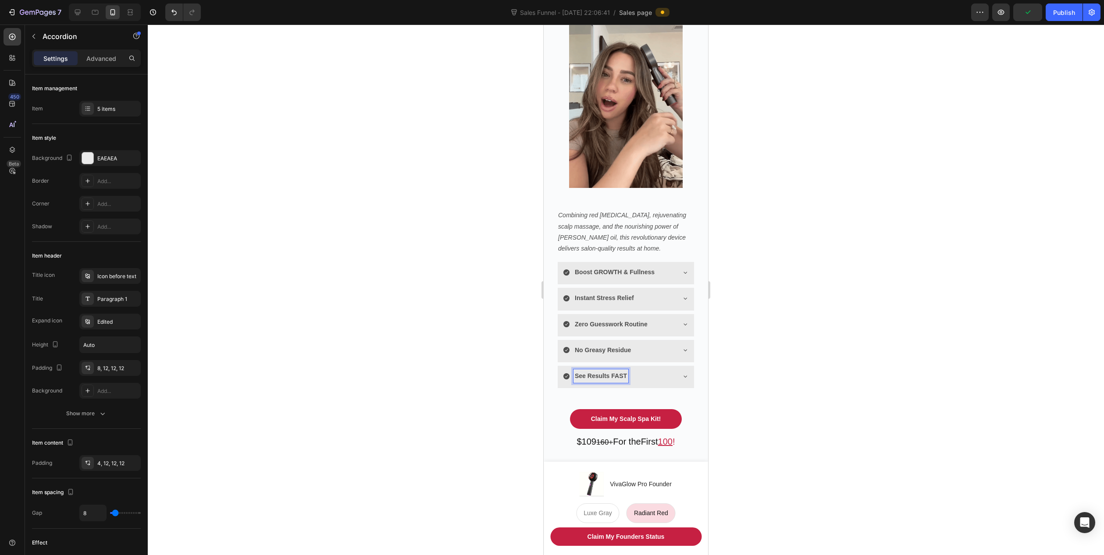
scroll to position [299, 0]
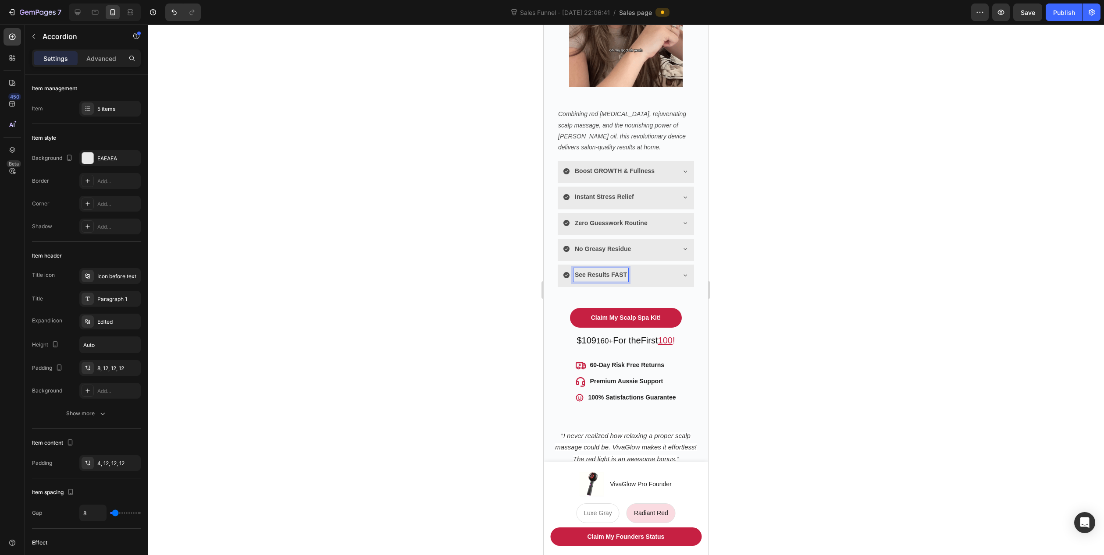
click at [681, 168] on icon at bounding box center [684, 171] width 7 height 7
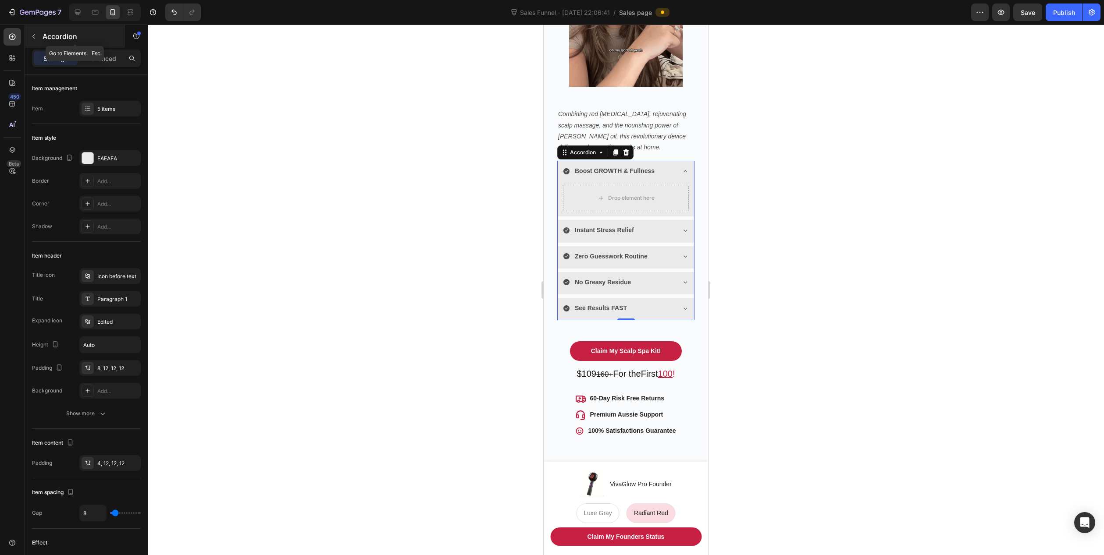
click at [41, 37] on div "Accordion" at bounding box center [75, 36] width 100 height 23
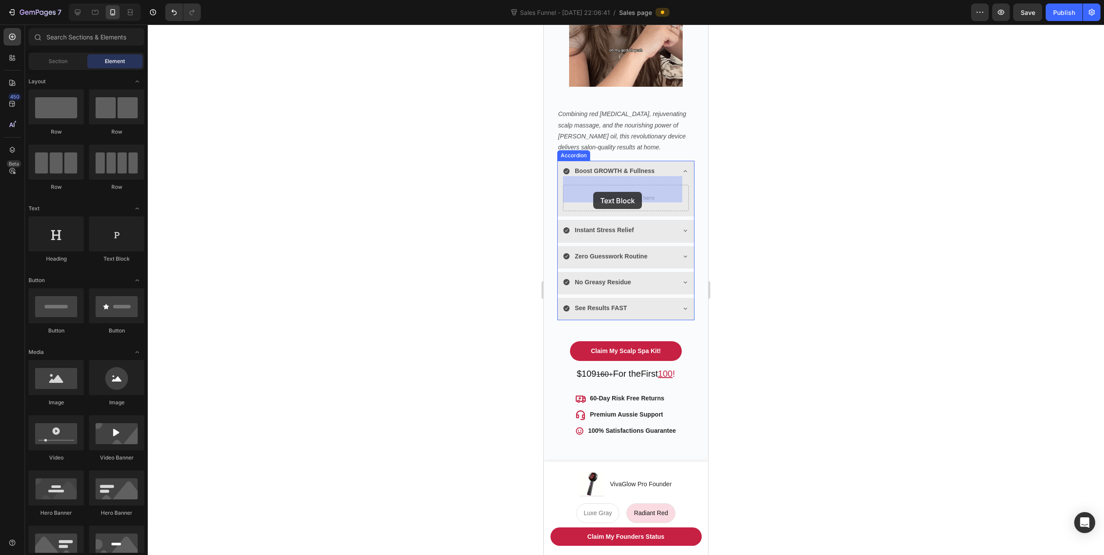
drag, startPoint x: 653, startPoint y: 270, endPoint x: 593, endPoint y: 192, distance: 98.8
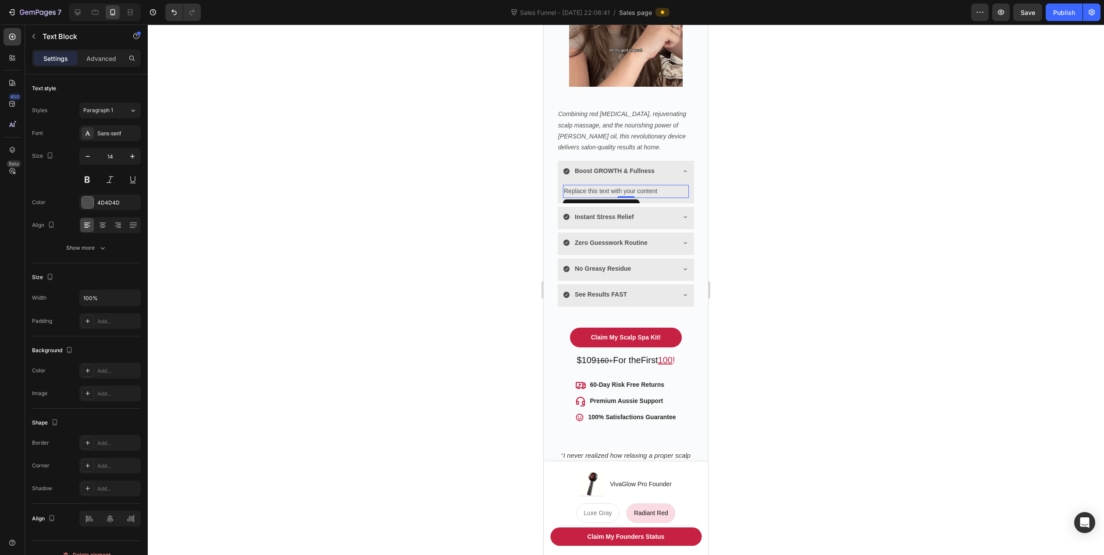
click at [639, 185] on div "Replace this text with your content" at bounding box center [626, 191] width 126 height 13
click at [639, 186] on p "Replace this text with your content" at bounding box center [626, 191] width 124 height 11
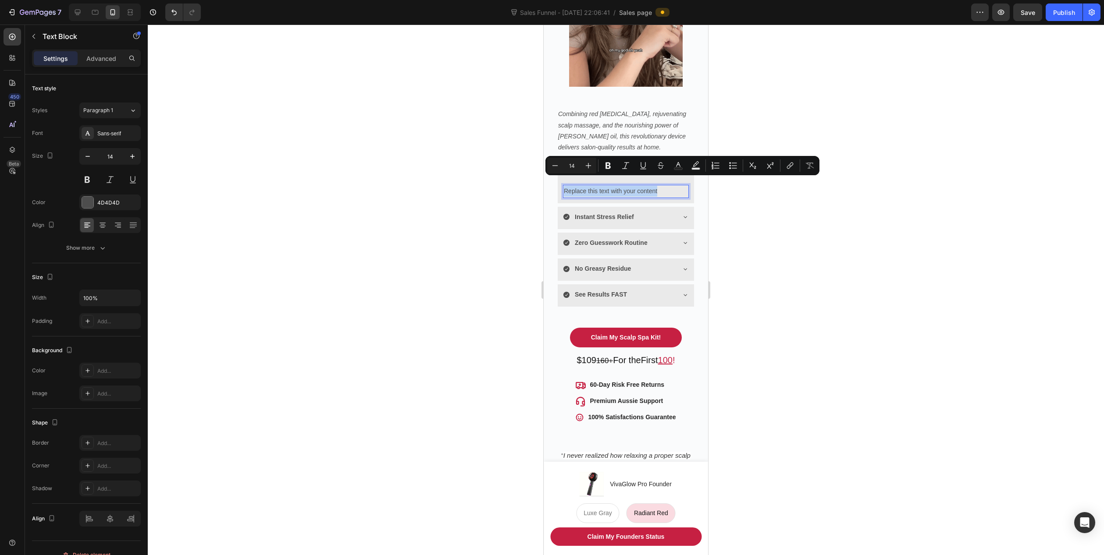
type input "16"
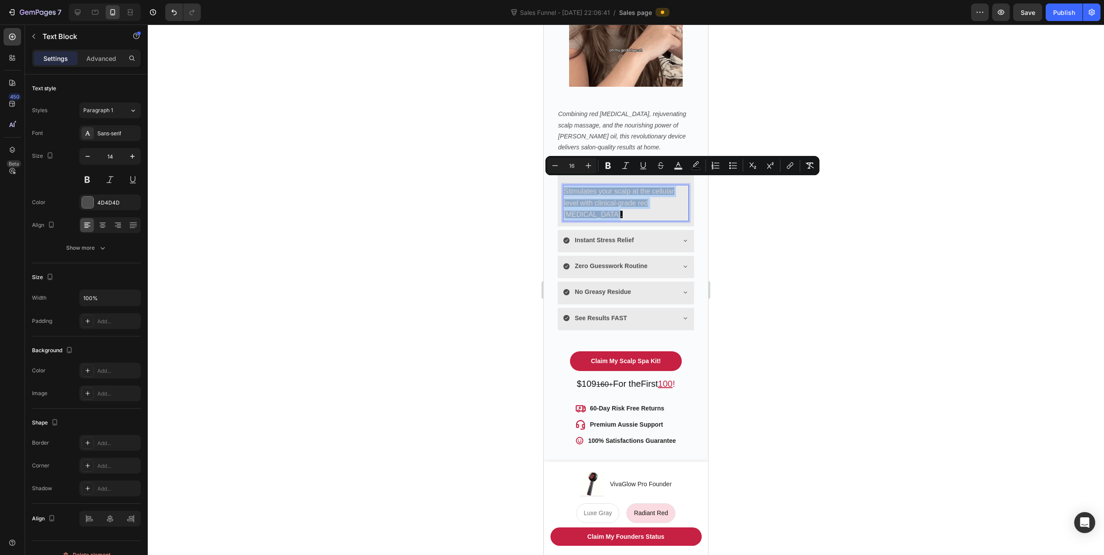
drag, startPoint x: 593, startPoint y: 203, endPoint x: 564, endPoint y: 183, distance: 35.6
click at [564, 186] on p "Stimulates your scalp at the cellular level with clinical-grade red [MEDICAL_DA…" at bounding box center [626, 203] width 124 height 35
click at [695, 166] on icon "Editor contextual toolbar" at bounding box center [695, 165] width 9 height 9
type input "09090B"
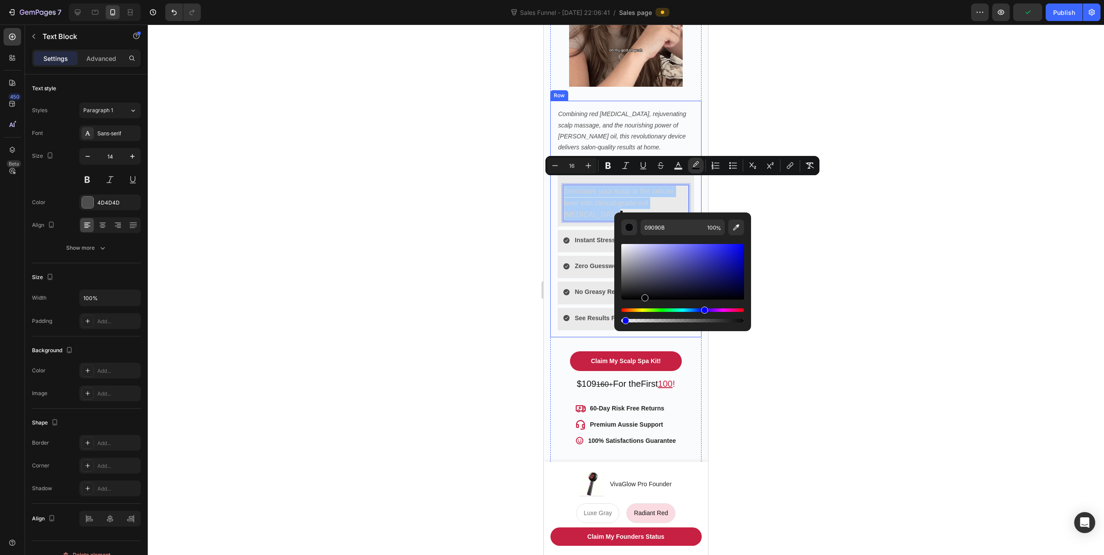
drag, startPoint x: 1183, startPoint y: 347, endPoint x: 602, endPoint y: 323, distance: 581.2
type input "0"
click at [676, 167] on icon "Editor contextual toolbar" at bounding box center [678, 164] width 4 height 5
type input "D4D4D8"
drag, startPoint x: 1170, startPoint y: 318, endPoint x: 606, endPoint y: 317, distance: 564.0
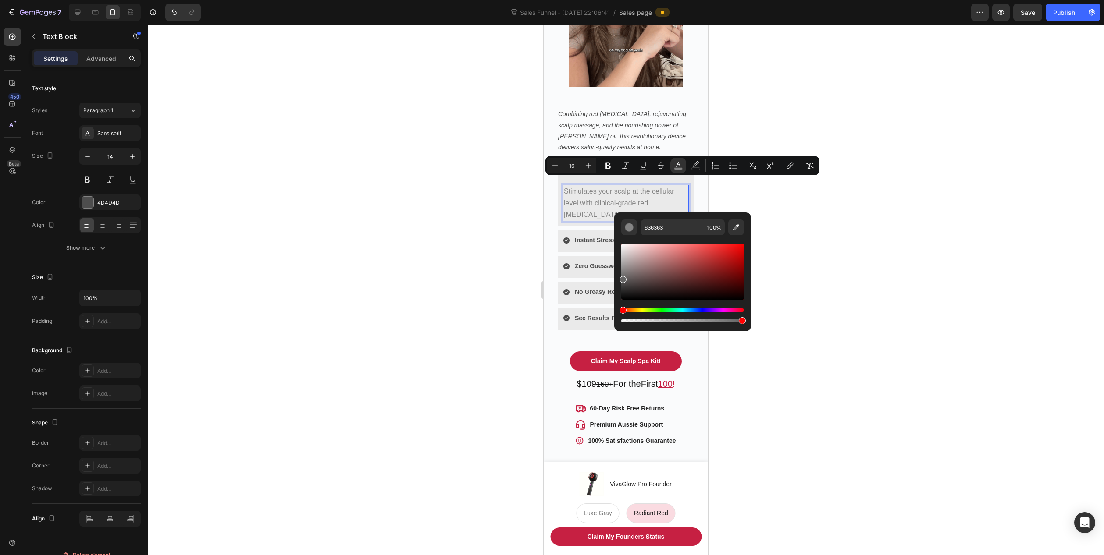
drag, startPoint x: 630, startPoint y: 276, endPoint x: 616, endPoint y: 278, distance: 14.2
click at [616, 278] on div "636363 100 %" at bounding box center [682, 269] width 137 height 112
click at [672, 227] on input "636363" at bounding box center [671, 228] width 63 height 16
type input "575757"
drag, startPoint x: 513, startPoint y: 251, endPoint x: 520, endPoint y: 253, distance: 7.3
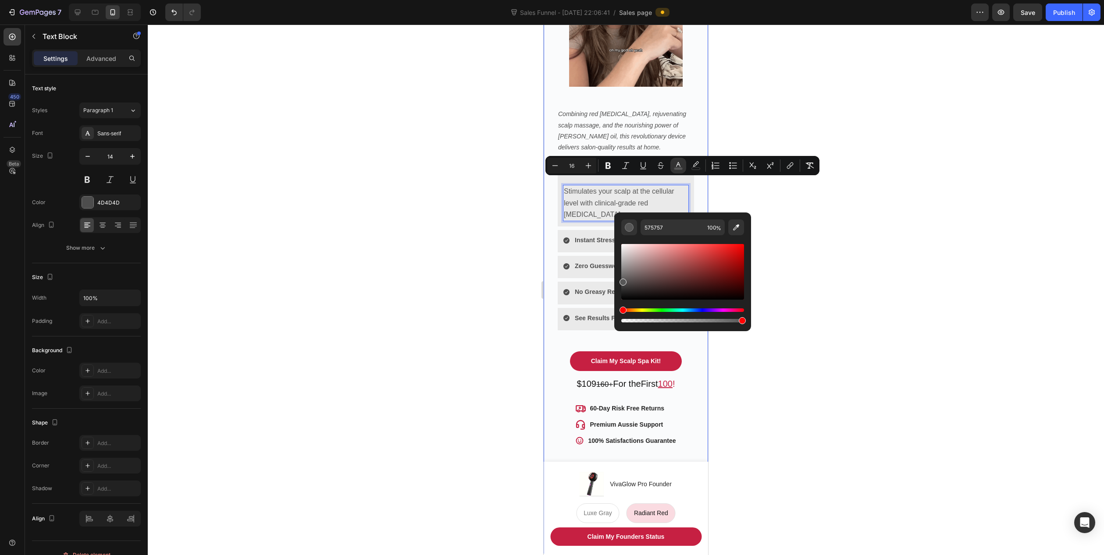
click at [513, 251] on div at bounding box center [626, 290] width 956 height 531
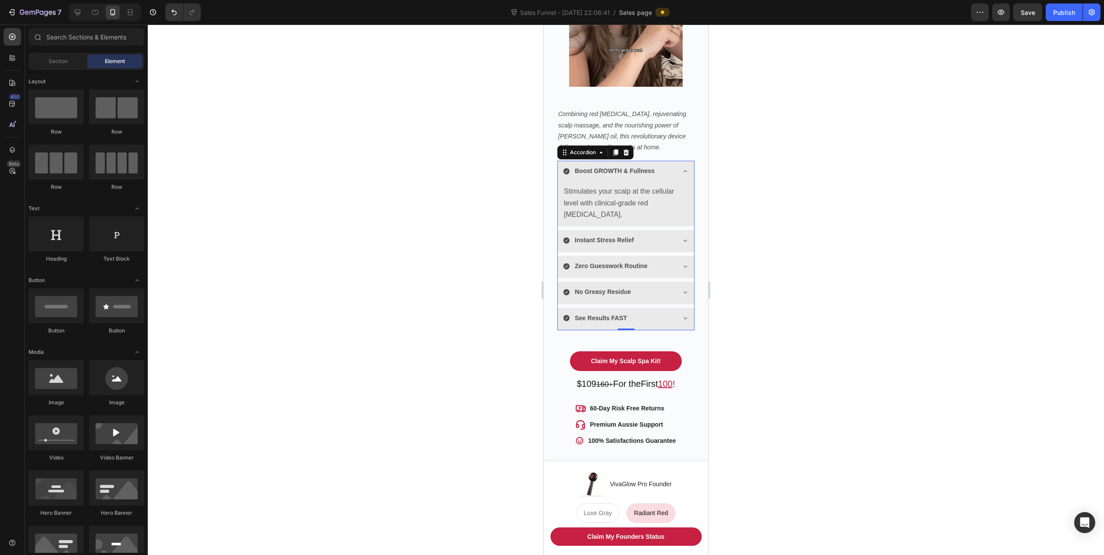
click at [667, 234] on div "Instant Stress Relief" at bounding box center [619, 241] width 112 height 14
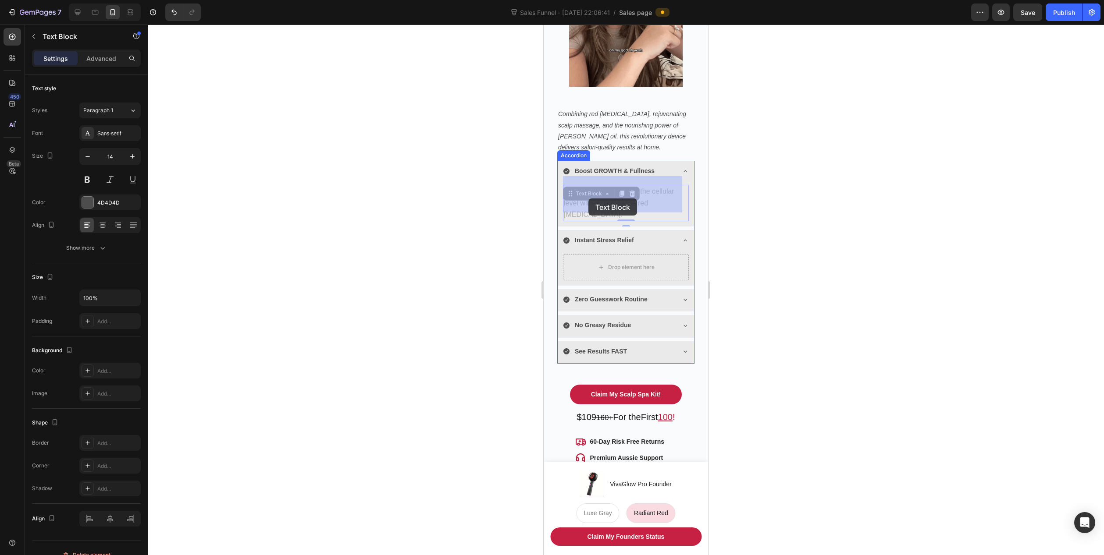
drag, startPoint x: 580, startPoint y: 193, endPoint x: 588, endPoint y: 198, distance: 9.1
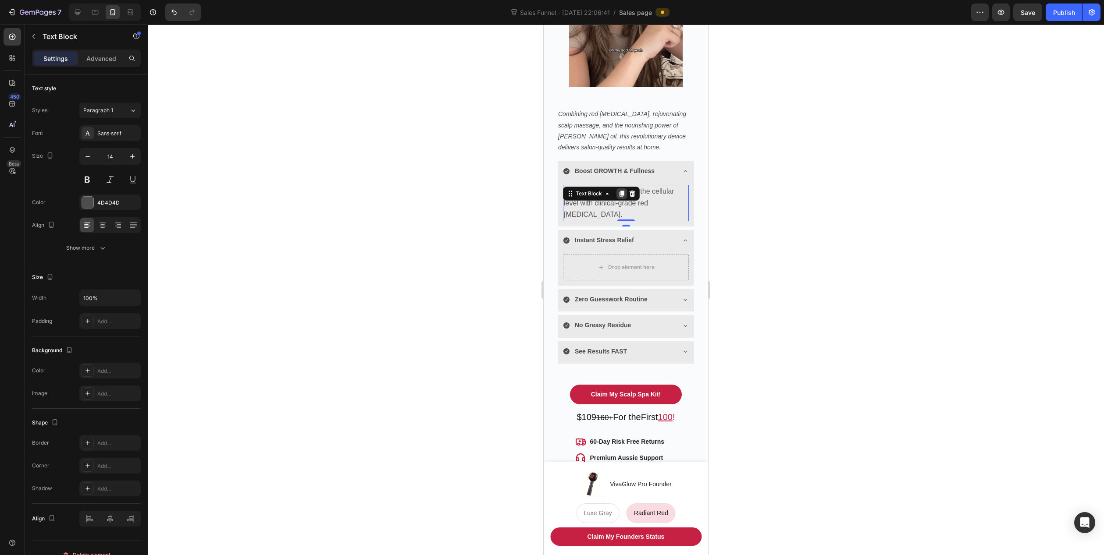
click at [622, 191] on icon at bounding box center [621, 194] width 5 height 6
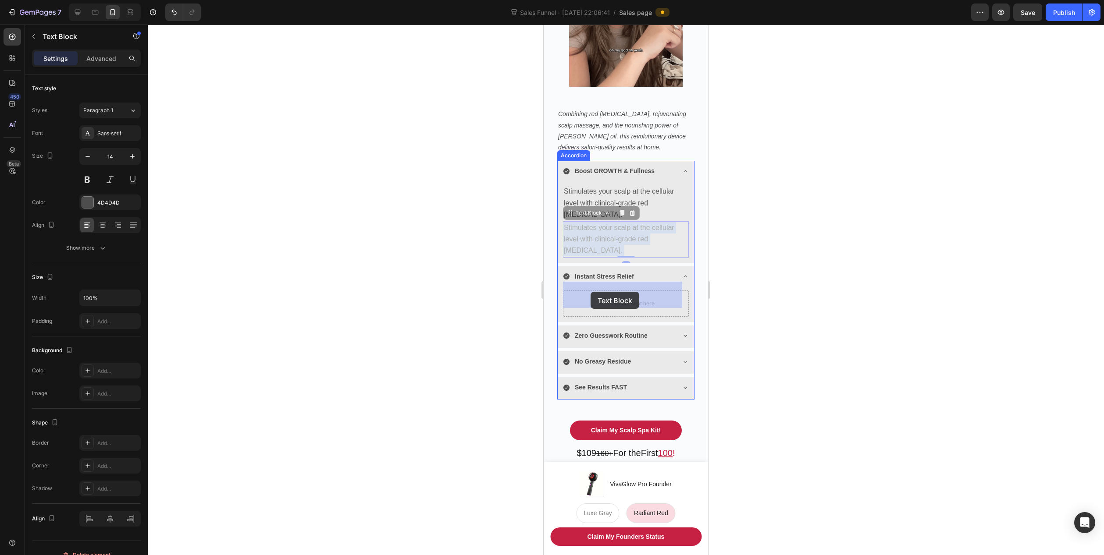
drag, startPoint x: 583, startPoint y: 231, endPoint x: 590, endPoint y: 292, distance: 61.3
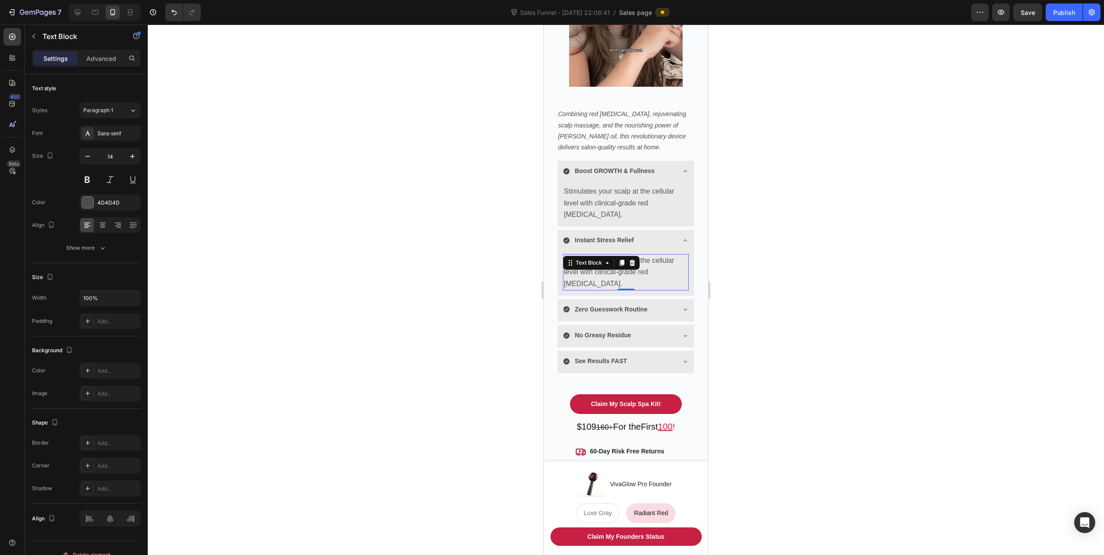
click at [611, 268] on p "Stimulates your scalp at the cellular level with clinical-grade red [MEDICAL_DA…" at bounding box center [626, 272] width 124 height 35
click at [610, 267] on p "Stimulates your scalp at the cellular level with clinical-grade red [MEDICAL_DA…" at bounding box center [626, 272] width 124 height 35
drag, startPoint x: 596, startPoint y: 275, endPoint x: 566, endPoint y: 254, distance: 36.7
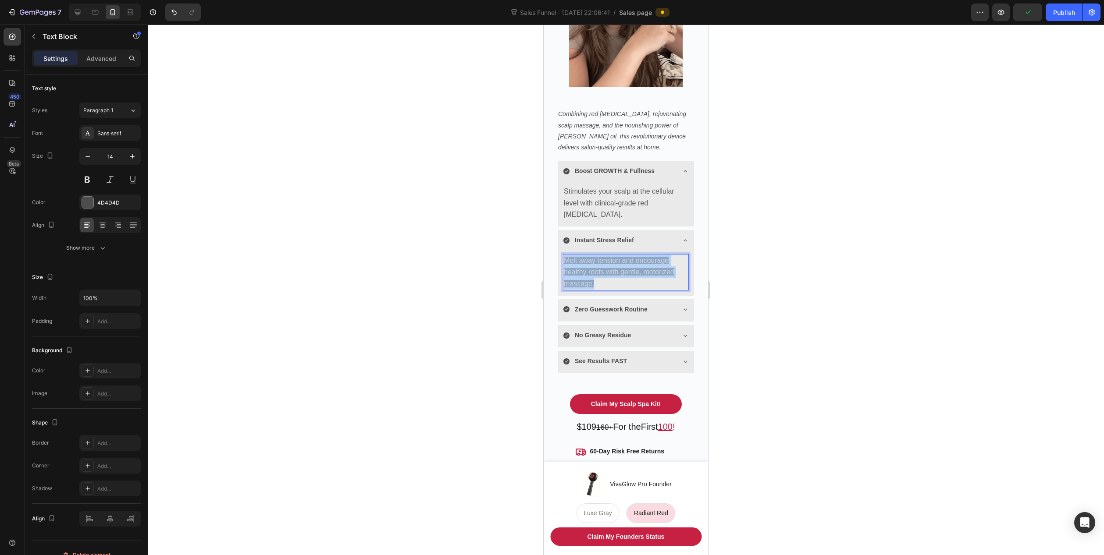
click at [566, 255] on p "Melt away tension and encourage healthy roots with gentle, motorized massage." at bounding box center [626, 272] width 124 height 35
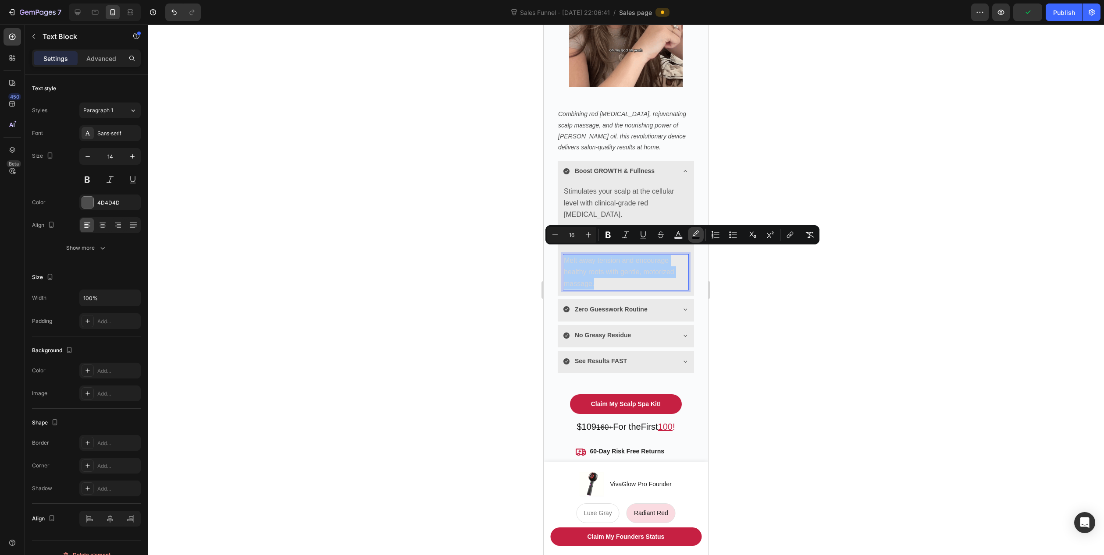
click at [698, 236] on icon "Editor contextual toolbar" at bounding box center [695, 235] width 9 height 9
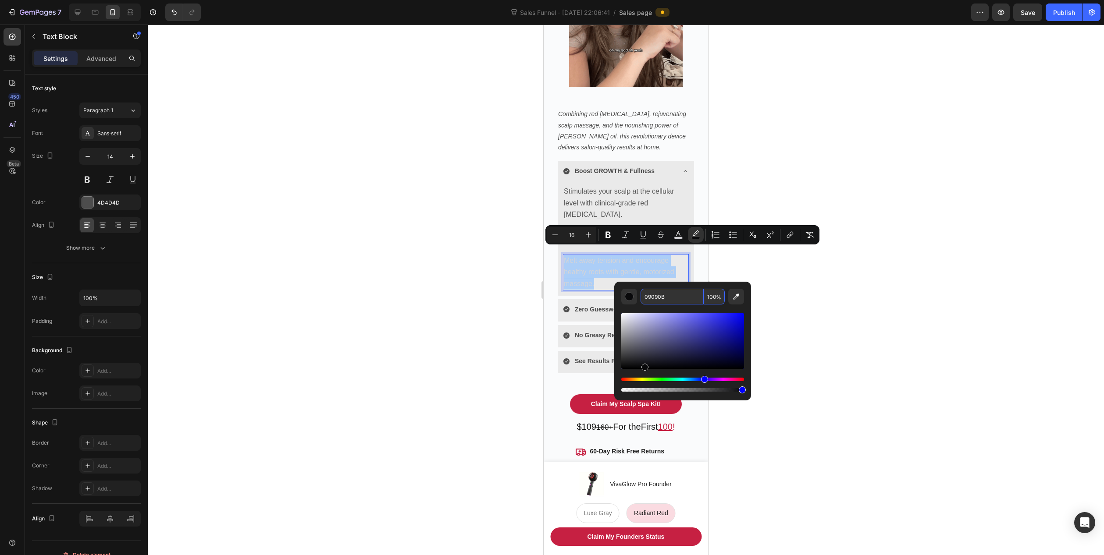
click at [667, 297] on input "09090B" at bounding box center [671, 297] width 63 height 16
type input "575757"
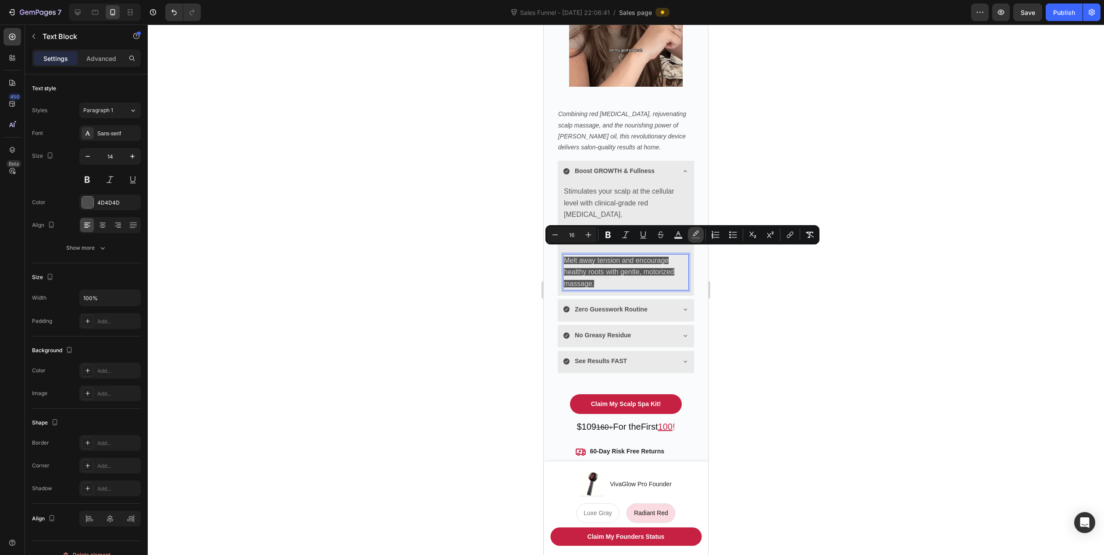
drag, startPoint x: 696, startPoint y: 240, endPoint x: 694, endPoint y: 236, distance: 4.7
click at [694, 236] on button "color" at bounding box center [696, 235] width 16 height 16
click at [696, 231] on icon "Editor contextual toolbar" at bounding box center [695, 235] width 9 height 9
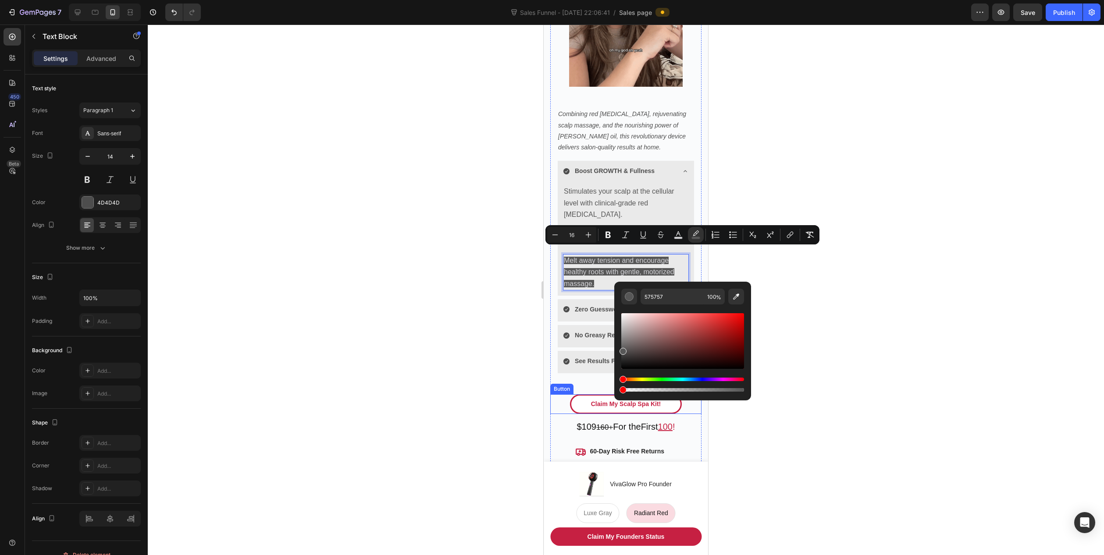
drag, startPoint x: 1170, startPoint y: 413, endPoint x: 611, endPoint y: 390, distance: 559.7
type input "0"
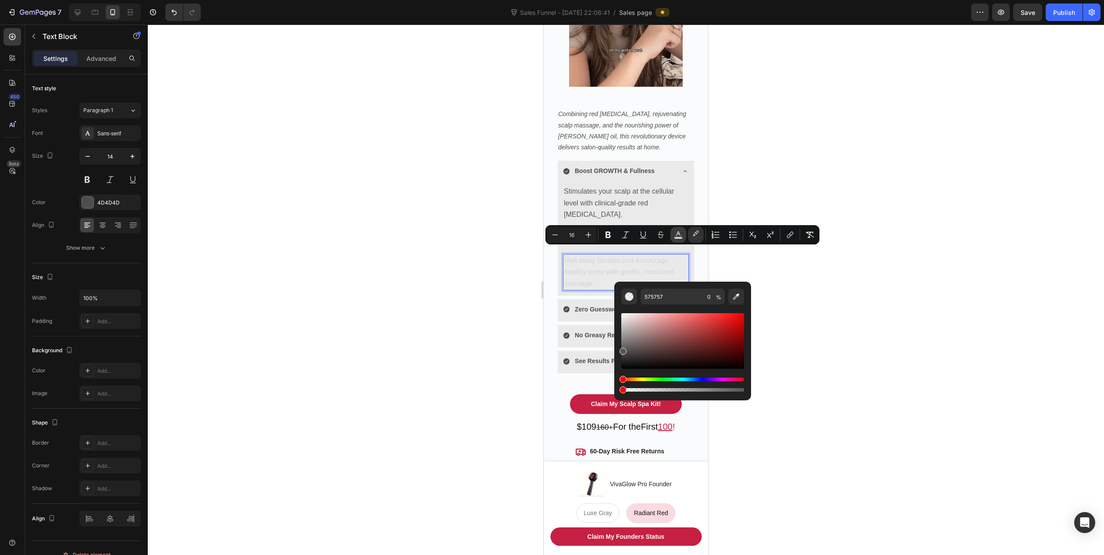
click at [676, 234] on icon "Editor contextual toolbar" at bounding box center [678, 235] width 9 height 9
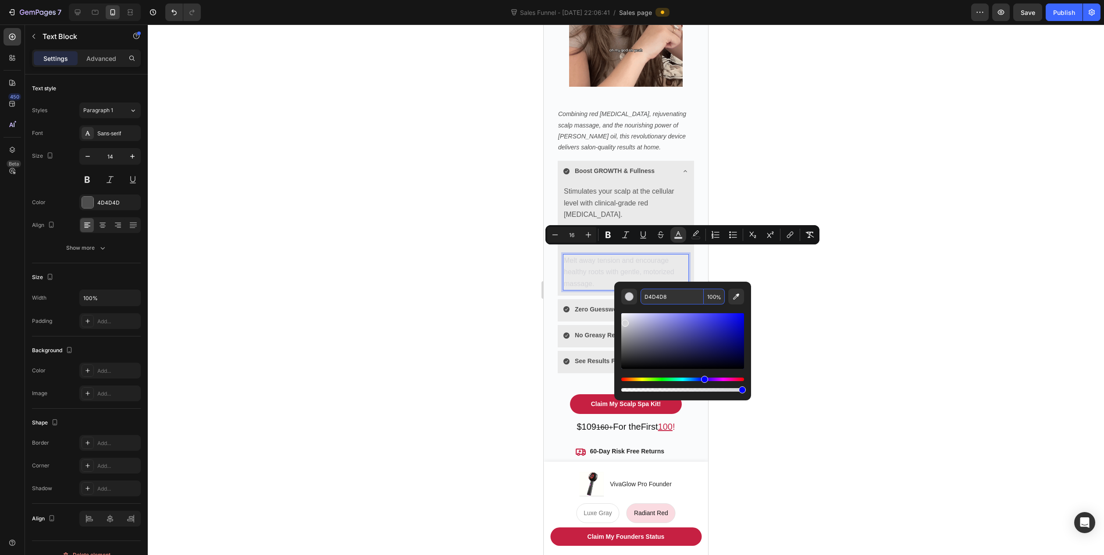
click at [671, 294] on input "D4D4D8" at bounding box center [671, 297] width 63 height 16
type input "575757"
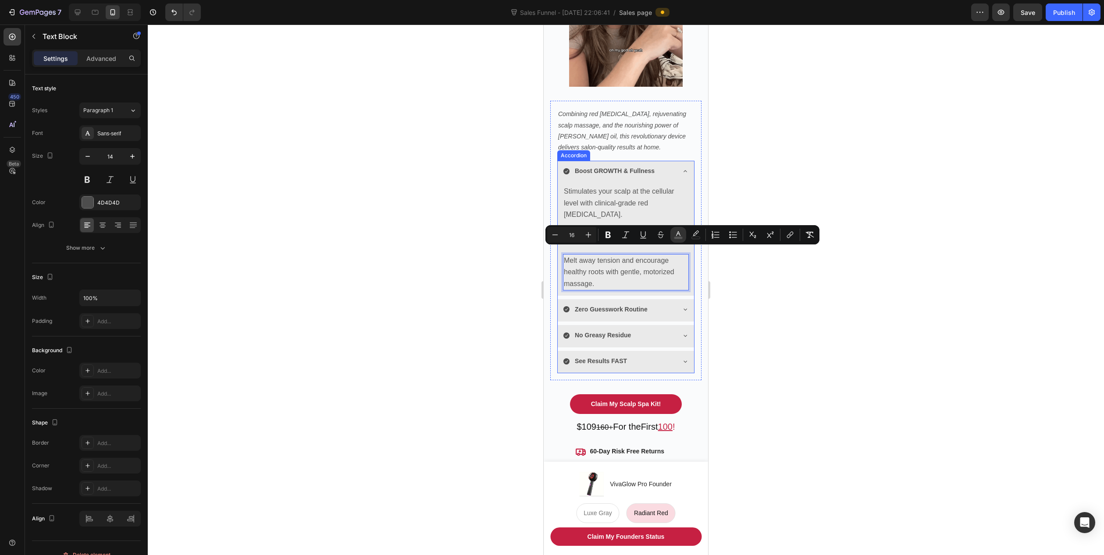
click at [483, 303] on div at bounding box center [626, 290] width 956 height 531
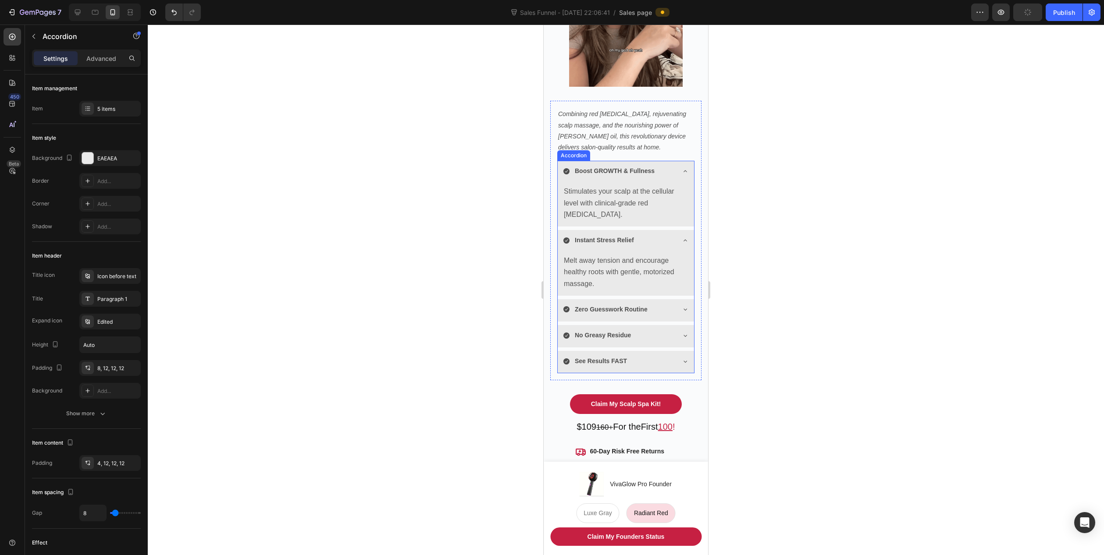
click at [666, 299] on div "Zero Guesswork Routine" at bounding box center [625, 310] width 136 height 22
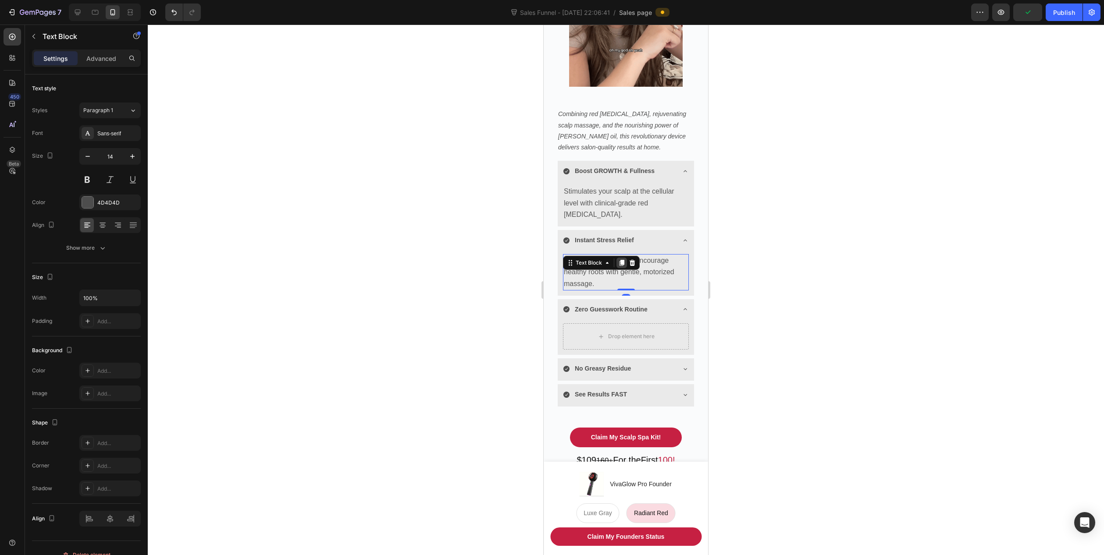
click at [625, 259] on icon at bounding box center [621, 262] width 7 height 7
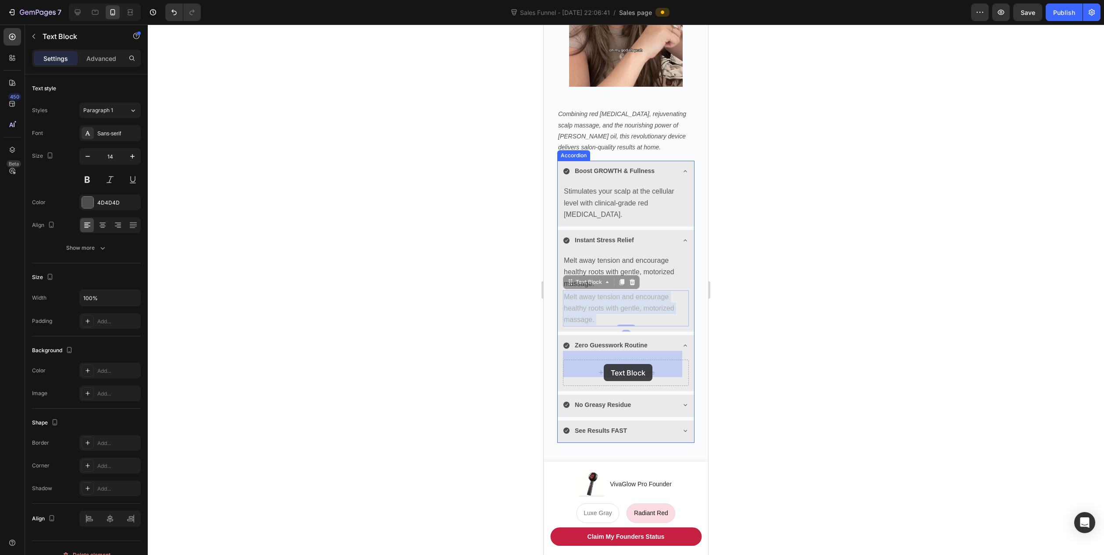
drag, startPoint x: 600, startPoint y: 298, endPoint x: 603, endPoint y: 365, distance: 67.1
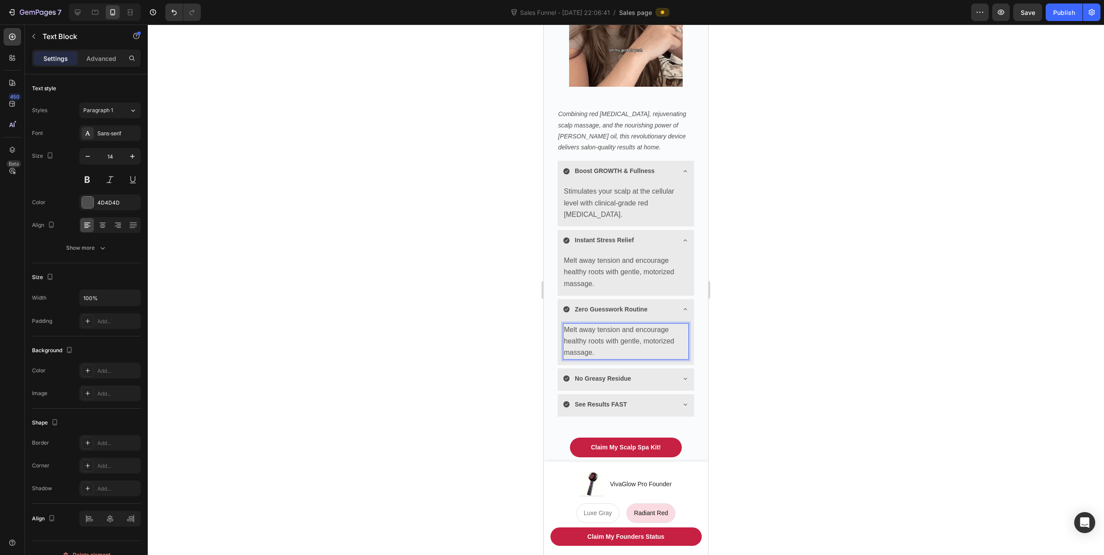
click at [586, 345] on span "Melt away tension and encourage healthy roots with gentle, motorized massage." at bounding box center [619, 341] width 110 height 30
click at [591, 333] on span "Melt away tension and encourage healthy roots with gentle, motorized massage." at bounding box center [619, 341] width 110 height 30
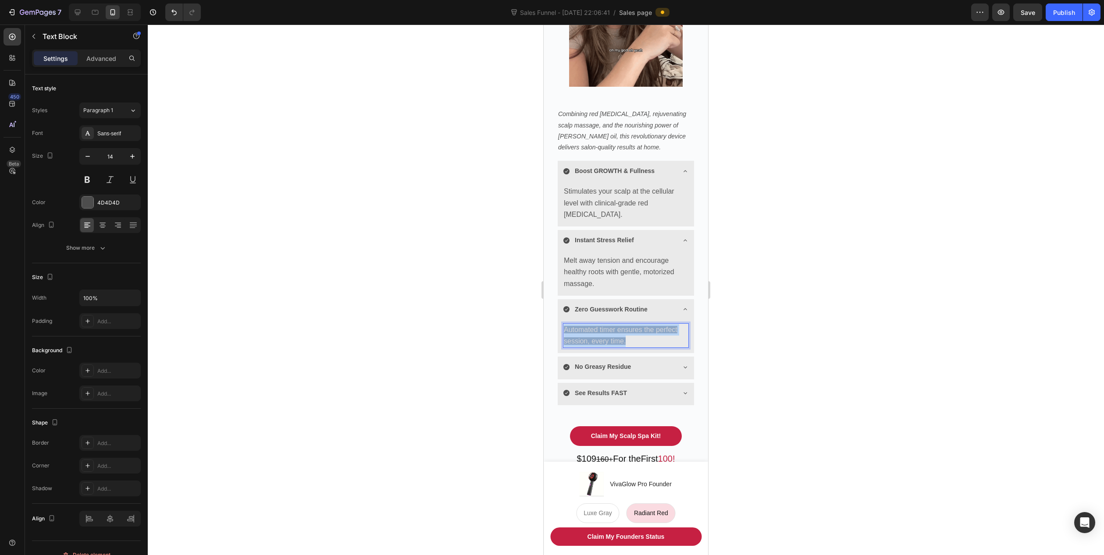
drag, startPoint x: 628, startPoint y: 332, endPoint x: 563, endPoint y: 323, distance: 66.0
click at [563, 323] on div "Automated timer ensures the perfect session, every time." at bounding box center [626, 335] width 126 height 25
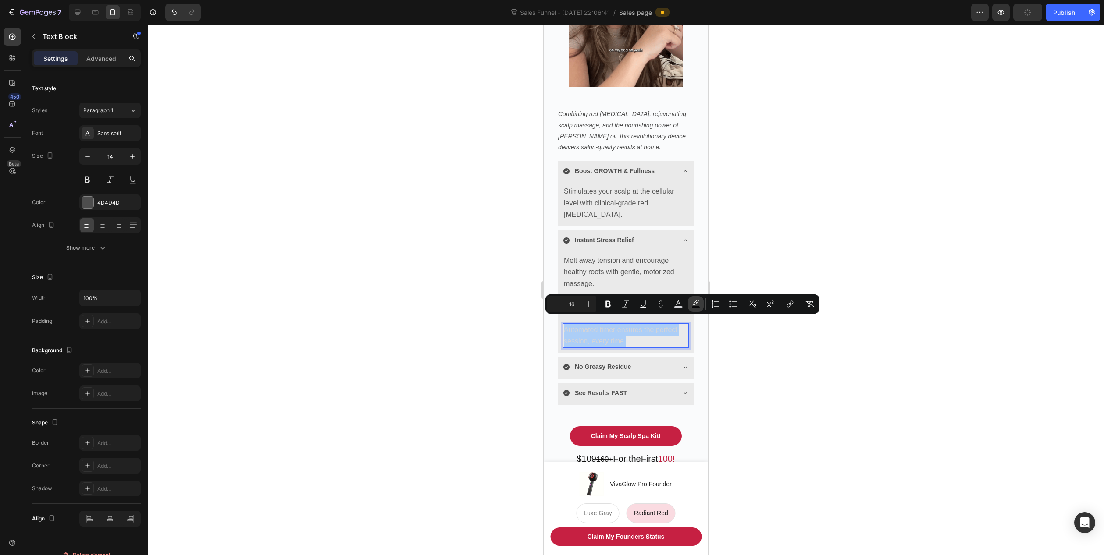
drag, startPoint x: 696, startPoint y: 305, endPoint x: 138, endPoint y: 294, distance: 558.0
click at [696, 305] on icon "Editor contextual toolbar" at bounding box center [695, 304] width 9 height 9
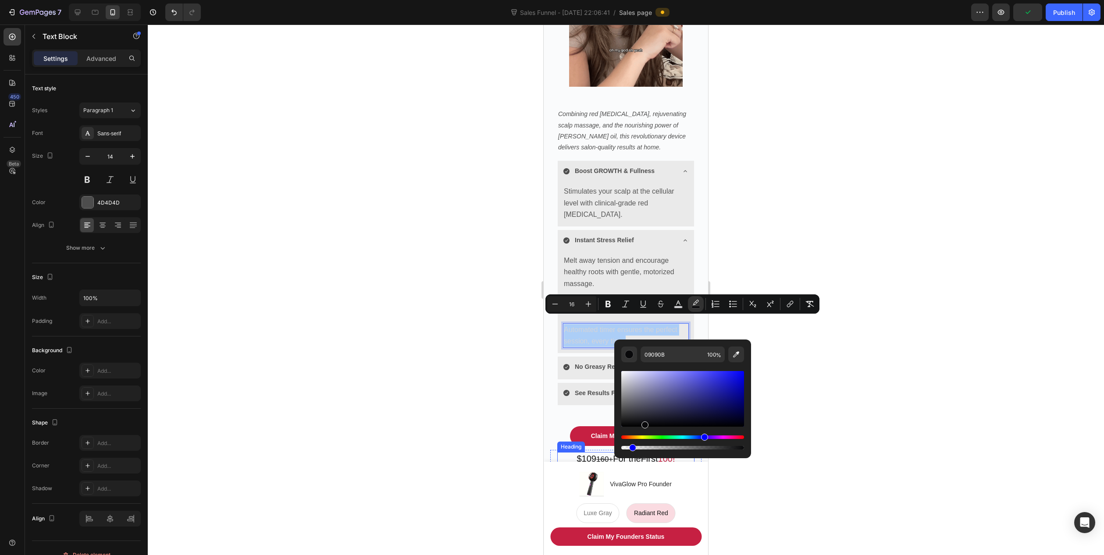
drag, startPoint x: 1178, startPoint y: 471, endPoint x: 610, endPoint y: 447, distance: 568.0
type input "0"
click at [675, 305] on icon "Editor contextual toolbar" at bounding box center [678, 304] width 9 height 9
click at [667, 359] on input "D4D4D8" at bounding box center [671, 355] width 63 height 16
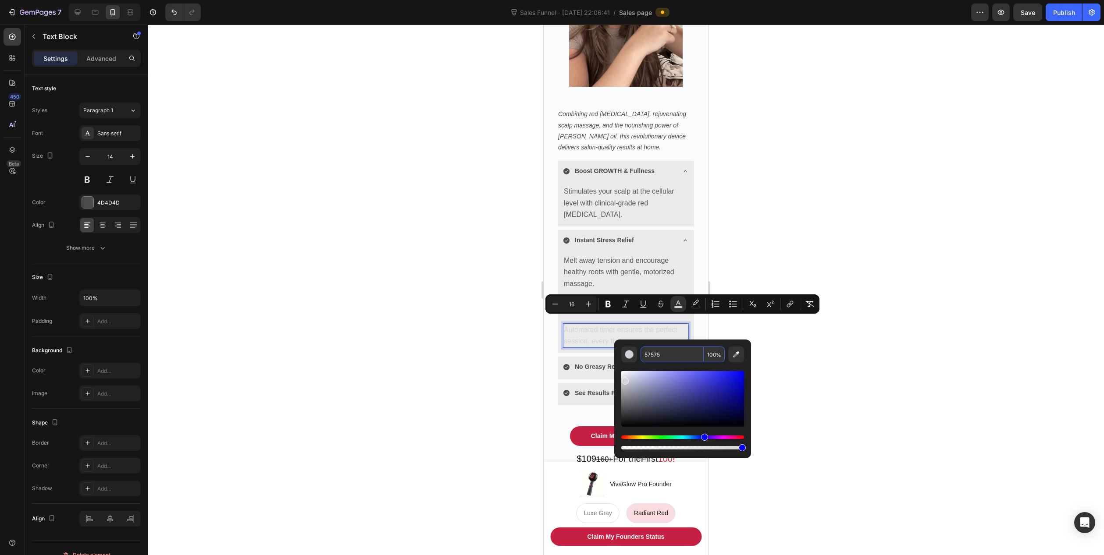
type input "575757"
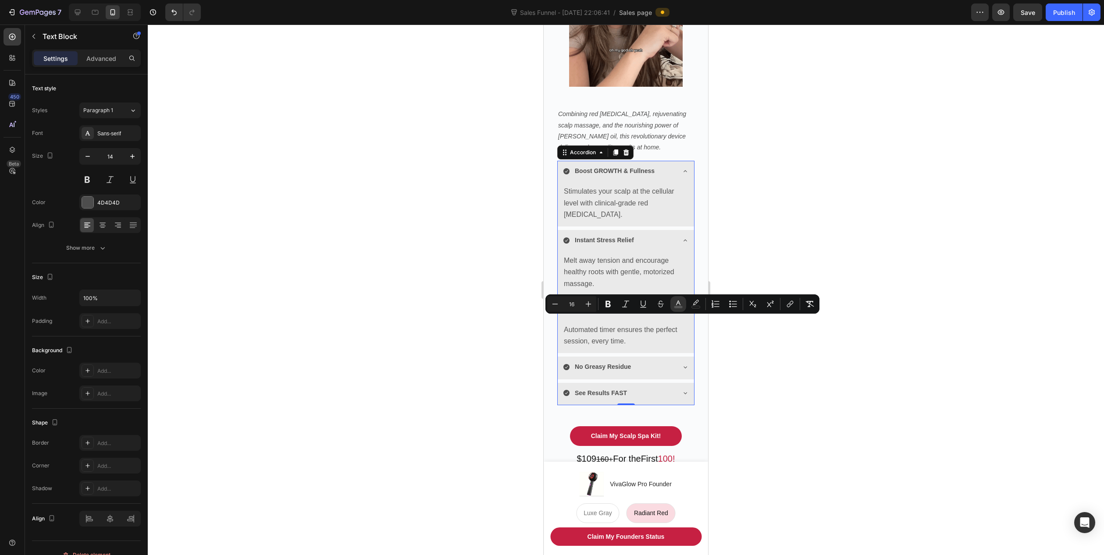
click at [656, 360] on div "No Greasy Residue" at bounding box center [619, 367] width 112 height 14
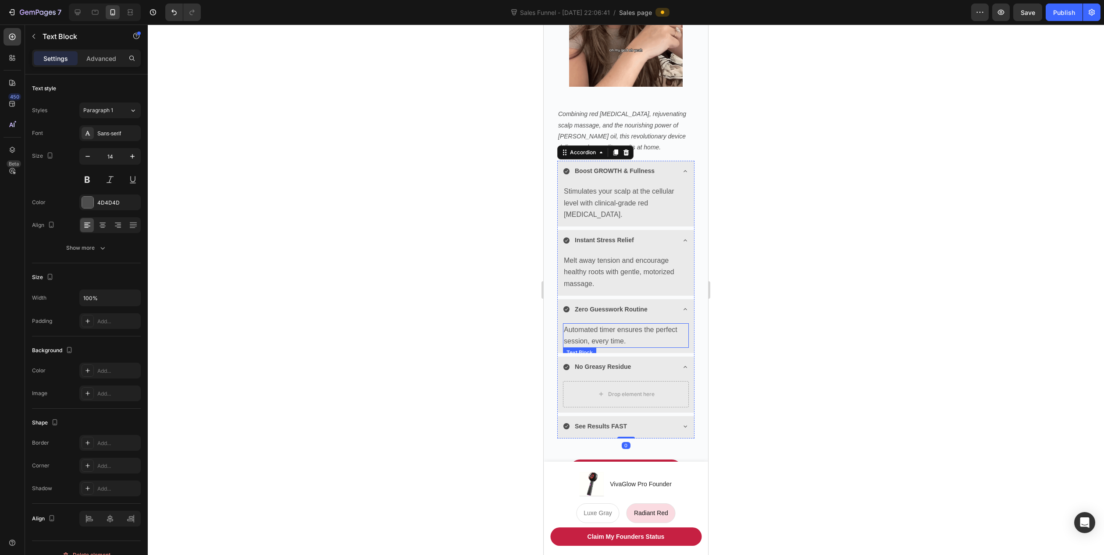
click at [601, 332] on span "Automated timer ensures the perfect session, every time." at bounding box center [621, 335] width 114 height 19
click at [615, 326] on span "Automated timer ensures the perfect session, every time." at bounding box center [621, 335] width 114 height 19
drag, startPoint x: 632, startPoint y: 328, endPoint x: 584, endPoint y: 325, distance: 47.9
click at [656, 338] on p "Automated timer ensures the perfect session, every time." at bounding box center [626, 335] width 124 height 23
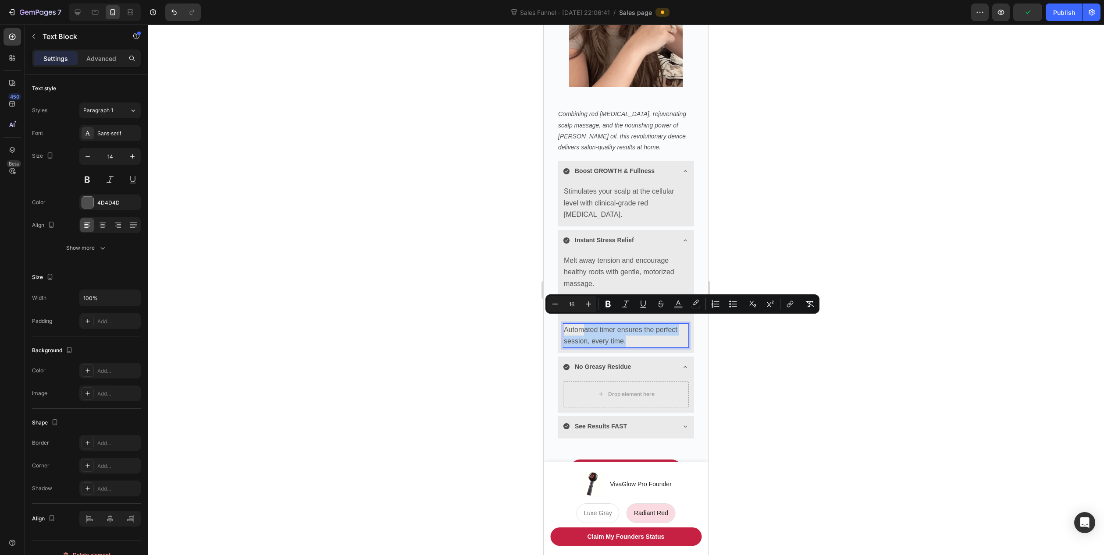
drag, startPoint x: 582, startPoint y: 324, endPoint x: 628, endPoint y: 331, distance: 47.0
click at [628, 331] on p "Automated timer ensures the perfect session, every time." at bounding box center [626, 335] width 124 height 23
click at [630, 333] on p "Automated timer ensures the perfect session, every time." at bounding box center [626, 335] width 124 height 23
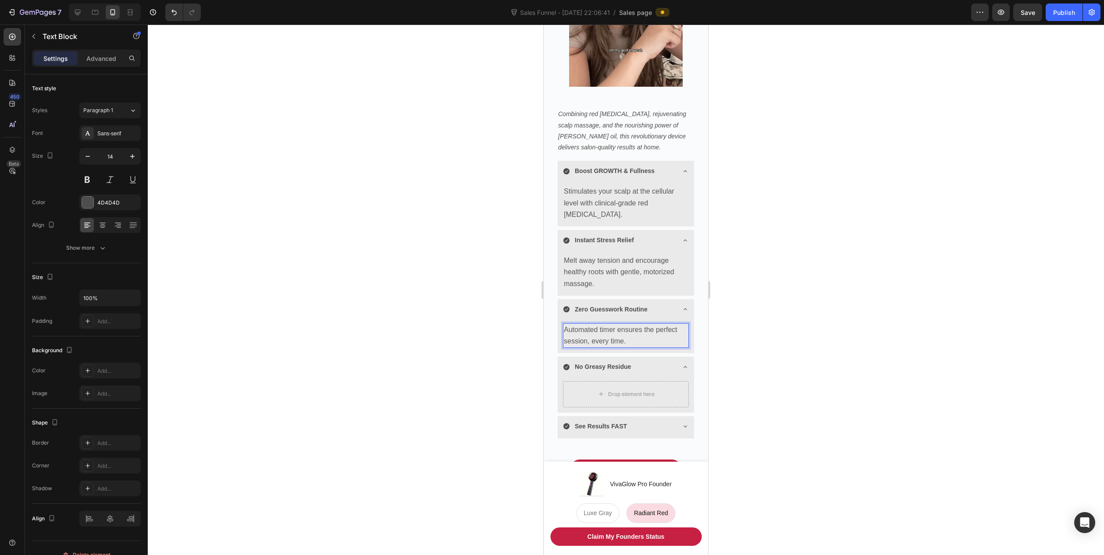
drag, startPoint x: 639, startPoint y: 331, endPoint x: 666, endPoint y: 348, distance: 31.5
click at [667, 348] on div "Boost GROWTH & Fullness Stimulates your scalp at the cellular level with clinic…" at bounding box center [625, 300] width 137 height 278
click at [617, 269] on p "Melt away tension and encourage healthy roots with gentle, motorized massage." at bounding box center [626, 272] width 124 height 35
click at [619, 260] on icon at bounding box center [621, 263] width 5 height 6
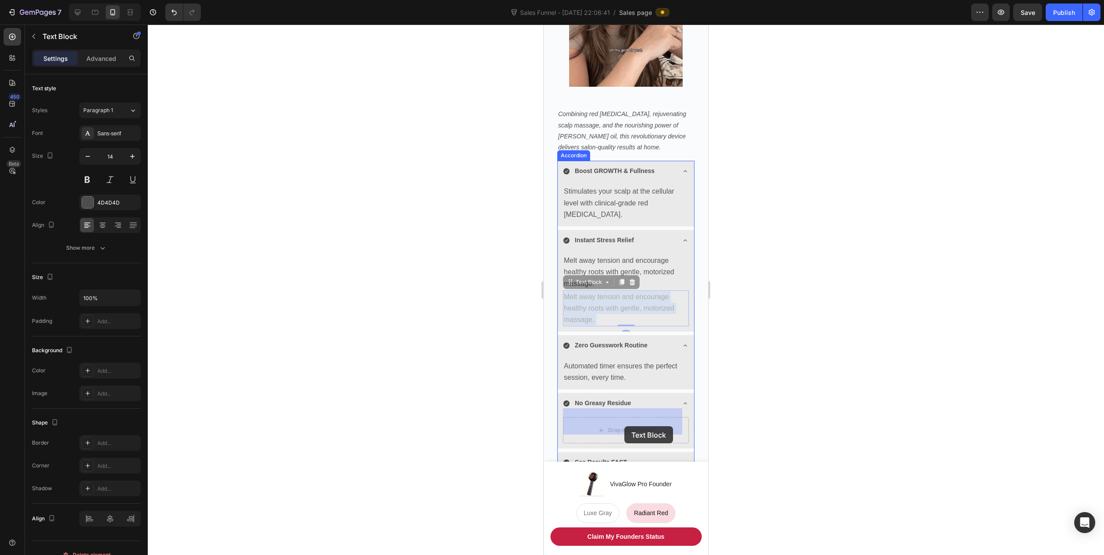
drag, startPoint x: 602, startPoint y: 302, endPoint x: 624, endPoint y: 426, distance: 125.9
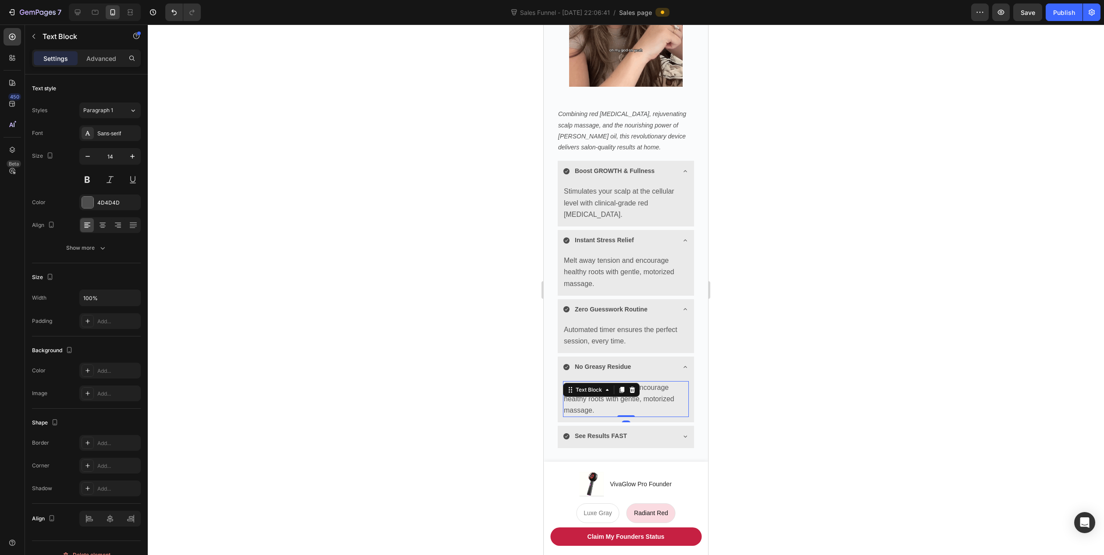
scroll to position [387, 0]
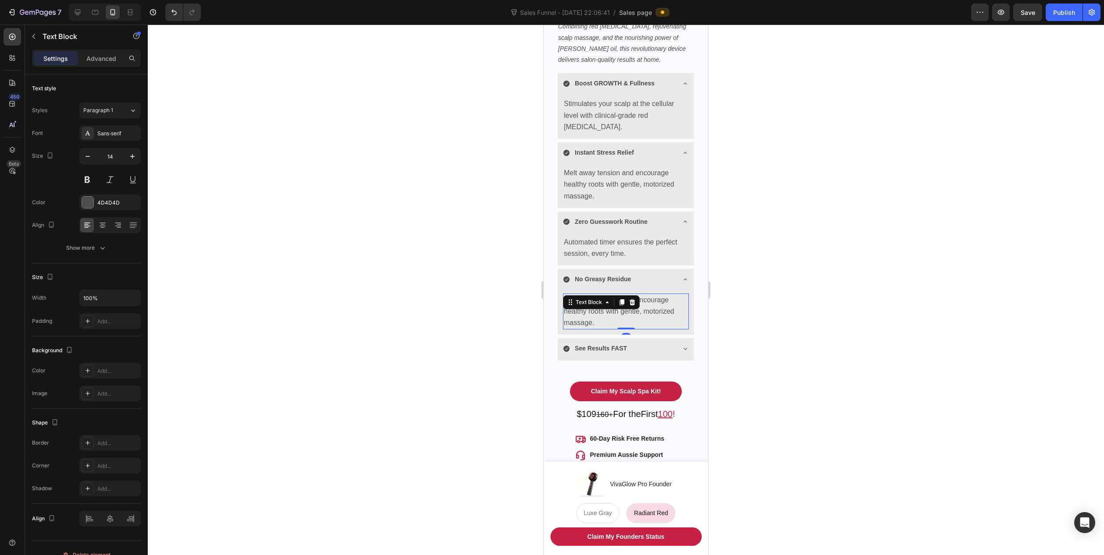
click at [581, 307] on p "Melt away tension and encourage healthy roots with gentle, motorized massage." at bounding box center [626, 312] width 124 height 35
click at [627, 311] on p "Melt away tension and encourage healthy roots with gentle, motorized massage." at bounding box center [626, 312] width 124 height 35
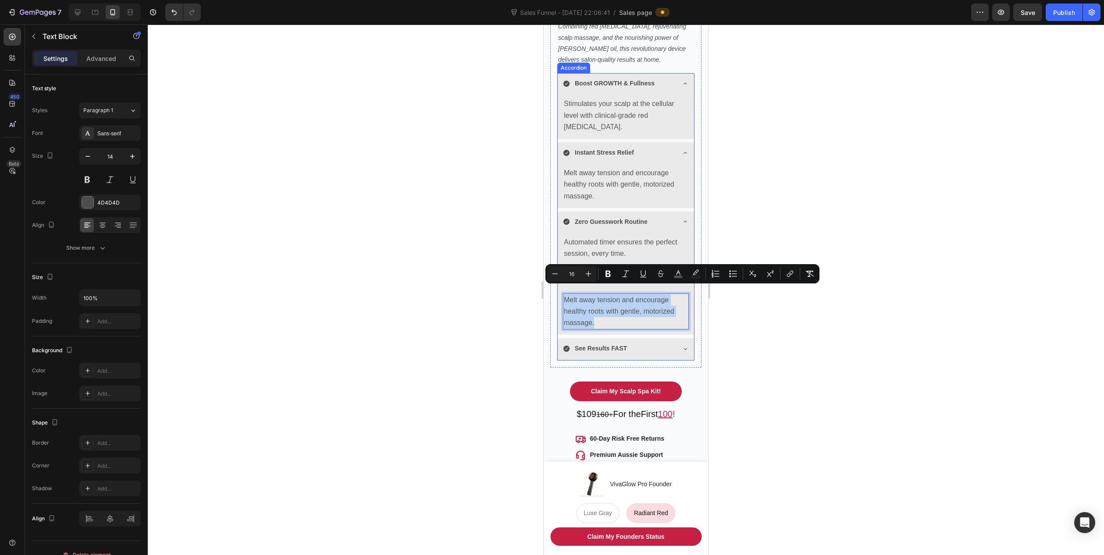
drag, startPoint x: 610, startPoint y: 317, endPoint x: 561, endPoint y: 293, distance: 54.3
click at [561, 293] on div "Melt away tension and encourage healthy roots with gentle, motorized massage. T…" at bounding box center [625, 313] width 136 height 43
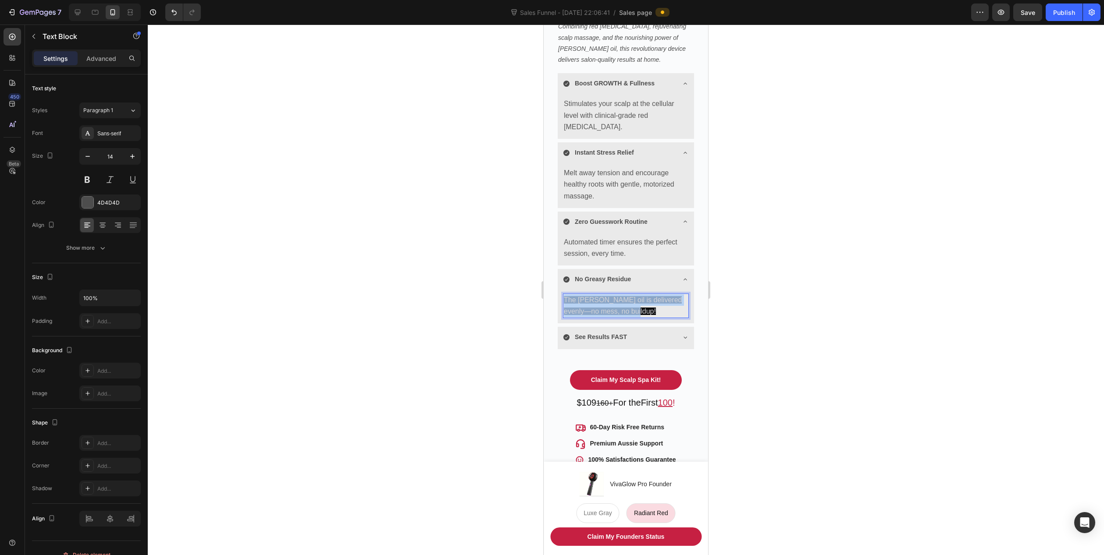
drag, startPoint x: 648, startPoint y: 302, endPoint x: 564, endPoint y: 292, distance: 84.8
click at [564, 295] on p "The [PERSON_NAME] oil is delivered evenly—no mess, no buildup!" at bounding box center [626, 306] width 124 height 23
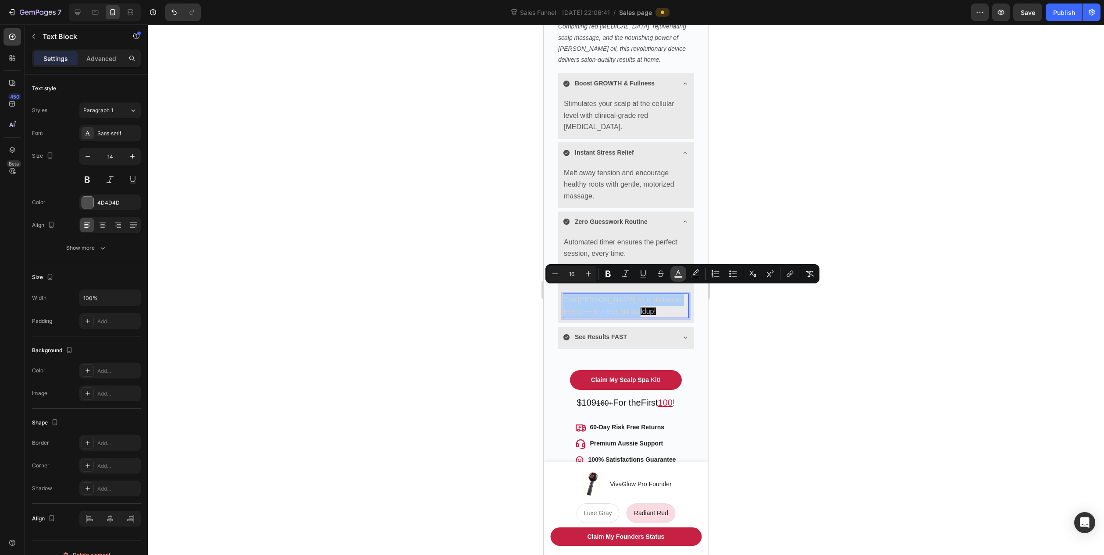
click at [681, 278] on button "color" at bounding box center [678, 274] width 16 height 16
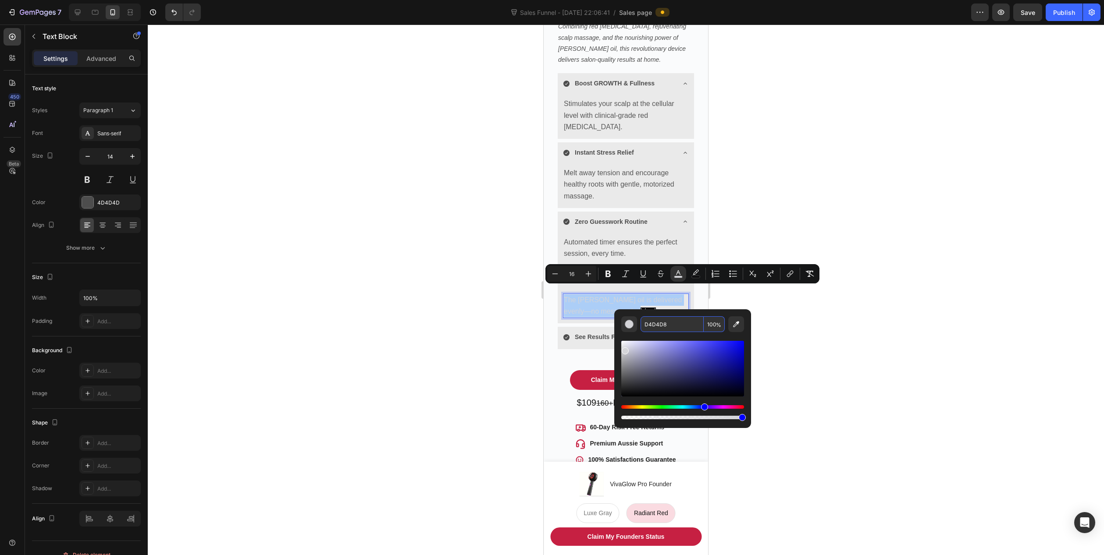
click at [669, 324] on input "D4D4D8" at bounding box center [671, 324] width 63 height 16
type input "575757"
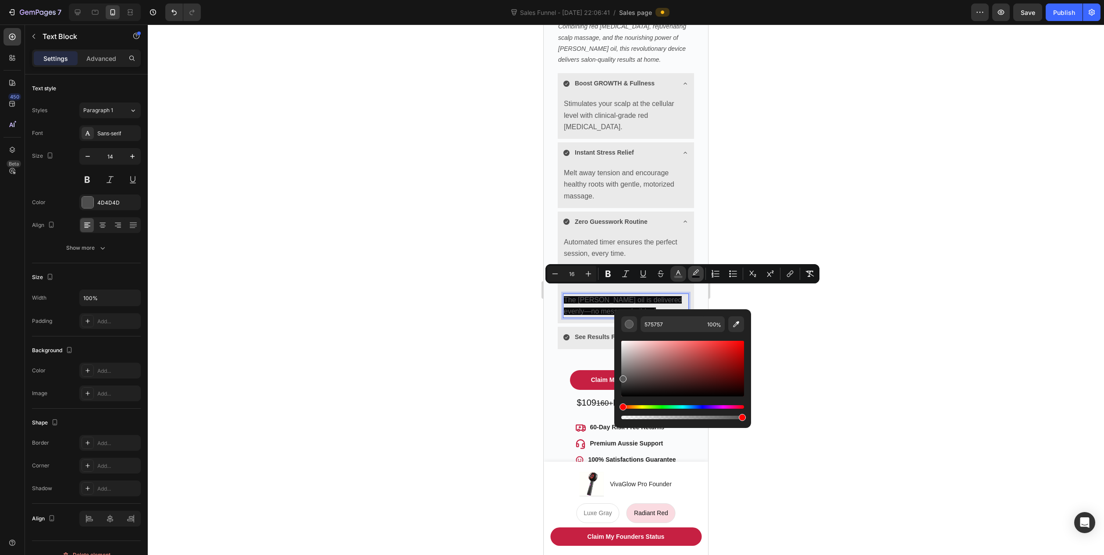
click at [701, 276] on button "color" at bounding box center [696, 274] width 16 height 16
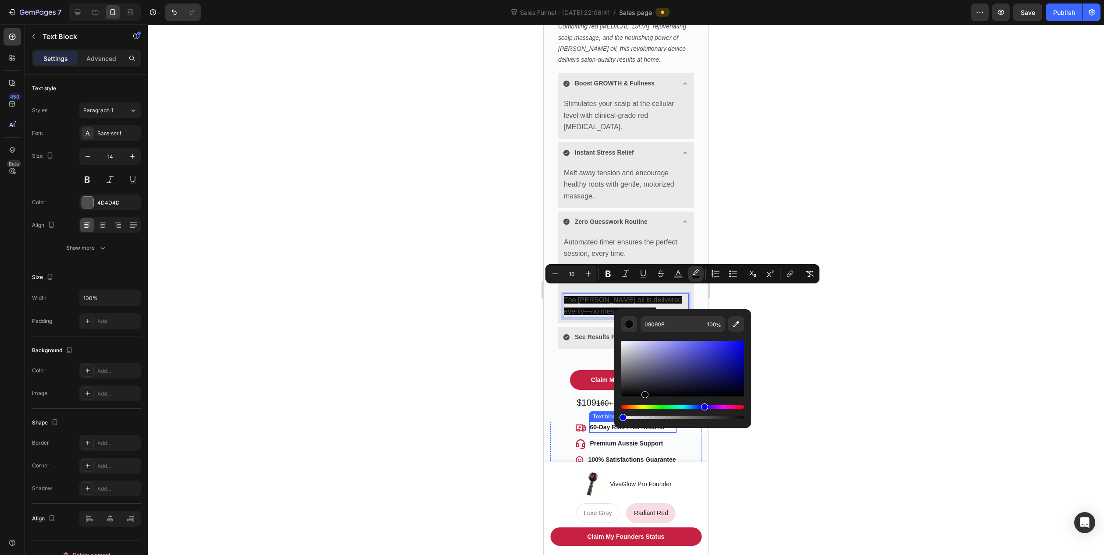
drag, startPoint x: 1180, startPoint y: 441, endPoint x: 585, endPoint y: 418, distance: 595.6
type input "0"
click at [380, 340] on div at bounding box center [626, 290] width 956 height 531
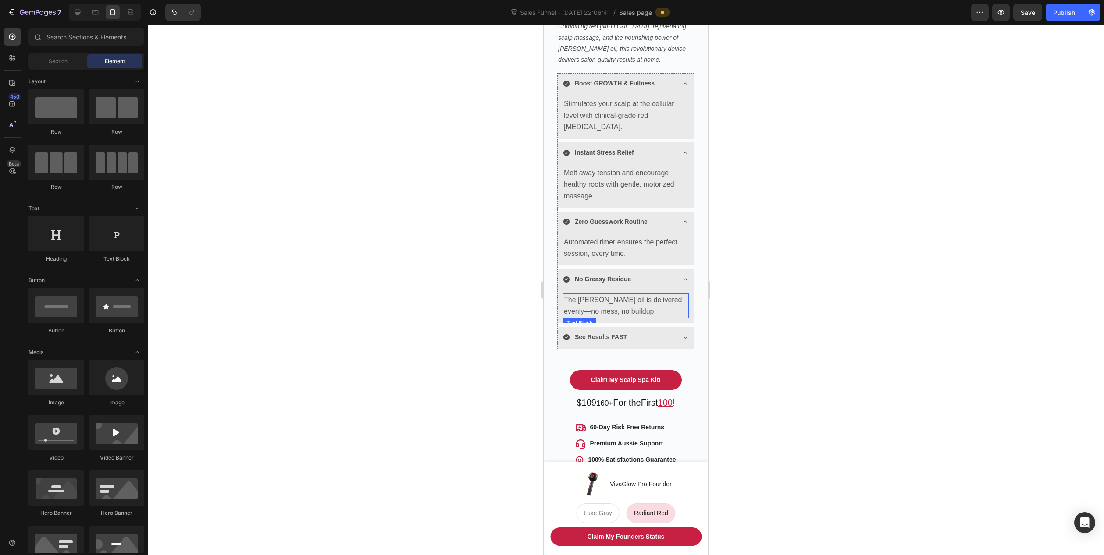
drag, startPoint x: 638, startPoint y: 298, endPoint x: 597, endPoint y: 290, distance: 41.1
click at [637, 297] on p "The [PERSON_NAME] oil is delivered evenly—no mess, no buildup!" at bounding box center [626, 306] width 124 height 23
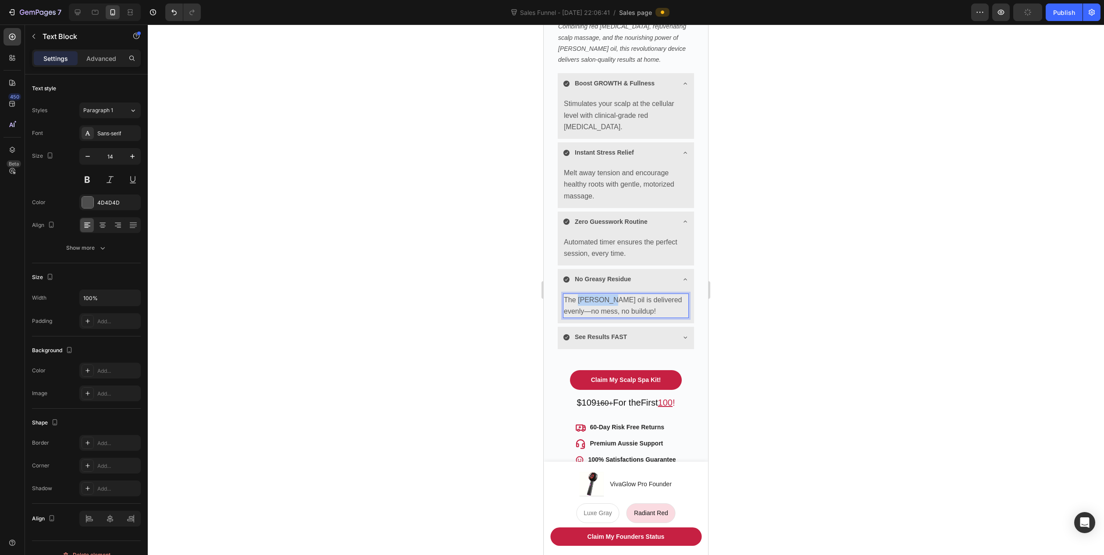
click at [588, 296] on span "The [PERSON_NAME] oil is delivered evenly—no mess, no buildup!" at bounding box center [623, 305] width 118 height 19
click at [609, 296] on span "Your hair oil is delivered evenly—no mess, no buildup!" at bounding box center [619, 305] width 111 height 19
click at [632, 296] on span "Your hair oil delivered evenly—no mess, no buildup!" at bounding box center [616, 305] width 104 height 19
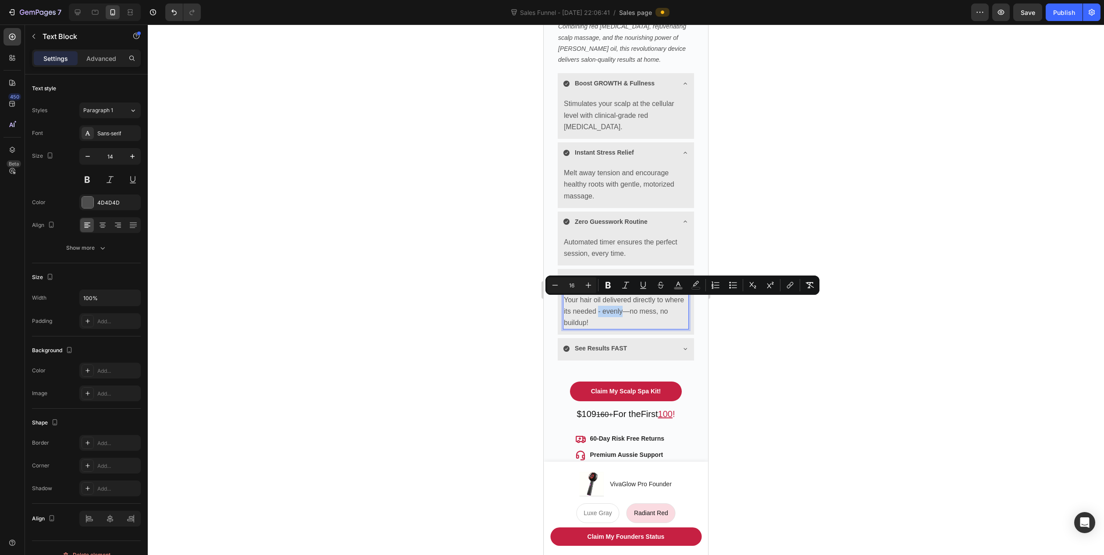
drag, startPoint x: 643, startPoint y: 302, endPoint x: 618, endPoint y: 303, distance: 25.0
click at [618, 303] on span "Your hair oil delivered directly to where its needed - evenly—no mess, no build…" at bounding box center [624, 311] width 120 height 30
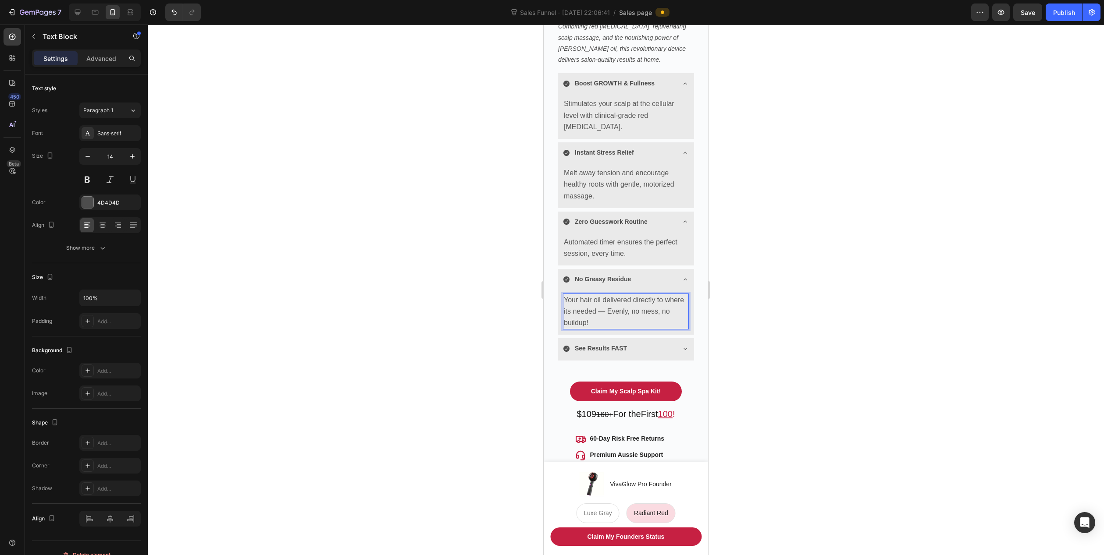
click at [613, 319] on p "Your hair oil delivered directly to where its needed — Evenly, no mess, no buil…" at bounding box center [626, 312] width 124 height 35
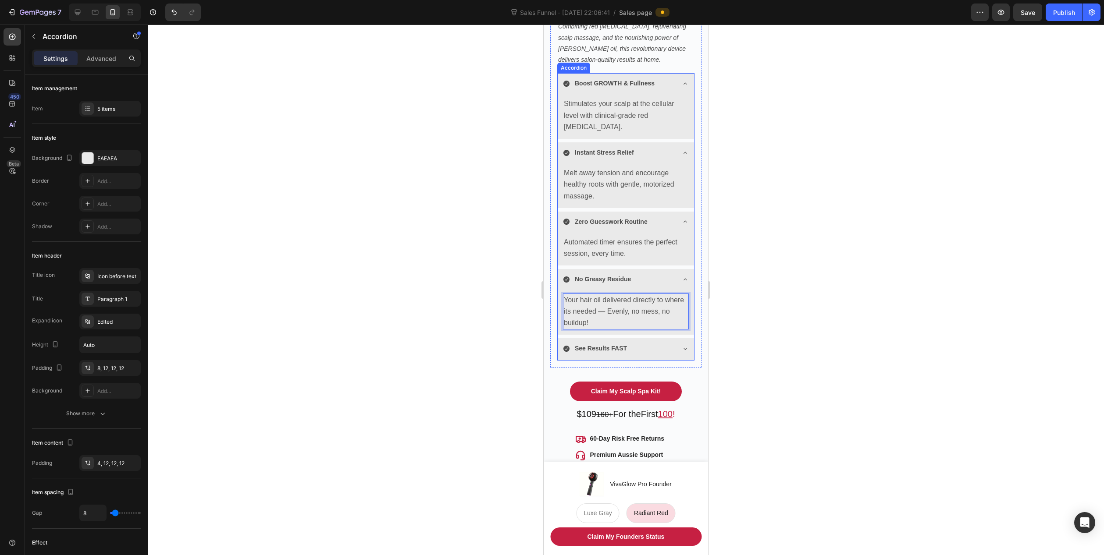
click at [628, 342] on div "See Results FAST" at bounding box center [619, 349] width 112 height 14
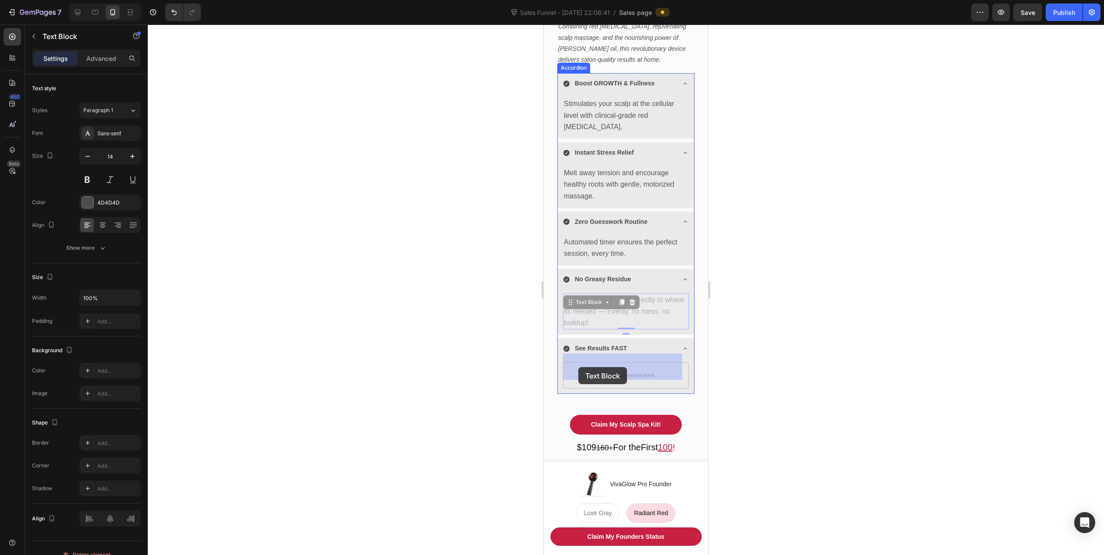
drag, startPoint x: 616, startPoint y: 304, endPoint x: 578, endPoint y: 367, distance: 73.5
click at [620, 368] on p "Your hair oil delivered directly to where its needed — Evenly, no mess, no buil…" at bounding box center [626, 371] width 124 height 35
click at [590, 368] on p "Your hair oil delivered directly to where its needed — Evenly, no mess, no buil…" at bounding box center [626, 371] width 124 height 35
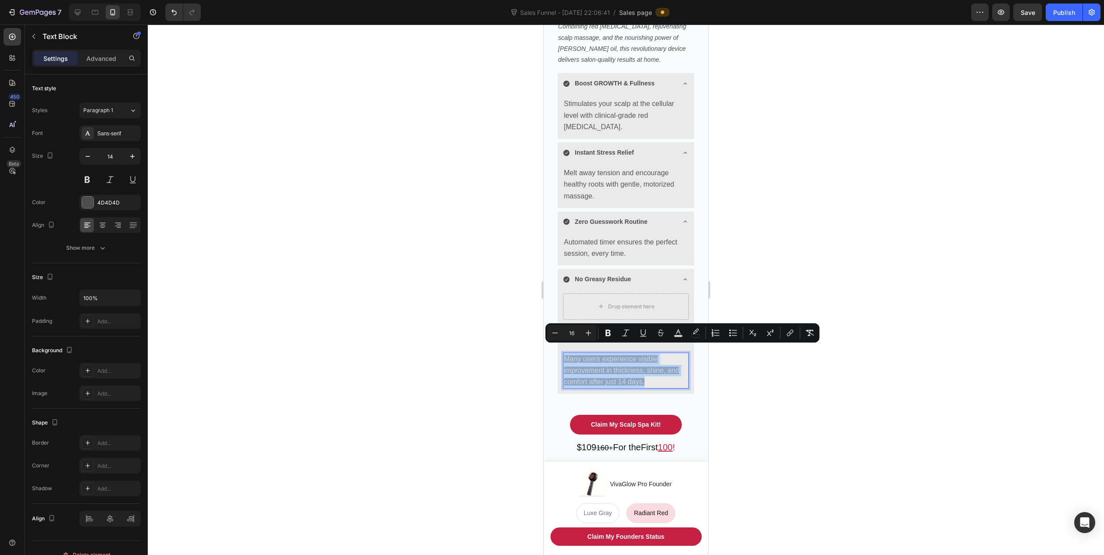
drag, startPoint x: 652, startPoint y: 374, endPoint x: 566, endPoint y: 351, distance: 88.3
click at [566, 354] on p "Many users experience visible improvement in thickness, shine, and comfort afte…" at bounding box center [626, 371] width 124 height 35
click at [678, 335] on rect "Editor contextual toolbar" at bounding box center [678, 336] width 8 height 2
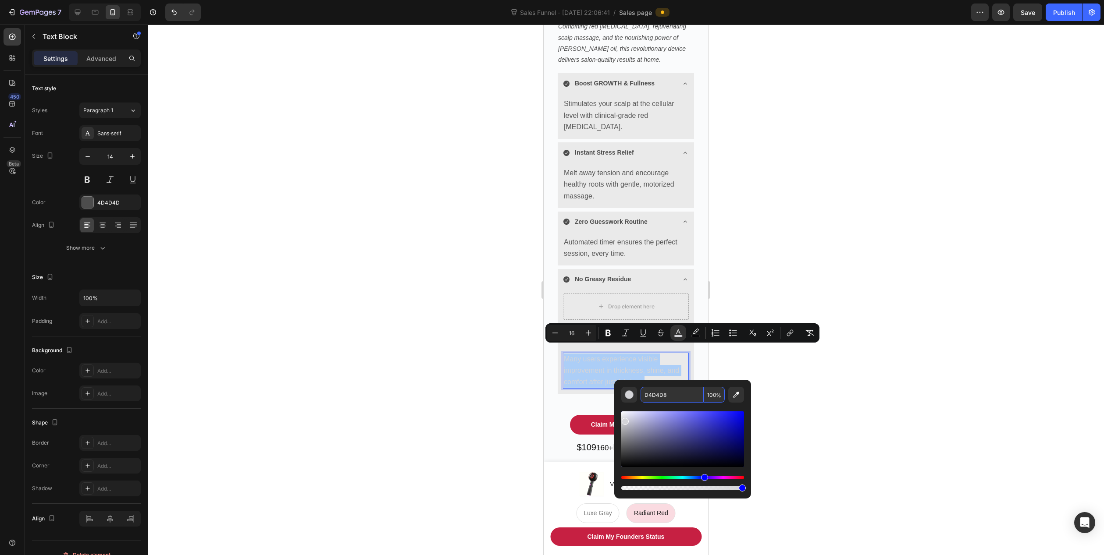
click at [669, 393] on input "D4D4D8" at bounding box center [671, 395] width 63 height 16
type input "575757"
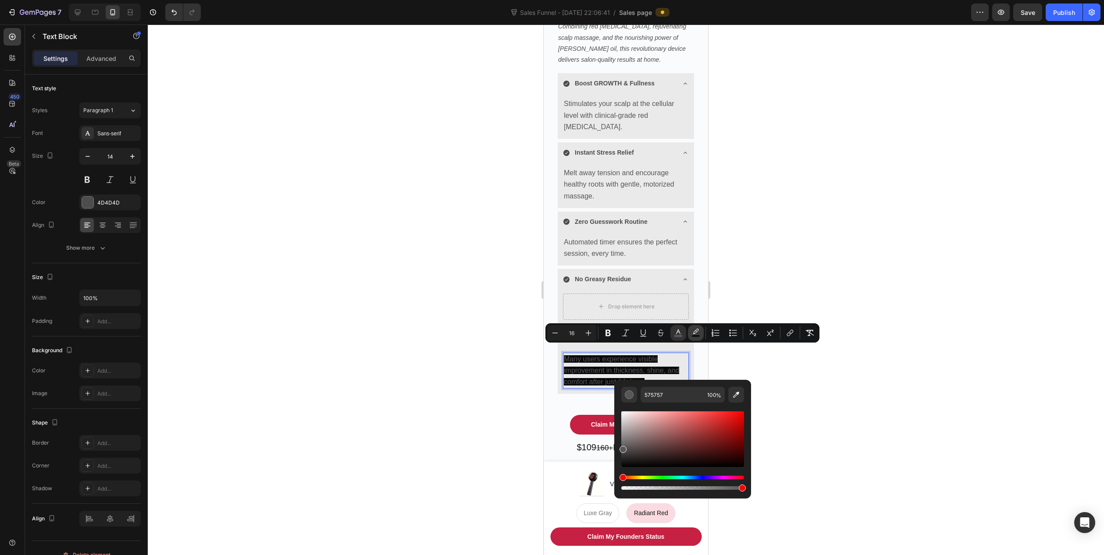
click at [696, 334] on icon "Editor contextual toolbar" at bounding box center [695, 333] width 9 height 9
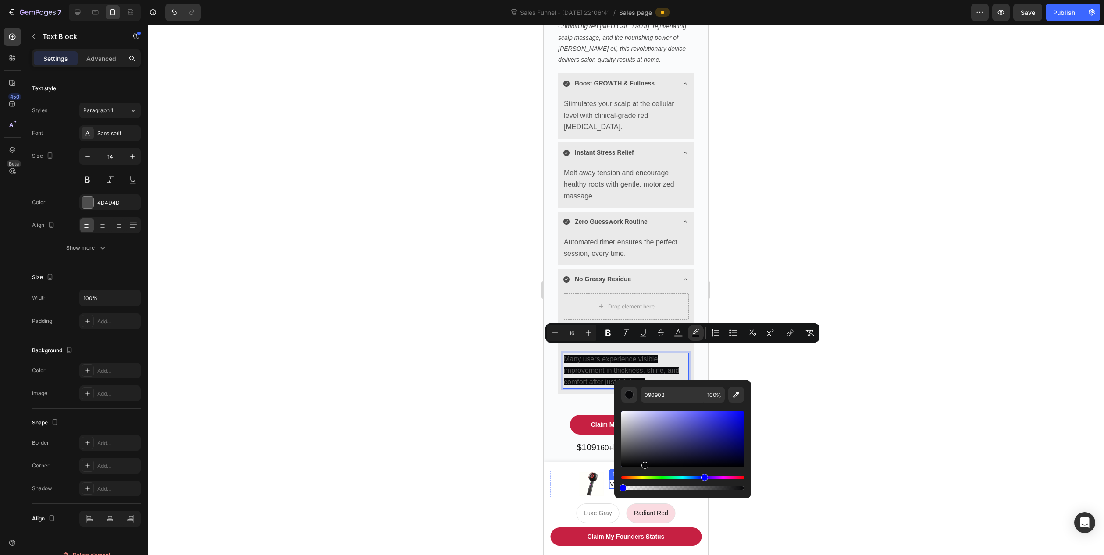
drag, startPoint x: 1178, startPoint y: 511, endPoint x: 605, endPoint y: 486, distance: 572.9
type input "0"
click at [395, 425] on div at bounding box center [626, 290] width 956 height 531
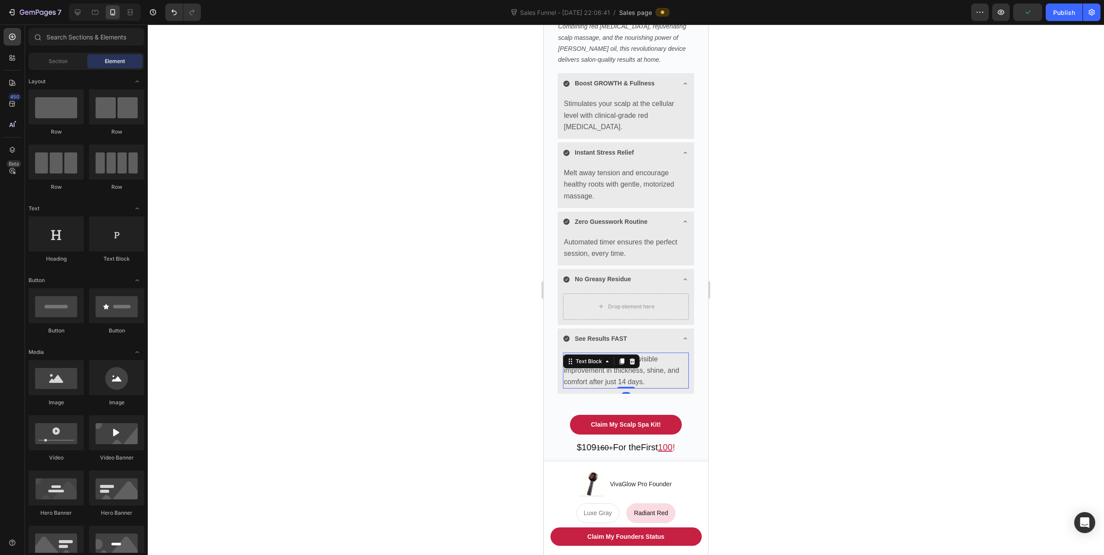
click at [611, 358] on div "Many users experience visible improvement in thickness, shine, and comfort afte…" at bounding box center [626, 371] width 126 height 36
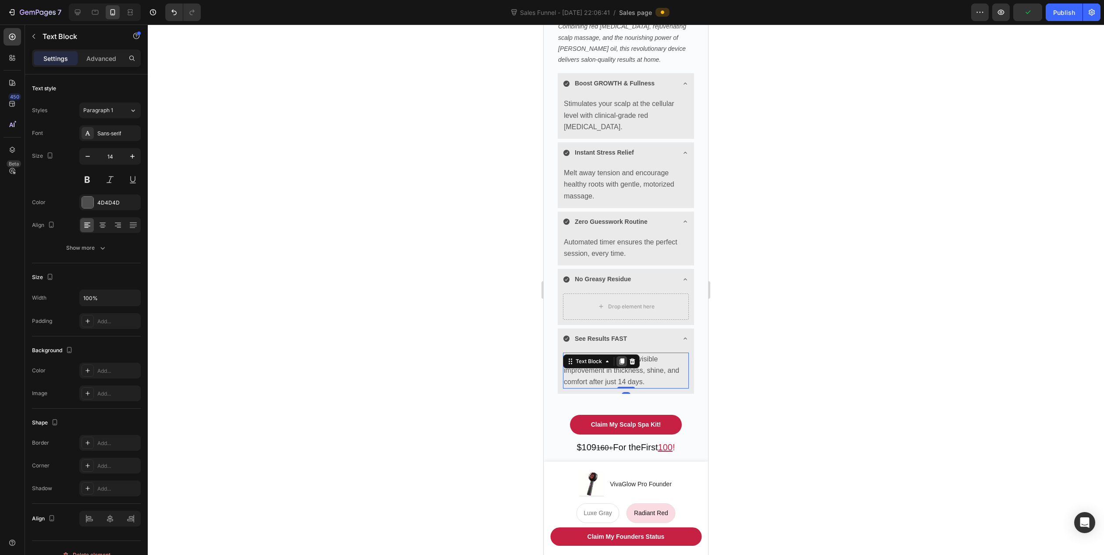
click at [617, 356] on div at bounding box center [621, 361] width 11 height 11
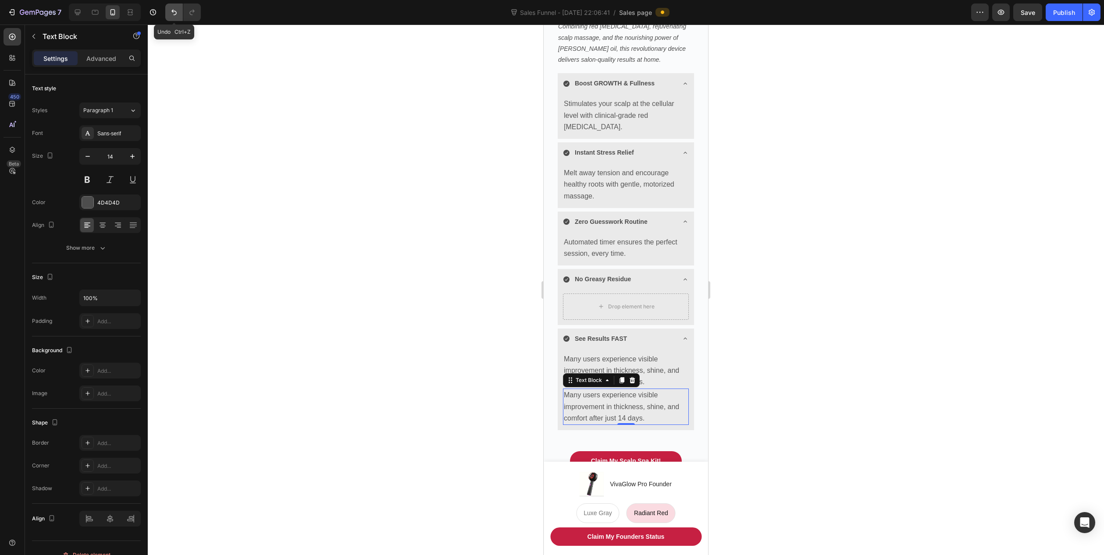
click at [173, 14] on icon "Undo/Redo" at bounding box center [174, 12] width 9 height 9
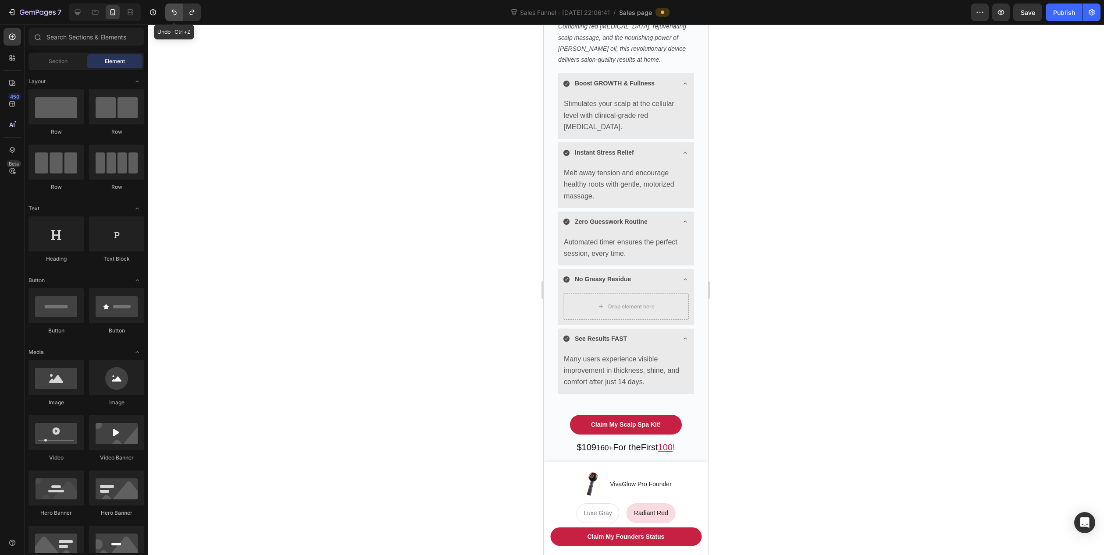
click at [173, 14] on icon "Undo/Redo" at bounding box center [174, 12] width 9 height 9
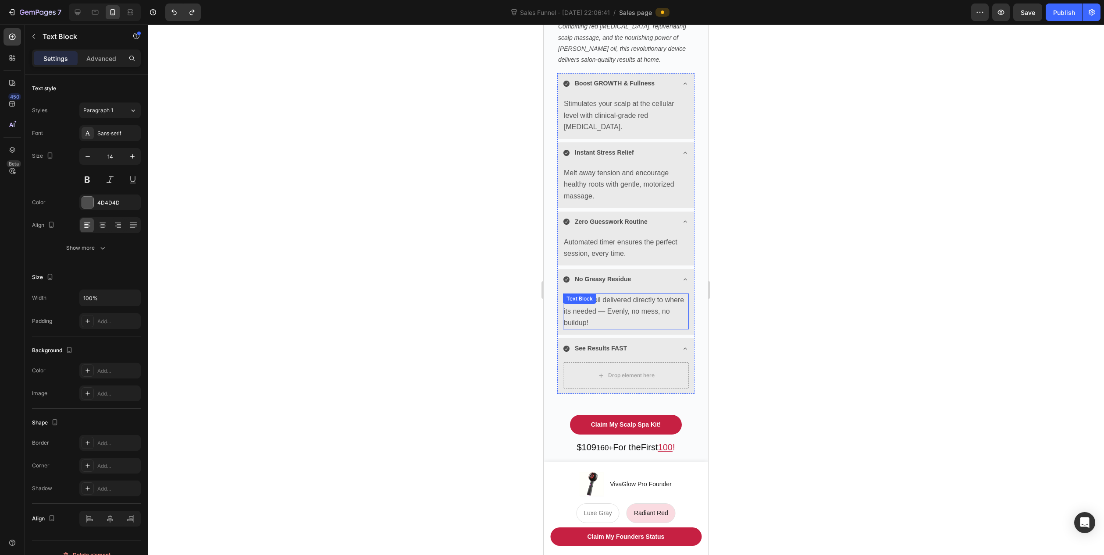
click at [634, 309] on p "Your hair oil delivered directly to where its needed — Evenly, no mess, no buil…" at bounding box center [626, 312] width 124 height 35
click at [623, 299] on icon at bounding box center [621, 302] width 5 height 6
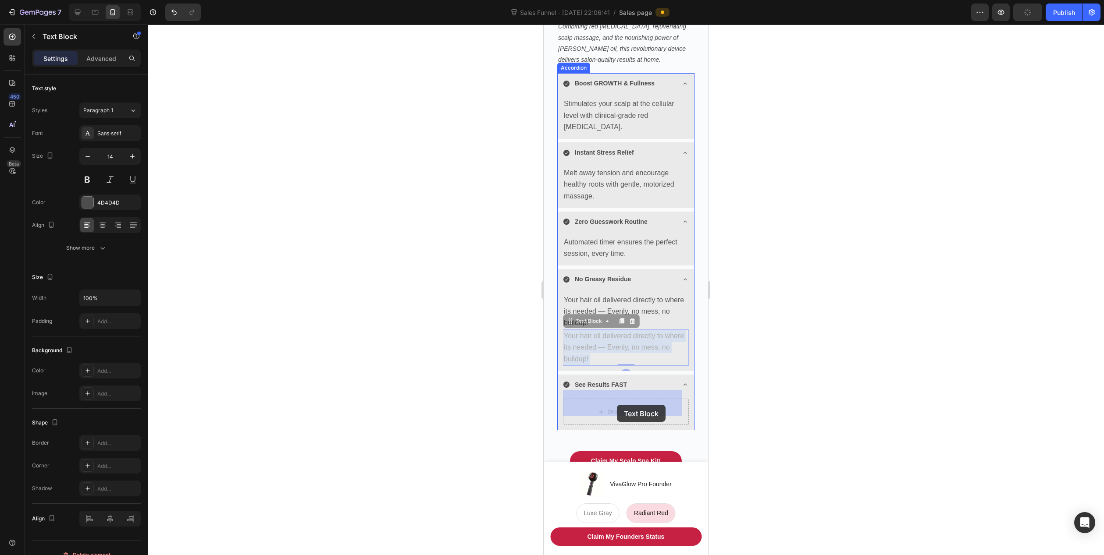
drag, startPoint x: 600, startPoint y: 340, endPoint x: 617, endPoint y: 404, distance: 66.2
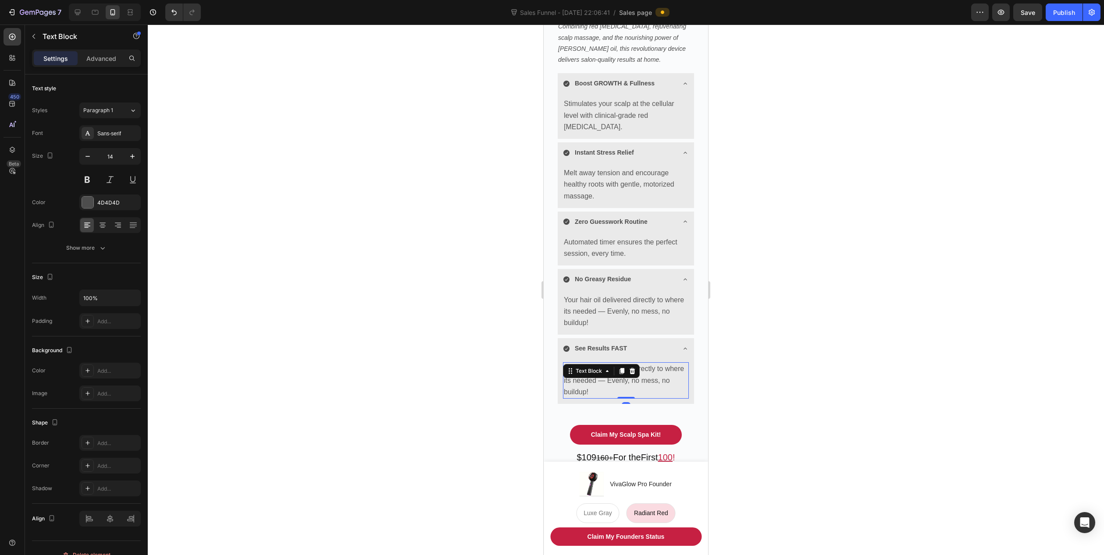
click at [605, 378] on p "Your hair oil delivered directly to where its needed — Evenly, no mess, no buil…" at bounding box center [626, 380] width 124 height 35
click at [594, 369] on span "Your hair oil delivered directly to where its needed — Evenly, no mess, no buil…" at bounding box center [624, 380] width 120 height 30
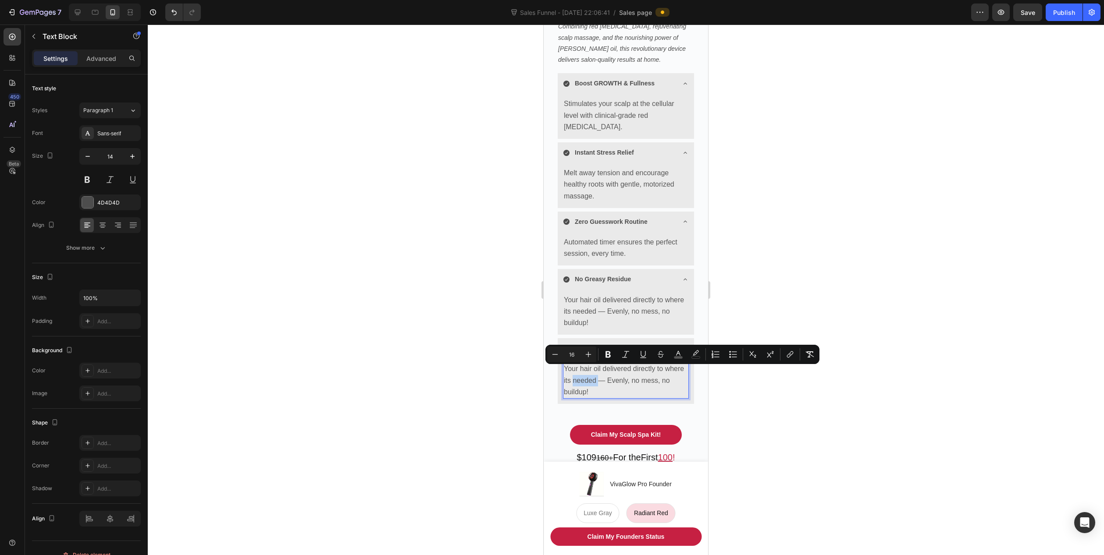
click at [594, 369] on span "Your hair oil delivered directly to where its needed — Evenly, no mess, no buil…" at bounding box center [624, 380] width 120 height 30
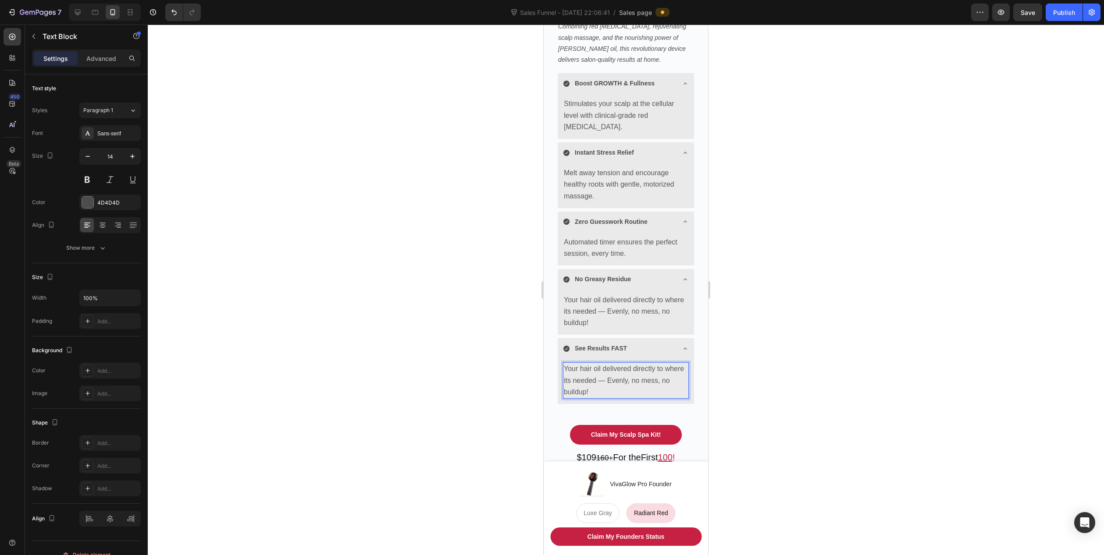
click at [595, 372] on span "Your hair oil delivered directly to where its needed — Evenly, no mess, no buil…" at bounding box center [624, 380] width 120 height 30
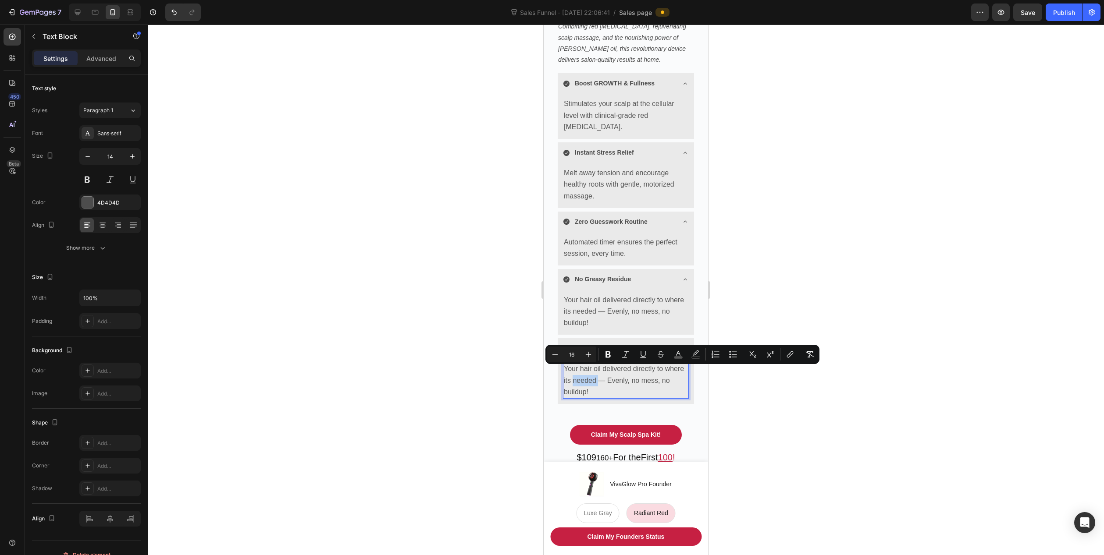
click at [595, 372] on span "Your hair oil delivered directly to where its needed — Evenly, no mess, no buil…" at bounding box center [624, 380] width 120 height 30
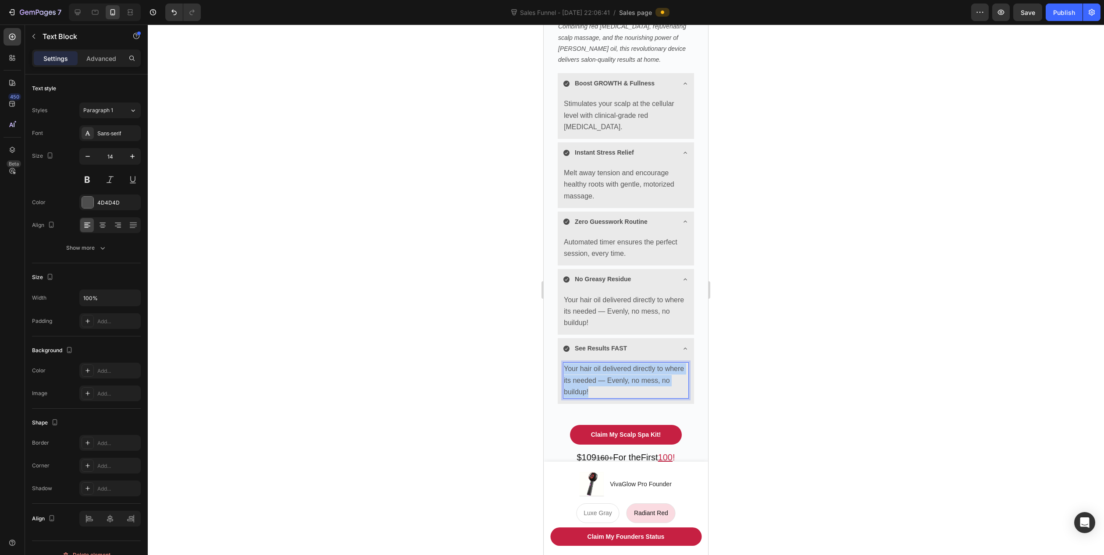
click at [595, 372] on span "Your hair oil delivered directly to where its needed — Evenly, no mess, no buil…" at bounding box center [624, 380] width 120 height 30
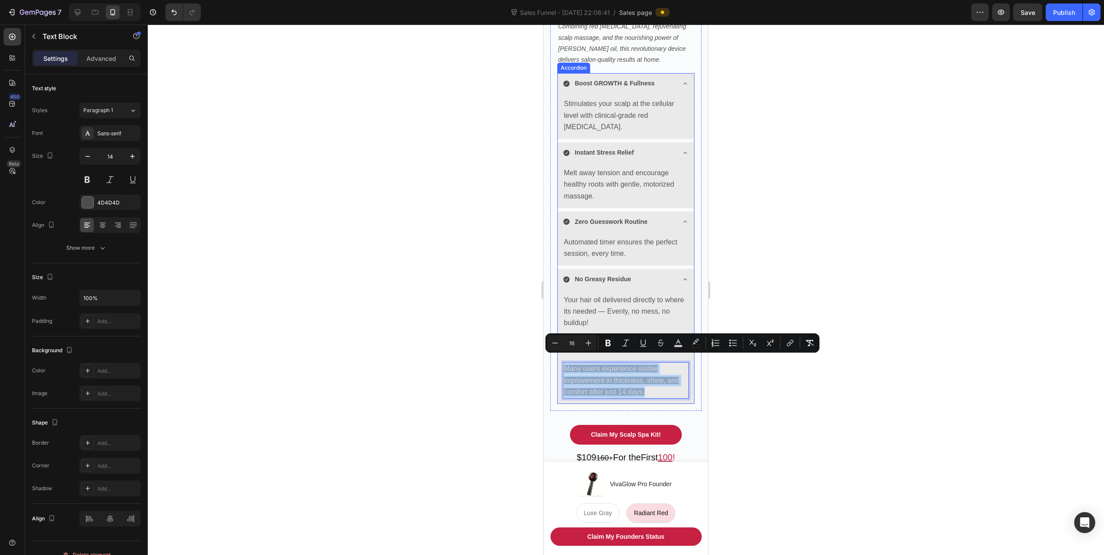
drag, startPoint x: 654, startPoint y: 383, endPoint x: 558, endPoint y: 359, distance: 99.0
click at [558, 361] on div "Many users experience visible improvement in thickness, shine, and comfort afte…" at bounding box center [625, 382] width 136 height 43
click at [681, 344] on icon "Editor contextual toolbar" at bounding box center [678, 343] width 9 height 9
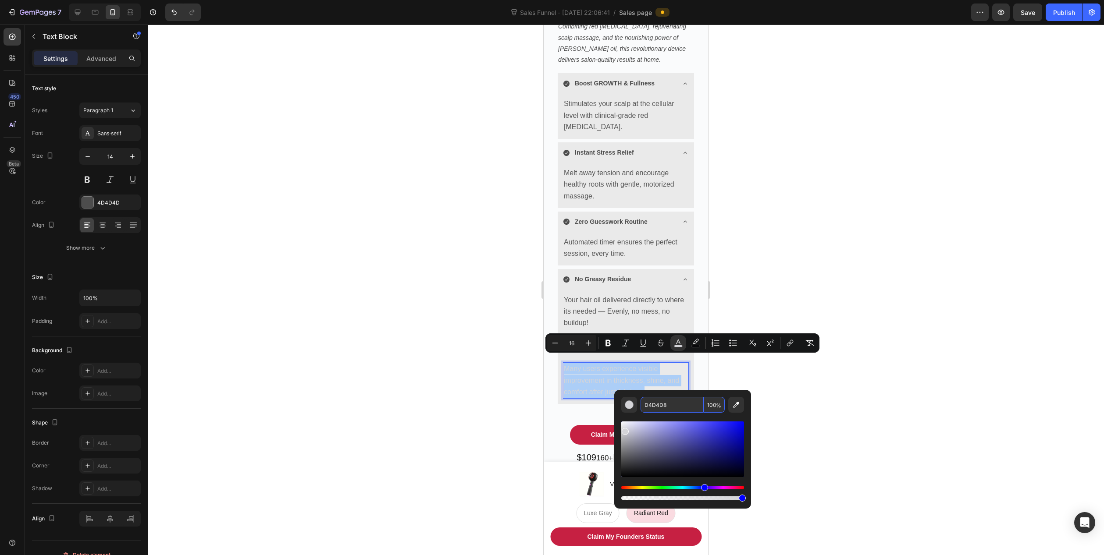
click at [666, 407] on input "D4D4D8" at bounding box center [671, 405] width 63 height 16
type input "D4D4D8"
click at [701, 343] on button "color" at bounding box center [696, 343] width 16 height 16
drag, startPoint x: 1180, startPoint y: 525, endPoint x: 557, endPoint y: 498, distance: 623.3
type input "0"
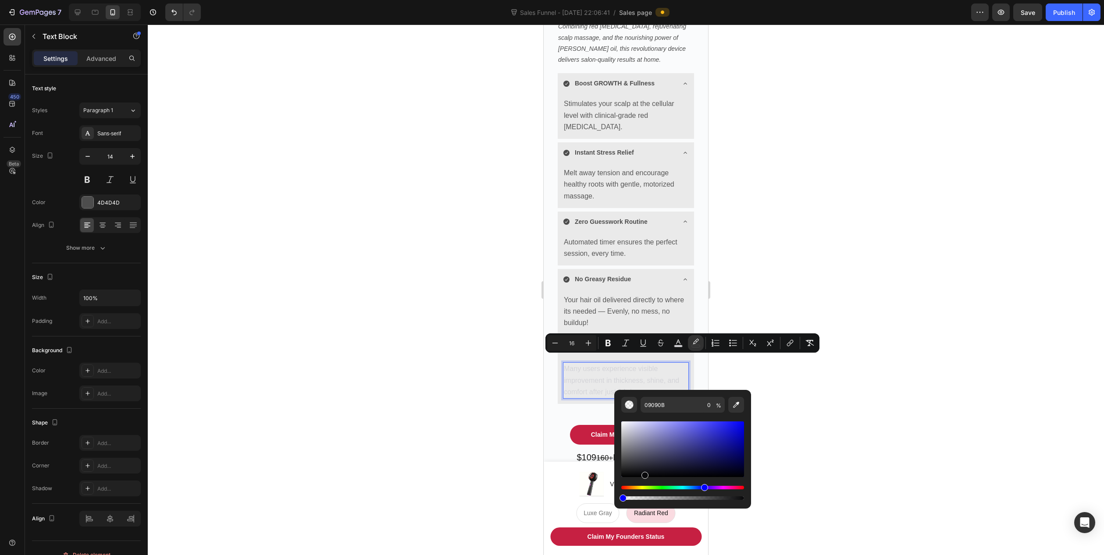
click at [404, 428] on div at bounding box center [626, 290] width 956 height 531
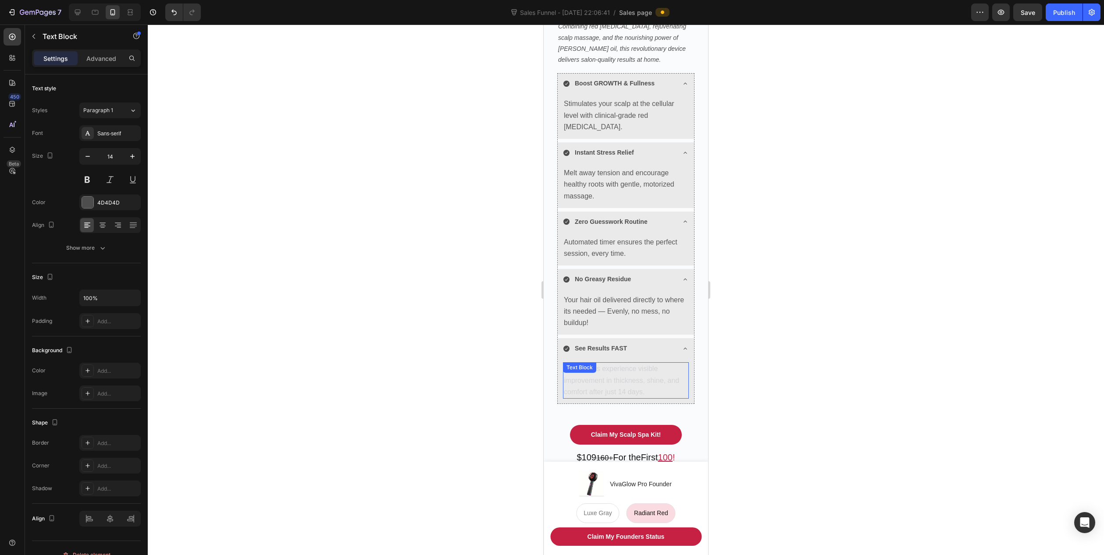
click at [606, 370] on span "Many users experience visible improvement in thickness, shine, and comfort afte…" at bounding box center [621, 380] width 115 height 30
click at [643, 375] on span "Many users experience visible improvement in thickness, shine, and comfort afte…" at bounding box center [621, 380] width 115 height 30
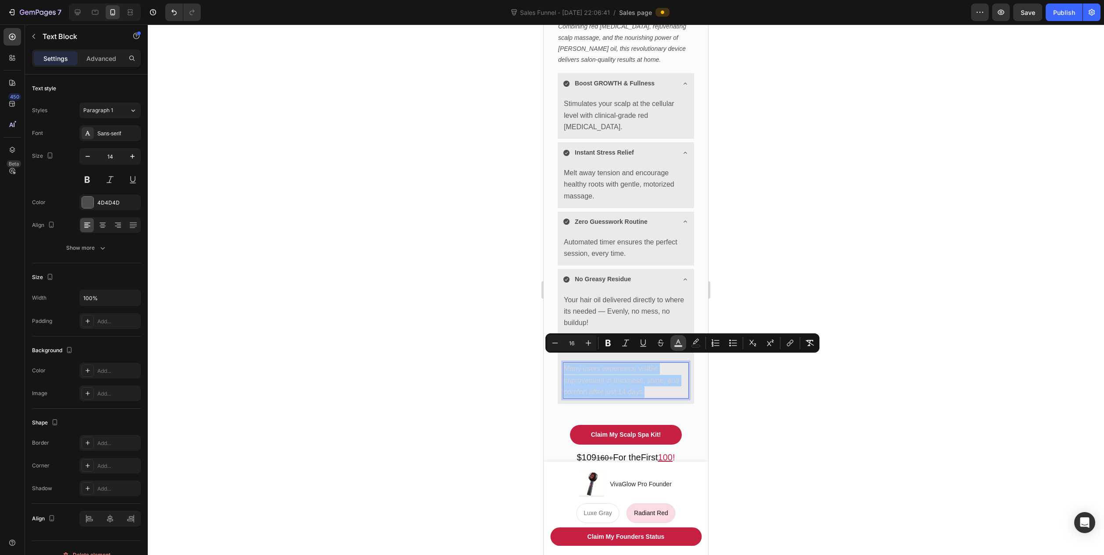
click at [683, 341] on button "color" at bounding box center [678, 343] width 16 height 16
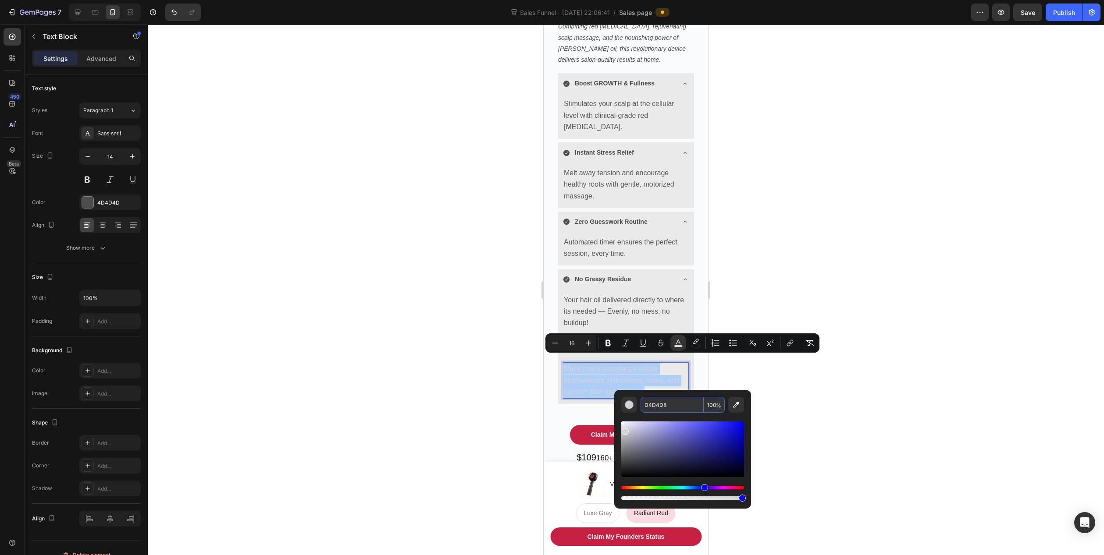
click at [664, 411] on input "D4D4D8" at bounding box center [671, 405] width 63 height 16
type input "575757"
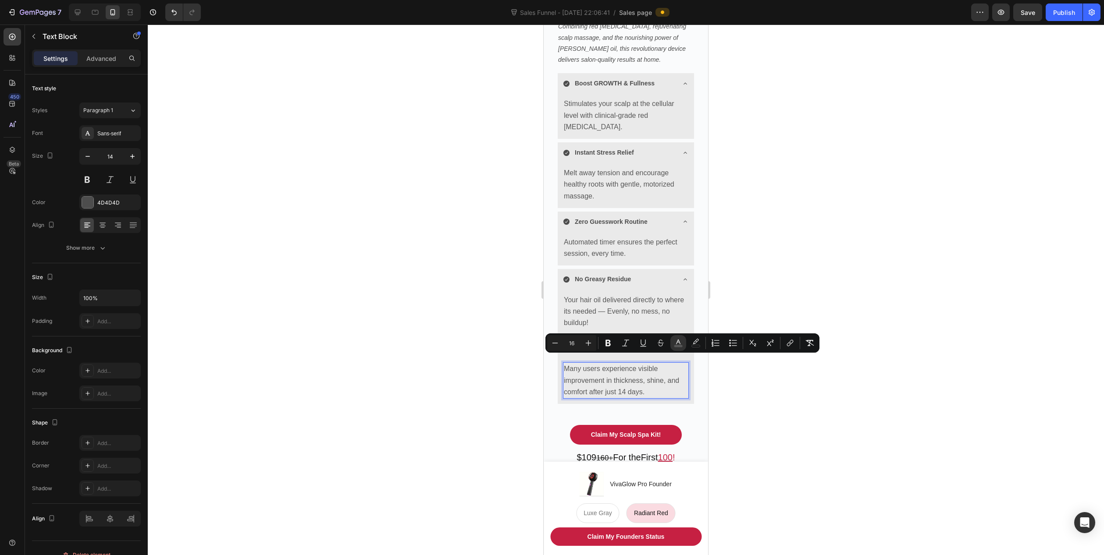
click at [507, 394] on div at bounding box center [626, 290] width 956 height 531
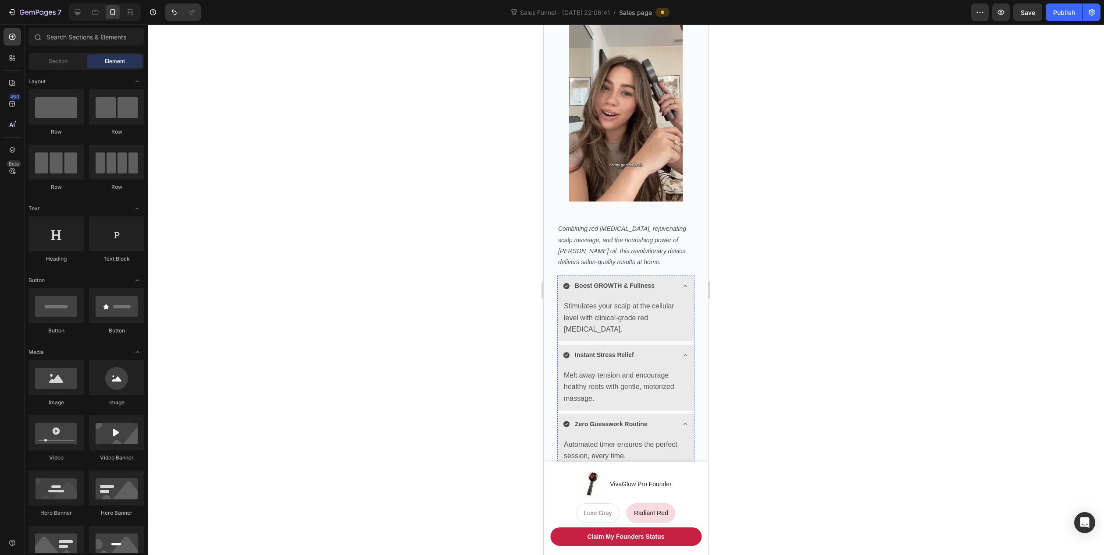
scroll to position [212, 0]
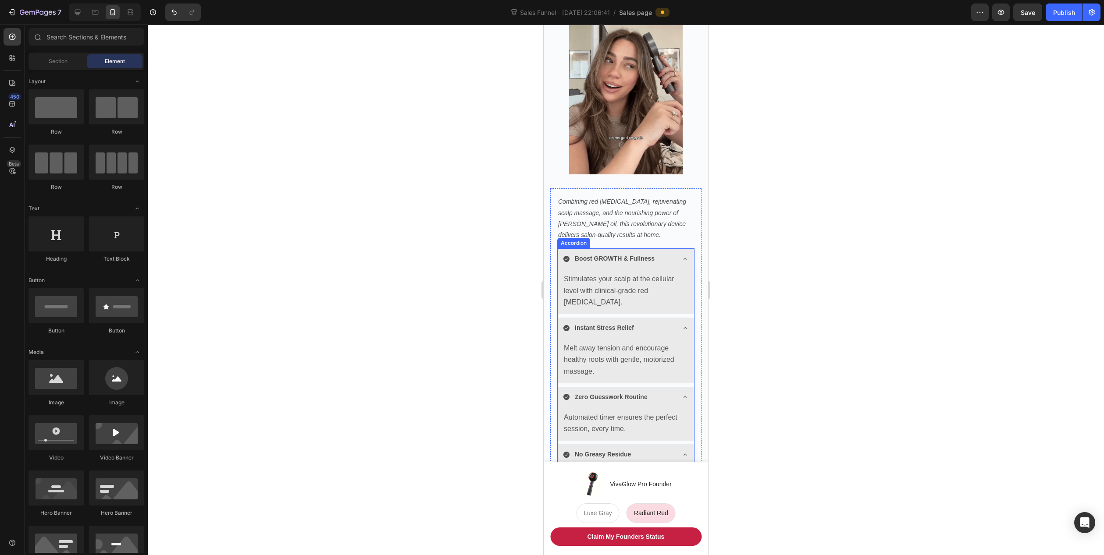
click at [681, 255] on icon at bounding box center [684, 258] width 7 height 7
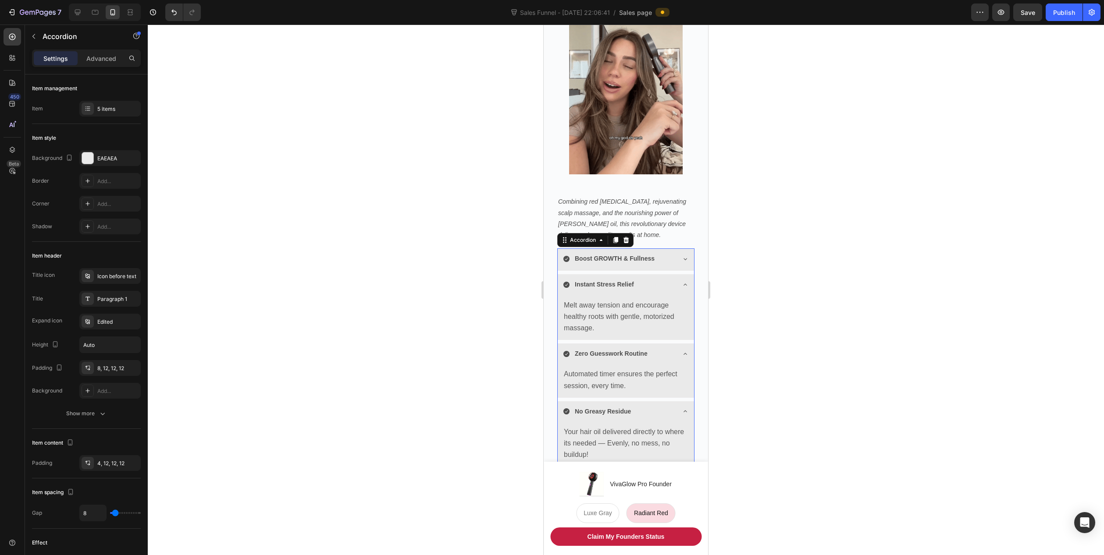
click at [681, 281] on icon at bounding box center [684, 284] width 7 height 7
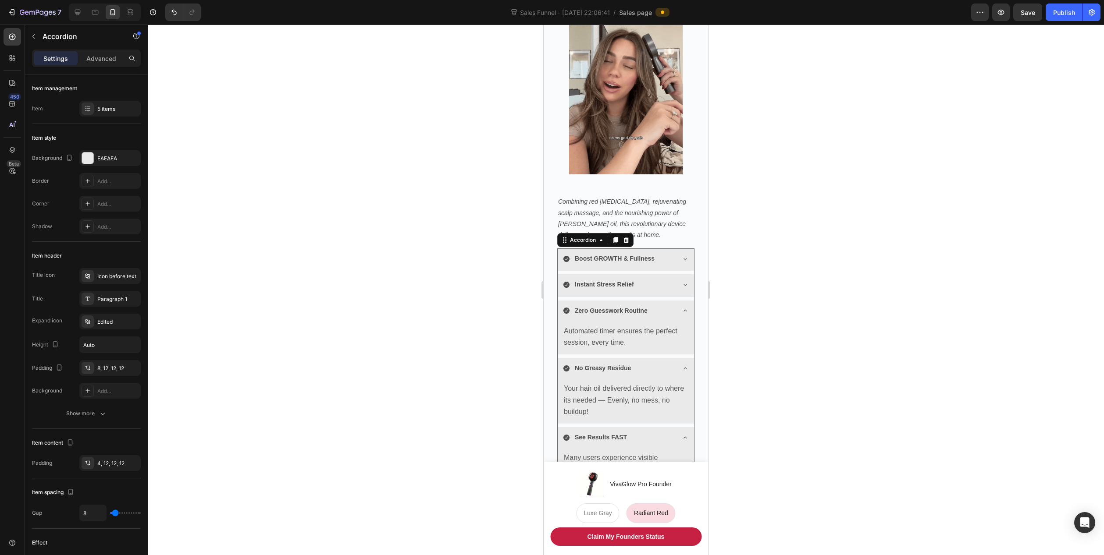
click at [681, 307] on icon at bounding box center [684, 310] width 7 height 7
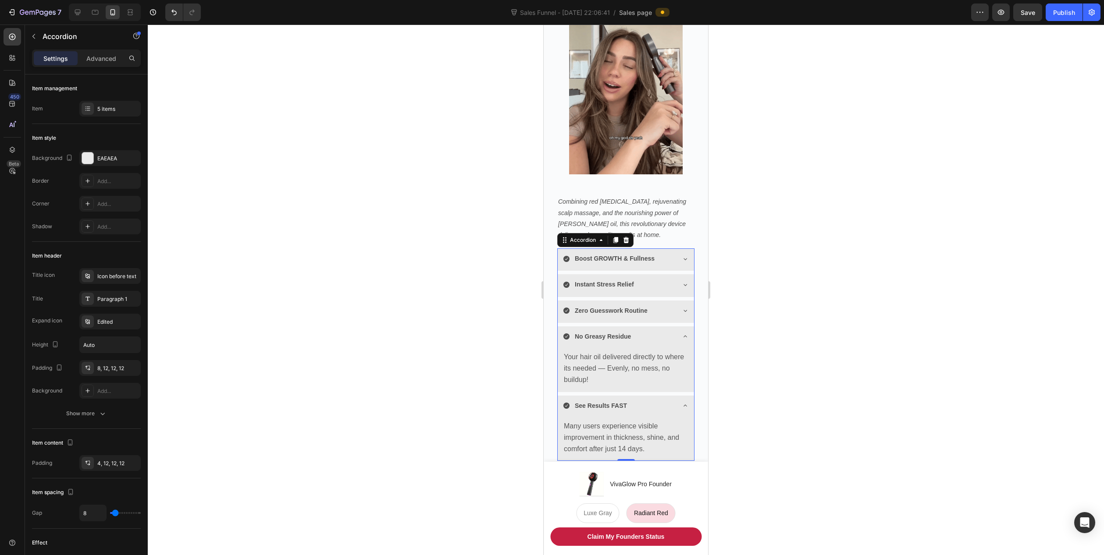
click at [681, 333] on icon at bounding box center [684, 336] width 7 height 7
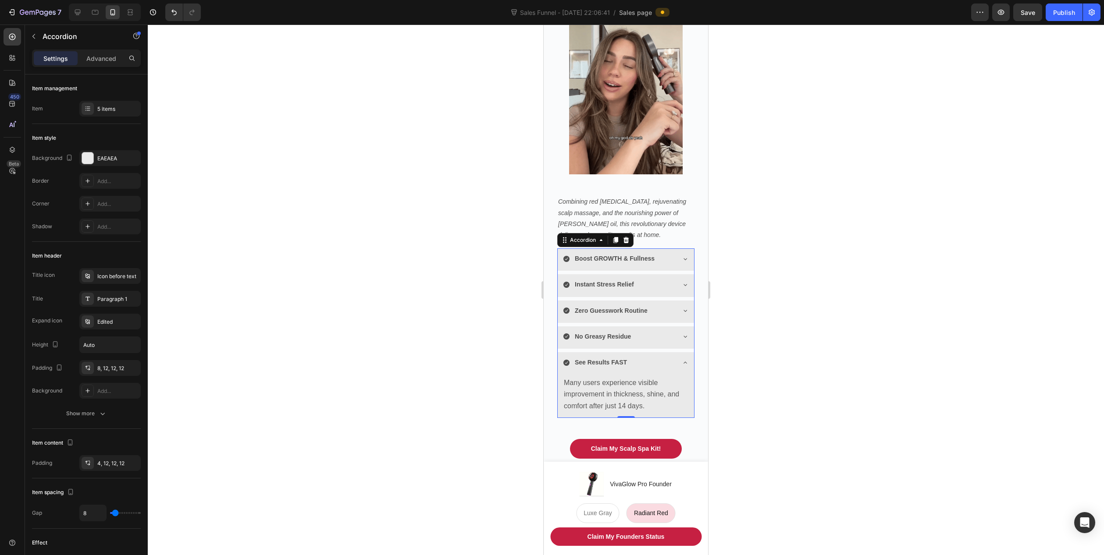
click at [681, 359] on icon at bounding box center [684, 362] width 7 height 7
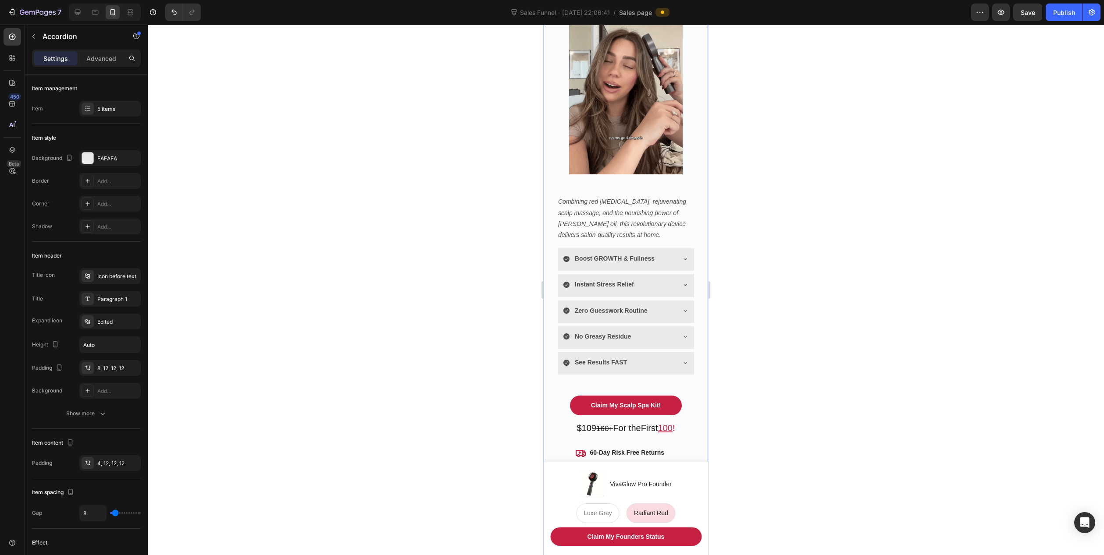
click at [697, 229] on div "Salon-Quality Scalp Wellness, At Home - No Mess. No Guesswork. Heading Unwind, …" at bounding box center [625, 226] width 164 height 745
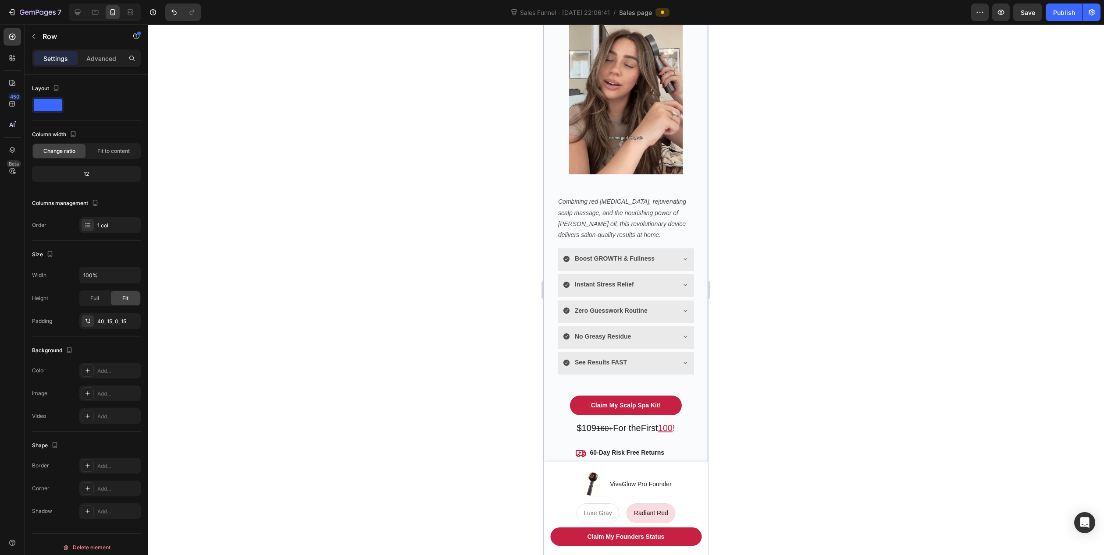
click at [804, 227] on div at bounding box center [626, 290] width 956 height 531
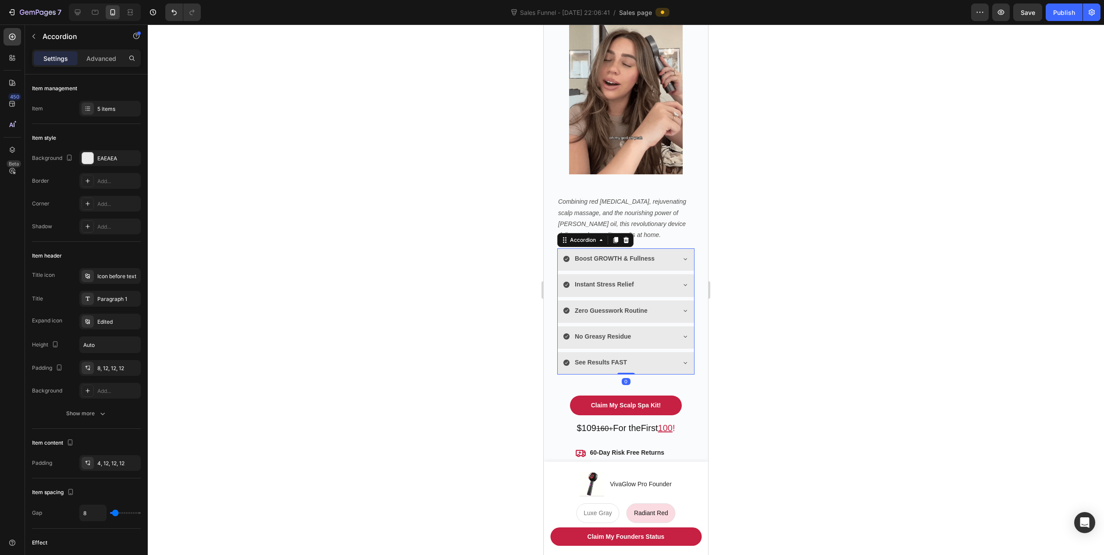
click at [673, 249] on div "Boost GROWTH & Fullness" at bounding box center [625, 259] width 136 height 22
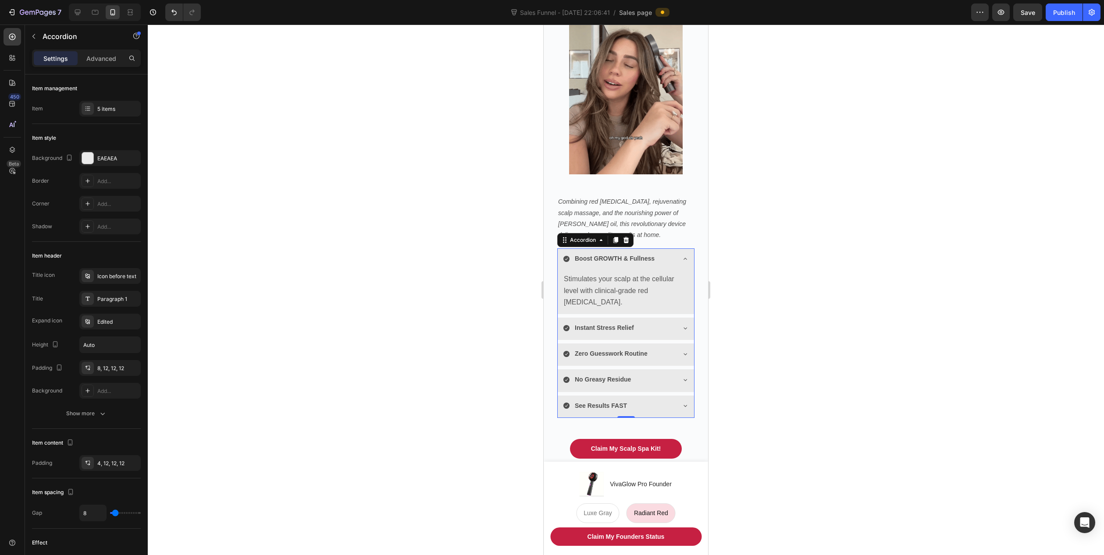
click at [681, 255] on icon at bounding box center [684, 258] width 7 height 7
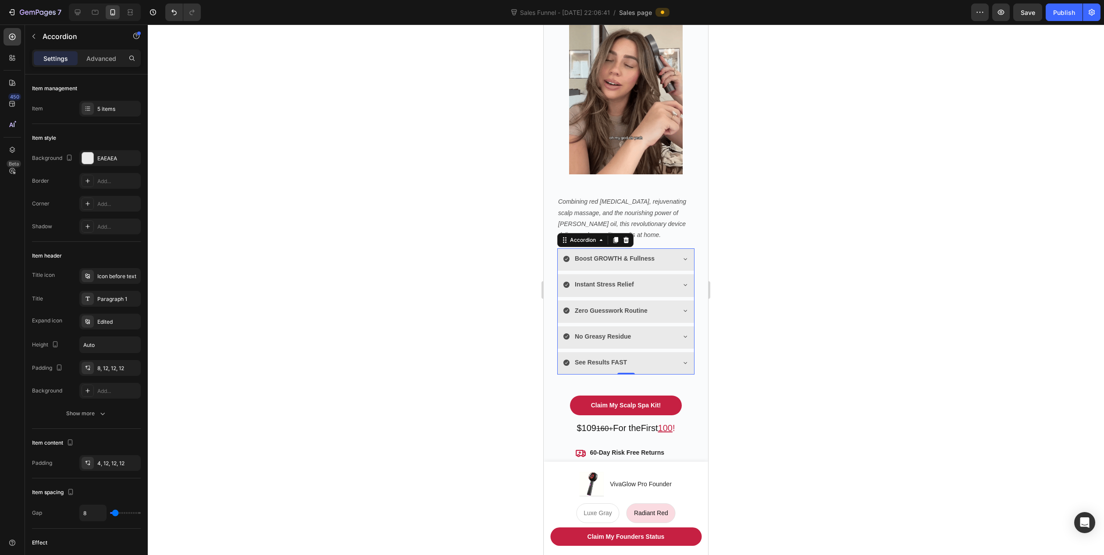
click at [674, 282] on div "Instant Stress Relief" at bounding box center [625, 285] width 136 height 22
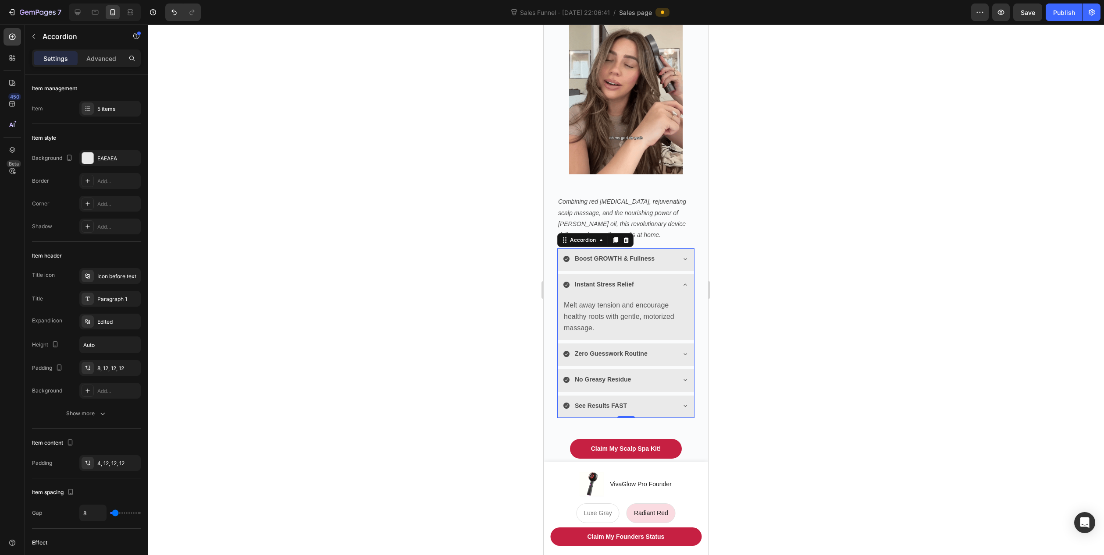
click at [674, 280] on div "Instant Stress Relief" at bounding box center [625, 285] width 136 height 22
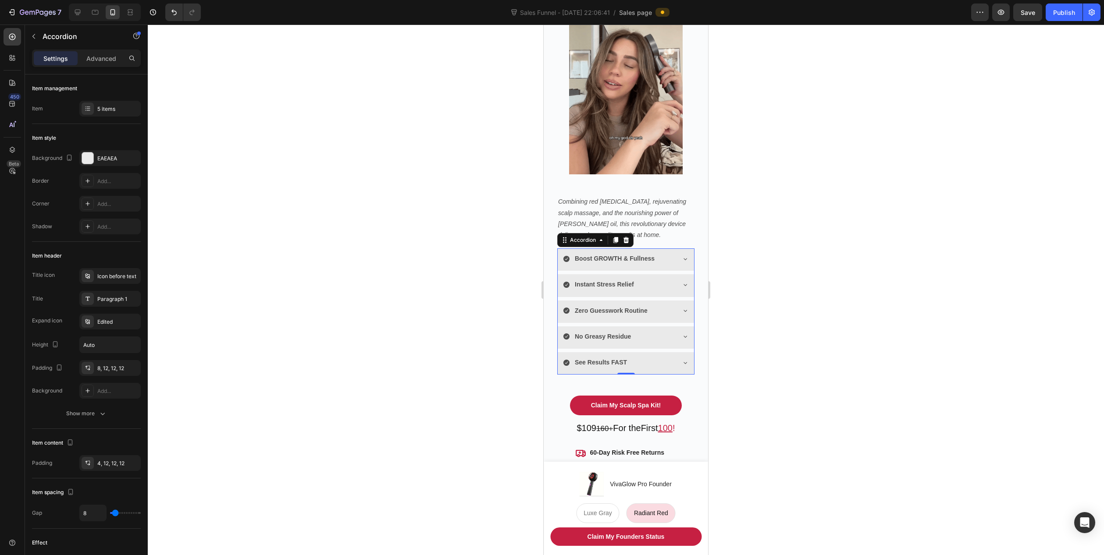
click at [671, 303] on div "Zero Guesswork Routine" at bounding box center [625, 312] width 136 height 22
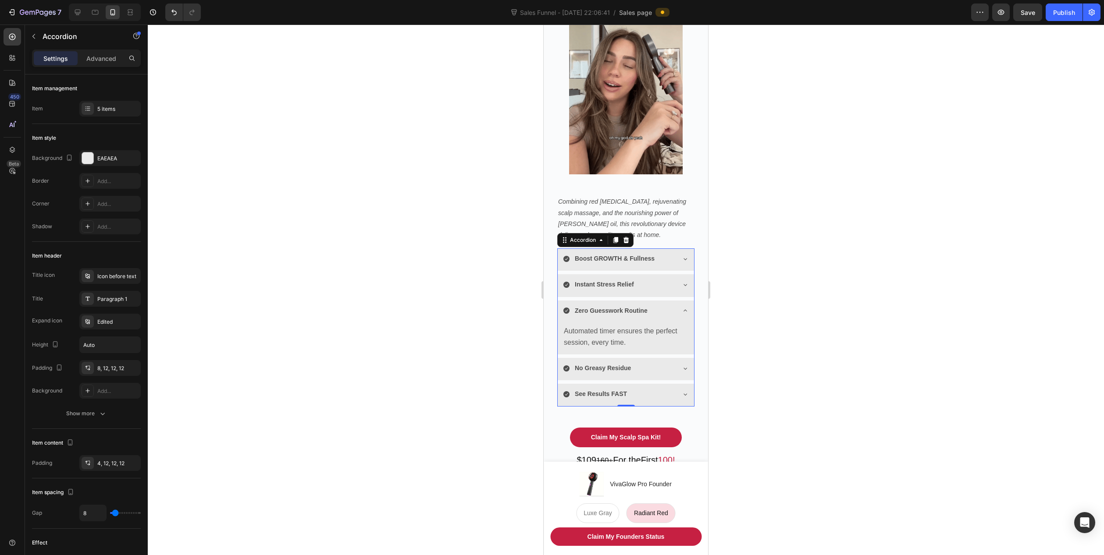
click at [681, 307] on icon at bounding box center [684, 310] width 7 height 7
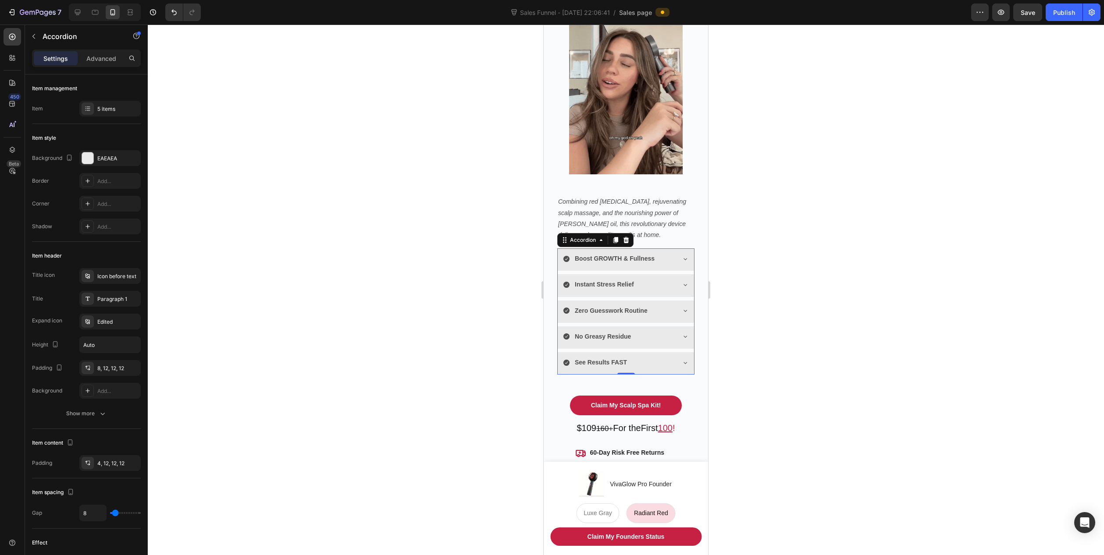
click at [667, 330] on div "No Greasy Residue" at bounding box center [619, 337] width 112 height 14
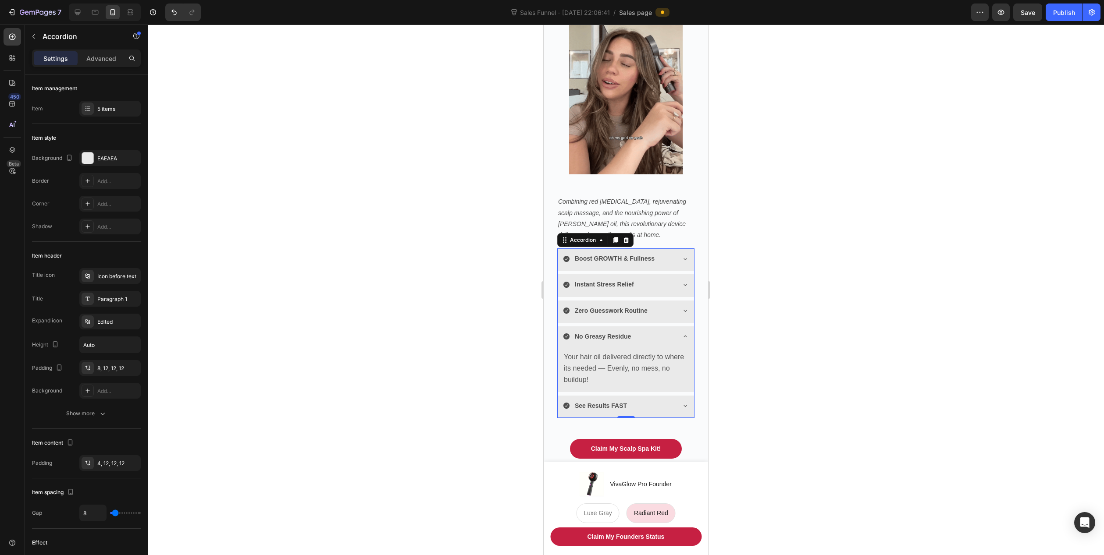
click at [667, 330] on div "No Greasy Residue" at bounding box center [619, 337] width 112 height 14
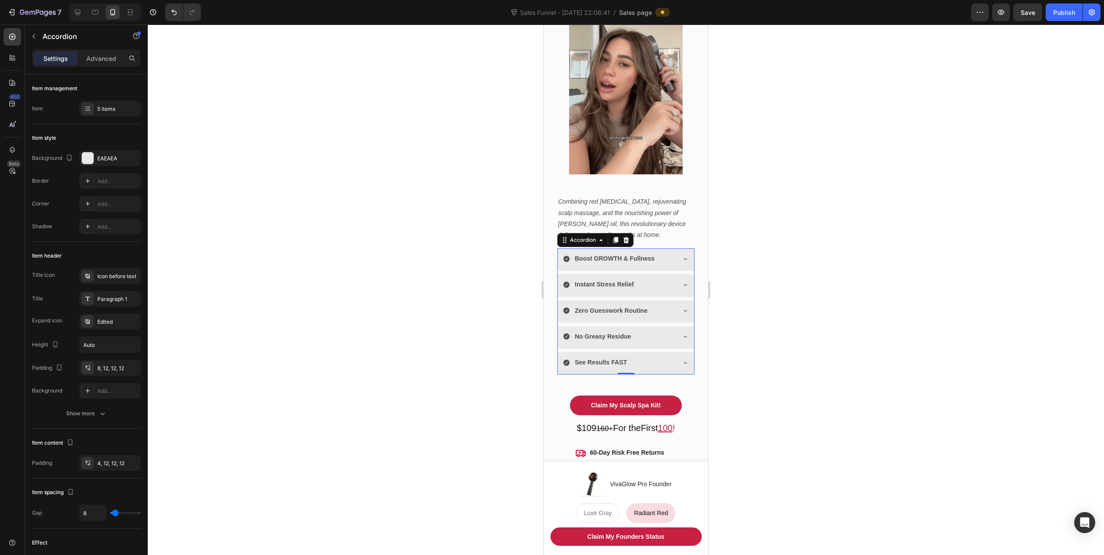
click at [664, 356] on div "See Results FAST" at bounding box center [619, 363] width 112 height 14
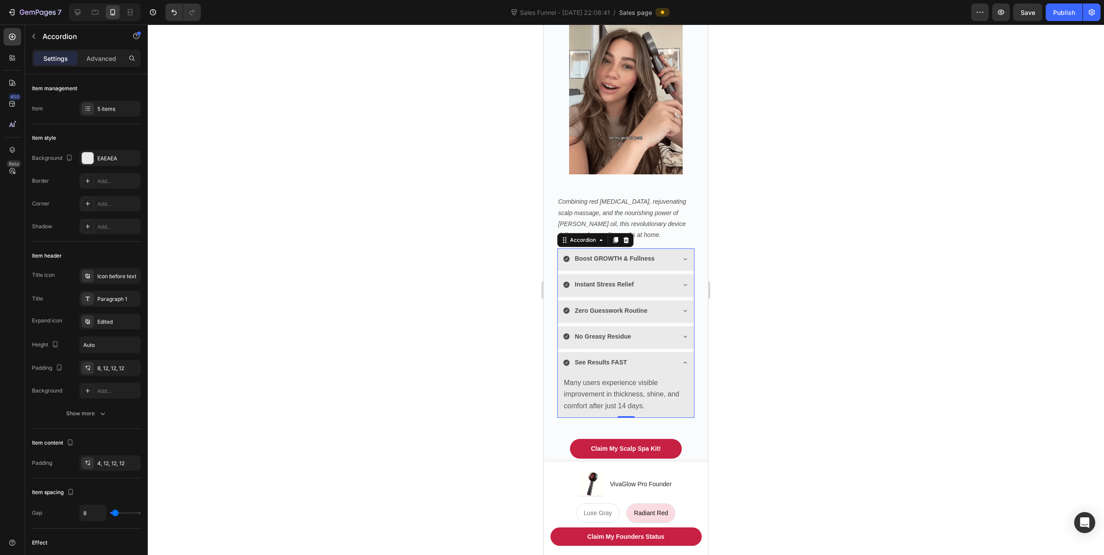
click at [664, 356] on div "See Results FAST" at bounding box center [619, 363] width 112 height 14
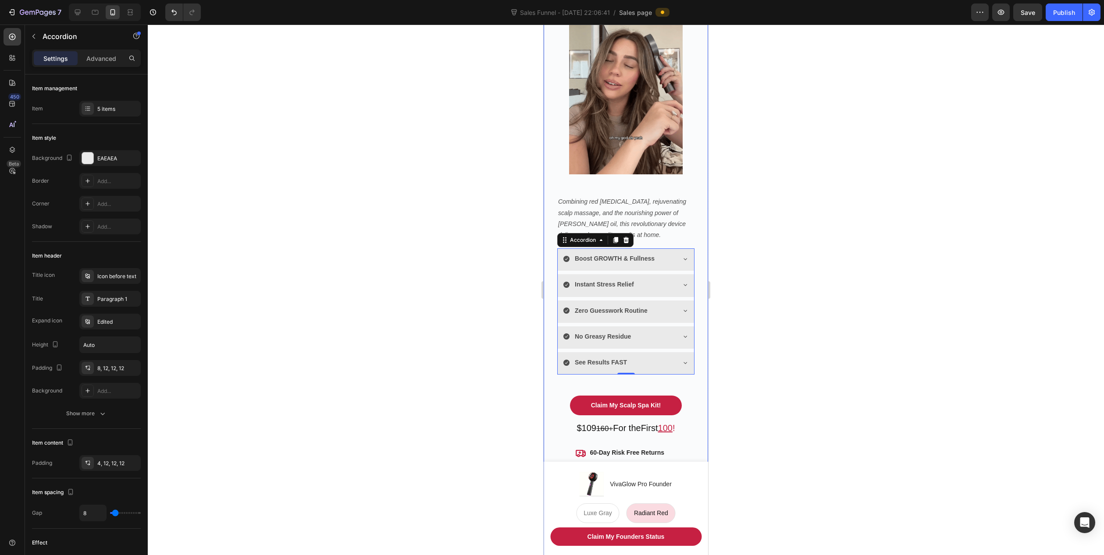
click at [765, 319] on div at bounding box center [626, 290] width 956 height 531
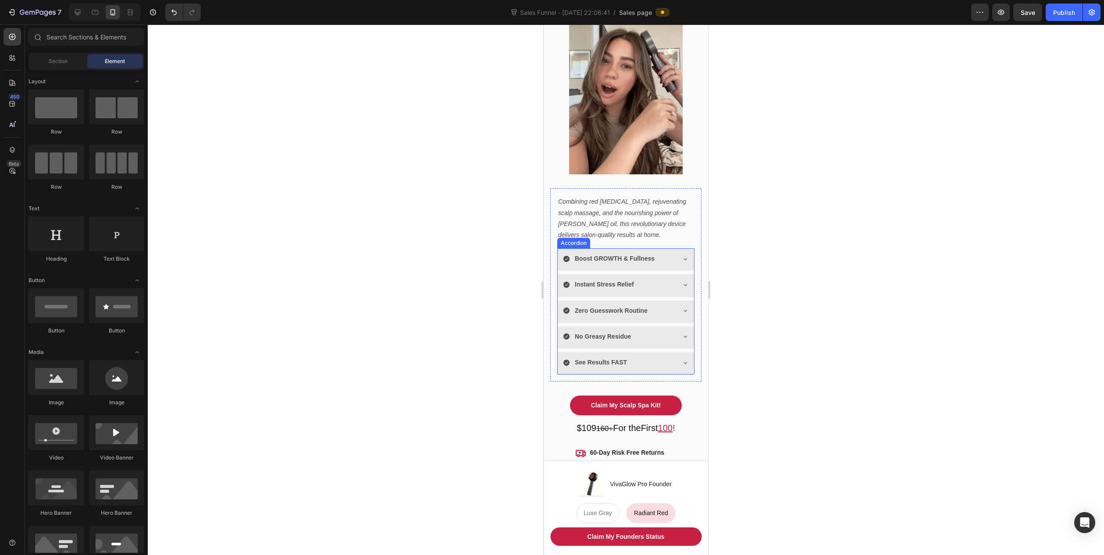
click at [672, 248] on div "Boost GROWTH & Fullness" at bounding box center [625, 259] width 136 height 22
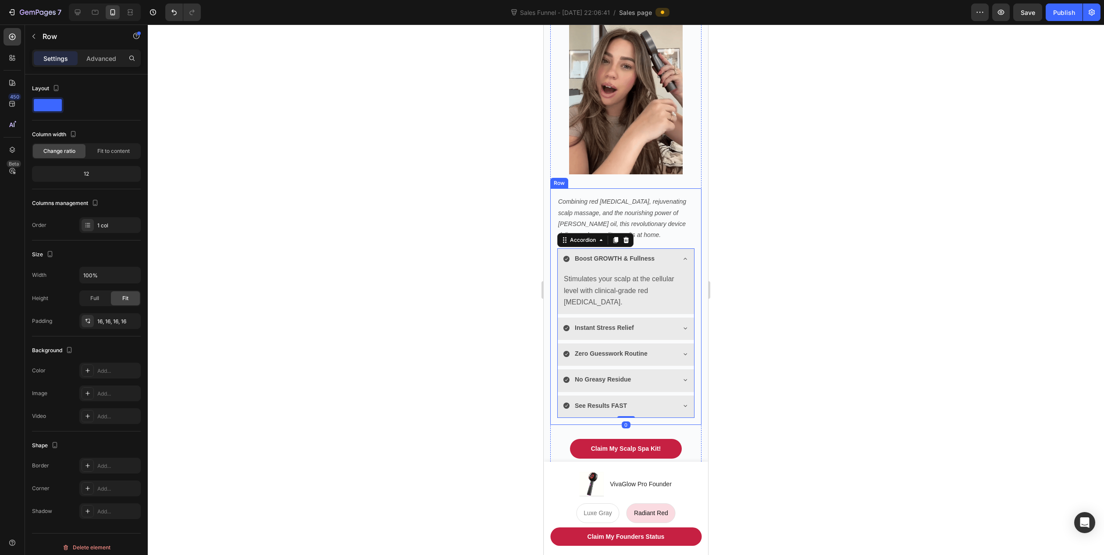
click at [674, 239] on div "Combining red [MEDICAL_DATA], rejuvenating scalp massage, and the nourishing po…" at bounding box center [625, 306] width 137 height 222
click at [666, 248] on div "Boost GROWTH & Fullness" at bounding box center [625, 259] width 136 height 22
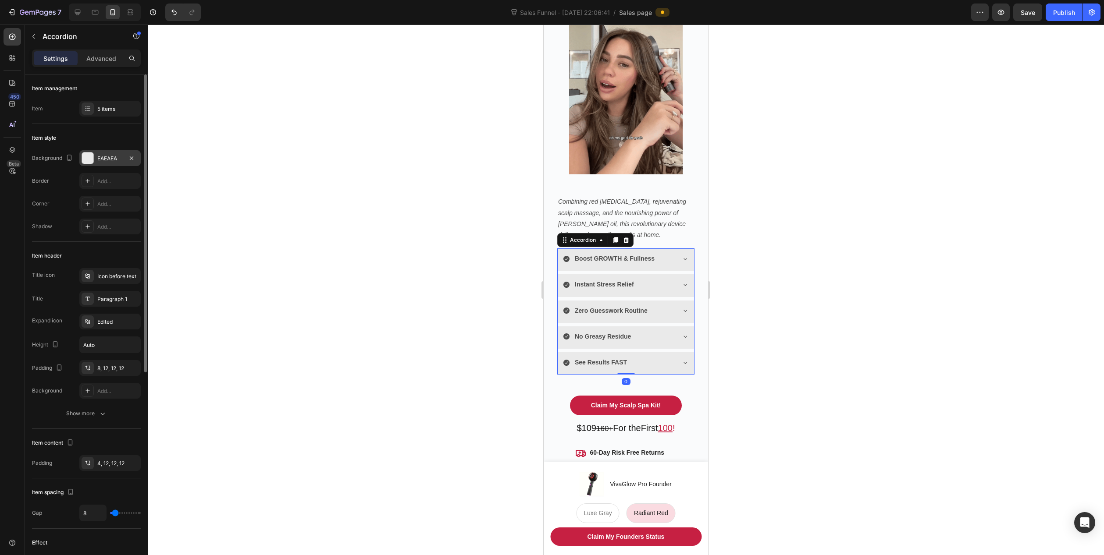
click at [105, 157] on div "EAEAEA" at bounding box center [109, 159] width 25 height 8
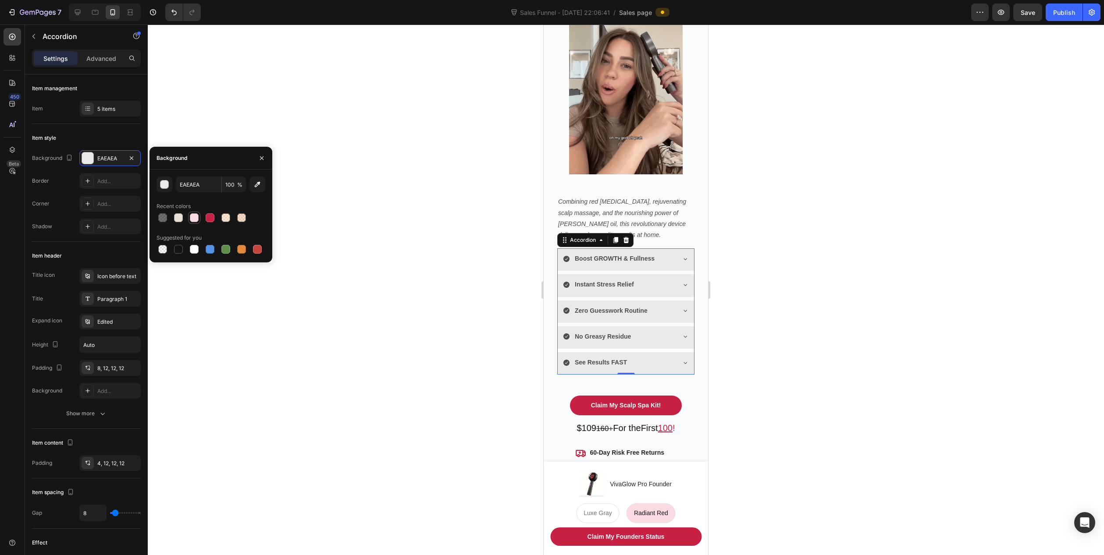
click at [195, 216] on div at bounding box center [194, 217] width 9 height 9
type input "FADBE1"
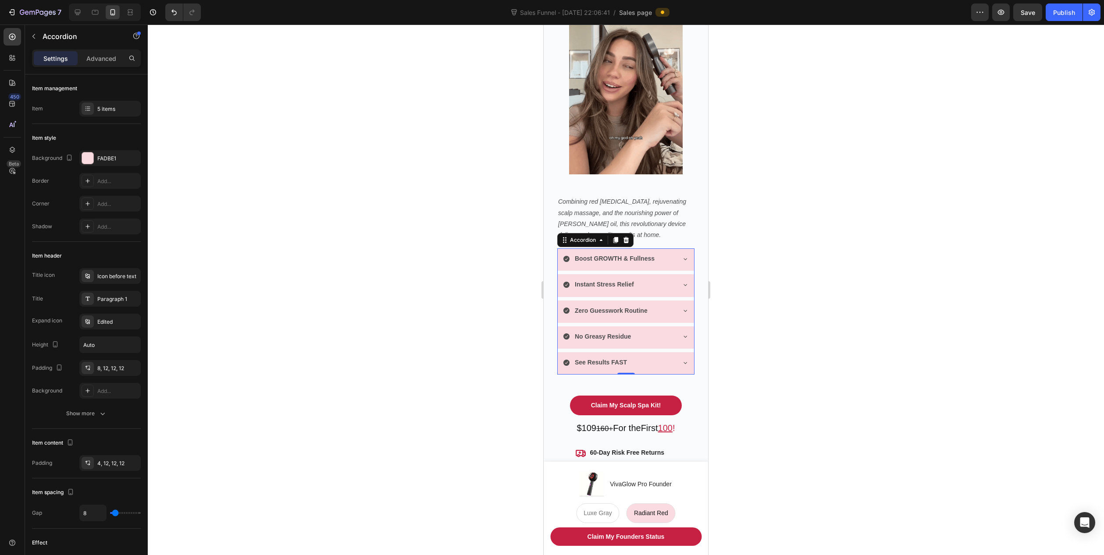
click at [461, 278] on div at bounding box center [626, 290] width 956 height 531
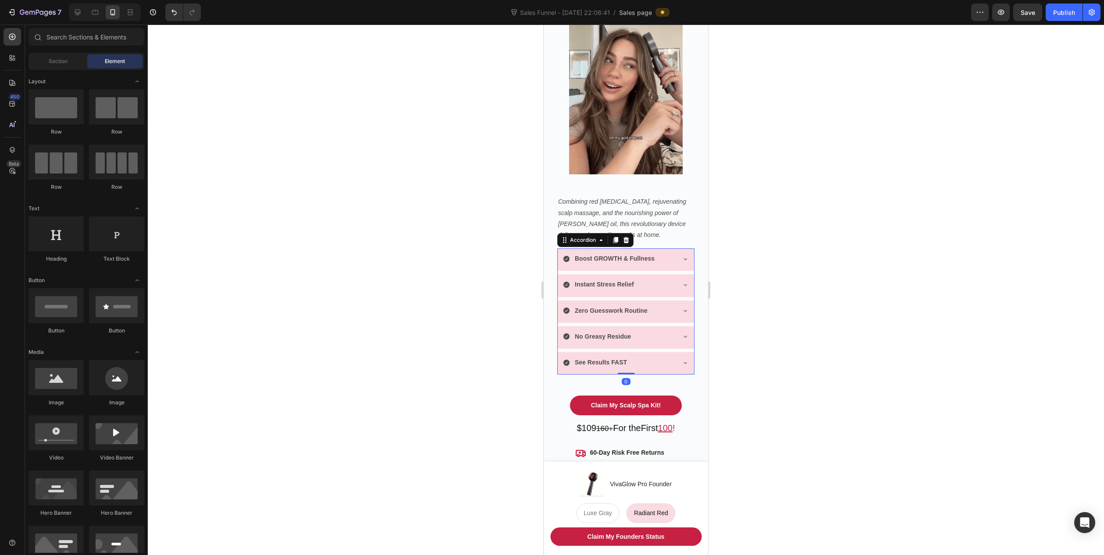
click at [646, 255] on strong "Boost GROWTH & Fullness" at bounding box center [615, 258] width 80 height 7
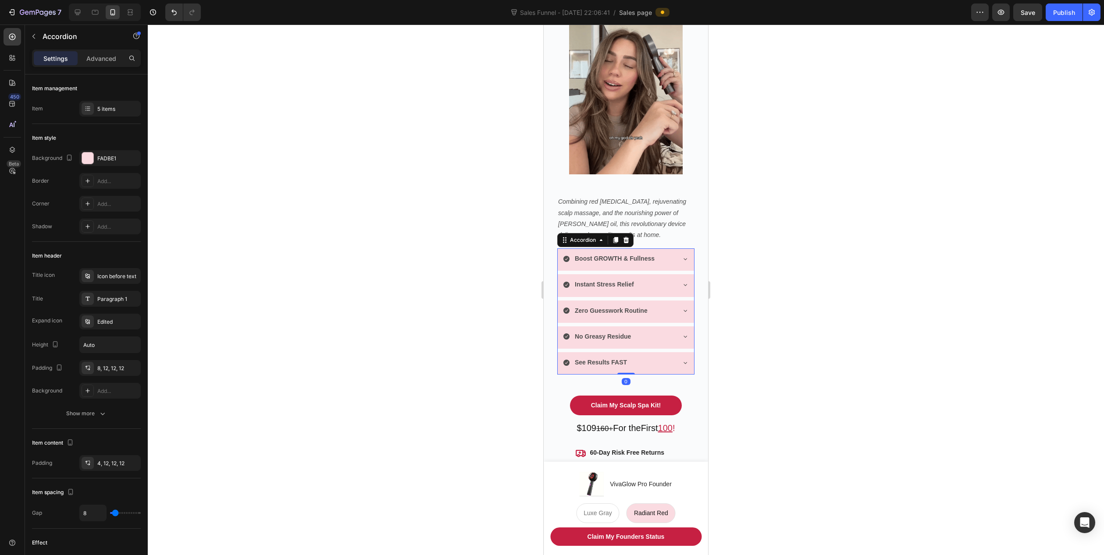
click at [673, 248] on div "Boost GROWTH & Fullness" at bounding box center [625, 259] width 136 height 22
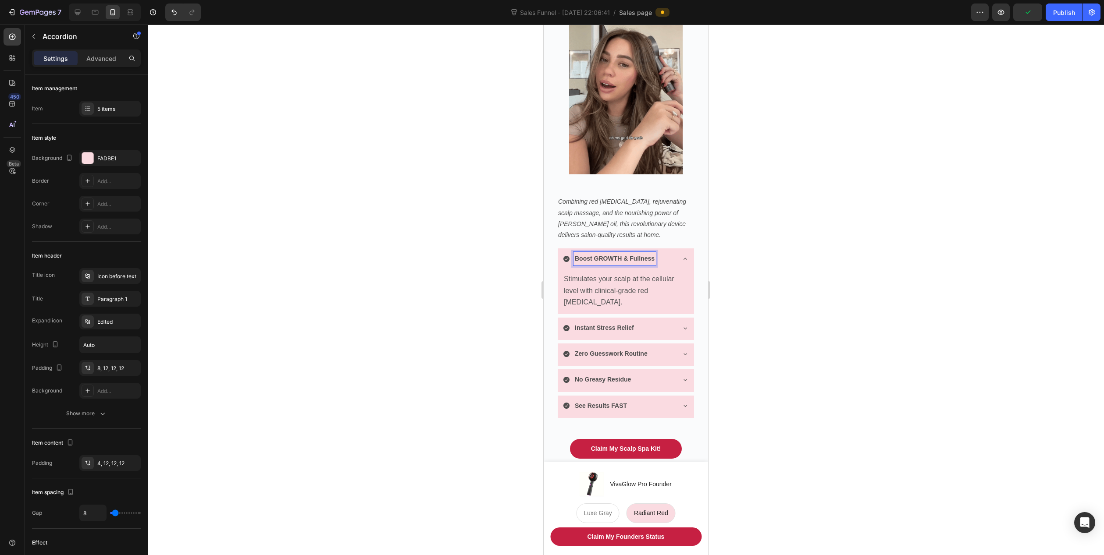
click at [590, 255] on strong "Boost GROWTH & Fullness" at bounding box center [615, 258] width 80 height 7
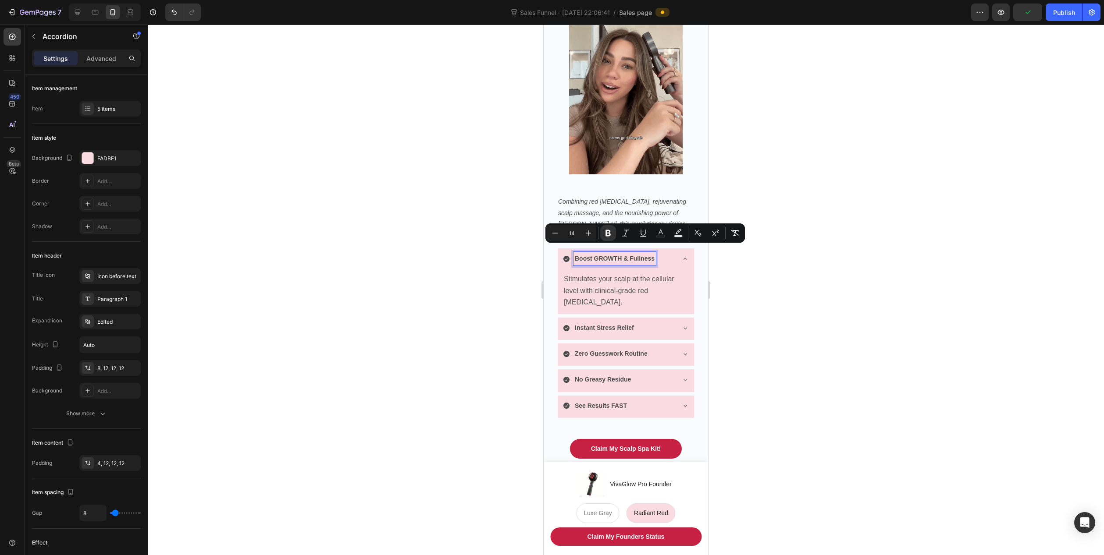
click at [601, 255] on strong "Boost GROWTH & Fullness" at bounding box center [615, 258] width 80 height 7
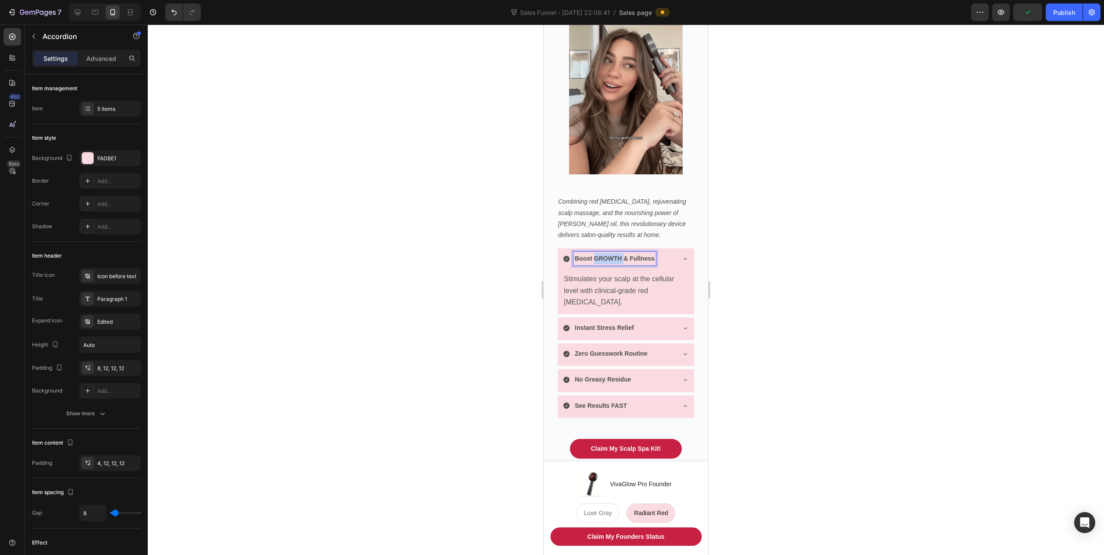
click at [602, 255] on strong "Boost GROWTH & Fullness" at bounding box center [615, 258] width 80 height 7
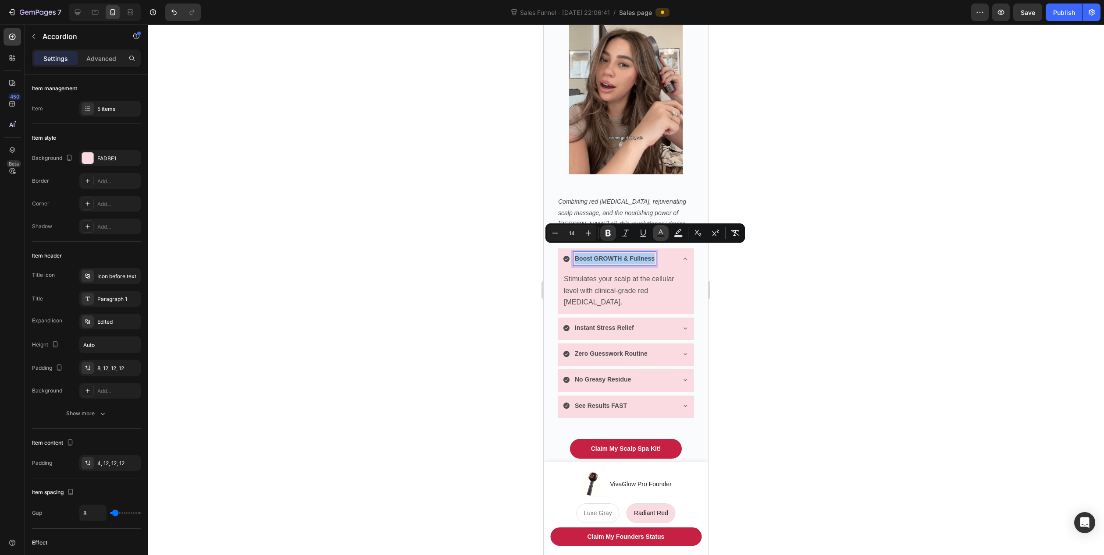
click at [663, 234] on icon "Editor contextual toolbar" at bounding box center [660, 233] width 9 height 9
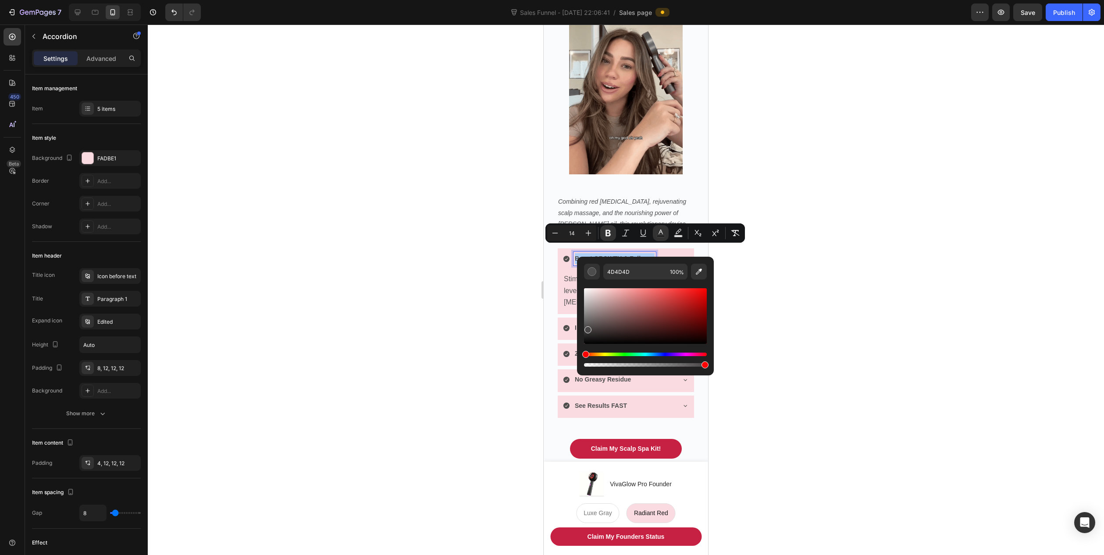
drag, startPoint x: 1130, startPoint y: 353, endPoint x: 568, endPoint y: 363, distance: 562.4
type input "000000"
click at [423, 338] on div at bounding box center [626, 290] width 956 height 531
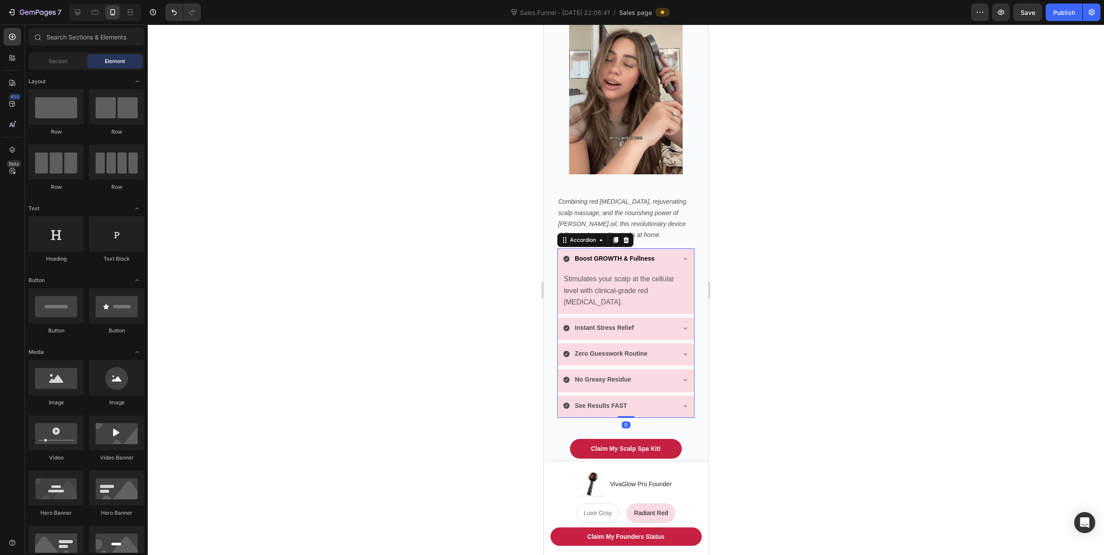
click at [567, 256] on icon at bounding box center [566, 259] width 6 height 6
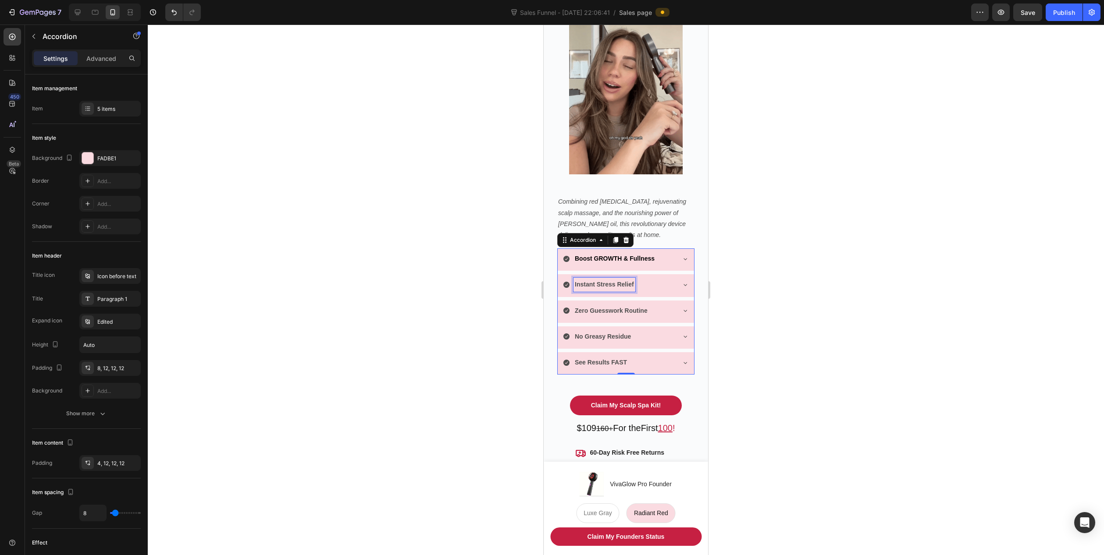
click at [596, 281] on strong "Instant Stress Relief" at bounding box center [604, 284] width 59 height 7
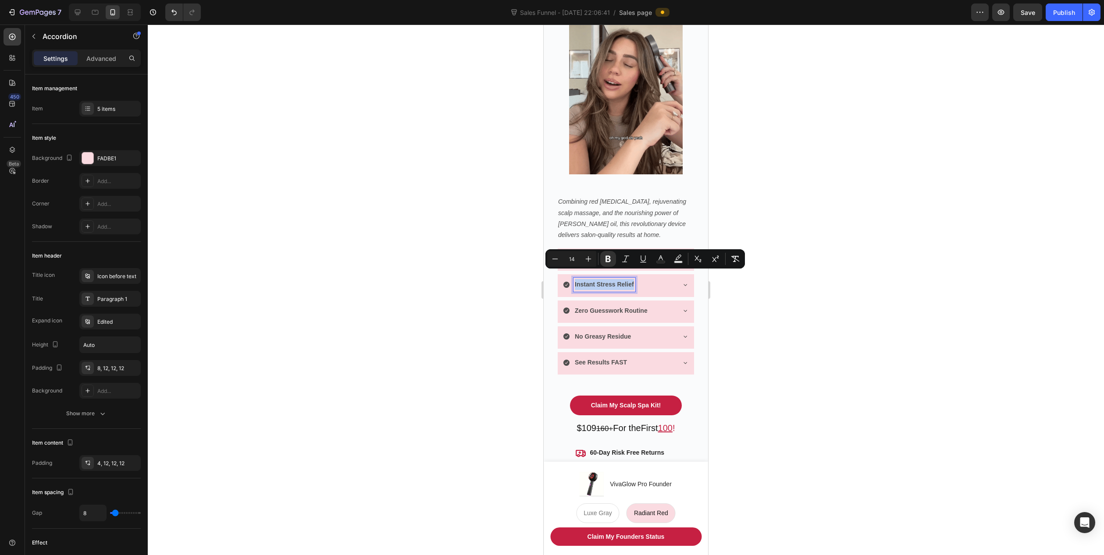
click at [596, 281] on strong "Instant Stress Relief" at bounding box center [604, 284] width 59 height 7
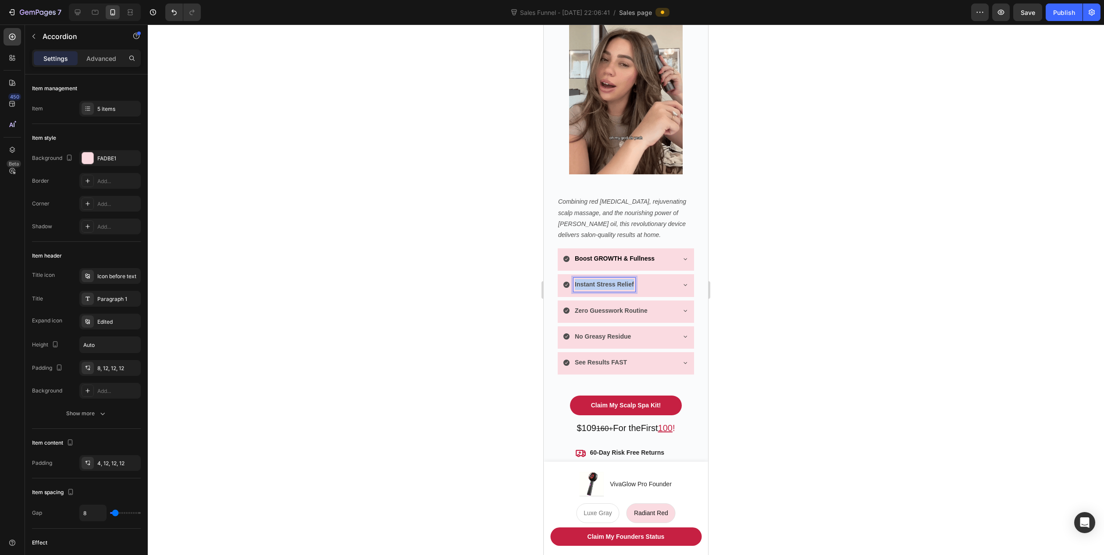
click at [596, 281] on strong "Instant Stress Relief" at bounding box center [604, 284] width 59 height 7
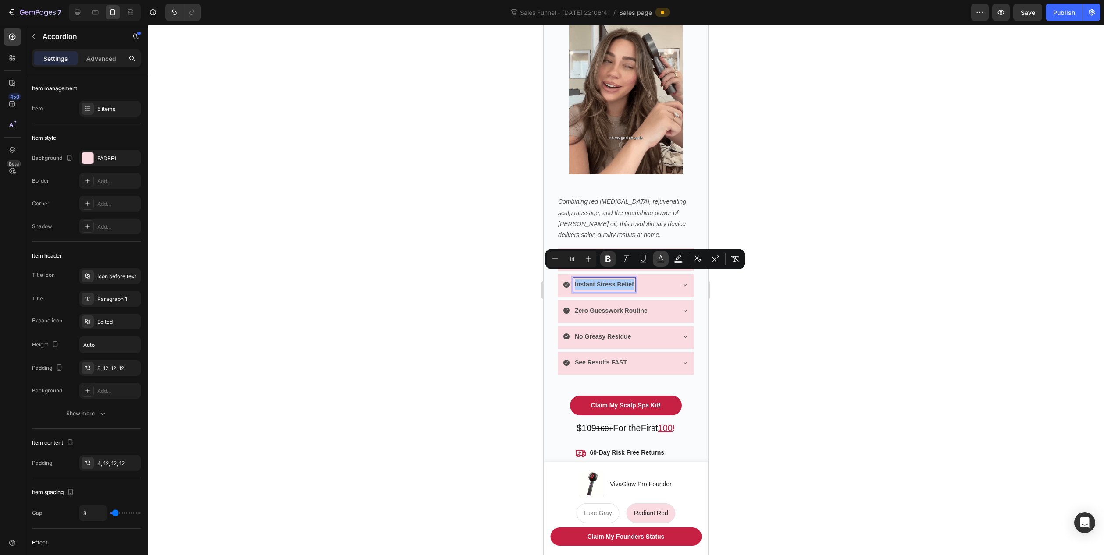
click at [659, 259] on icon "Editor contextual toolbar" at bounding box center [660, 259] width 9 height 9
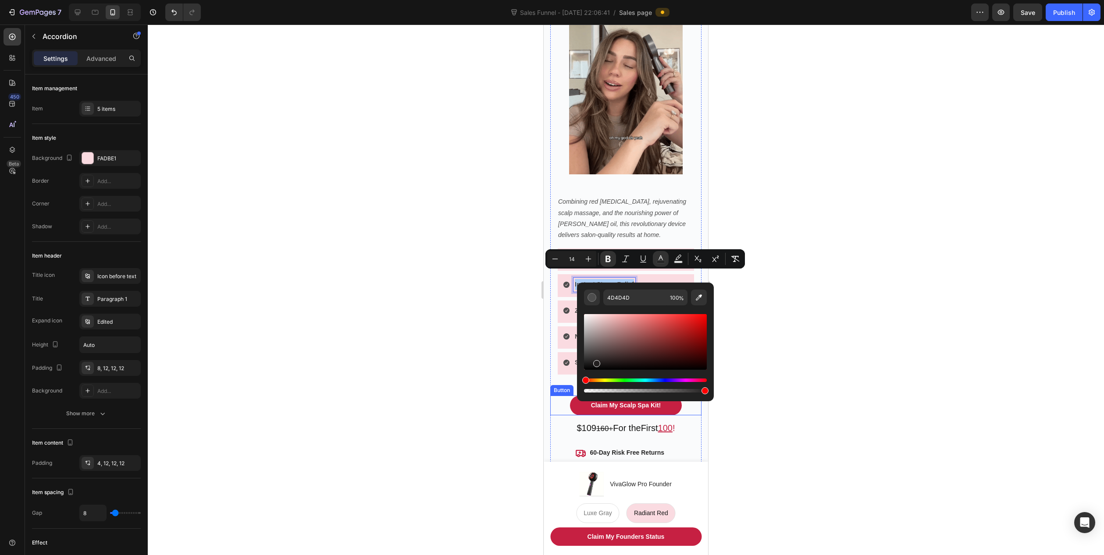
drag, startPoint x: 1138, startPoint y: 387, endPoint x: 562, endPoint y: 405, distance: 576.6
type input "000000"
click at [468, 420] on div at bounding box center [626, 290] width 956 height 531
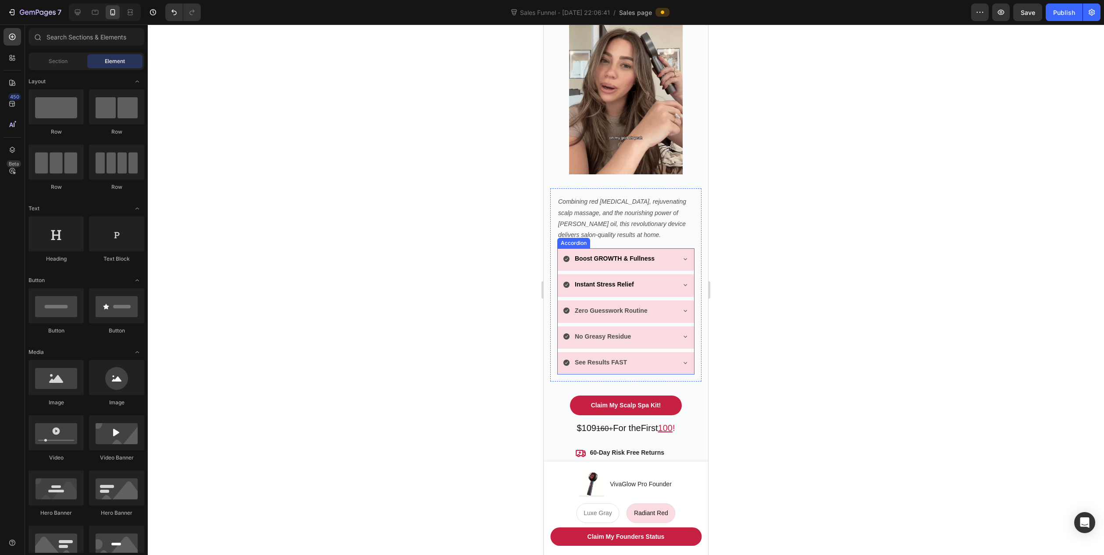
click at [613, 307] on strong "Zero Guesswork Routine" at bounding box center [611, 310] width 73 height 7
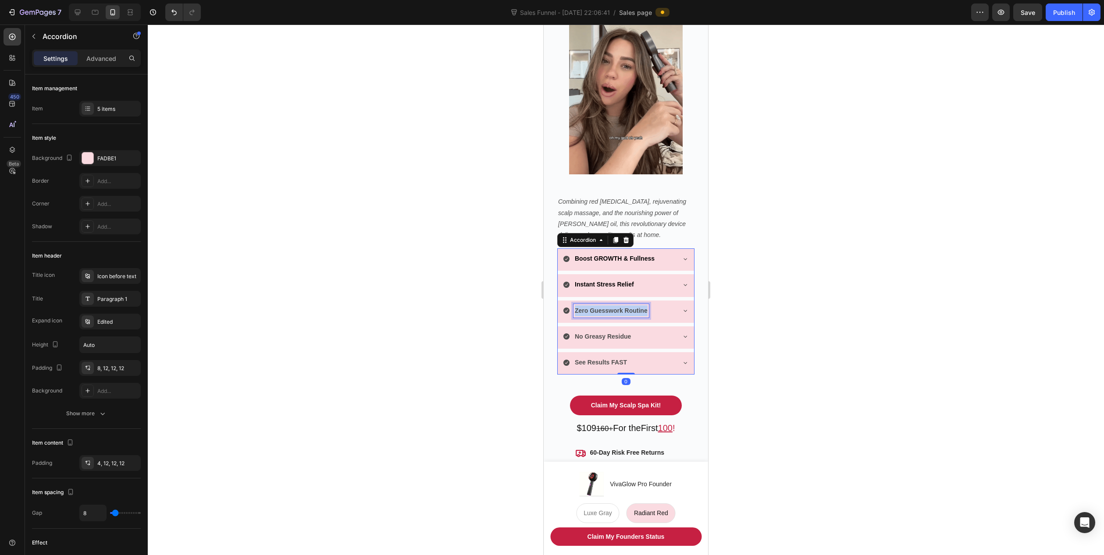
click at [613, 307] on strong "Zero Guesswork Routine" at bounding box center [611, 310] width 73 height 7
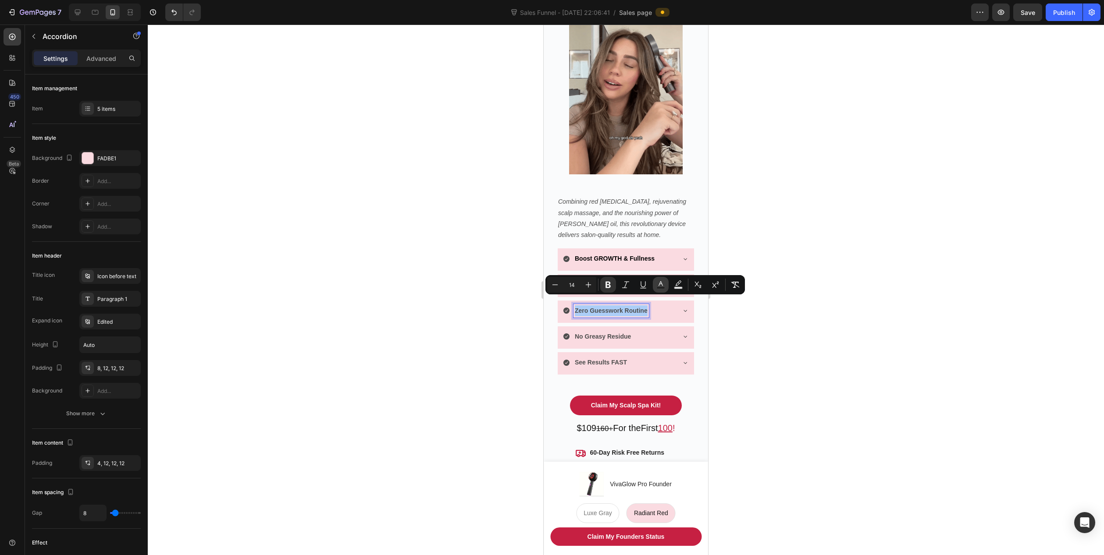
click at [659, 284] on icon "Editor contextual toolbar" at bounding box center [660, 284] width 9 height 9
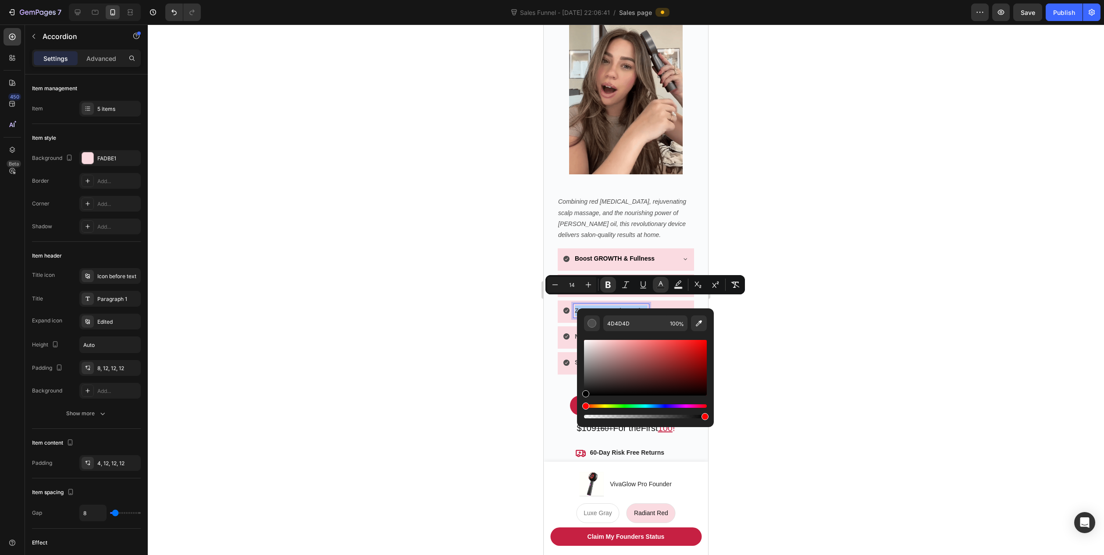
drag, startPoint x: 1133, startPoint y: 409, endPoint x: 565, endPoint y: 422, distance: 568.1
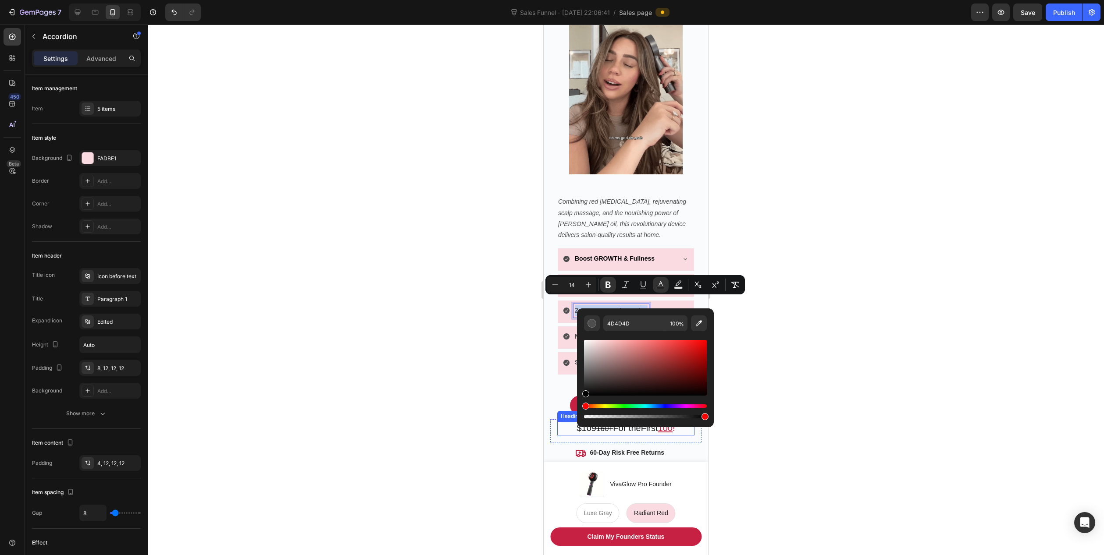
type input "000000"
click at [500, 433] on div at bounding box center [626, 290] width 956 height 531
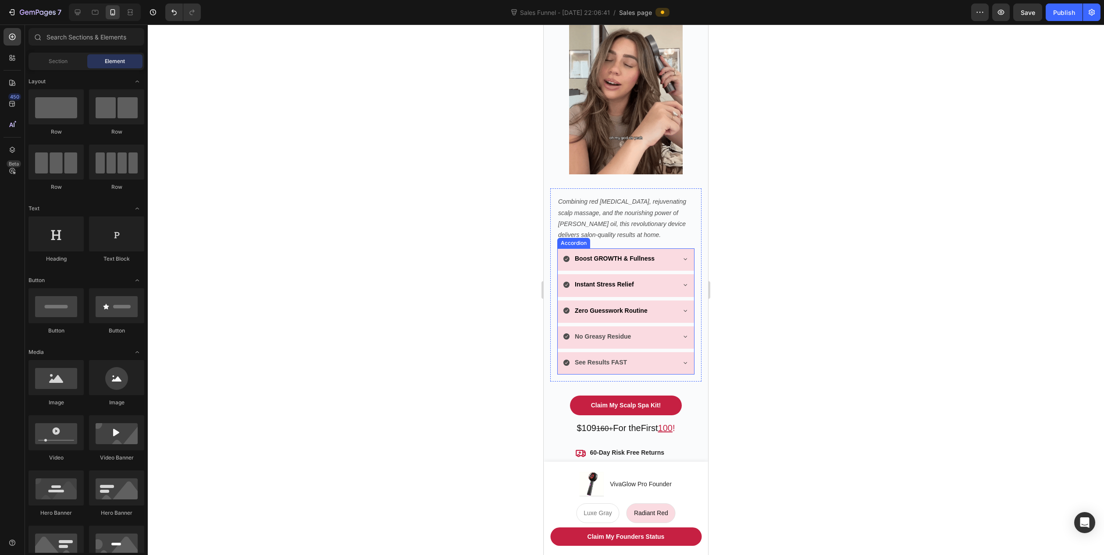
click at [602, 333] on strong "No Greasy Residue" at bounding box center [603, 336] width 56 height 7
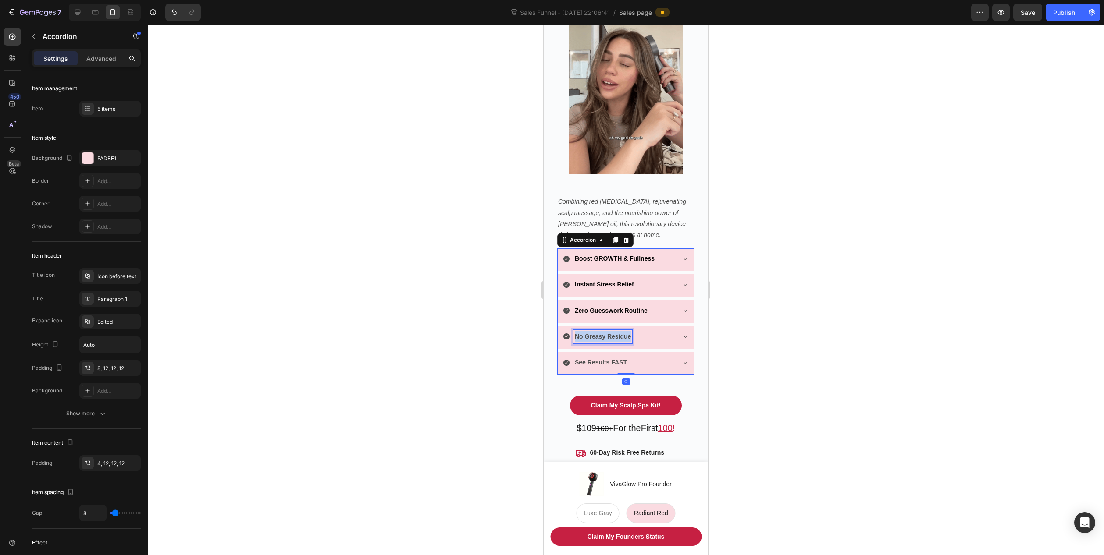
click at [602, 333] on strong "No Greasy Residue" at bounding box center [603, 336] width 56 height 7
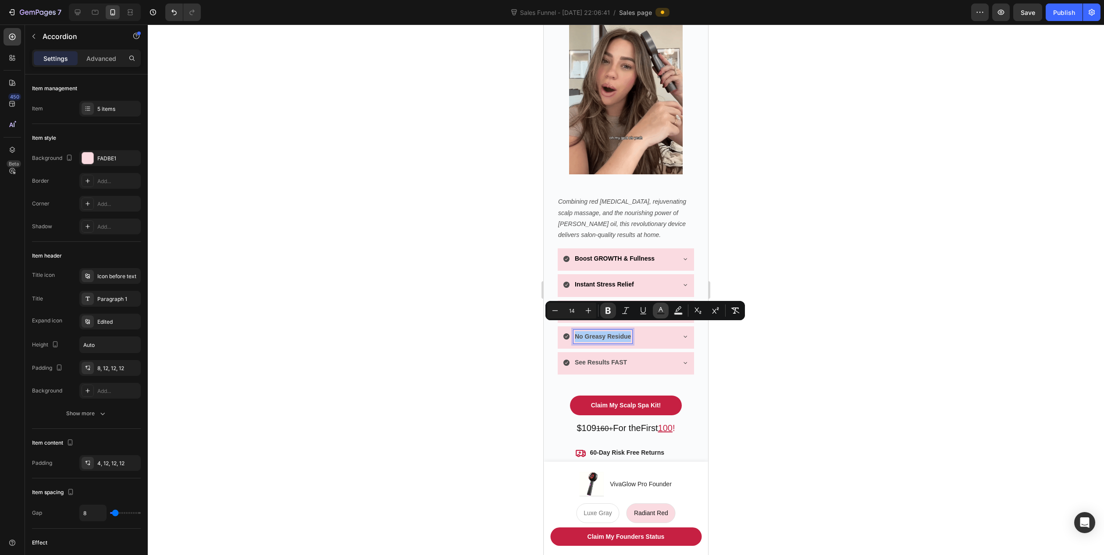
click at [660, 310] on icon "Editor contextual toolbar" at bounding box center [660, 310] width 9 height 9
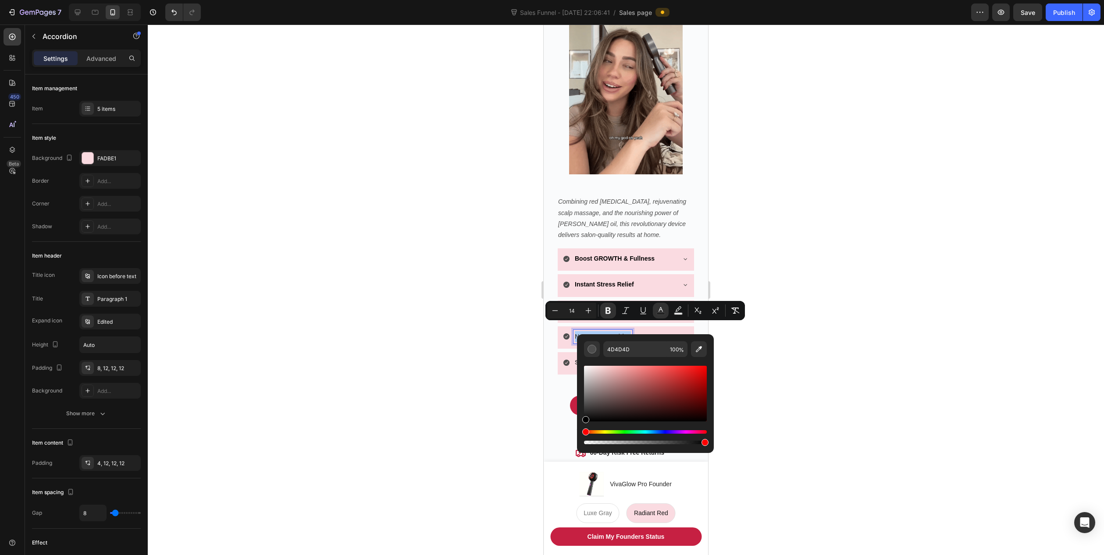
drag, startPoint x: 1137, startPoint y: 437, endPoint x: 552, endPoint y: 451, distance: 585.2
type input "000000"
click at [499, 436] on div at bounding box center [626, 290] width 956 height 531
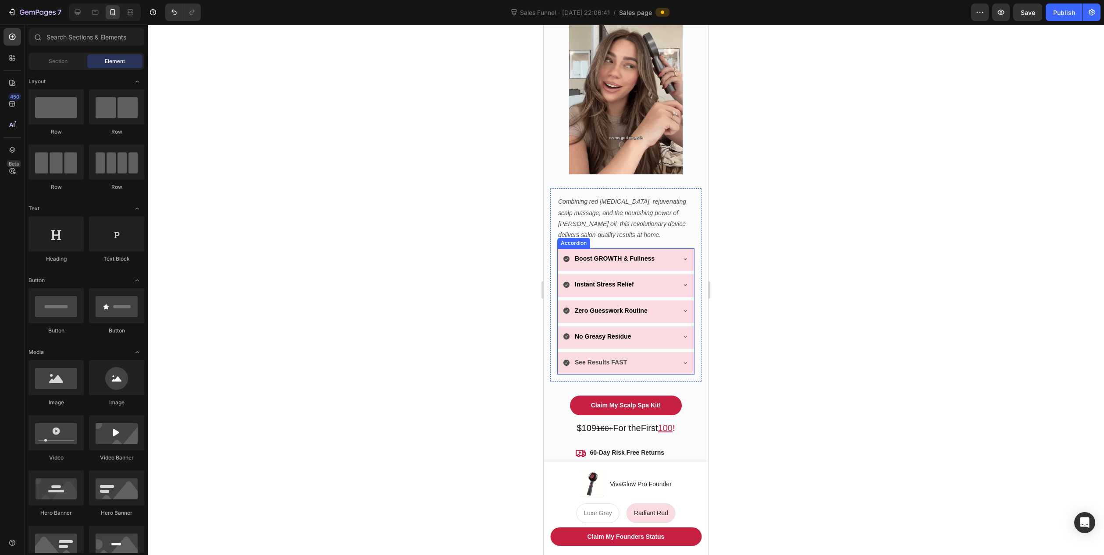
click at [599, 359] on strong "See Results FAST" at bounding box center [601, 362] width 52 height 7
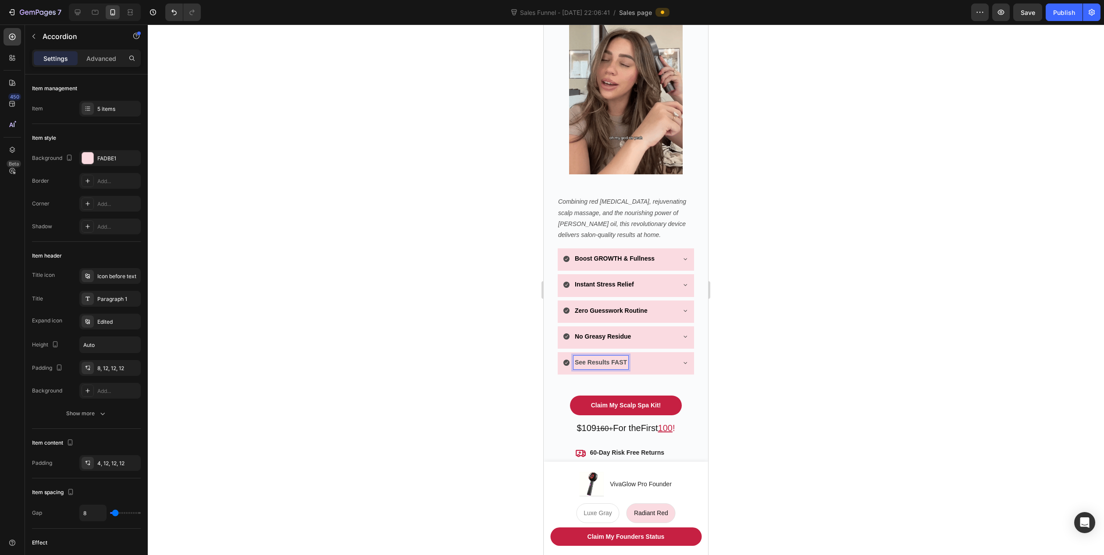
click at [601, 359] on strong "See Results FAST" at bounding box center [601, 362] width 52 height 7
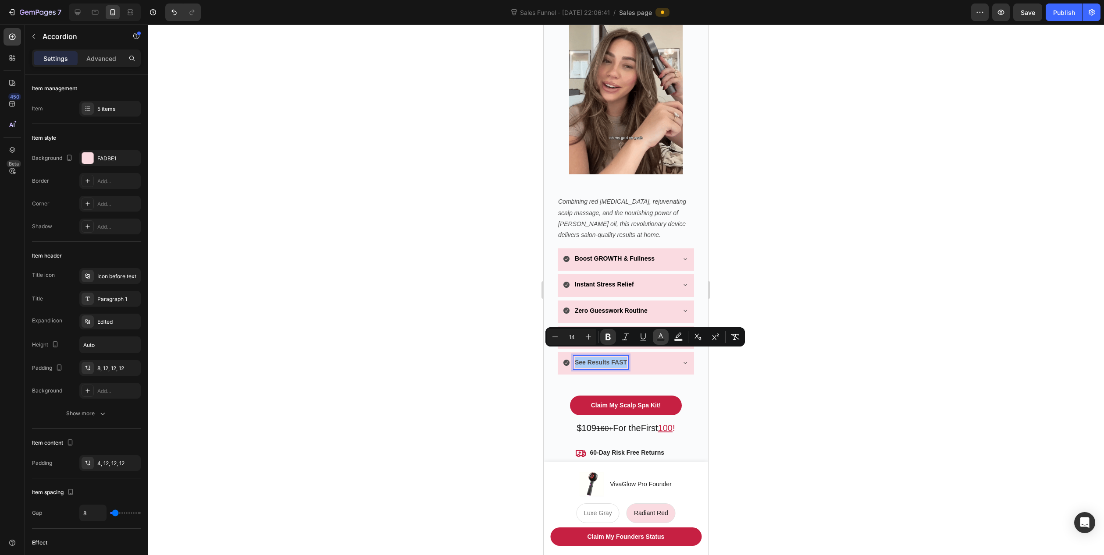
click at [662, 337] on icon "Editor contextual toolbar" at bounding box center [660, 337] width 9 height 9
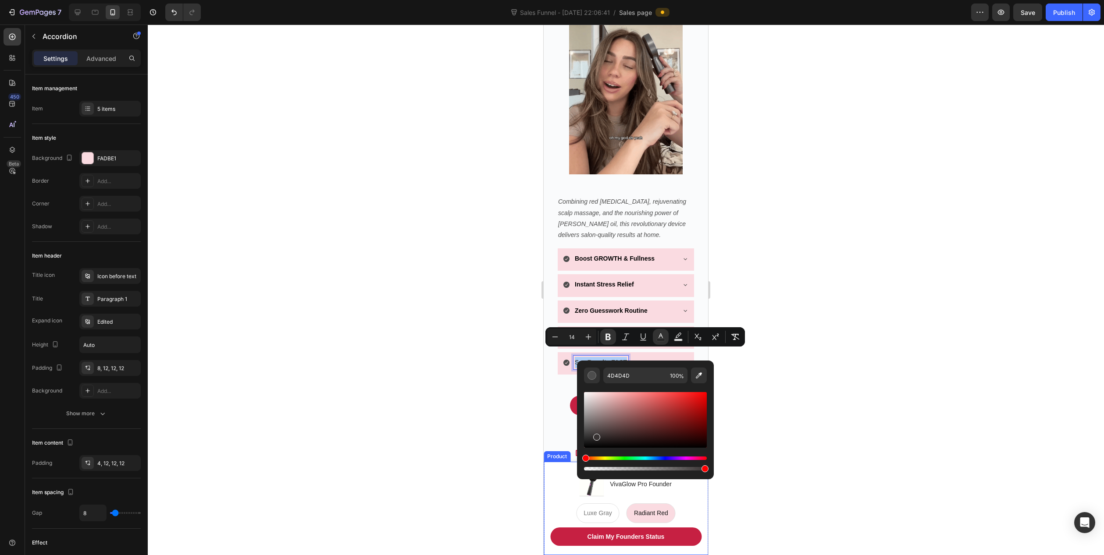
drag, startPoint x: 1142, startPoint y: 458, endPoint x: 550, endPoint y: 473, distance: 591.4
type input "000000"
click at [454, 458] on div at bounding box center [626, 290] width 956 height 531
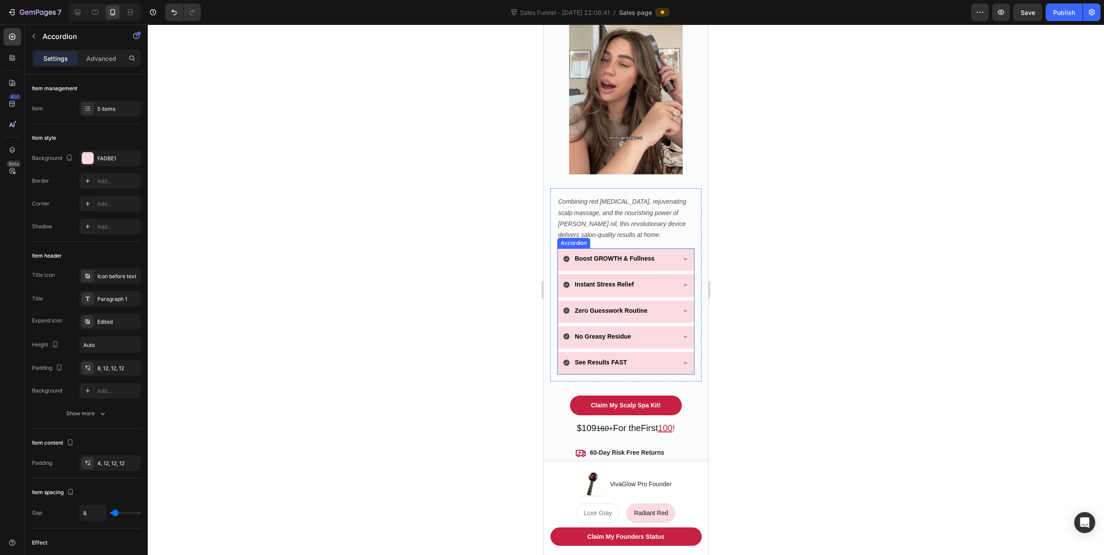
click at [565, 256] on icon at bounding box center [566, 259] width 6 height 6
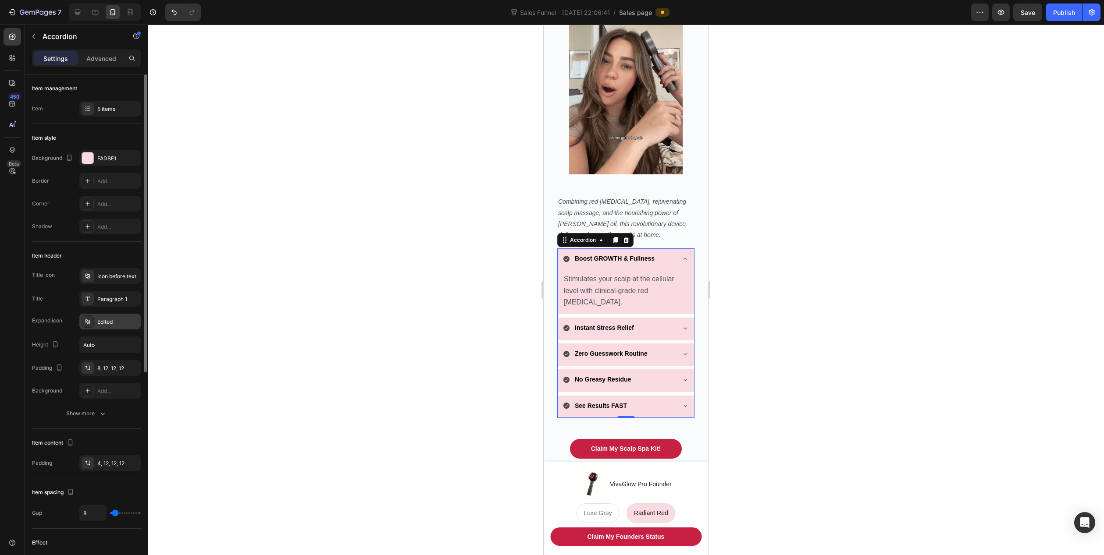
click at [103, 323] on div "Edited" at bounding box center [117, 322] width 41 height 8
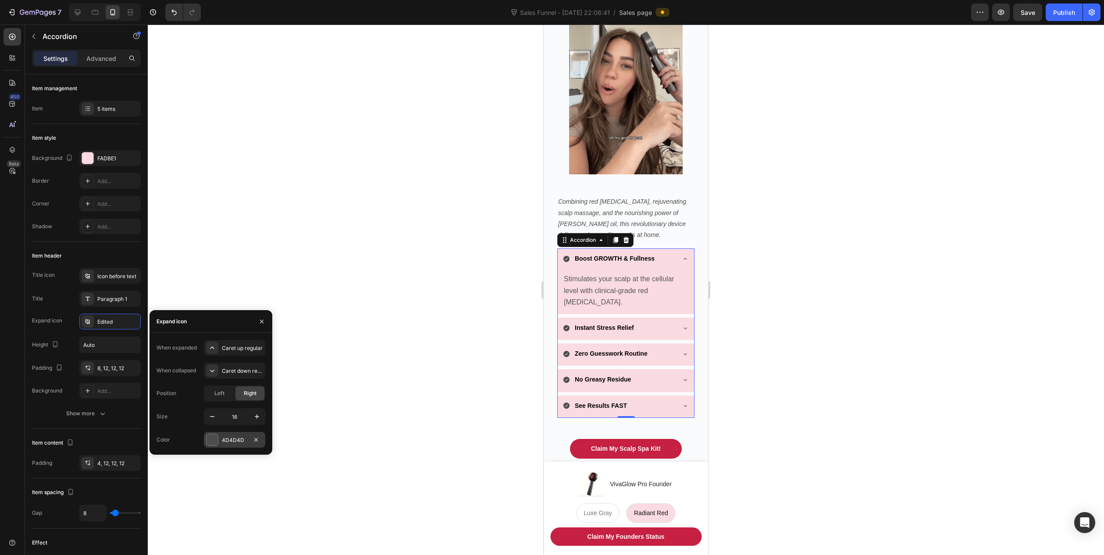
click at [222, 439] on div "4D4D4D" at bounding box center [234, 440] width 25 height 8
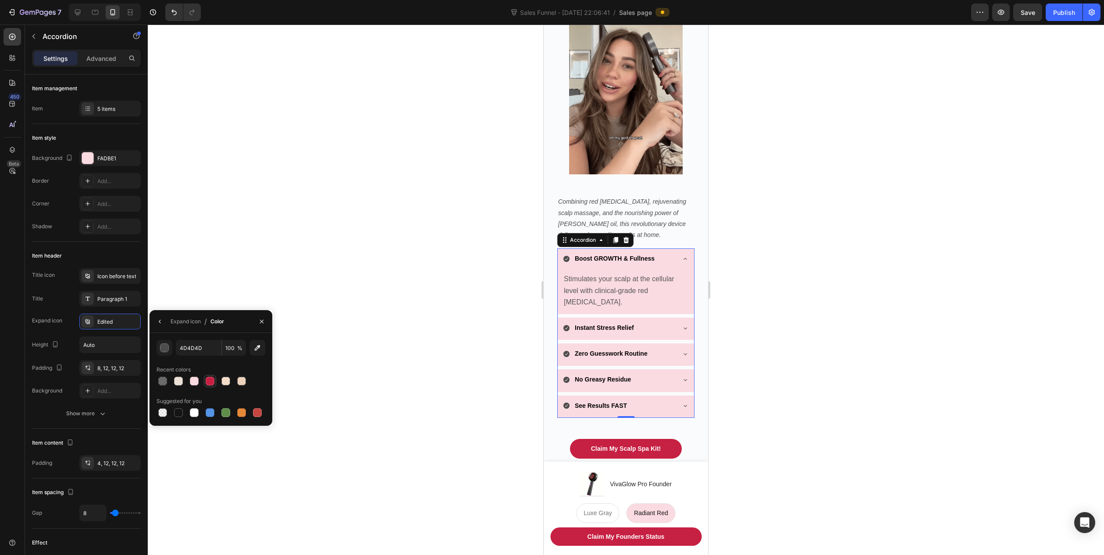
click at [208, 382] on div at bounding box center [210, 381] width 9 height 9
type input "C62042"
click at [433, 268] on div at bounding box center [626, 290] width 956 height 531
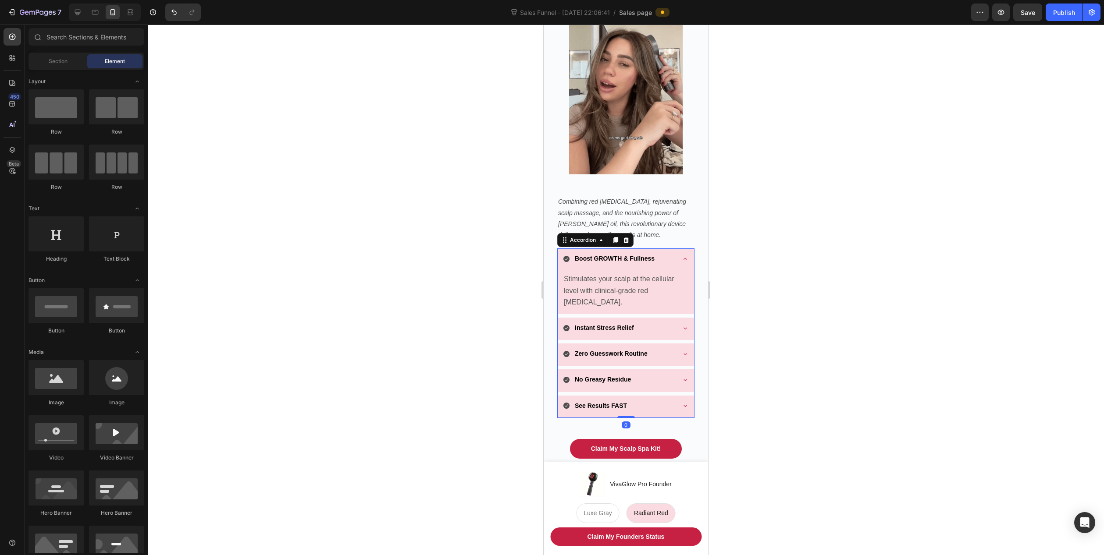
click at [566, 255] on icon at bounding box center [566, 258] width 7 height 7
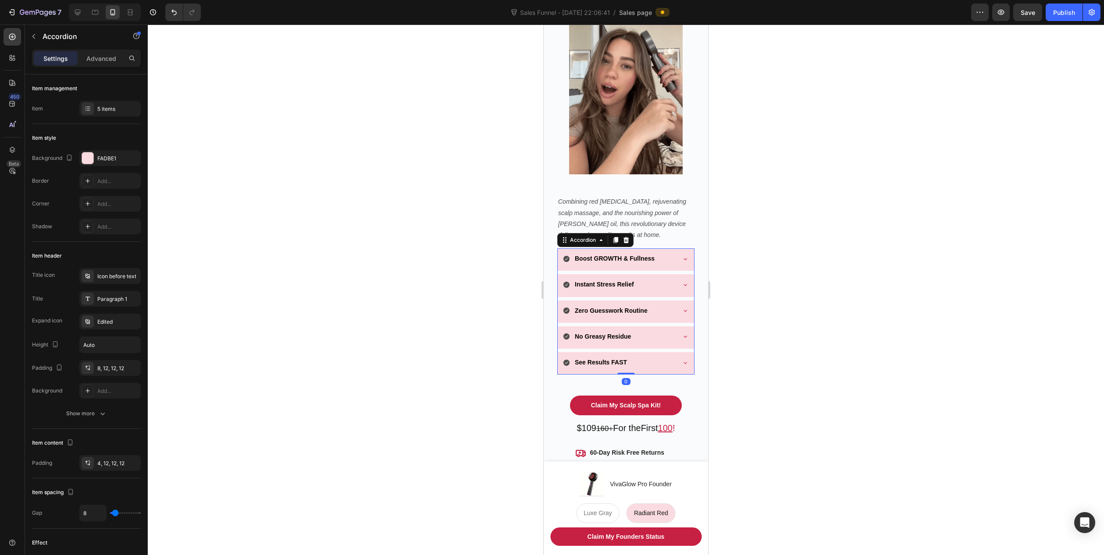
click at [566, 256] on icon at bounding box center [566, 259] width 6 height 6
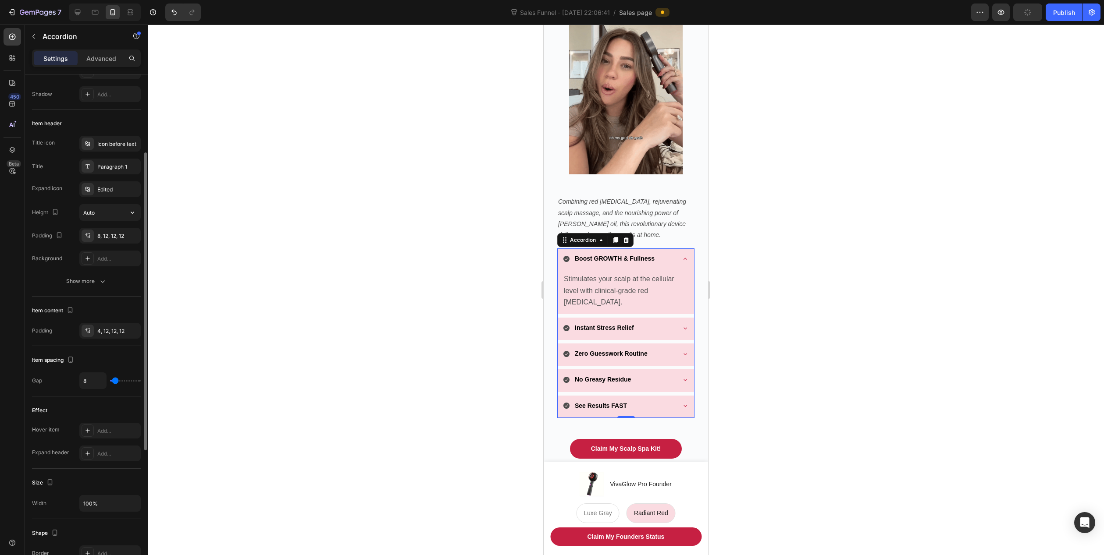
scroll to position [1, 0]
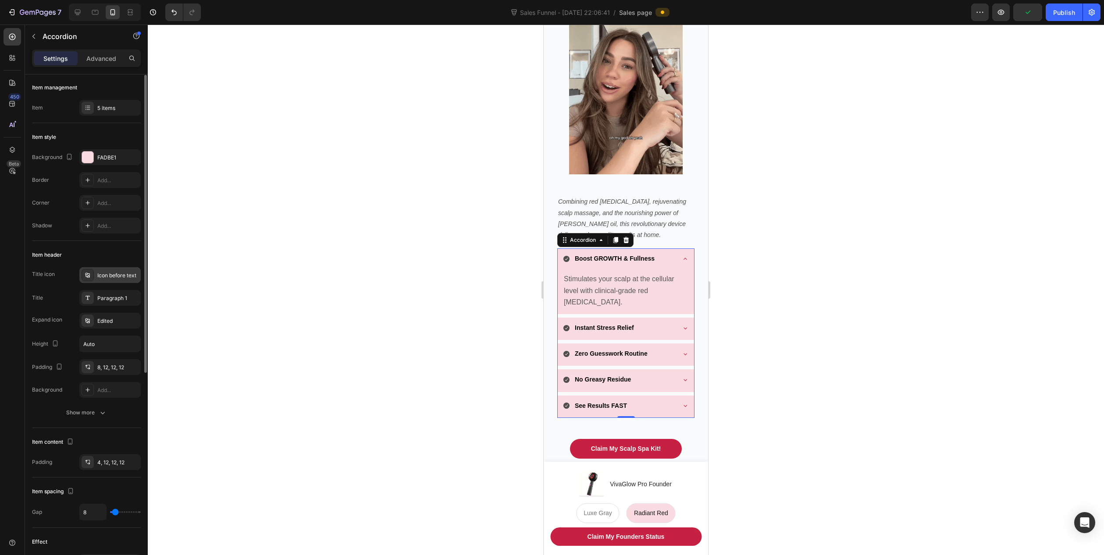
click at [106, 274] on div "Icon before text" at bounding box center [117, 276] width 41 height 8
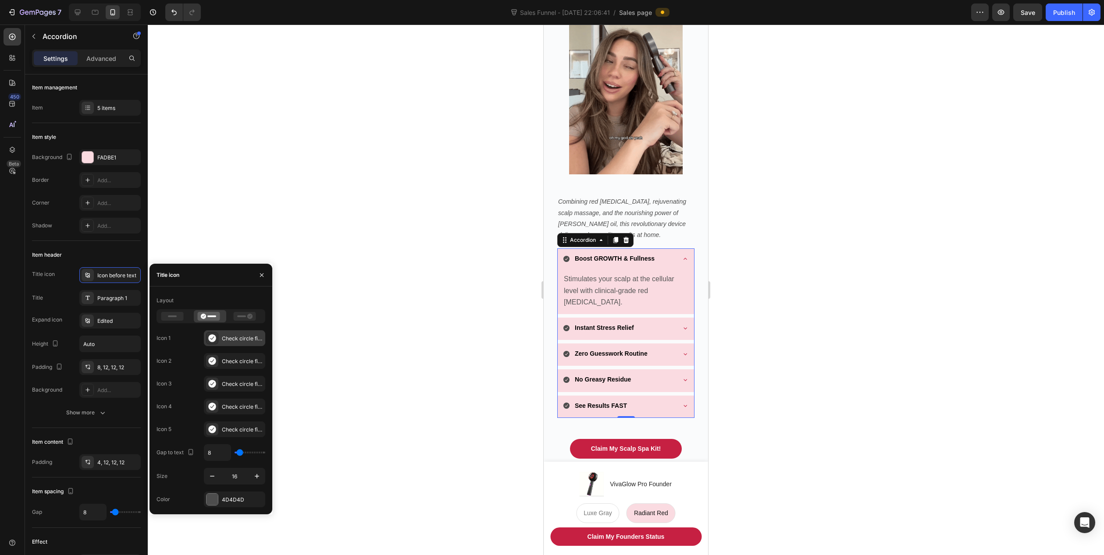
click at [214, 337] on icon at bounding box center [212, 338] width 9 height 9
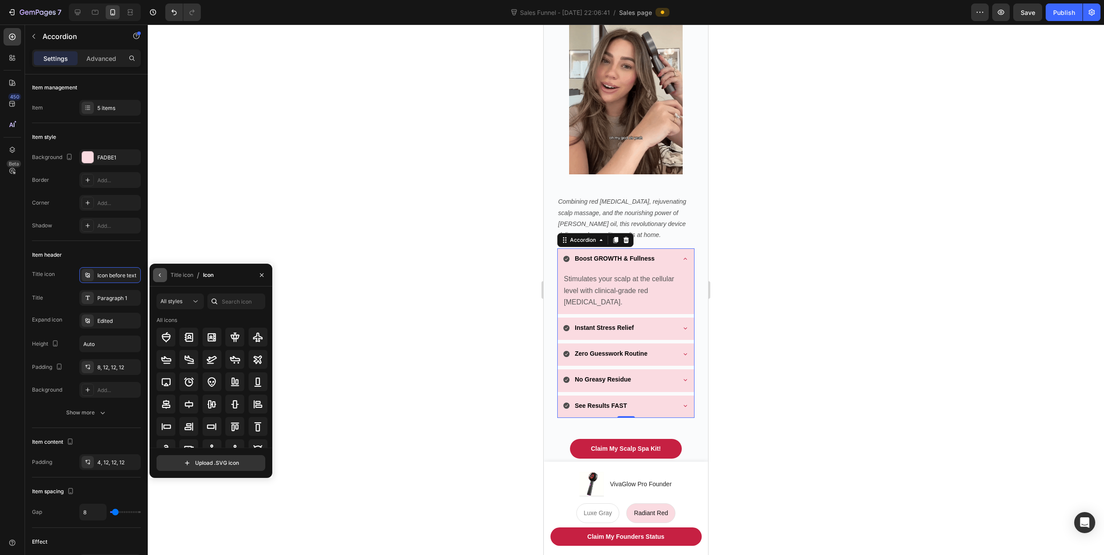
click at [156, 274] on button "button" at bounding box center [160, 275] width 14 height 14
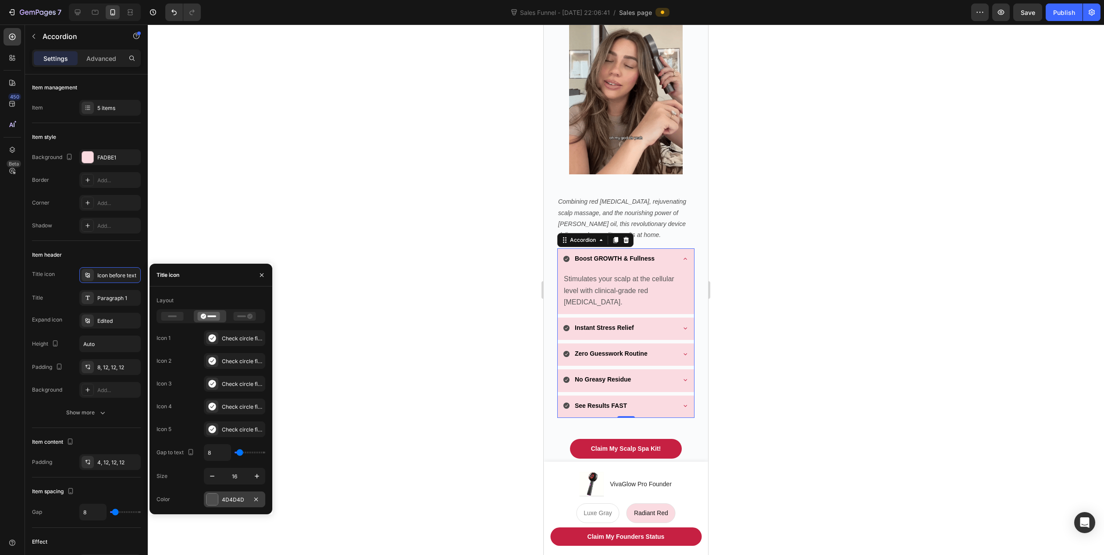
click at [235, 501] on div "4D4D4D" at bounding box center [234, 500] width 25 height 8
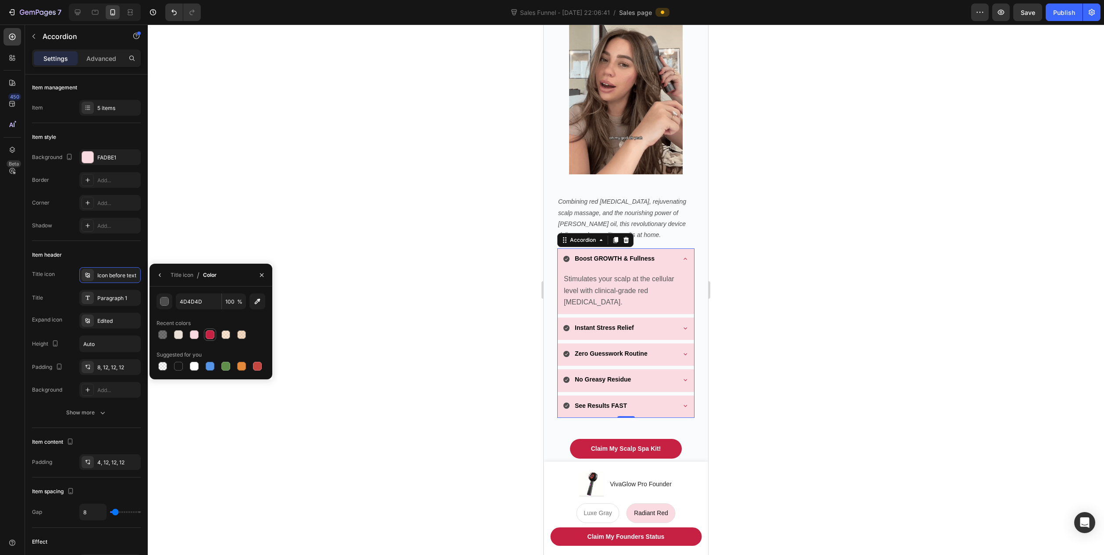
click at [211, 337] on div at bounding box center [210, 334] width 9 height 9
type input "C62042"
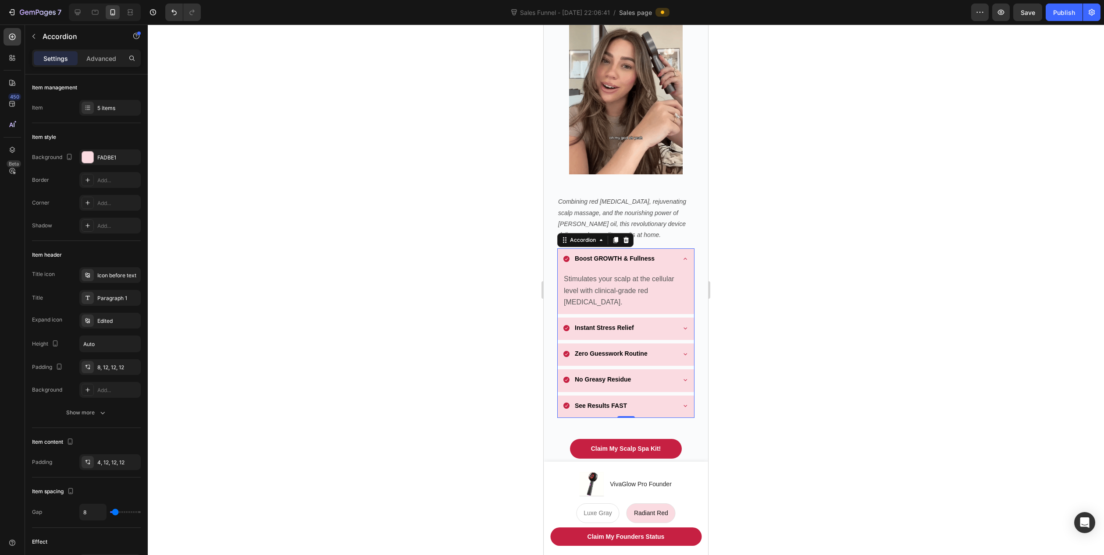
click at [380, 334] on div at bounding box center [626, 290] width 956 height 531
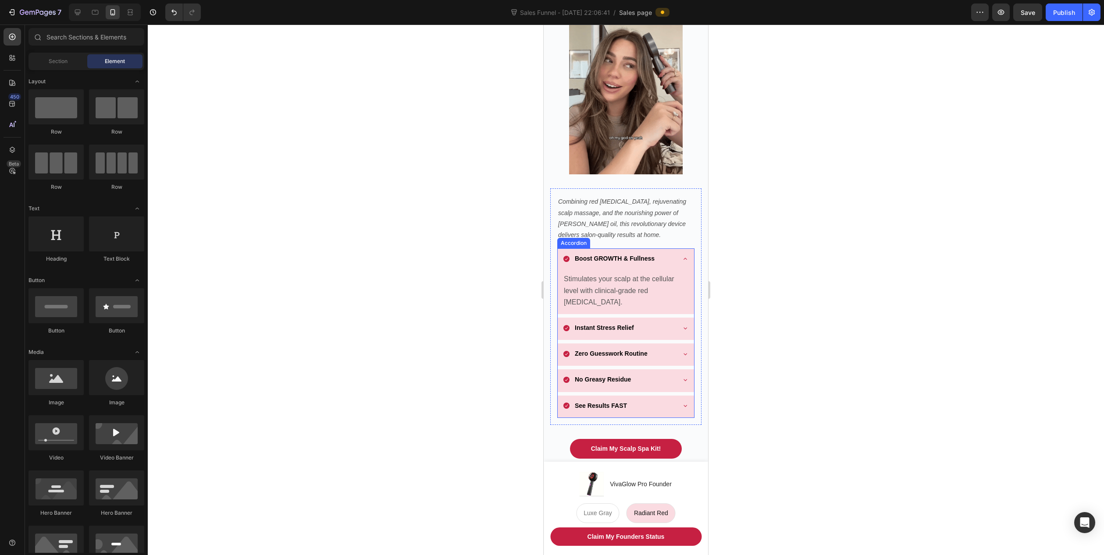
click at [681, 255] on icon at bounding box center [684, 258] width 7 height 7
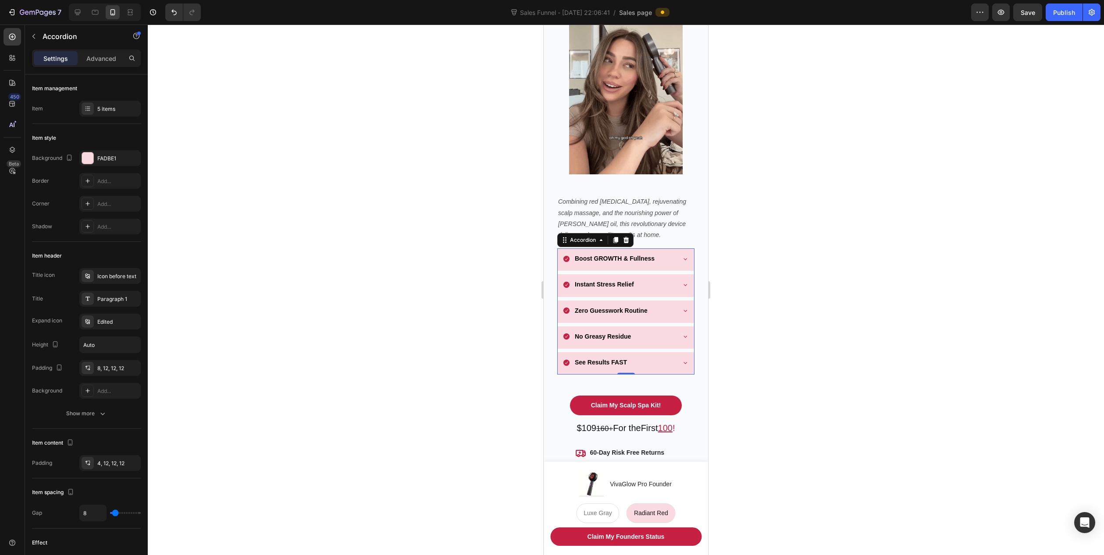
click at [441, 259] on div at bounding box center [626, 290] width 956 height 531
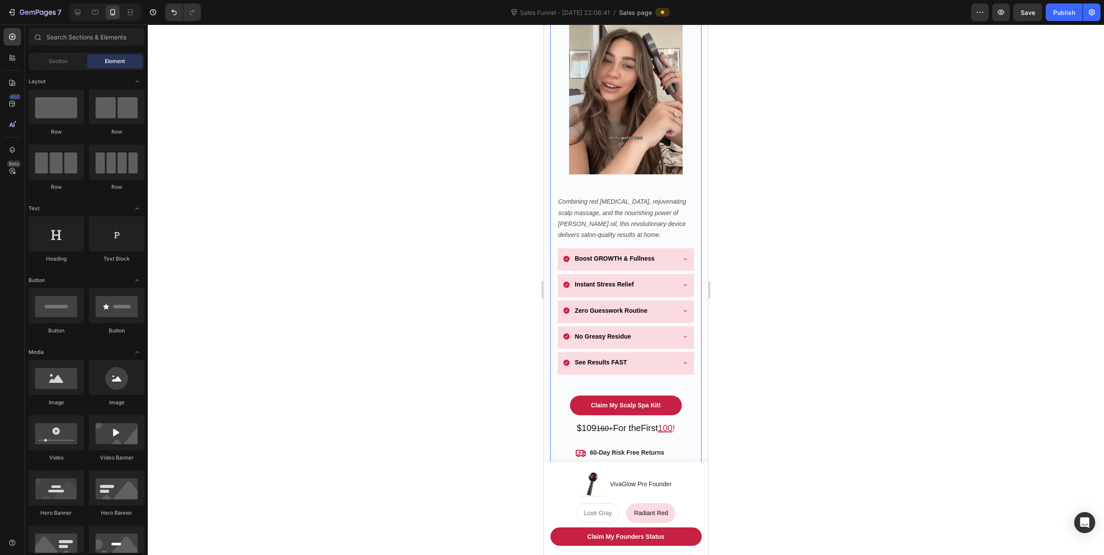
click at [616, 379] on div "Salon-Quality Scalp Wellness, At Home - No Mess. No Guesswork. Heading Unwind, …" at bounding box center [625, 224] width 151 height 706
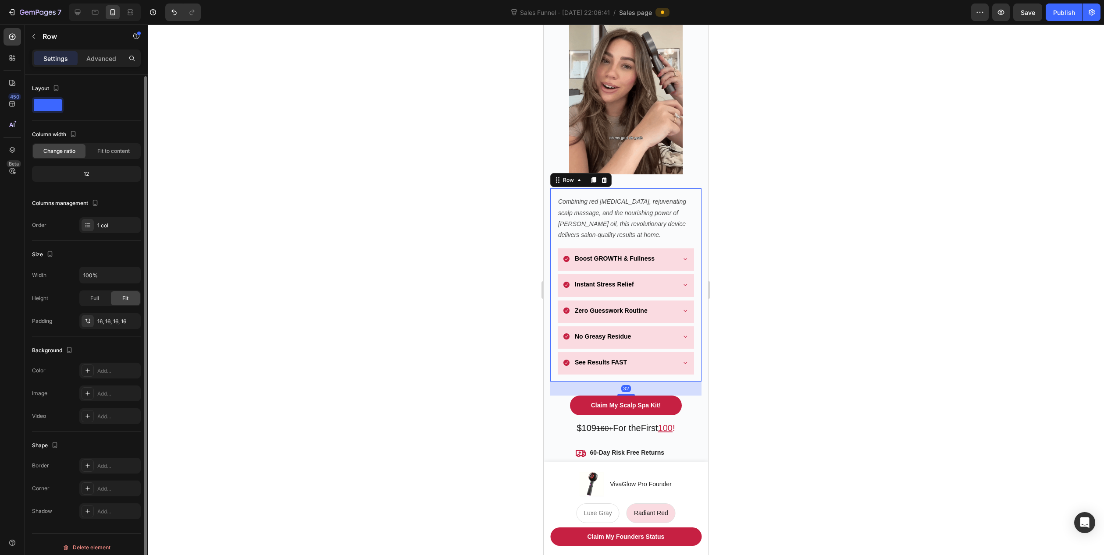
click at [615, 373] on div "Combining red [MEDICAL_DATA], rejuvenating scalp massage, and the nourishing po…" at bounding box center [625, 284] width 151 height 193
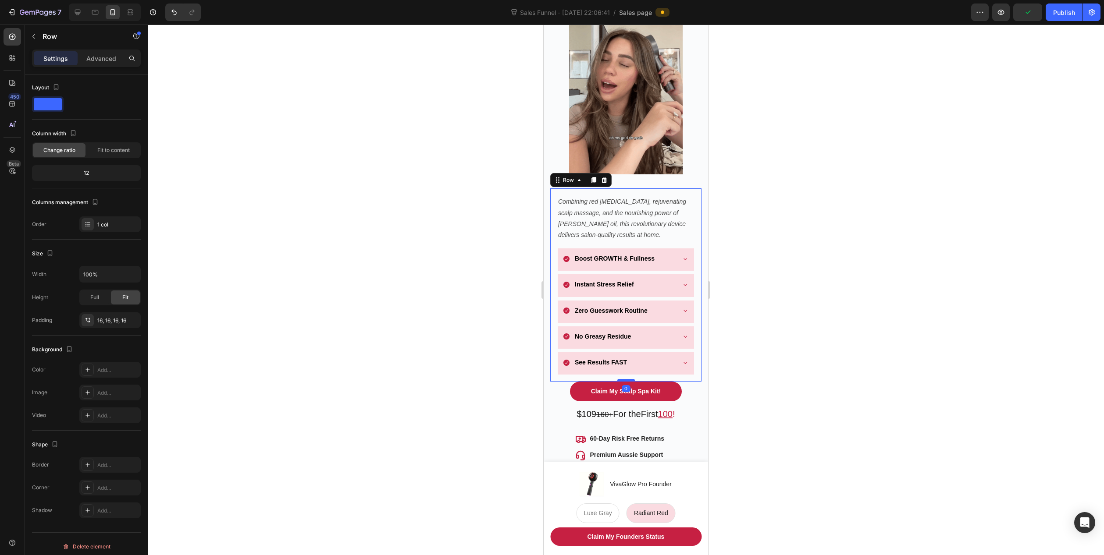
drag, startPoint x: 622, startPoint y: 386, endPoint x: 623, endPoint y: 372, distance: 14.0
click at [623, 379] on div at bounding box center [626, 380] width 18 height 3
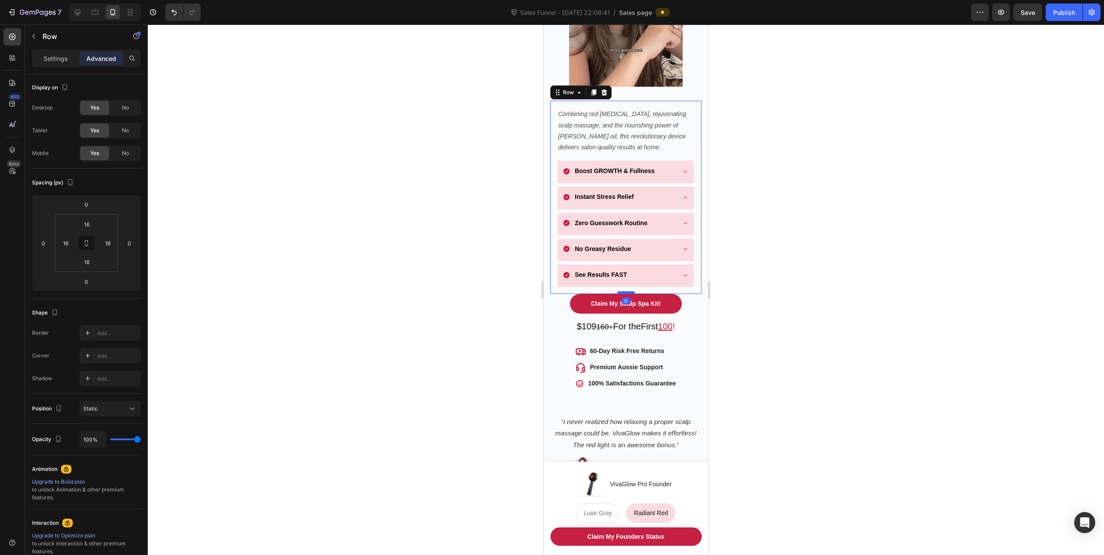
scroll to position [343, 0]
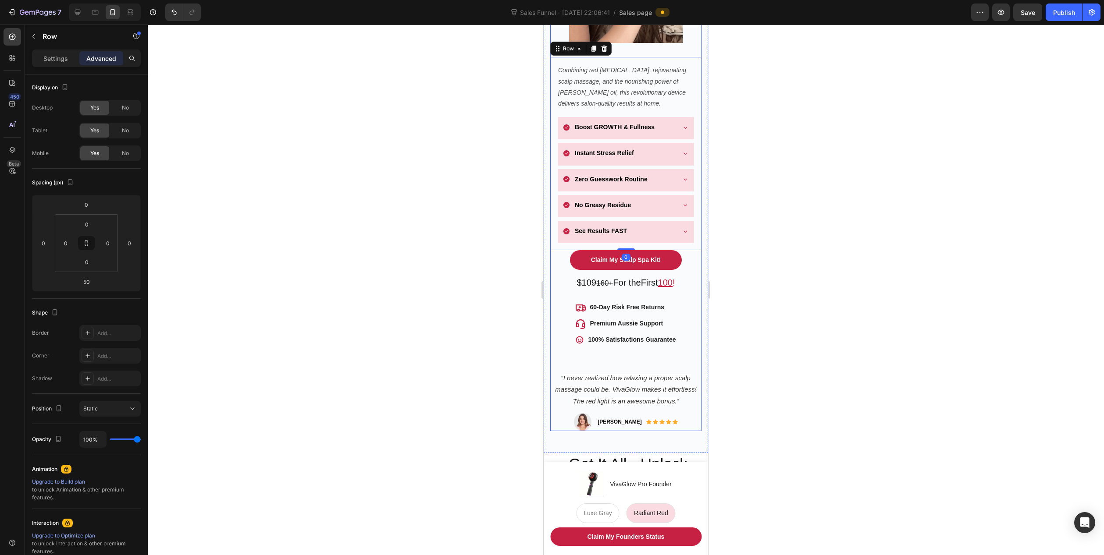
click at [623, 350] on div "Salon-Quality Scalp Wellness, At Home - No Mess. No Guesswork. Heading Unwind, …" at bounding box center [625, 86] width 151 height 692
click at [362, 309] on div at bounding box center [626, 290] width 956 height 531
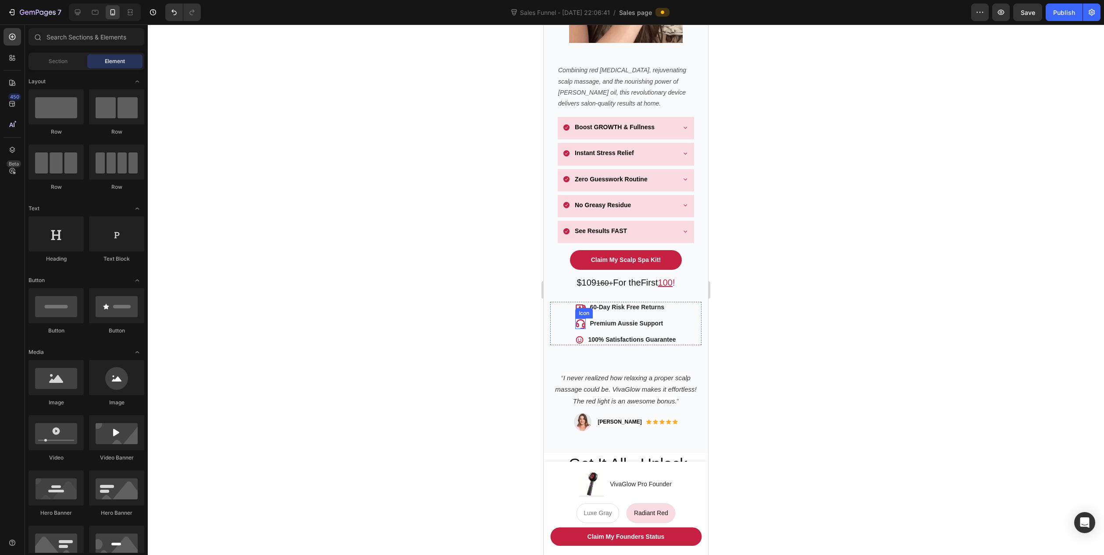
scroll to position [255, 0]
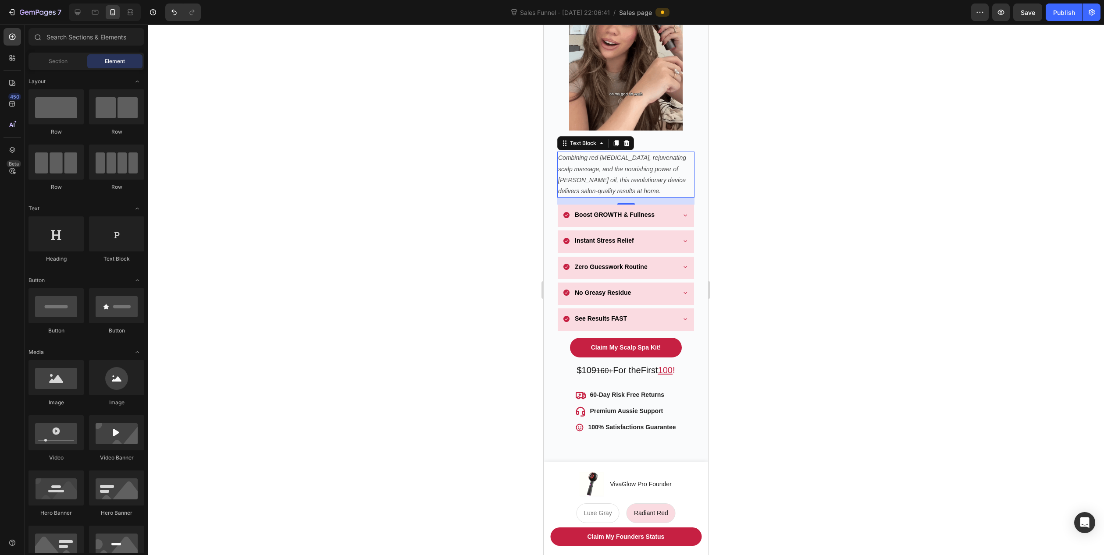
click at [638, 174] on icon "Combining red [MEDICAL_DATA], rejuvenating scalp massage, and the nourishing po…" at bounding box center [622, 174] width 128 height 40
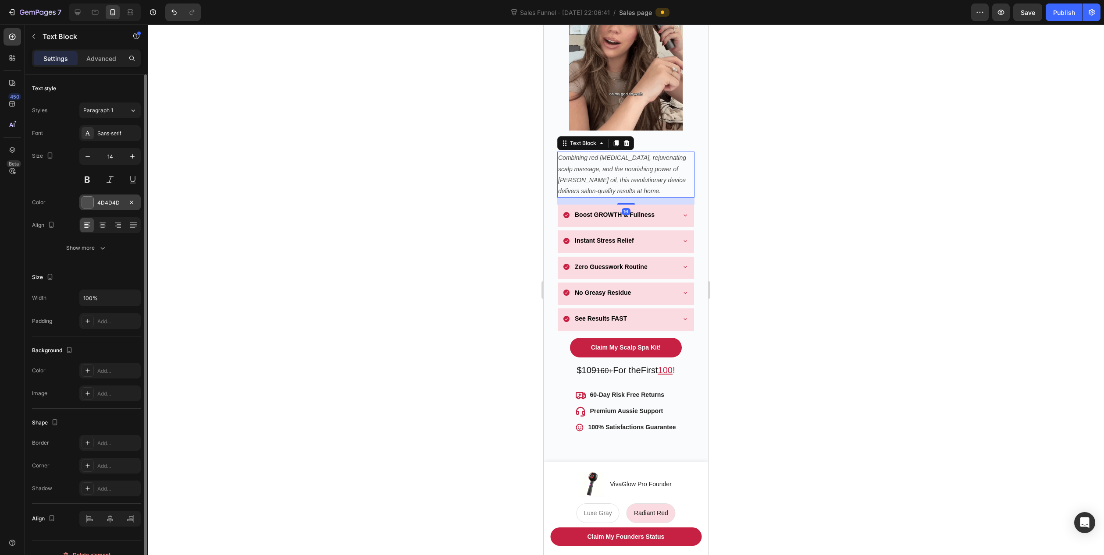
click at [112, 204] on div "4D4D4D" at bounding box center [109, 203] width 25 height 8
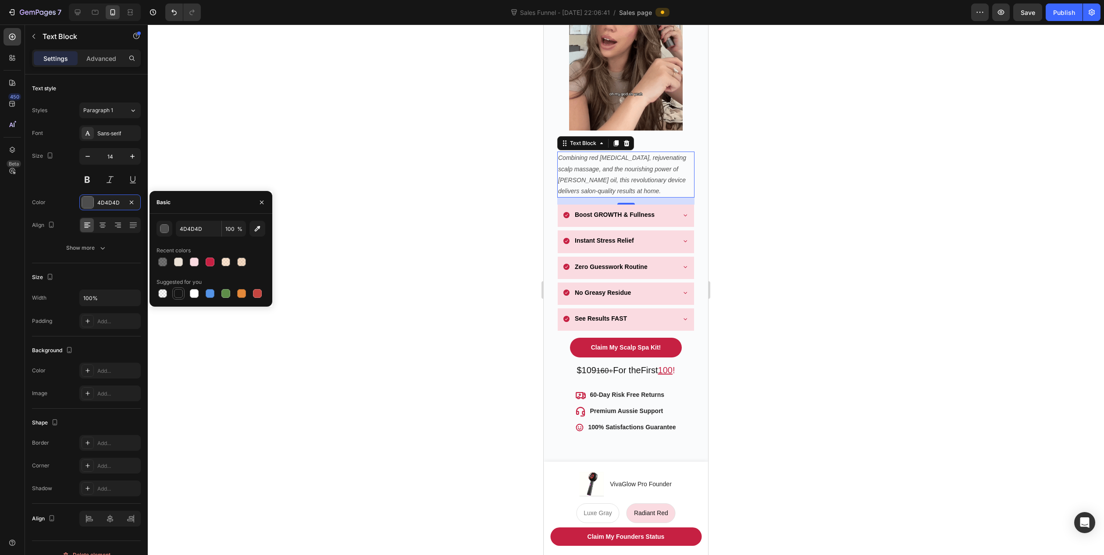
click at [176, 296] on div at bounding box center [178, 293] width 9 height 9
type input "151515"
click at [426, 208] on div at bounding box center [626, 290] width 956 height 531
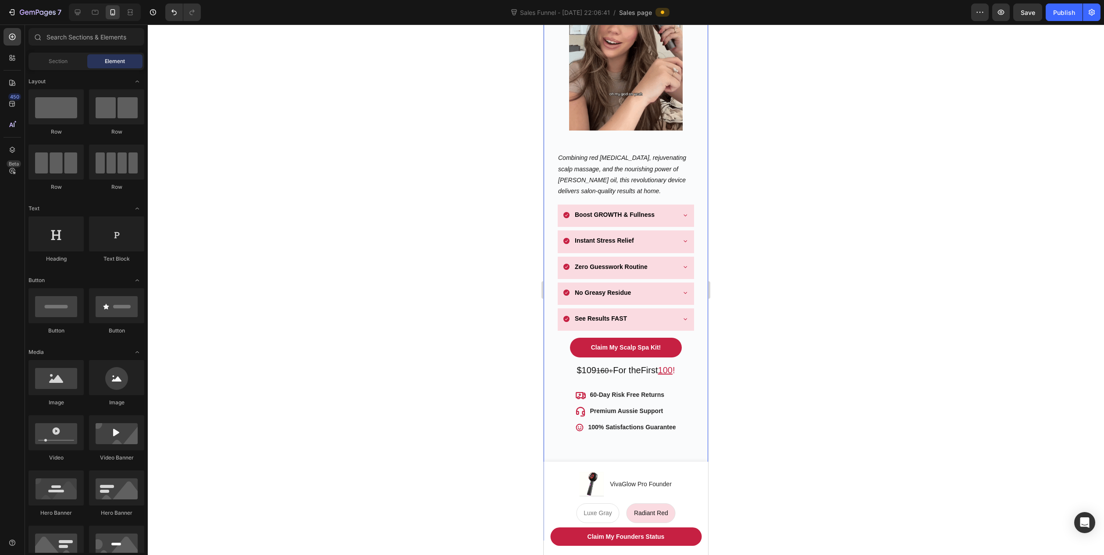
click at [614, 164] on p "Combining red [MEDICAL_DATA], rejuvenating scalp massage, and the nourishing po…" at bounding box center [625, 175] width 135 height 44
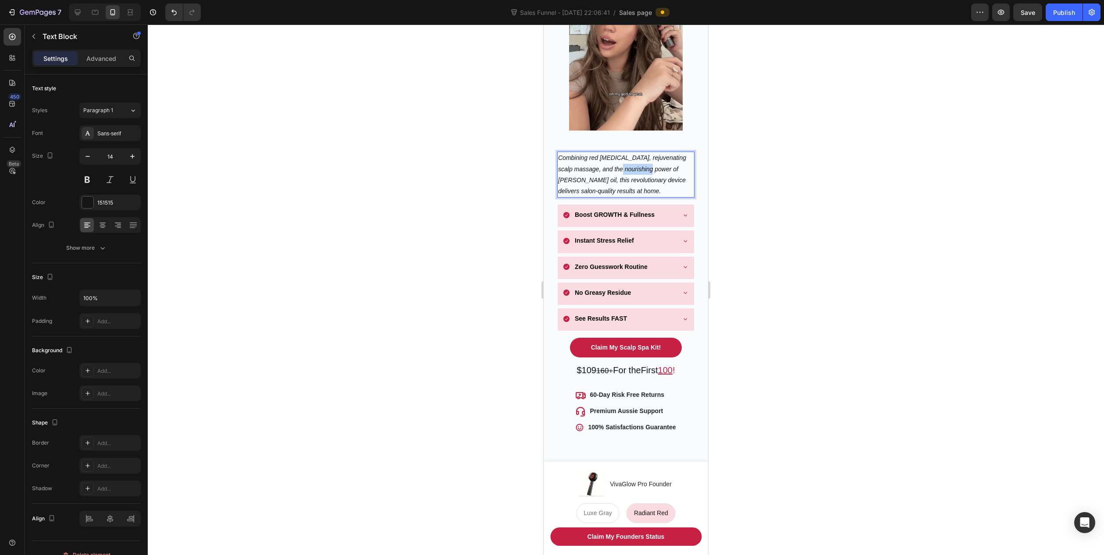
click at [614, 164] on p "Combining red [MEDICAL_DATA], rejuvenating scalp massage, and the nourishing po…" at bounding box center [625, 175] width 135 height 44
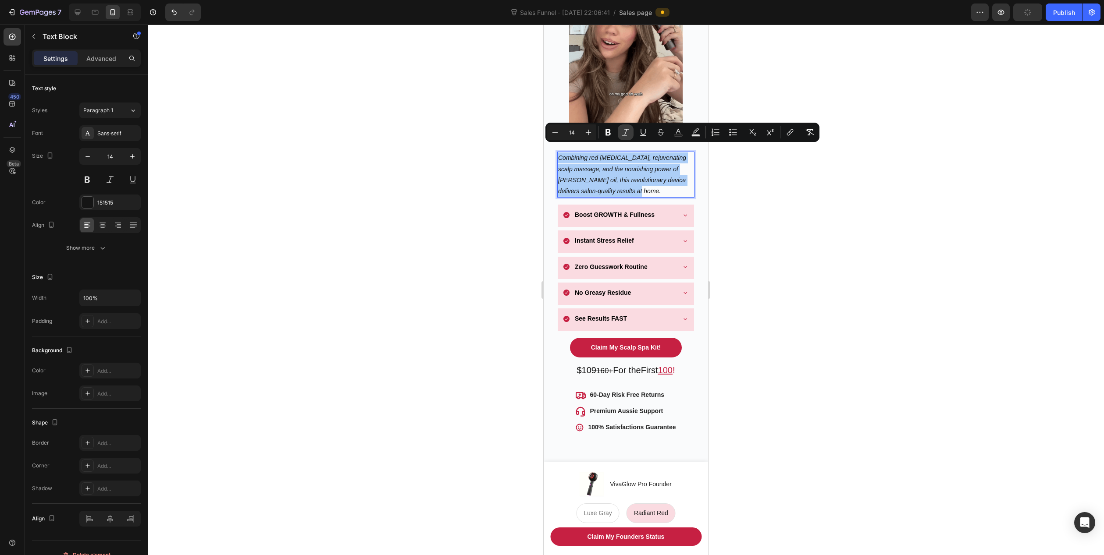
click at [627, 130] on icon "Editor contextual toolbar" at bounding box center [625, 132] width 9 height 9
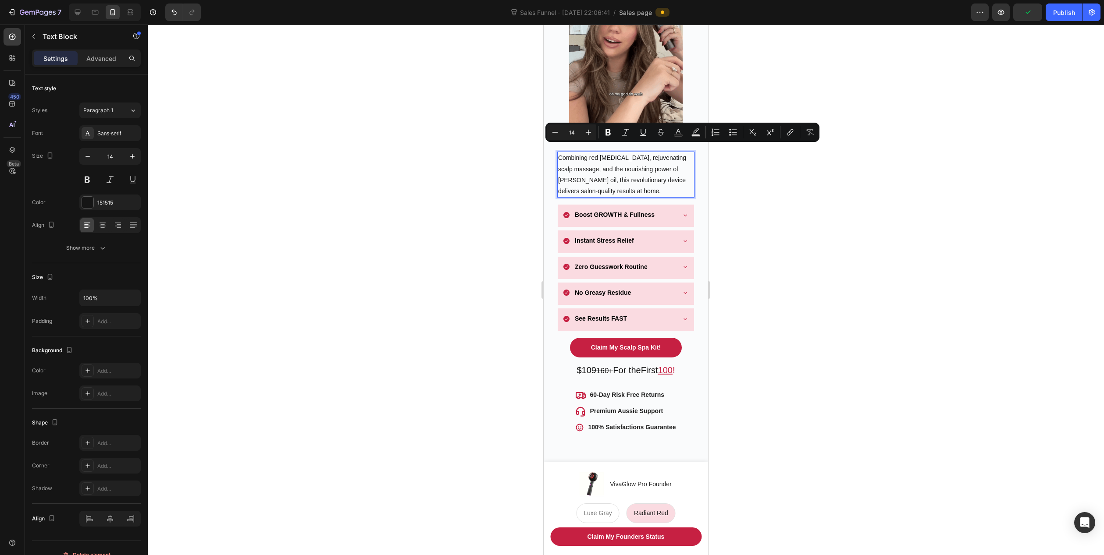
click at [450, 180] on div at bounding box center [626, 290] width 956 height 531
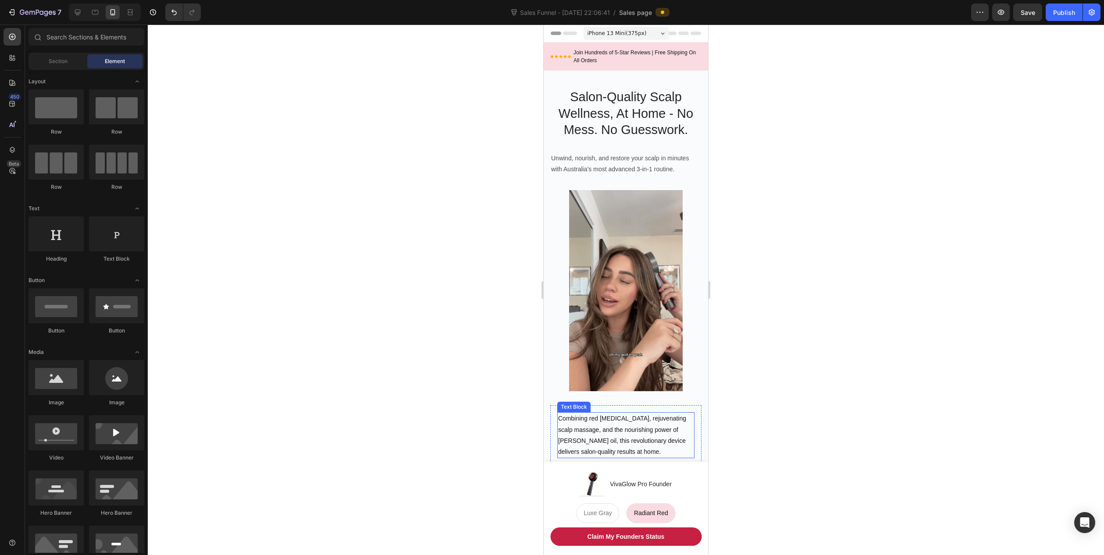
scroll to position [44, 0]
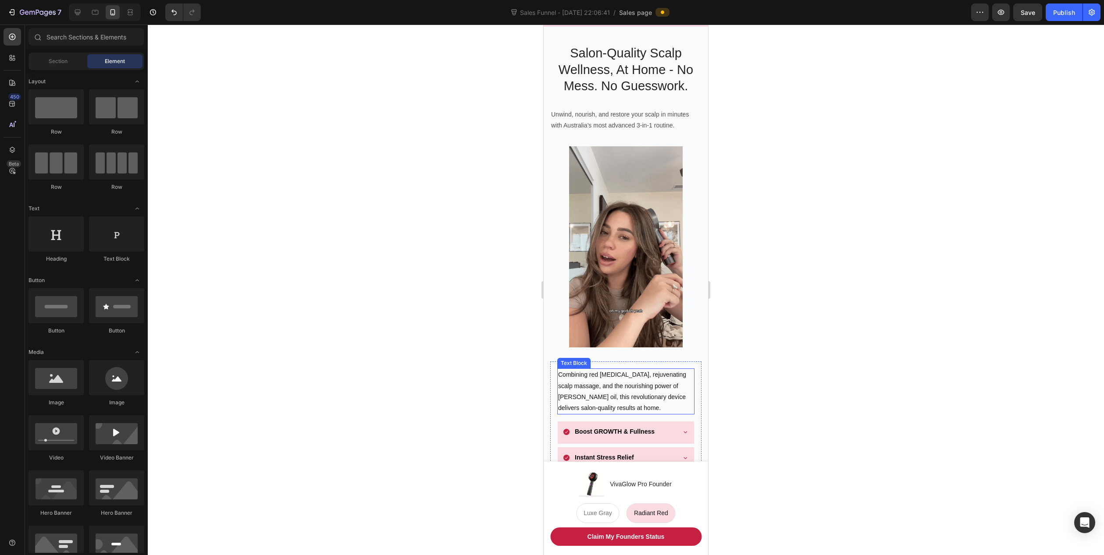
click at [616, 387] on p "Combining red [MEDICAL_DATA], rejuvenating scalp massage, and the nourishing po…" at bounding box center [625, 391] width 135 height 44
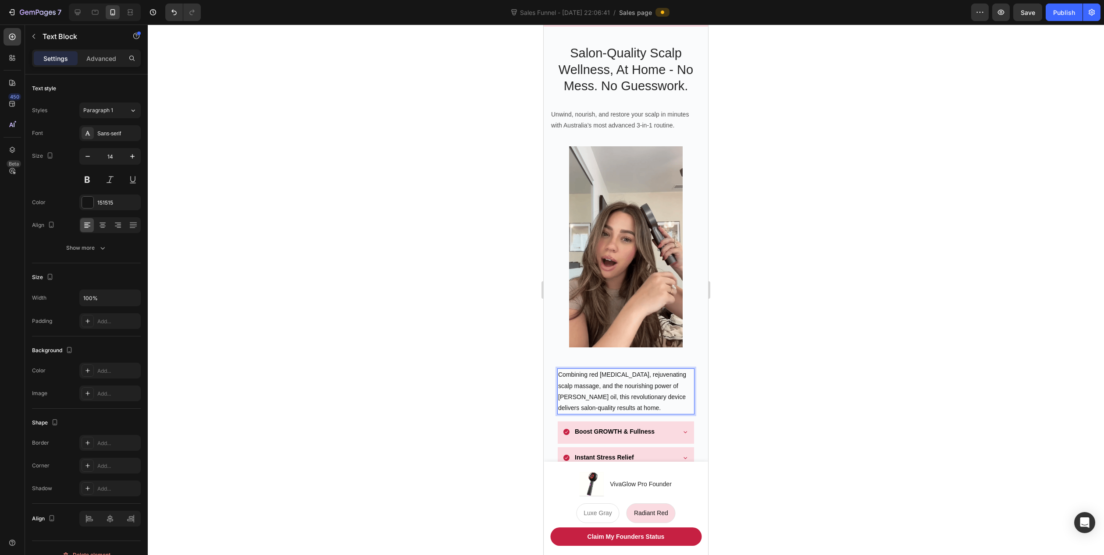
drag, startPoint x: 589, startPoint y: 366, endPoint x: 628, endPoint y: 366, distance: 38.6
click at [590, 369] on p "Combining red [MEDICAL_DATA], rejuvenating scalp massage, and the nourishing po…" at bounding box center [625, 391] width 135 height 44
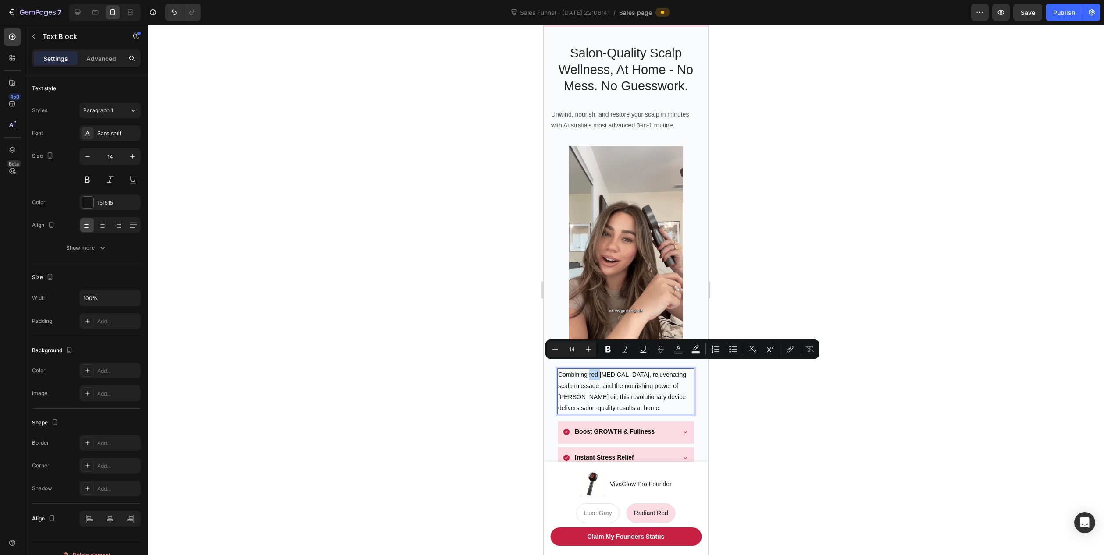
click at [590, 369] on p "Combining red [MEDICAL_DATA], rejuvenating scalp massage, and the nourishing po…" at bounding box center [625, 391] width 135 height 44
drag, startPoint x: 590, startPoint y: 366, endPoint x: 631, endPoint y: 368, distance: 40.8
click at [631, 369] on p "Combining red [MEDICAL_DATA], rejuvenating scalp massage, and the nourishing po…" at bounding box center [625, 391] width 135 height 44
click at [607, 347] on icon "Editor contextual toolbar" at bounding box center [607, 349] width 5 height 7
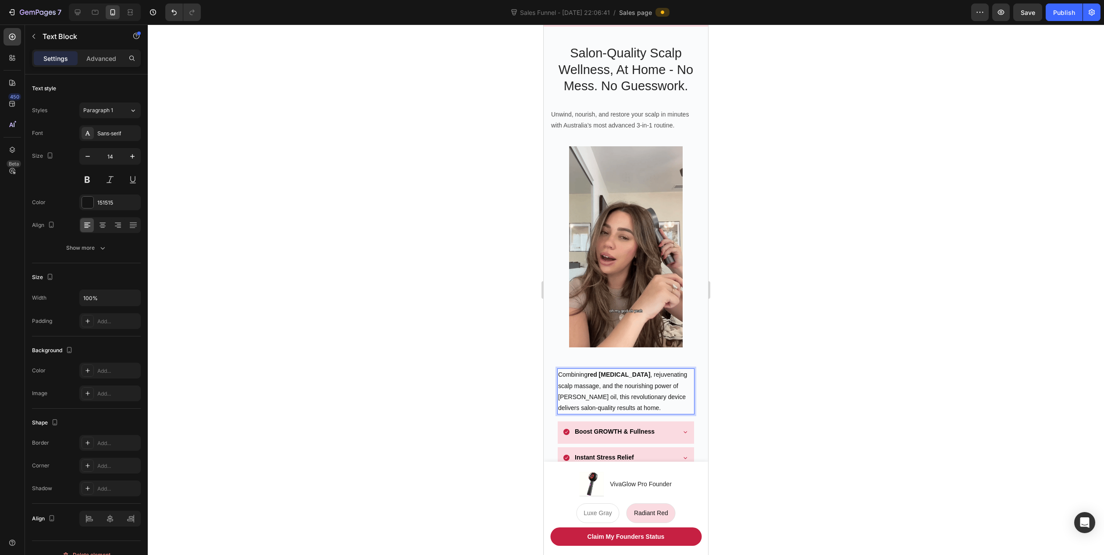
click at [617, 379] on p "Combining red [MEDICAL_DATA] , rejuvenating scalp massage, and the nourishing p…" at bounding box center [625, 391] width 135 height 44
drag, startPoint x: 597, startPoint y: 377, endPoint x: 635, endPoint y: 367, distance: 39.9
click at [635, 369] on p "Combining red [MEDICAL_DATA] , rejuvenating scalp massage, and the nourishing p…" at bounding box center [625, 391] width 135 height 44
click at [640, 369] on p "Combining red [MEDICAL_DATA] , rejuvenating scalp massage, and the nourishing p…" at bounding box center [625, 391] width 135 height 44
drag, startPoint x: 642, startPoint y: 367, endPoint x: 597, endPoint y: 377, distance: 45.9
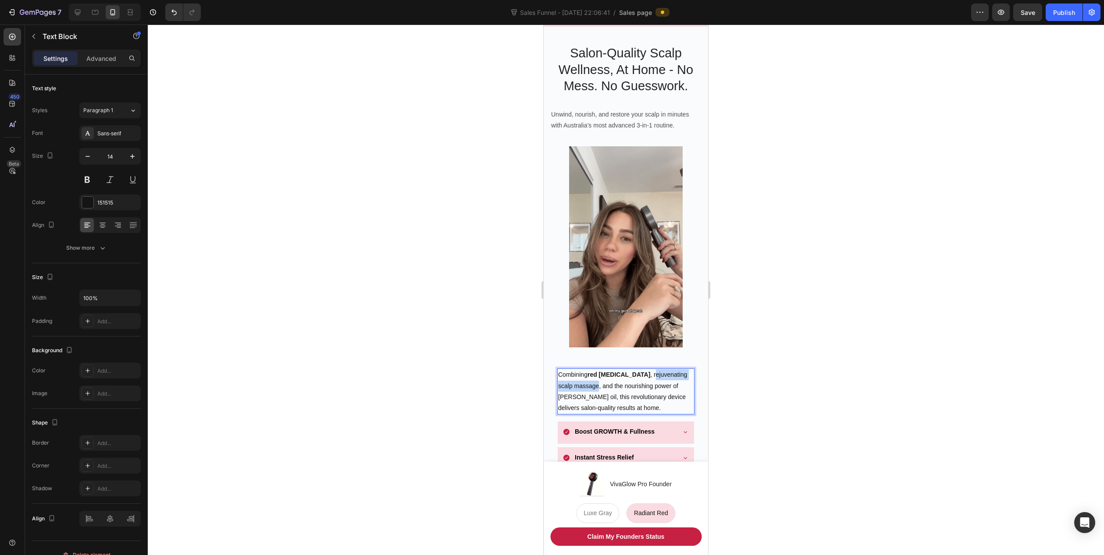
click at [597, 377] on p "Combining red [MEDICAL_DATA] , rejuvenating scalp massage, and the nourishing p…" at bounding box center [625, 391] width 135 height 44
click at [86, 178] on button at bounding box center [87, 180] width 16 height 16
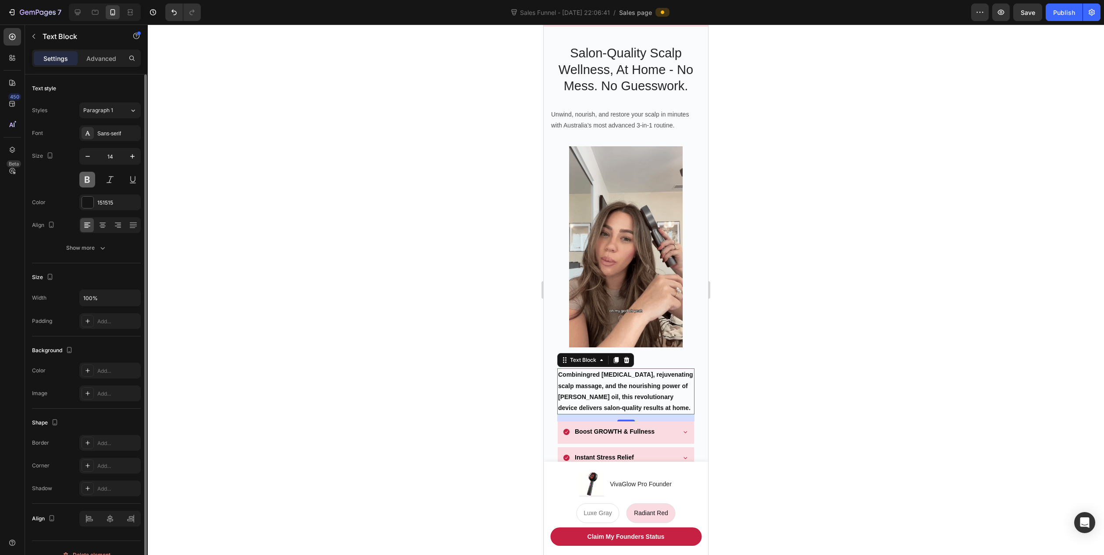
click at [86, 178] on button at bounding box center [87, 180] width 16 height 16
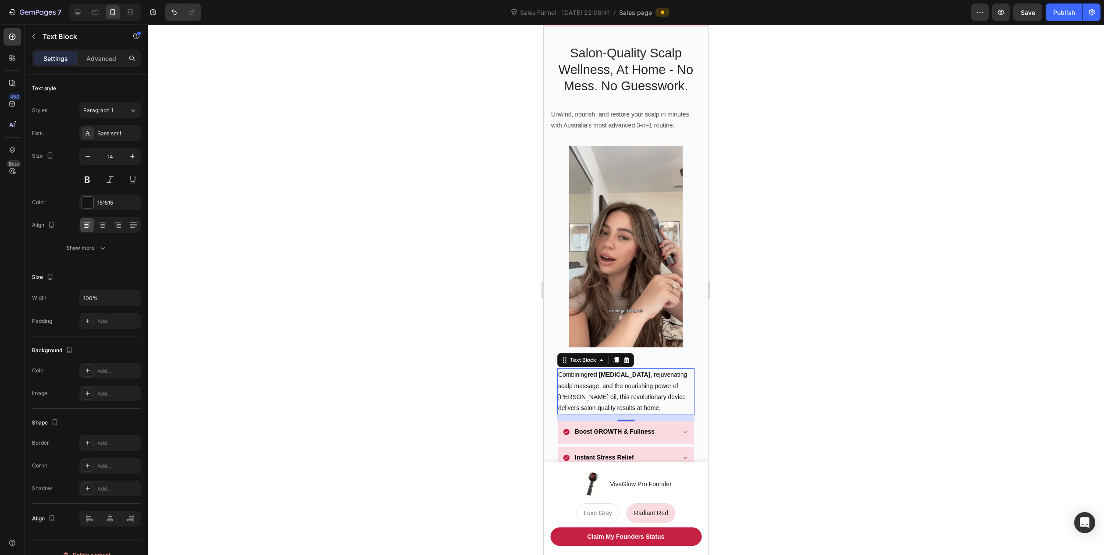
click at [643, 369] on p "Combining red [MEDICAL_DATA] , rejuvenating scalp massage, and the nourishing p…" at bounding box center [625, 391] width 135 height 44
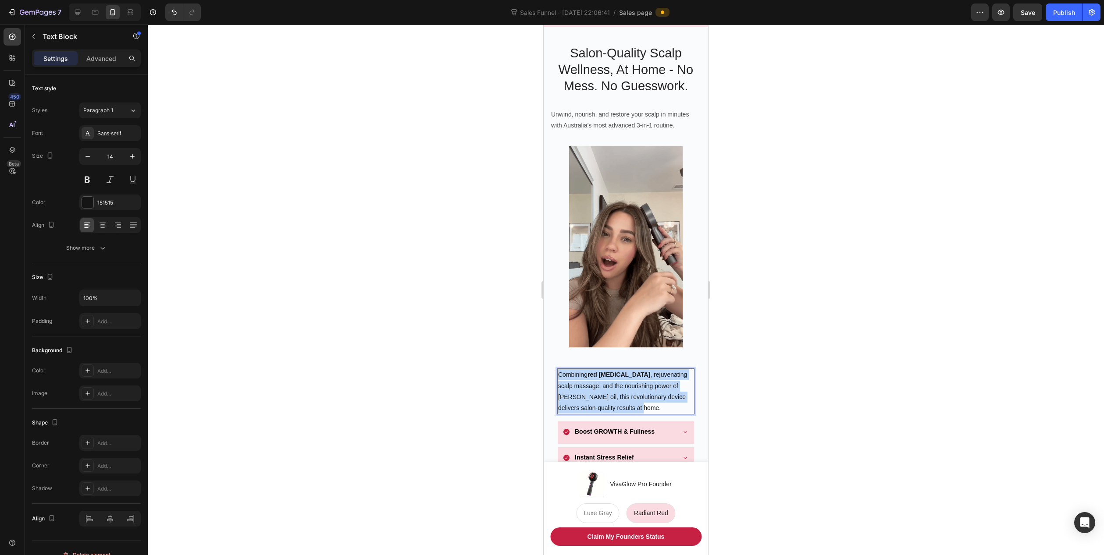
click at [643, 369] on p "Combining red [MEDICAL_DATA] , rejuvenating scalp massage, and the nourishing p…" at bounding box center [625, 391] width 135 height 44
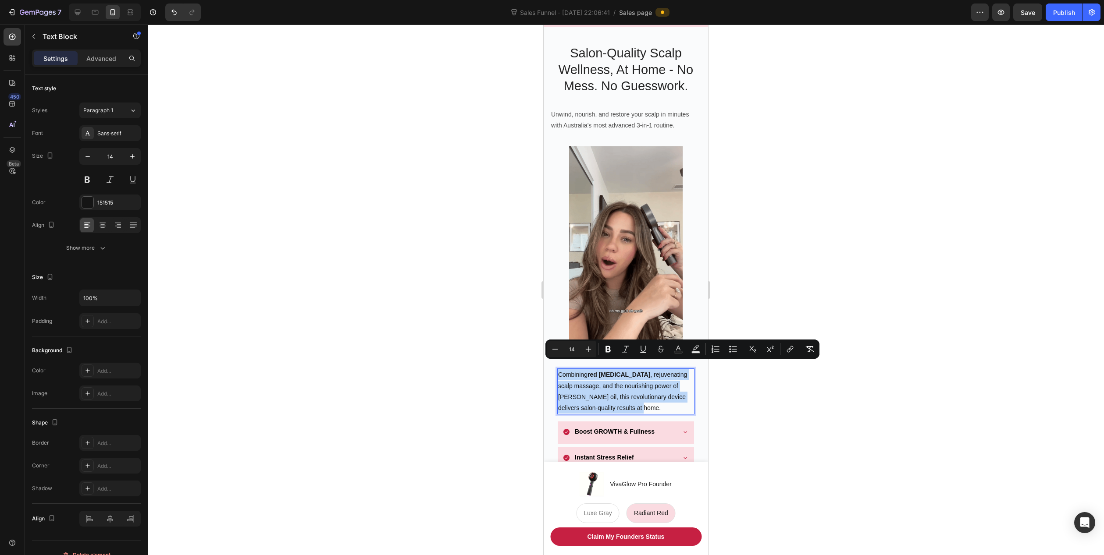
click at [643, 369] on p "Combining red [MEDICAL_DATA] , rejuvenating scalp massage, and the nourishing p…" at bounding box center [625, 391] width 135 height 44
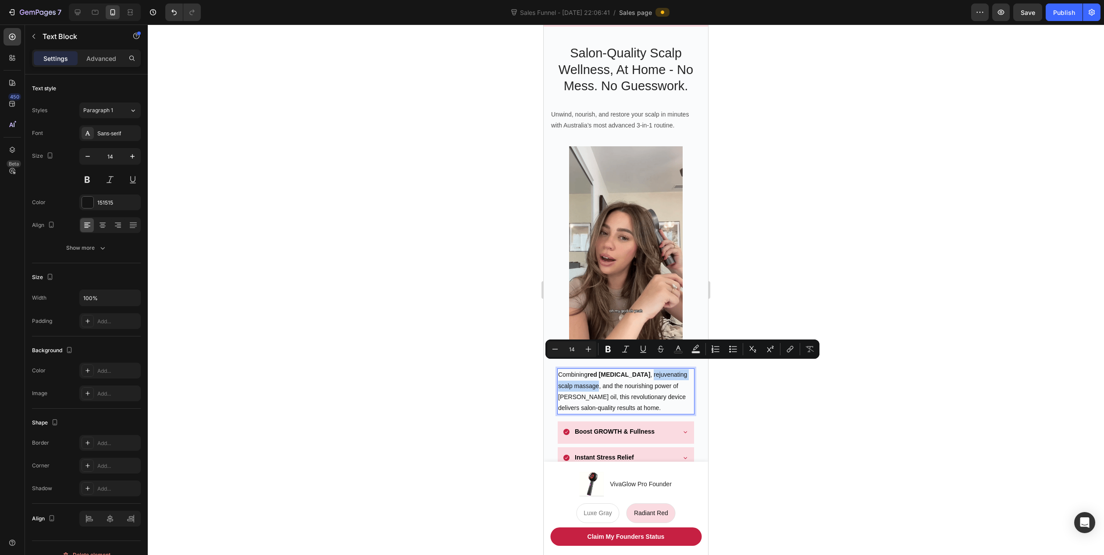
drag, startPoint x: 640, startPoint y: 366, endPoint x: 599, endPoint y: 379, distance: 43.7
click at [599, 379] on p "Combining red [MEDICAL_DATA] , rejuvenating scalp massage, and the nourishing p…" at bounding box center [625, 391] width 135 height 44
click at [609, 348] on icon "Editor contextual toolbar" at bounding box center [607, 349] width 5 height 7
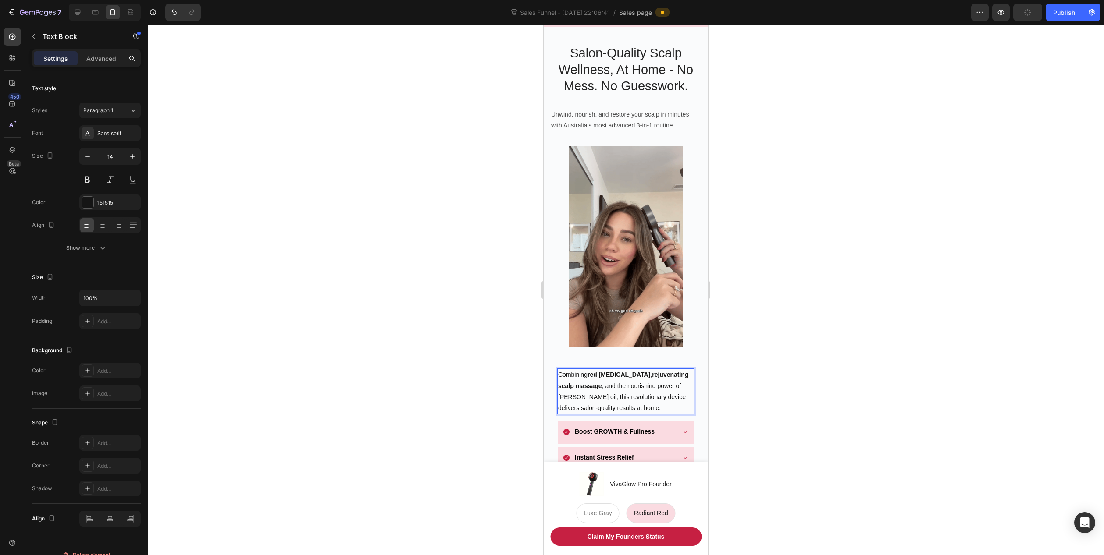
click at [582, 387] on p "Combining red [MEDICAL_DATA] , rejuvenating scalp massage , and the nourishing …" at bounding box center [625, 391] width 135 height 44
click at [578, 389] on p "Combining red [MEDICAL_DATA] , rejuvenating scalp massage , and the nourishing …" at bounding box center [625, 391] width 135 height 44
click at [618, 393] on p "Combining red [MEDICAL_DATA] , rejuvenating scalp massage , and the nourishing …" at bounding box center [625, 391] width 135 height 44
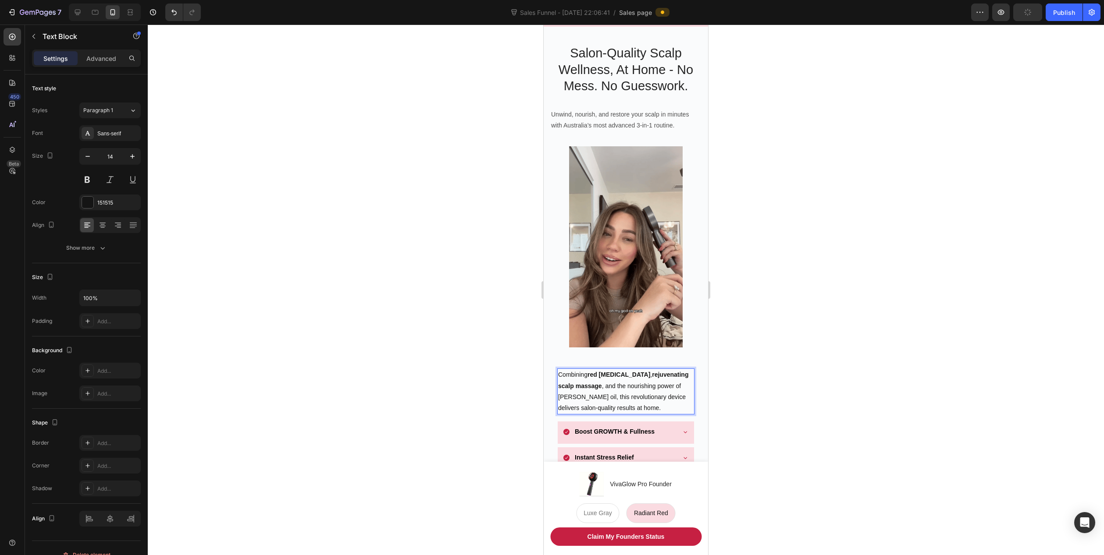
click at [609, 386] on p "Combining red [MEDICAL_DATA] , rejuvenating scalp massage , and the nourishing …" at bounding box center [625, 391] width 135 height 44
click at [566, 390] on p "Combining red [MEDICAL_DATA] , rejuvenating scalp massage , and the nourishing …" at bounding box center [625, 391] width 135 height 44
click at [620, 428] on strong "Boost GROWTH & Fullness" at bounding box center [615, 431] width 80 height 7
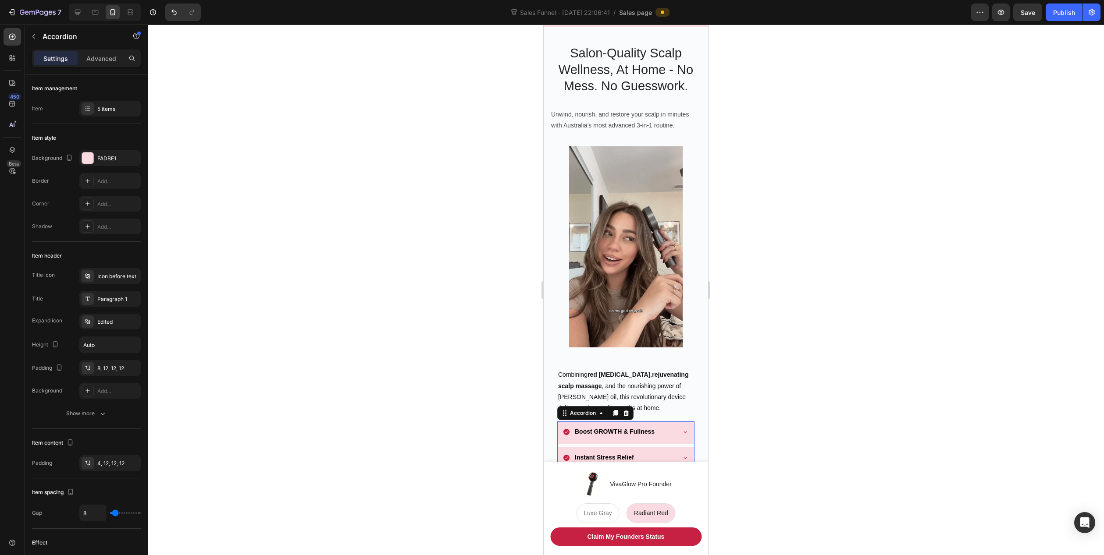
click at [681, 429] on icon at bounding box center [684, 432] width 7 height 7
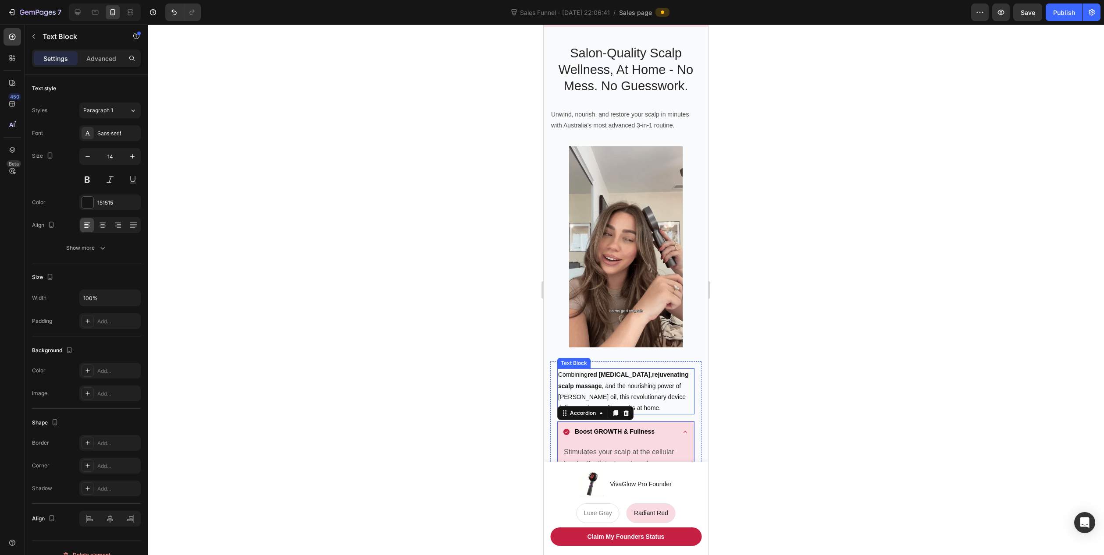
click at [653, 387] on p "Combining red [MEDICAL_DATA] , rejuvenating scalp massage , and the nourishing …" at bounding box center [625, 391] width 135 height 44
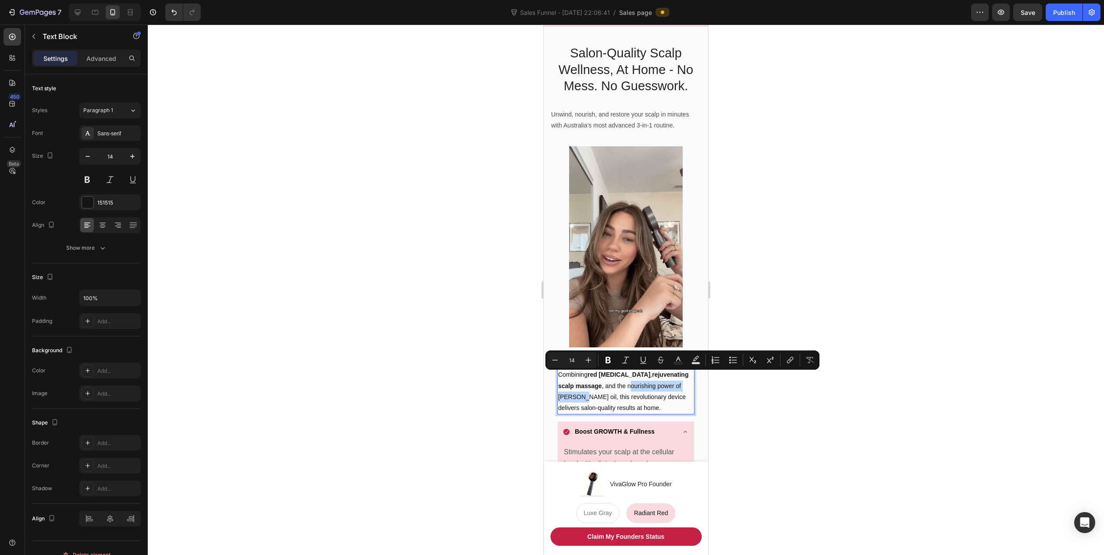
drag, startPoint x: 629, startPoint y: 377, endPoint x: 584, endPoint y: 391, distance: 47.3
click at [584, 390] on p "Combining red [MEDICAL_DATA] , rejuvenating scalp massage , and the nourishing …" at bounding box center [625, 391] width 135 height 44
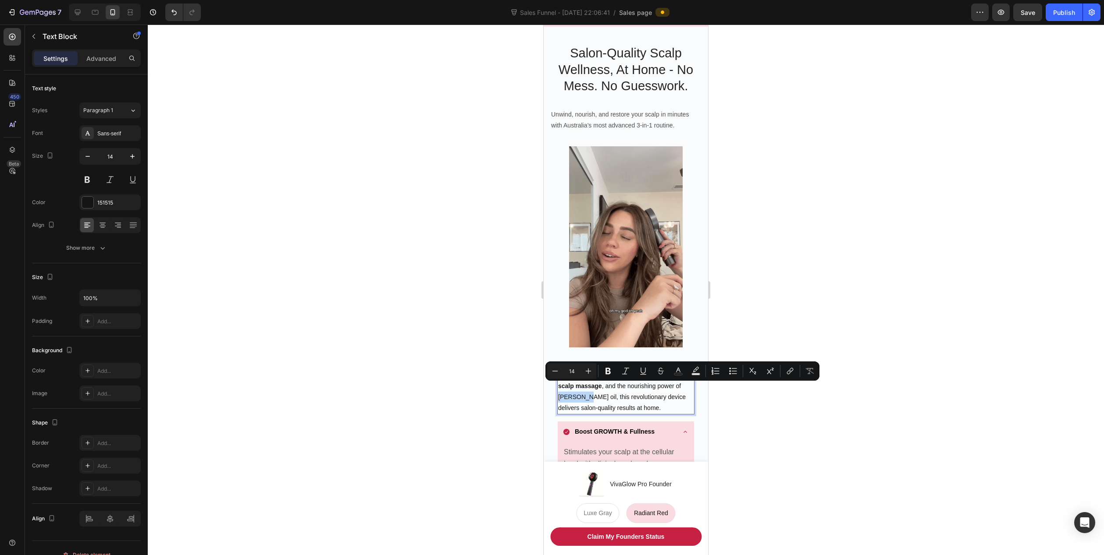
drag, startPoint x: 584, startPoint y: 390, endPoint x: 563, endPoint y: 390, distance: 21.0
click at [563, 390] on p "Combining red [MEDICAL_DATA] , rejuvenating scalp massage , and the nourishing …" at bounding box center [625, 391] width 135 height 44
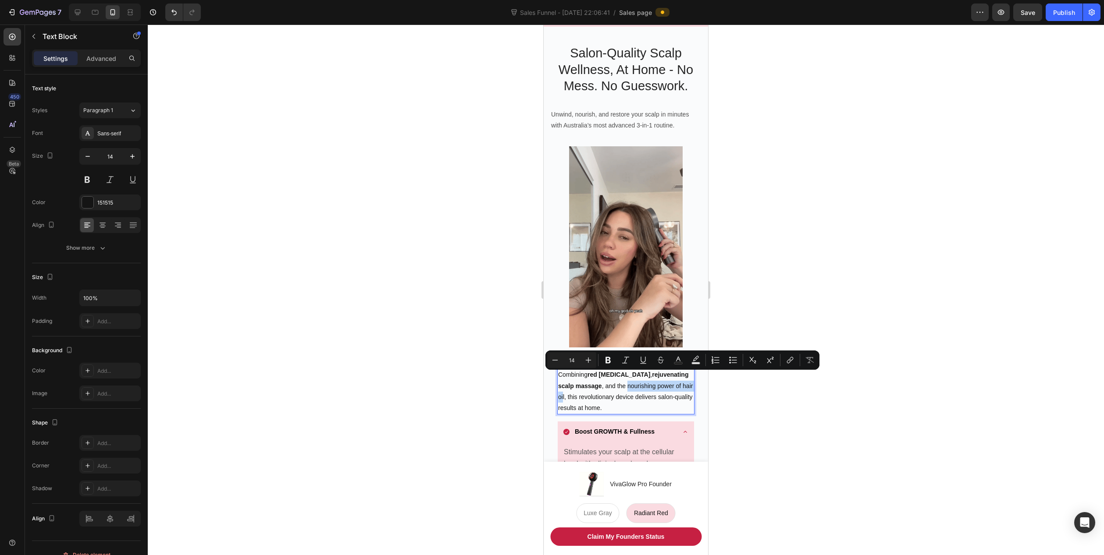
drag, startPoint x: 575, startPoint y: 390, endPoint x: 628, endPoint y: 380, distance: 54.4
click at [628, 380] on p "Combining red [MEDICAL_DATA] , rejuvenating scalp massage , and the nourishing …" at bounding box center [625, 391] width 135 height 44
click at [607, 358] on icon "Editor contextual toolbar" at bounding box center [607, 360] width 5 height 7
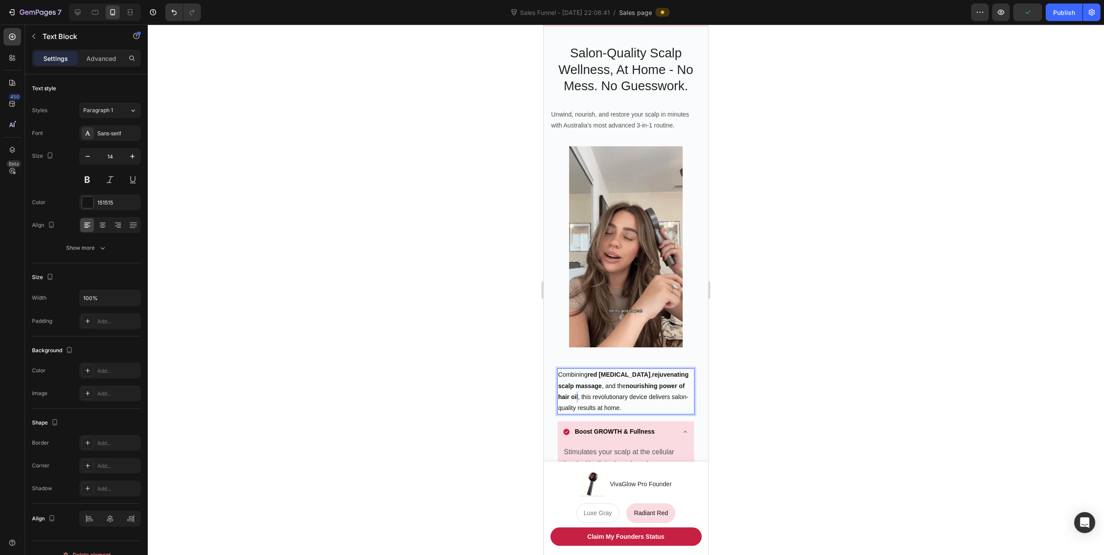
click at [578, 388] on p "Combining red [MEDICAL_DATA] , rejuvenating scalp massage , and the nourishing …" at bounding box center [625, 391] width 135 height 44
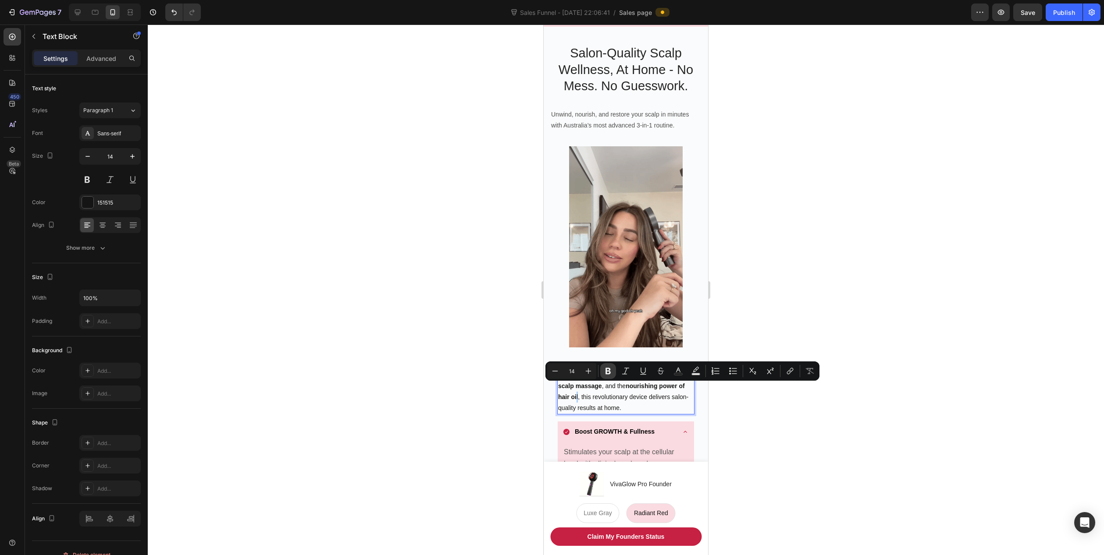
click at [611, 375] on icon "Editor contextual toolbar" at bounding box center [607, 371] width 9 height 9
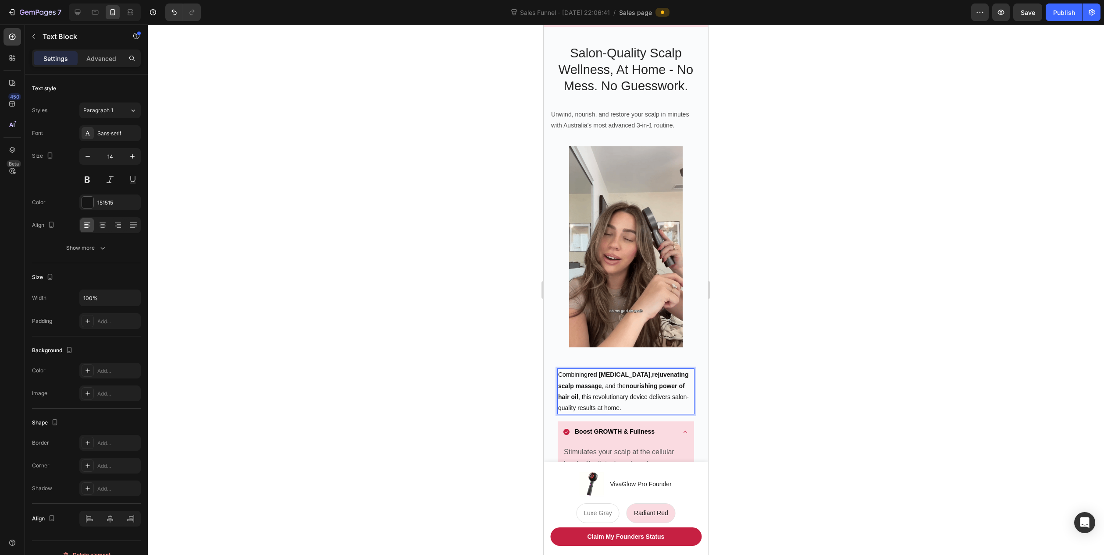
click at [579, 392] on p "Combining red [MEDICAL_DATA] , rejuvenating scalp massage , and the nourishing …" at bounding box center [625, 391] width 135 height 44
click at [664, 397] on p "Combining red [MEDICAL_DATA] , rejuvenating scalp massage , and the nourishing …" at bounding box center [625, 391] width 135 height 44
click at [764, 400] on div at bounding box center [626, 290] width 956 height 531
click at [672, 394] on p "Combining red [MEDICAL_DATA] , rejuvenating scalp massage , and the nourishing …" at bounding box center [625, 391] width 135 height 44
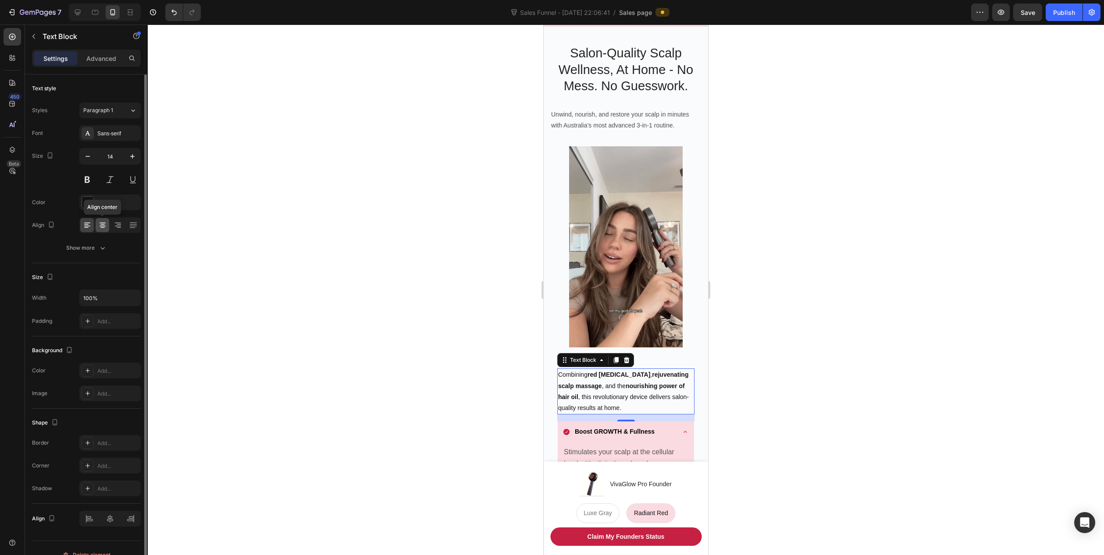
click at [106, 227] on icon at bounding box center [102, 225] width 9 height 9
click at [357, 271] on div at bounding box center [626, 290] width 956 height 531
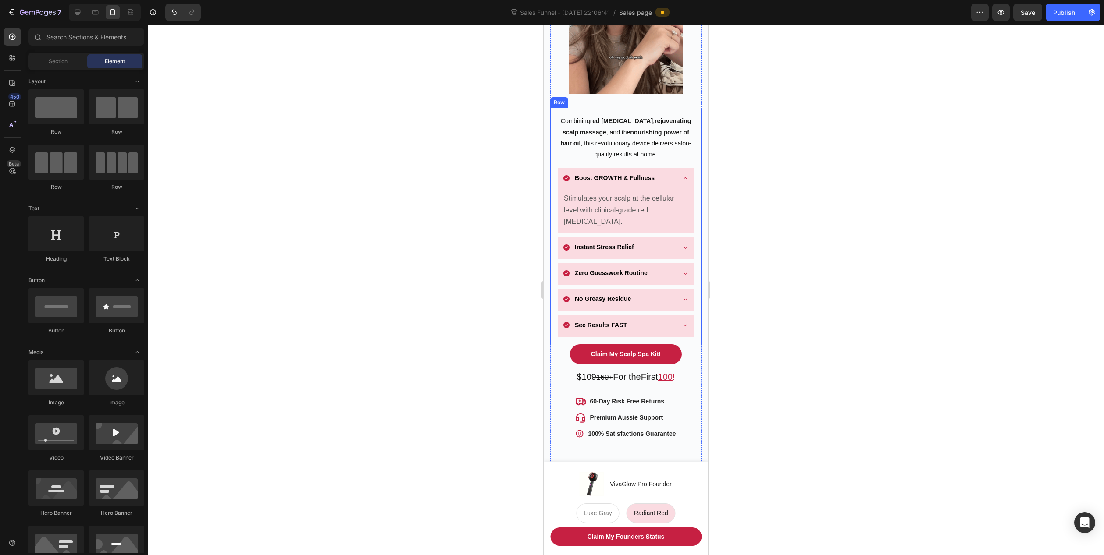
scroll to position [351, 0]
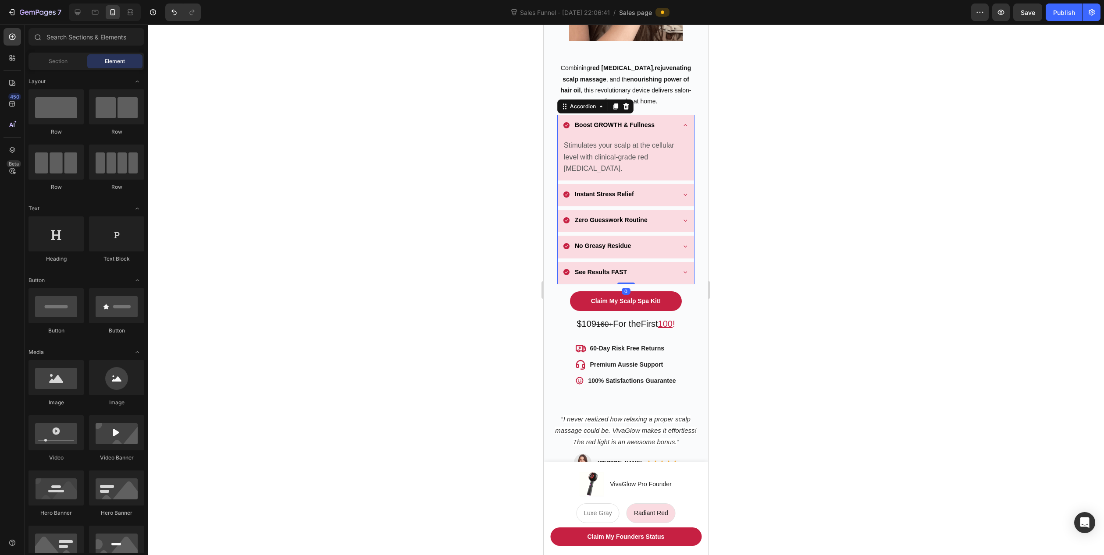
click at [681, 122] on icon at bounding box center [684, 125] width 7 height 7
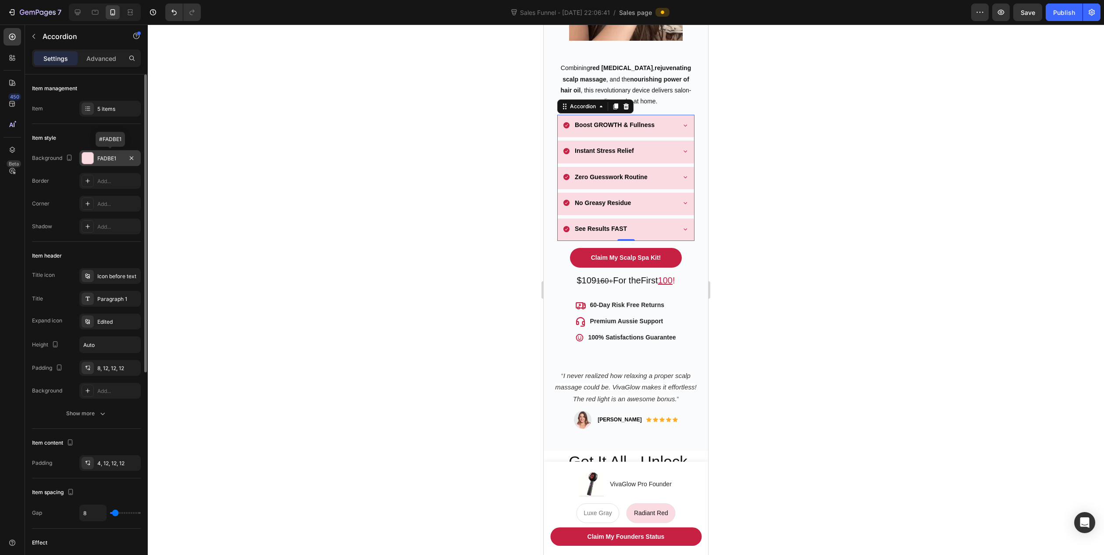
click at [106, 160] on div "FADBE1" at bounding box center [109, 159] width 25 height 8
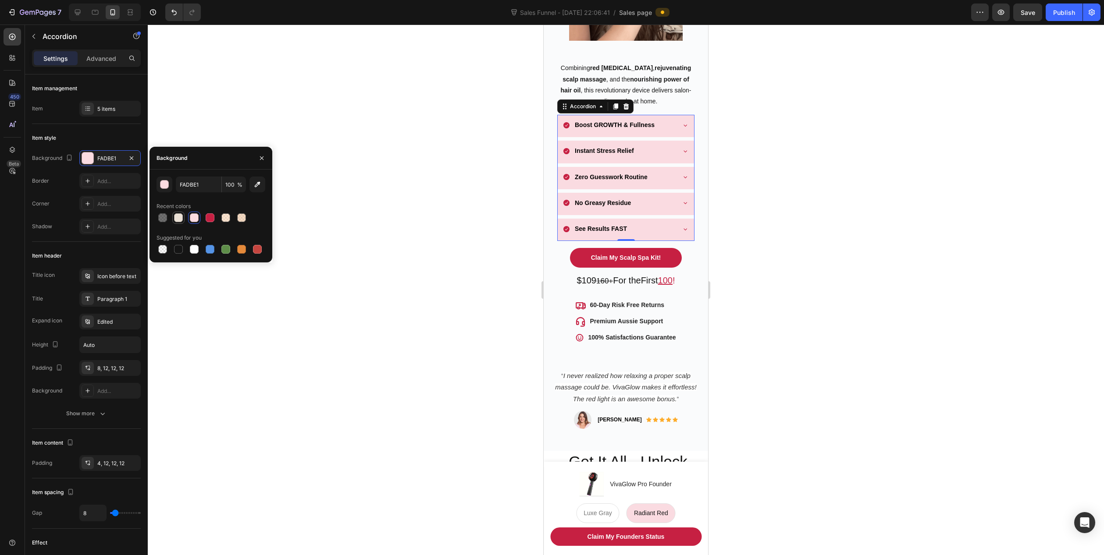
click at [180, 220] on div at bounding box center [178, 217] width 9 height 9
type input "EAE0D5"
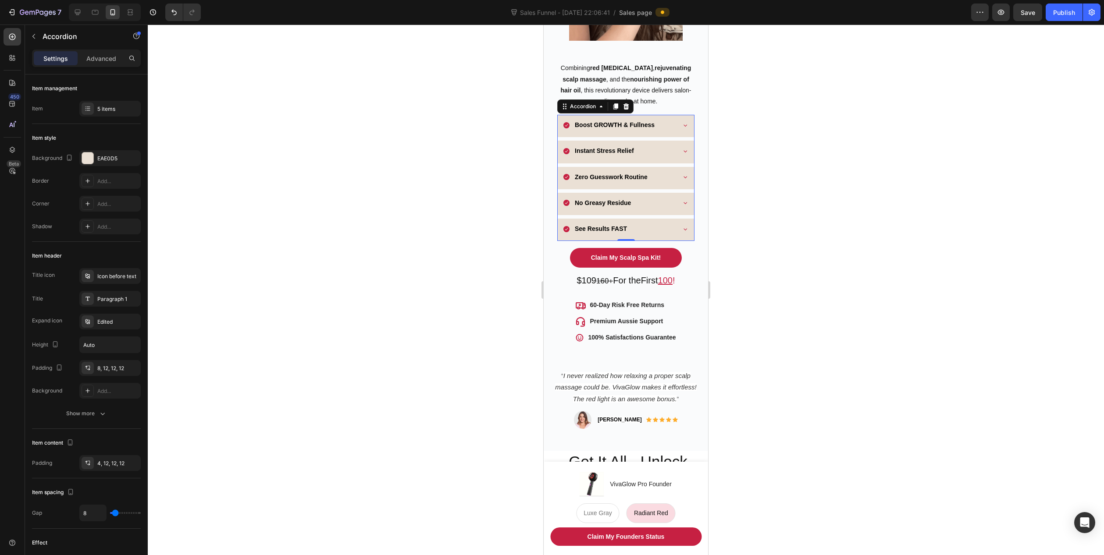
click at [401, 185] on div at bounding box center [626, 290] width 956 height 531
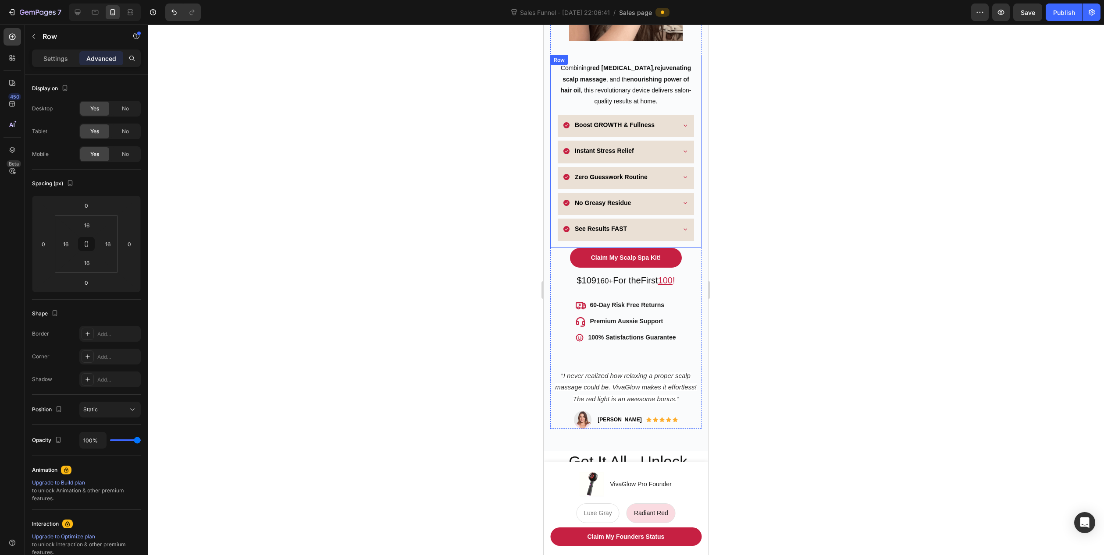
click at [670, 234] on div "Combining red [MEDICAL_DATA] , rejuvenating scalp massage , and the nourishing …" at bounding box center [625, 151] width 151 height 193
drag, startPoint x: 625, startPoint y: 237, endPoint x: 623, endPoint y: 242, distance: 5.1
click at [623, 250] on div at bounding box center [626, 251] width 18 height 3
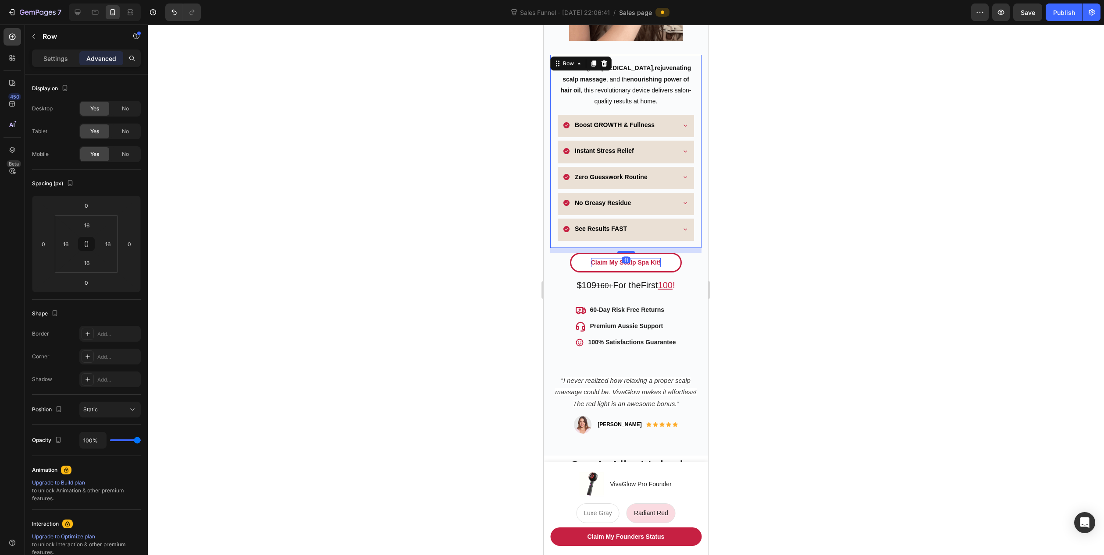
type input "11"
click at [506, 276] on div at bounding box center [626, 290] width 956 height 531
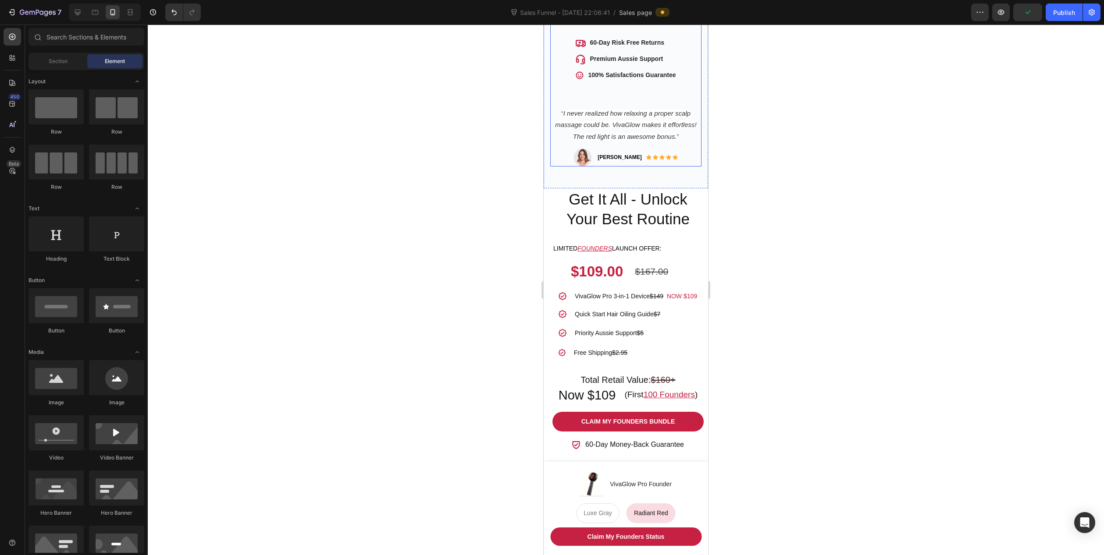
scroll to position [789, 0]
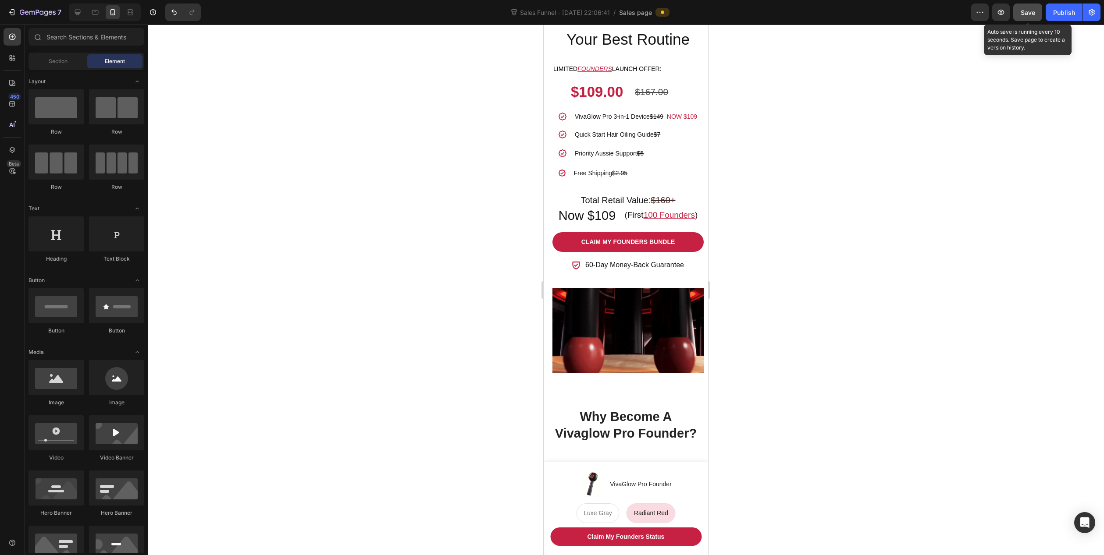
click at [1029, 11] on span "Save" at bounding box center [1027, 12] width 14 height 7
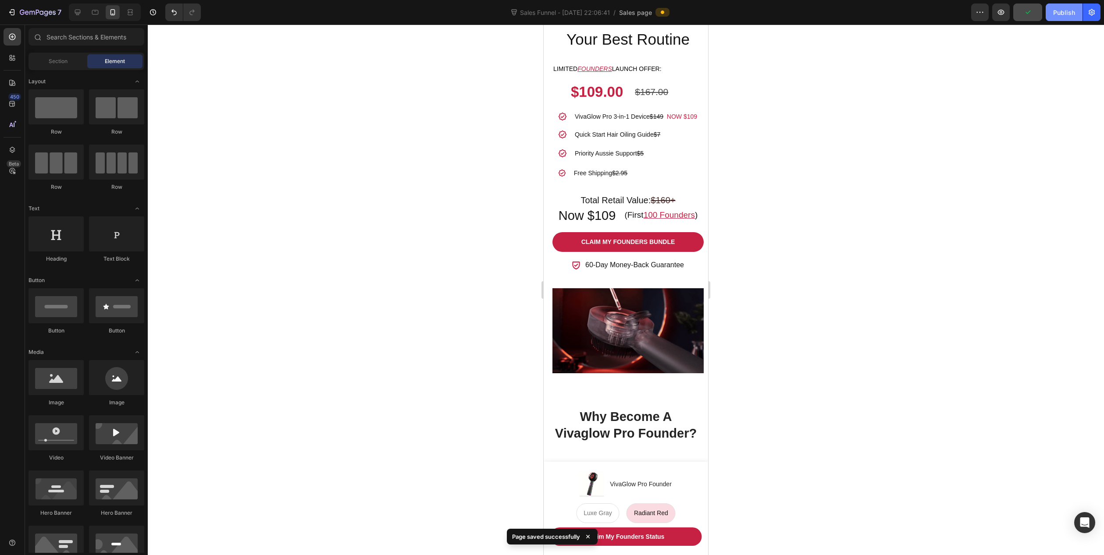
click at [1069, 15] on div "Publish" at bounding box center [1064, 12] width 22 height 9
